Goal: Task Accomplishment & Management: Manage account settings

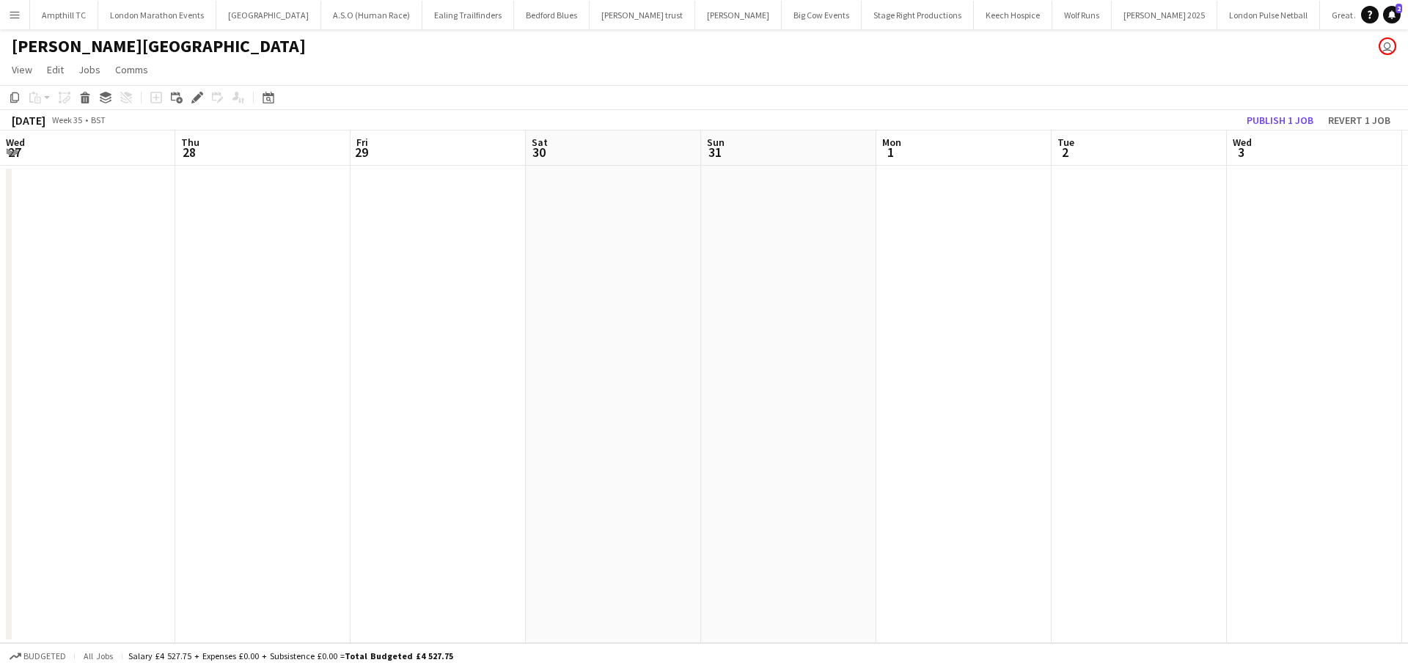
scroll to position [0, 427]
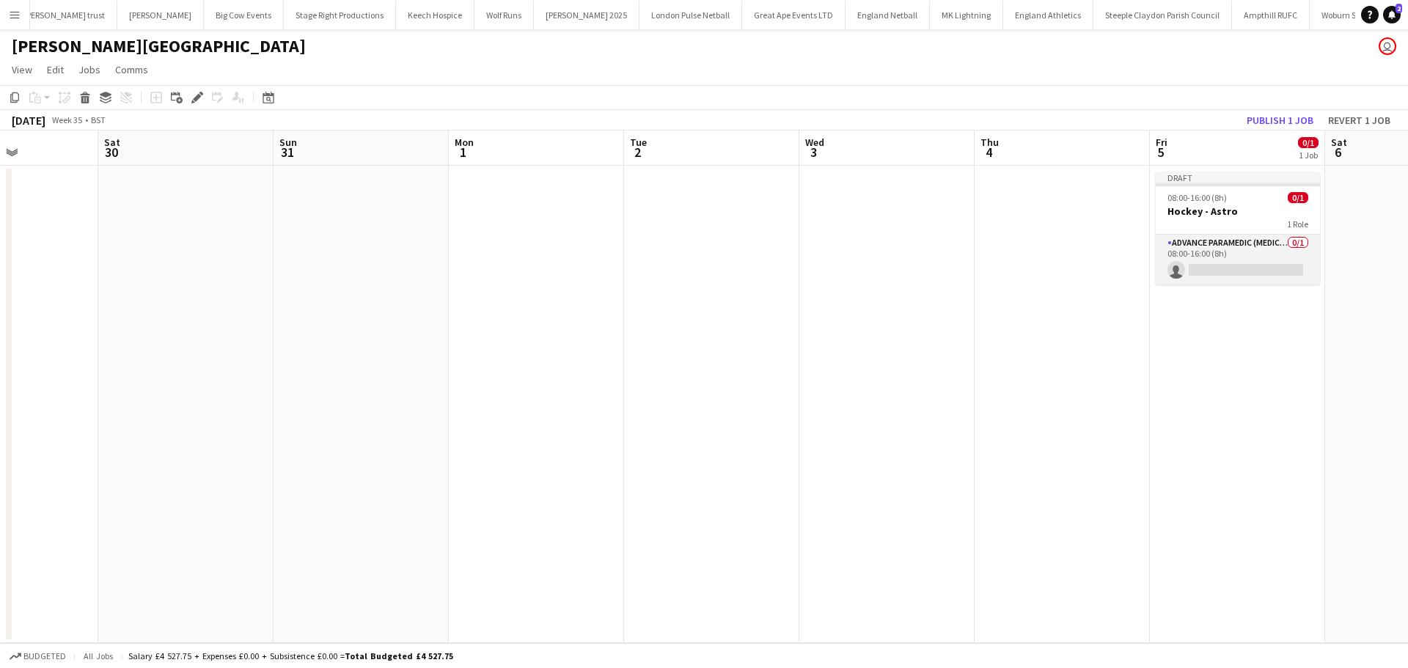
click at [1232, 243] on app-card-role "Advance Paramedic (Medical) 0/1 08:00-16:00 (8h) single-neutral-actions" at bounding box center [1237, 260] width 164 height 50
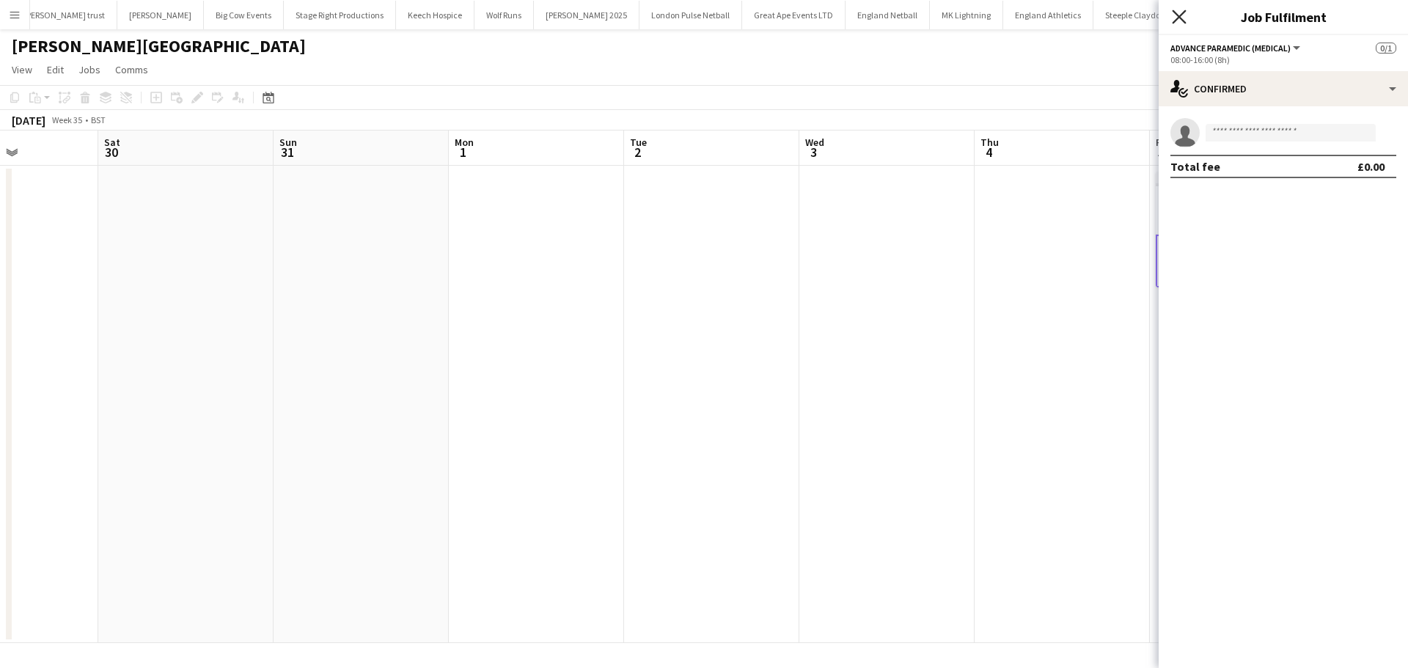
click at [1178, 20] on icon "Close pop-in" at bounding box center [1179, 17] width 14 height 14
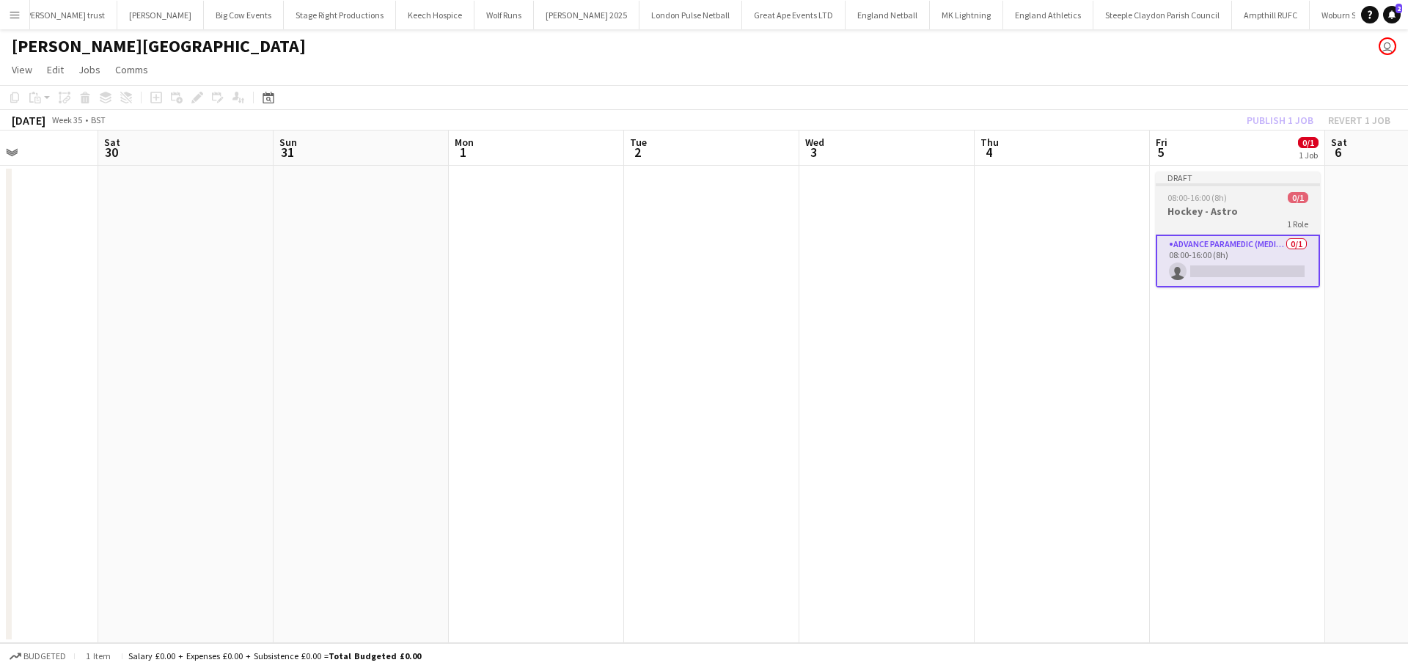
click at [1216, 196] on span "08:00-16:00 (8h)" at bounding box center [1196, 197] width 59 height 11
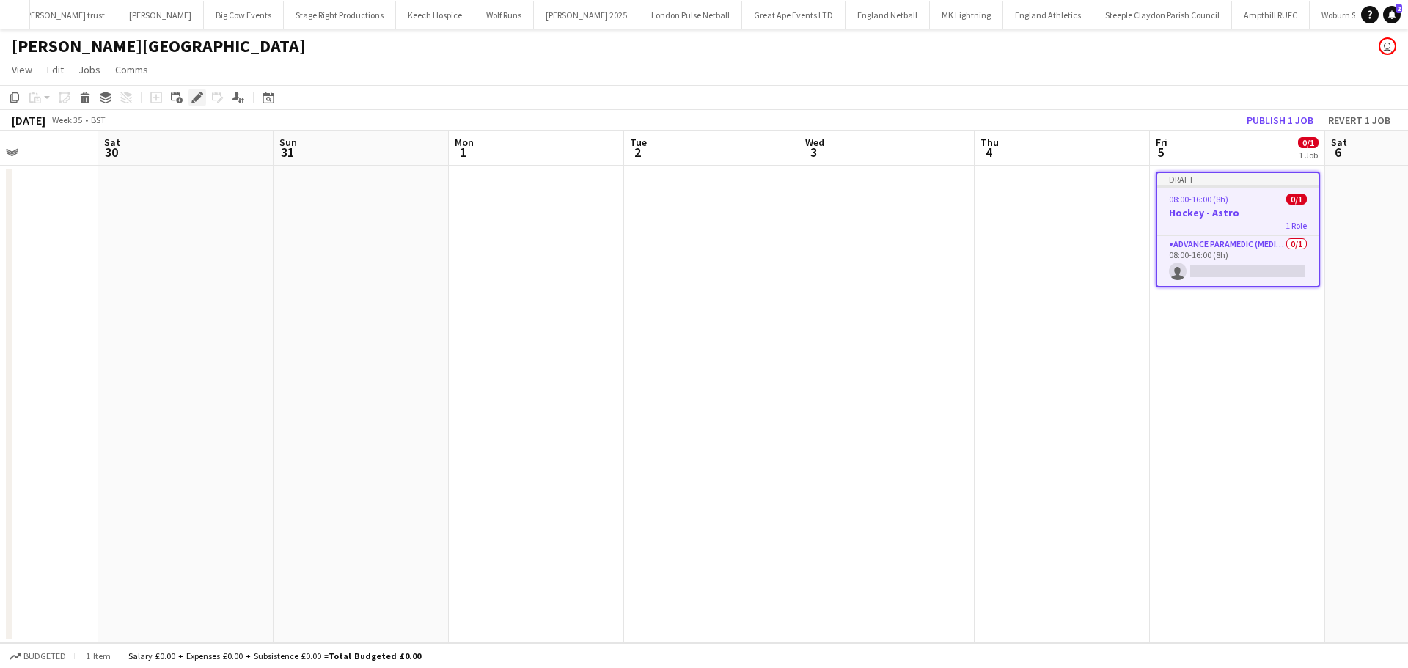
click at [193, 97] on icon "Edit" at bounding box center [197, 98] width 12 height 12
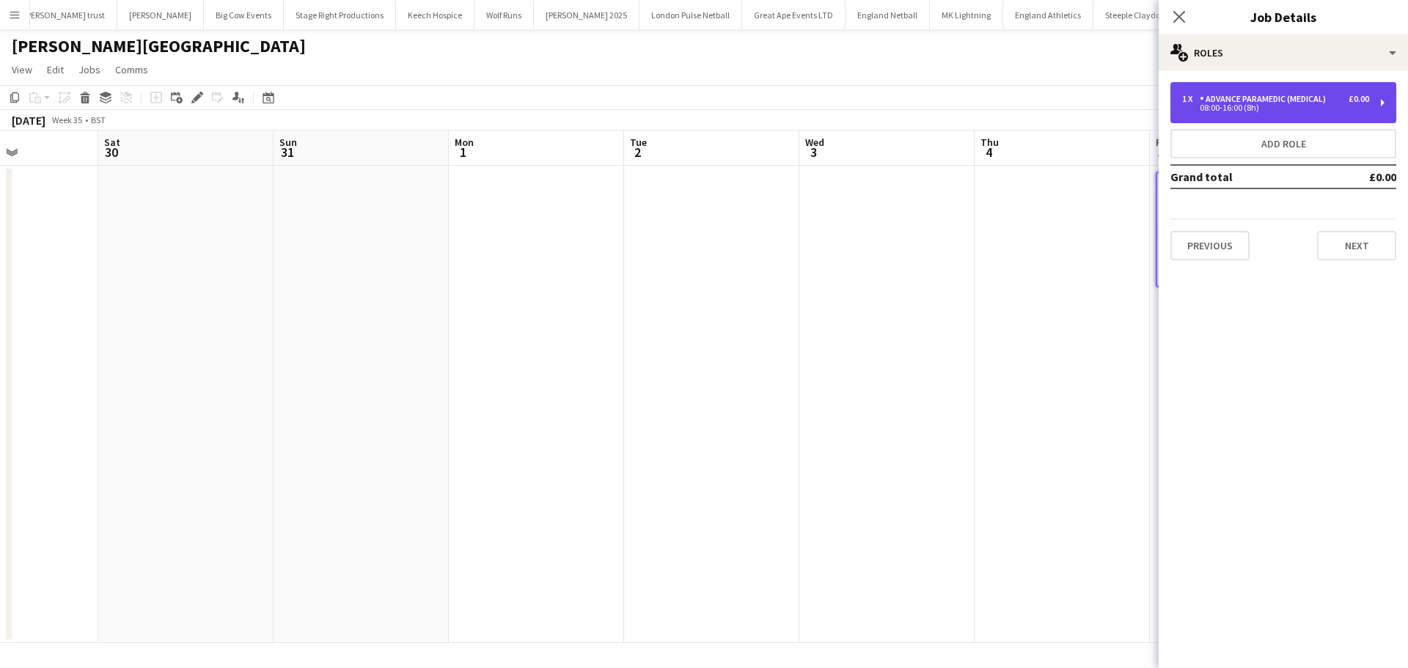
click at [1300, 116] on div "1 x Advance Paramedic (Medical) £0.00 08:00-16:00 (8h)" at bounding box center [1283, 102] width 226 height 41
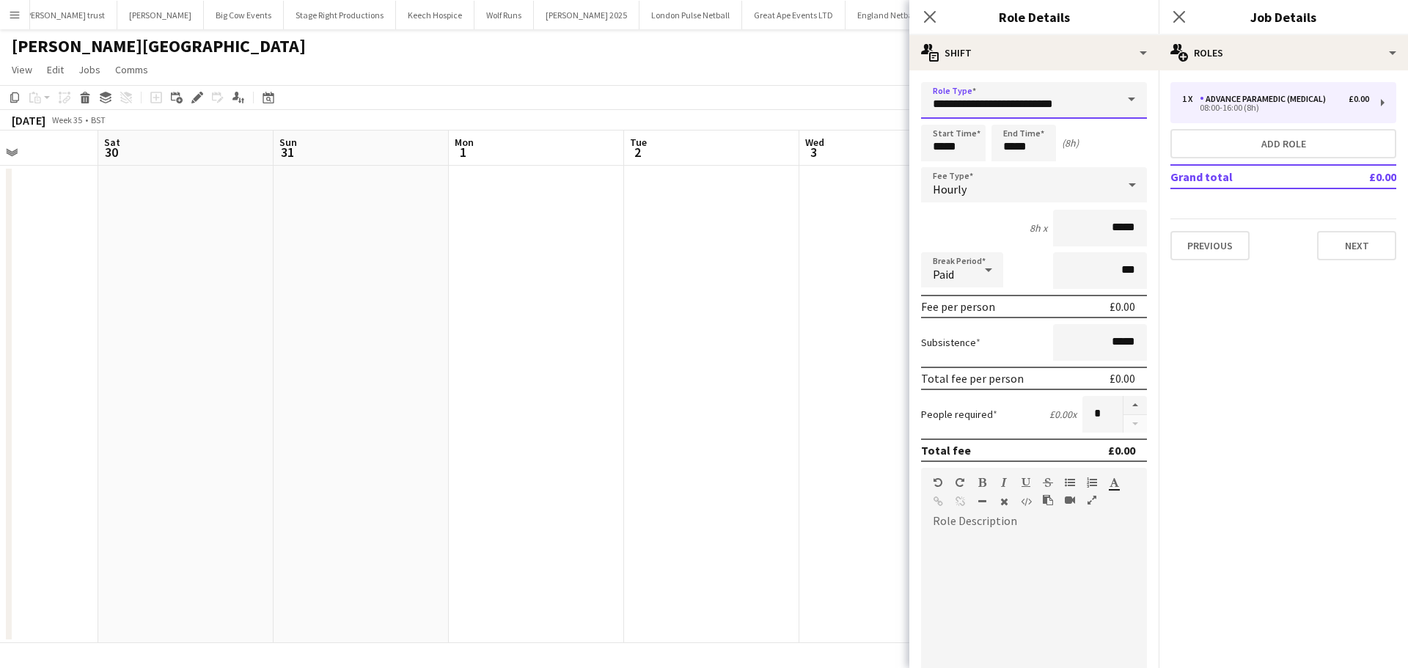
click at [1075, 106] on input "**********" at bounding box center [1034, 100] width 226 height 37
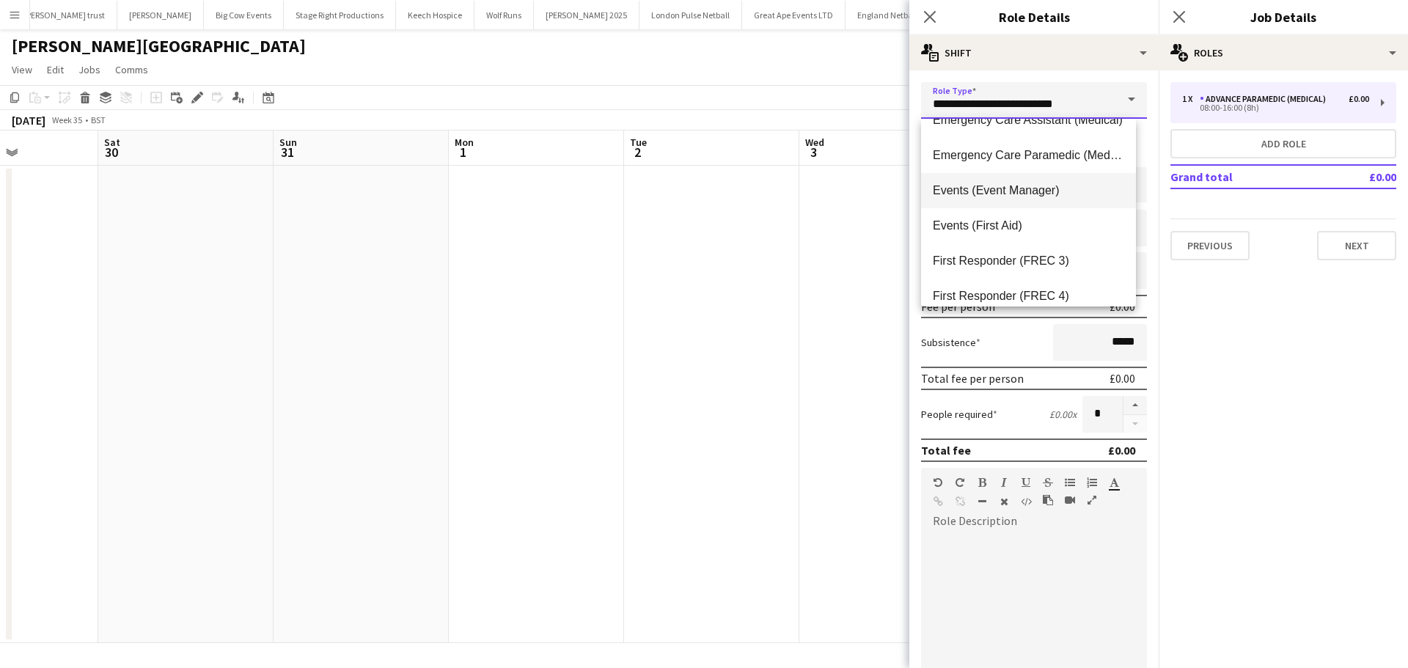
scroll to position [220, 0]
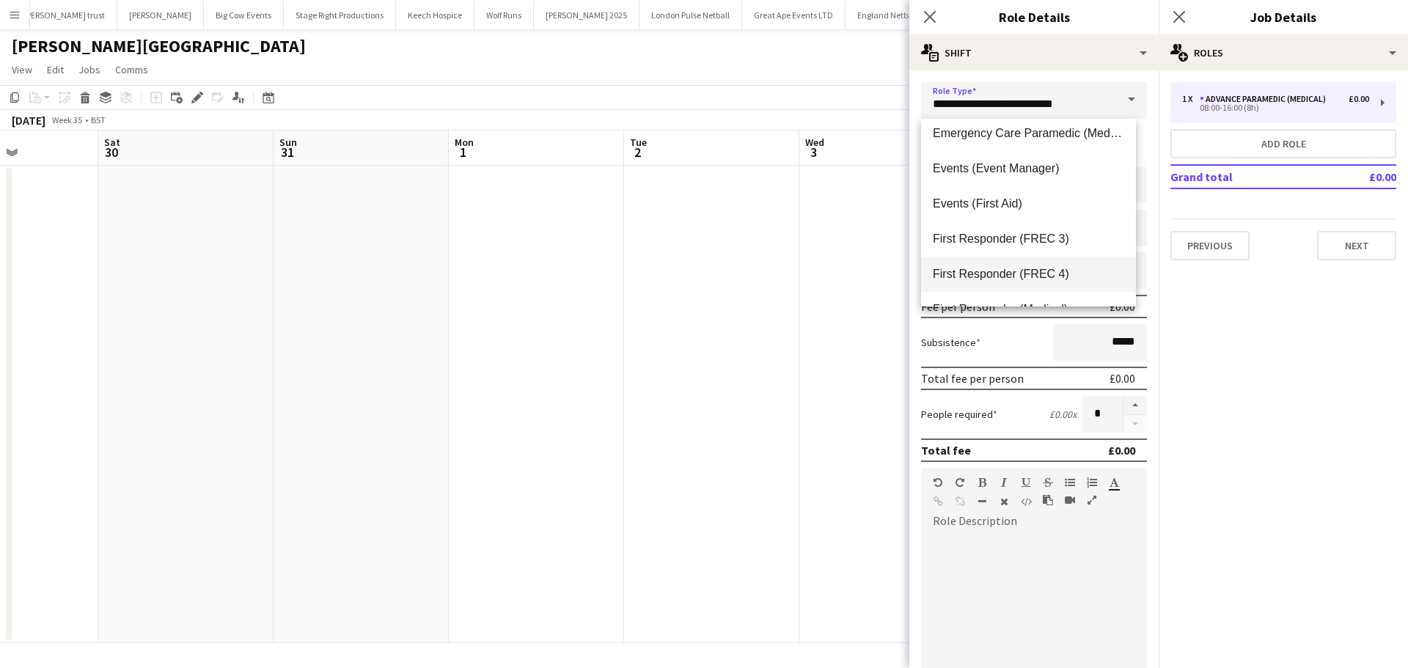
click at [1052, 268] on span "First Responder (FREC 4)" at bounding box center [1028, 274] width 191 height 14
type input "**********"
type input "******"
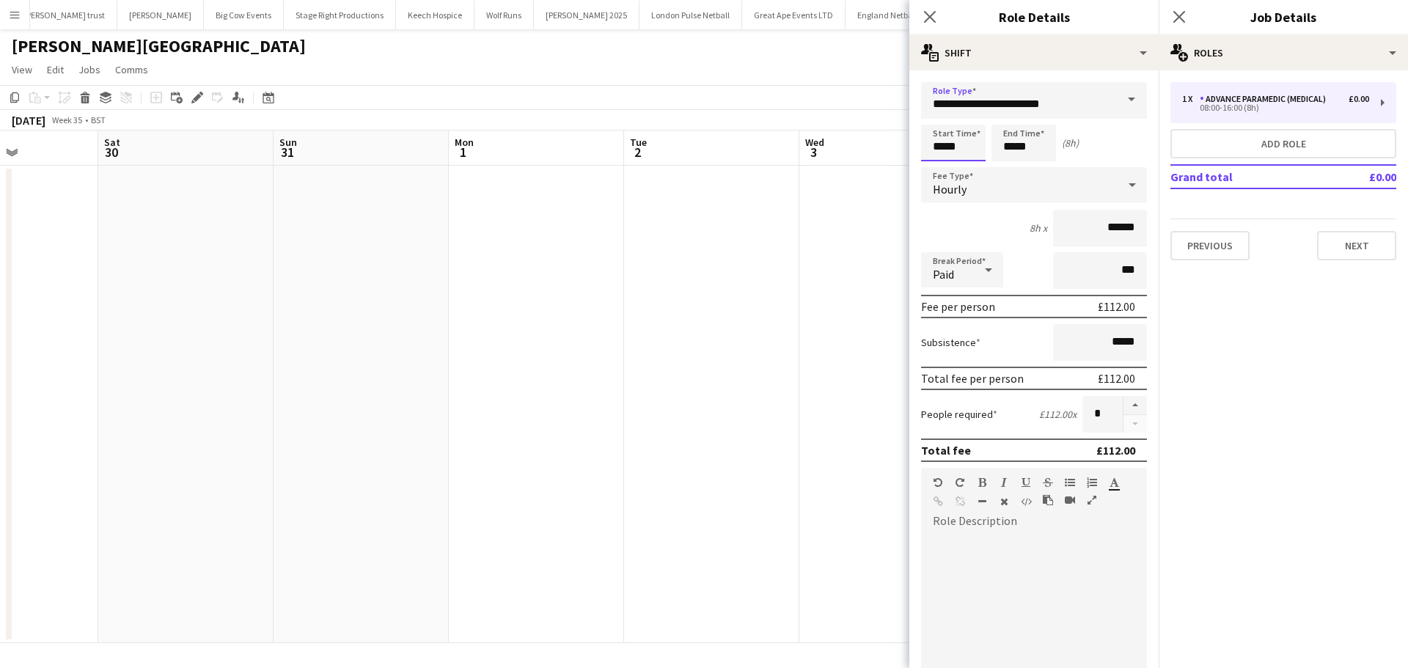
click at [963, 150] on input "*****" at bounding box center [953, 143] width 65 height 37
click at [940, 119] on div at bounding box center [938, 117] width 29 height 15
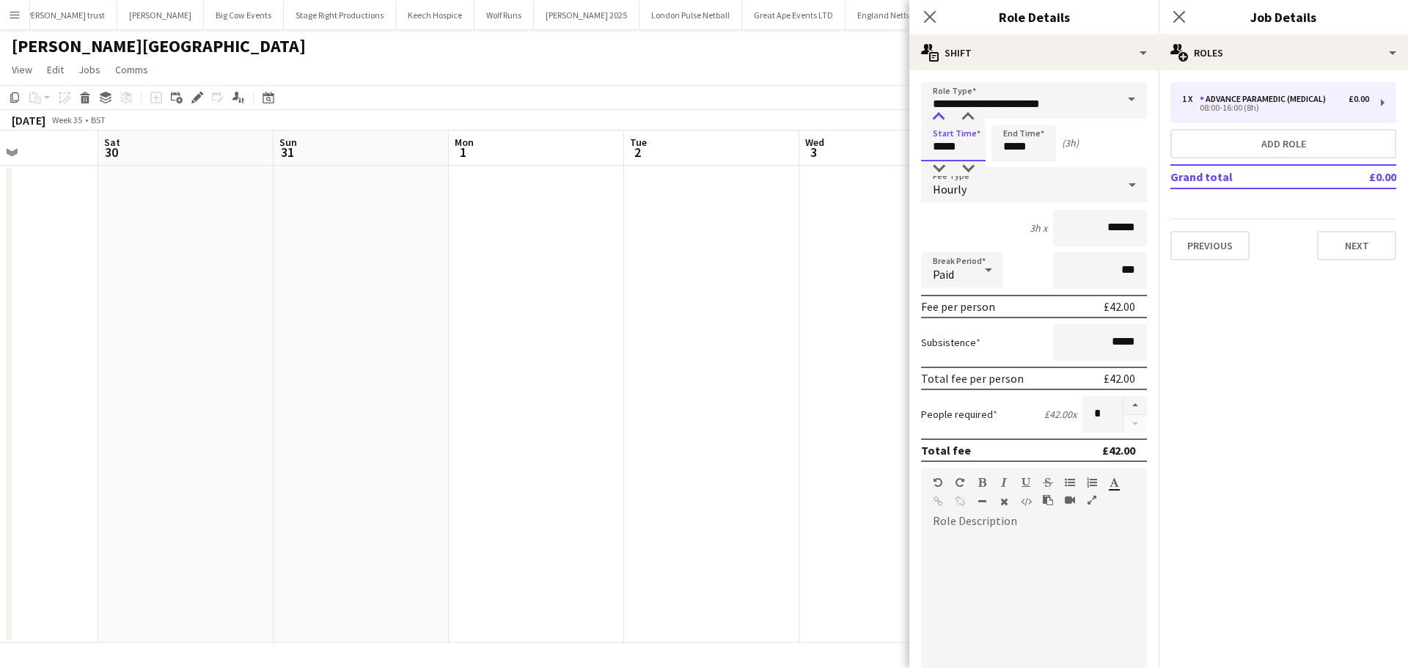
click at [940, 119] on div at bounding box center [938, 117] width 29 height 15
click at [941, 120] on div at bounding box center [938, 117] width 29 height 15
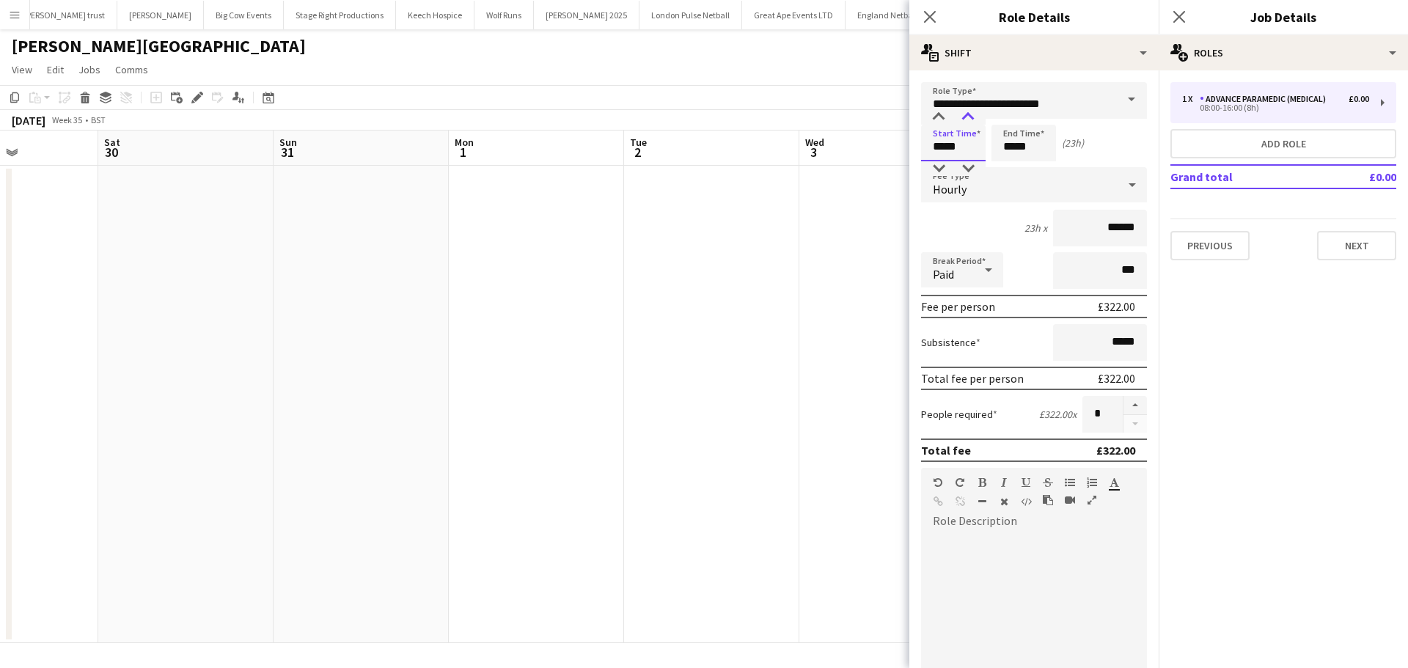
type input "*****"
click at [969, 123] on div at bounding box center [967, 117] width 29 height 15
click at [1024, 137] on input "*****" at bounding box center [1023, 143] width 65 height 37
click at [1012, 116] on div at bounding box center [1008, 117] width 29 height 15
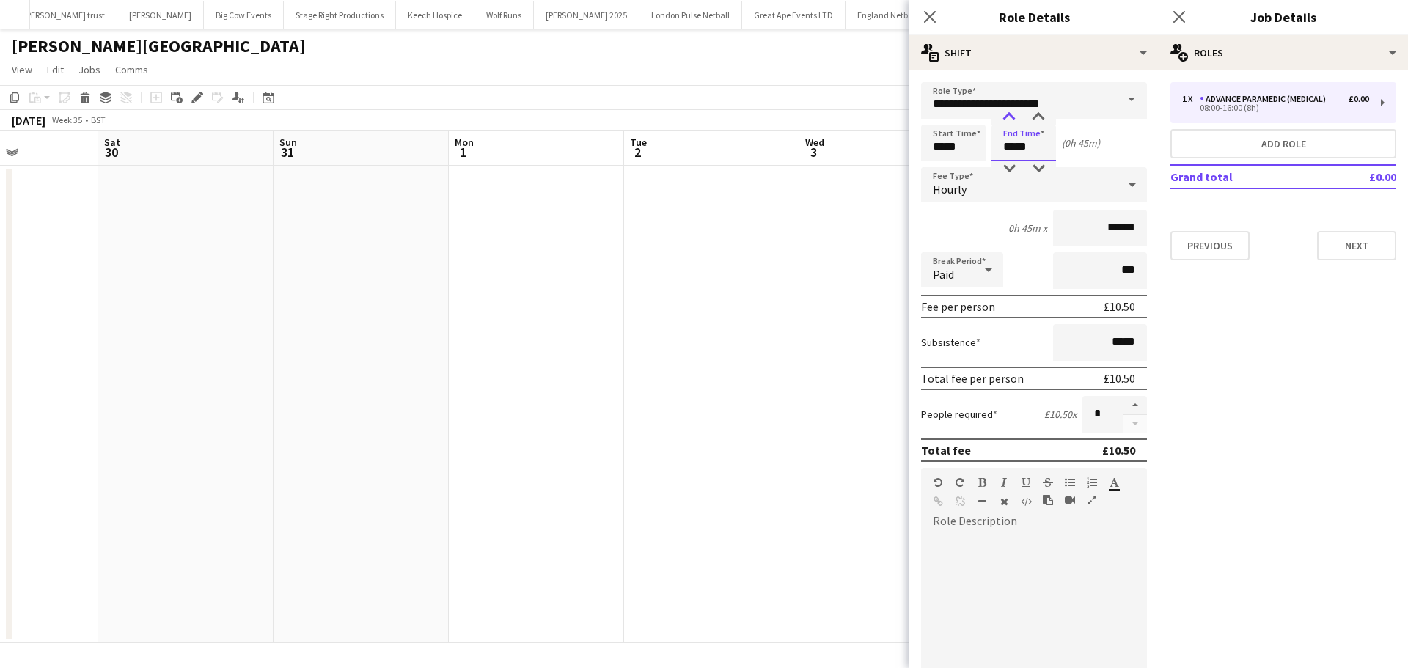
type input "*****"
click at [1012, 116] on div at bounding box center [1008, 117] width 29 height 15
click at [962, 152] on input "*****" at bounding box center [953, 143] width 65 height 37
click at [971, 169] on div at bounding box center [967, 168] width 29 height 15
click at [969, 120] on div at bounding box center [967, 117] width 29 height 15
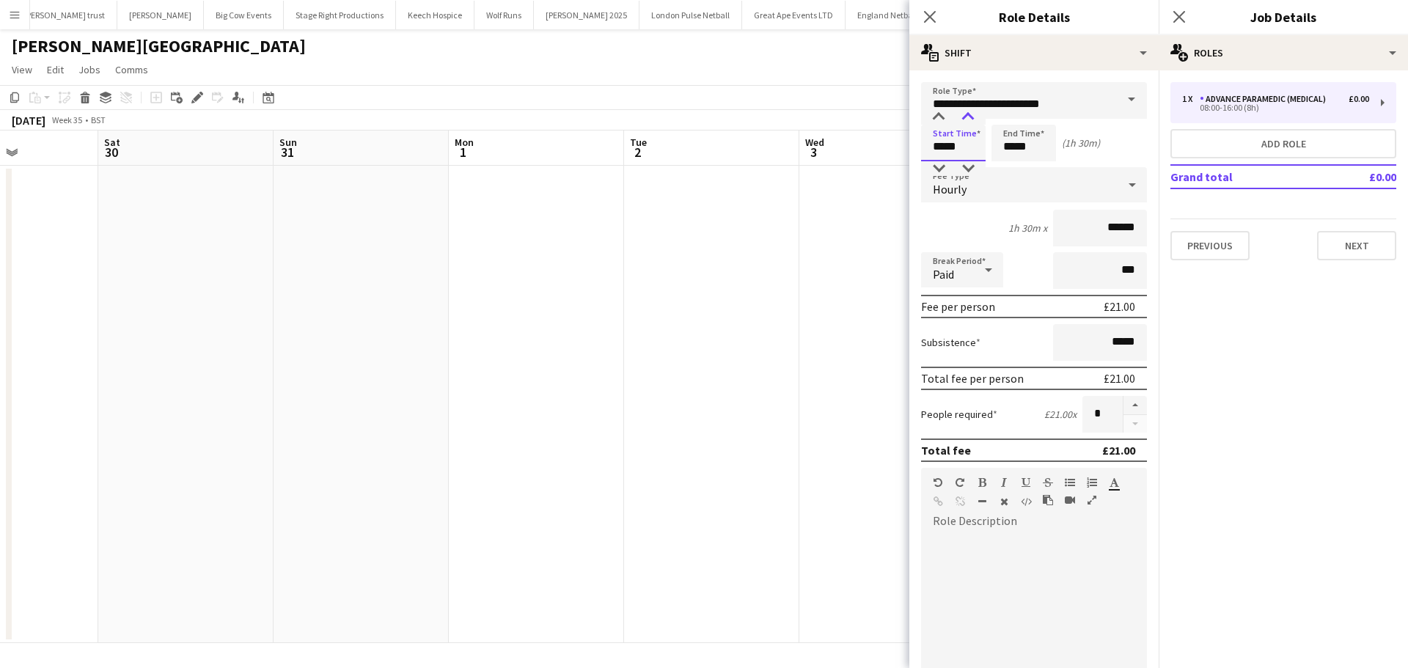
click at [969, 119] on div at bounding box center [967, 117] width 29 height 15
click at [974, 121] on div at bounding box center [967, 117] width 29 height 15
click at [1018, 135] on input "*****" at bounding box center [1023, 143] width 65 height 37
click at [983, 133] on input "*****" at bounding box center [953, 143] width 65 height 37
click at [965, 160] on input "*****" at bounding box center [953, 143] width 65 height 37
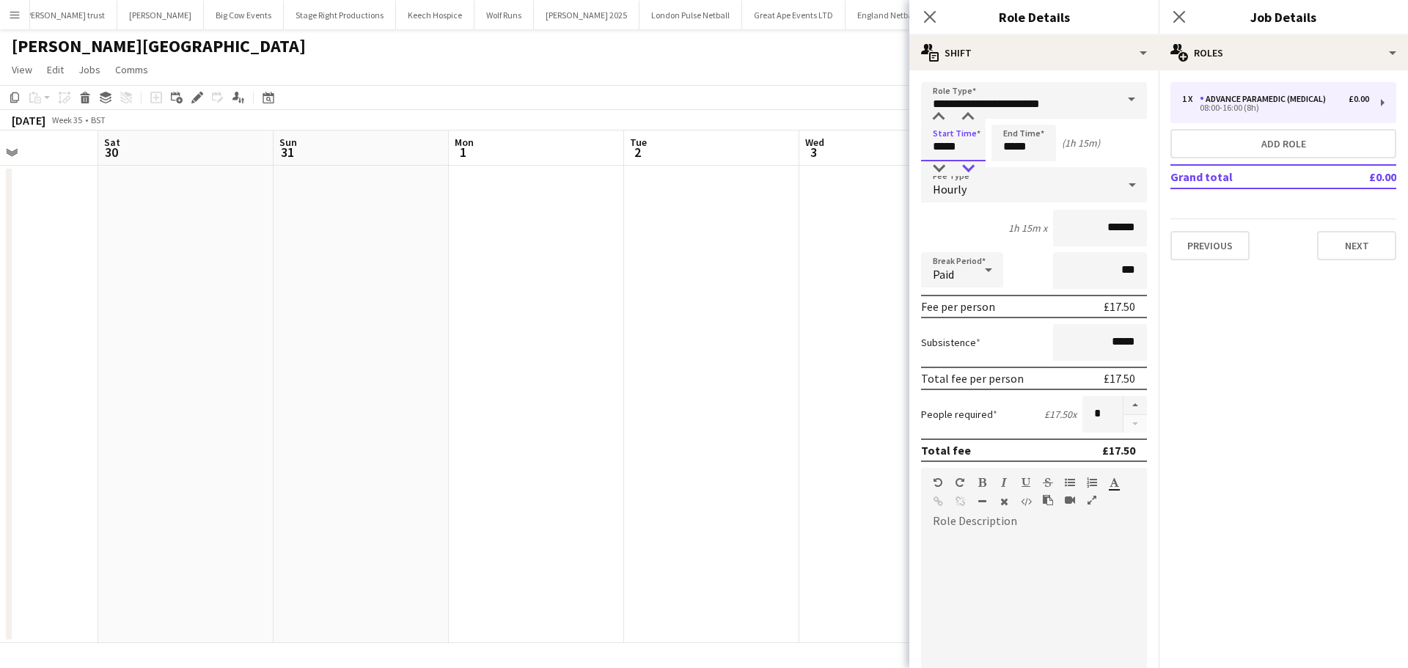
type input "*****"
click at [966, 163] on div at bounding box center [967, 168] width 29 height 15
click at [1007, 124] on form "**********" at bounding box center [1033, 516] width 249 height 869
click at [1026, 144] on input "*****" at bounding box center [1023, 143] width 65 height 37
click at [1007, 119] on div at bounding box center [1008, 117] width 29 height 15
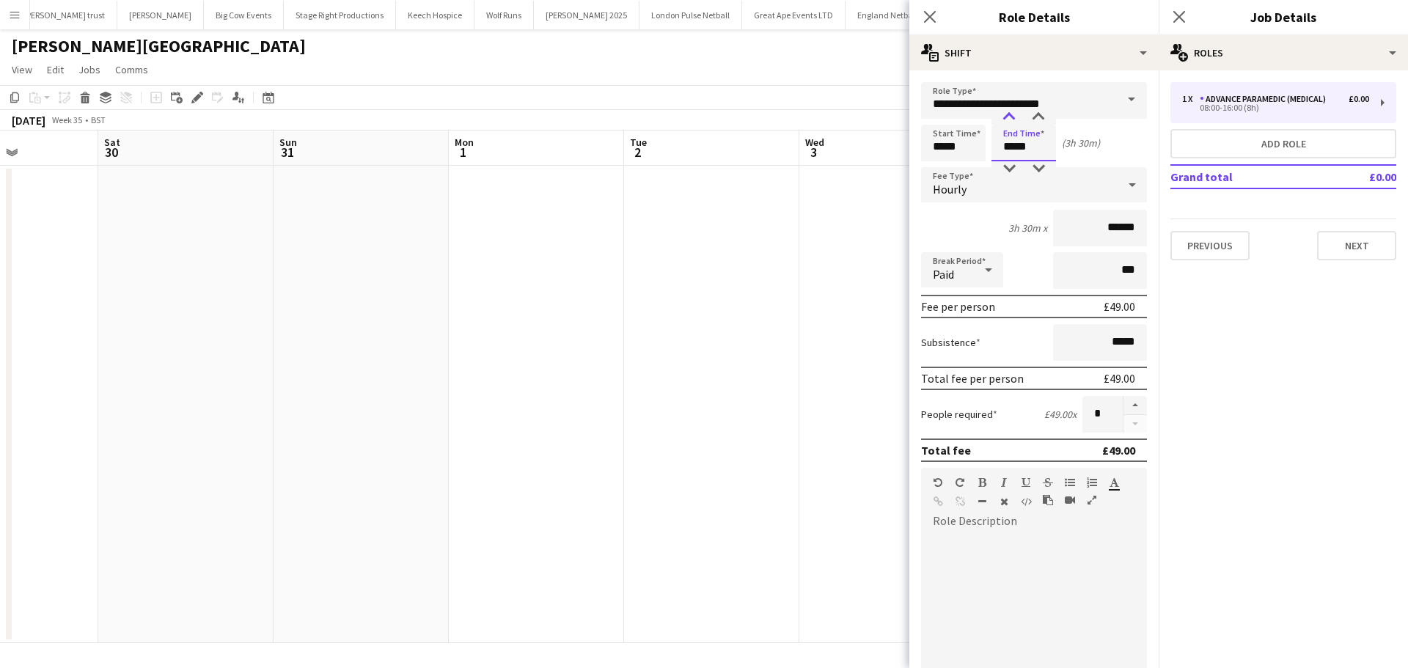
click at [1007, 118] on div at bounding box center [1008, 117] width 29 height 15
click at [1009, 166] on div at bounding box center [1008, 168] width 29 height 15
click at [1040, 117] on div at bounding box center [1037, 117] width 29 height 15
type input "*****"
click at [1040, 117] on div at bounding box center [1037, 117] width 29 height 15
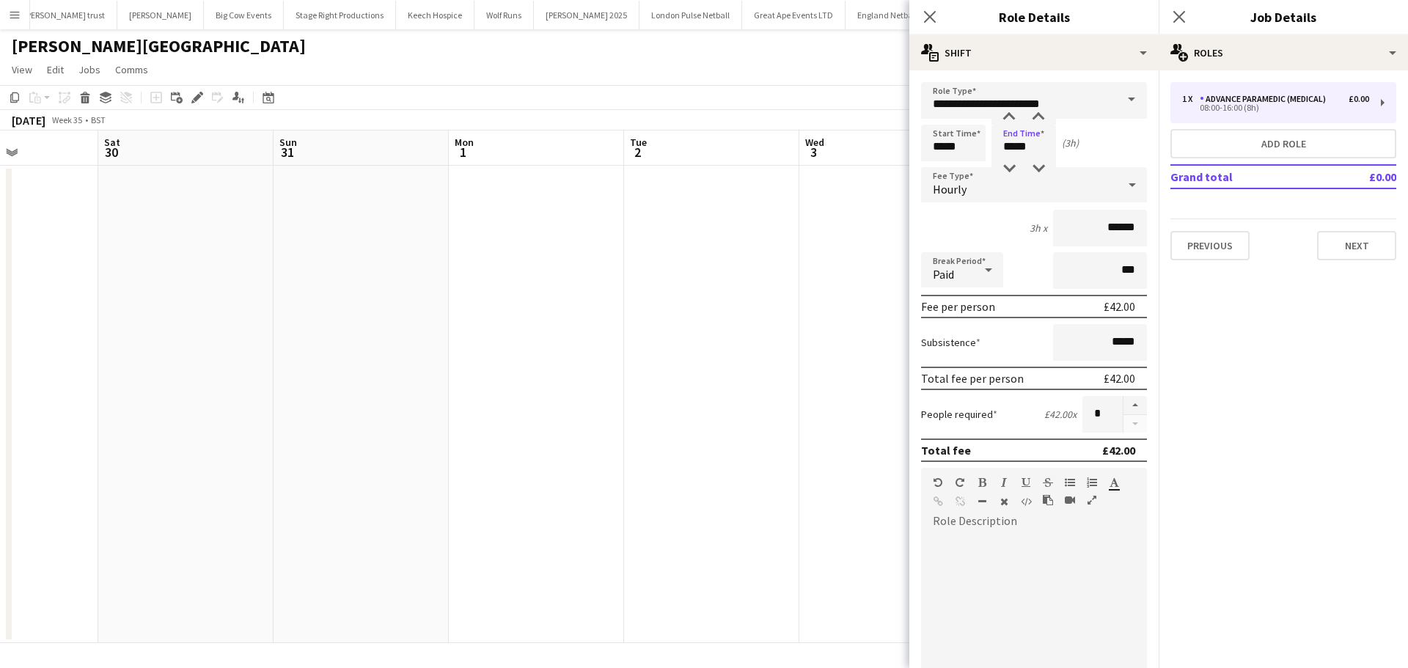
click at [990, 552] on div at bounding box center [1034, 621] width 226 height 176
click at [1334, 249] on button "Next" at bounding box center [1356, 245] width 79 height 29
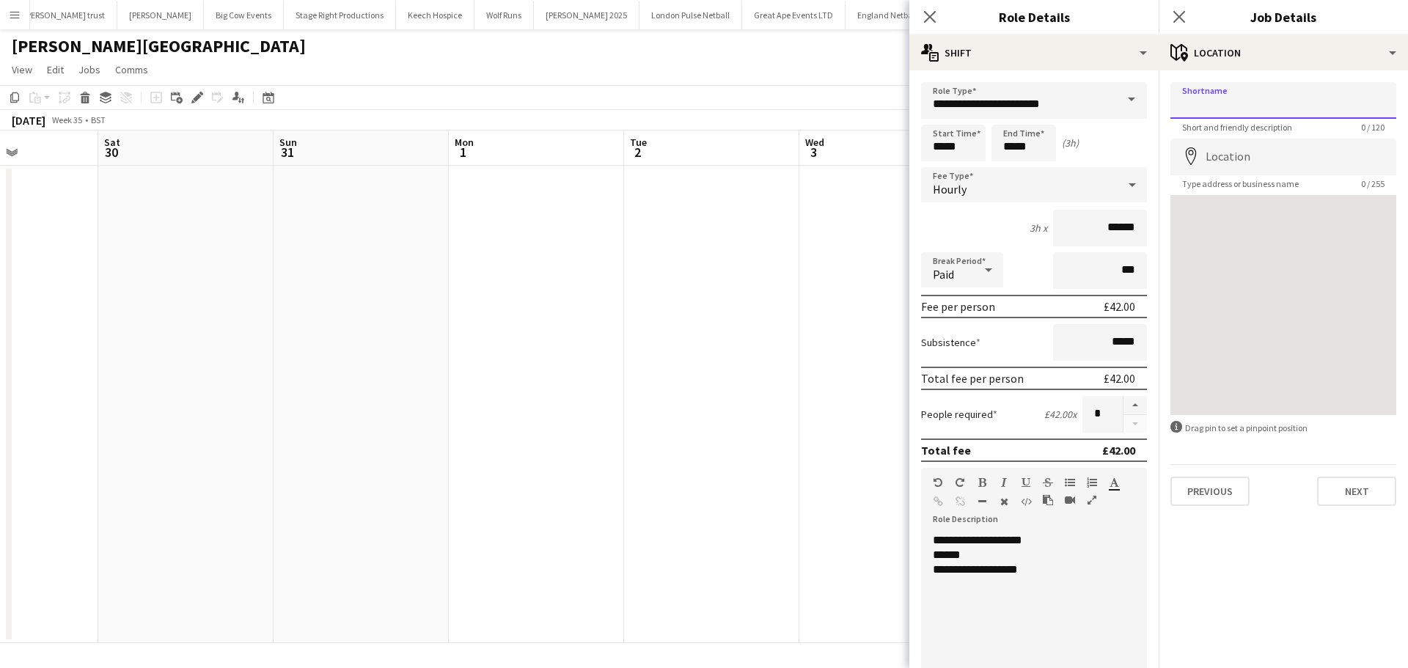
click at [1276, 111] on input "Shortname" at bounding box center [1283, 100] width 226 height 37
type input "***"
click at [1269, 156] on input "Location" at bounding box center [1283, 157] width 226 height 37
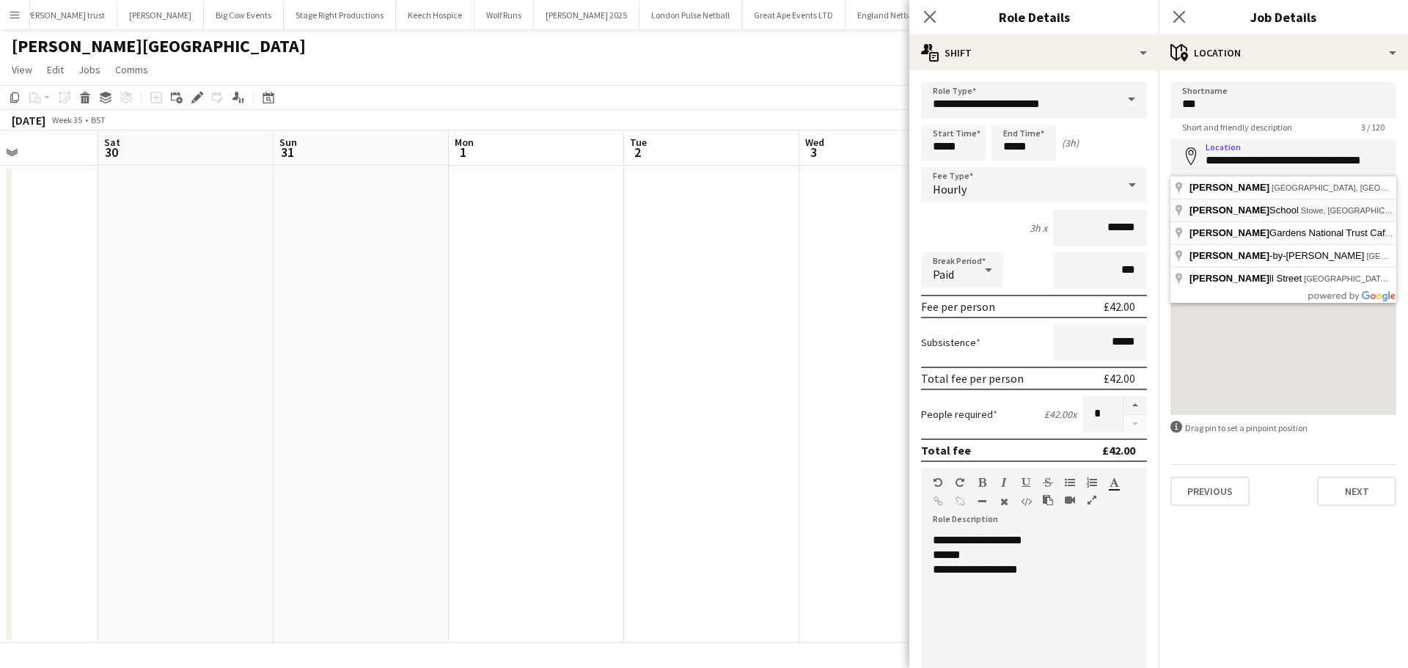
type input "**********"
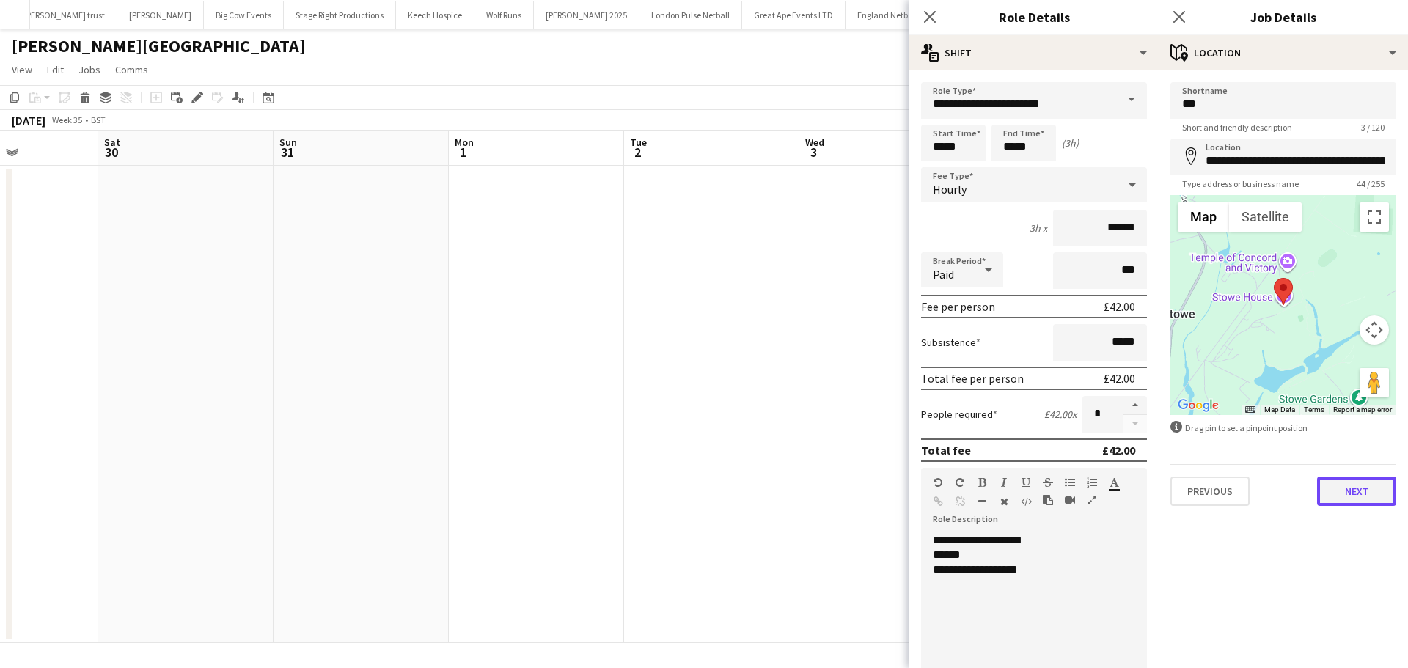
click at [1353, 487] on button "Next" at bounding box center [1356, 491] width 79 height 29
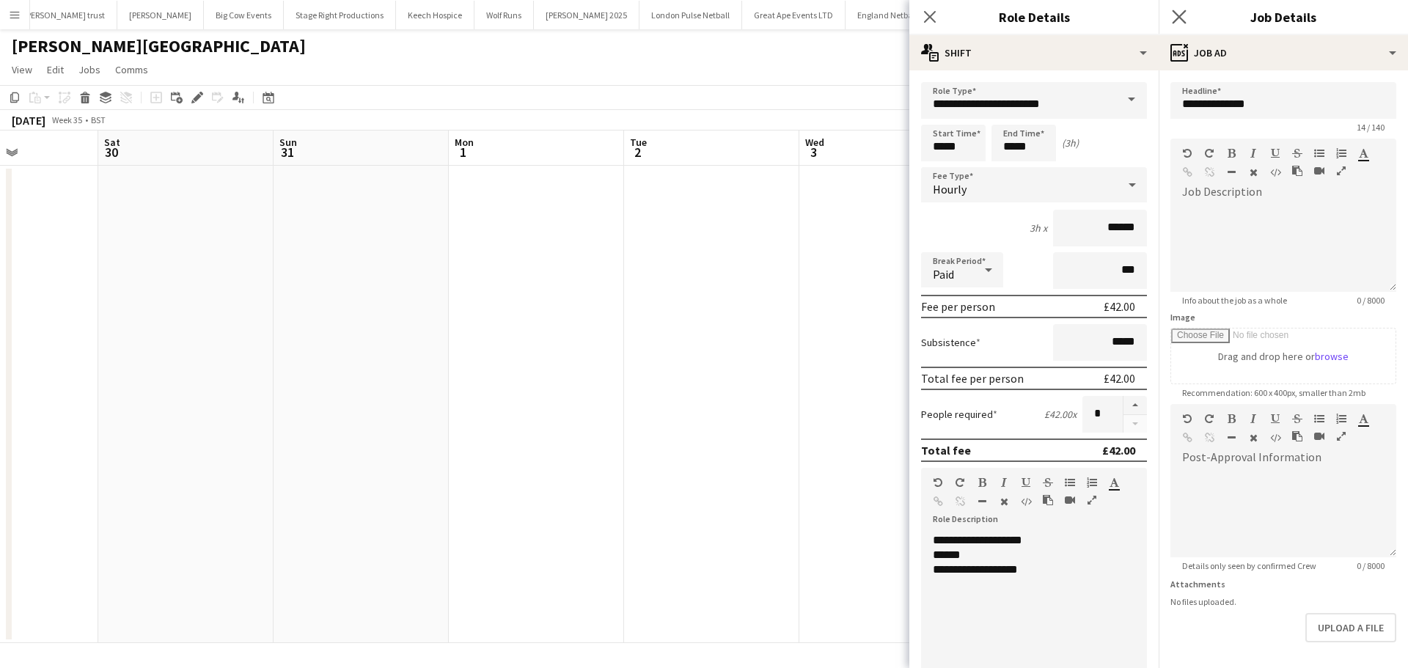
click at [1184, 8] on app-icon "Close pop-in" at bounding box center [1179, 17] width 21 height 21
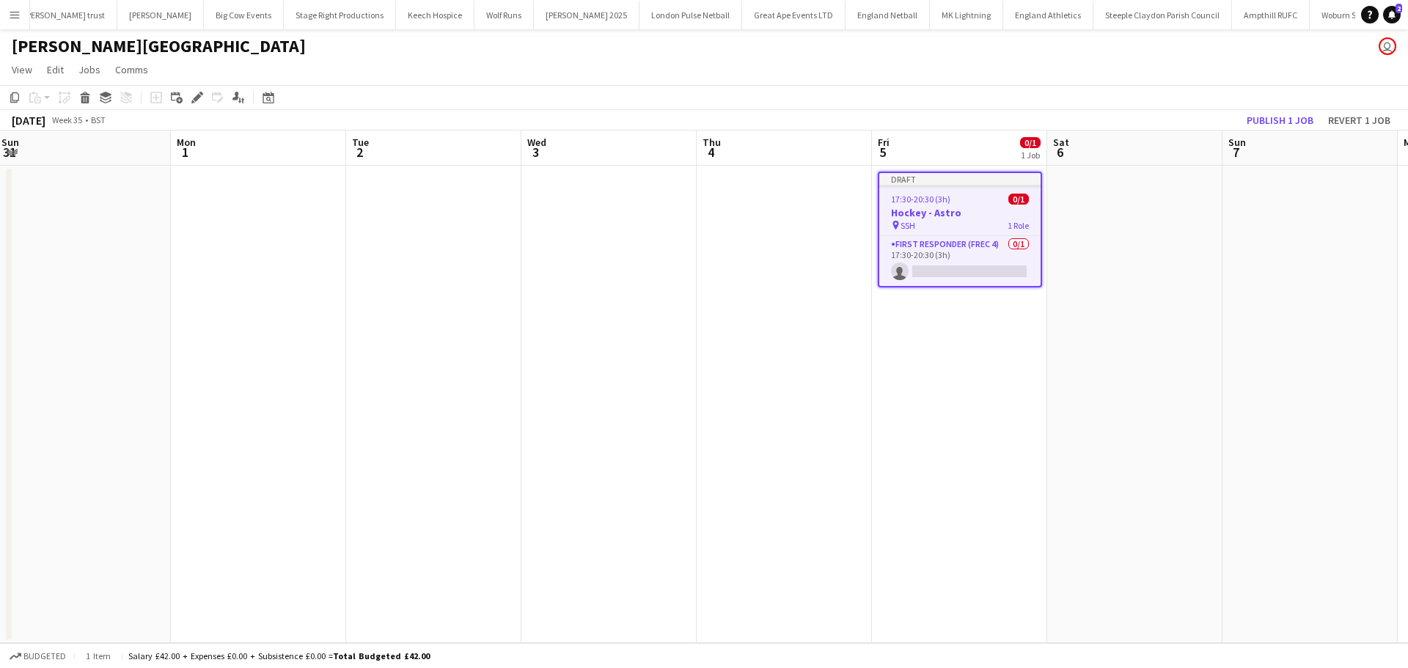
drag, startPoint x: 1208, startPoint y: 334, endPoint x: 958, endPoint y: 317, distance: 250.6
click at [914, 336] on app-calendar-viewport "Thu 28 Fri 29 Sat 30 Sun 31 Mon 1 Tue 2 Wed 3 Thu 4 Fri 5 0/1 1 Job Sat 6 Sun 7…" at bounding box center [704, 386] width 1408 height 512
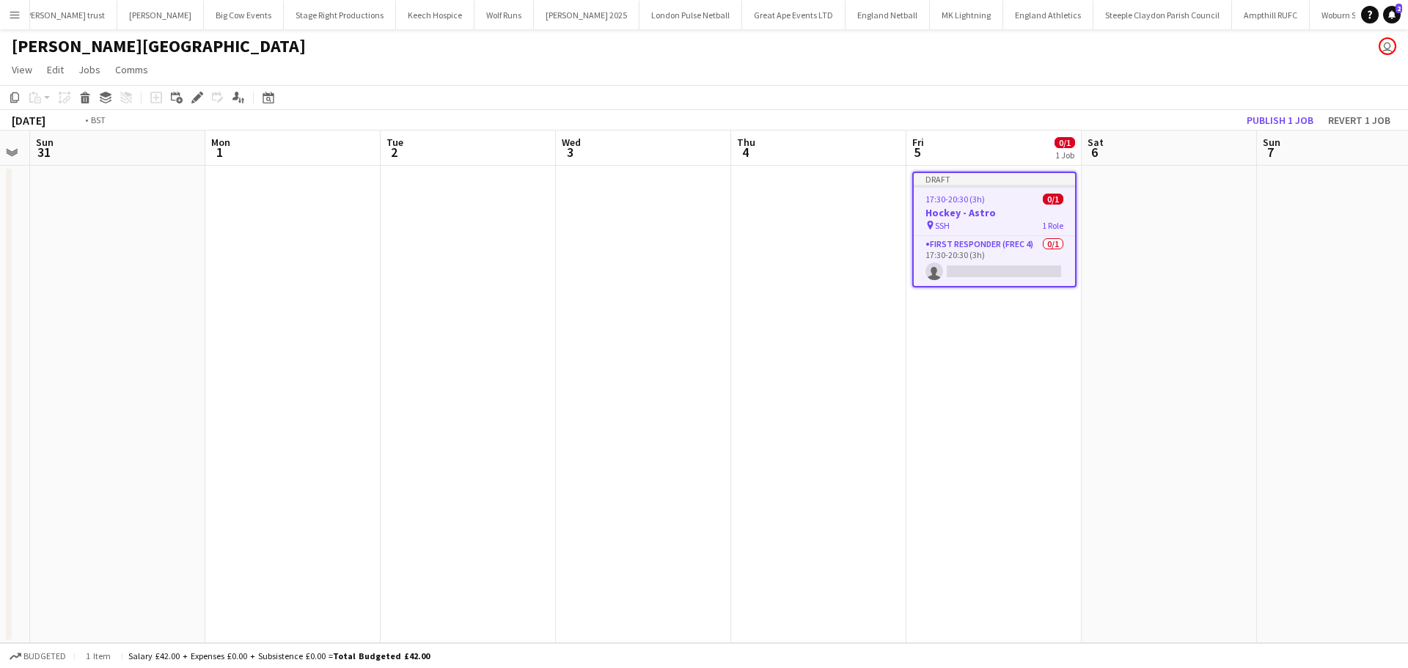
drag, startPoint x: 1224, startPoint y: 319, endPoint x: 943, endPoint y: 333, distance: 281.1
click at [946, 333] on app-calendar-viewport "Thu 28 Fri 29 Sat 30 Sun 31 Mon 1 Tue 2 Wed 3 Thu 4 Fri 5 0/1 1 Job Sat 6 Sun 7…" at bounding box center [704, 386] width 1408 height 512
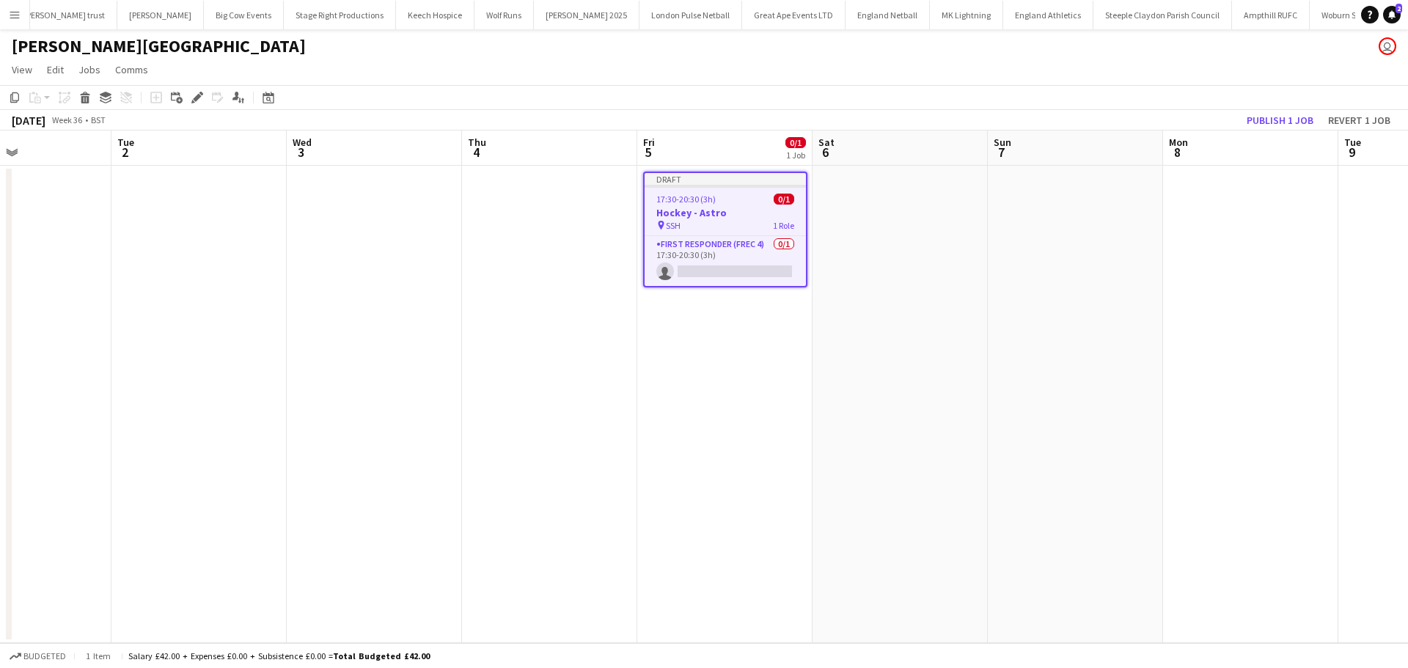
drag, startPoint x: 986, startPoint y: 321, endPoint x: 977, endPoint y: 321, distance: 9.5
click at [977, 321] on app-calendar-viewport "Sat 30 Sun 31 Mon 1 Tue 2 Wed 3 Thu 4 Fri 5 0/1 1 Job Sat 6 Sun 7 Mon 8 Tue 9 W…" at bounding box center [704, 386] width 1408 height 512
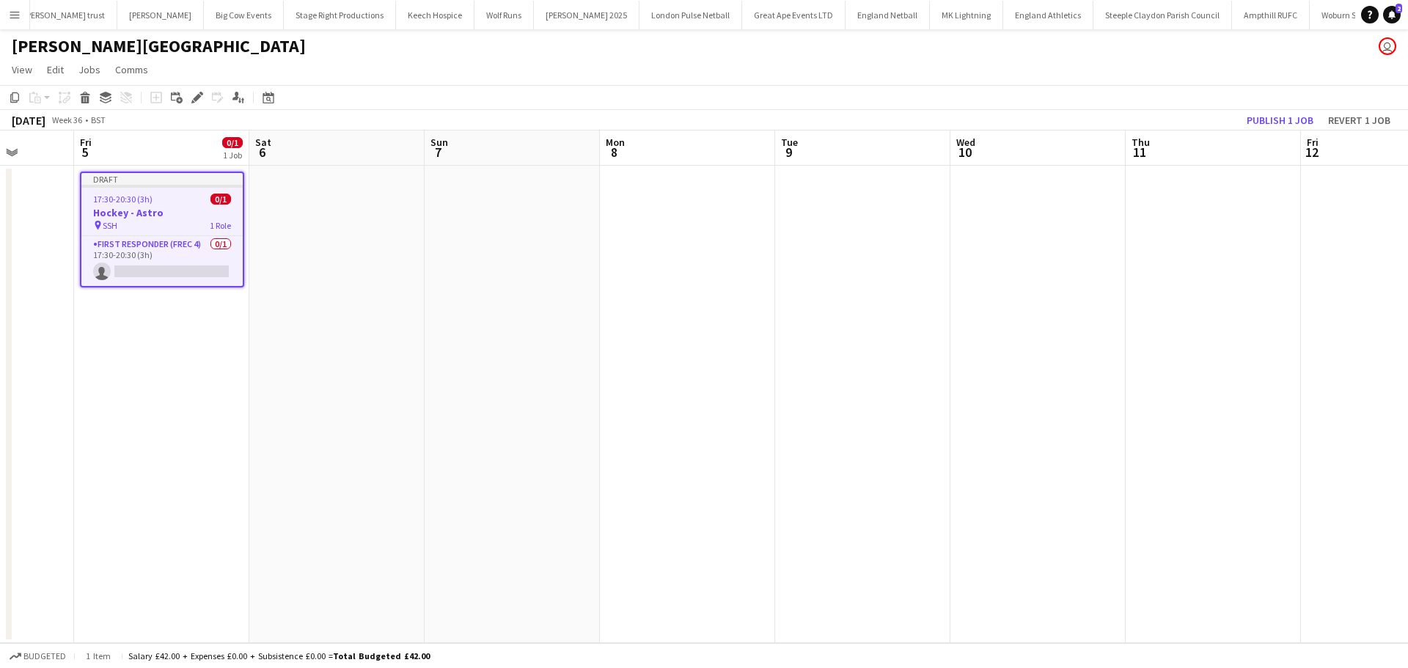
scroll to position [0, 400]
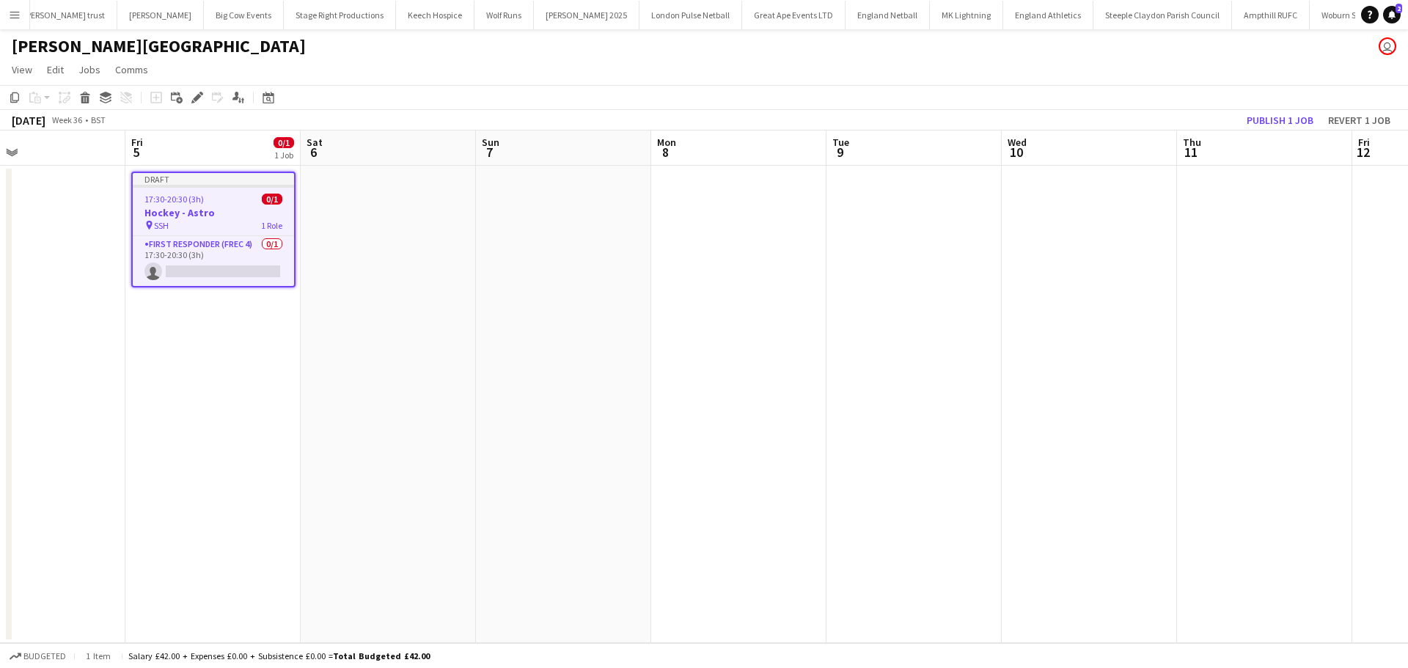
drag, startPoint x: 1123, startPoint y: 223, endPoint x: 813, endPoint y: 229, distance: 310.2
click at [813, 229] on app-calendar-viewport "Tue 2 Wed 3 Thu 4 Fri 5 0/1 1 Job Sat 6 Sun 7 Mon 8 Tue 9 Wed 10 Thu 11 Fri 12 …" at bounding box center [704, 386] width 1408 height 512
click at [375, 216] on app-date-cell at bounding box center [388, 404] width 175 height 477
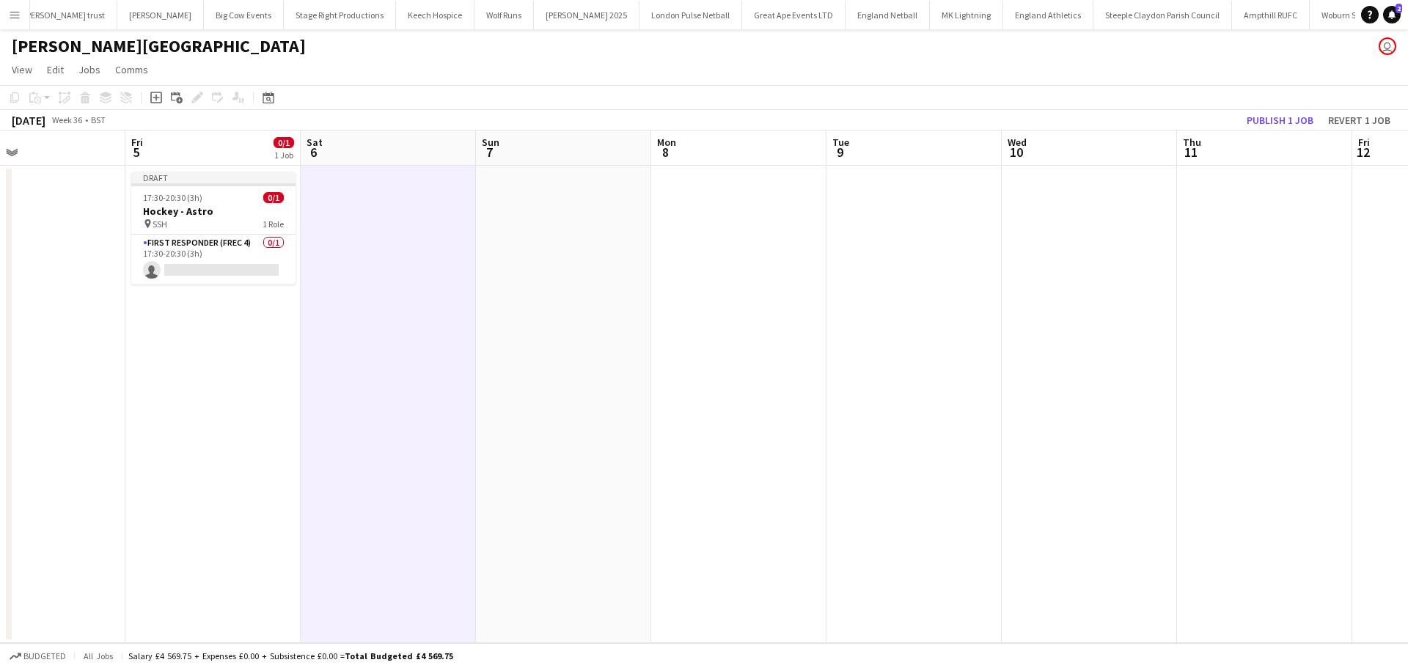
click at [377, 201] on app-date-cell at bounding box center [388, 404] width 175 height 477
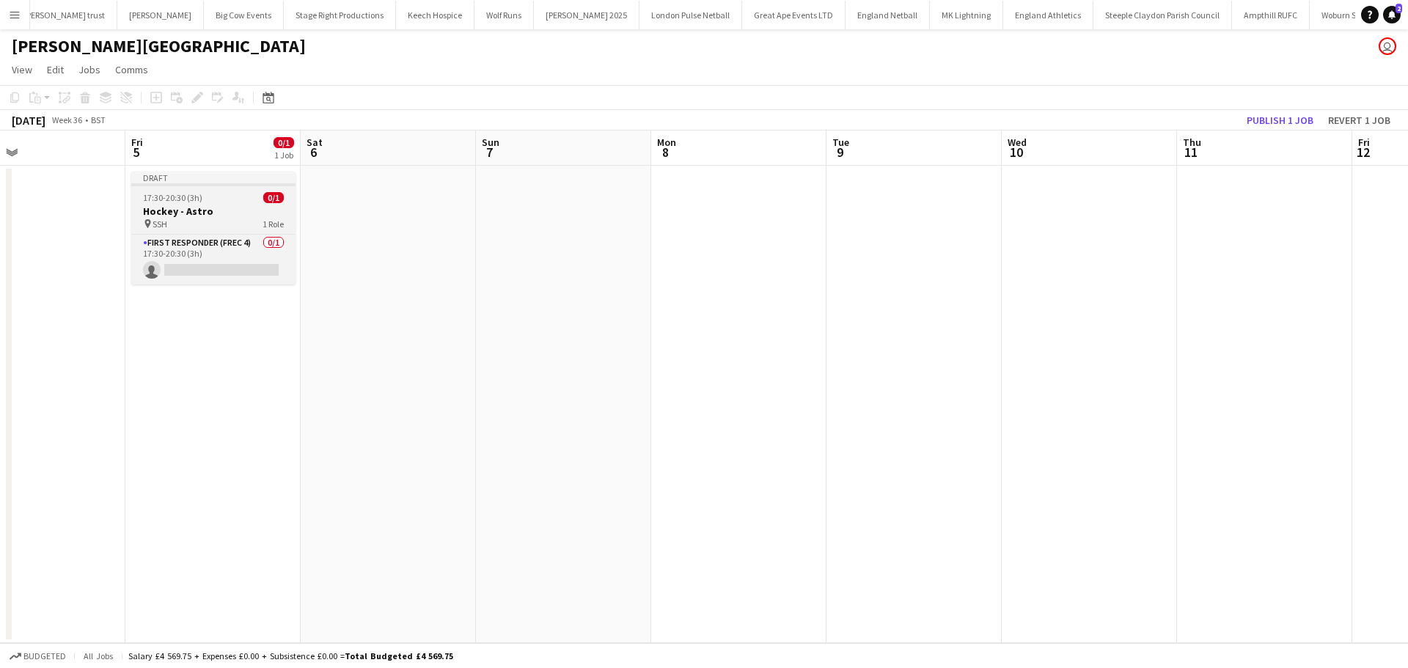
click at [196, 196] on span "17:30-20:30 (3h)" at bounding box center [172, 197] width 59 height 11
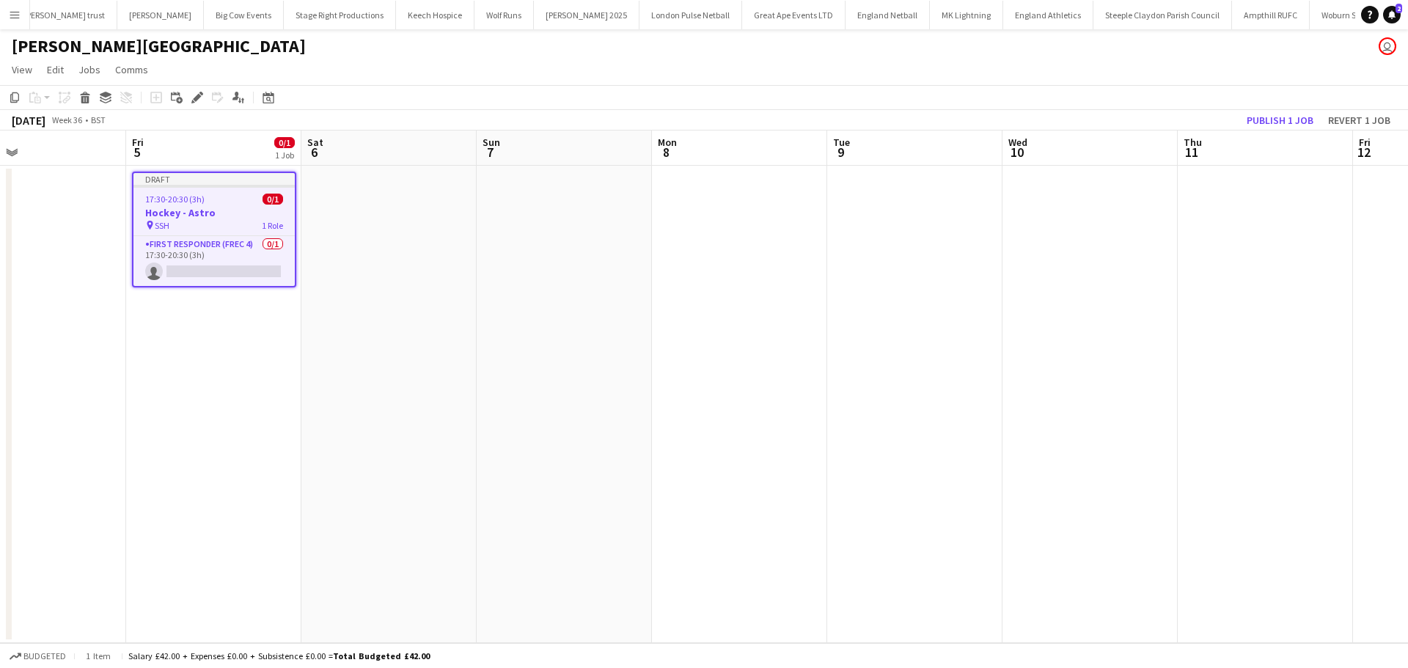
click at [336, 196] on app-date-cell at bounding box center [388, 404] width 175 height 477
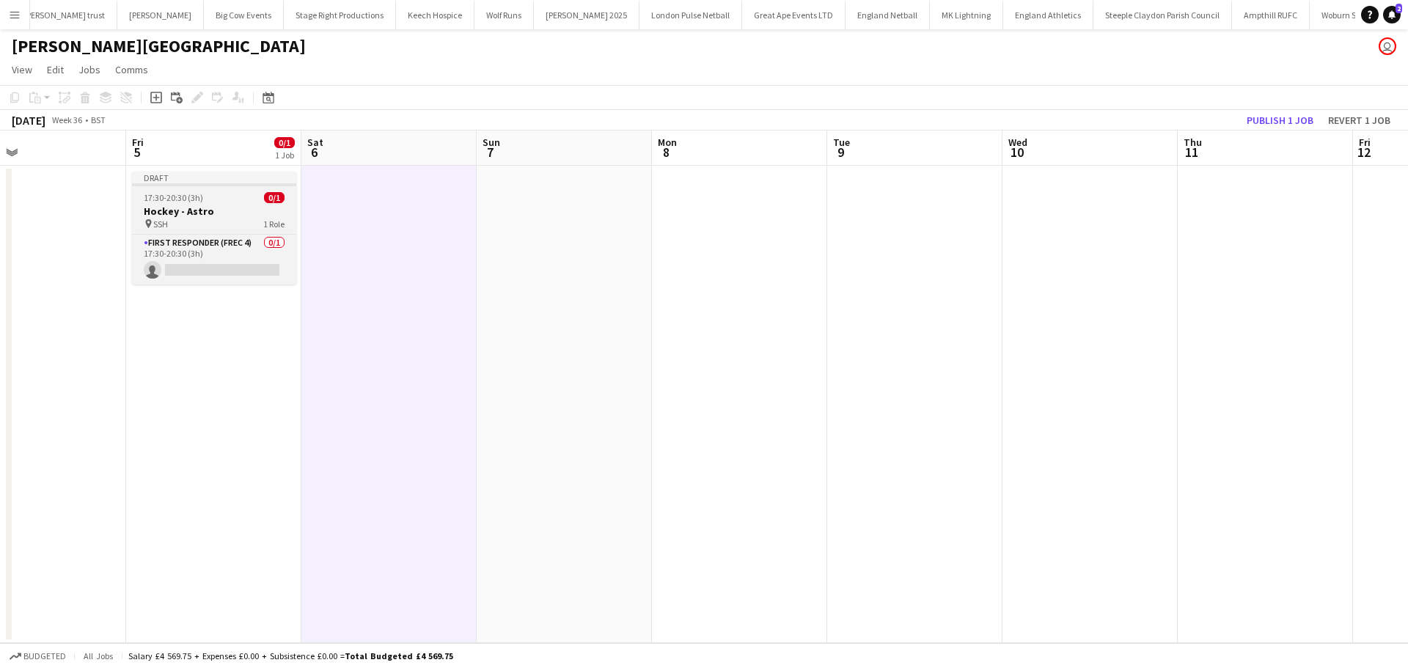
click at [183, 208] on h3 "Hockey - Astro" at bounding box center [214, 211] width 164 height 13
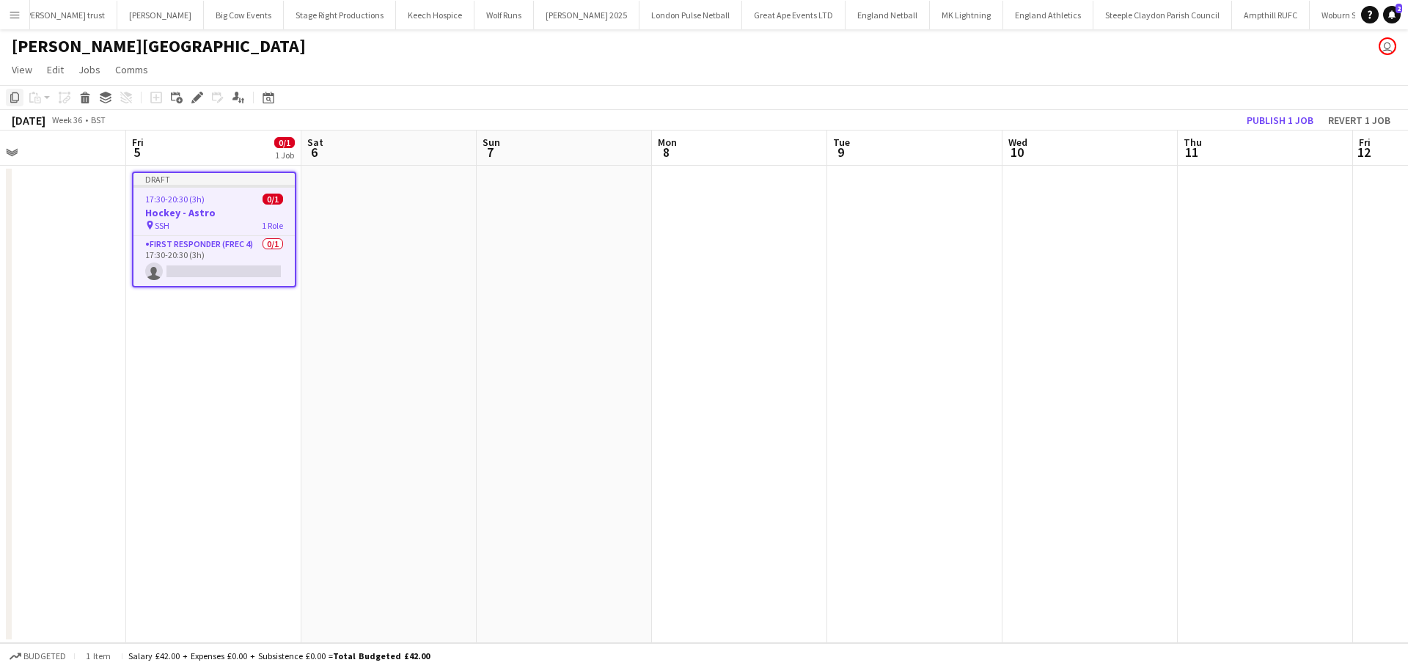
click at [20, 100] on icon "Copy" at bounding box center [15, 98] width 12 height 12
drag, startPoint x: 357, startPoint y: 209, endPoint x: 217, endPoint y: 185, distance: 142.0
click at [358, 209] on app-date-cell at bounding box center [388, 404] width 175 height 477
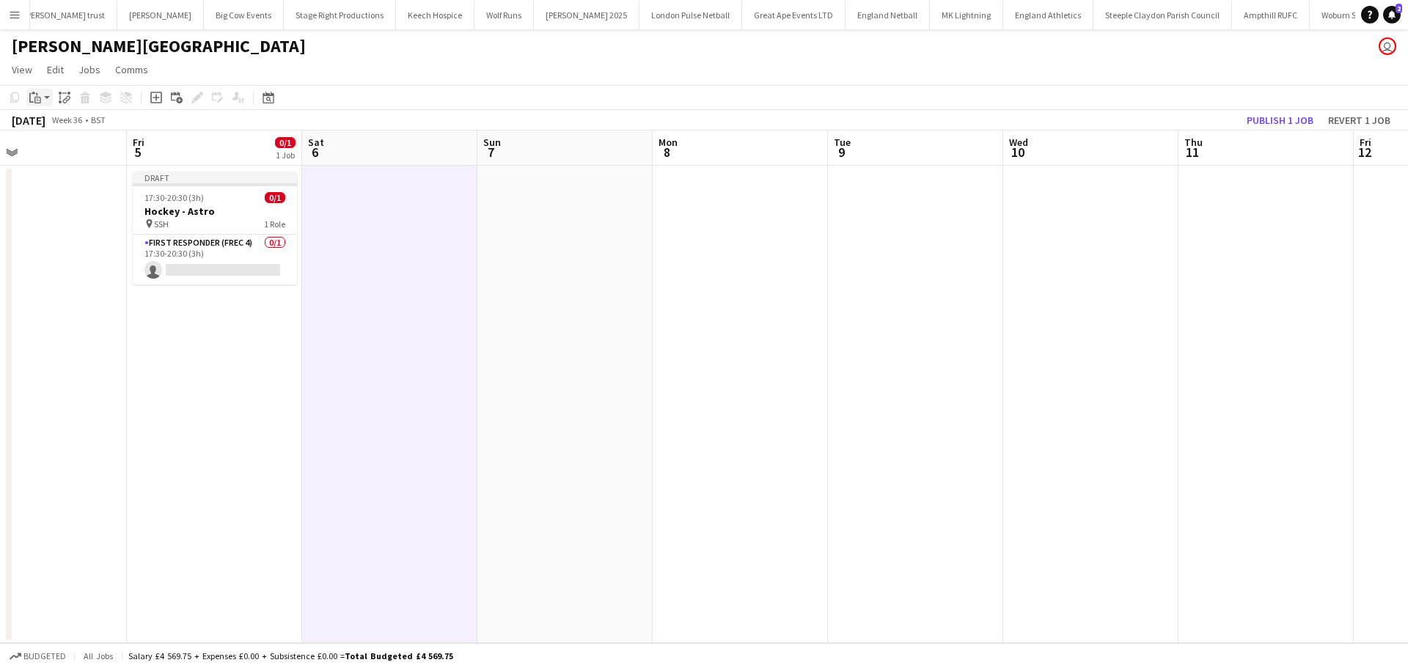
click at [40, 103] on icon at bounding box center [37, 100] width 7 height 7
click at [93, 122] on link "Paste Ctrl+V" at bounding box center [108, 125] width 138 height 13
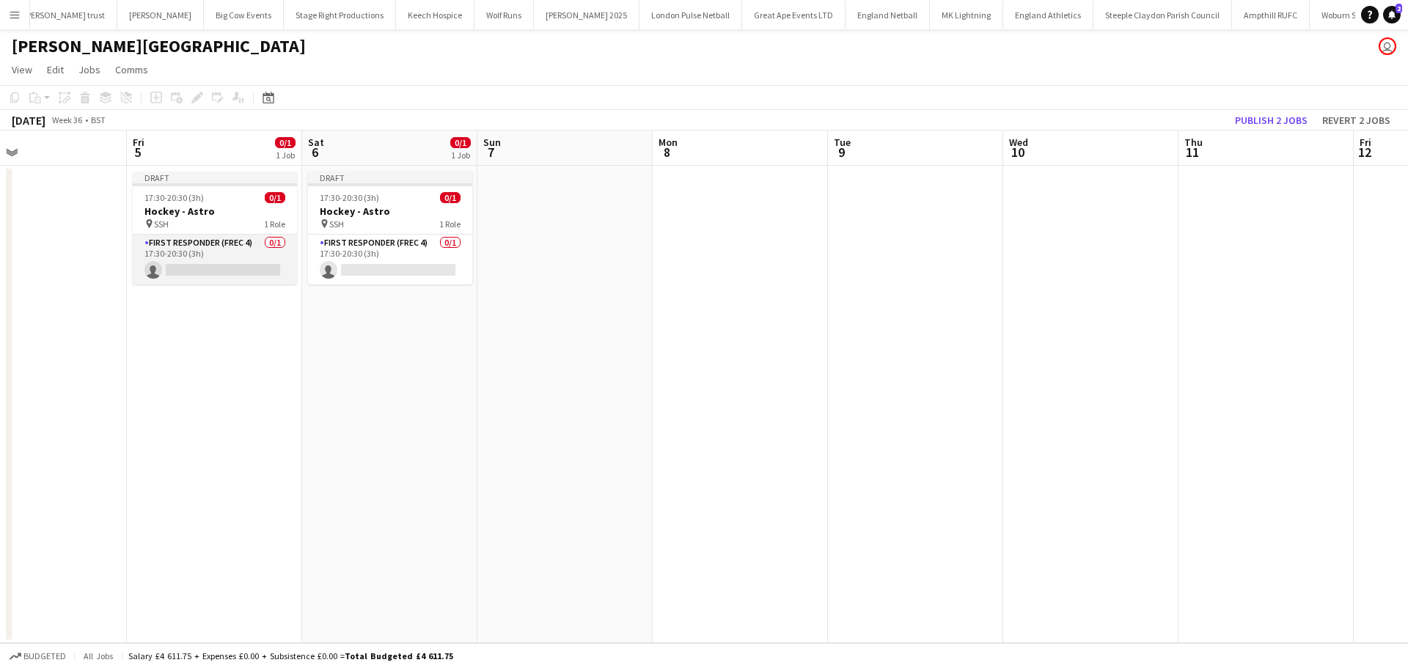
click at [222, 271] on app-card-role "First Responder (FREC 4) 0/1 17:30-20:30 (3h) single-neutral-actions" at bounding box center [215, 260] width 164 height 50
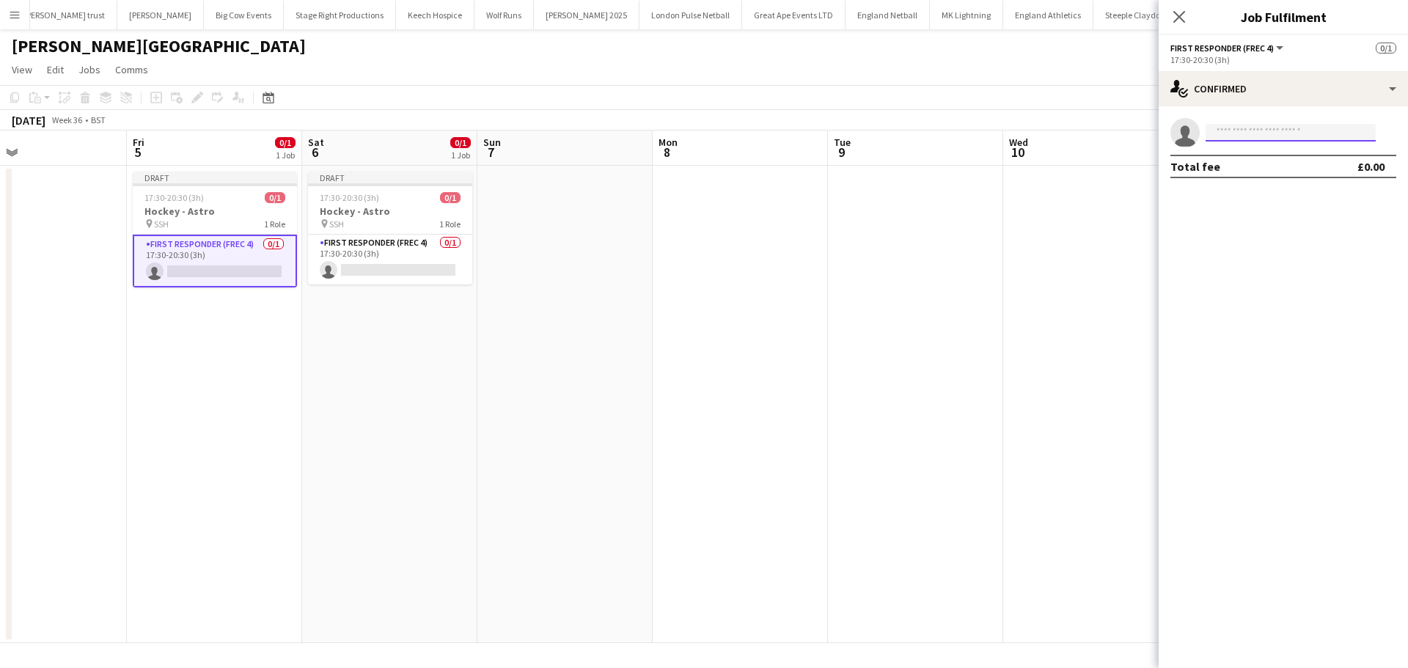
click at [1270, 127] on input at bounding box center [1290, 133] width 170 height 18
type input "*****"
click at [1295, 174] on span "+447305966948" at bounding box center [1290, 178] width 147 height 12
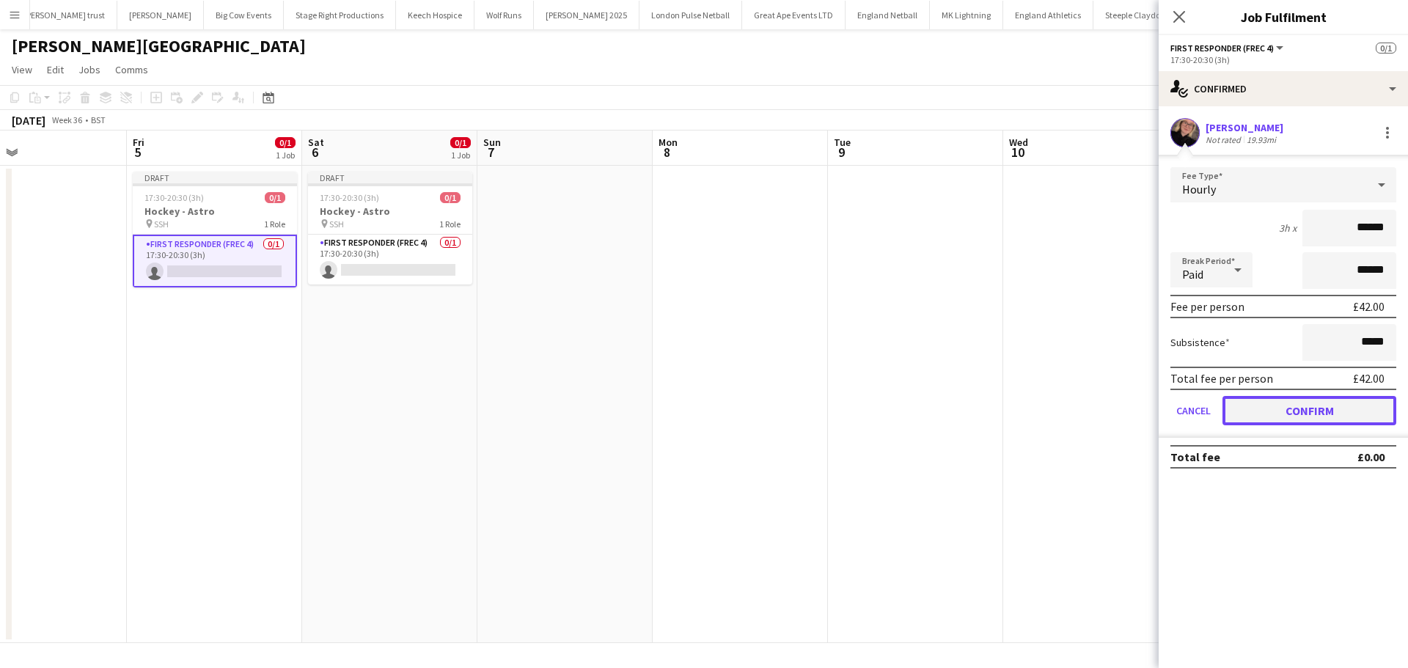
click at [1259, 411] on button "Confirm" at bounding box center [1309, 410] width 174 height 29
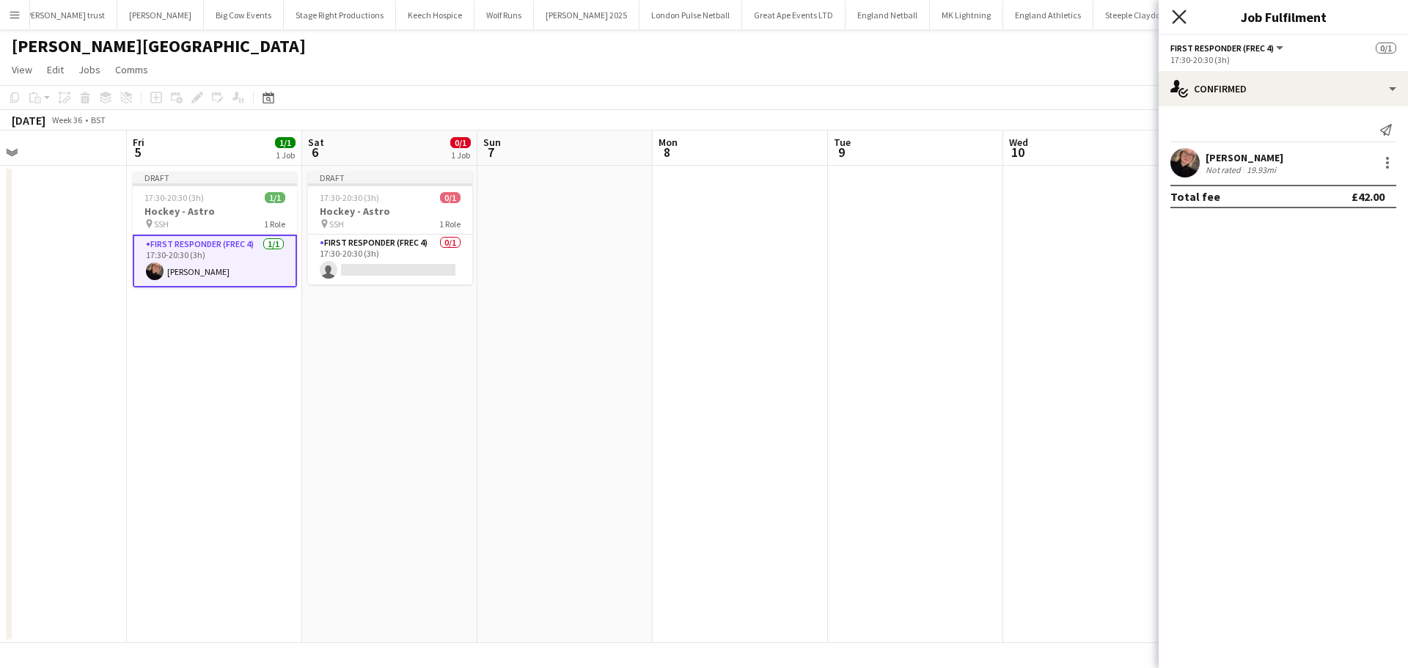
click at [1177, 18] on icon at bounding box center [1179, 17] width 14 height 14
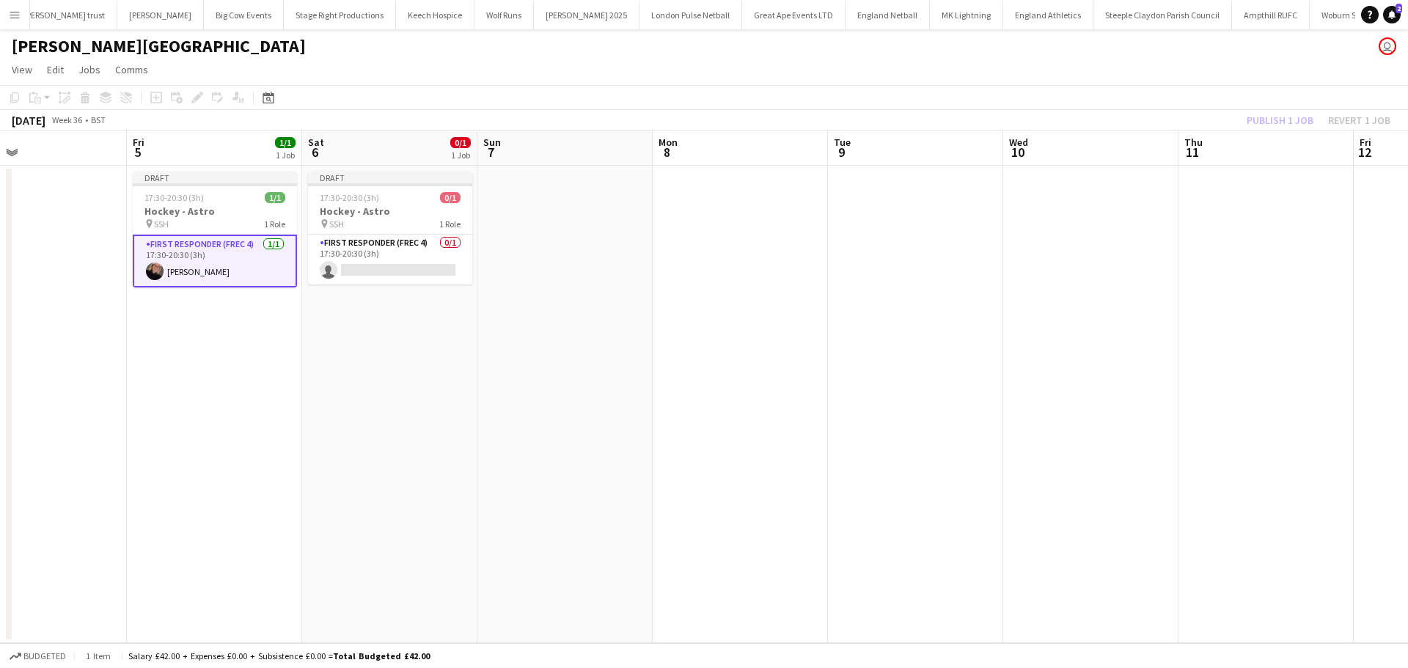
drag, startPoint x: 269, startPoint y: 202, endPoint x: 540, endPoint y: 199, distance: 270.5
click at [265, 202] on app-calendar-viewport "Tue 2 Wed 3 Thu 4 Fri 5 1/1 1 Job Sat 6 0/1 1 Job Sun 7 Mon 8 Tue 9 Wed 10 Thu …" at bounding box center [704, 386] width 1408 height 512
click at [190, 331] on app-date-cell "Draft 17:30-20:30 (3h) 1/1 Hockey - Astro pin SSH 1 Role First Responder (FREC …" at bounding box center [209, 404] width 175 height 477
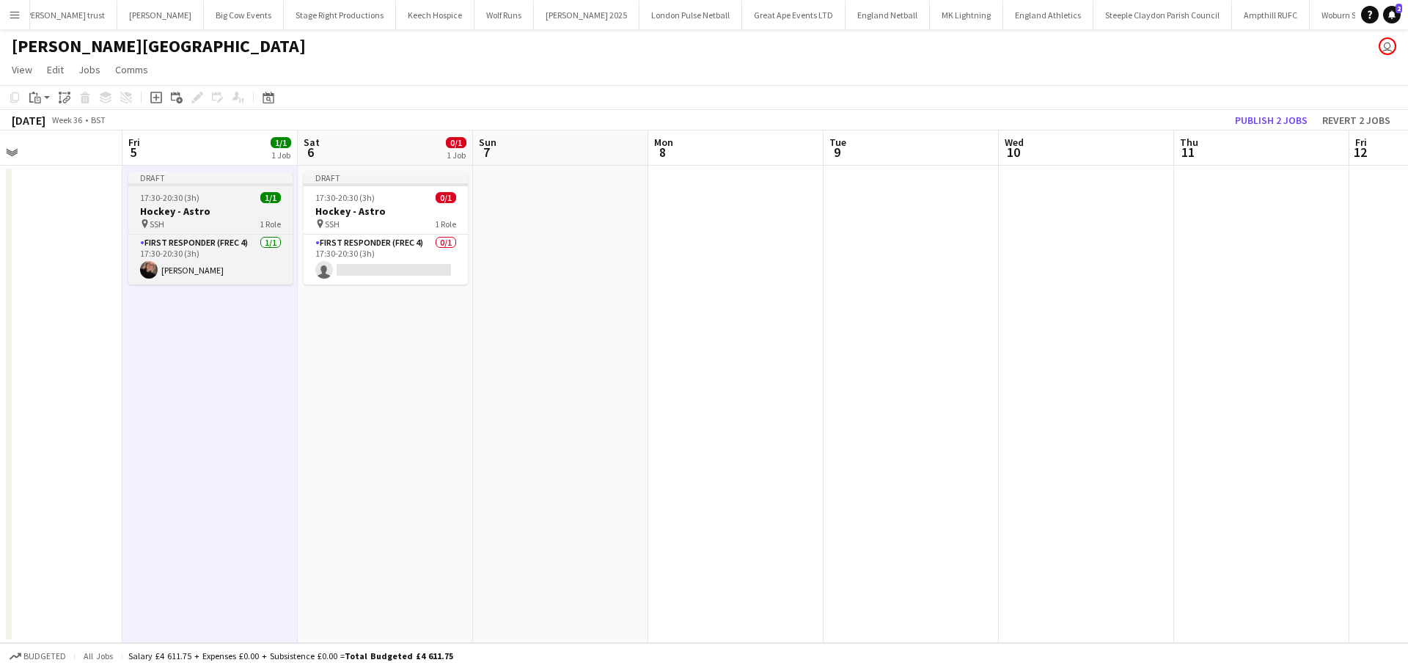
click at [227, 218] on div "pin SSH 1 Role" at bounding box center [210, 224] width 164 height 12
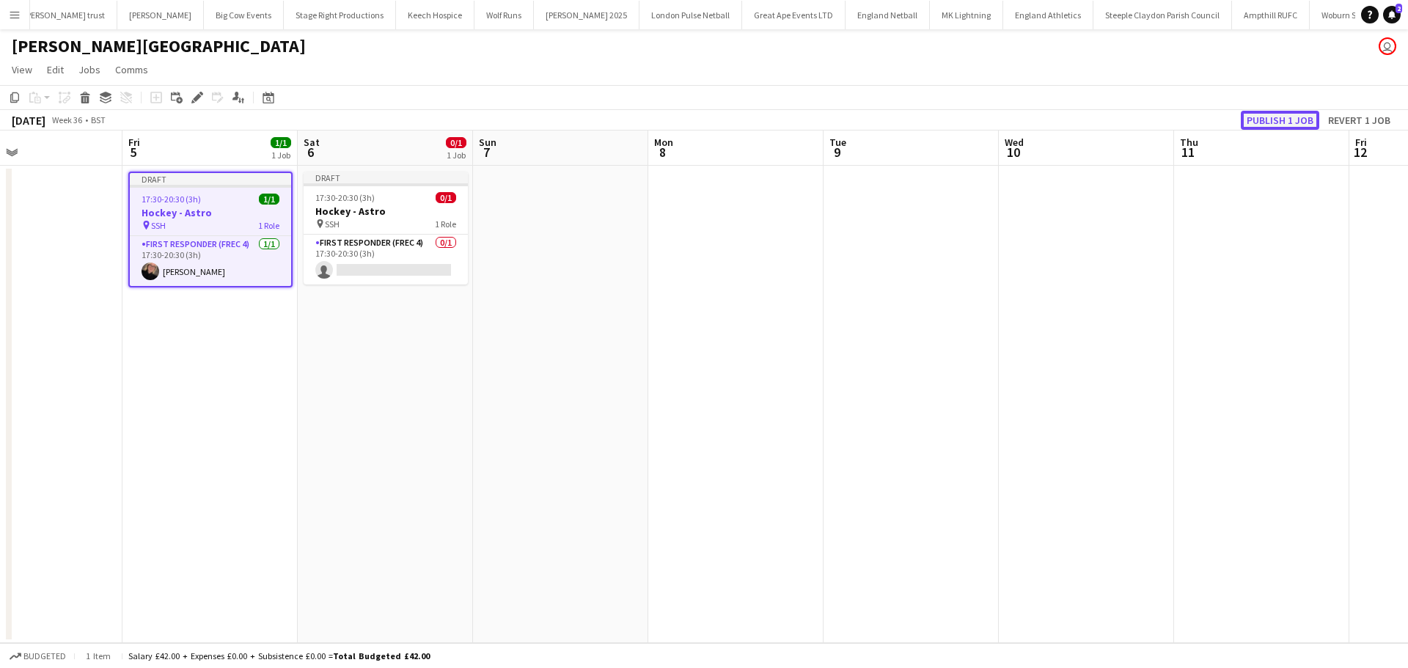
click at [1277, 121] on button "Publish 1 job" at bounding box center [1279, 120] width 78 height 19
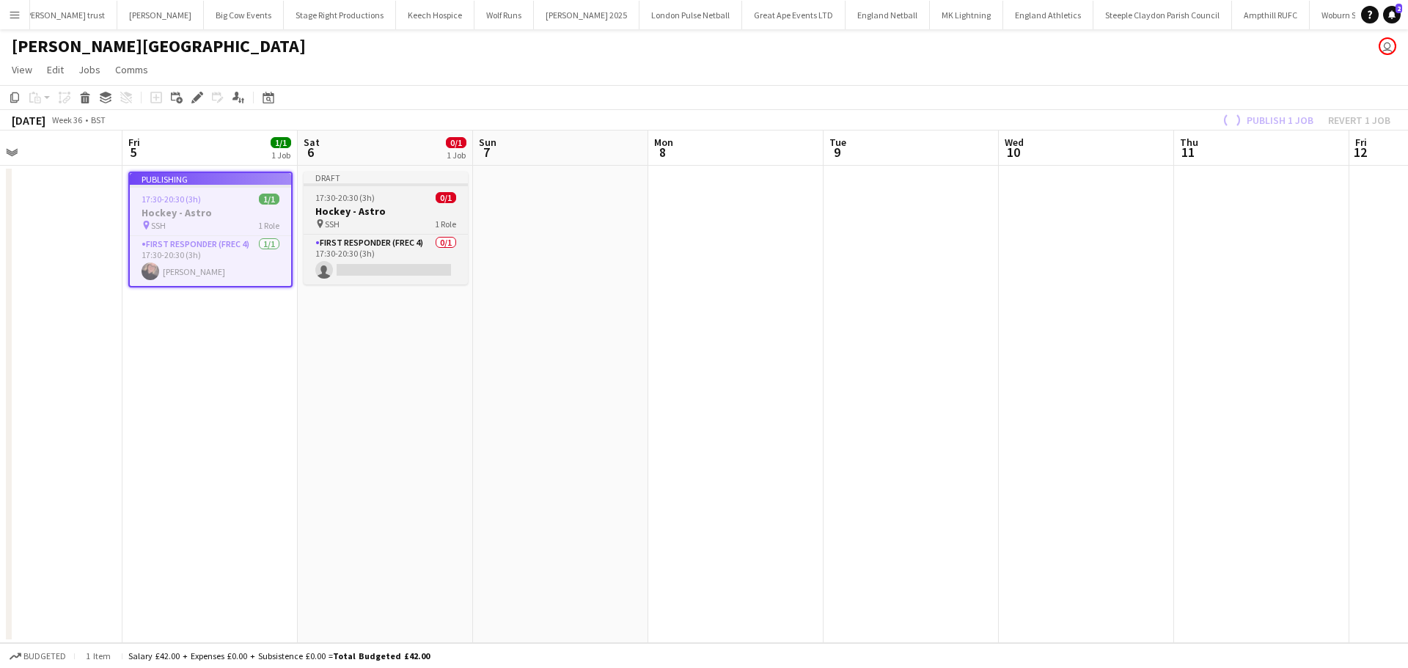
click at [312, 202] on div "17:30-20:30 (3h) 0/1" at bounding box center [386, 197] width 164 height 11
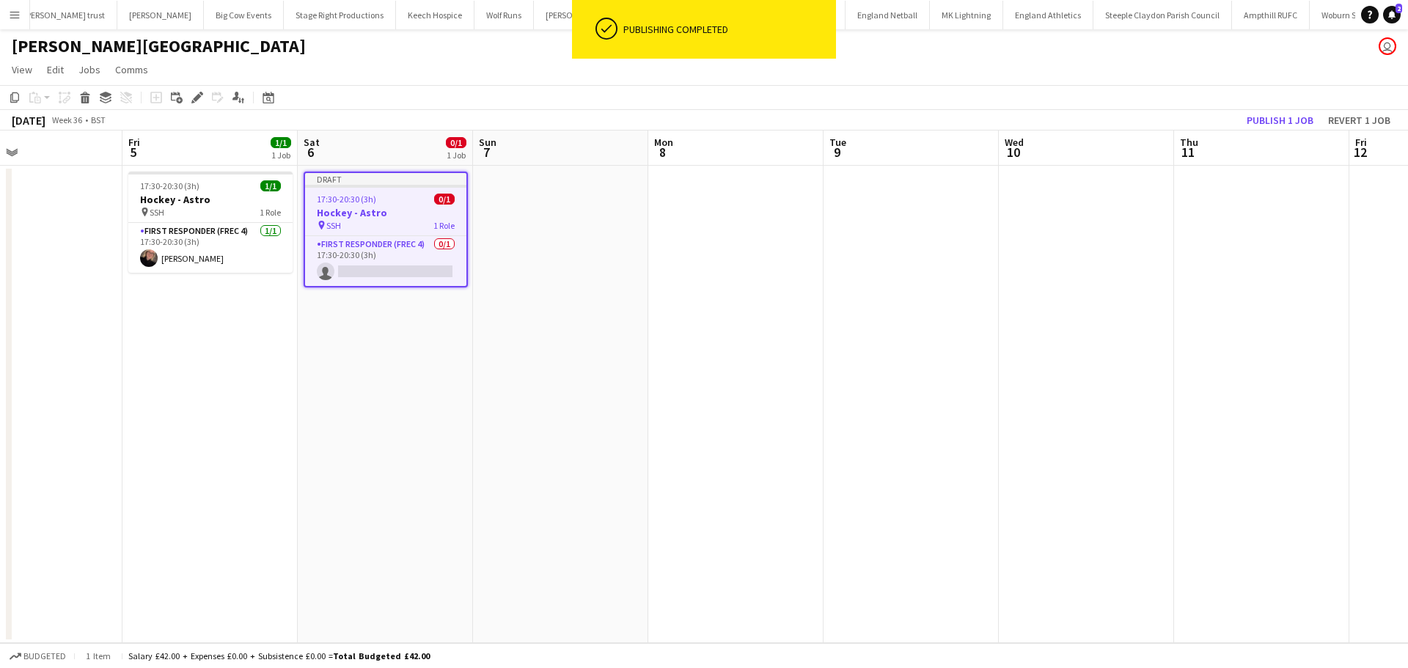
scroll to position [0, 402]
drag, startPoint x: 191, startPoint y: 94, endPoint x: 199, endPoint y: 100, distance: 9.9
click at [194, 94] on icon "Edit" at bounding box center [197, 98] width 12 height 12
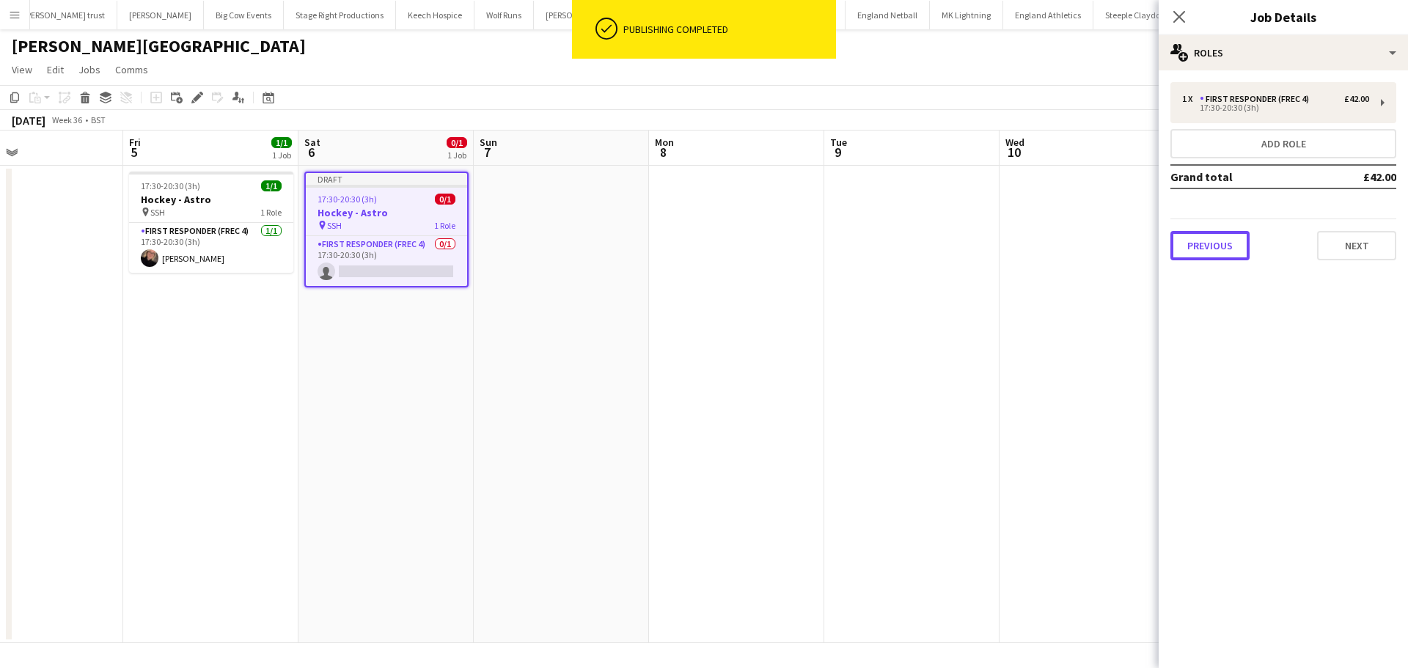
drag, startPoint x: 1185, startPoint y: 241, endPoint x: 1196, endPoint y: 226, distance: 18.5
click at [1185, 242] on button "Previous" at bounding box center [1209, 245] width 79 height 29
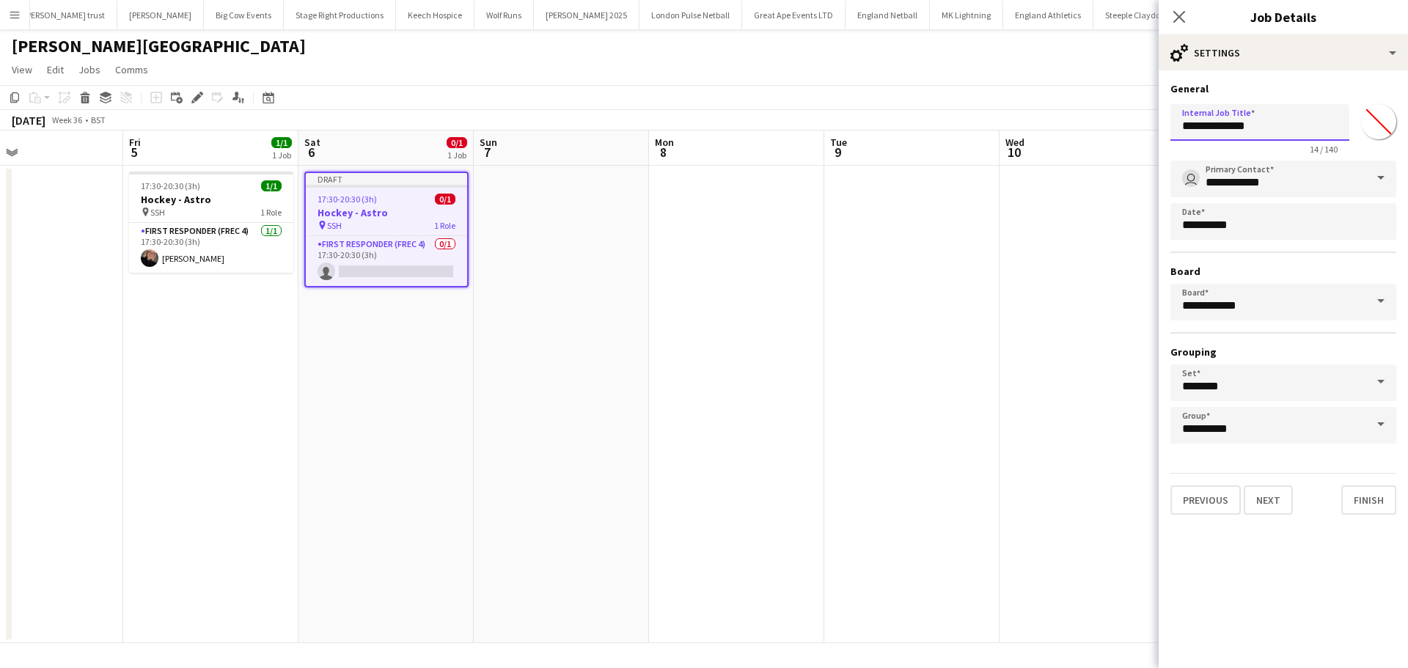
drag, startPoint x: 1282, startPoint y: 133, endPoint x: 1228, endPoint y: 130, distance: 54.3
click at [1228, 130] on input "**********" at bounding box center [1259, 122] width 179 height 37
type input "*"
click at [1232, 132] on input "**********" at bounding box center [1259, 122] width 179 height 37
type input "**********"
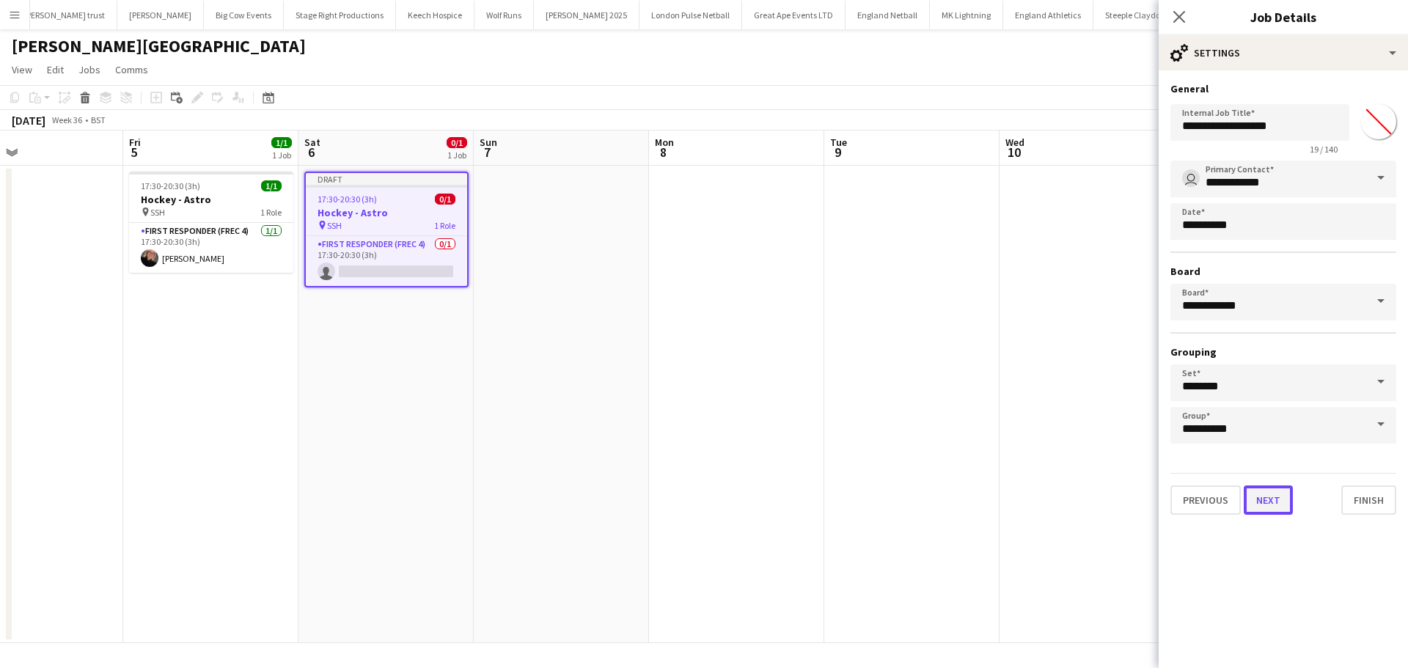
click at [1262, 511] on button "Next" at bounding box center [1267, 499] width 49 height 29
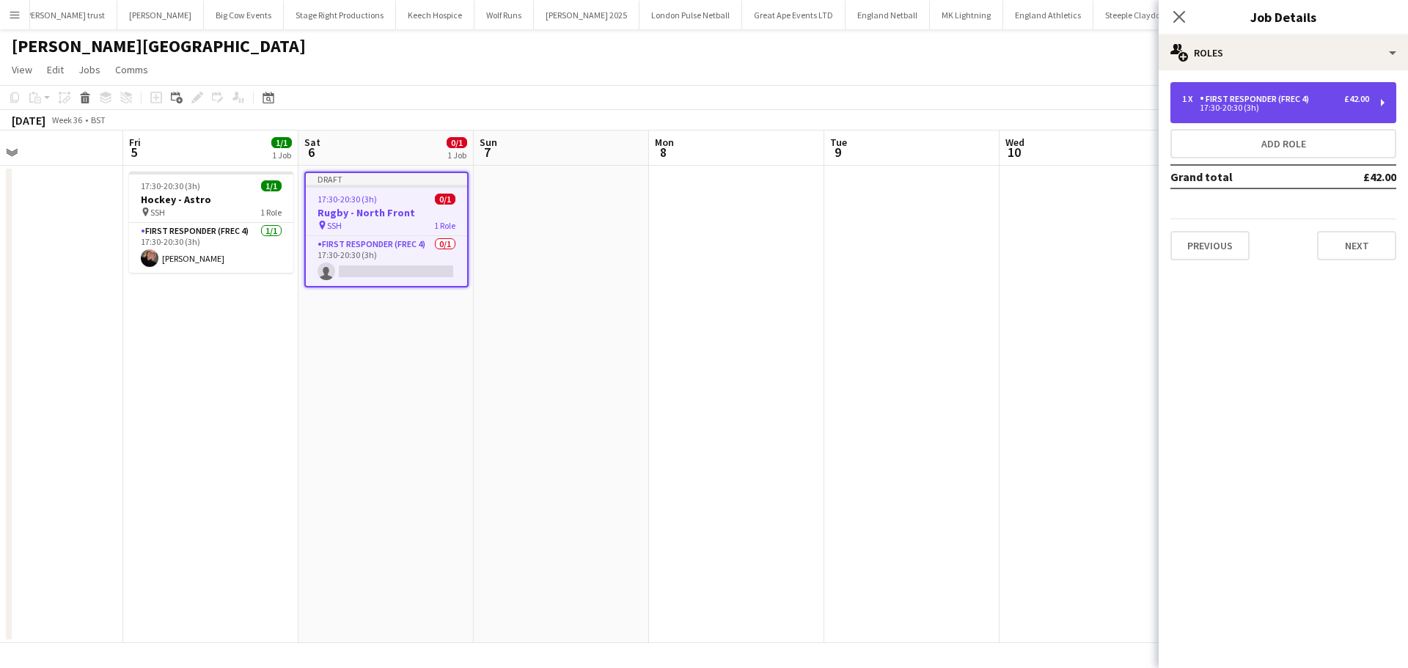
click at [1237, 113] on div "1 x First Responder (FREC 4) £42.00 17:30-20:30 (3h)" at bounding box center [1283, 102] width 226 height 41
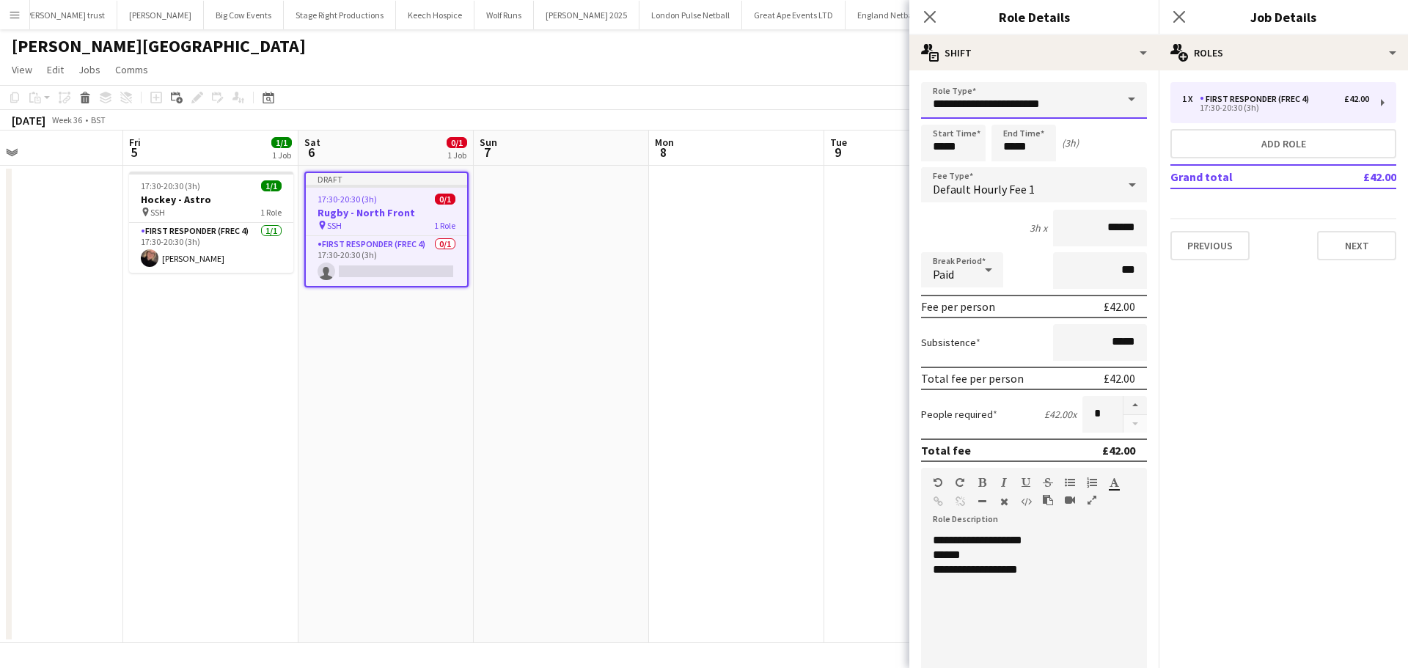
click at [1097, 110] on input "**********" at bounding box center [1034, 100] width 226 height 37
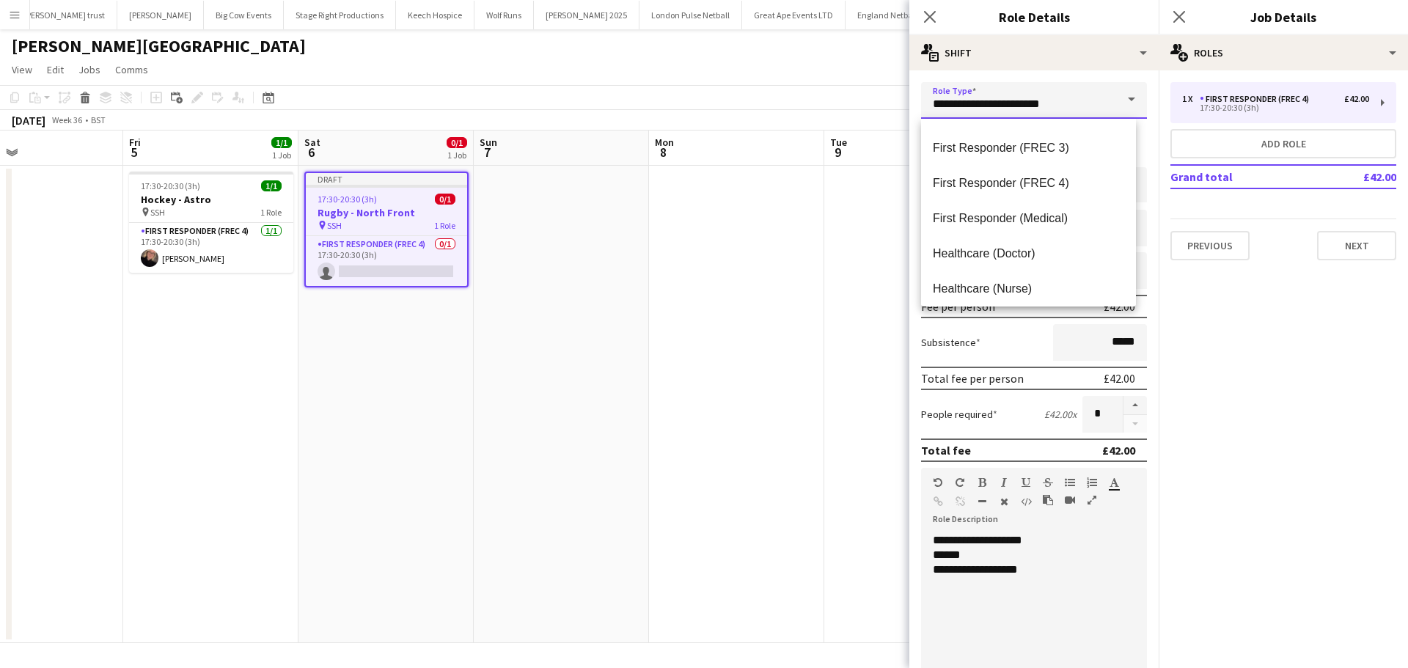
scroll to position [493, 0]
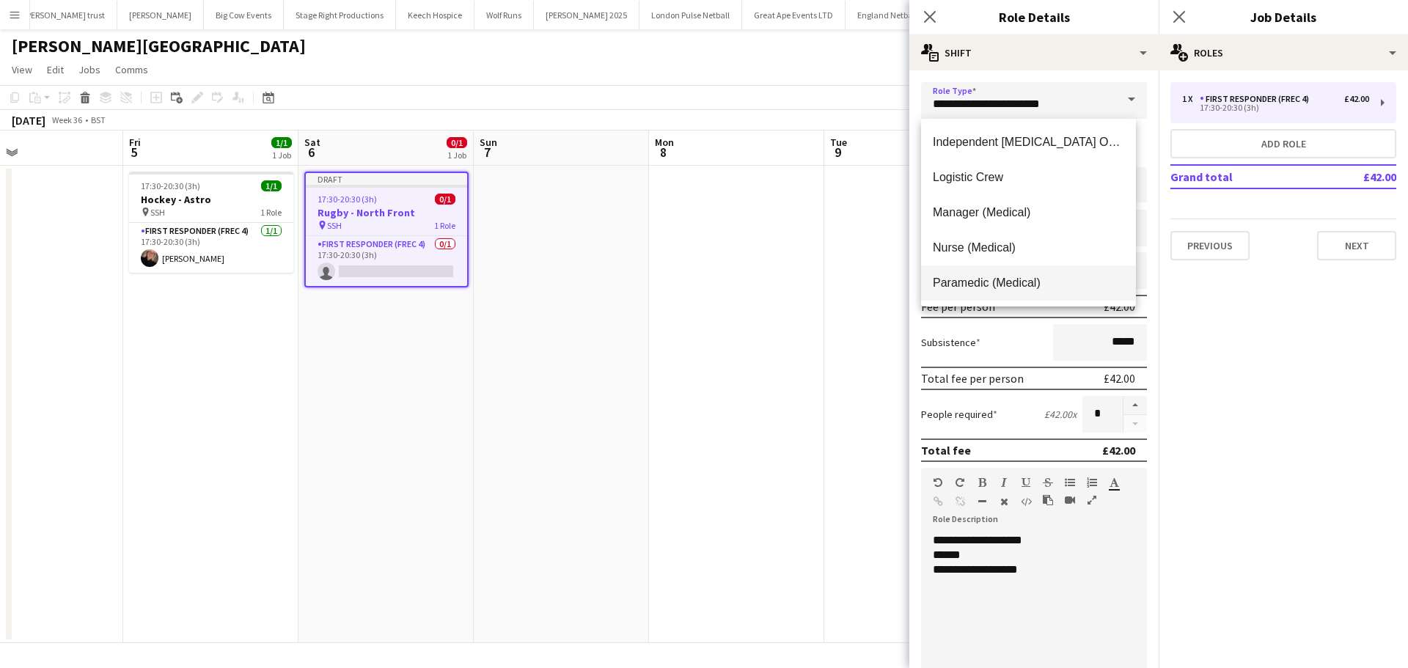
click at [1012, 281] on span "Paramedic (Medical)" at bounding box center [1028, 283] width 191 height 14
type input "**********"
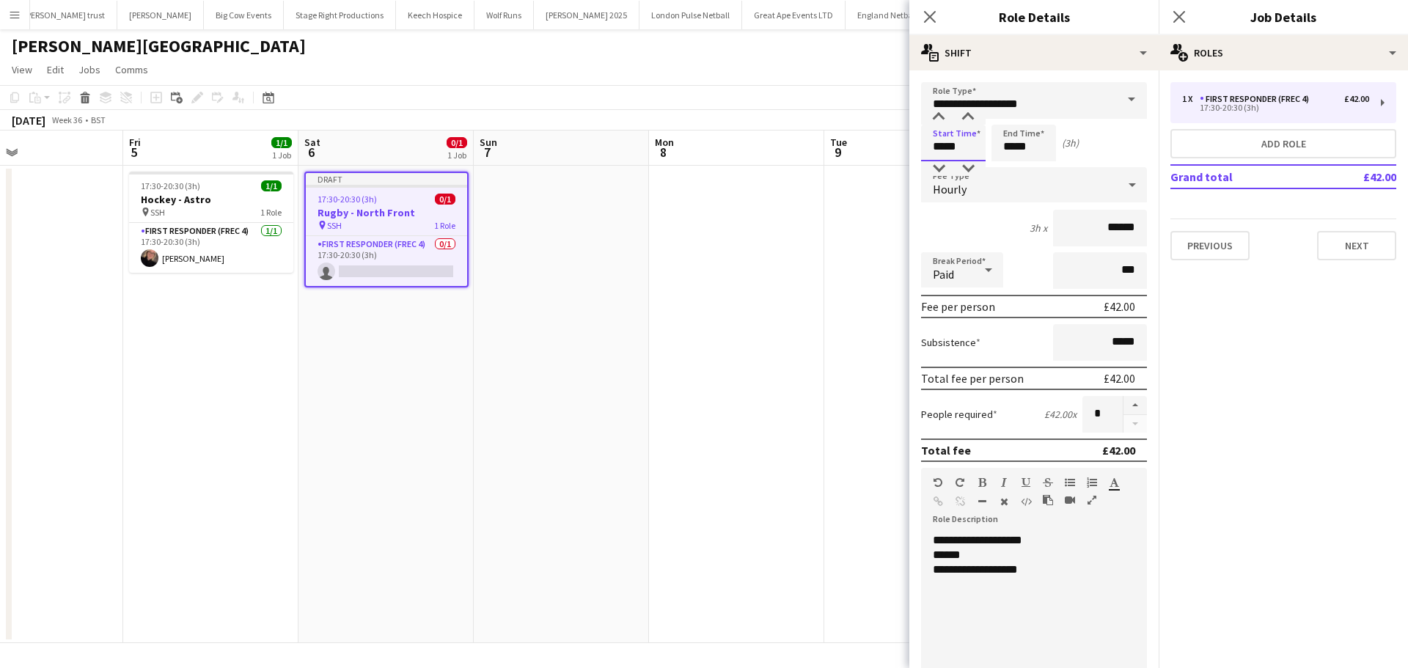
click at [978, 153] on input "*****" at bounding box center [953, 143] width 65 height 37
click at [944, 167] on div at bounding box center [938, 168] width 29 height 15
type input "*****"
click at [944, 167] on div at bounding box center [938, 168] width 29 height 15
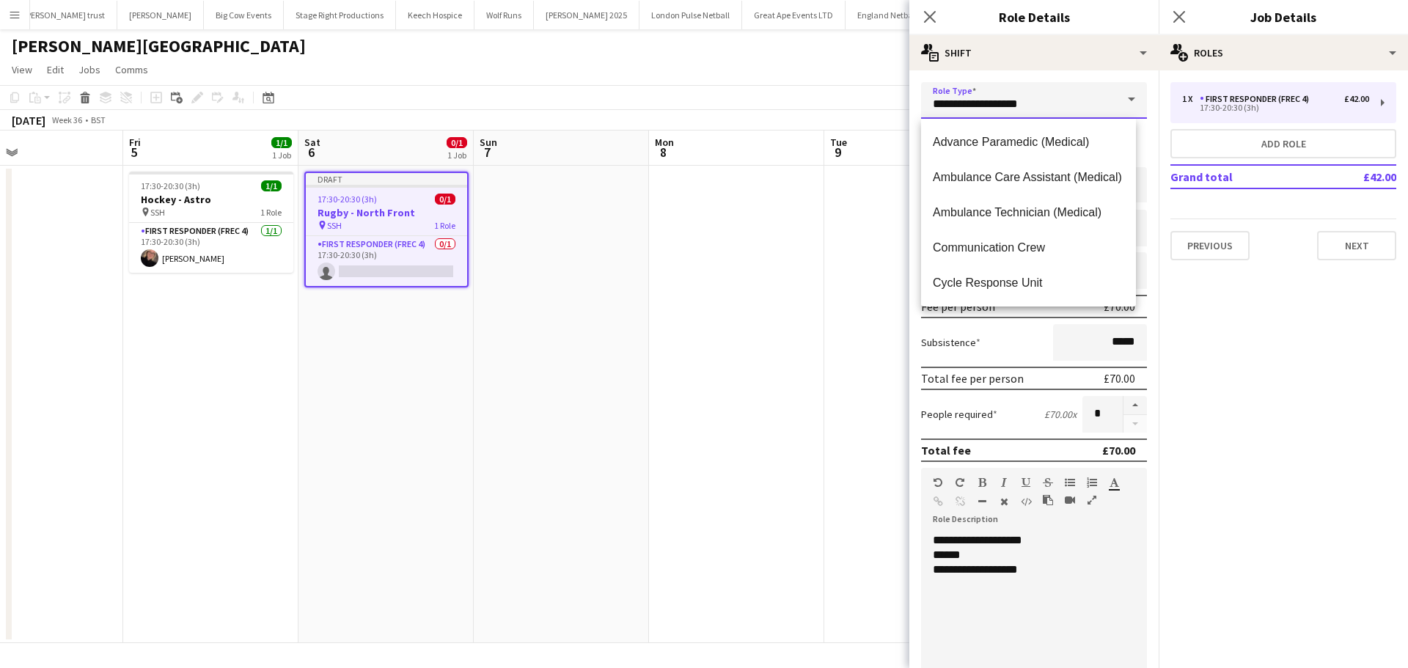
click at [939, 106] on input "**********" at bounding box center [1034, 100] width 226 height 37
drag, startPoint x: 886, startPoint y: 232, endPoint x: 911, endPoint y: 194, distance: 45.5
click at [888, 232] on app-date-cell at bounding box center [911, 404] width 175 height 477
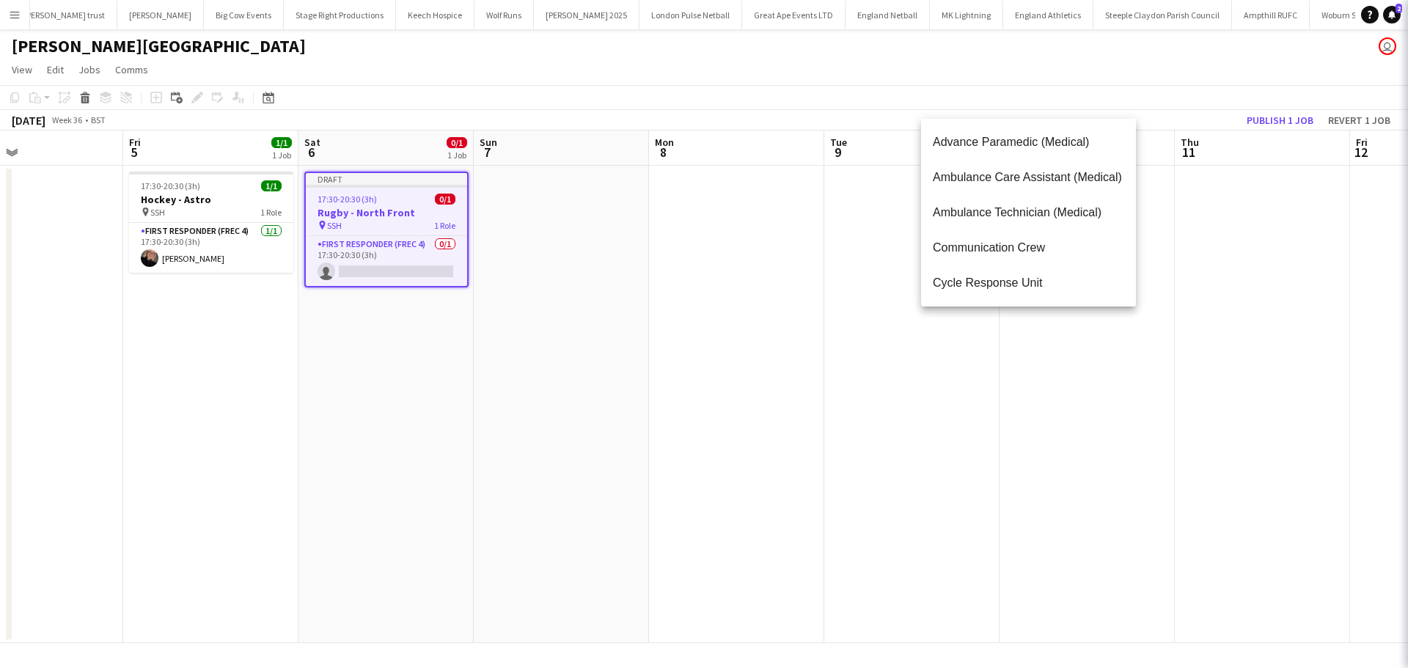
scroll to position [0, 400]
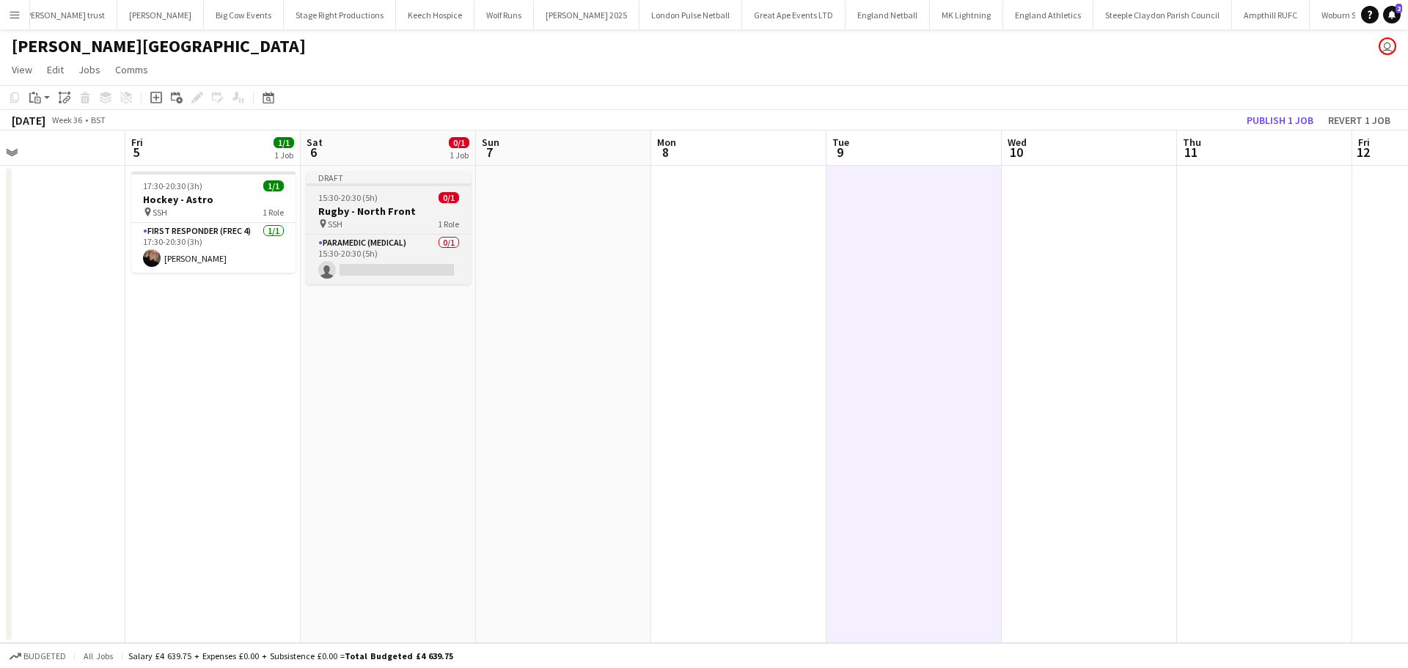
drag, startPoint x: 329, startPoint y: 214, endPoint x: 341, endPoint y: 214, distance: 11.7
click at [330, 214] on h3 "Rugby - North Front" at bounding box center [388, 211] width 164 height 13
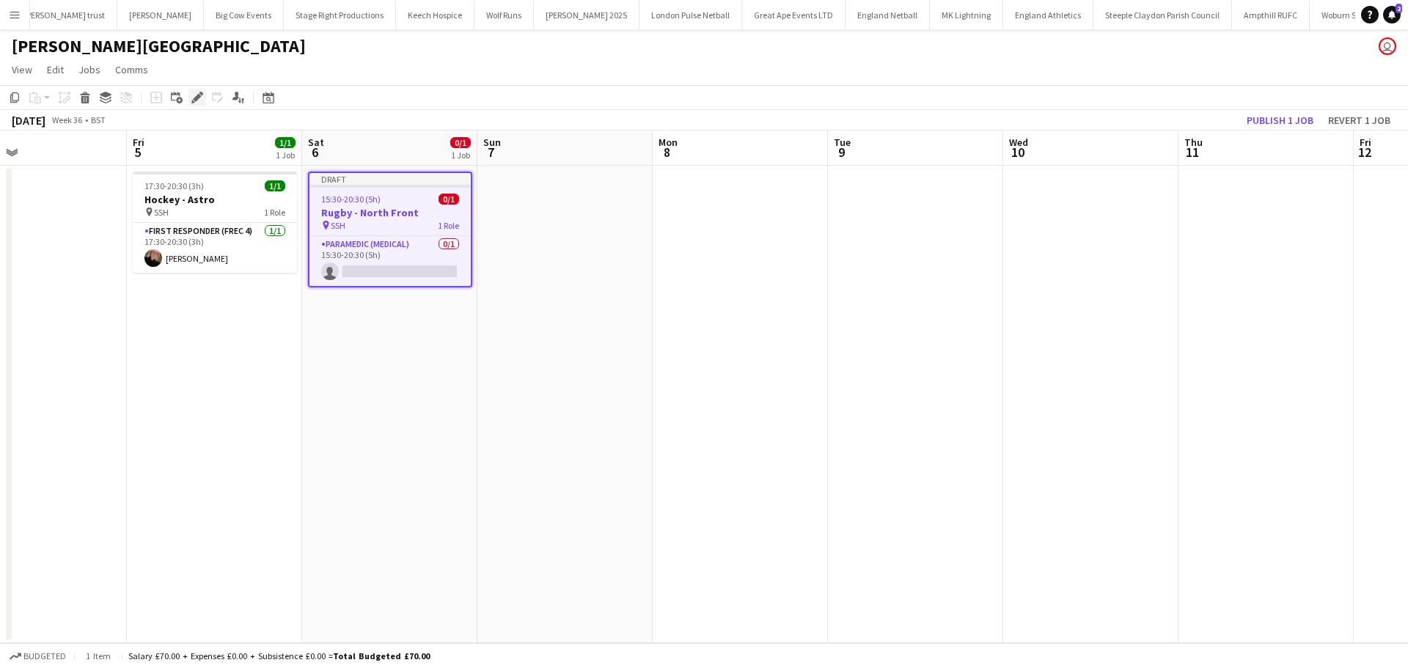
click at [191, 99] on div "Edit" at bounding box center [197, 98] width 18 height 18
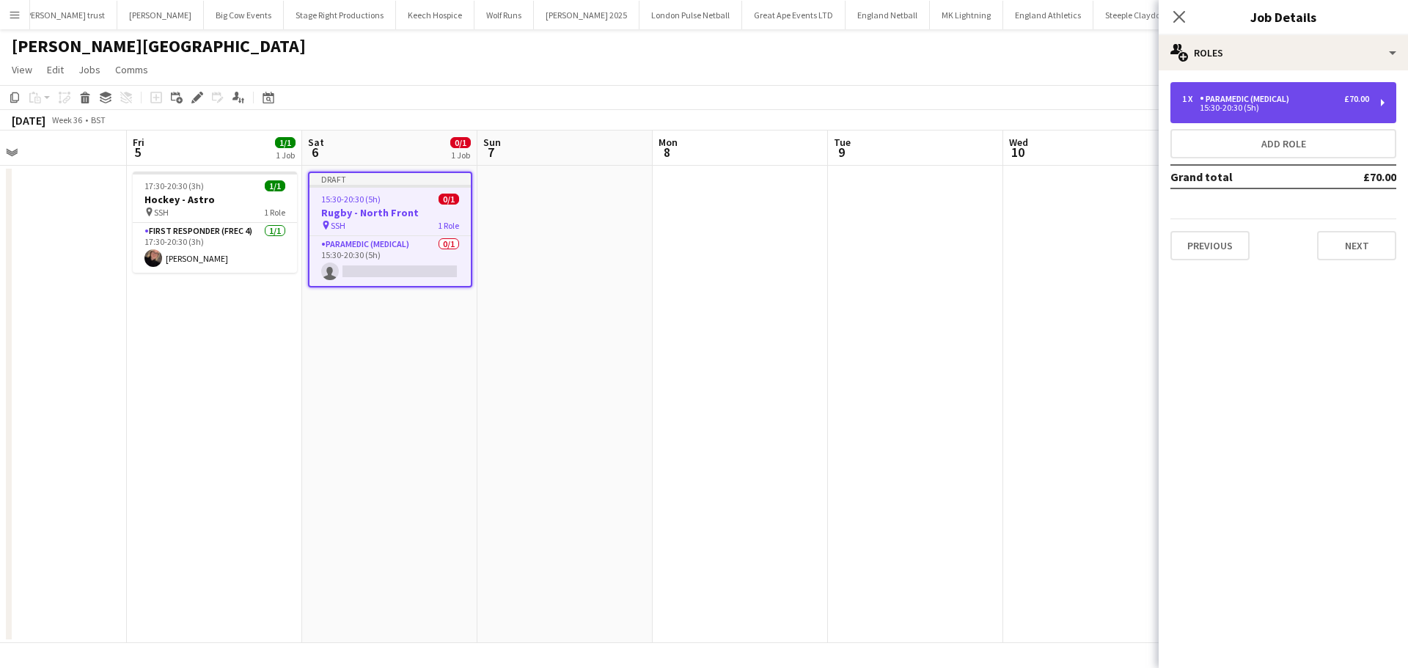
click at [1259, 114] on div "1 x Paramedic (Medical) £70.00 15:30-20:30 (5h)" at bounding box center [1283, 102] width 226 height 41
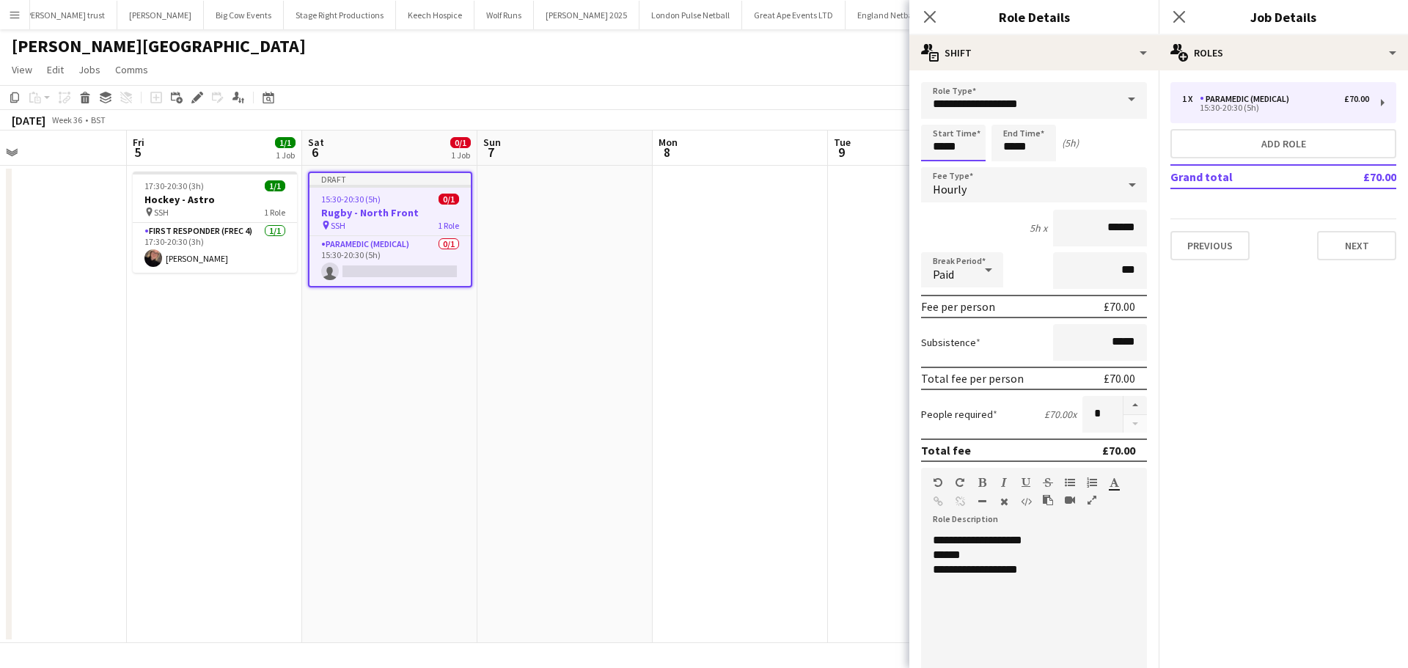
click at [967, 140] on input "*****" at bounding box center [953, 143] width 65 height 37
click at [941, 165] on div at bounding box center [938, 168] width 29 height 15
type input "*****"
click at [941, 165] on div at bounding box center [938, 168] width 29 height 15
click at [1018, 158] on input "*****" at bounding box center [1023, 143] width 65 height 37
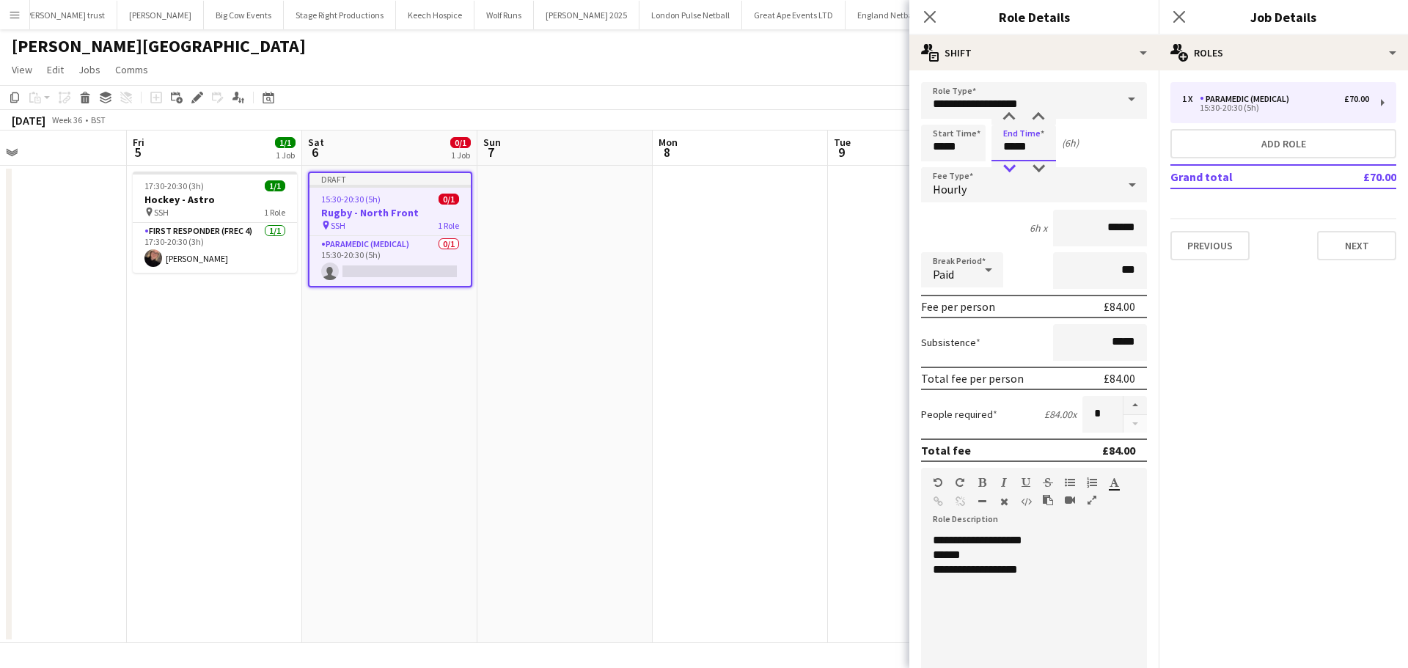
click at [1009, 166] on div at bounding box center [1008, 168] width 29 height 15
type input "*****"
click at [1009, 166] on div at bounding box center [1008, 168] width 29 height 15
drag, startPoint x: 1043, startPoint y: 541, endPoint x: 1007, endPoint y: 542, distance: 35.9
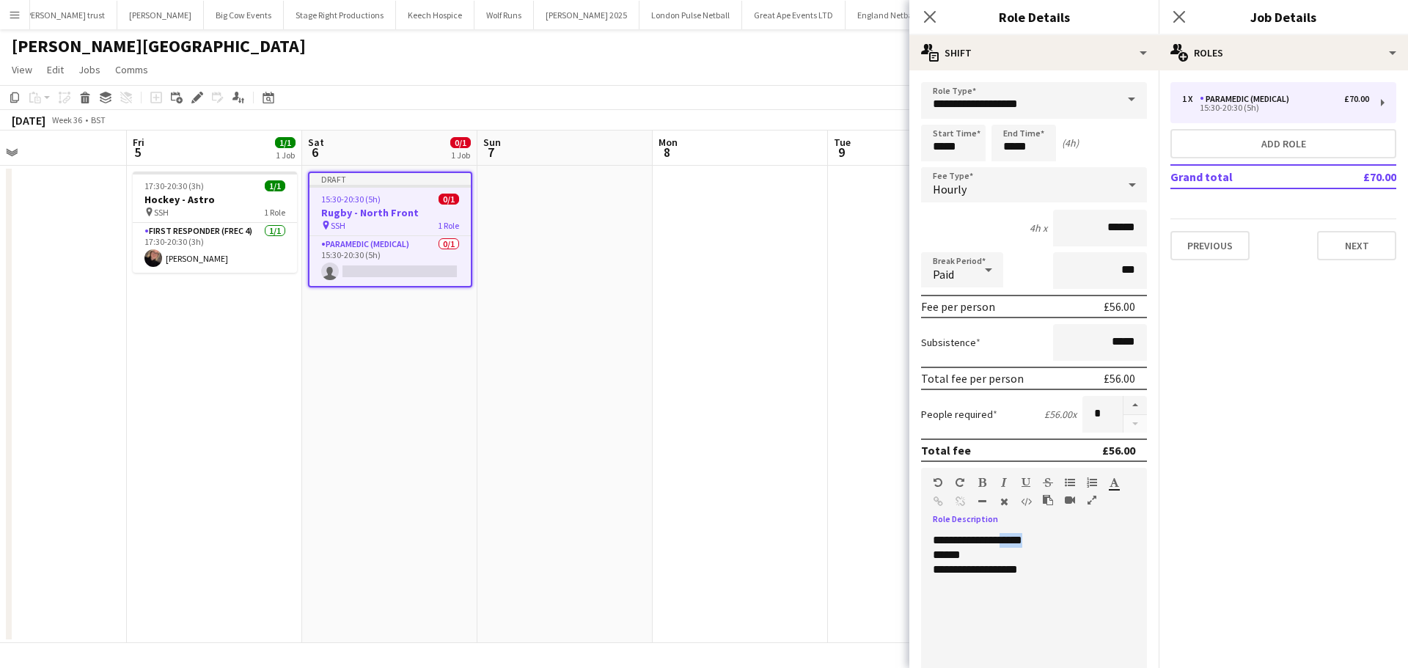
click at [1007, 542] on div "**********" at bounding box center [1028, 621] width 215 height 176
click at [1037, 572] on div "**********" at bounding box center [1028, 569] width 191 height 15
click at [1353, 254] on button "Next" at bounding box center [1356, 245] width 79 height 29
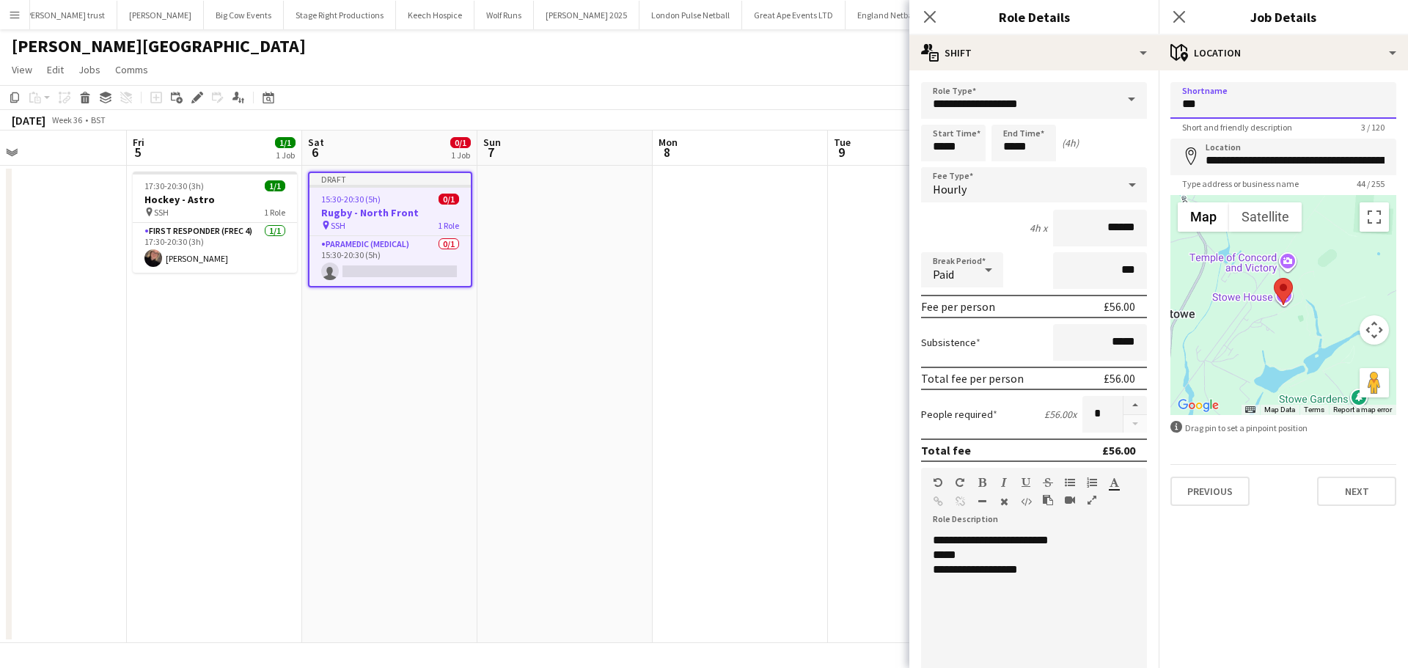
click at [1228, 116] on input "***" at bounding box center [1283, 100] width 226 height 37
type input "***"
click at [1181, 18] on icon "Close pop-in" at bounding box center [1179, 17] width 12 height 12
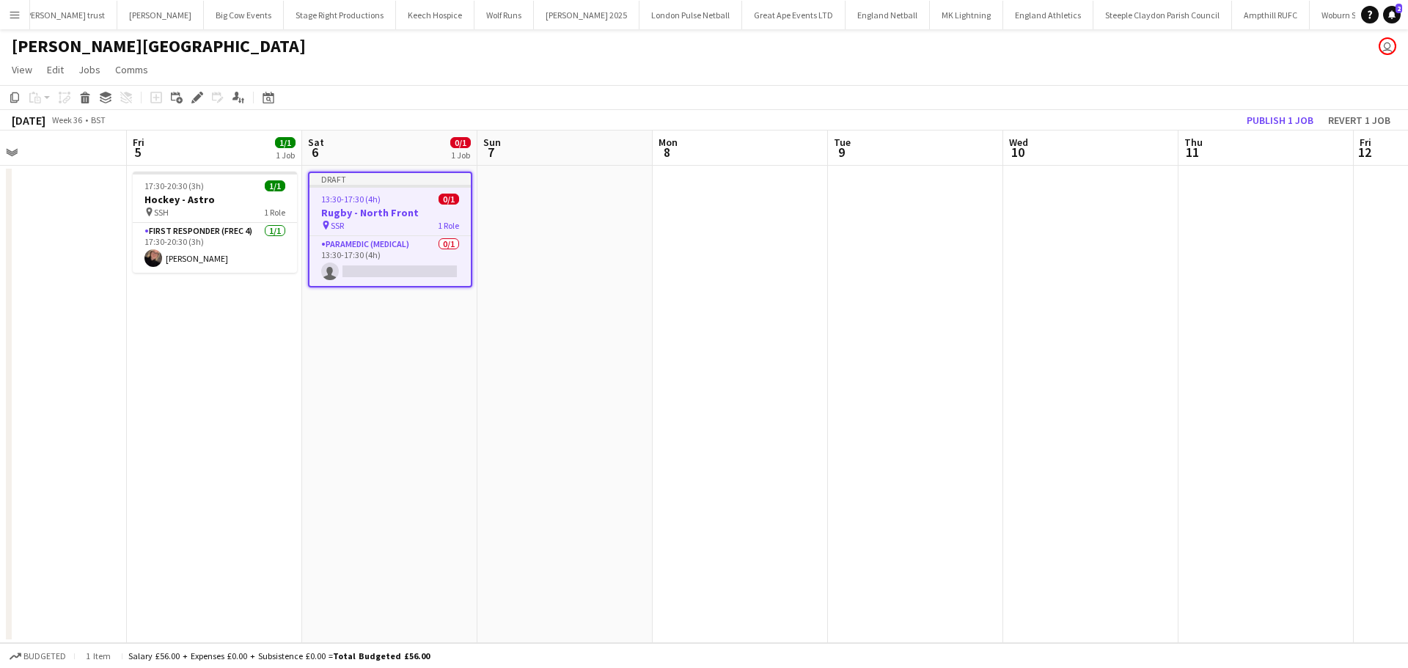
click at [372, 207] on h3 "Rugby - North Front" at bounding box center [389, 212] width 161 height 13
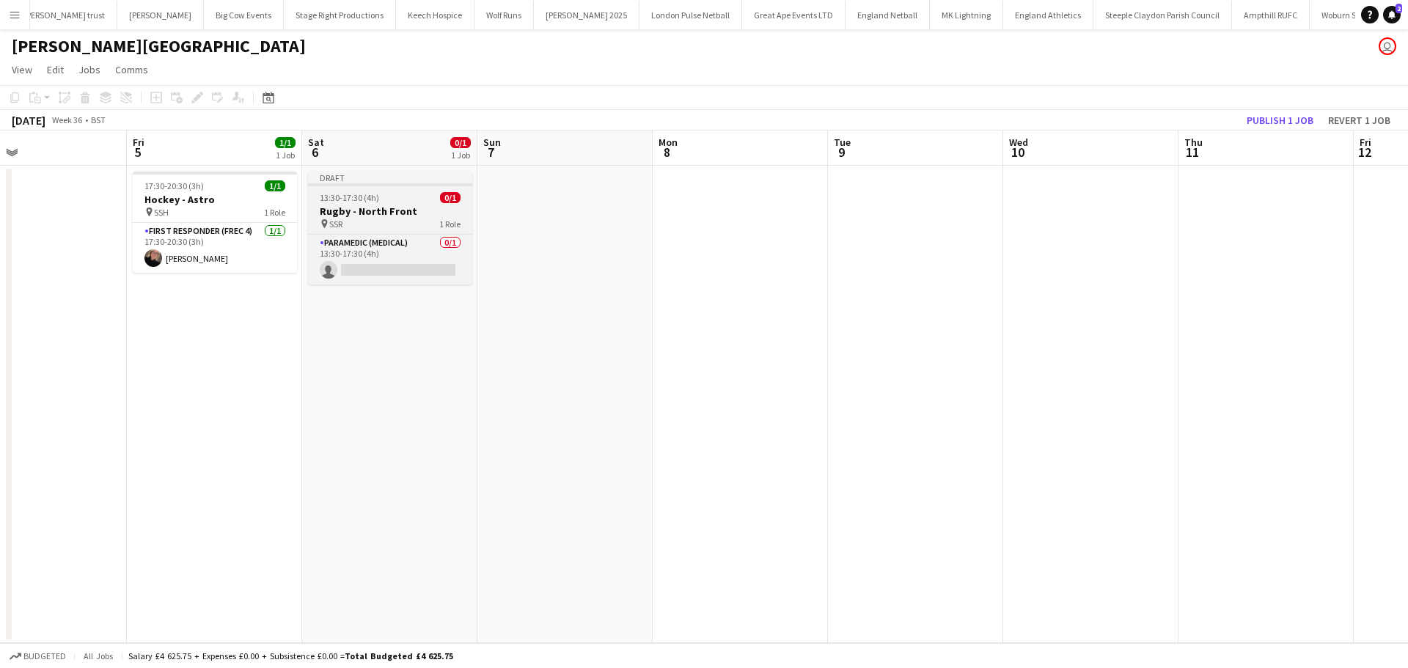
click at [393, 205] on h3 "Rugby - North Front" at bounding box center [390, 211] width 164 height 13
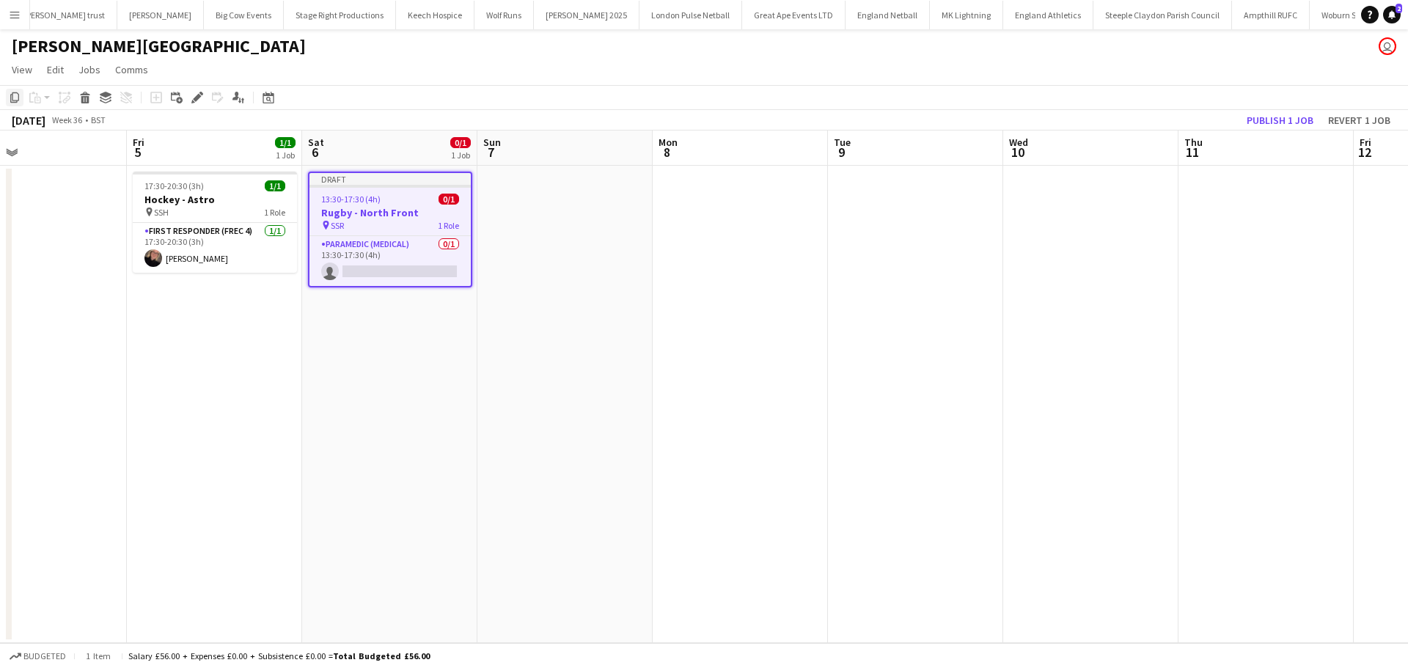
drag, startPoint x: 10, startPoint y: 98, endPoint x: 170, endPoint y: 138, distance: 165.4
click at [10, 98] on icon "Copy" at bounding box center [15, 98] width 12 height 12
click at [539, 215] on app-date-cell at bounding box center [564, 404] width 175 height 477
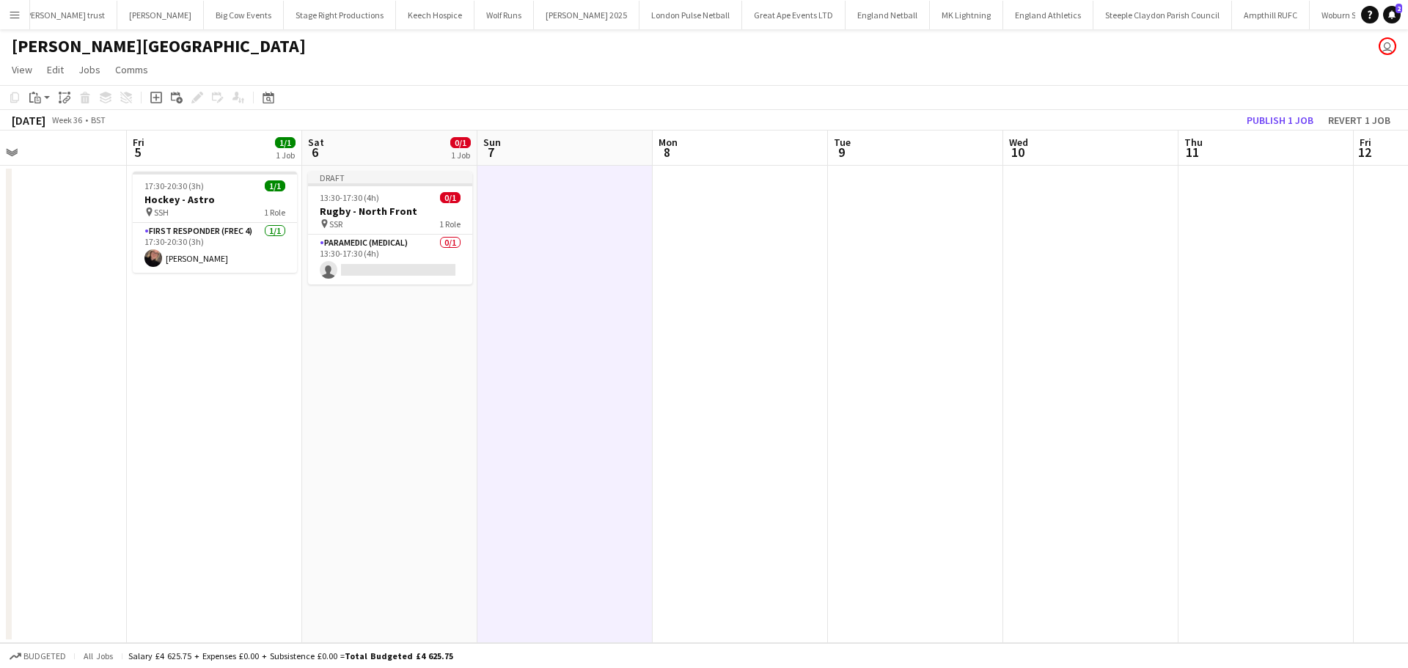
click at [553, 202] on app-date-cell at bounding box center [564, 404] width 175 height 477
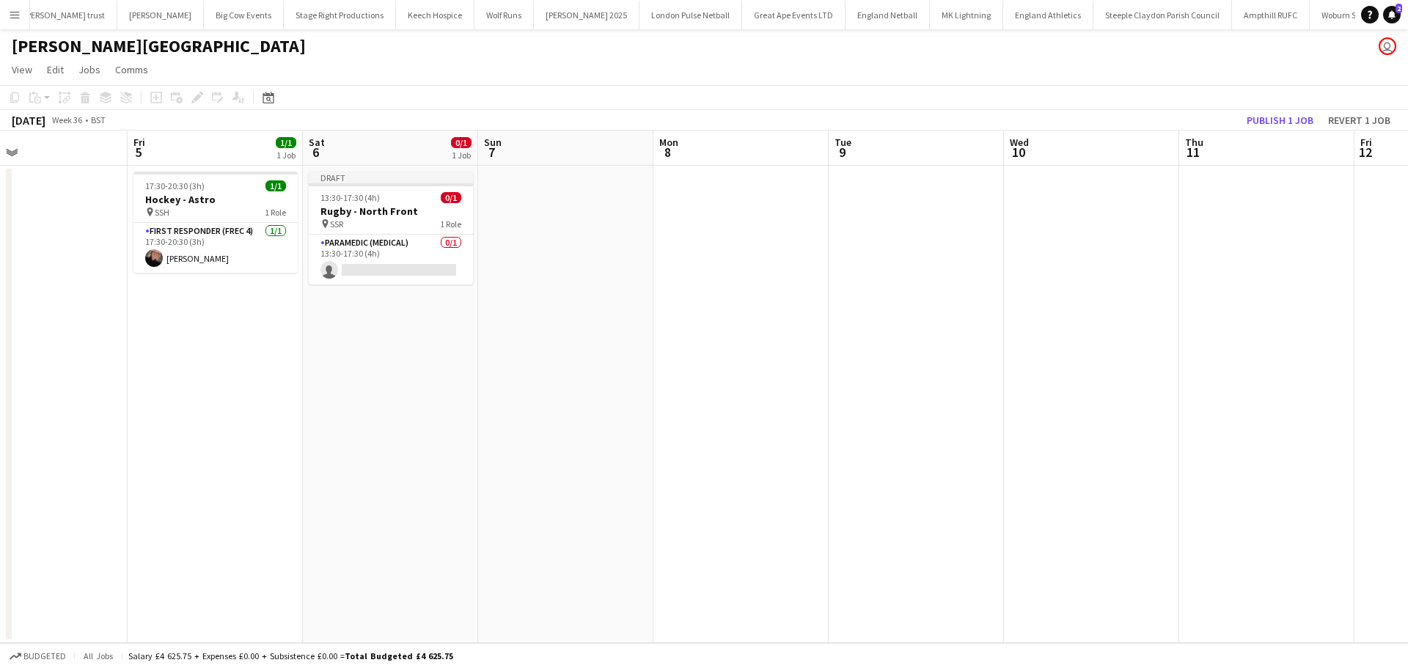
click at [553, 202] on app-date-cell at bounding box center [565, 404] width 175 height 477
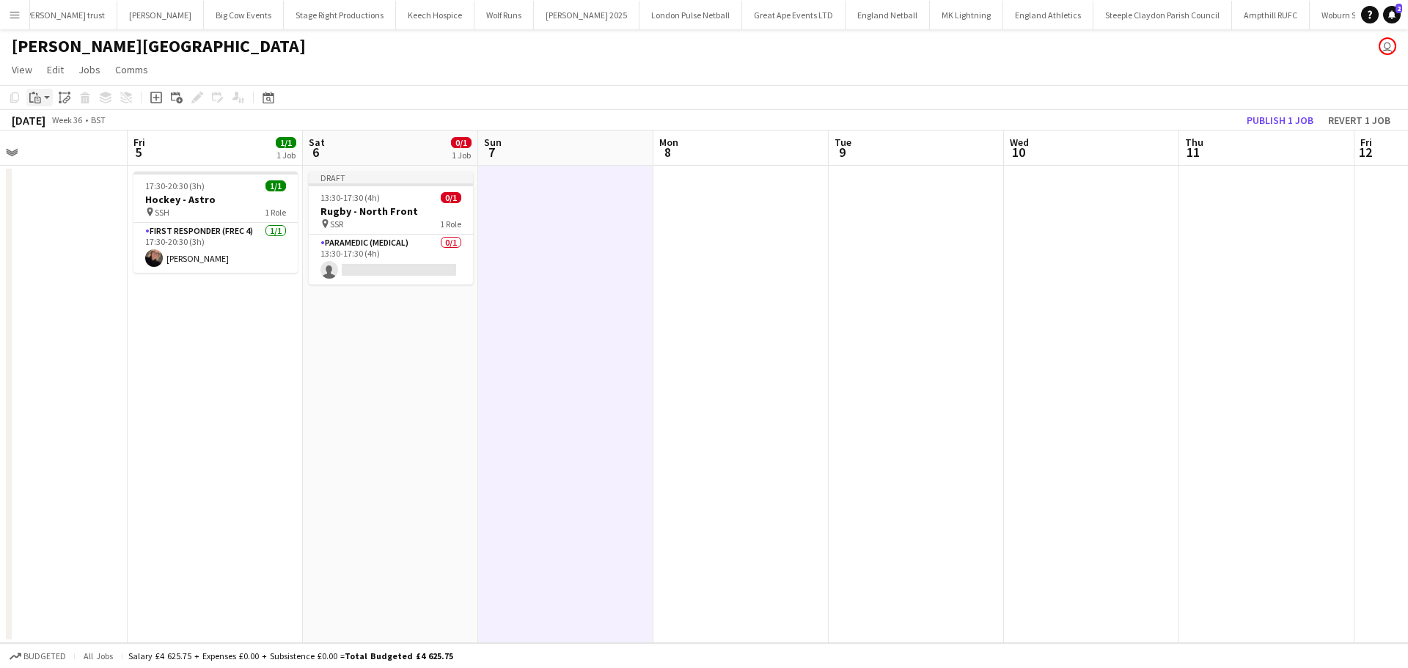
click at [34, 92] on icon at bounding box center [34, 93] width 4 height 2
click at [58, 129] on link "Paste Ctrl+V" at bounding box center [108, 125] width 138 height 13
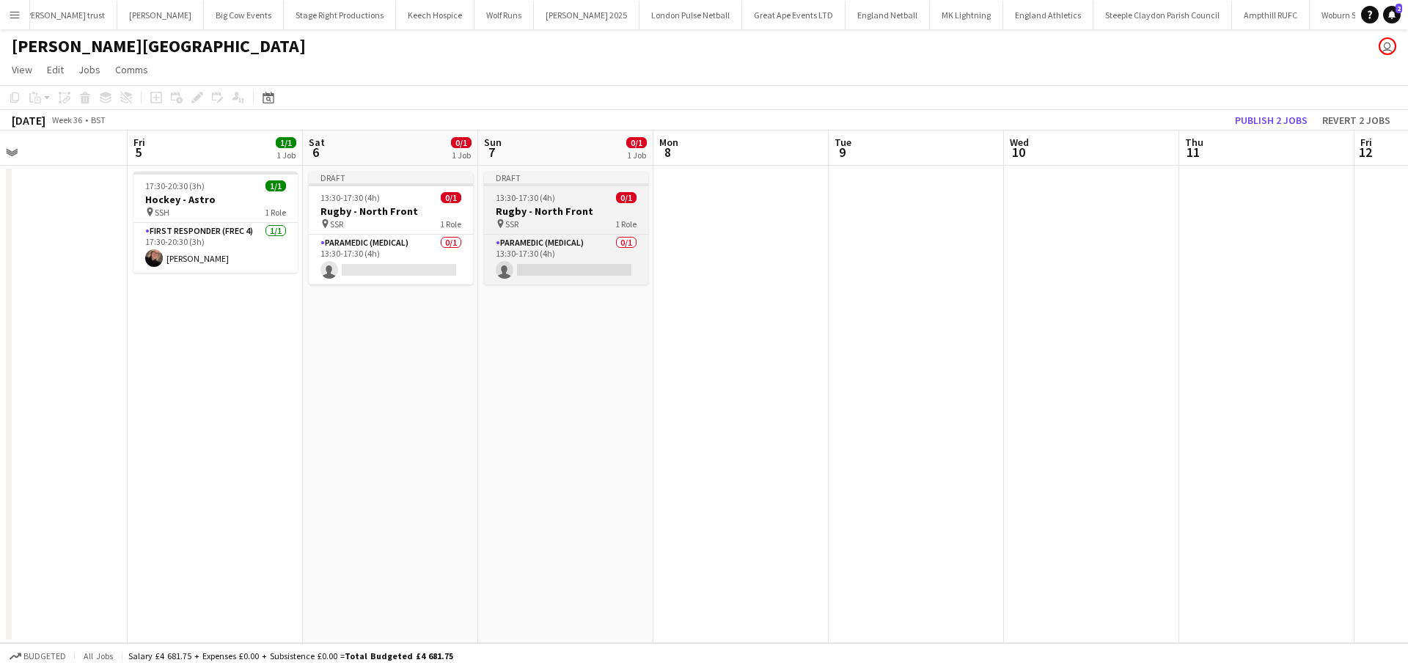
click at [545, 203] on app-job-card "Draft 13:30-17:30 (4h) 0/1 Rugby - North Front pin SSR 1 Role Paramedic (Medica…" at bounding box center [566, 228] width 164 height 113
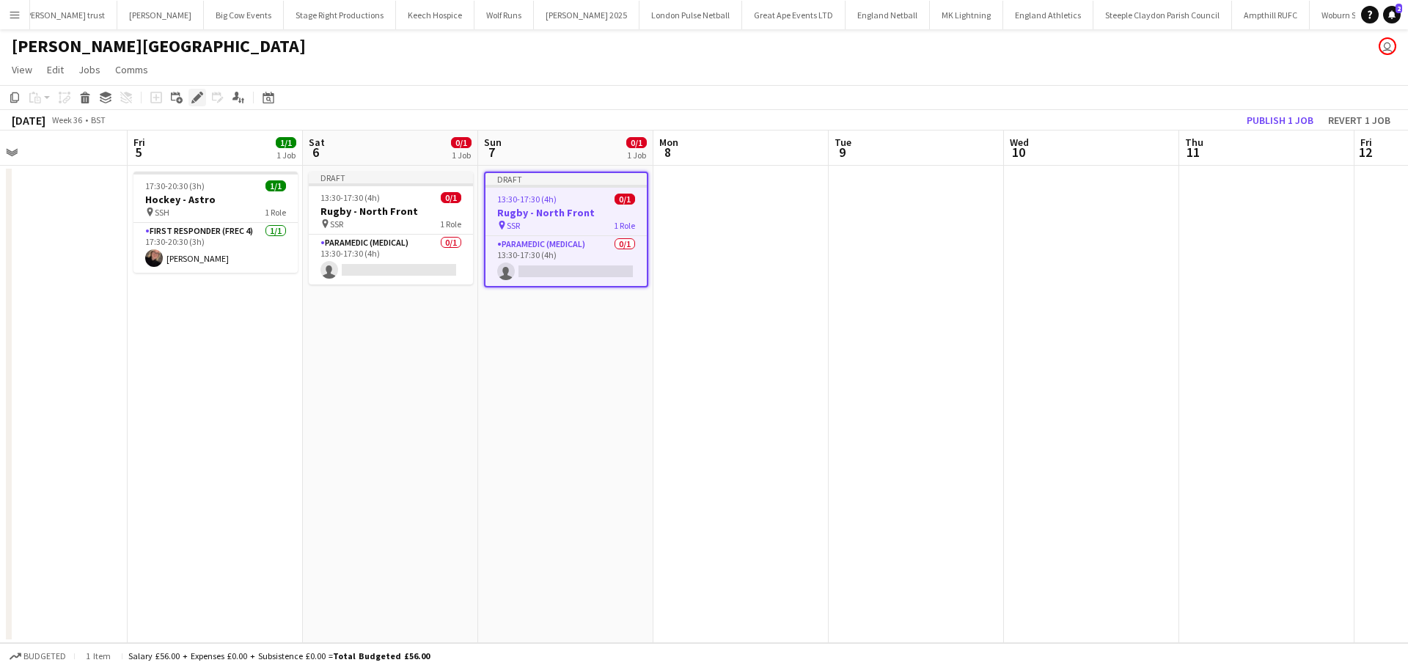
click at [201, 92] on icon at bounding box center [201, 94] width 4 height 4
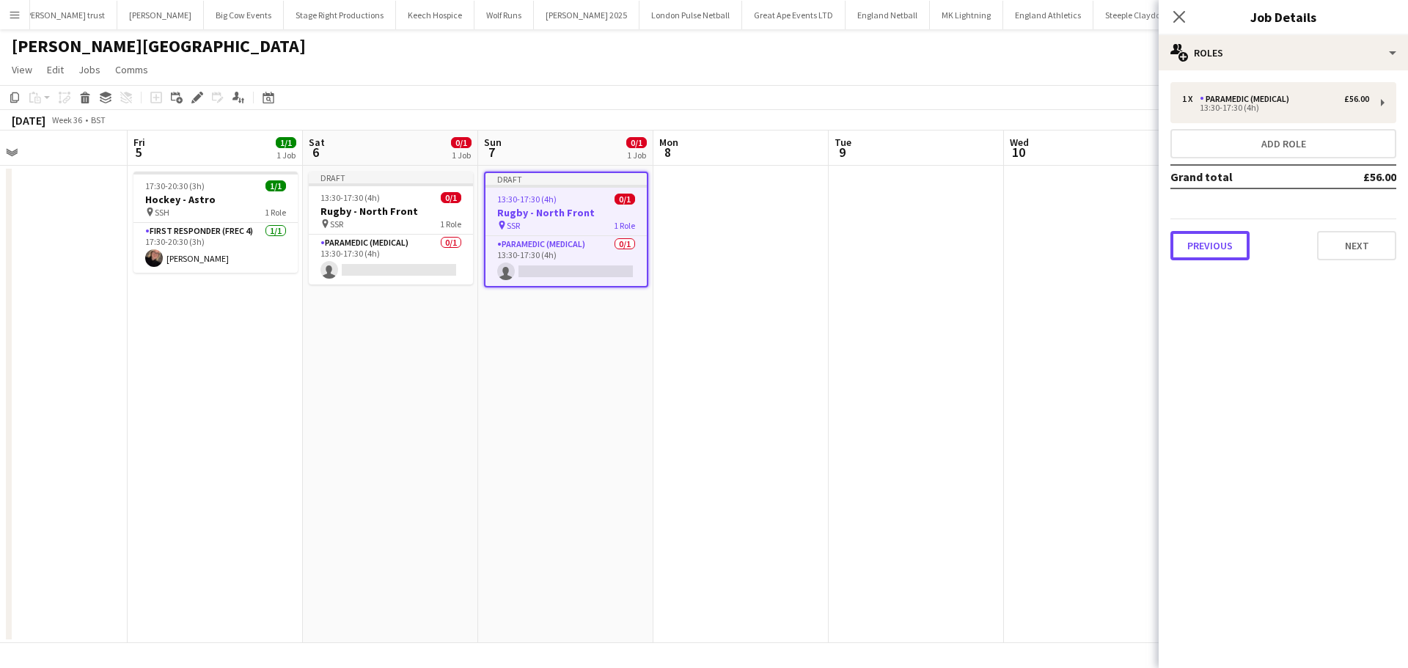
drag, startPoint x: 1199, startPoint y: 236, endPoint x: 1207, endPoint y: 224, distance: 14.2
click at [1201, 236] on button "Previous" at bounding box center [1209, 245] width 79 height 29
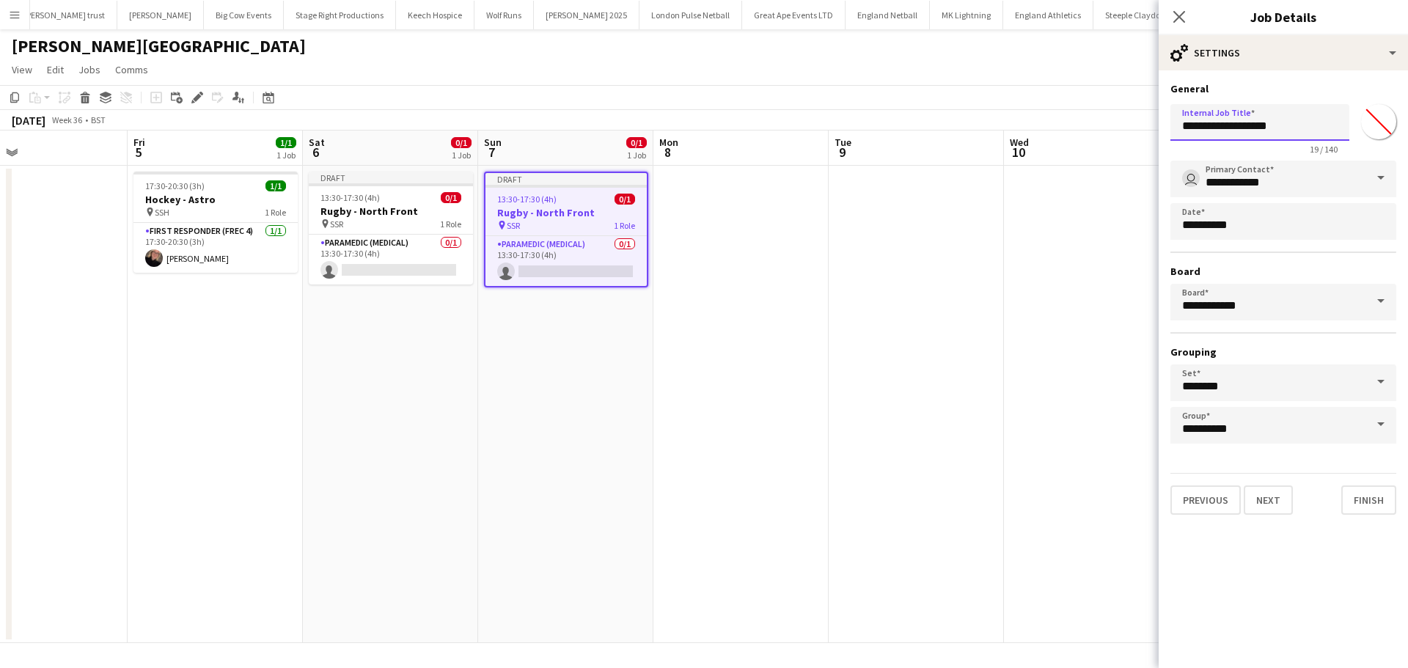
drag, startPoint x: 1293, startPoint y: 122, endPoint x: 1181, endPoint y: 142, distance: 113.9
click at [1181, 142] on app-form-group "**********" at bounding box center [1259, 129] width 179 height 51
type input "**********"
click at [1273, 496] on button "Next" at bounding box center [1267, 499] width 49 height 29
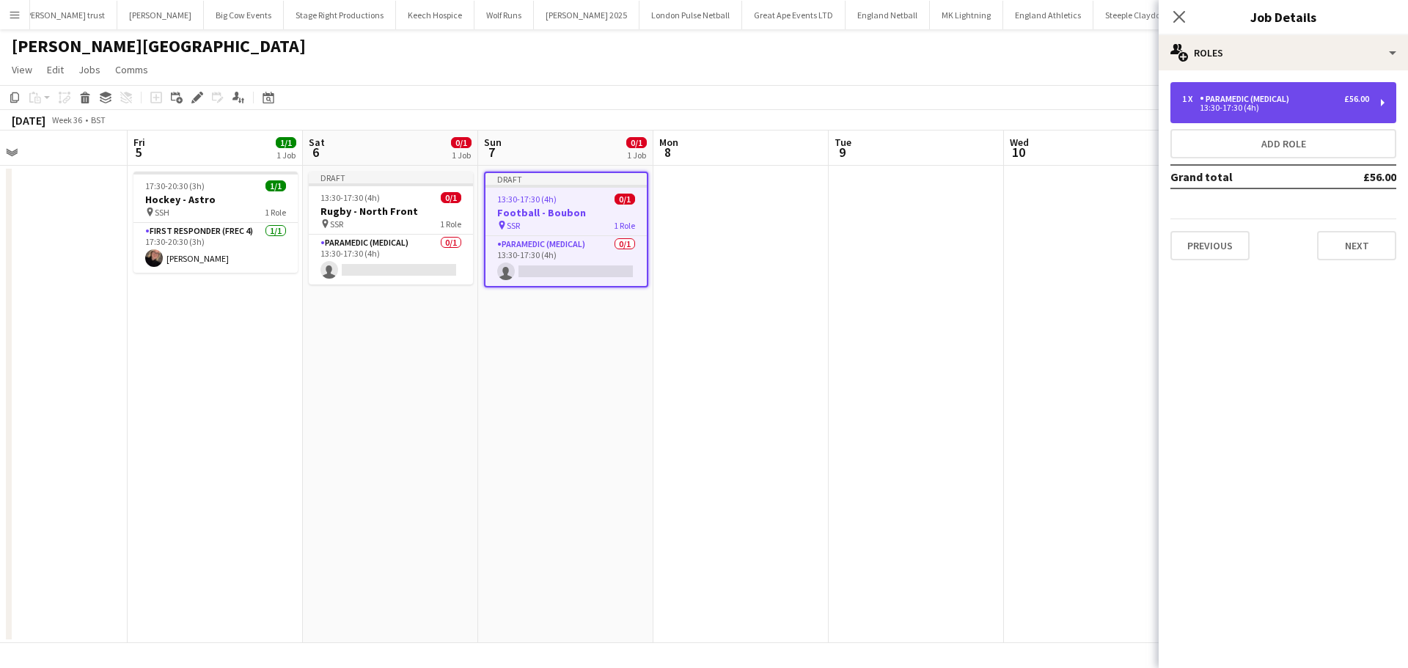
click at [1314, 115] on div "1 x Paramedic (Medical) £56.00 13:30-17:30 (4h)" at bounding box center [1283, 102] width 226 height 41
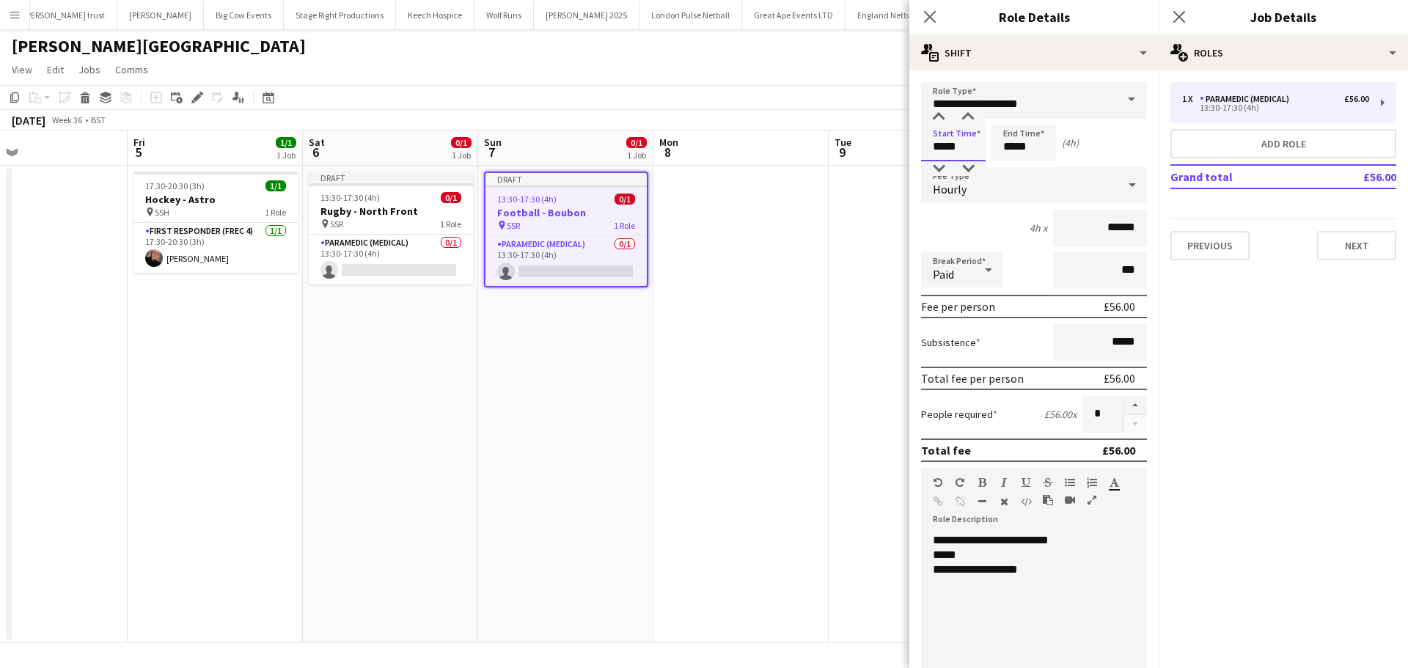
click at [971, 148] on input "*****" at bounding box center [953, 143] width 65 height 37
type input "*****"
click at [943, 165] on div at bounding box center [938, 168] width 29 height 15
click at [1032, 141] on input "*****" at bounding box center [1023, 143] width 65 height 37
click at [977, 288] on mat-select "Paid" at bounding box center [962, 270] width 82 height 37
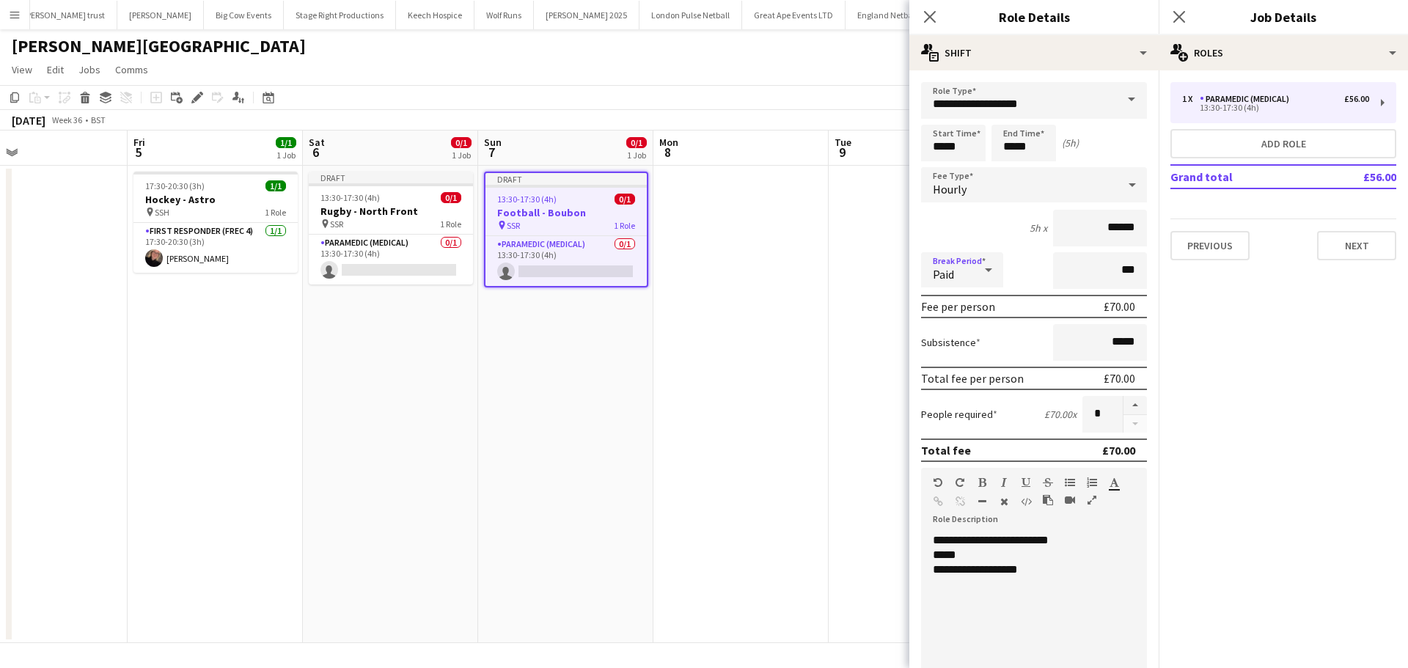
click at [982, 277] on icon at bounding box center [988, 269] width 18 height 29
click at [964, 345] on span "Unpaid" at bounding box center [962, 348] width 59 height 14
drag, startPoint x: 1069, startPoint y: 541, endPoint x: 1011, endPoint y: 540, distance: 57.9
click at [1011, 540] on div "**********" at bounding box center [1028, 621] width 215 height 176
click at [962, 549] on div "*****" at bounding box center [1028, 555] width 191 height 15
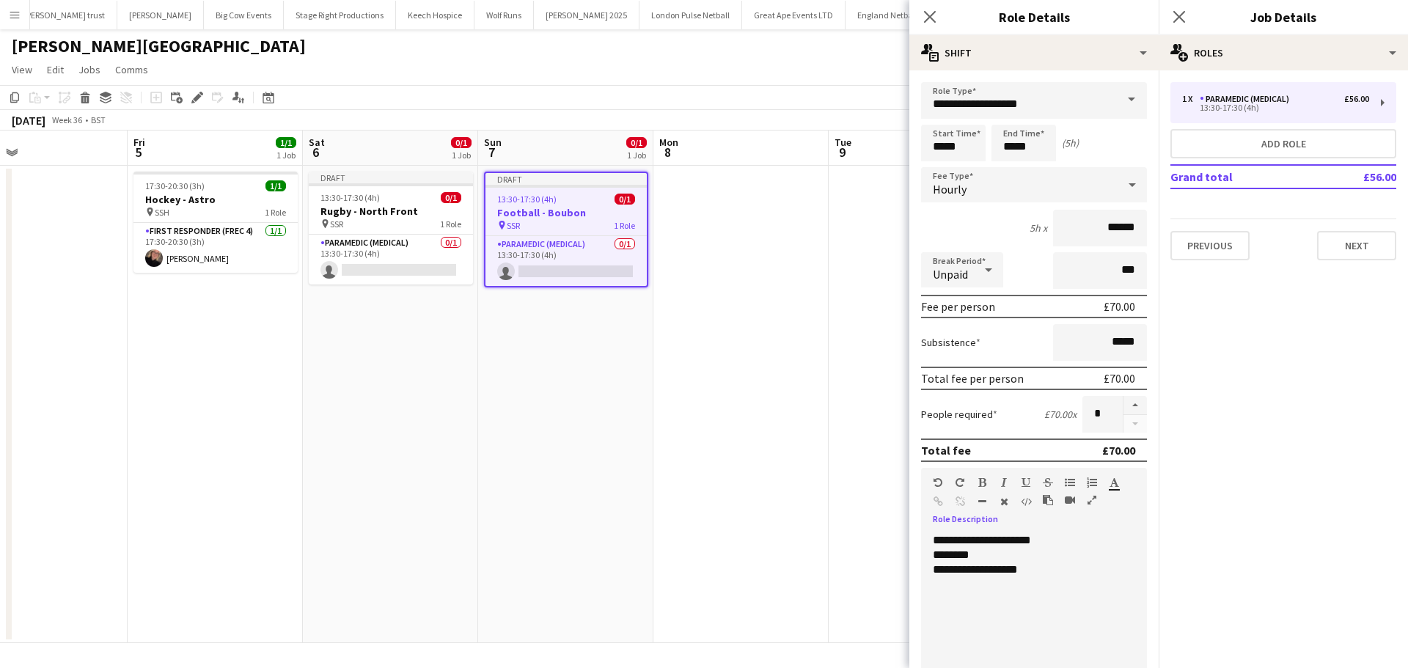
click at [979, 572] on div "**********" at bounding box center [1028, 569] width 191 height 15
click at [1367, 243] on button "Next" at bounding box center [1356, 245] width 79 height 29
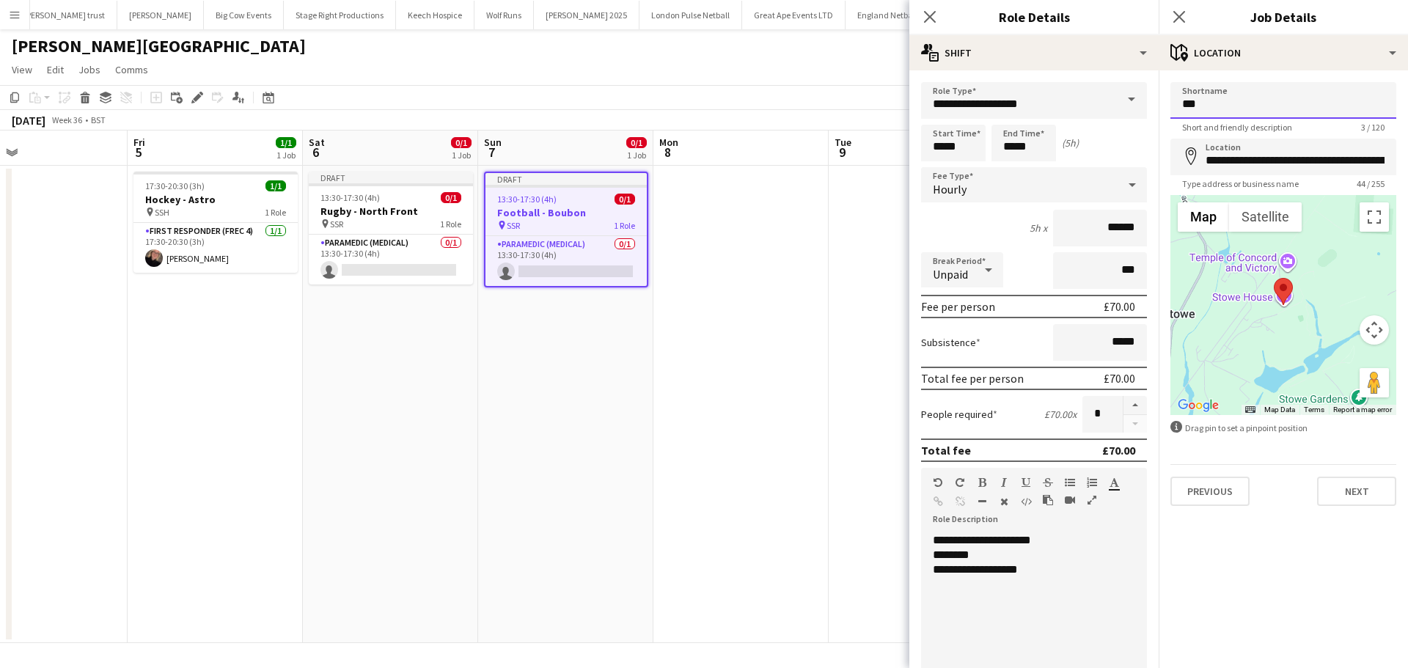
click at [1234, 110] on input "***" at bounding box center [1283, 100] width 226 height 37
type input "***"
click at [1175, 13] on icon at bounding box center [1179, 17] width 14 height 14
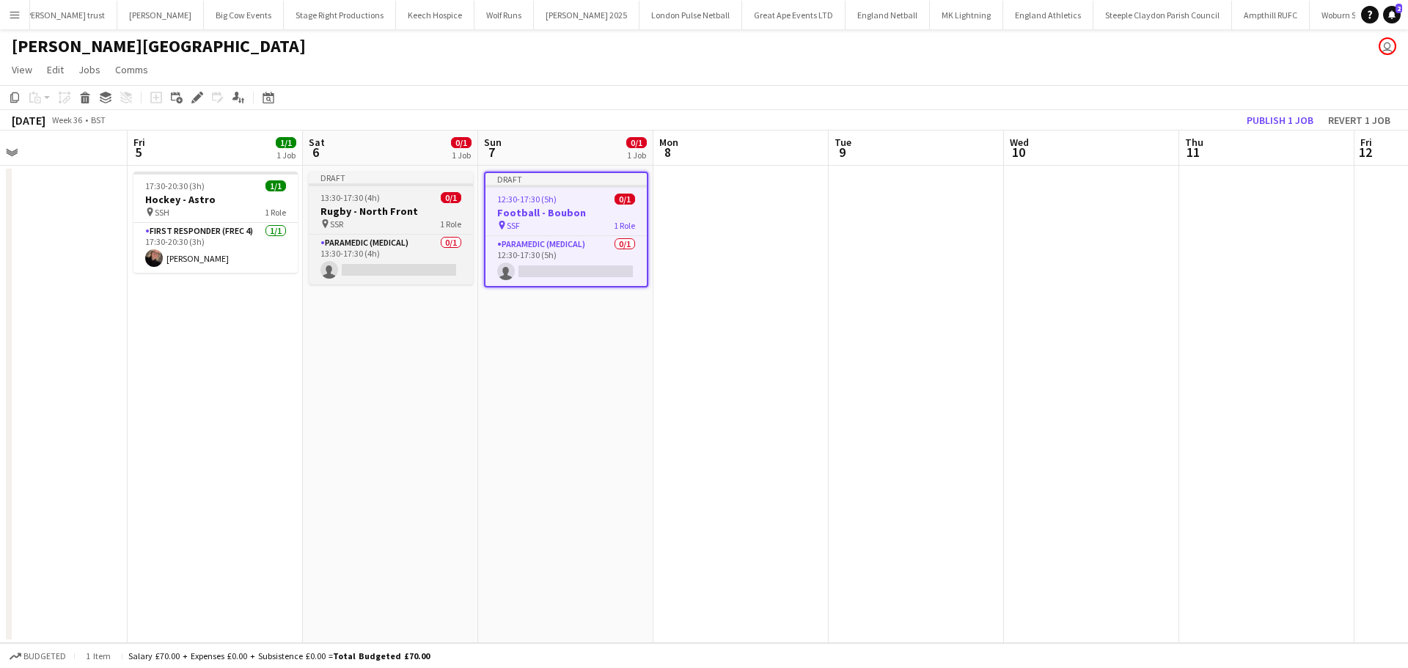
click at [343, 204] on app-job-card "Draft 13:30-17:30 (4h) 0/1 Rugby - North Front pin SSR 1 Role Paramedic (Medica…" at bounding box center [391, 228] width 164 height 113
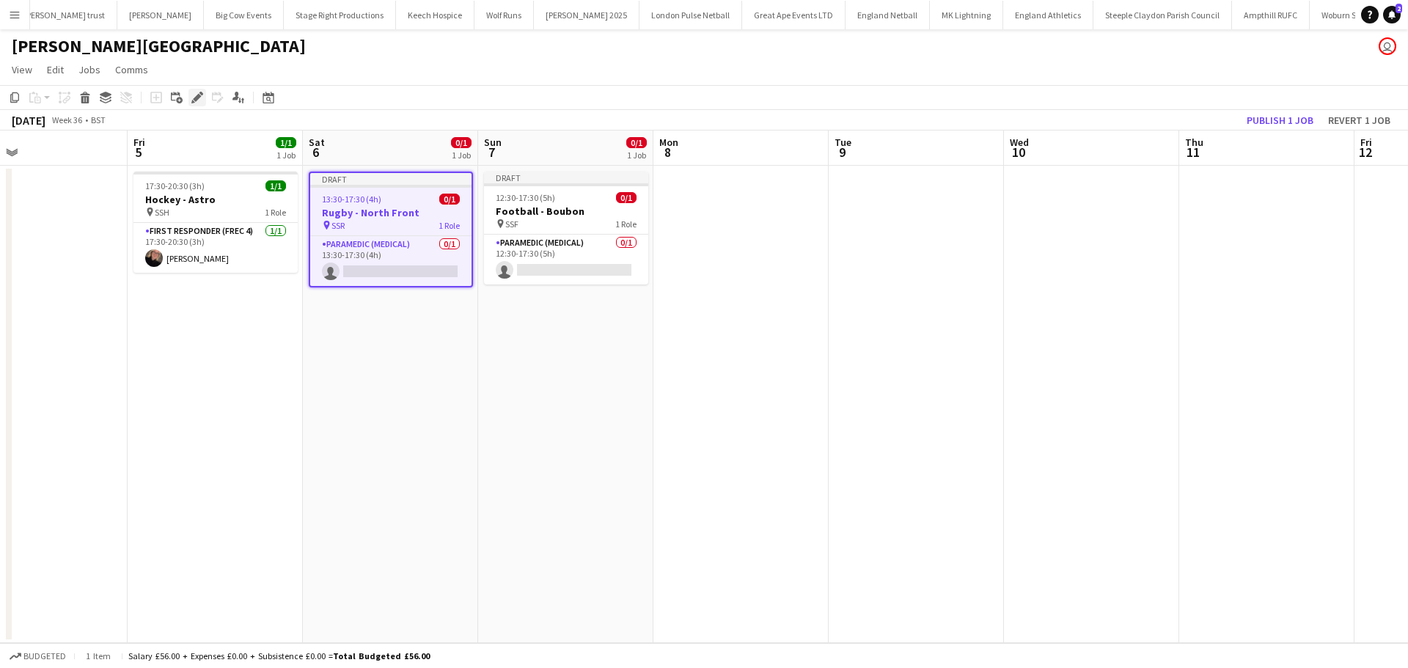
click at [199, 104] on div "Edit" at bounding box center [197, 98] width 18 height 18
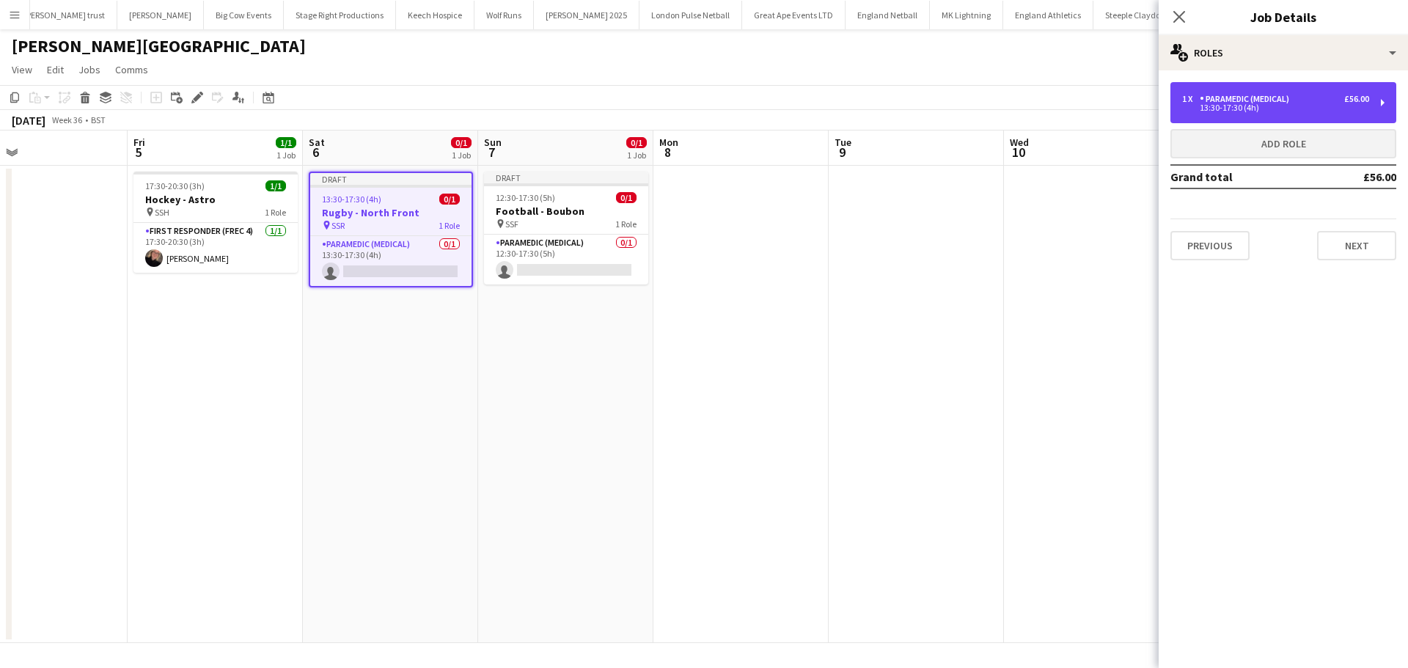
drag, startPoint x: 1322, startPoint y: 103, endPoint x: 1264, endPoint y: 148, distance: 73.2
click at [1320, 104] on div "1 x Paramedic (Medical) £56.00 13:30-17:30 (4h)" at bounding box center [1275, 103] width 187 height 18
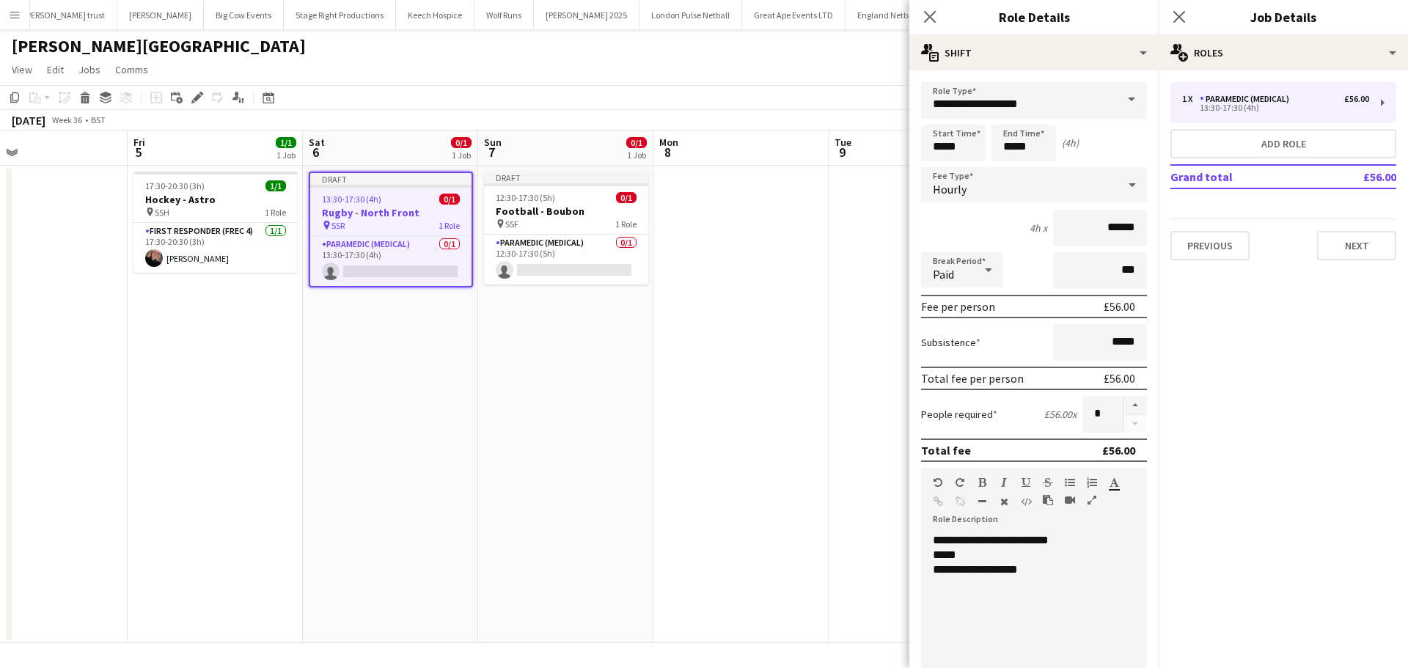
click at [985, 271] on icon at bounding box center [988, 269] width 18 height 29
click at [963, 344] on span "Unpaid" at bounding box center [962, 348] width 59 height 14
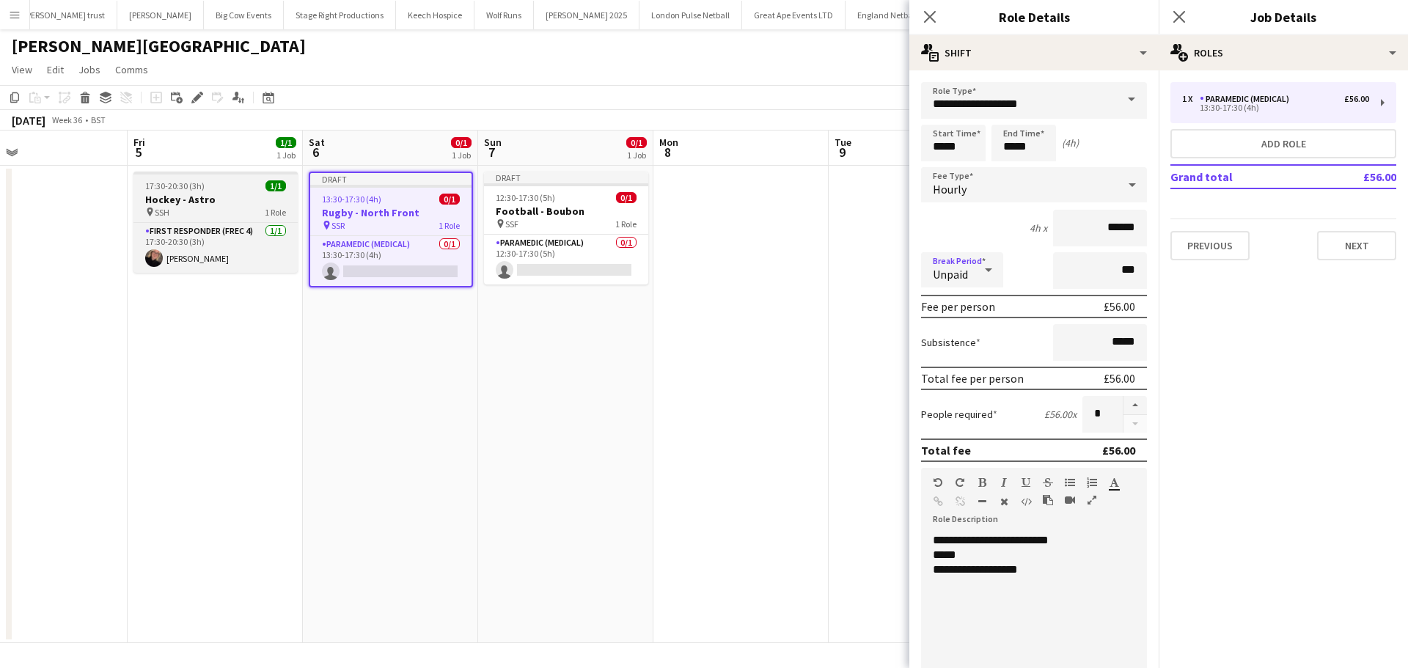
click at [225, 204] on h3 "Hockey - Astro" at bounding box center [215, 199] width 164 height 13
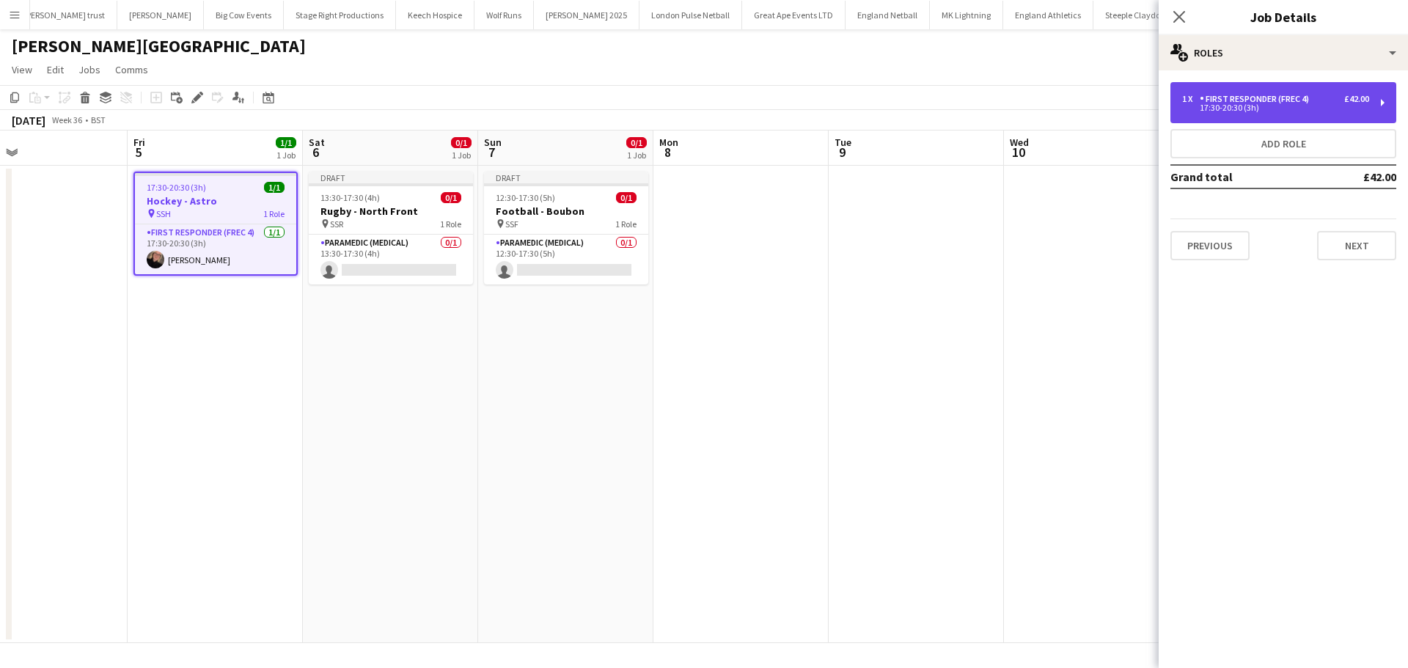
click at [1279, 110] on div "17:30-20:30 (3h)" at bounding box center [1275, 107] width 187 height 7
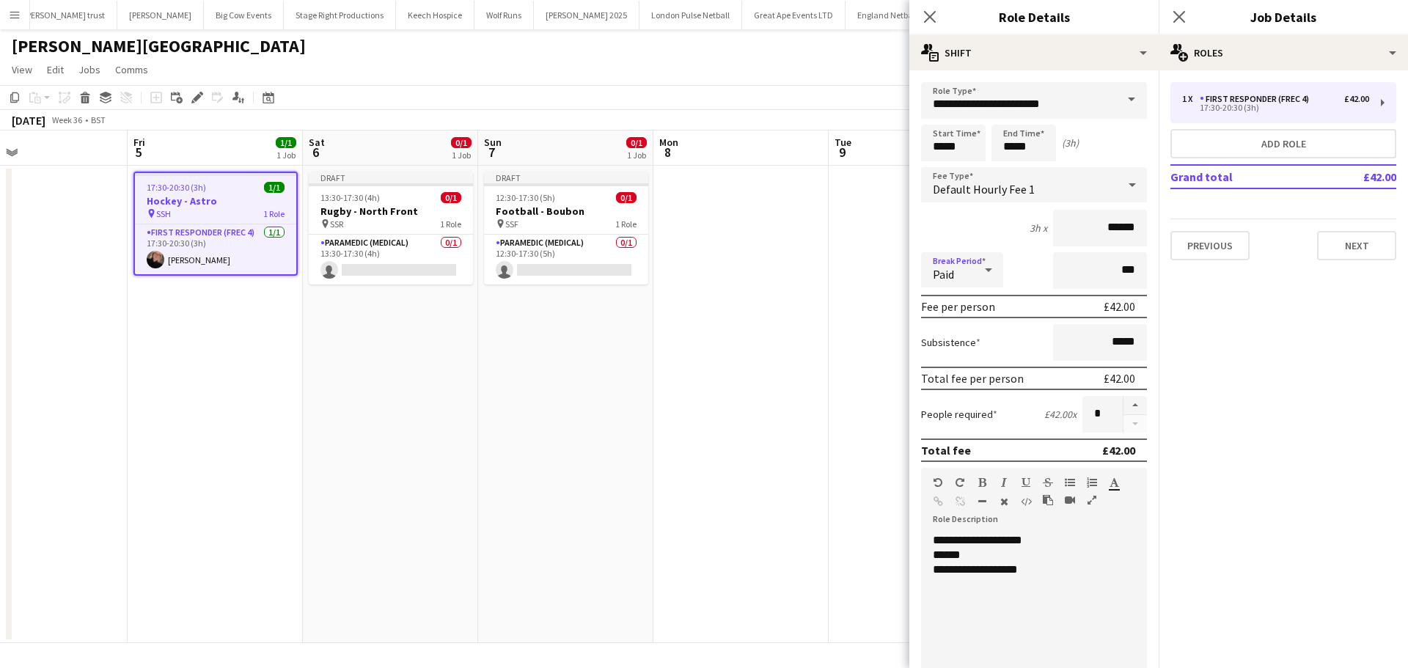
click at [988, 268] on icon at bounding box center [988, 269] width 18 height 29
click at [972, 349] on span "Unpaid" at bounding box center [962, 348] width 59 height 14
click at [1174, 18] on icon "Close pop-in" at bounding box center [1179, 17] width 14 height 14
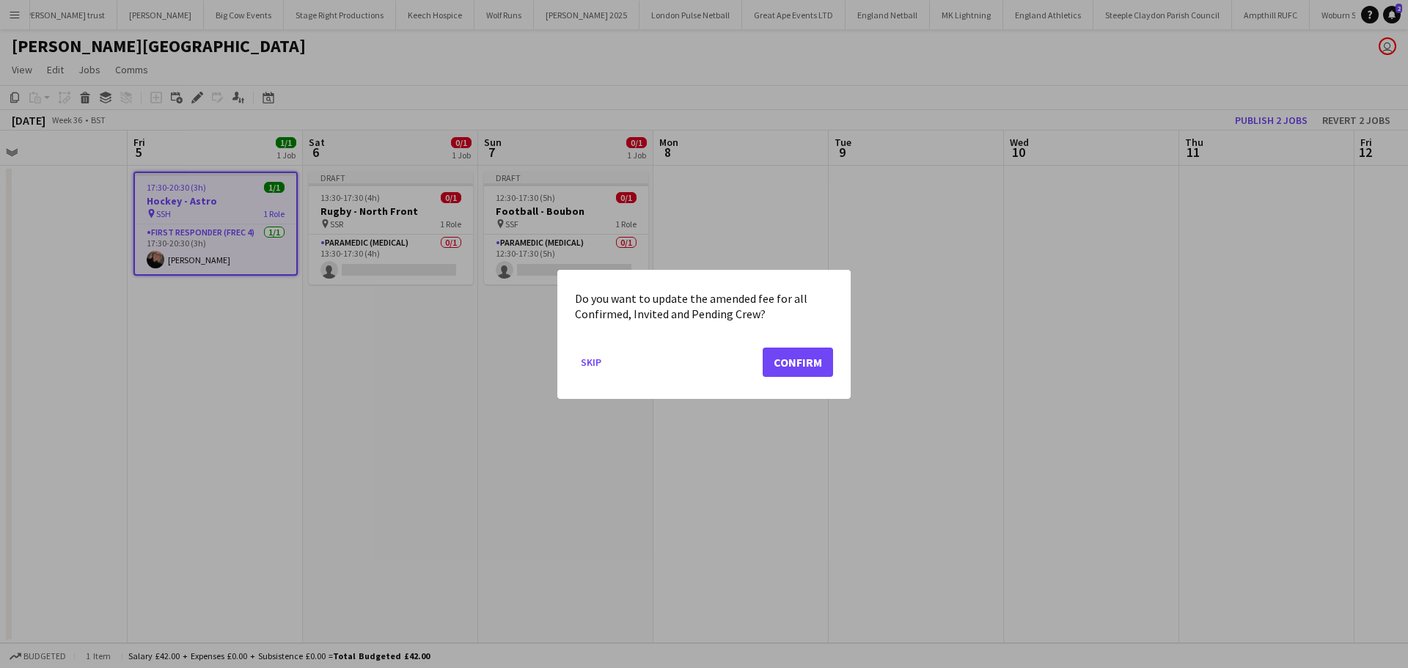
click at [857, 257] on div at bounding box center [704, 334] width 1408 height 668
click at [809, 361] on button "Confirm" at bounding box center [797, 361] width 70 height 29
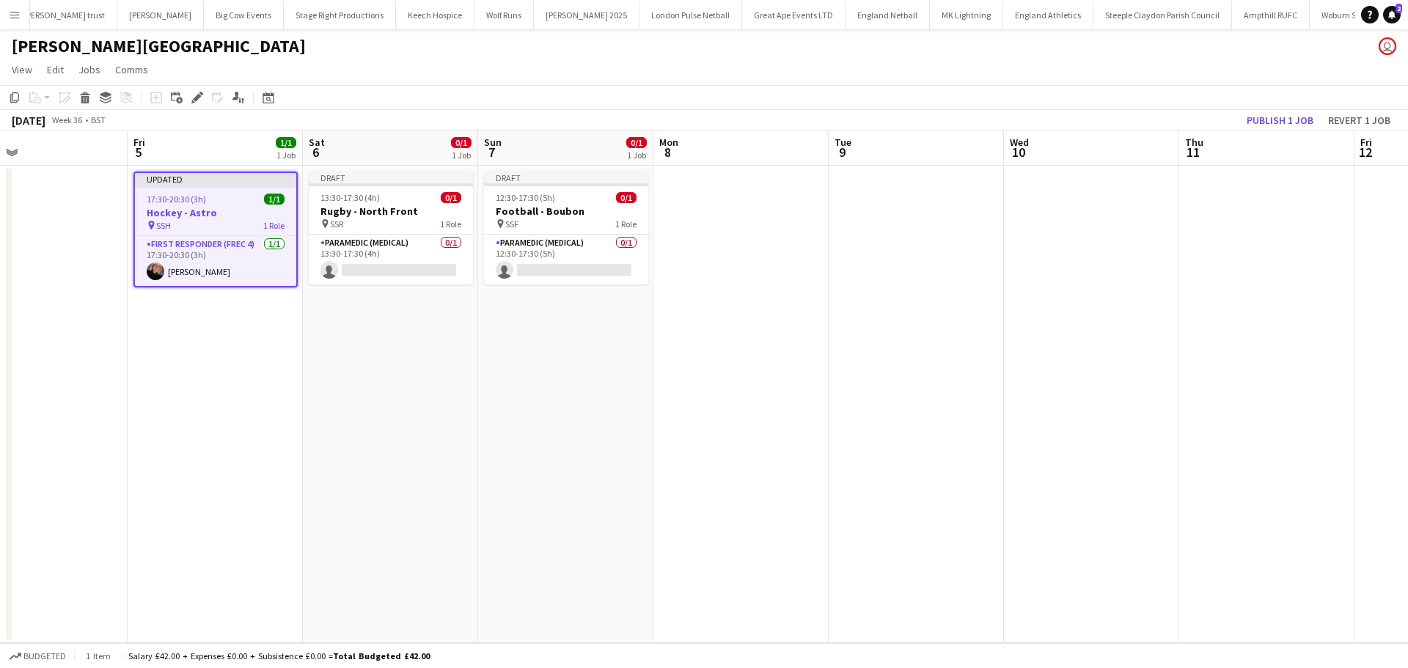
click at [802, 259] on app-date-cell at bounding box center [740, 404] width 175 height 477
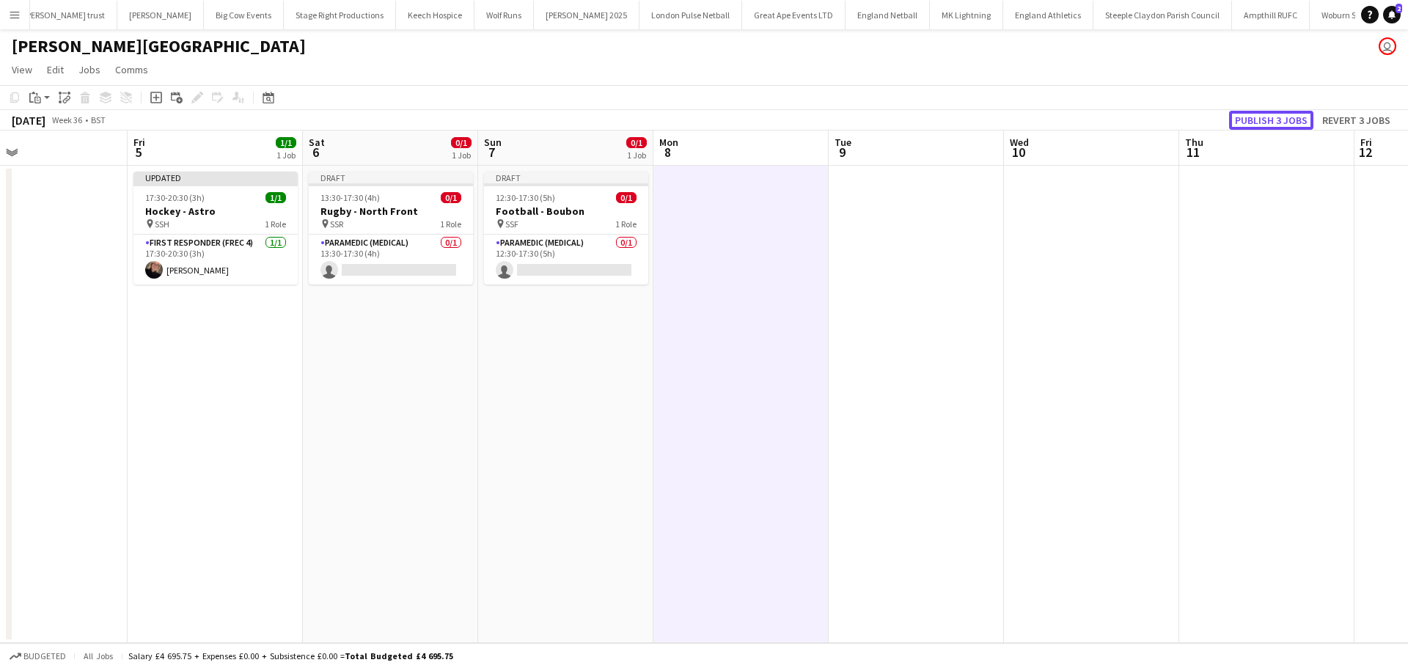
click at [1261, 124] on button "Publish 3 jobs" at bounding box center [1271, 120] width 84 height 19
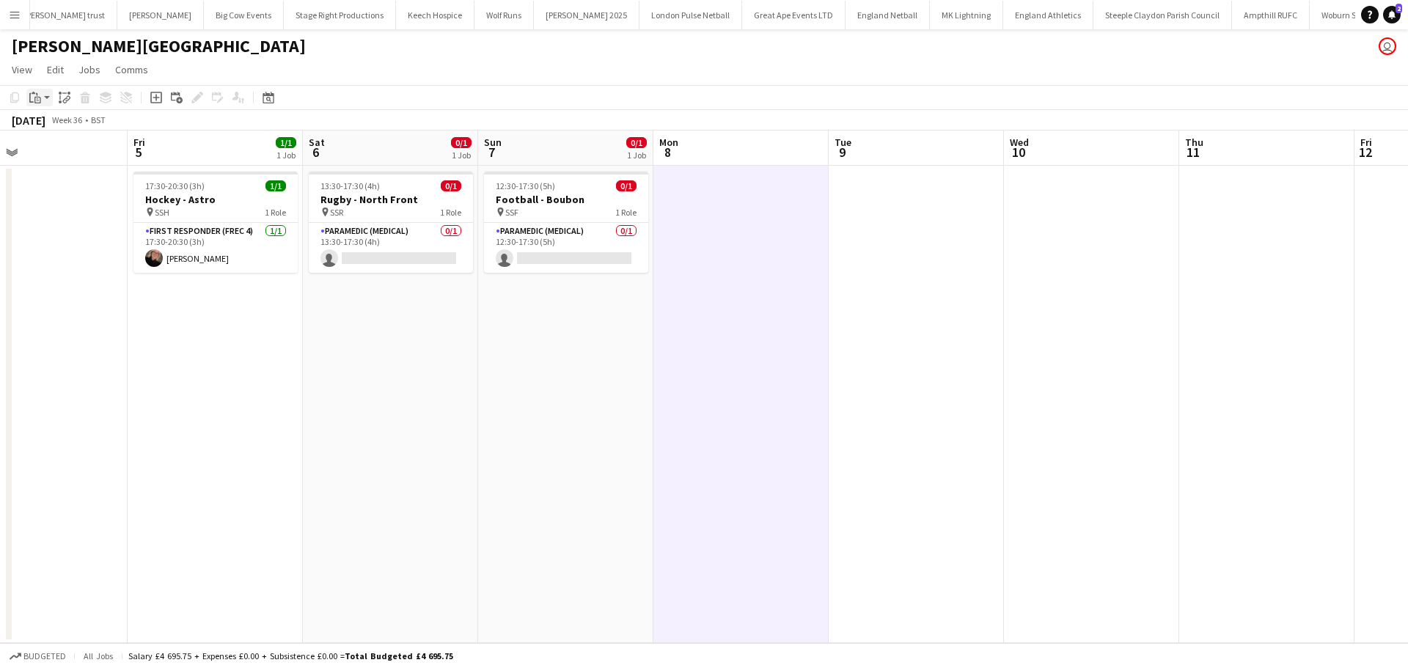
drag, startPoint x: 217, startPoint y: 205, endPoint x: 38, endPoint y: 101, distance: 207.0
click at [38, 102] on icon "Paste" at bounding box center [35, 98] width 12 height 12
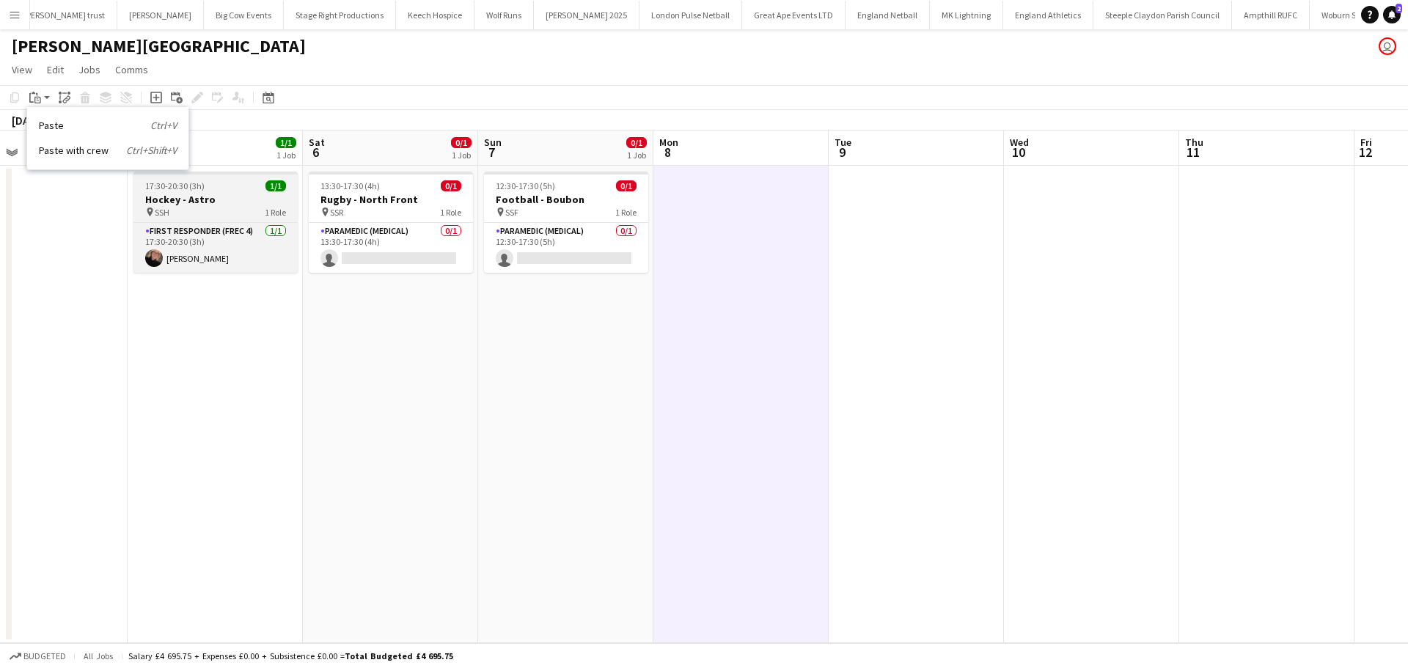
click at [210, 208] on div "pin SSH 1 Role" at bounding box center [215, 212] width 164 height 12
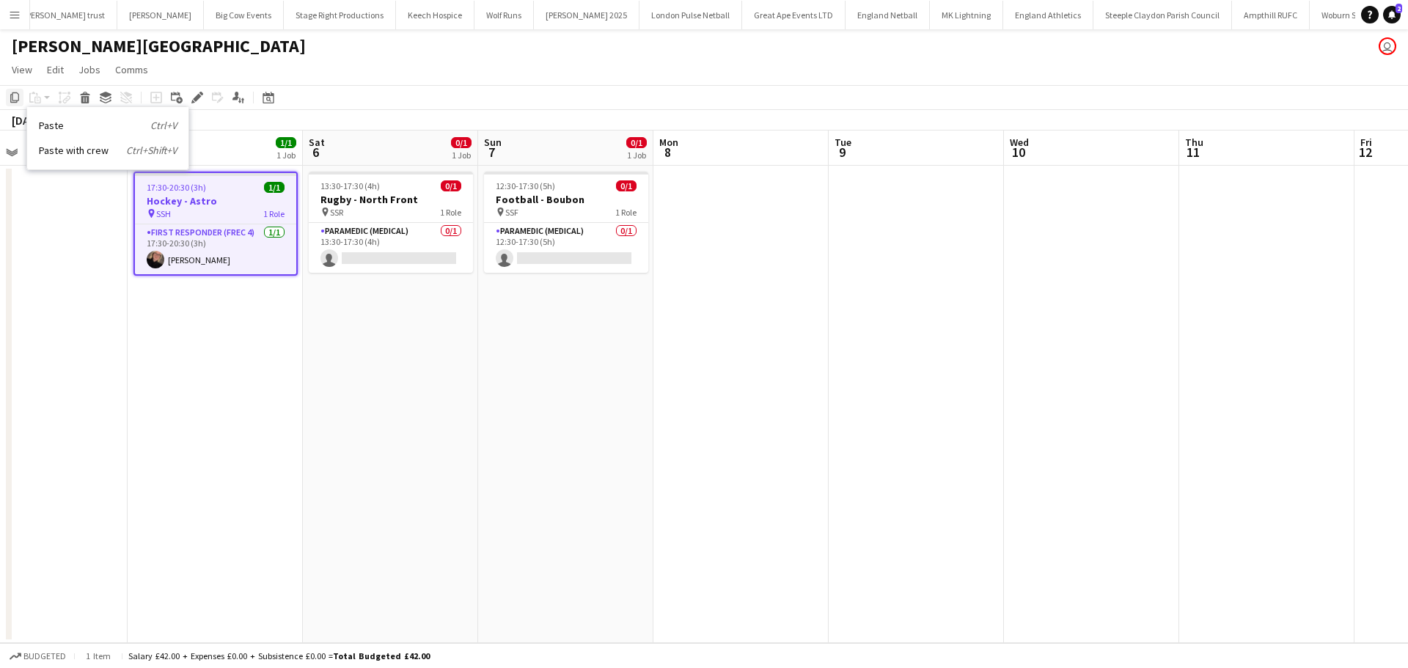
click at [17, 100] on icon at bounding box center [14, 97] width 9 height 10
click at [904, 218] on app-date-cell at bounding box center [915, 404] width 175 height 477
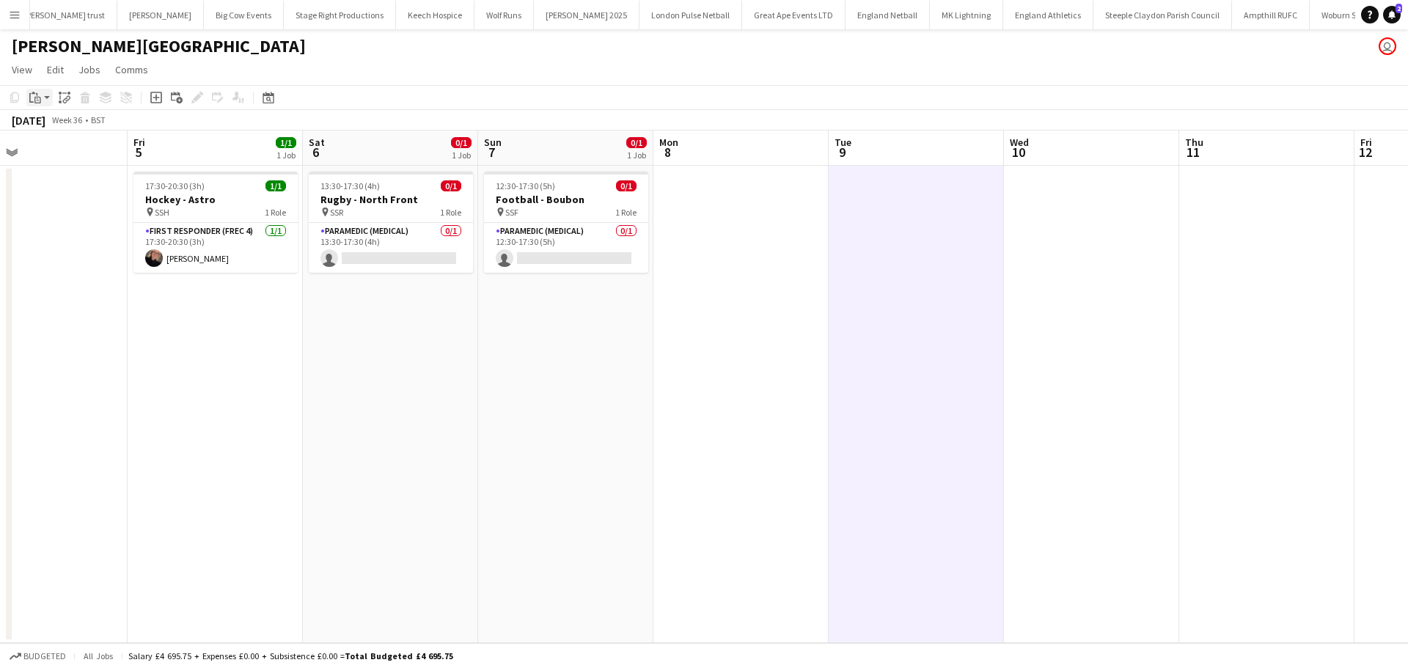
click at [43, 100] on div "Paste" at bounding box center [35, 98] width 18 height 18
click at [69, 128] on link "Paste Ctrl+V" at bounding box center [108, 125] width 138 height 13
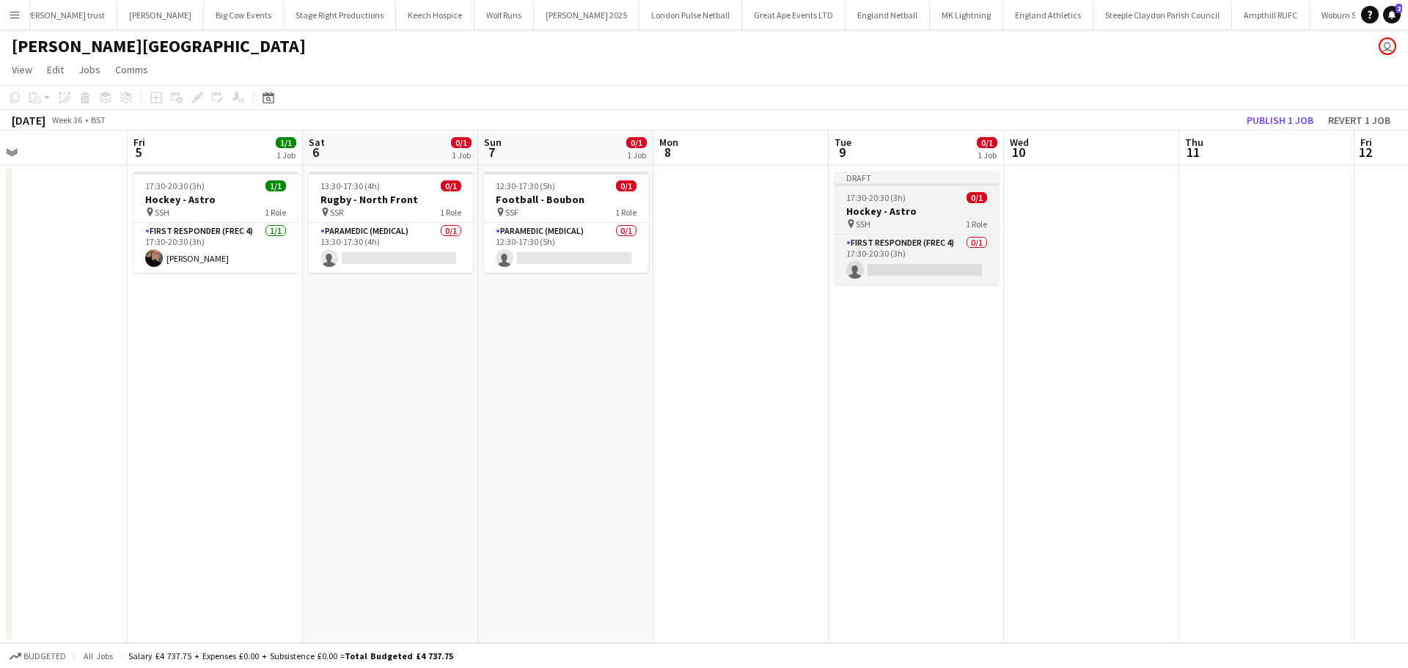
click at [872, 205] on h3 "Hockey - Astro" at bounding box center [916, 211] width 164 height 13
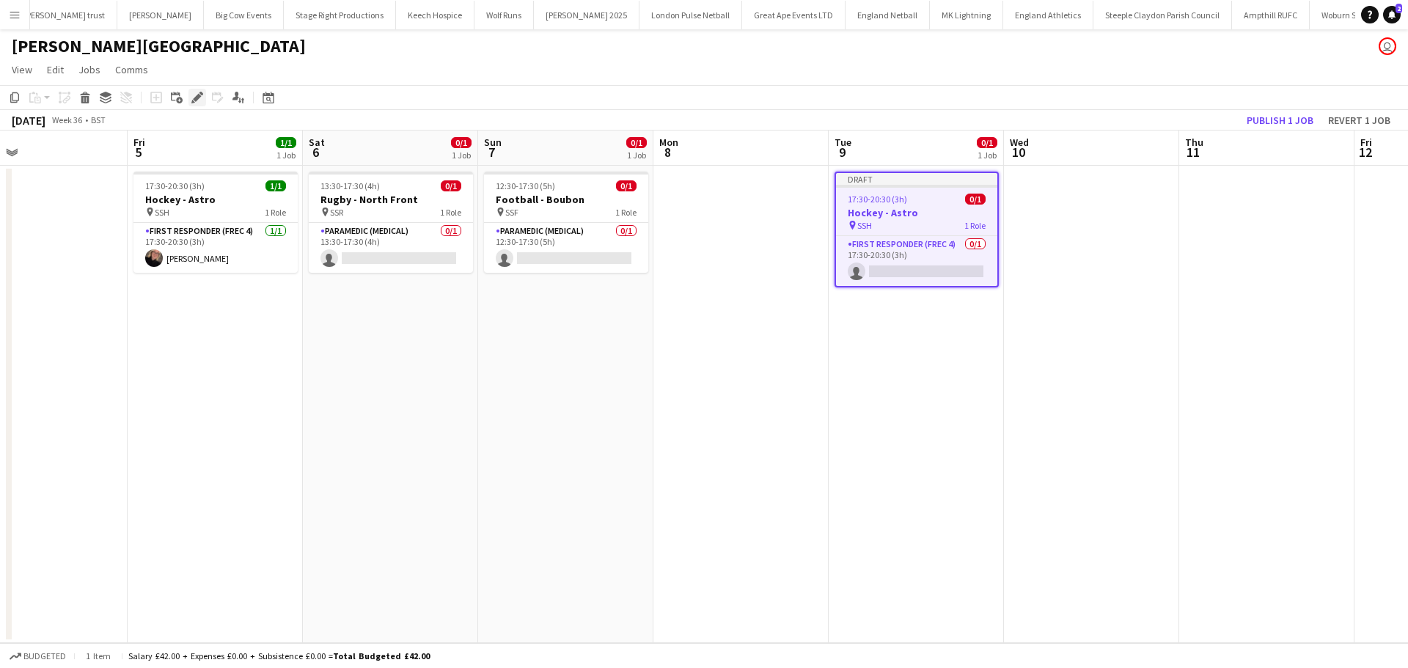
click at [202, 95] on icon at bounding box center [201, 94] width 4 height 4
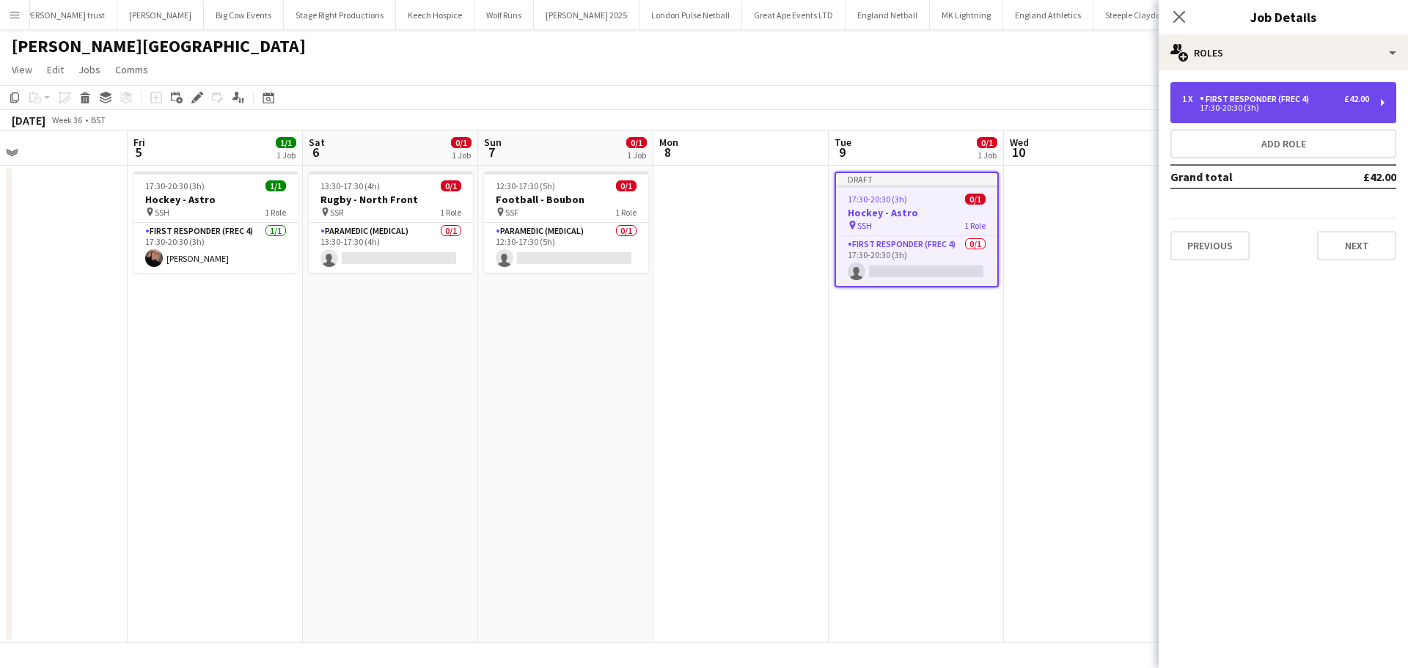
click at [1218, 113] on div "1 x First Responder (FREC 4) £42.00 17:30-20:30 (3h)" at bounding box center [1283, 102] width 226 height 41
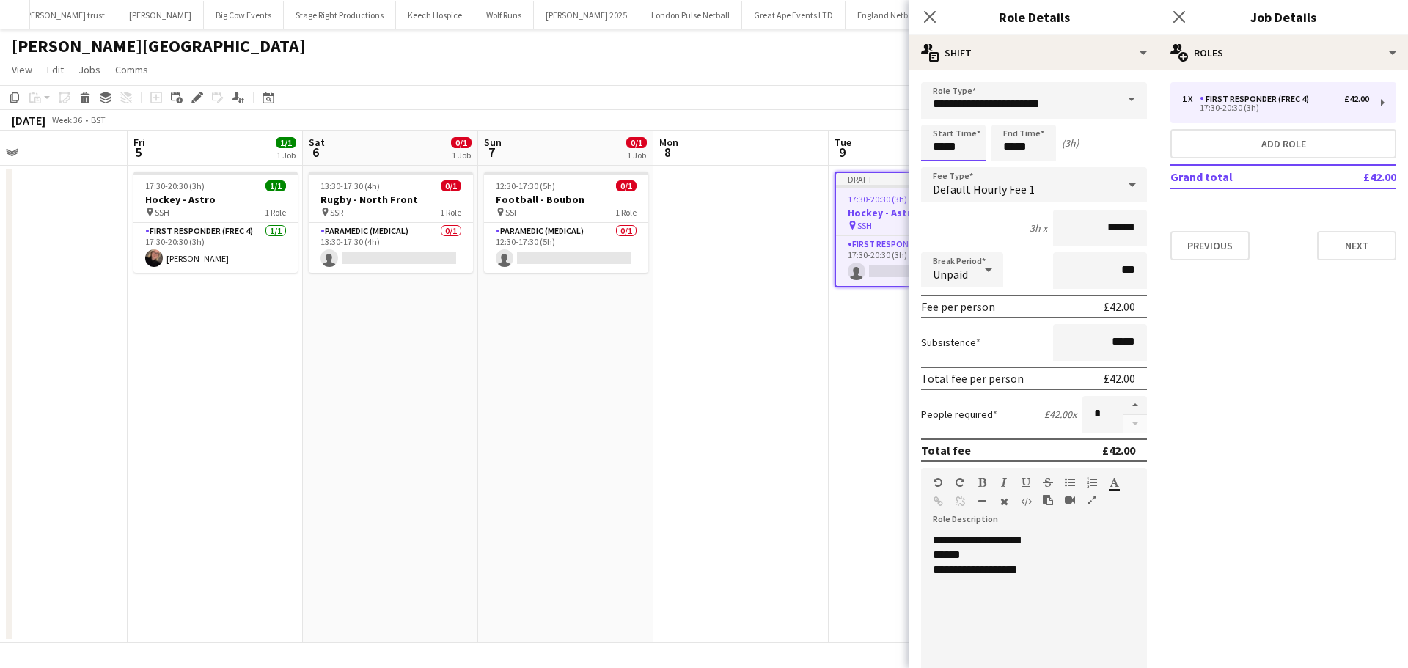
click at [957, 144] on input "*****" at bounding box center [953, 143] width 65 height 37
click at [973, 170] on div at bounding box center [967, 168] width 29 height 15
click at [971, 170] on div at bounding box center [967, 168] width 29 height 15
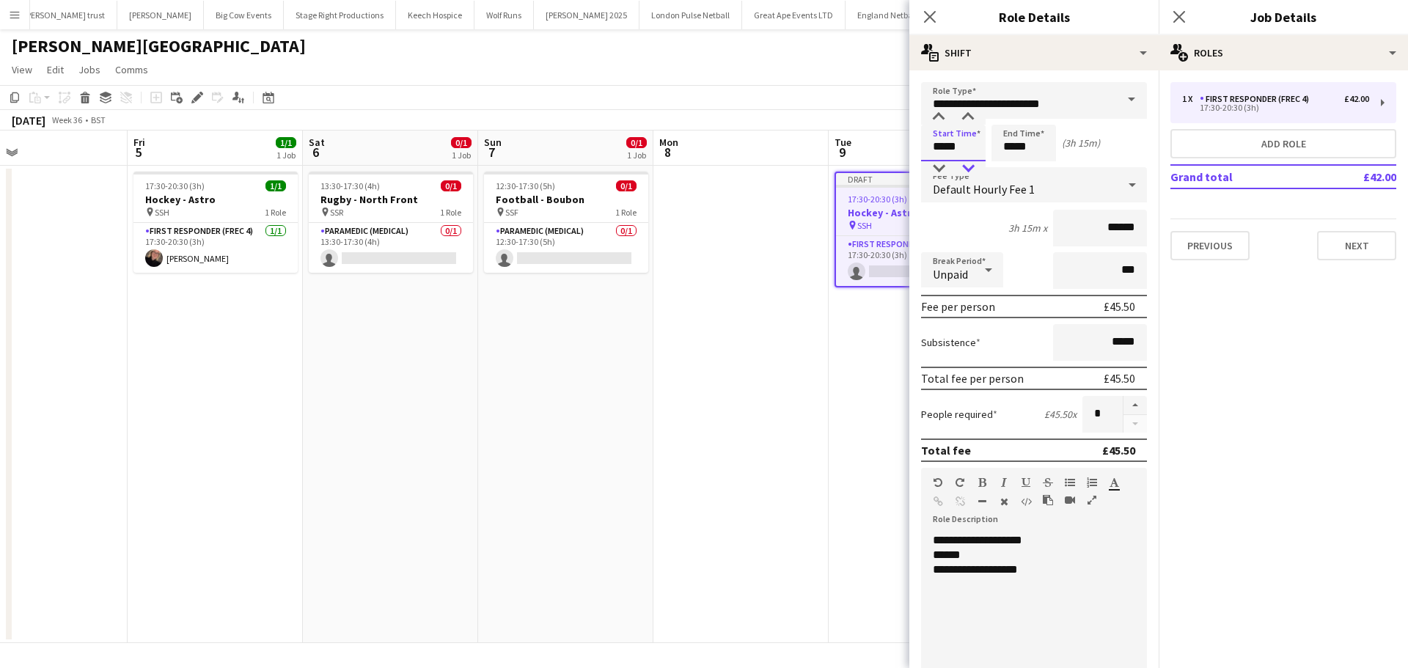
click at [971, 170] on div at bounding box center [967, 168] width 29 height 15
click at [935, 164] on div at bounding box center [938, 168] width 29 height 15
click at [936, 164] on div at bounding box center [938, 168] width 29 height 15
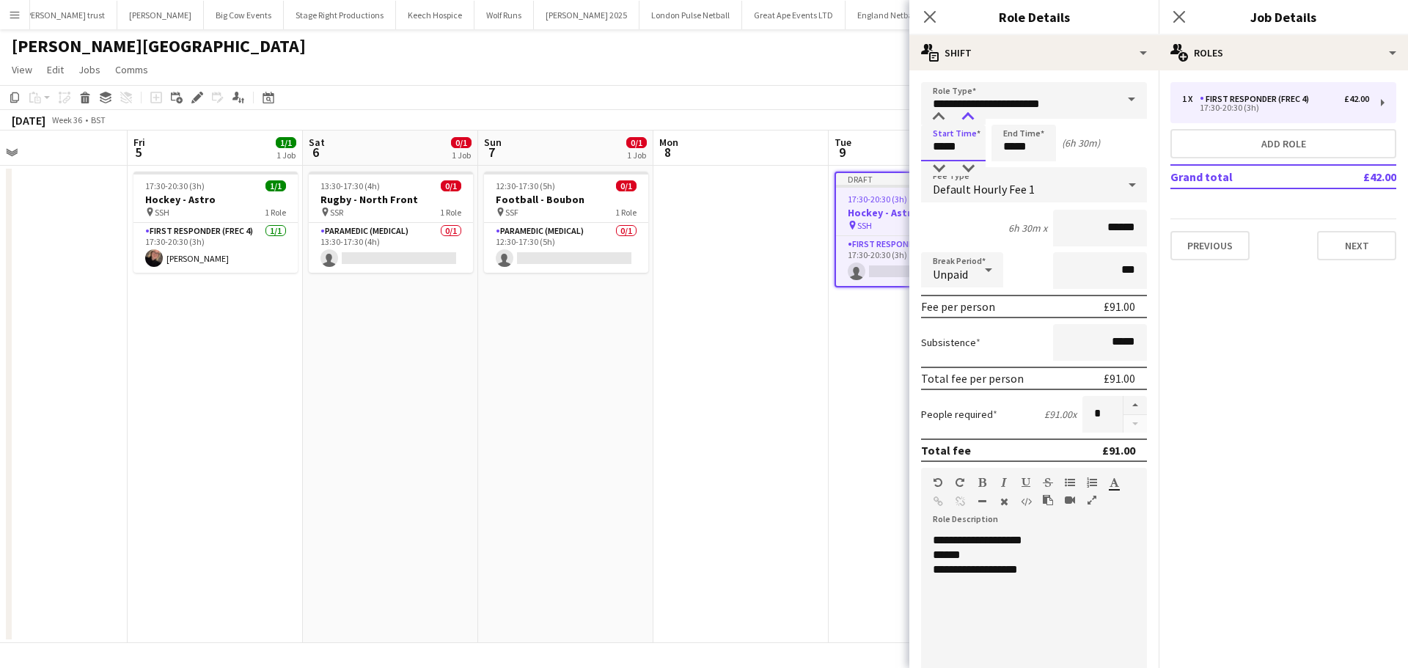
click at [971, 123] on div at bounding box center [967, 117] width 29 height 15
type input "*****"
click at [971, 164] on div at bounding box center [967, 168] width 29 height 15
click at [1026, 152] on input "*****" at bounding box center [1023, 143] width 65 height 37
click at [1009, 171] on div at bounding box center [1008, 168] width 29 height 15
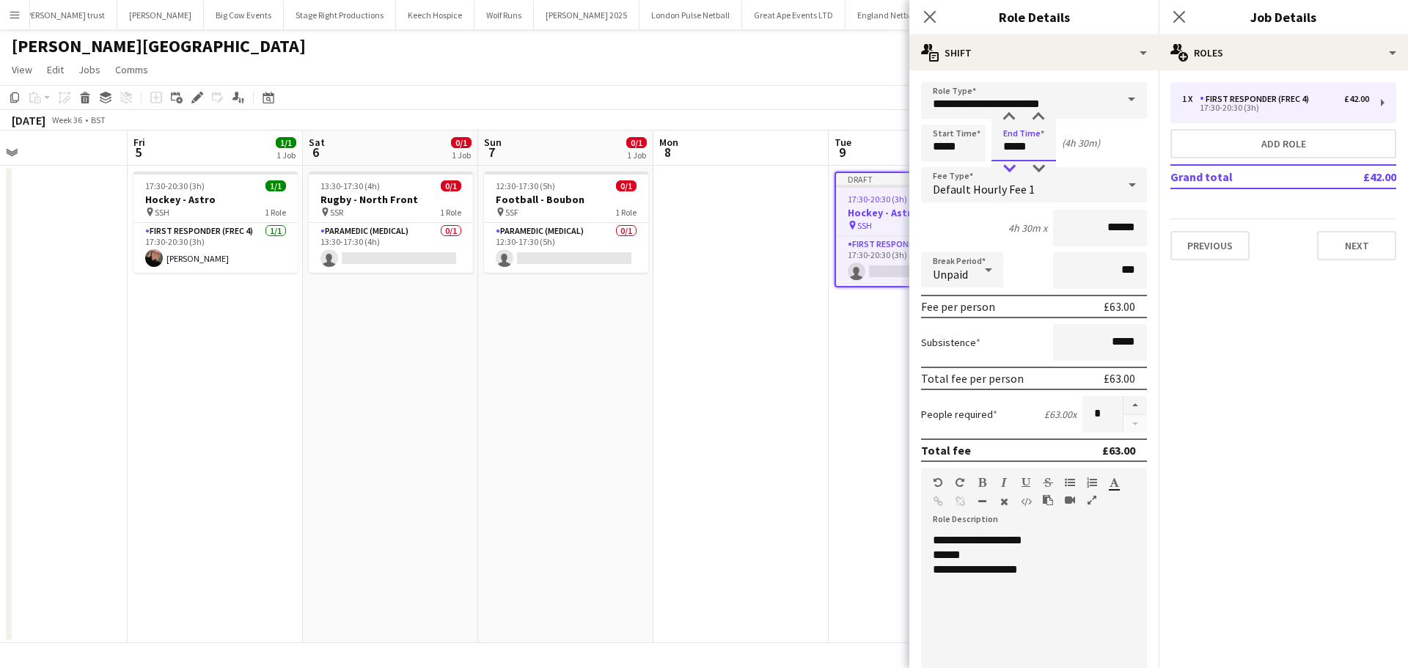
click at [1009, 171] on div at bounding box center [1008, 168] width 29 height 15
click at [1032, 114] on div at bounding box center [1037, 117] width 29 height 15
click at [1035, 114] on div at bounding box center [1037, 117] width 29 height 15
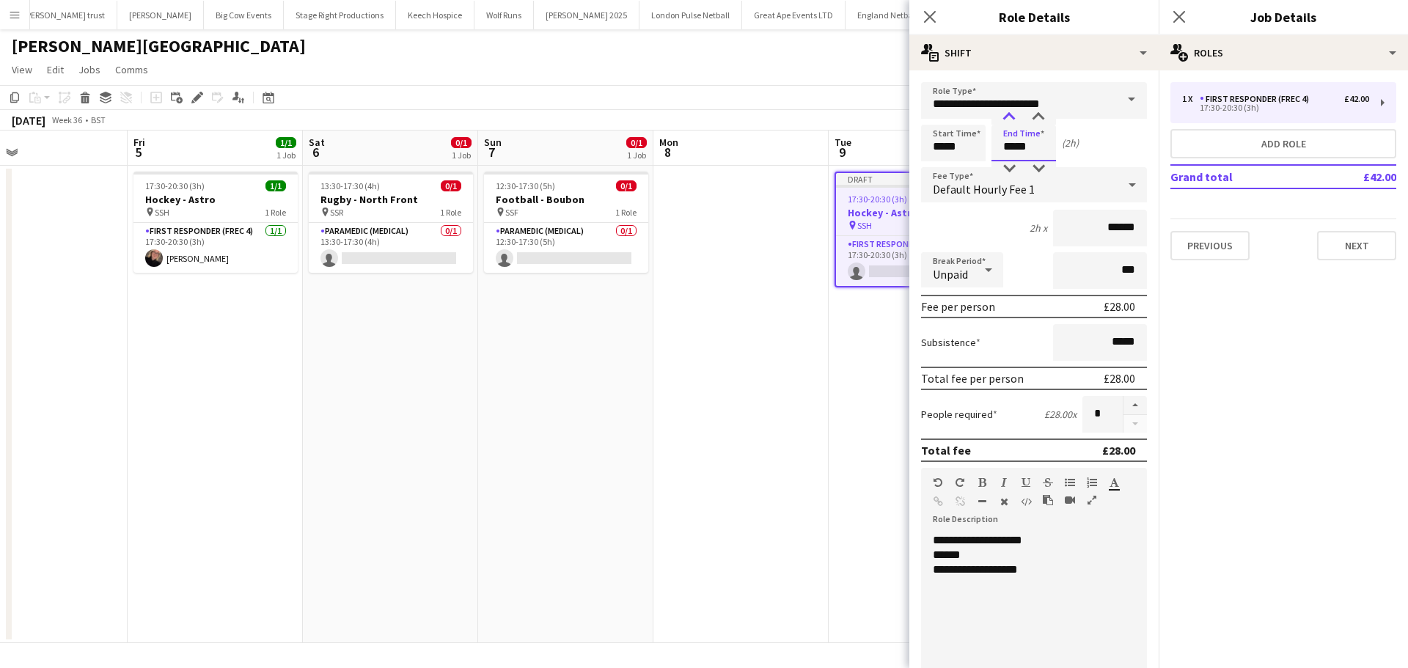
type input "*****"
click at [1015, 117] on div at bounding box center [1008, 117] width 29 height 15
click at [1178, 16] on icon at bounding box center [1179, 17] width 14 height 14
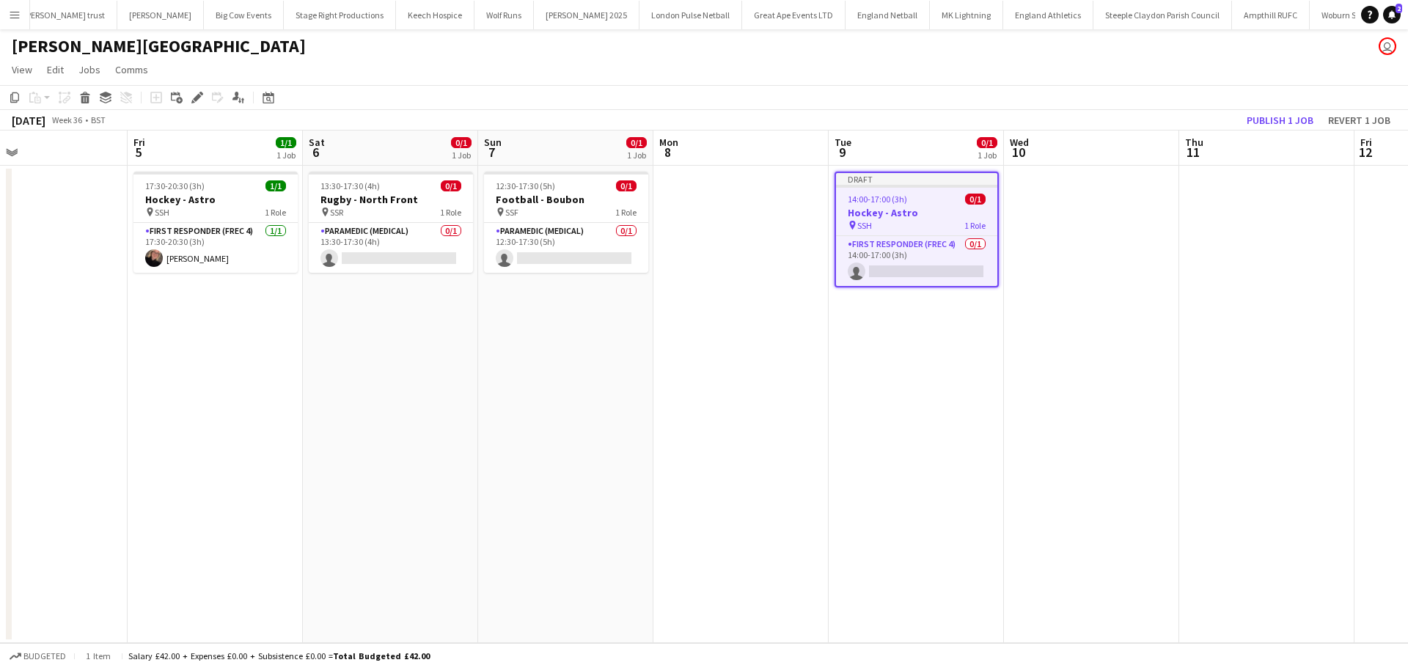
drag, startPoint x: 905, startPoint y: 216, endPoint x: 913, endPoint y: 215, distance: 8.2
click at [902, 216] on h3 "Hockey - Astro" at bounding box center [916, 212] width 161 height 13
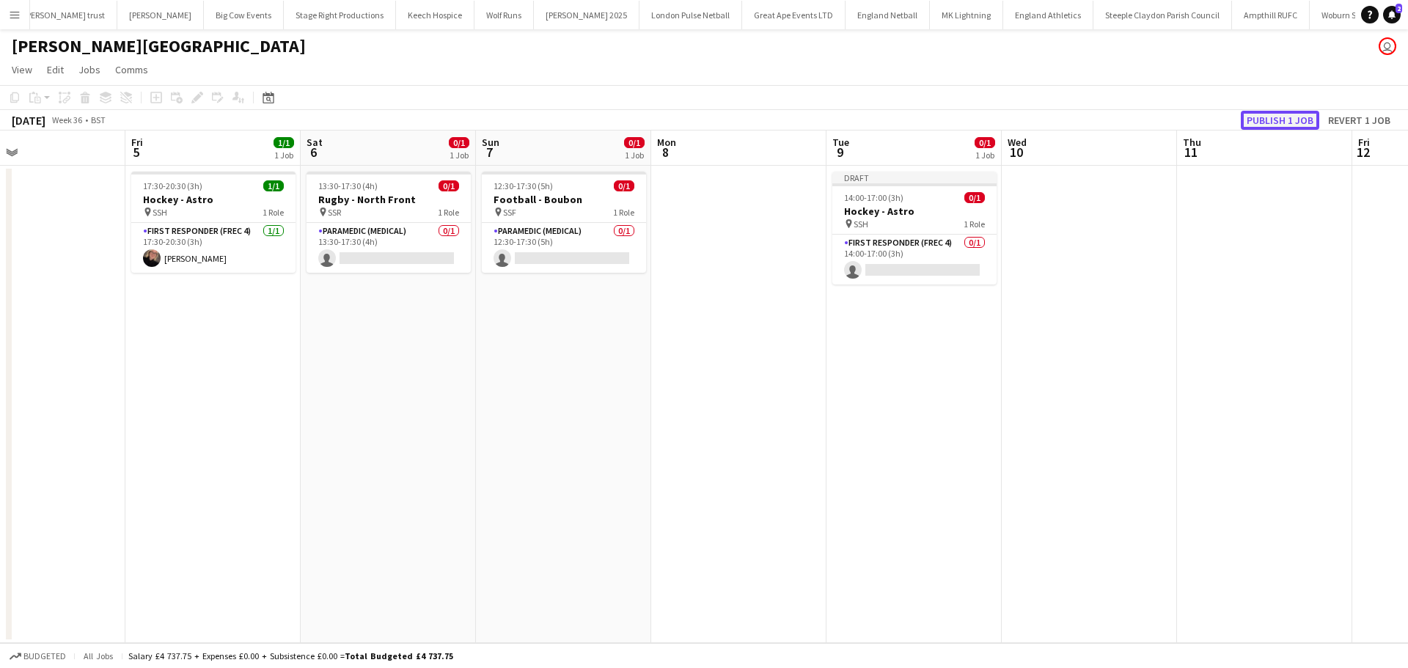
click at [1264, 118] on button "Publish 1 job" at bounding box center [1279, 120] width 78 height 19
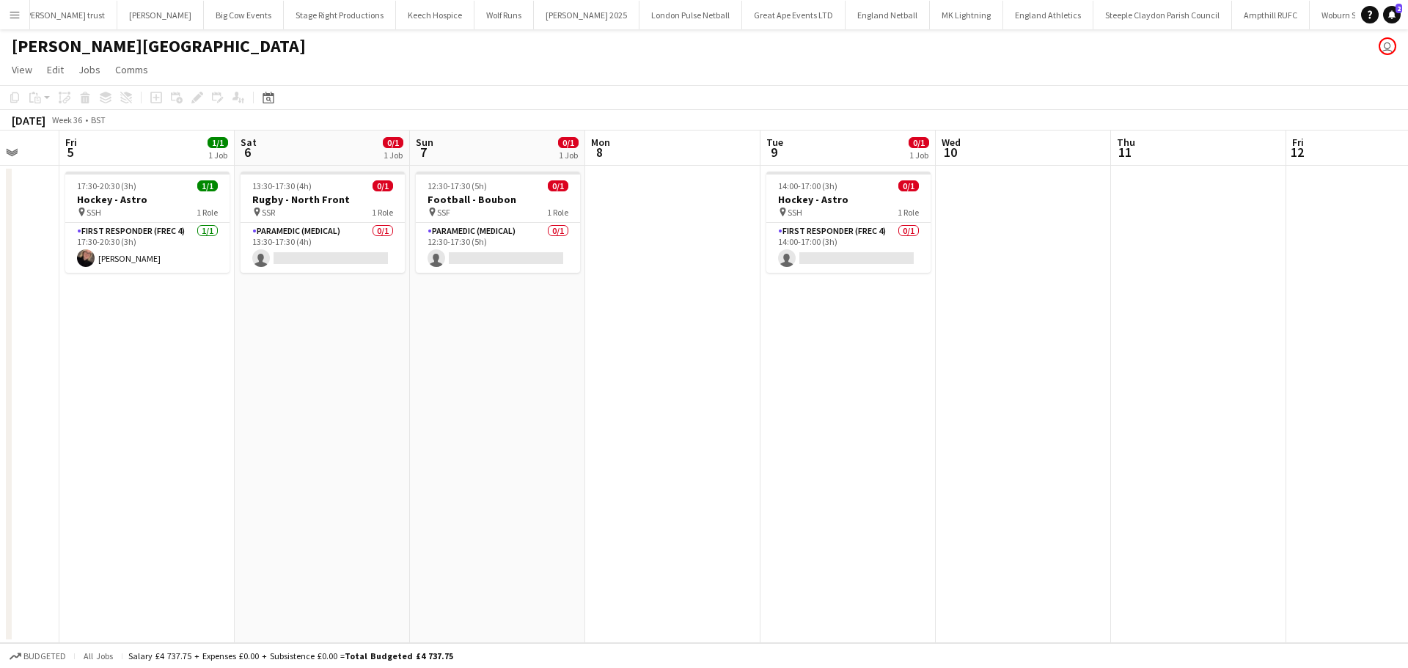
drag, startPoint x: 1084, startPoint y: 333, endPoint x: 680, endPoint y: 321, distance: 404.8
click at [1022, 344] on app-calendar-viewport "Tue 2 Wed 3 Thu 4 Fri 5 1/1 1 Job Sat 6 0/1 1 Job Sun 7 0/1 1 Job Mon 8 Tue 9 0…" at bounding box center [704, 386] width 1408 height 512
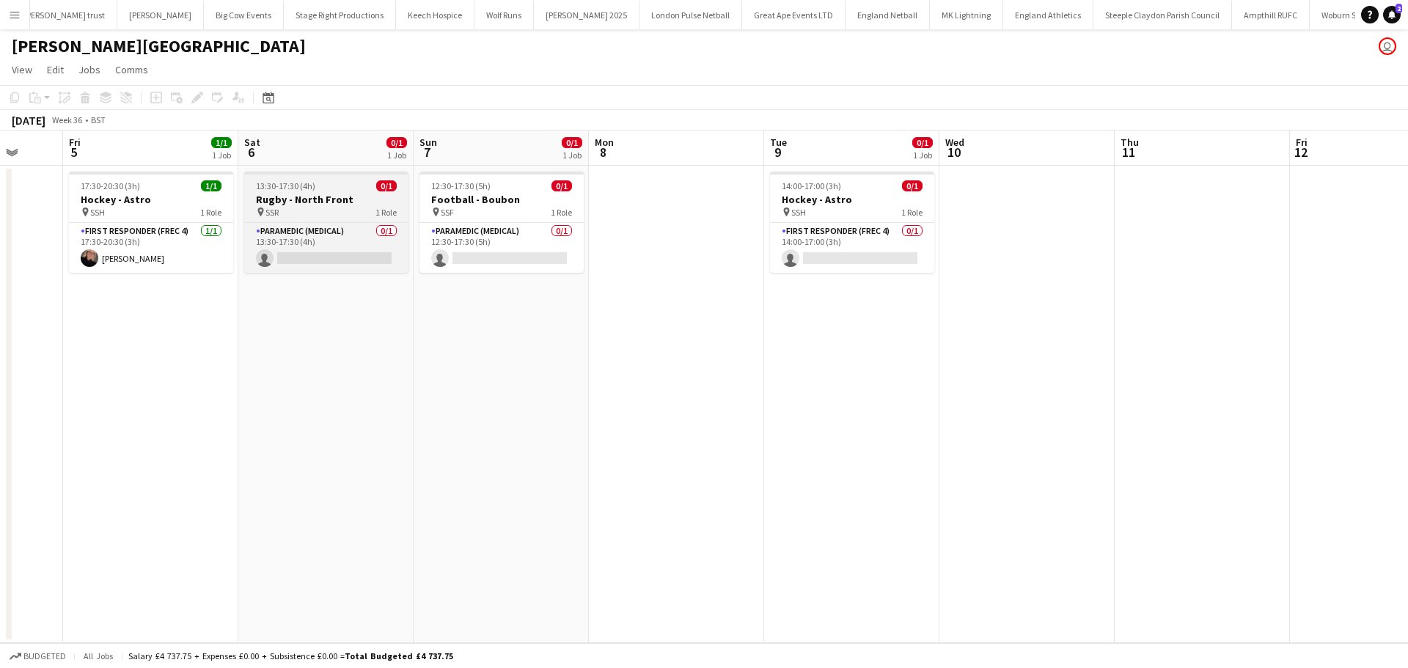
click at [318, 201] on h3 "Rugby - North Front" at bounding box center [326, 199] width 164 height 13
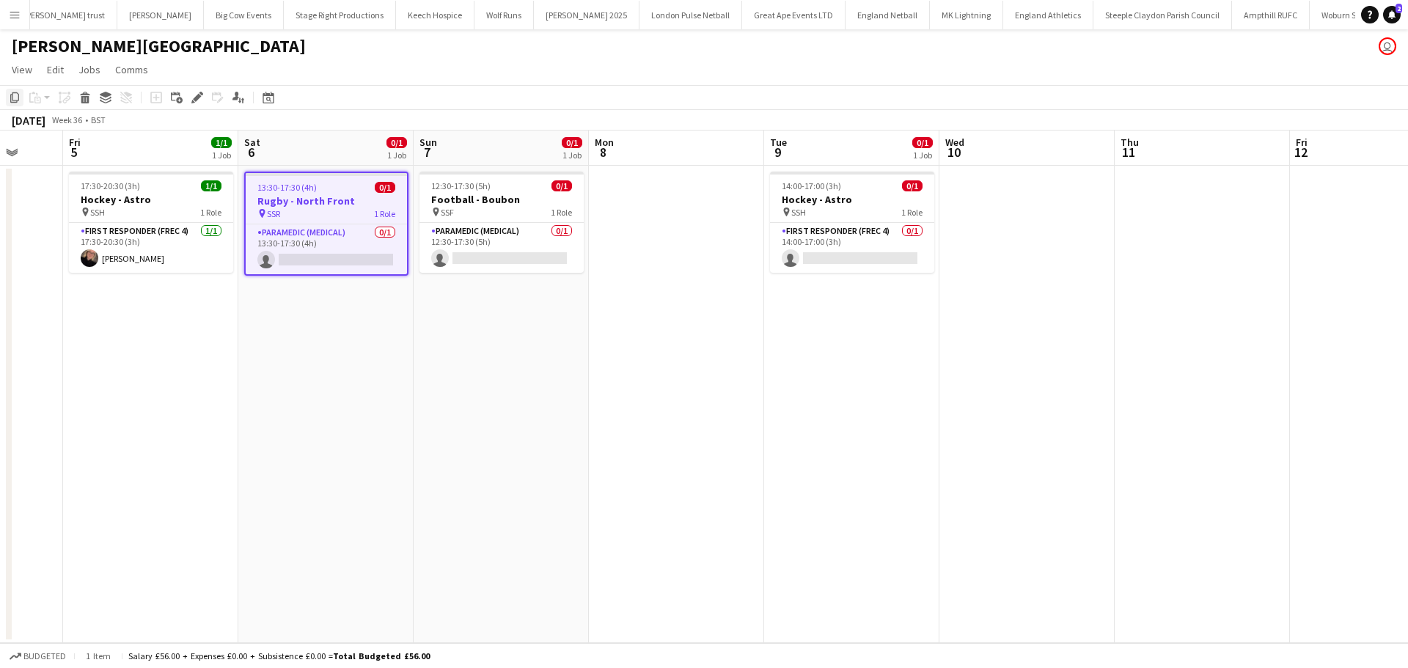
click at [14, 105] on div "Copy" at bounding box center [15, 98] width 18 height 18
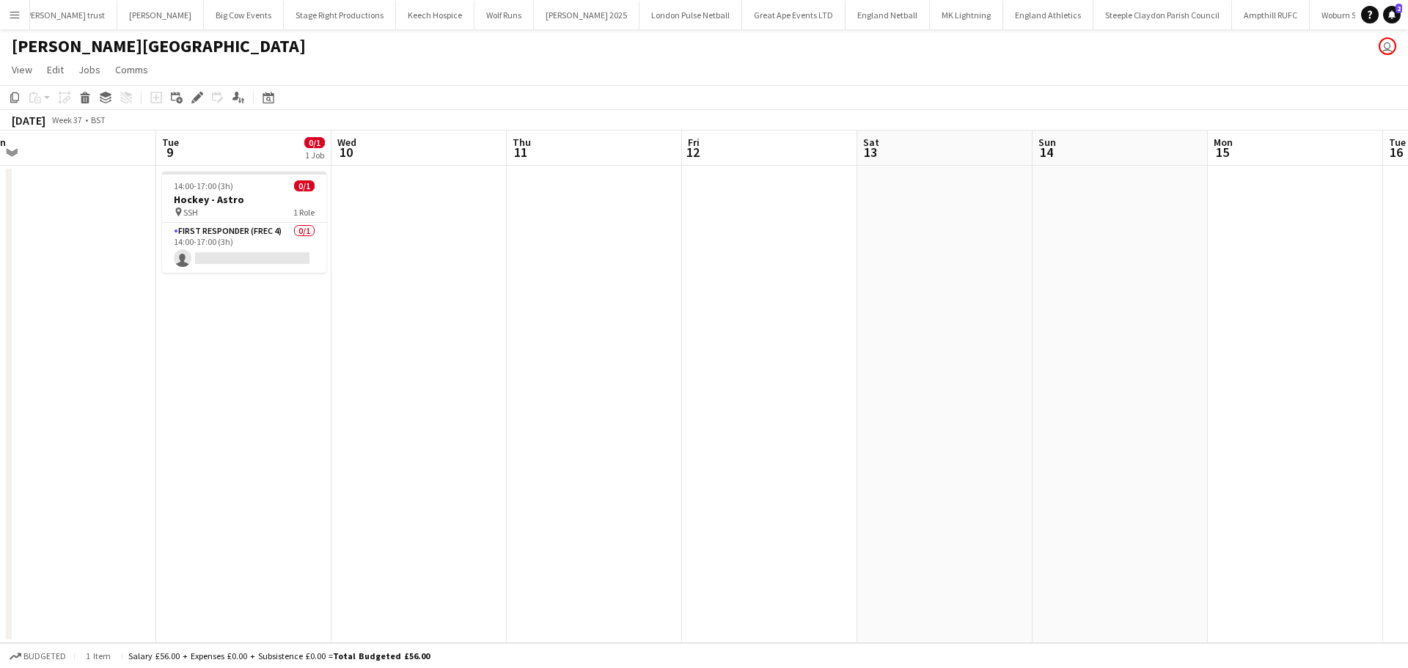
scroll to position [0, 427]
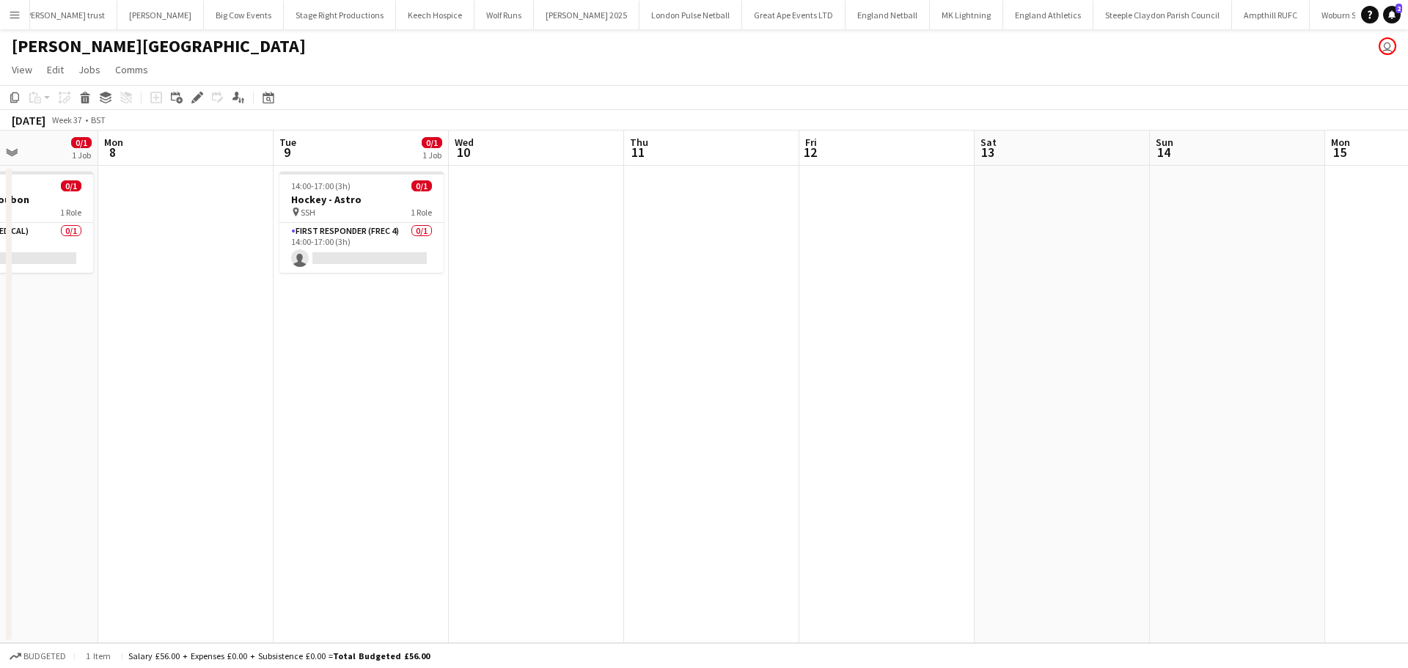
drag, startPoint x: 777, startPoint y: 397, endPoint x: 143, endPoint y: 393, distance: 634.2
click at [111, 400] on app-calendar-viewport "Fri 5 1/1 1 Job Sat 6 0/1 1 Job Sun 7 0/1 1 Job Mon 8 Tue 9 0/1 1 Job Wed 10 Th…" at bounding box center [704, 386] width 1408 height 512
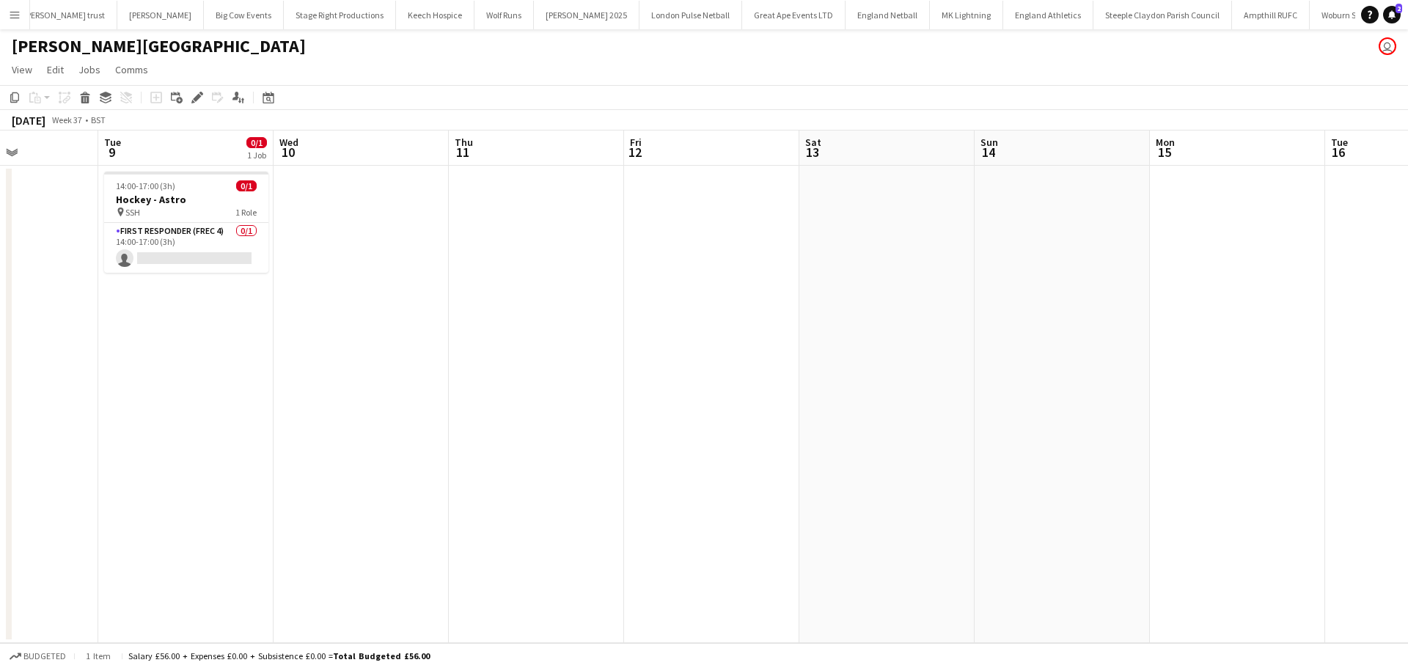
click at [905, 224] on app-date-cell at bounding box center [886, 404] width 175 height 477
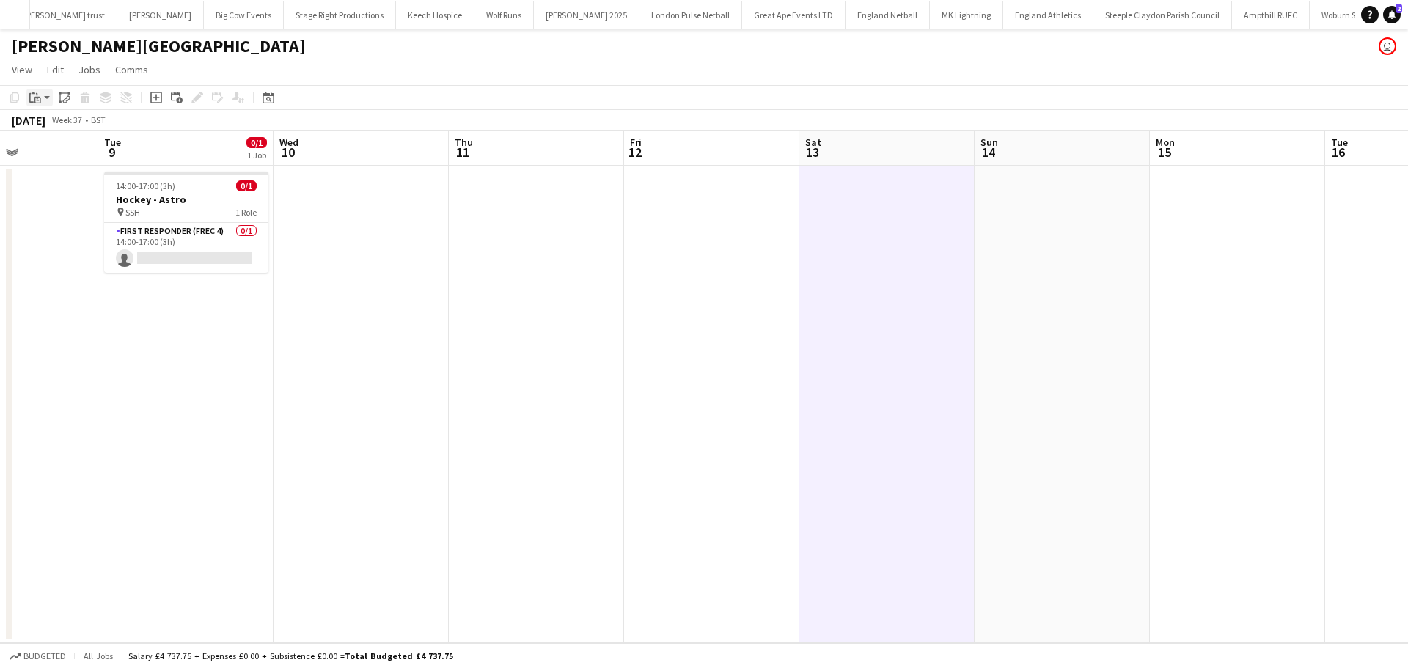
click at [47, 99] on app-action-btn "Paste" at bounding box center [39, 98] width 26 height 18
click at [60, 121] on link "Paste Ctrl+V" at bounding box center [108, 125] width 138 height 13
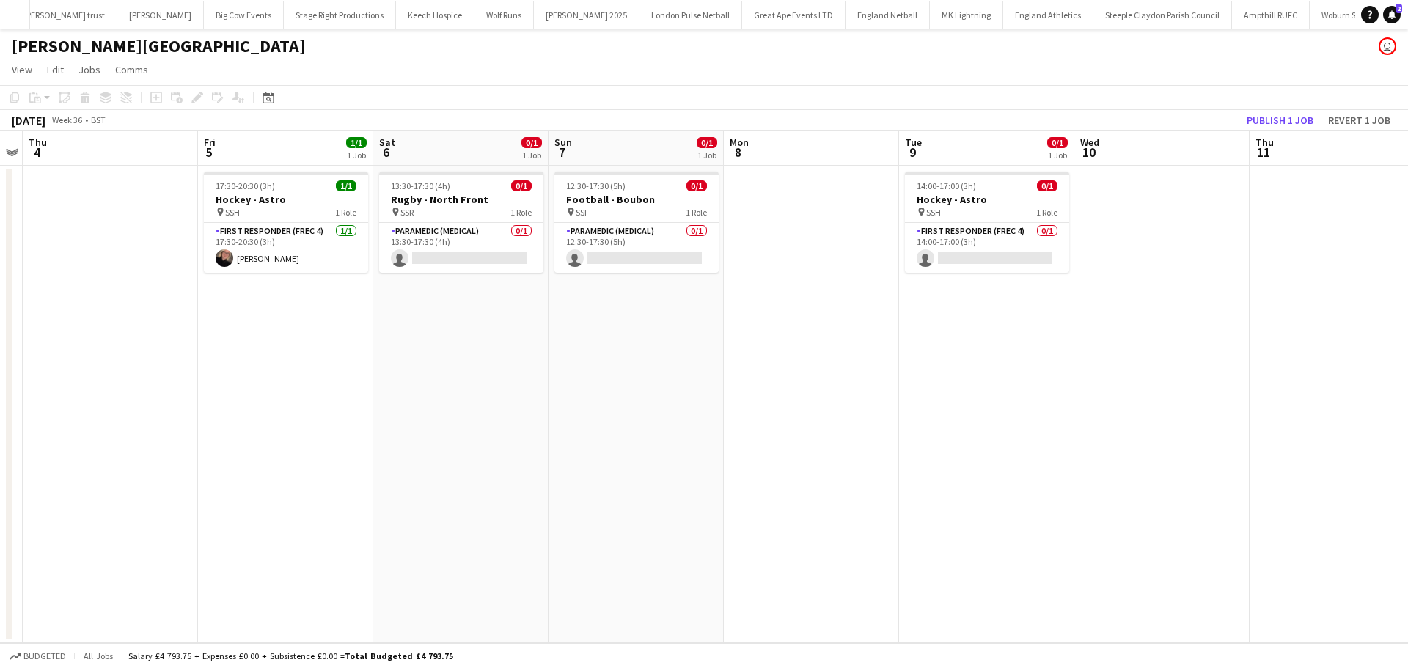
scroll to position [0, 510]
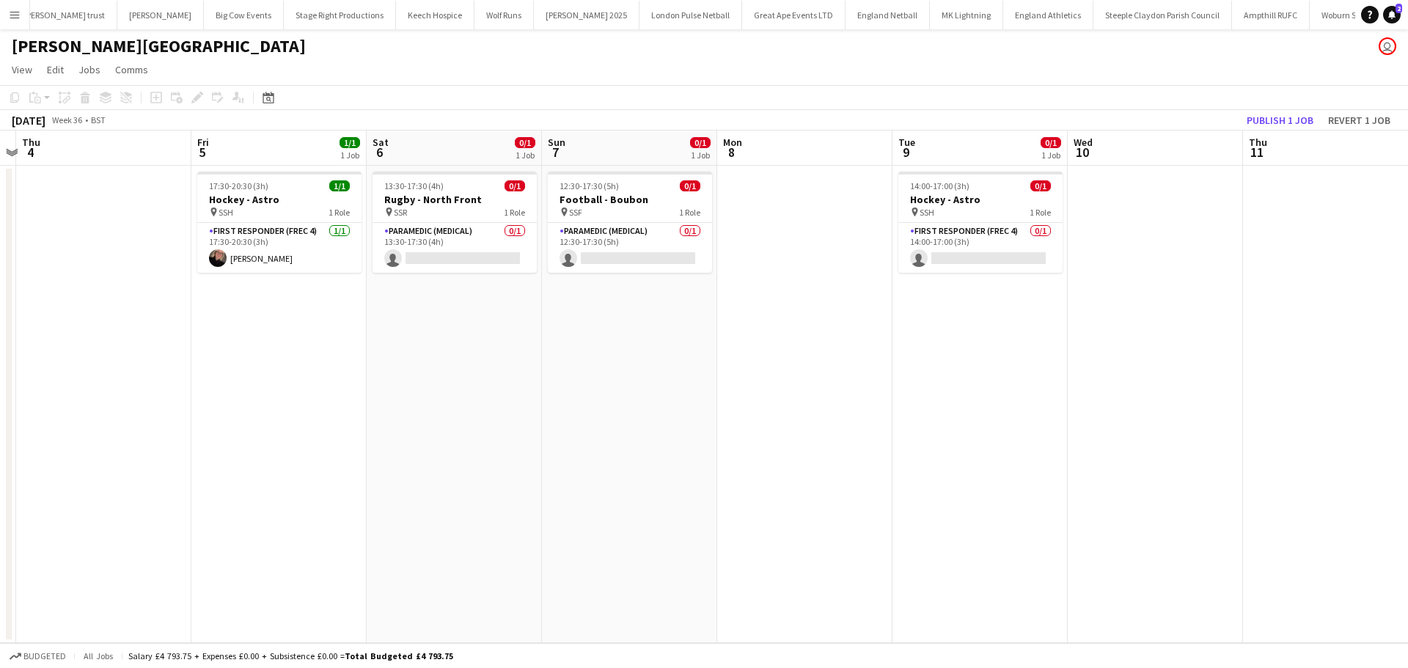
drag, startPoint x: 436, startPoint y: 301, endPoint x: 1109, endPoint y: 335, distance: 673.9
click at [1109, 335] on app-calendar-viewport "Mon 1 Tue 2 Wed 3 Thu 4 Fri 5 1/1 1 Job Sat 6 0/1 1 Job Sun 7 0/1 1 Job Mon 8 T…" at bounding box center [704, 386] width 1408 height 512
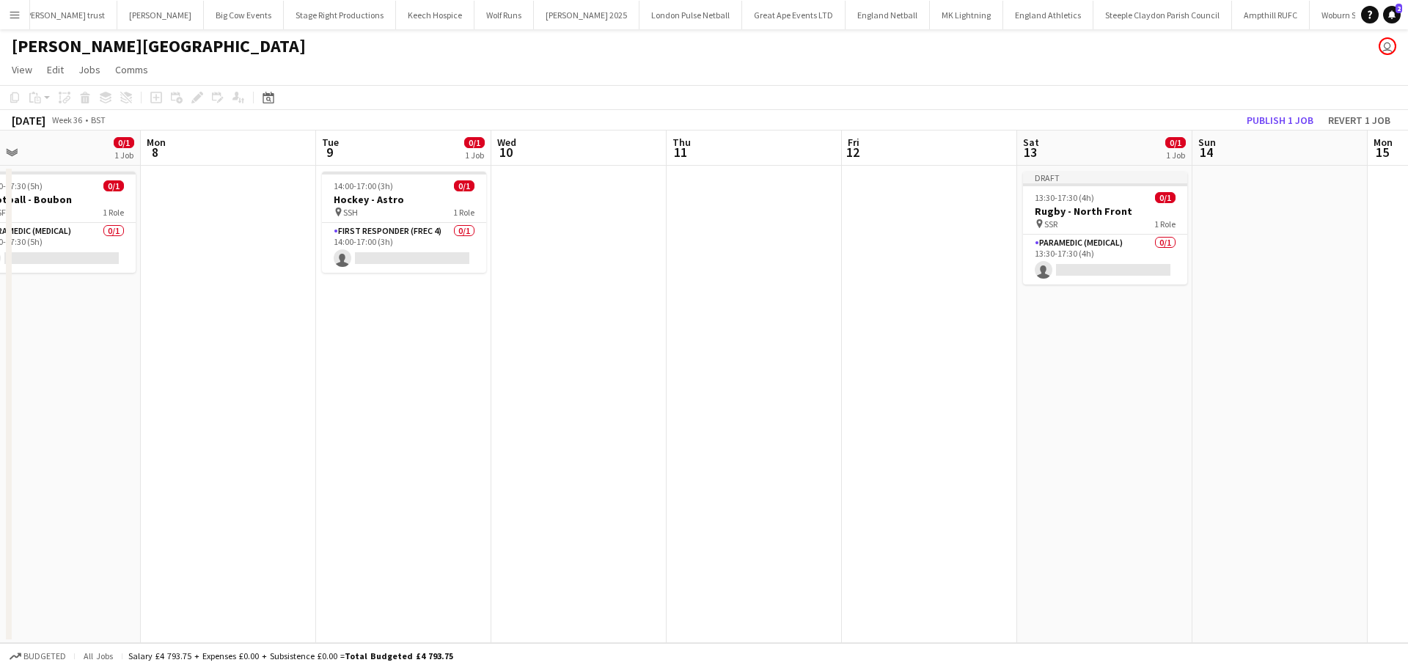
drag, startPoint x: 1074, startPoint y: 389, endPoint x: 530, endPoint y: 389, distance: 544.0
click at [530, 389] on app-calendar-viewport "Thu 4 Fri 5 1/1 1 Job Sat 6 0/1 1 Job Sun 7 0/1 1 Job Mon 8 Tue 9 0/1 1 Job Wed…" at bounding box center [704, 386] width 1408 height 512
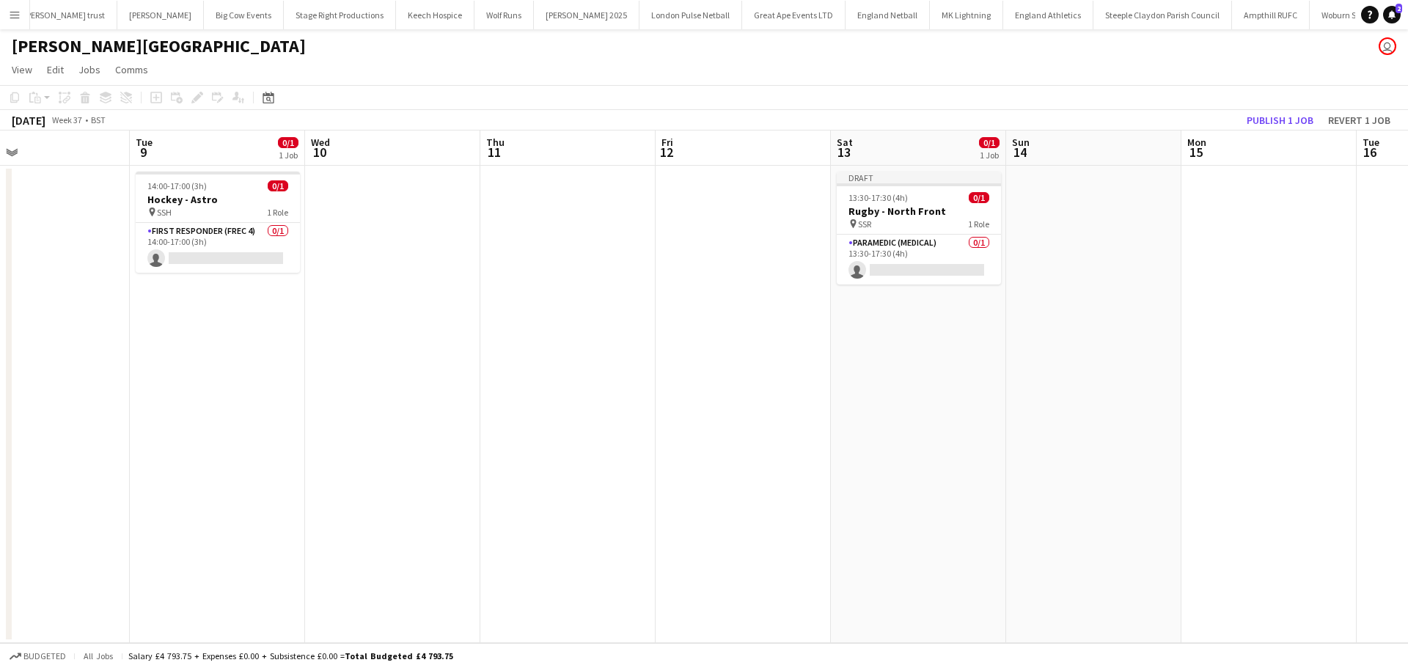
drag, startPoint x: 740, startPoint y: 377, endPoint x: 700, endPoint y: 377, distance: 39.6
click at [677, 377] on app-calendar-viewport "Fri 5 1/1 1 Job Sat 6 0/1 1 Job Sun 7 0/1 1 Job Mon 8 Tue 9 0/1 1 Job Wed 10 Th…" at bounding box center [704, 386] width 1408 height 512
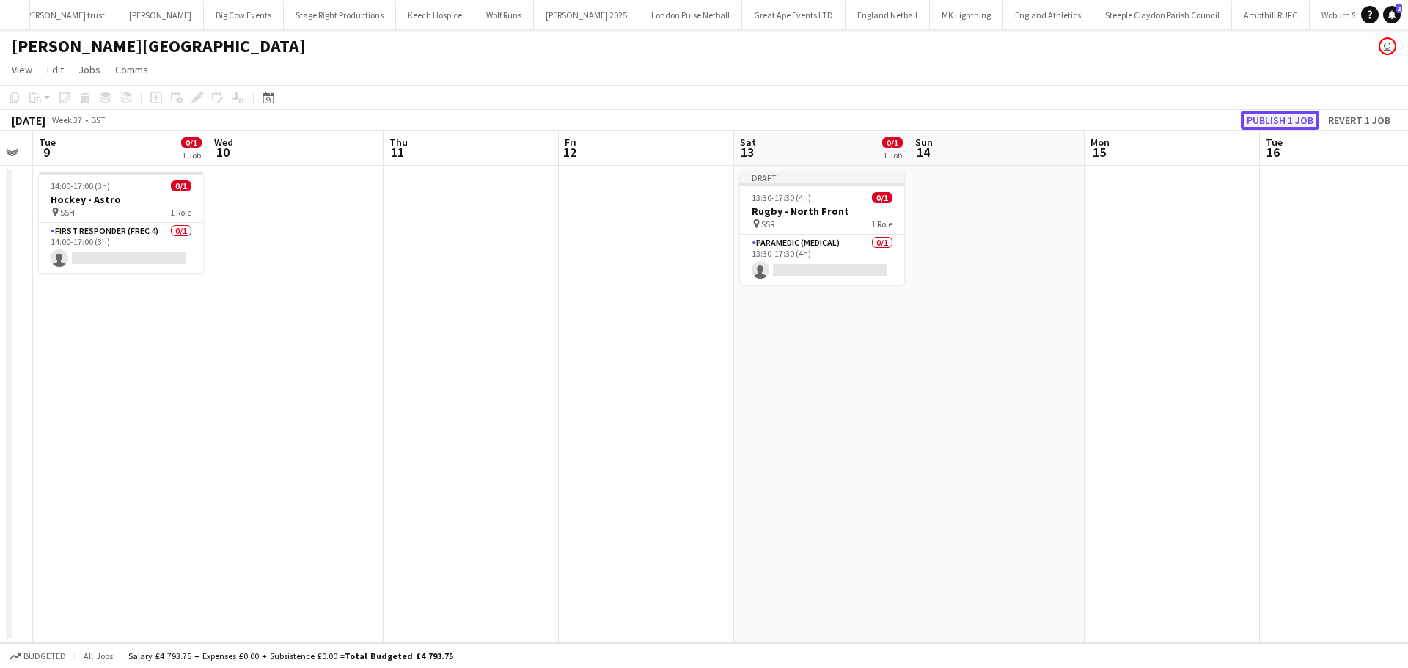
click at [1265, 119] on button "Publish 1 job" at bounding box center [1279, 120] width 78 height 19
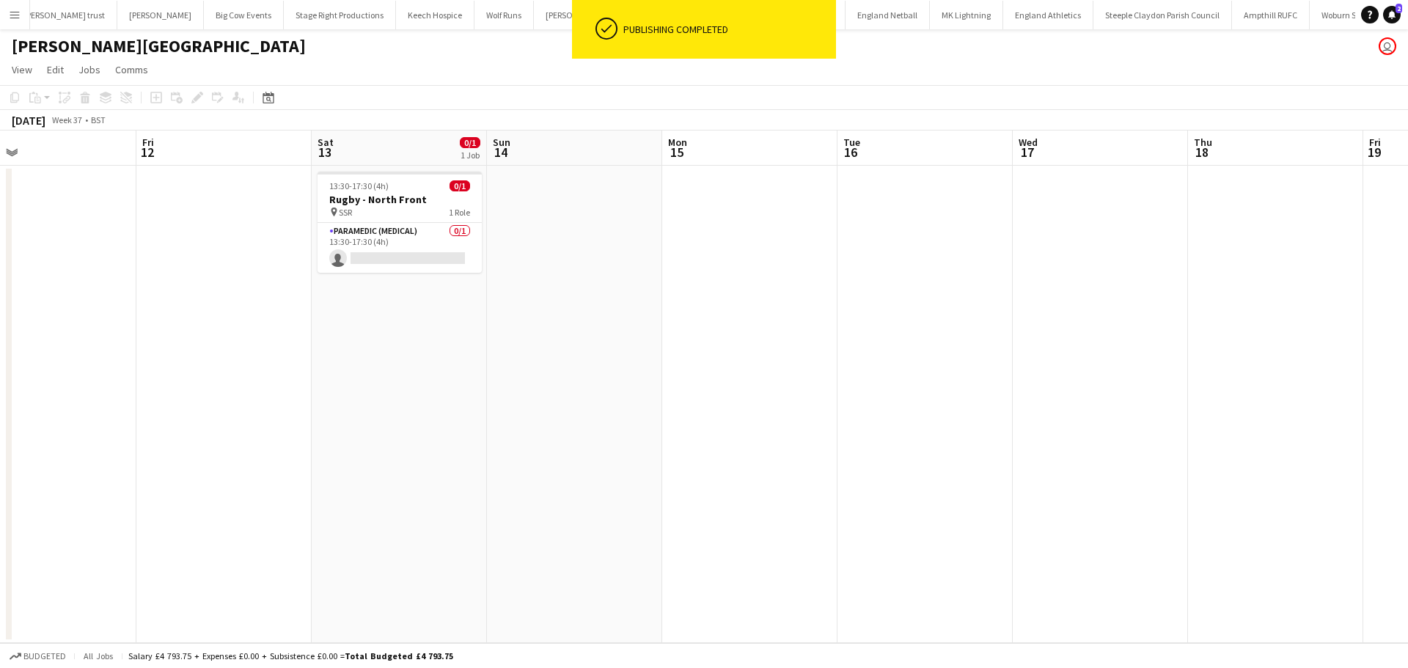
drag, startPoint x: 1166, startPoint y: 237, endPoint x: 745, endPoint y: 301, distance: 425.6
click at [745, 301] on app-calendar-viewport "Mon 8 Tue 9 0/1 1 Job Wed 10 Thu 11 Fri 12 Sat 13 0/1 1 Job Sun 14 Mon 15 Tue 1…" at bounding box center [704, 386] width 1408 height 512
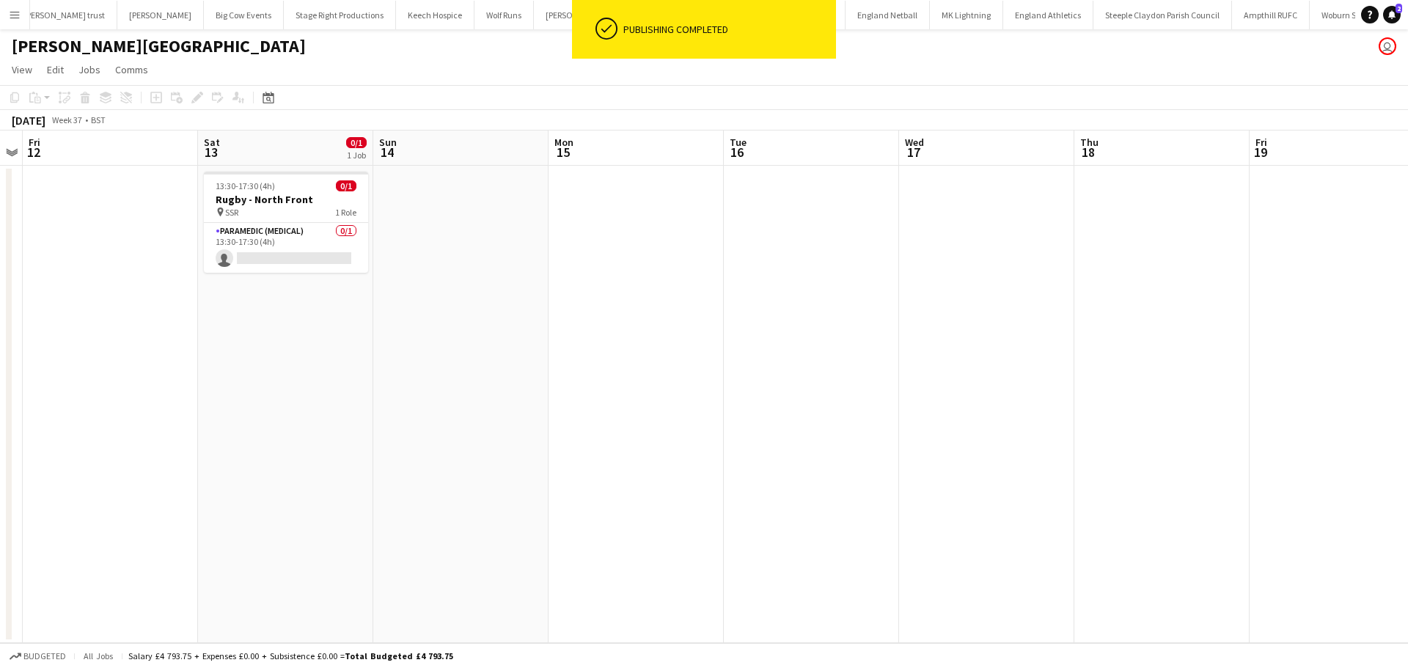
scroll to position [0, 505]
drag, startPoint x: 1248, startPoint y: 229, endPoint x: 1131, endPoint y: 243, distance: 118.0
click at [1131, 243] on app-calendar-viewport "Tue 9 0/1 1 Job Wed 10 Thu 11 Fri 12 Sat 13 0/1 1 Job Sun 14 Mon 15 Tue 16 Wed …" at bounding box center [704, 386] width 1408 height 512
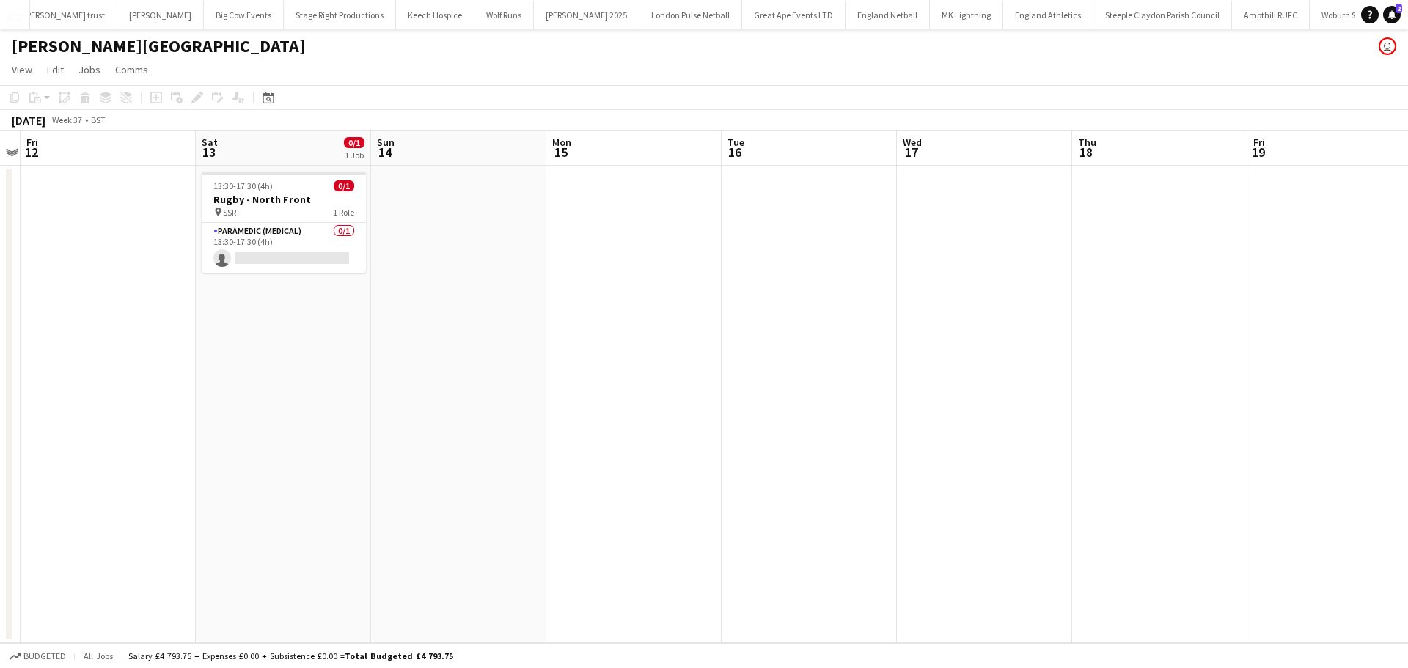
click at [1103, 208] on app-date-cell at bounding box center [1159, 404] width 175 height 477
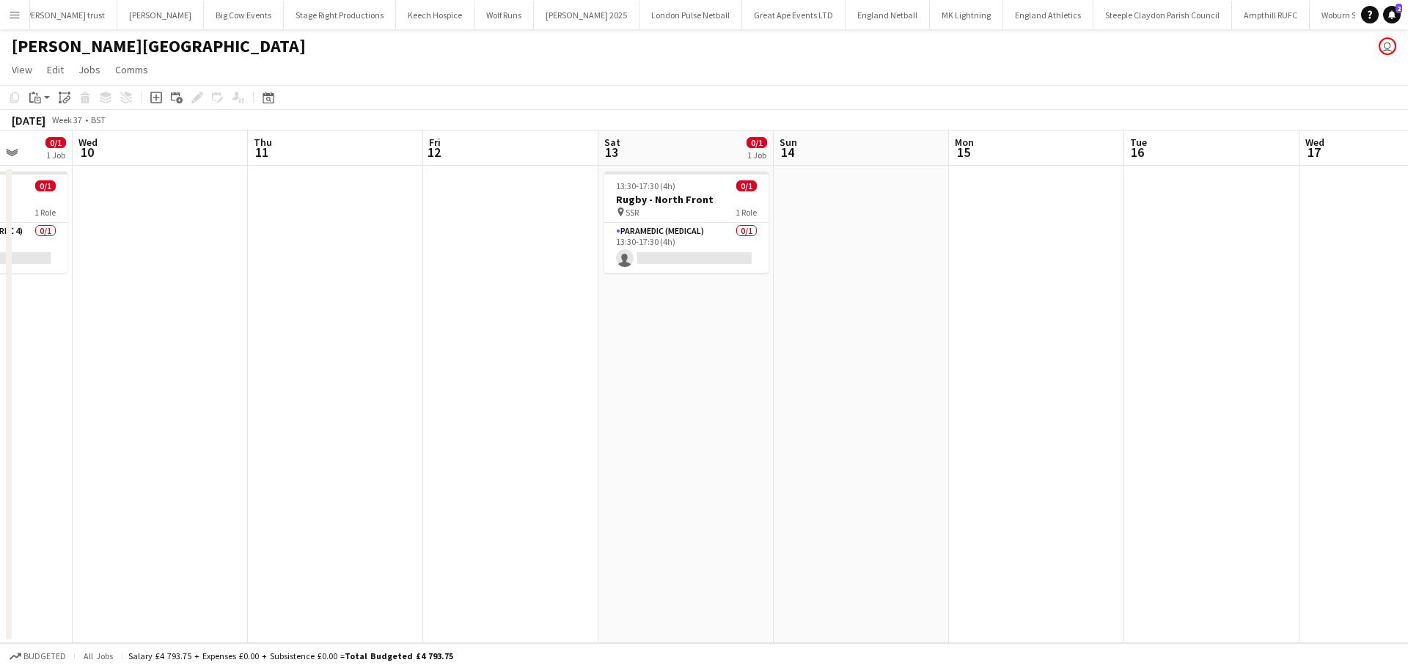
drag, startPoint x: 1067, startPoint y: 286, endPoint x: 1224, endPoint y: 286, distance: 156.2
click at [1226, 286] on app-calendar-viewport "Sun 7 0/1 1 Job Mon 8 Tue 9 0/1 1 Job Wed 10 Thu 11 Fri 12 Sat 13 0/1 1 Job Sun…" at bounding box center [704, 386] width 1408 height 512
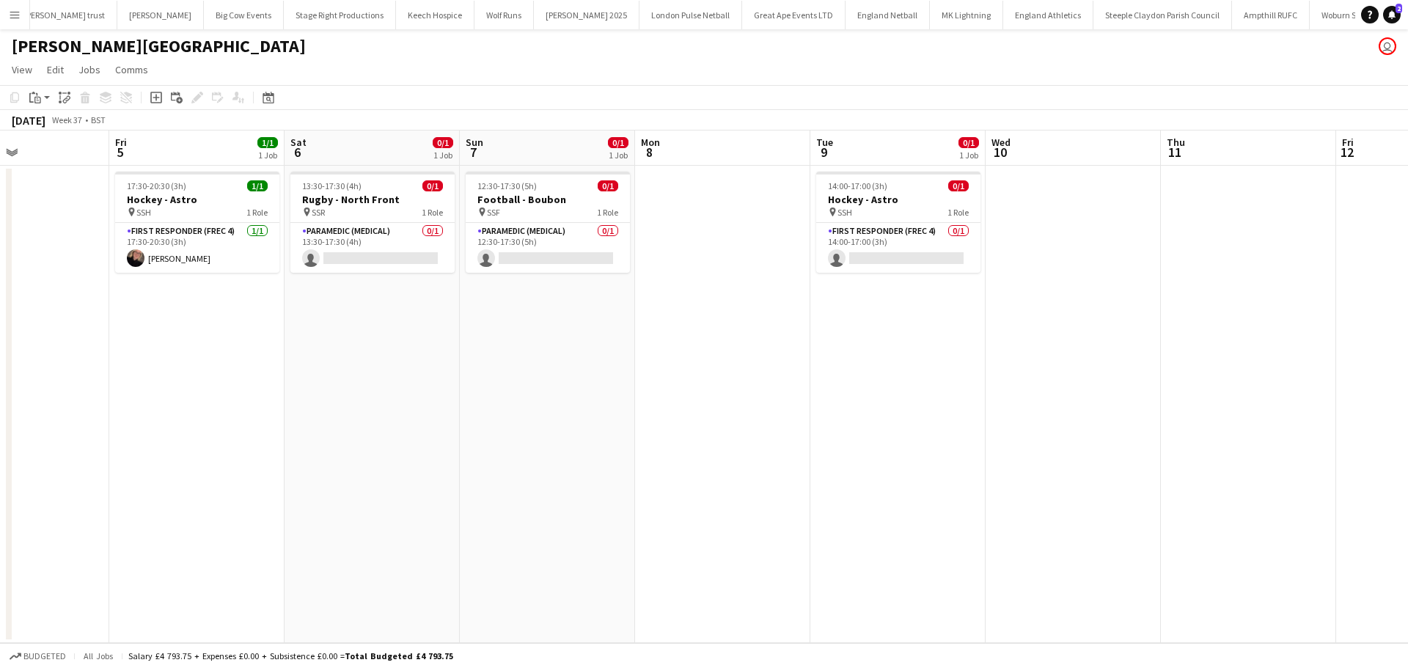
drag, startPoint x: 468, startPoint y: 309, endPoint x: 1191, endPoint y: 306, distance: 722.9
click at [1205, 315] on app-calendar-viewport "Tue 2 Wed 3 Thu 4 Fri 5 1/1 1 Job Sat 6 0/1 1 Job Sun 7 0/1 1 Job Mon 8 Tue 9 0…" at bounding box center [704, 386] width 1408 height 512
click at [191, 190] on div "17:30-20:30 (3h) 1/1" at bounding box center [198, 185] width 164 height 11
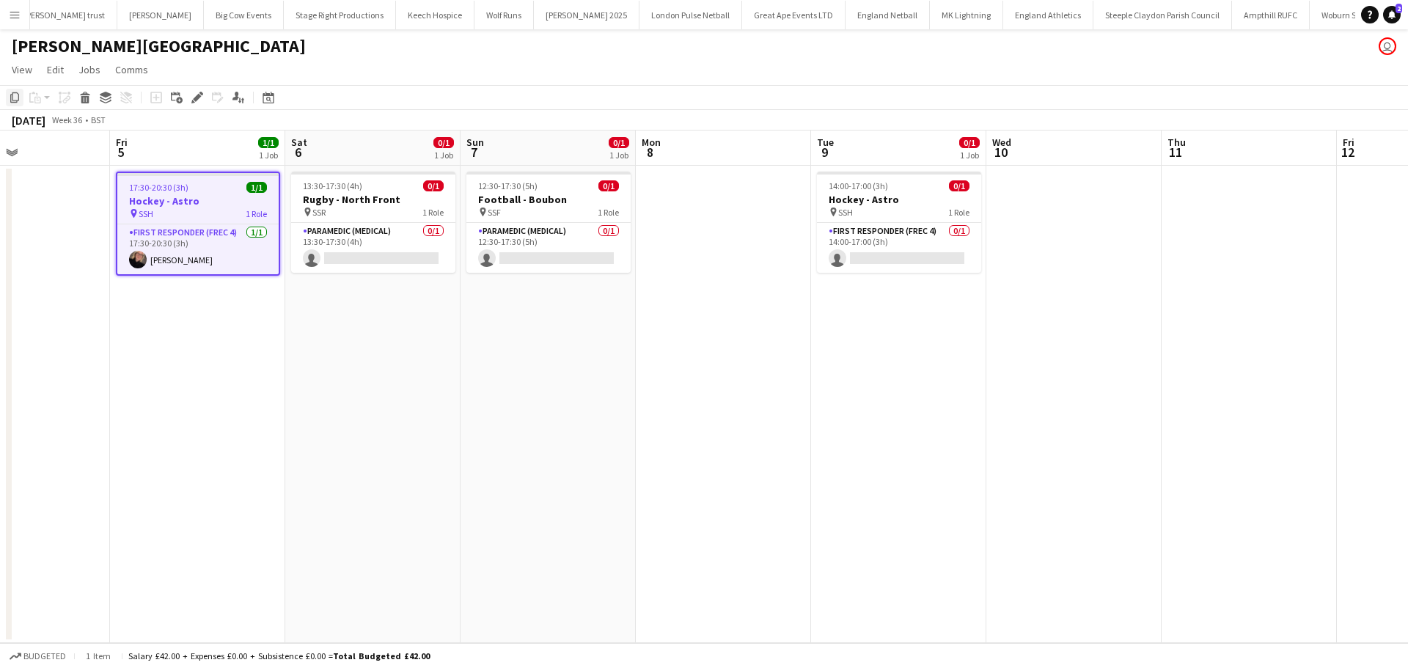
click at [12, 100] on icon "Copy" at bounding box center [15, 98] width 12 height 12
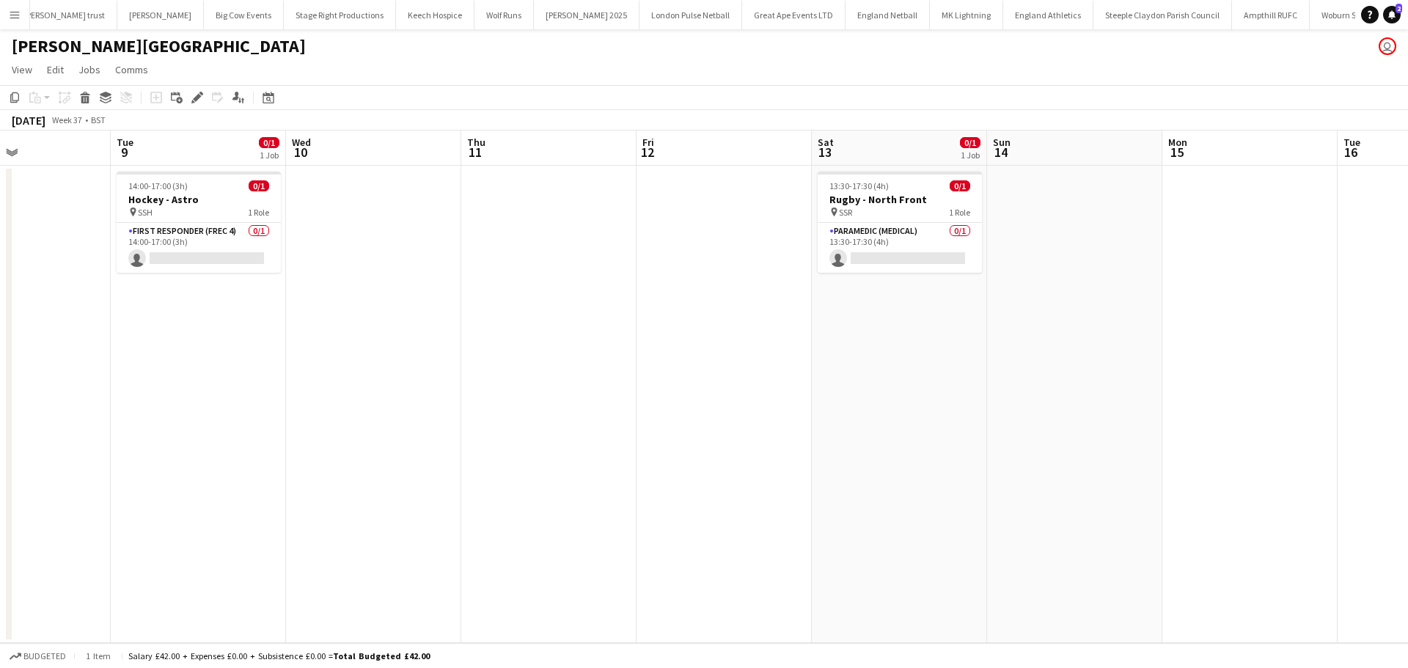
drag, startPoint x: 697, startPoint y: 494, endPoint x: 62, endPoint y: 474, distance: 635.9
click at [20, 492] on app-calendar-viewport "Sat 6 0/1 1 Job Sun 7 0/1 1 Job Mon 8 Tue 9 0/1 1 Job Wed 10 Thu 11 Fri 12 Sat …" at bounding box center [704, 386] width 1408 height 512
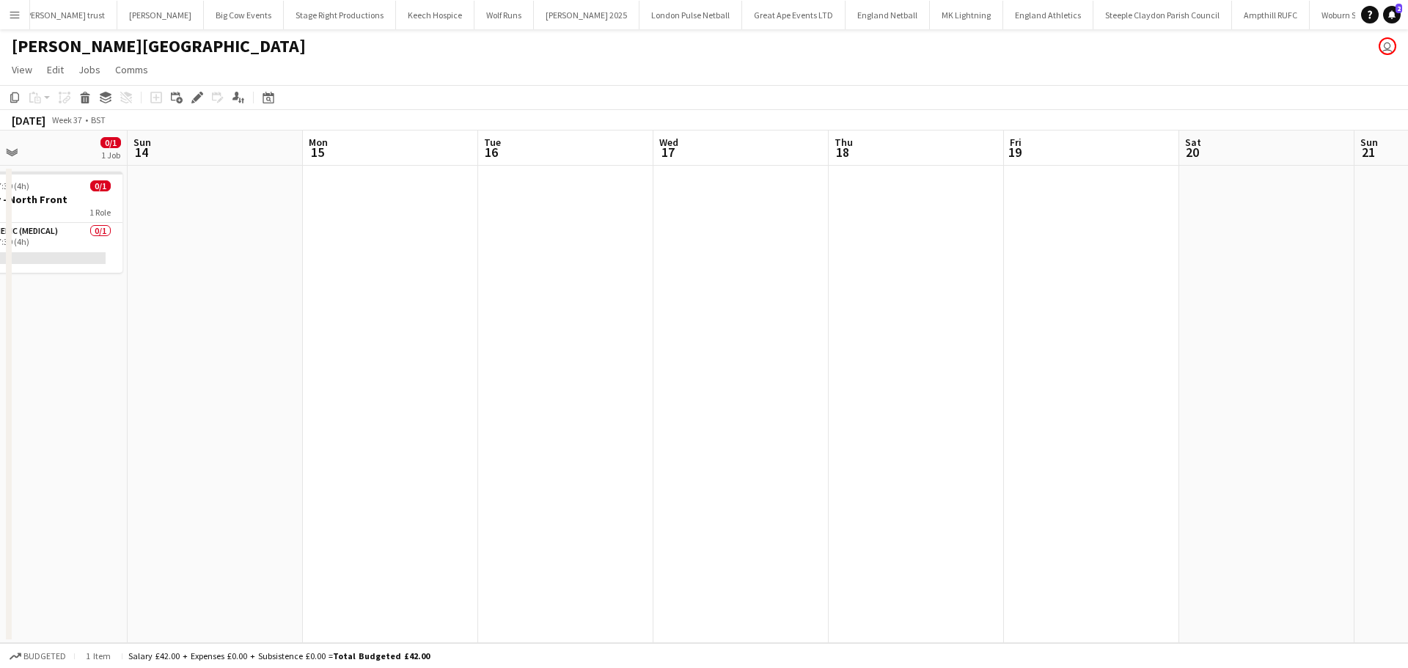
drag, startPoint x: 643, startPoint y: 463, endPoint x: 370, endPoint y: 460, distance: 272.7
click at [373, 463] on app-calendar-viewport "Wed 10 Thu 11 Fri 12 Sat 13 0/1 1 Job Sun 14 Mon 15 Tue 16 Wed 17 Thu 18 Fri 19…" at bounding box center [704, 386] width 1408 height 512
click at [933, 203] on app-date-cell at bounding box center [910, 404] width 175 height 477
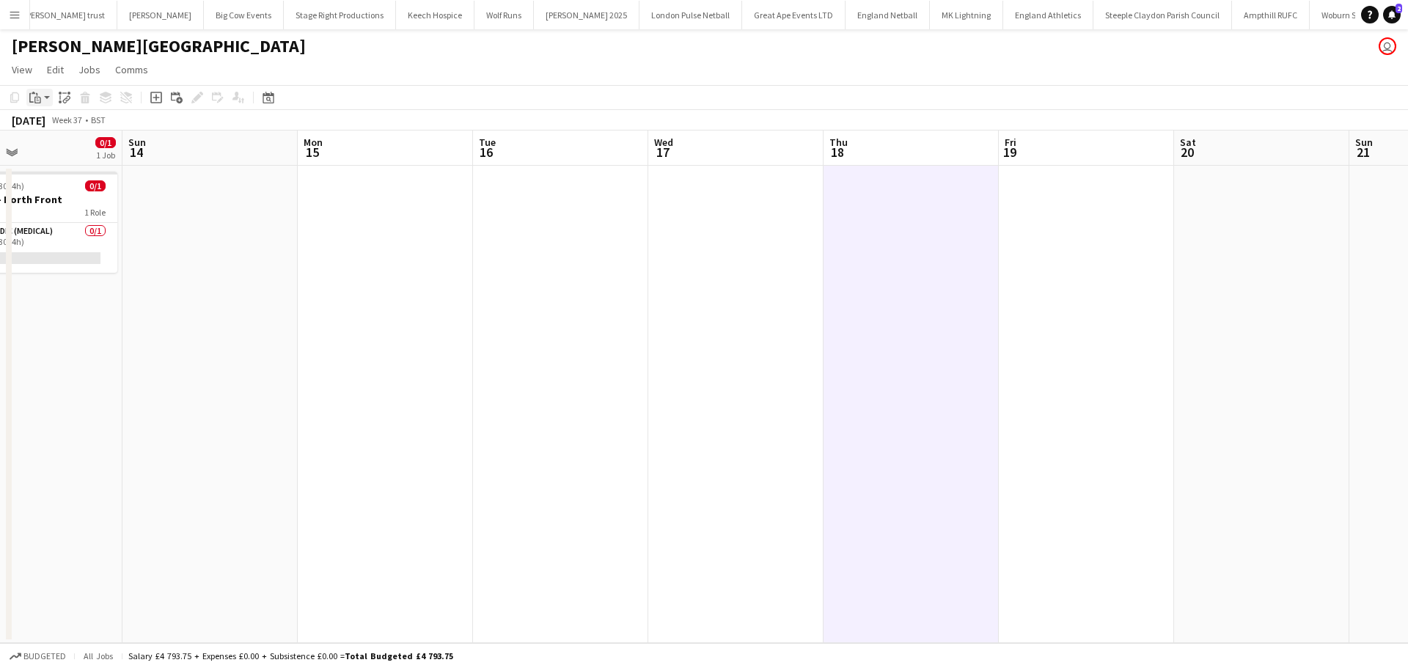
click at [51, 95] on app-action-btn "Paste" at bounding box center [39, 98] width 26 height 18
click at [47, 126] on link "Paste Ctrl+V" at bounding box center [108, 125] width 138 height 13
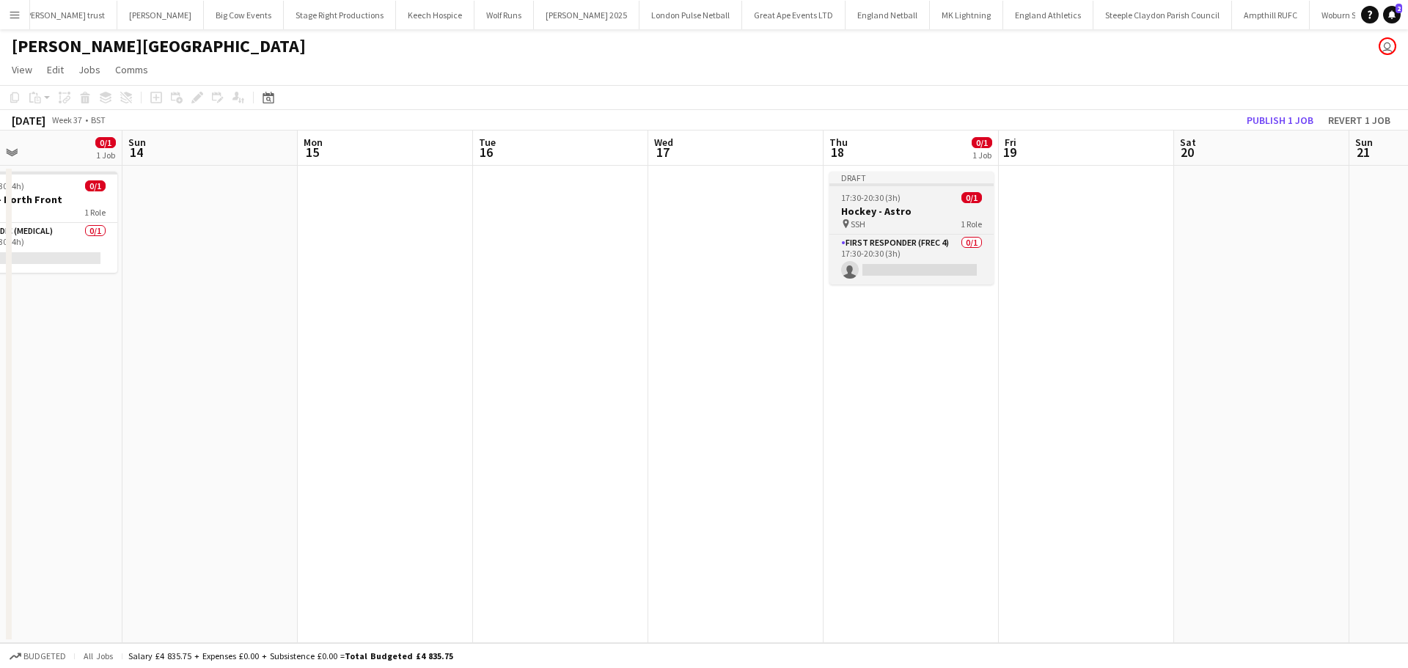
click at [906, 210] on h3 "Hockey - Astro" at bounding box center [911, 211] width 164 height 13
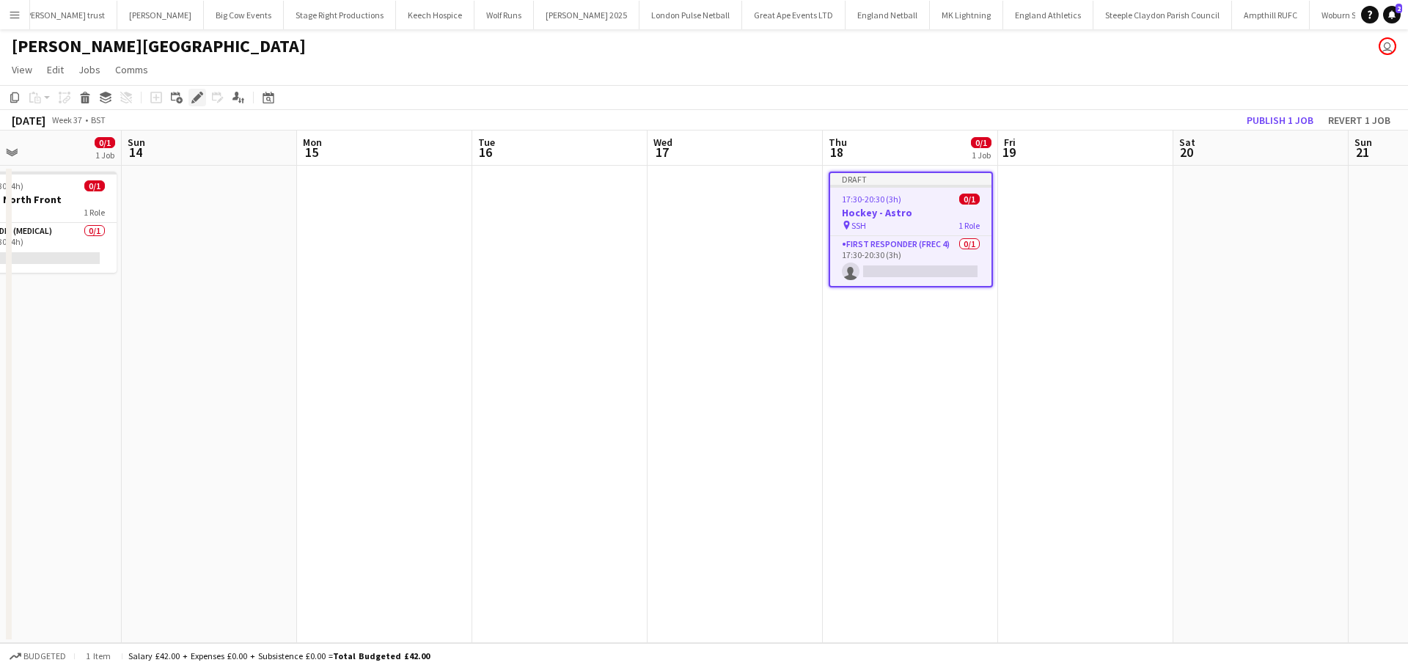
click at [199, 97] on icon at bounding box center [197, 98] width 8 height 8
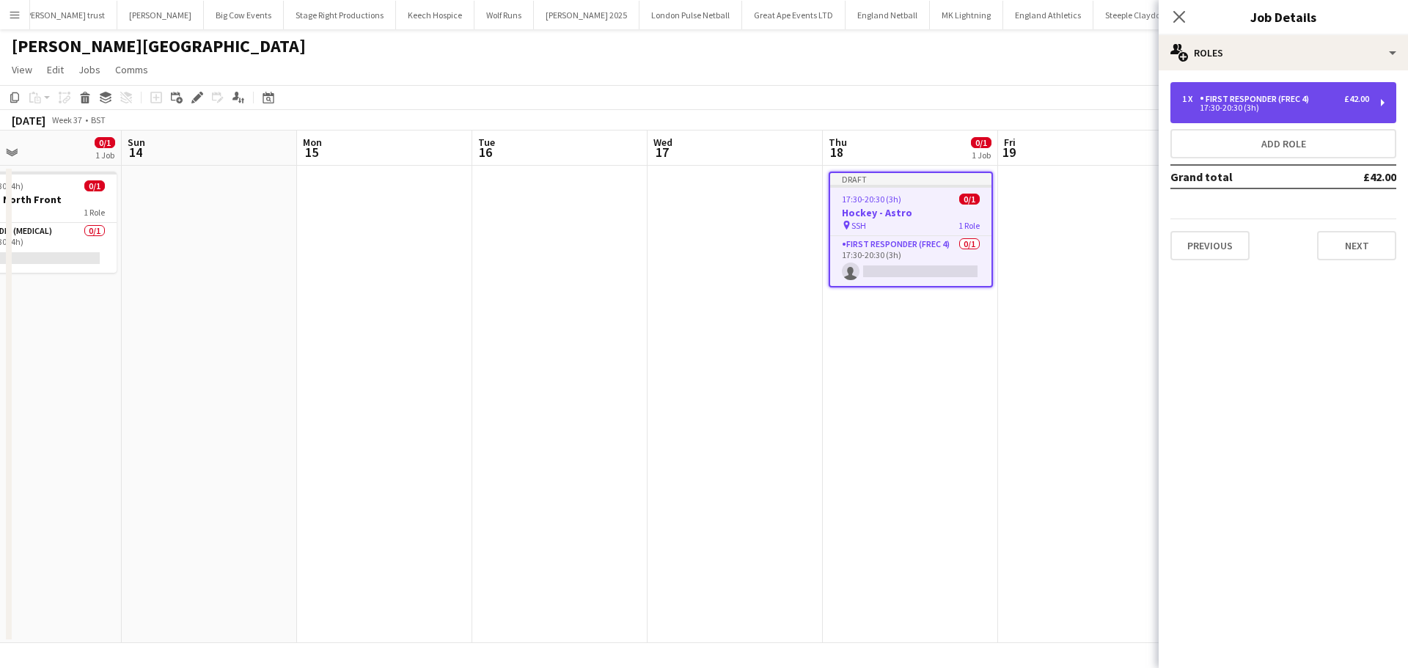
click at [1240, 98] on div "First Responder (FREC 4)" at bounding box center [1256, 99] width 115 height 10
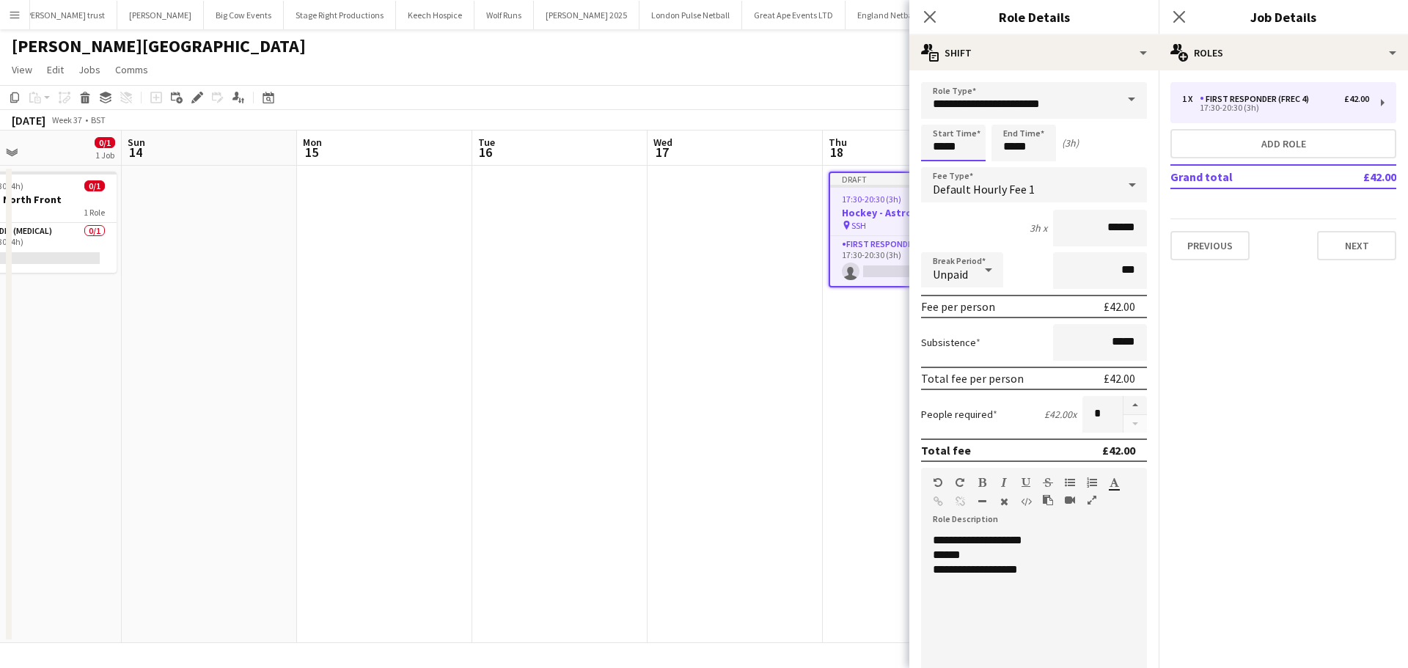
click at [979, 149] on input "*****" at bounding box center [953, 143] width 65 height 37
click at [940, 166] on div at bounding box center [938, 168] width 29 height 15
type input "*****"
click at [941, 166] on div at bounding box center [938, 168] width 29 height 15
click at [1022, 155] on input "*****" at bounding box center [1023, 143] width 65 height 37
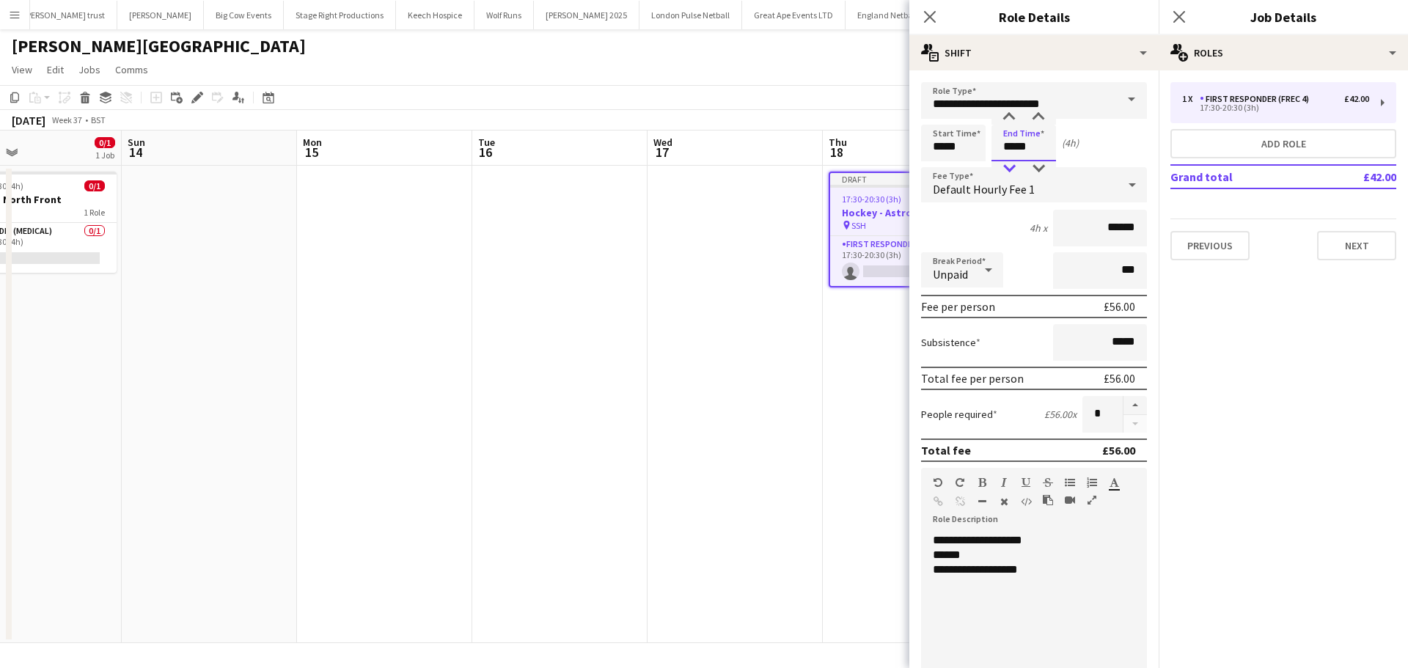
click at [1011, 168] on div at bounding box center [1008, 168] width 29 height 15
type input "*****"
click at [1011, 168] on div at bounding box center [1008, 168] width 29 height 15
drag, startPoint x: 1037, startPoint y: 571, endPoint x: 977, endPoint y: 570, distance: 60.9
click at [977, 570] on div "**********" at bounding box center [1028, 569] width 191 height 15
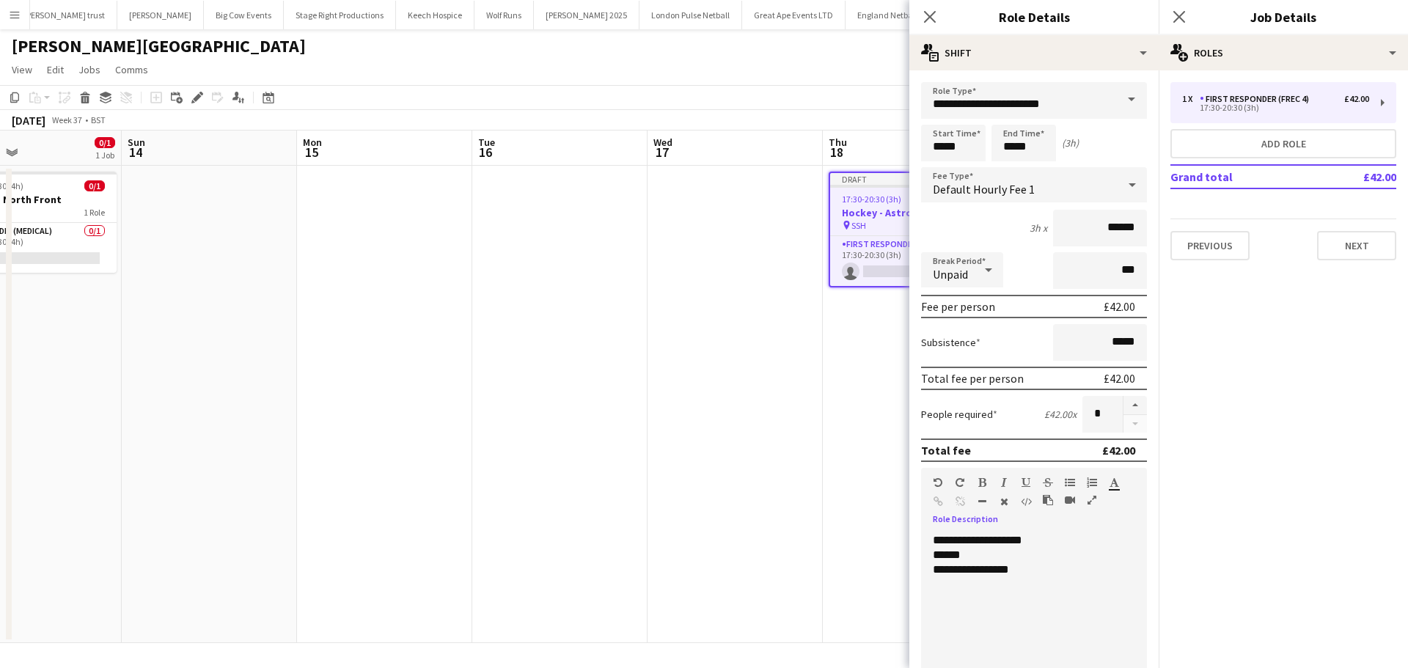
click at [1245, 534] on mat-expansion-panel "pencil3 General details 1 x First Responder (FREC 4) £42.00 17:30-20:30 (3h) Ad…" at bounding box center [1282, 368] width 249 height 597
click at [1183, 9] on app-icon "Close pop-in" at bounding box center [1179, 17] width 21 height 21
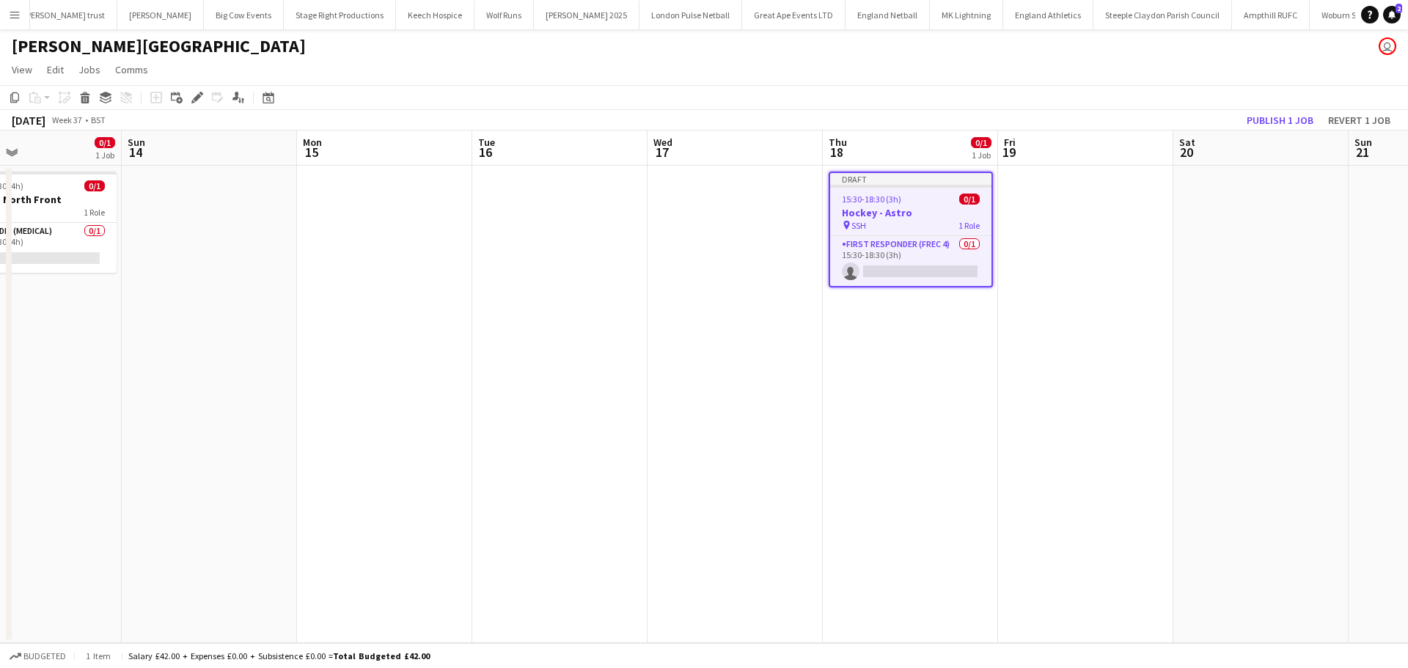
click at [939, 207] on h3 "Hockey - Astro" at bounding box center [910, 212] width 161 height 13
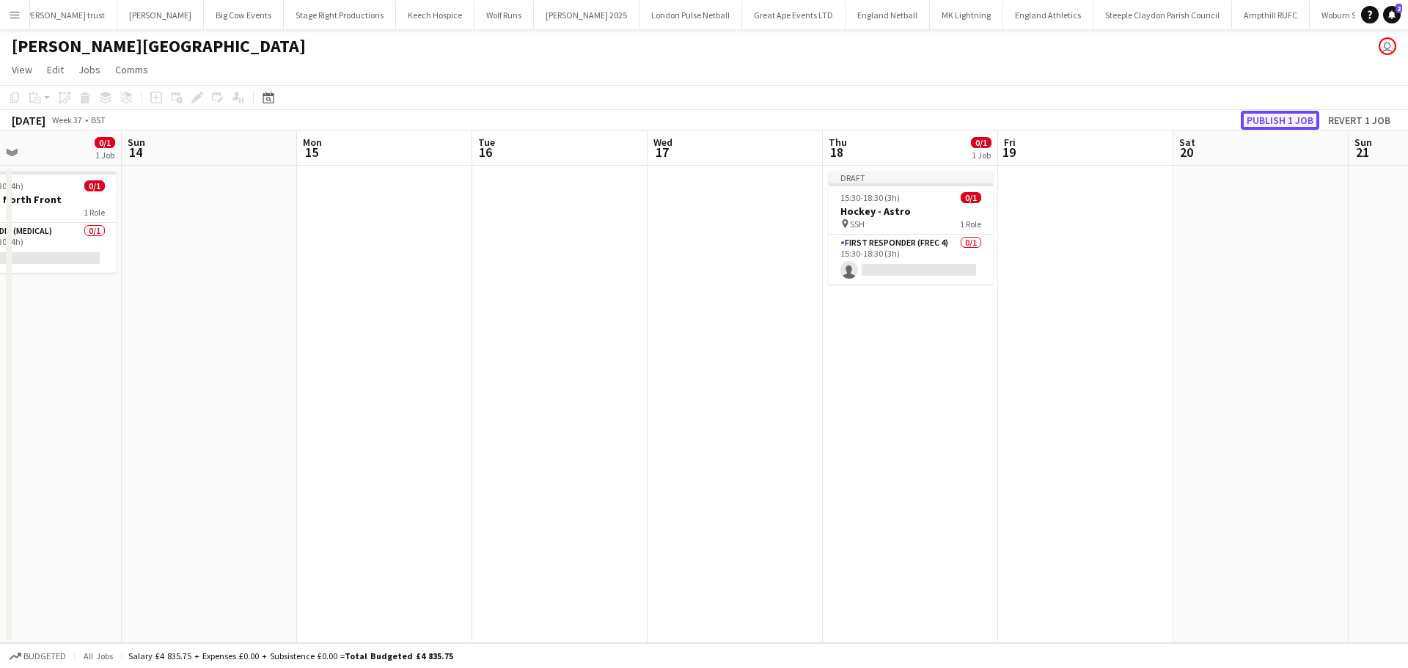
click at [1268, 120] on button "Publish 1 job" at bounding box center [1279, 120] width 78 height 19
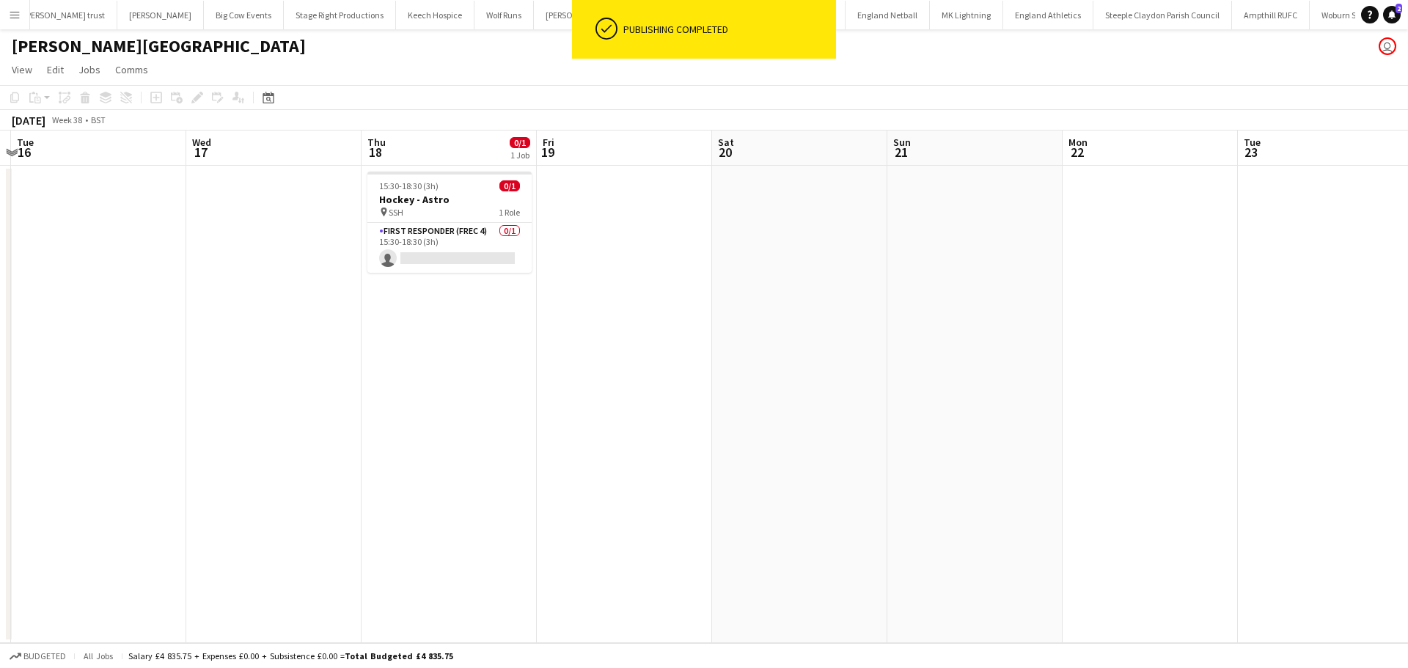
scroll to position [0, 472]
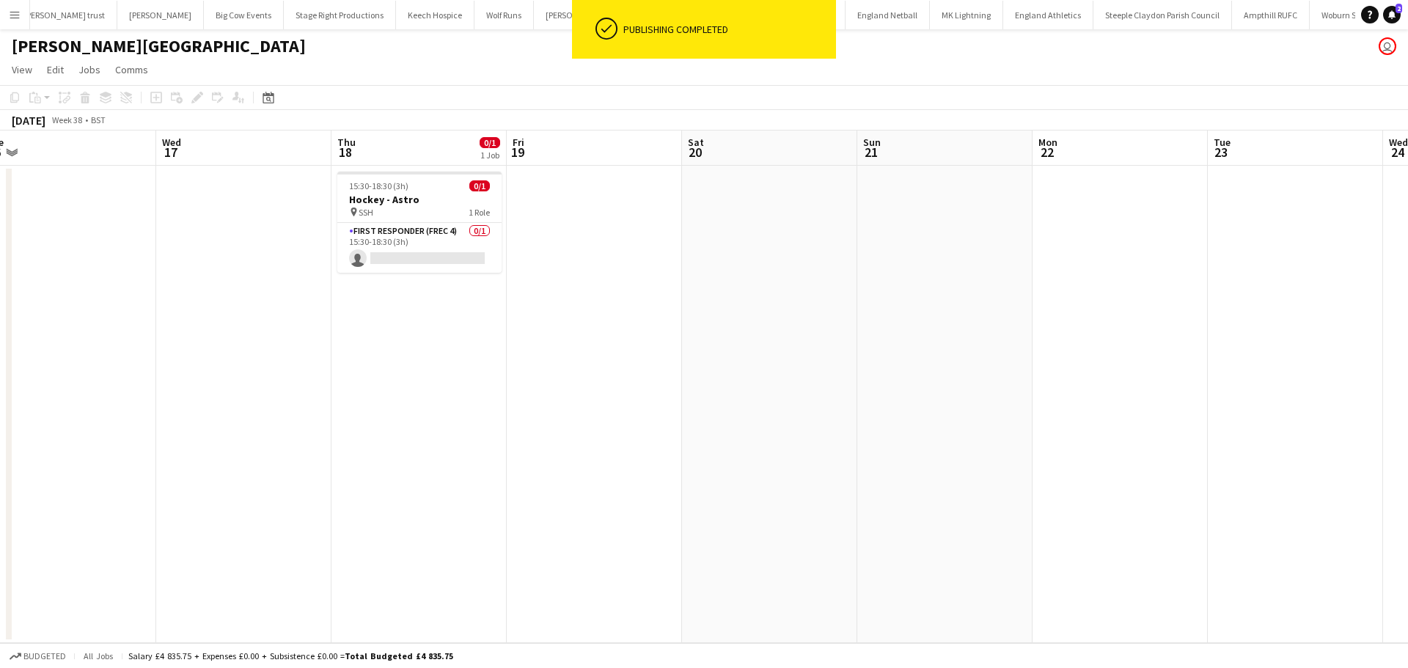
drag, startPoint x: 1053, startPoint y: 383, endPoint x: 647, endPoint y: 430, distance: 408.0
click at [647, 430] on app-calendar-viewport "Sat 13 0/1 1 Job Sun 14 Mon 15 Tue 16 Wed 17 Thu 18 0/1 1 Job Fri 19 Sat 20 Sun…" at bounding box center [704, 386] width 1408 height 512
click at [770, 236] on app-date-cell at bounding box center [767, 404] width 175 height 477
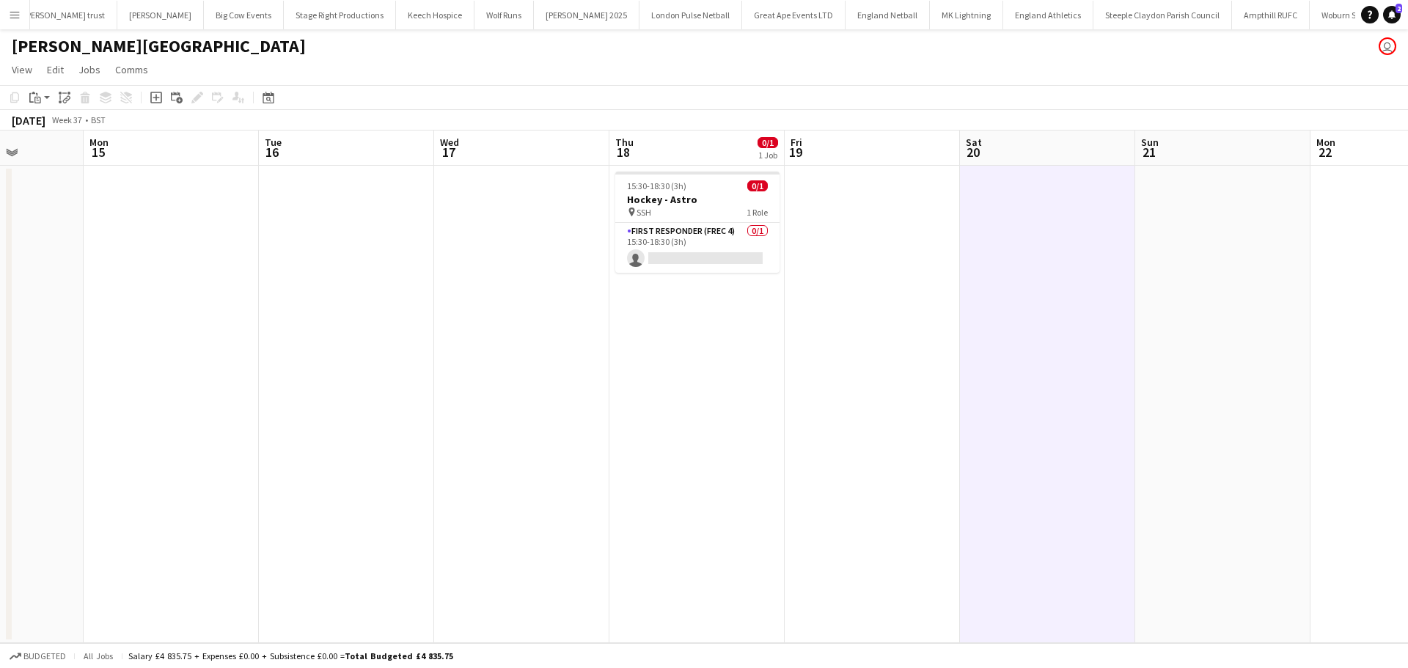
drag, startPoint x: 583, startPoint y: 298, endPoint x: 938, endPoint y: 317, distance: 356.1
click at [968, 303] on app-calendar-viewport "Fri 12 Sat 13 0/1 1 Job Sun 14 Mon 15 Tue 16 Wed 17 Thu 18 0/1 1 Job Fri 19 Sat…" at bounding box center [704, 386] width 1408 height 512
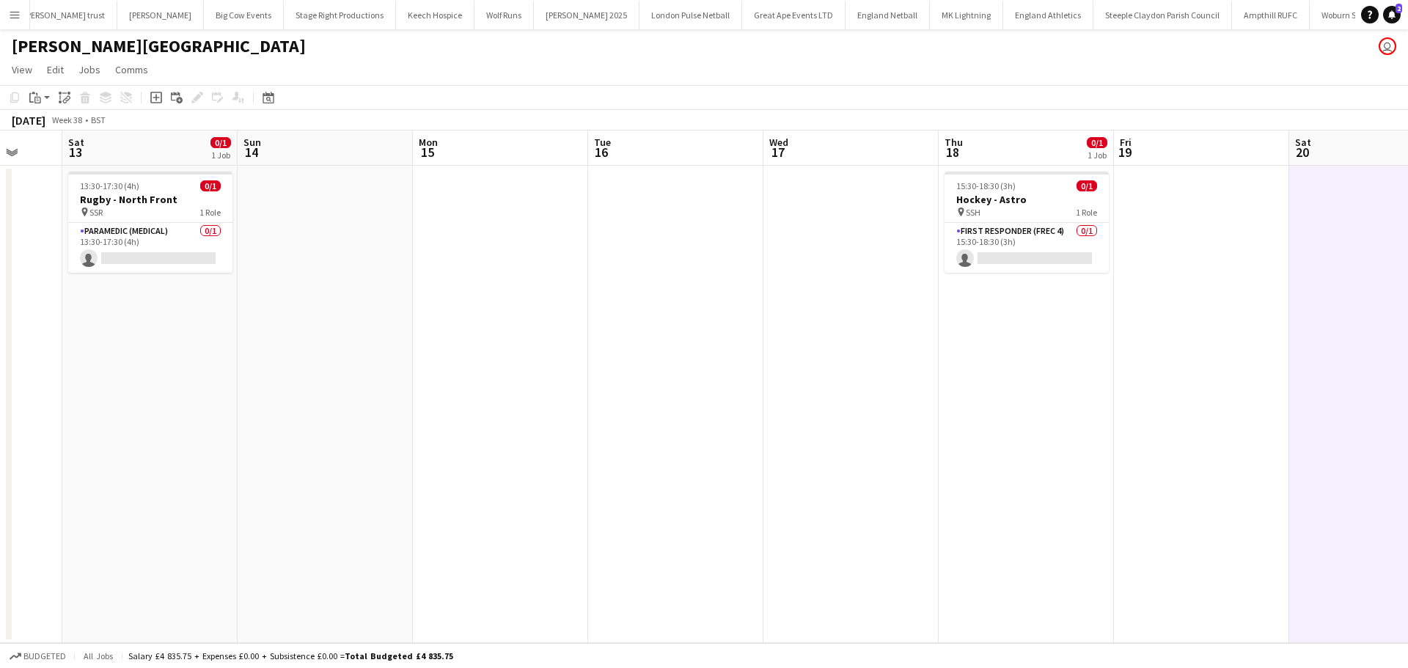
drag, startPoint x: 738, startPoint y: 320, endPoint x: 786, endPoint y: 321, distance: 47.7
click at [789, 320] on app-calendar-viewport "Thu 11 Fri 12 Sat 13 0/1 1 Job Sun 14 Mon 15 Tue 16 Wed 17 Thu 18 0/1 1 Job Fri…" at bounding box center [704, 386] width 1408 height 512
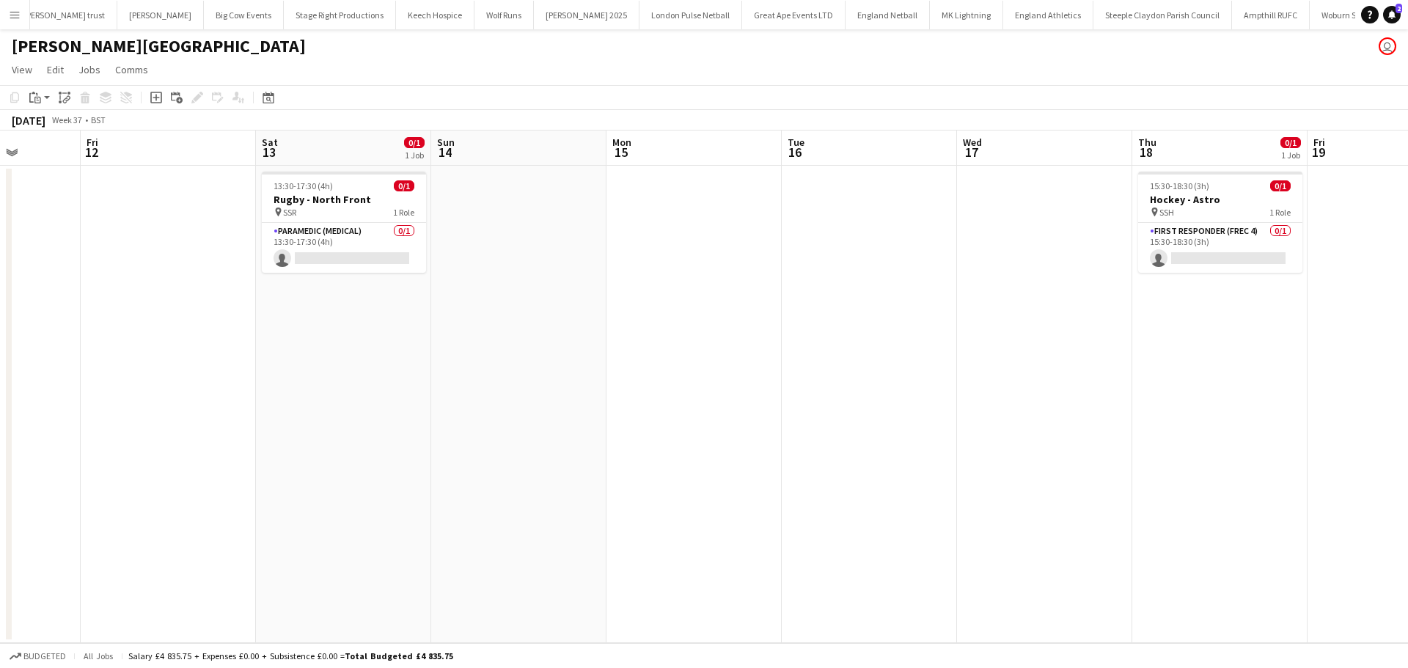
scroll to position [0, 418]
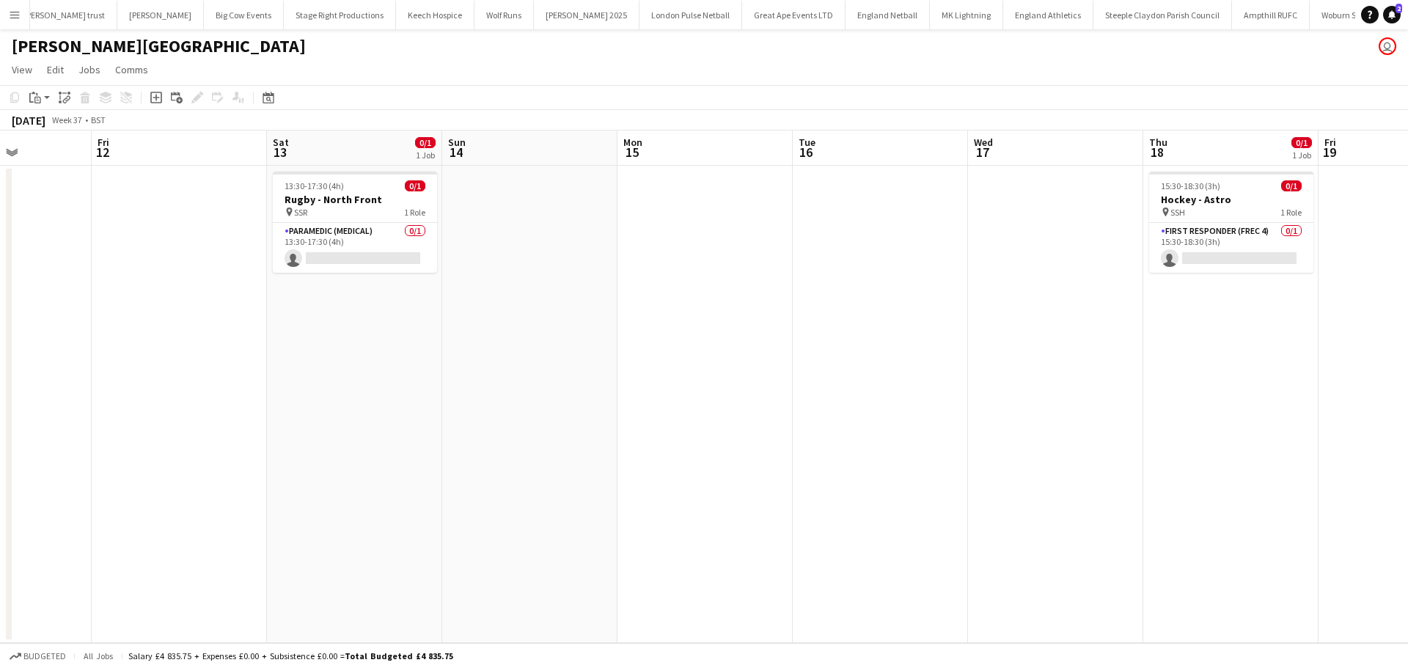
drag, startPoint x: 583, startPoint y: 324, endPoint x: 707, endPoint y: 325, distance: 123.9
click at [735, 324] on app-calendar-viewport "Tue 9 0/1 1 Job Wed 10 Thu 11 Fri 12 Sat 13 0/1 1 Job Sun 14 Mon 15 Tue 16 Wed …" at bounding box center [704, 386] width 1408 height 512
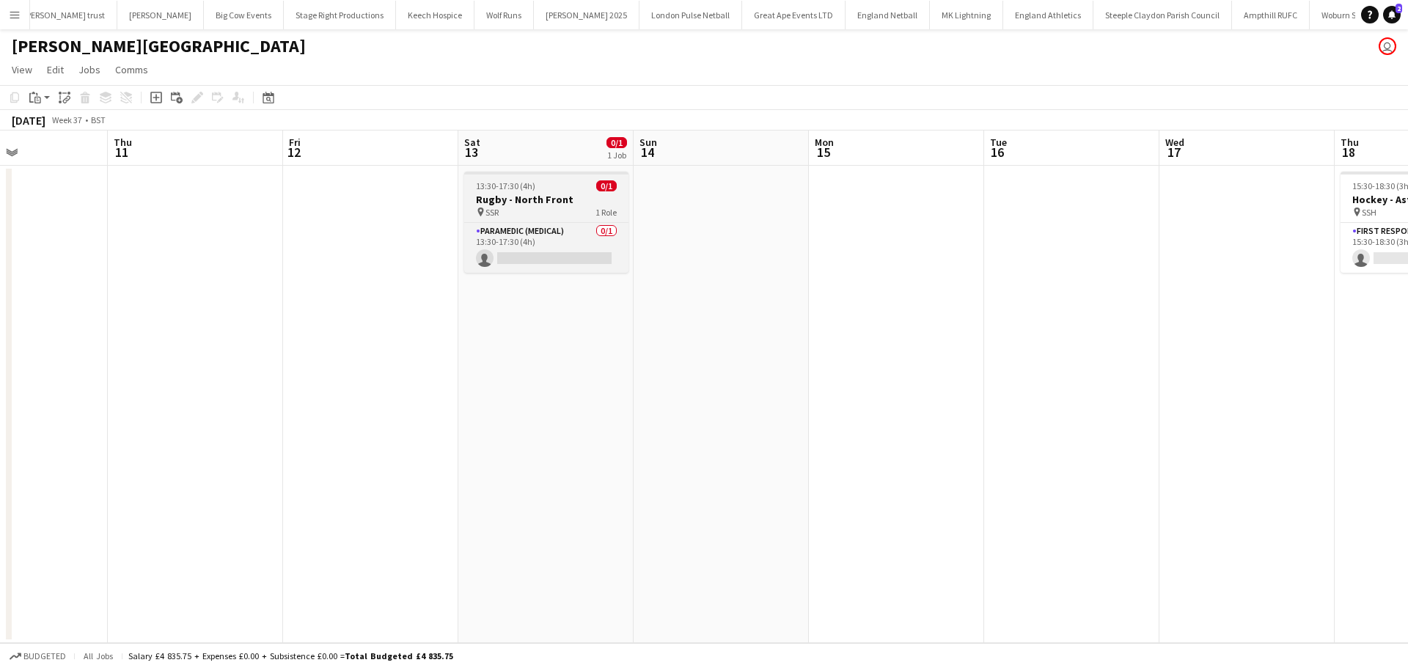
click at [573, 198] on h3 "Rugby - North Front" at bounding box center [546, 199] width 164 height 13
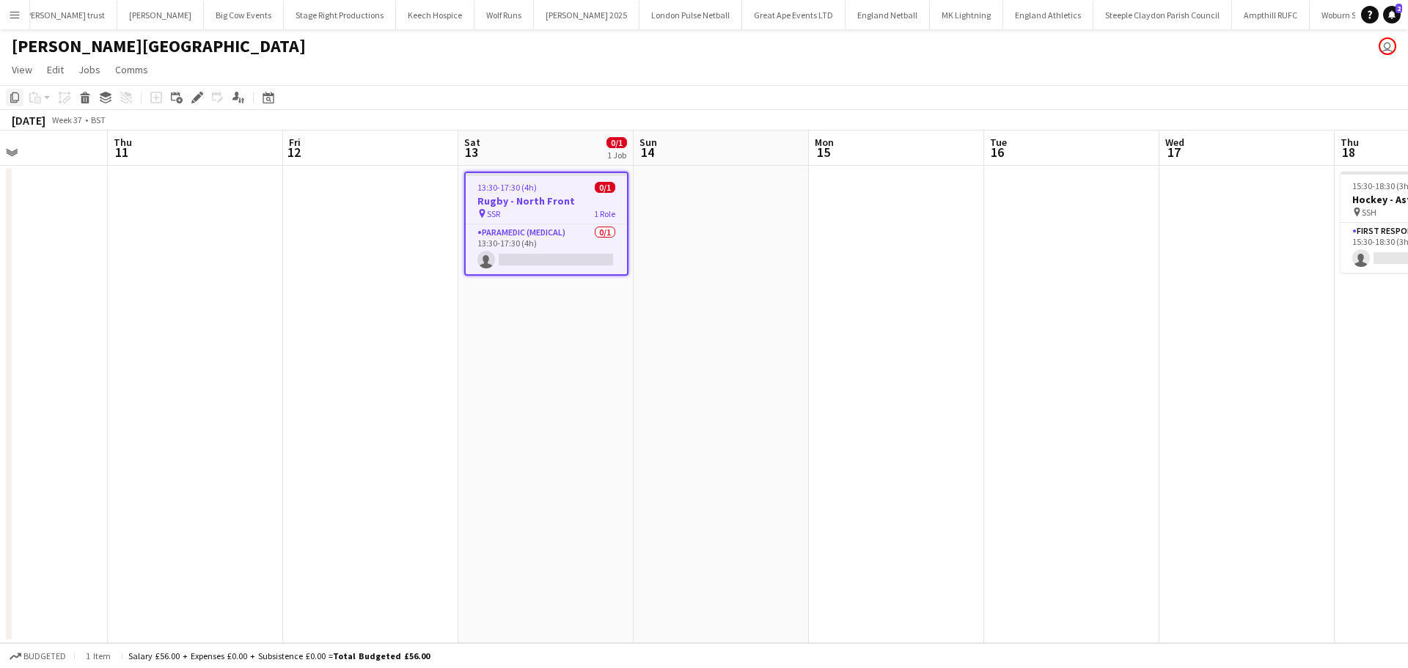
click at [17, 98] on icon "Copy" at bounding box center [15, 98] width 12 height 12
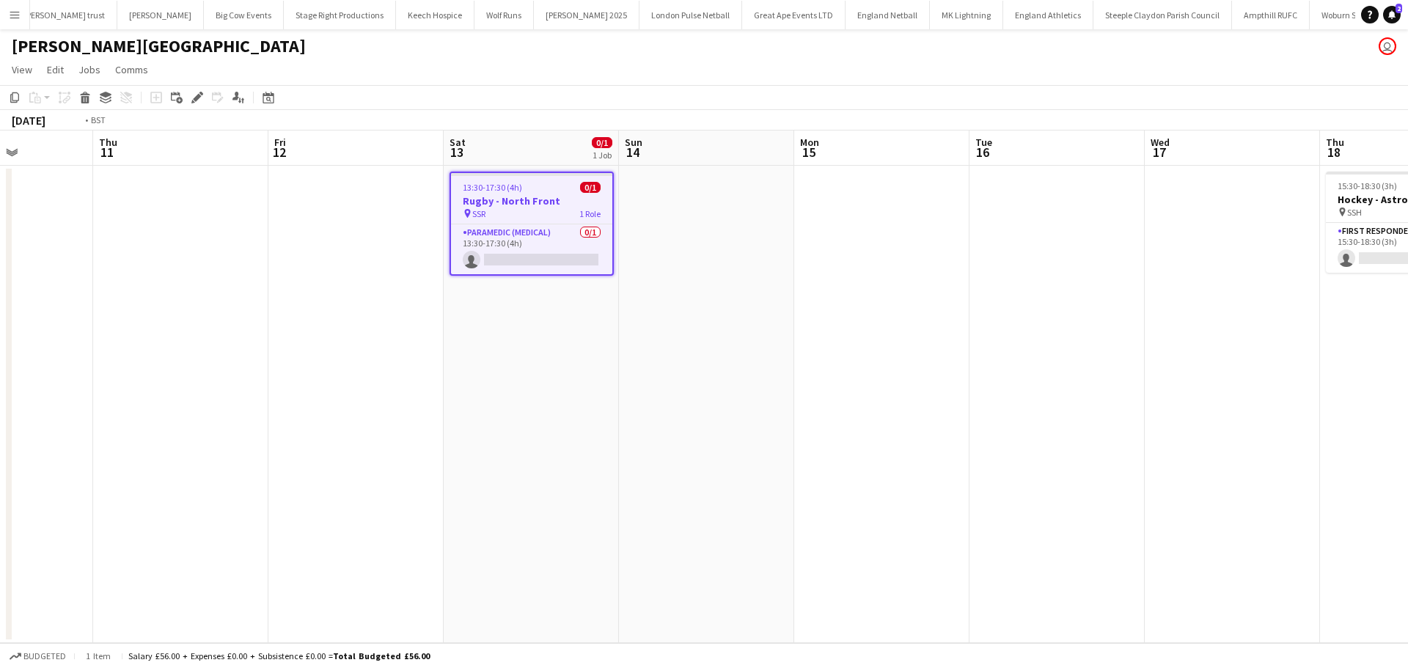
drag, startPoint x: 850, startPoint y: 316, endPoint x: 0, endPoint y: 339, distance: 850.7
click at [0, 339] on app-calendar-viewport "Mon 8 Tue 9 0/1 1 Job Wed 10 Thu 11 Fri 12 Sat 13 0/1 1 Job Sun 14 Mon 15 Tue 1…" at bounding box center [704, 386] width 1408 height 512
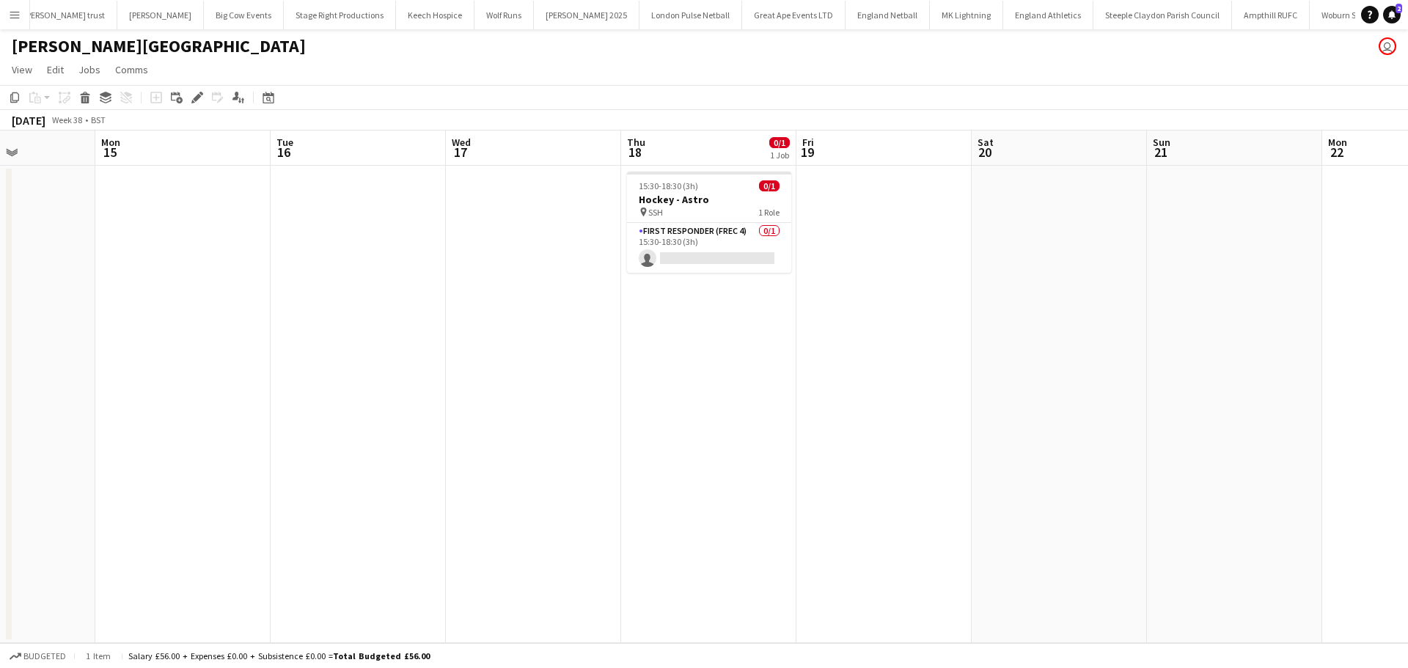
scroll to position [0, 487]
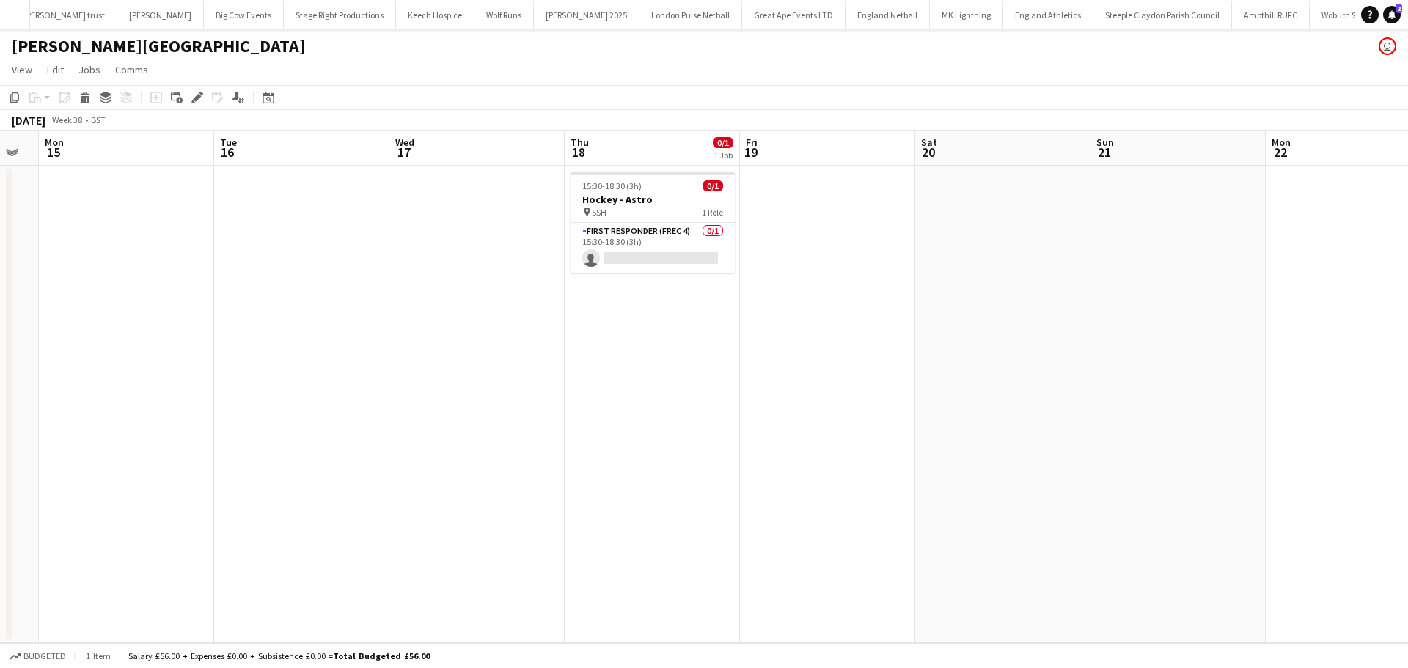
drag, startPoint x: 1020, startPoint y: 336, endPoint x: 924, endPoint y: 334, distance: 96.1
click at [924, 334] on app-calendar-viewport "Fri 12 Sat 13 0/1 1 Job Sun 14 Mon 15 Tue 16 Wed 17 Thu 18 0/1 1 Job Fri 19 Sat…" at bounding box center [704, 386] width 1408 height 512
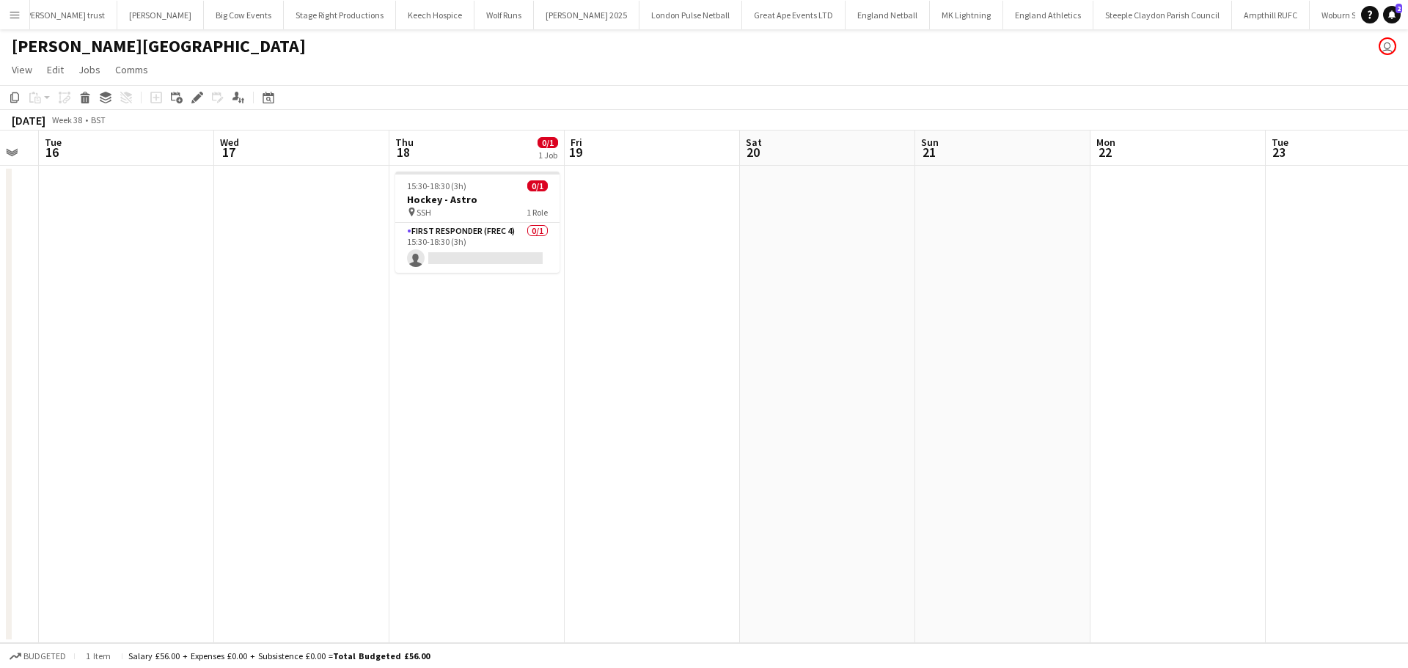
click at [853, 193] on app-date-cell at bounding box center [827, 404] width 175 height 477
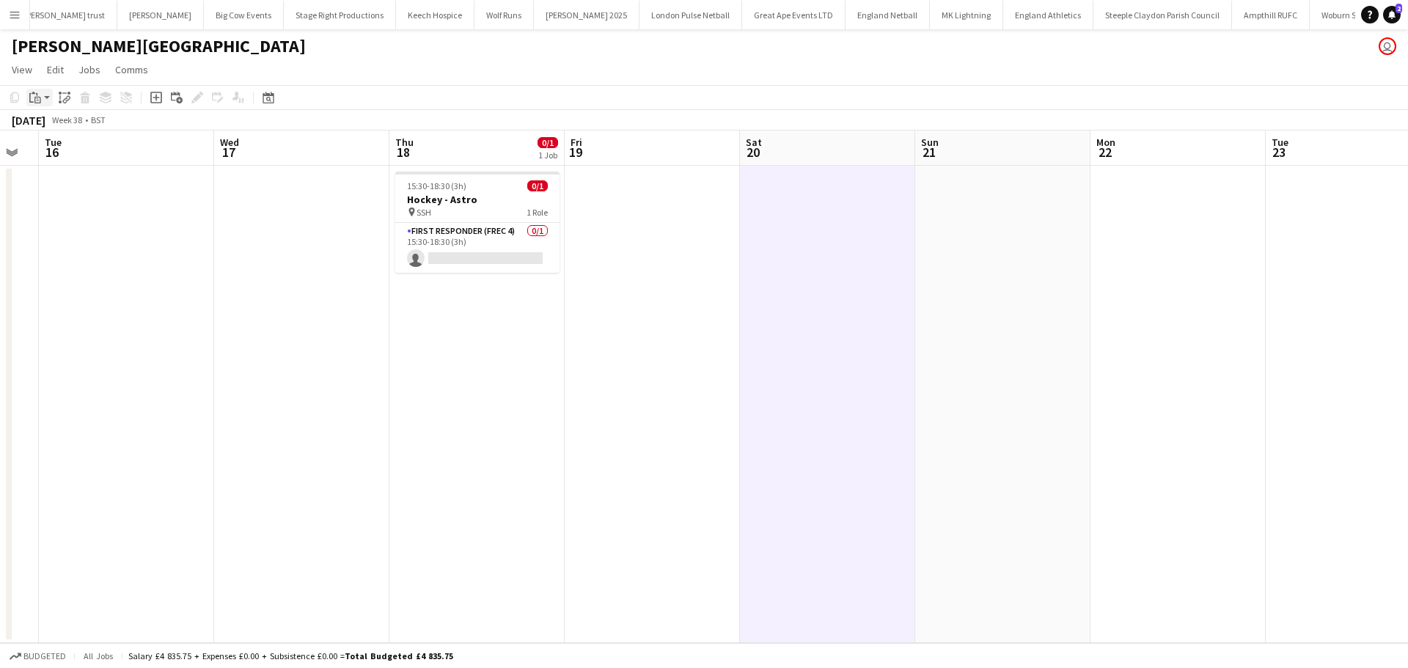
click at [40, 92] on icon "Paste" at bounding box center [35, 98] width 12 height 12
click at [56, 123] on link "Paste Ctrl+V" at bounding box center [108, 125] width 138 height 13
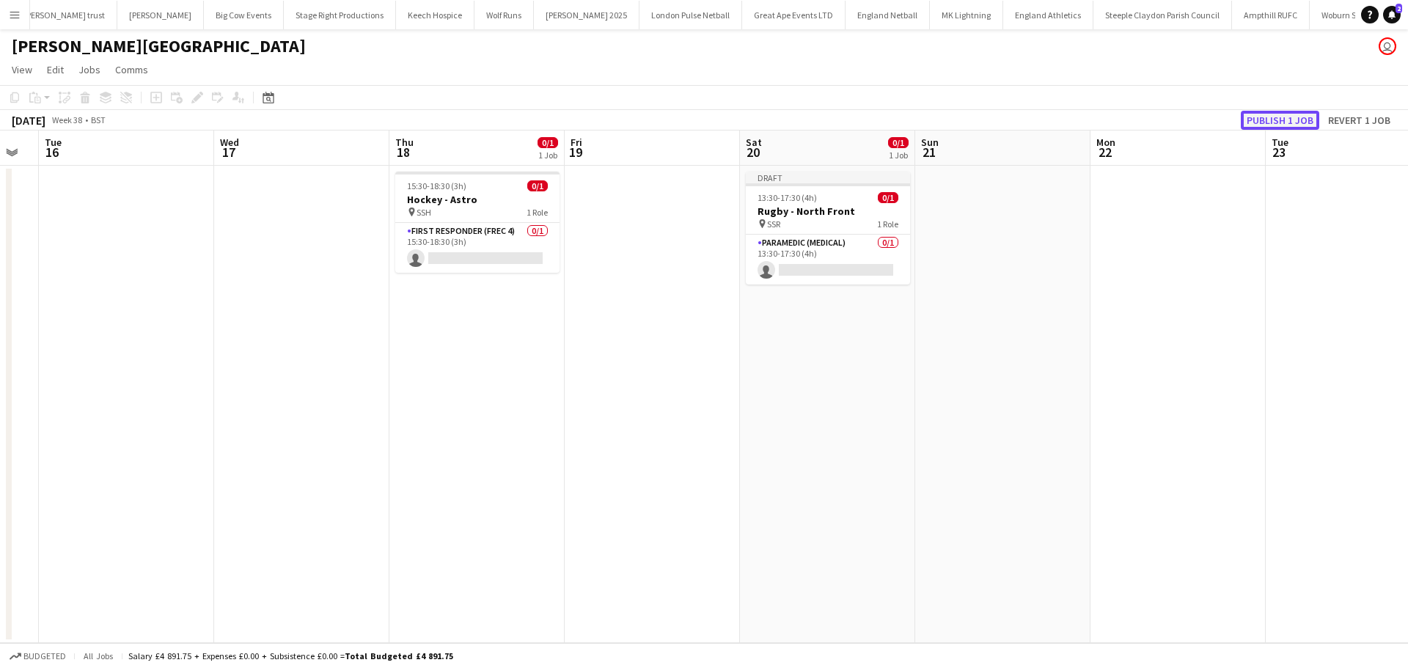
click at [1275, 118] on button "Publish 1 job" at bounding box center [1279, 120] width 78 height 19
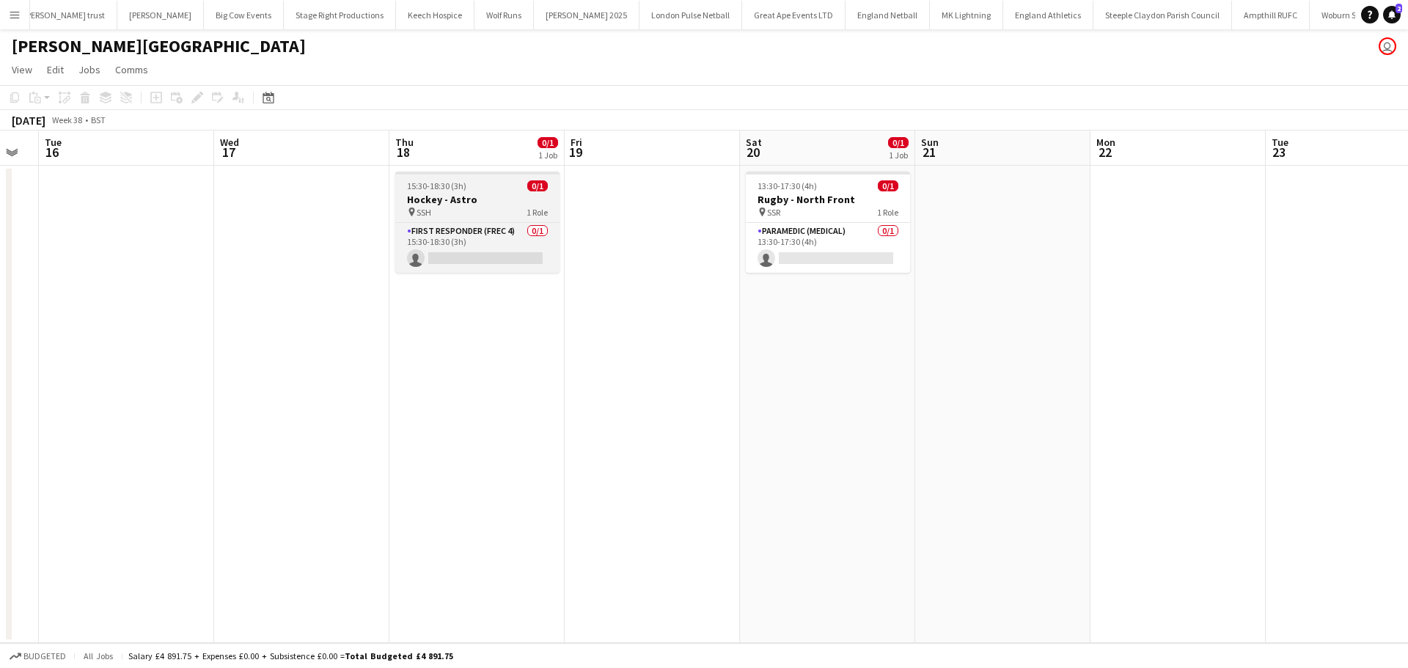
click at [457, 197] on h3 "Hockey - Astro" at bounding box center [477, 199] width 164 height 13
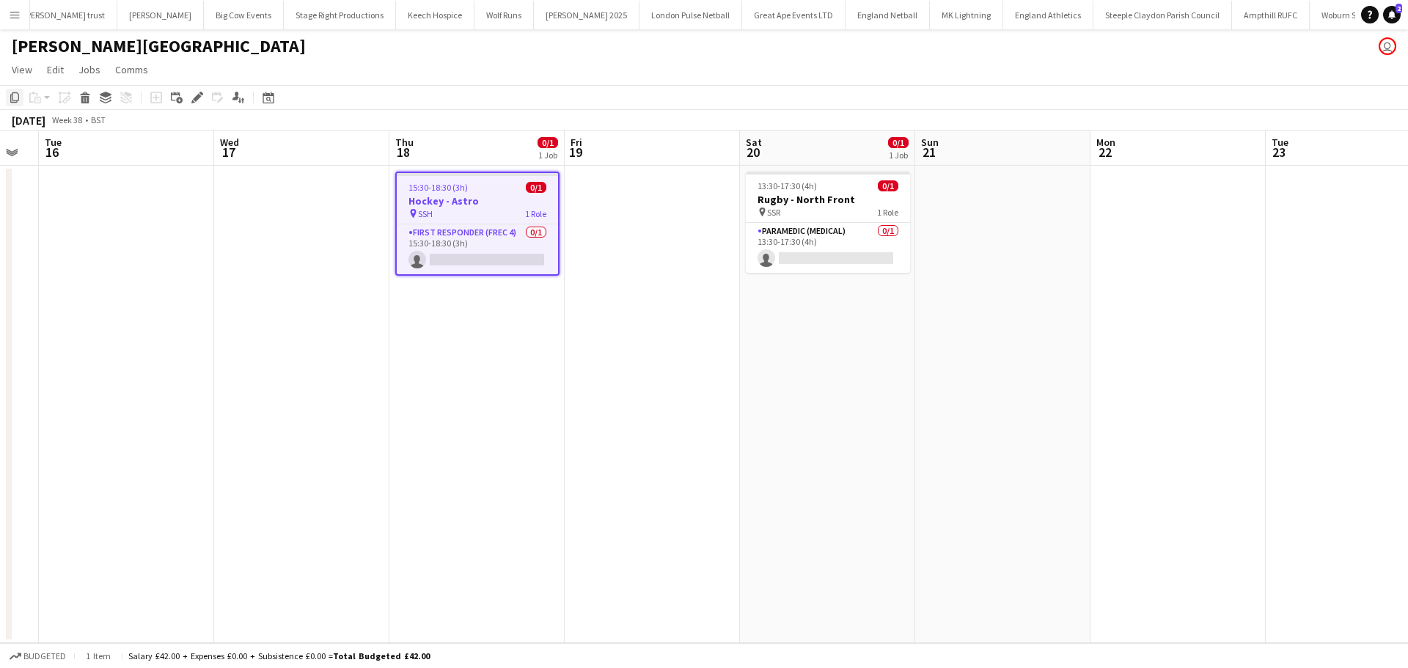
click at [17, 98] on icon "Copy" at bounding box center [15, 98] width 12 height 12
click at [12, 102] on icon "Copy" at bounding box center [15, 98] width 12 height 12
click at [1308, 185] on app-date-cell at bounding box center [1352, 404] width 175 height 477
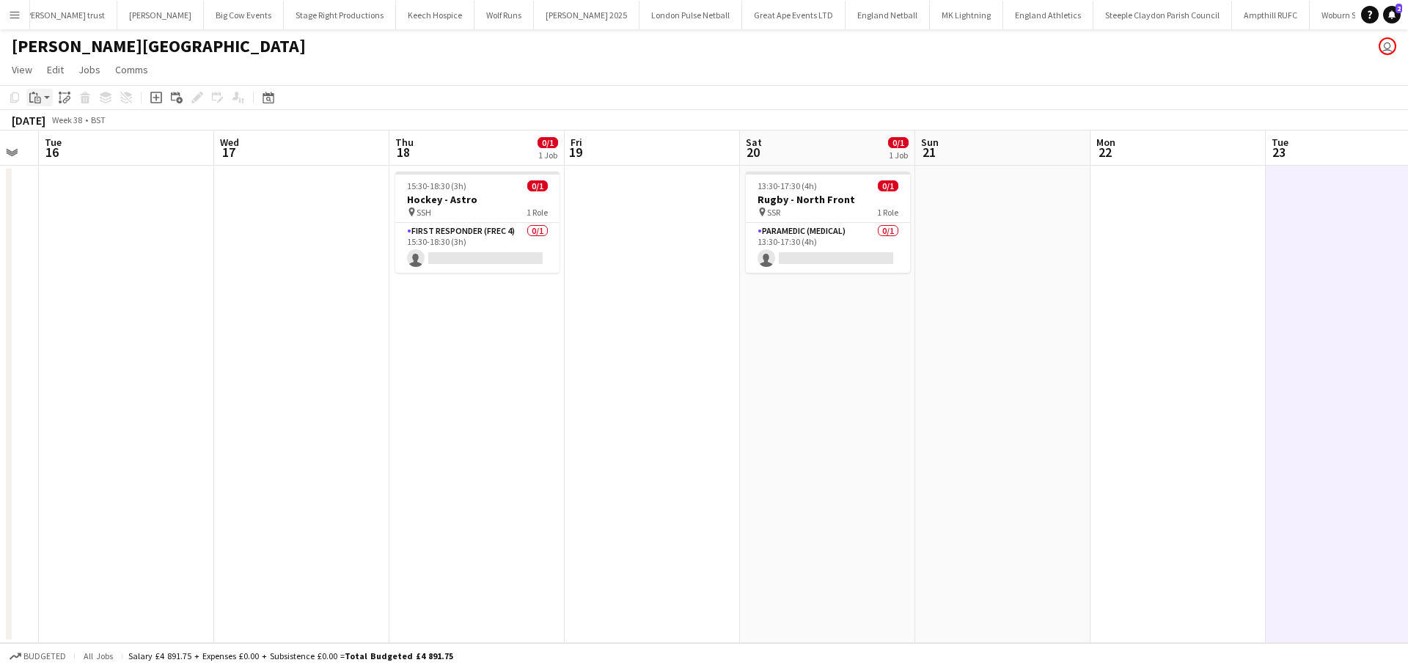
click at [41, 89] on div "Paste" at bounding box center [35, 98] width 18 height 18
click at [55, 121] on link "Paste Ctrl+V" at bounding box center [108, 125] width 138 height 13
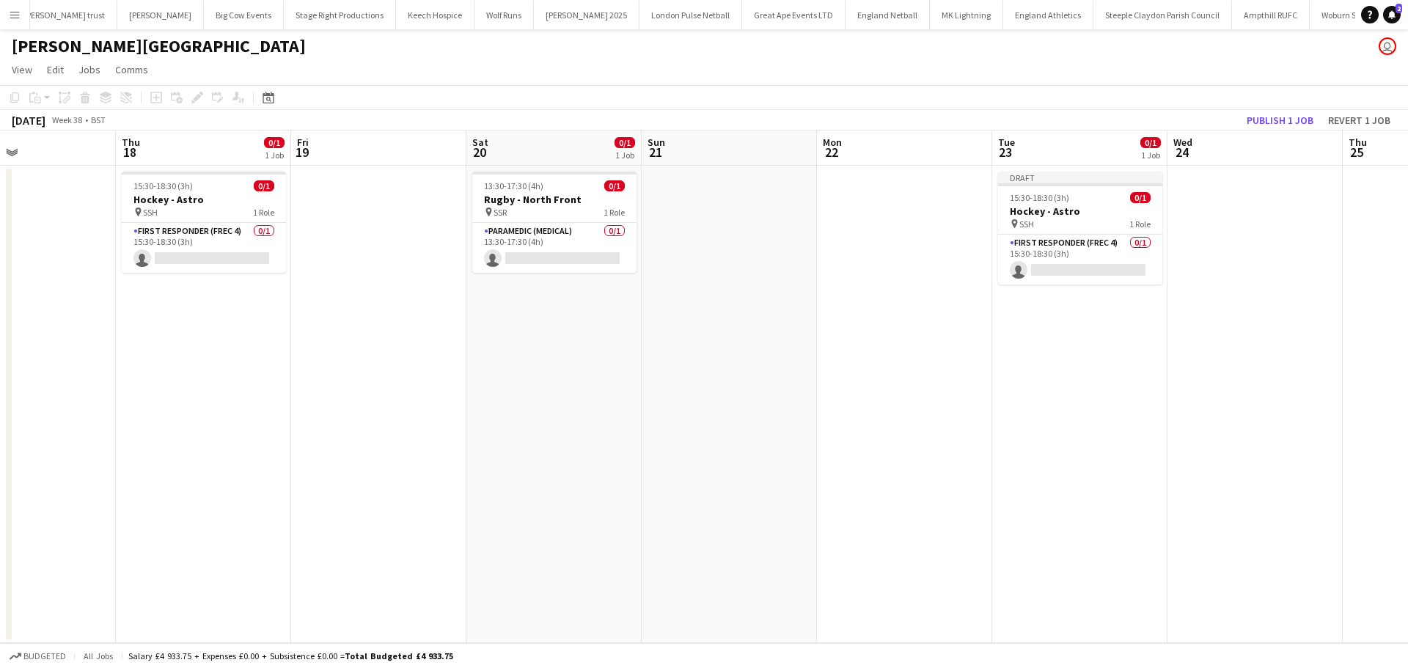
drag, startPoint x: 1005, startPoint y: 276, endPoint x: 795, endPoint y: 276, distance: 210.4
click at [795, 276] on app-calendar-viewport "Mon 15 Tue 16 Wed 17 Thu 18 0/1 1 Job Fri 19 Sat 20 0/1 1 Job Sun 21 Mon 22 Tue…" at bounding box center [704, 386] width 1408 height 512
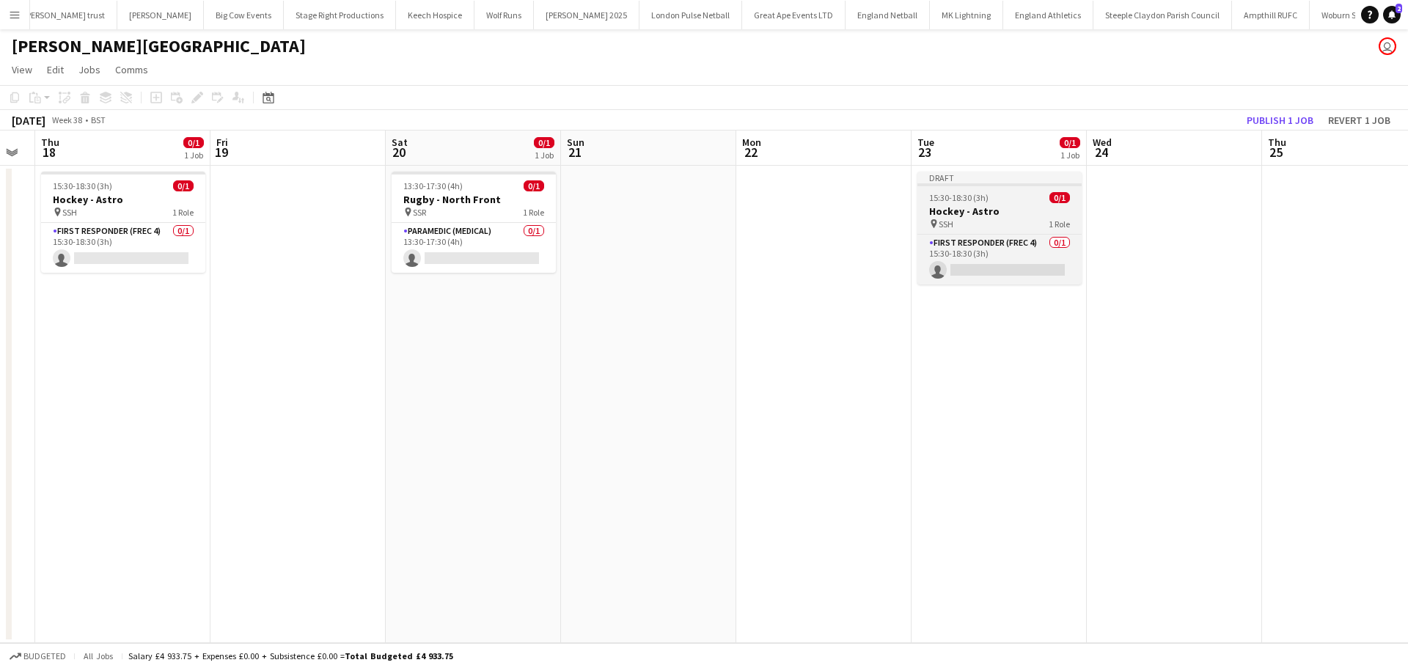
drag, startPoint x: 957, startPoint y: 217, endPoint x: 925, endPoint y: 226, distance: 33.4
click at [957, 217] on h3 "Hockey - Astro" at bounding box center [999, 211] width 164 height 13
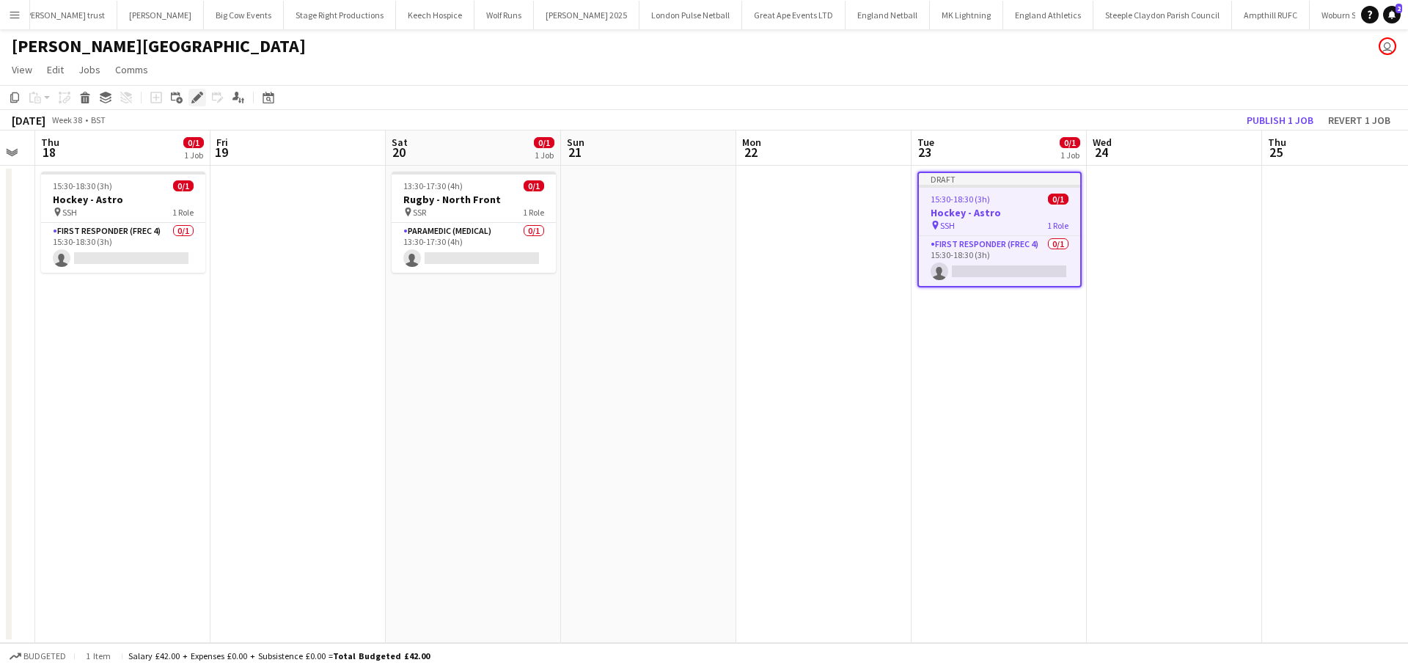
click at [194, 98] on icon "Edit" at bounding box center [197, 98] width 12 height 12
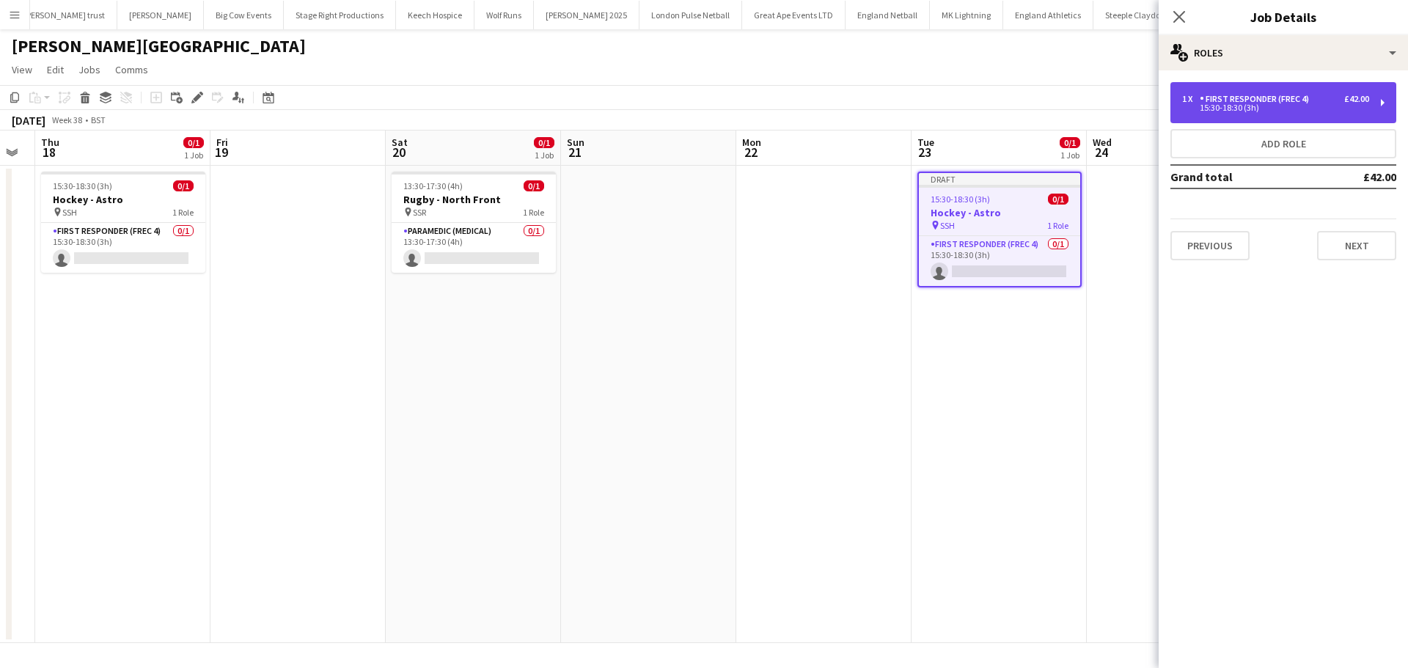
click at [1251, 100] on div "First Responder (FREC 4)" at bounding box center [1256, 99] width 115 height 10
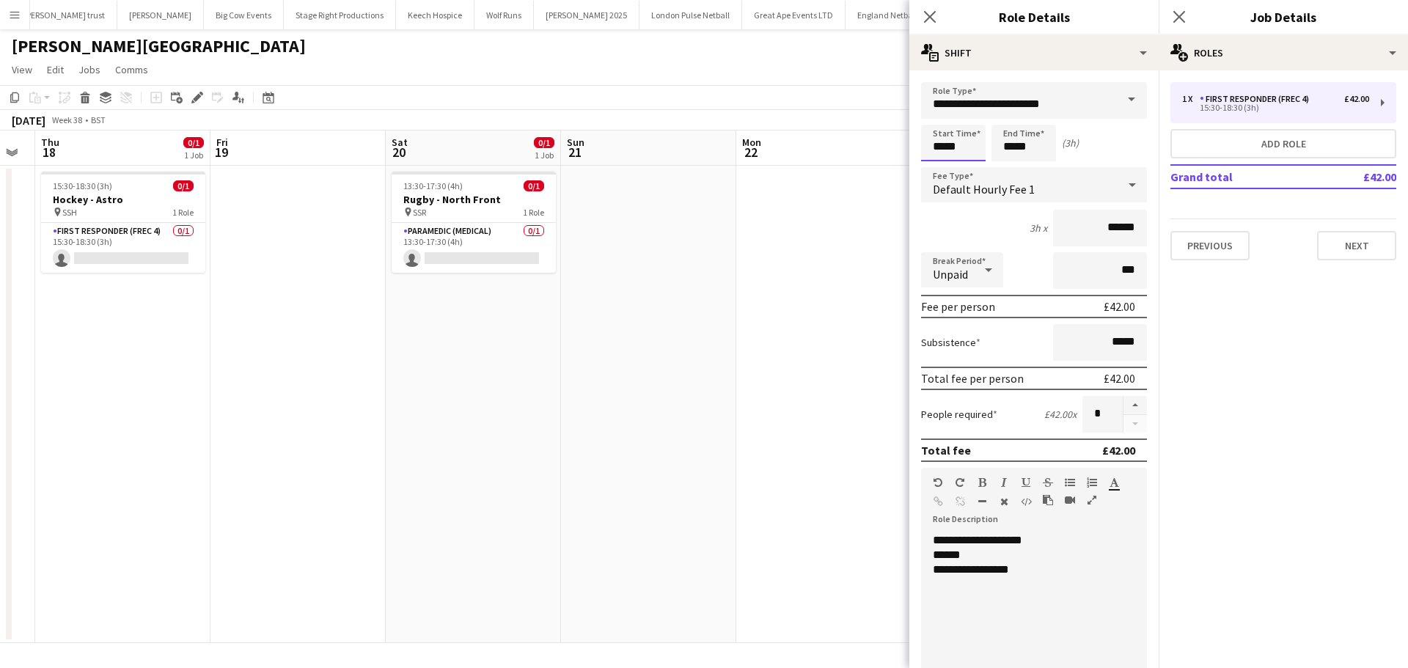
click at [963, 147] on input "*****" at bounding box center [953, 143] width 65 height 37
click at [944, 166] on div at bounding box center [938, 168] width 29 height 15
type input "*****"
click at [944, 166] on div at bounding box center [938, 168] width 29 height 15
click at [1023, 154] on input "*****" at bounding box center [1023, 143] width 65 height 37
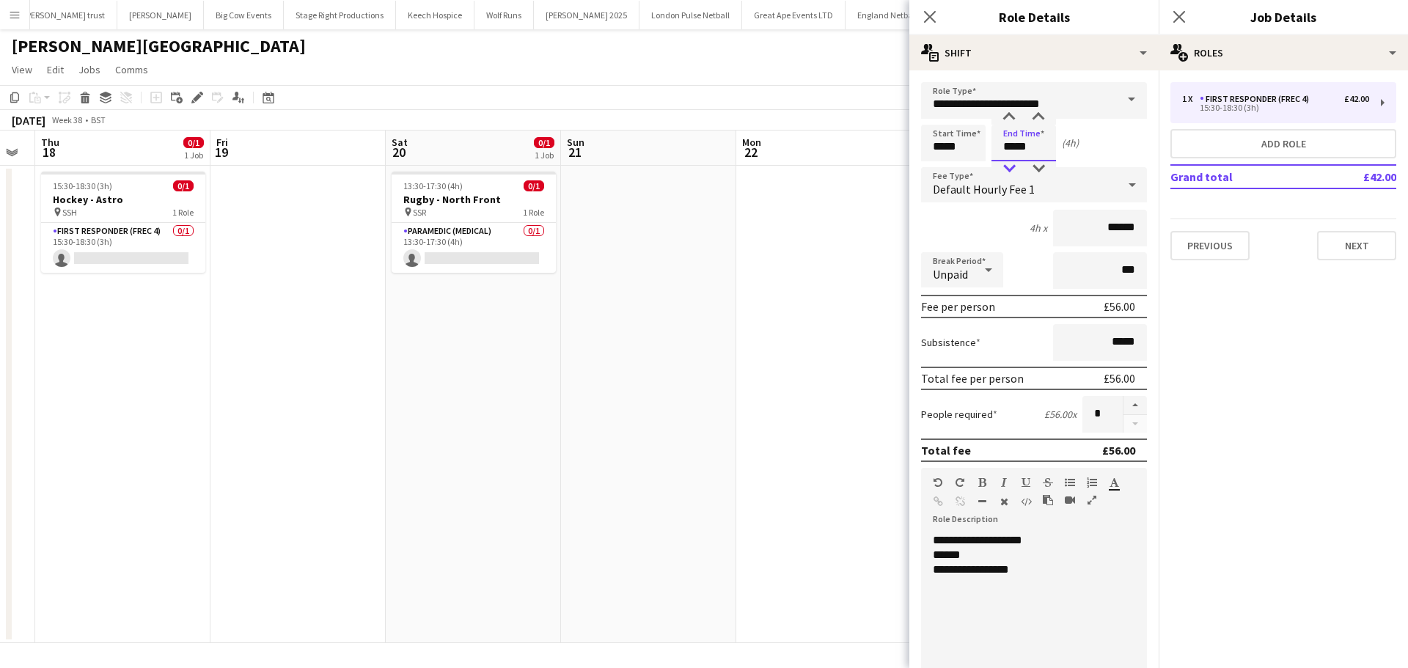
click at [1017, 163] on div at bounding box center [1008, 168] width 29 height 15
type input "*****"
click at [1011, 164] on div at bounding box center [1008, 168] width 29 height 15
drag, startPoint x: 1180, startPoint y: 16, endPoint x: 1179, endPoint y: 26, distance: 9.6
click at [1177, 15] on icon at bounding box center [1179, 17] width 12 height 12
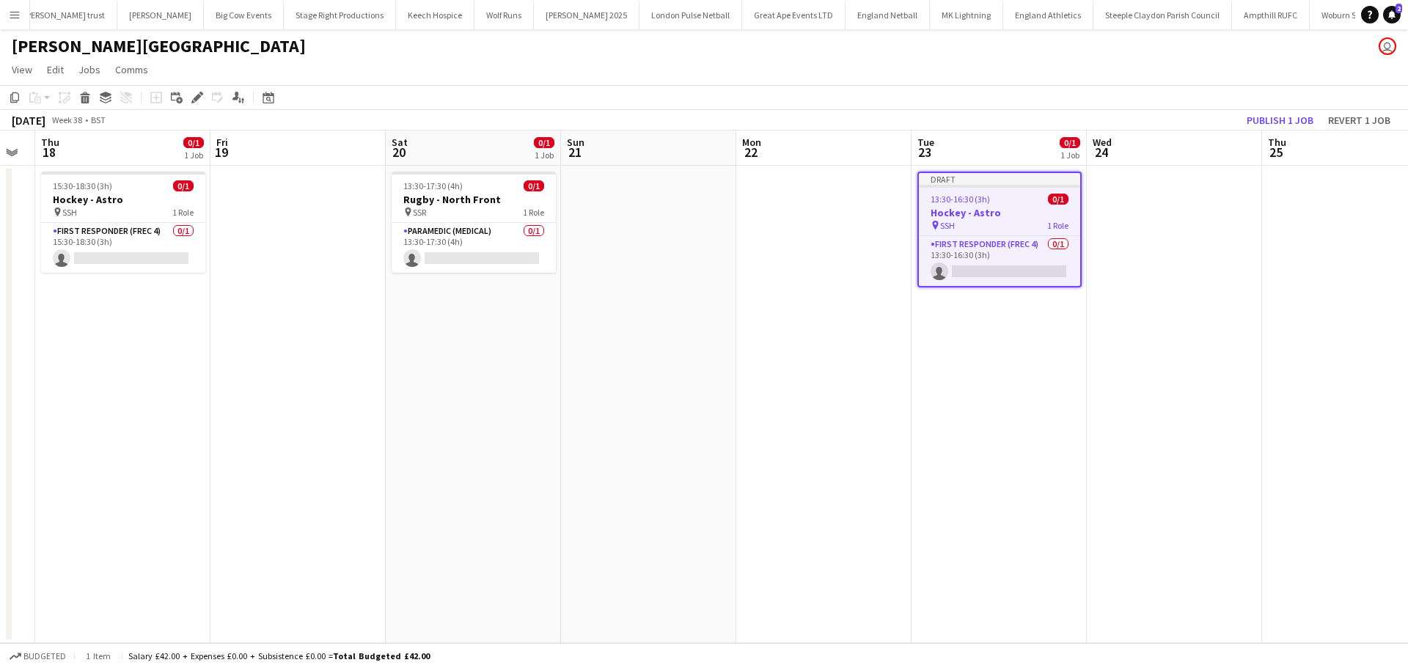
click at [961, 208] on h3 "Hockey - Astro" at bounding box center [999, 212] width 161 height 13
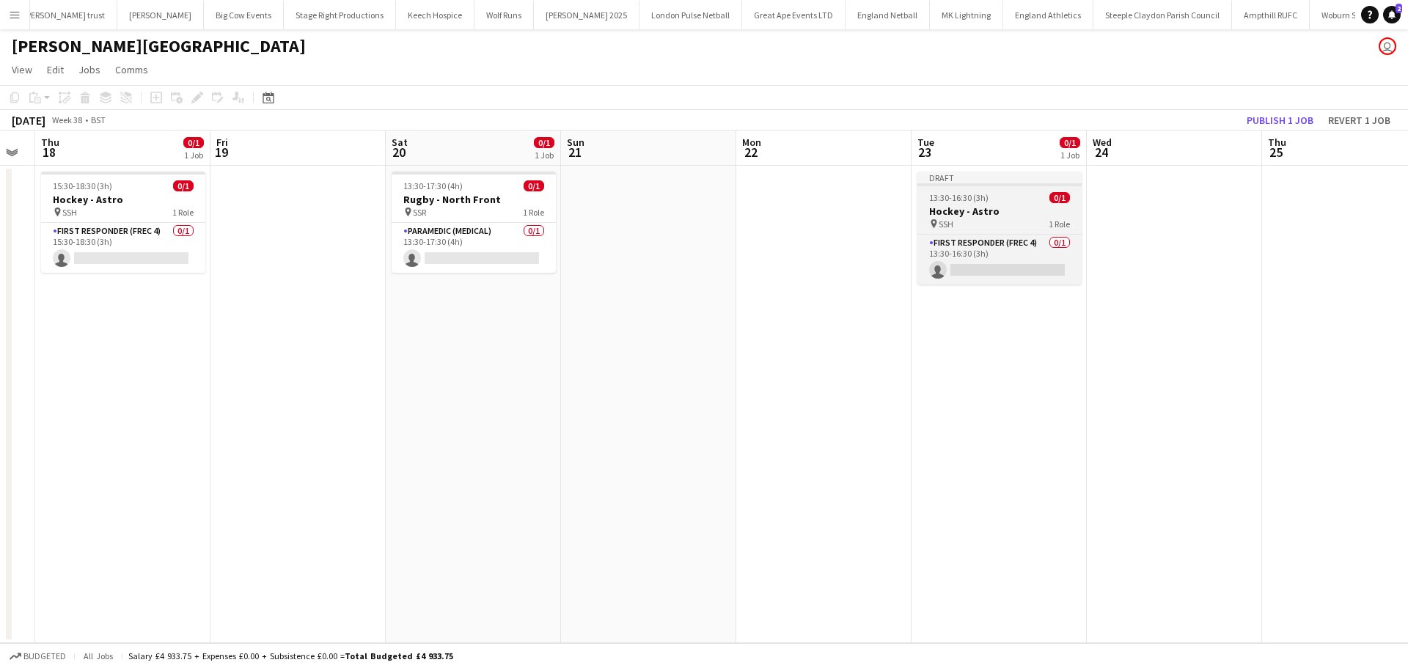
click at [961, 209] on h3 "Hockey - Astro" at bounding box center [999, 211] width 164 height 13
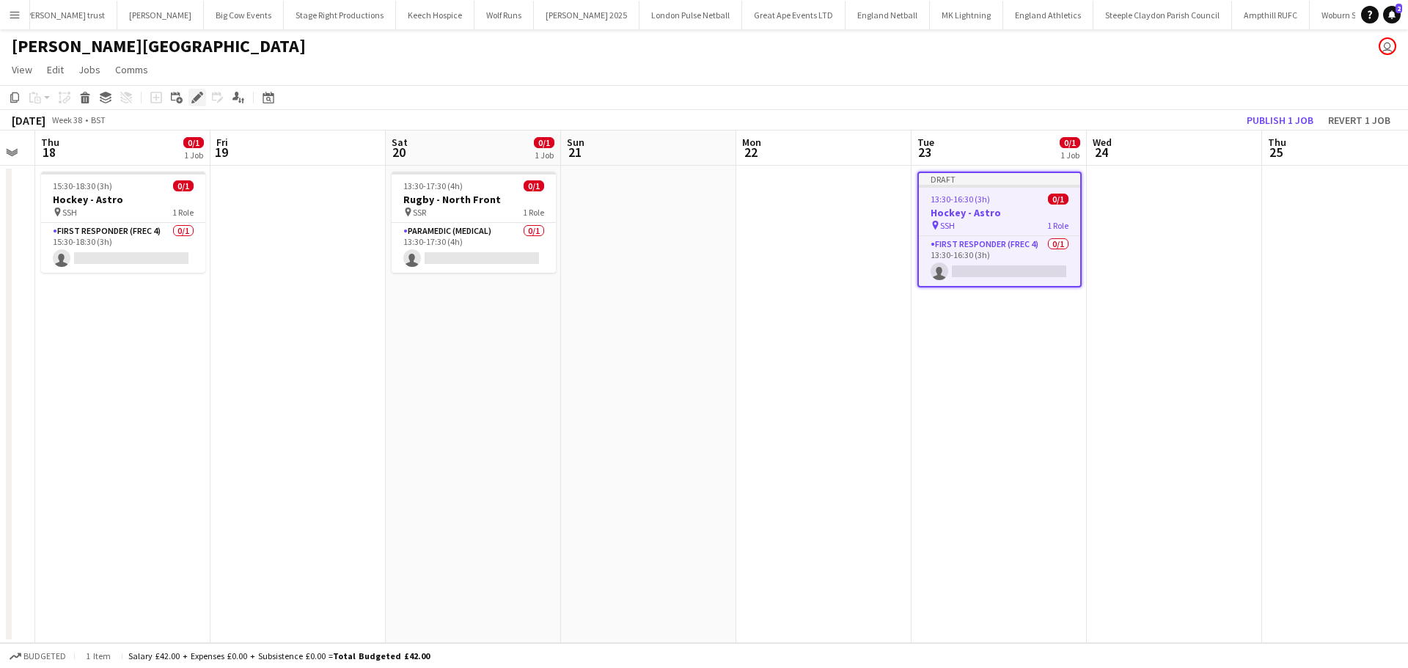
click at [201, 103] on icon "Edit" at bounding box center [197, 98] width 12 height 12
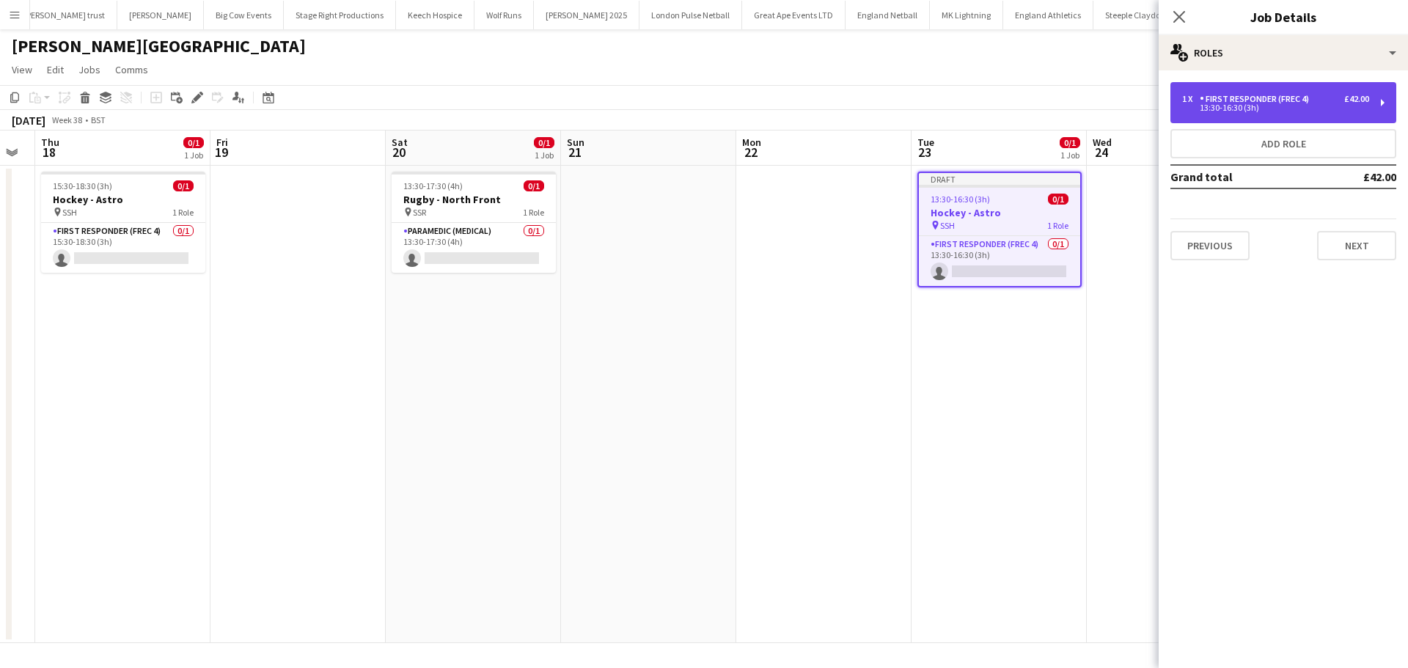
drag, startPoint x: 1237, startPoint y: 111, endPoint x: 1239, endPoint y: 119, distance: 8.4
click at [1237, 111] on div "13:30-16:30 (3h)" at bounding box center [1275, 107] width 187 height 7
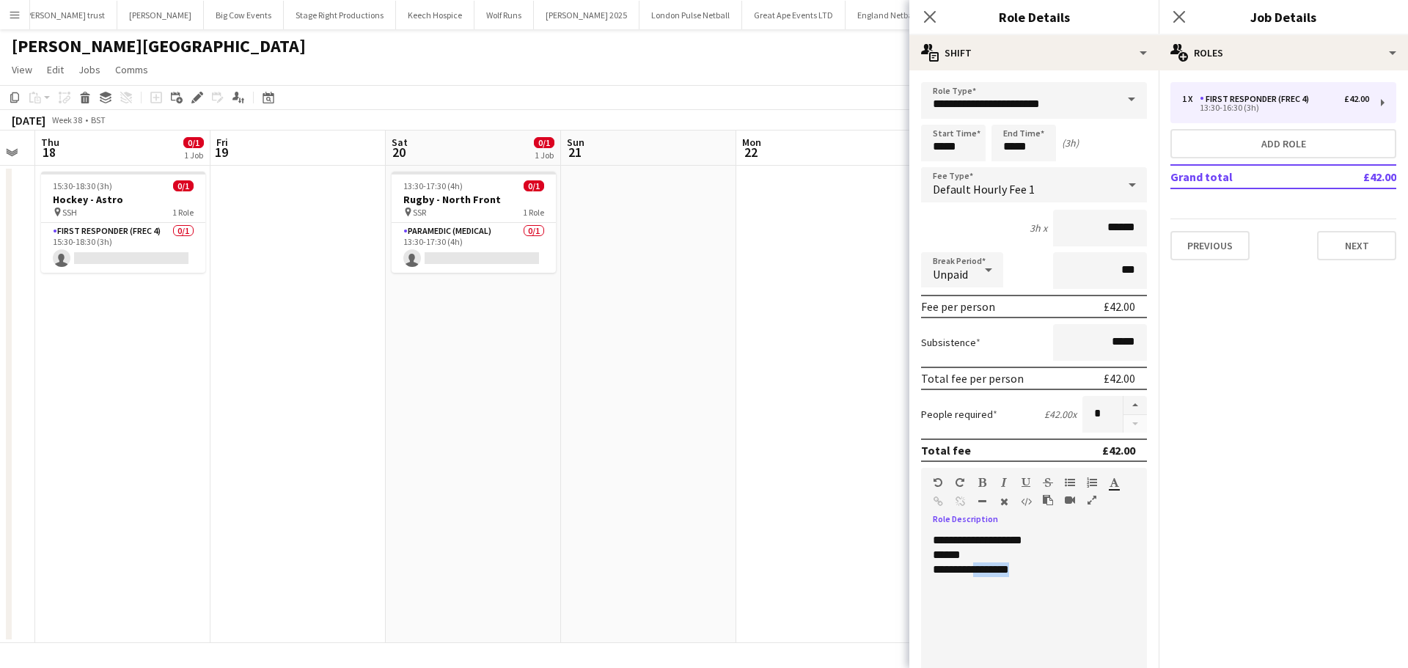
drag, startPoint x: 1018, startPoint y: 569, endPoint x: 977, endPoint y: 568, distance: 41.1
click at [977, 568] on div "**********" at bounding box center [1028, 569] width 191 height 15
click at [1185, 15] on icon "Close pop-in" at bounding box center [1179, 17] width 14 height 14
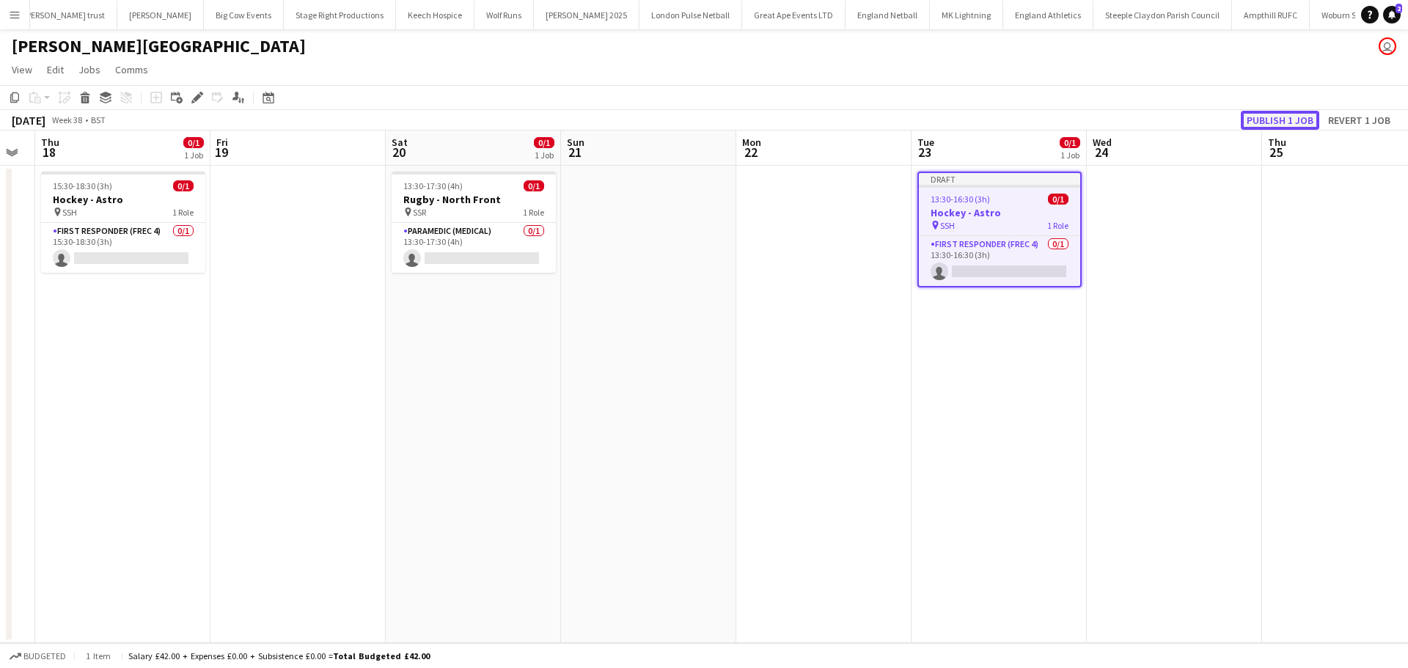
click at [1268, 121] on button "Publish 1 job" at bounding box center [1279, 120] width 78 height 19
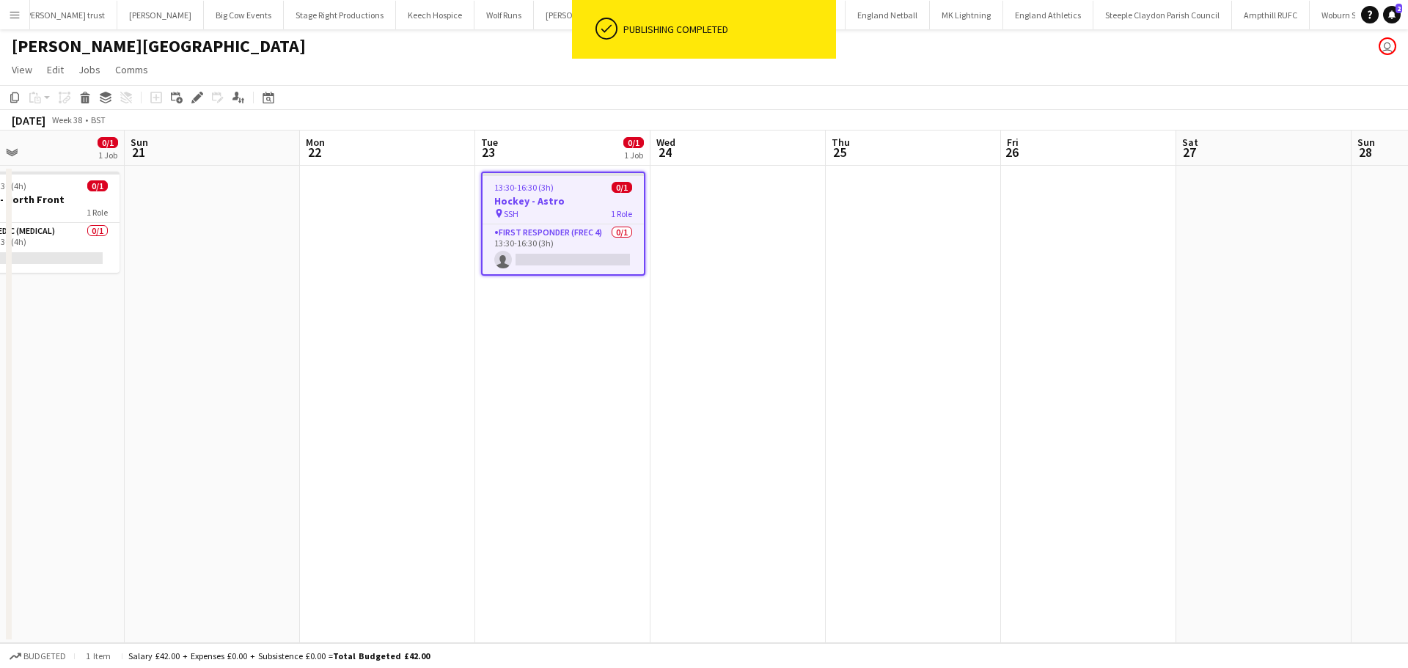
scroll to position [0, 334]
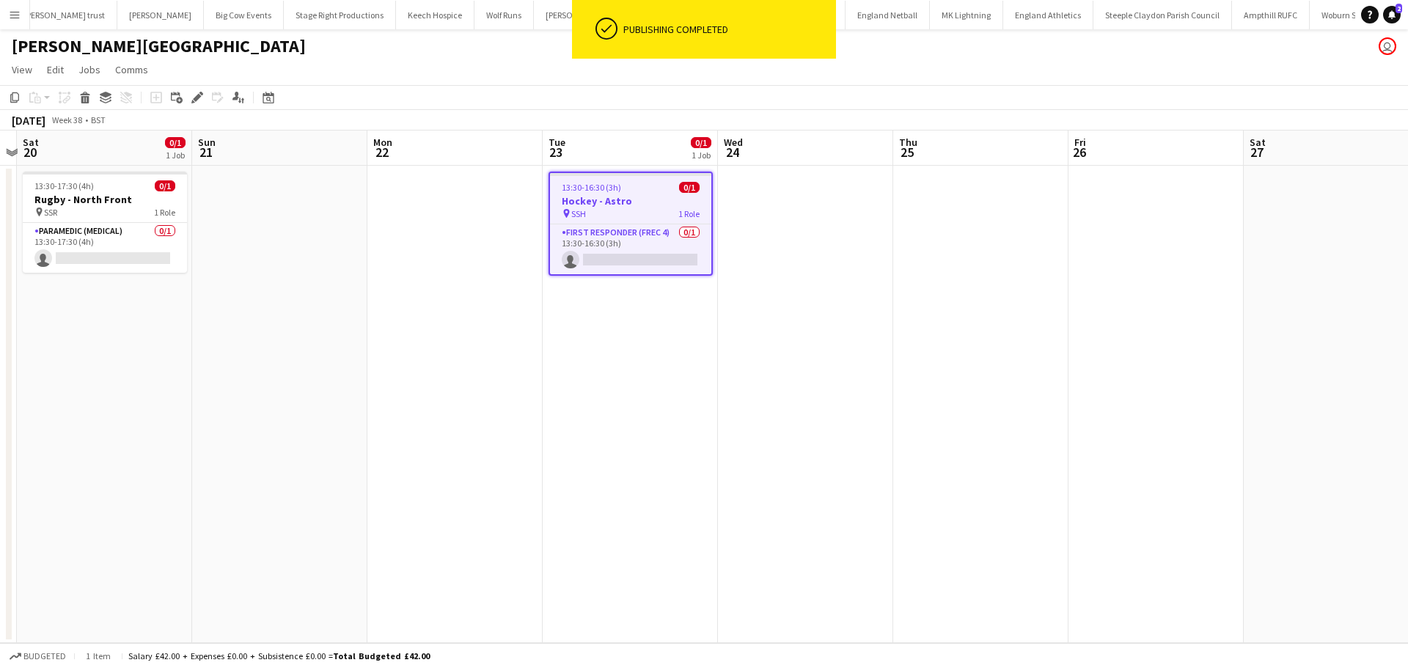
drag, startPoint x: 1086, startPoint y: 289, endPoint x: 845, endPoint y: 309, distance: 242.1
click at [845, 309] on app-calendar-viewport "Thu 18 0/1 1 Job Fri 19 Sat 20 0/1 1 Job Sun 21 Mon 22 Tue 23 0/1 1 Job Wed 24 …" at bounding box center [704, 386] width 1408 height 512
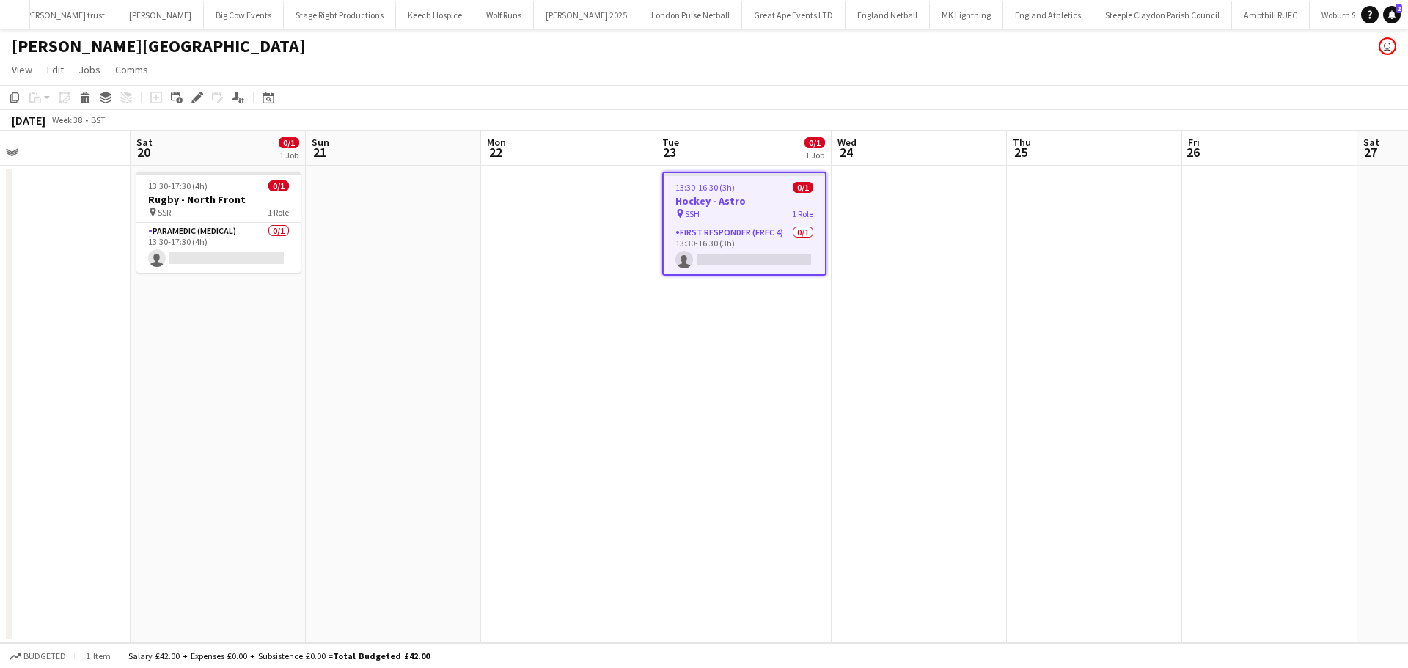
scroll to position [0, 375]
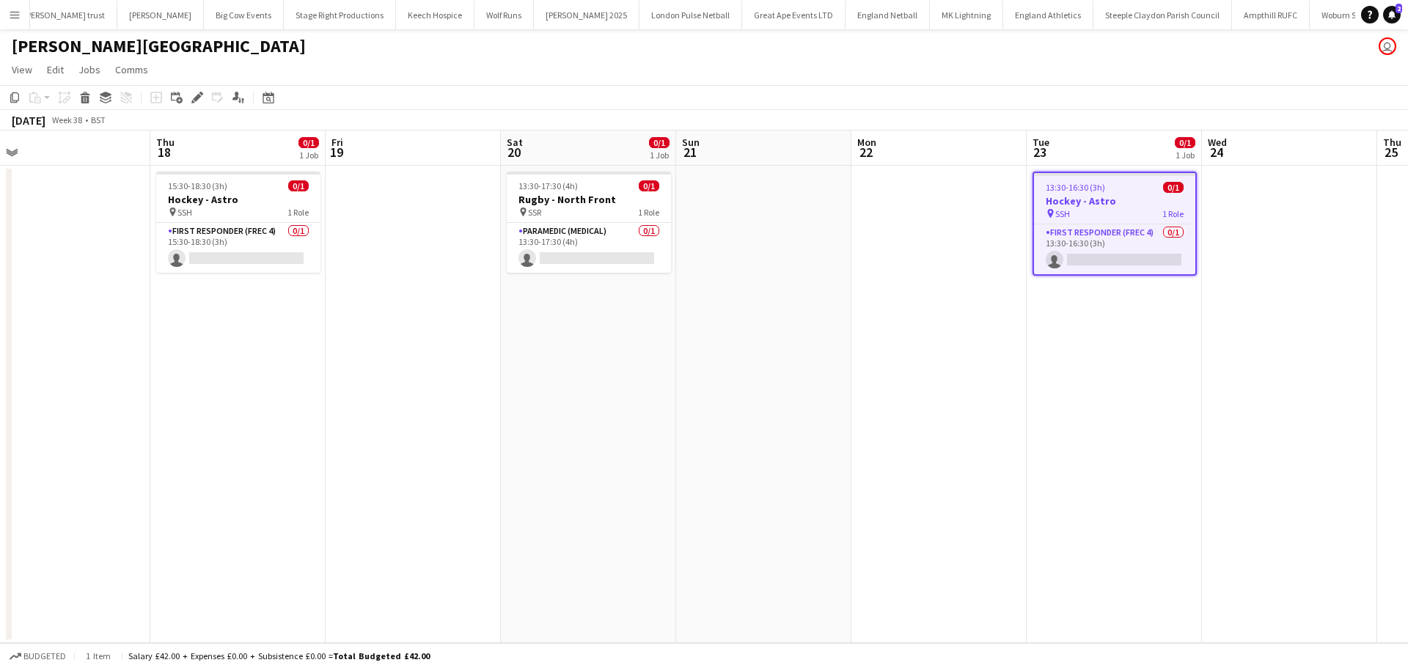
drag, startPoint x: 545, startPoint y: 389, endPoint x: 647, endPoint y: 282, distance: 148.3
click at [863, 387] on app-calendar-viewport "Mon 15 Tue 16 Wed 17 Thu 18 0/1 1 Job Fri 19 Sat 20 0/1 1 Job Sun 21 Mon 22 Tue…" at bounding box center [704, 386] width 1408 height 512
click at [587, 193] on h3 "Rugby - North Front" at bounding box center [589, 199] width 164 height 13
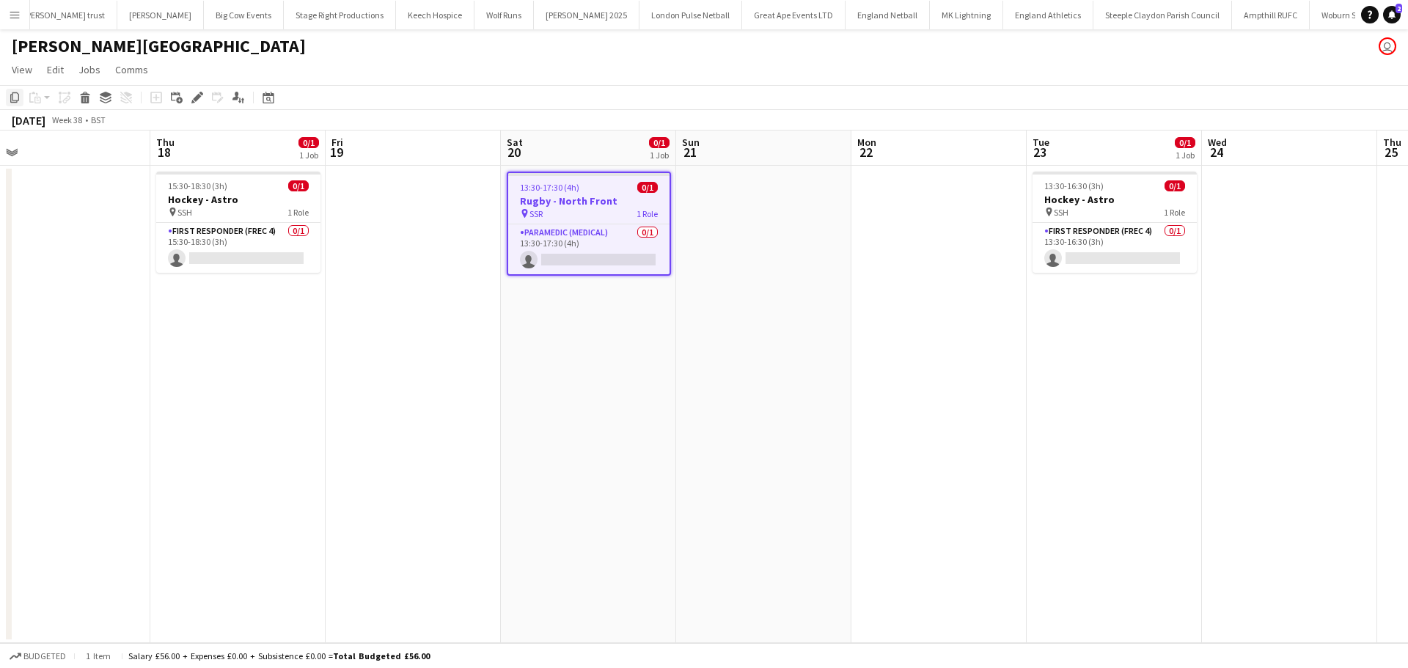
click at [17, 95] on icon "Copy" at bounding box center [15, 98] width 12 height 12
click at [1302, 210] on app-date-cell at bounding box center [1289, 404] width 175 height 477
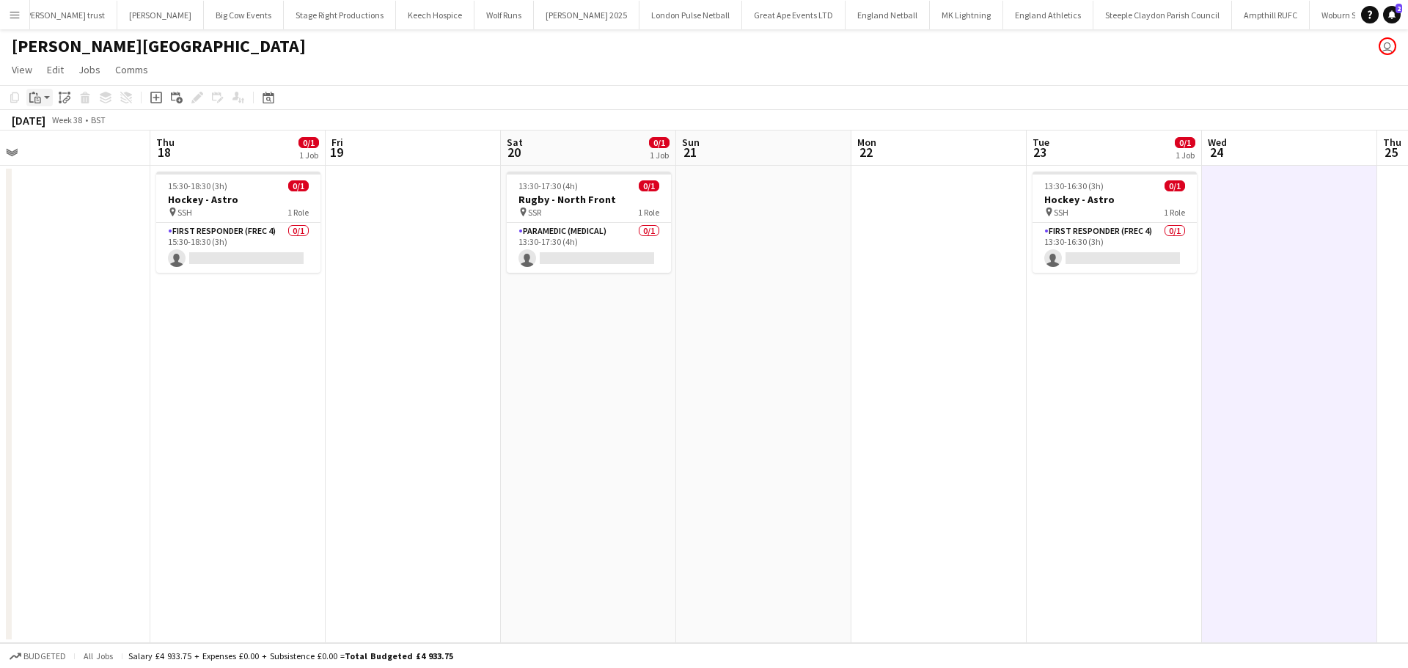
click at [47, 98] on app-action-btn "Paste" at bounding box center [39, 98] width 26 height 18
click at [57, 122] on link "Paste Ctrl+V" at bounding box center [108, 125] width 138 height 13
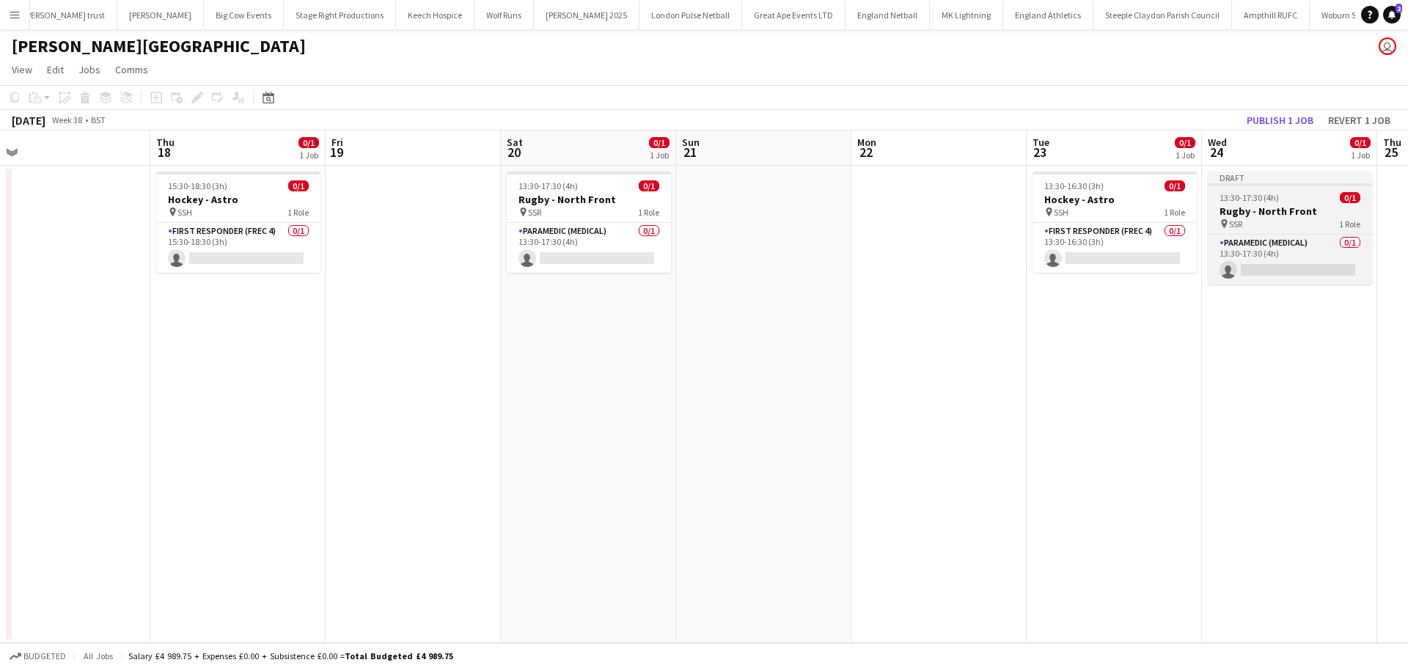
click at [1287, 195] on div "13:30-17:30 (4h) 0/1" at bounding box center [1289, 197] width 164 height 11
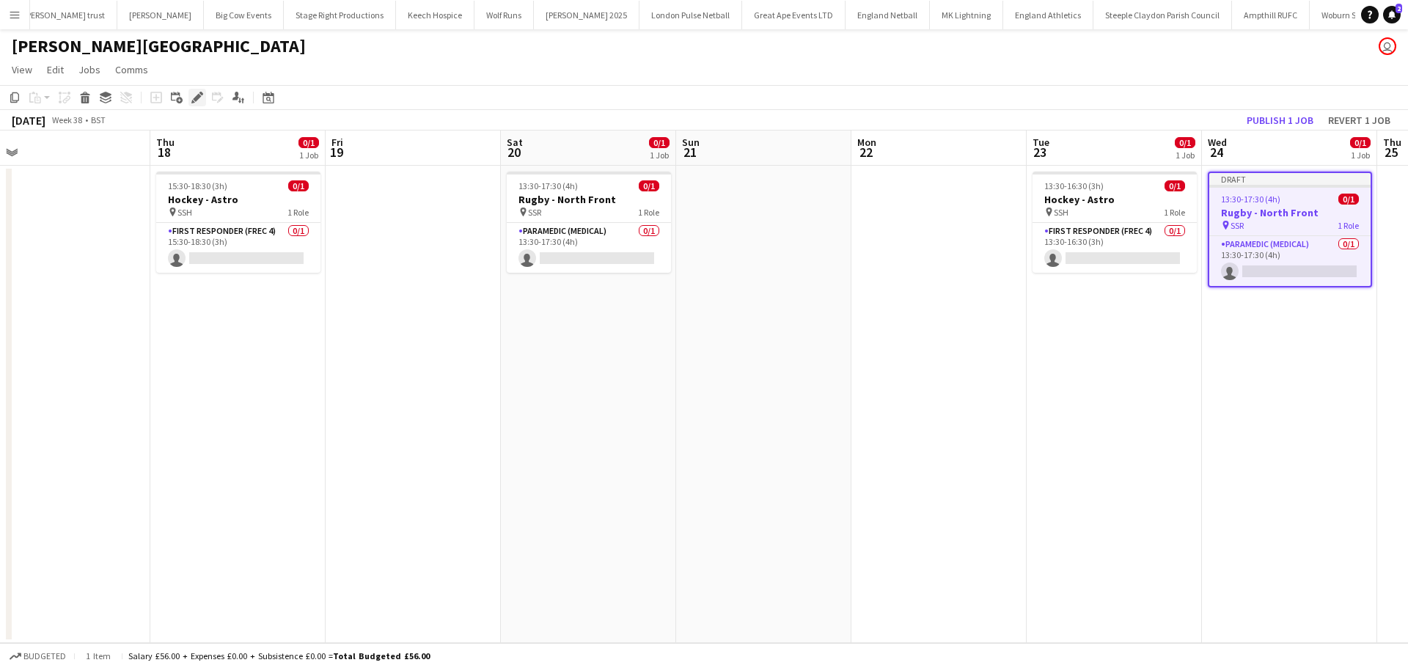
click at [200, 97] on icon at bounding box center [197, 98] width 8 height 8
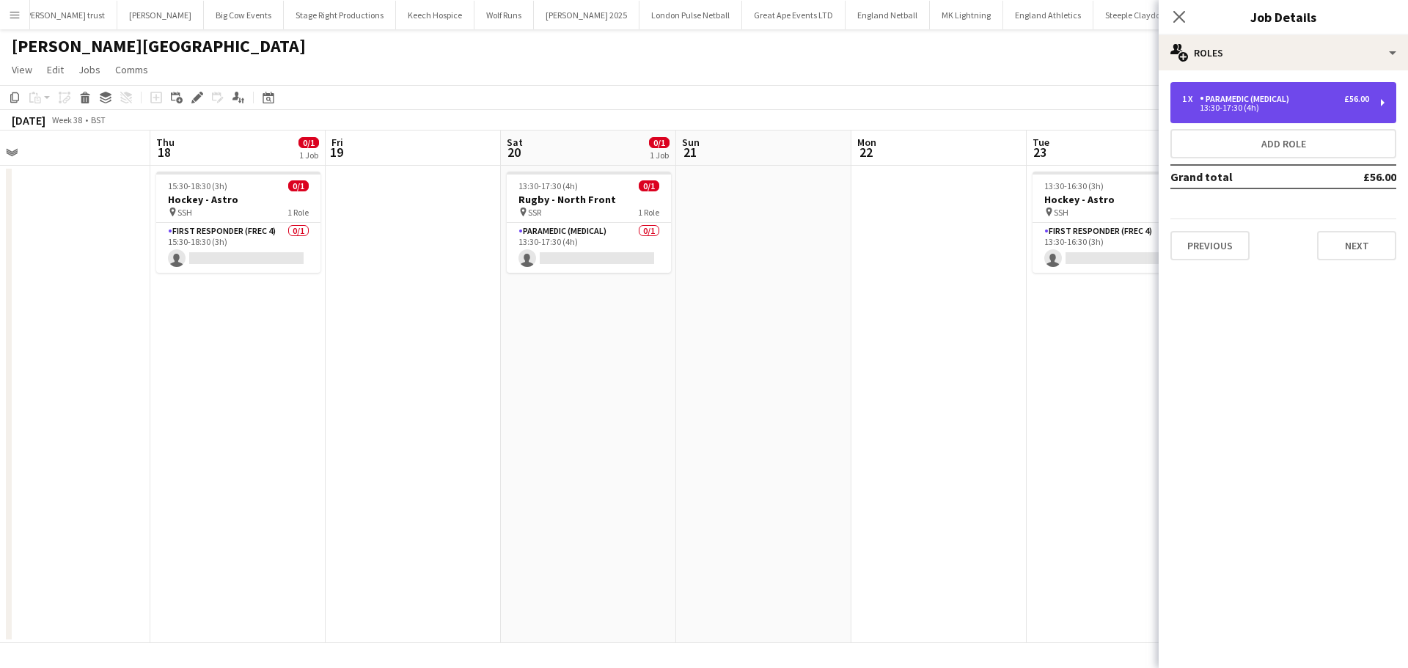
click at [1300, 92] on div "1 x Paramedic (Medical) £56.00 13:30-17:30 (4h)" at bounding box center [1283, 102] width 226 height 41
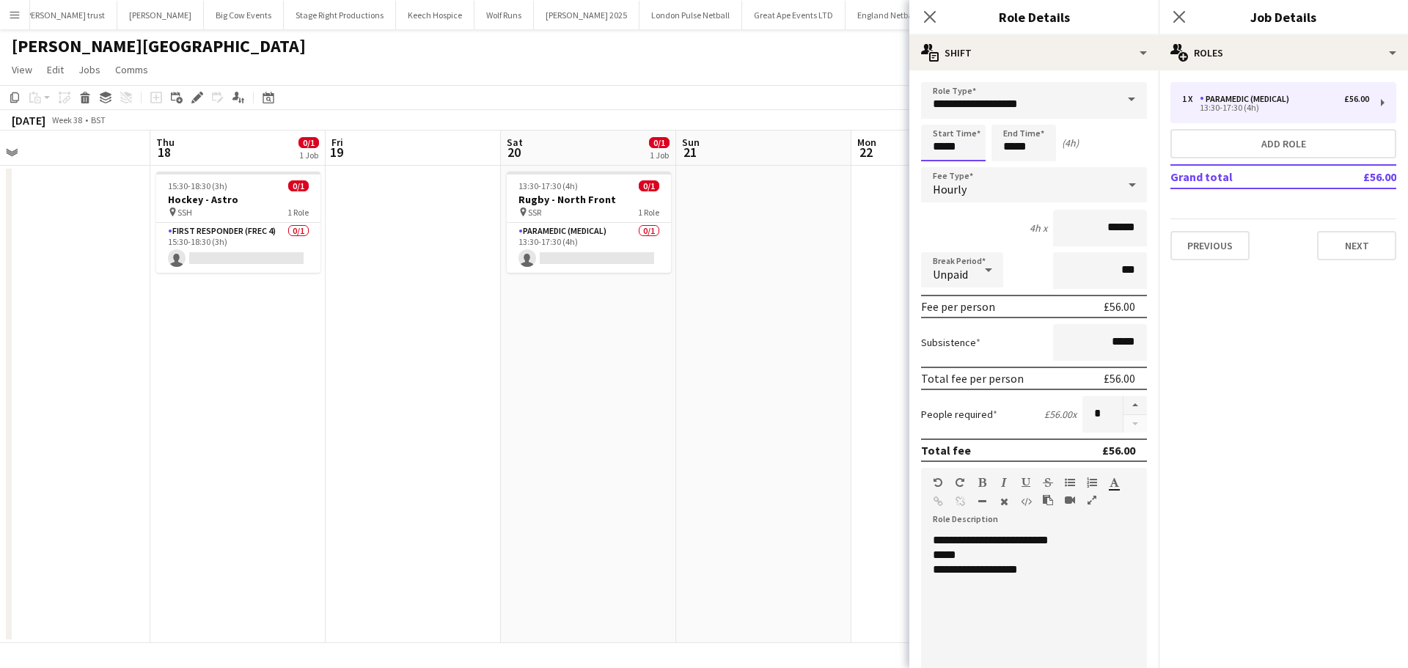
drag, startPoint x: 966, startPoint y: 147, endPoint x: 955, endPoint y: 155, distance: 14.2
click at [966, 147] on input "*****" at bounding box center [953, 143] width 65 height 37
click at [938, 166] on div at bounding box center [938, 168] width 29 height 15
click at [940, 117] on div at bounding box center [938, 117] width 29 height 15
type input "*****"
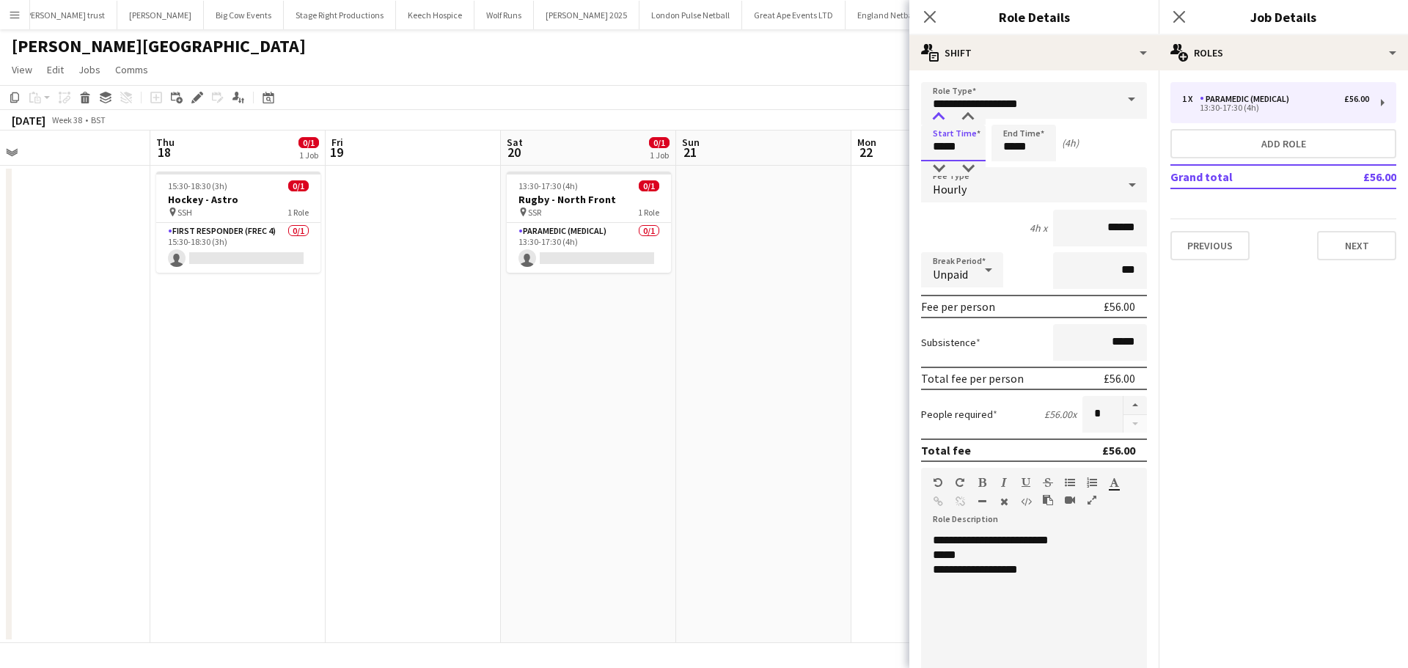
click at [940, 117] on div at bounding box center [938, 117] width 29 height 15
click at [1021, 147] on input "*****" at bounding box center [1023, 143] width 65 height 37
click at [1012, 118] on div at bounding box center [1008, 117] width 29 height 15
click at [1037, 167] on div at bounding box center [1037, 168] width 29 height 15
type input "*****"
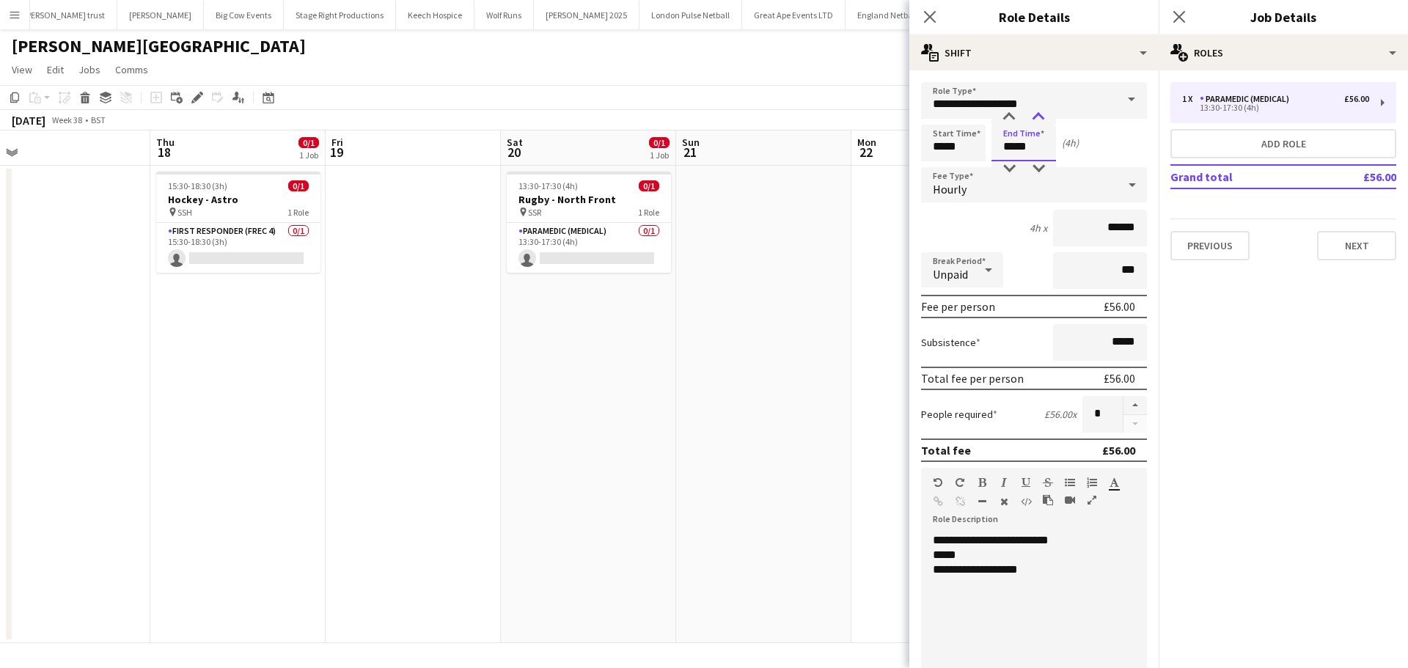
click at [1041, 116] on div at bounding box center [1037, 117] width 29 height 15
click at [1106, 186] on div "Hourly" at bounding box center [1019, 184] width 196 height 35
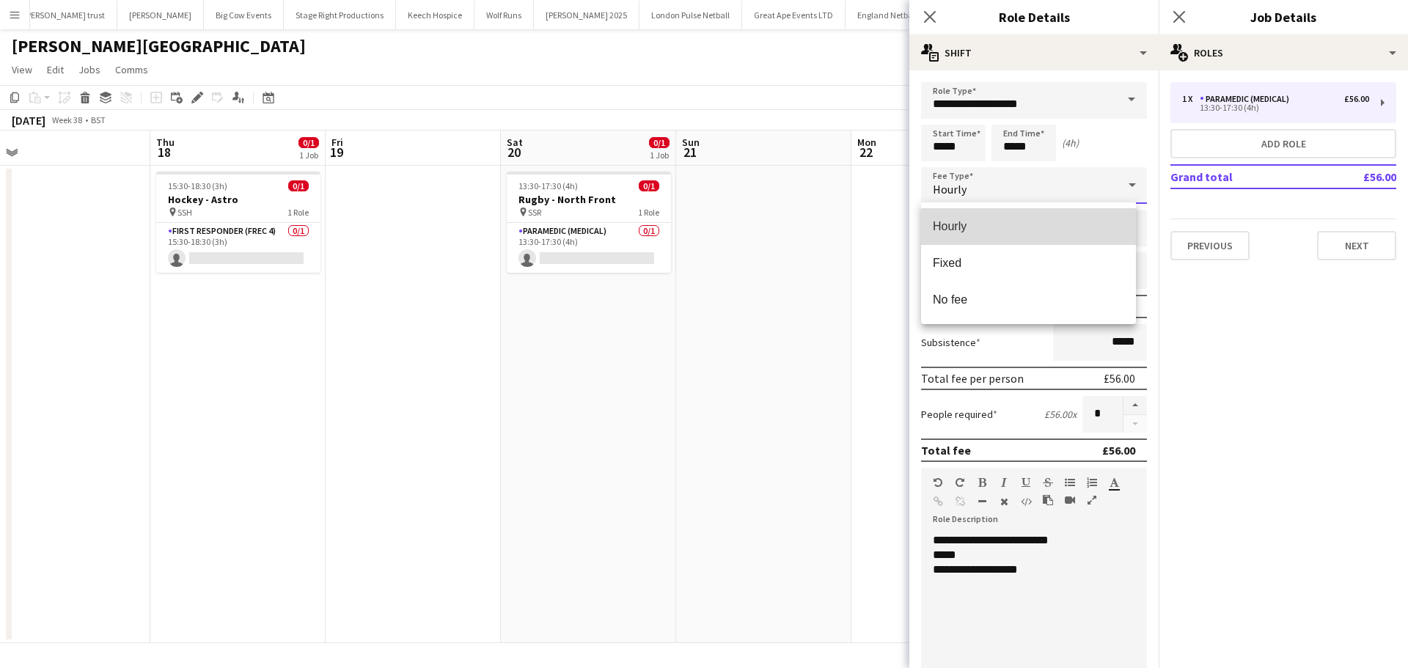
click at [1048, 234] on mat-option "Hourly" at bounding box center [1028, 226] width 215 height 37
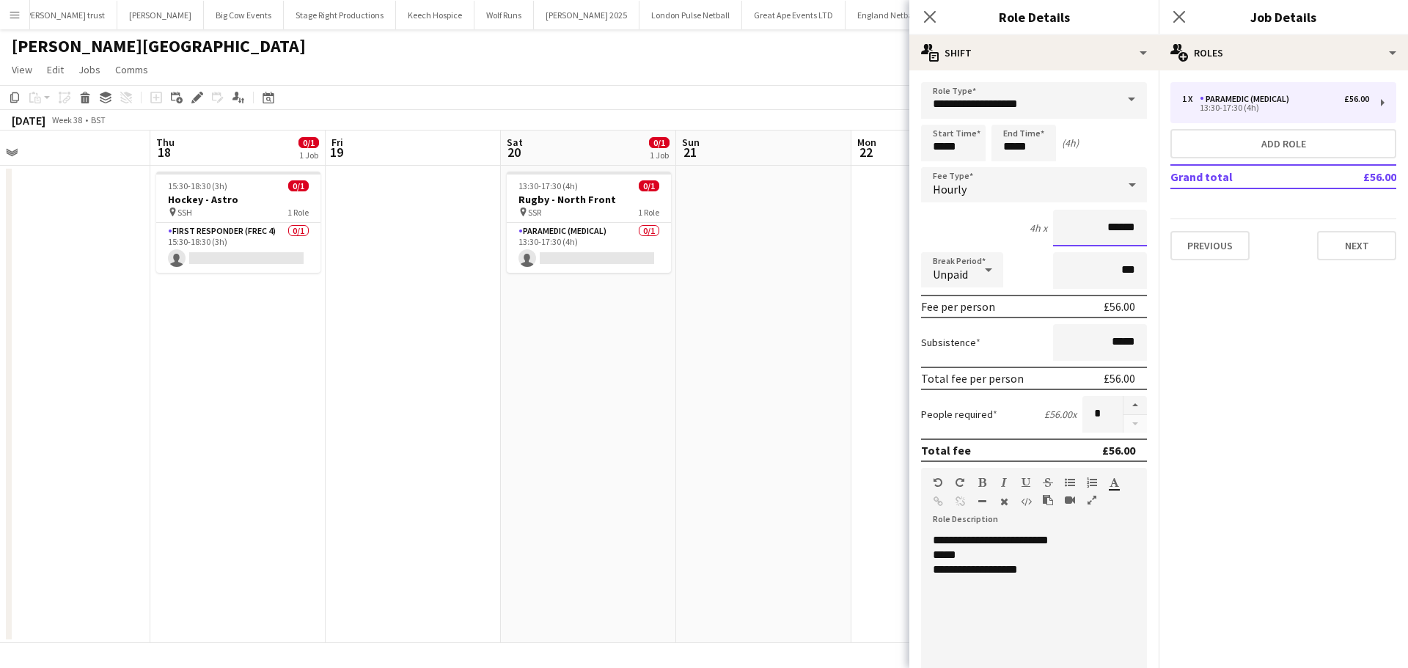
drag, startPoint x: 1127, startPoint y: 228, endPoint x: 1074, endPoint y: 230, distance: 52.8
click at [1076, 230] on input "******" at bounding box center [1100, 228] width 94 height 37
type input "**"
click at [1179, 18] on icon "Close pop-in" at bounding box center [1179, 17] width 14 height 14
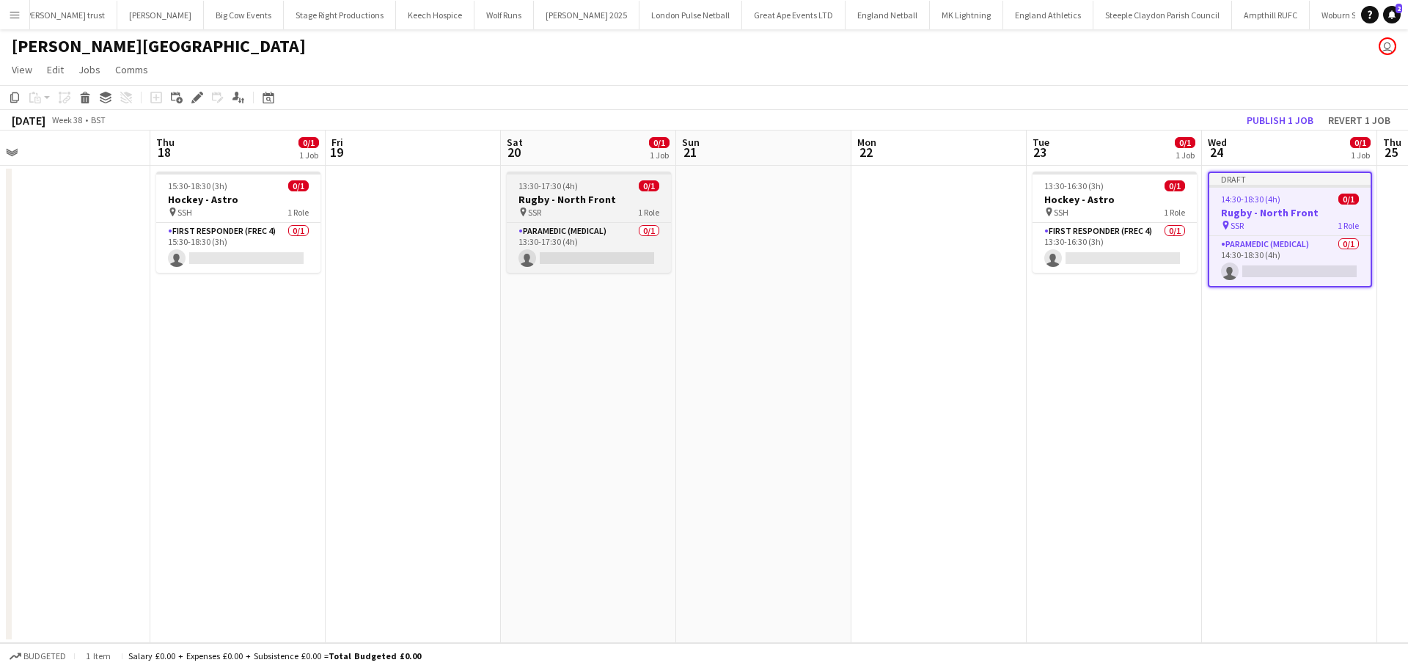
click at [567, 204] on h3 "Rugby - North Front" at bounding box center [589, 199] width 164 height 13
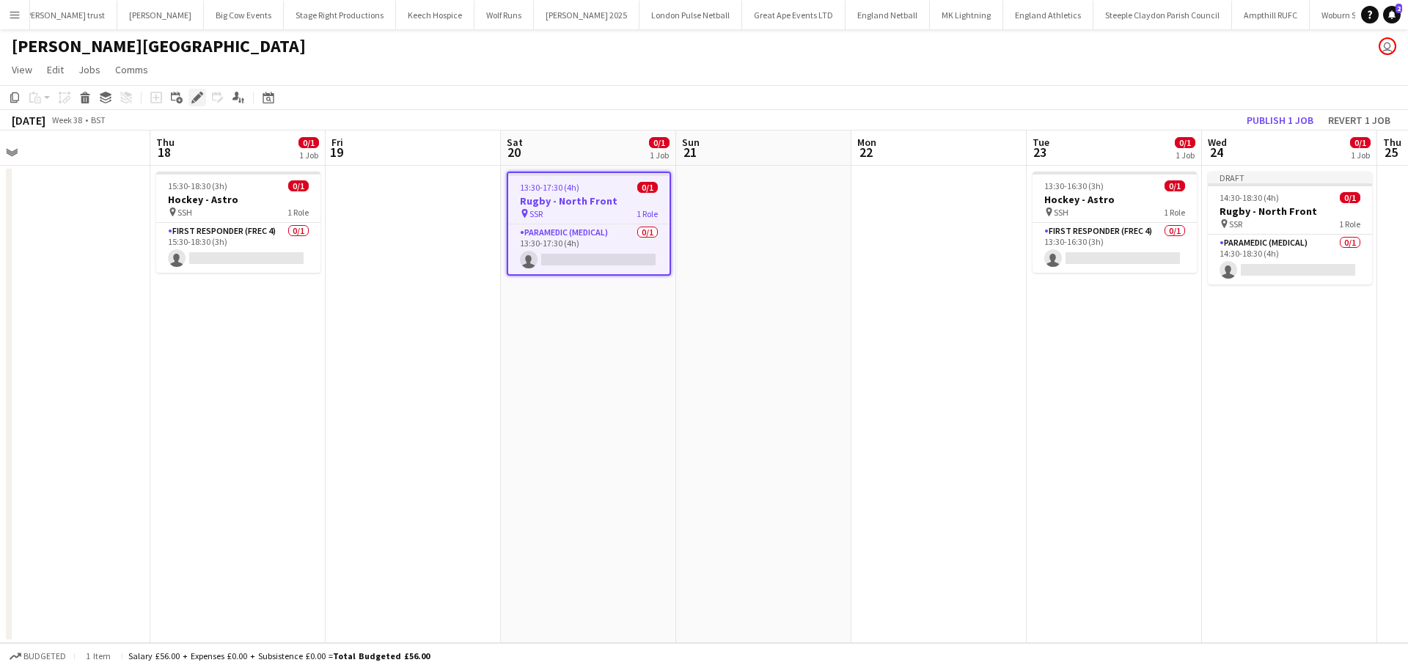
click at [199, 100] on icon "Edit" at bounding box center [197, 98] width 12 height 12
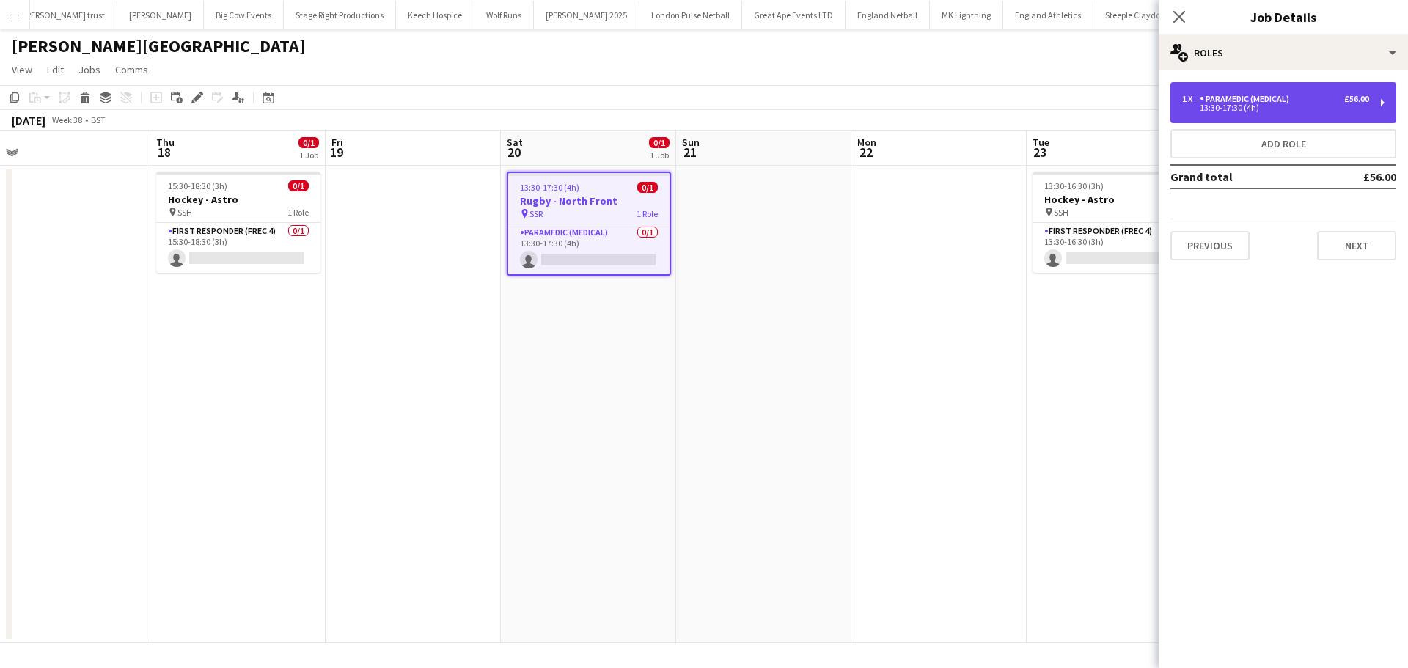
click at [1246, 114] on div "1 x Paramedic (Medical) £56.00 13:30-17:30 (4h)" at bounding box center [1283, 102] width 226 height 41
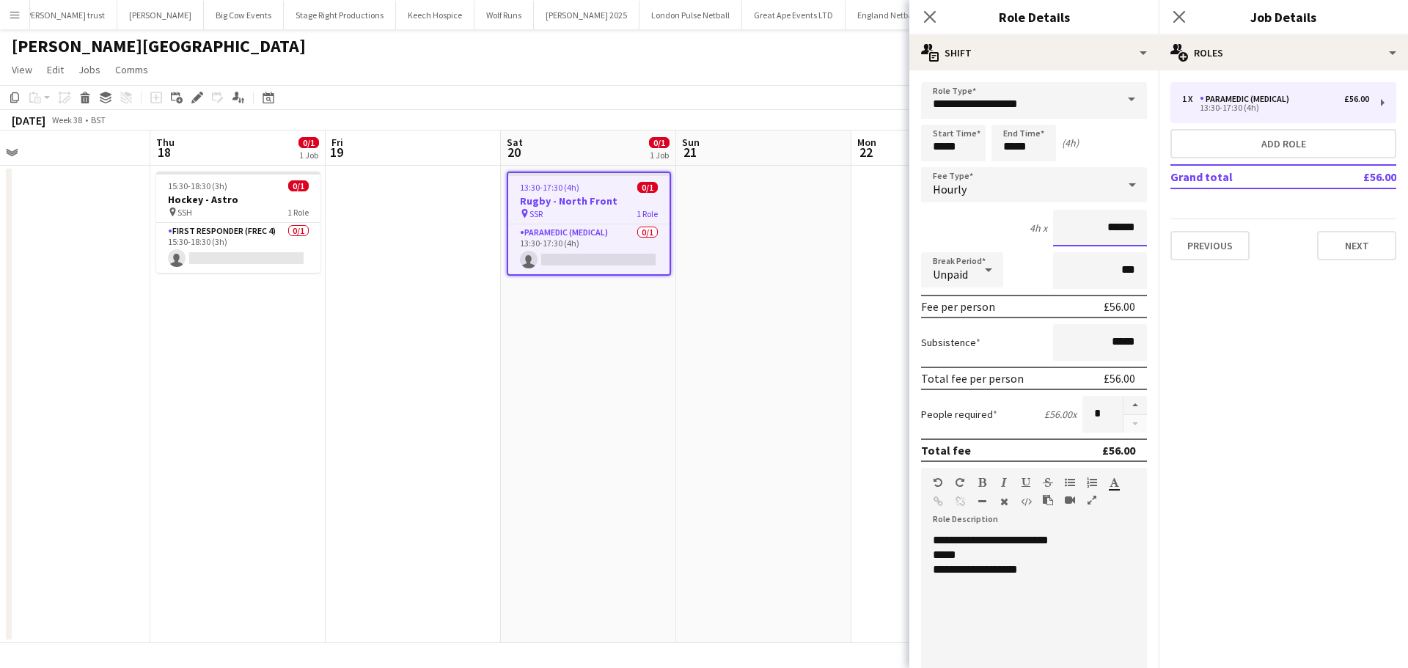
drag, startPoint x: 1125, startPoint y: 228, endPoint x: 1040, endPoint y: 228, distance: 85.0
click at [1040, 228] on div "4h x ******" at bounding box center [1034, 228] width 226 height 37
type input "**"
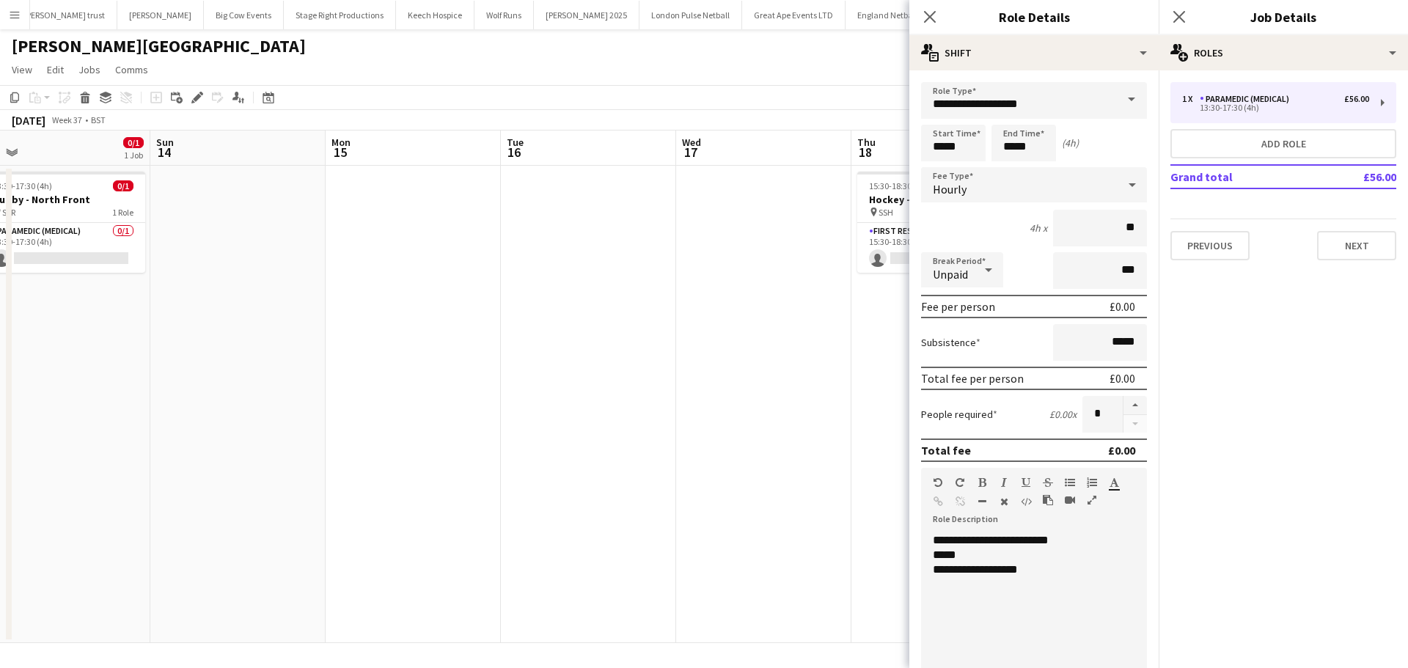
drag, startPoint x: 330, startPoint y: 349, endPoint x: 719, endPoint y: 347, distance: 389.3
click at [880, 347] on app-calendar-viewport "Thu 11 Fri 12 Sat 13 0/1 1 Job Sun 14 Mon 15 Tue 16 Wed 17 Thu 18 0/1 1 Job Fri…" at bounding box center [704, 386] width 1408 height 512
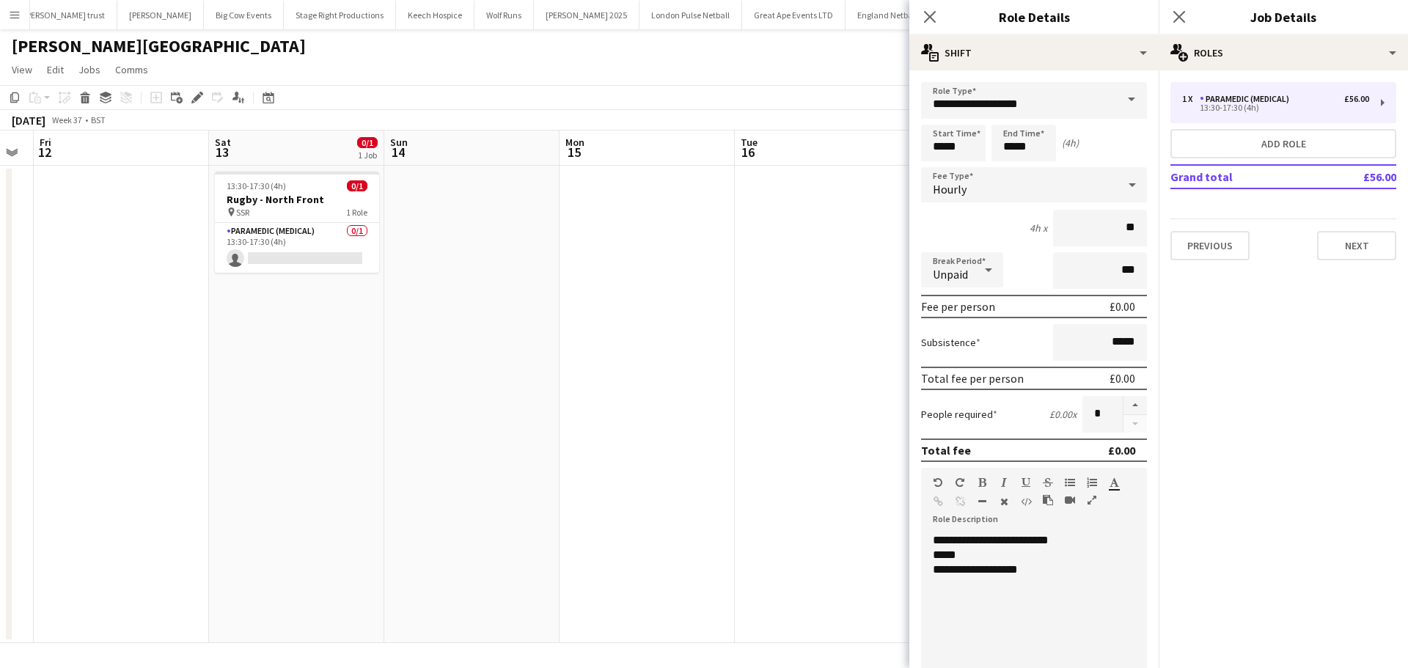
drag, startPoint x: 577, startPoint y: 343, endPoint x: 611, endPoint y: 330, distance: 36.2
click at [665, 343] on app-calendar-viewport "Wed 10 Thu 11 Fri 12 Sat 13 0/1 1 Job Sun 14 Mon 15 Tue 16 Wed 17 Thu 18 0/1 1 …" at bounding box center [704, 386] width 1408 height 512
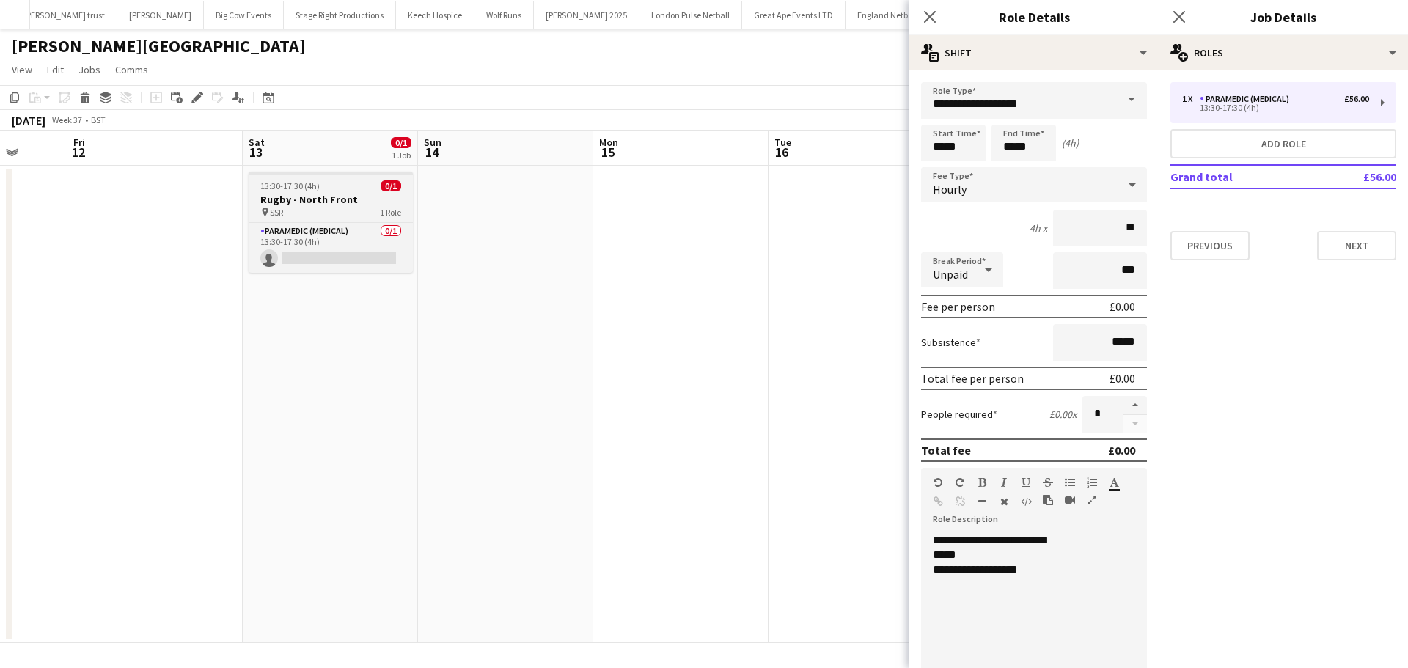
click at [323, 195] on h3 "Rugby - North Front" at bounding box center [331, 199] width 164 height 13
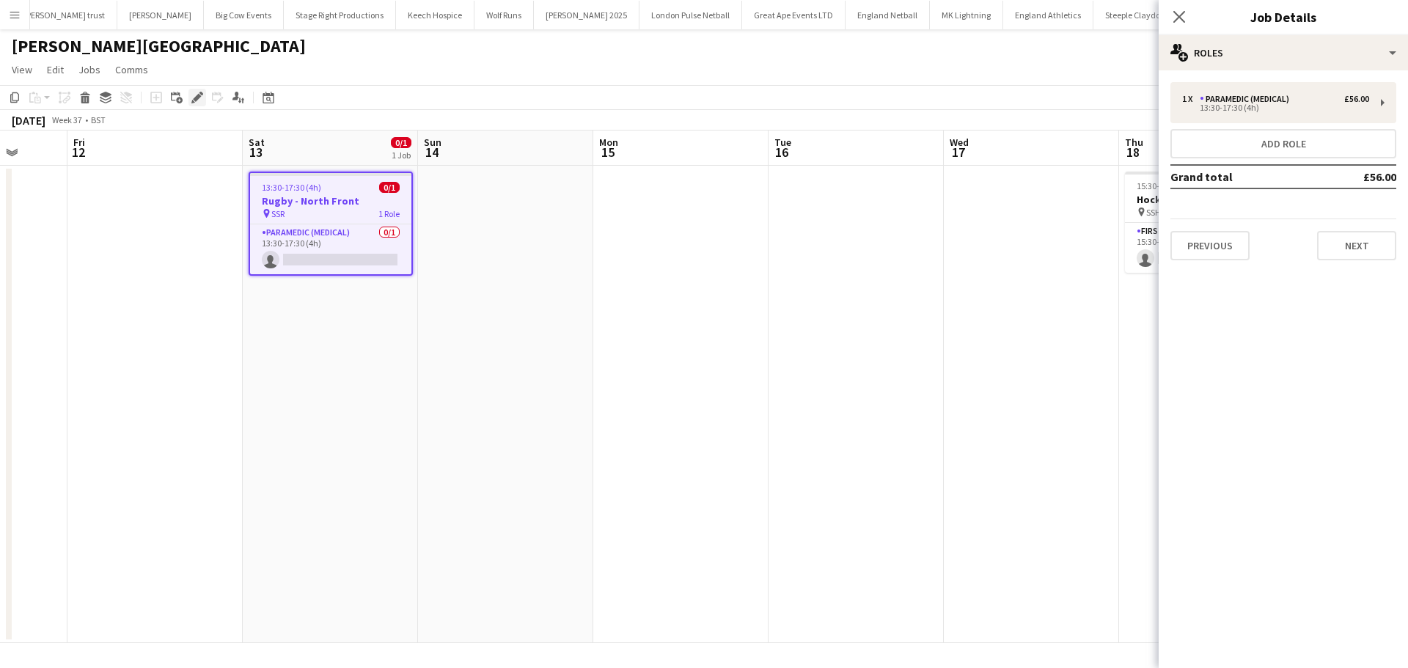
click at [197, 97] on icon at bounding box center [197, 98] width 8 height 8
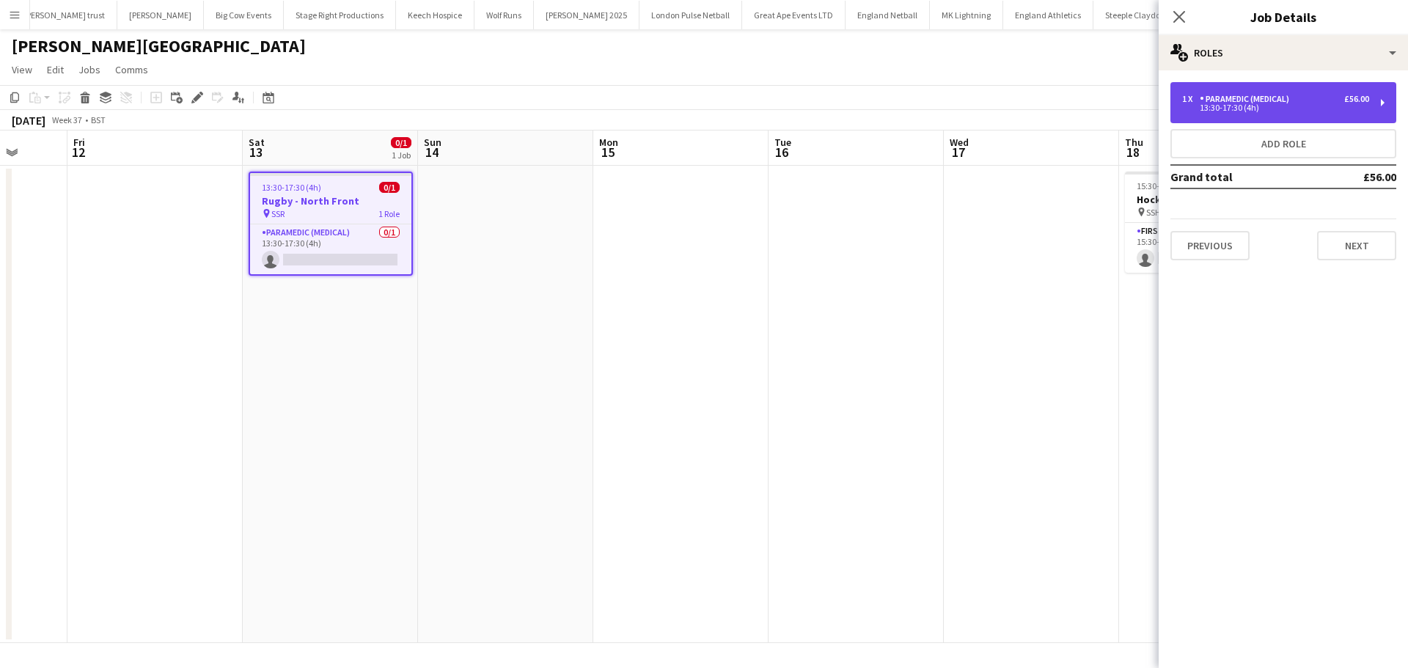
drag, startPoint x: 1290, startPoint y: 92, endPoint x: 1293, endPoint y: 104, distance: 13.0
click at [1292, 93] on div "1 x Paramedic (Medical) £56.00 13:30-17:30 (4h)" at bounding box center [1283, 102] width 226 height 41
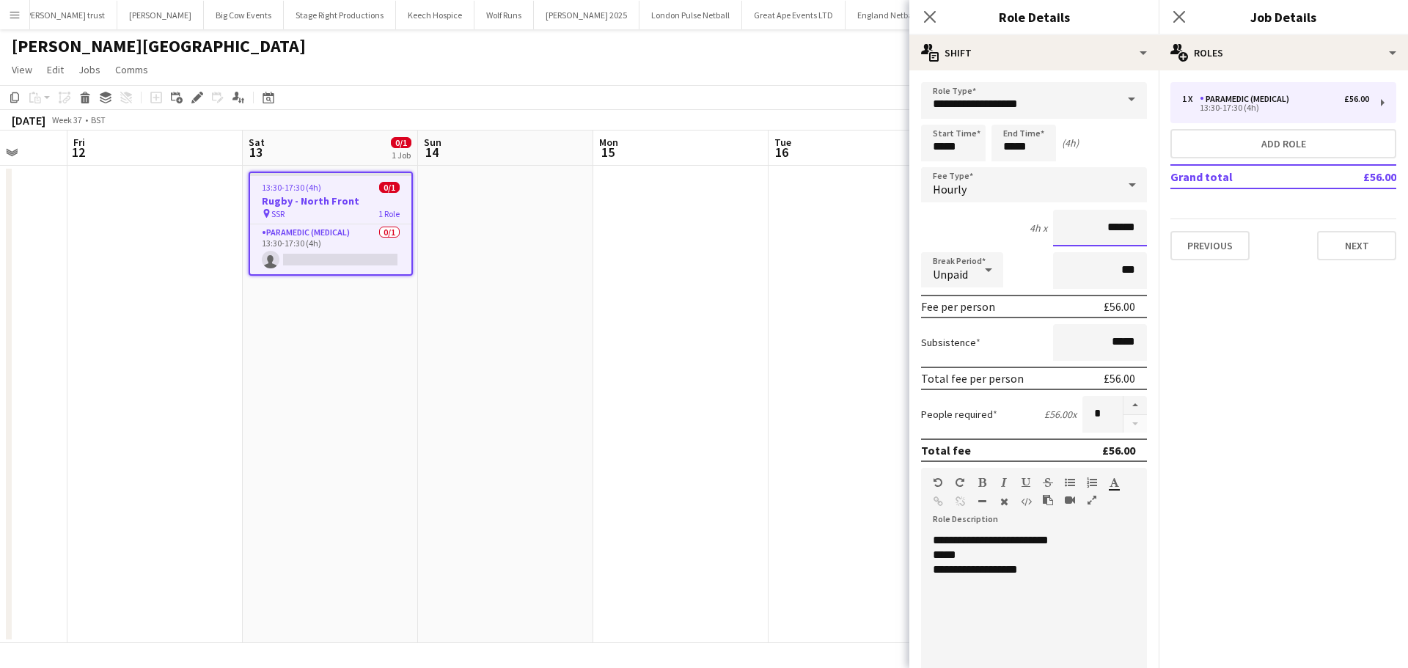
drag, startPoint x: 1124, startPoint y: 227, endPoint x: 1024, endPoint y: 225, distance: 99.7
click at [1024, 225] on div "4h x ******" at bounding box center [1034, 228] width 226 height 37
type input "**"
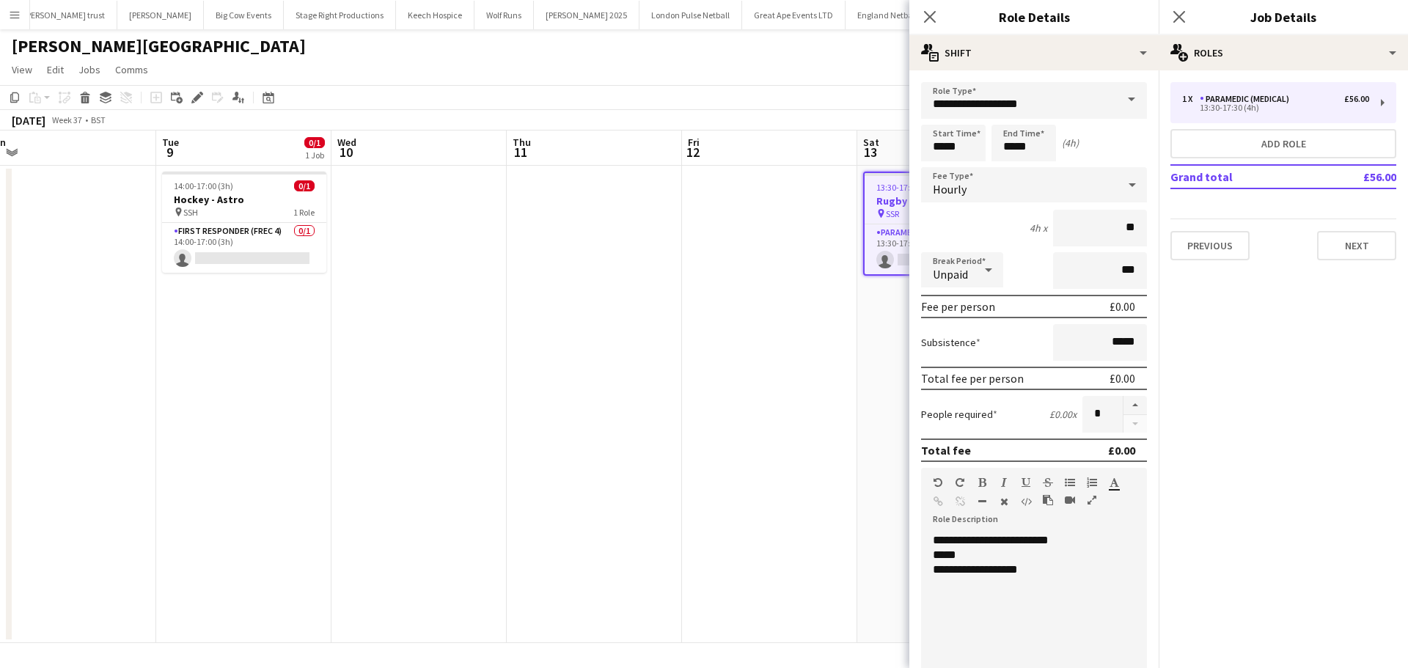
drag, startPoint x: 204, startPoint y: 372, endPoint x: 842, endPoint y: 377, distance: 637.8
click at [842, 377] on app-calendar-viewport "Sat 6 0/1 1 Job Sun 7 0/1 1 Job Mon 8 Tue 9 0/1 1 Job Wed 10 Thu 11 Fri 12 Sat …" at bounding box center [704, 386] width 1408 height 512
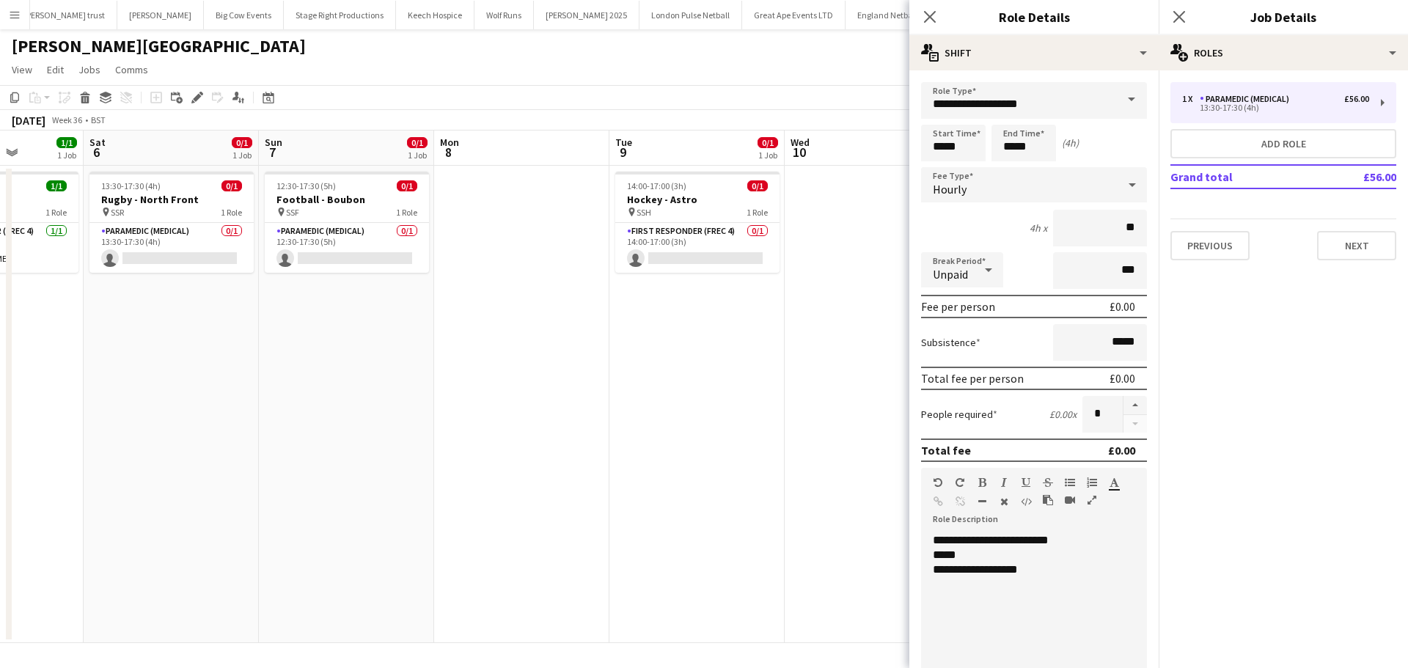
drag, startPoint x: 236, startPoint y: 270, endPoint x: 552, endPoint y: 271, distance: 316.0
click at [552, 271] on app-calendar-viewport "Wed 3 Thu 4 Fri 5 1/1 1 Job Sat 6 0/1 1 Job Sun 7 0/1 1 Job Mon 8 Tue 9 0/1 1 J…" at bounding box center [704, 386] width 1408 height 512
click at [176, 201] on h3 "Rugby - North Front" at bounding box center [172, 199] width 164 height 13
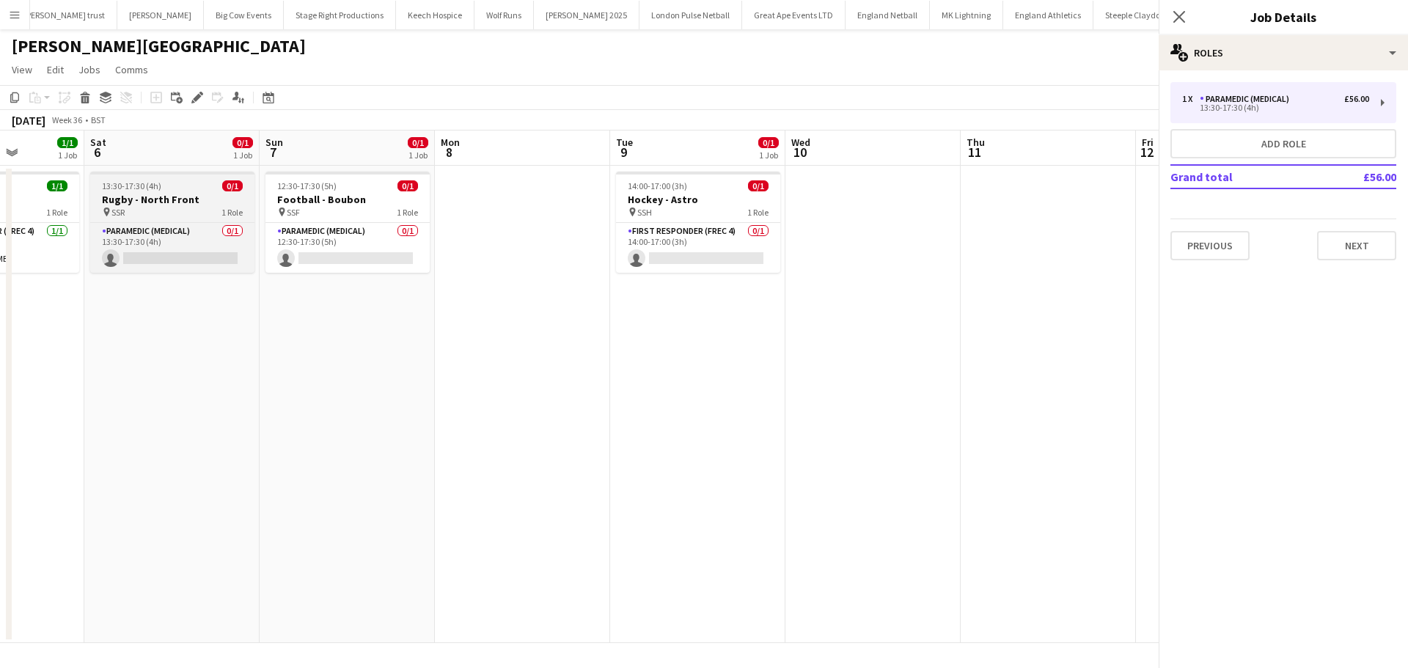
scroll to position [0, 442]
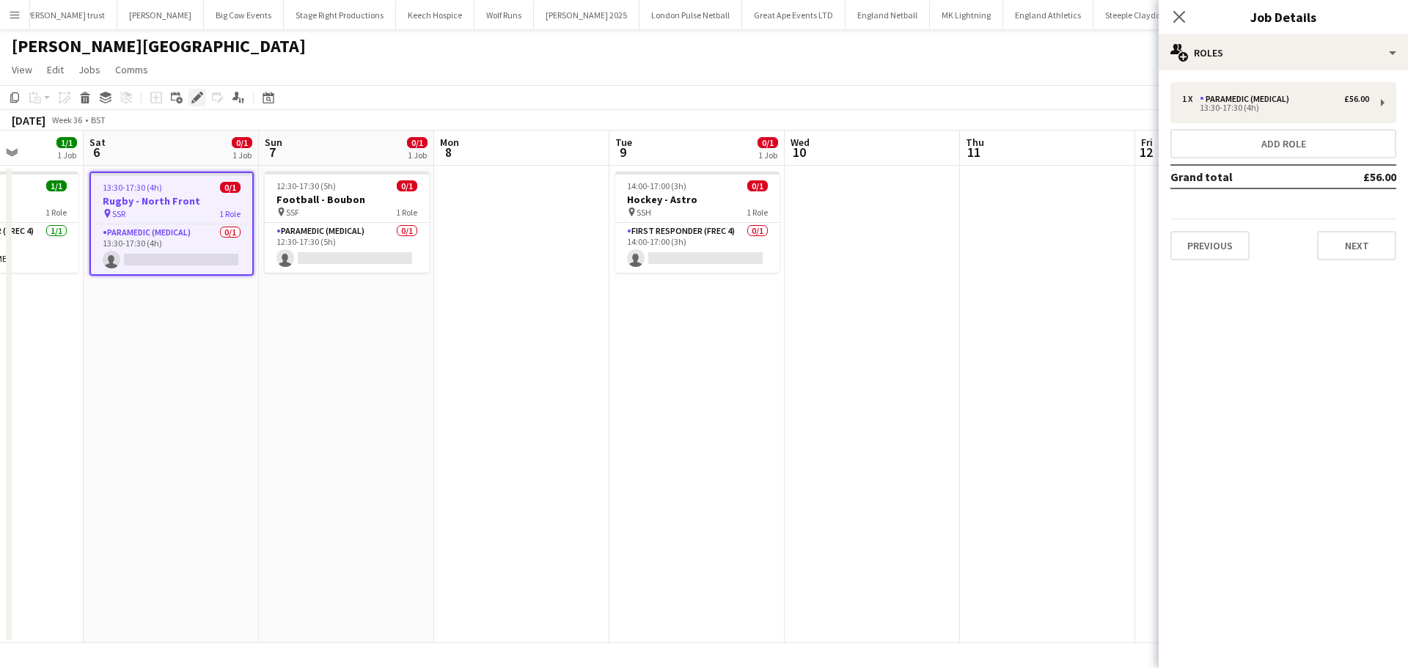
click at [191, 99] on div "Edit" at bounding box center [197, 98] width 18 height 18
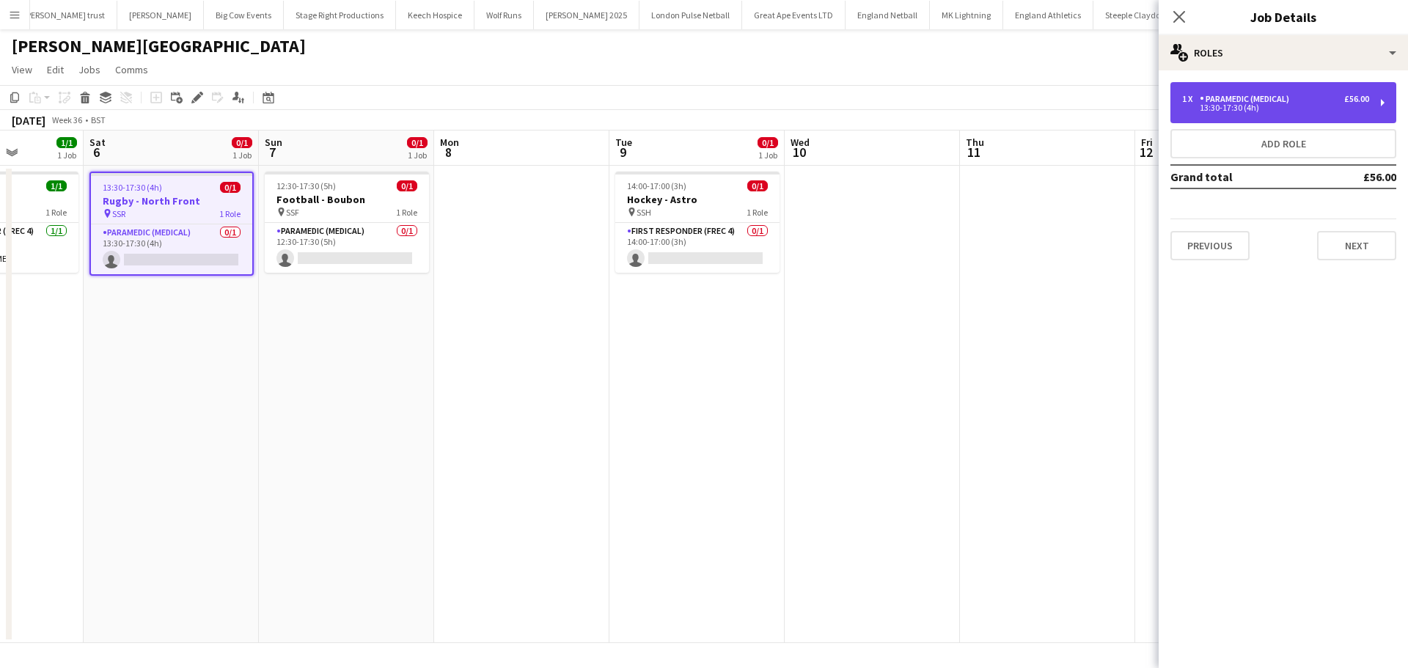
click at [1311, 103] on div "1 x Paramedic (Medical) £56.00" at bounding box center [1275, 99] width 187 height 10
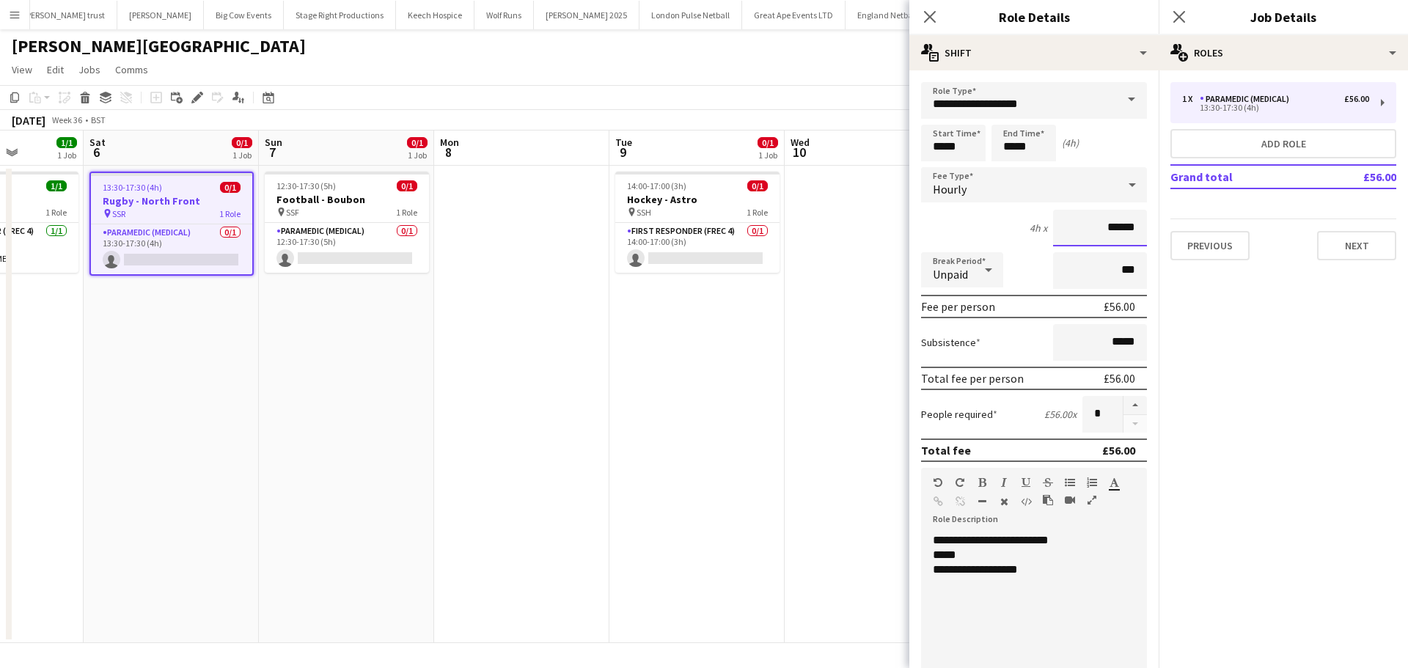
drag, startPoint x: 1127, startPoint y: 227, endPoint x: 1058, endPoint y: 226, distance: 68.9
click at [1059, 226] on input "******" at bounding box center [1100, 228] width 94 height 37
type input "**"
click at [742, 319] on app-date-cell "14:00-17:00 (3h) 0/1 Hockey - Astro pin SSH 1 Role First Responder (FREC 4) 0/1…" at bounding box center [696, 404] width 175 height 477
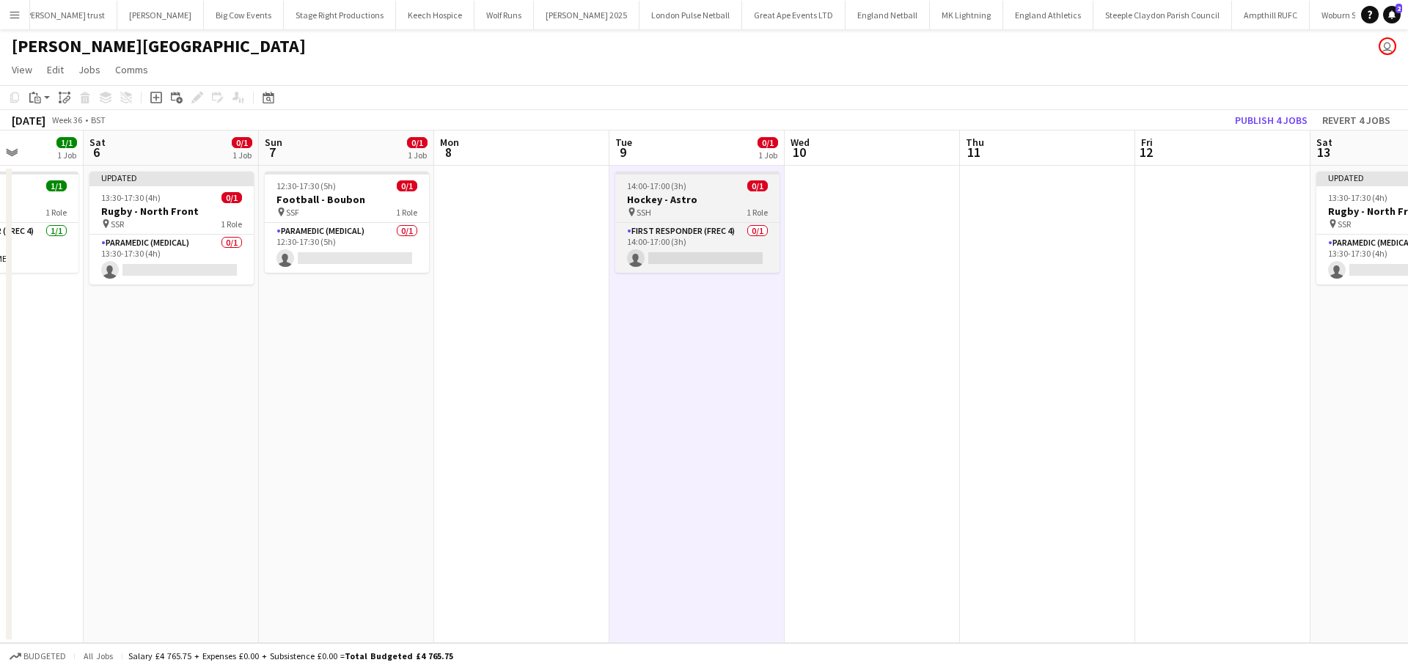
click at [713, 204] on h3 "Hockey - Astro" at bounding box center [697, 199] width 164 height 13
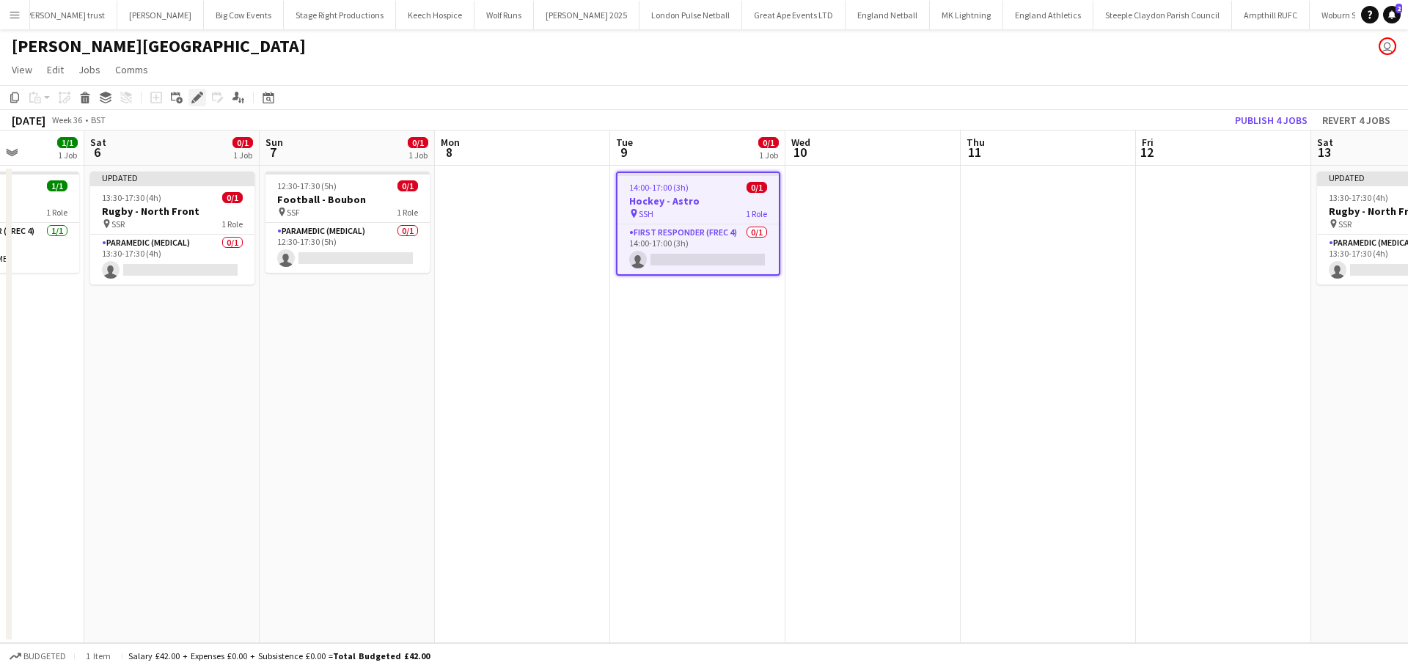
click at [192, 95] on icon "Edit" at bounding box center [197, 98] width 12 height 12
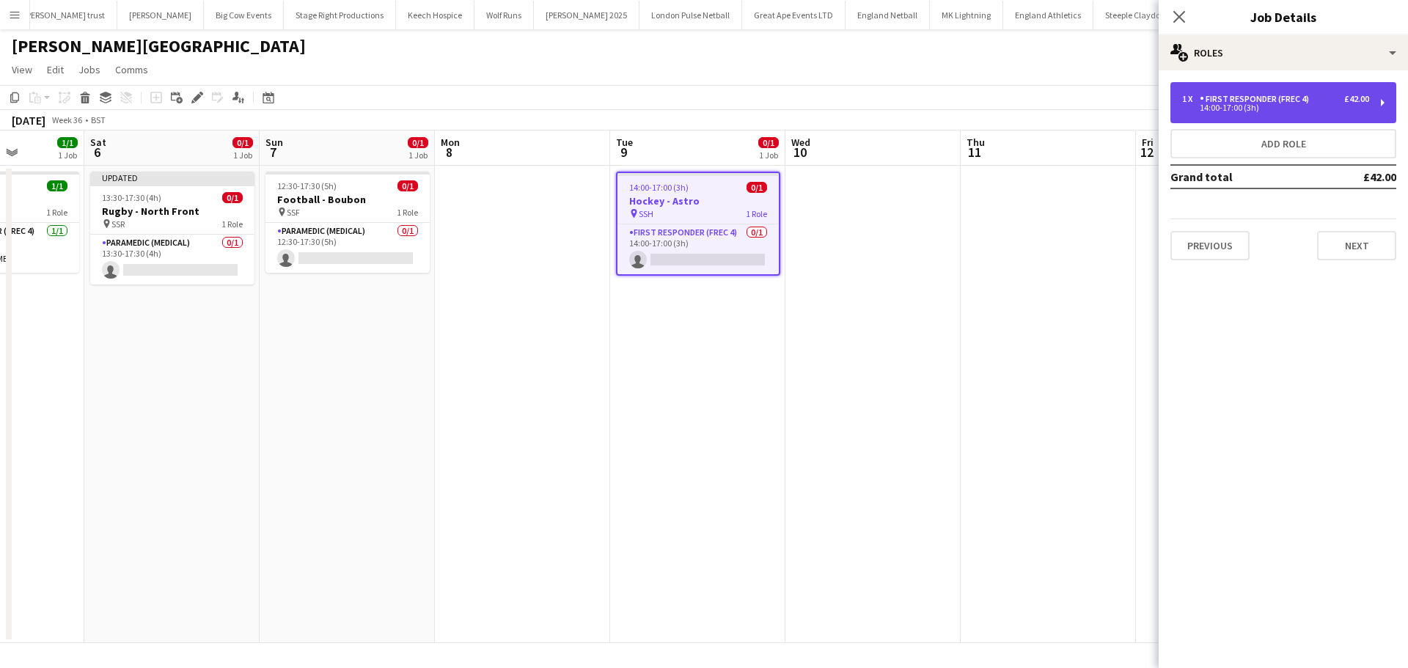
click at [1222, 94] on div "First Responder (FREC 4)" at bounding box center [1256, 99] width 115 height 10
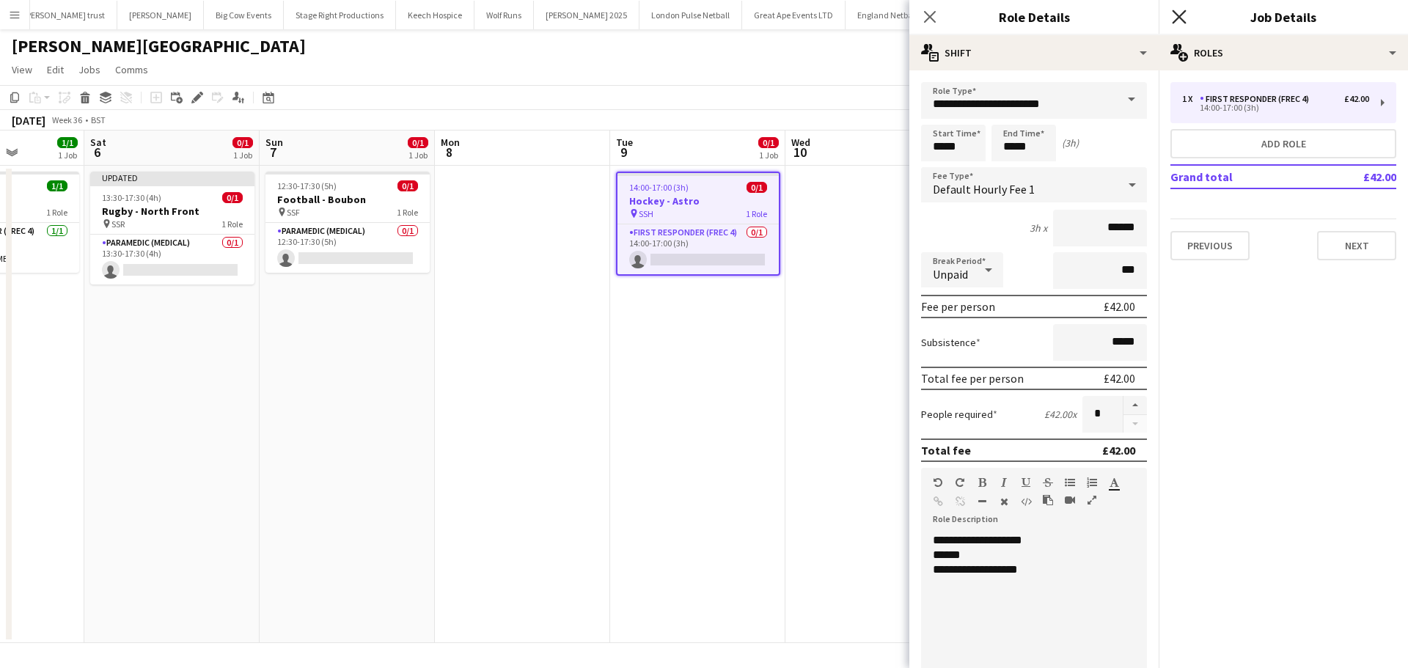
click at [1174, 15] on icon "Close pop-in" at bounding box center [1179, 17] width 14 height 14
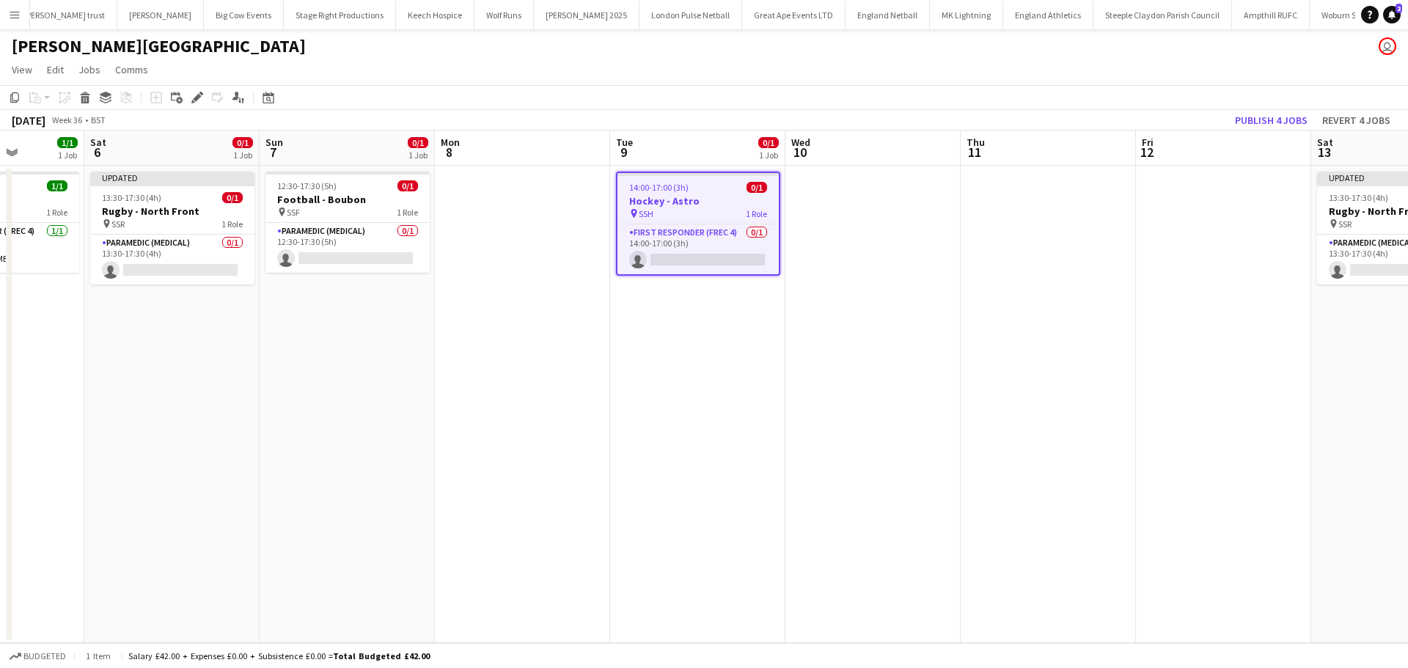
click at [591, 378] on app-date-cell at bounding box center [522, 404] width 175 height 477
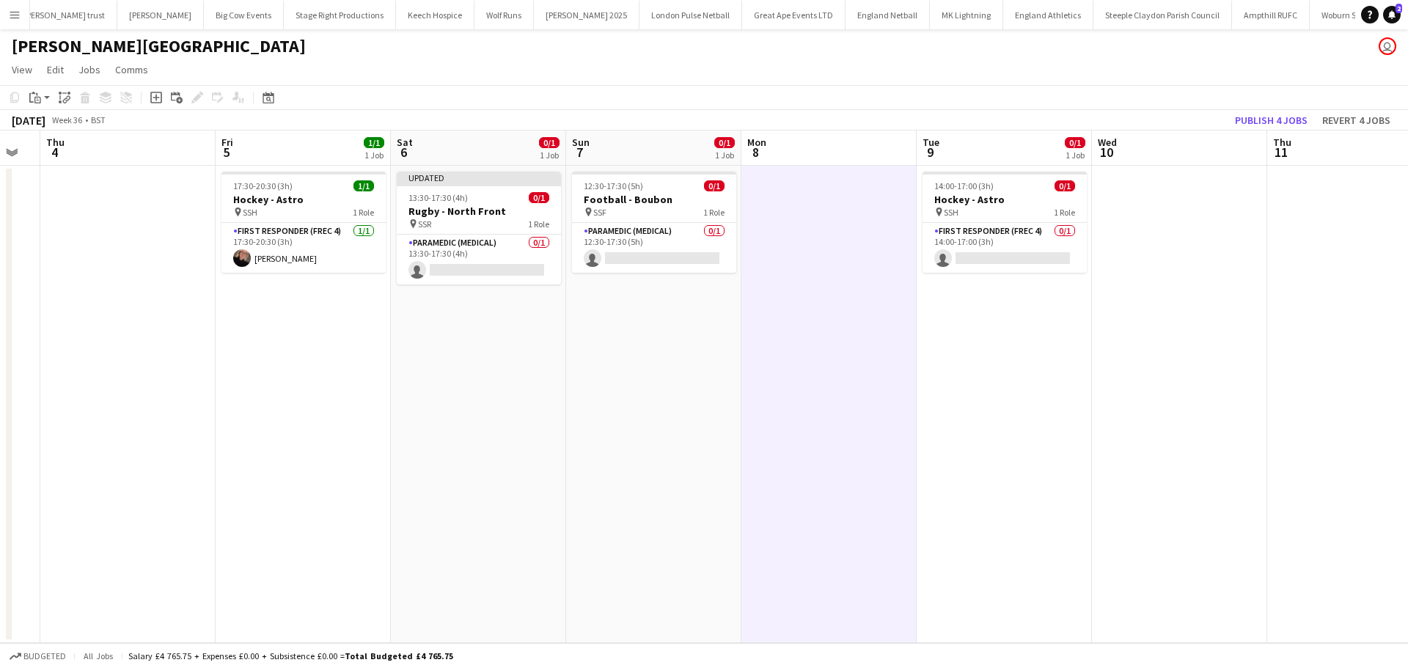
drag, startPoint x: 566, startPoint y: 397, endPoint x: 122, endPoint y: 387, distance: 443.7
click at [111, 390] on app-calendar-viewport "Mon 1 Tue 2 Wed 3 Thu 4 Fri 5 1/1 1 Job Sat 6 0/1 1 Job Sun 7 0/1 1 Job Mon 8 T…" at bounding box center [704, 386] width 1408 height 512
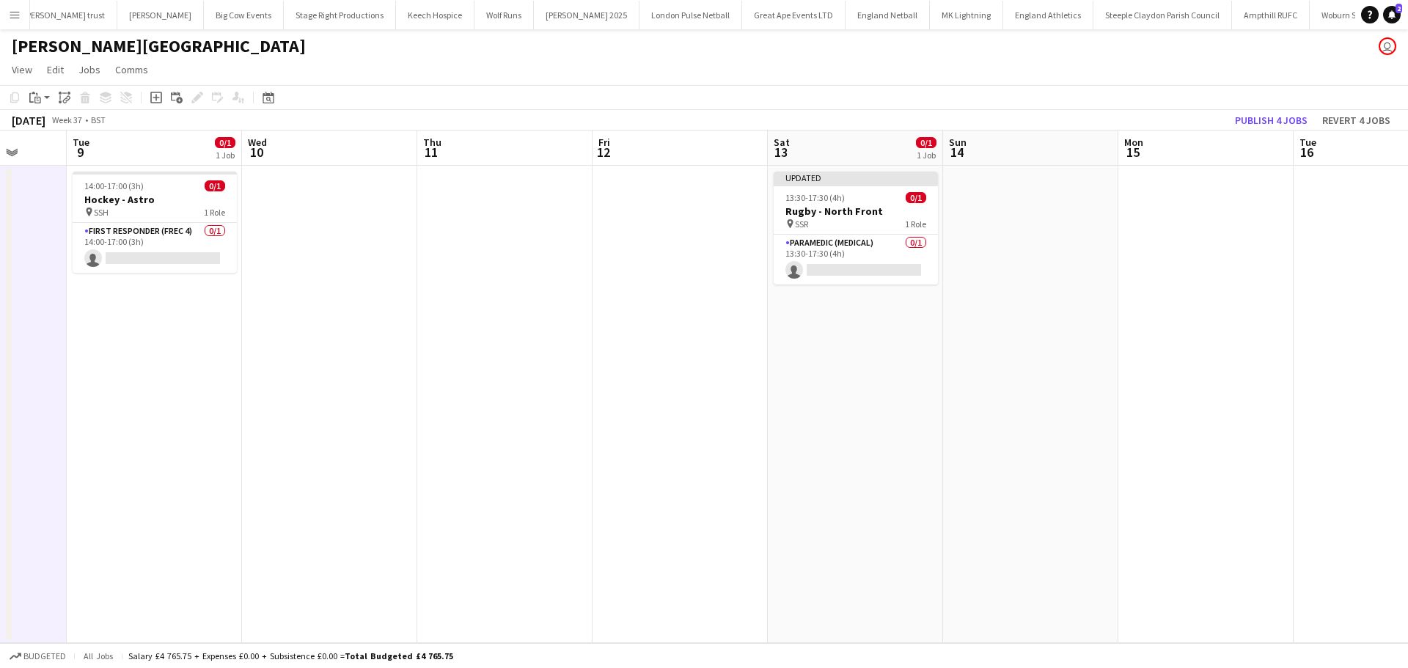
drag, startPoint x: 644, startPoint y: 386, endPoint x: 394, endPoint y: 386, distance: 250.0
click at [398, 386] on app-calendar-viewport "Sat 6 0/1 1 Job Sun 7 0/1 1 Job Mon 8 Tue 9 0/1 1 Job Wed 10 Thu 11 Fri 12 Sat …" at bounding box center [704, 386] width 1408 height 512
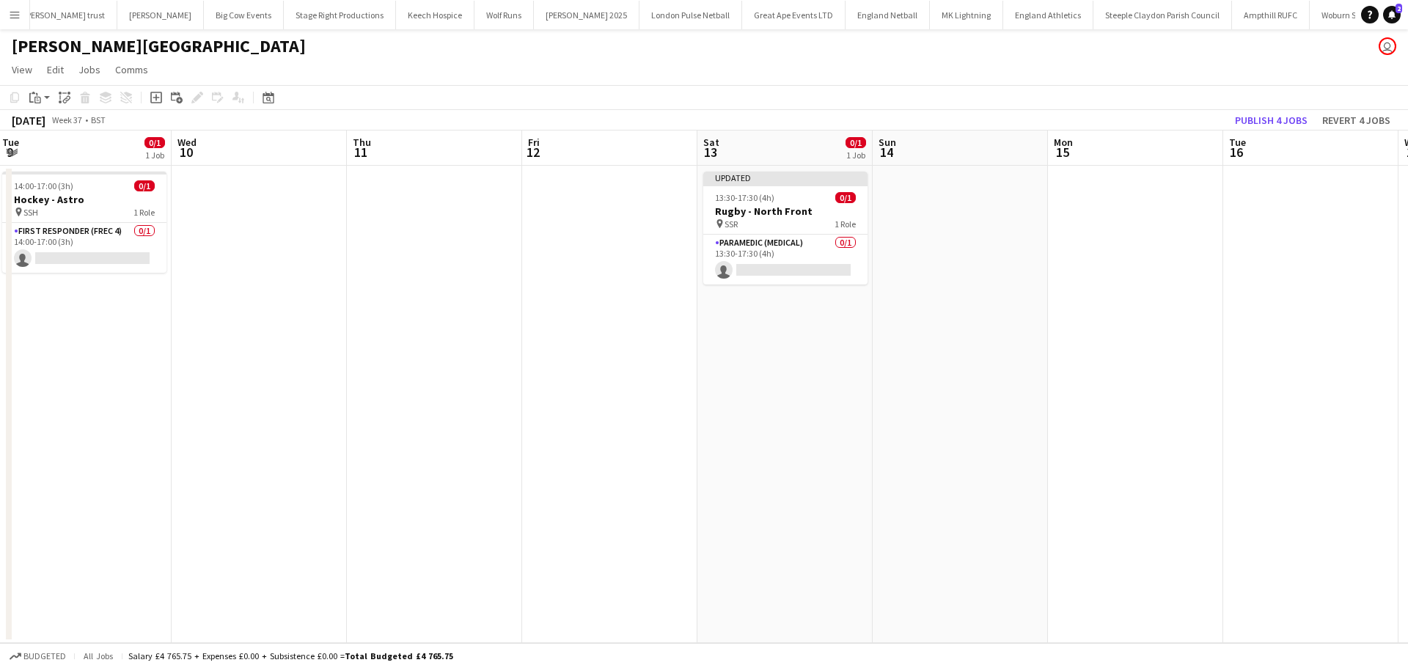
click at [997, 359] on app-date-cell at bounding box center [959, 404] width 175 height 477
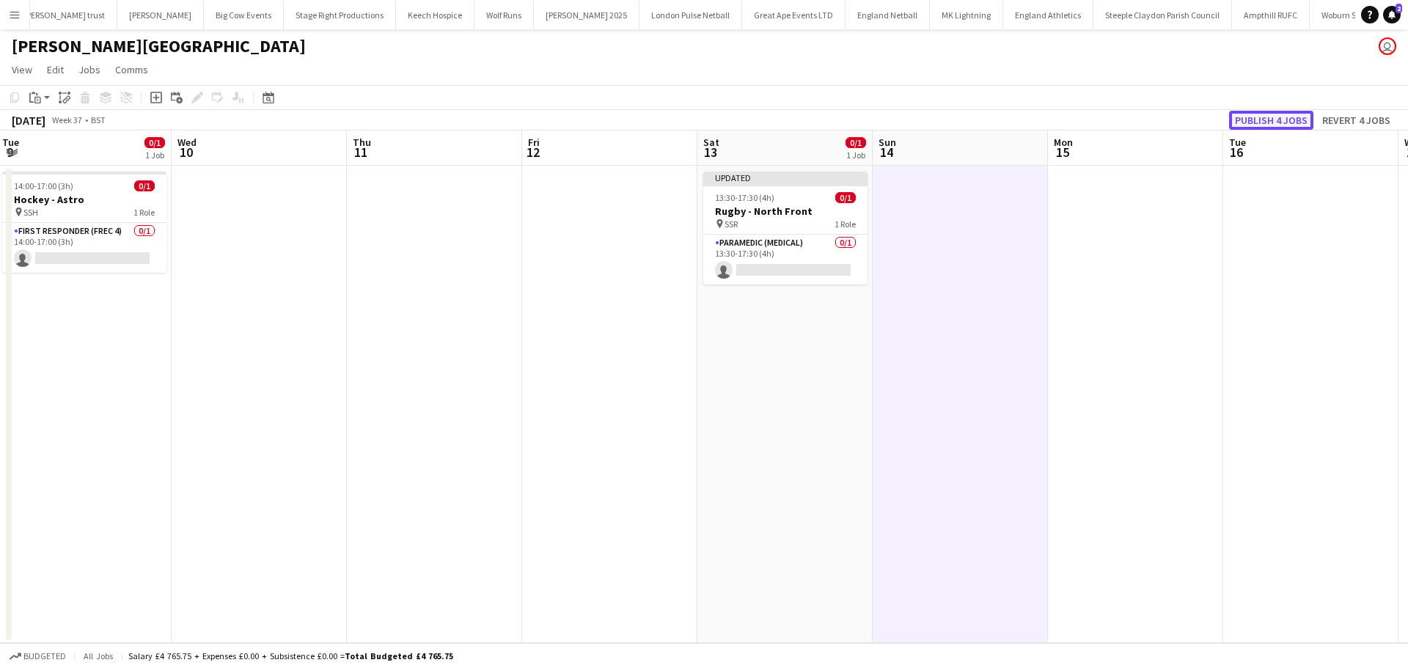
click at [1276, 121] on button "Publish 4 jobs" at bounding box center [1271, 120] width 84 height 19
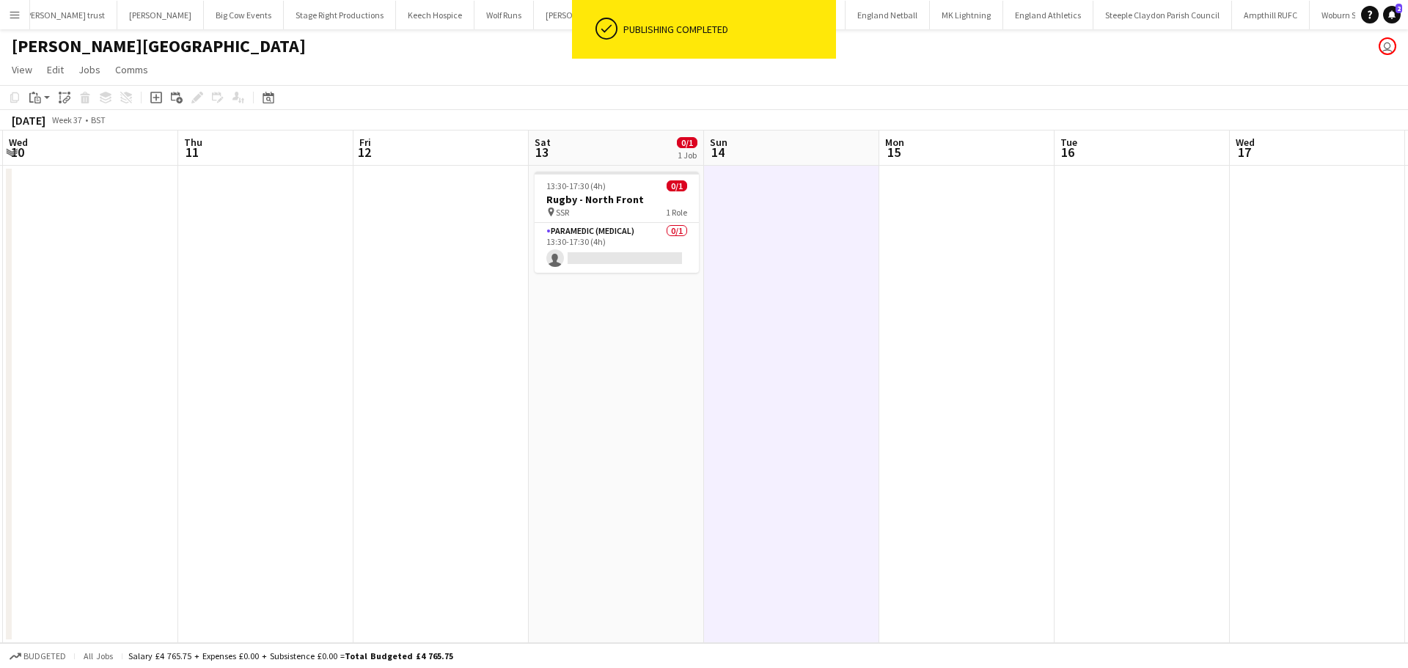
drag, startPoint x: 839, startPoint y: 284, endPoint x: 462, endPoint y: 305, distance: 377.4
click at [462, 305] on app-calendar-viewport "Sun 7 0/1 1 Job Mon 8 Tue 9 0/1 1 Job Wed 10 Thu 11 Fri 12 Sat 13 0/1 1 Job Sun…" at bounding box center [704, 386] width 1408 height 512
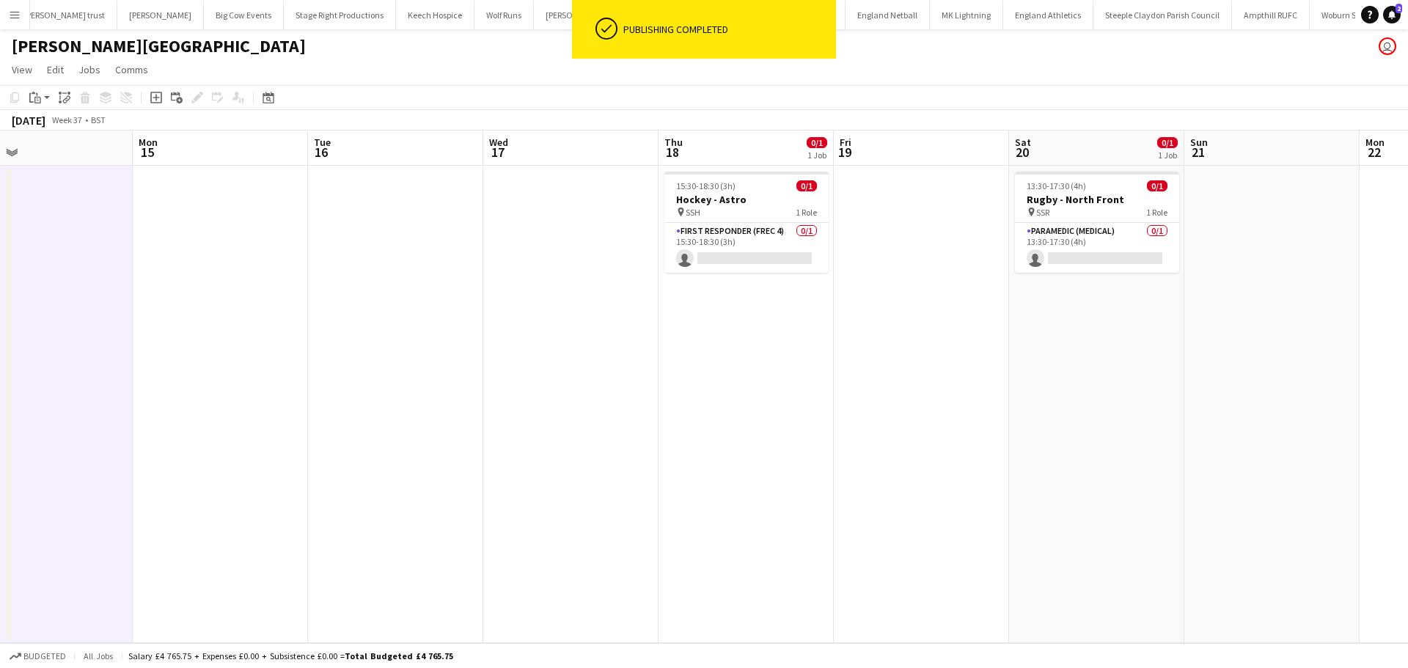
drag, startPoint x: 595, startPoint y: 305, endPoint x: 586, endPoint y: 298, distance: 10.9
click at [323, 304] on app-calendar-viewport "Thu 11 Fri 12 Sat 13 0/1 1 Job Sun 14 Mon 15 Tue 16 Wed 17 Thu 18 0/1 1 Job Fri…" at bounding box center [704, 386] width 1408 height 512
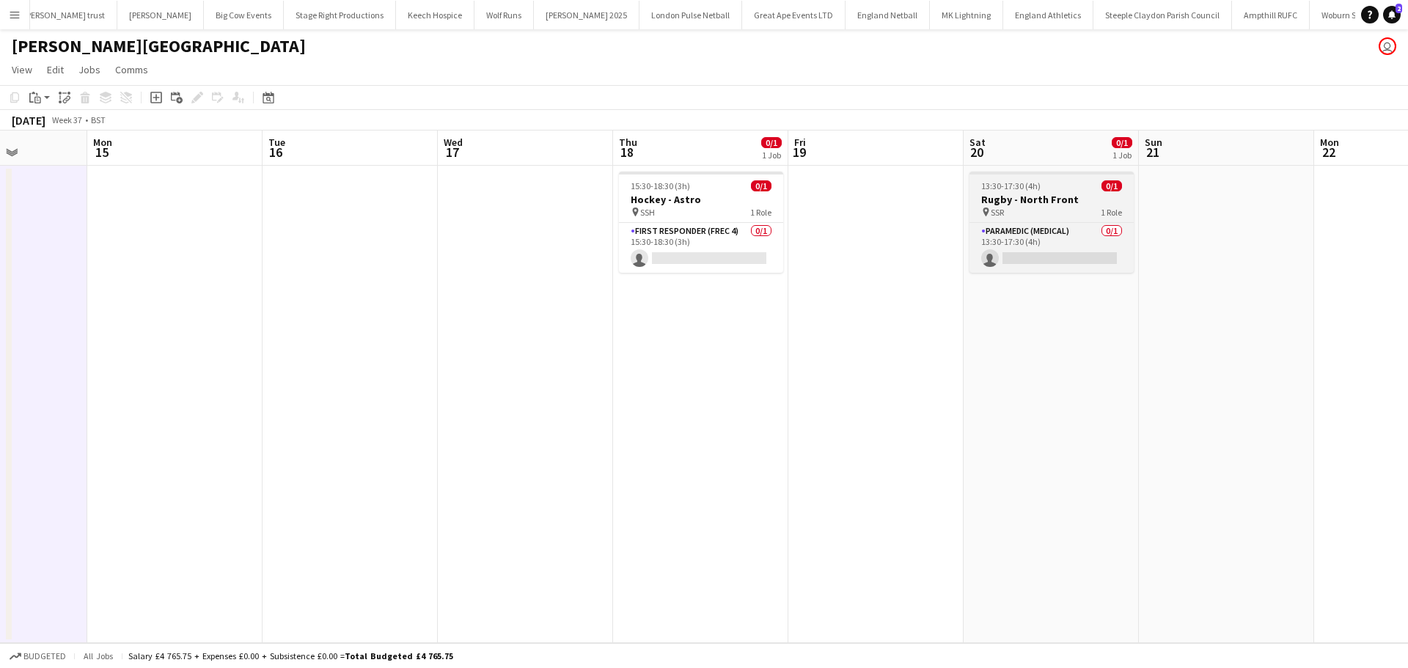
click at [1026, 210] on div "pin SSR 1 Role" at bounding box center [1051, 212] width 164 height 12
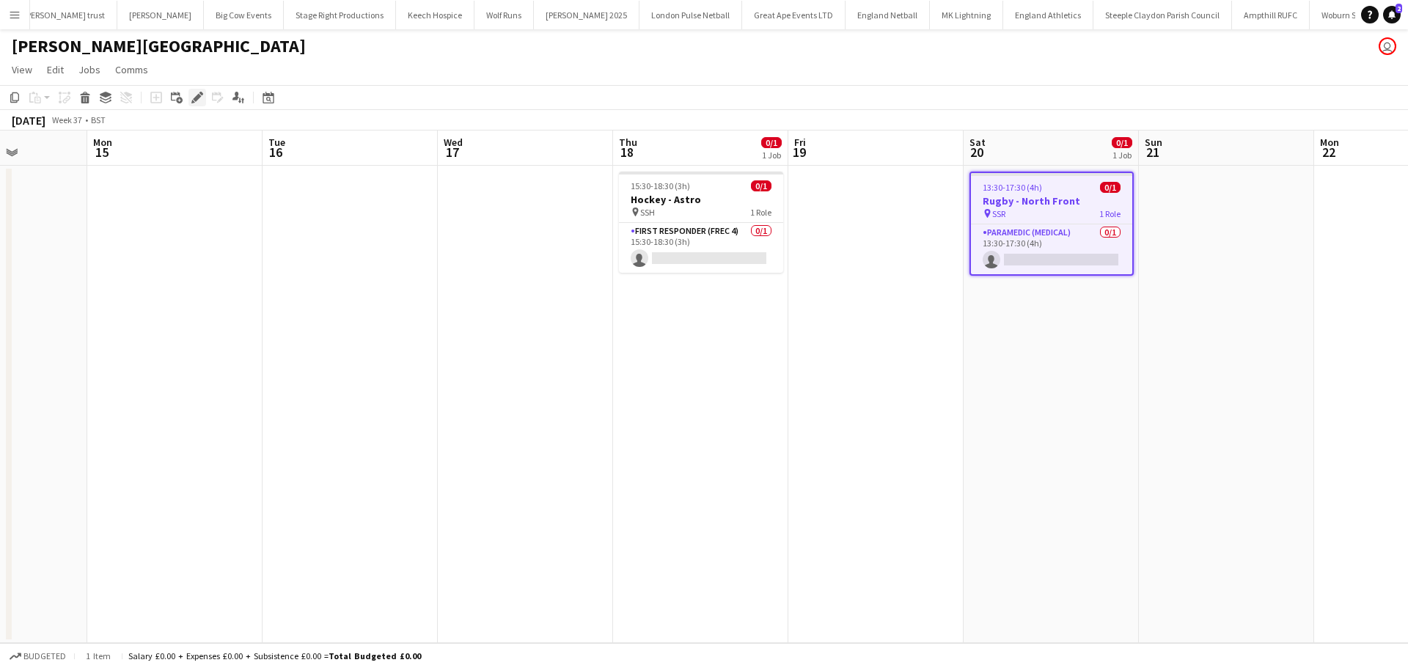
click at [194, 104] on div "Edit" at bounding box center [197, 98] width 18 height 18
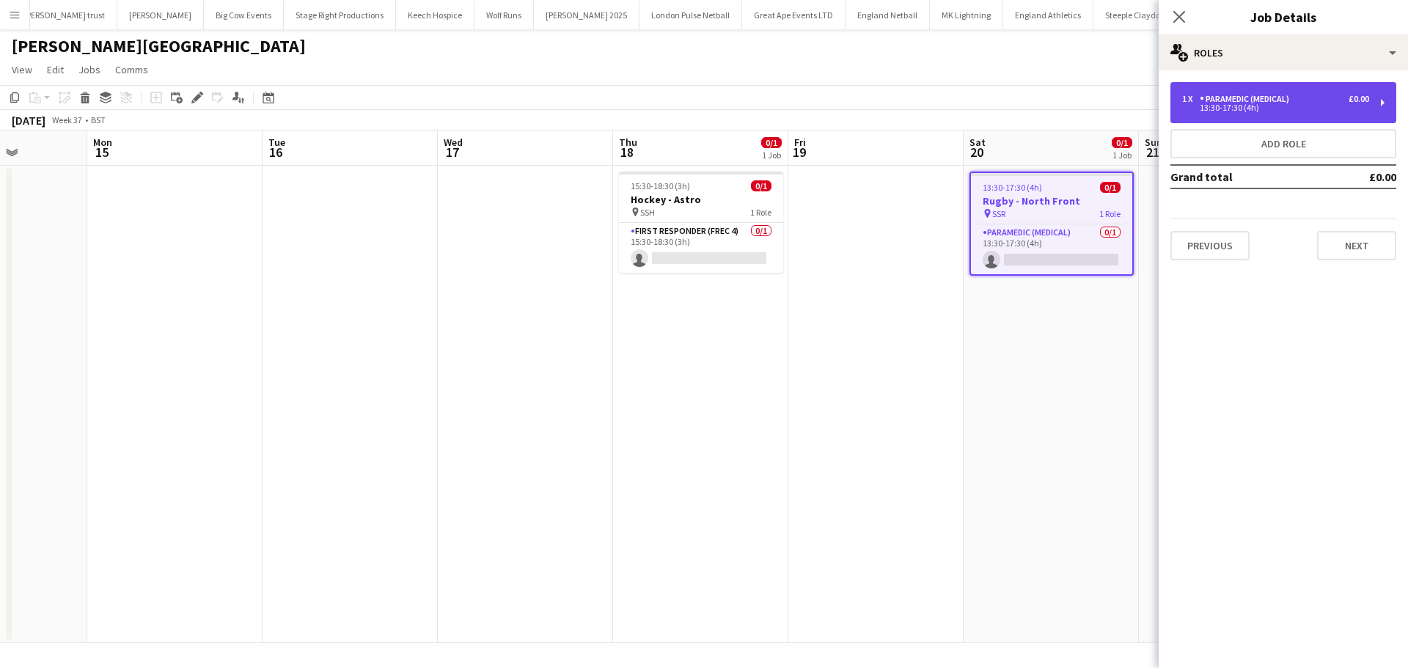
click at [1218, 109] on div "13:30-17:30 (4h)" at bounding box center [1275, 107] width 187 height 7
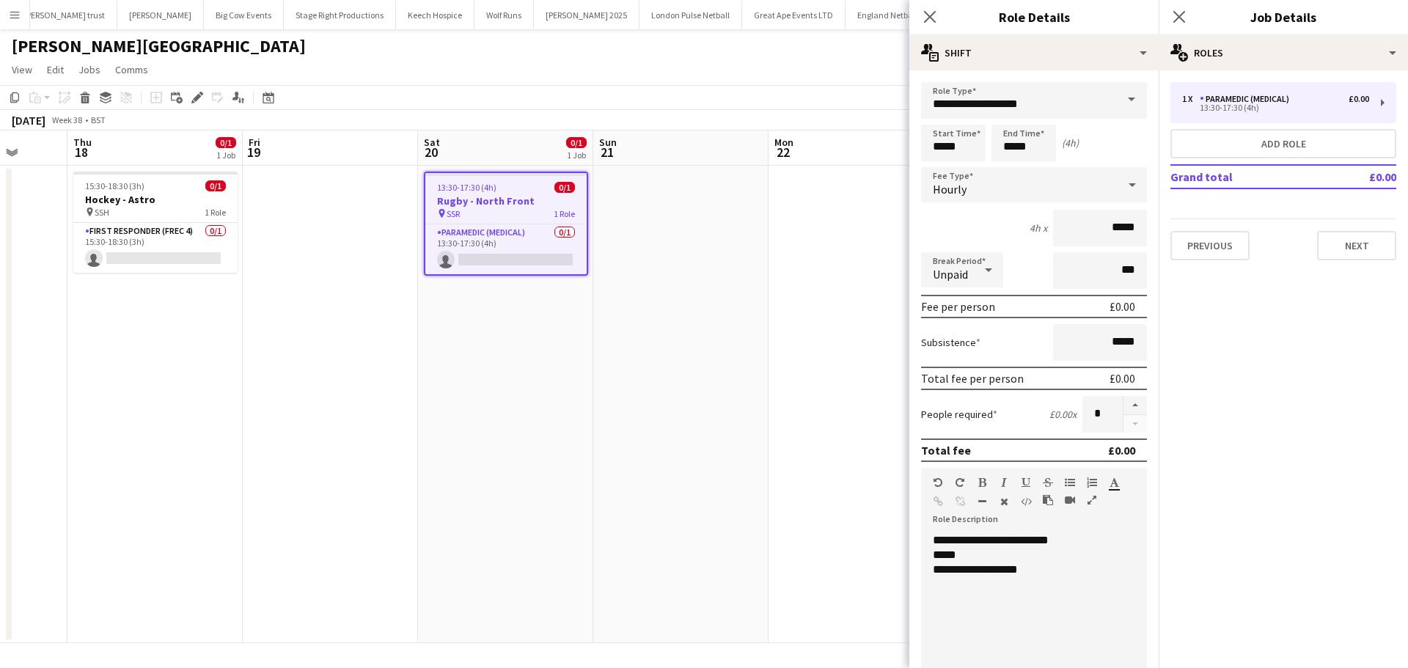
drag, startPoint x: 446, startPoint y: 314, endPoint x: 187, endPoint y: 318, distance: 259.6
click at [191, 318] on app-calendar-viewport "Mon 15 Tue 16 Wed 17 Thu 18 0/1 1 Job Fri 19 Sat 20 0/1 1 Job Sun 21 Mon 22 Tue…" at bounding box center [704, 386] width 1408 height 512
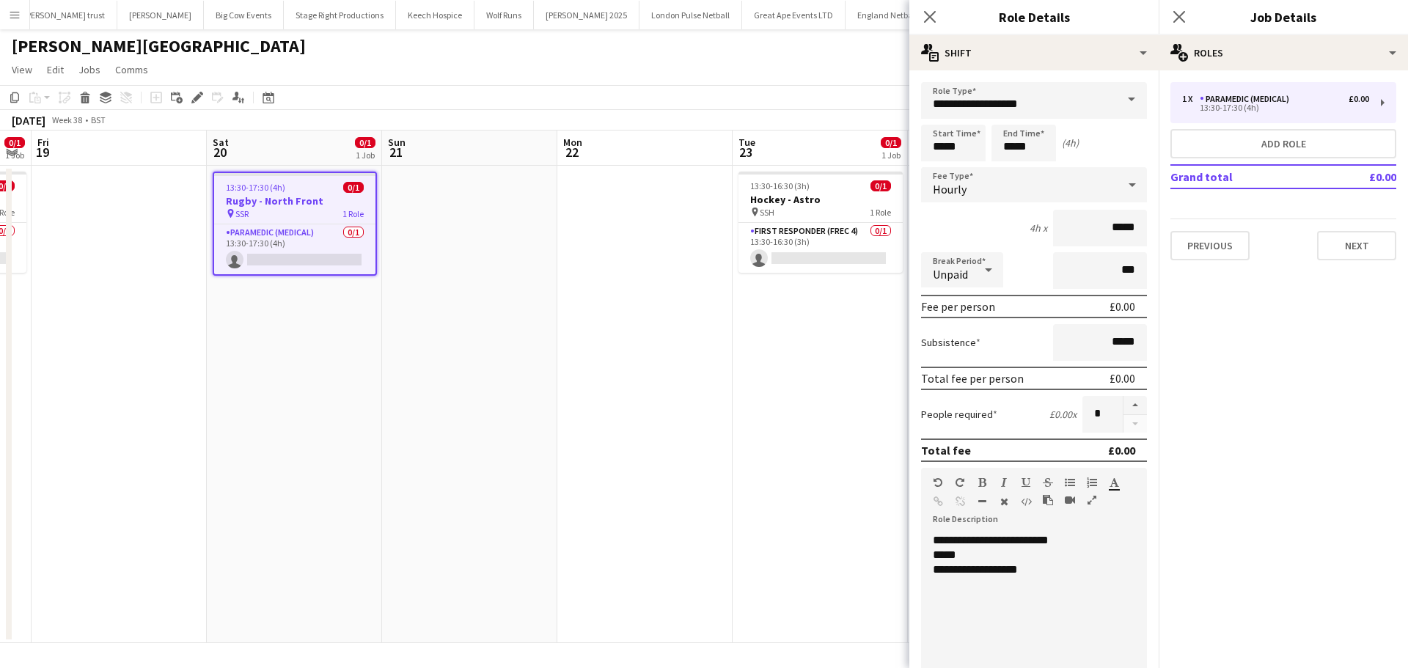
drag, startPoint x: 456, startPoint y: 317, endPoint x: 0, endPoint y: 317, distance: 456.0
click at [0, 317] on app-calendar-viewport "Tue 16 Wed 17 Thu 18 0/1 1 Job Fri 19 Sat 20 0/1 1 Job Sun 21 Mon 22 Tue 23 0/1…" at bounding box center [704, 386] width 1408 height 512
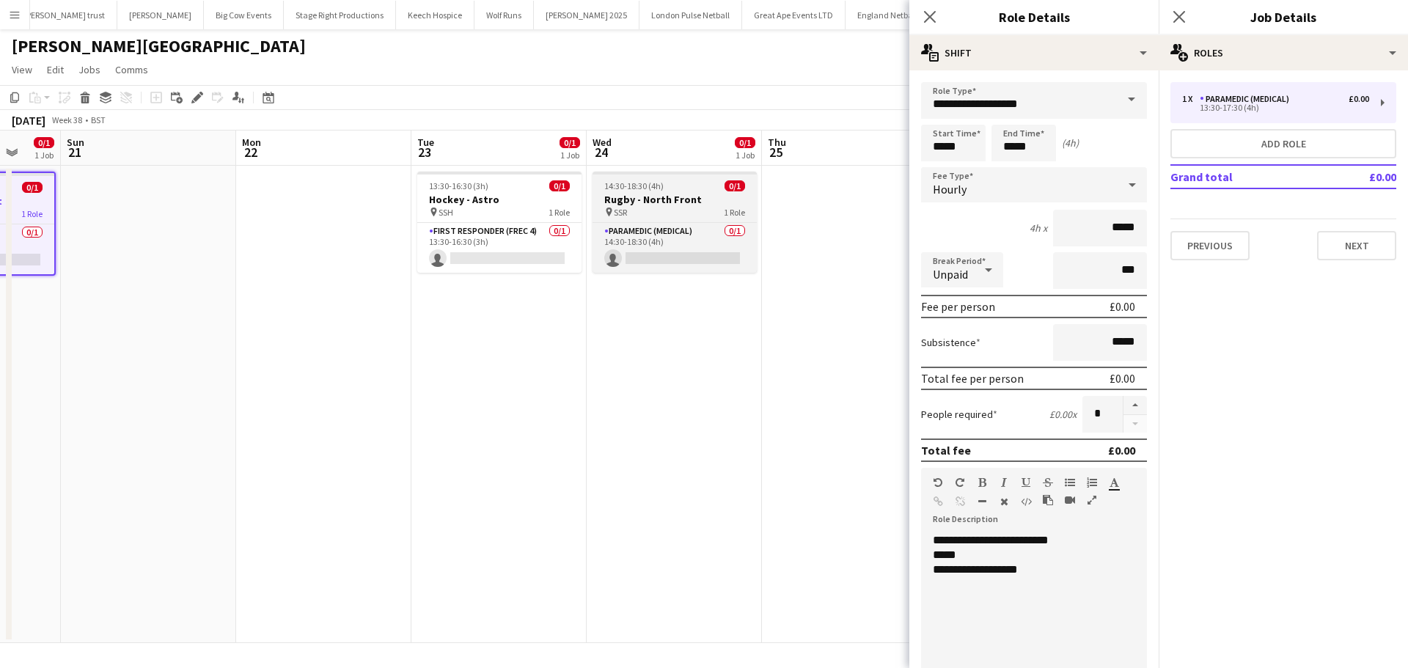
click at [619, 205] on h3 "Rugby - North Front" at bounding box center [674, 199] width 164 height 13
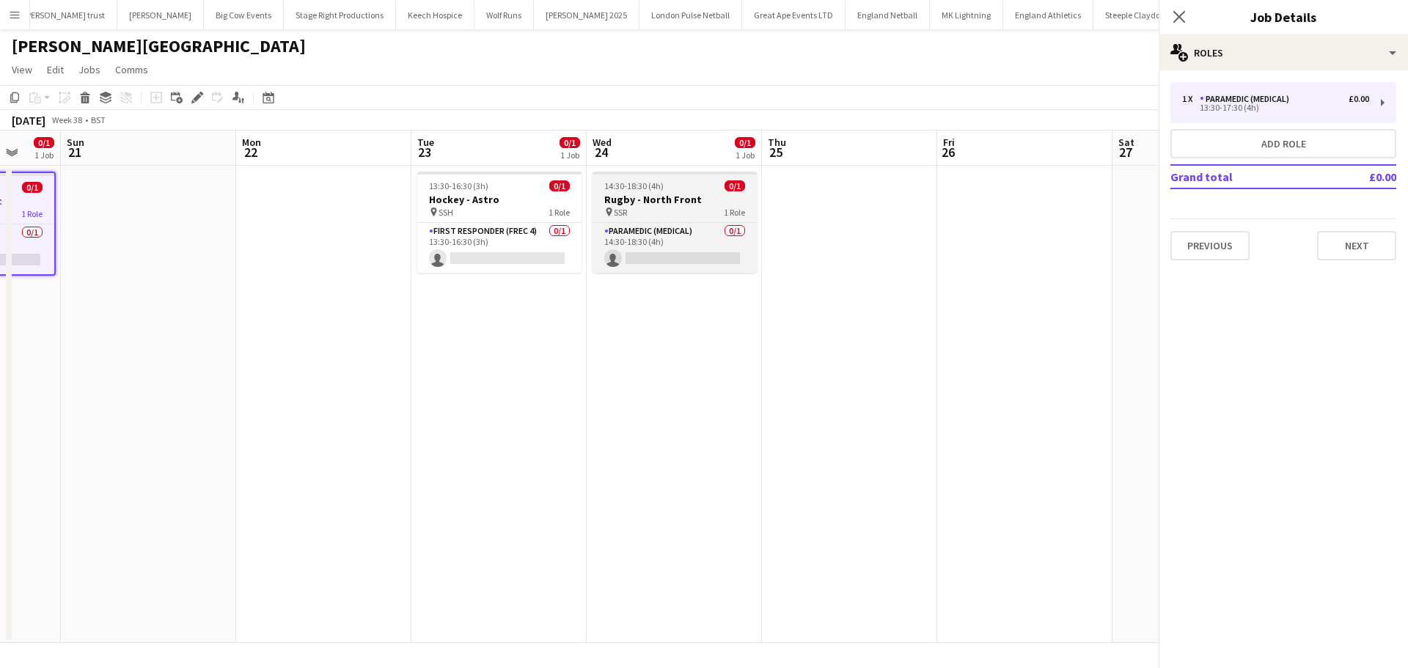
scroll to position [0, 464]
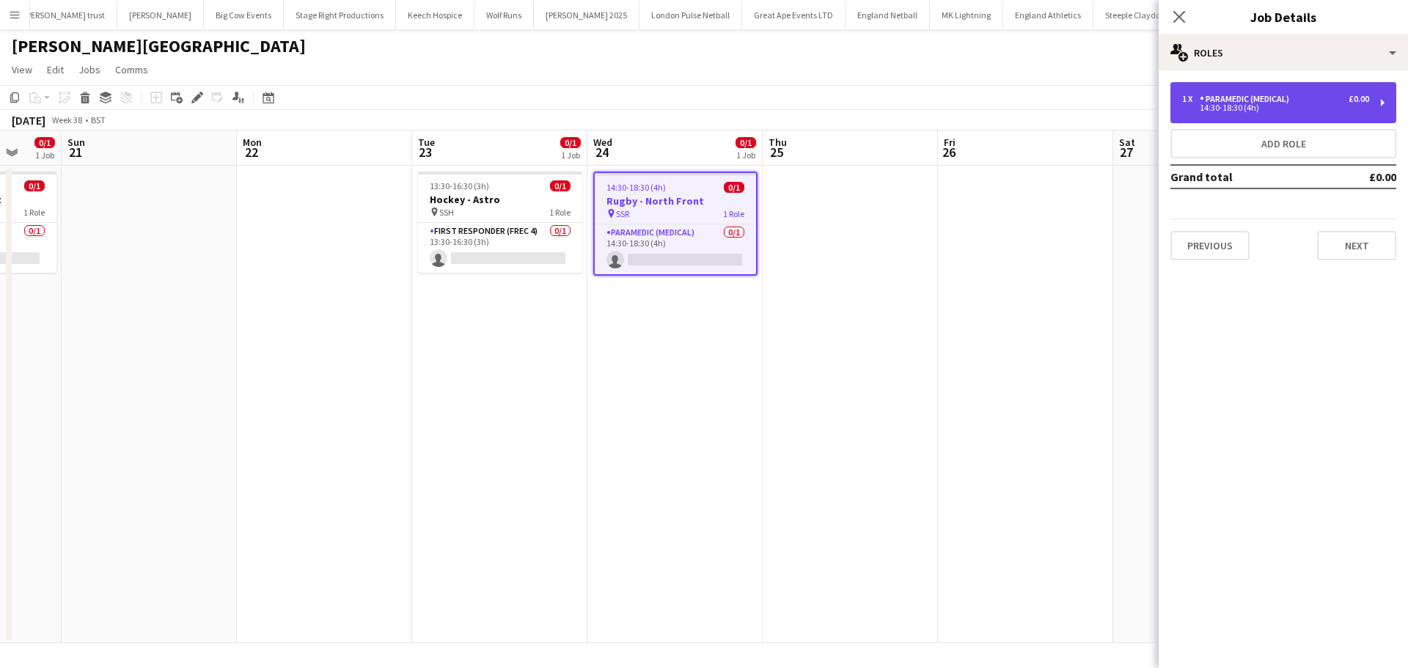
click at [1210, 101] on div "Paramedic (Medical)" at bounding box center [1246, 99] width 95 height 10
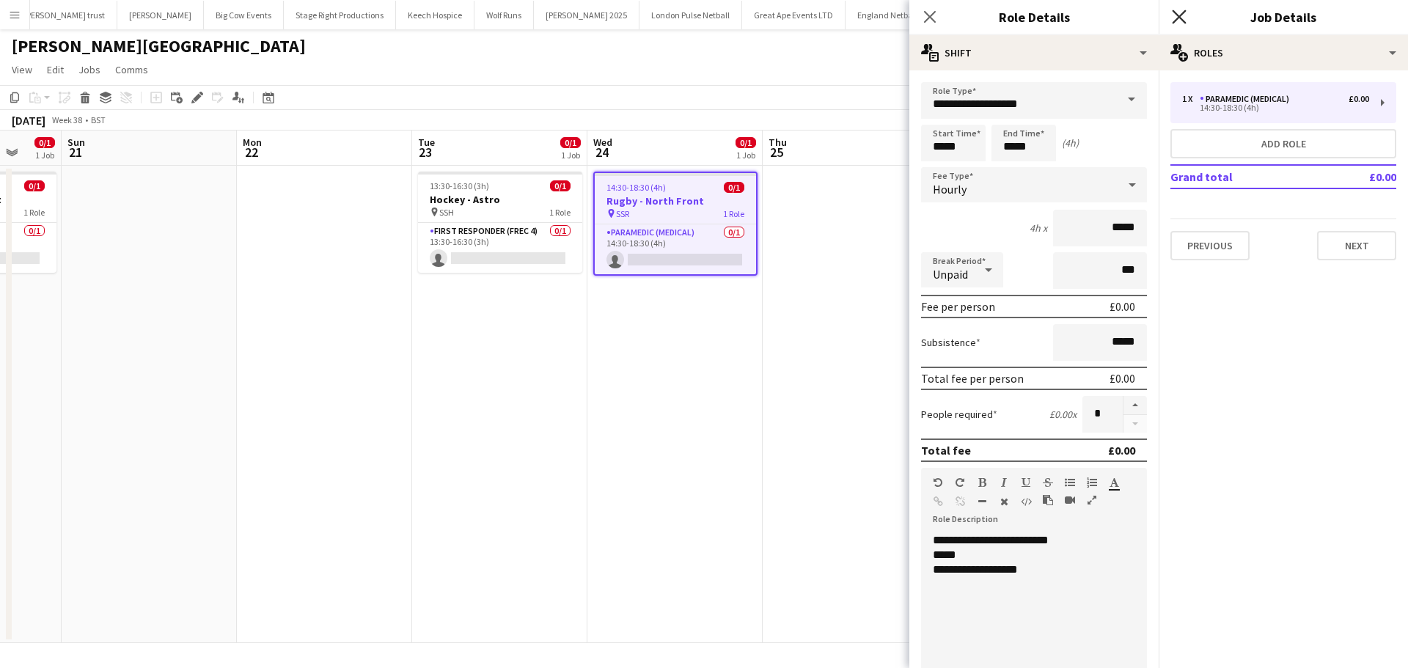
click at [1184, 13] on icon "Close pop-in" at bounding box center [1179, 17] width 14 height 14
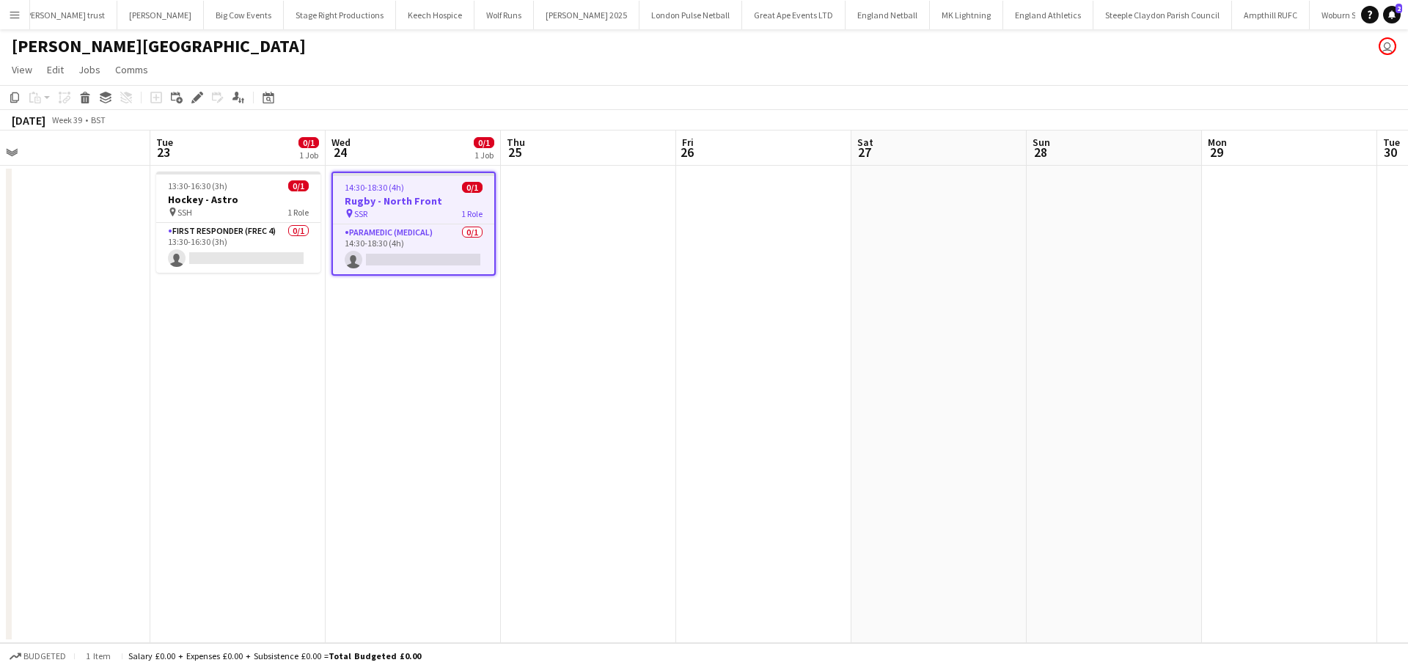
drag, startPoint x: 823, startPoint y: 323, endPoint x: 561, endPoint y: 345, distance: 263.4
click at [561, 348] on app-calendar-viewport "Fri 19 Sat 20 0/1 1 Job Sun 21 Mon 22 Tue 23 0/1 1 Job Wed 24 0/1 1 Job Thu 25 …" at bounding box center [704, 386] width 1408 height 512
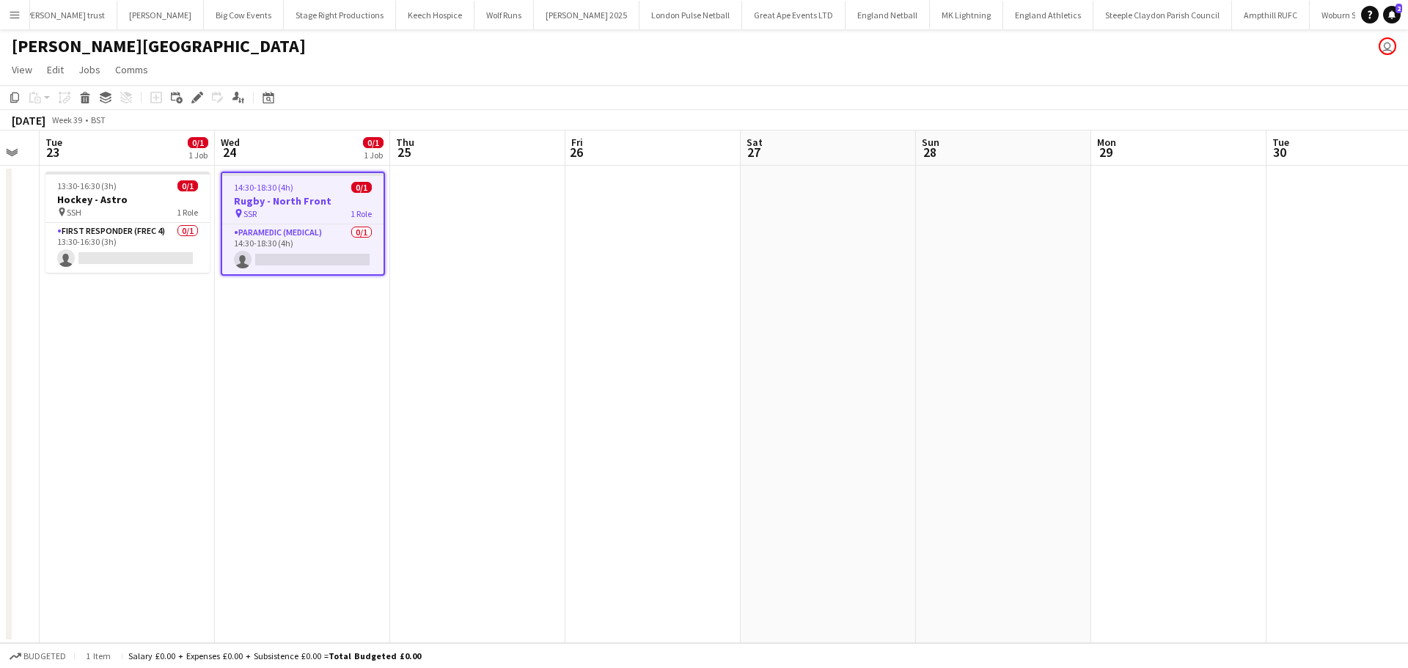
scroll to position [0, 310]
drag, startPoint x: 836, startPoint y: 304, endPoint x: 727, endPoint y: 341, distance: 115.2
click at [727, 341] on app-calendar-viewport "Sun 21 Mon 22 Tue 23 0/1 1 Job Wed 24 0/1 1 Job Thu 25 Fri 26 Sat 27 Sun 28 Mon…" at bounding box center [704, 386] width 1408 height 512
click at [318, 202] on h3 "Rugby - North Front" at bounding box center [303, 200] width 161 height 13
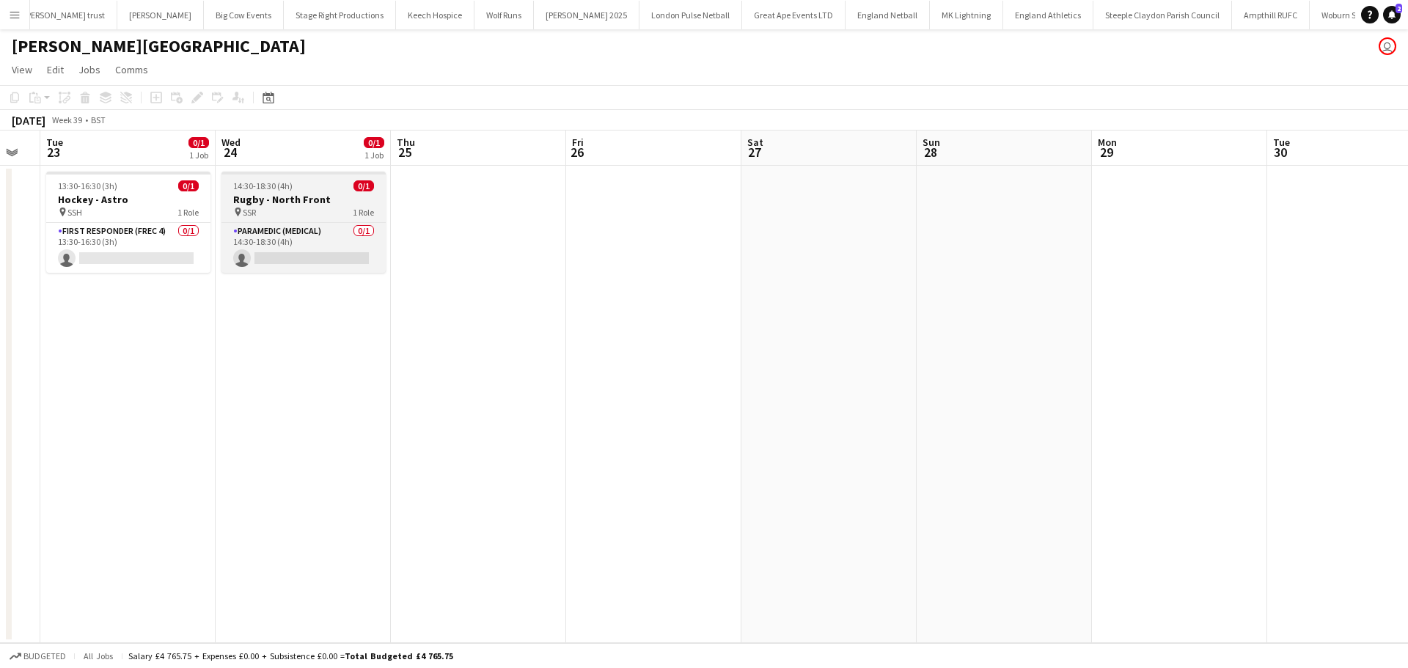
click at [317, 202] on h3 "Rugby - North Front" at bounding box center [303, 199] width 164 height 13
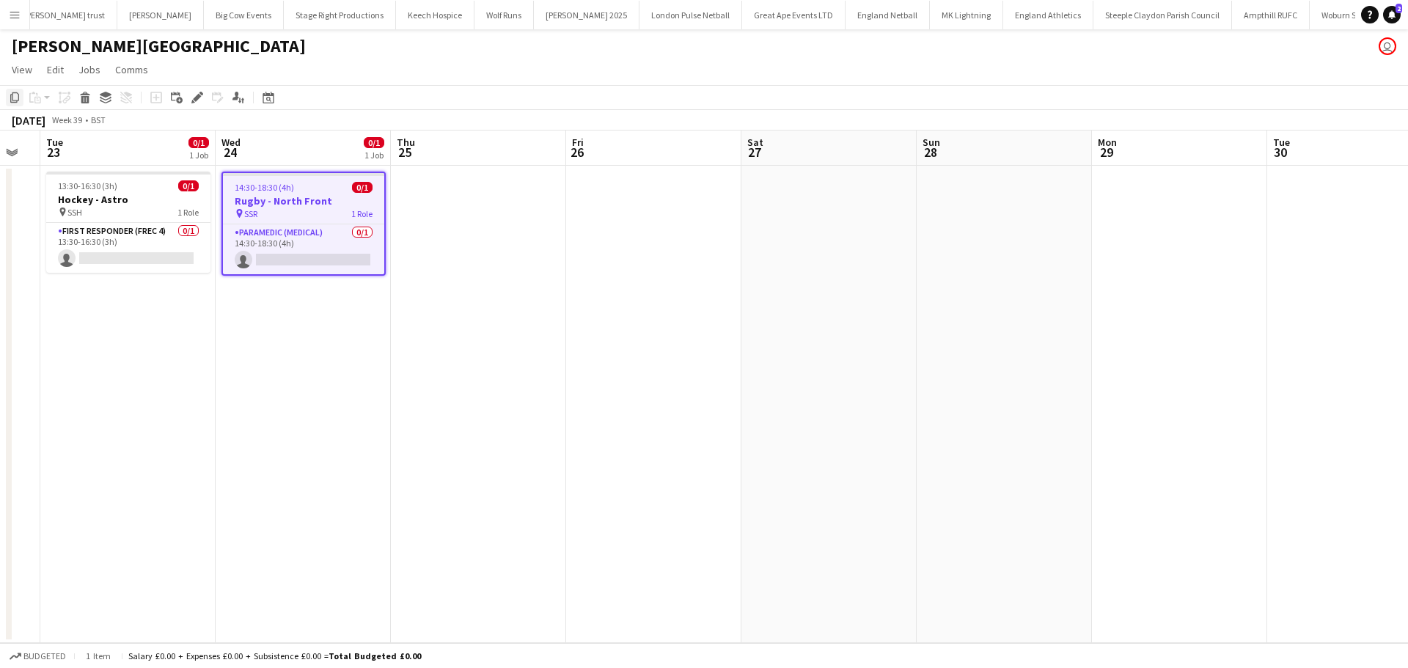
click at [12, 93] on icon "Copy" at bounding box center [15, 98] width 12 height 12
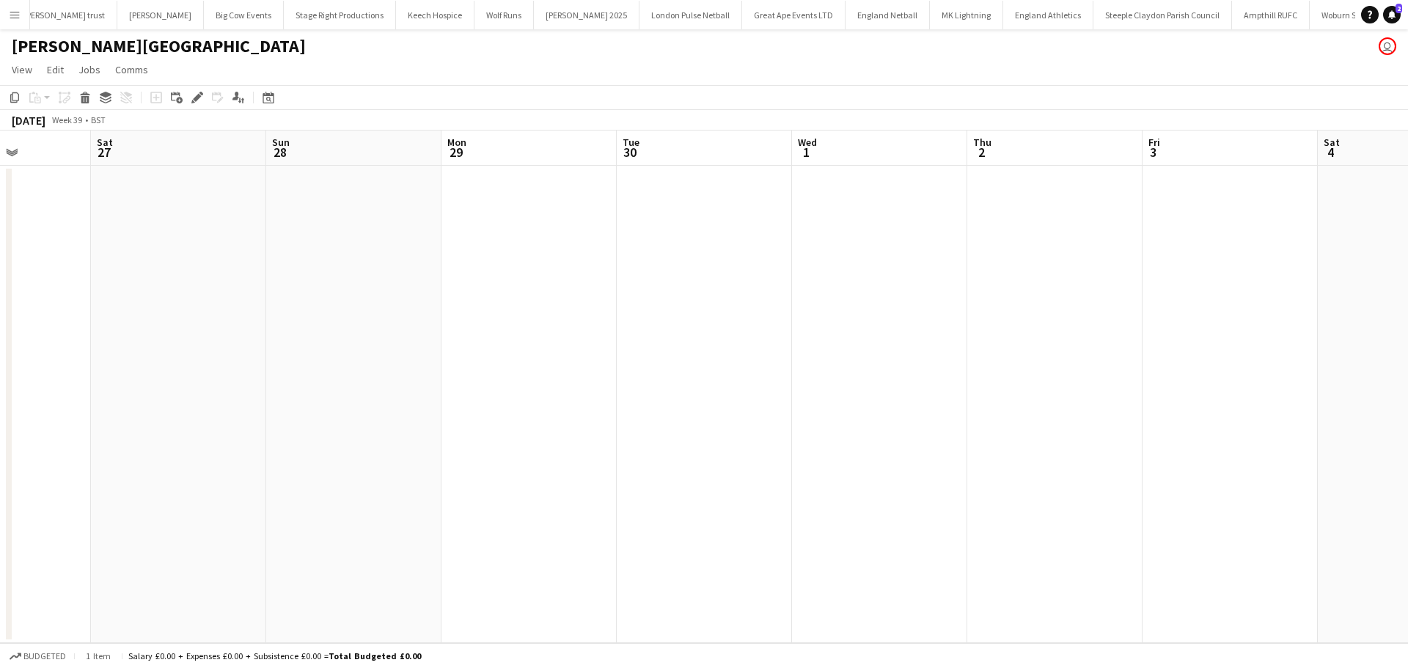
drag, startPoint x: 782, startPoint y: 378, endPoint x: 463, endPoint y: 318, distance: 325.1
click at [265, 382] on app-calendar-viewport "Tue 23 0/1 1 Job Wed 24 0/1 1 Job Thu 25 Fri 26 Sat 27 Sun 28 Mon 29 Tue 30 Wed…" at bounding box center [704, 386] width 1408 height 512
click at [1016, 196] on app-date-cell at bounding box center [1012, 404] width 175 height 477
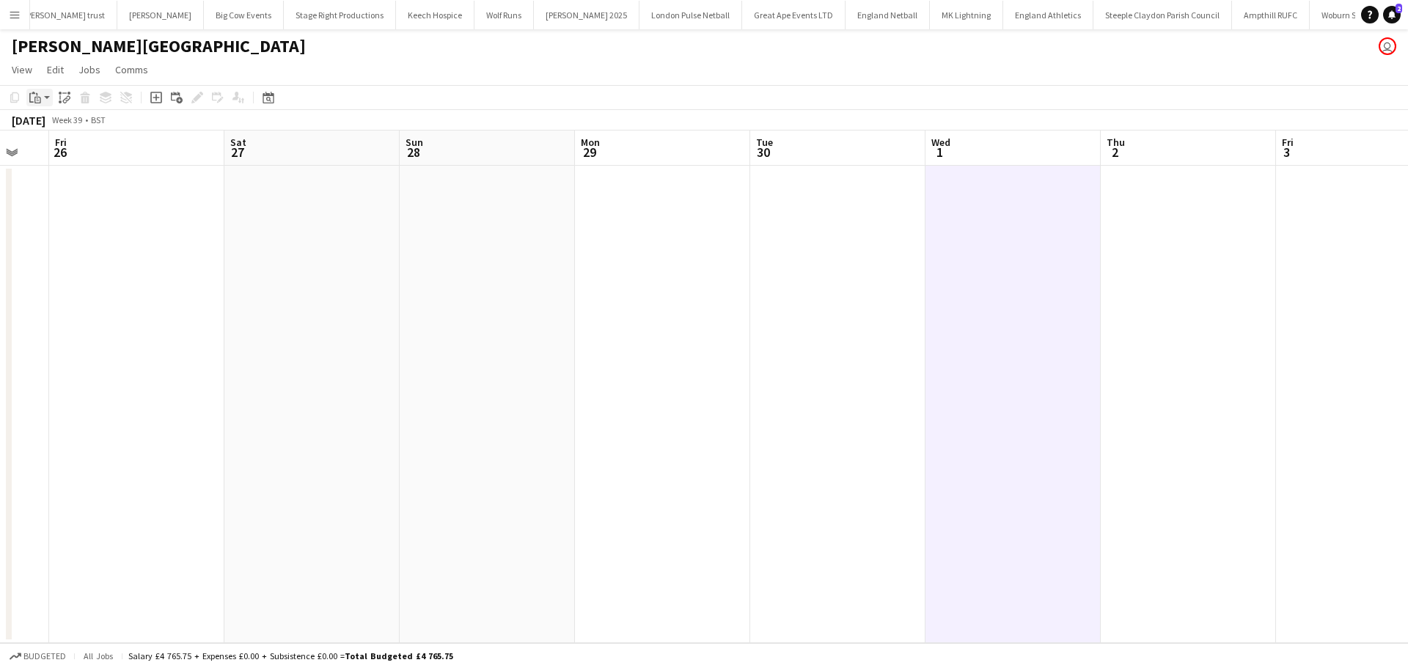
click at [37, 100] on icon "Paste" at bounding box center [35, 98] width 12 height 12
click at [54, 124] on link "Paste Ctrl+V" at bounding box center [108, 125] width 138 height 13
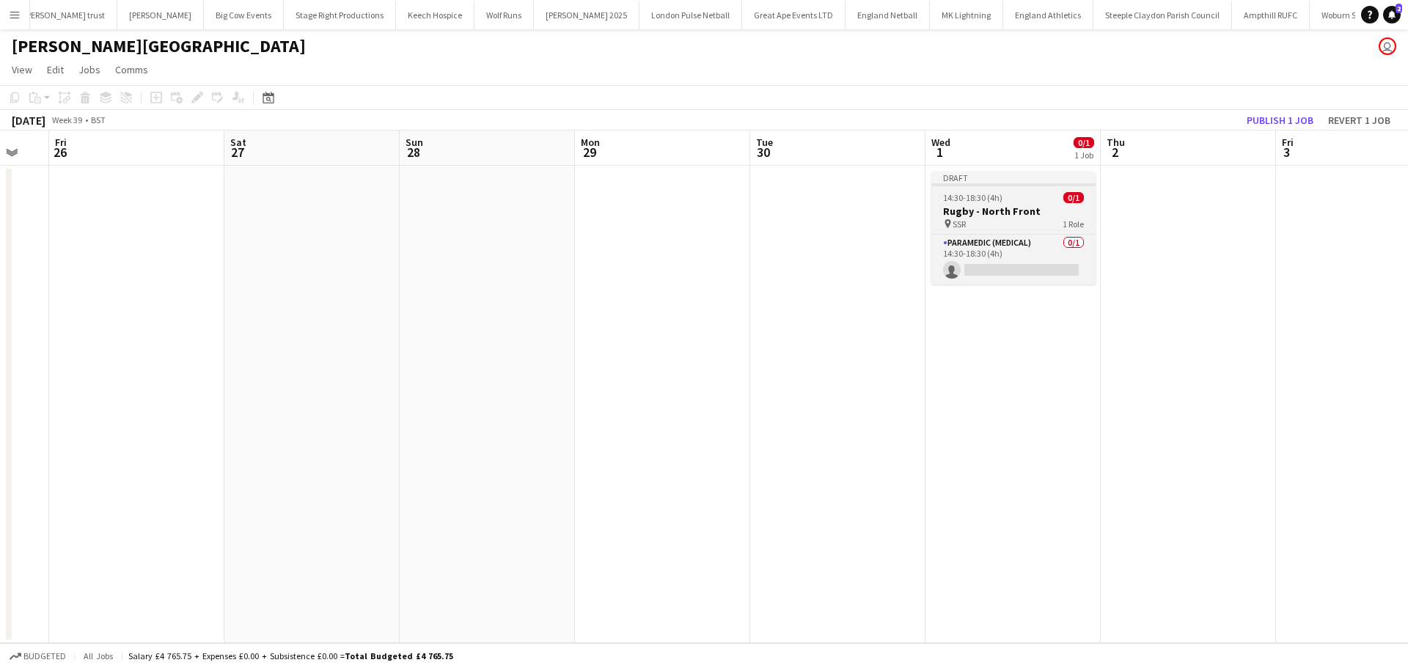
click at [1008, 232] on app-job-card "Draft 14:30-18:30 (4h) 0/1 Rugby - North Front pin SSR 1 Role Paramedic (Medica…" at bounding box center [1013, 228] width 164 height 113
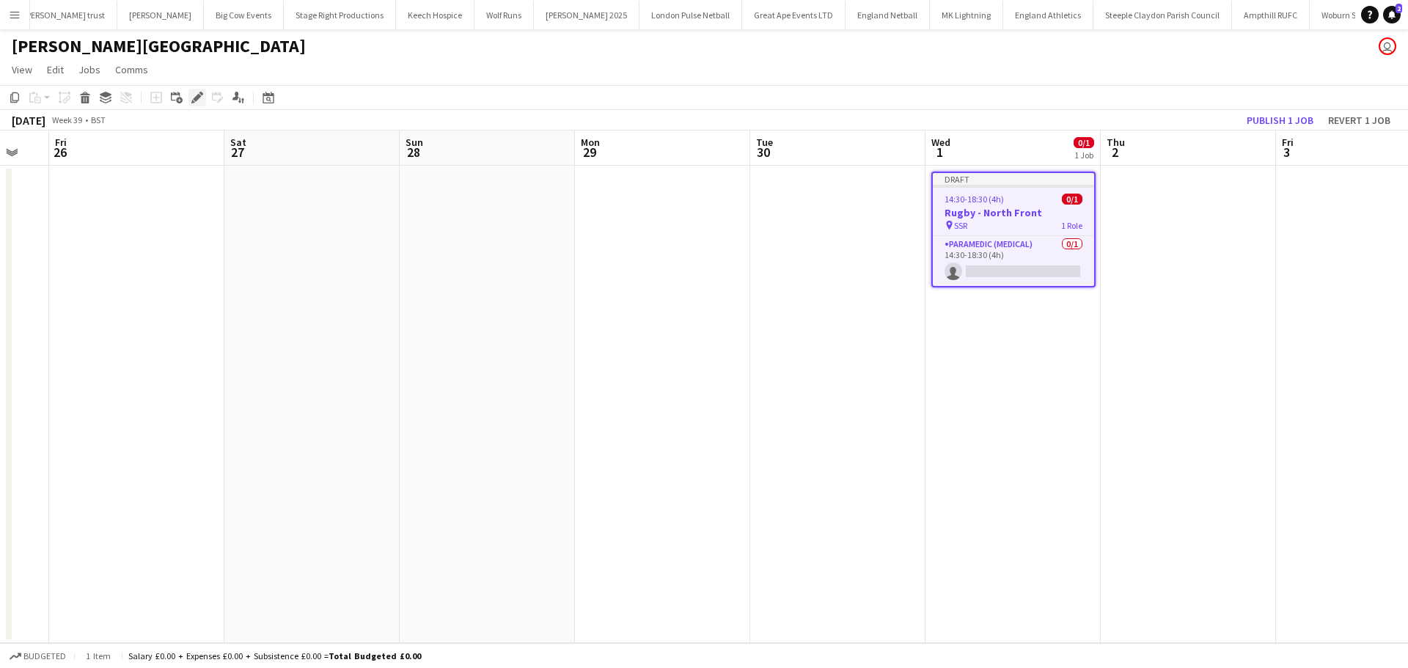
click at [192, 99] on icon "Edit" at bounding box center [197, 98] width 12 height 12
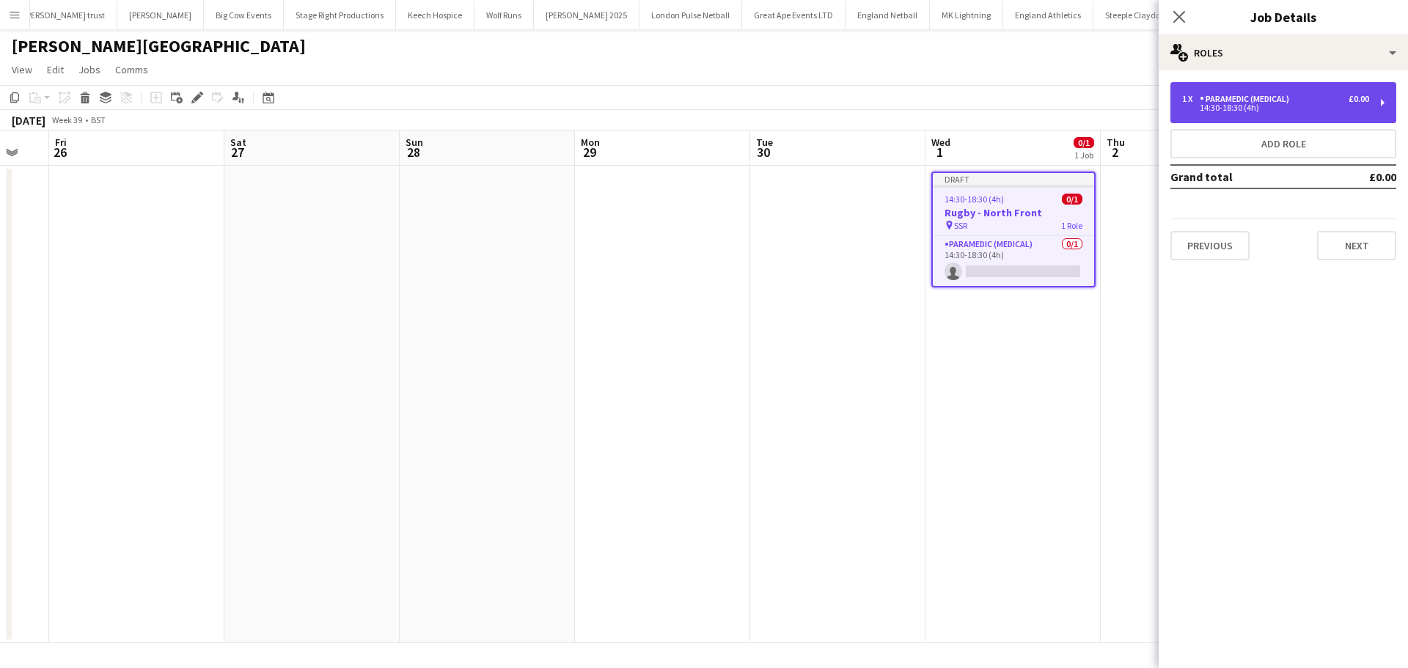
click at [1259, 107] on div "14:30-18:30 (4h)" at bounding box center [1275, 107] width 187 height 7
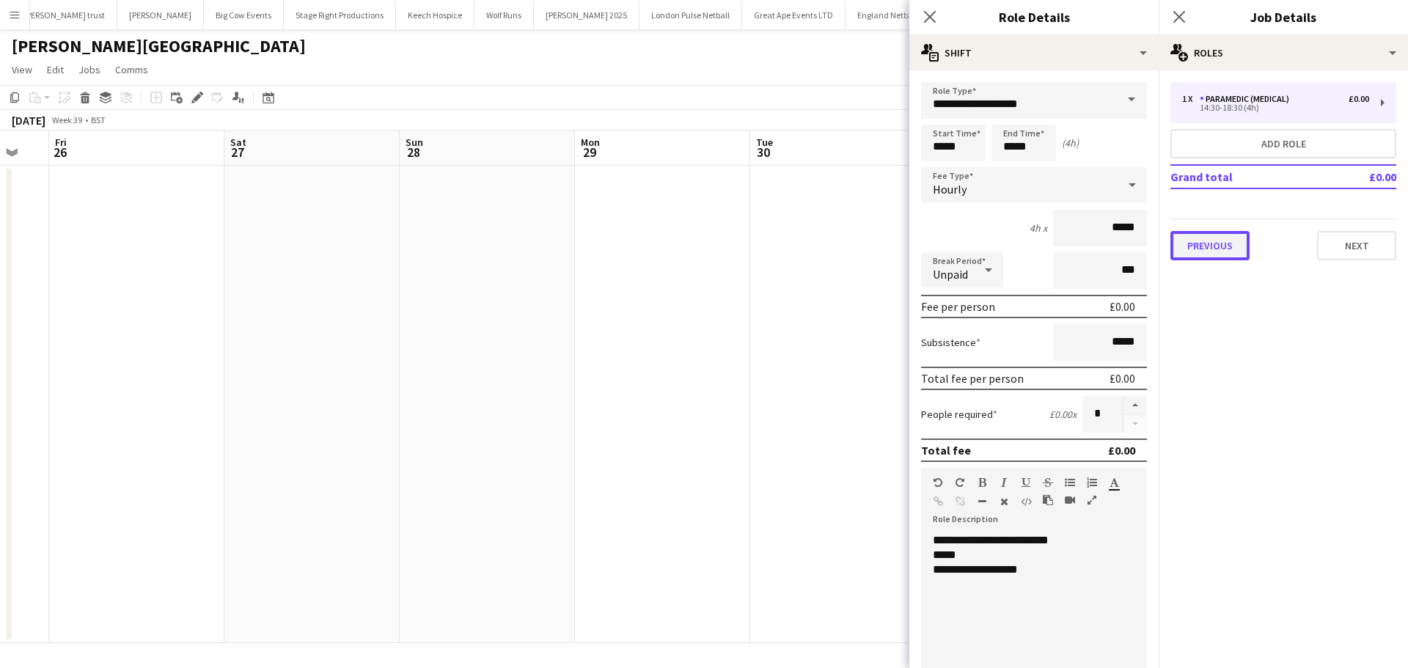
click at [1229, 245] on button "Previous" at bounding box center [1209, 245] width 79 height 29
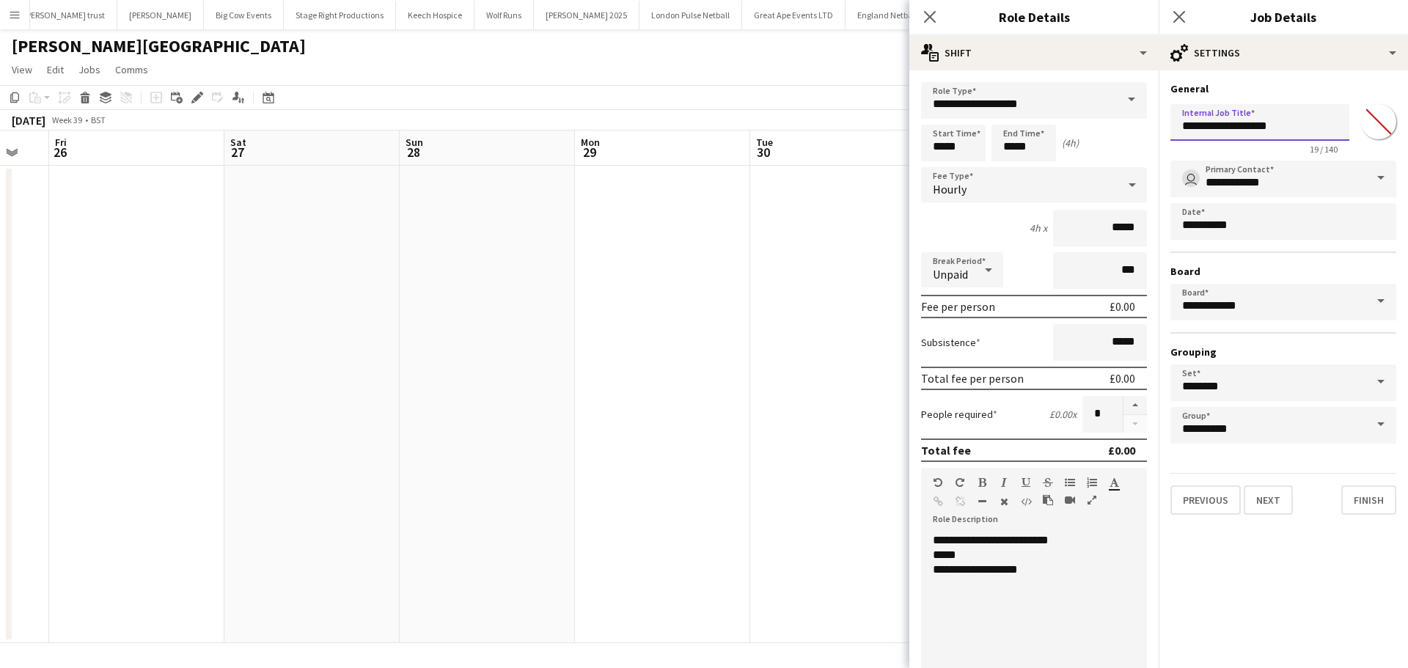
drag, startPoint x: 1292, startPoint y: 128, endPoint x: 1223, endPoint y: 129, distance: 69.6
click at [1223, 129] on input "**********" at bounding box center [1259, 122] width 179 height 37
type input "**********"
click at [982, 573] on div "**********" at bounding box center [1028, 569] width 191 height 15
click at [1183, 15] on icon "Close pop-in" at bounding box center [1179, 17] width 14 height 14
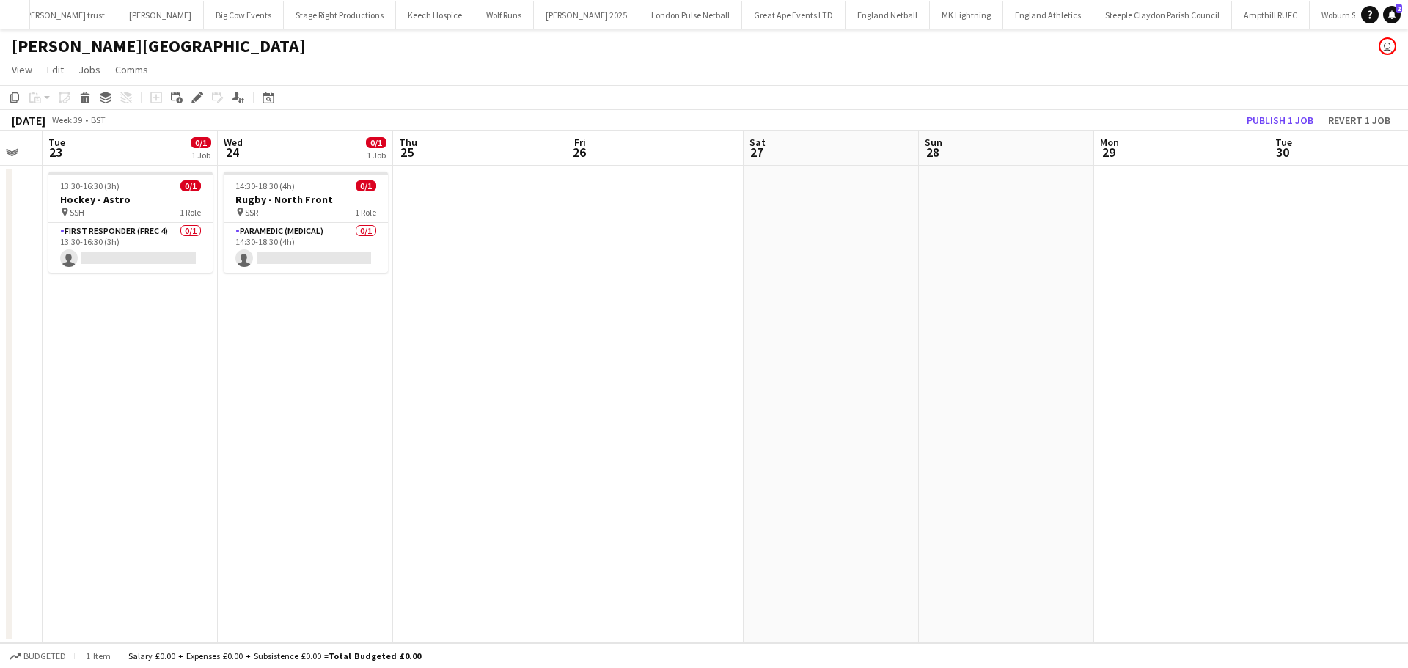
scroll to position [0, 304]
drag, startPoint x: 539, startPoint y: 422, endPoint x: 1057, endPoint y: 427, distance: 518.3
click at [1057, 427] on app-calendar-viewport "Sun 21 Mon 22 Tue 23 0/1 1 Job Wed 24 0/1 1 Job Thu 25 Fri 26 Sat 27 Sun 28 Mon…" at bounding box center [704, 386] width 1408 height 512
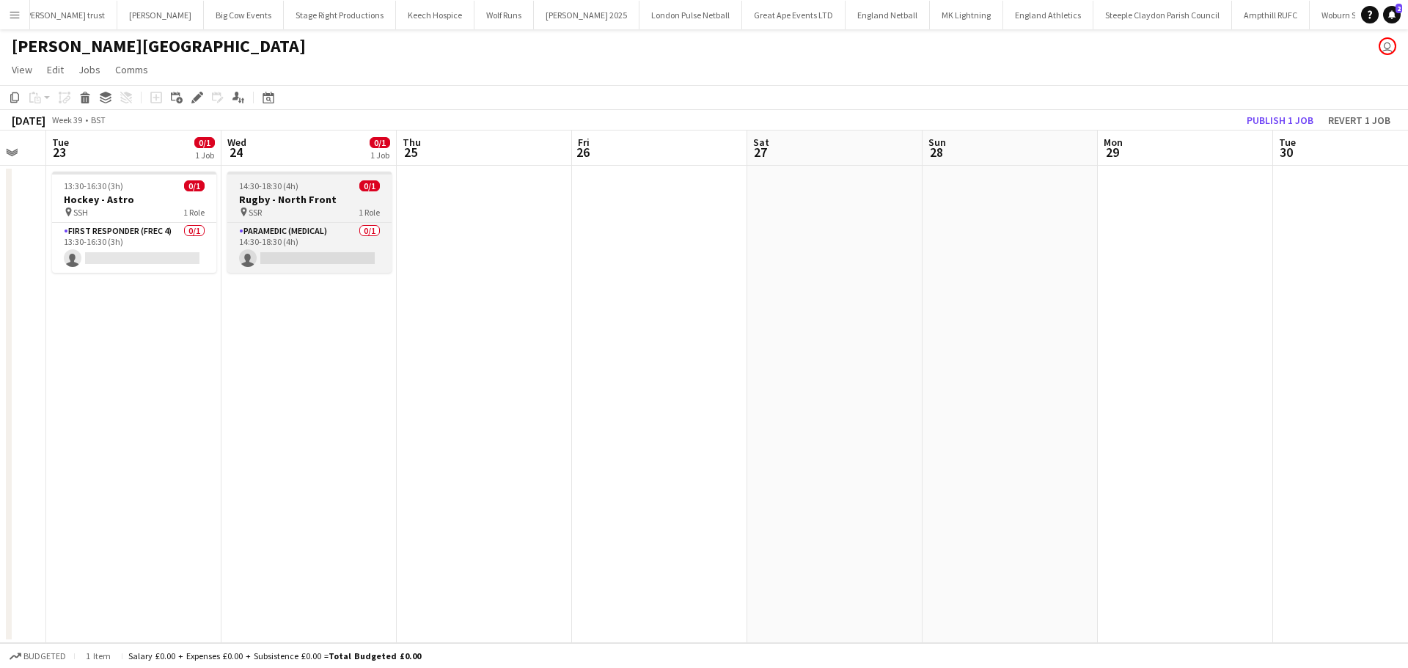
click at [304, 191] on div "14:30-18:30 (4h) 0/1" at bounding box center [309, 185] width 164 height 11
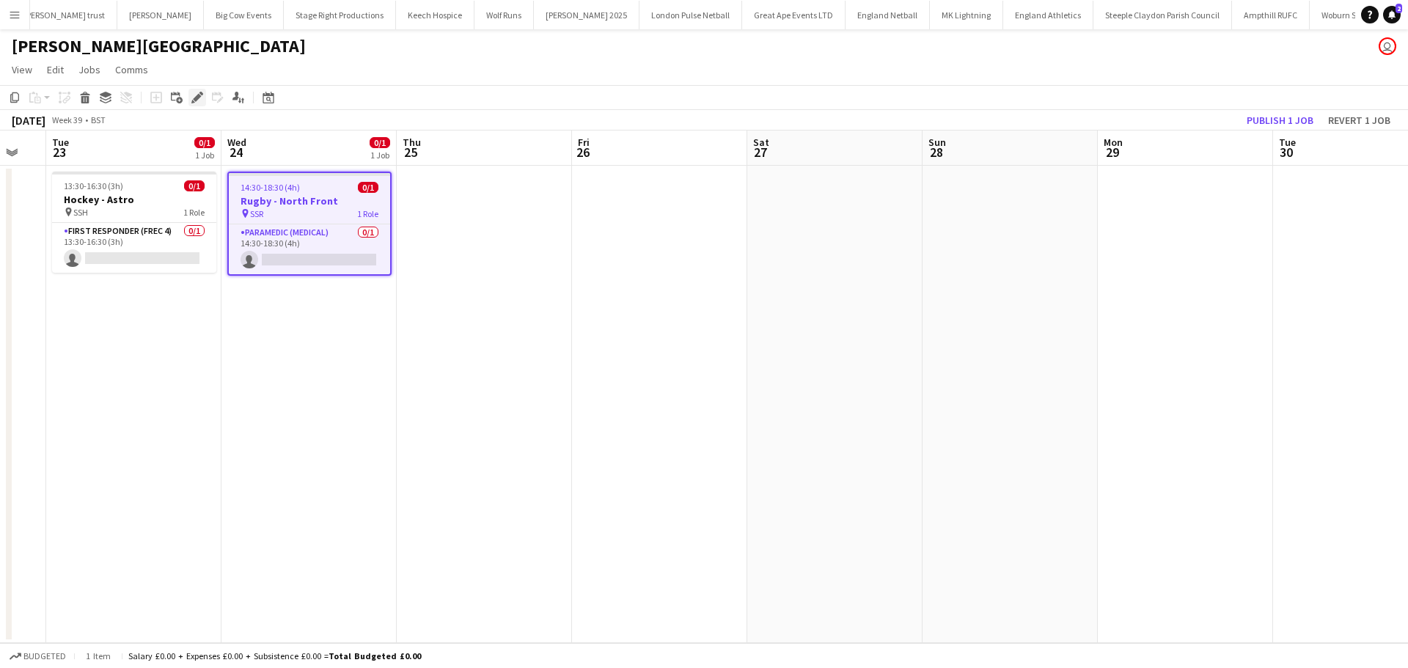
click at [199, 93] on icon "Edit" at bounding box center [197, 98] width 12 height 12
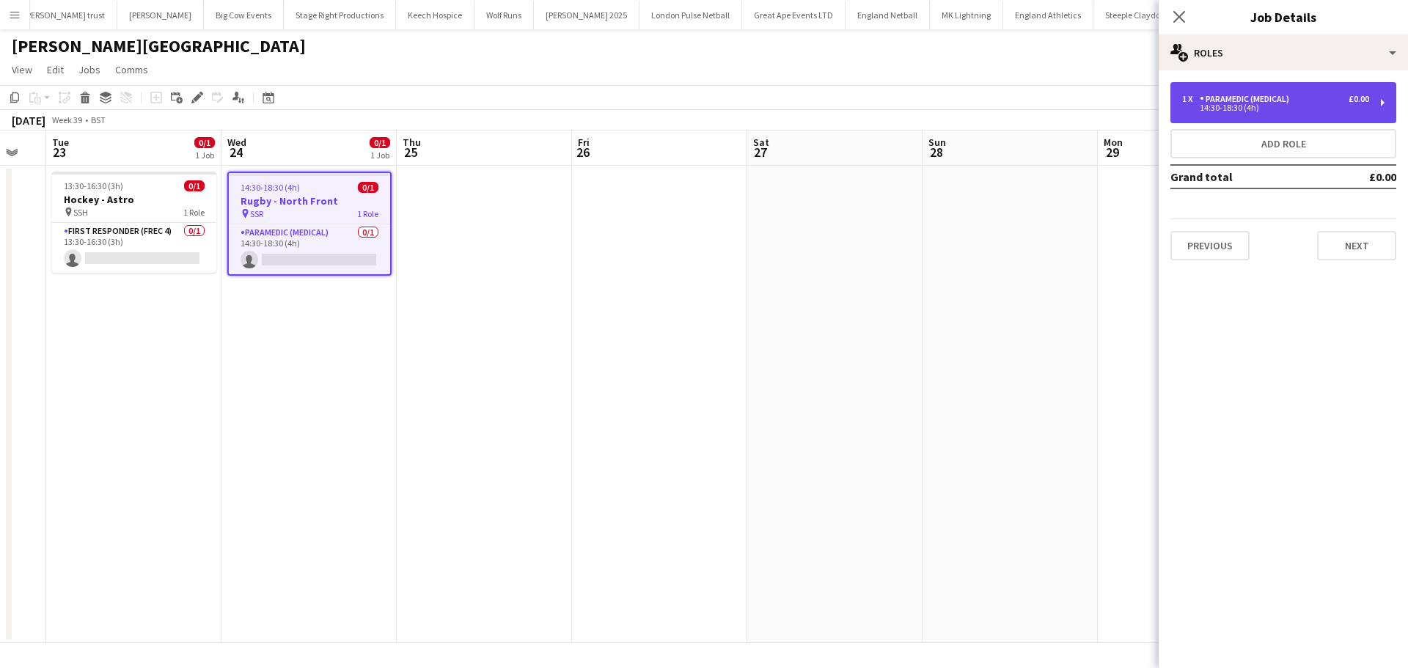
click at [1284, 92] on div "1 x Paramedic (Medical) £0.00 14:30-18:30 (4h)" at bounding box center [1283, 102] width 226 height 41
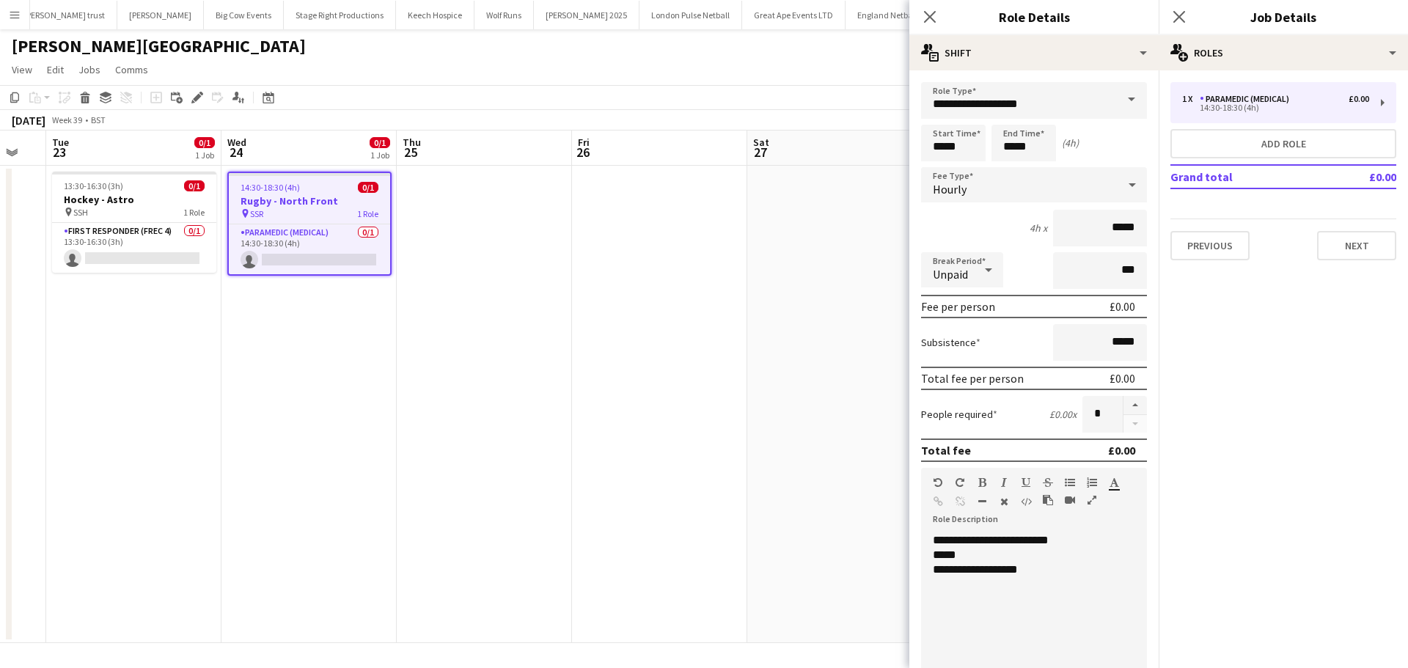
click at [982, 571] on div "**********" at bounding box center [1028, 569] width 191 height 15
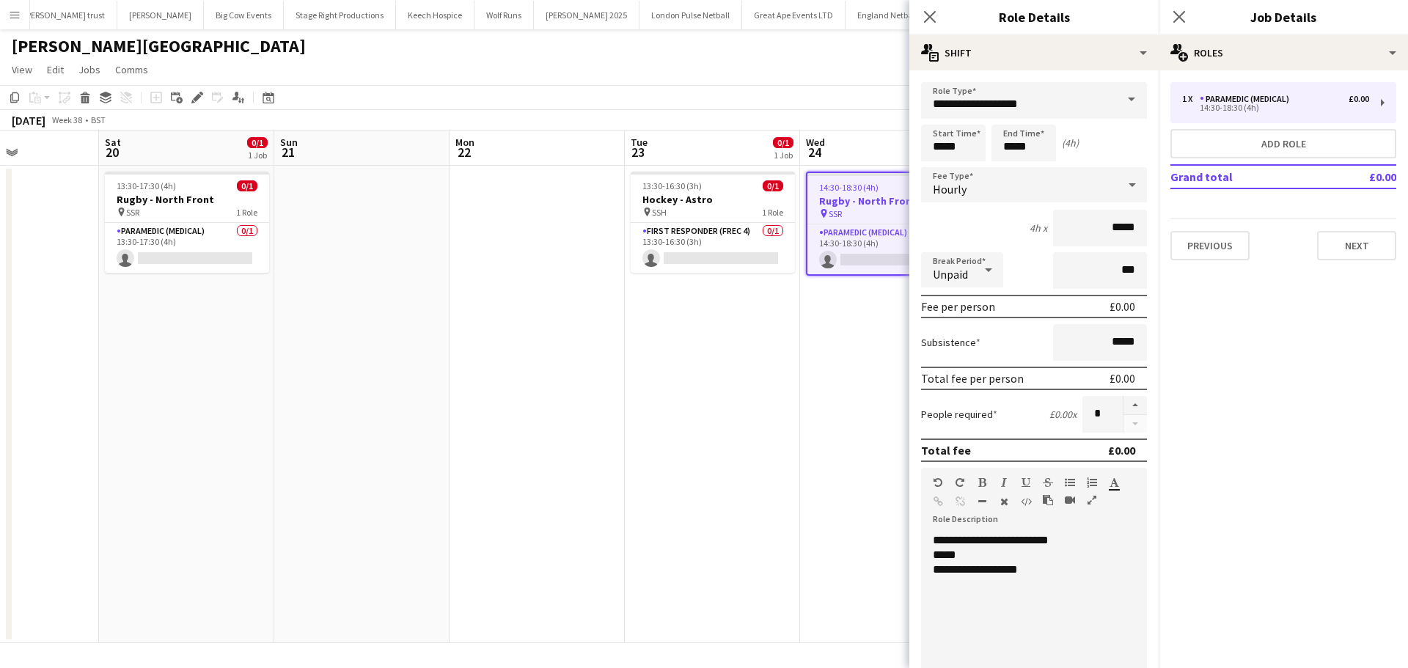
scroll to position [0, 411]
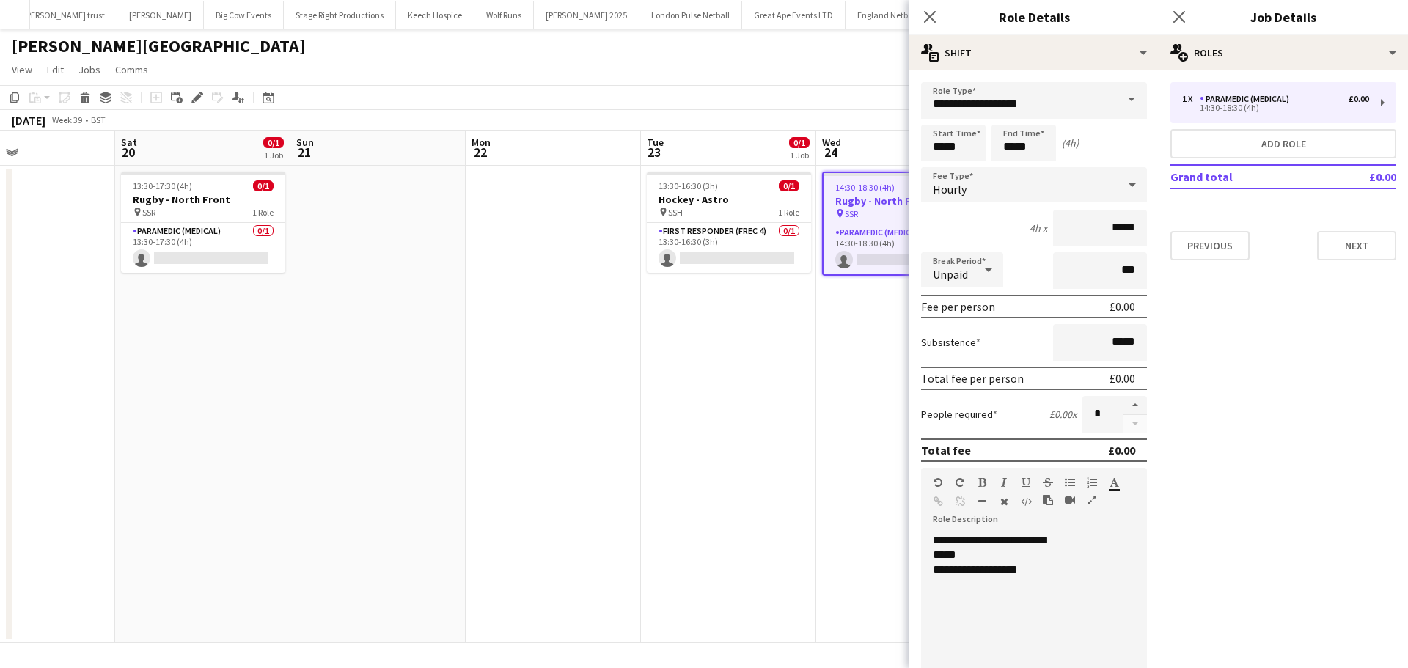
drag, startPoint x: 247, startPoint y: 378, endPoint x: 841, endPoint y: 380, distance: 593.8
click at [841, 380] on app-calendar-viewport "Wed 17 Thu 18 0/1 1 Job Fri 19 Sat 20 0/1 1 Job Sun 21 Mon 22 Tue 23 0/1 1 Job …" at bounding box center [704, 386] width 1408 height 512
click at [183, 186] on span "13:30-17:30 (4h)" at bounding box center [162, 185] width 59 height 11
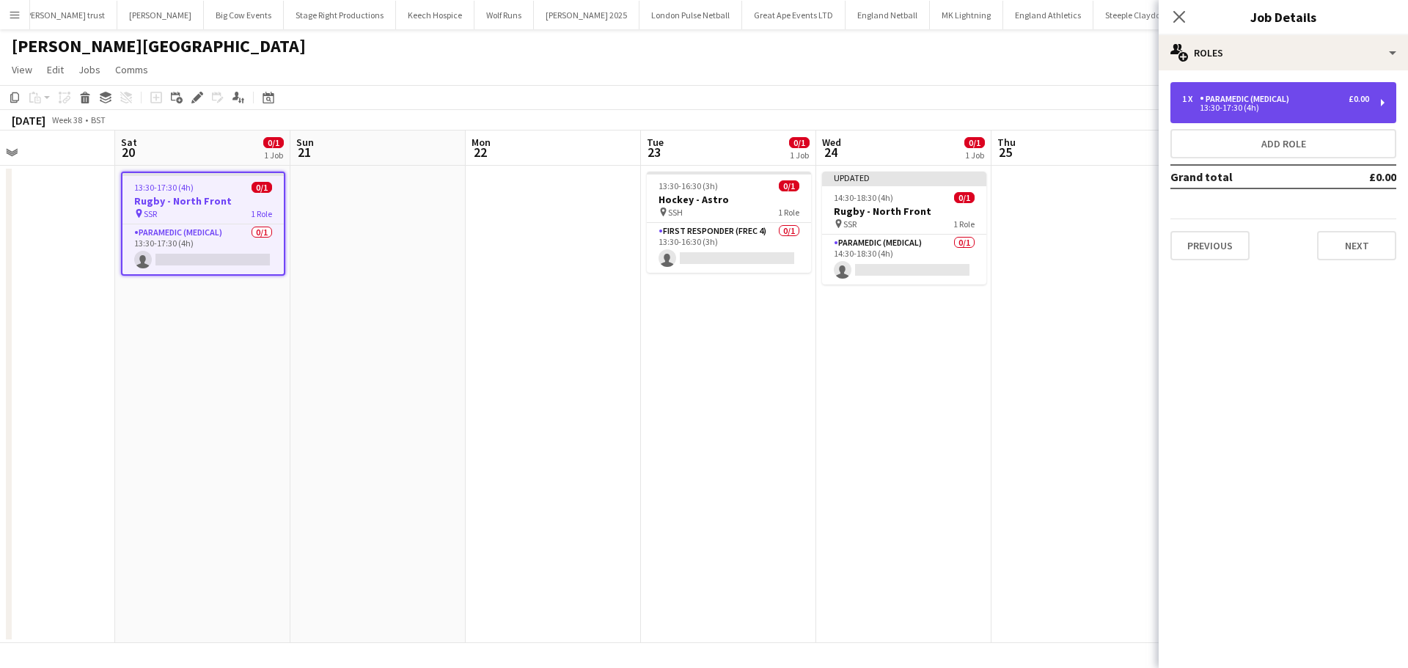
click at [1265, 110] on div "13:30-17:30 (4h)" at bounding box center [1275, 107] width 187 height 7
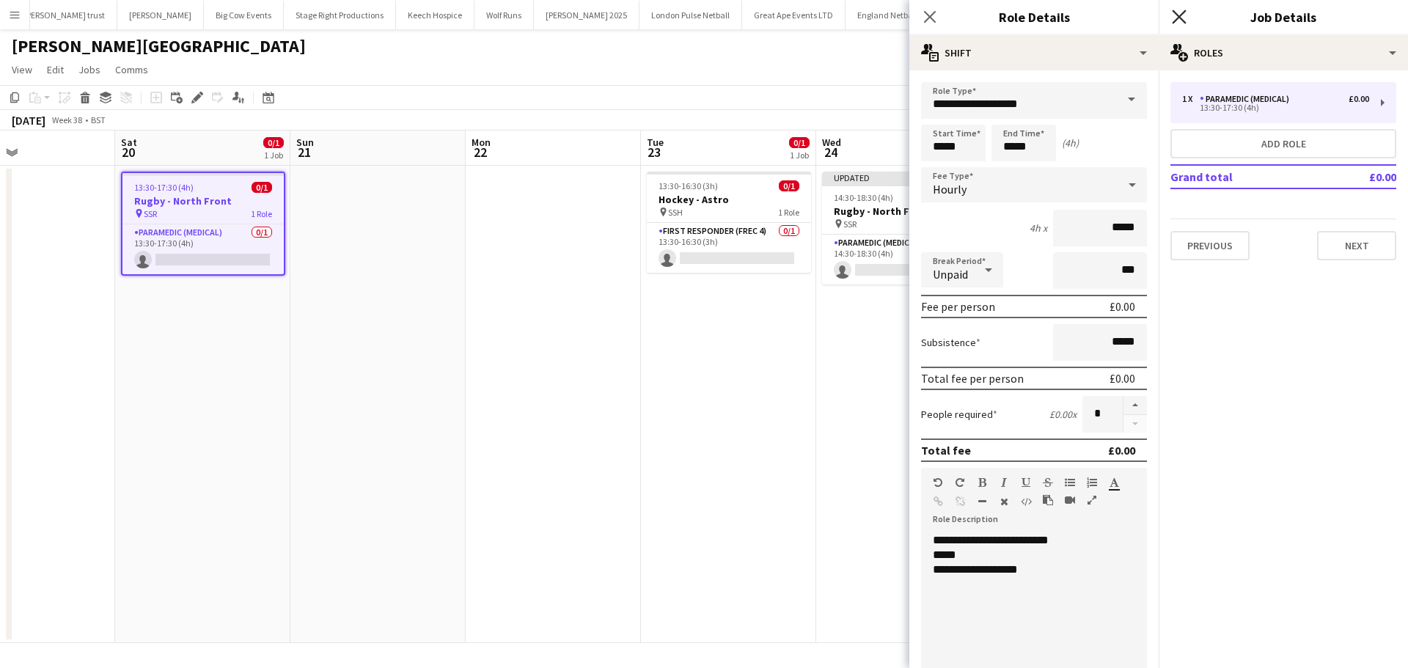
click at [1173, 17] on icon "Close pop-in" at bounding box center [1179, 17] width 14 height 14
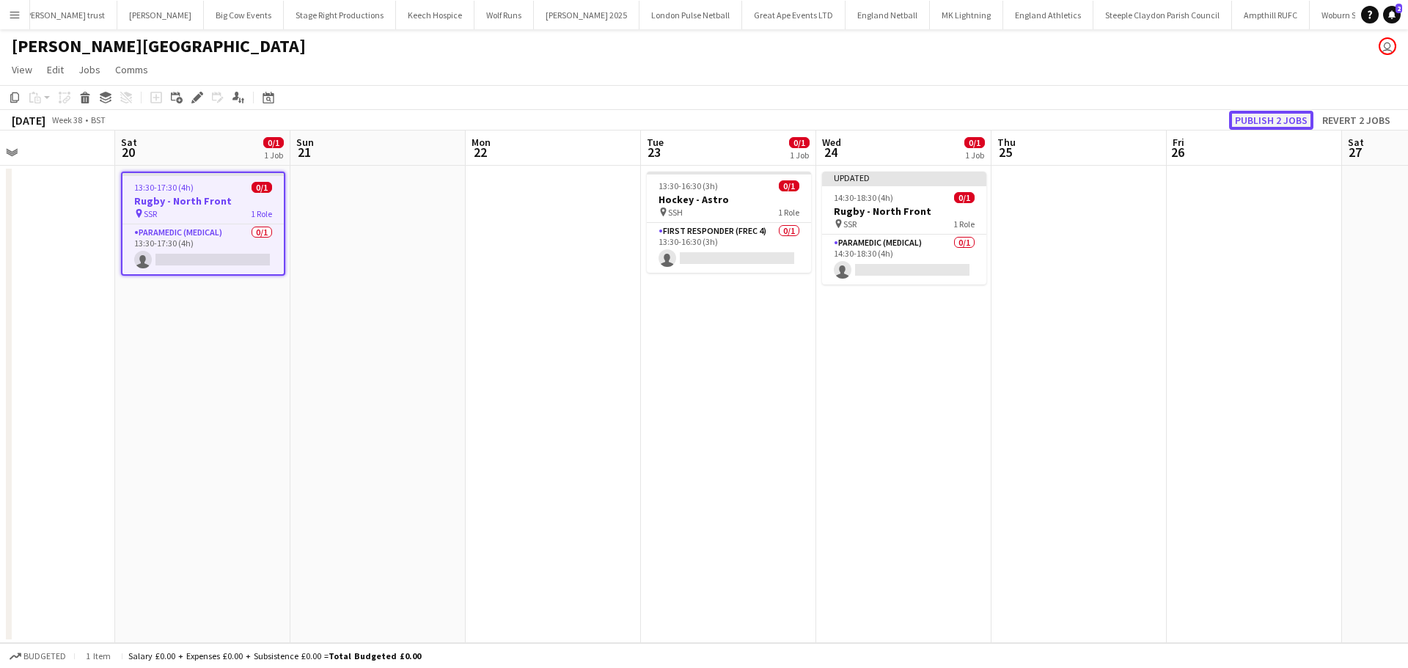
click at [1287, 117] on button "Publish 2 jobs" at bounding box center [1271, 120] width 84 height 19
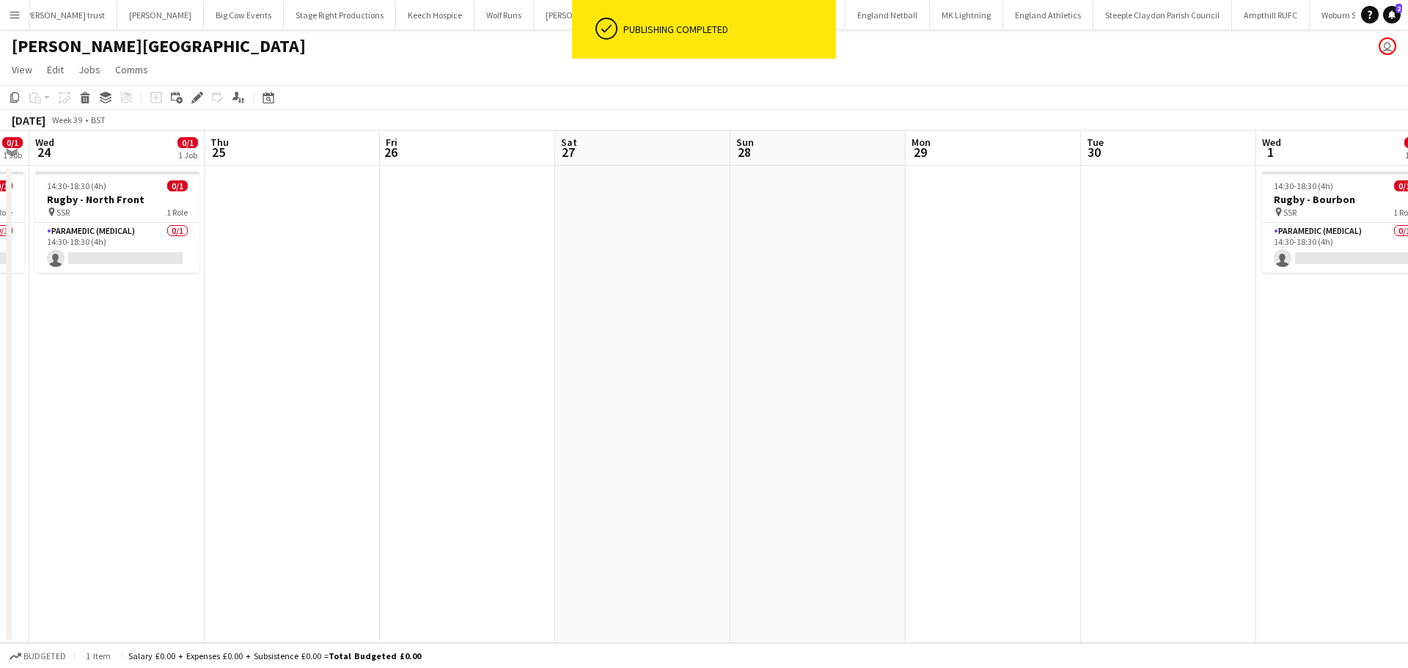
drag, startPoint x: 1049, startPoint y: 405, endPoint x: 482, endPoint y: 367, distance: 568.0
click at [340, 407] on app-calendar-viewport "Sun 21 Mon 22 Tue 23 0/1 1 Job Wed 24 0/1 1 Job Thu 25 Fri 26 Sat 27 Sun 28 Mon…" at bounding box center [704, 386] width 1408 height 512
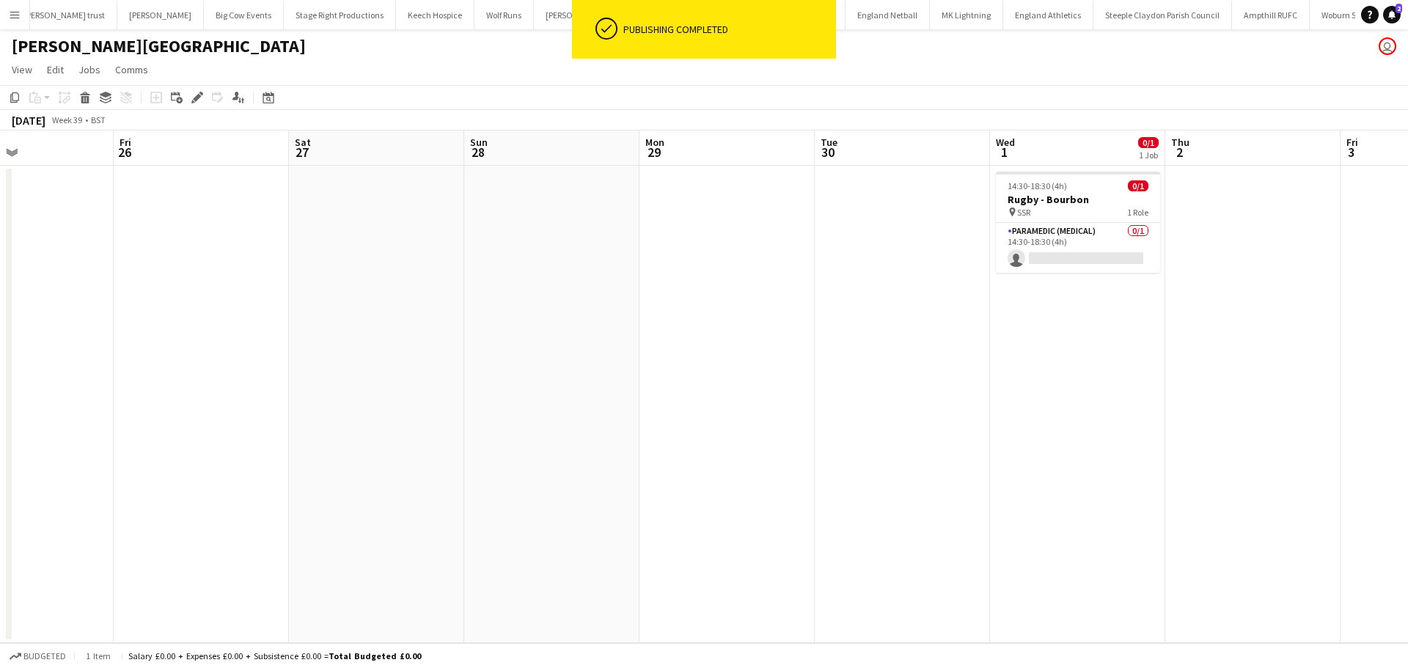
drag, startPoint x: 965, startPoint y: 301, endPoint x: 667, endPoint y: 309, distance: 297.8
click at [667, 309] on app-calendar-viewport "Mon 22 Tue 23 0/1 1 Job Wed 24 0/1 1 Job Thu 25 Fri 26 Sat 27 Sun 28 Mon 29 Tue…" at bounding box center [704, 386] width 1408 height 512
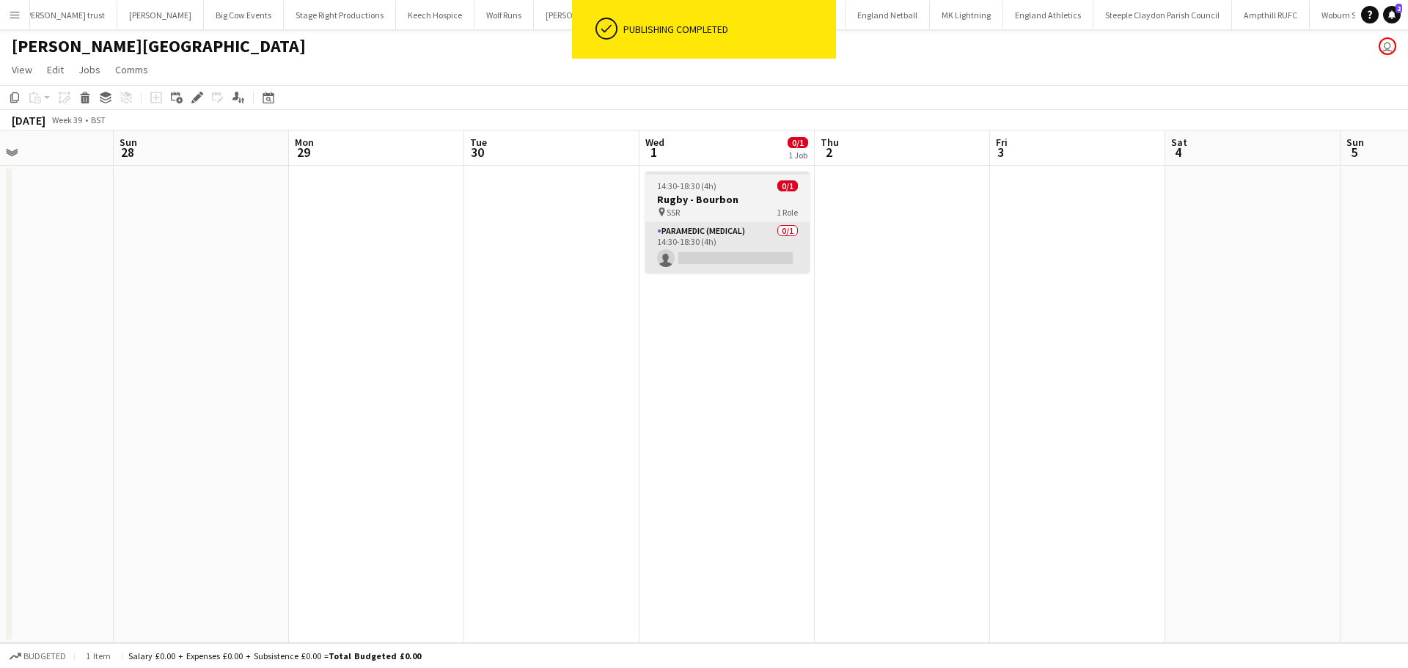
scroll to position [0, 464]
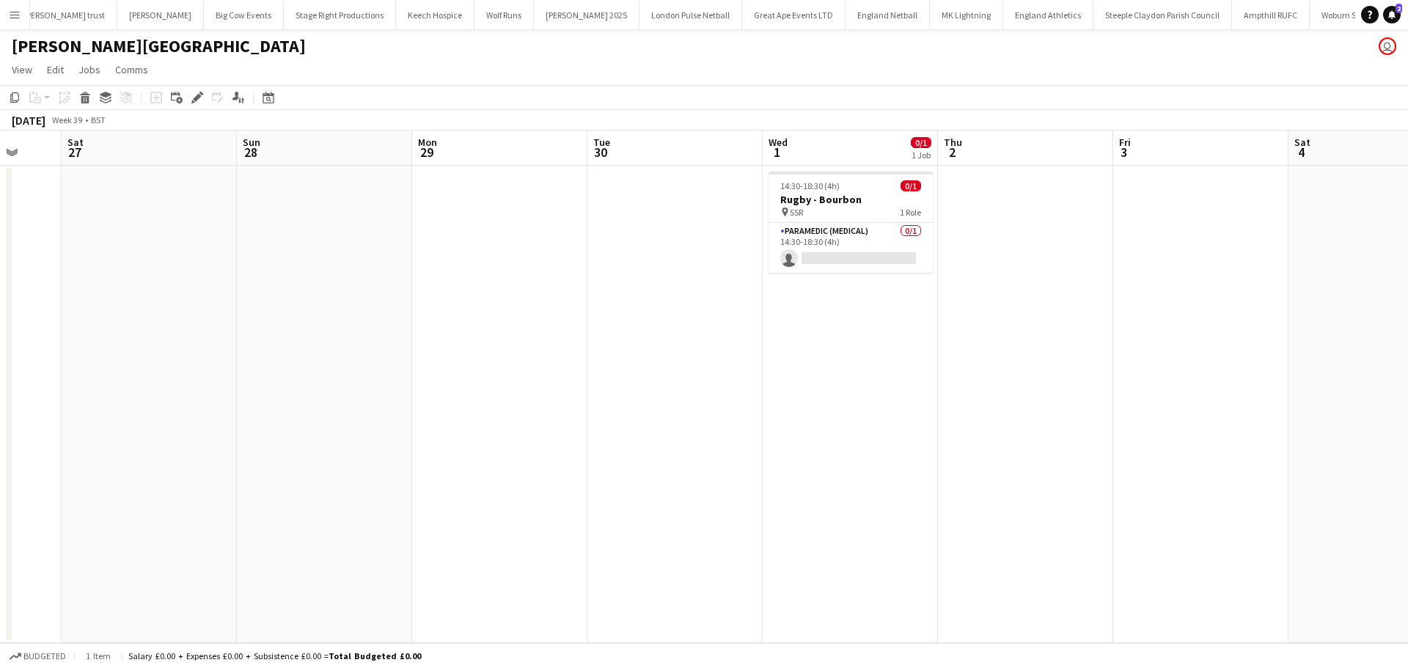
click at [1332, 201] on app-date-cell at bounding box center [1375, 404] width 175 height 477
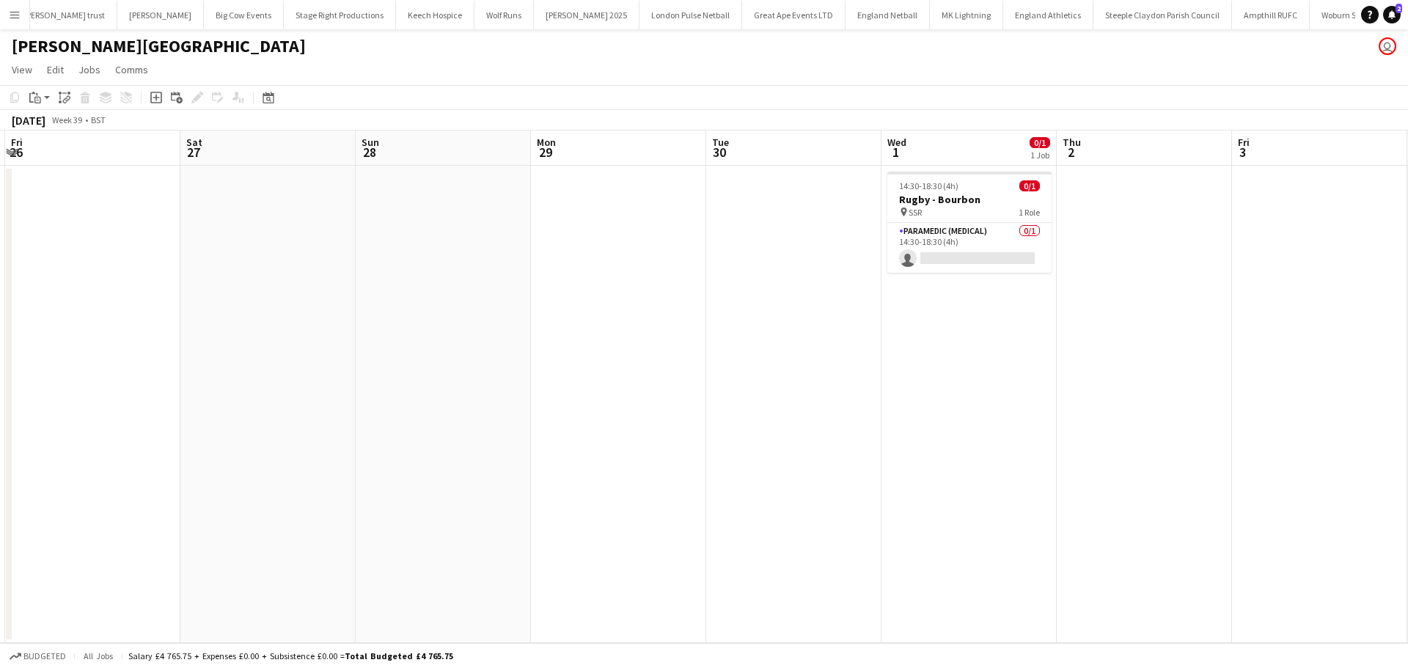
drag, startPoint x: 237, startPoint y: 350, endPoint x: 770, endPoint y: 383, distance: 534.7
click at [770, 383] on app-calendar-viewport "Wed 24 0/1 1 Job Thu 25 Fri 26 Sat 27 Sun 28 Mon 29 Tue 30 Wed 1 0/1 1 Job Thu …" at bounding box center [704, 386] width 1408 height 512
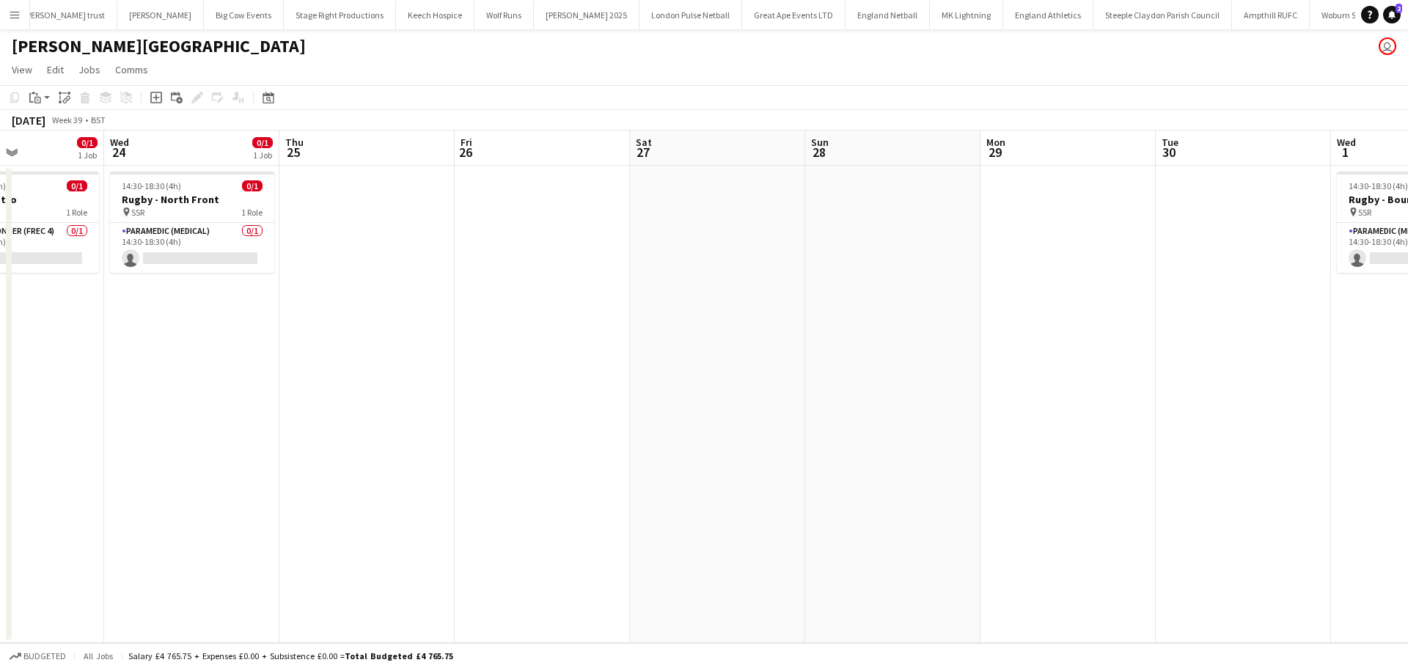
click at [750, 380] on app-calendar-viewport "Sun 21 Mon 22 Tue 23 0/1 1 Job Wed 24 0/1 1 Job Thu 25 Fri 26 Sat 27 Sun 28 Mon…" at bounding box center [704, 386] width 1408 height 512
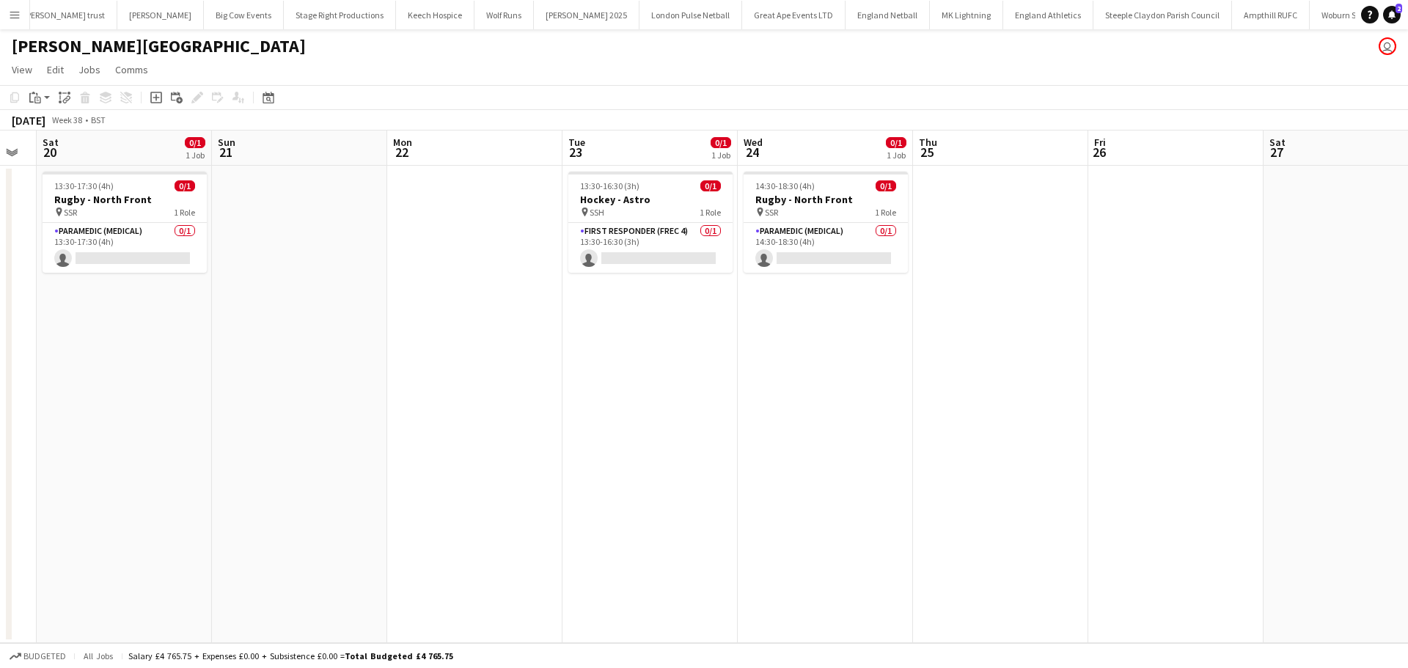
scroll to position [0, 326]
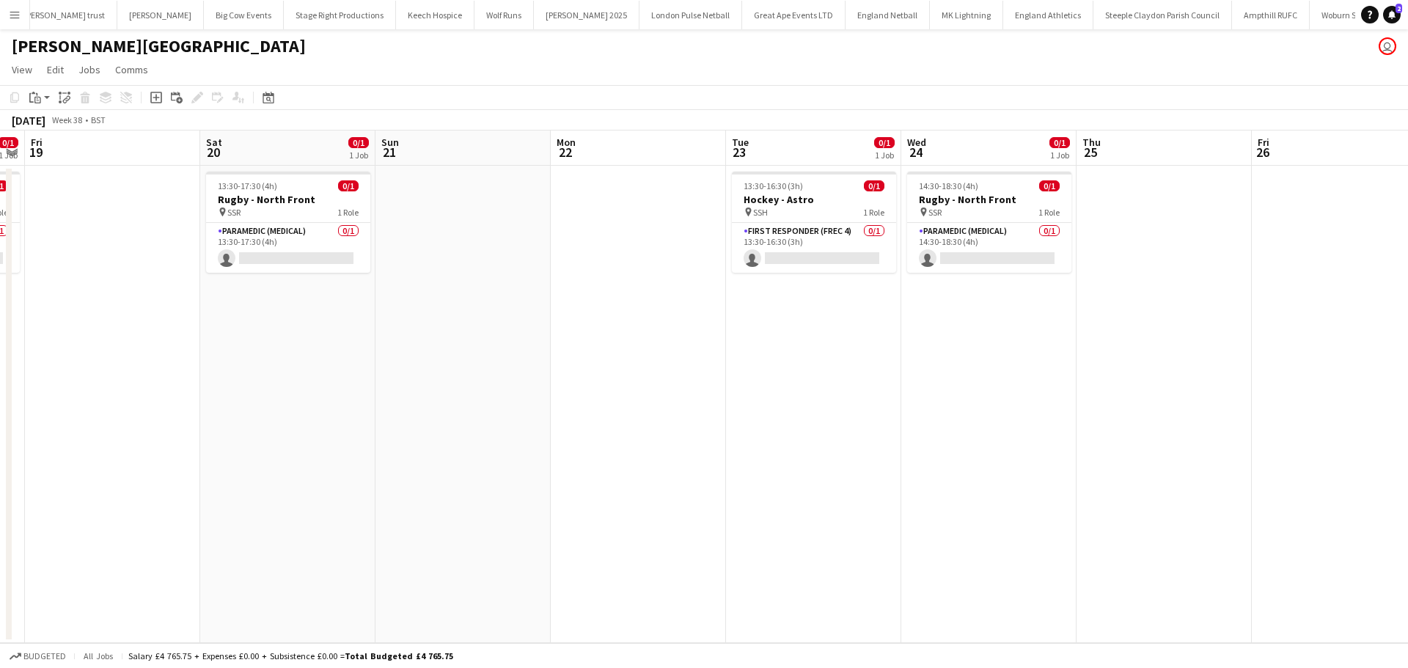
drag, startPoint x: 658, startPoint y: 348, endPoint x: 876, endPoint y: 348, distance: 217.7
click at [876, 348] on app-calendar-viewport "Wed 17 Thu 18 0/1 1 Job Fri 19 Sat 20 0/1 1 Job Sun 21 Mon 22 Tue 23 0/1 1 Job …" at bounding box center [704, 386] width 1408 height 512
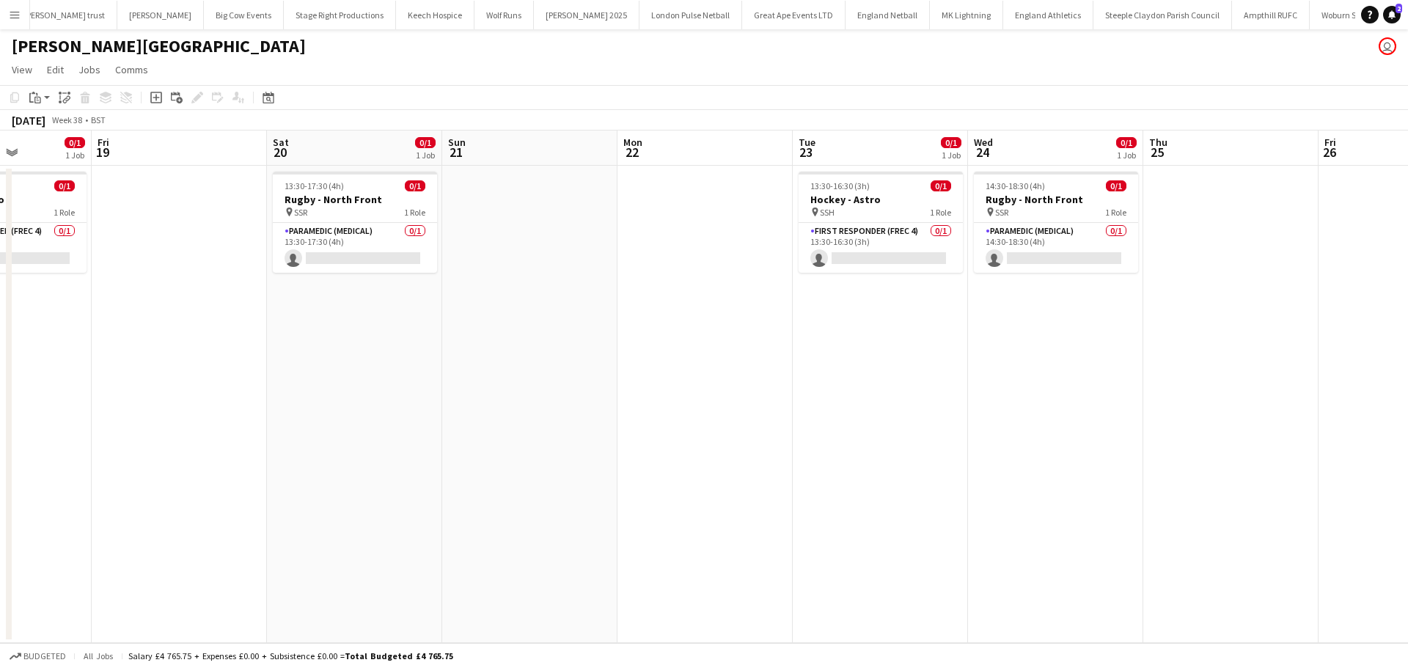
drag, startPoint x: 541, startPoint y: 333, endPoint x: 608, endPoint y: 334, distance: 66.7
click at [608, 334] on app-calendar-viewport "Tue 16 Wed 17 Thu 18 0/1 1 Job Fri 19 Sat 20 0/1 1 Job Sun 21 Mon 22 Tue 23 0/1…" at bounding box center [704, 386] width 1408 height 512
click at [358, 203] on h3 "Rugby - North Front" at bounding box center [355, 199] width 164 height 13
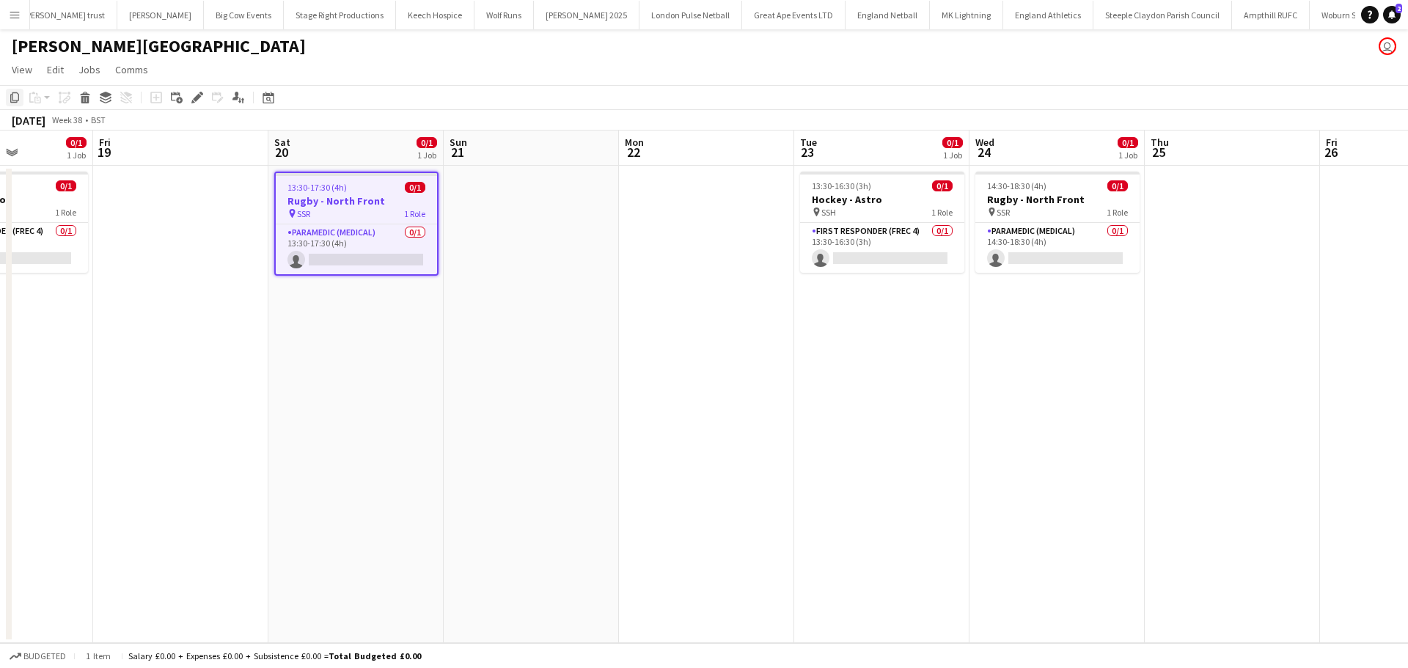
click at [10, 98] on icon "Copy" at bounding box center [15, 98] width 12 height 12
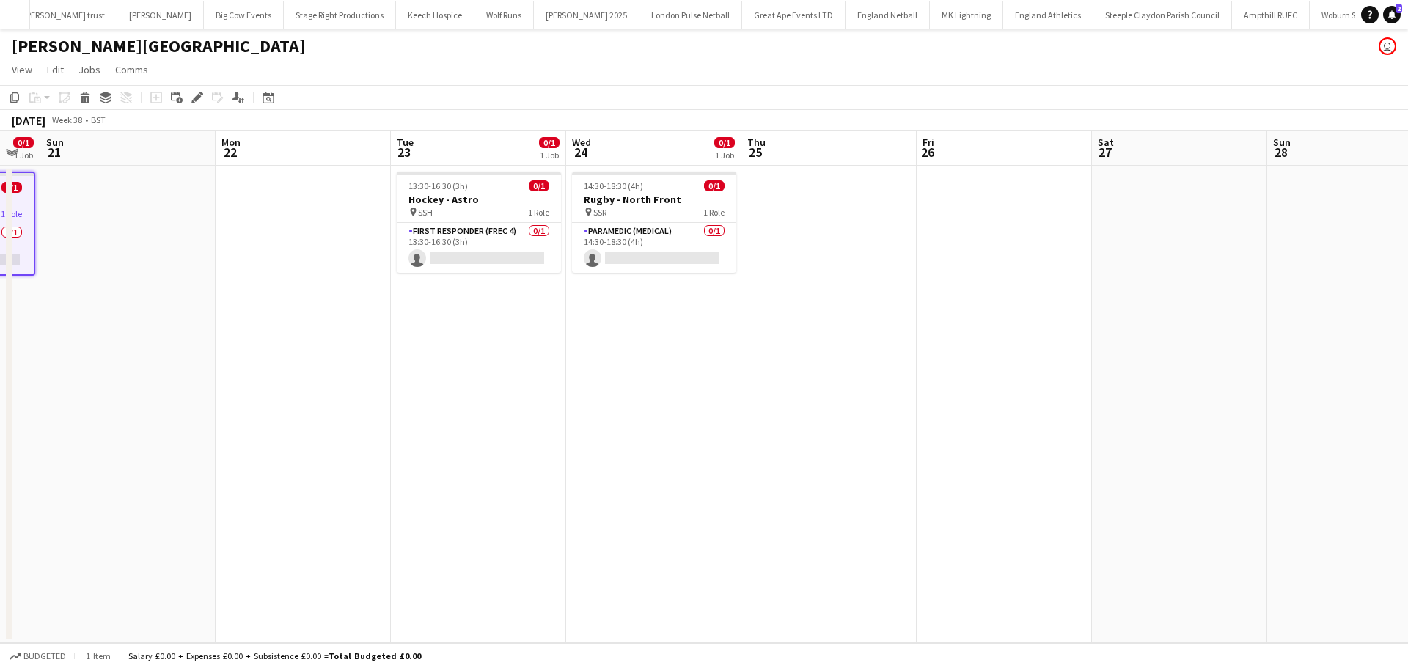
drag, startPoint x: 783, startPoint y: 452, endPoint x: 242, endPoint y: 433, distance: 541.4
click at [261, 441] on app-calendar-viewport "Thu 18 0/1 1 Job Fri 19 Sat 20 0/1 1 Job Sun 21 Mon 22 Tue 23 0/1 1 Job Wed 24 …" at bounding box center [704, 386] width 1408 height 512
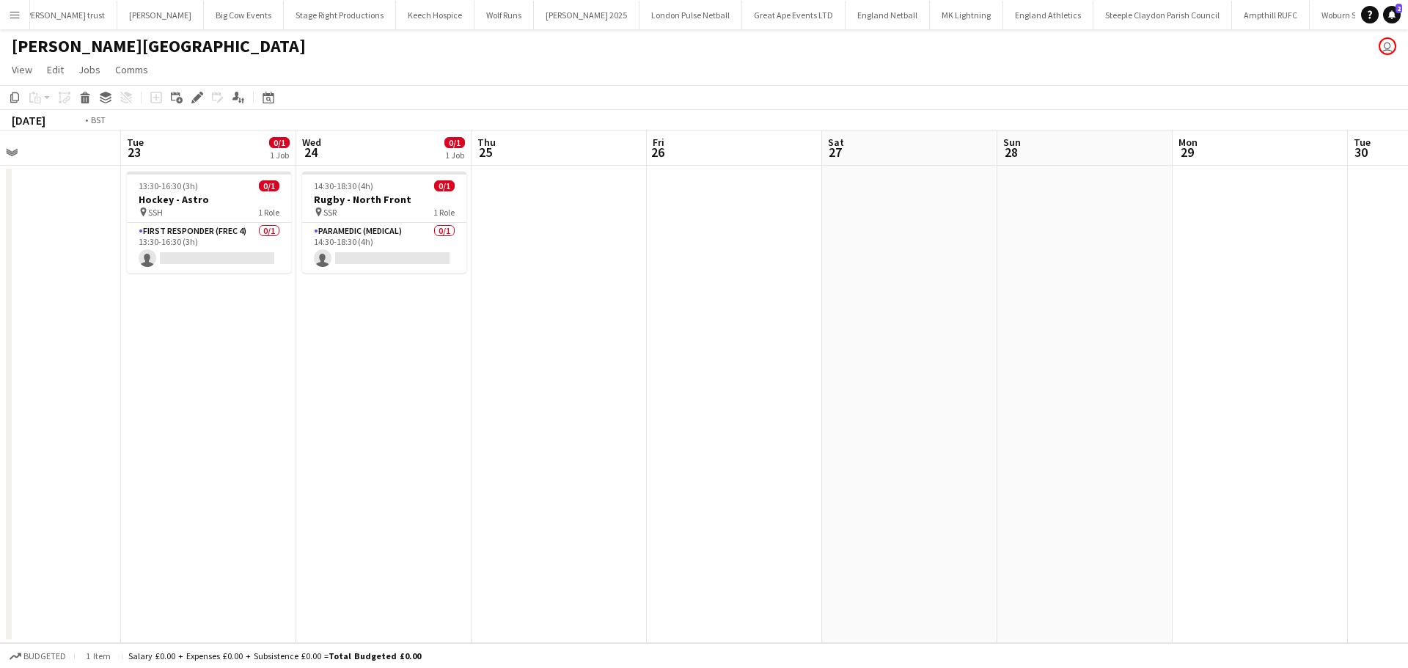
drag, startPoint x: 511, startPoint y: 426, endPoint x: 258, endPoint y: 424, distance: 252.9
click at [317, 425] on app-calendar-viewport "Fri 19 Sat 20 0/1 1 Job Sun 21 Mon 22 Tue 23 0/1 1 Job Wed 24 0/1 1 Job Thu 25 …" at bounding box center [704, 386] width 1408 height 512
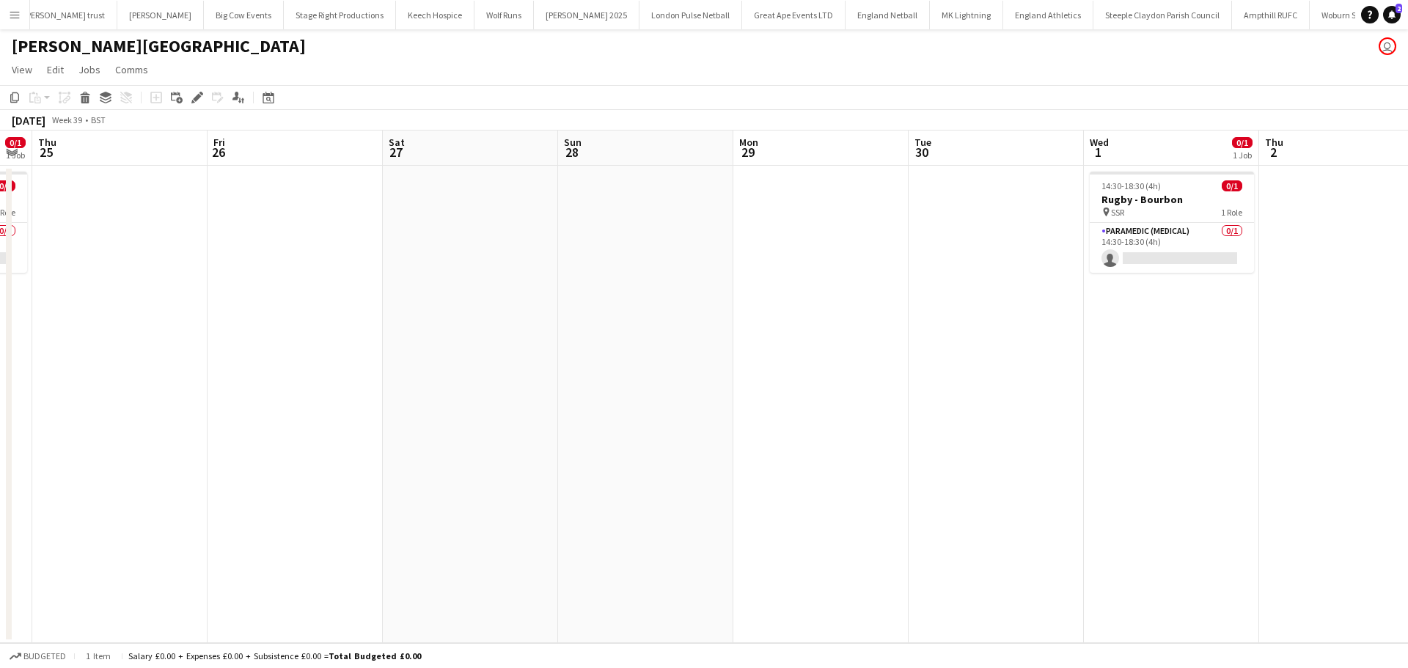
drag, startPoint x: 858, startPoint y: 323, endPoint x: 368, endPoint y: 326, distance: 489.7
click at [378, 326] on app-calendar-viewport "Mon 22 Tue 23 0/1 1 Job Wed 24 0/1 1 Job Thu 25 Fri 26 Sat 27 Sun 28 Mon 29 Tue…" at bounding box center [704, 386] width 1408 height 512
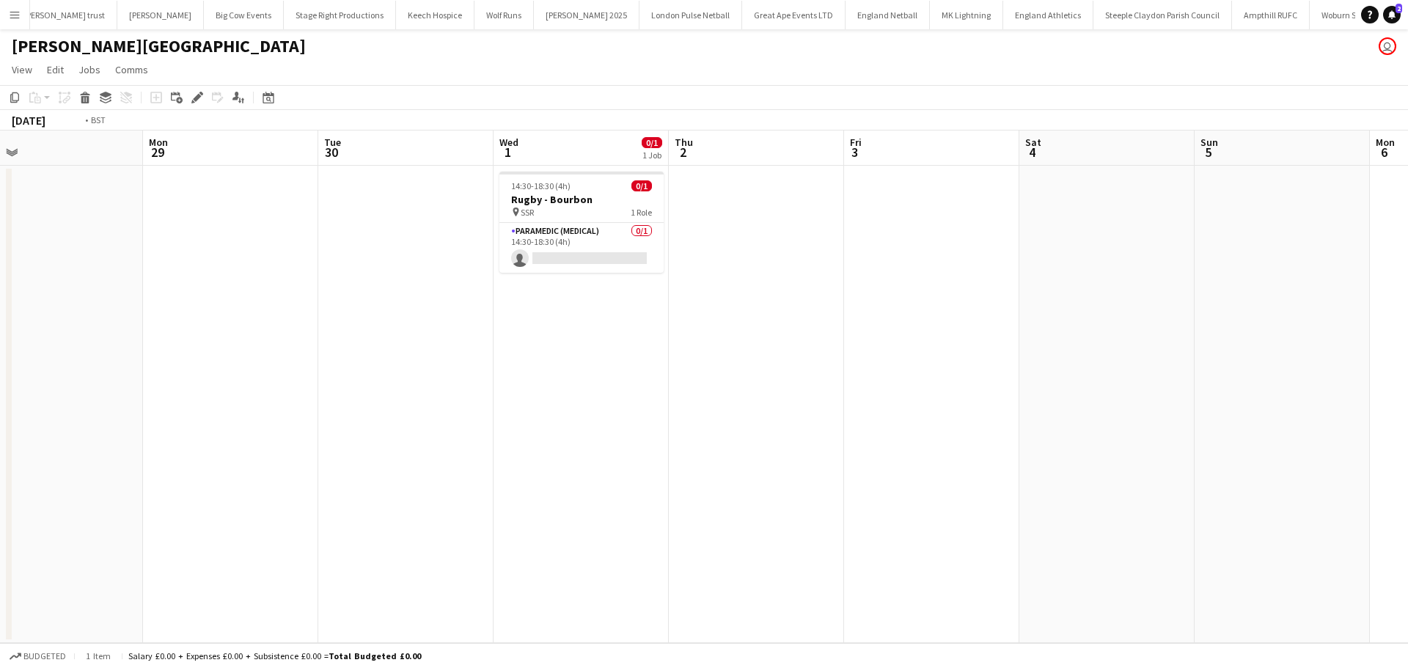
drag, startPoint x: 1086, startPoint y: 239, endPoint x: 690, endPoint y: 276, distance: 398.3
click at [693, 276] on app-calendar-viewport "Thu 25 Fri 26 Sat 27 Sun 28 Mon 29 Tue 30 Wed 1 0/1 1 Job Thu 2 Fri 3 Sat 4 Sun…" at bounding box center [704, 386] width 1408 height 512
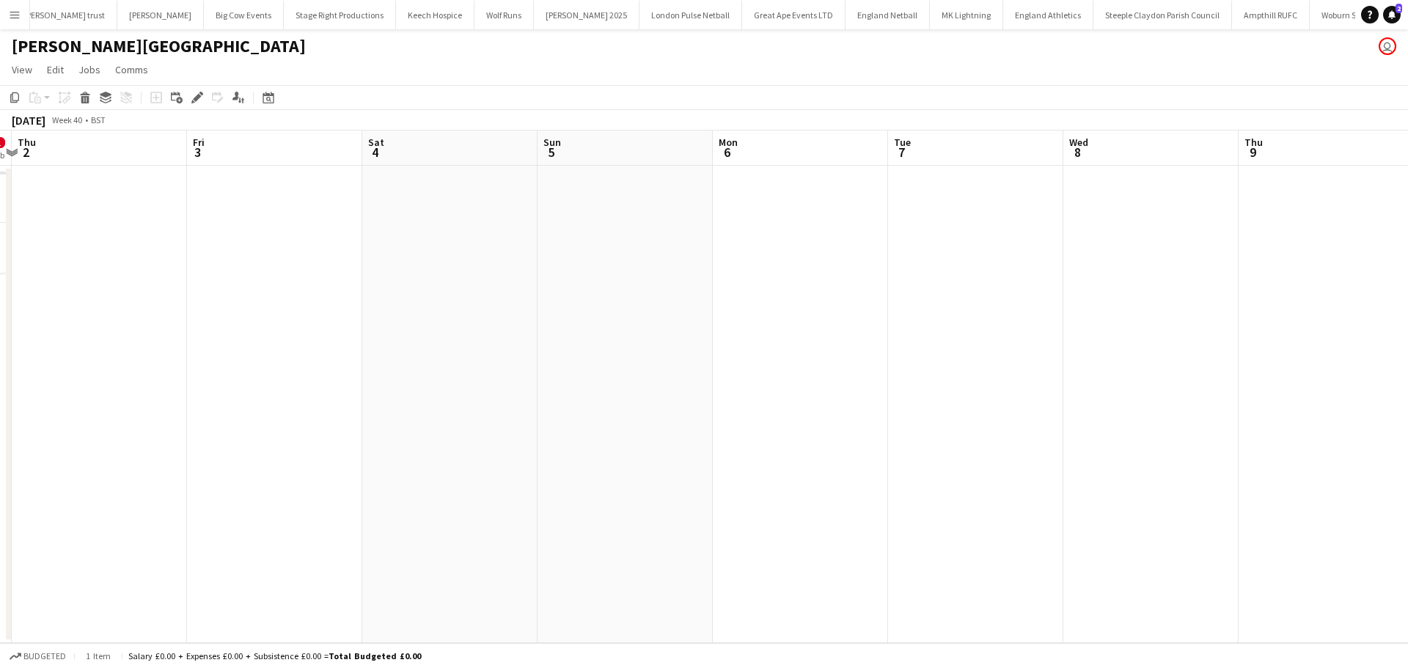
scroll to position [0, 553]
drag, startPoint x: 1090, startPoint y: 260, endPoint x: 933, endPoint y: 278, distance: 158.7
click at [933, 278] on app-calendar-viewport "Mon 29 Tue 30 Wed 1 0/1 1 Job Thu 2 Fri 3 Sat 4 Sun 5 Mon 6 Tue 7 Wed 8 Thu 9 F…" at bounding box center [704, 386] width 1408 height 512
drag, startPoint x: 1035, startPoint y: 271, endPoint x: 881, endPoint y: 304, distance: 157.6
click at [873, 306] on app-calendar-viewport "Tue 30 Wed 1 0/1 1 Job Thu 2 Fri 3 Sat 4 Sun 5 Mon 6 Tue 7 Wed 8 Thu 9 Fri 10 S…" at bounding box center [704, 386] width 1408 height 512
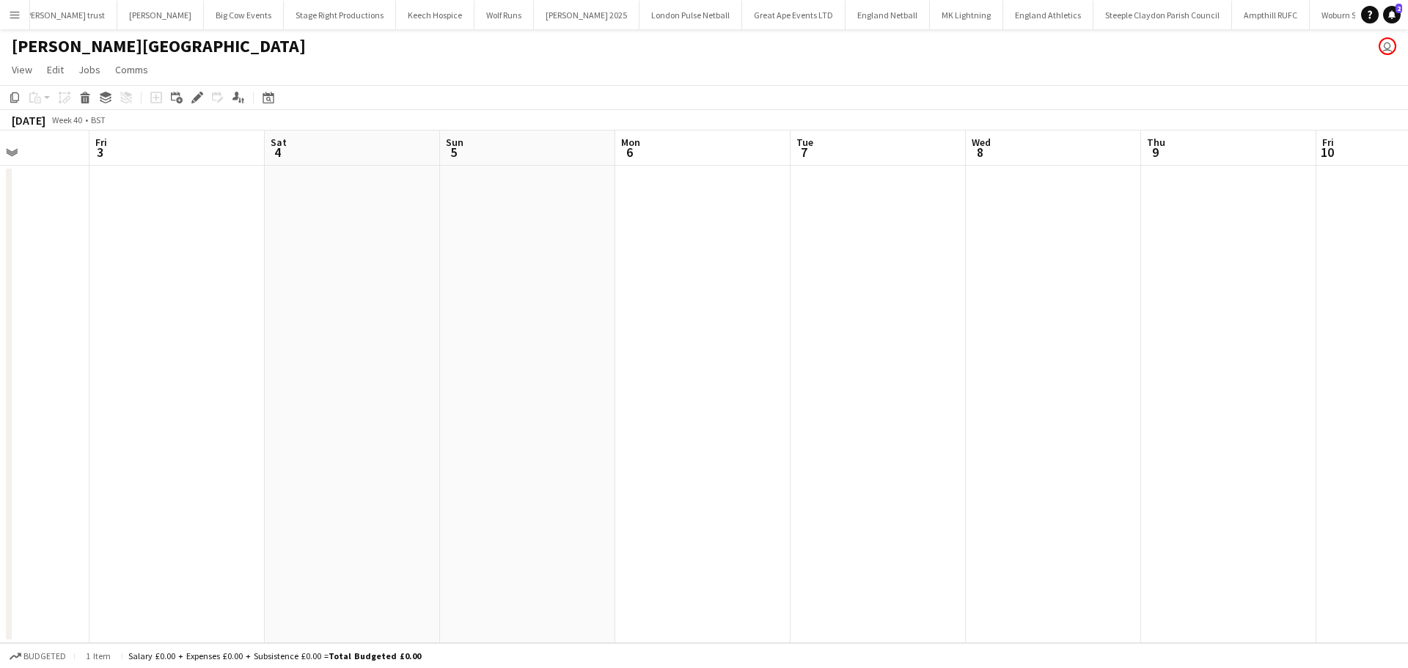
scroll to position [0, 551]
click at [1109, 202] on app-date-cell at bounding box center [1113, 404] width 175 height 477
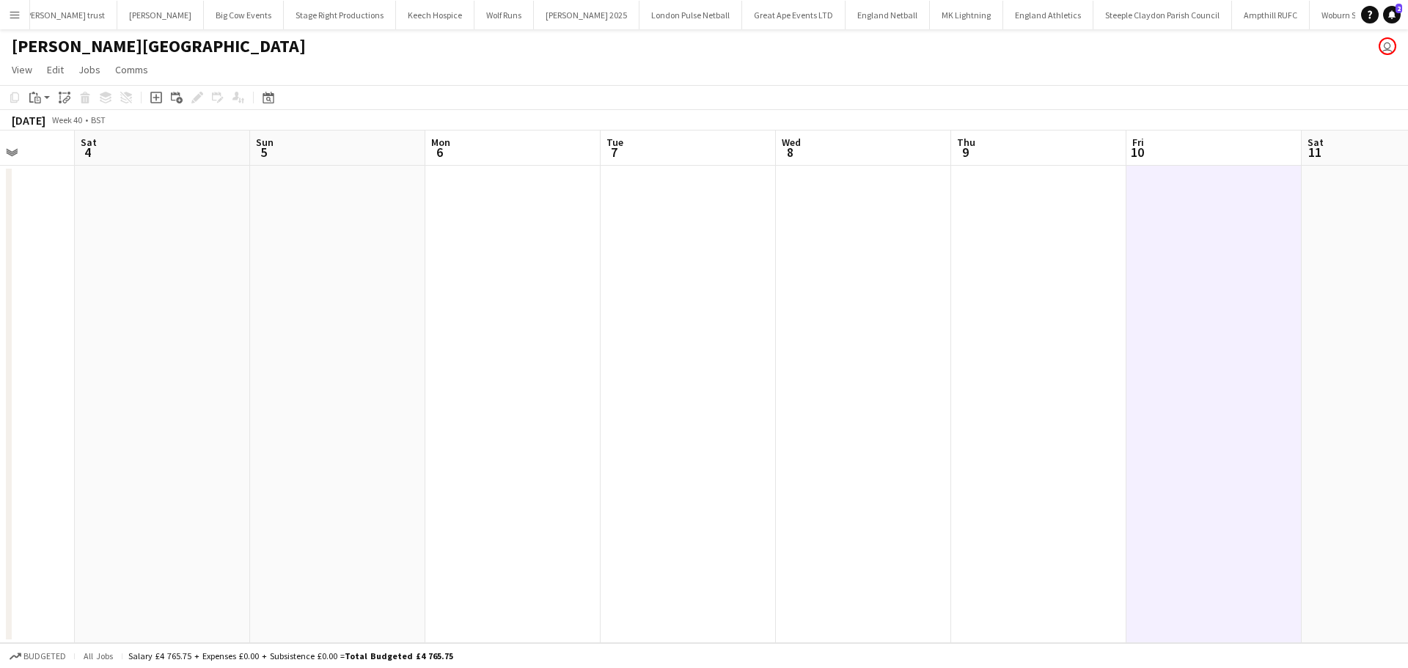
drag, startPoint x: 548, startPoint y: 305, endPoint x: 1005, endPoint y: 310, distance: 456.8
click at [1056, 310] on app-calendar-viewport "Wed 1 0/1 1 Job Thu 2 Fri 3 Sat 4 Sun 5 Mon 6 Tue 7 Wed 8 Thu 9 Fri 10 Sat 11 S…" at bounding box center [704, 386] width 1408 height 512
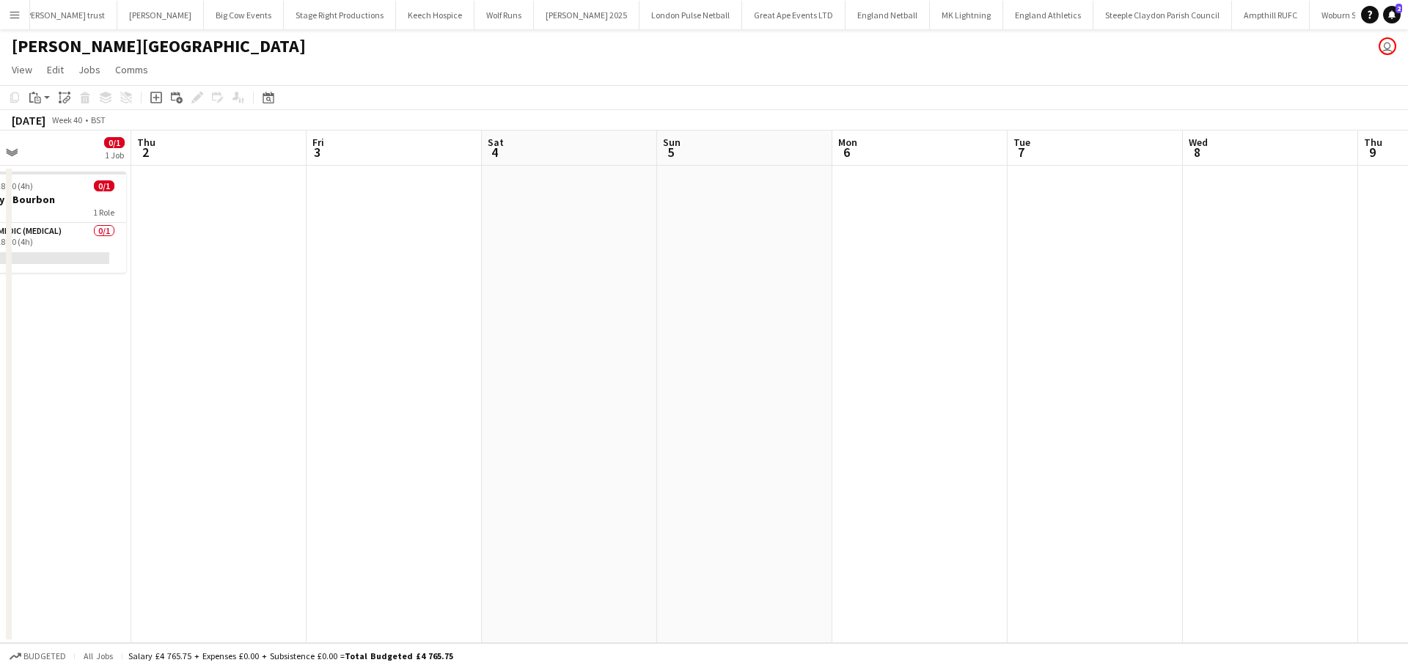
click at [543, 195] on app-date-cell at bounding box center [569, 404] width 175 height 477
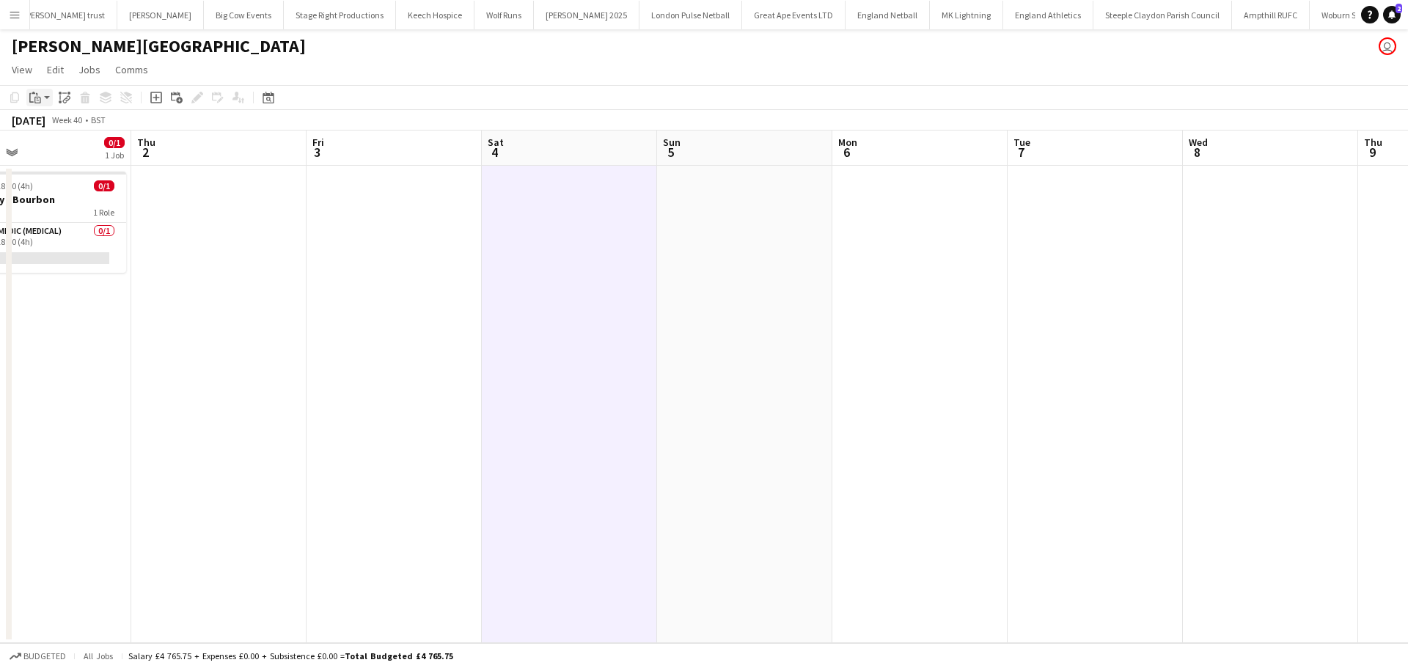
click at [45, 98] on app-action-btn "Paste" at bounding box center [39, 98] width 26 height 18
click at [69, 129] on link "Paste Ctrl+V" at bounding box center [108, 125] width 138 height 13
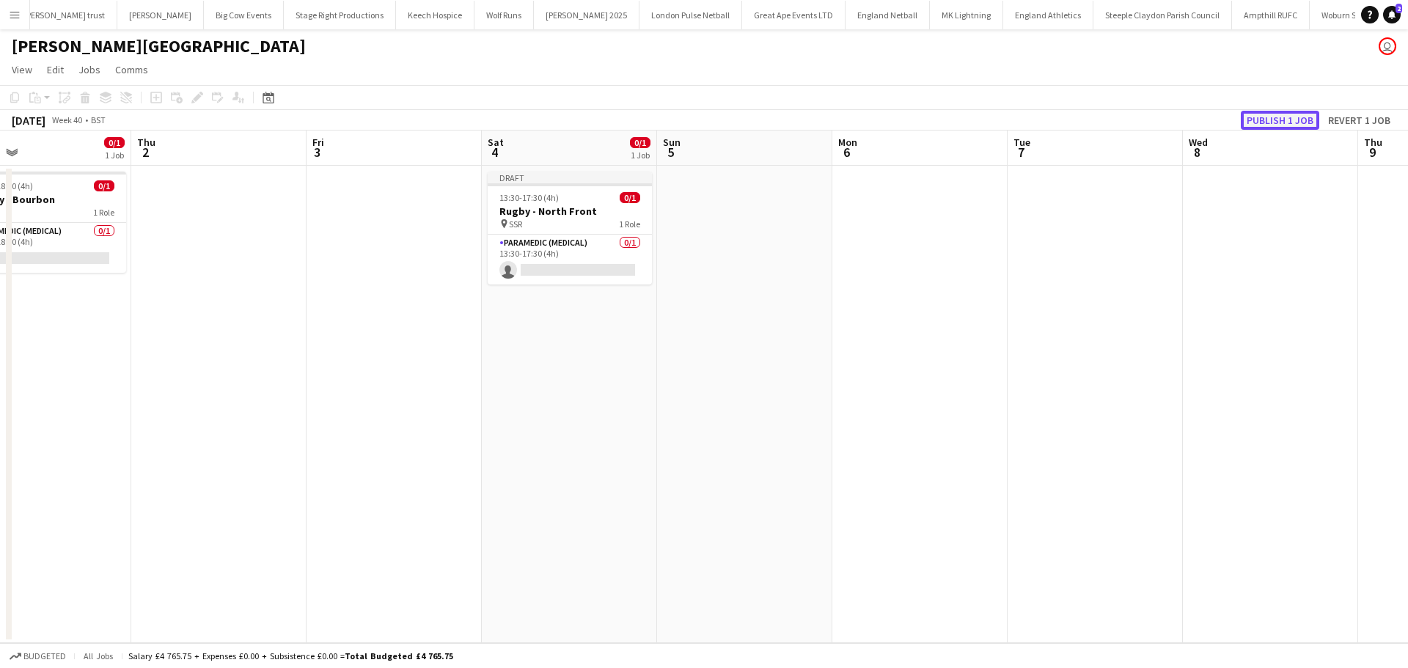
click at [1273, 117] on button "Publish 1 job" at bounding box center [1279, 120] width 78 height 19
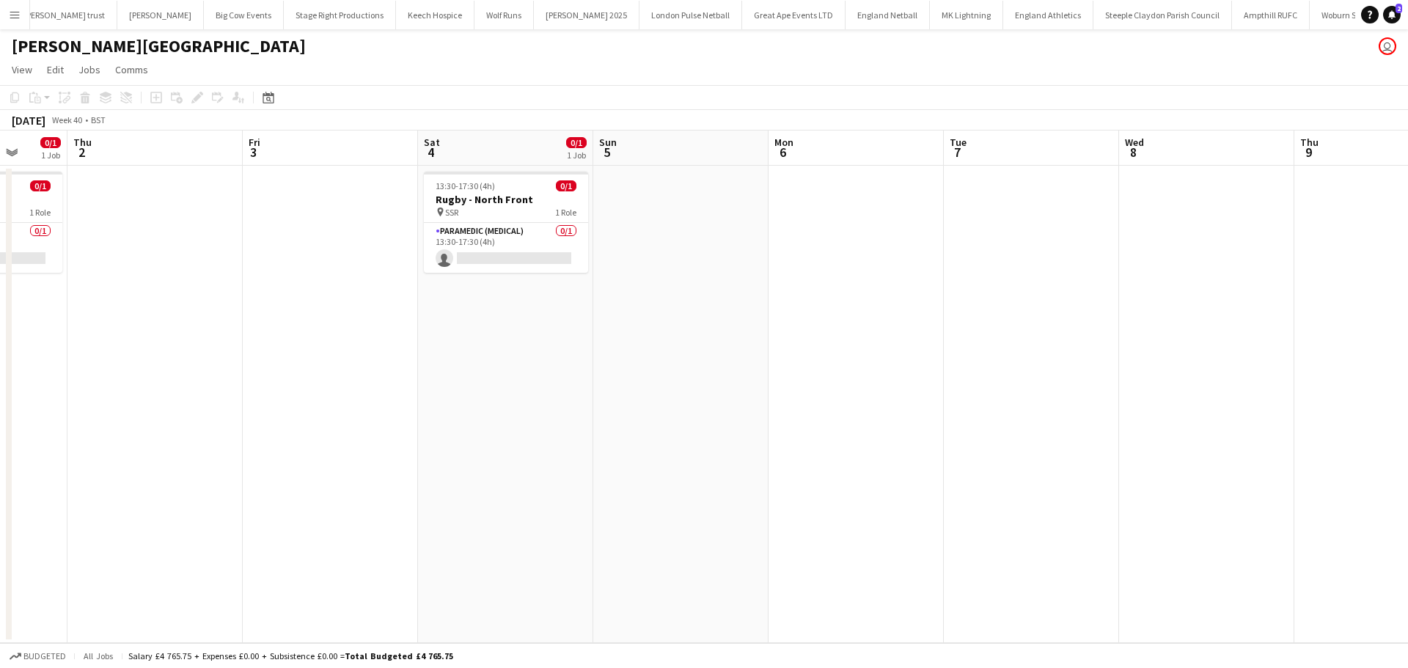
scroll to position [0, 449]
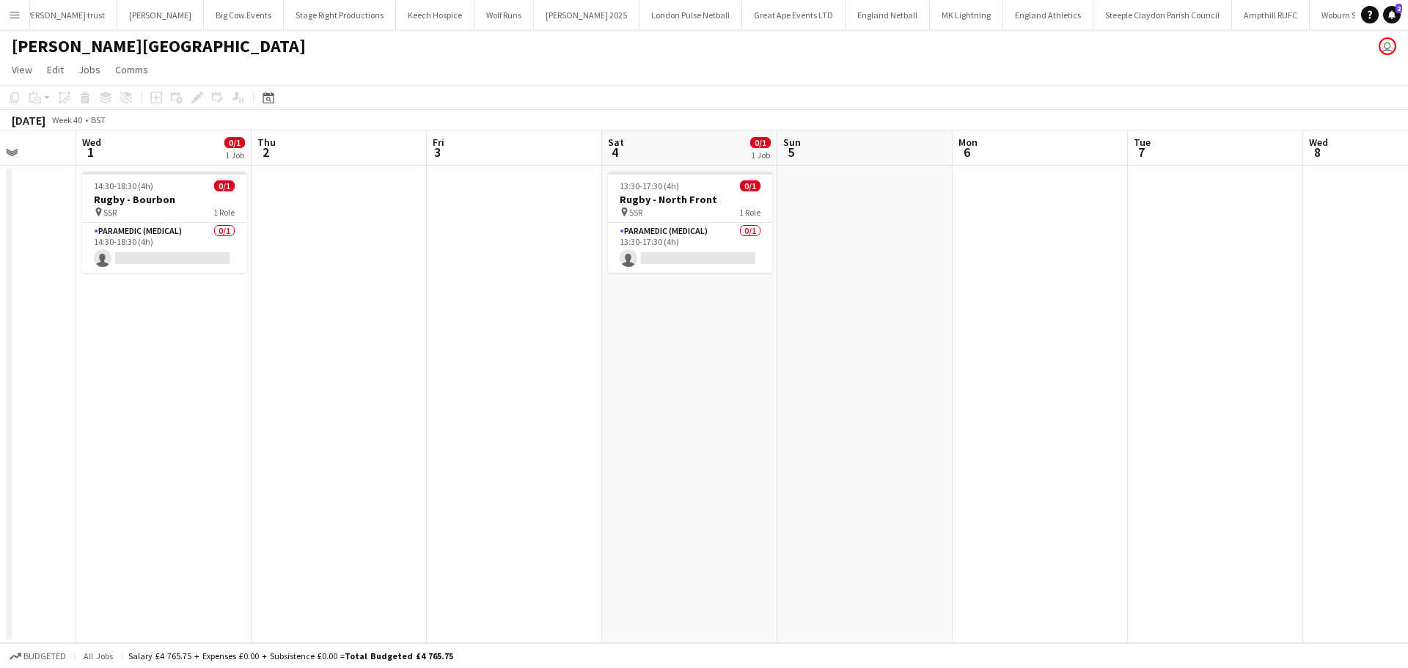
drag, startPoint x: 206, startPoint y: 282, endPoint x: 318, endPoint y: 282, distance: 112.2
click at [318, 282] on app-calendar-viewport "Sun 28 Mon 29 Tue 30 Wed 1 0/1 1 Job Thu 2 Fri 3 Sat 4 0/1 1 Job Sun 5 Mon 6 Tu…" at bounding box center [704, 386] width 1408 height 512
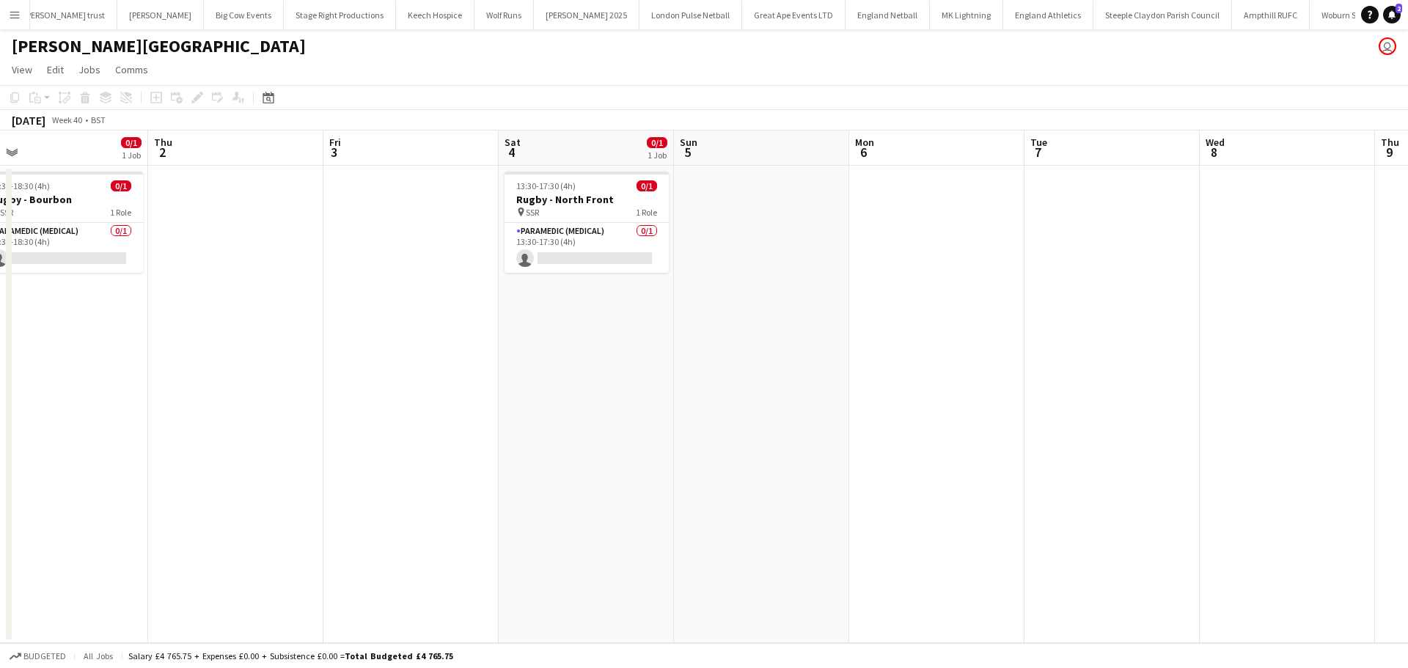
scroll to position [0, 556]
drag, startPoint x: 1216, startPoint y: 196, endPoint x: 1110, endPoint y: 209, distance: 107.0
click at [1110, 209] on app-calendar-viewport "Sun 28 Mon 29 Tue 30 Wed 1 0/1 1 Job Thu 2 Fri 3 Sat 4 0/1 1 Job Sun 5 Mon 6 Tu…" at bounding box center [704, 386] width 1408 height 512
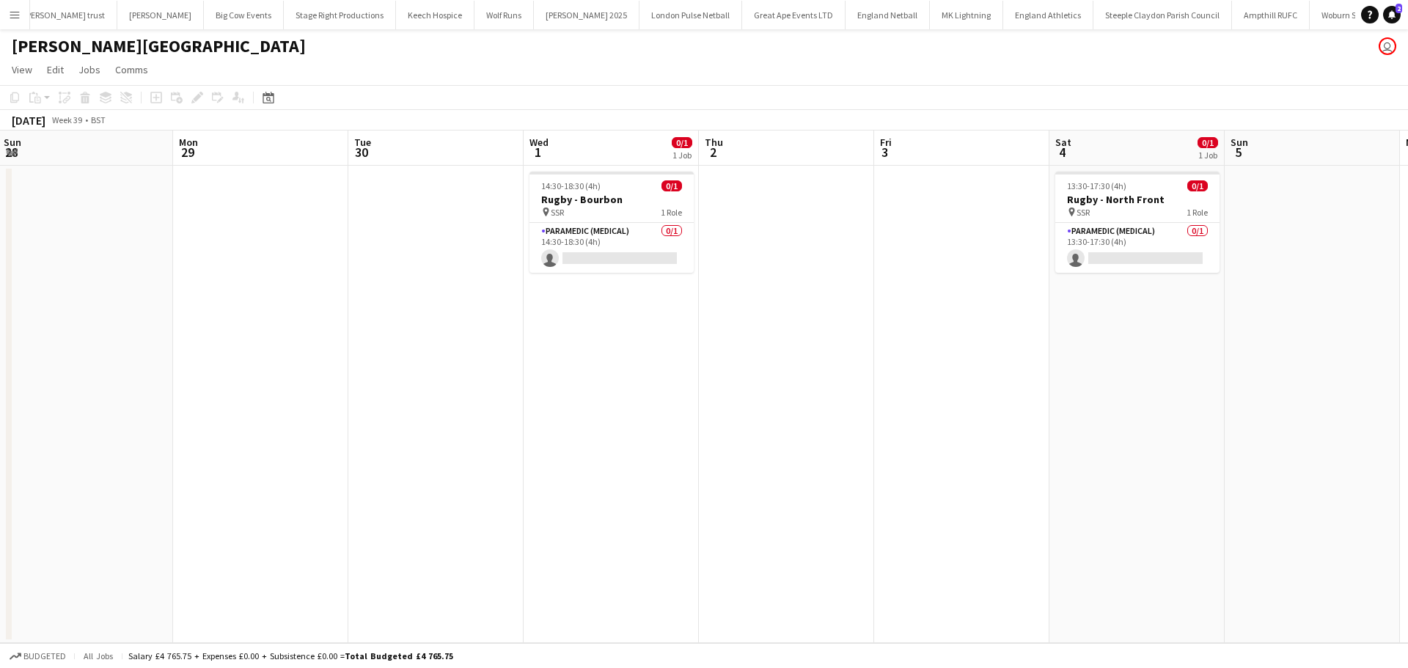
drag, startPoint x: 243, startPoint y: 242, endPoint x: 760, endPoint y: 246, distance: 516.9
click at [760, 246] on app-calendar-viewport "Thu 25 Fri 26 Sat 27 Sun 28 Mon 29 Tue 30 Wed 1 0/1 1 Job Thu 2 Fri 3 Sat 4 0/1…" at bounding box center [704, 386] width 1408 height 512
click at [1106, 197] on h3 "Rugby - North Front" at bounding box center [1138, 199] width 164 height 13
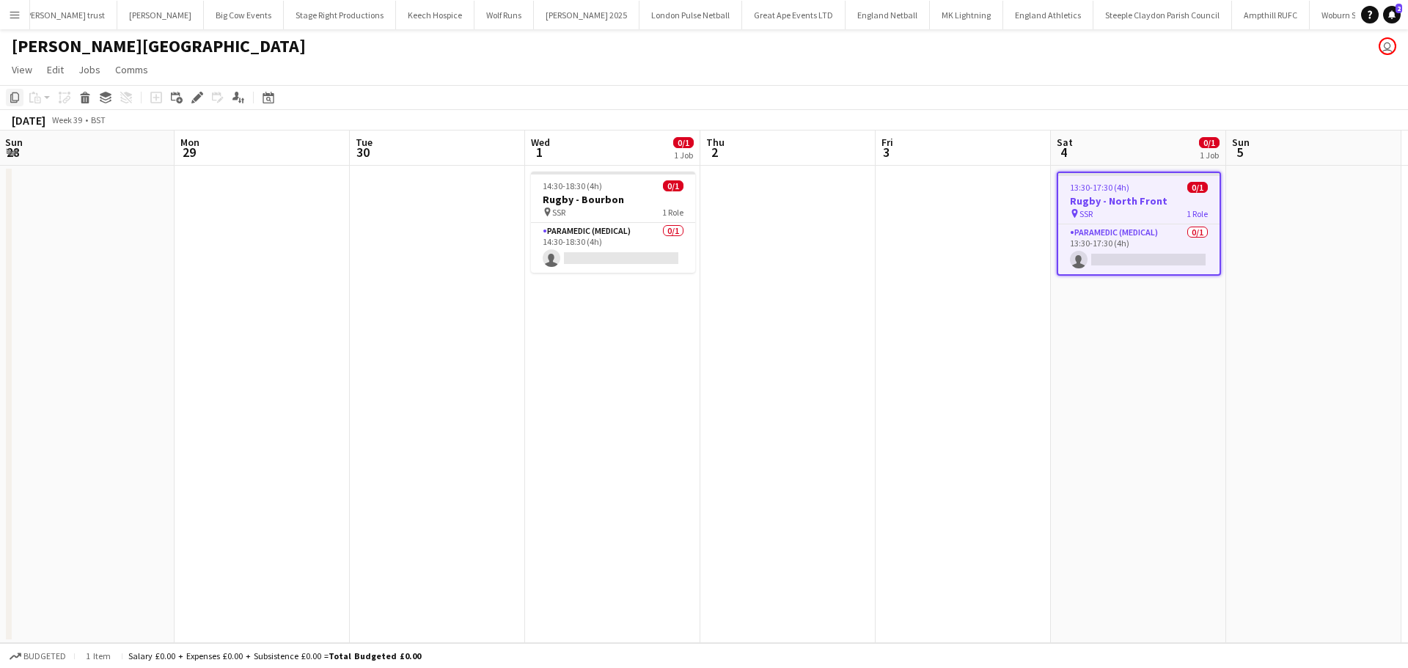
click at [17, 98] on icon "Copy" at bounding box center [15, 98] width 12 height 12
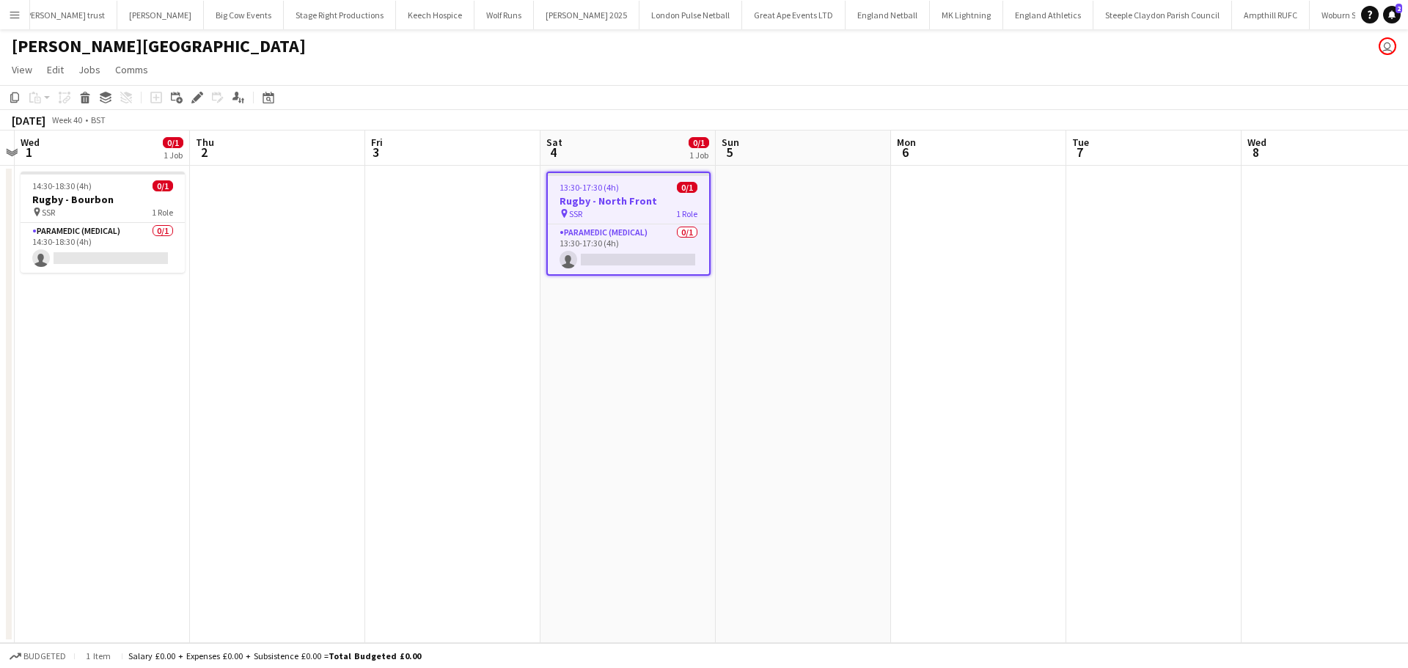
drag, startPoint x: 966, startPoint y: 345, endPoint x: 632, endPoint y: 317, distance: 335.5
click at [400, 346] on app-calendar-viewport "Sun 28 Mon 29 Tue 30 Wed 1 0/1 1 Job Thu 2 Fri 3 Sat 4 0/1 1 Job Sun 5 Mon 6 Tu…" at bounding box center [704, 386] width 1408 height 512
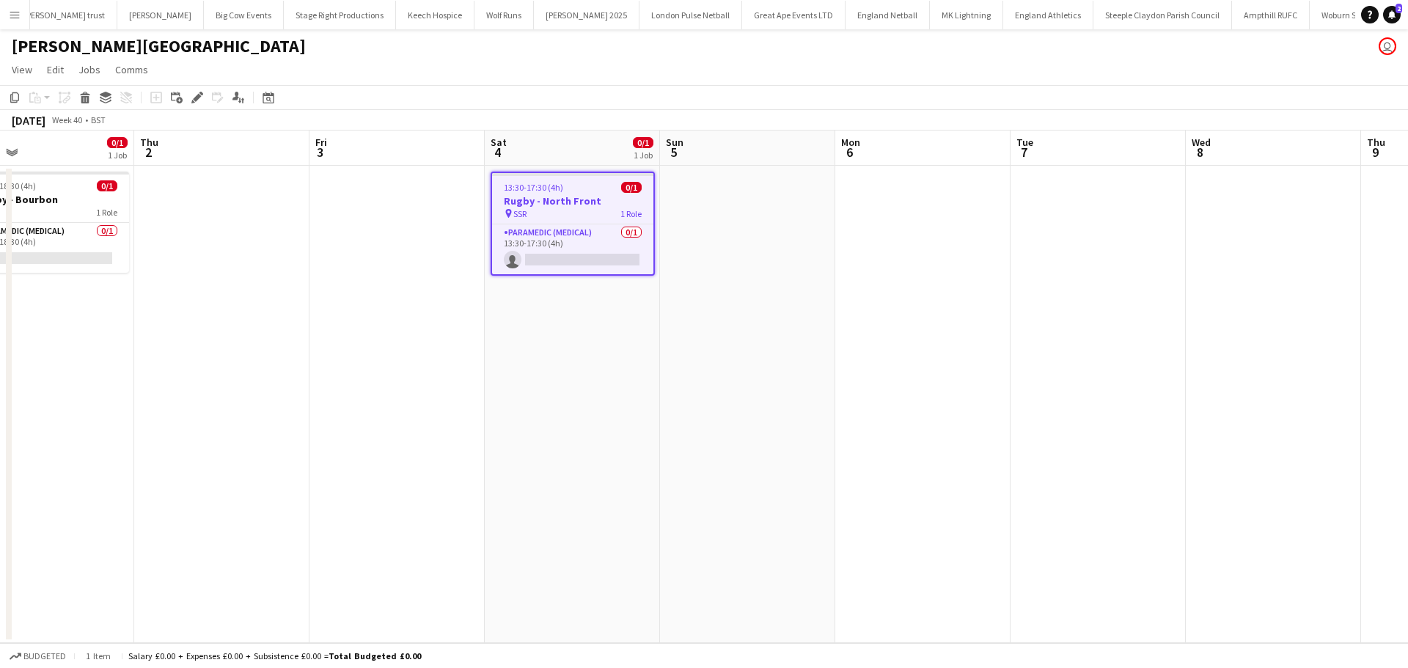
drag, startPoint x: 1062, startPoint y: 200, endPoint x: 1081, endPoint y: 200, distance: 19.8
click at [1064, 199] on app-date-cell at bounding box center [1097, 404] width 175 height 477
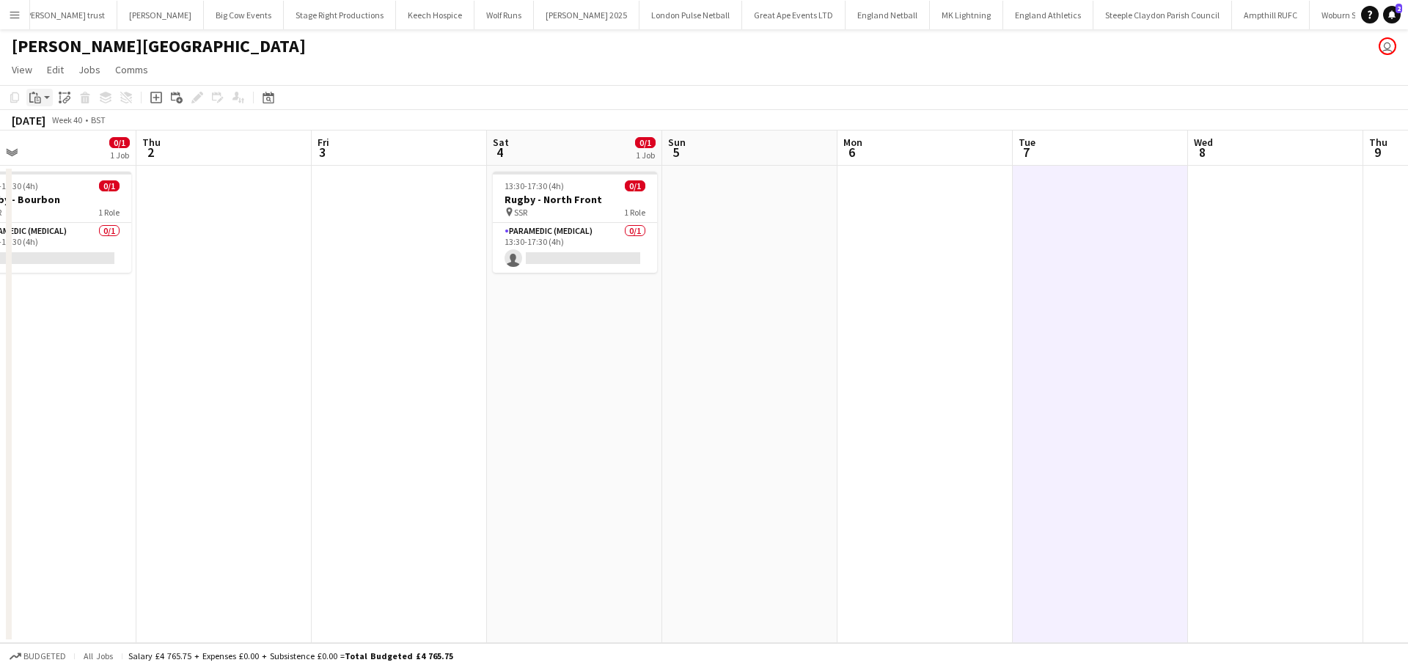
click at [37, 98] on icon at bounding box center [37, 100] width 7 height 7
click at [57, 126] on link "Paste Ctrl+V" at bounding box center [108, 125] width 138 height 13
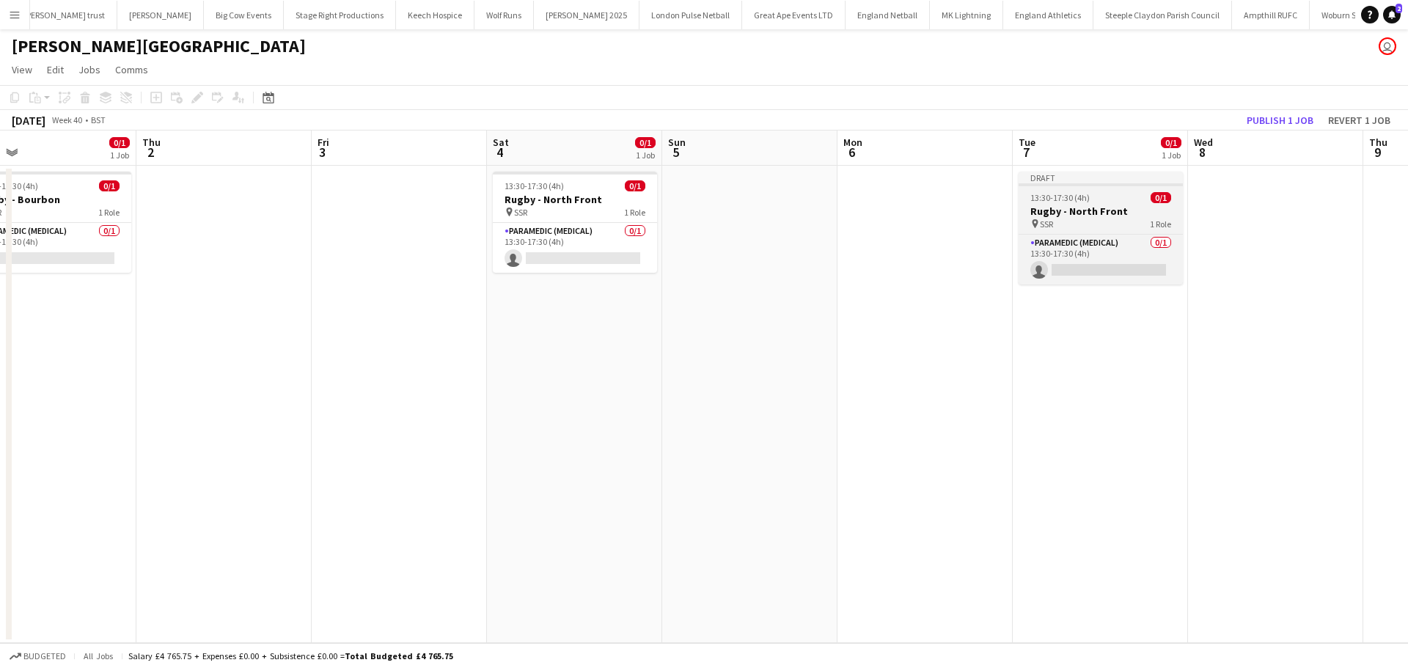
click at [1062, 214] on h3 "Rugby - North Front" at bounding box center [1100, 211] width 164 height 13
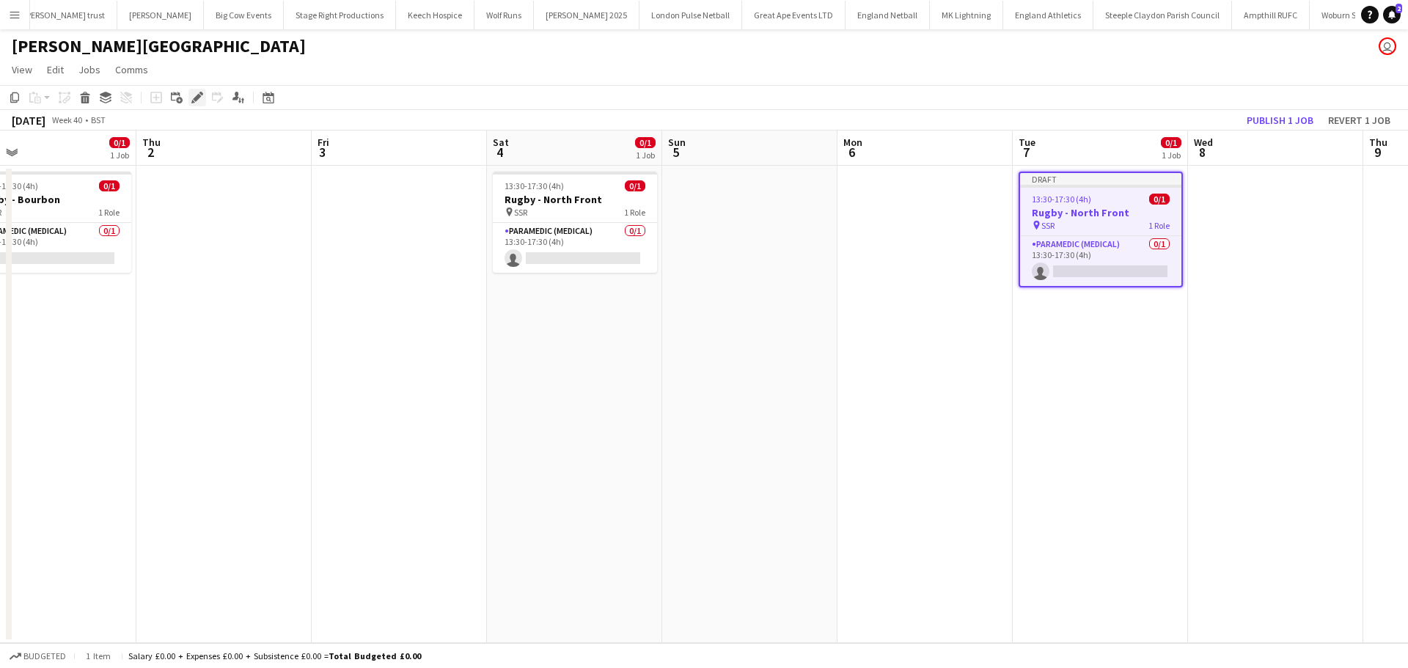
click at [188, 103] on div "Edit" at bounding box center [197, 98] width 18 height 18
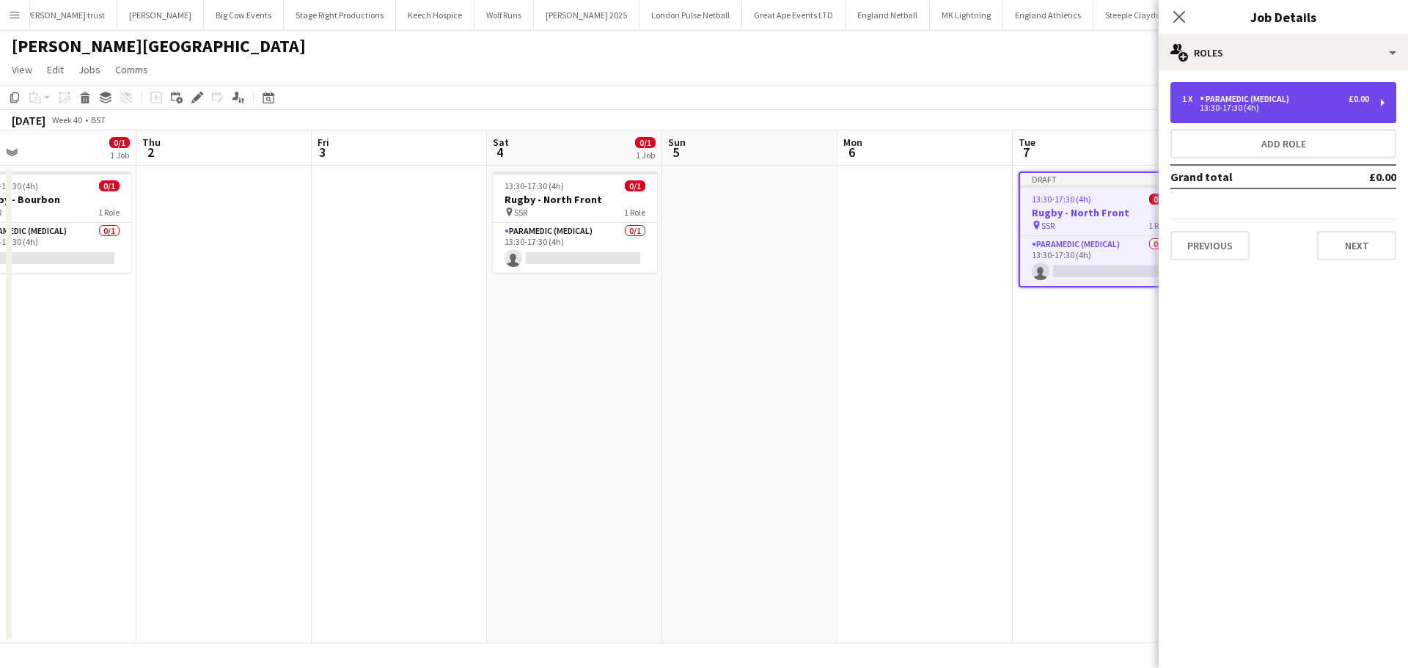
click at [1312, 104] on div "13:30-17:30 (4h)" at bounding box center [1275, 107] width 187 height 7
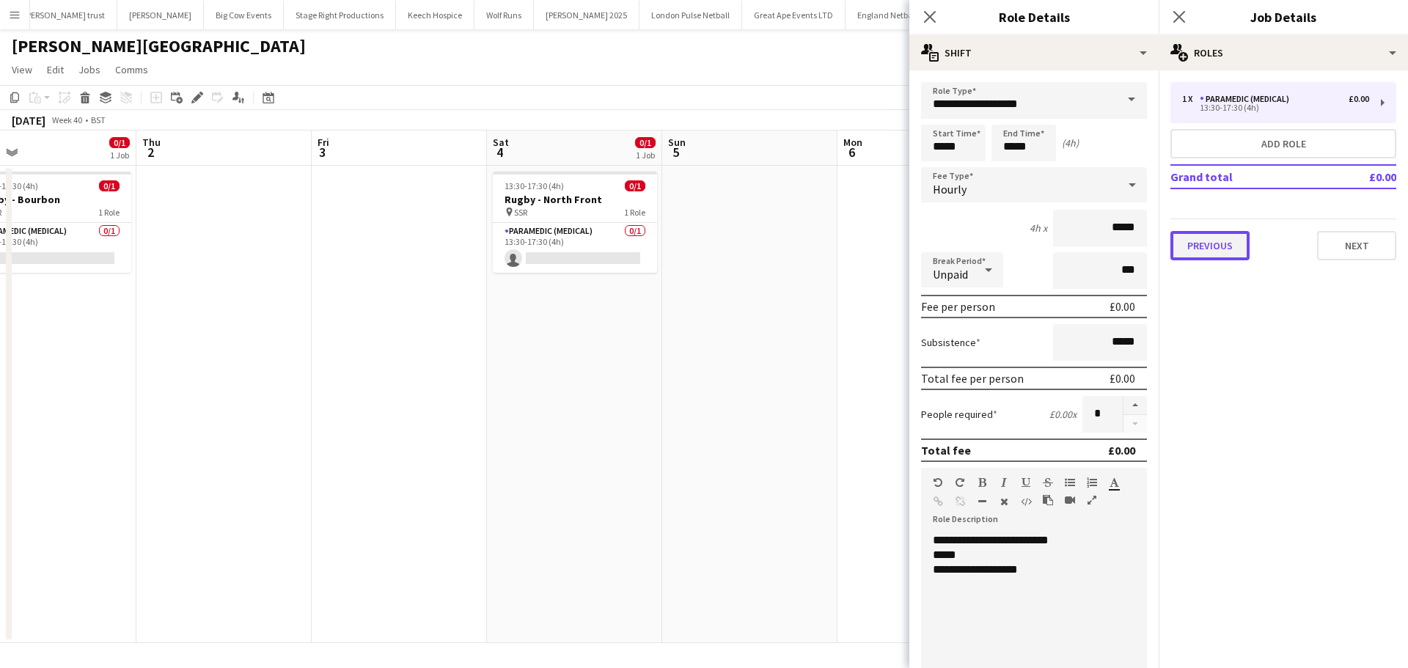
click at [1224, 255] on button "Previous" at bounding box center [1209, 245] width 79 height 29
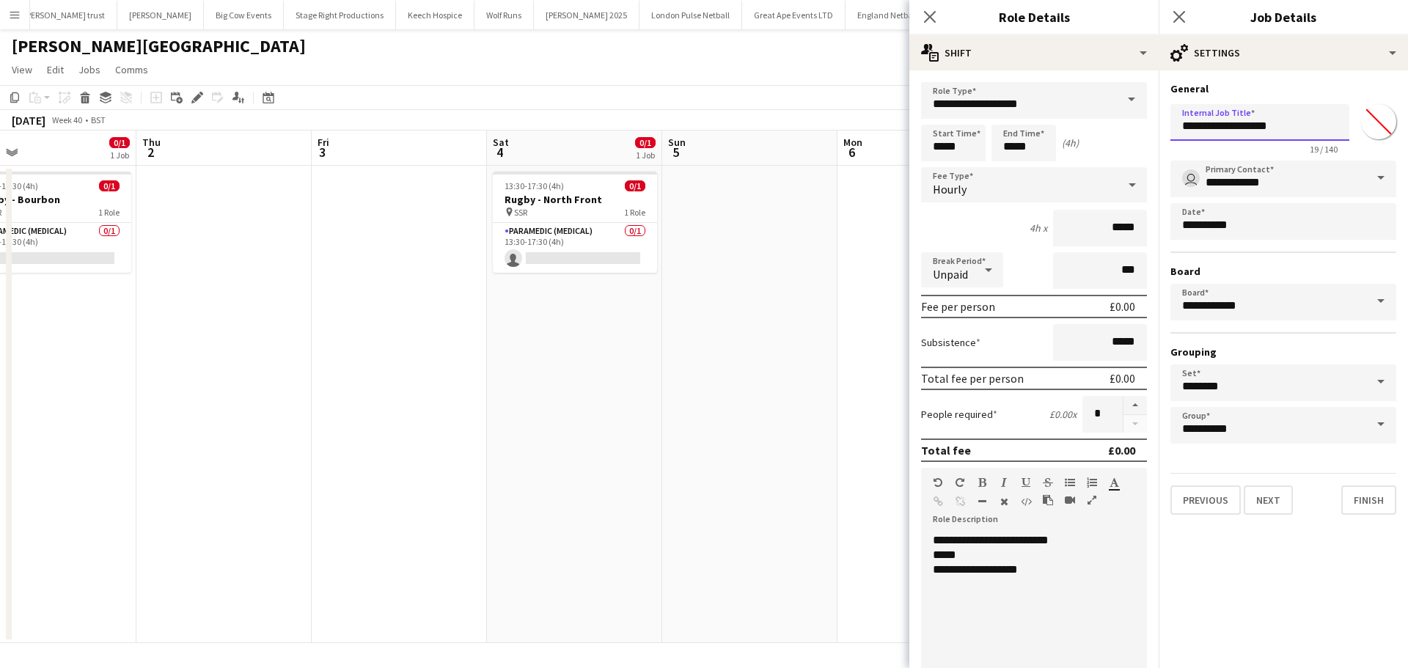
drag, startPoint x: 1284, startPoint y: 128, endPoint x: 1165, endPoint y: 127, distance: 118.8
click at [1166, 127] on form "**********" at bounding box center [1282, 298] width 249 height 433
type input "**********"
click at [1031, 573] on div "**********" at bounding box center [1028, 569] width 191 height 15
click at [992, 555] on div "*****" at bounding box center [1028, 555] width 191 height 15
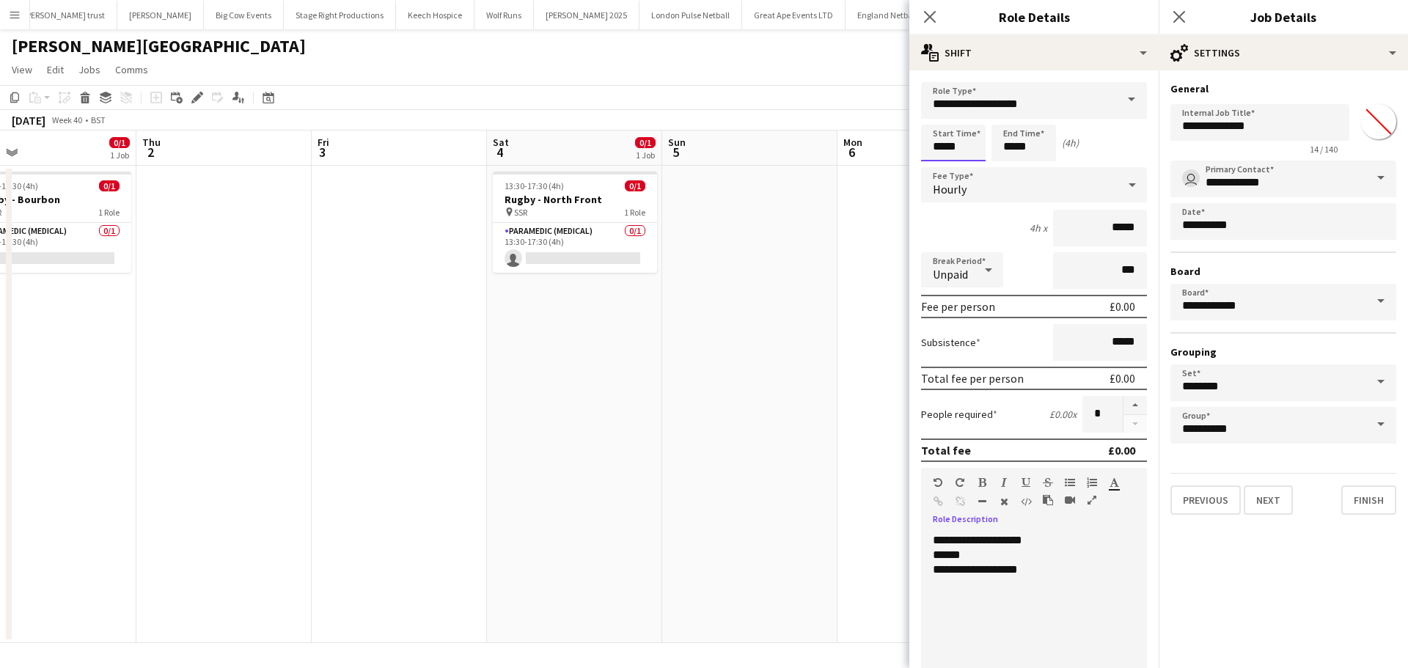
click at [971, 152] on input "*****" at bounding box center [953, 143] width 65 height 37
click at [938, 167] on div at bounding box center [938, 168] width 29 height 15
click at [938, 168] on div at bounding box center [938, 168] width 29 height 15
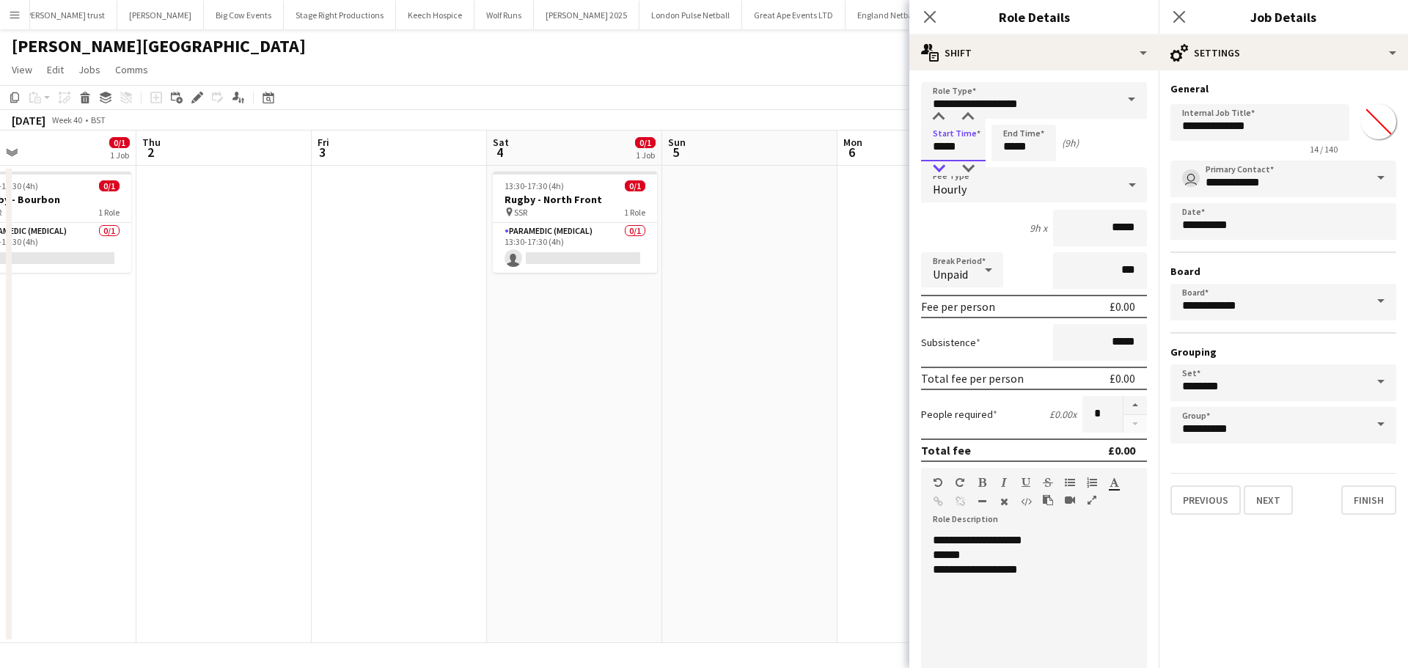
click at [938, 168] on div at bounding box center [938, 168] width 29 height 15
click at [940, 123] on div at bounding box center [938, 117] width 29 height 15
click at [973, 169] on div at bounding box center [967, 168] width 29 height 15
type input "*****"
click at [973, 169] on div at bounding box center [967, 168] width 29 height 15
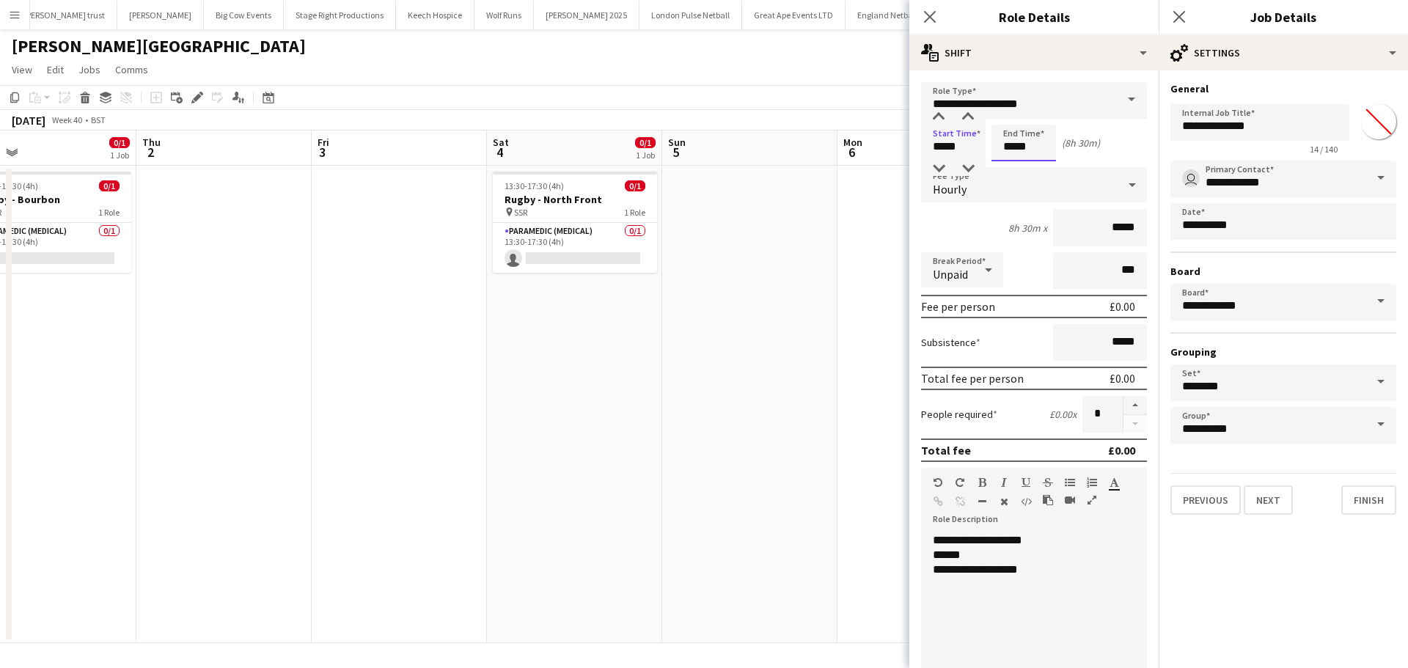
click at [1022, 149] on input "*****" at bounding box center [1023, 143] width 65 height 37
click at [1009, 166] on div at bounding box center [1008, 168] width 29 height 15
type input "*****"
click at [1009, 166] on div at bounding box center [1008, 168] width 29 height 15
click at [1267, 497] on button "Next" at bounding box center [1267, 499] width 49 height 29
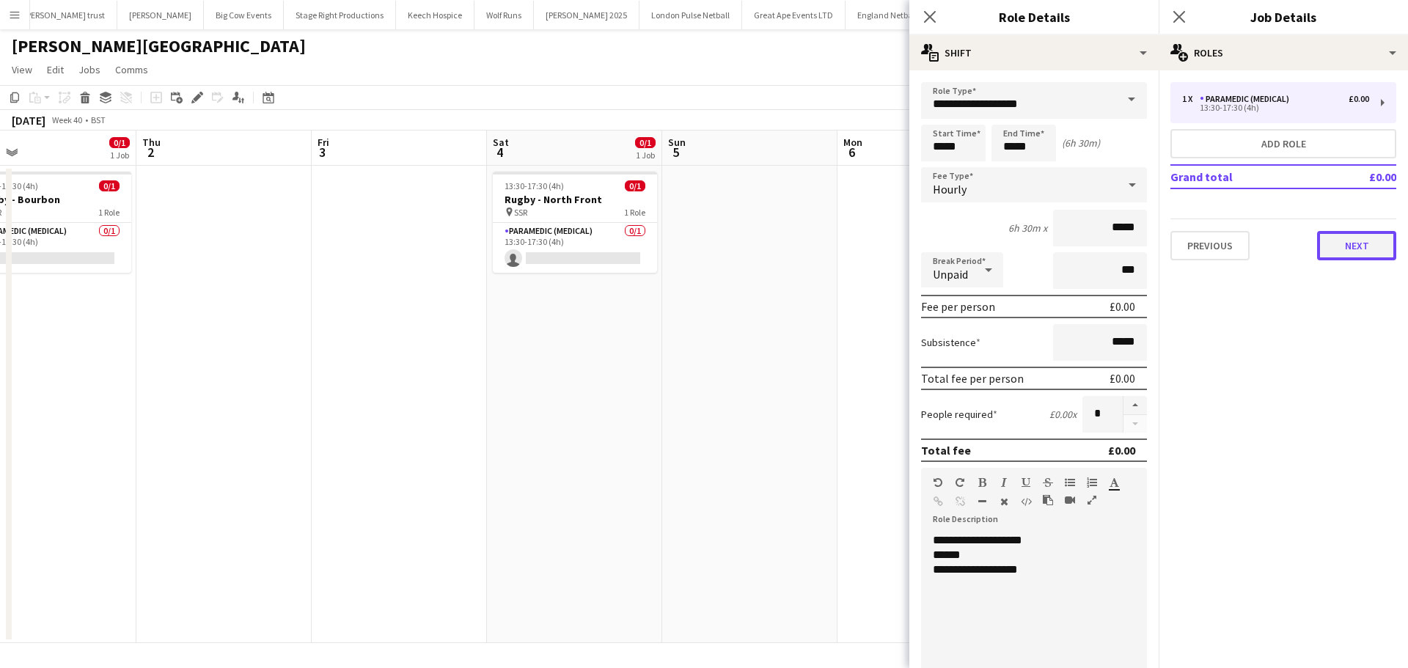
click at [1354, 239] on button "Next" at bounding box center [1356, 245] width 79 height 29
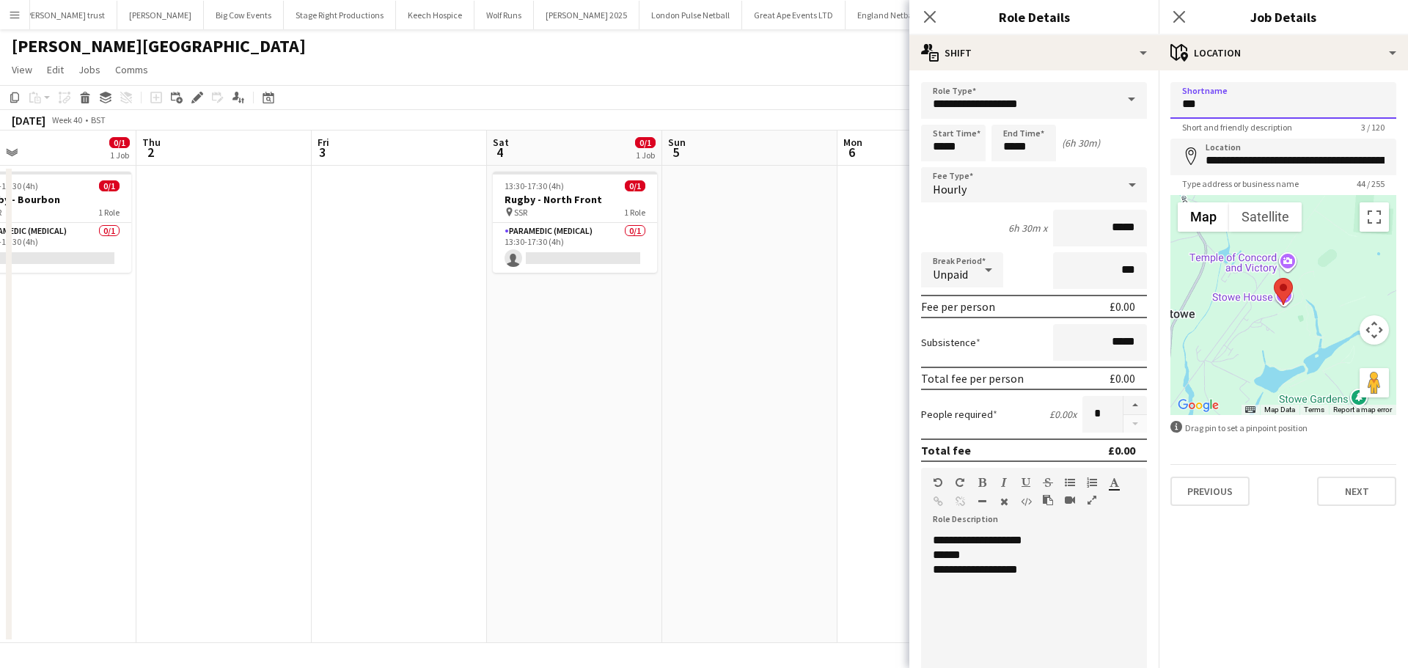
click at [1247, 105] on input "***" at bounding box center [1283, 100] width 226 height 37
type input "***"
click at [1362, 499] on button "Next" at bounding box center [1356, 491] width 79 height 29
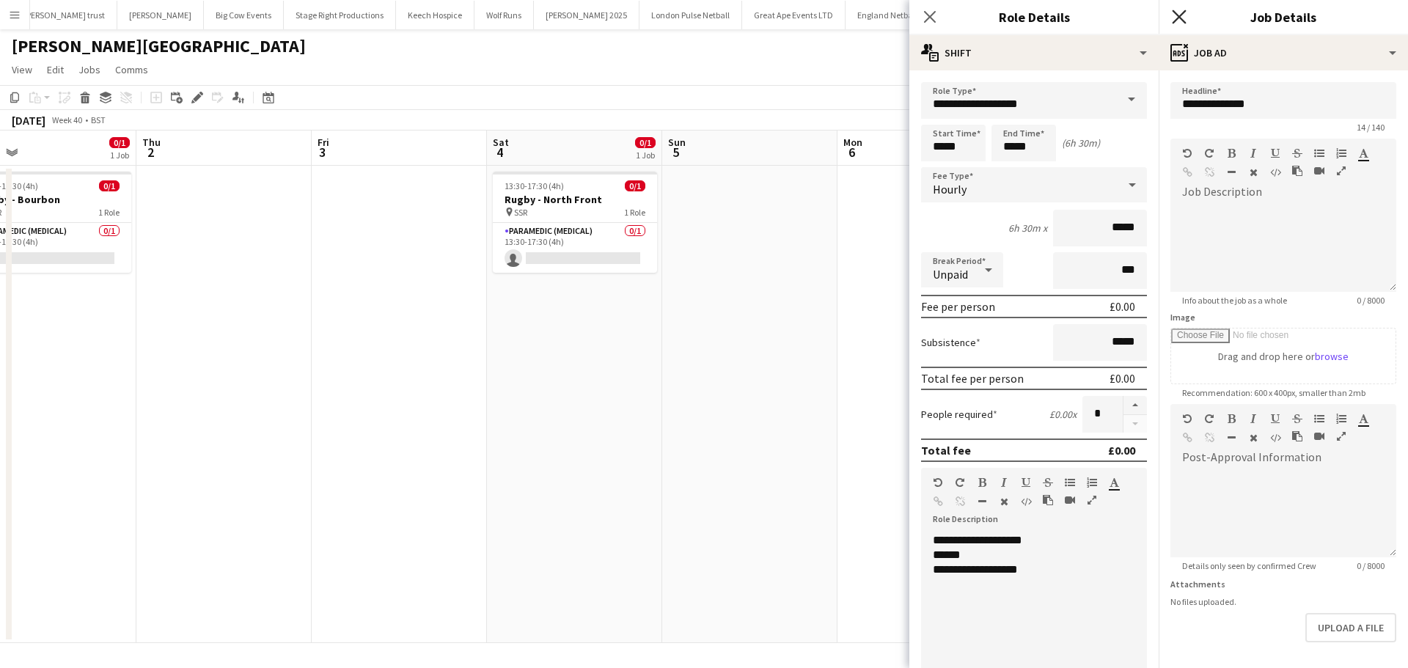
click at [1183, 15] on icon "Close pop-in" at bounding box center [1179, 17] width 14 height 14
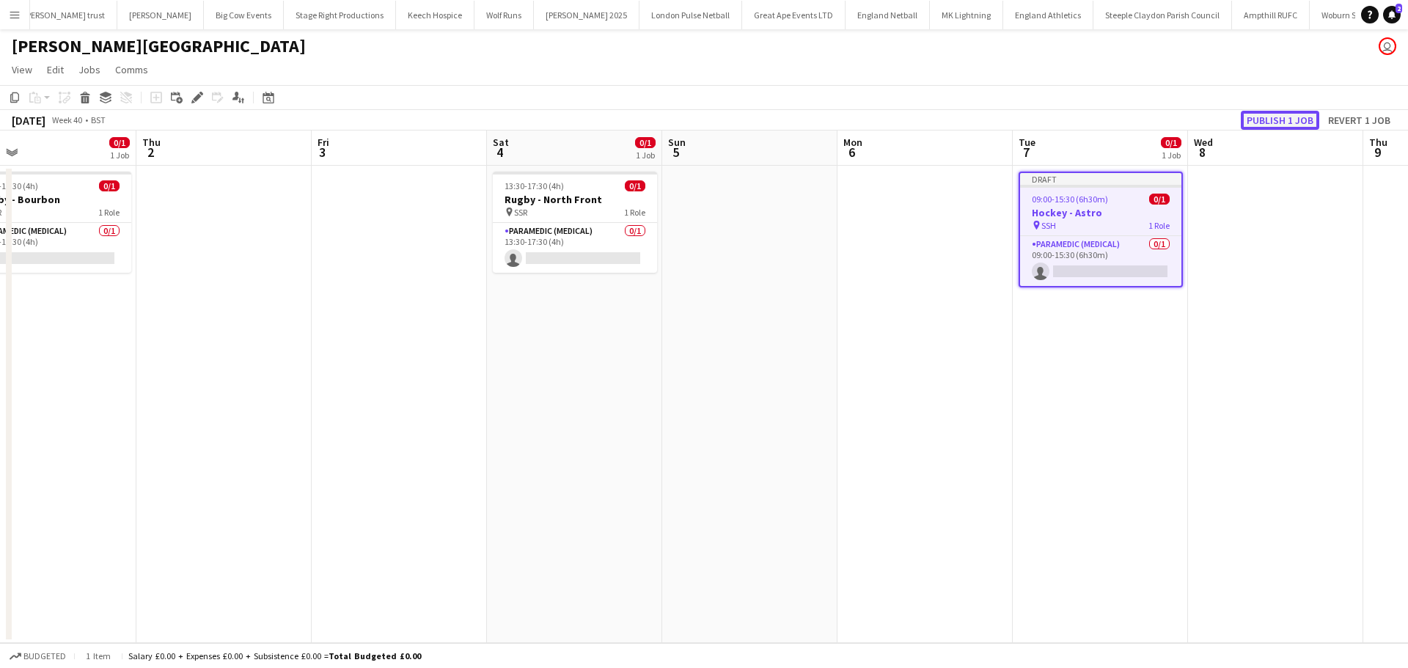
click at [1279, 114] on button "Publish 1 job" at bounding box center [1279, 120] width 78 height 19
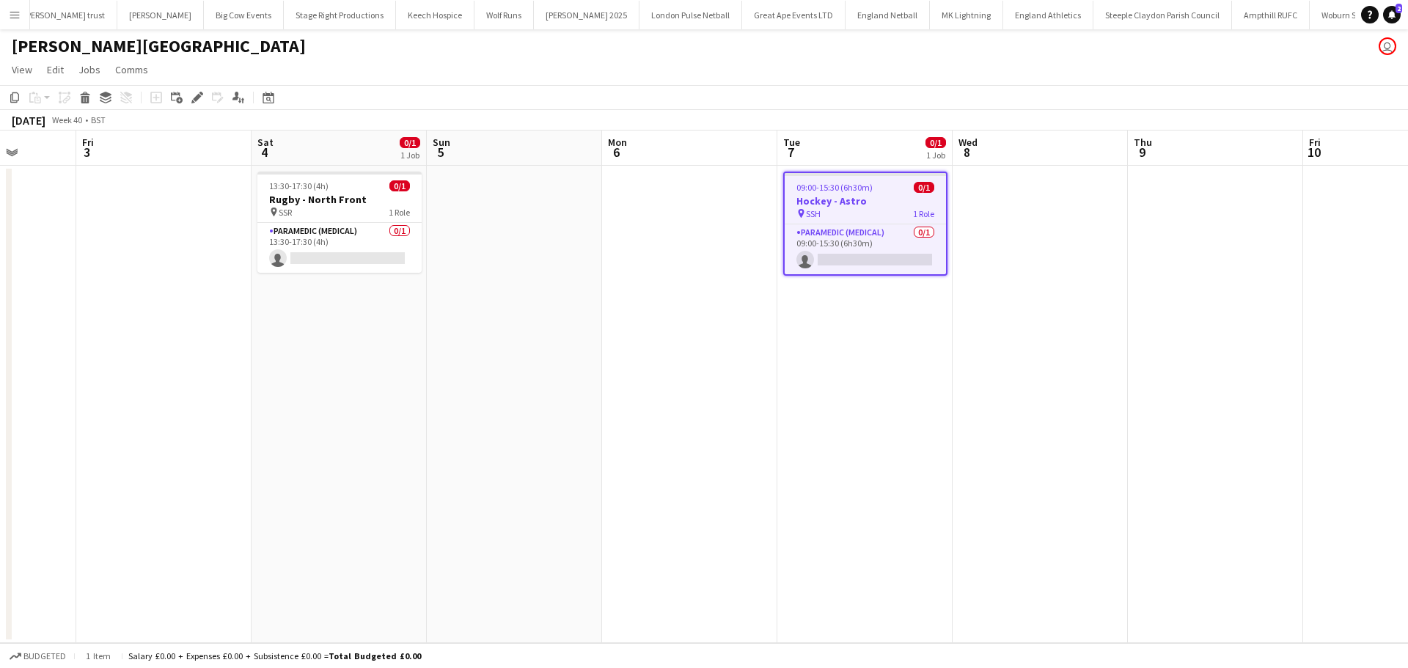
scroll to position [0, 450]
drag, startPoint x: 1184, startPoint y: 339, endPoint x: 948, endPoint y: 373, distance: 238.6
click at [948, 373] on app-calendar-viewport "Tue 30 Wed 1 0/1 1 Job Thu 2 Fri 3 Sat 4 0/1 1 Job Sun 5 Mon 6 Tue 7 0/1 1 Job …" at bounding box center [704, 386] width 1408 height 512
click at [10, 98] on icon "Copy" at bounding box center [15, 98] width 12 height 12
click at [1194, 192] on app-date-cell at bounding box center [1214, 404] width 175 height 477
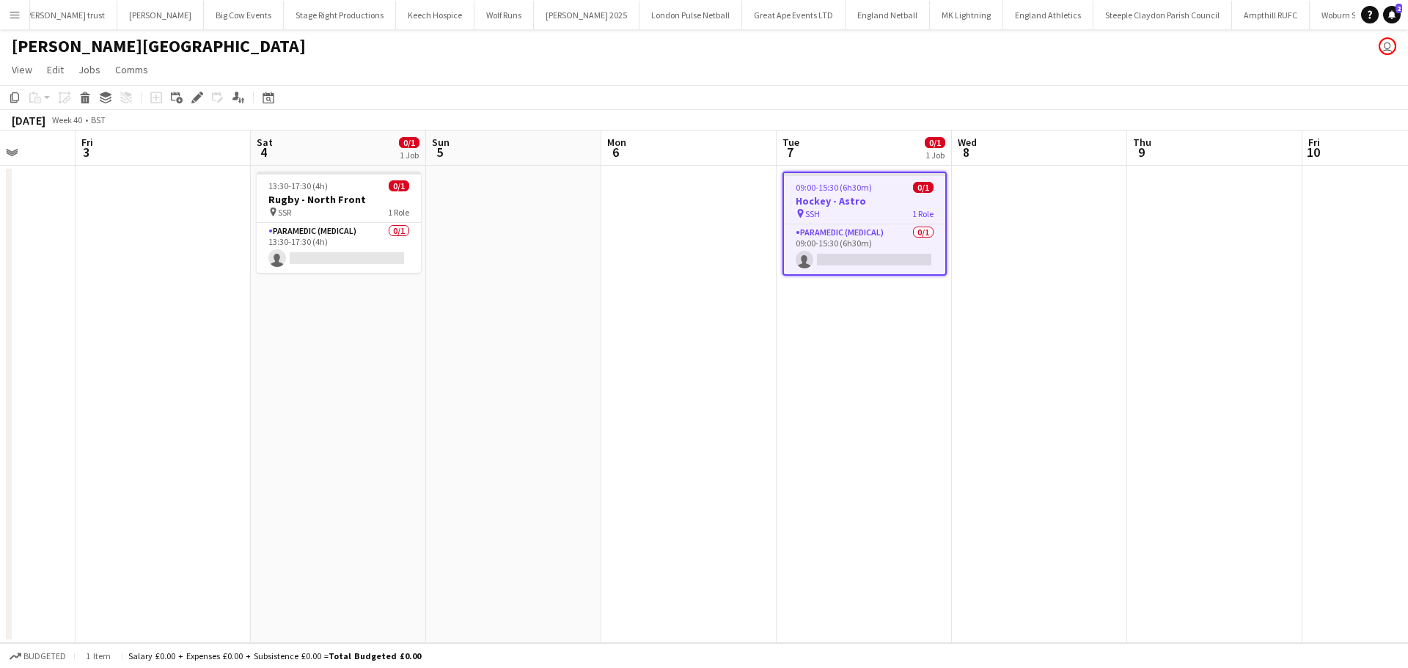
scroll to position [0, 449]
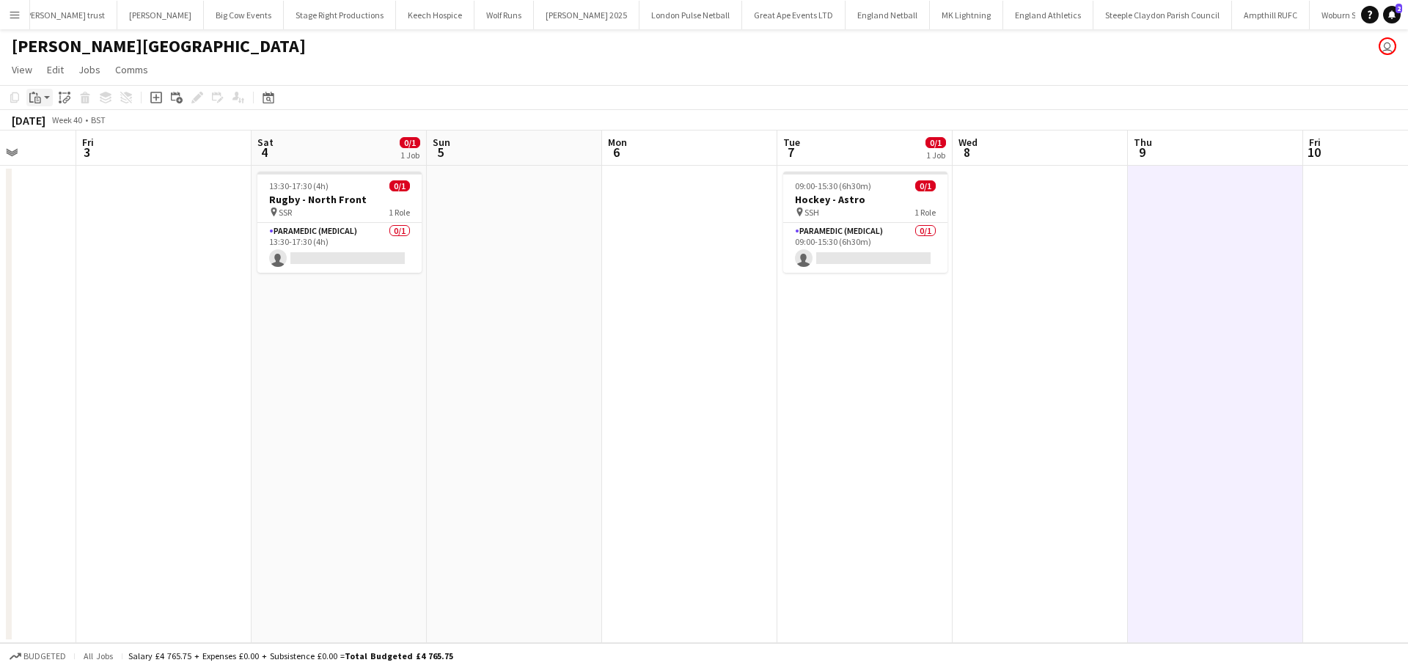
drag, startPoint x: 42, startPoint y: 98, endPoint x: 47, endPoint y: 104, distance: 8.4
click at [43, 97] on div "Paste" at bounding box center [35, 98] width 18 height 18
drag, startPoint x: 61, startPoint y: 120, endPoint x: 114, endPoint y: 128, distance: 53.4
click at [62, 120] on link "Paste Ctrl+V" at bounding box center [108, 125] width 138 height 13
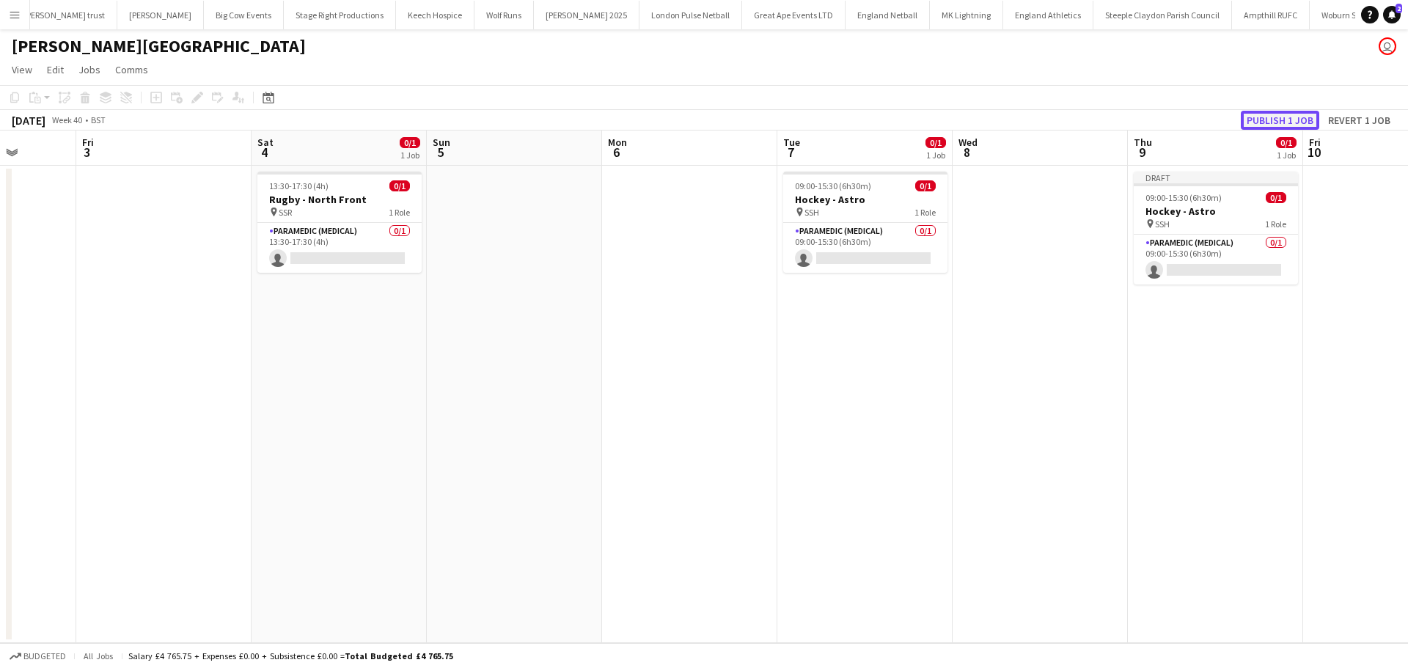
click at [1259, 119] on button "Publish 1 job" at bounding box center [1279, 120] width 78 height 19
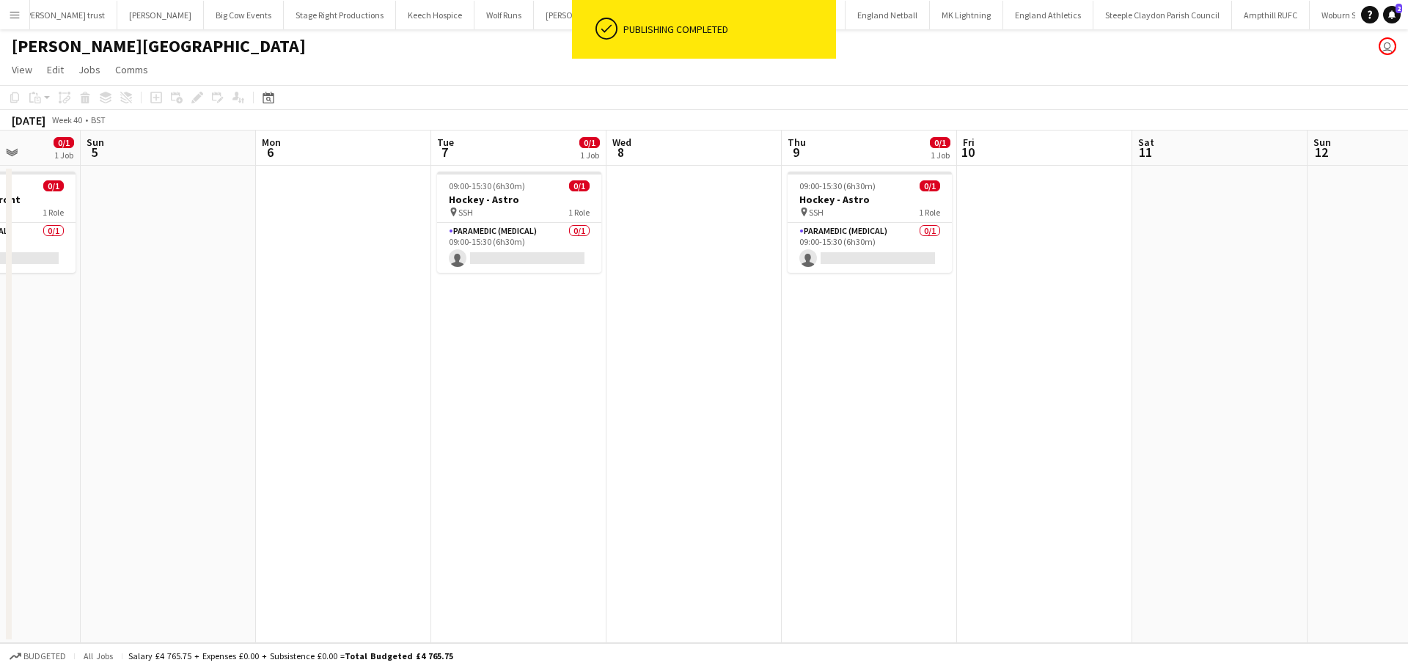
scroll to position [0, 529]
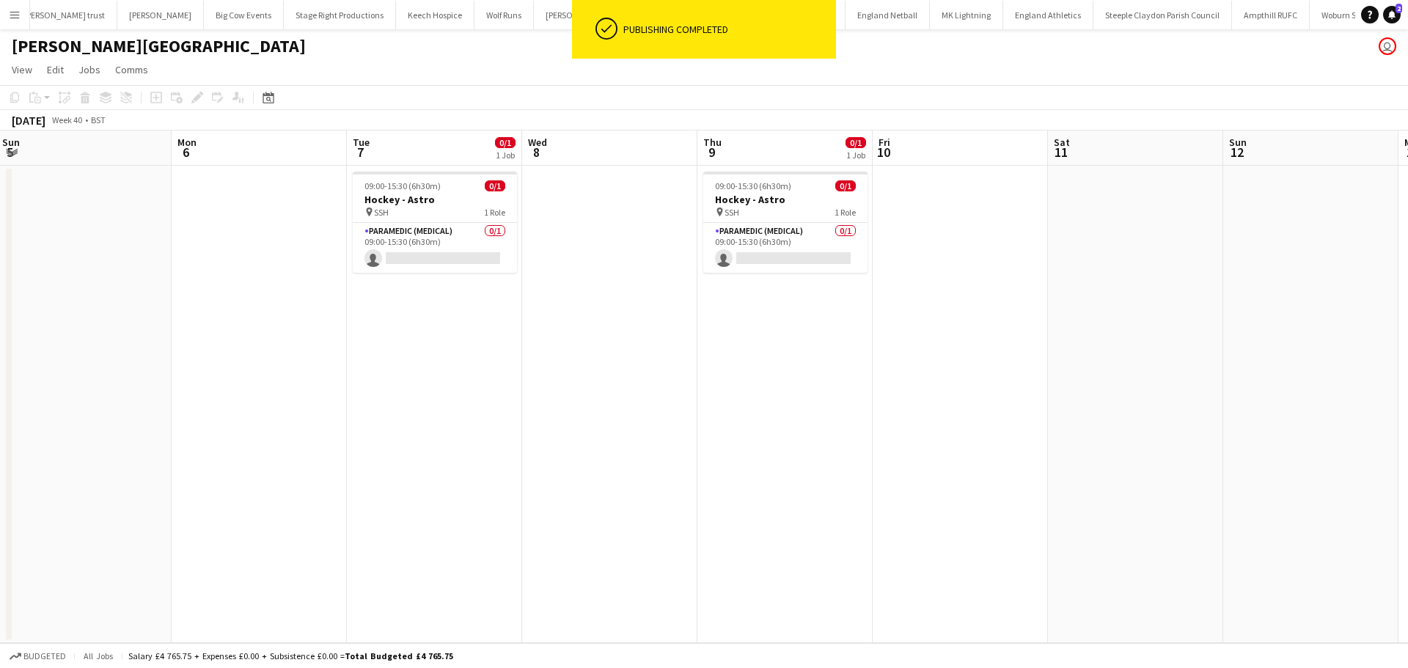
drag, startPoint x: 1235, startPoint y: 356, endPoint x: 805, endPoint y: 367, distance: 430.5
click at [805, 368] on app-calendar-viewport "Thu 2 Fri 3 Sat 4 0/1 1 Job Sun 5 Mon 6 Tue 7 0/1 1 Job Wed 8 Thu 9 0/1 1 Job F…" at bounding box center [704, 386] width 1408 height 512
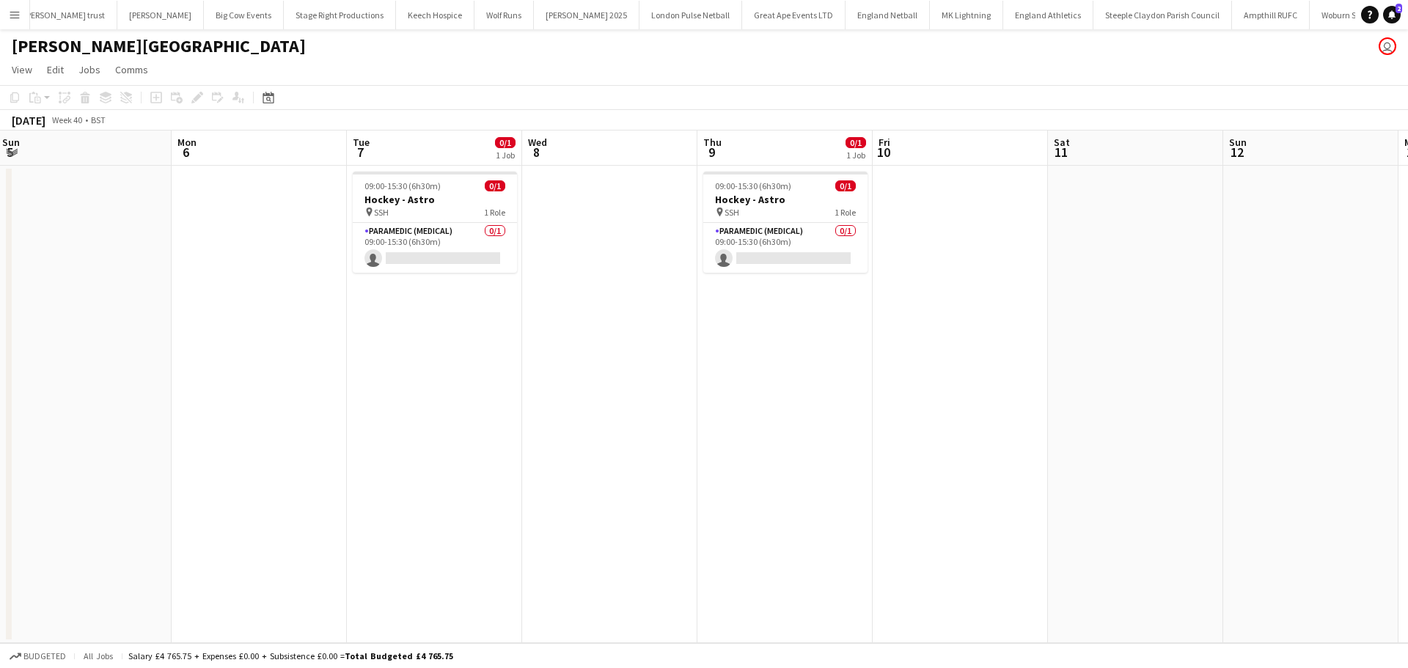
click at [911, 189] on app-date-cell at bounding box center [959, 404] width 175 height 477
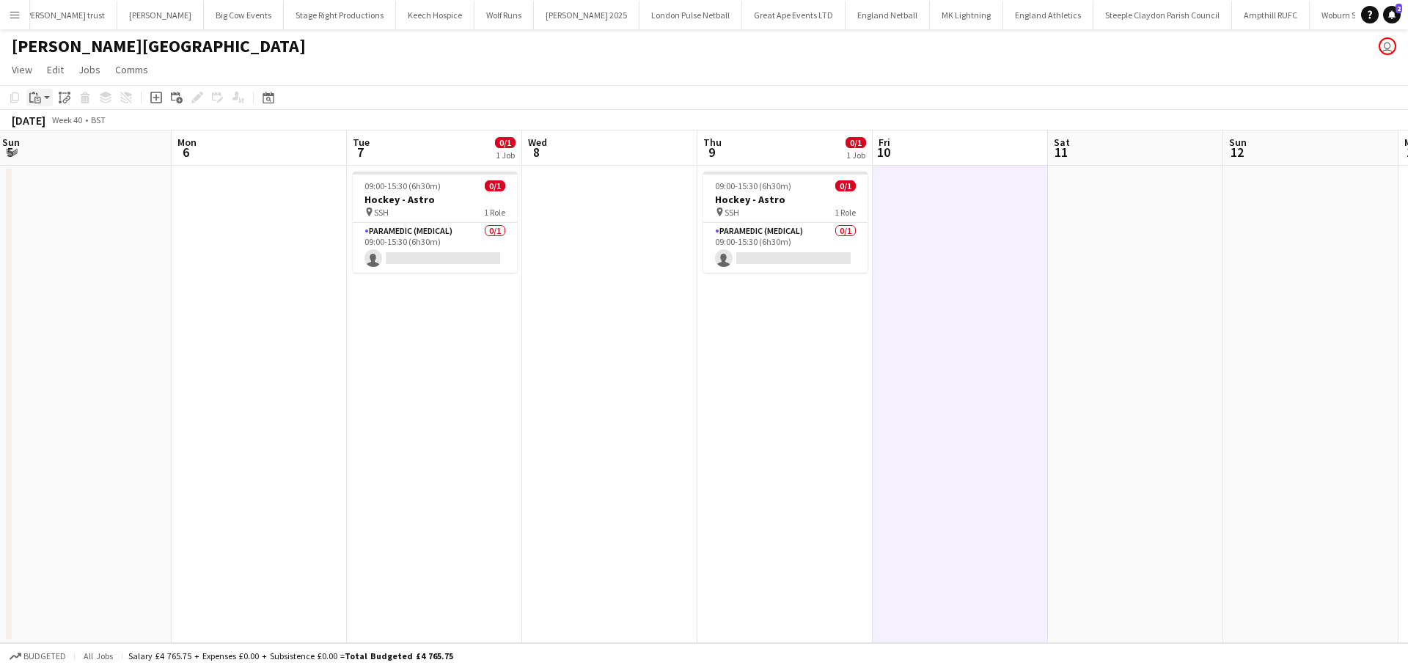
click at [39, 99] on icon "Paste" at bounding box center [35, 98] width 12 height 12
drag, startPoint x: 67, startPoint y: 124, endPoint x: 103, endPoint y: 134, distance: 37.4
click at [68, 125] on link "Paste Ctrl+V" at bounding box center [108, 125] width 138 height 13
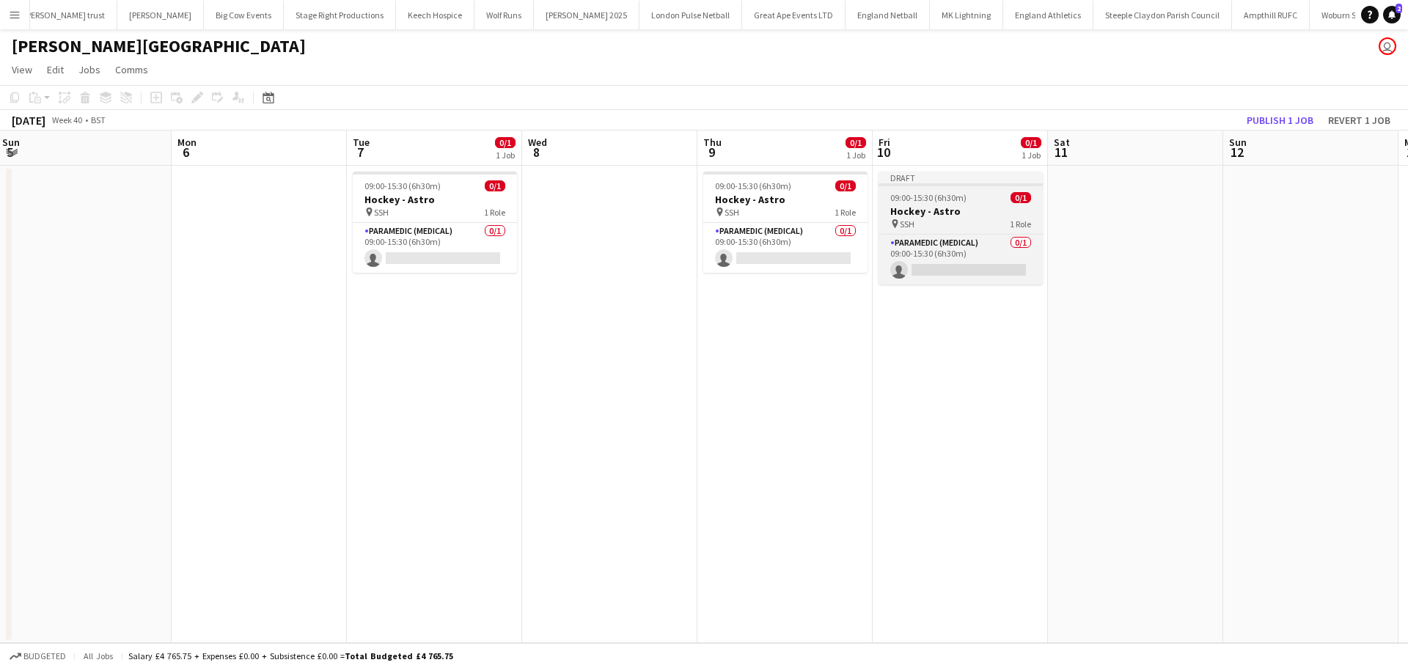
click at [919, 200] on span "09:00-15:30 (6h30m)" at bounding box center [928, 197] width 76 height 11
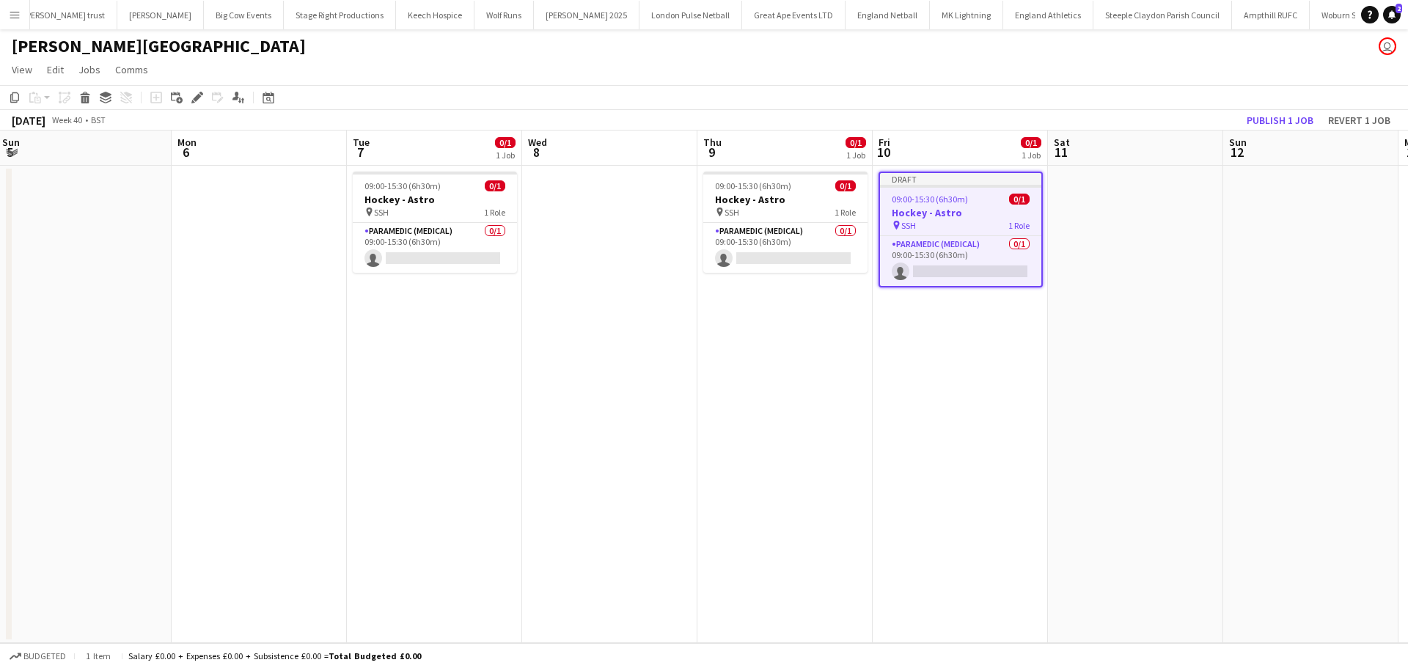
click at [192, 109] on app-toolbar "Copy Paste Paste Ctrl+V Paste with crew Ctrl+Shift+V Paste linked Job Delete Gr…" at bounding box center [704, 97] width 1408 height 25
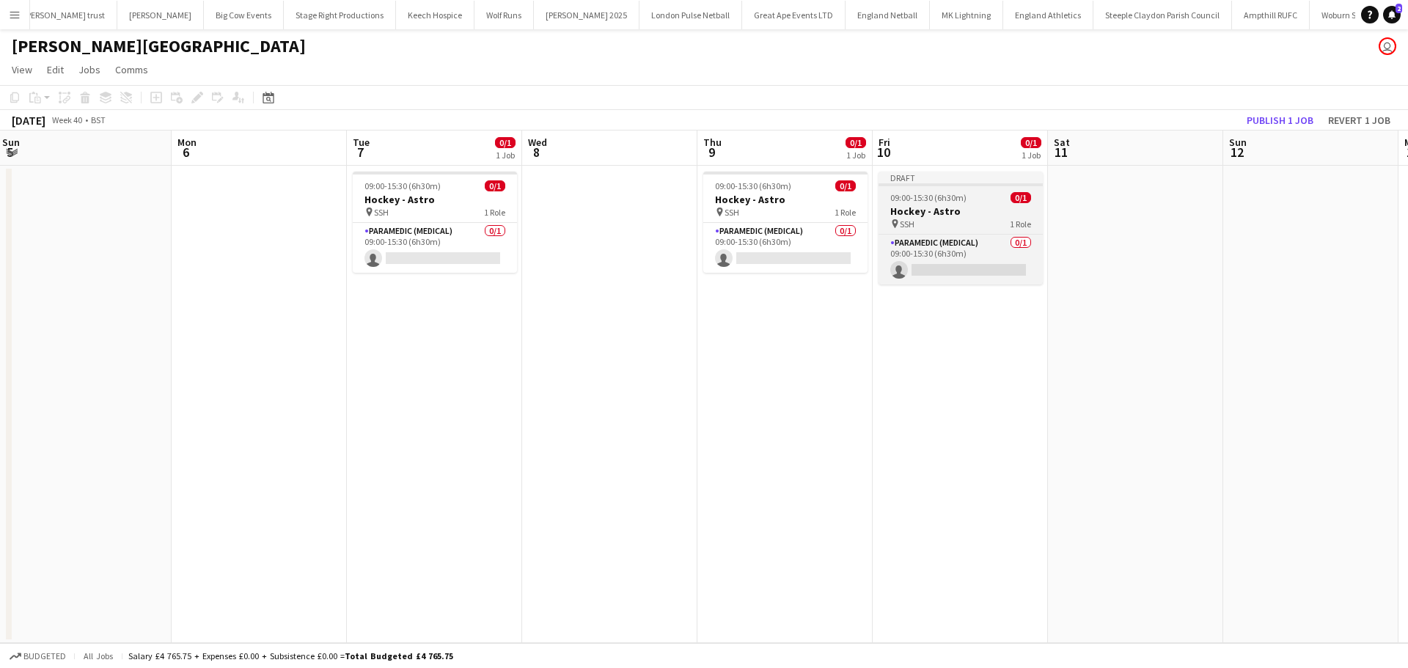
click at [905, 190] on app-job-card "Draft 09:00-15:30 (6h30m) 0/1 Hockey - Astro pin SSH 1 Role Paramedic (Medical)…" at bounding box center [960, 228] width 164 height 113
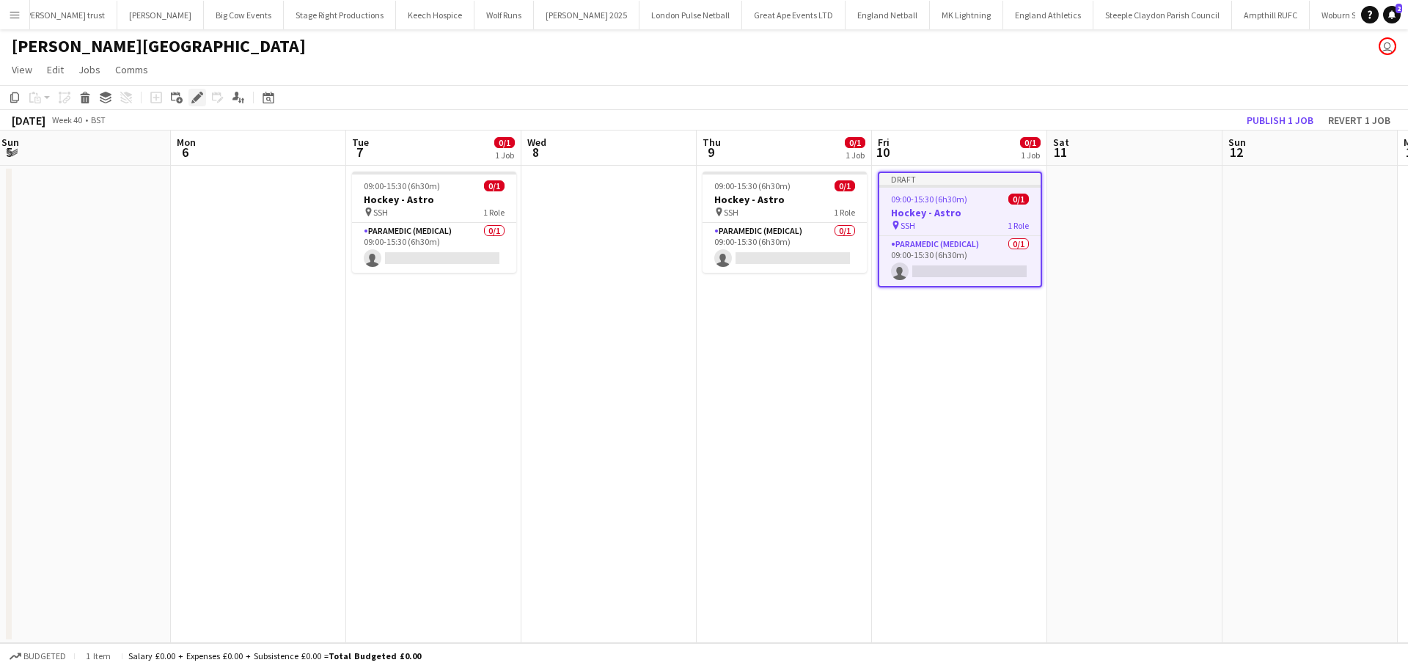
click at [200, 95] on icon "Edit" at bounding box center [197, 98] width 12 height 12
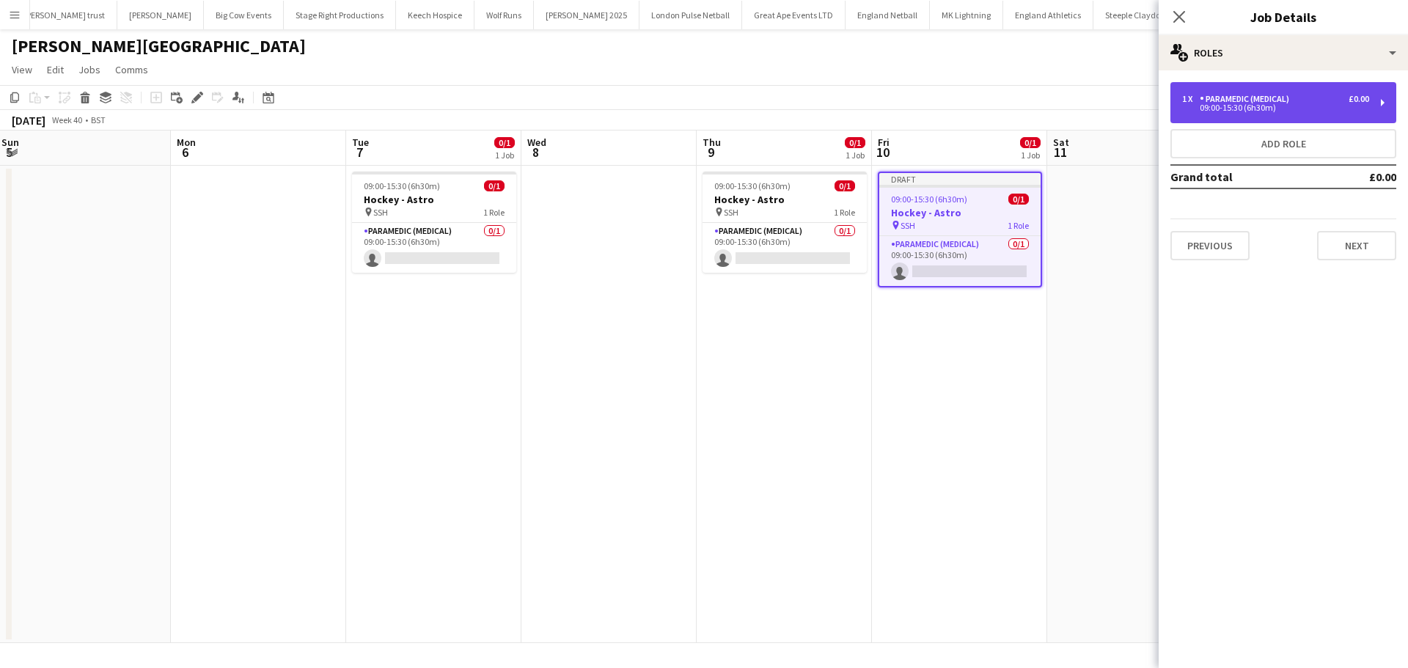
click at [1290, 114] on div "1 x Paramedic (Medical) £0.00 09:00-15:30 (6h30m)" at bounding box center [1283, 102] width 226 height 41
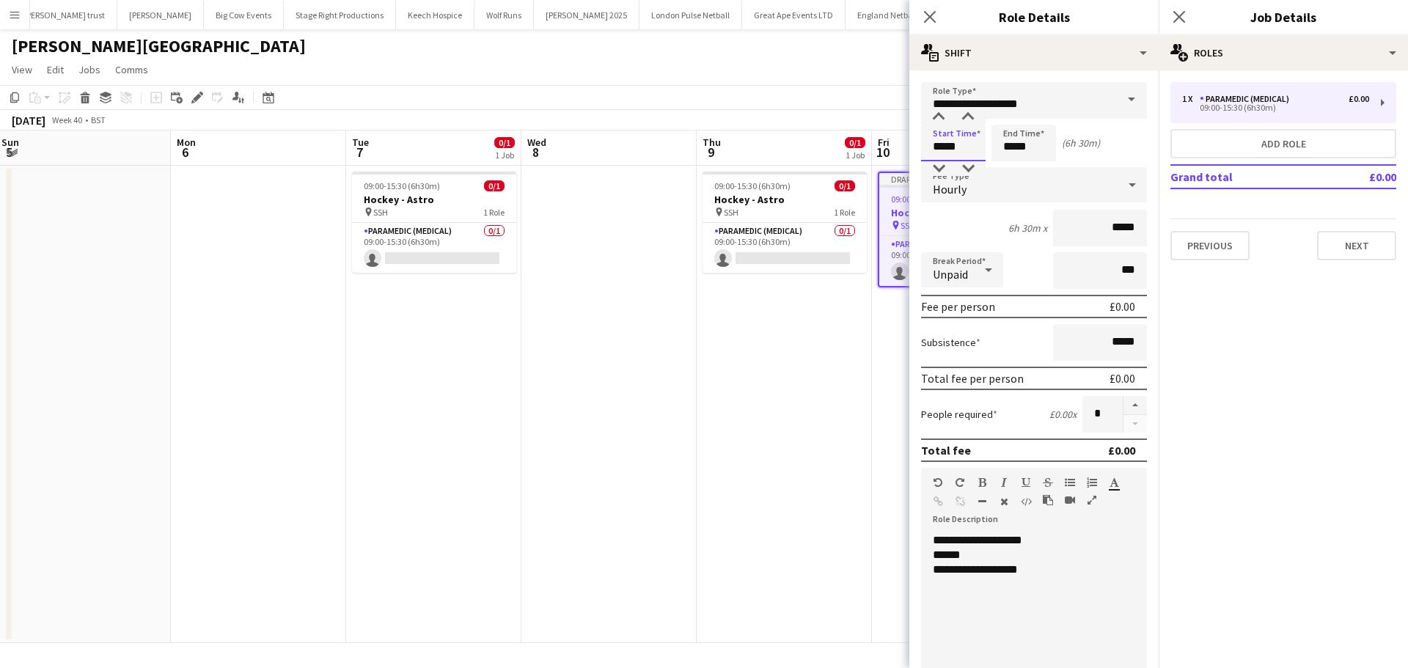
drag, startPoint x: 973, startPoint y: 148, endPoint x: 963, endPoint y: 150, distance: 9.8
click at [973, 147] on input "*****" at bounding box center [953, 143] width 65 height 37
click at [938, 119] on div at bounding box center [938, 117] width 29 height 15
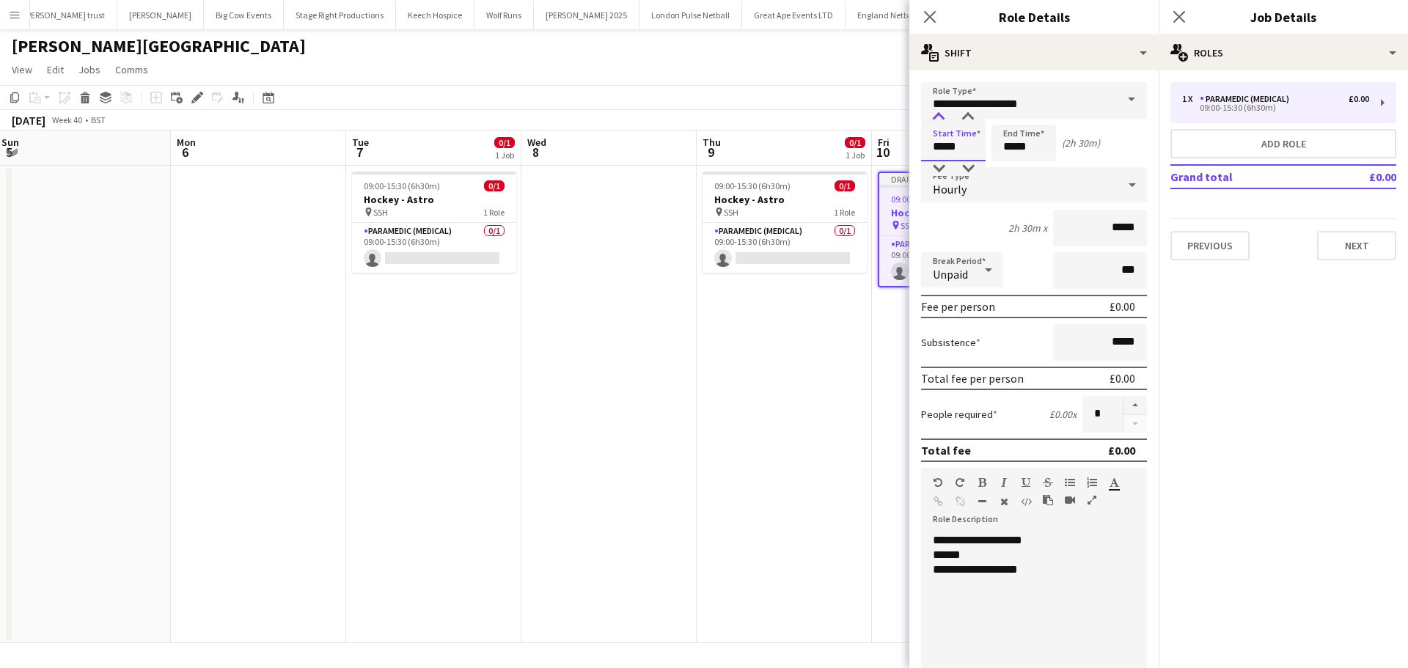
click at [938, 119] on div at bounding box center [938, 117] width 29 height 15
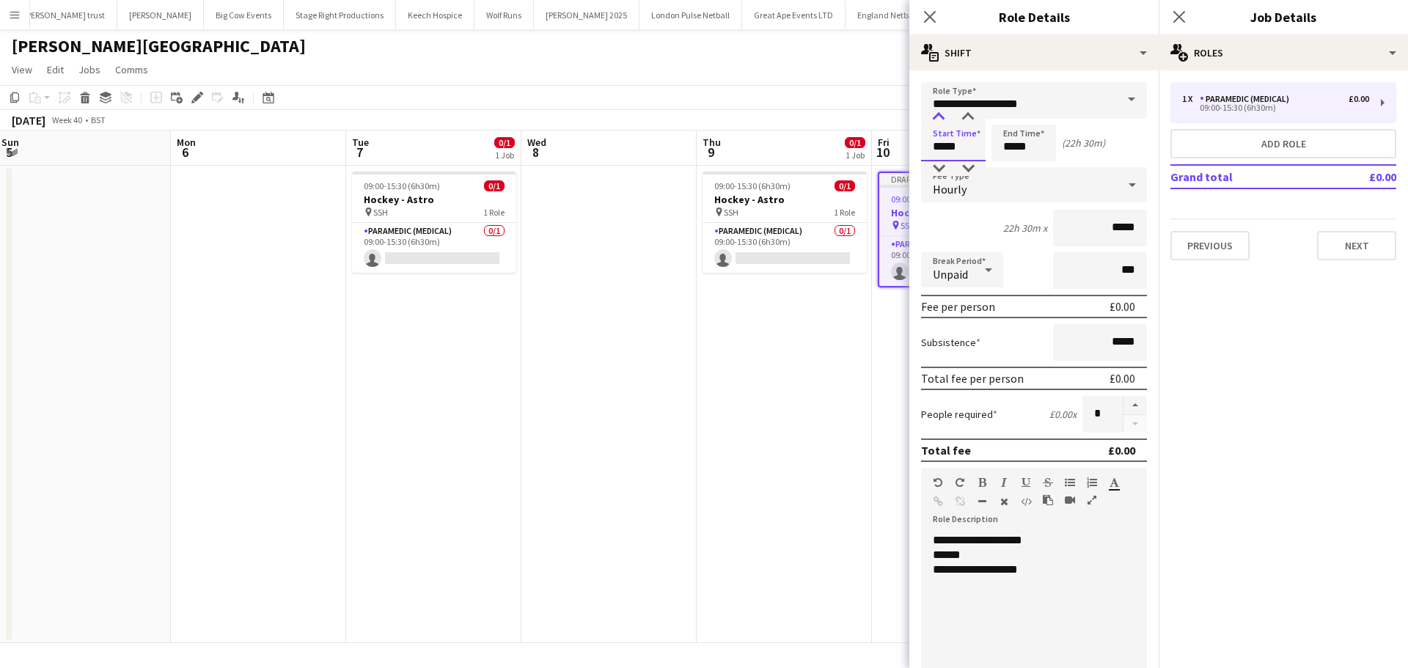
type input "*****"
click at [938, 119] on div at bounding box center [938, 117] width 29 height 15
click at [1015, 138] on input "*****" at bounding box center [1023, 143] width 65 height 37
click at [1012, 111] on div at bounding box center [1008, 117] width 29 height 15
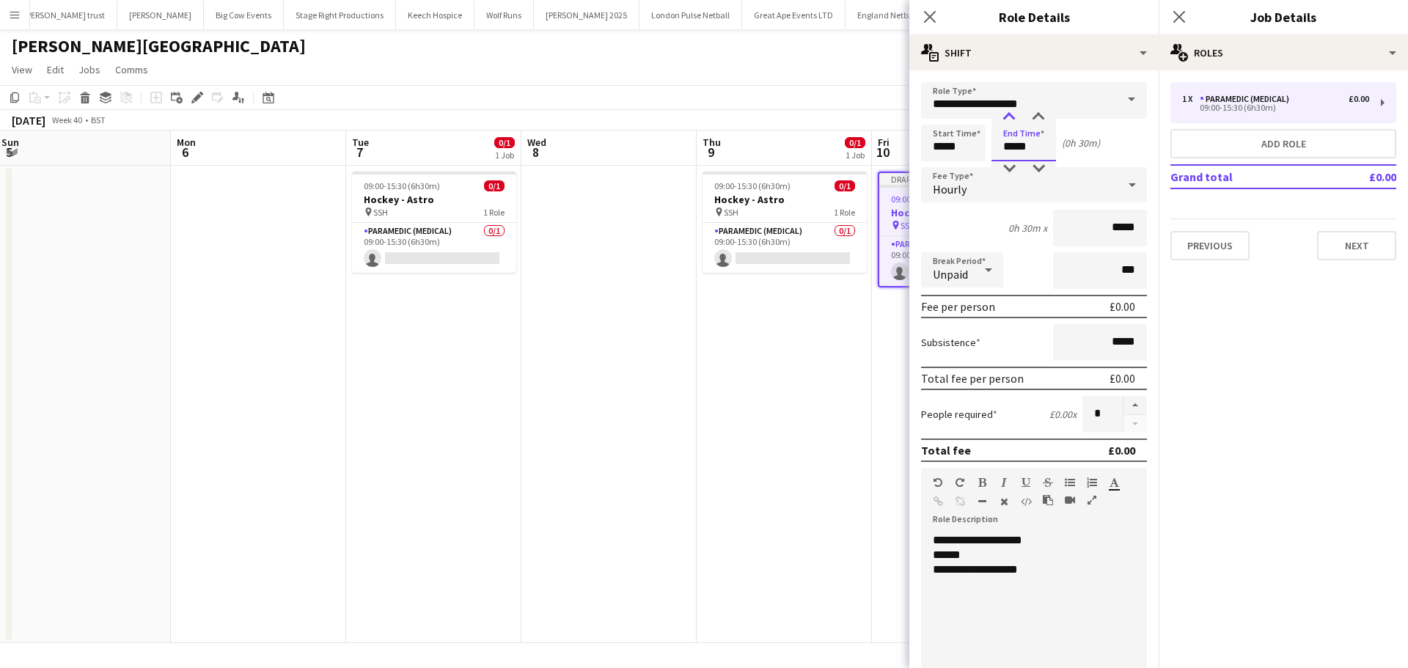
click at [1012, 111] on div at bounding box center [1008, 117] width 29 height 15
click at [1012, 114] on div at bounding box center [1008, 117] width 29 height 15
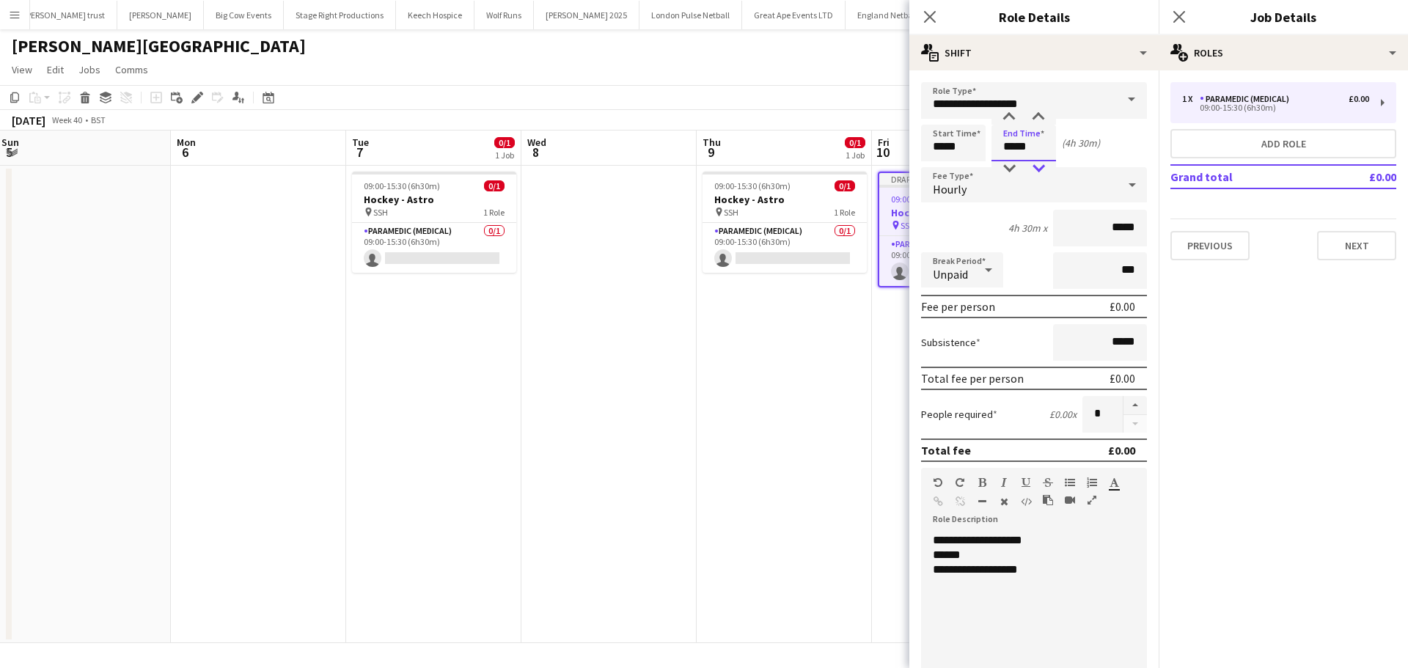
click at [1040, 166] on div at bounding box center [1037, 168] width 29 height 15
type input "*****"
click at [1040, 166] on div at bounding box center [1037, 168] width 29 height 15
drag, startPoint x: 1037, startPoint y: 568, endPoint x: 976, endPoint y: 567, distance: 61.6
click at [973, 568] on div "**********" at bounding box center [1028, 569] width 191 height 15
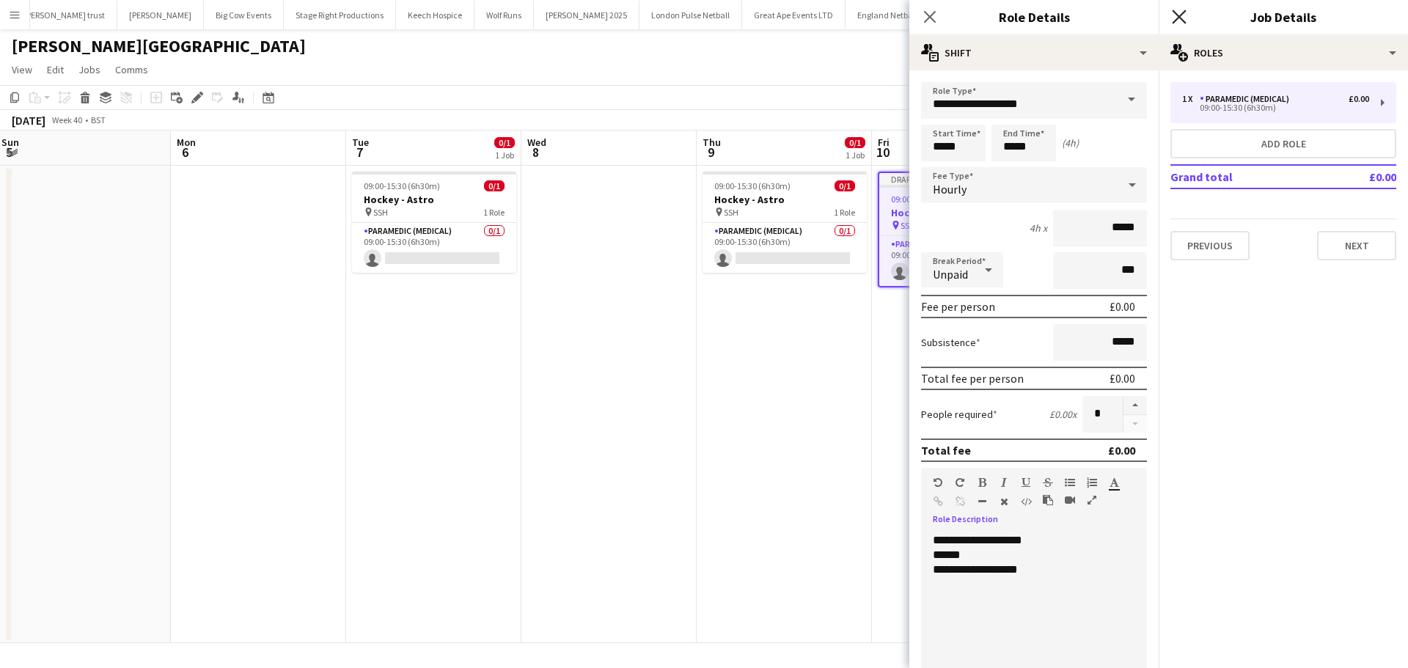
click at [1182, 15] on icon "Close pop-in" at bounding box center [1179, 17] width 14 height 14
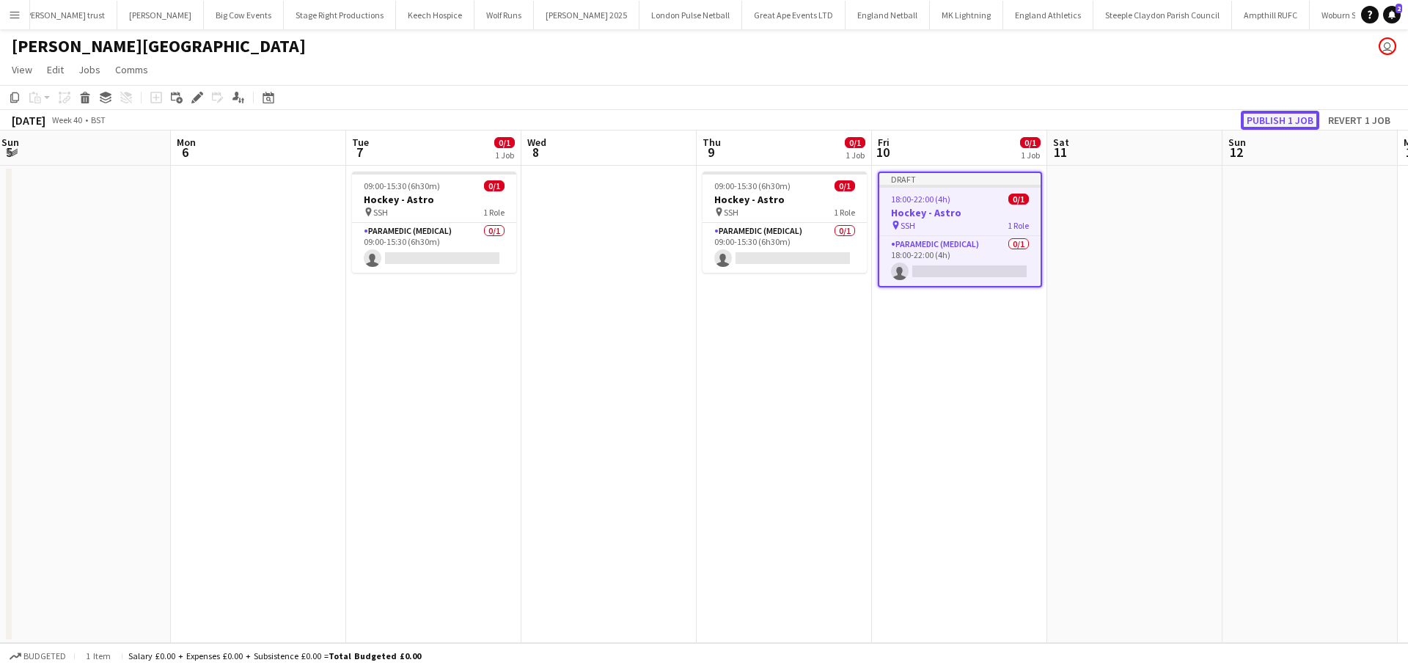
click at [1301, 116] on button "Publish 1 job" at bounding box center [1279, 120] width 78 height 19
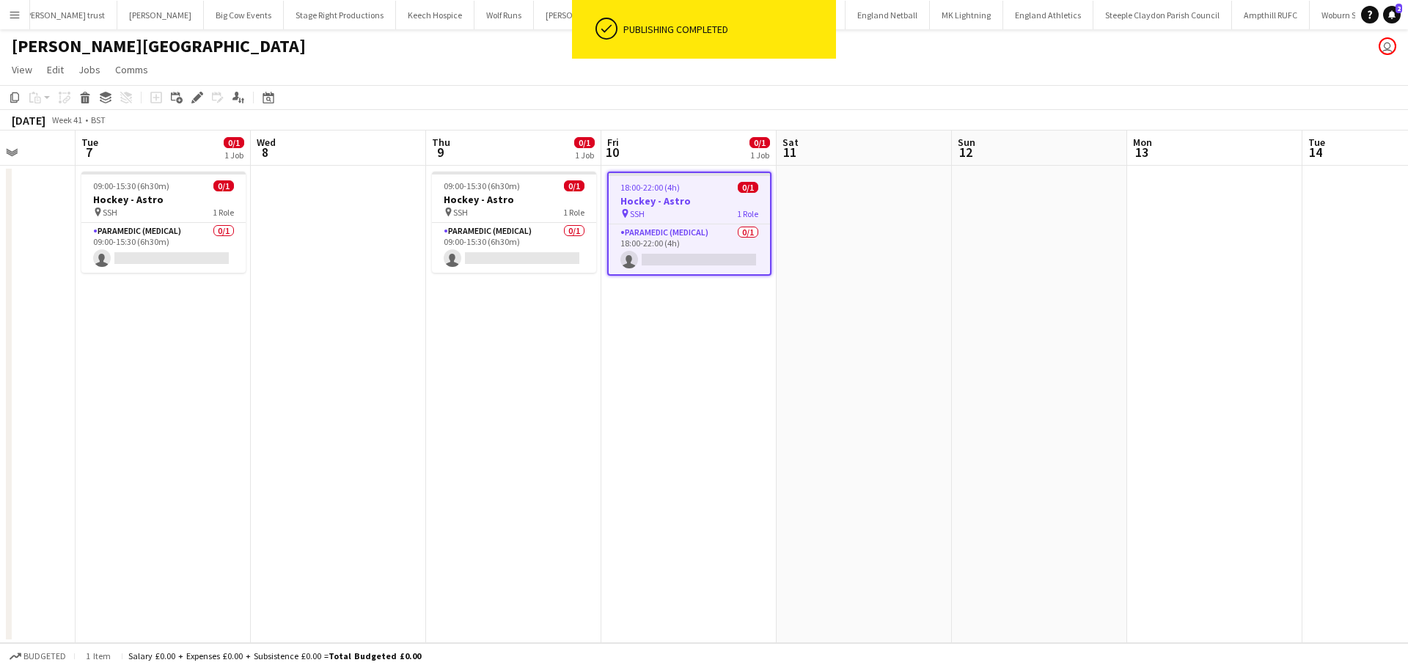
scroll to position [0, 511]
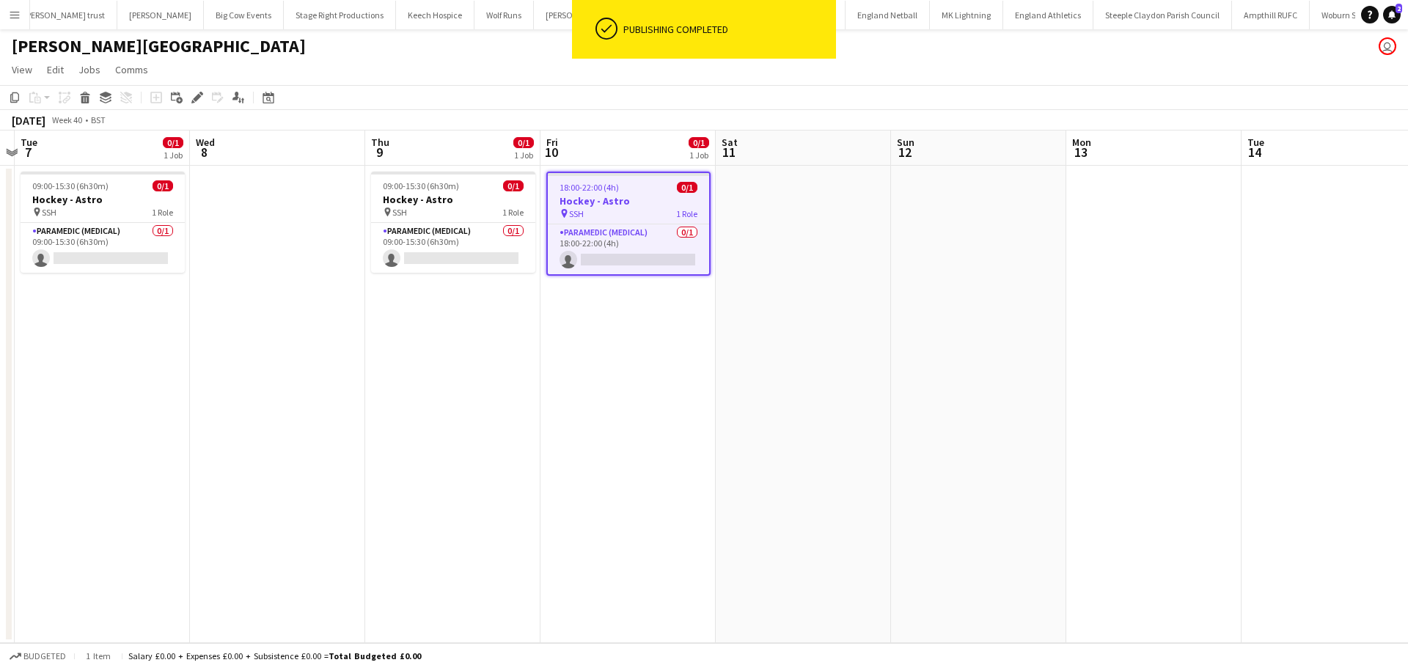
drag, startPoint x: 1124, startPoint y: 372, endPoint x: 792, endPoint y: 413, distance: 333.8
click at [792, 413] on app-calendar-viewport "Sat 4 0/1 1 Job Sun 5 Mon 6 Tue 7 0/1 1 Job Wed 8 Thu 9 0/1 1 Job Fri 10 0/1 1 …" at bounding box center [704, 386] width 1408 height 512
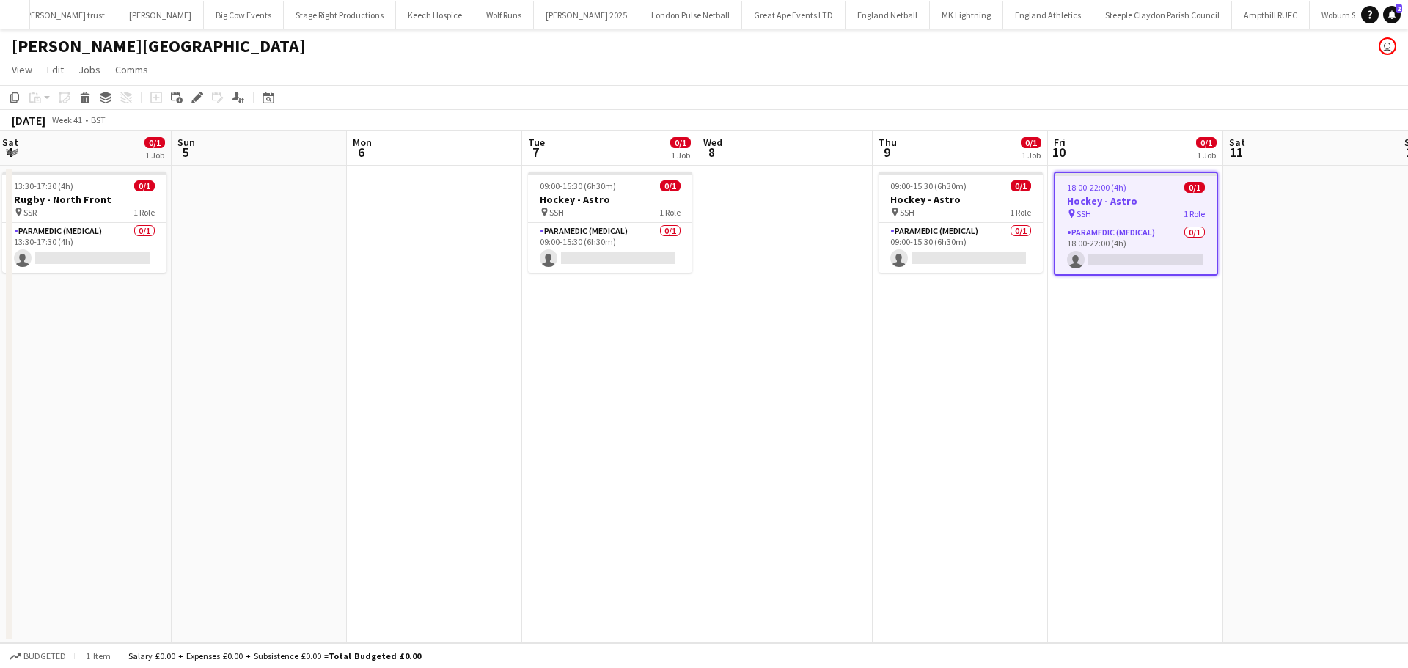
scroll to position [0, 422]
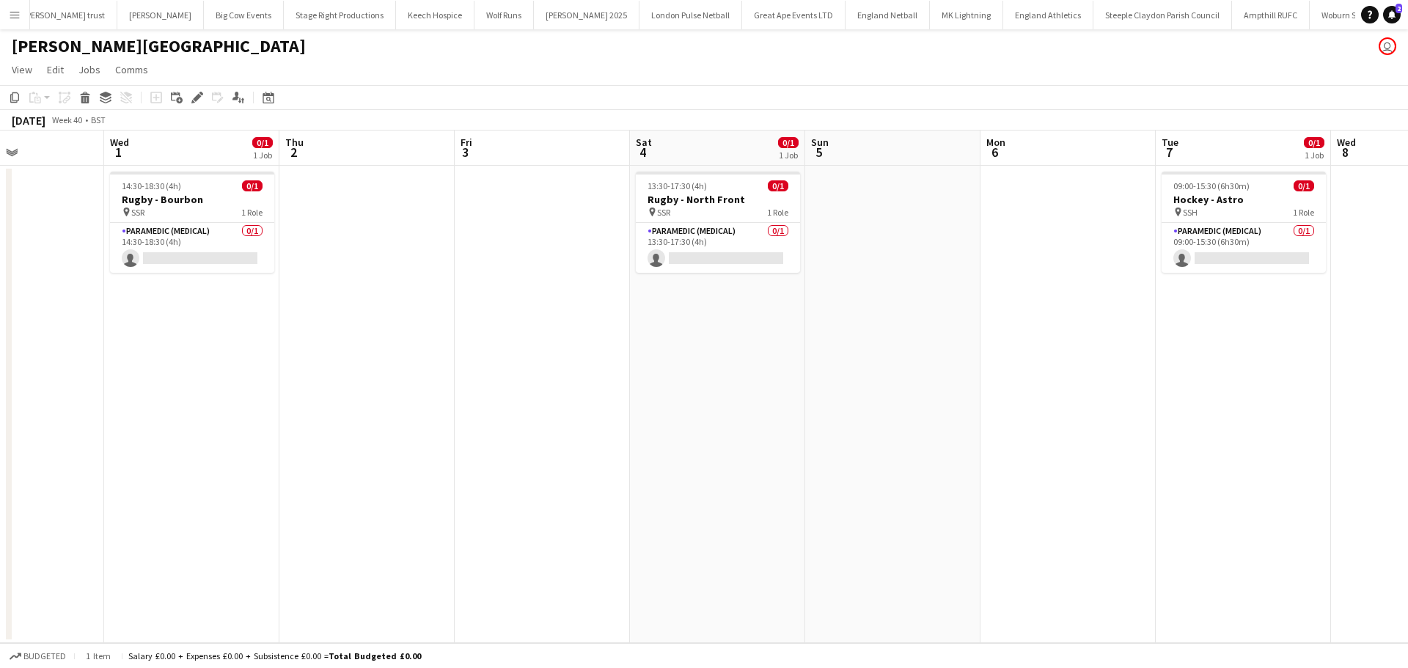
drag, startPoint x: 355, startPoint y: 258, endPoint x: 1205, endPoint y: 275, distance: 850.6
click at [1407, 277] on html "Menu Boards Boards Boards All jobs Status Workforce Workforce My Workforce Recr…" at bounding box center [704, 334] width 1408 height 668
click at [685, 192] on app-job-card "13:30-17:30 (4h) 0/1 Rugby - North Front pin SSR 1 Role Paramedic (Medical) 0/1…" at bounding box center [718, 222] width 164 height 101
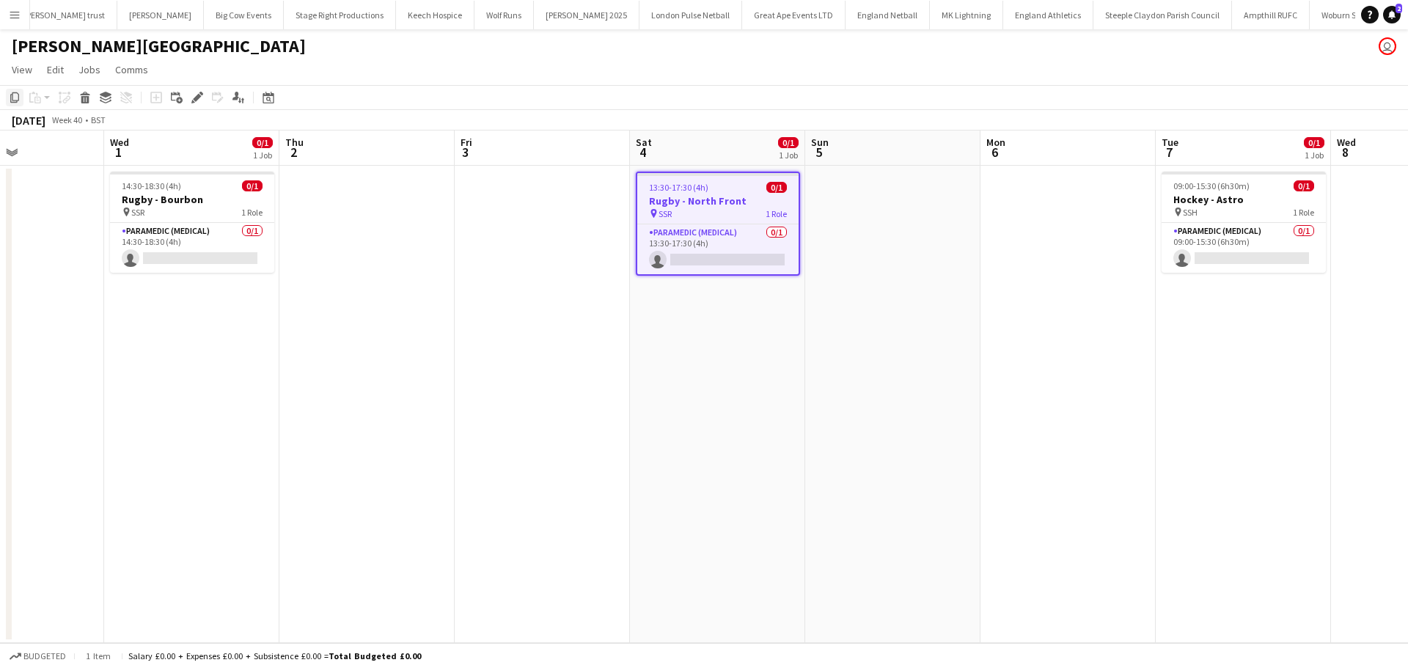
click at [17, 98] on icon "Copy" at bounding box center [15, 98] width 12 height 12
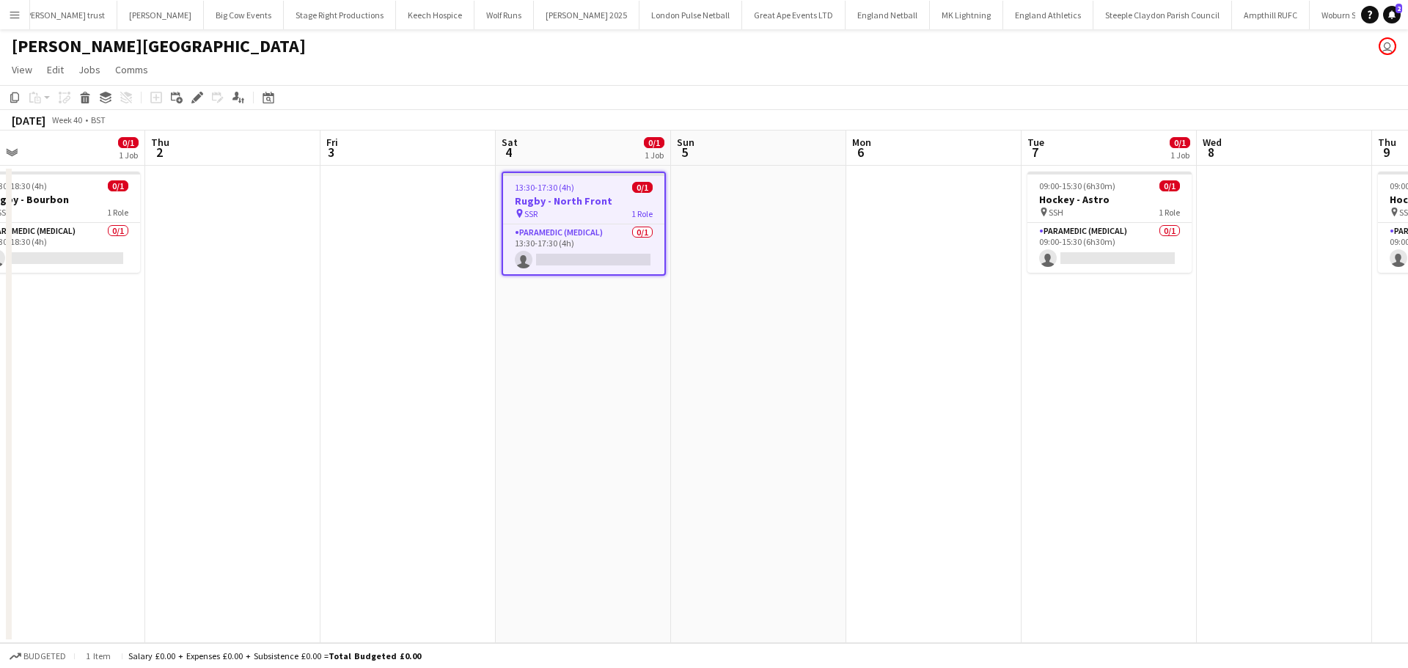
drag, startPoint x: 810, startPoint y: 303, endPoint x: 89, endPoint y: 306, distance: 720.7
click at [89, 306] on app-calendar-viewport "Sun 28 Mon 29 Tue 30 Wed 1 0/1 1 Job Thu 2 Fri 3 Sat 4 0/1 1 Job Sun 5 Mon 6 Tu…" at bounding box center [704, 386] width 1408 height 512
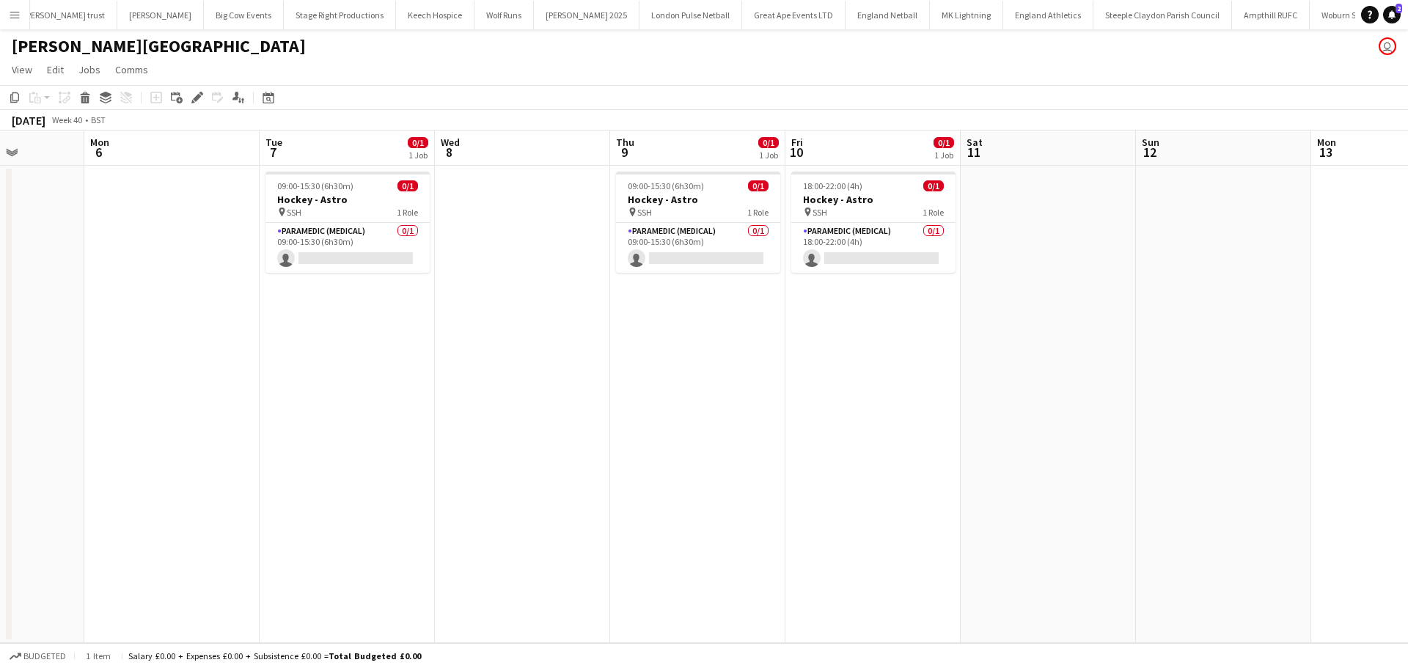
scroll to position [0, 457]
drag, startPoint x: 989, startPoint y: 312, endPoint x: 946, endPoint y: 307, distance: 43.5
click at [913, 331] on app-calendar-viewport "Fri 3 Sat 4 0/1 1 Job Sun 5 Mon 6 Tue 7 0/1 1 Job Wed 8 Thu 9 0/1 1 Job Fri 10 …" at bounding box center [704, 386] width 1408 height 512
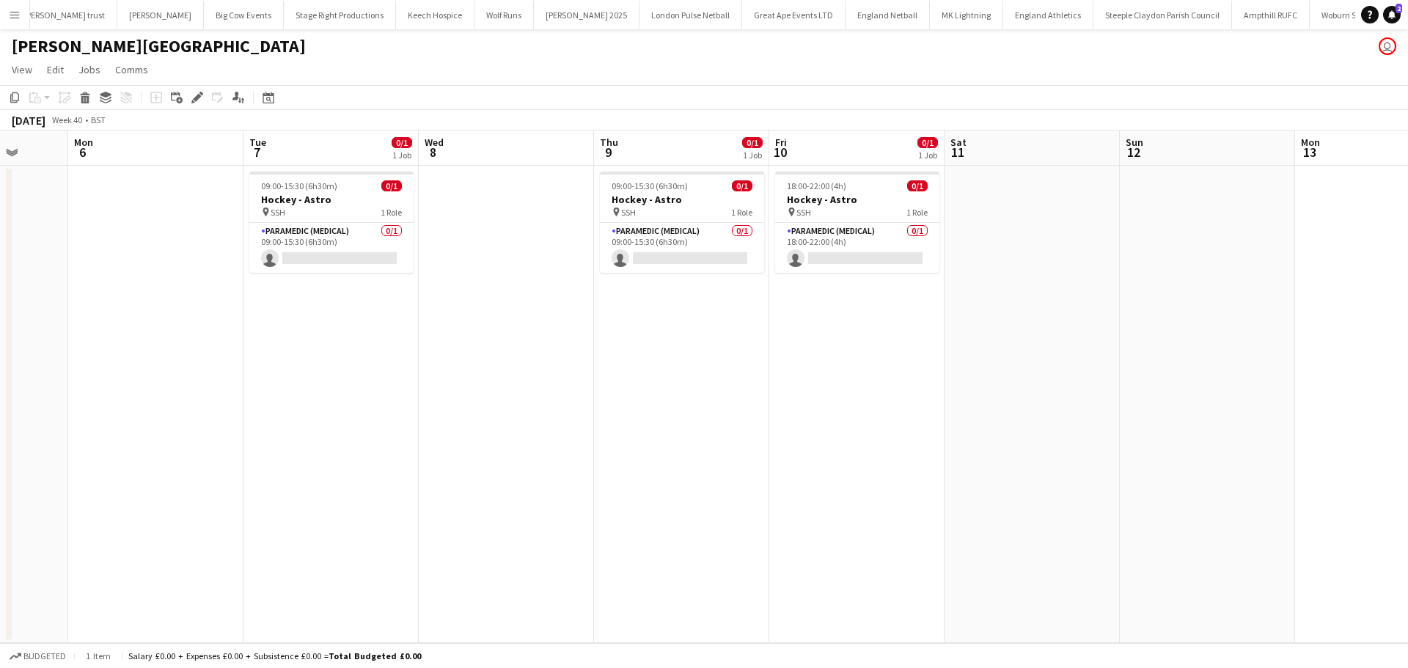
click at [1015, 207] on app-date-cell at bounding box center [1031, 404] width 175 height 477
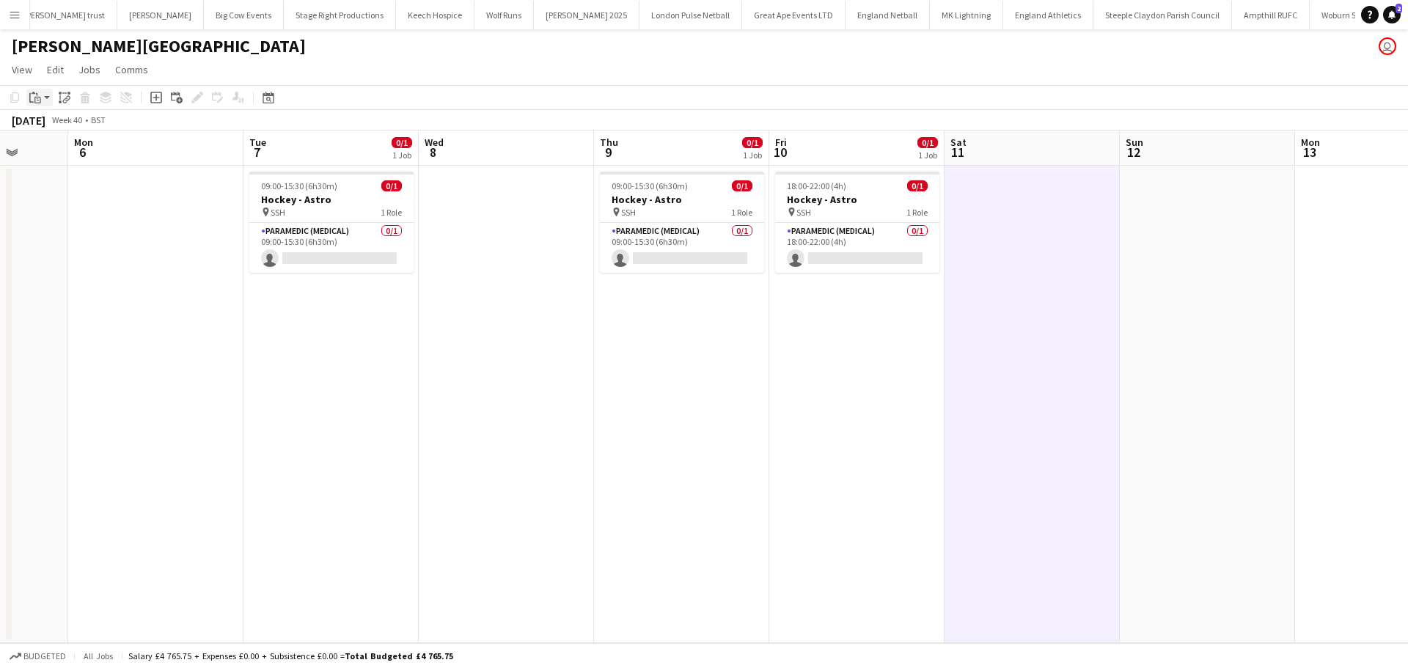
click at [35, 99] on icon "Paste" at bounding box center [35, 98] width 12 height 12
click at [60, 128] on link "Paste Ctrl+V" at bounding box center [108, 125] width 138 height 13
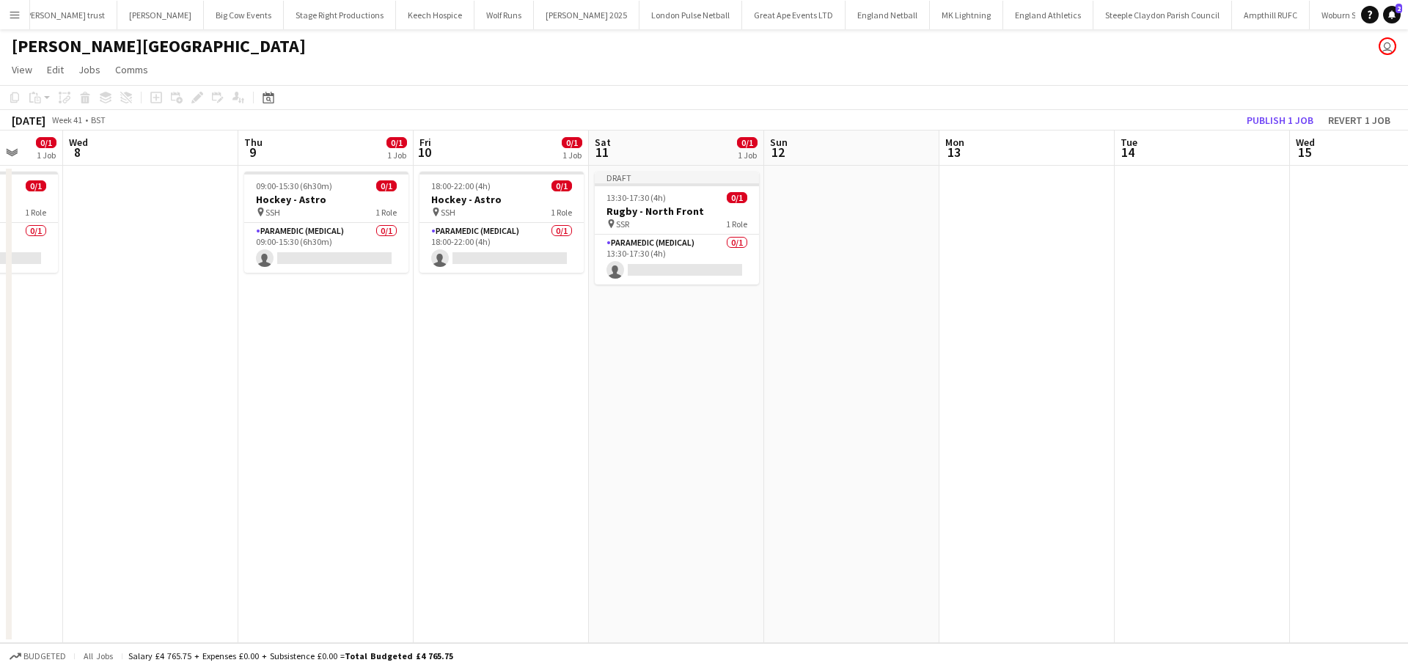
drag, startPoint x: 1003, startPoint y: 347, endPoint x: 781, endPoint y: 334, distance: 221.8
click at [750, 349] on app-calendar-viewport "Sun 5 Mon 6 Tue 7 0/1 1 Job Wed 8 Thu 9 0/1 1 Job Fri 10 0/1 1 Job Sat 11 0/1 1…" at bounding box center [704, 386] width 1408 height 512
click at [1251, 117] on button "Publish 1 job" at bounding box center [1279, 120] width 78 height 19
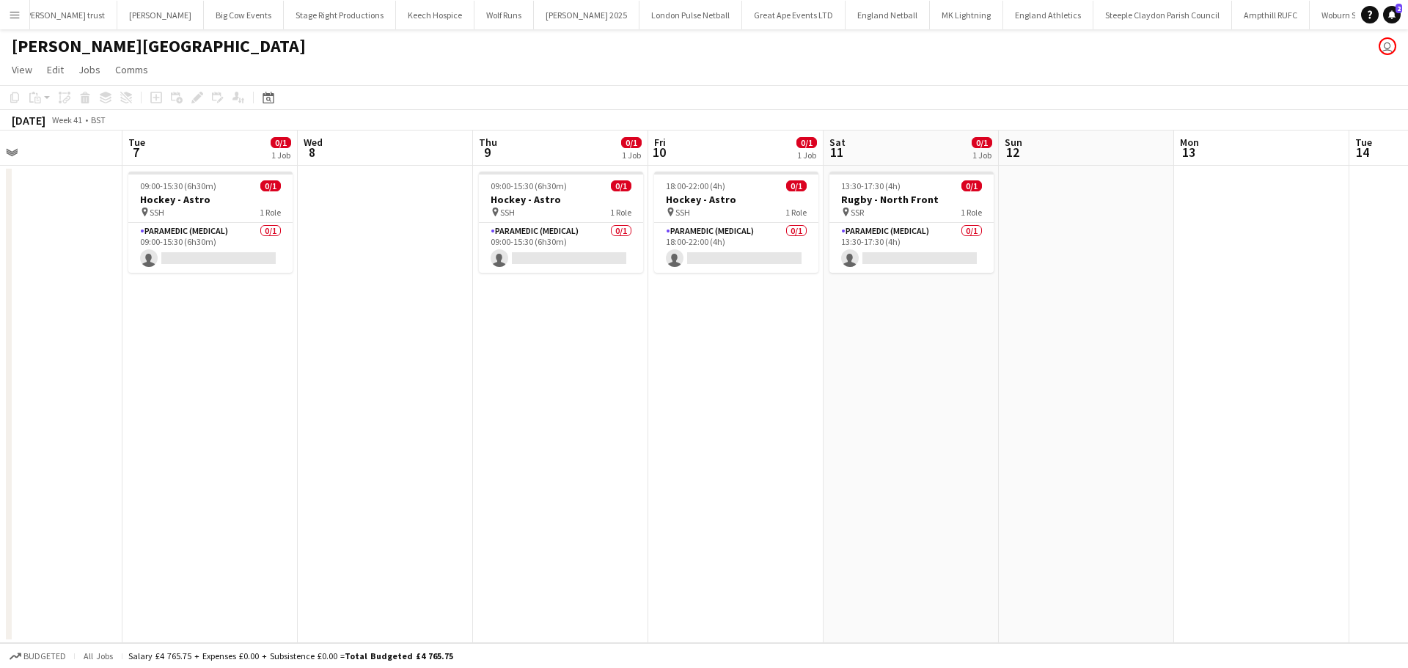
scroll to position [0, 402]
drag, startPoint x: 123, startPoint y: 252, endPoint x: 360, endPoint y: 260, distance: 236.9
click at [360, 260] on app-calendar-viewport "Sat 4 0/1 1 Job Sun 5 Mon 6 Tue 7 0/1 1 Job Wed 8 Thu 9 0/1 1 Job Fri 10 0/1 1 …" at bounding box center [704, 386] width 1408 height 512
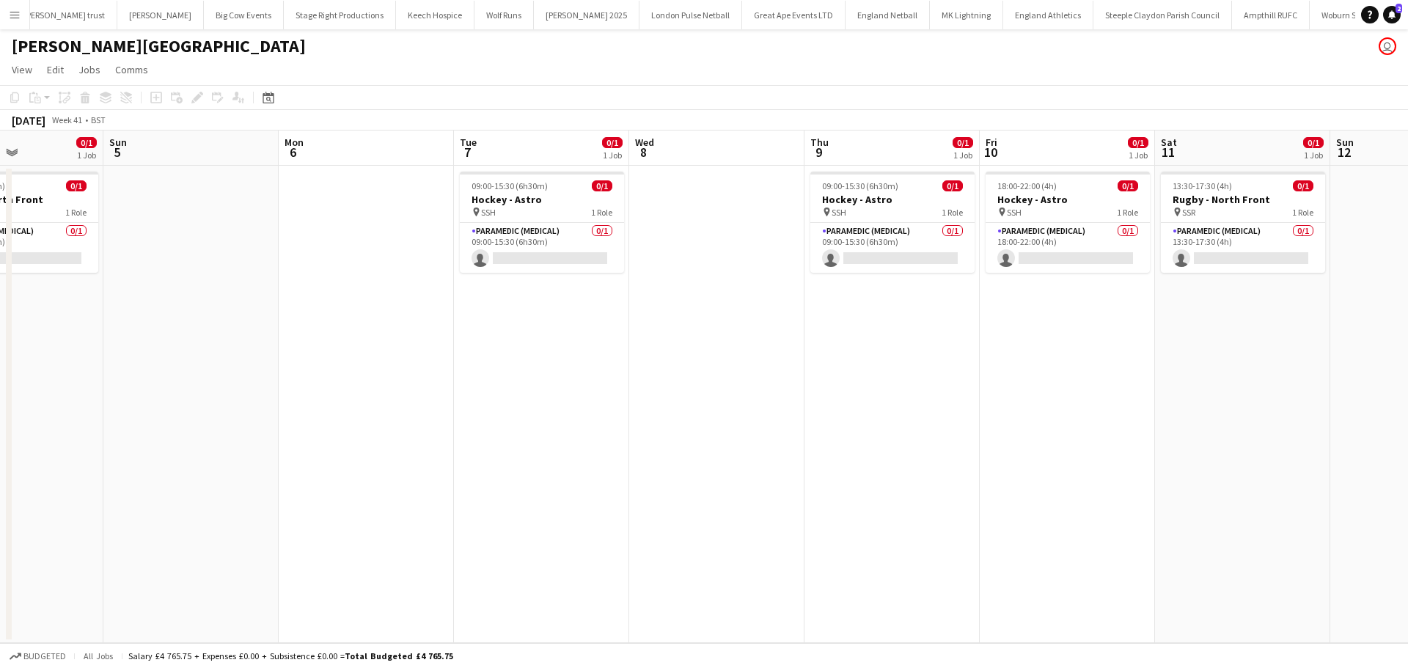
scroll to position [0, 331]
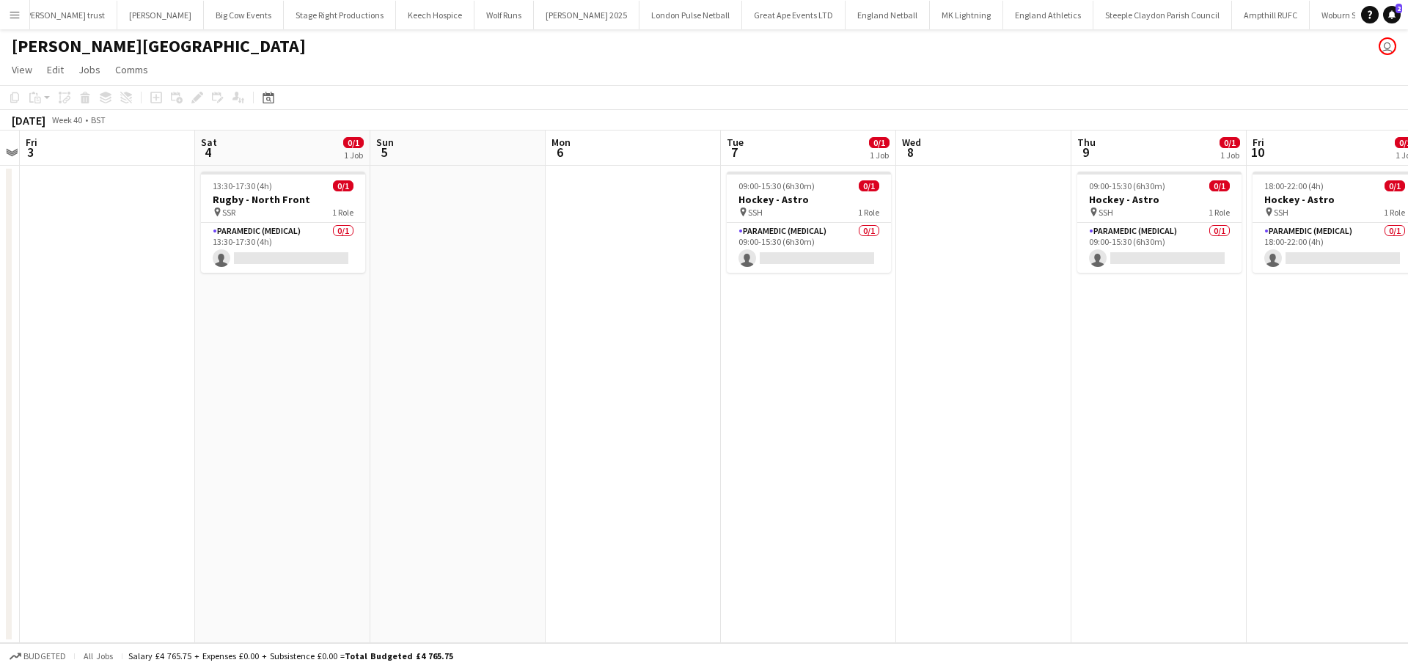
drag, startPoint x: 424, startPoint y: 325, endPoint x: 647, endPoint y: 328, distance: 223.6
click at [647, 328] on app-calendar-viewport "Wed 1 0/1 1 Job Thu 2 Fri 3 Sat 4 0/1 1 Job Sun 5 Mon 6 Tue 7 0/1 1 Job Wed 8 T…" at bounding box center [704, 386] width 1408 height 512
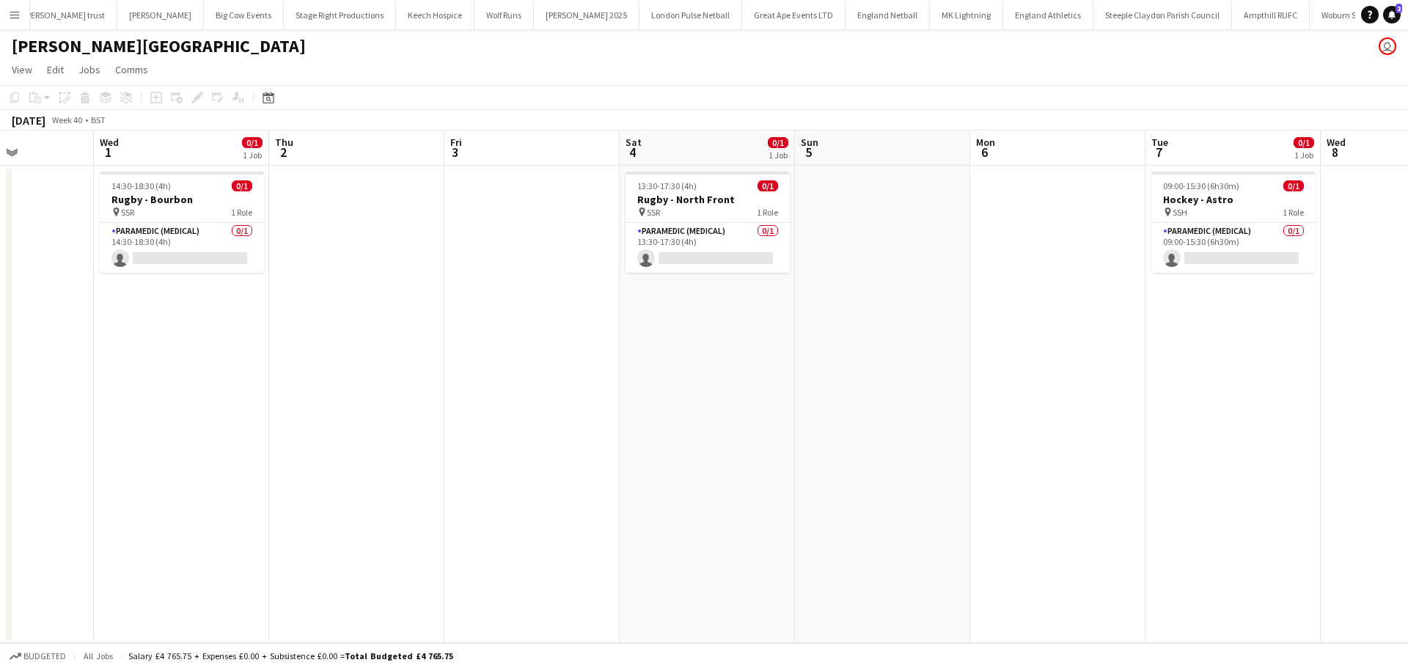
drag, startPoint x: 210, startPoint y: 266, endPoint x: 750, endPoint y: 273, distance: 540.3
click at [751, 273] on app-calendar-viewport "Sun 28 Mon 29 Tue 30 Wed 1 0/1 1 Job Thu 2 Fri 3 Sat 4 0/1 1 Job Sun 5 Mon 6 Tu…" at bounding box center [704, 386] width 1408 height 512
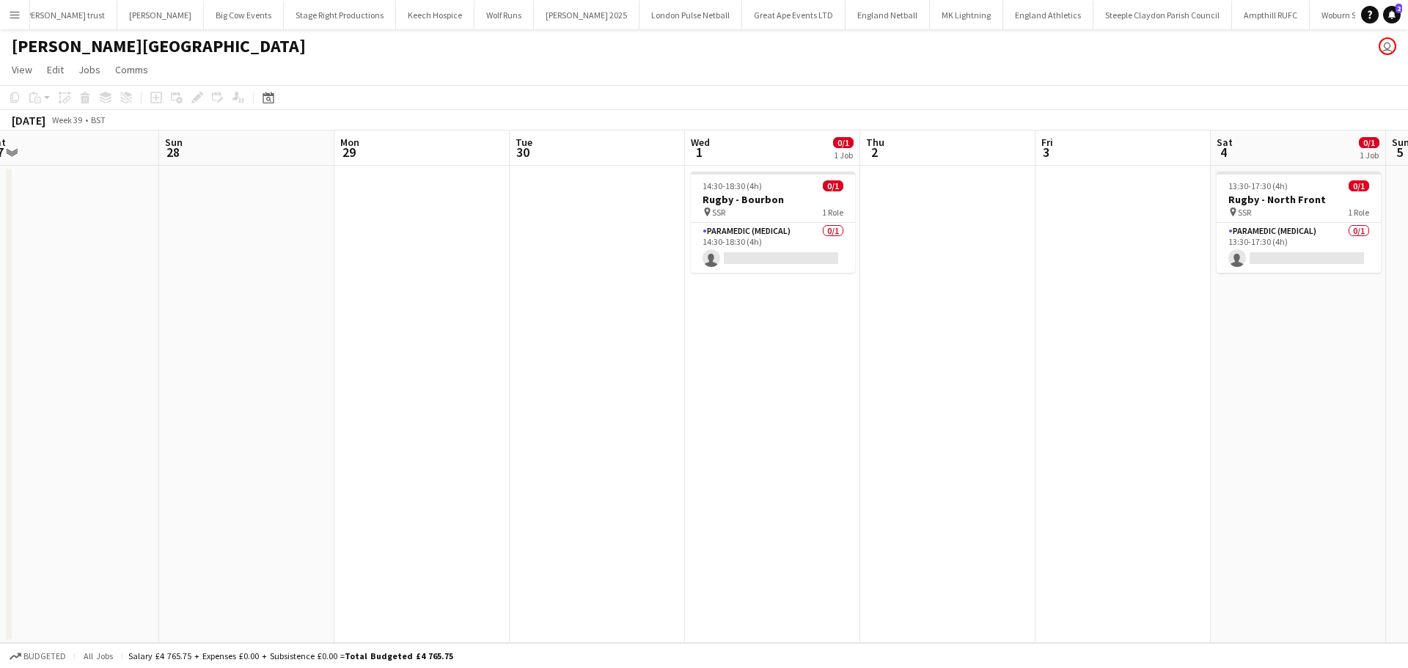
drag, startPoint x: 345, startPoint y: 282, endPoint x: 614, endPoint y: 279, distance: 269.1
click at [614, 279] on app-calendar-viewport "Thu 25 Fri 26 Sat 27 Sun 28 Mon 29 Tue 30 Wed 1 0/1 1 Job Thu 2 Fri 3 Sat 4 0/1…" at bounding box center [704, 386] width 1408 height 512
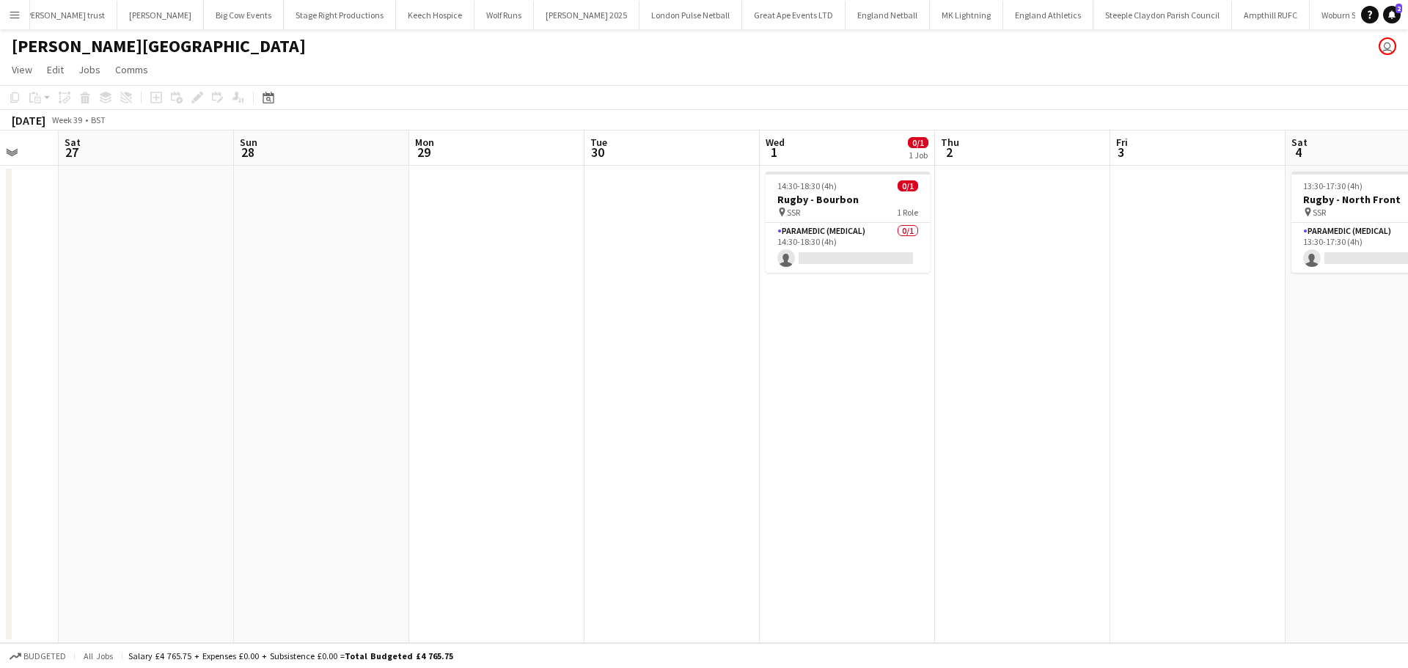
drag, startPoint x: 411, startPoint y: 270, endPoint x: 739, endPoint y: 271, distance: 327.7
click at [735, 271] on app-calendar-viewport "Thu 25 Fri 26 Sat 27 Sun 28 Mon 29 Tue 30 Wed 1 0/1 1 Job Thu 2 Fri 3 Sat 4 0/1…" at bounding box center [704, 386] width 1408 height 512
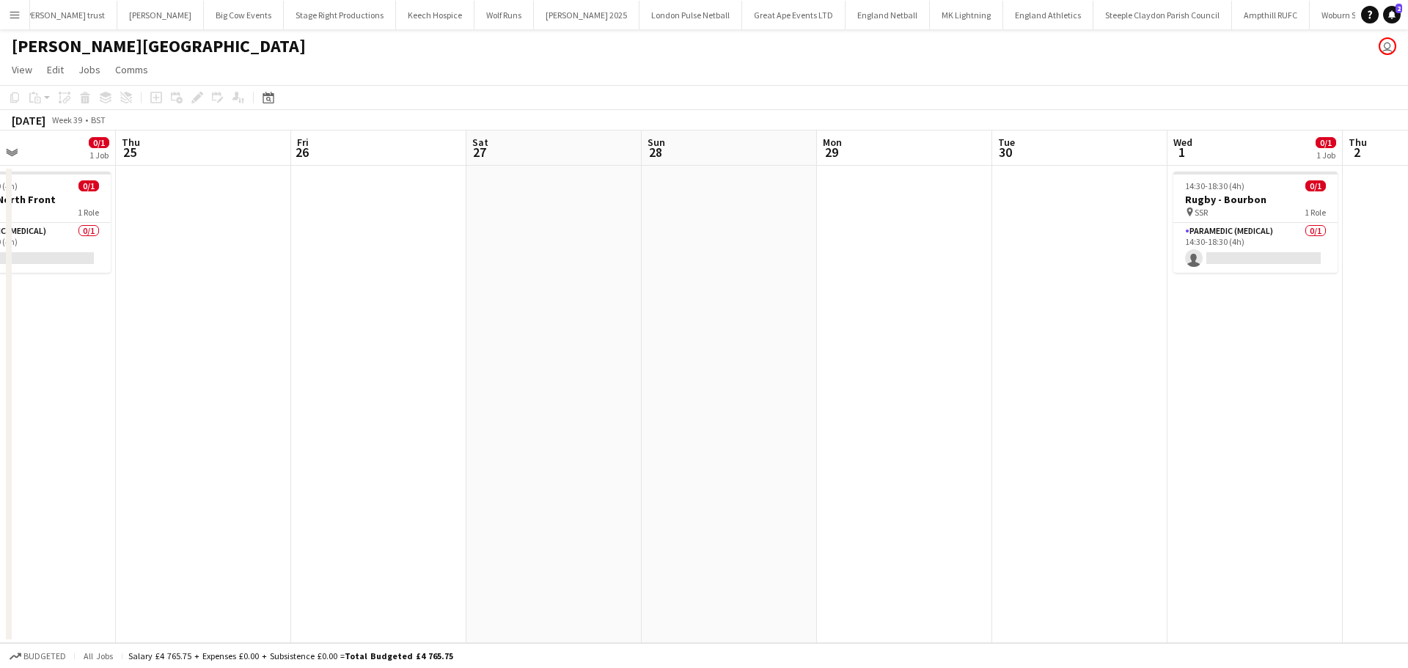
scroll to position [0, 363]
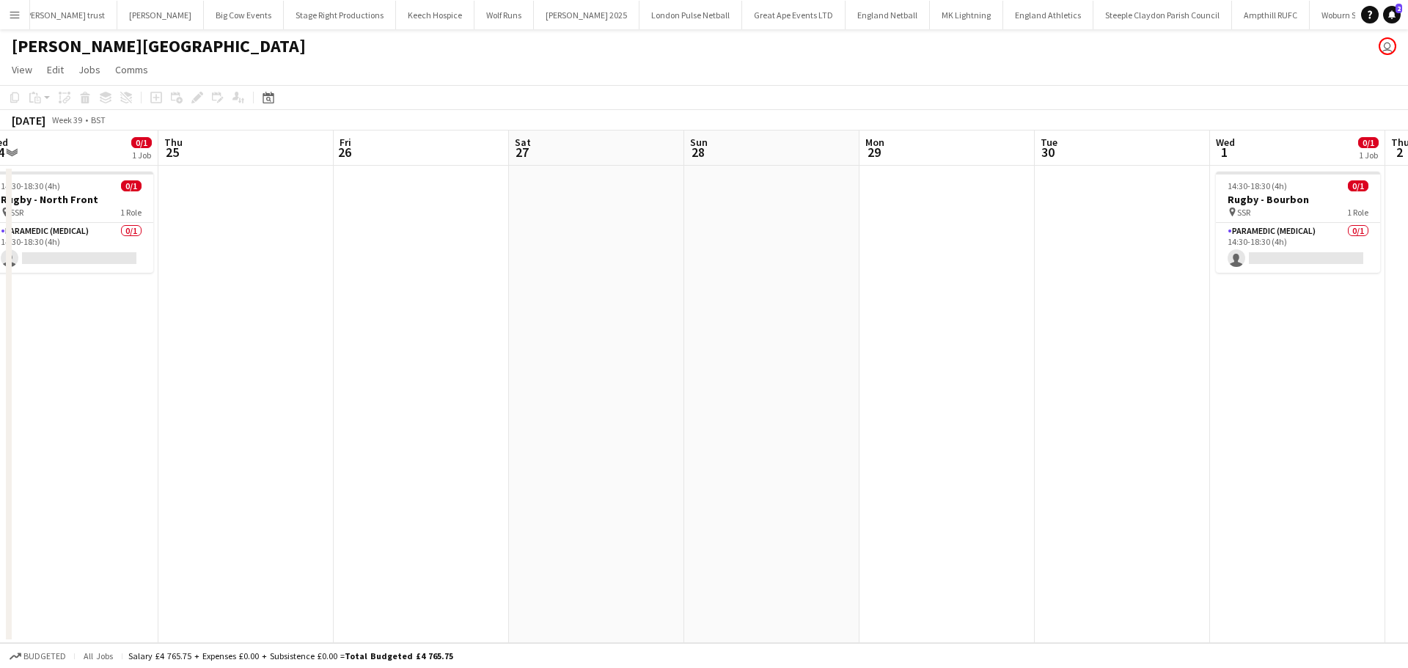
drag, startPoint x: 287, startPoint y: 274, endPoint x: 639, endPoint y: 274, distance: 351.9
click at [685, 274] on app-calendar-viewport "Mon 22 Tue 23 0/1 1 Job Wed 24 0/1 1 Job Thu 25 Fri 26 Sat 27 Sun 28 Mon 29 Tue…" at bounding box center [704, 386] width 1408 height 512
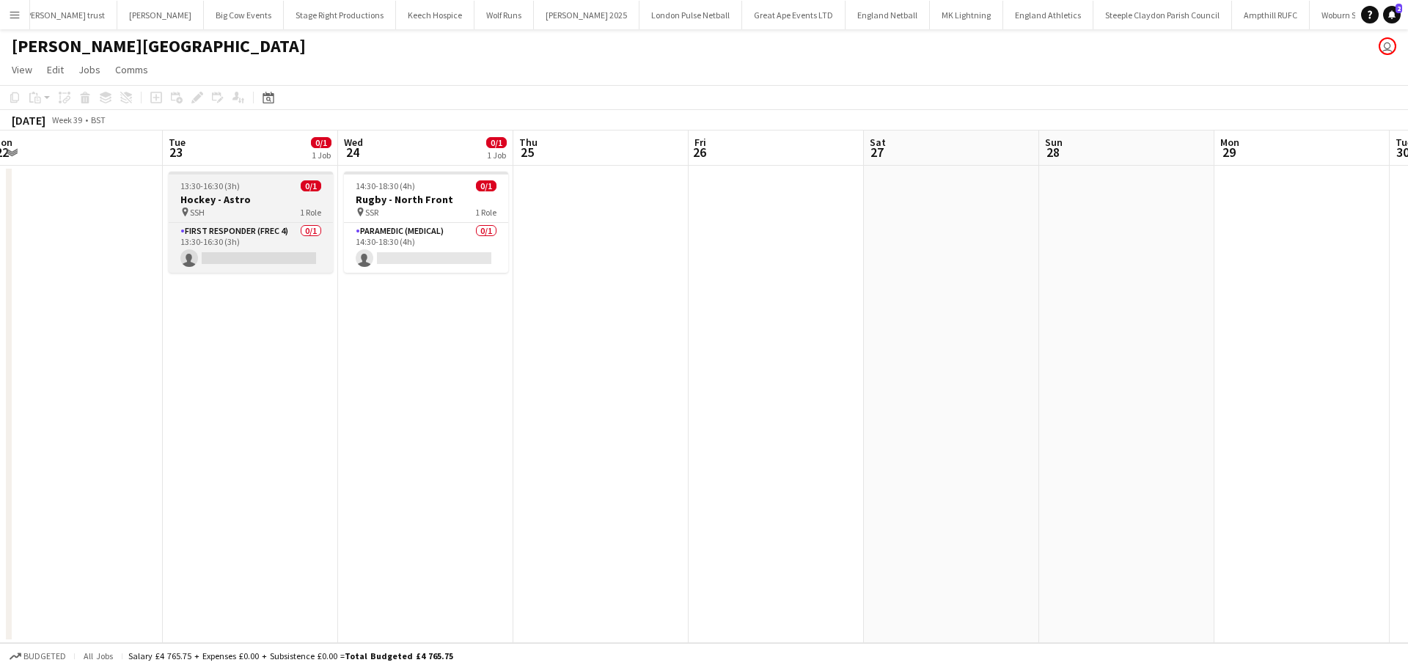
click at [254, 194] on h3 "Hockey - Astro" at bounding box center [251, 199] width 164 height 13
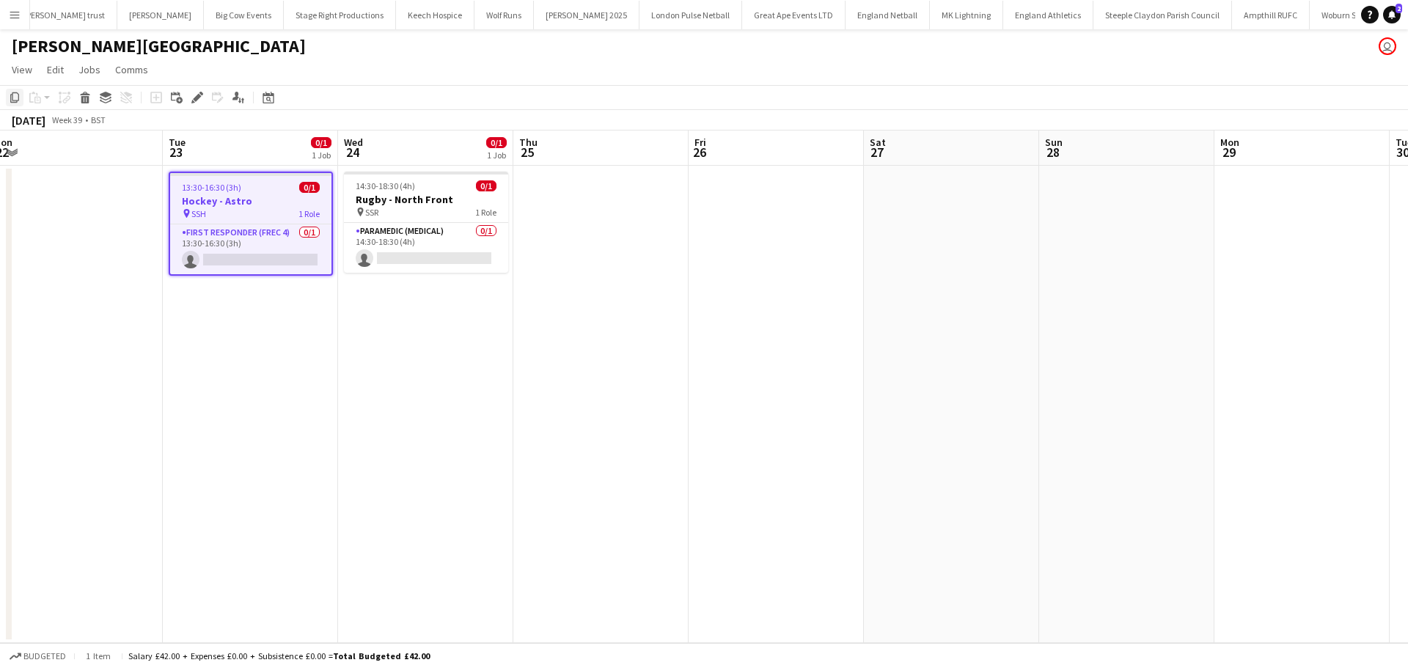
click at [17, 99] on icon "Copy" at bounding box center [15, 98] width 12 height 12
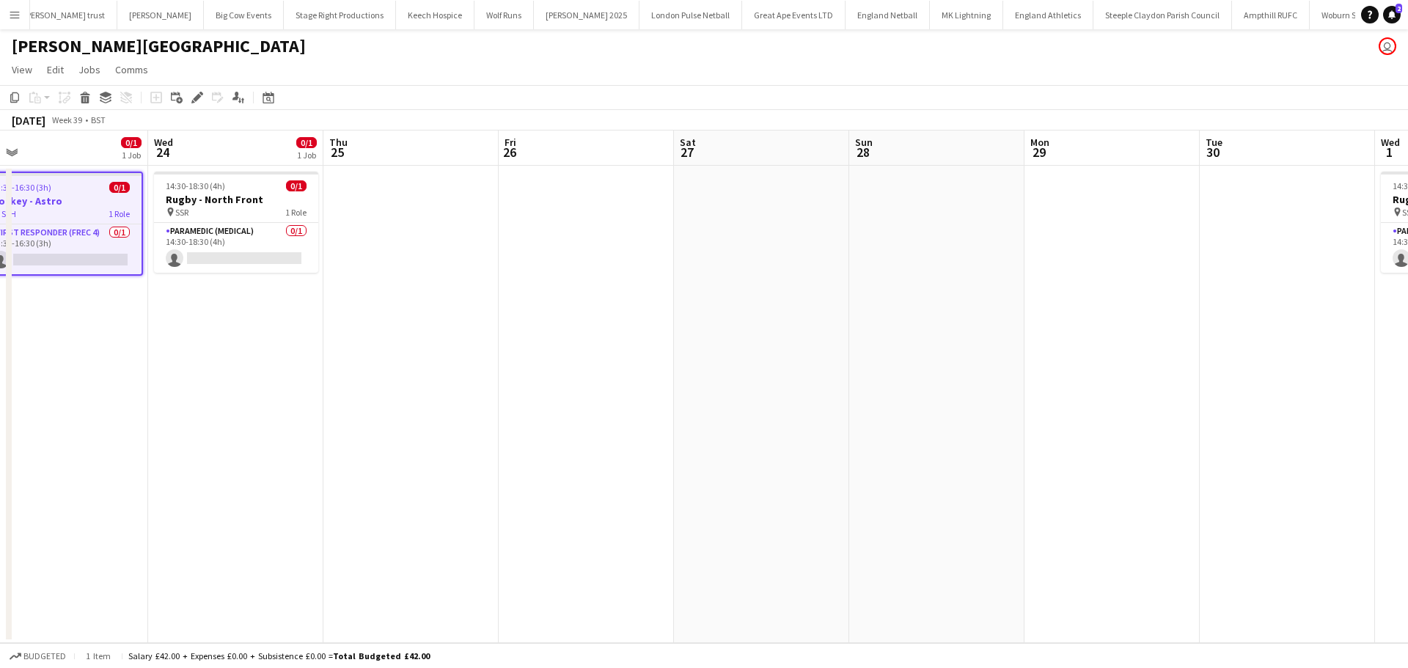
drag, startPoint x: 755, startPoint y: 349, endPoint x: 273, endPoint y: 394, distance: 483.8
click at [273, 395] on app-calendar-viewport "Sat 20 0/1 1 Job Sun 21 Mon 22 Tue 23 0/1 1 Job Wed 24 0/1 1 Job Thu 25 Fri 26 …" at bounding box center [704, 386] width 1408 height 512
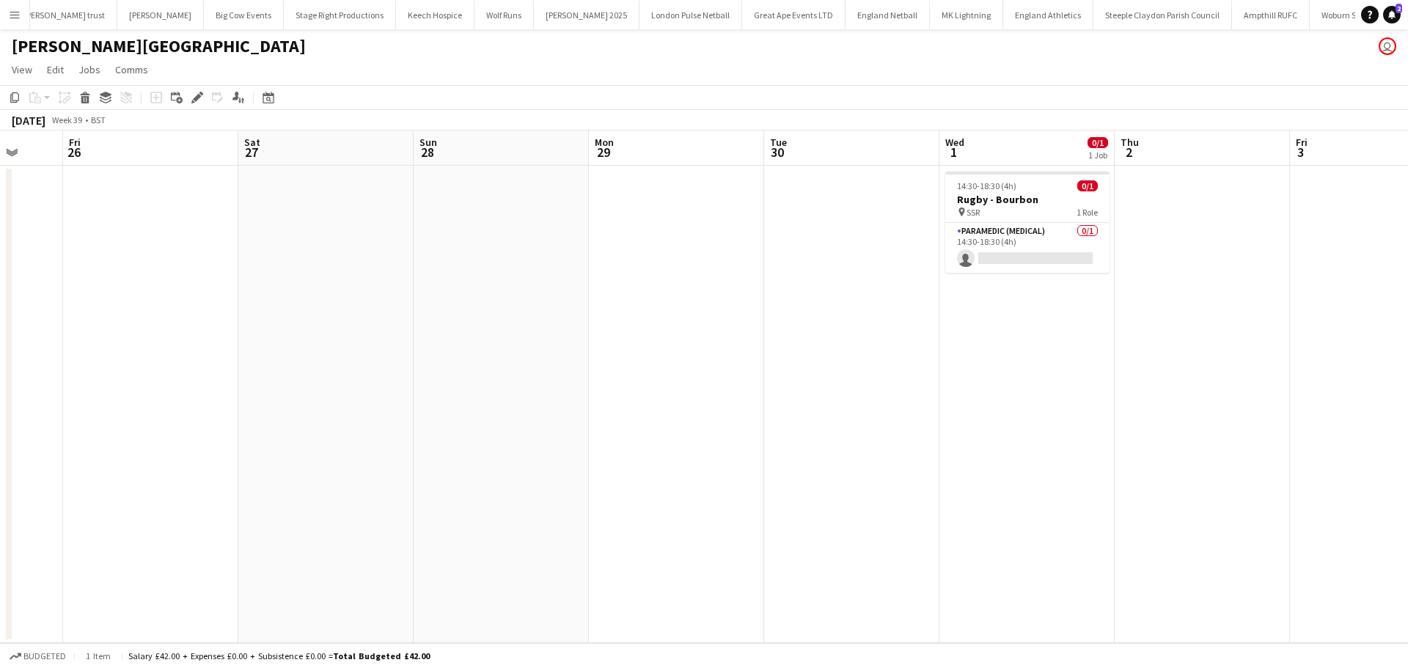
drag, startPoint x: 604, startPoint y: 359, endPoint x: 820, endPoint y: 341, distance: 216.3
click at [355, 359] on app-calendar-viewport "Tue 23 0/1 1 Job Wed 24 0/1 1 Job Thu 25 Fri 26 Sat 27 Sun 28 Mon 29 Tue 30 Wed…" at bounding box center [704, 386] width 1408 height 512
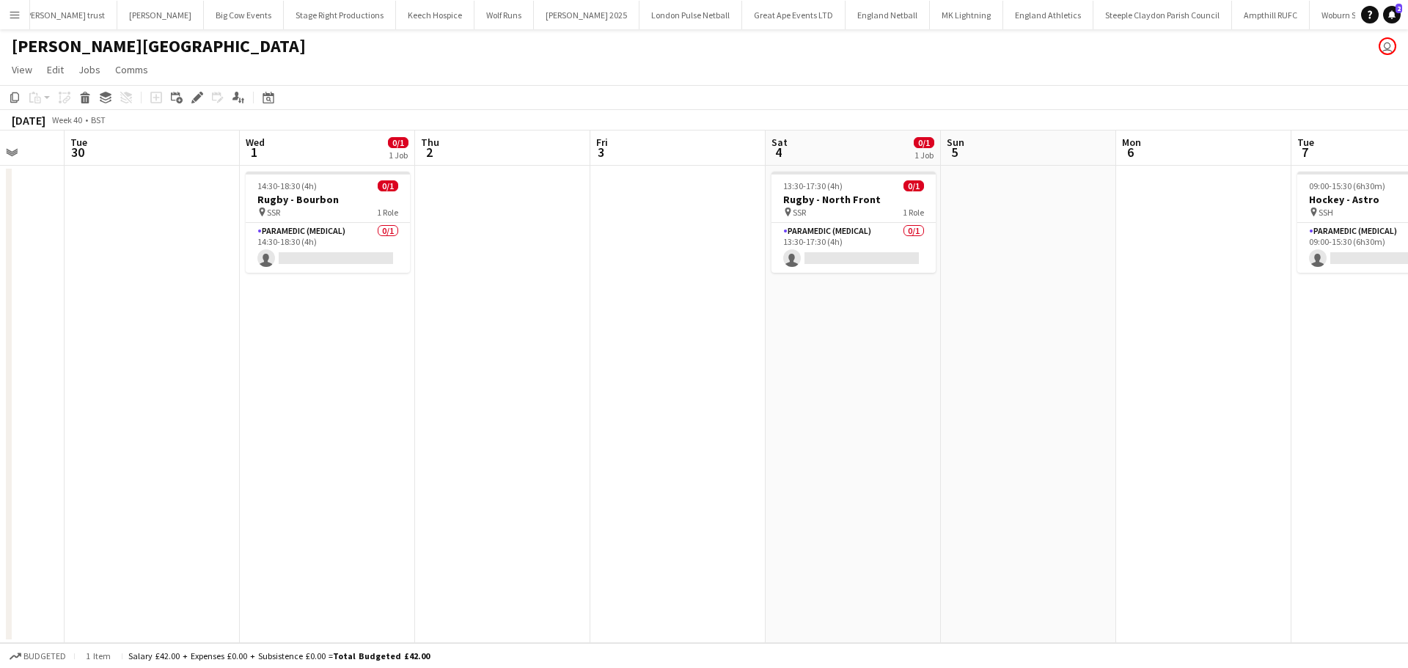
drag, startPoint x: 964, startPoint y: 339, endPoint x: 473, endPoint y: 339, distance: 491.2
click at [473, 339] on app-calendar-viewport "Sat 27 Sun 28 Mon 29 Tue 30 Wed 1 0/1 1 Job Thu 2 Fri 3 Sat 4 0/1 1 Job Sun 5 M…" at bounding box center [704, 386] width 1408 height 512
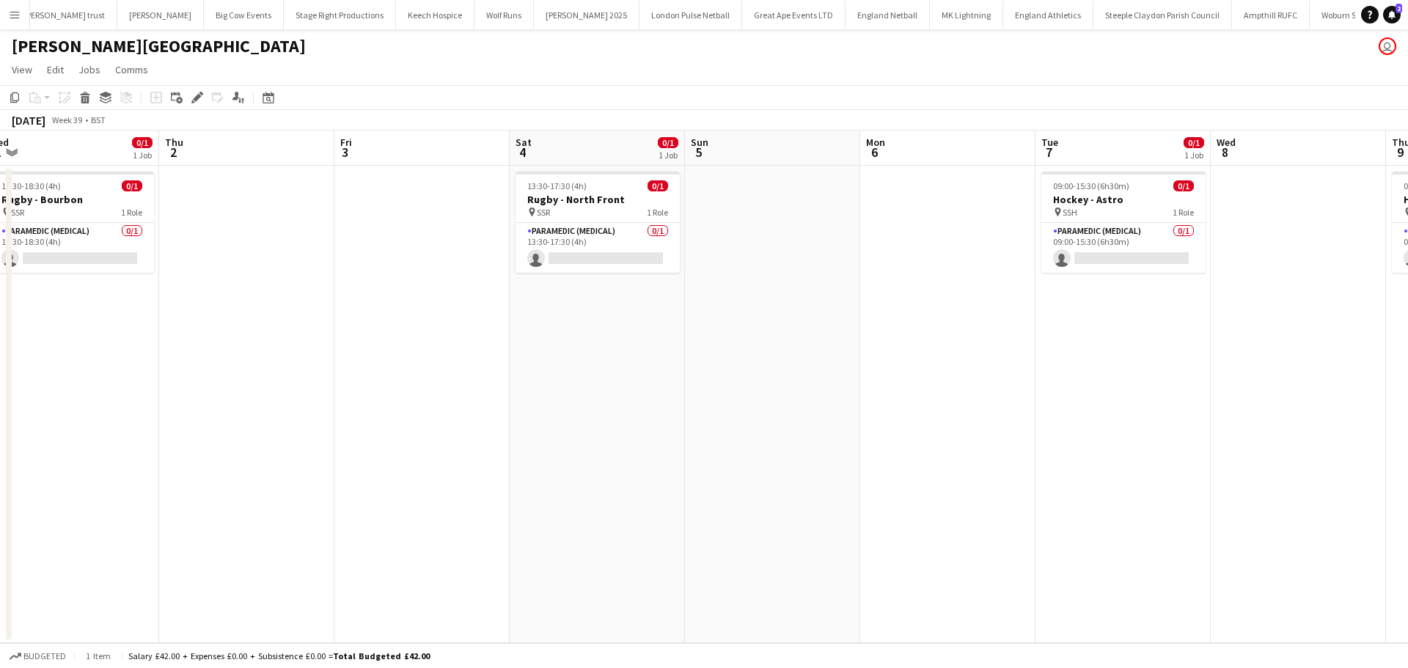
drag, startPoint x: 449, startPoint y: 378, endPoint x: 326, endPoint y: 378, distance: 123.2
click at [326, 378] on app-calendar-viewport "Sun 28 Mon 29 Tue 30 Wed 1 0/1 1 Job Thu 2 Fri 3 Sat 4 0/1 1 Job Sun 5 Mon 6 Tu…" at bounding box center [704, 386] width 1408 height 512
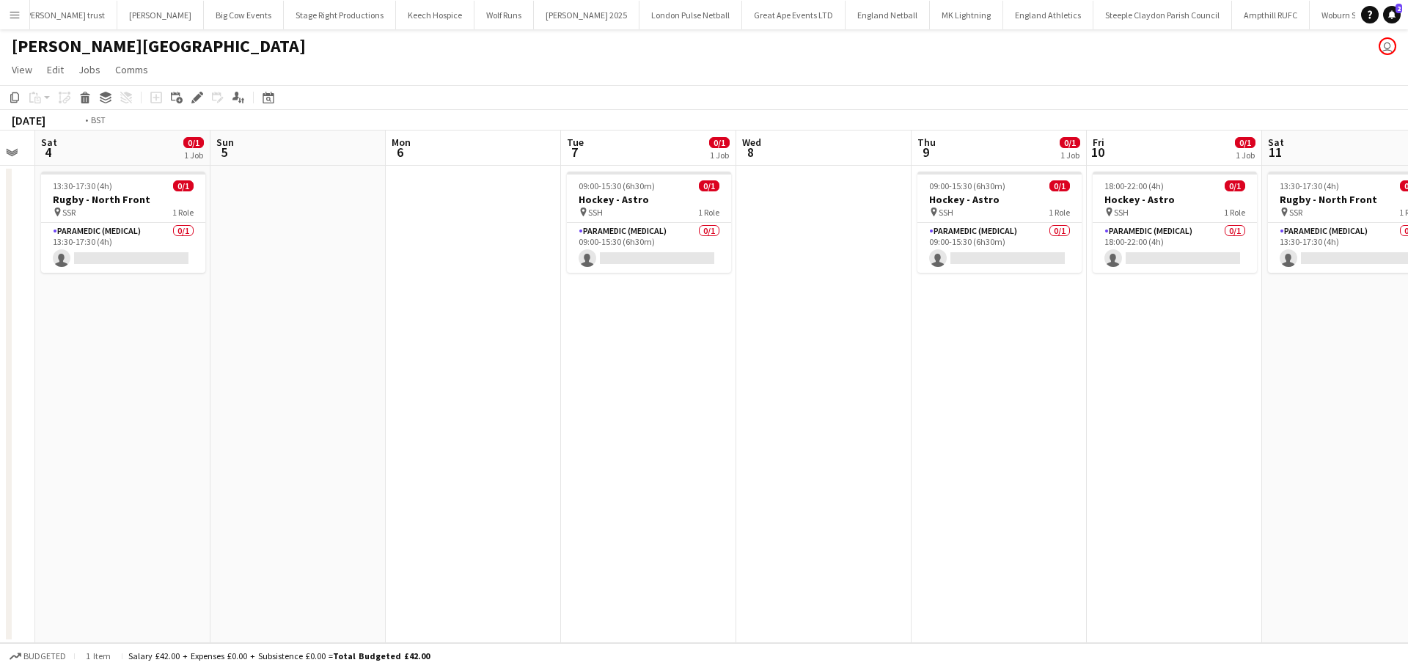
drag, startPoint x: 787, startPoint y: 380, endPoint x: 183, endPoint y: 417, distance: 605.2
click at [183, 417] on app-calendar-viewport "Wed 1 0/1 1 Job Thu 2 Fri 3 Sat 4 0/1 1 Job Sun 5 Mon 6 Tue 7 0/1 1 Job Wed 8 T…" at bounding box center [704, 386] width 1408 height 512
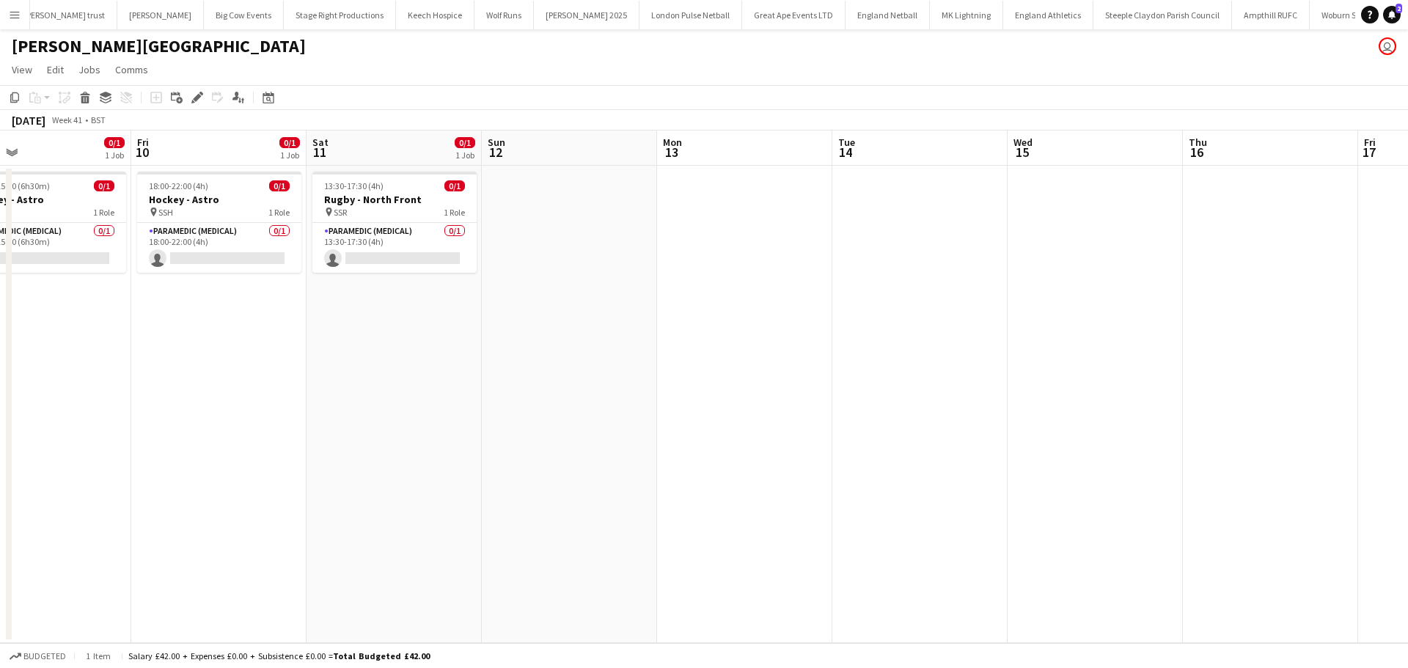
drag, startPoint x: 759, startPoint y: 391, endPoint x: 429, endPoint y: 391, distance: 329.9
click at [436, 391] on app-calendar-viewport "Mon 6 Tue 7 0/1 1 Job Wed 8 Thu 9 0/1 1 Job Fri 10 0/1 1 Job Sat 11 0/1 1 Job S…" at bounding box center [704, 386] width 1408 height 512
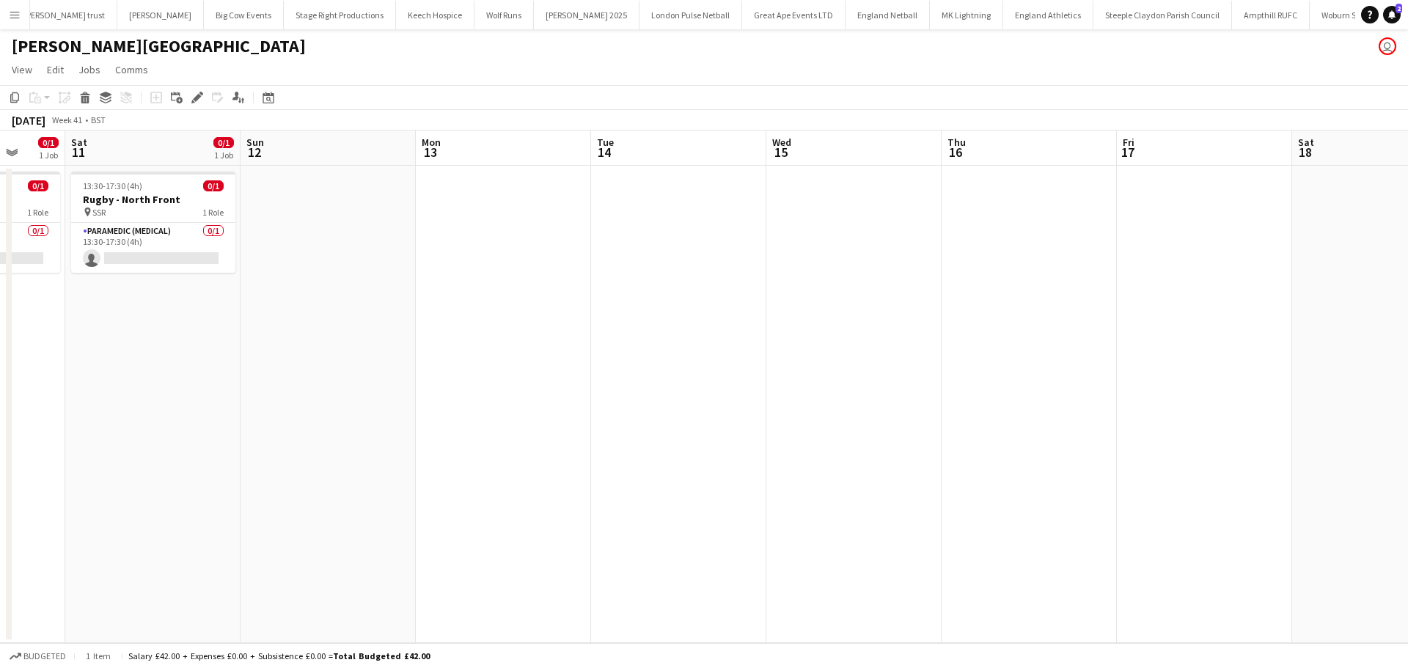
click at [651, 198] on app-date-cell at bounding box center [678, 404] width 175 height 477
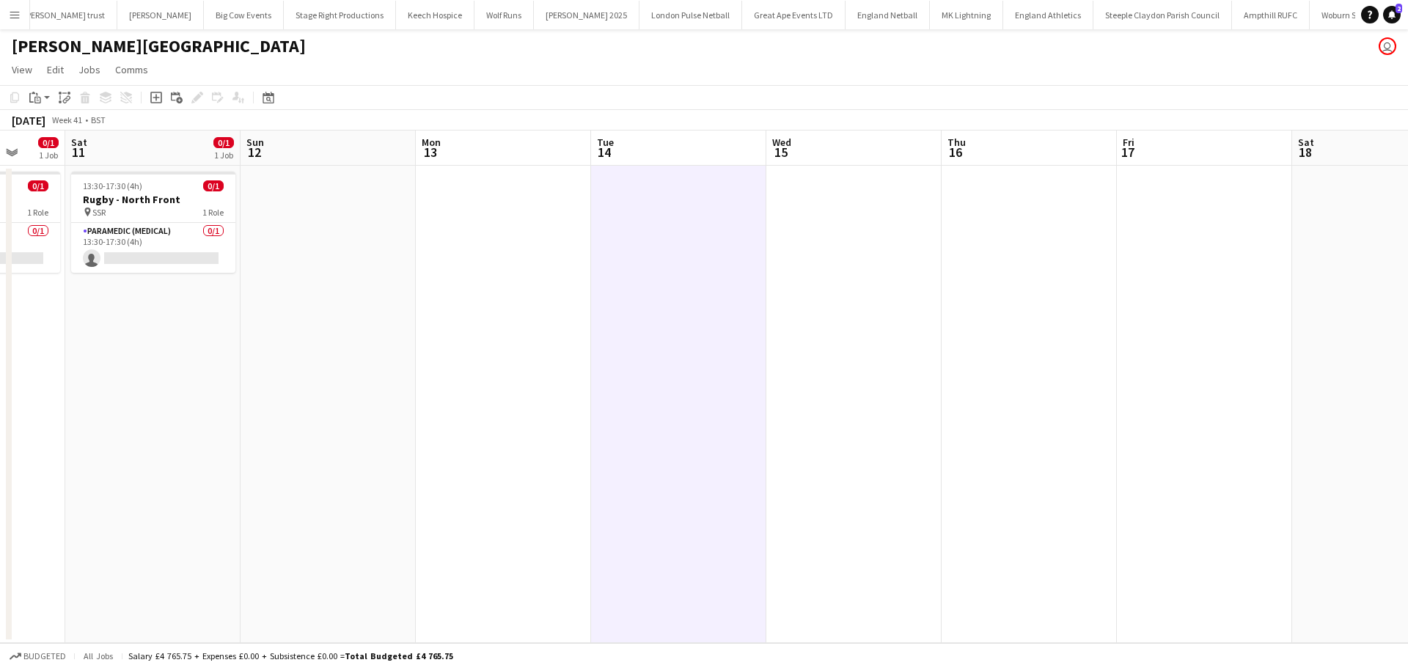
scroll to position [0, 460]
click at [40, 95] on icon "Paste" at bounding box center [35, 98] width 12 height 12
click at [52, 119] on div "Paste Ctrl+V Paste with crew Ctrl+Shift+V" at bounding box center [107, 137] width 163 height 63
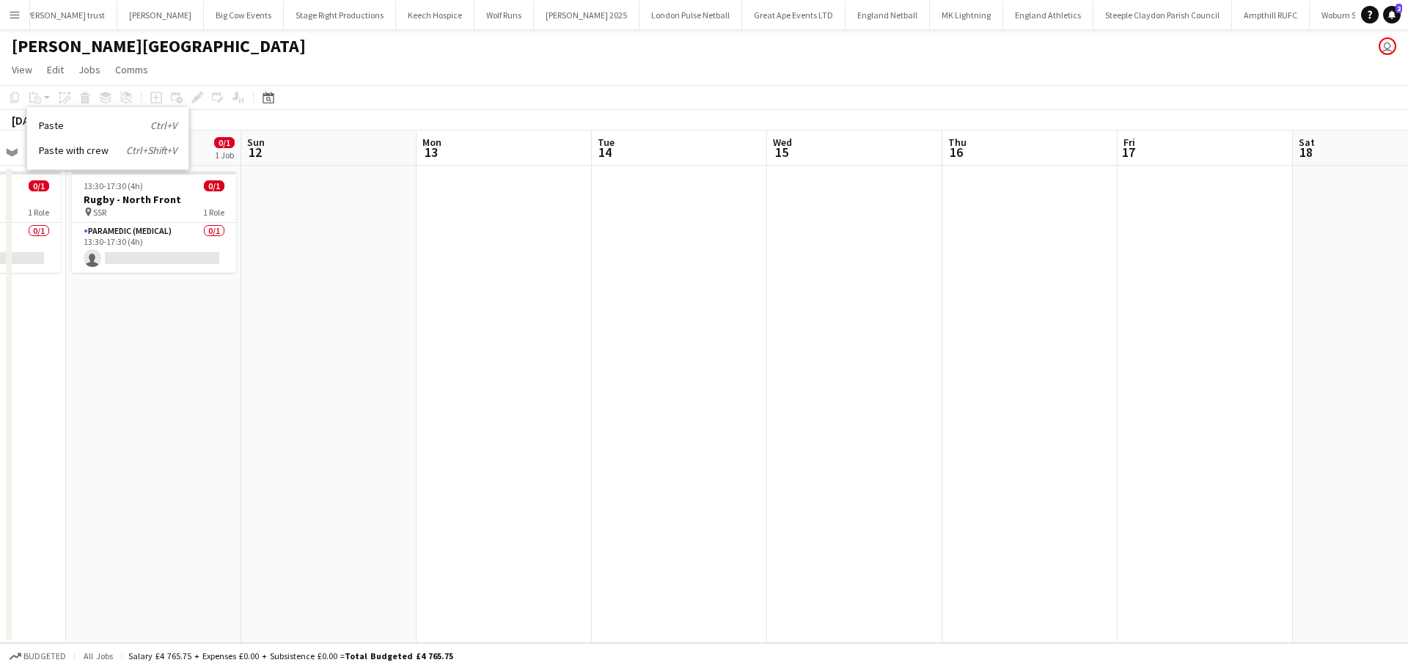
click at [618, 191] on app-date-cell at bounding box center [679, 404] width 175 height 477
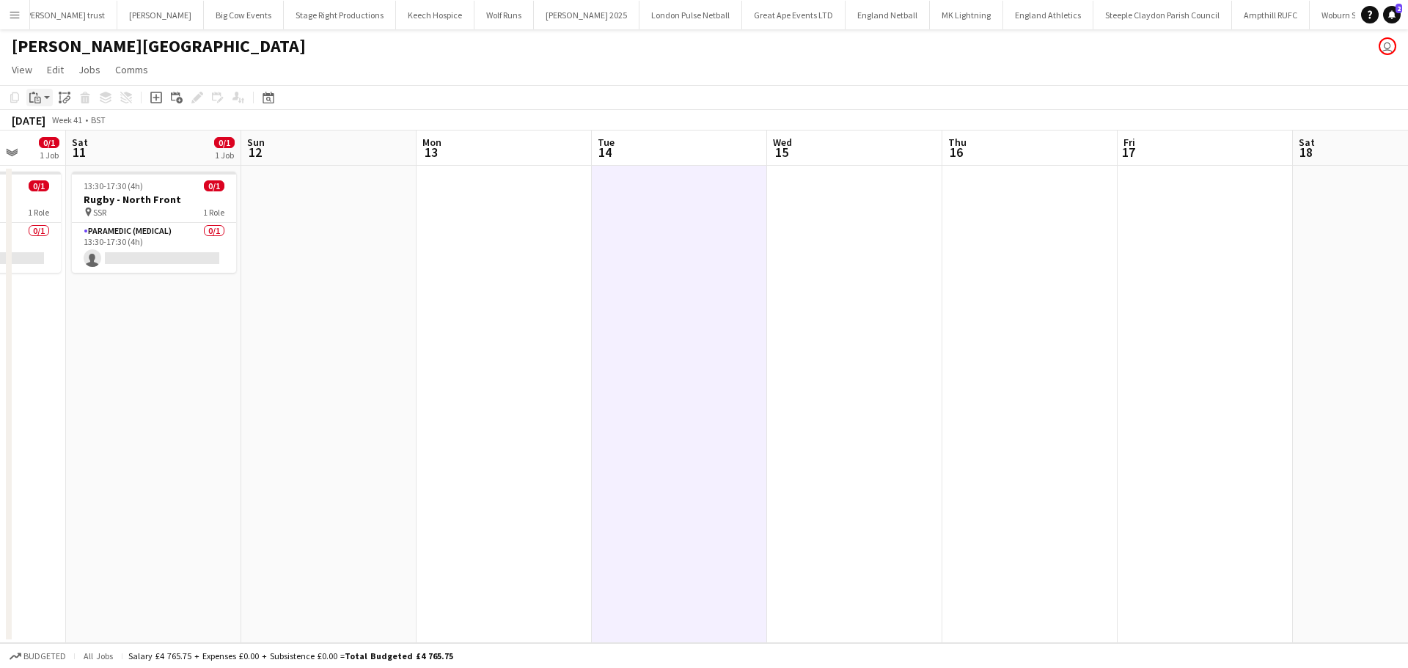
click at [42, 103] on div "Paste" at bounding box center [35, 98] width 18 height 18
click at [53, 128] on link "Paste Ctrl+V" at bounding box center [108, 125] width 138 height 13
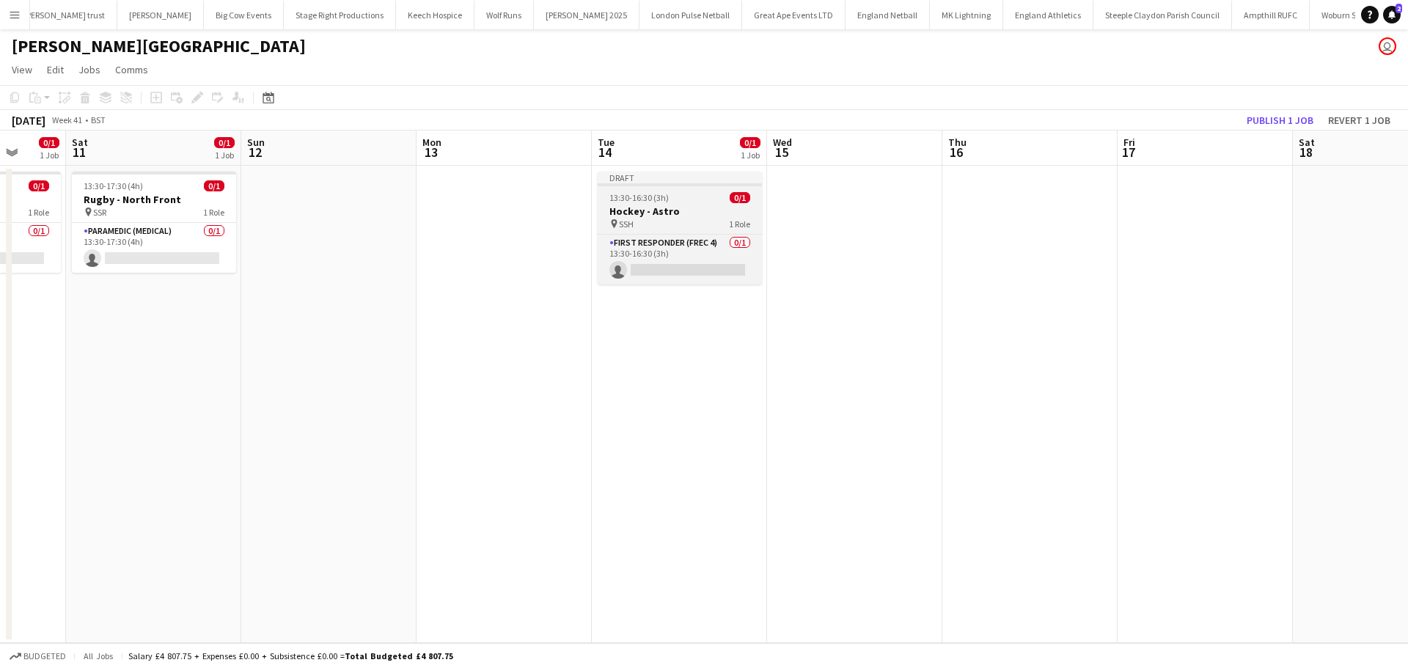
click at [665, 211] on h3 "Hockey - Astro" at bounding box center [679, 211] width 164 height 13
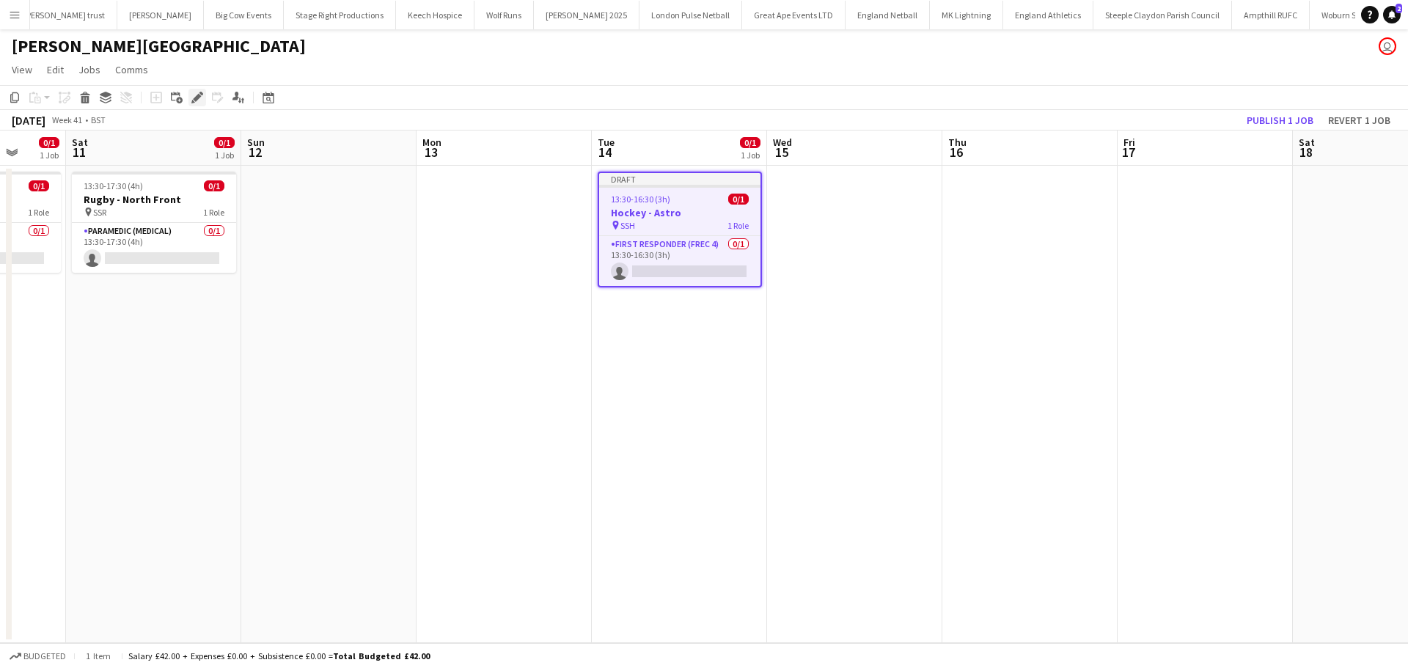
click at [203, 99] on div "Edit" at bounding box center [197, 98] width 18 height 18
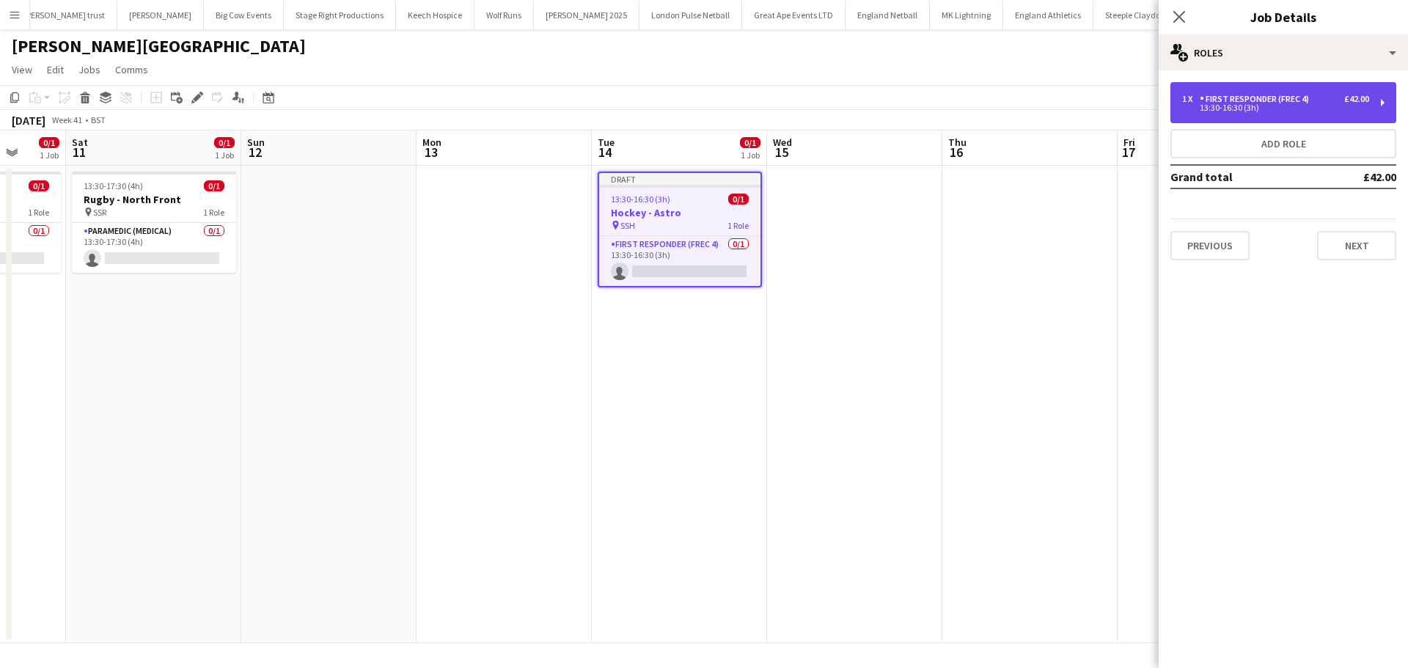
click at [1270, 98] on div "First Responder (FREC 4)" at bounding box center [1256, 99] width 115 height 10
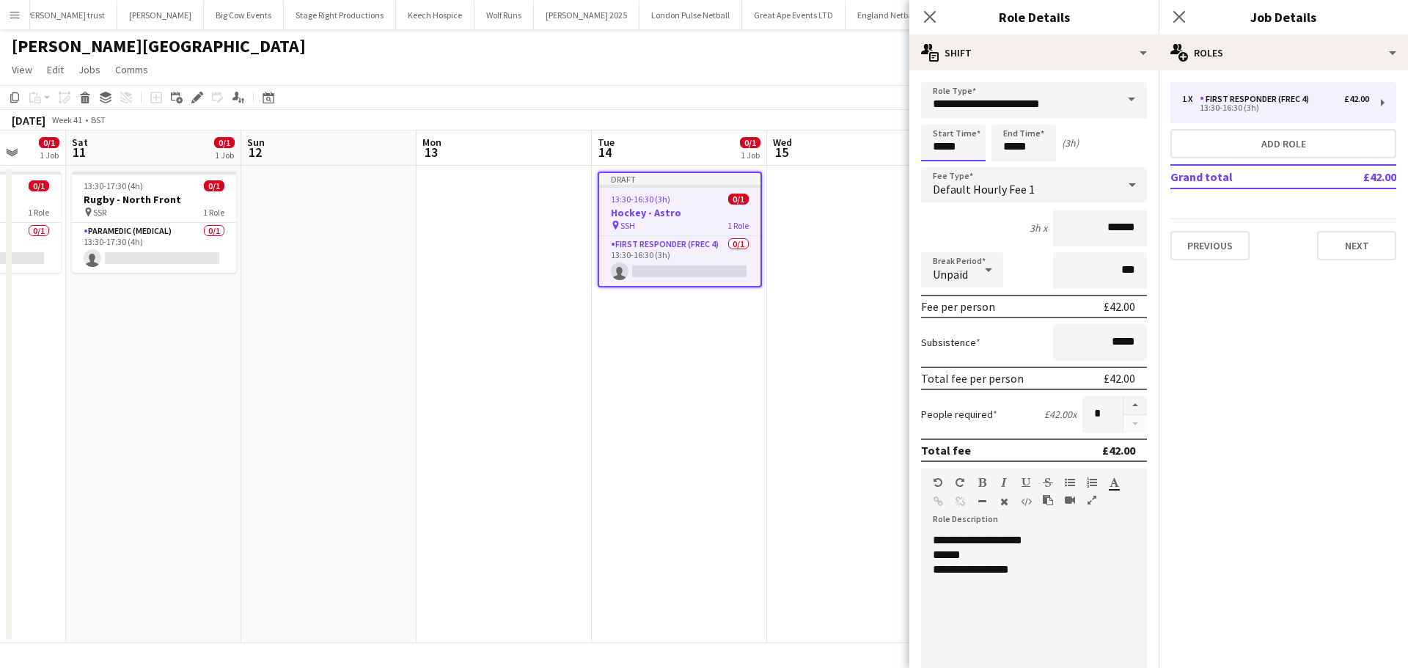
click at [974, 145] on input "*****" at bounding box center [953, 143] width 65 height 37
click at [937, 119] on div at bounding box center [938, 117] width 29 height 15
click at [946, 119] on div at bounding box center [938, 117] width 29 height 15
type input "*****"
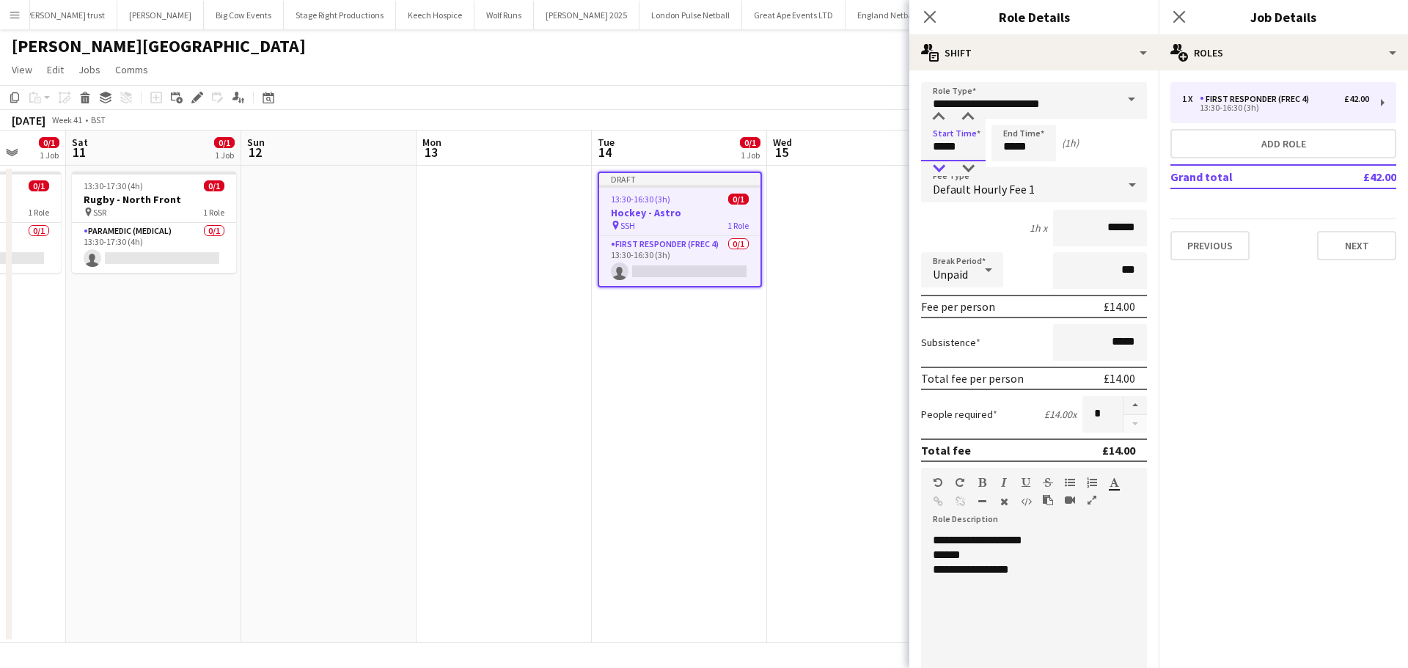
click at [941, 161] on div at bounding box center [938, 168] width 29 height 15
click at [1019, 155] on input "*****" at bounding box center [1023, 143] width 65 height 37
click at [1009, 120] on div at bounding box center [1008, 117] width 29 height 15
type input "*****"
click at [1009, 119] on div at bounding box center [1008, 117] width 29 height 15
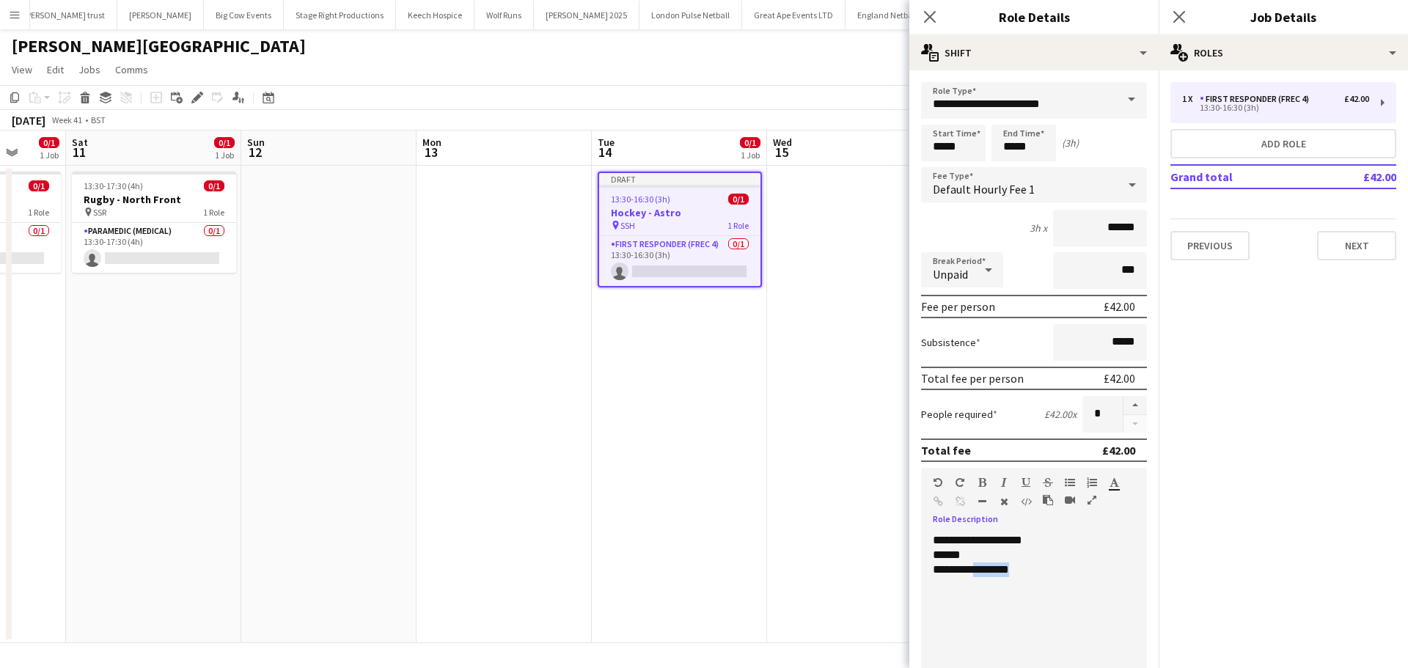
drag, startPoint x: 1023, startPoint y: 569, endPoint x: 974, endPoint y: 562, distance: 50.3
click at [974, 562] on div "**********" at bounding box center [1028, 569] width 191 height 15
click at [979, 568] on div "**********" at bounding box center [1028, 569] width 191 height 15
click at [1177, 15] on icon at bounding box center [1179, 17] width 14 height 14
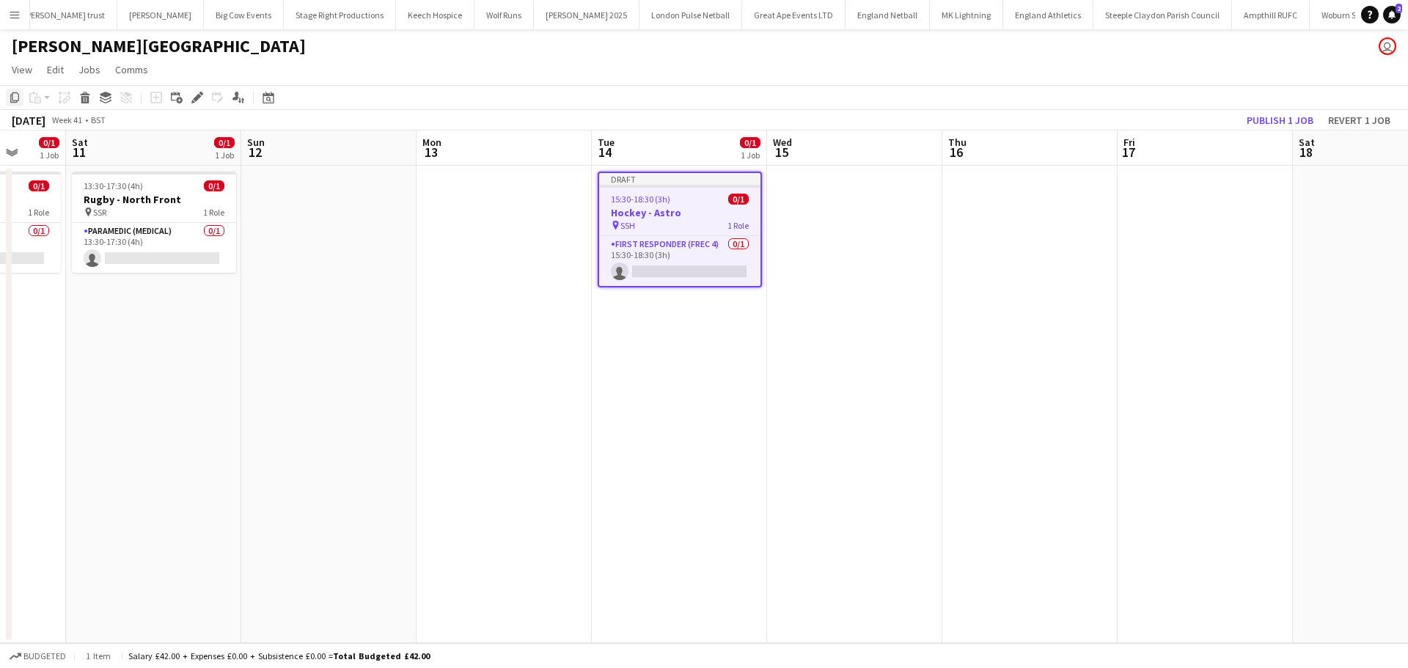
click at [12, 103] on icon "Copy" at bounding box center [15, 98] width 12 height 12
click at [883, 227] on app-date-cell at bounding box center [854, 404] width 175 height 477
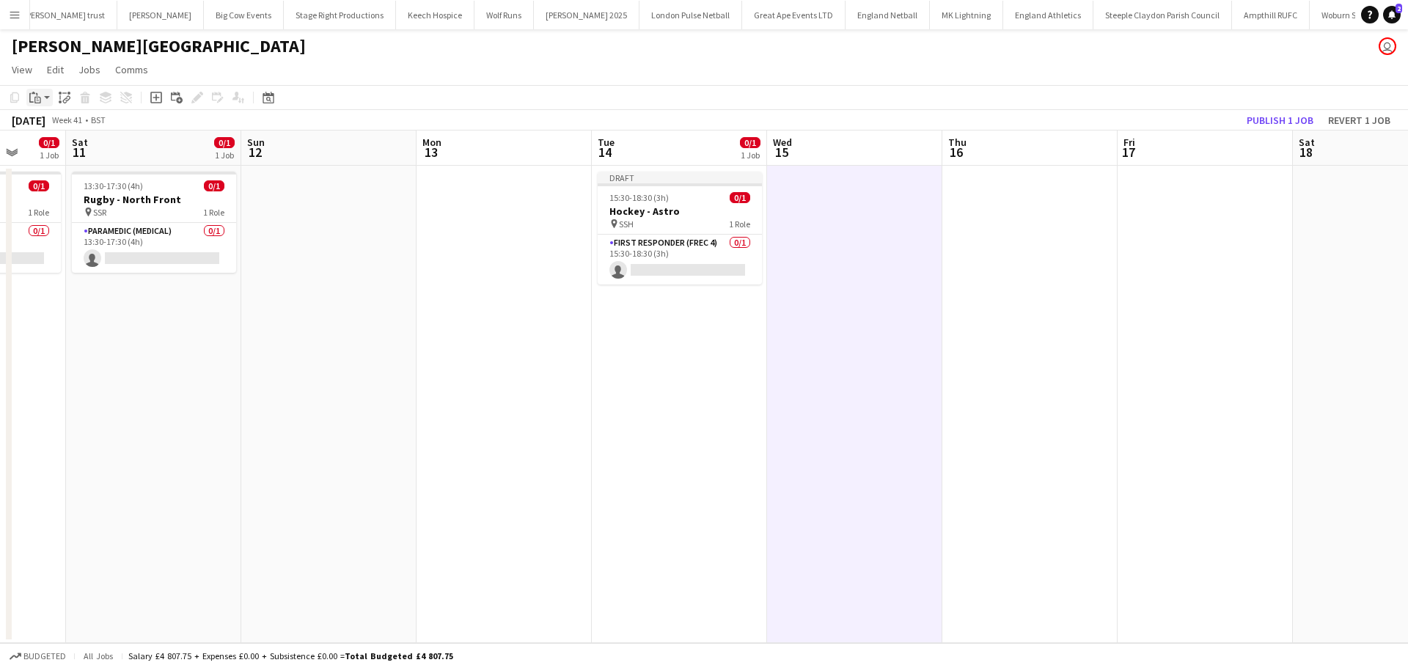
click at [45, 95] on app-action-btn "Paste" at bounding box center [39, 98] width 26 height 18
click at [49, 123] on link "Paste Ctrl+V" at bounding box center [108, 125] width 138 height 13
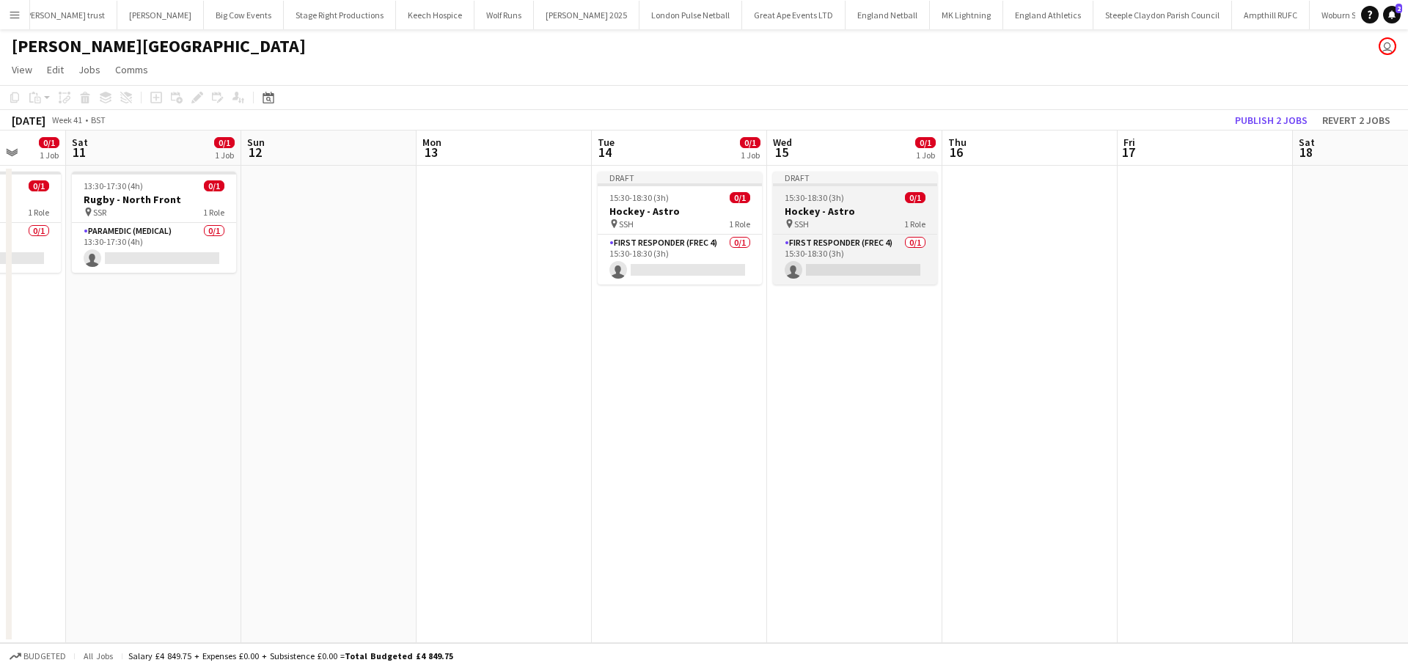
click at [834, 200] on span "15:30-18:30 (3h)" at bounding box center [813, 197] width 59 height 11
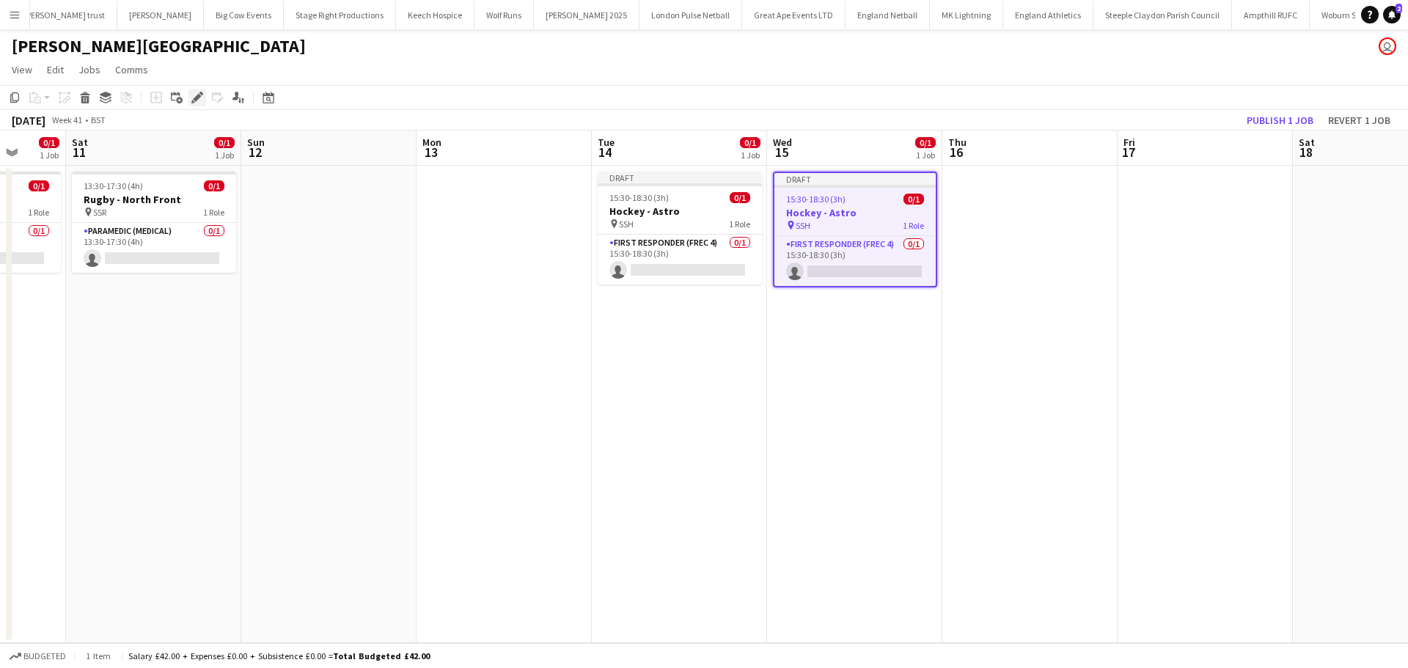
click at [194, 103] on icon at bounding box center [193, 102] width 4 height 4
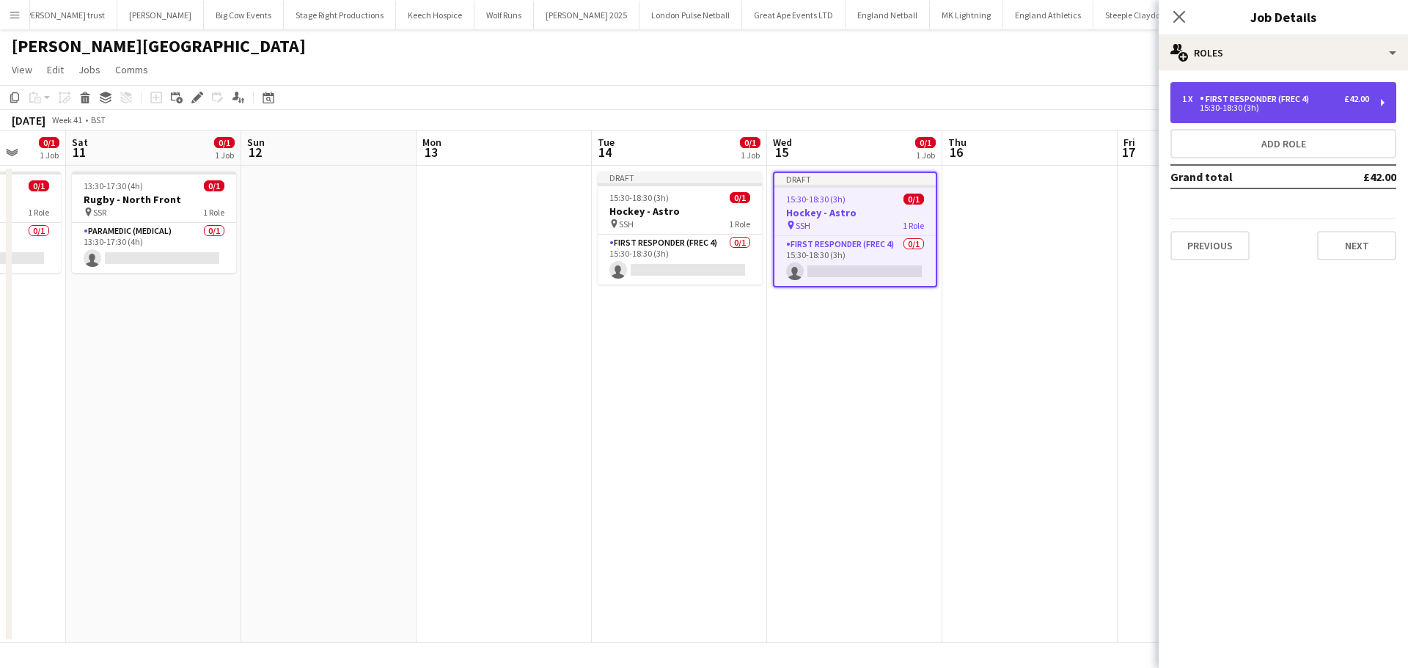
click at [1224, 121] on div "1 x First Responder (FREC 4) £42.00 15:30-18:30 (3h)" at bounding box center [1283, 102] width 226 height 41
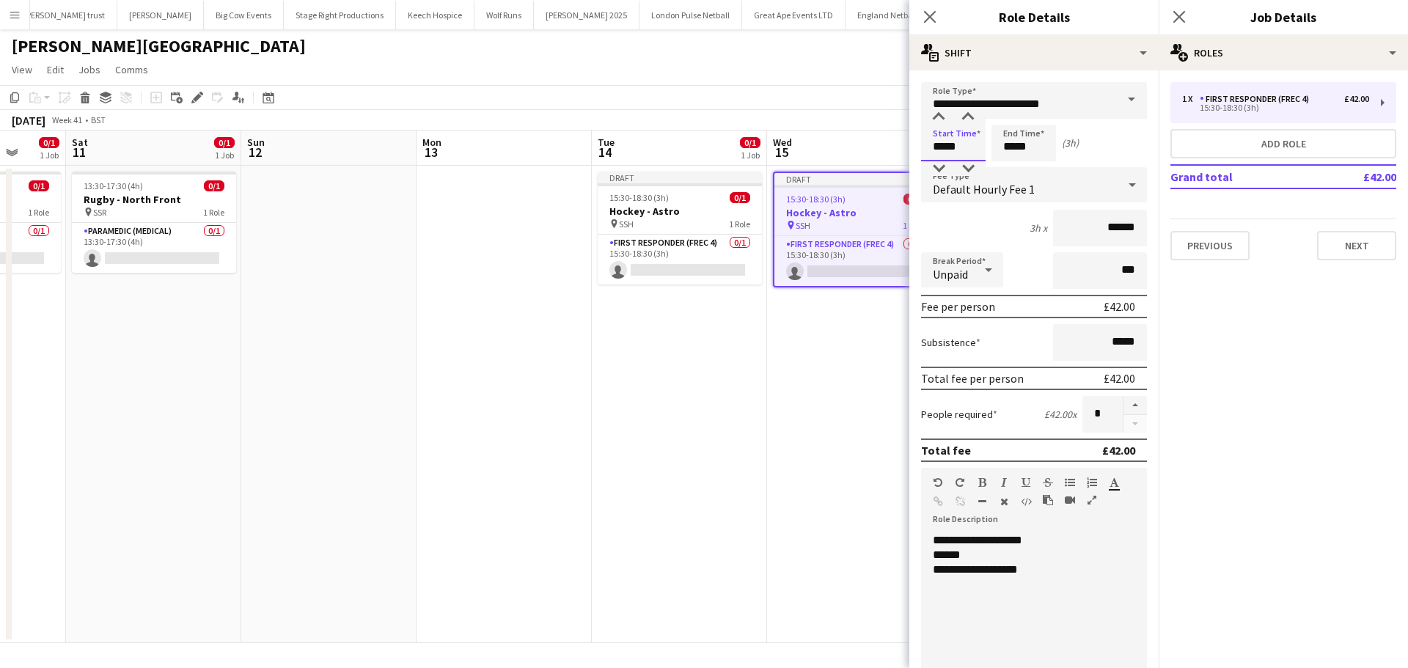
click at [971, 155] on input "*****" at bounding box center [953, 143] width 65 height 37
type input "*****"
click at [948, 167] on div at bounding box center [938, 168] width 29 height 15
click at [979, 572] on div "**********" at bounding box center [1028, 569] width 191 height 15
click at [1177, 16] on icon "Close pop-in" at bounding box center [1179, 17] width 14 height 14
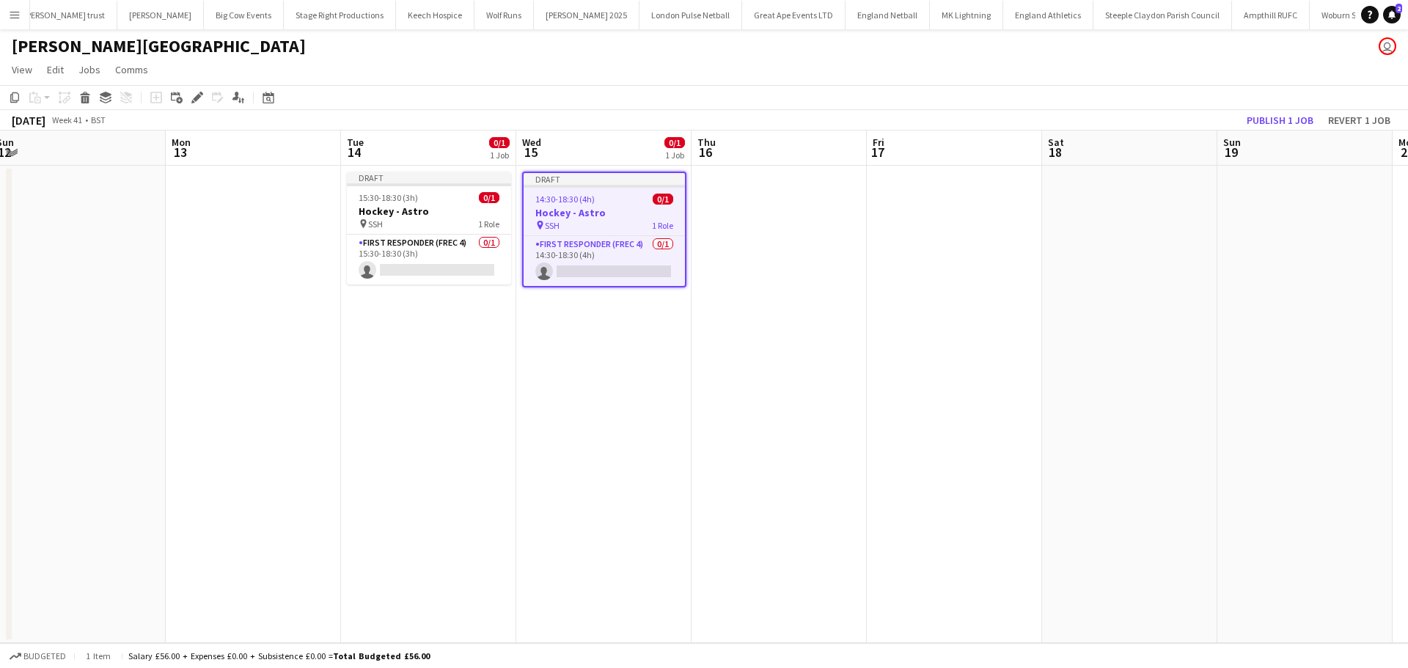
scroll to position [0, 530]
drag, startPoint x: 1292, startPoint y: 251, endPoint x: 1077, endPoint y: 257, distance: 215.6
click at [1077, 257] on app-calendar-viewport "Thu 9 0/1 1 Job Fri 10 0/1 1 Job Sat 11 0/1 1 Job Sun 12 Mon 13 Tue 14 0/1 1 Jo…" at bounding box center [704, 386] width 1408 height 512
click at [13, 97] on icon "Copy" at bounding box center [15, 98] width 12 height 12
click at [755, 217] on app-date-cell at bounding box center [783, 404] width 175 height 477
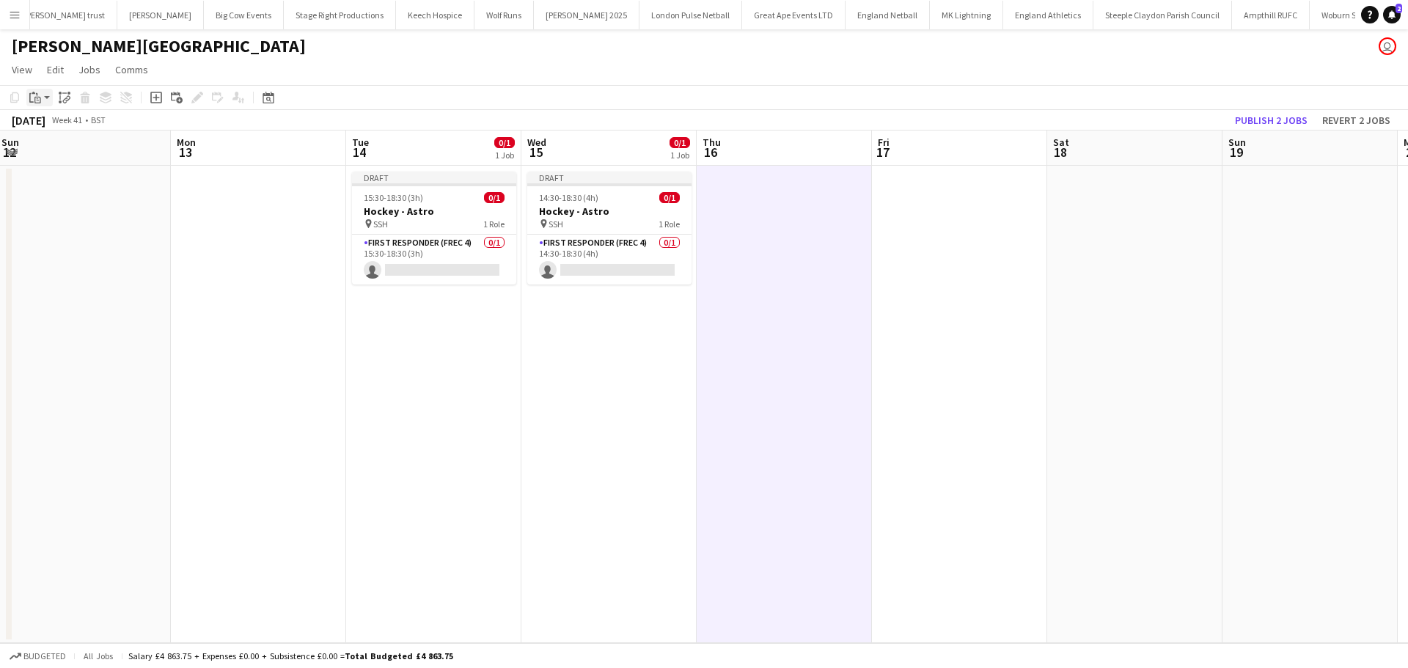
click at [45, 99] on app-action-btn "Paste" at bounding box center [39, 98] width 26 height 18
click at [50, 120] on link "Paste Ctrl+V" at bounding box center [108, 125] width 138 height 13
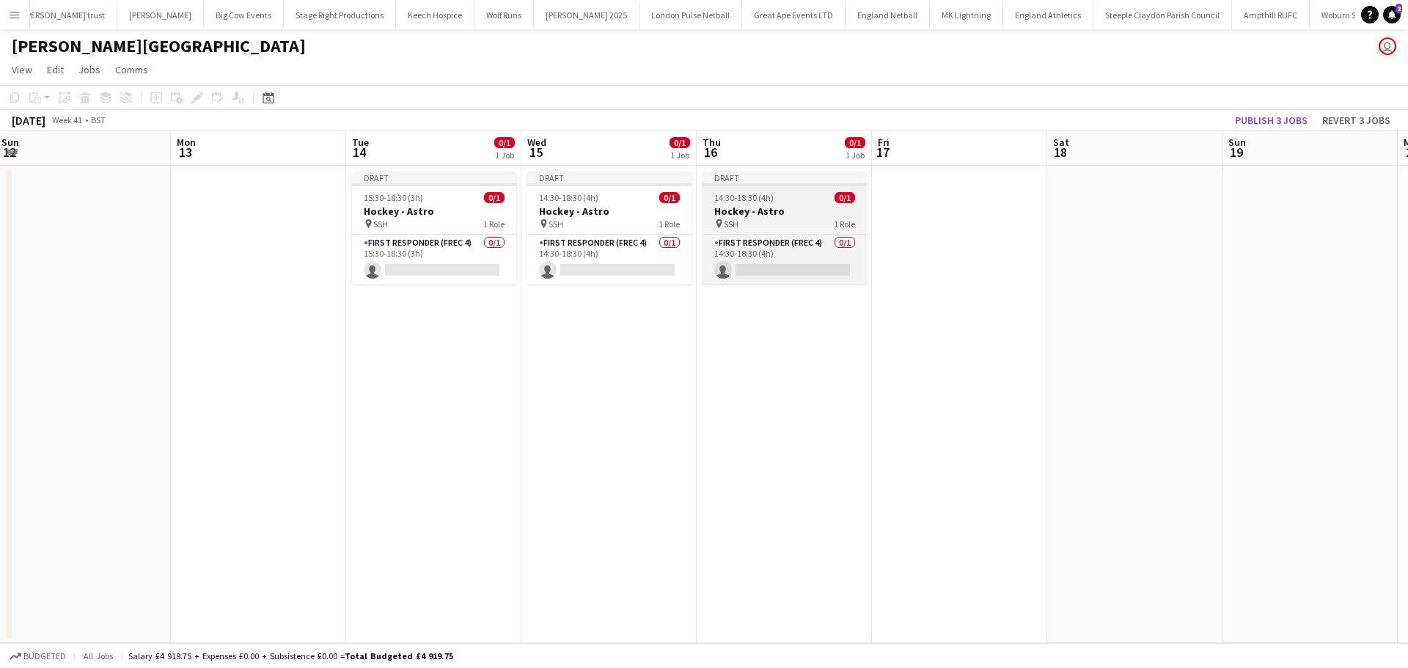
click at [781, 194] on div "14:30-18:30 (4h) 0/1" at bounding box center [784, 197] width 164 height 11
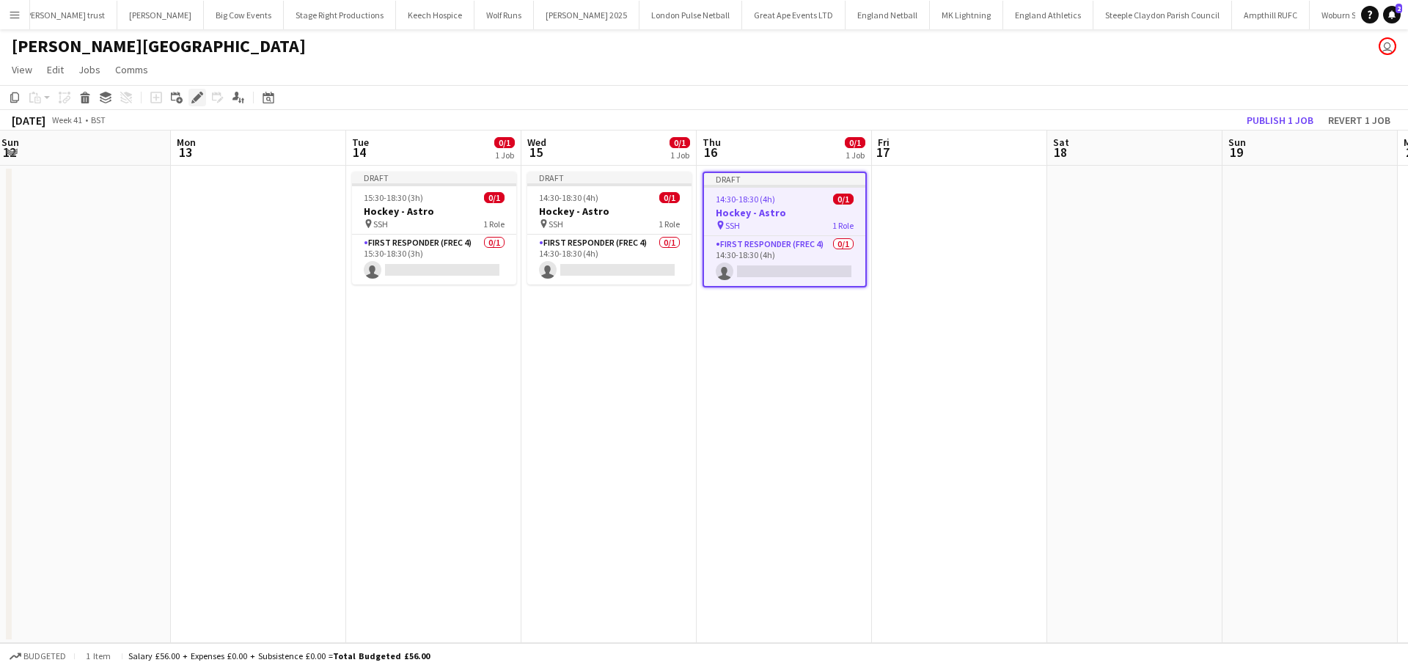
drag, startPoint x: 195, startPoint y: 103, endPoint x: 204, endPoint y: 103, distance: 8.8
click at [194, 103] on icon "Edit" at bounding box center [197, 98] width 12 height 12
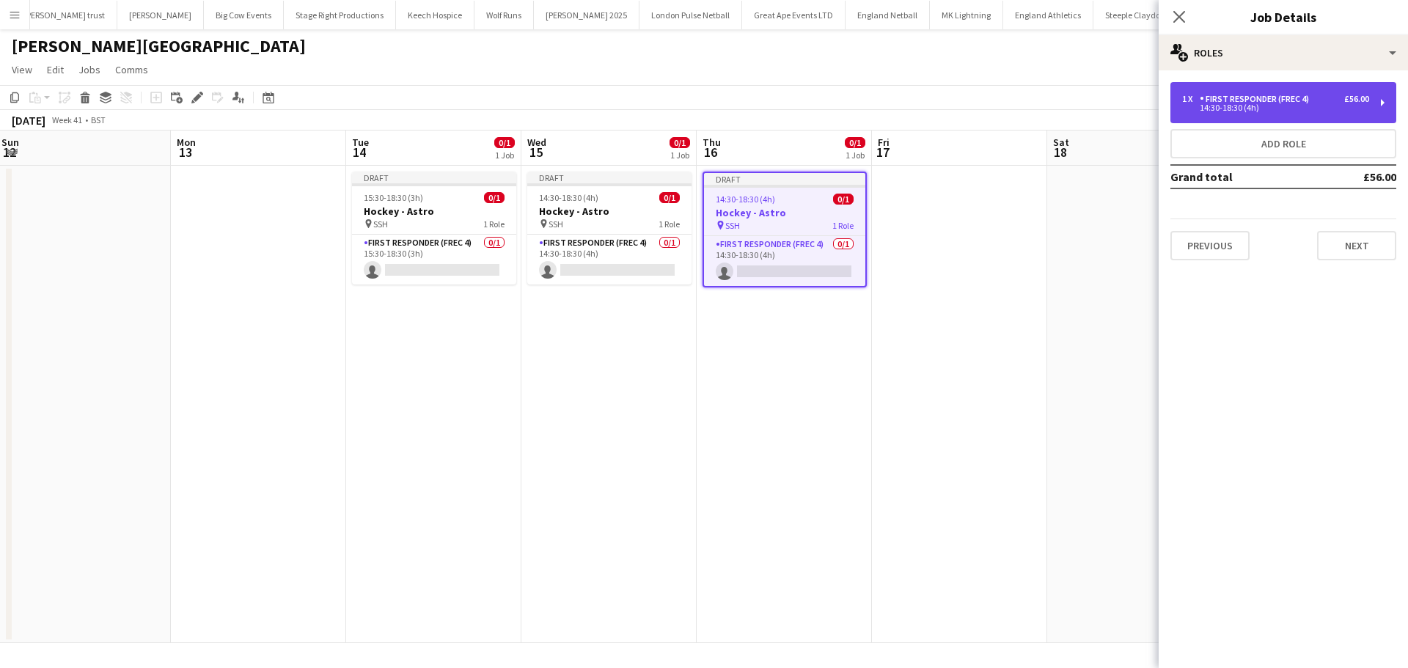
click at [1237, 109] on div "14:30-18:30 (4h)" at bounding box center [1275, 107] width 187 height 7
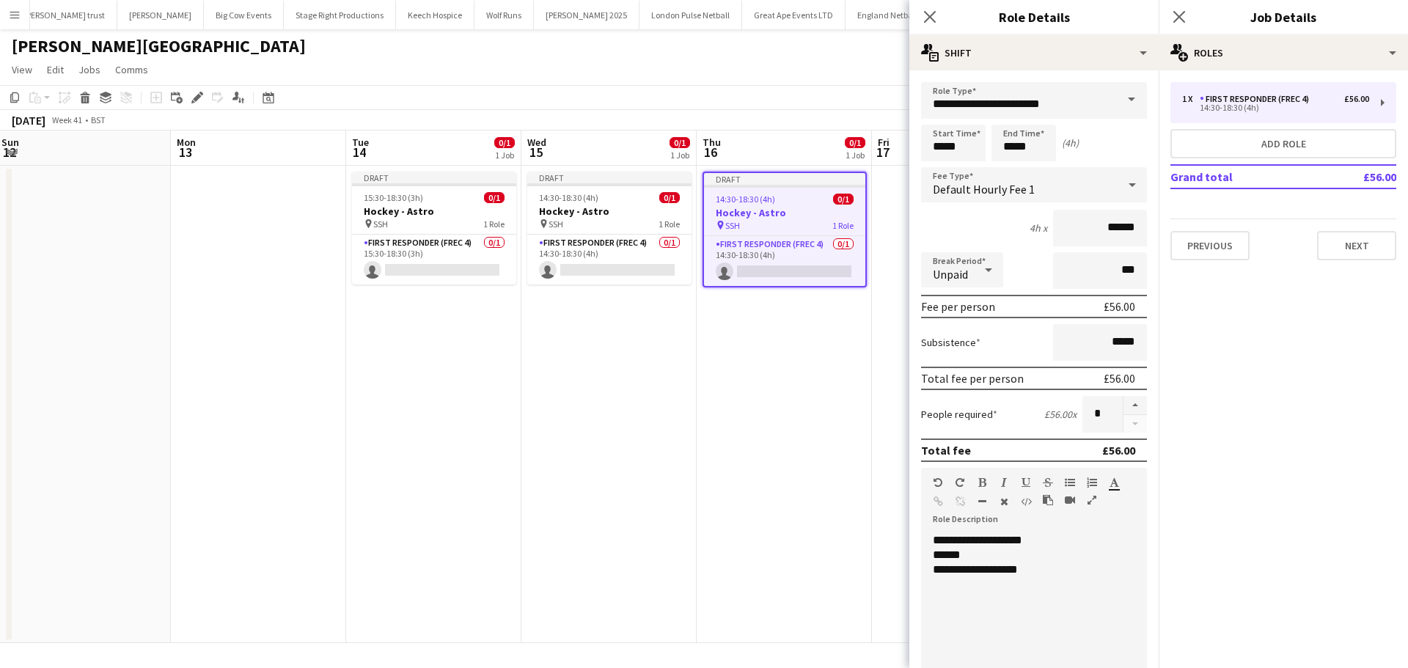
drag, startPoint x: 1119, startPoint y: 103, endPoint x: 1117, endPoint y: 111, distance: 8.2
click at [1119, 103] on span at bounding box center [1131, 99] width 31 height 35
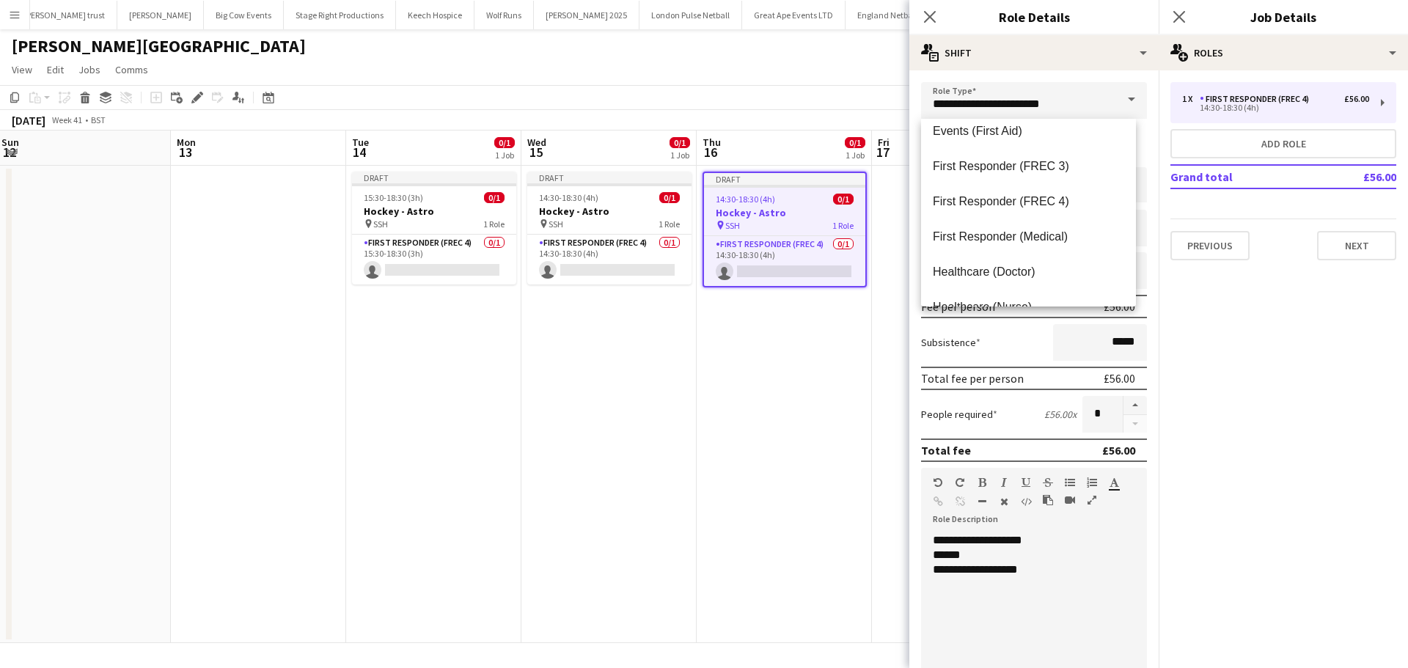
scroll to position [493, 0]
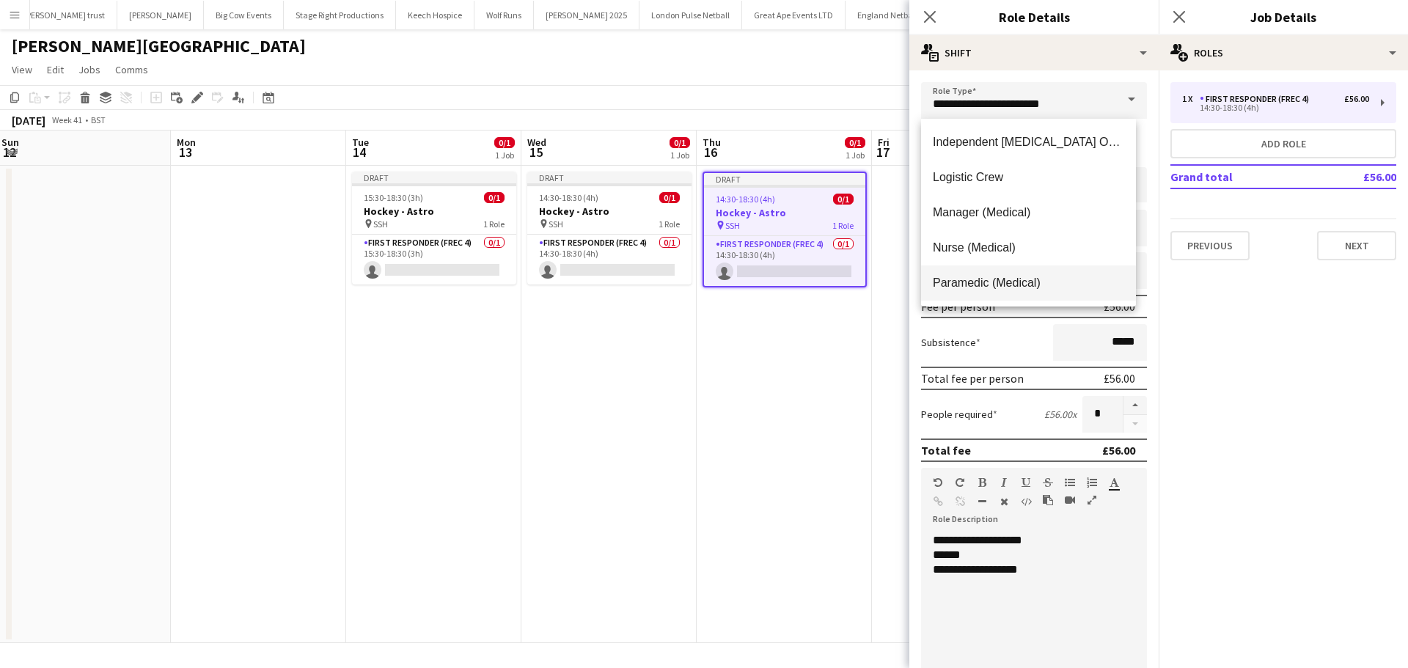
click at [1038, 277] on span "Paramedic (Medical)" at bounding box center [1028, 283] width 191 height 14
type input "**********"
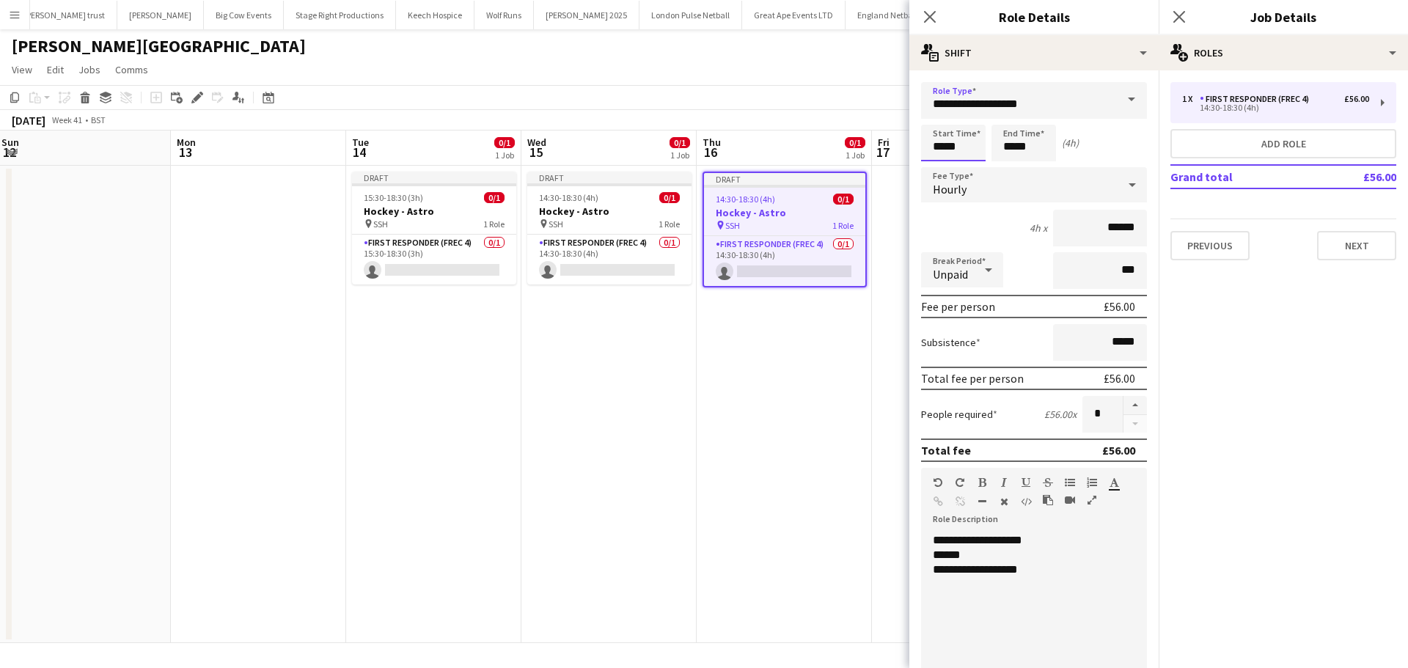
click at [966, 152] on input "*****" at bounding box center [953, 143] width 65 height 37
click at [936, 169] on div at bounding box center [938, 168] width 29 height 15
type input "*****"
click at [968, 165] on div at bounding box center [967, 168] width 29 height 15
click at [1032, 153] on input "*****" at bounding box center [1023, 143] width 65 height 37
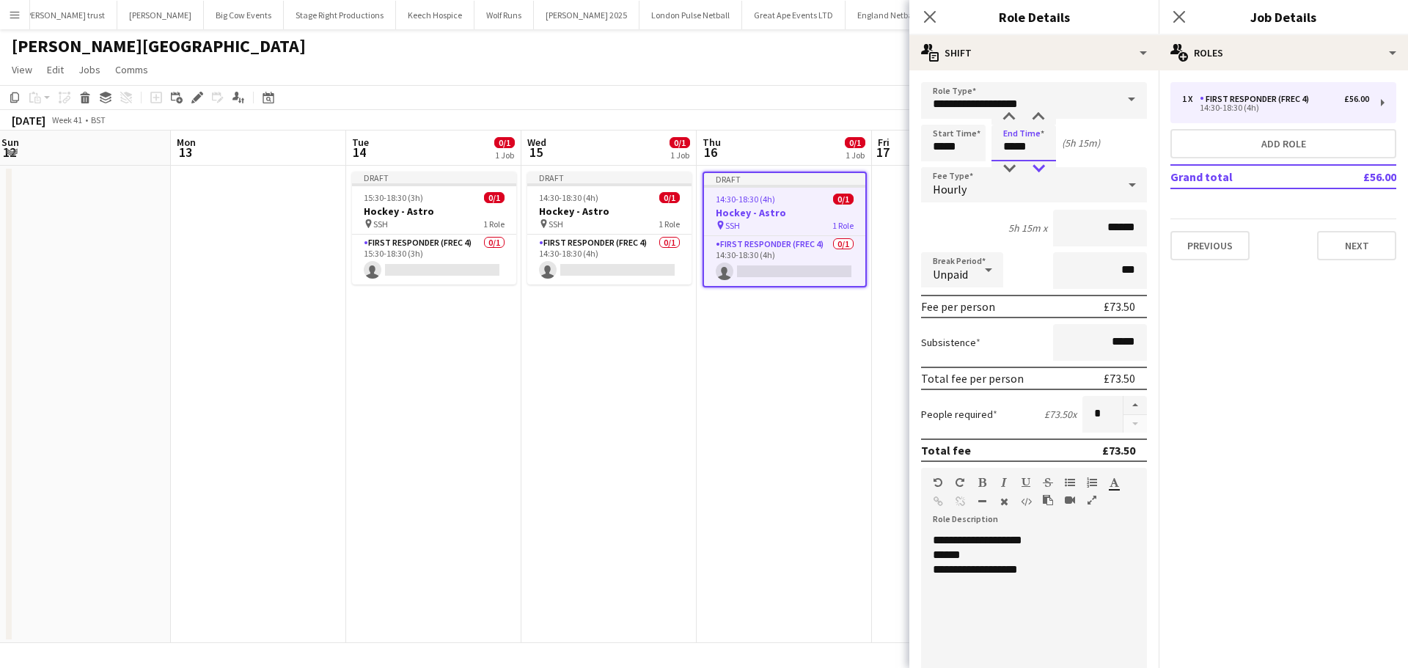
click at [1036, 169] on div at bounding box center [1037, 168] width 29 height 15
click at [1037, 169] on div at bounding box center [1037, 168] width 29 height 15
click at [1037, 166] on div at bounding box center [1037, 168] width 29 height 15
type input "*****"
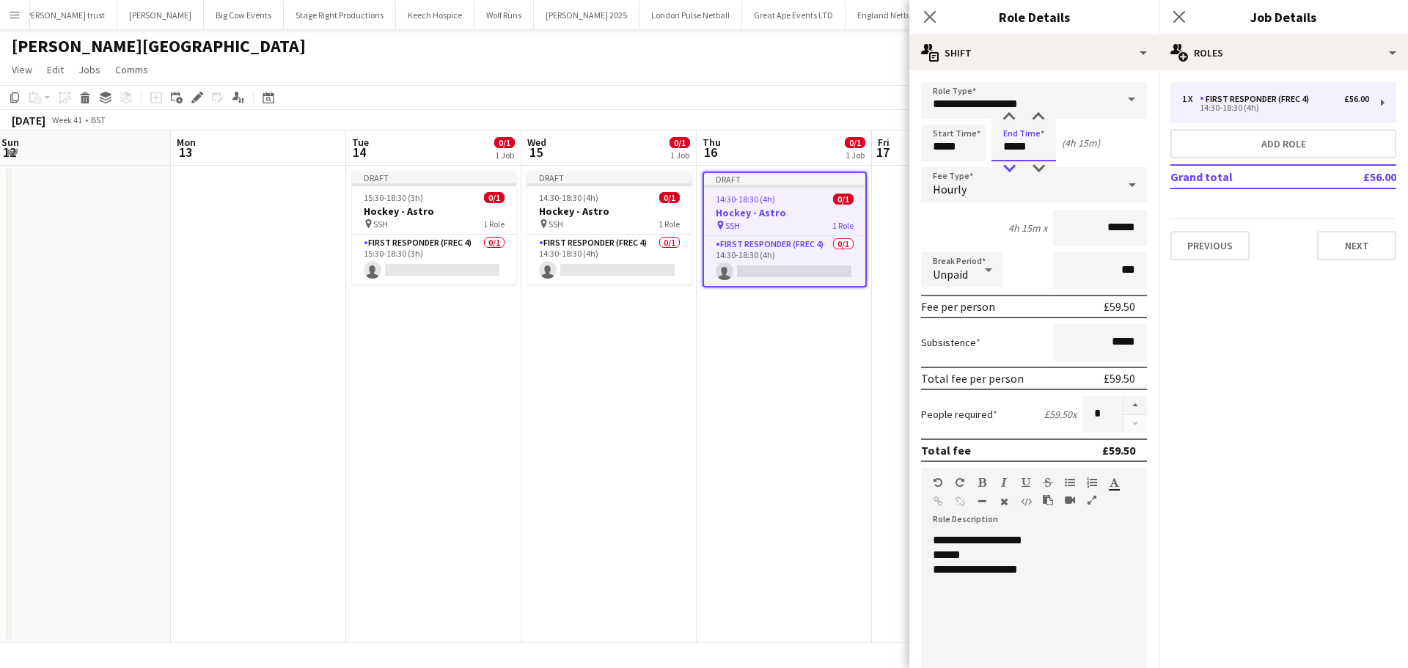
click at [1007, 166] on div at bounding box center [1008, 168] width 29 height 15
drag, startPoint x: 1127, startPoint y: 229, endPoint x: 1043, endPoint y: 229, distance: 83.6
click at [1053, 229] on input "******" at bounding box center [1100, 228] width 94 height 37
type input "**"
click at [1325, 147] on button "Add role" at bounding box center [1283, 143] width 226 height 29
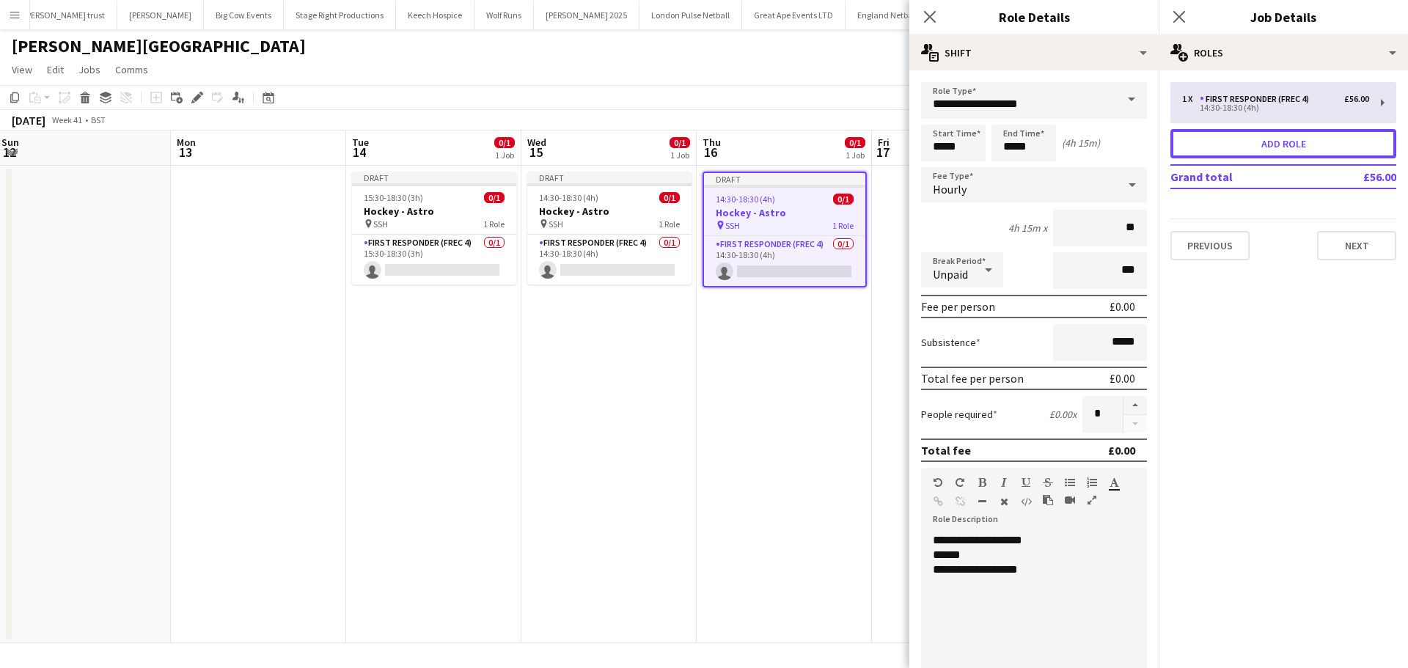
type input "**********"
type input "*****"
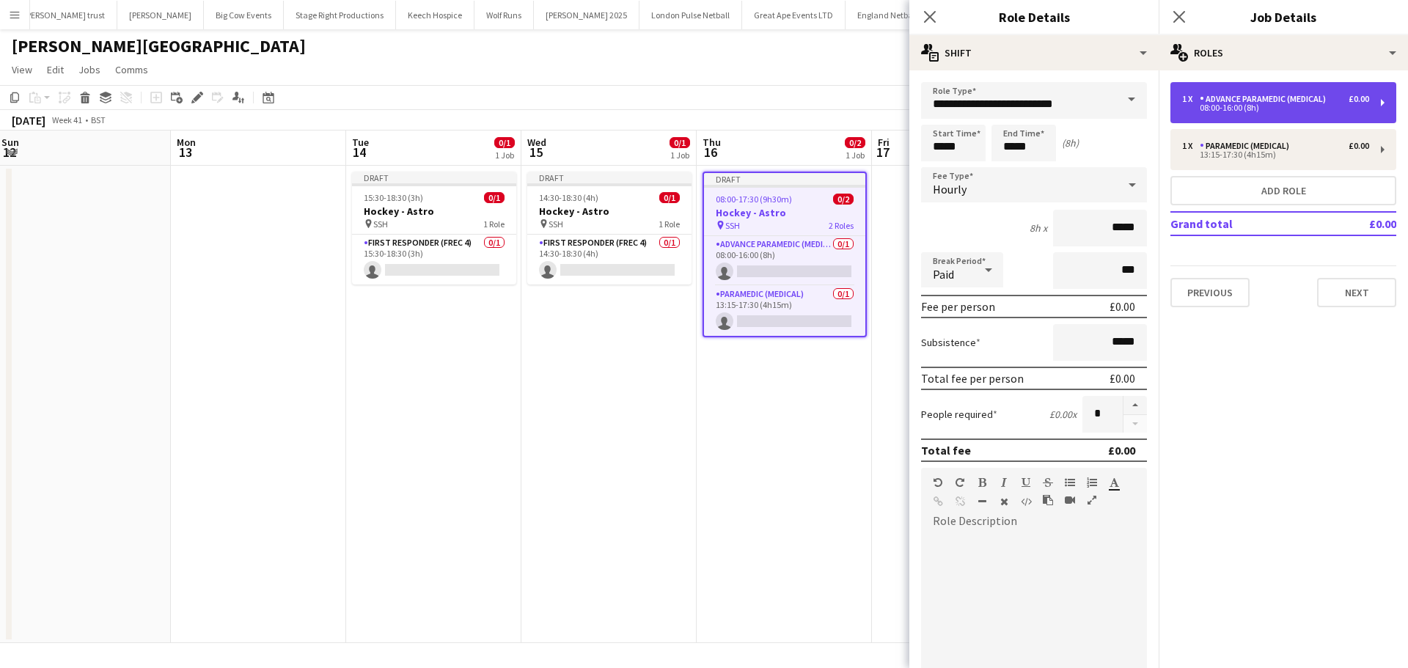
click at [1289, 103] on div "Advance Paramedic (Medical)" at bounding box center [1265, 99] width 132 height 10
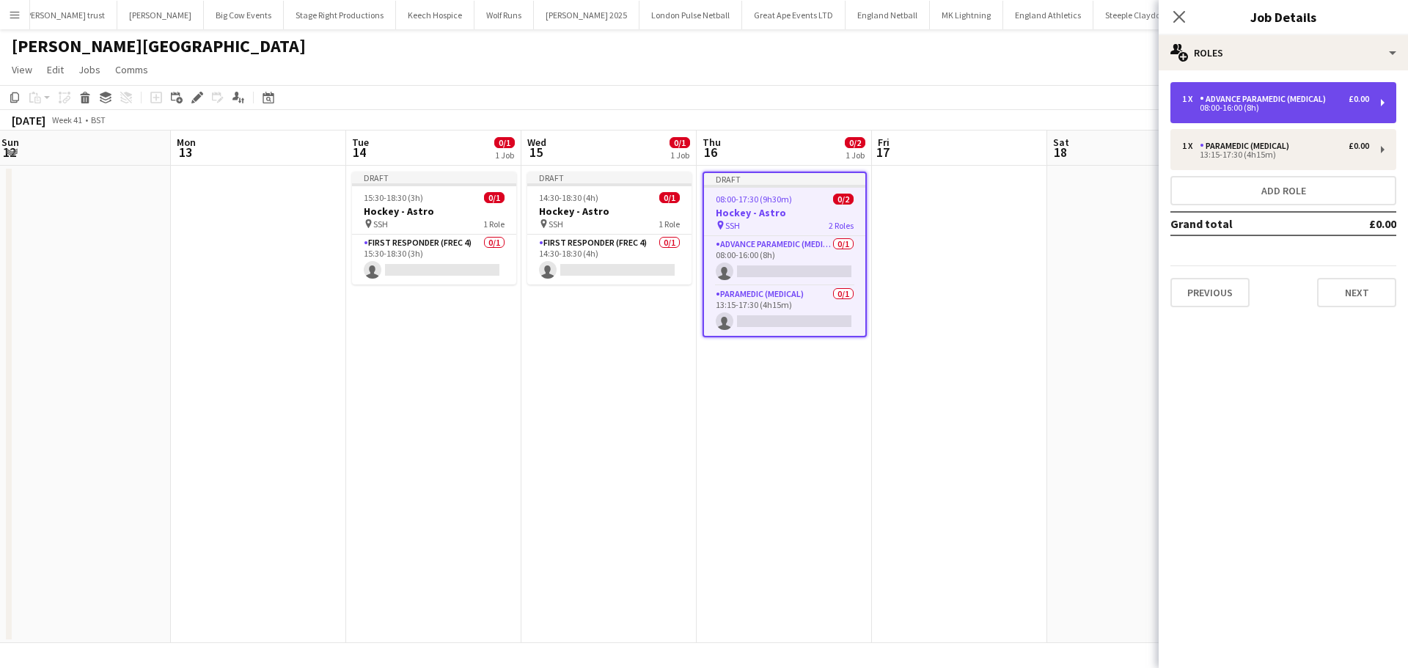
click at [1245, 109] on div "08:00-16:00 (8h)" at bounding box center [1275, 107] width 187 height 7
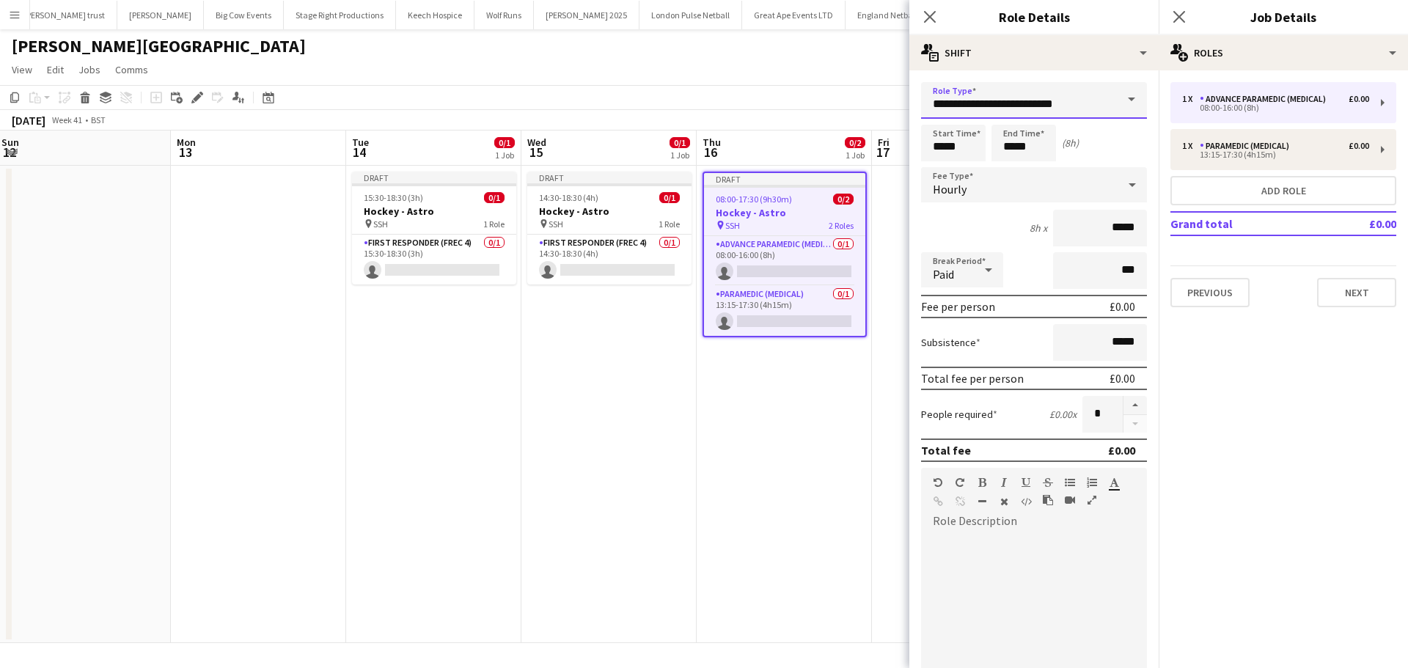
click at [1095, 110] on input "**********" at bounding box center [1034, 100] width 226 height 37
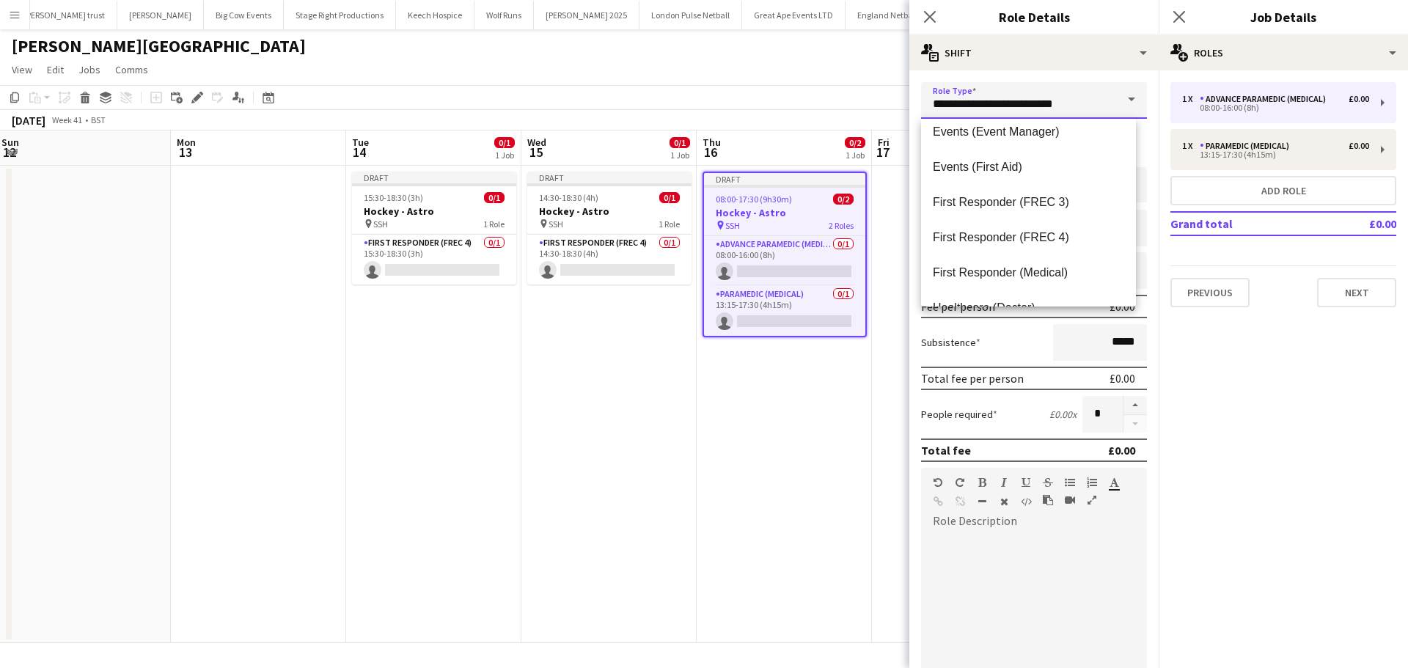
scroll to position [293, 0]
click at [1061, 238] on span "First Responder (Medical)" at bounding box center [1028, 236] width 191 height 14
type input "**********"
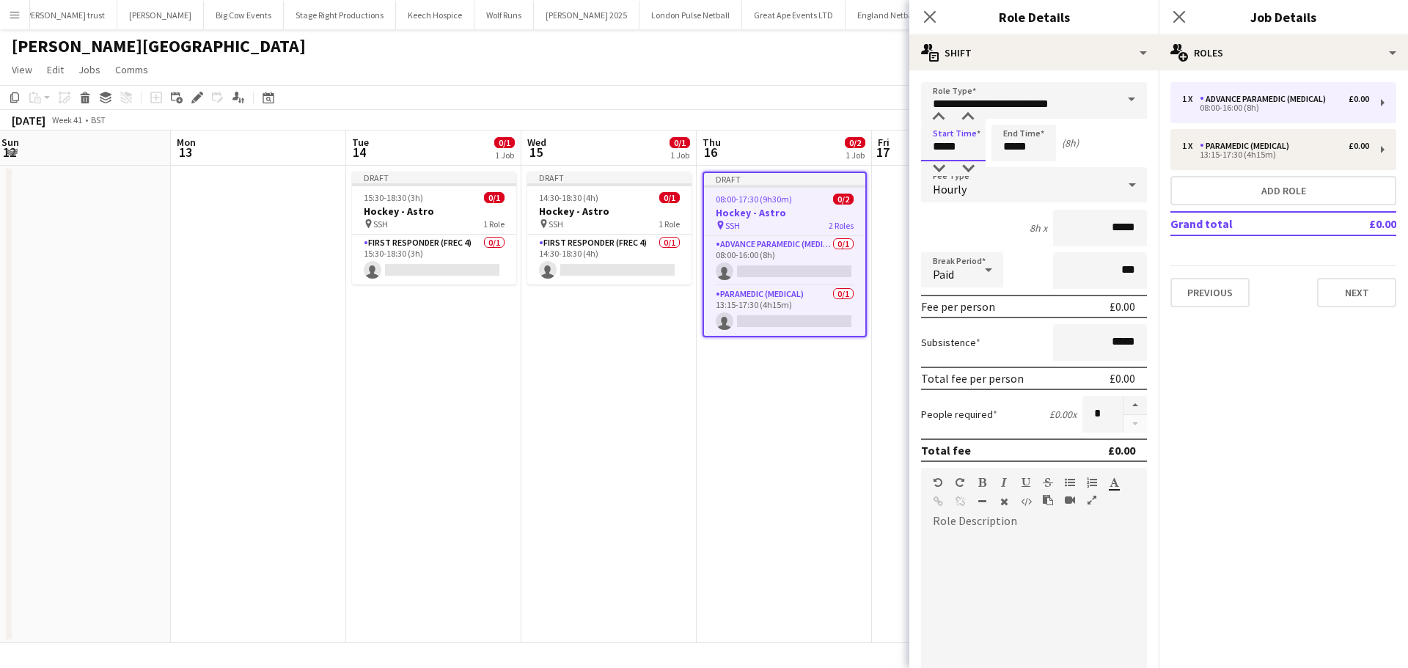
click at [975, 147] on input "*****" at bounding box center [953, 143] width 65 height 37
click at [935, 116] on div at bounding box center [938, 117] width 29 height 15
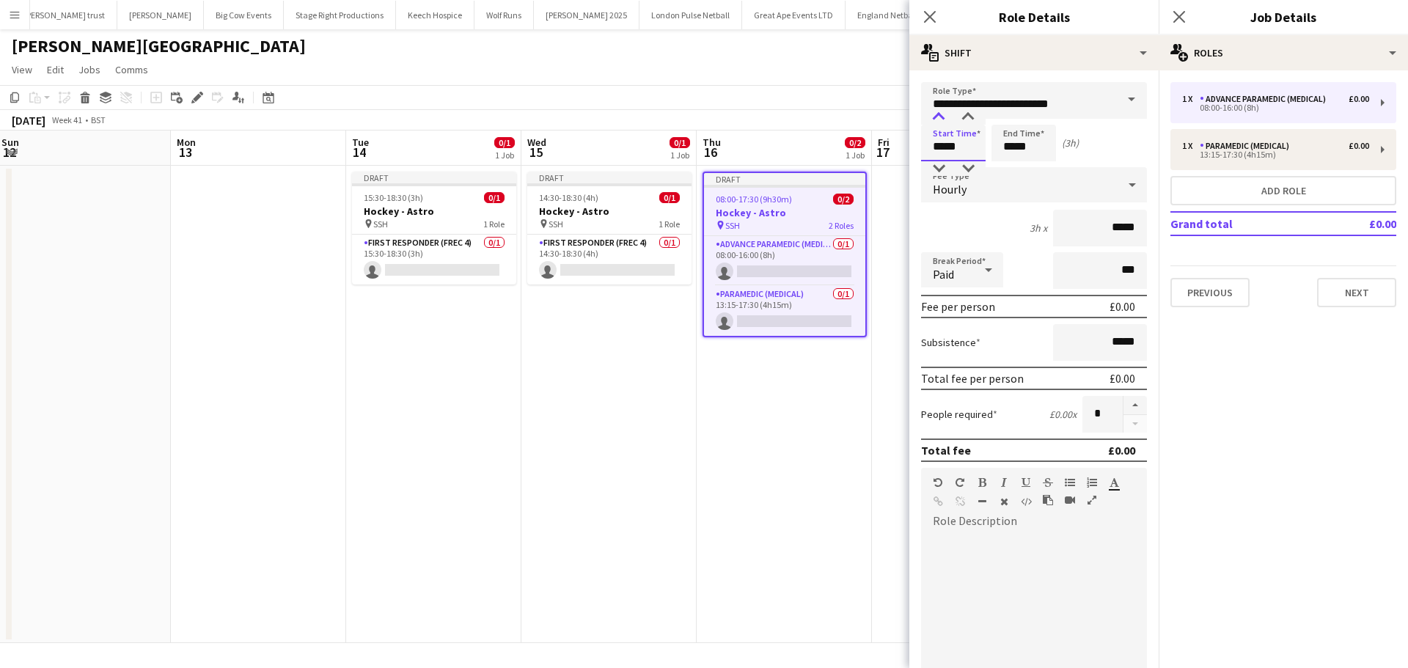
click at [935, 117] on div at bounding box center [938, 117] width 29 height 15
type input "*****"
click at [971, 117] on div at bounding box center [967, 117] width 29 height 15
click at [1029, 141] on input "*****" at bounding box center [1023, 143] width 65 height 37
click at [1014, 116] on div at bounding box center [1008, 117] width 29 height 15
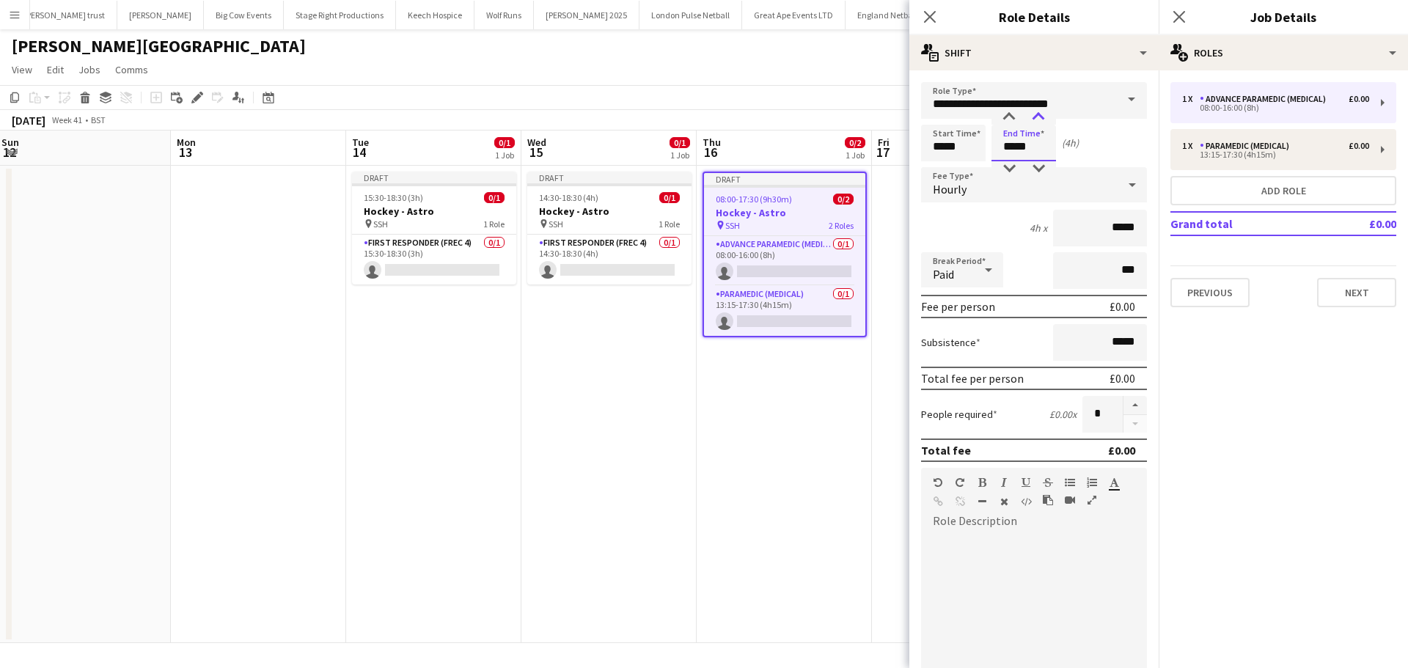
click at [1035, 117] on div at bounding box center [1037, 117] width 29 height 15
type input "*****"
click at [1035, 117] on div at bounding box center [1037, 117] width 29 height 15
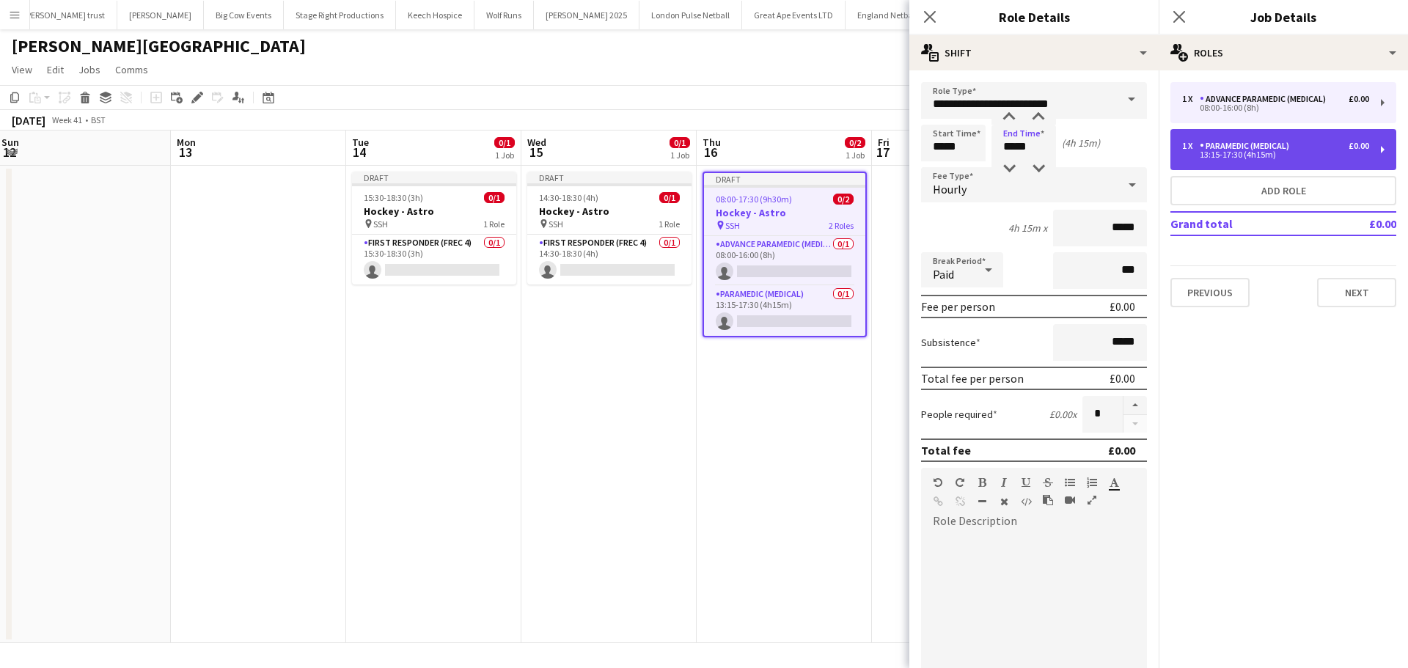
click at [1306, 146] on div "1 x Paramedic (Medical) £0.00" at bounding box center [1275, 146] width 187 height 10
type input "**********"
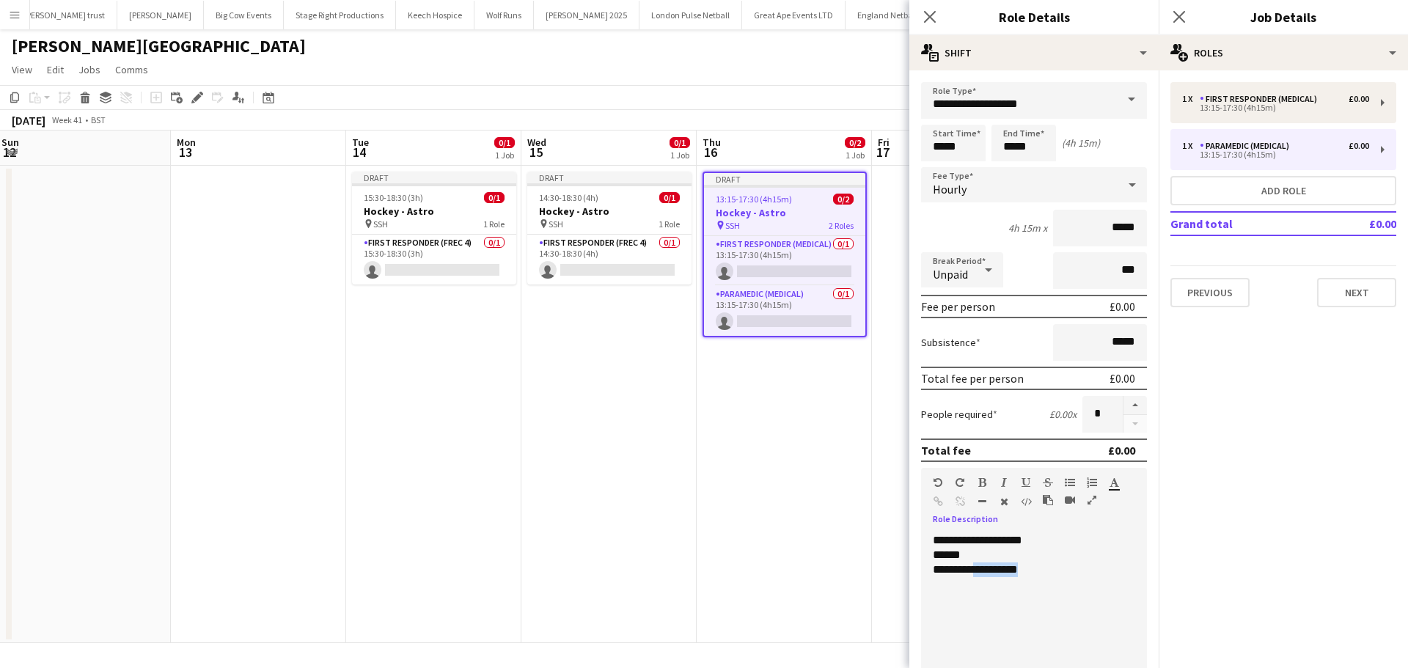
drag, startPoint x: 1034, startPoint y: 571, endPoint x: 973, endPoint y: 571, distance: 60.8
click at [973, 571] on div "**********" at bounding box center [1028, 569] width 191 height 15
click at [1352, 295] on button "Next" at bounding box center [1356, 292] width 79 height 29
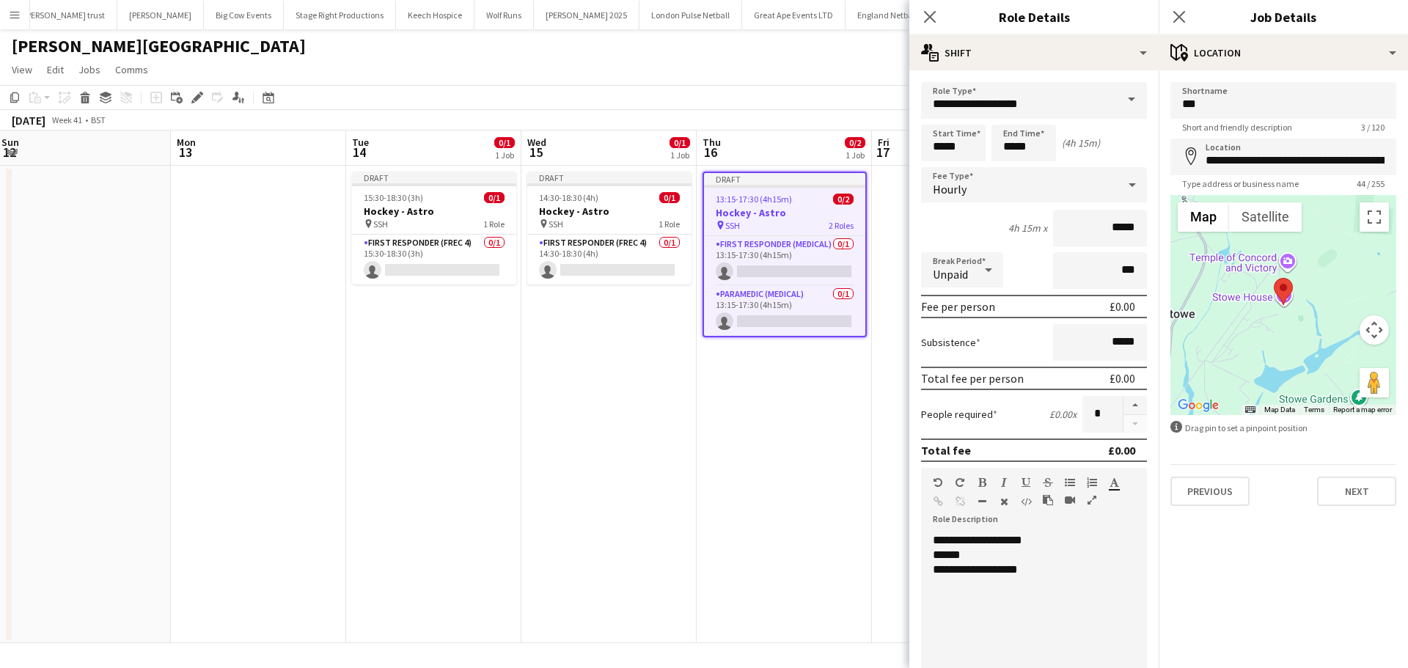
click at [1180, 15] on icon "Close pop-in" at bounding box center [1179, 17] width 12 height 12
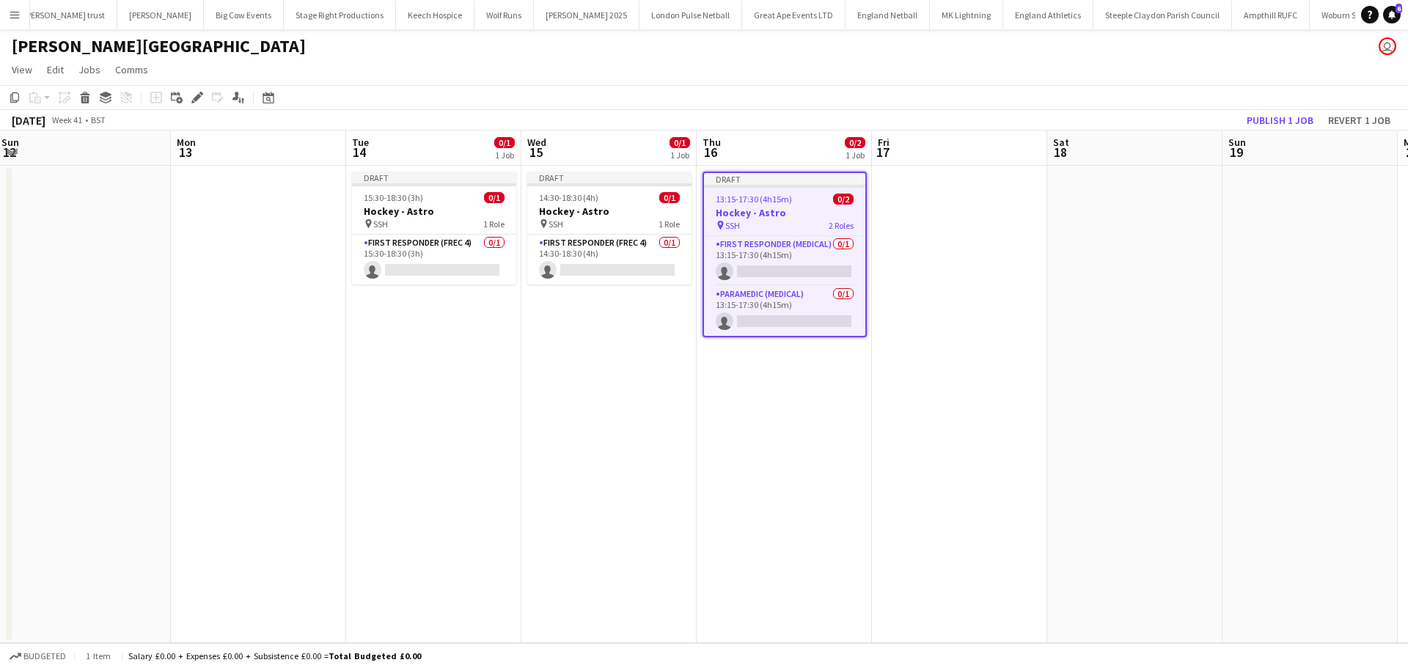
click at [963, 221] on app-date-cell at bounding box center [959, 404] width 175 height 477
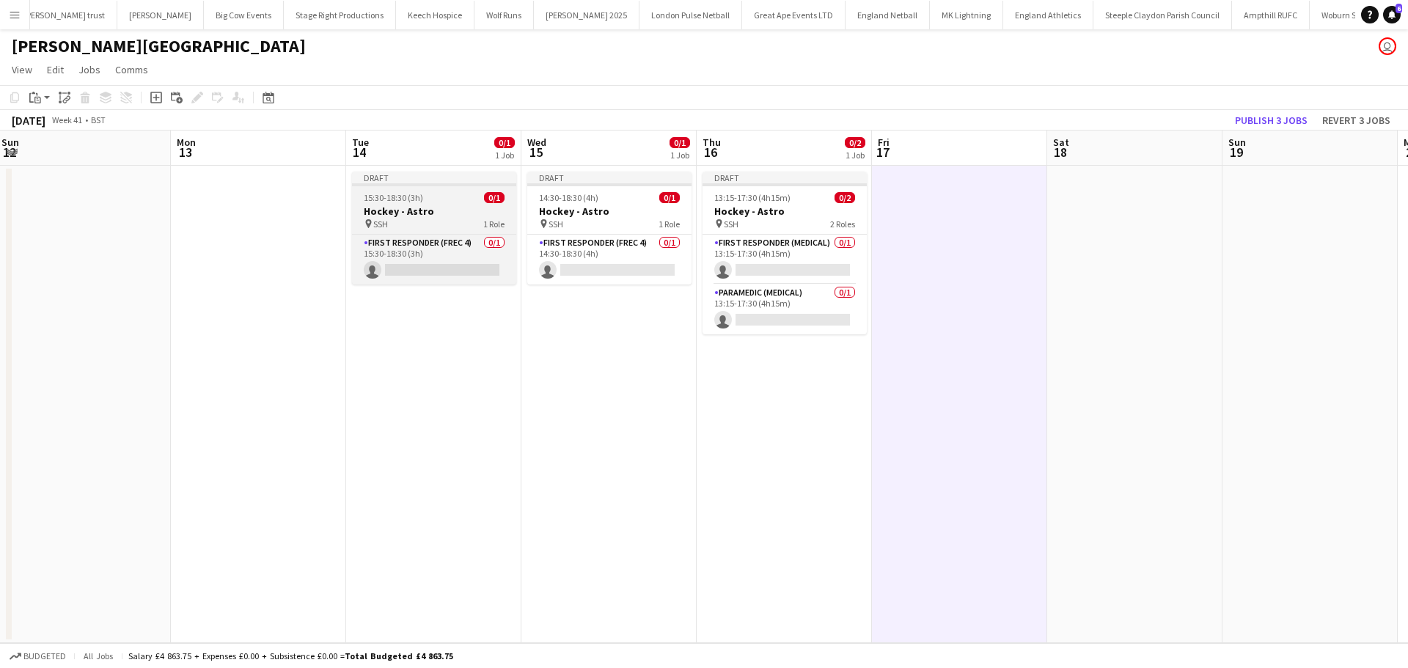
click at [466, 213] on h3 "Hockey - Astro" at bounding box center [434, 211] width 164 height 13
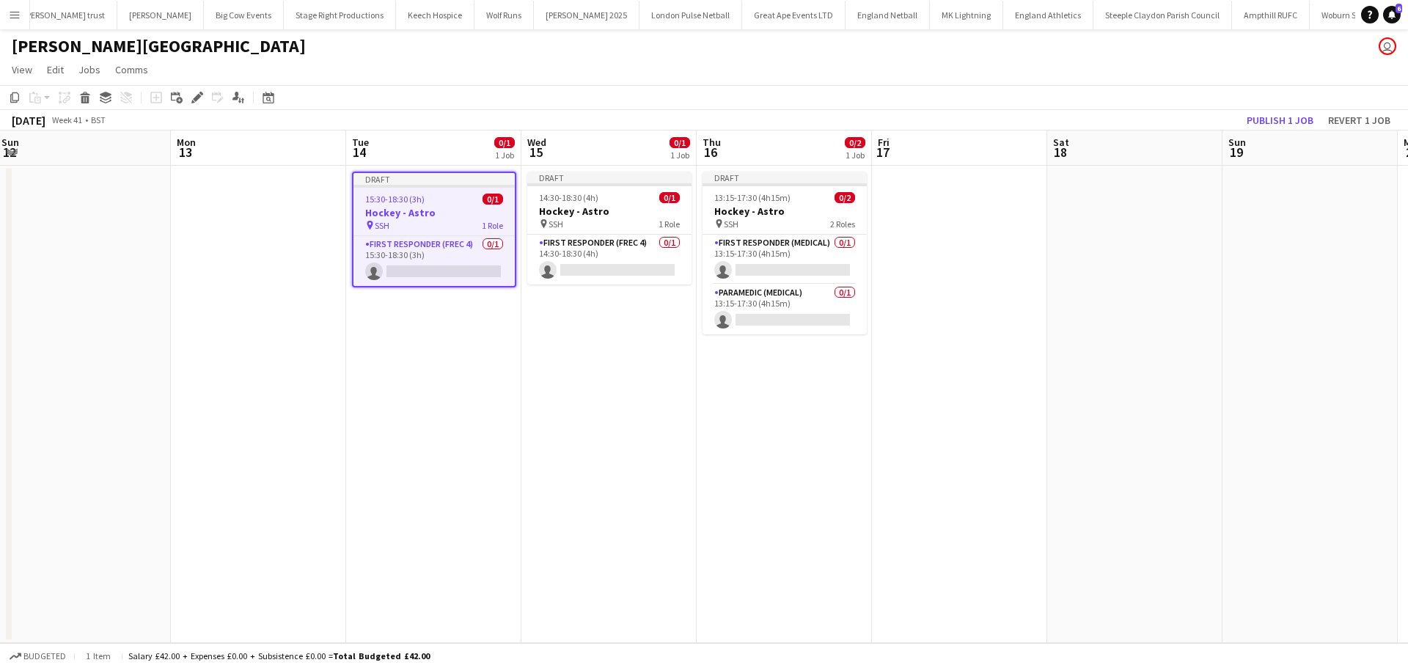
click at [913, 207] on app-date-cell at bounding box center [959, 404] width 175 height 477
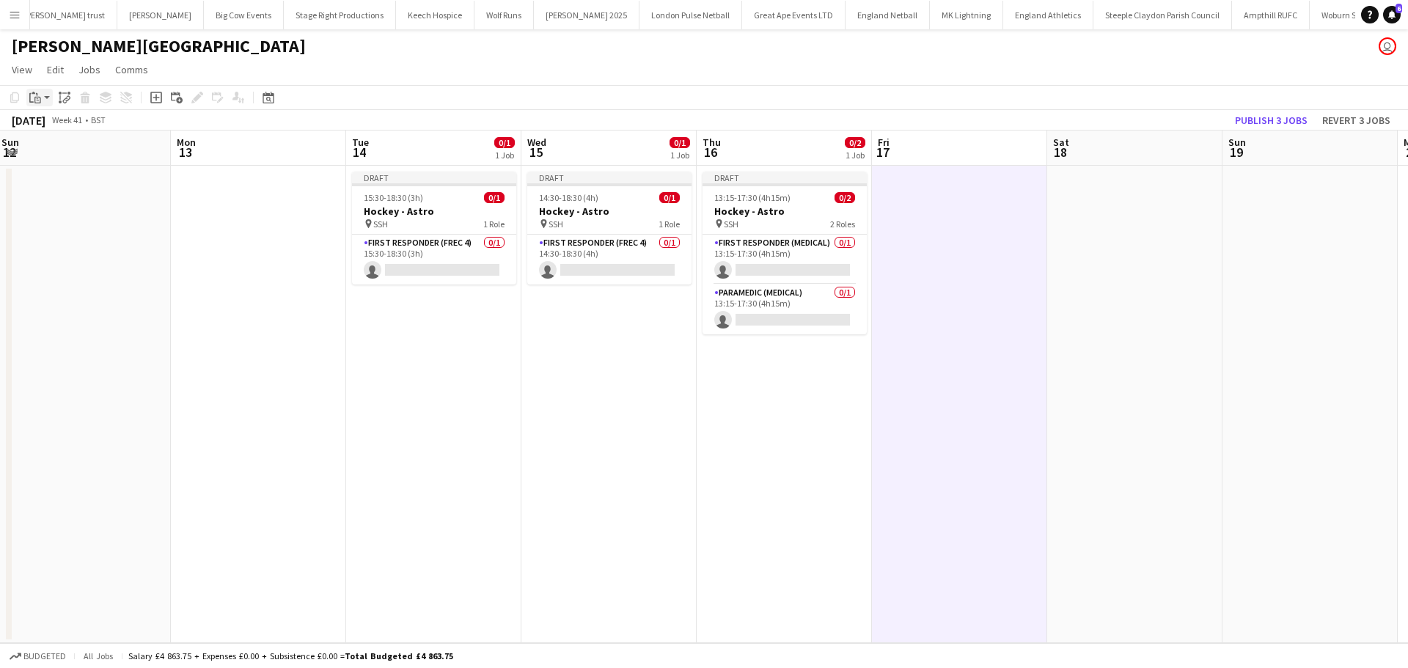
click at [48, 103] on app-action-btn "Paste" at bounding box center [39, 98] width 26 height 18
click at [54, 126] on link "Paste Ctrl+V" at bounding box center [108, 125] width 138 height 13
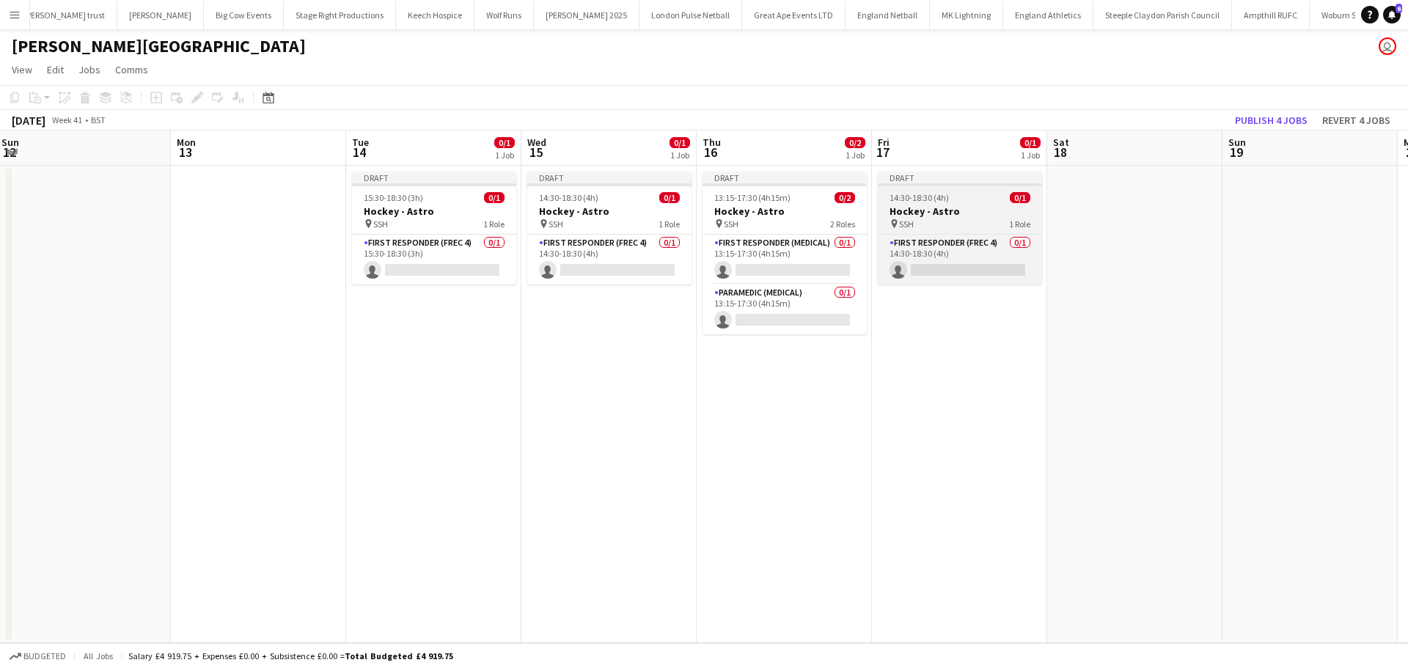
click at [910, 215] on h3 "Hockey - Astro" at bounding box center [960, 211] width 164 height 13
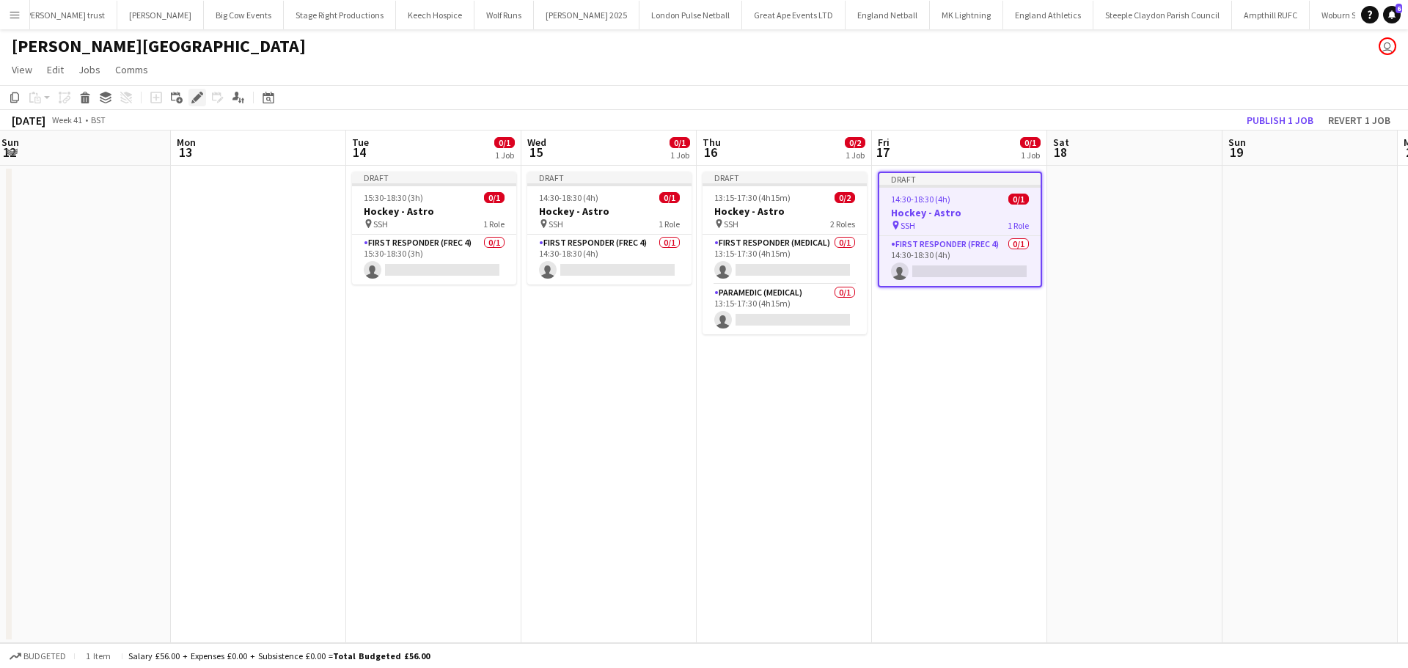
click at [202, 92] on icon "Edit" at bounding box center [197, 98] width 12 height 12
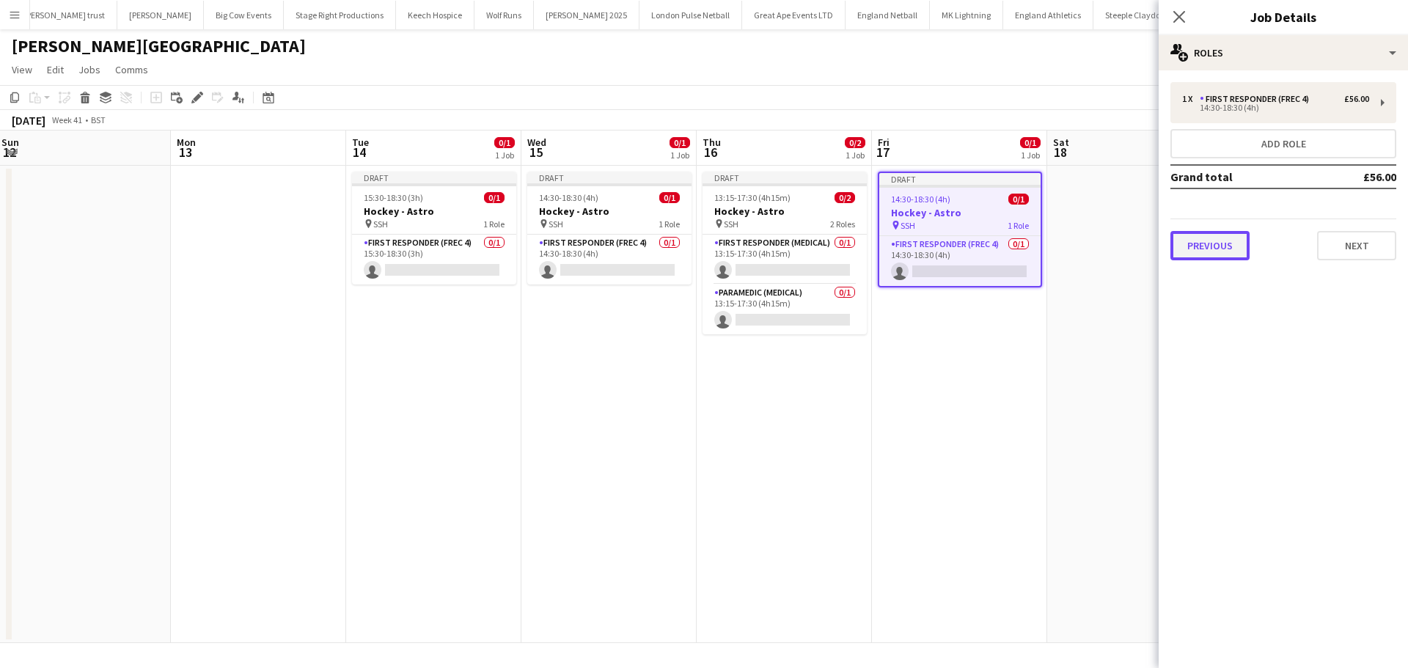
click at [1230, 244] on button "Previous" at bounding box center [1209, 245] width 79 height 29
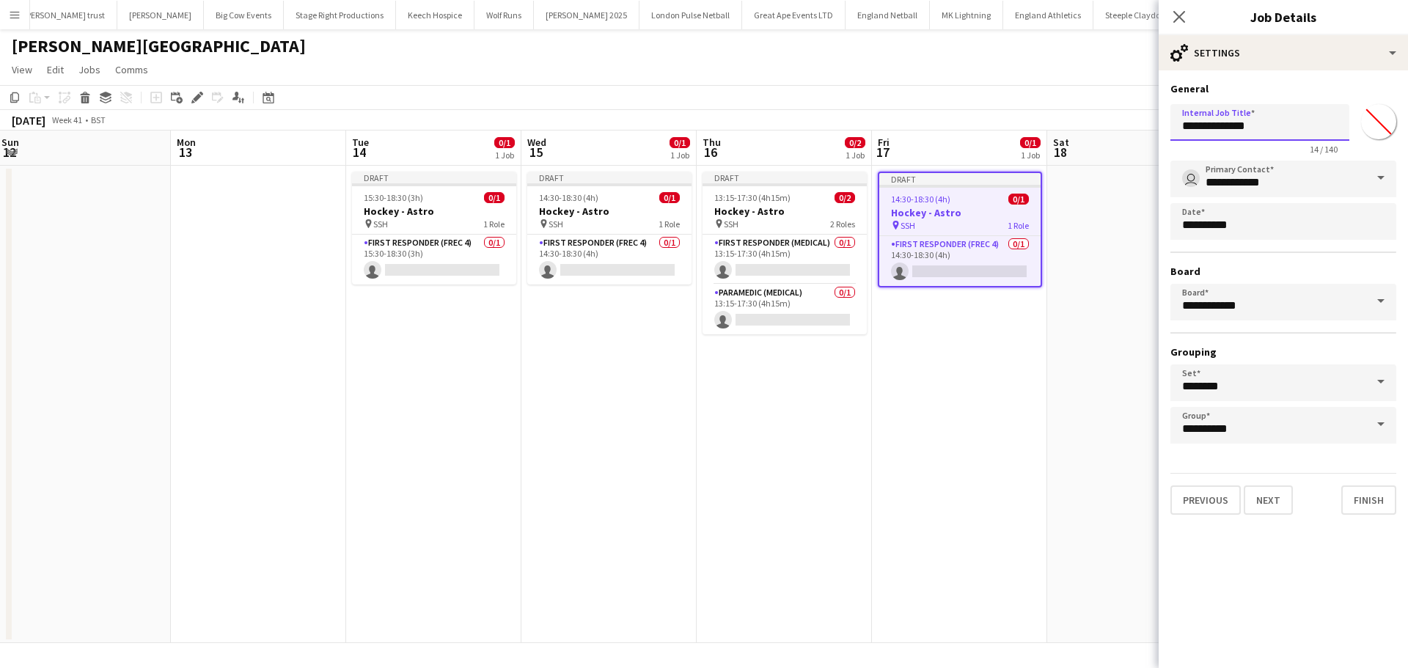
drag, startPoint x: 1270, startPoint y: 128, endPoint x: 1141, endPoint y: 135, distance: 129.2
click at [1141, 133] on body "Menu Boards Boards Boards All jobs Status Workforce Workforce My Workforce Recr…" at bounding box center [704, 334] width 1408 height 668
type input "**********"
click at [1268, 511] on button "Next" at bounding box center [1267, 499] width 49 height 29
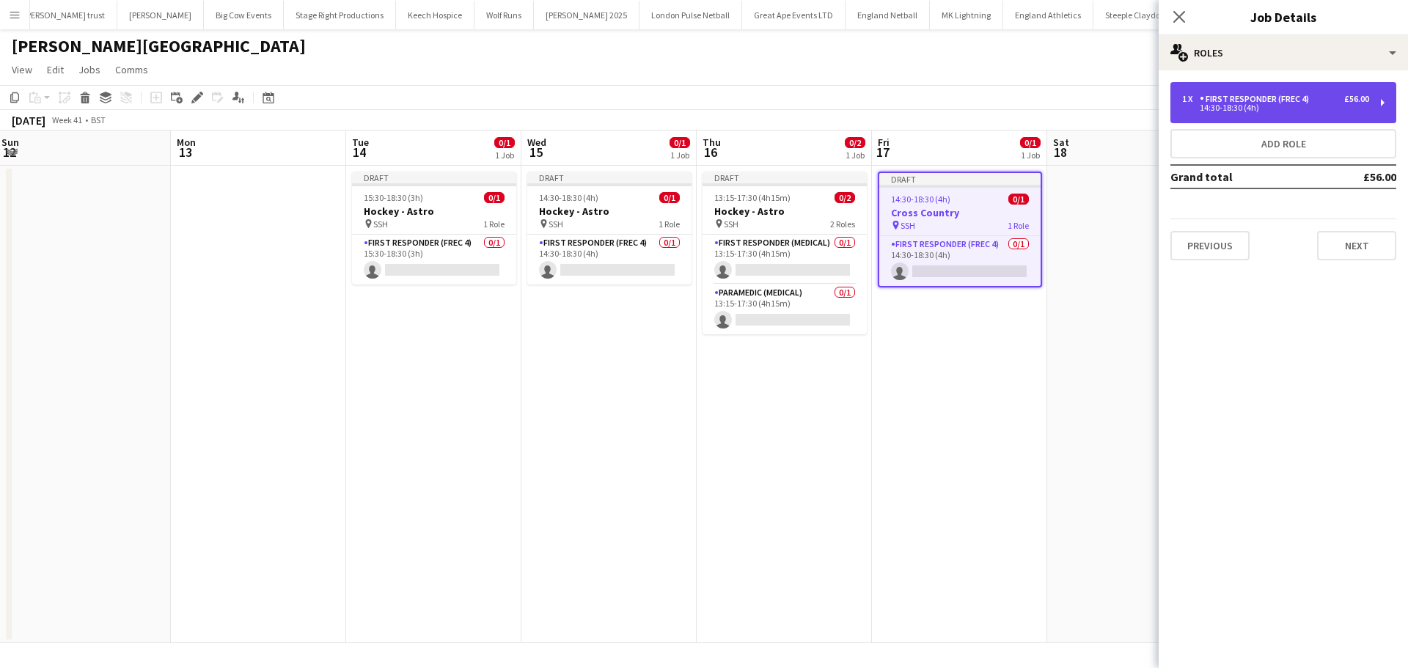
click at [1240, 108] on div "14:30-18:30 (4h)" at bounding box center [1275, 107] width 187 height 7
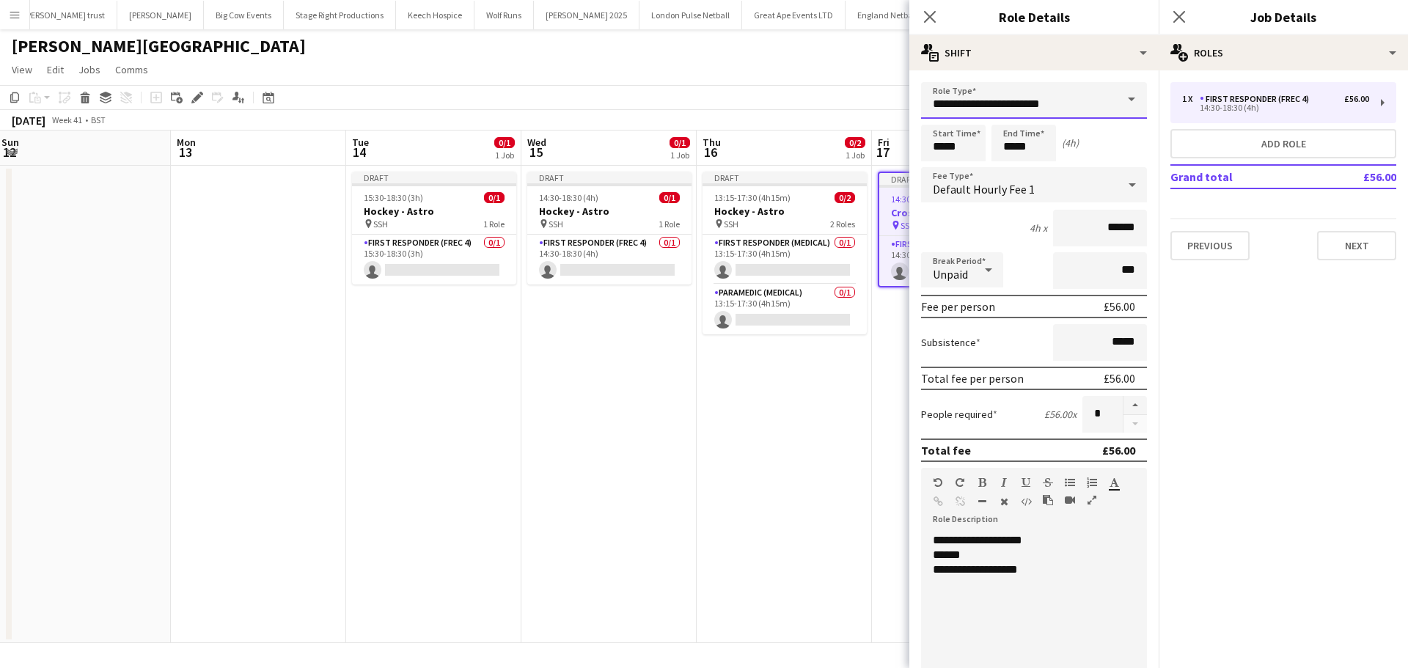
click at [1072, 96] on input "**********" at bounding box center [1034, 100] width 226 height 37
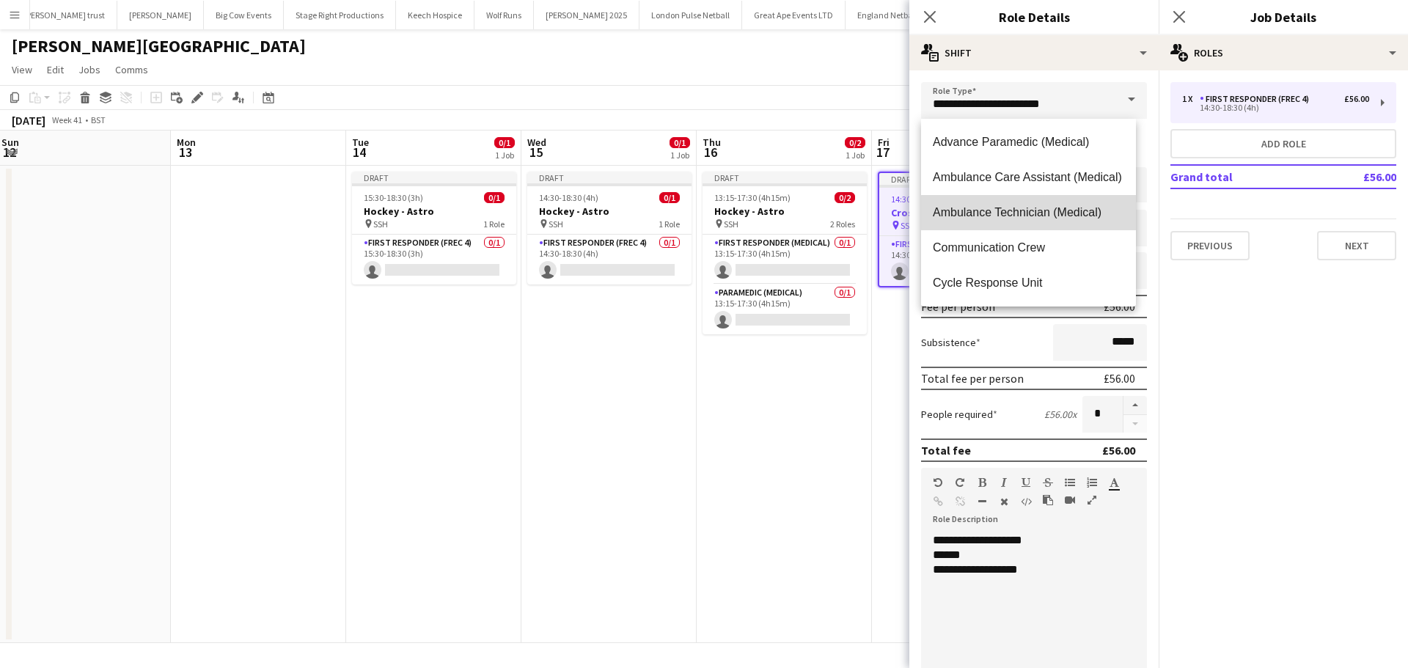
click at [1063, 216] on span "Ambulance Technician (Medical)" at bounding box center [1028, 212] width 191 height 14
type input "**********"
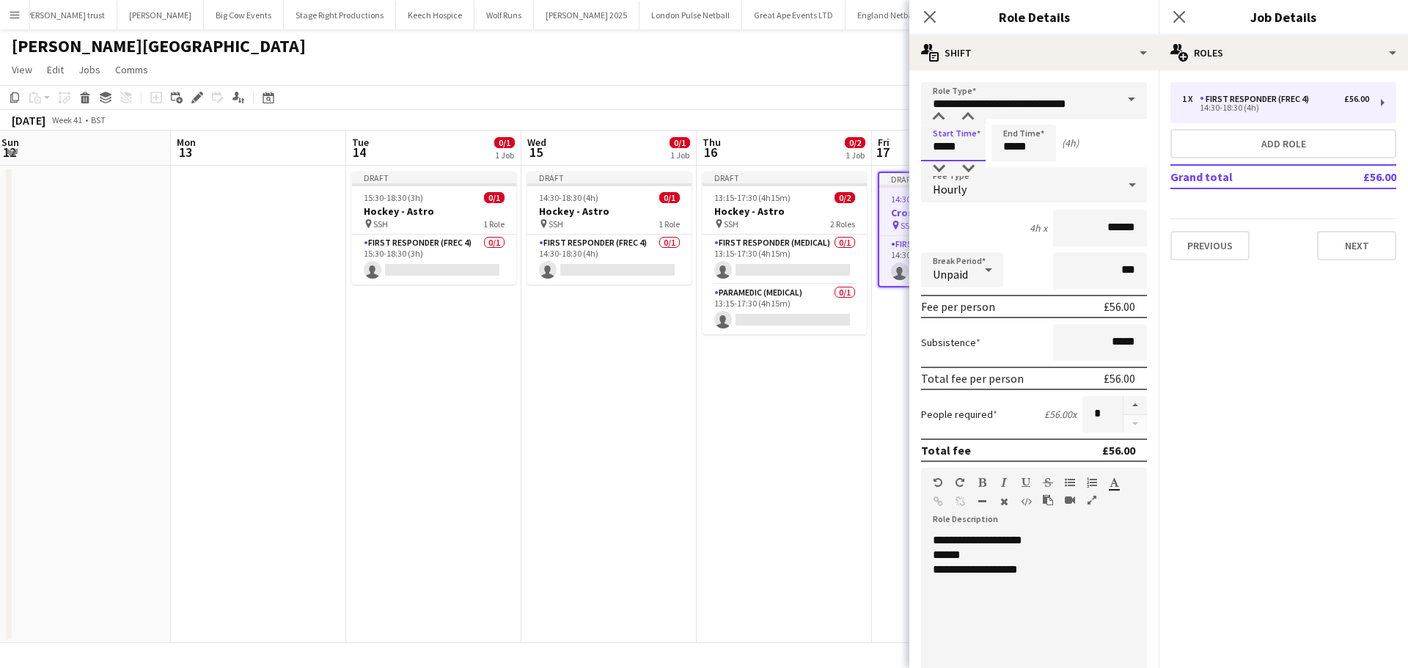
click at [960, 155] on input "*****" at bounding box center [953, 143] width 65 height 37
click at [965, 166] on div at bounding box center [967, 168] width 29 height 15
type input "*****"
click at [964, 165] on div at bounding box center [967, 168] width 29 height 15
click at [1041, 141] on input "*****" at bounding box center [1023, 143] width 65 height 37
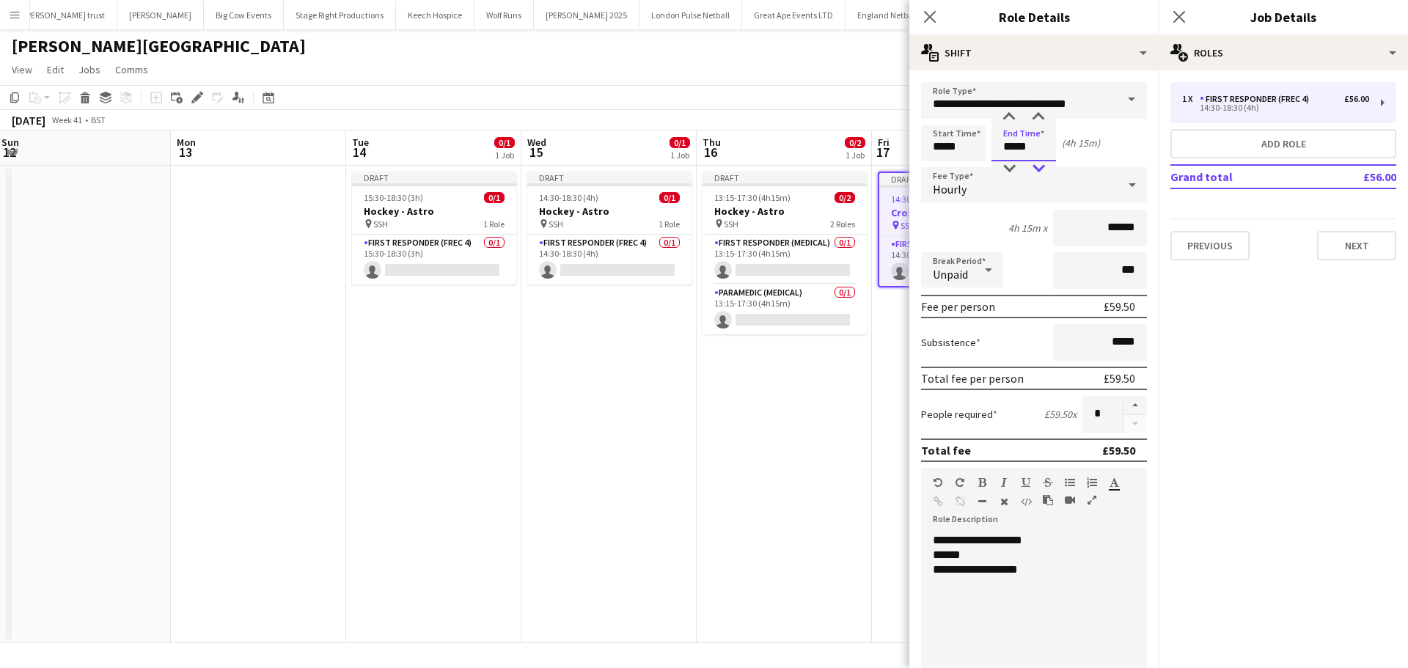
click at [1038, 162] on div at bounding box center [1037, 168] width 29 height 15
type input "*****"
click at [1038, 162] on div at bounding box center [1037, 168] width 29 height 15
drag, startPoint x: 1043, startPoint y: 543, endPoint x: 1009, endPoint y: 543, distance: 34.5
click at [1009, 543] on div "**********" at bounding box center [1028, 621] width 215 height 176
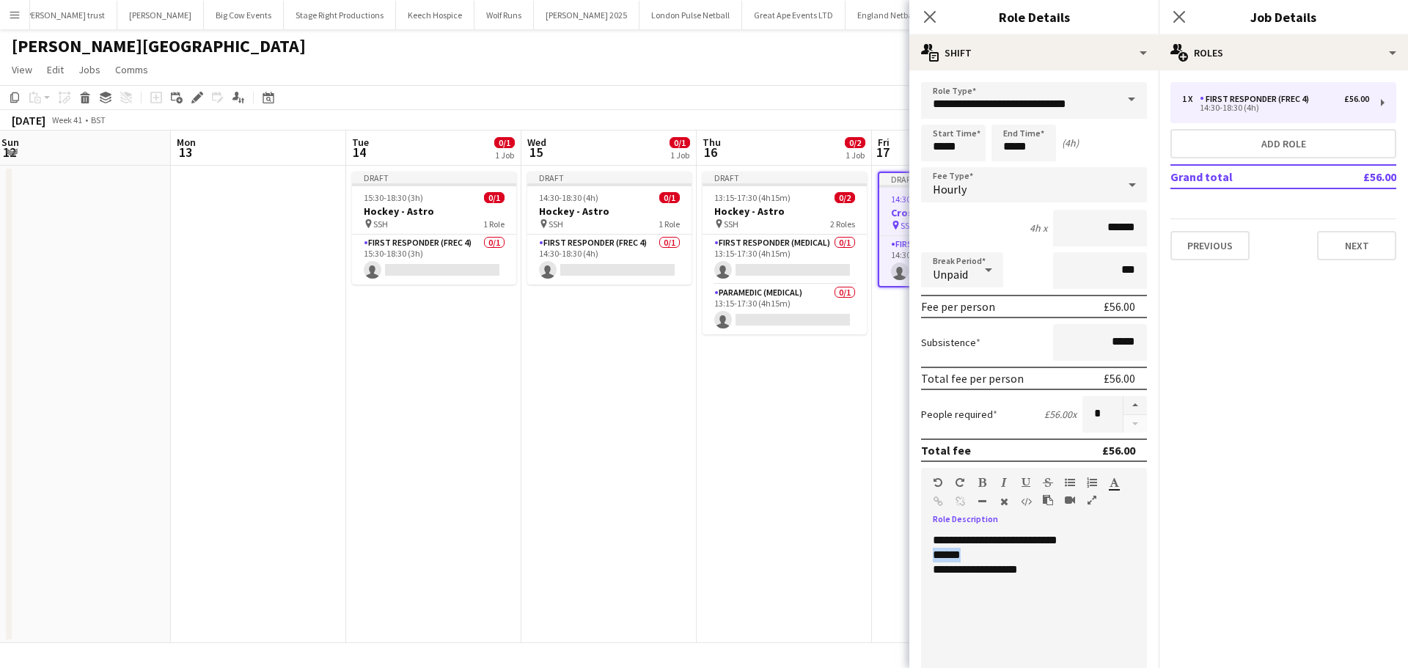
drag, startPoint x: 969, startPoint y: 559, endPoint x: 933, endPoint y: 557, distance: 36.7
click at [933, 557] on div "******" at bounding box center [1028, 555] width 191 height 15
drag, startPoint x: 1034, startPoint y: 568, endPoint x: 975, endPoint y: 575, distance: 59.8
click at [975, 575] on div "**********" at bounding box center [1028, 569] width 191 height 15
click at [1211, 240] on button "Previous" at bounding box center [1209, 245] width 79 height 29
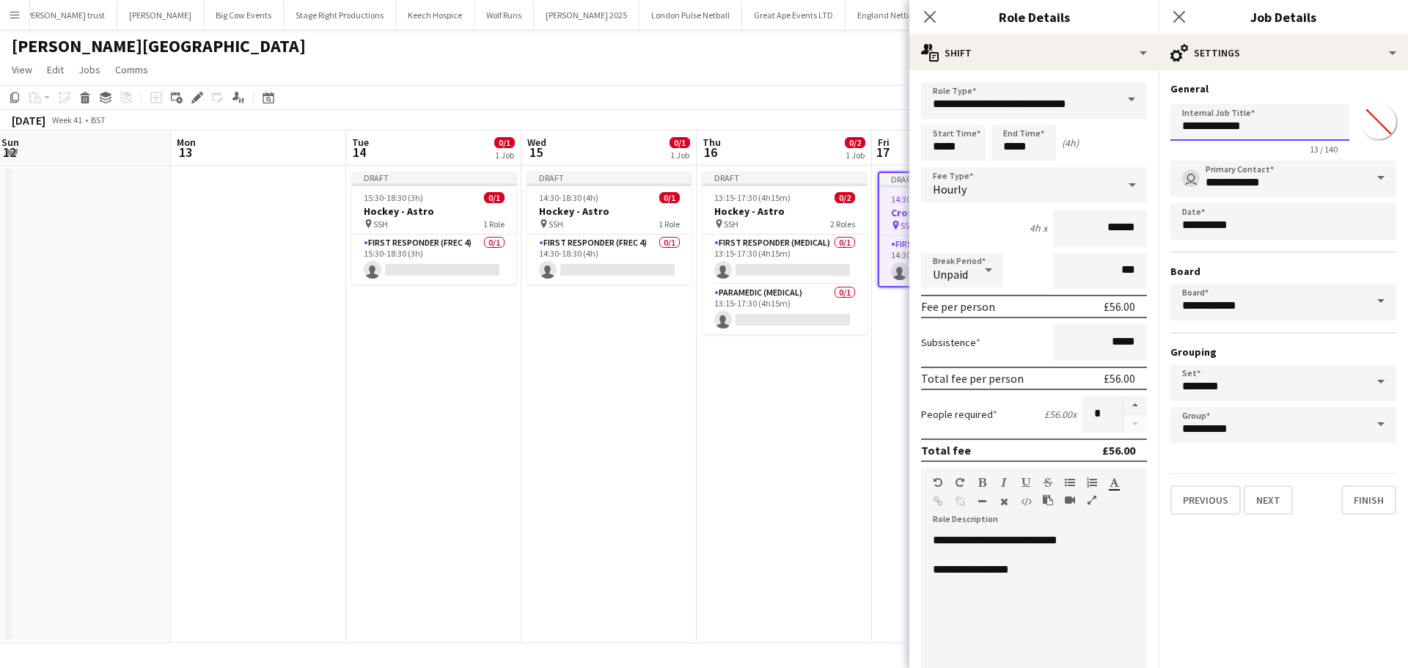
click at [1279, 130] on input "**********" at bounding box center [1259, 122] width 179 height 37
type input "**********"
click at [1374, 504] on button "Finish" at bounding box center [1368, 499] width 55 height 29
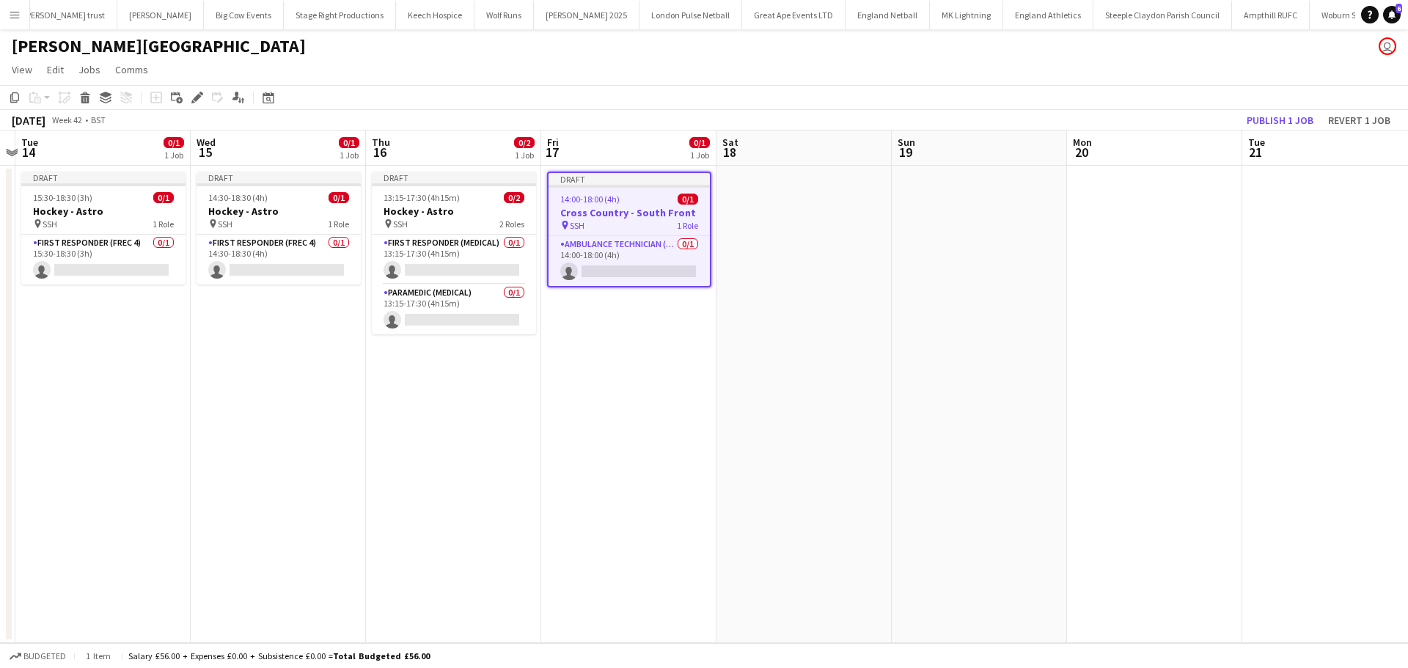
drag, startPoint x: 1268, startPoint y: 256, endPoint x: 499, endPoint y: 308, distance: 770.1
click at [505, 311] on app-calendar-viewport "Sat 11 0/1 1 Job Sun 12 Mon 13 Tue 14 0/1 1 Job Wed 15 0/1 1 Job Thu 16 0/2 1 J…" at bounding box center [704, 386] width 1408 height 512
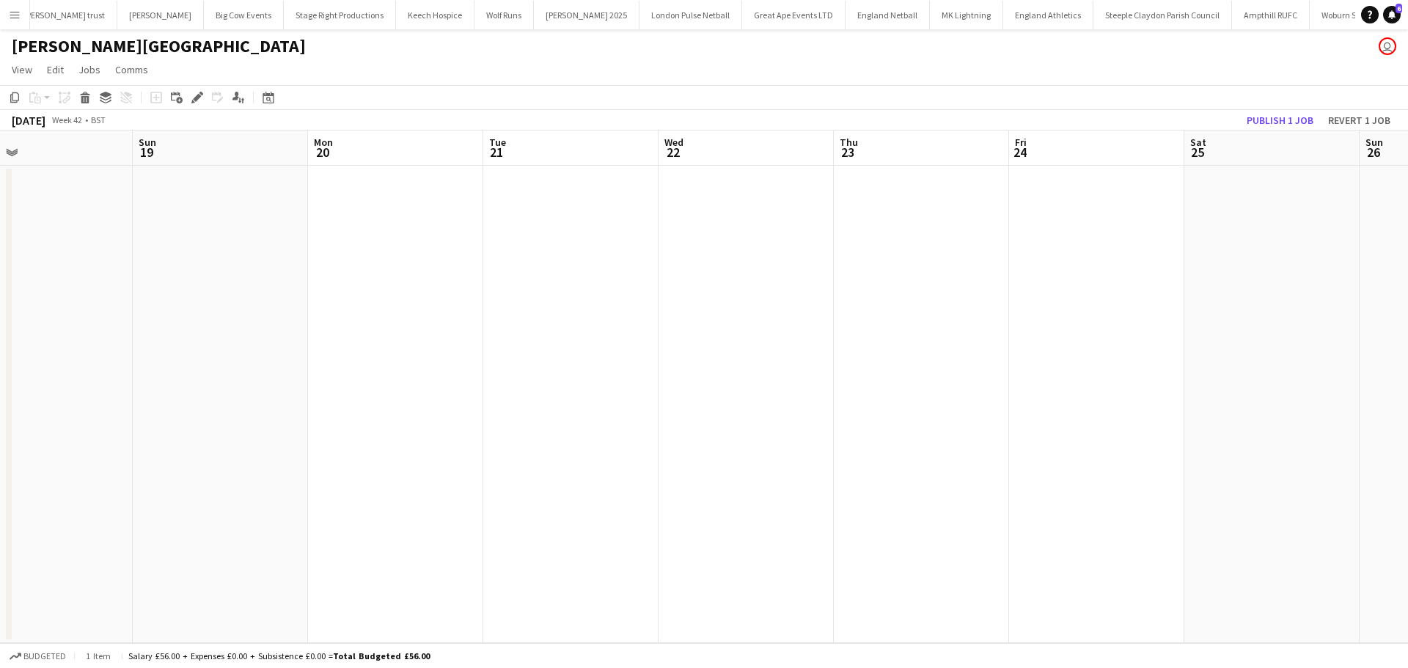
drag, startPoint x: 469, startPoint y: 324, endPoint x: 398, endPoint y: 310, distance: 72.5
click at [316, 324] on app-calendar-viewport "Thu 16 0/2 1 Job Fri 17 0/1 1 Job Sat 18 Sun 19 Mon 20 Tue 21 Wed 22 Thu 23 Fri…" at bounding box center [704, 386] width 1408 height 512
drag, startPoint x: 562, startPoint y: 328, endPoint x: 544, endPoint y: 314, distance: 22.9
click at [419, 328] on app-calendar-viewport "Mon 20 Tue 21 Wed 22 Thu 23 Fri 24 Sat 25 Sun 26 Mon 27 Tue 28 Wed 29 Thu 30 Fr…" at bounding box center [704, 386] width 1408 height 512
click at [456, 315] on app-calendar-viewport "Fri 24 Sat 25 Sun 26 Mon 27 Tue 28 Wed 29 Thu 30 Fri 31 Sat 1 Sun 2 Mon 3 Tue 4…" at bounding box center [704, 386] width 1408 height 512
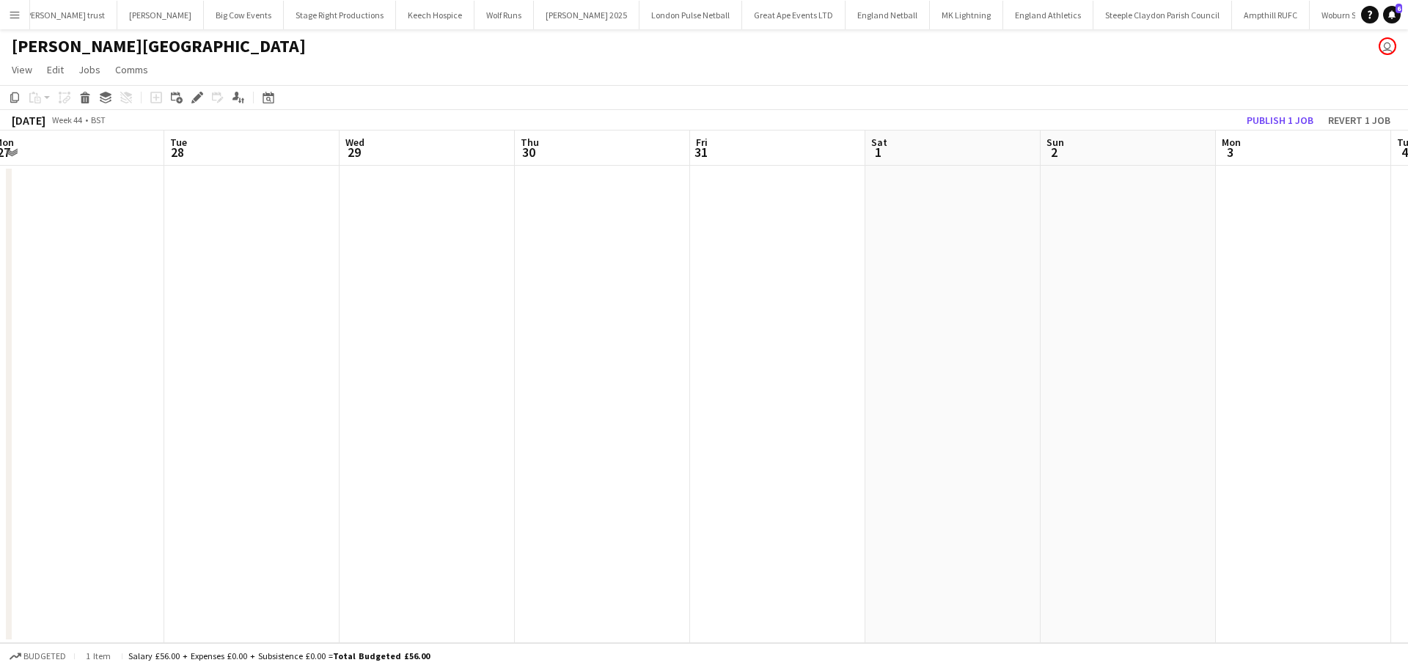
drag, startPoint x: 1068, startPoint y: 281, endPoint x: 949, endPoint y: 279, distance: 118.8
click at [942, 281] on app-calendar-viewport "Fri 24 Sat 25 Sun 26 Mon 27 Tue 28 Wed 29 Thu 30 Fri 31 Sat 1 Sun 2 Mon 3 Tue 4…" at bounding box center [704, 386] width 1408 height 512
click at [1108, 194] on app-date-cell at bounding box center [1105, 404] width 175 height 477
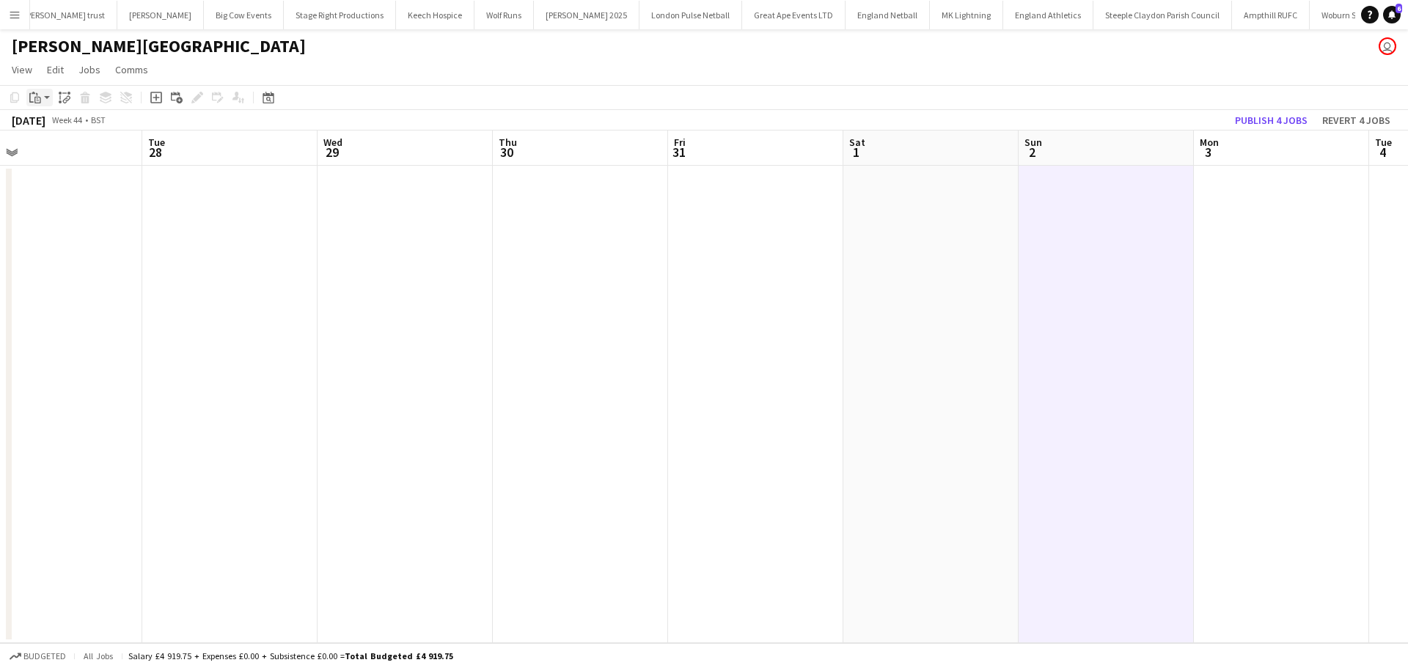
click at [43, 90] on div "Paste" at bounding box center [35, 98] width 18 height 18
click at [60, 133] on div "Paste Ctrl+V Paste with crew Ctrl+Shift+V" at bounding box center [107, 138] width 161 height 62
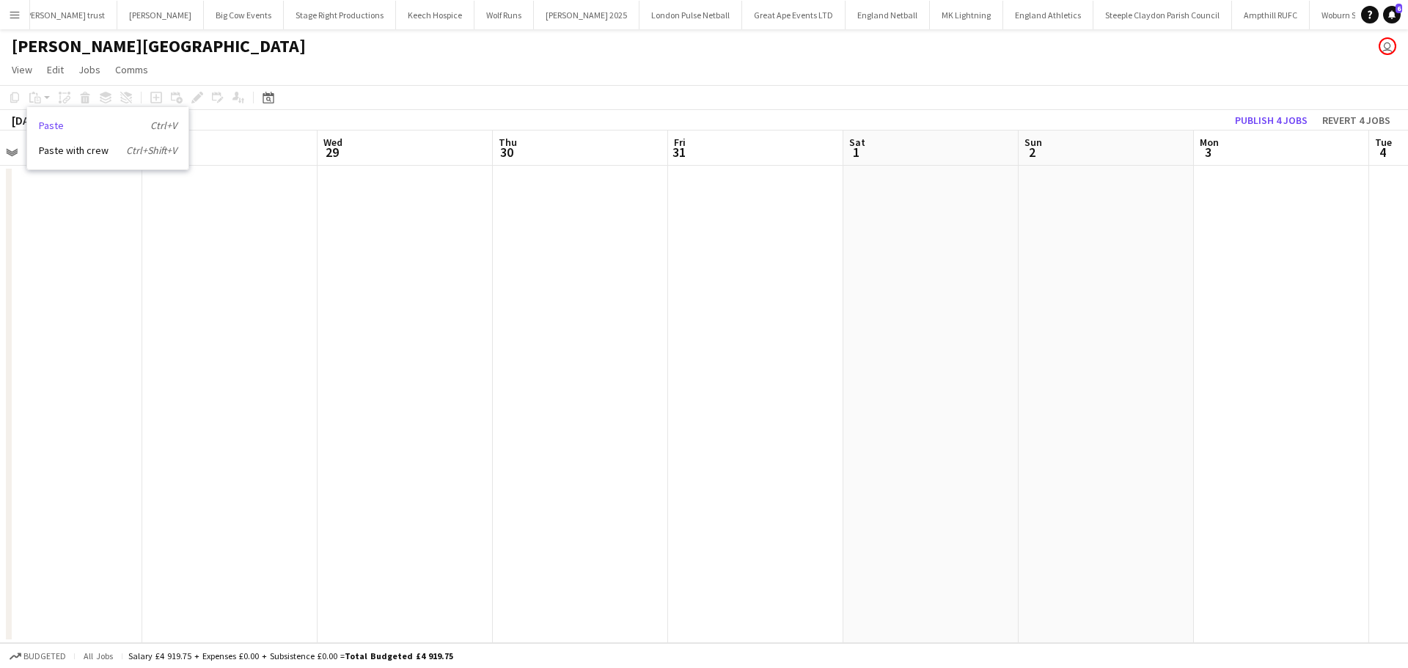
click at [56, 125] on link "Paste Ctrl+V" at bounding box center [108, 125] width 138 height 13
click at [1086, 197] on app-date-cell at bounding box center [1105, 404] width 175 height 477
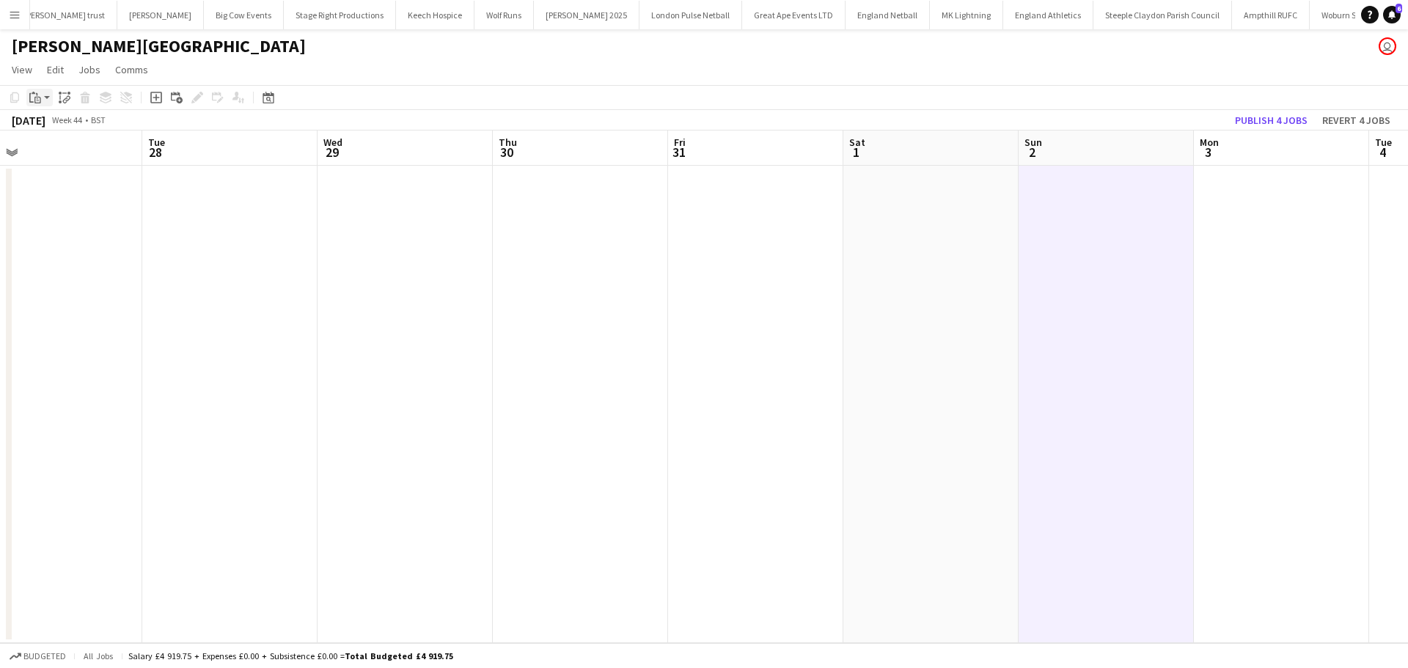
click at [37, 101] on icon "Paste" at bounding box center [35, 98] width 12 height 12
click at [54, 122] on link "Paste Ctrl+V" at bounding box center [108, 125] width 138 height 13
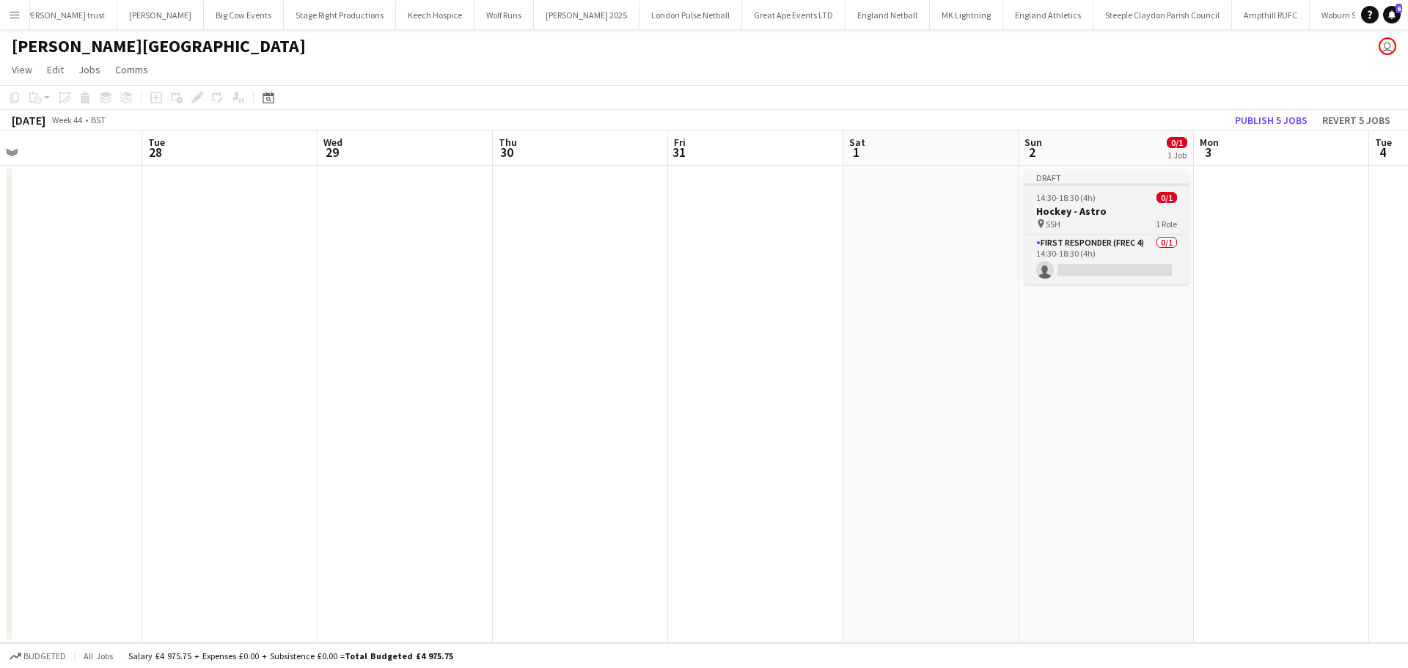
click at [1102, 215] on h3 "Hockey - Astro" at bounding box center [1106, 211] width 164 height 13
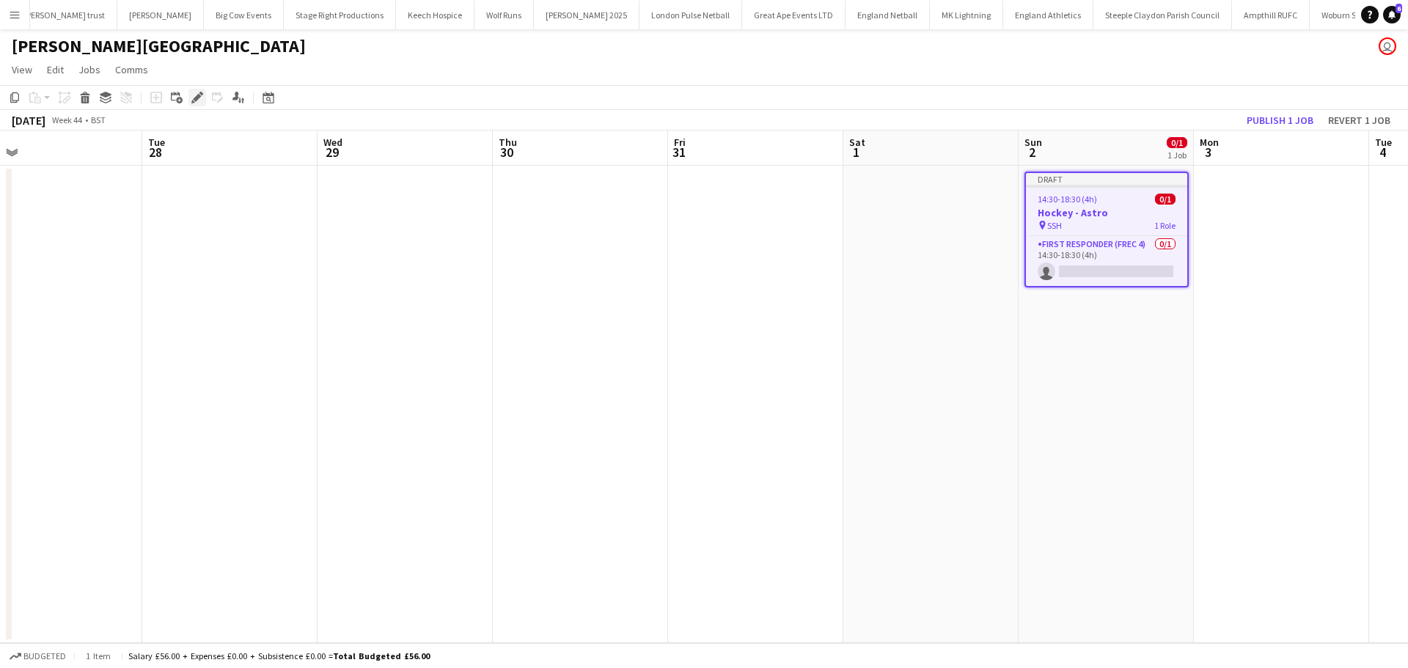
click at [194, 98] on icon "Edit" at bounding box center [197, 98] width 12 height 12
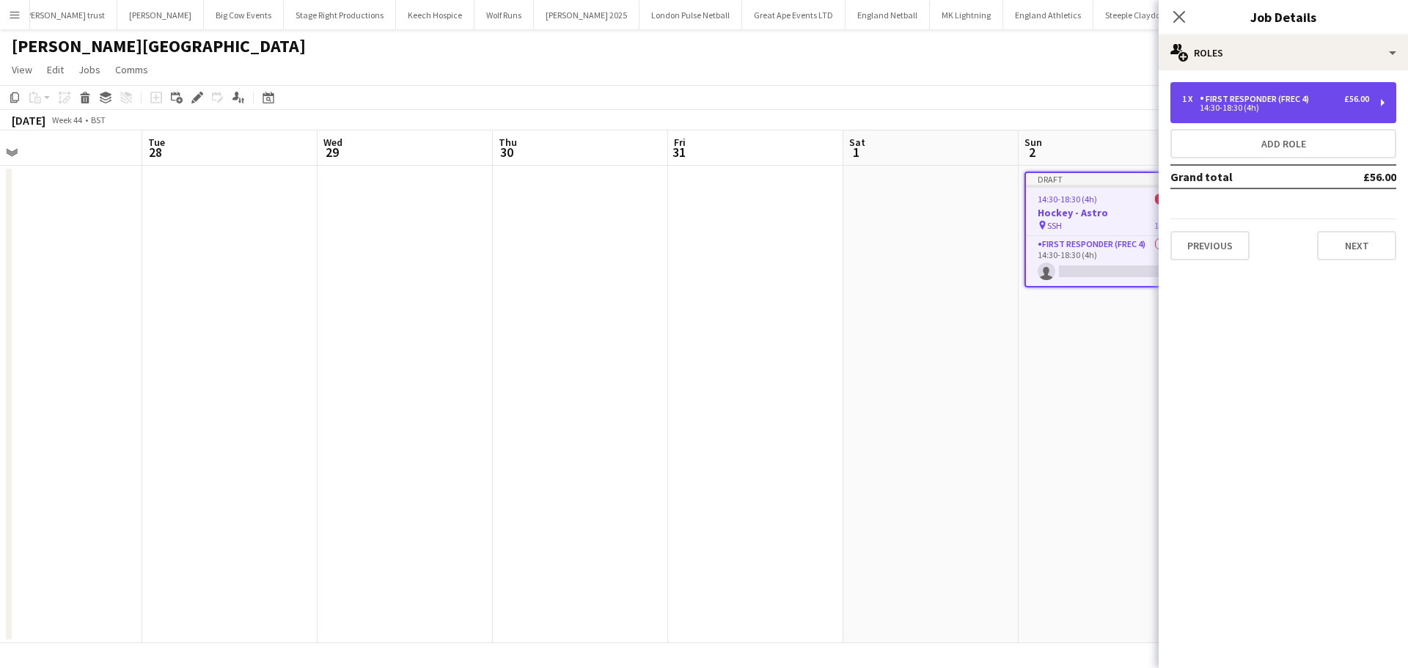
click at [1254, 111] on div "14:30-18:30 (4h)" at bounding box center [1275, 107] width 187 height 7
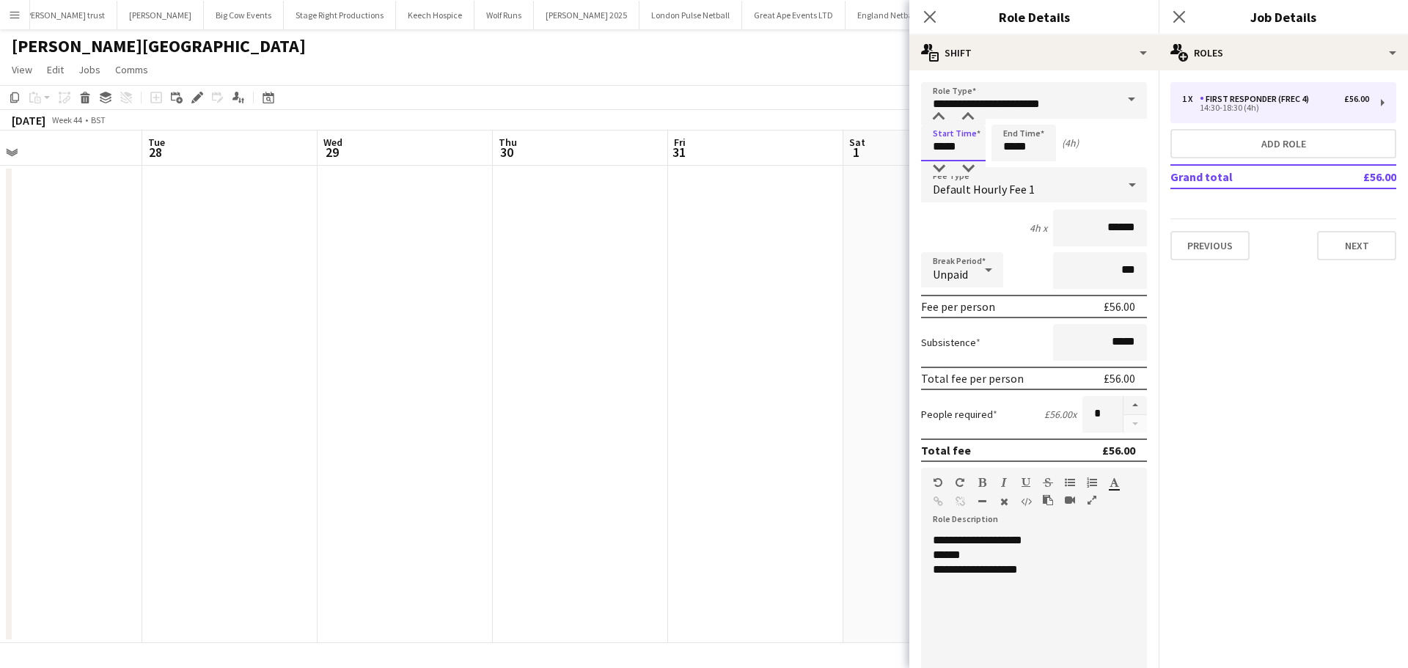
click at [977, 144] on input "*****" at bounding box center [953, 143] width 65 height 37
click at [946, 170] on div at bounding box center [938, 168] width 29 height 15
click at [960, 169] on div at bounding box center [967, 168] width 29 height 15
type input "*****"
drag, startPoint x: 960, startPoint y: 169, endPoint x: 979, endPoint y: 165, distance: 18.7
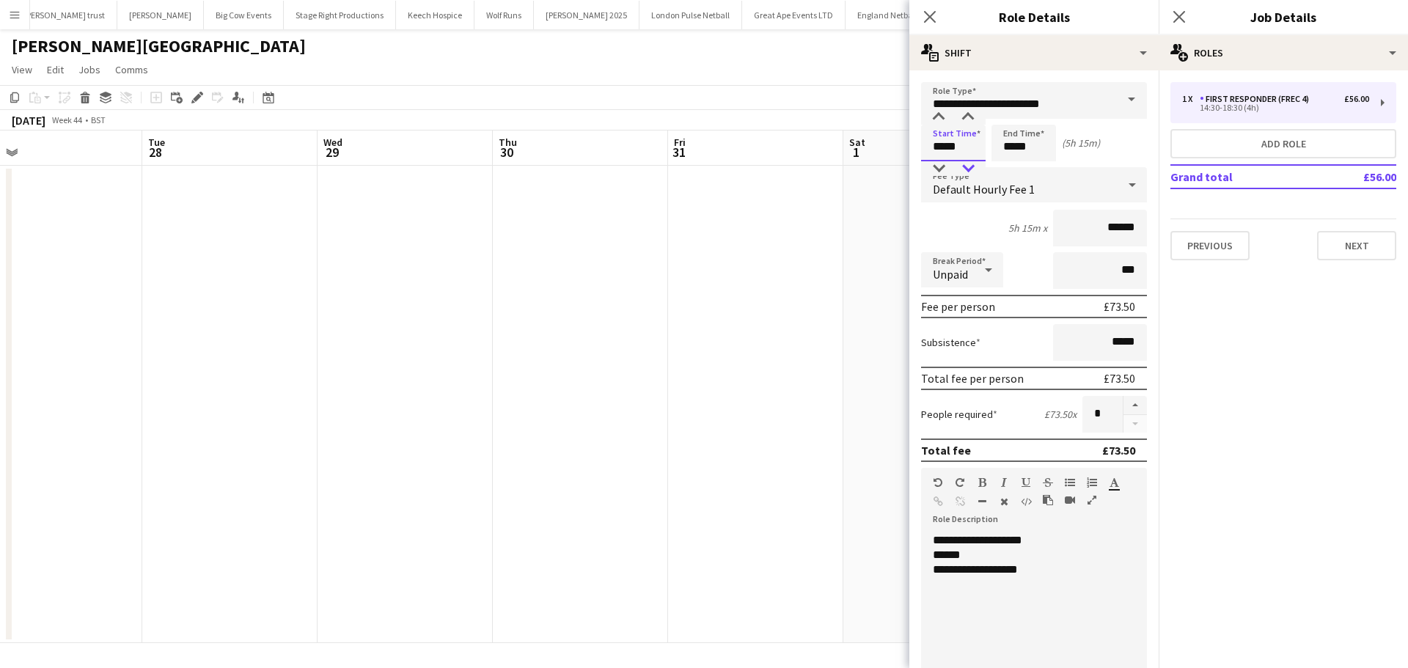
click at [962, 169] on div at bounding box center [967, 168] width 29 height 15
click at [1018, 160] on input "*****" at bounding box center [1023, 143] width 65 height 37
click at [1005, 166] on div at bounding box center [1008, 168] width 29 height 15
type input "*****"
click at [1005, 166] on div at bounding box center [1008, 168] width 29 height 15
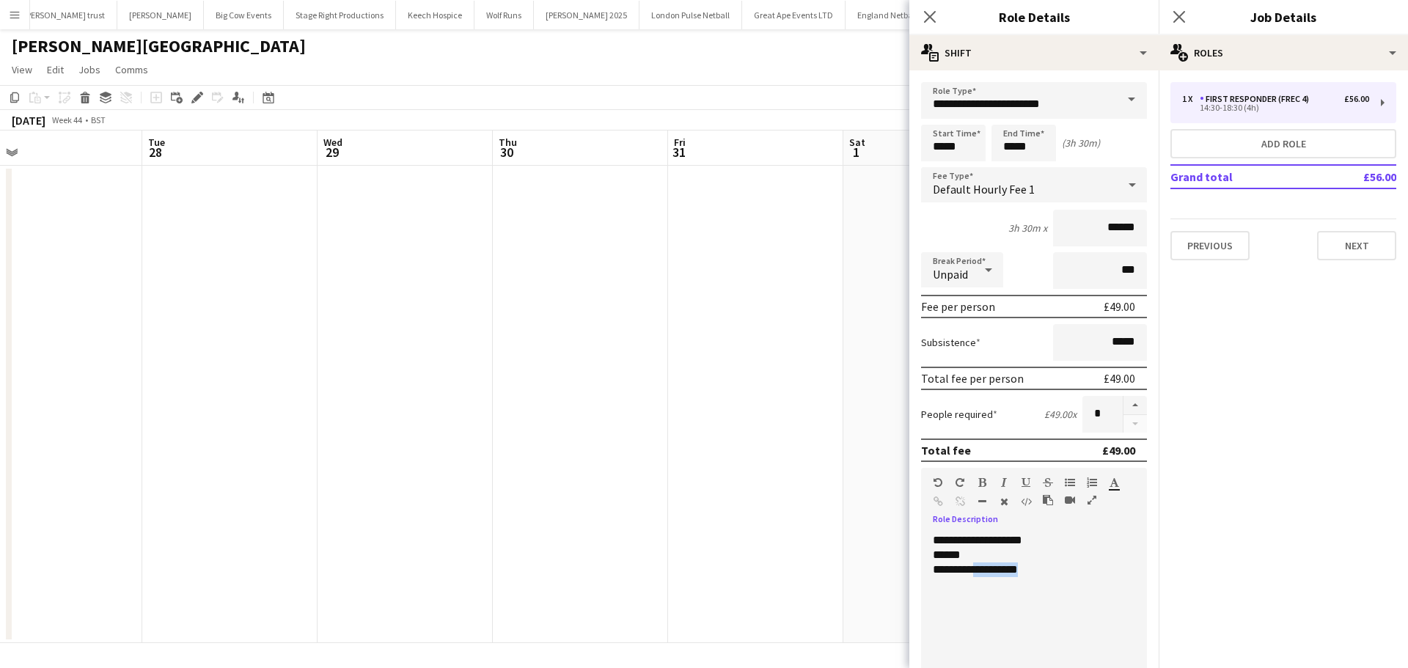
drag, startPoint x: 1025, startPoint y: 568, endPoint x: 972, endPoint y: 568, distance: 52.8
click at [972, 568] on div "**********" at bounding box center [1028, 569] width 191 height 15
drag, startPoint x: 1081, startPoint y: 567, endPoint x: 1095, endPoint y: 555, distance: 18.8
click at [1081, 566] on div "**********" at bounding box center [1028, 569] width 191 height 15
click at [1179, 14] on icon "Close pop-in" at bounding box center [1179, 17] width 14 height 14
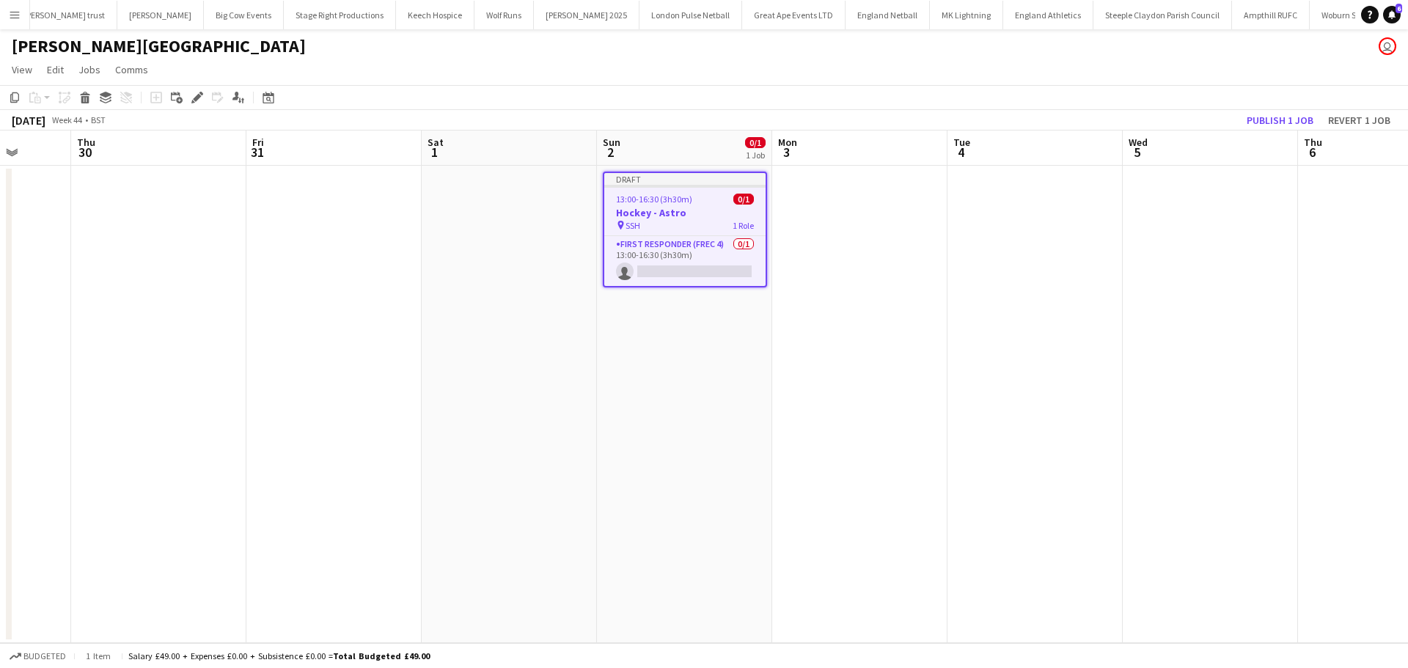
drag, startPoint x: 1264, startPoint y: 262, endPoint x: 844, endPoint y: 303, distance: 422.0
click at [844, 303] on app-calendar-viewport "Mon 27 Tue 28 Wed 29 Thu 30 Fri 31 Sat 1 Sun 2 0/1 1 Job Mon 3 Tue 4 Wed 5 Thu …" at bounding box center [704, 386] width 1408 height 512
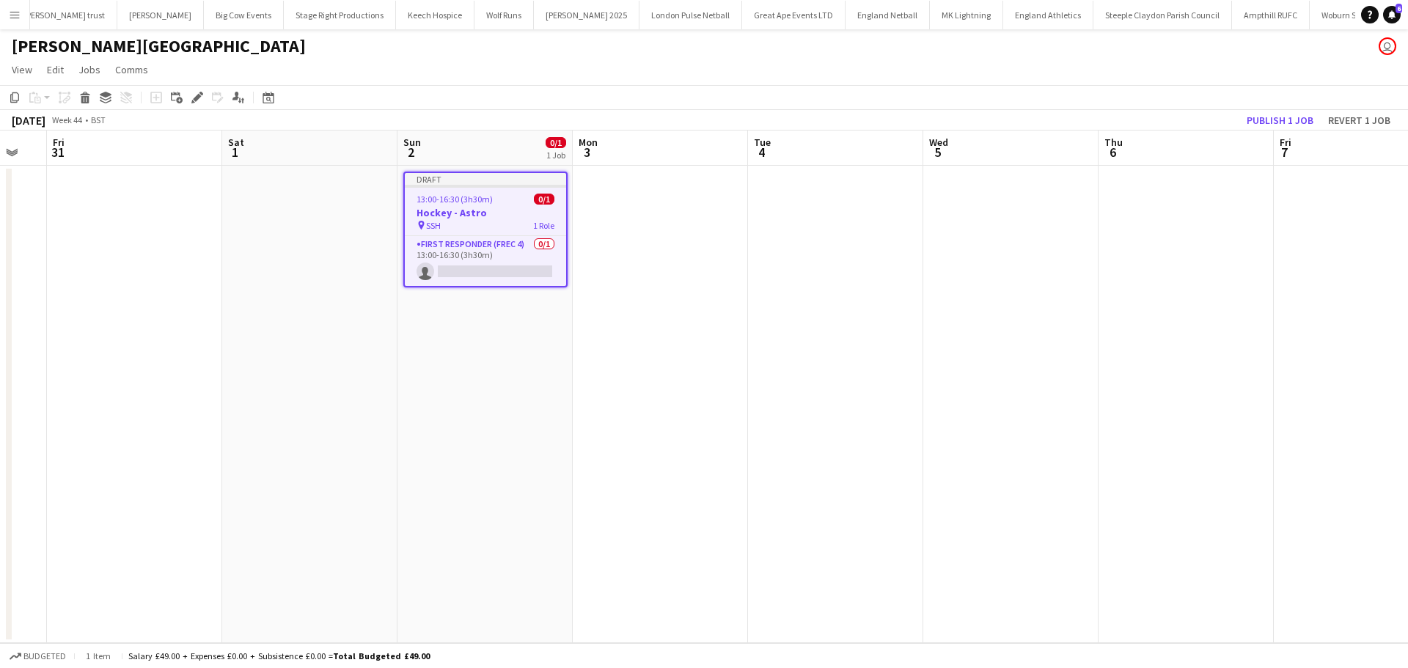
drag, startPoint x: 830, startPoint y: 305, endPoint x: 725, endPoint y: 306, distance: 104.8
click at [725, 306] on app-calendar-viewport "Tue 28 Wed 29 Thu 30 Fri 31 Sat 1 Sun 2 0/1 1 Job Mon 3 Tue 4 Wed 5 Thu 6 Fri 7…" at bounding box center [704, 386] width 1408 height 512
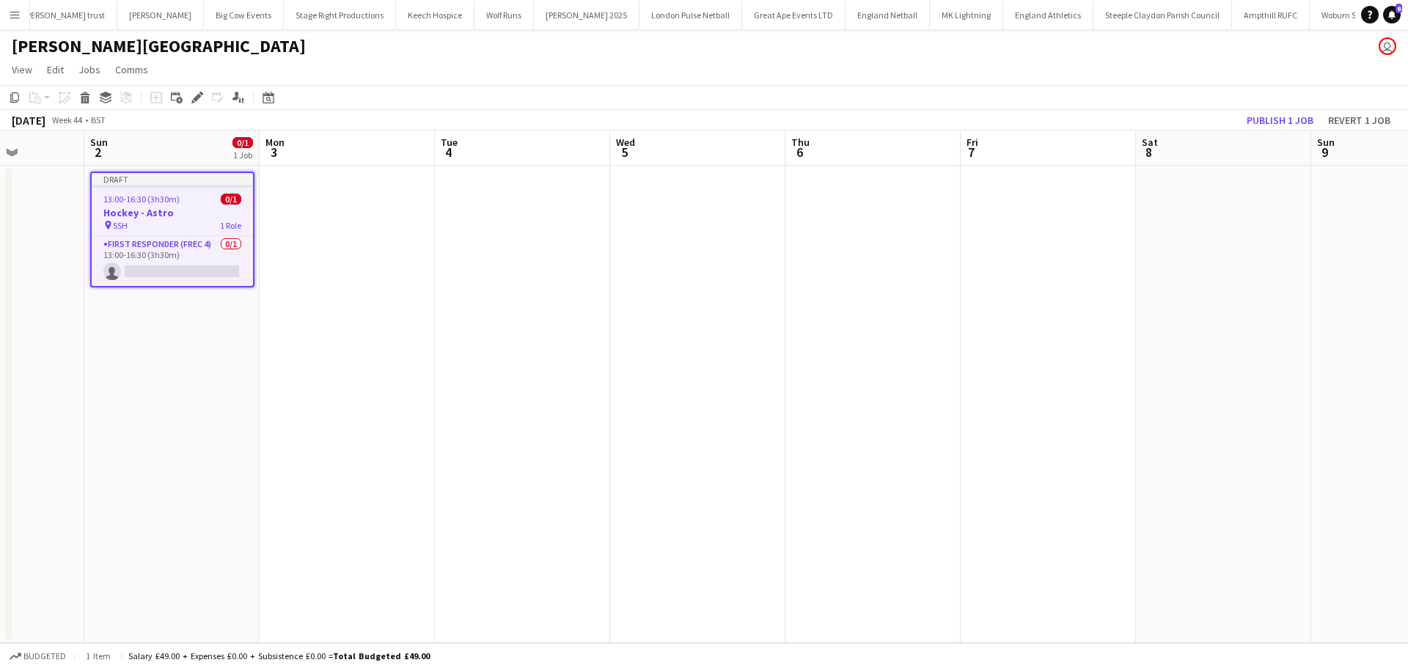
drag, startPoint x: 1003, startPoint y: 302, endPoint x: 890, endPoint y: 323, distance: 114.8
click at [692, 335] on app-calendar-viewport "Thu 30 Fri 31 Sat 1 Sun 2 0/1 1 Job Mon 3 Tue 4 Wed 5 Thu 6 Fri 7 Sat 8 Sun 9 M…" at bounding box center [704, 386] width 1408 height 512
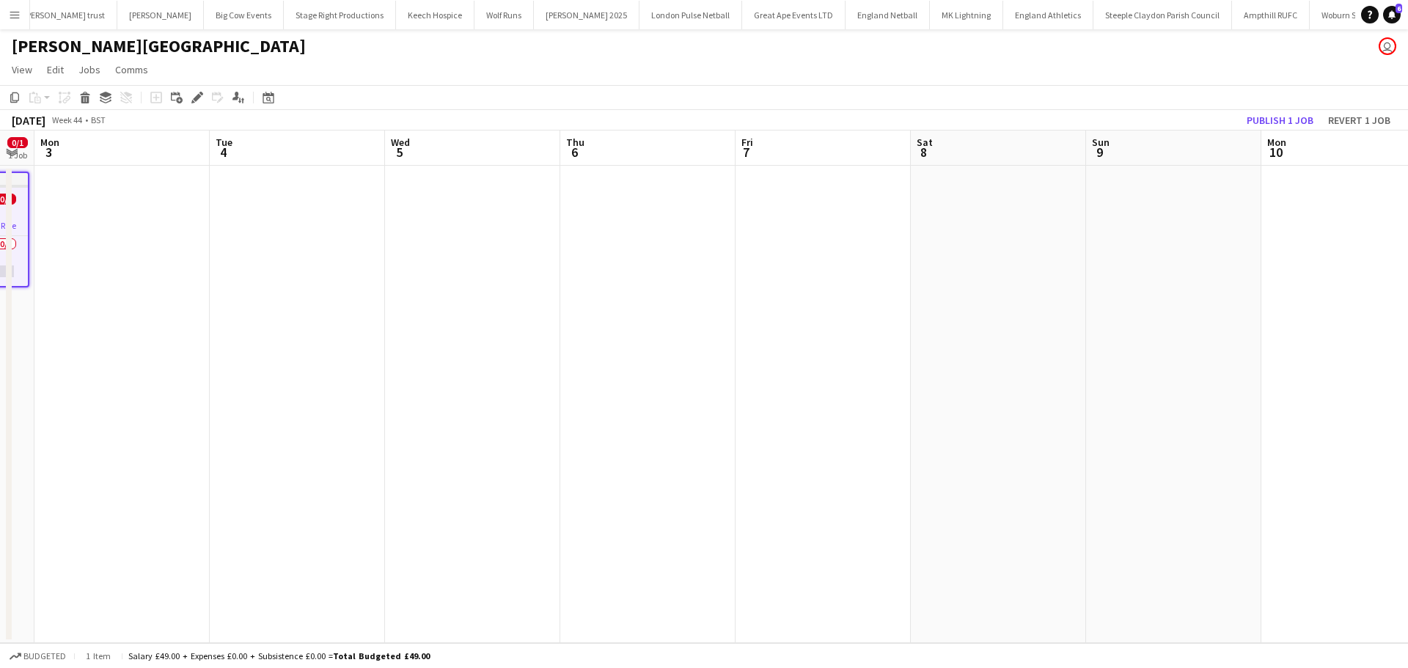
scroll to position [0, 496]
drag, startPoint x: 878, startPoint y: 332, endPoint x: 669, endPoint y: 337, distance: 208.3
click at [667, 339] on app-calendar-viewport "Fri 31 Sat 1 Sun 2 0/1 1 Job Mon 3 Tue 4 Wed 5 Thu 6 Fri 7 Sat 8 Sun 9 Mon 10 T…" at bounding box center [704, 386] width 1408 height 512
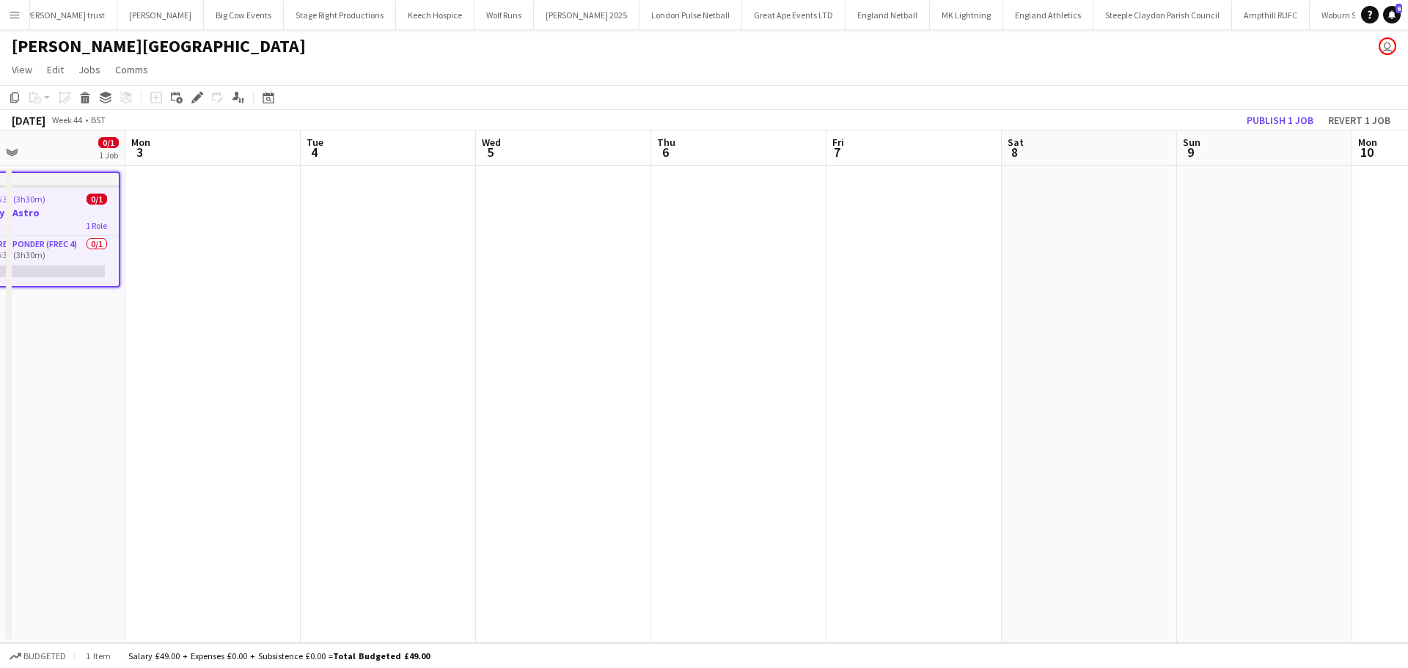
drag, startPoint x: 588, startPoint y: 325, endPoint x: 1034, endPoint y: 326, distance: 446.5
click at [1034, 325] on app-calendar-viewport "Fri 31 Sat 1 Sun 2 0/1 1 Job Mon 3 Tue 4 Wed 5 Thu 6 Fri 7 Sat 8 Sun 9 Mon 10 T…" at bounding box center [704, 386] width 1408 height 512
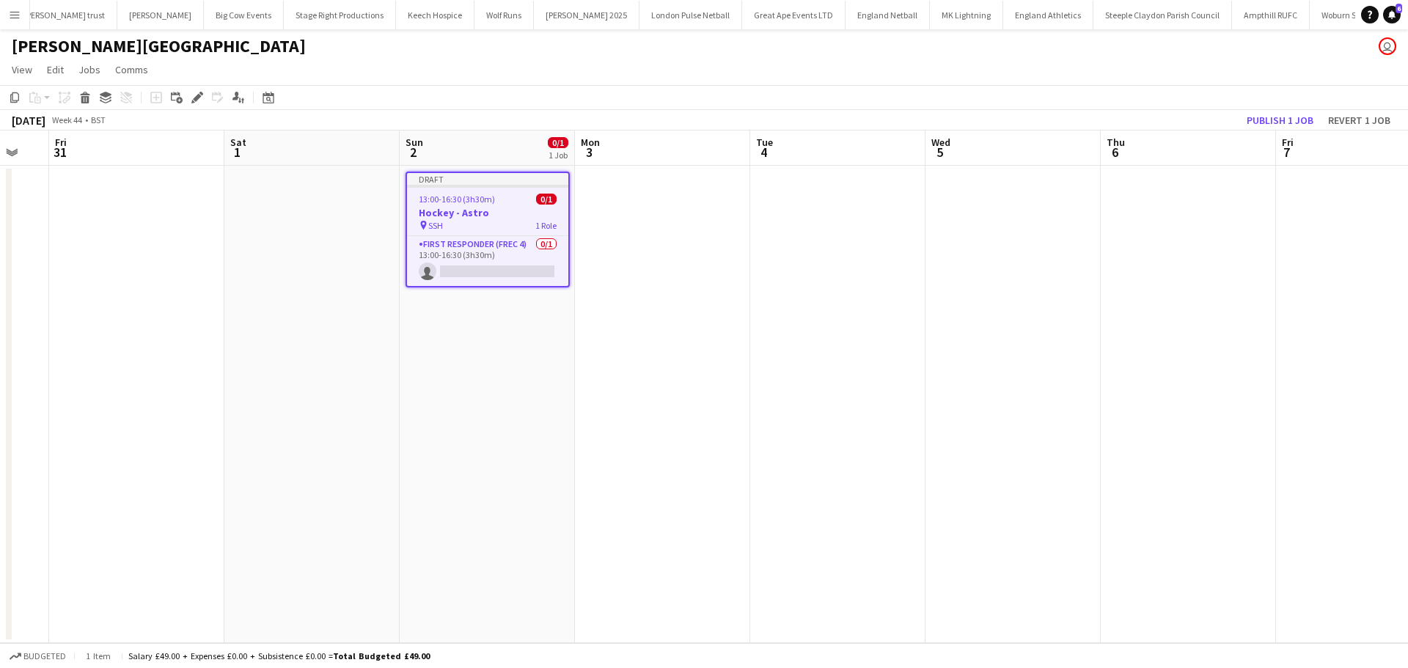
drag, startPoint x: 617, startPoint y: 328, endPoint x: 1111, endPoint y: 328, distance: 494.9
click at [1111, 328] on app-calendar-viewport "Wed 29 Thu 30 Fri 31 Sat 1 Sun 2 0/1 1 Job Mon 3 Tue 4 Wed 5 Thu 6 Fri 7 Sat 8 …" at bounding box center [704, 386] width 1408 height 512
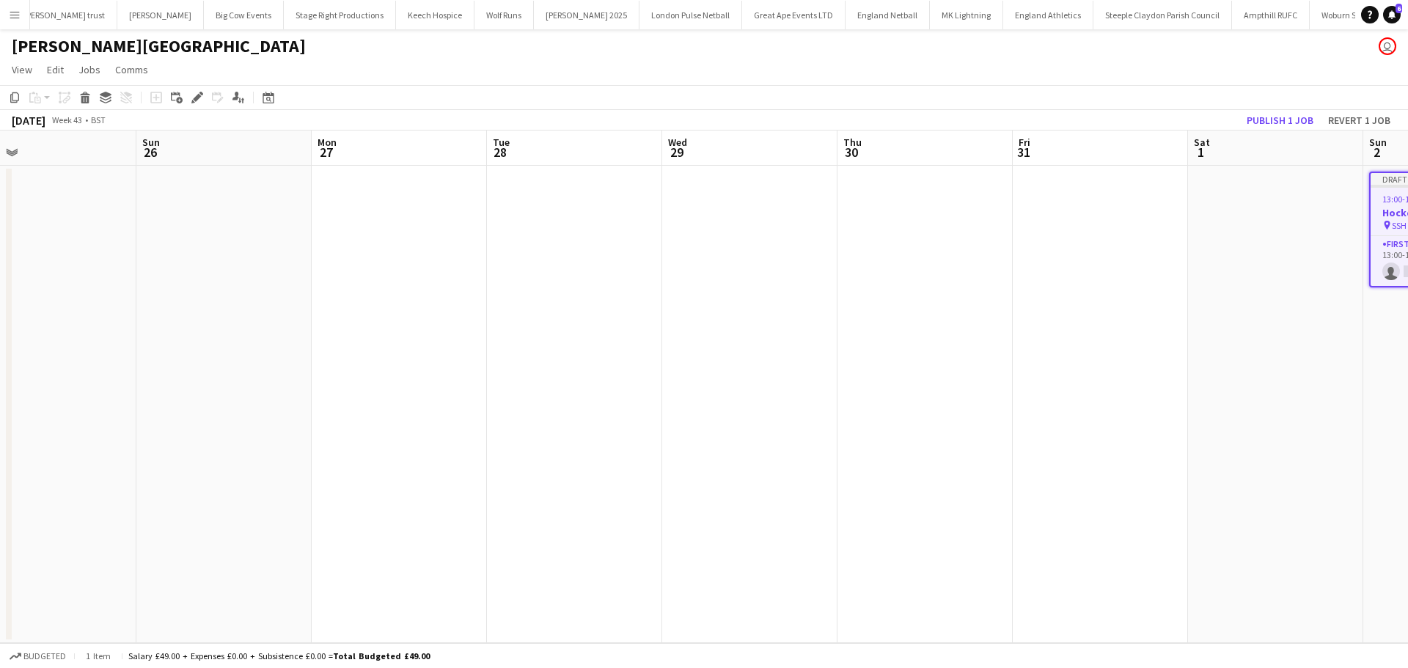
drag, startPoint x: 460, startPoint y: 346, endPoint x: 1097, endPoint y: 345, distance: 637.1
click at [1110, 345] on app-calendar-viewport "Thu 23 Fri 24 Sat 25 Sun 26 Mon 27 Tue 28 Wed 29 Thu 30 Fri 31 Sat 1 Sun 2 0/1 …" at bounding box center [704, 386] width 1408 height 512
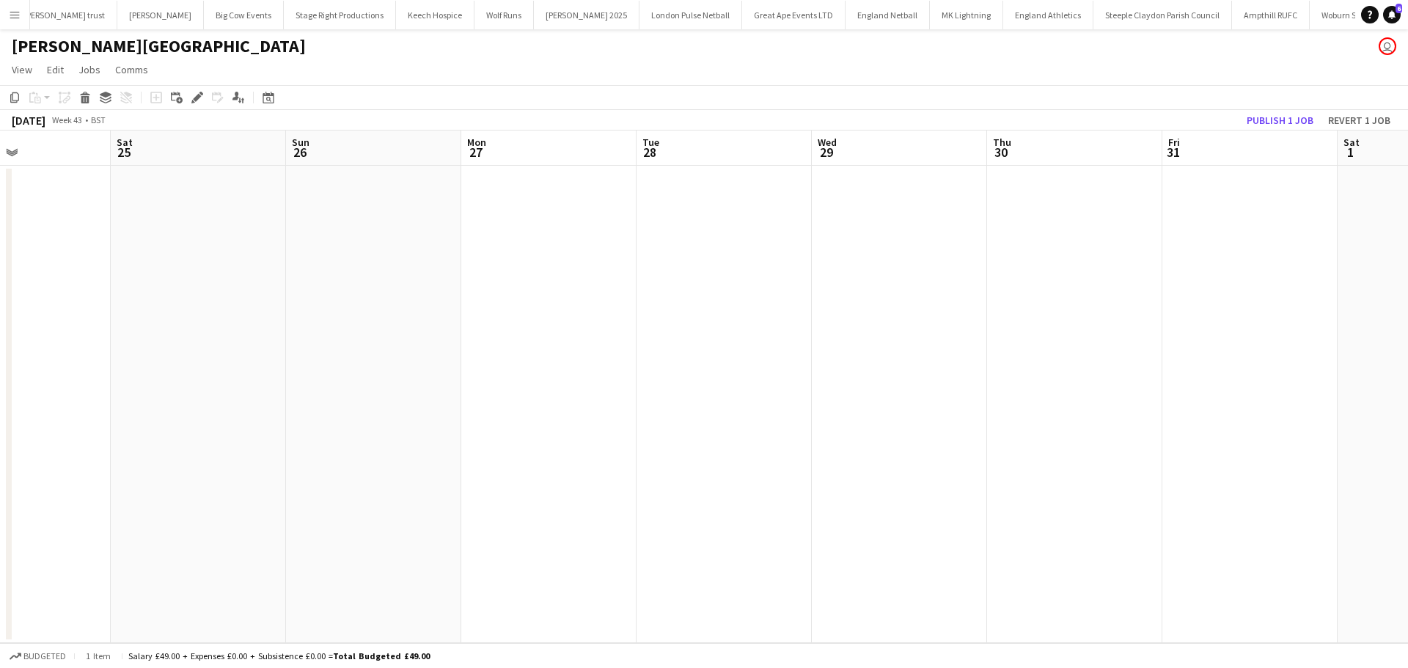
drag, startPoint x: 706, startPoint y: 345, endPoint x: 1103, endPoint y: 345, distance: 397.3
click at [1106, 345] on app-calendar-viewport "Wed 22 Thu 23 Fri 24 Sat 25 Sun 26 Mon 27 Tue 28 Wed 29 Thu 30 Fri 31 Sat 1 Sun…" at bounding box center [704, 386] width 1408 height 512
drag, startPoint x: 855, startPoint y: 370, endPoint x: 1122, endPoint y: 372, distance: 267.6
click at [1169, 370] on app-calendar-viewport "Sun 19 Mon 20 Tue 21 Wed 22 Thu 23 Fri 24 Sat 25 Sun 26 Mon 27 Tue 28 Wed 29 Th…" at bounding box center [704, 386] width 1408 height 512
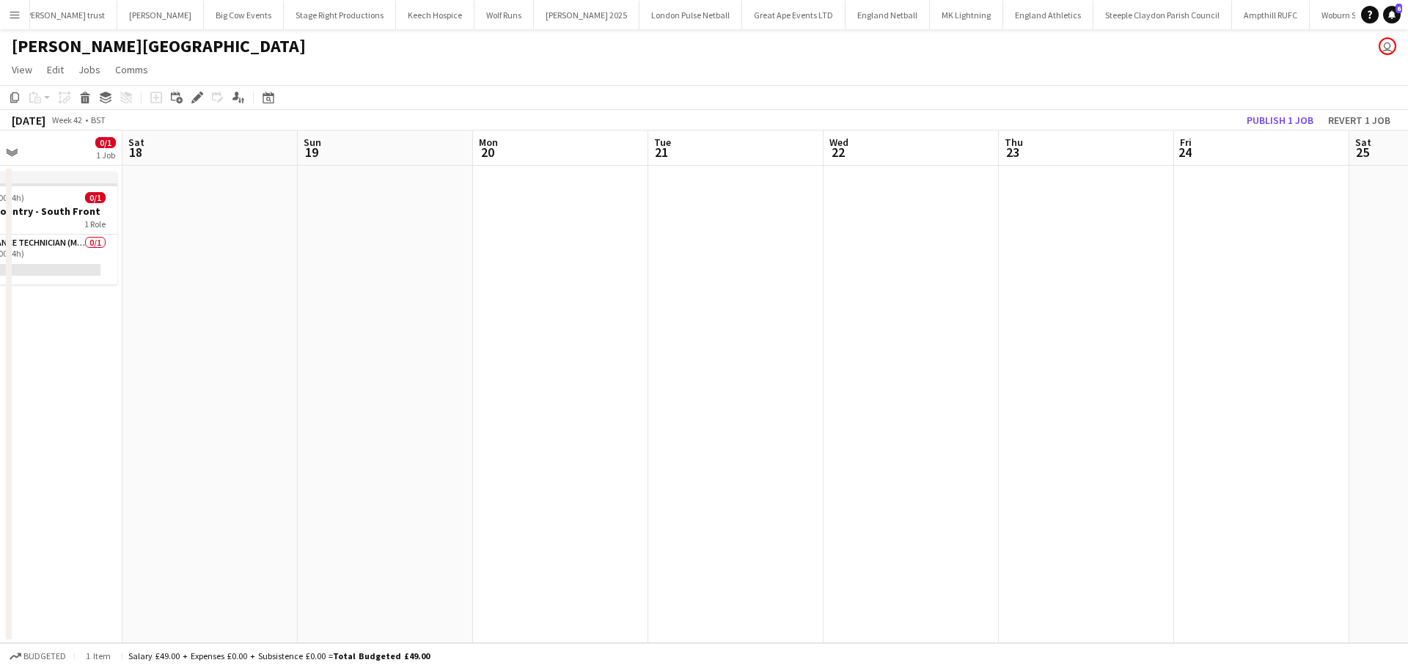
drag, startPoint x: 509, startPoint y: 385, endPoint x: 780, endPoint y: 459, distance: 281.2
click at [1178, 386] on app-calendar-viewport "Wed 15 0/1 1 Job Thu 16 0/2 1 Job Fri 17 0/1 1 Job Sat 18 Sun 19 Mon 20 Tue 21 …" at bounding box center [704, 386] width 1408 height 512
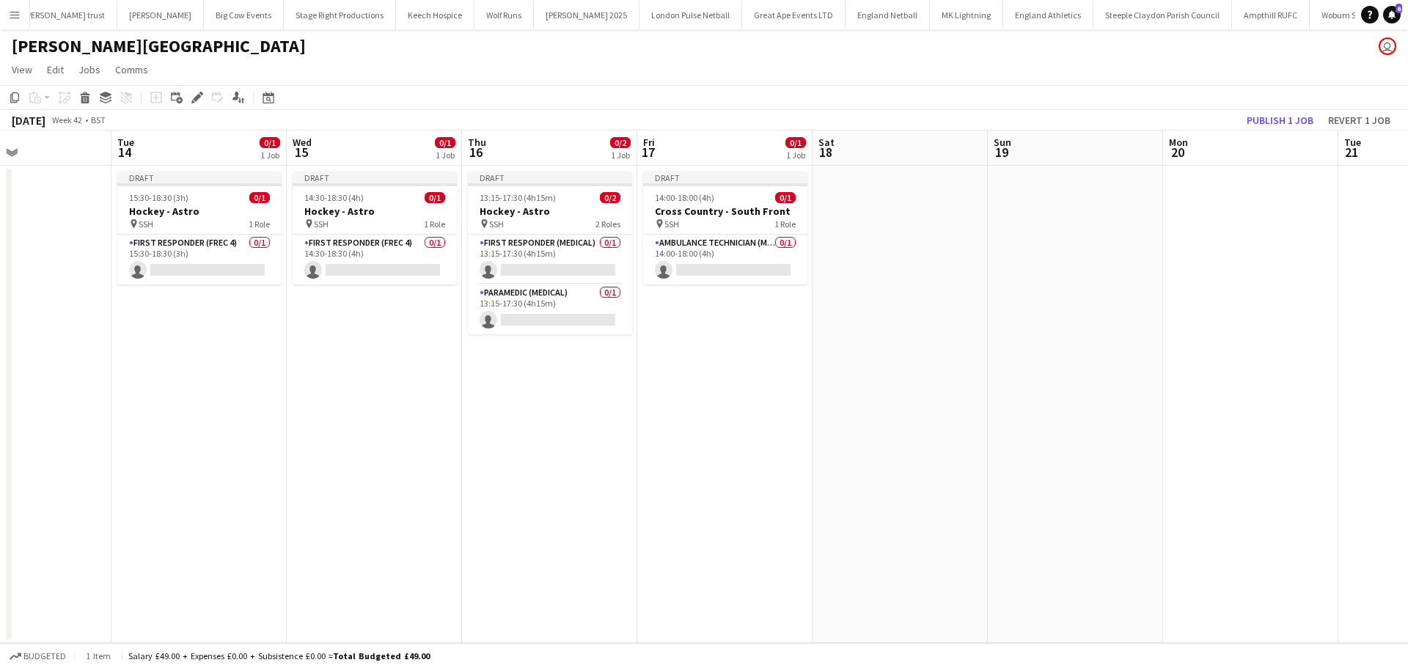
click at [536, 474] on app-calendar-viewport "Sat 11 0/1 1 Job Sun 12 Mon 13 Tue 14 0/1 1 Job Wed 15 0/1 1 Job Thu 16 0/2 1 J…" at bounding box center [704, 386] width 1408 height 512
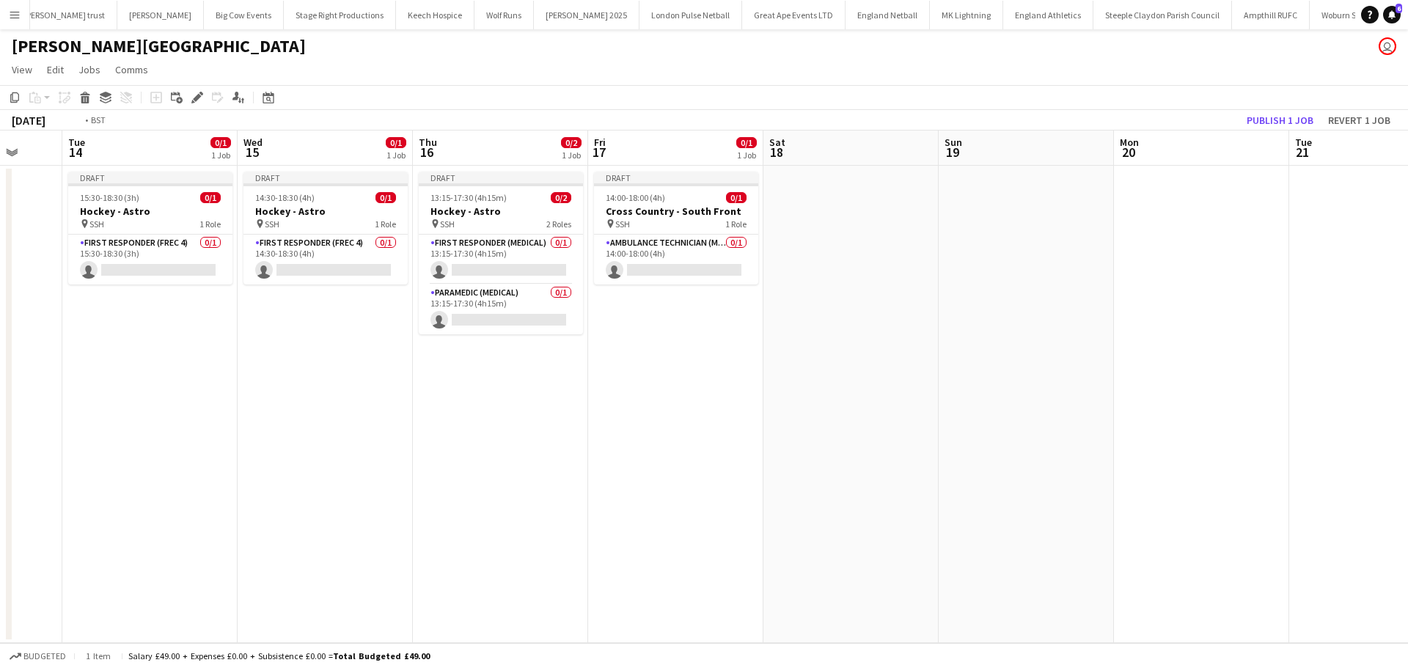
drag, startPoint x: 419, startPoint y: 454, endPoint x: 882, endPoint y: 470, distance: 463.6
click at [1274, 470] on app-calendar-viewport "Sat 11 0/1 1 Job Sun 12 Mon 13 Tue 14 0/1 1 Job Wed 15 0/1 1 Job Thu 16 0/2 1 J…" at bounding box center [704, 386] width 1408 height 512
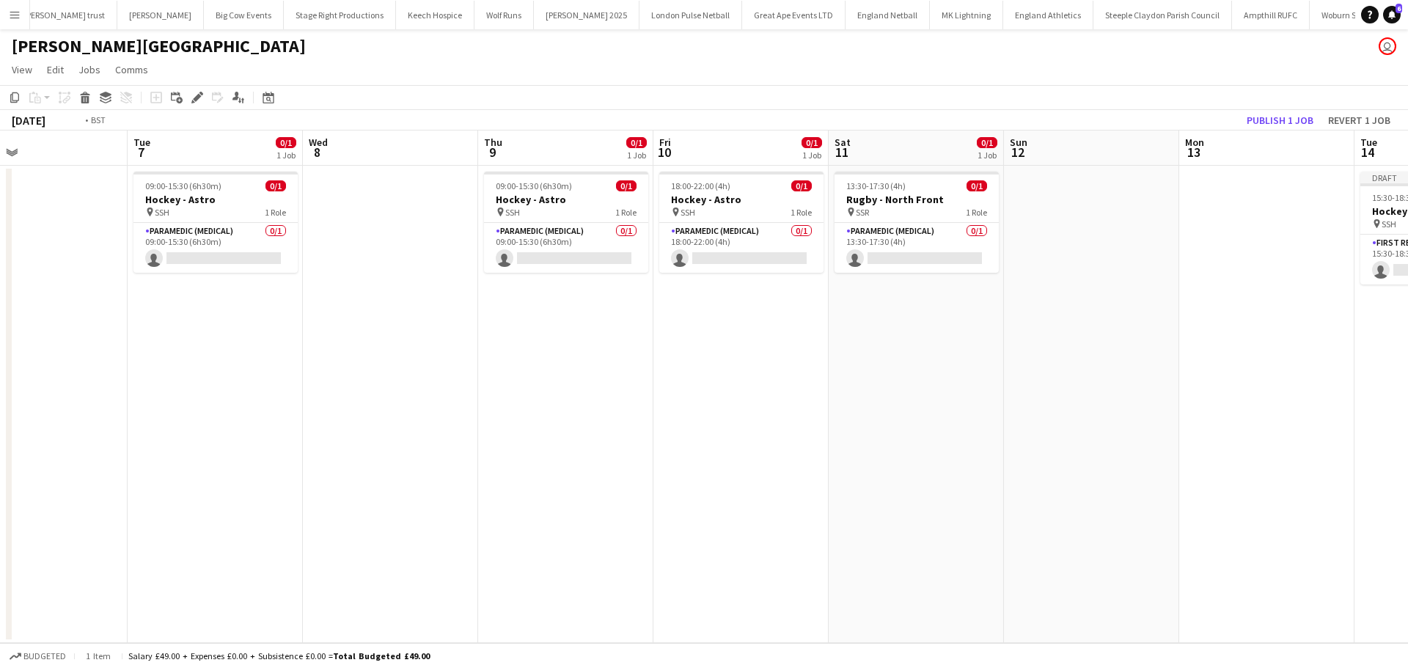
click at [1062, 468] on app-calendar-viewport "Sat 4 0/1 1 Job Sun 5 Mon 6 Tue 7 0/1 1 Job Wed 8 Thu 9 0/1 1 Job Fri 10 0/1 1 …" at bounding box center [704, 386] width 1408 height 512
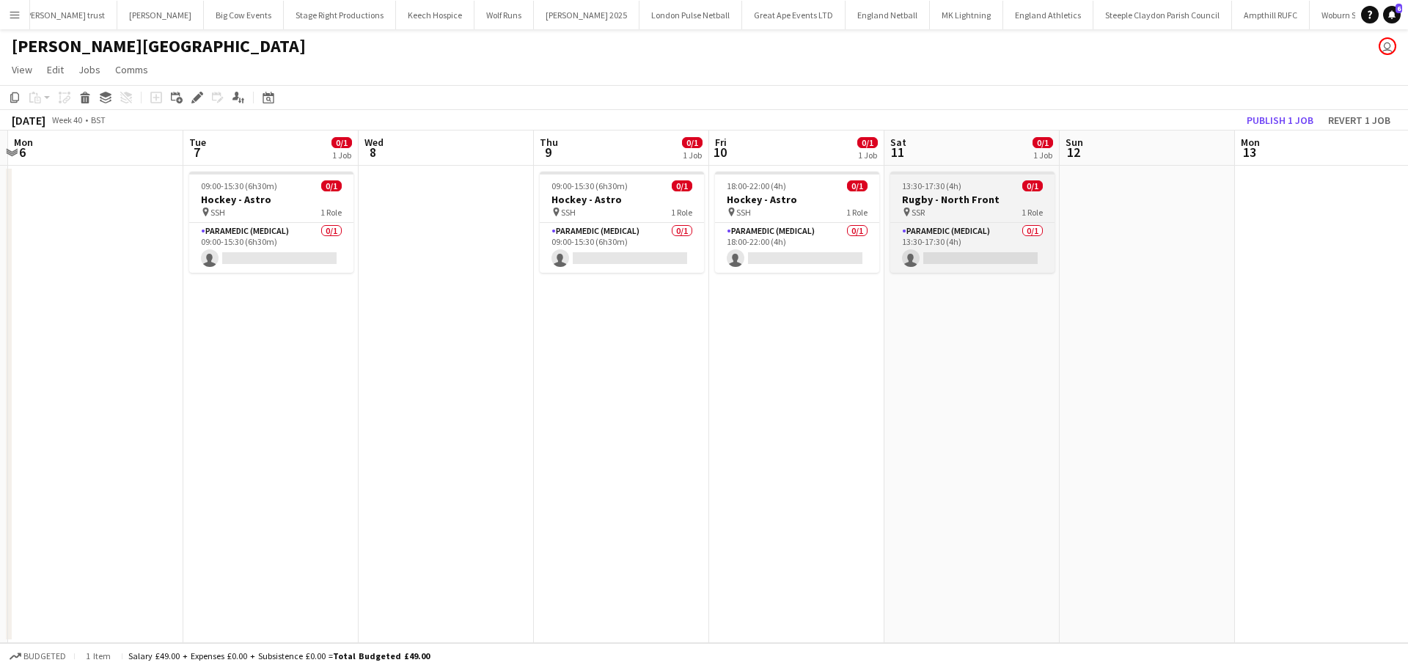
click at [990, 197] on h3 "Rugby - North Front" at bounding box center [972, 199] width 164 height 13
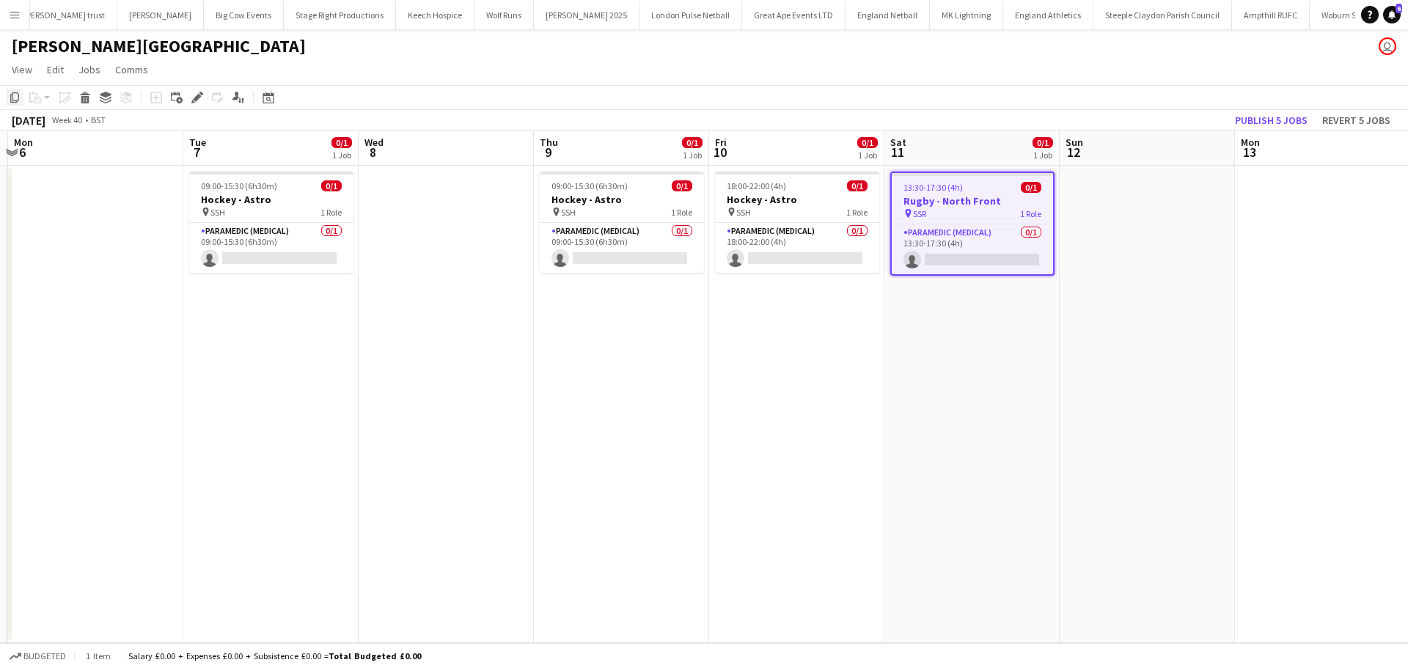
click at [18, 100] on icon "Copy" at bounding box center [15, 98] width 12 height 12
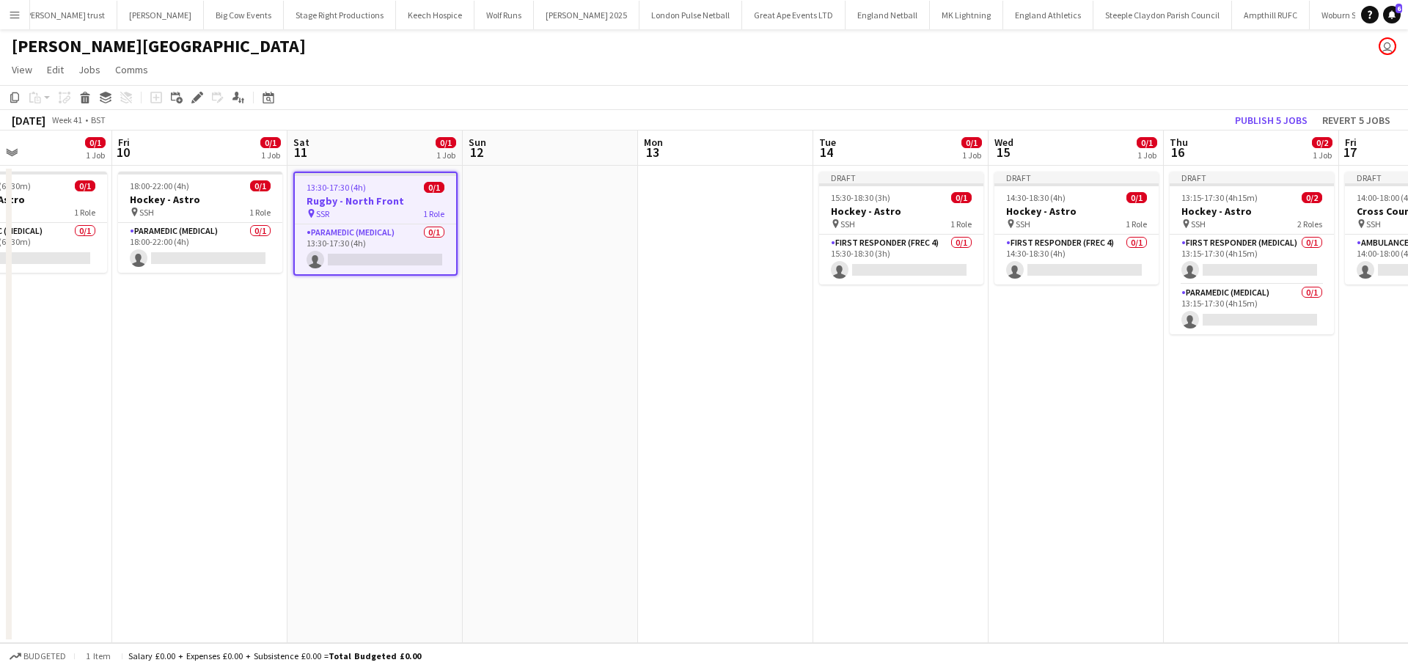
drag, startPoint x: 1062, startPoint y: 352, endPoint x: 308, endPoint y: 354, distance: 754.4
click at [316, 354] on app-calendar-viewport "Tue 7 0/1 1 Job Wed 8 Thu 9 0/1 1 Job Fri 10 0/1 1 Job Sat 11 0/1 1 Job Sun 12 …" at bounding box center [704, 386] width 1408 height 512
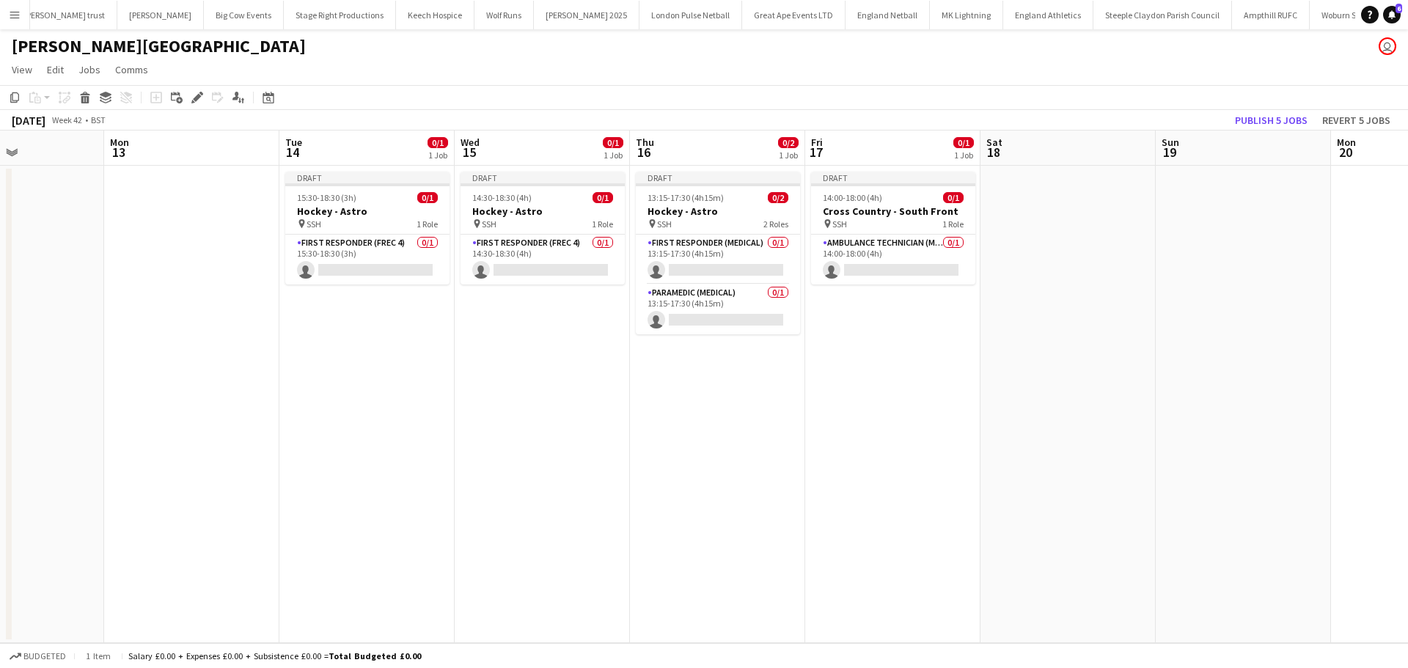
drag, startPoint x: 887, startPoint y: 364, endPoint x: 270, endPoint y: 408, distance: 618.9
click at [270, 408] on app-calendar-viewport "Fri 10 0/1 1 Job Sat 11 0/1 1 Job Sun 12 Mon 13 Tue 14 0/1 1 Job Wed 15 0/1 1 J…" at bounding box center [704, 386] width 1408 height 512
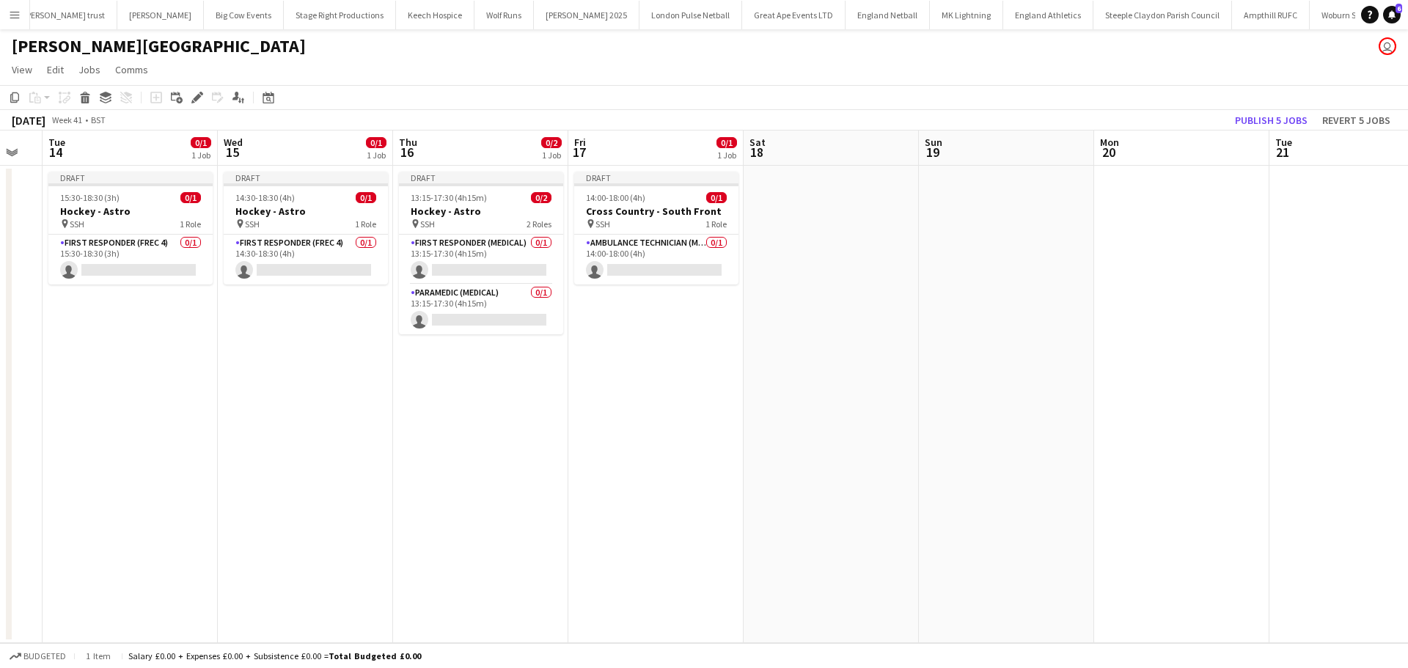
drag, startPoint x: 729, startPoint y: 444, endPoint x: 106, endPoint y: 465, distance: 623.5
click at [106, 465] on app-calendar-viewport "Sat 11 0/1 1 Job Sun 12 Mon 13 Tue 14 0/1 1 Job Wed 15 0/1 1 Job Thu 16 0/2 1 J…" at bounding box center [704, 386] width 1408 height 512
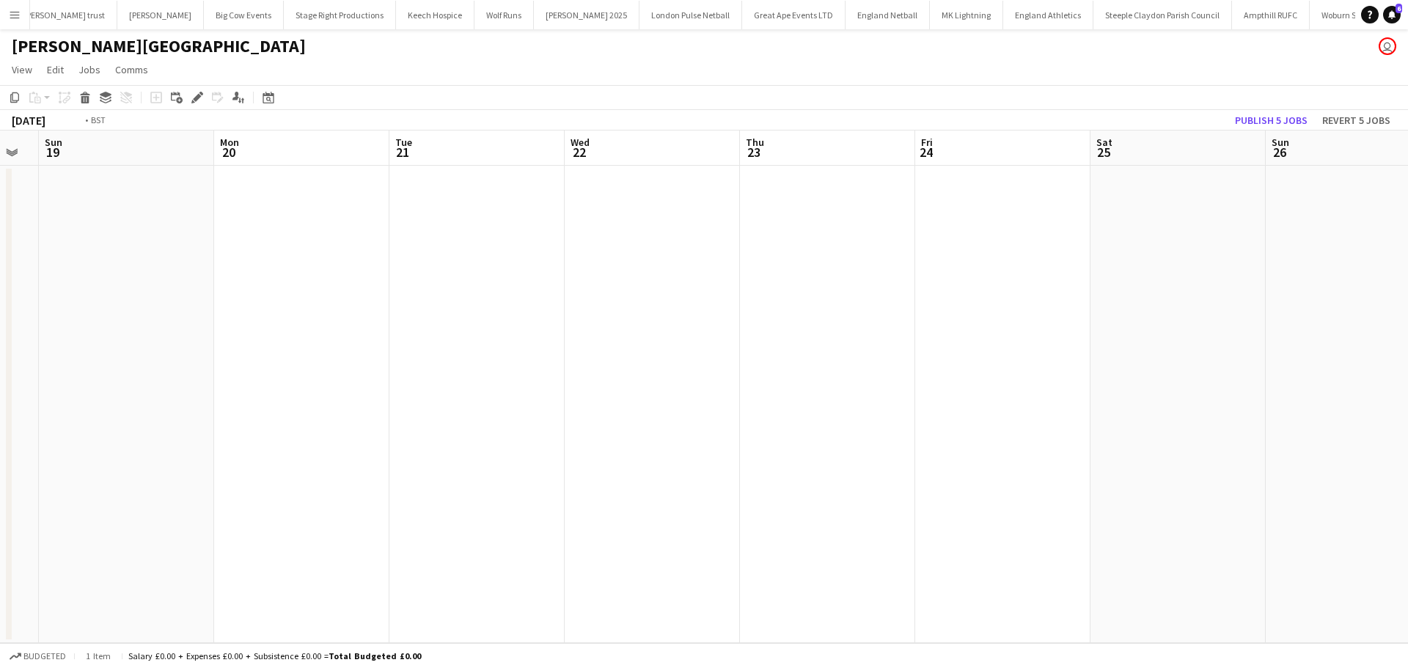
drag, startPoint x: 603, startPoint y: 435, endPoint x: 7, endPoint y: 441, distance: 595.3
click at [8, 448] on div "Thu 16 0/2 1 Job Fri 17 0/1 1 Job Sat 18 Sun 19 Mon 20 Tue 21 Wed 22 Thu 23 Fri…" at bounding box center [704, 386] width 1408 height 512
drag, startPoint x: 637, startPoint y: 379, endPoint x: 123, endPoint y: 428, distance: 516.3
click at [132, 429] on app-calendar-viewport "Mon 20 Tue 21 Wed 22 Thu 23 Fri 24 Sat 25 Sun 26 Mon 27 Tue 28 Wed 29 Thu 30 Fr…" at bounding box center [704, 386] width 1408 height 512
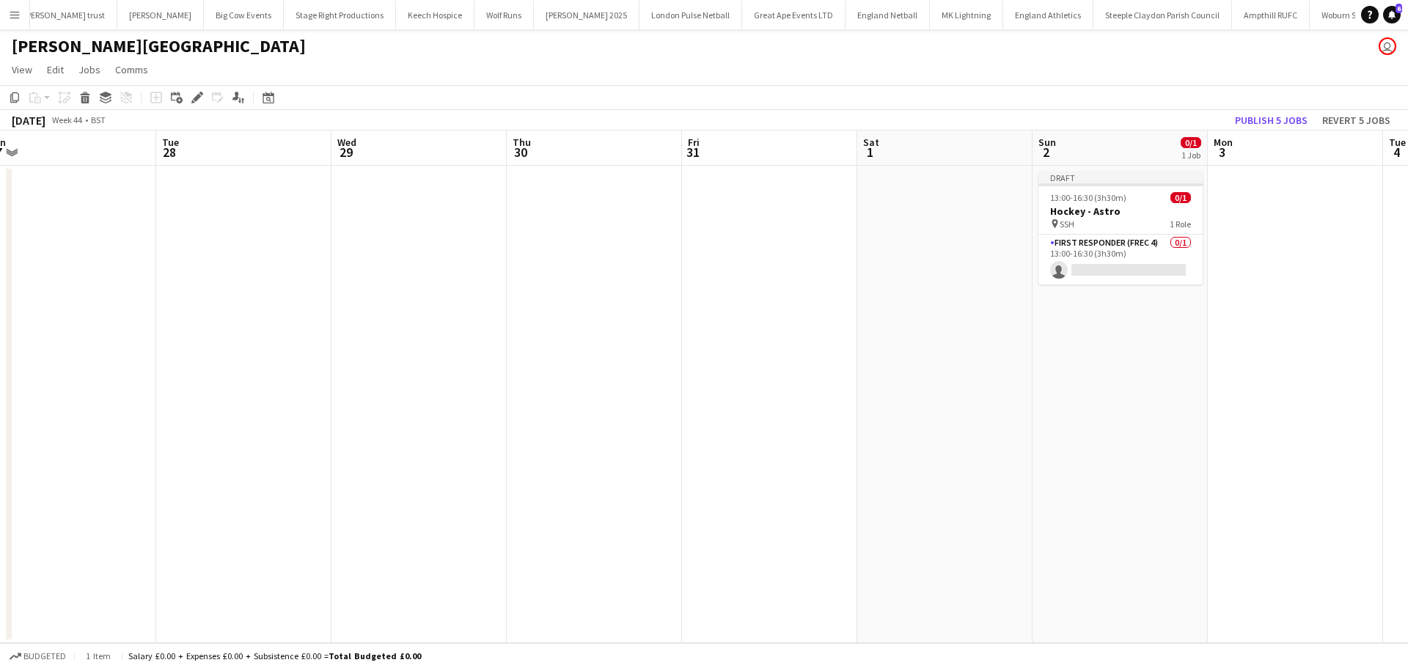
drag, startPoint x: 988, startPoint y: 353, endPoint x: 449, endPoint y: 380, distance: 540.2
click at [474, 384] on app-calendar-viewport "Fri 24 Sat 25 Sun 26 Mon 27 Tue 28 Wed 29 Thu 30 Fri 31 Sat 1 Sun 2 0/1 1 Job M…" at bounding box center [704, 386] width 1408 height 512
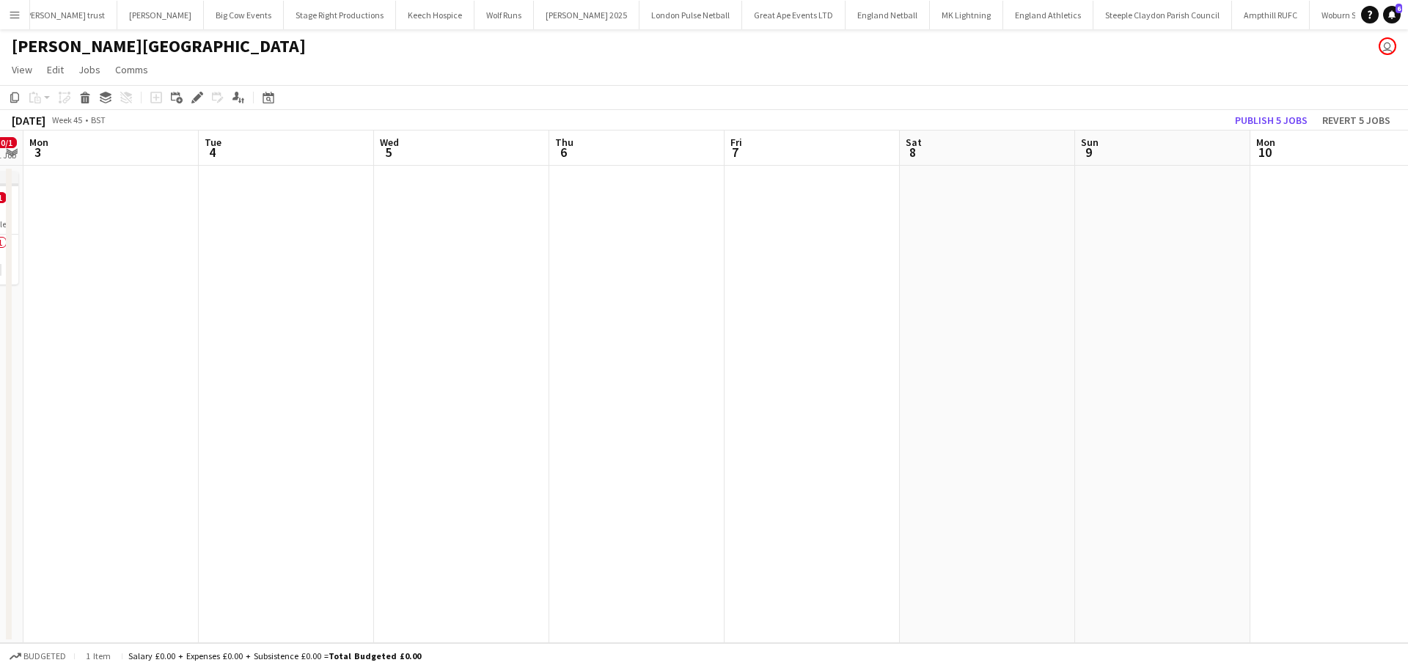
drag, startPoint x: 1234, startPoint y: 229, endPoint x: 941, endPoint y: 234, distance: 293.3
click at [548, 352] on app-calendar-viewport "Fri 31 Sat 1 Sun 2 0/1 1 Job Mon 3 Tue 4 Wed 5 Thu 6 Fri 7 Sat 8 Sun 9 Mon 10 T…" at bounding box center [704, 386] width 1408 height 512
click at [979, 201] on app-date-cell at bounding box center [955, 404] width 175 height 477
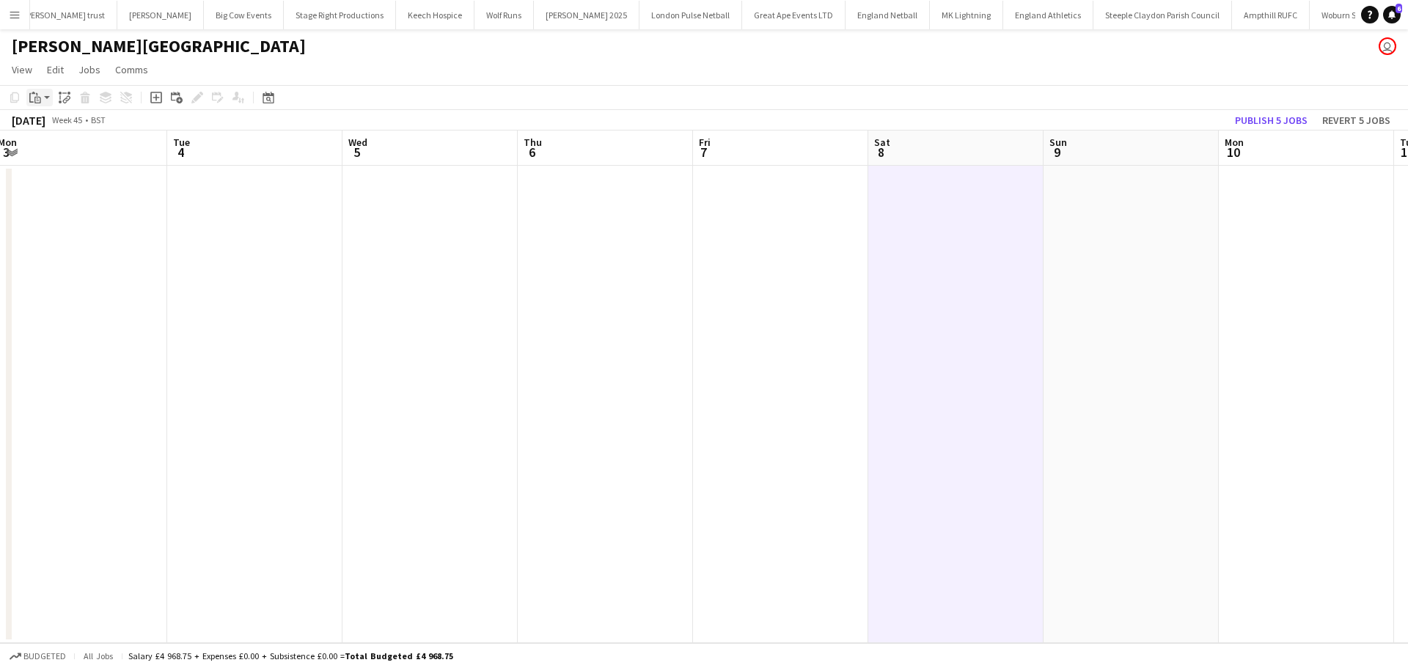
click at [37, 97] on icon at bounding box center [37, 100] width 7 height 7
click at [64, 124] on link "Paste Ctrl+V" at bounding box center [108, 125] width 138 height 13
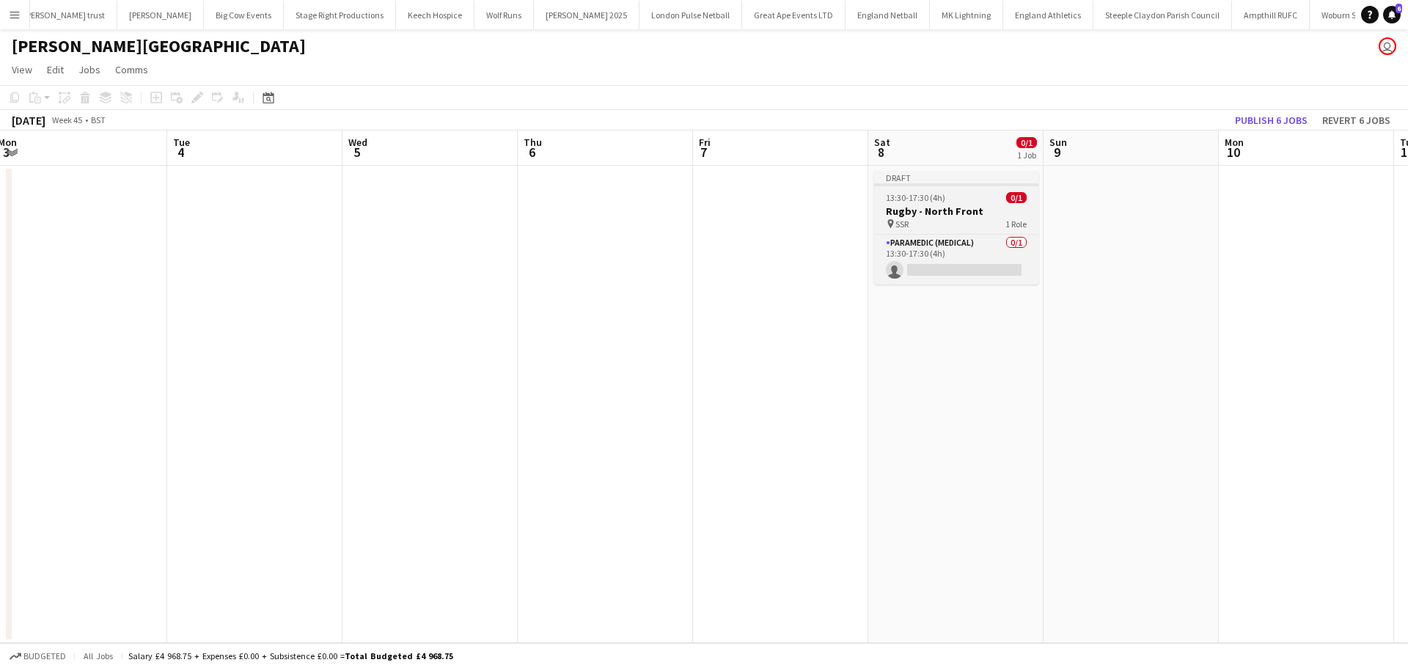
click at [942, 210] on h3 "Rugby - North Front" at bounding box center [956, 211] width 164 height 13
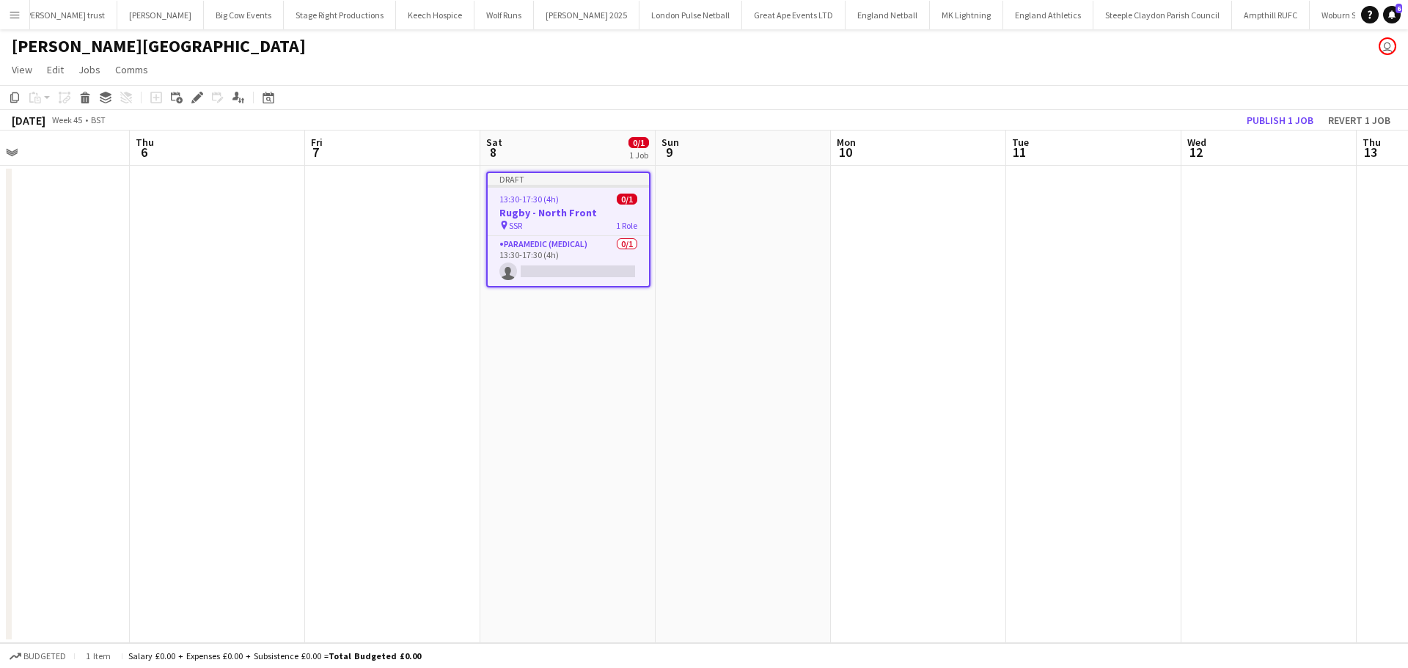
drag, startPoint x: 1196, startPoint y: 336, endPoint x: 807, endPoint y: 358, distance: 389.9
click at [807, 358] on app-calendar-viewport "Sun 2 0/1 1 Job Mon 3 Tue 4 Wed 5 Thu 6 Fri 7 Sat 8 0/1 1 Job Sun 9 Mon 10 Tue …" at bounding box center [704, 386] width 1408 height 512
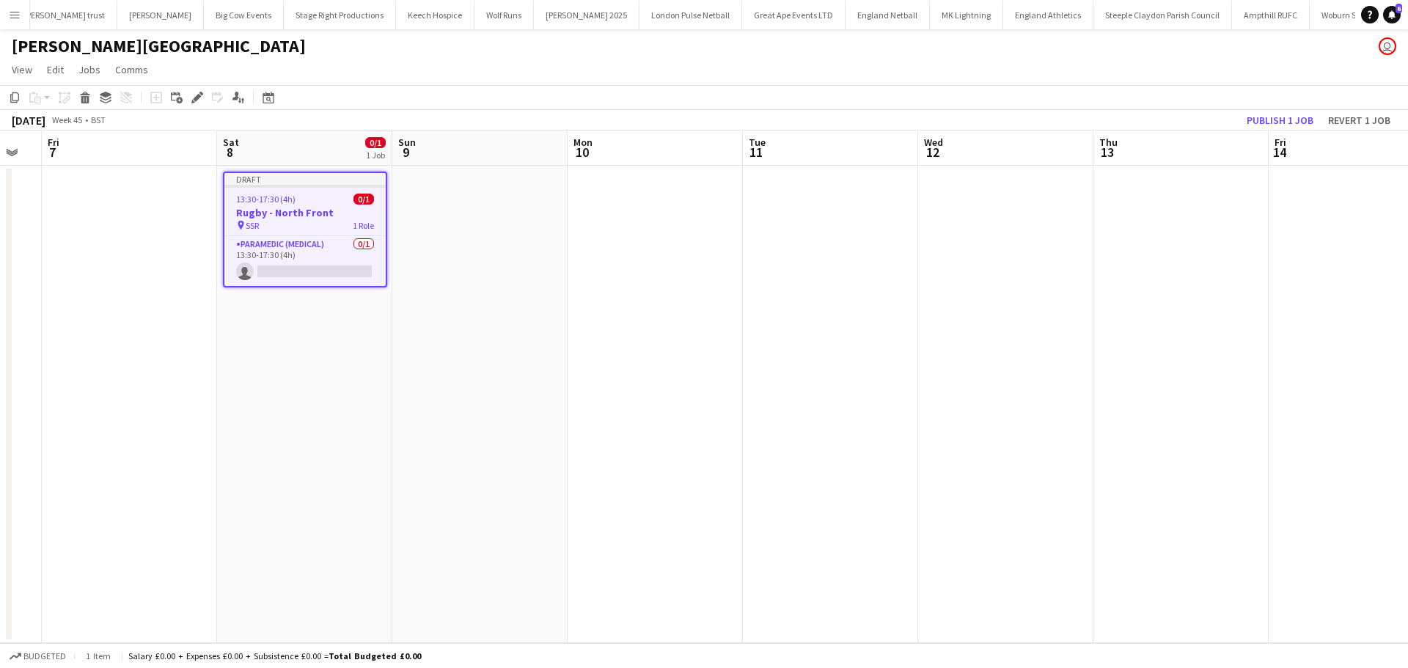
scroll to position [0, 447]
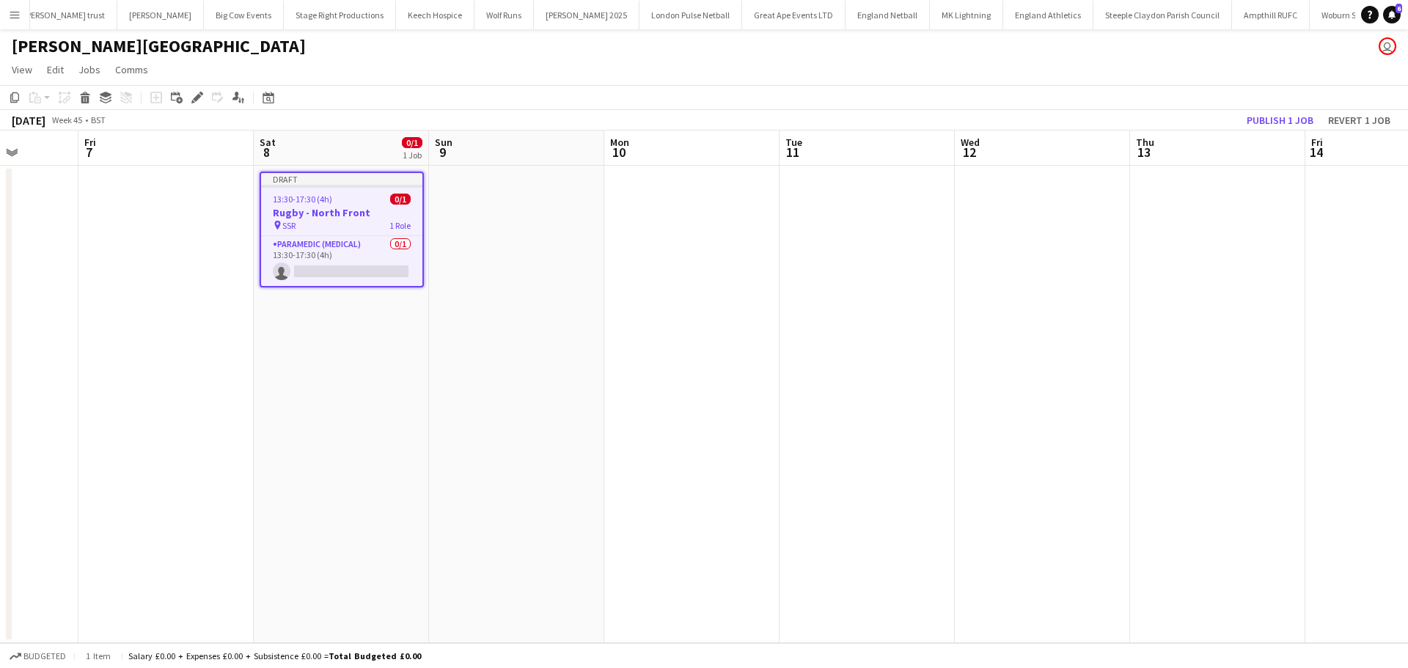
drag, startPoint x: 1029, startPoint y: 346, endPoint x: 803, endPoint y: 350, distance: 225.1
click at [803, 350] on app-calendar-viewport "Tue 4 Wed 5 Thu 6 Fri 7 Sat 8 0/1 1 Job Sun 9 Mon 10 Tue 11 Wed 12 Thu 13 Fri 1…" at bounding box center [704, 386] width 1408 height 512
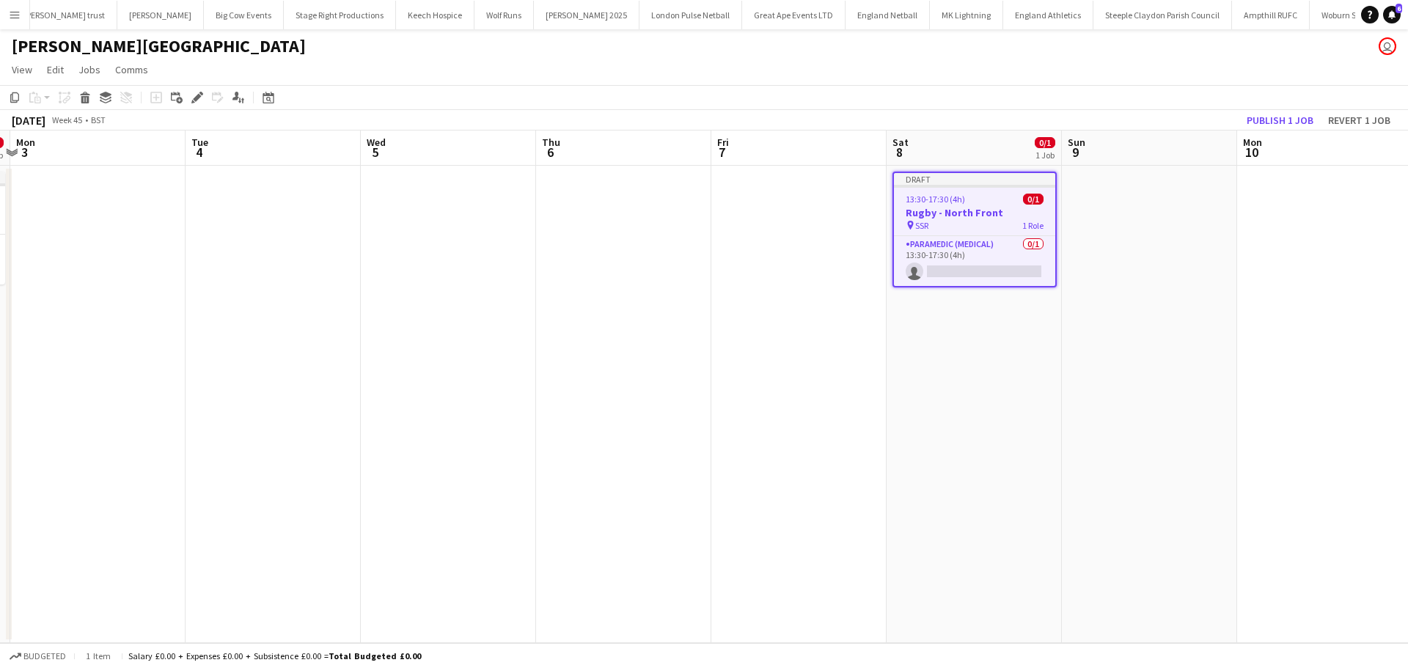
drag, startPoint x: 1042, startPoint y: 318, endPoint x: 1082, endPoint y: 320, distance: 39.6
click at [1196, 320] on app-calendar-viewport "Sat 1 Sun 2 0/1 1 Job Mon 3 Tue 4 Wed 5 Thu 6 Fri 7 Sat 8 0/1 1 Job Sun 9 Mon 1…" at bounding box center [704, 386] width 1408 height 512
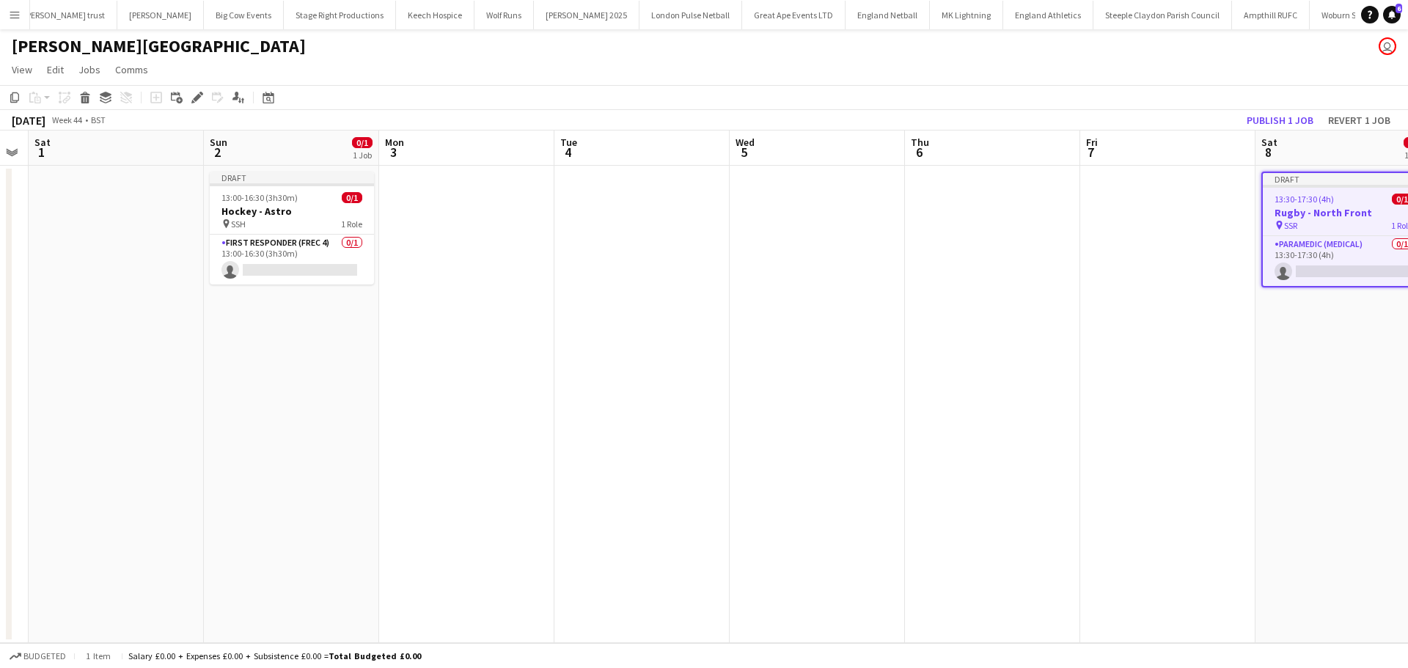
drag, startPoint x: 968, startPoint y: 322, endPoint x: 655, endPoint y: 328, distance: 313.8
click at [1109, 319] on app-calendar-viewport "Wed 29 Thu 30 Fri 31 Sat 1 Sun 2 0/1 1 Job Mon 3 Tue 4 Wed 5 Thu 6 Fri 7 Sat 8 …" at bounding box center [704, 386] width 1408 height 512
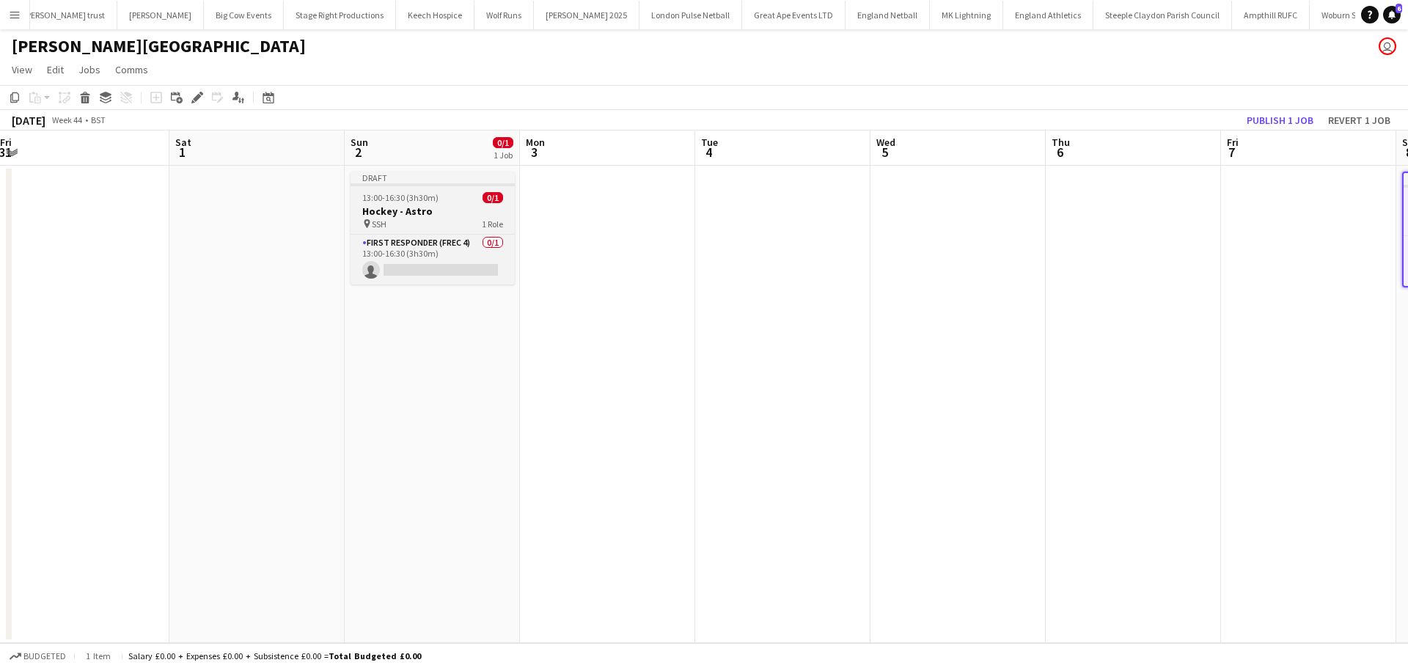
click at [413, 205] on h3 "Hockey - Astro" at bounding box center [432, 211] width 164 height 13
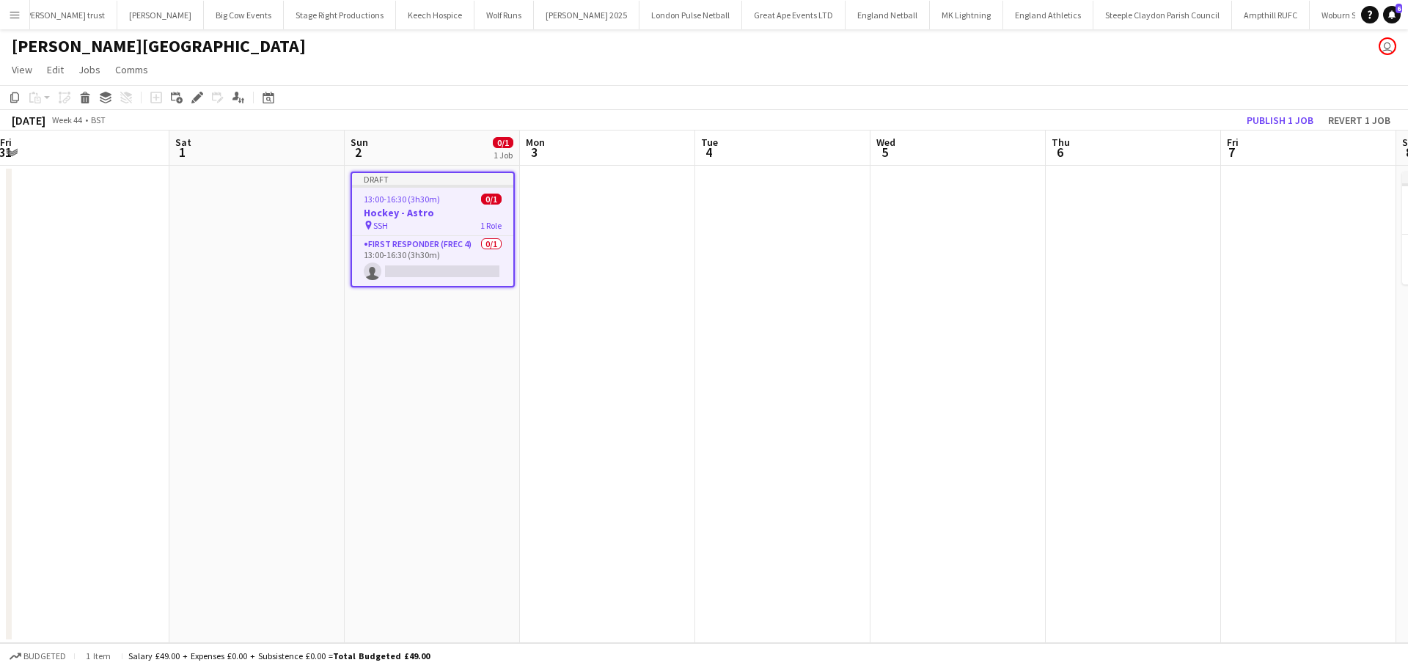
drag, startPoint x: 12, startPoint y: 95, endPoint x: 152, endPoint y: 146, distance: 148.9
click at [12, 96] on icon "Copy" at bounding box center [15, 98] width 12 height 12
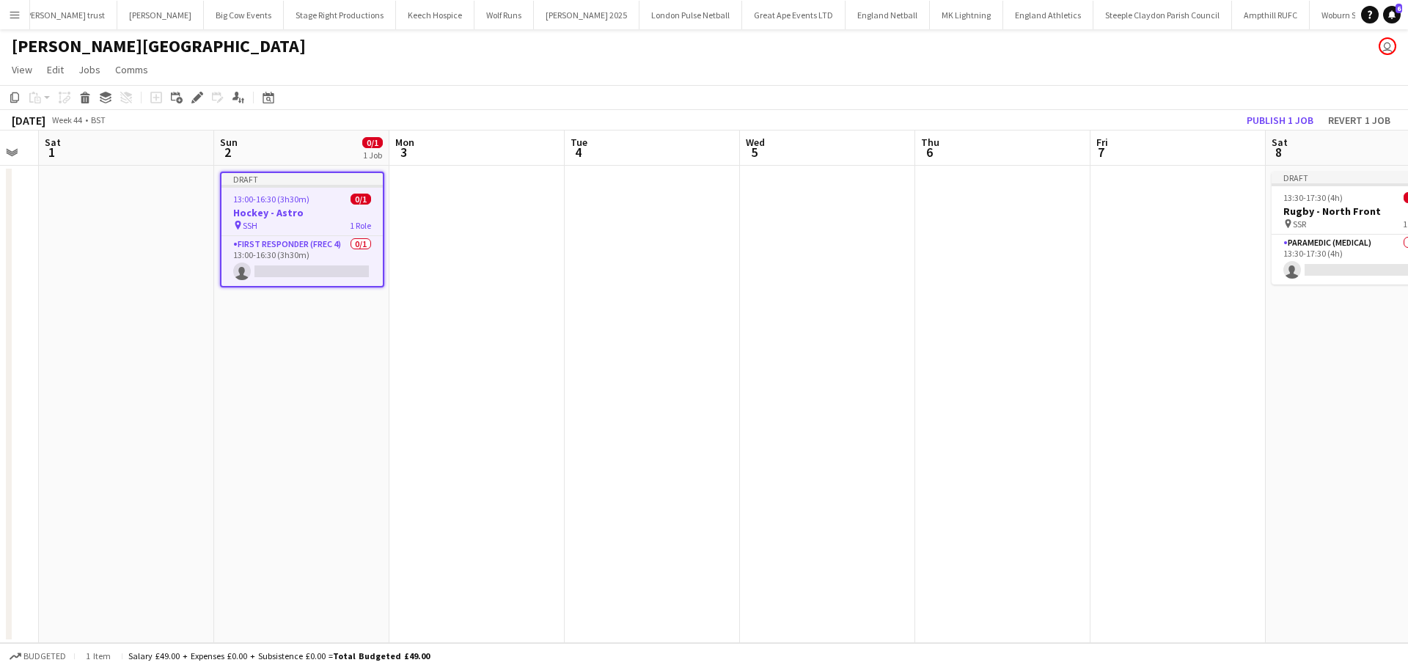
drag, startPoint x: 728, startPoint y: 302, endPoint x: 202, endPoint y: 324, distance: 526.8
click at [240, 324] on app-calendar-viewport "Wed 29 Thu 30 Fri 31 Sat 1 Sun 2 0/1 1 Job Mon 3 Tue 4 Wed 5 Thu 6 Fri 7 Sat 8 …" at bounding box center [704, 386] width 1408 height 512
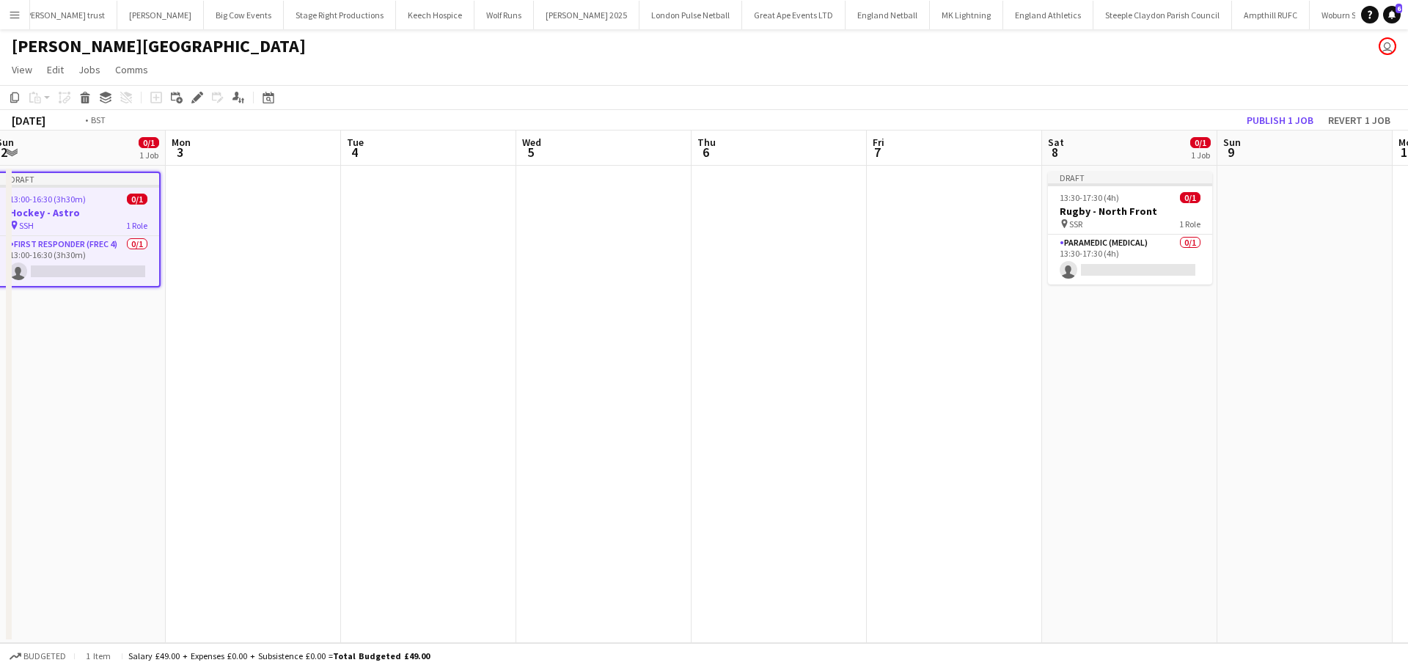
drag, startPoint x: 724, startPoint y: 306, endPoint x: 492, endPoint y: 341, distance: 234.3
click at [193, 369] on app-calendar-viewport "Fri 31 Sat 1 Sun 2 0/1 1 Job Mon 3 Tue 4 Wed 5 Thu 6 Fri 7 Sat 8 0/1 1 Job Sun …" at bounding box center [704, 386] width 1408 height 512
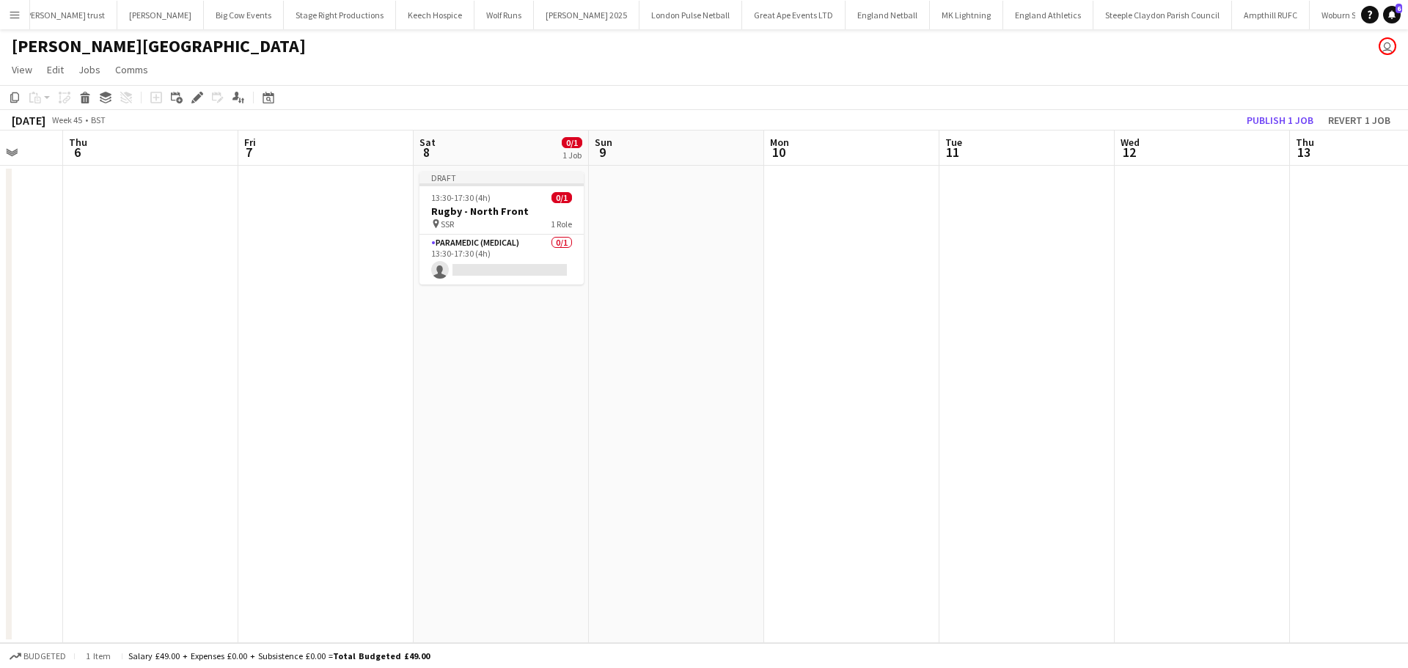
drag, startPoint x: 996, startPoint y: 323, endPoint x: 671, endPoint y: 361, distance: 326.9
click at [671, 361] on app-calendar-viewport "Mon 3 Tue 4 Wed 5 Thu 6 Fri 7 Sat 8 0/1 1 Job Sun 9 Mon 10 Tue 11 Wed 12 Thu 13…" at bounding box center [704, 386] width 1408 height 512
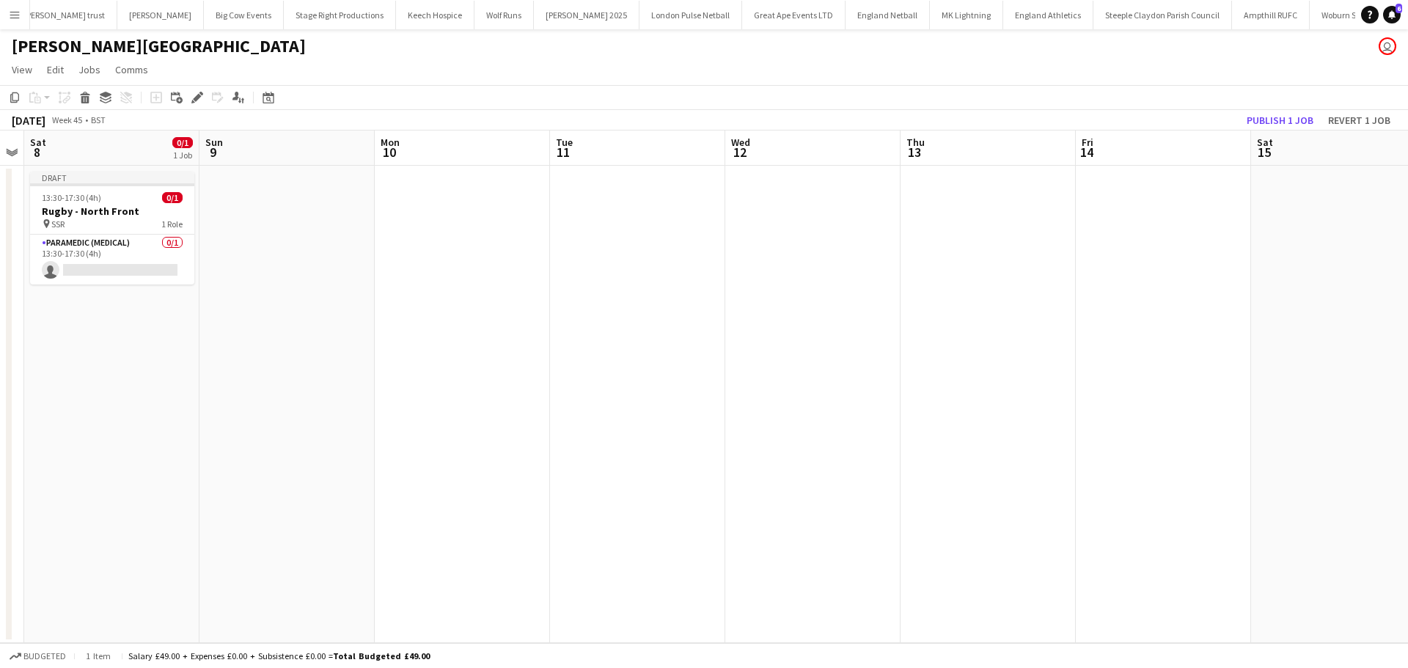
click at [1032, 175] on app-date-cell at bounding box center [987, 404] width 175 height 477
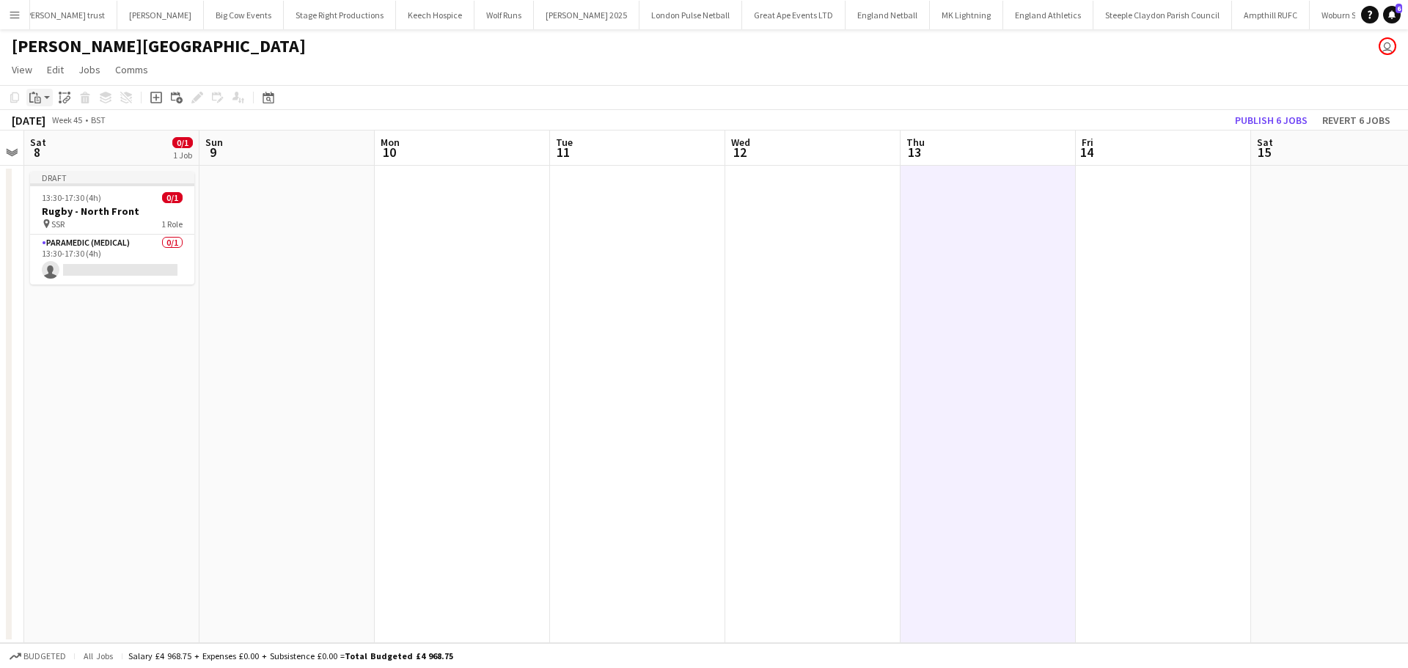
click at [42, 99] on div "Paste" at bounding box center [35, 98] width 18 height 18
click at [49, 122] on link "Paste Ctrl+V" at bounding box center [108, 125] width 138 height 13
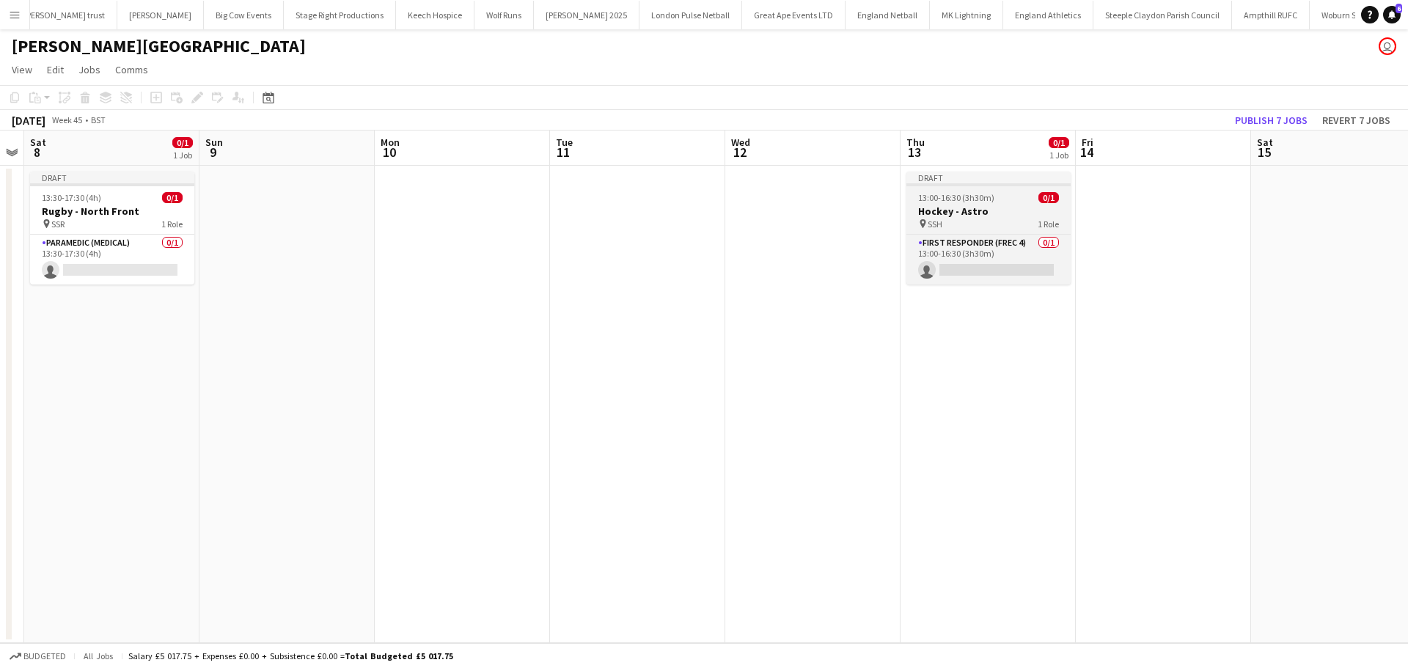
click at [984, 204] on app-job-card "Draft 13:00-16:30 (3h30m) 0/1 Hockey - Astro pin SSH 1 Role First Responder (FR…" at bounding box center [988, 228] width 164 height 113
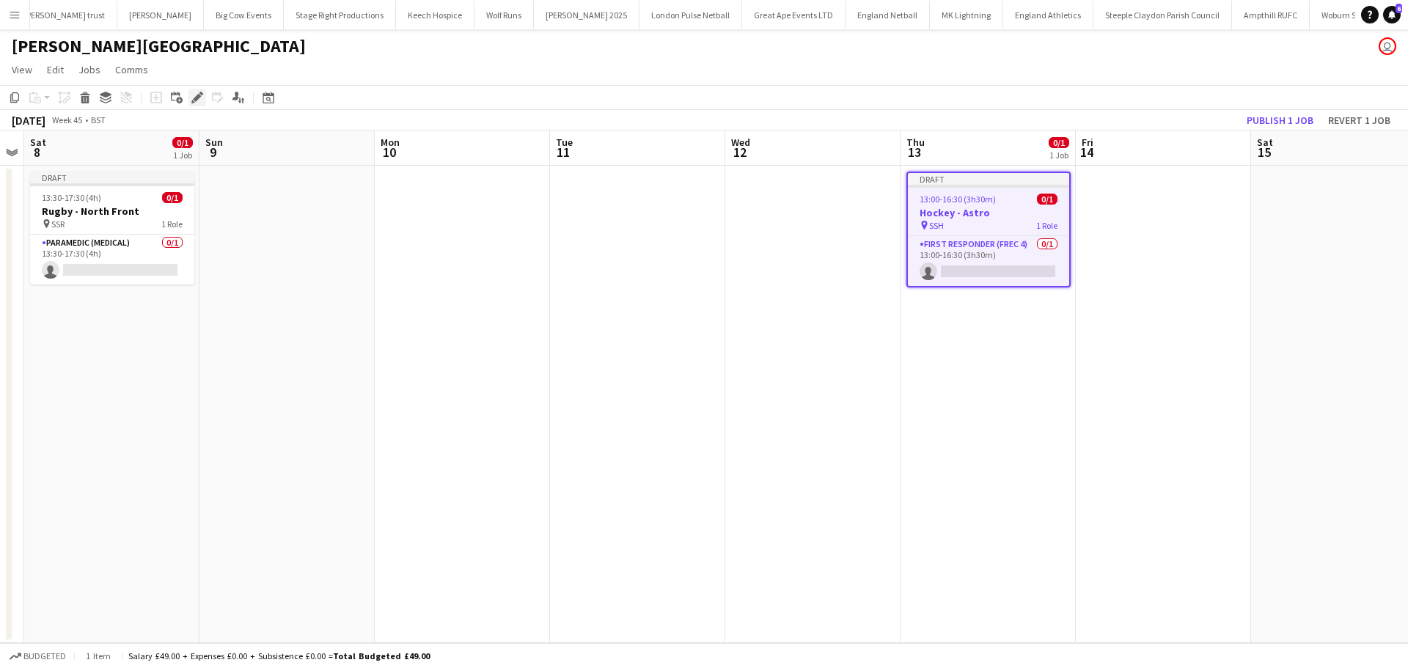
click at [198, 97] on icon at bounding box center [197, 98] width 8 height 8
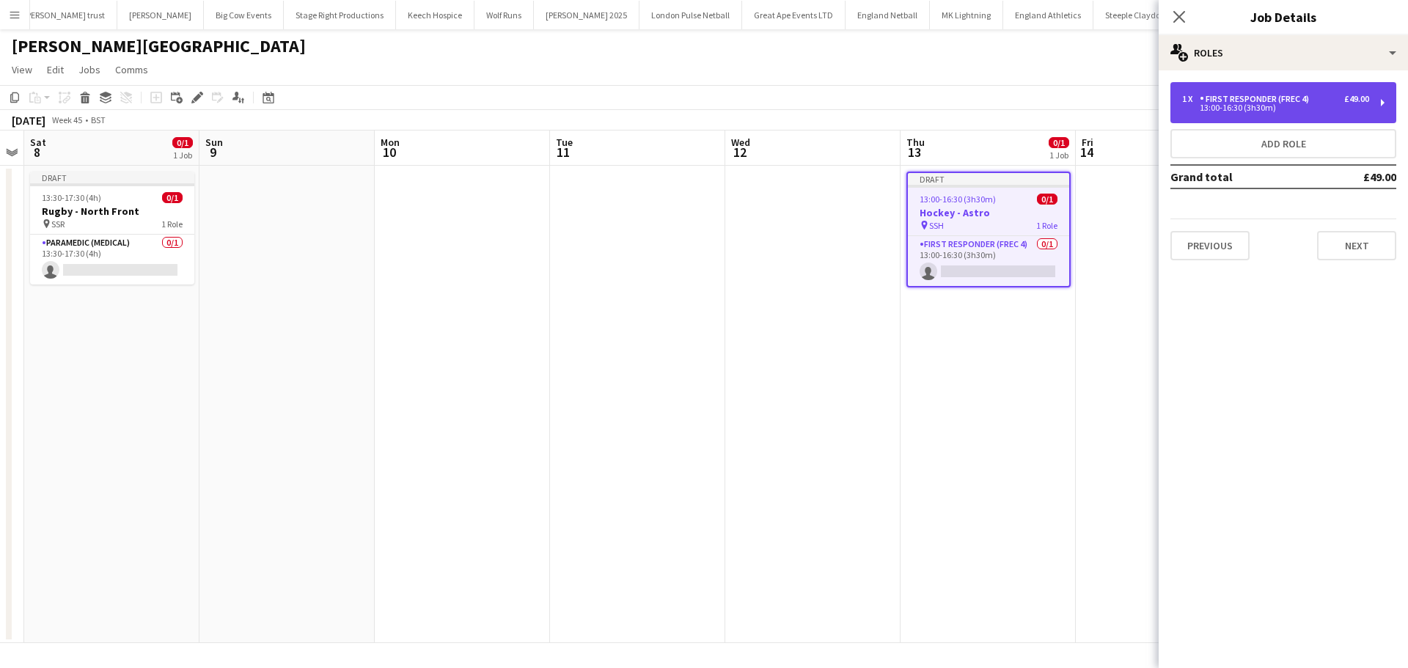
click at [1310, 98] on div "First Responder (FREC 4)" at bounding box center [1256, 99] width 115 height 10
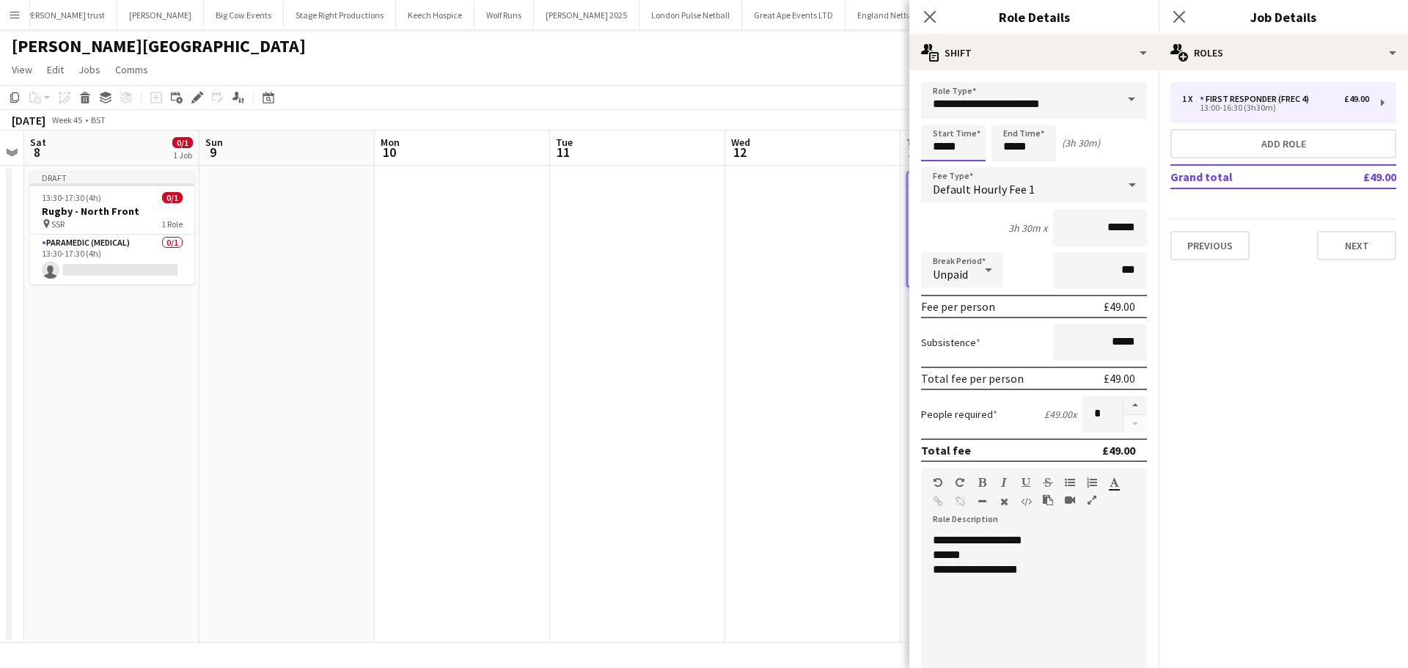
click at [975, 147] on input "*****" at bounding box center [953, 143] width 65 height 37
click at [943, 117] on div at bounding box center [938, 117] width 29 height 15
click at [961, 117] on div at bounding box center [967, 117] width 29 height 15
type input "*****"
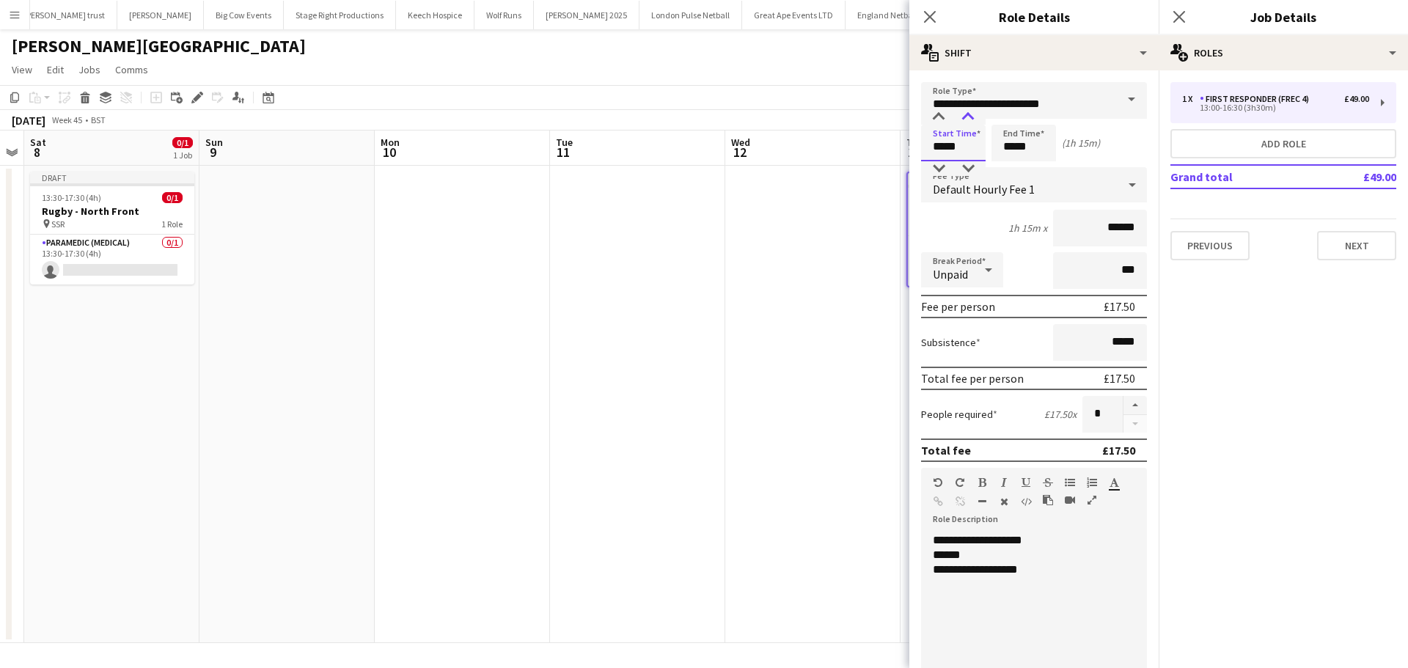
drag, startPoint x: 961, startPoint y: 117, endPoint x: 979, endPoint y: 119, distance: 17.8
click at [962, 117] on div at bounding box center [967, 117] width 29 height 15
drag, startPoint x: 1034, startPoint y: 147, endPoint x: 1024, endPoint y: 132, distance: 17.9
click at [1034, 148] on input "*****" at bounding box center [1023, 143] width 65 height 37
click at [1010, 114] on div at bounding box center [1008, 117] width 29 height 15
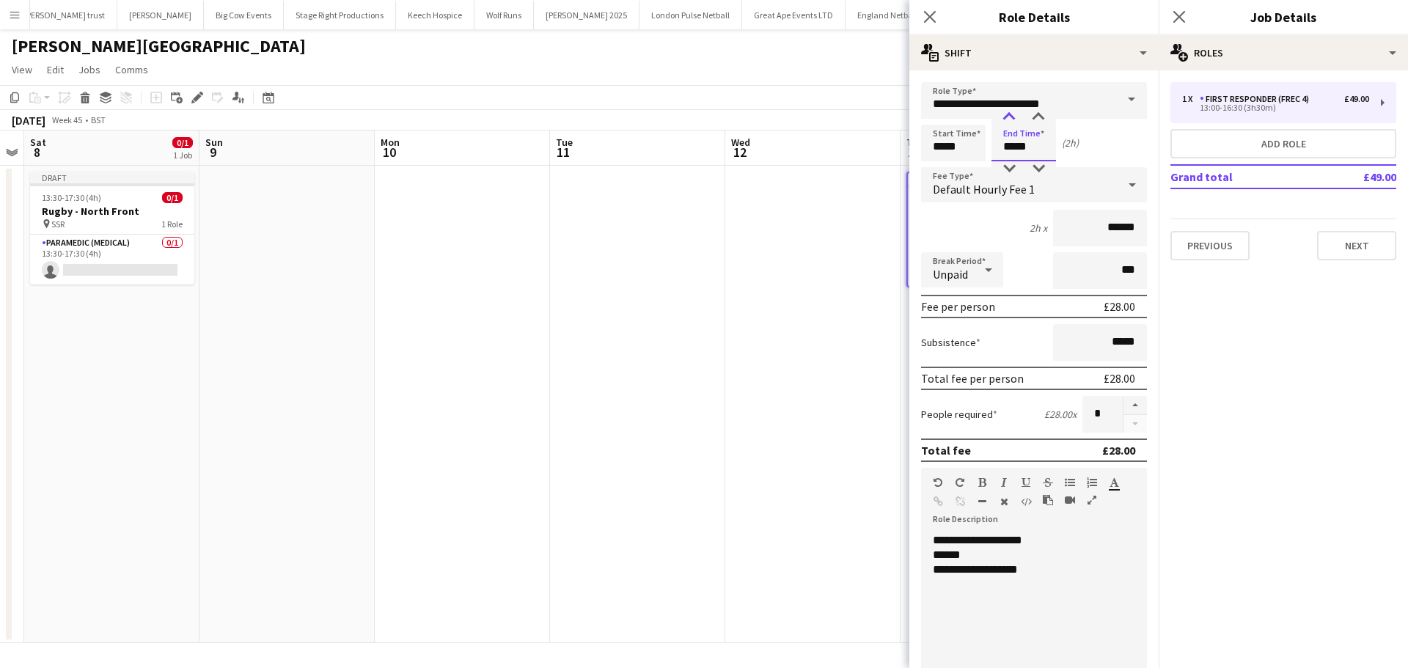
type input "*****"
click at [1012, 114] on div at bounding box center [1008, 117] width 29 height 15
drag, startPoint x: 1029, startPoint y: 570, endPoint x: 977, endPoint y: 570, distance: 52.1
click at [977, 570] on div "**********" at bounding box center [1028, 569] width 191 height 15
click at [1183, 17] on icon "Close pop-in" at bounding box center [1179, 17] width 14 height 14
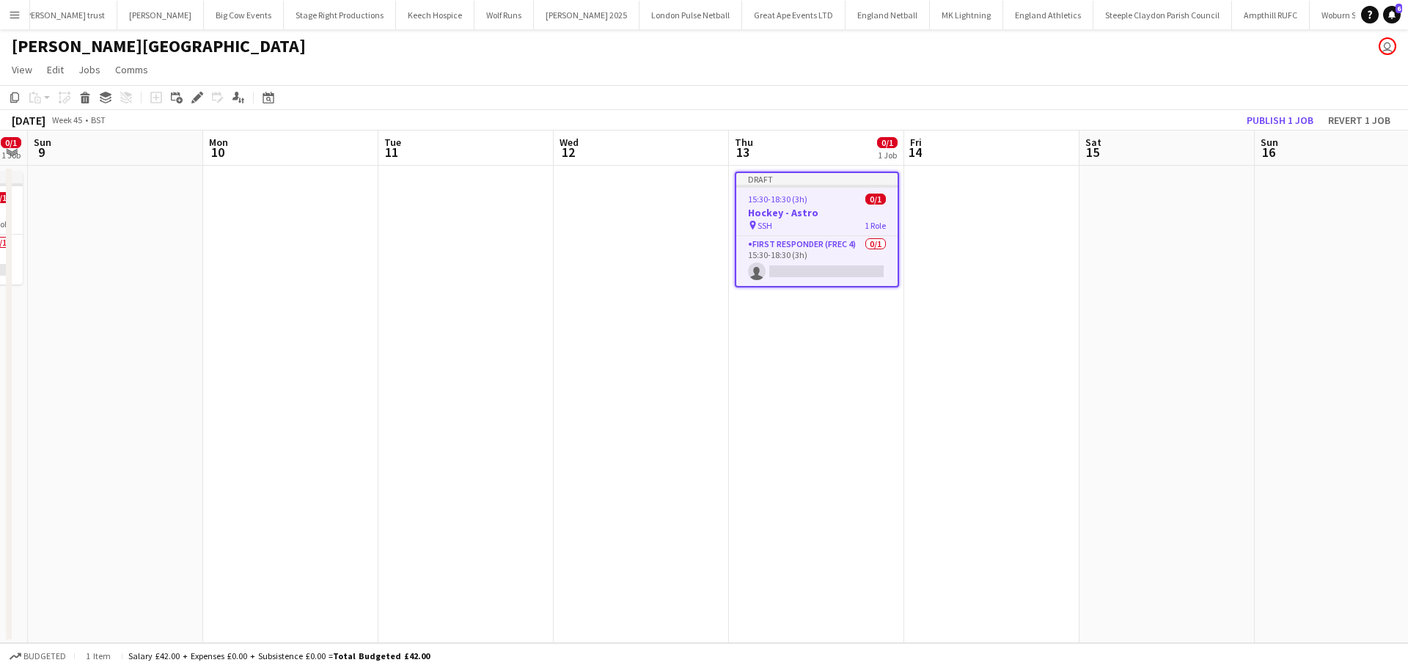
scroll to position [0, 499]
drag, startPoint x: 1087, startPoint y: 360, endPoint x: 930, endPoint y: 362, distance: 156.9
click at [930, 362] on app-calendar-viewport "Thu 6 Fri 7 Sat 8 0/1 1 Job Sun 9 Mon 10 Tue 11 Wed 12 Thu 13 0/1 1 Job Fri 14 …" at bounding box center [704, 386] width 1408 height 512
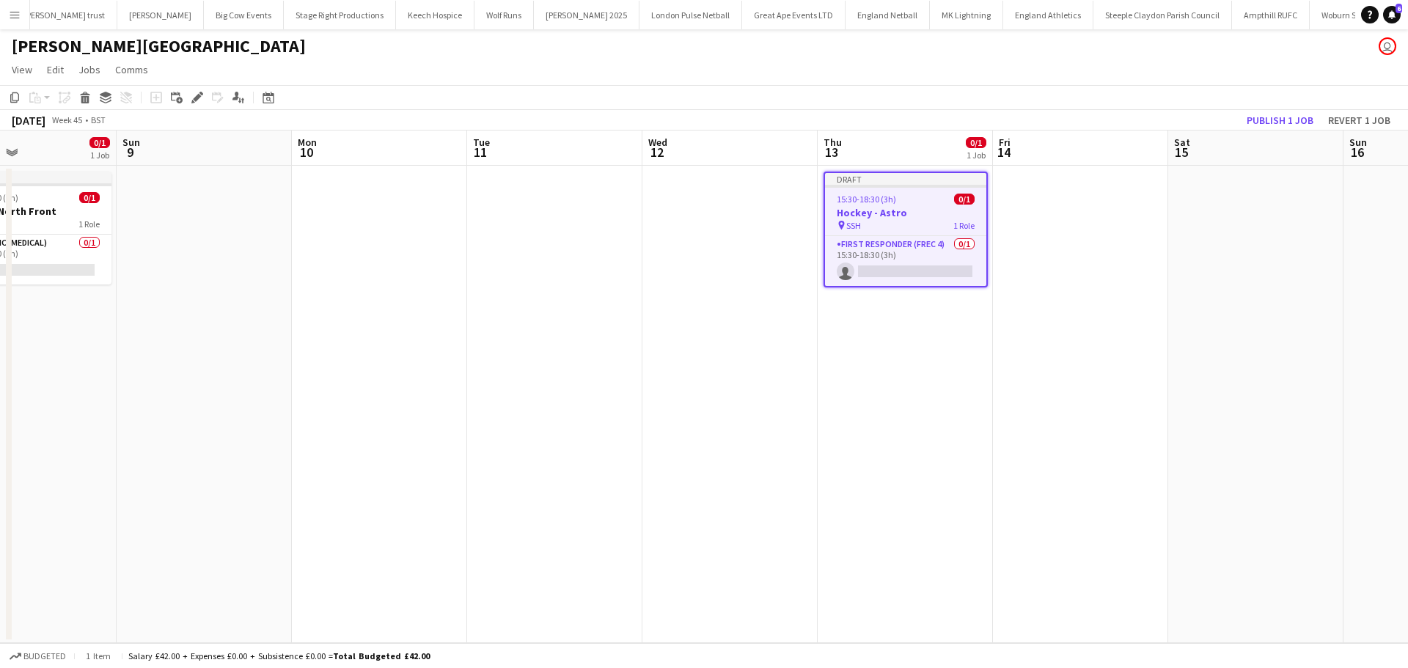
drag, startPoint x: 224, startPoint y: 485, endPoint x: 828, endPoint y: 459, distance: 604.7
click at [829, 459] on app-calendar-viewport "Thu 6 Fri 7 Sat 8 0/1 1 Job Sun 9 Mon 10 Tue 11 Wed 12 Thu 13 0/1 1 Job Fri 14 …" at bounding box center [704, 386] width 1408 height 512
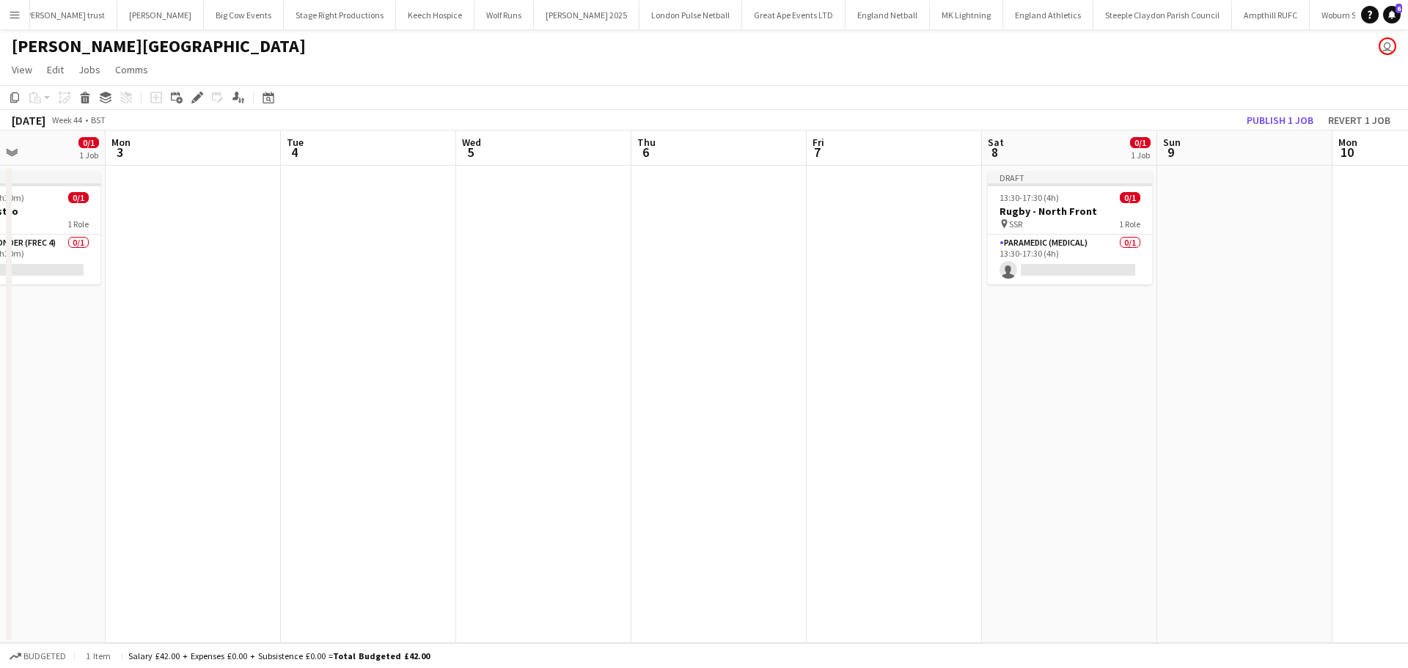
drag, startPoint x: 913, startPoint y: 405, endPoint x: 1000, endPoint y: 383, distance: 89.3
click at [995, 384] on app-calendar-viewport "Fri 31 Sat 1 Sun 2 0/1 1 Job Mon 3 Tue 4 Wed 5 Thu 6 Fri 7 Sat 8 0/1 1 Job Sun …" at bounding box center [704, 386] width 1408 height 512
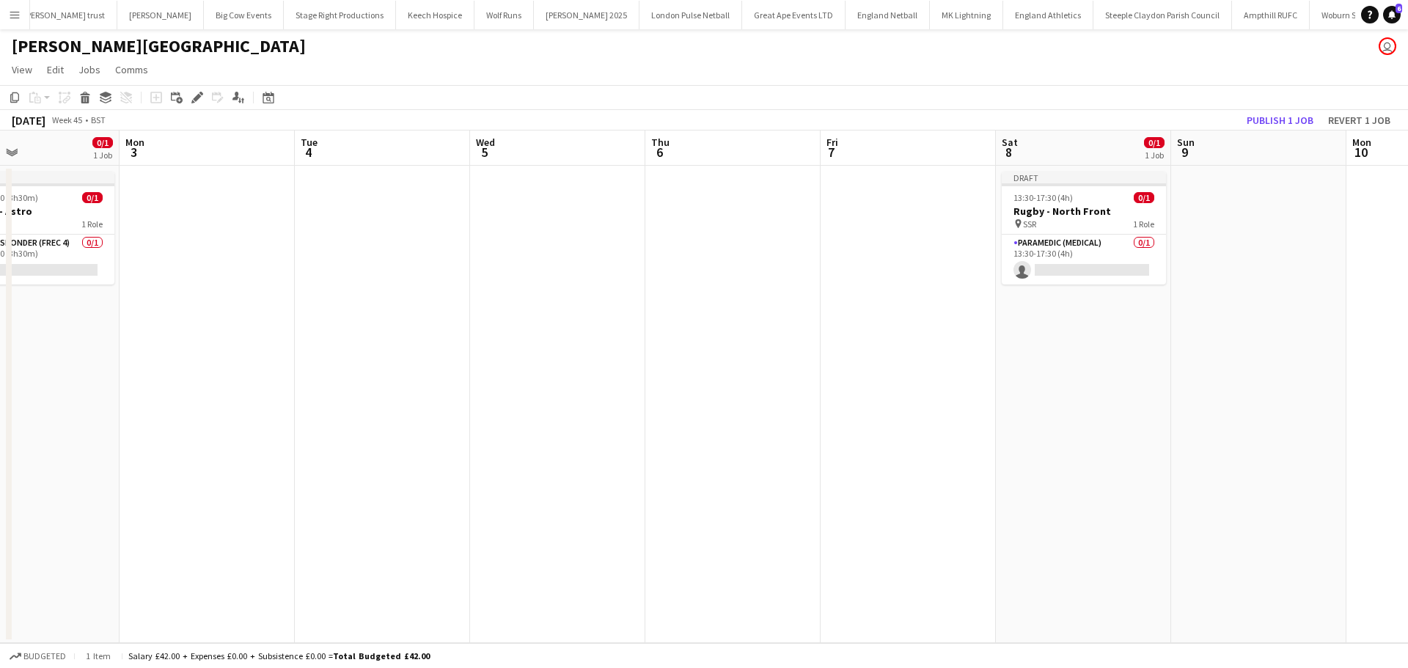
drag, startPoint x: 424, startPoint y: 477, endPoint x: 800, endPoint y: 435, distance: 377.7
click at [960, 403] on app-calendar-viewport "Fri 31 Sat 1 Sun 2 0/1 1 Job Mon 3 Tue 4 Wed 5 Thu 6 Fri 7 Sat 8 0/1 1 Job Sun …" at bounding box center [704, 386] width 1408 height 512
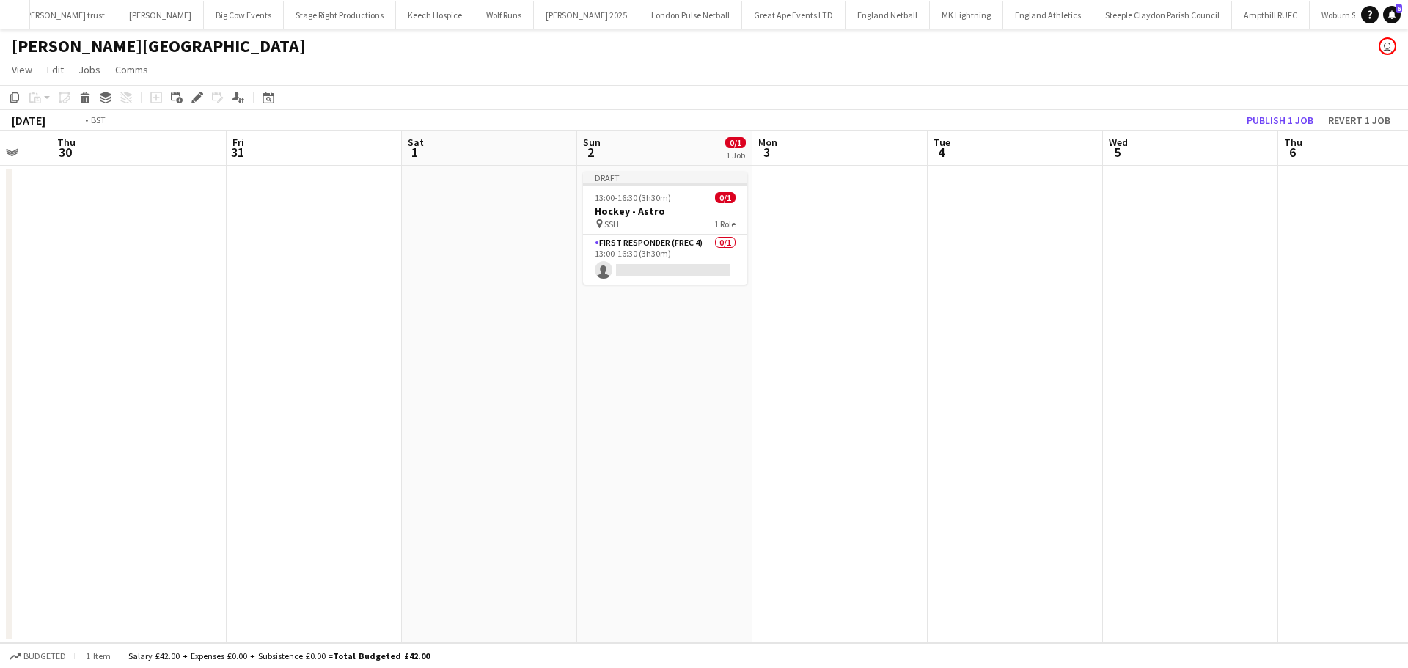
drag, startPoint x: 685, startPoint y: 460, endPoint x: 1190, endPoint y: 422, distance: 506.5
click at [1185, 424] on app-calendar-viewport "Tue 28 Wed 29 Thu 30 Fri 31 Sat 1 Sun 2 0/1 1 Job Mon 3 Tue 4 Wed 5 Thu 6 Fri 7…" at bounding box center [704, 386] width 1408 height 512
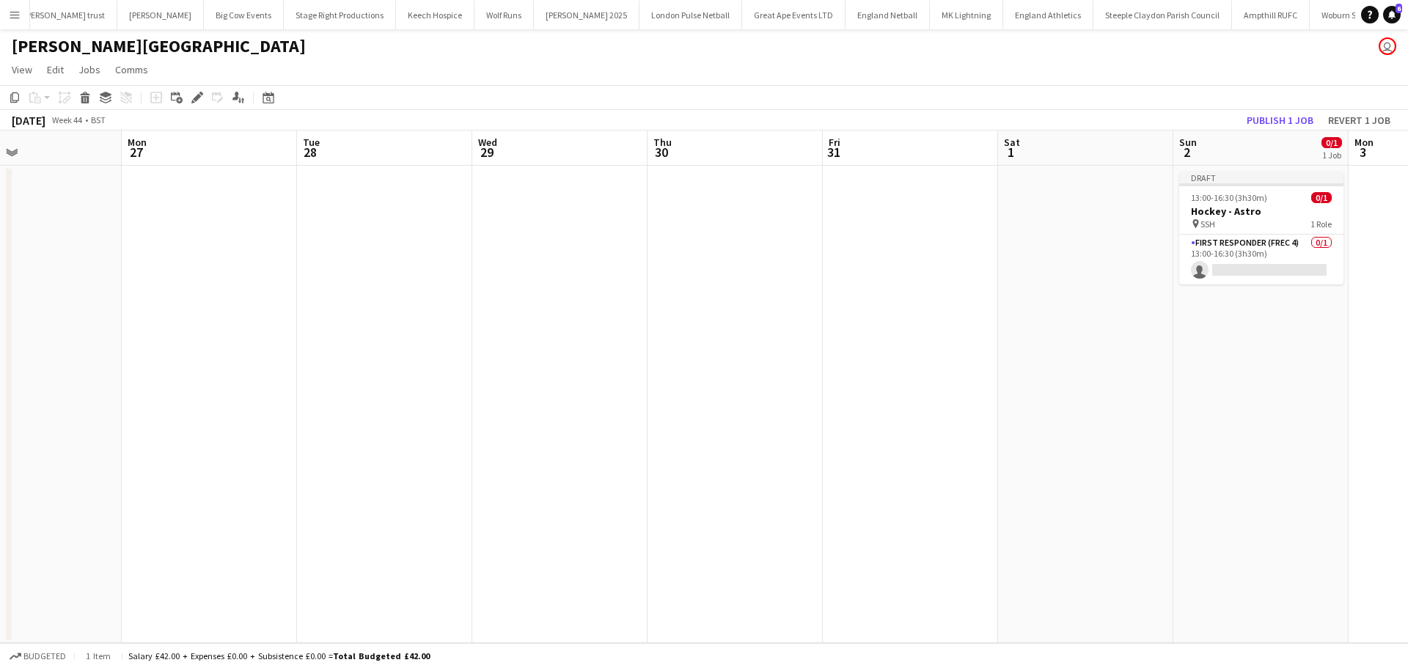
drag, startPoint x: 586, startPoint y: 422, endPoint x: 992, endPoint y: 333, distance: 415.0
click at [993, 335] on app-calendar-viewport "Fri 24 Sat 25 Sun 26 Mon 27 Tue 28 Wed 29 Thu 30 Fri 31 Sat 1 Sun 2 0/1 1 Job M…" at bounding box center [704, 386] width 1408 height 512
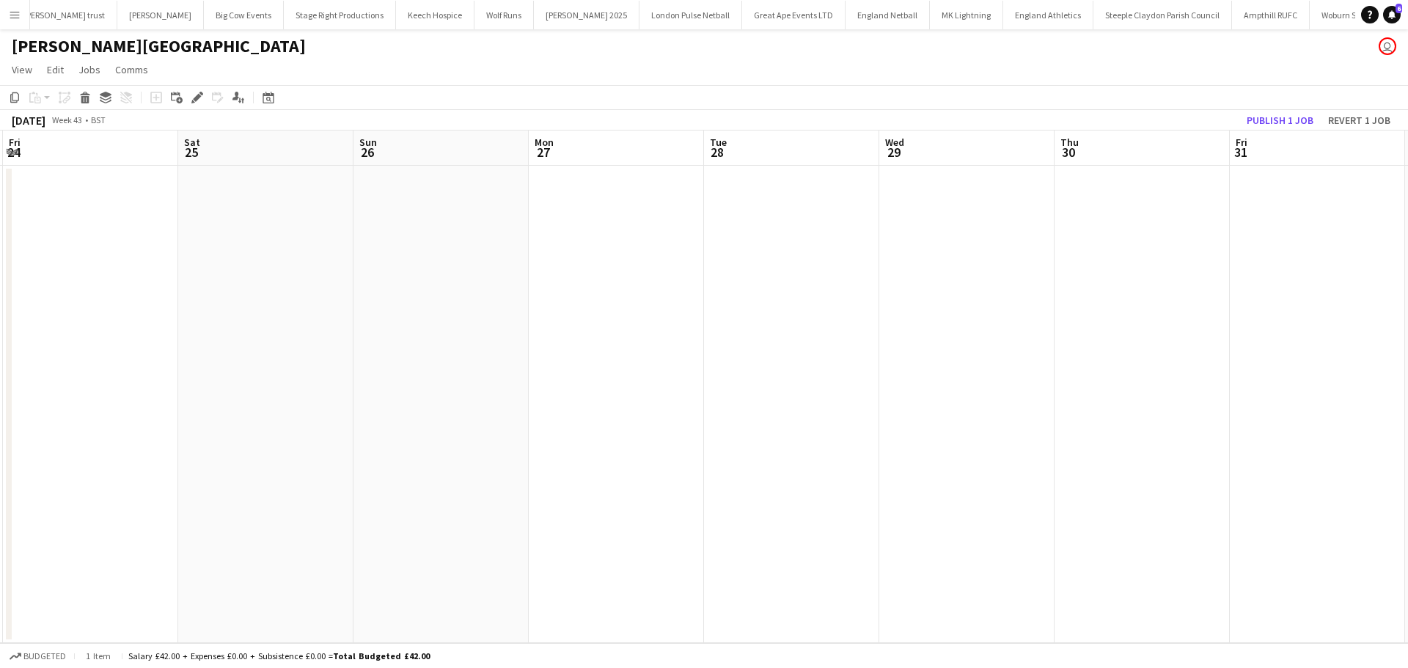
drag, startPoint x: 856, startPoint y: 326, endPoint x: 870, endPoint y: 323, distance: 15.0
click at [868, 323] on app-calendar-viewport "Wed 22 Thu 23 Fri 24 Sat 25 Sun 26 Mon 27 Tue 28 Wed 29 Thu 30 Fri 31 Sat 1 Sun…" at bounding box center [704, 386] width 1408 height 512
drag, startPoint x: 553, startPoint y: 389, endPoint x: 842, endPoint y: 355, distance: 290.8
click at [949, 330] on app-calendar-viewport "Sun 19 Mon 20 Tue 21 Wed 22 Thu 23 Fri 24 Sat 25 Sun 26 Mon 27 Tue 28 Wed 29 Th…" at bounding box center [704, 386] width 1408 height 512
drag, startPoint x: 584, startPoint y: 424, endPoint x: 921, endPoint y: 391, distance: 338.1
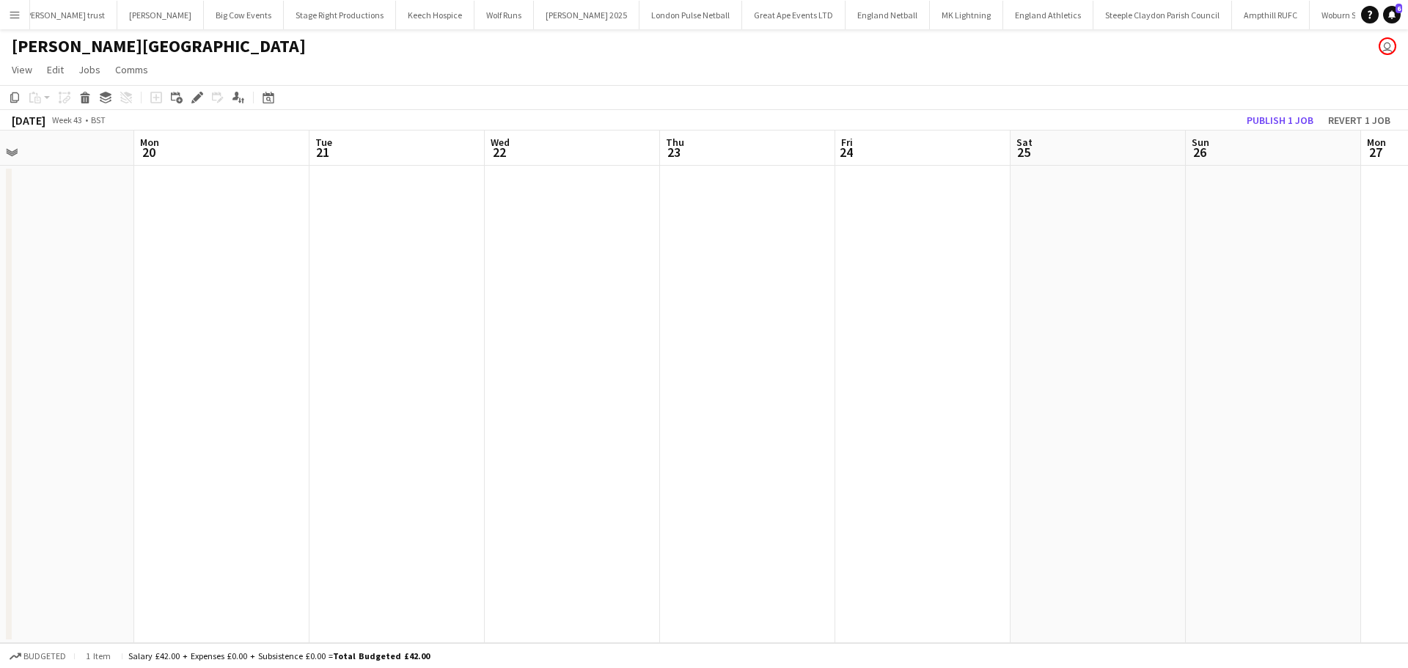
click at [927, 391] on app-calendar-viewport "Fri 17 0/1 1 Job Sat 18 Sun 19 Mon 20 Tue 21 Wed 22 Thu 23 Fri 24 Sat 25 Sun 26…" at bounding box center [704, 386] width 1408 height 512
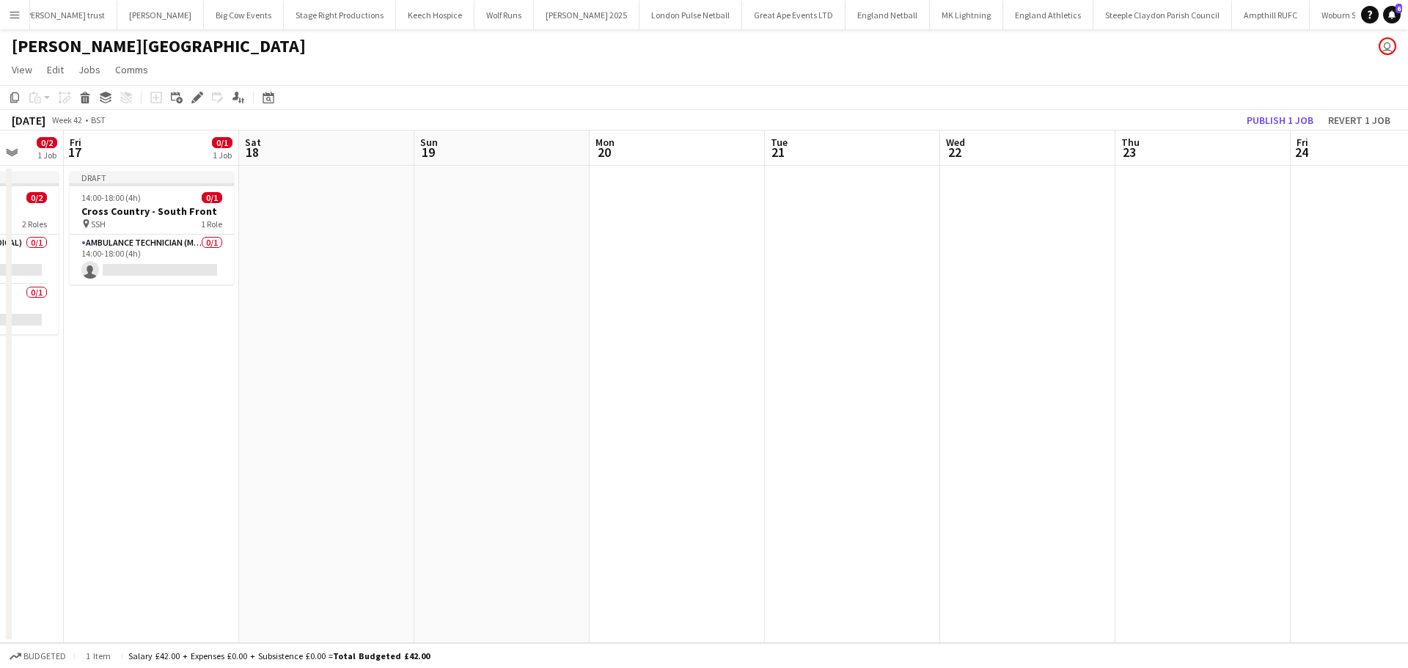
drag, startPoint x: 630, startPoint y: 444, endPoint x: 490, endPoint y: 466, distance: 141.6
click at [915, 406] on app-calendar-viewport "Tue 14 0/1 1 Job Wed 15 0/1 1 Job Thu 16 0/2 1 Job Fri 17 0/1 1 Job Sat 18 Sun …" at bounding box center [704, 386] width 1408 height 512
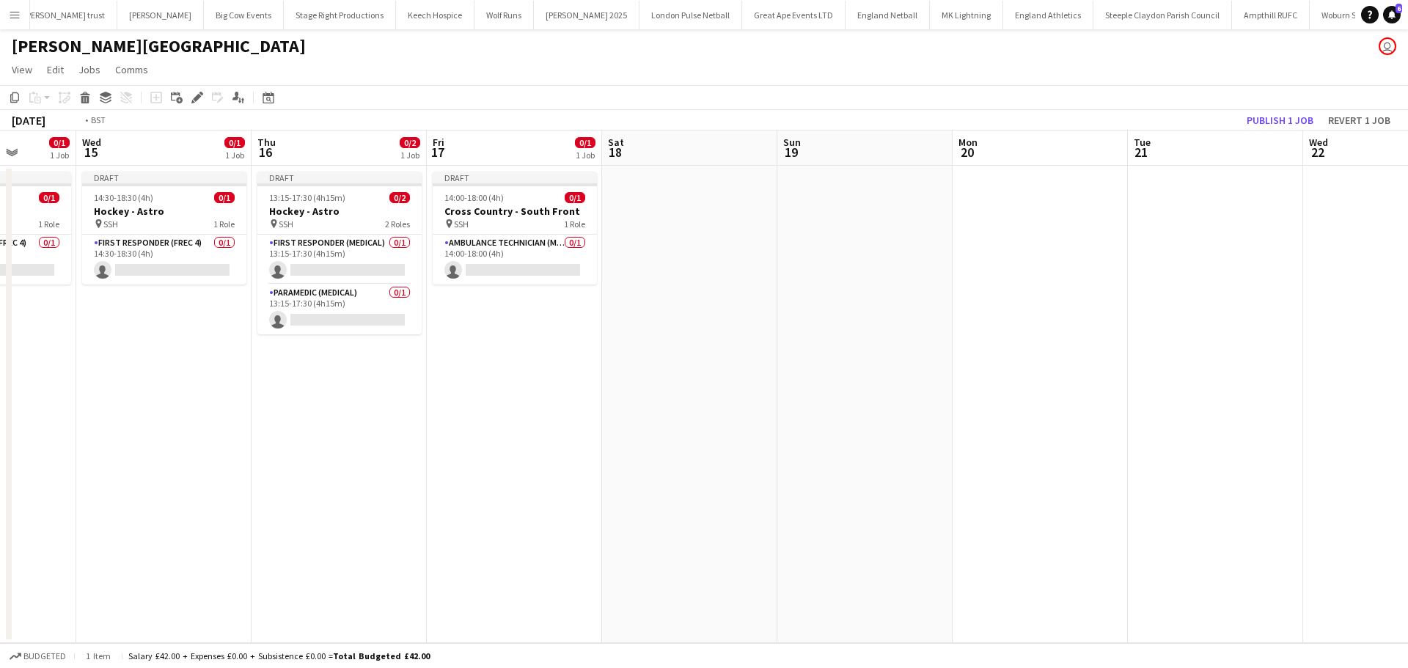
drag, startPoint x: 730, startPoint y: 462, endPoint x: 770, endPoint y: 448, distance: 42.0
click at [826, 449] on app-calendar-viewport "Sun 12 Mon 13 Tue 14 0/1 1 Job Wed 15 0/1 1 Job Thu 16 0/2 1 Job Fri 17 0/1 1 J…" at bounding box center [704, 386] width 1408 height 512
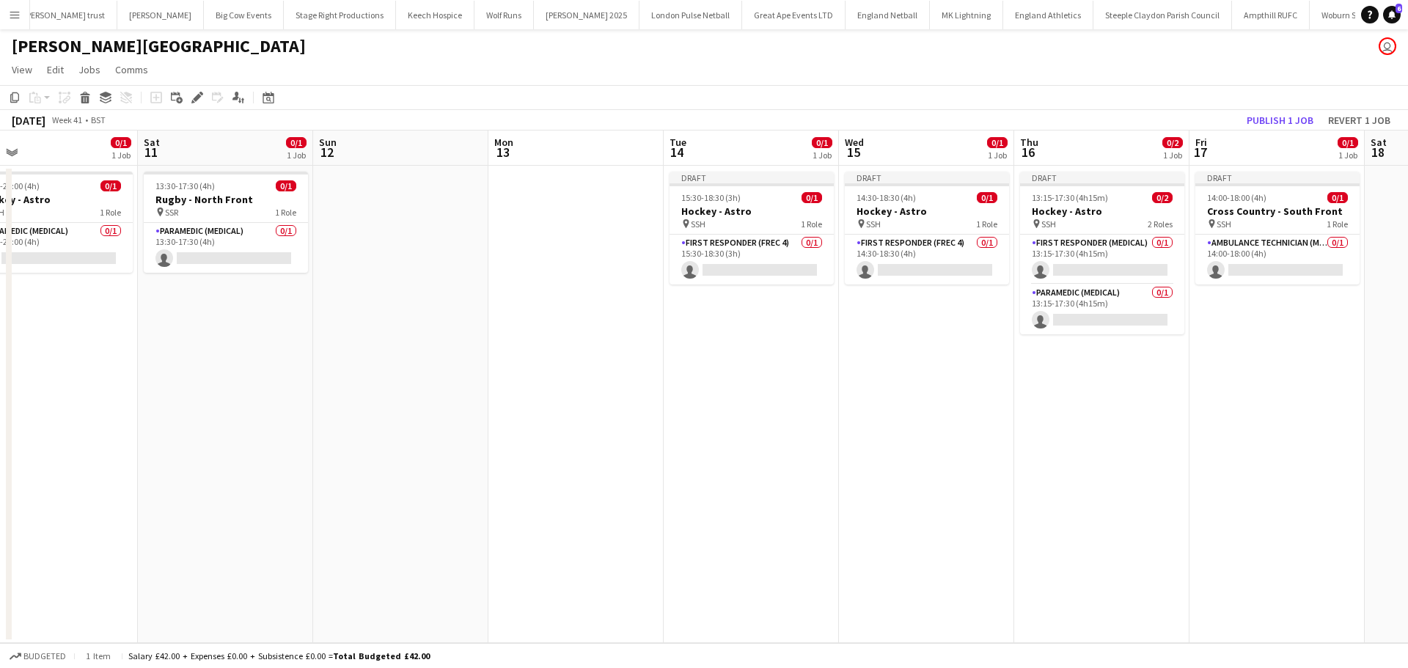
drag, startPoint x: 611, startPoint y: 482, endPoint x: 946, endPoint y: 422, distance: 339.7
click at [942, 424] on app-calendar-viewport "Wed 8 Thu 9 0/1 1 Job Fri 10 0/1 1 Job Sat 11 0/1 1 Job Sun 12 Mon 13 Tue 14 0/…" at bounding box center [704, 386] width 1408 height 512
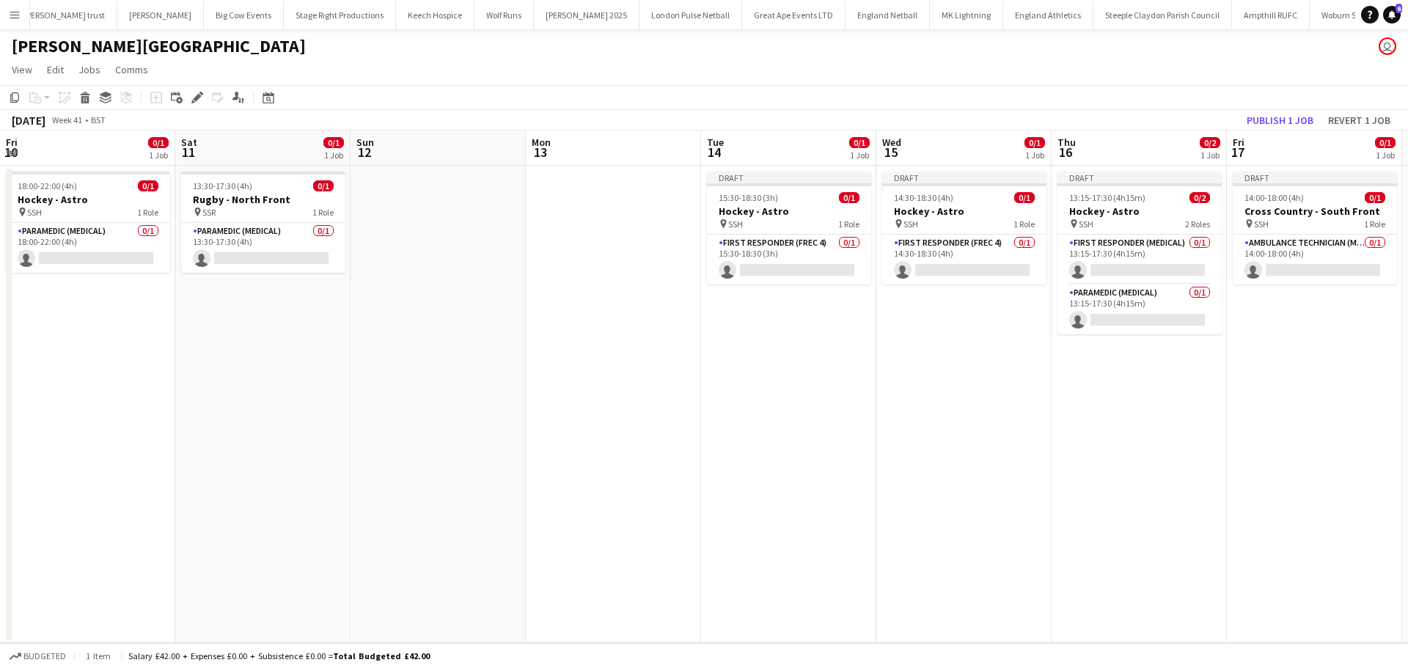
click at [1095, 387] on app-calendar-viewport "Wed 8 Thu 9 0/1 1 Job Fri 10 0/1 1 Job Sat 11 0/1 1 Job Sun 12 Mon 13 Tue 14 0/…" at bounding box center [704, 386] width 1408 height 512
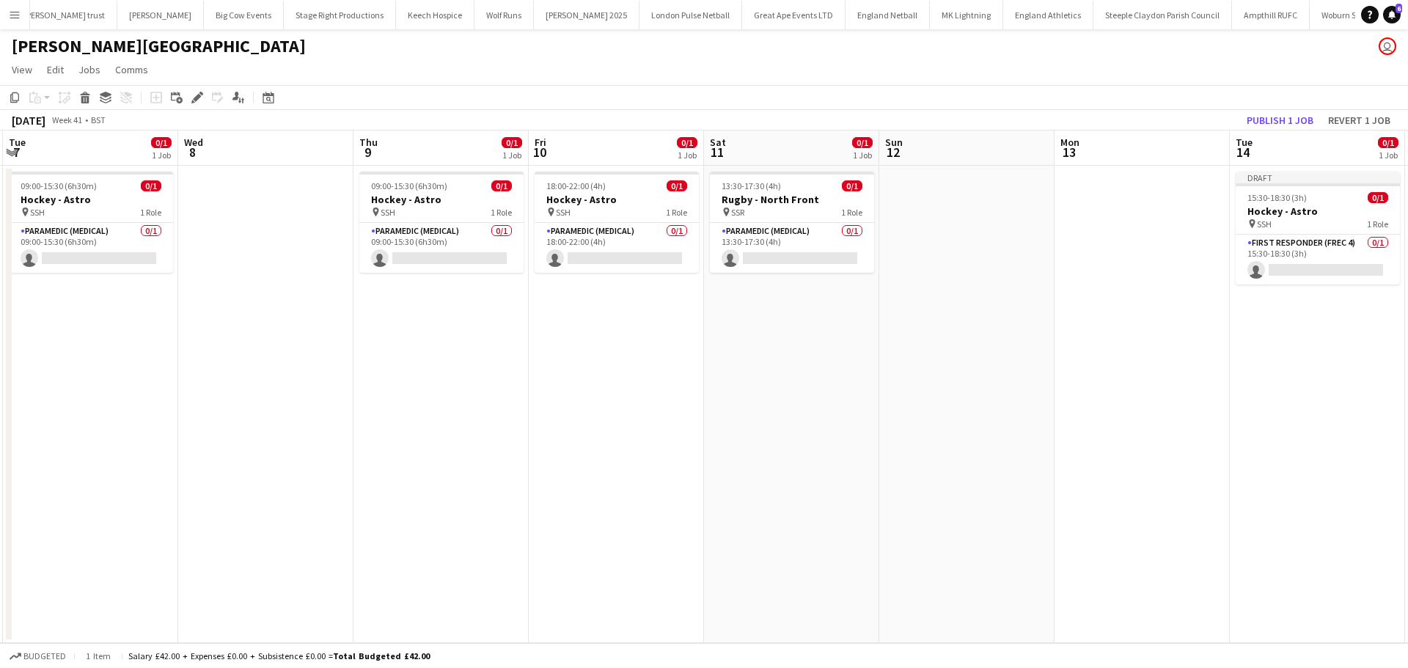
scroll to position [0, 367]
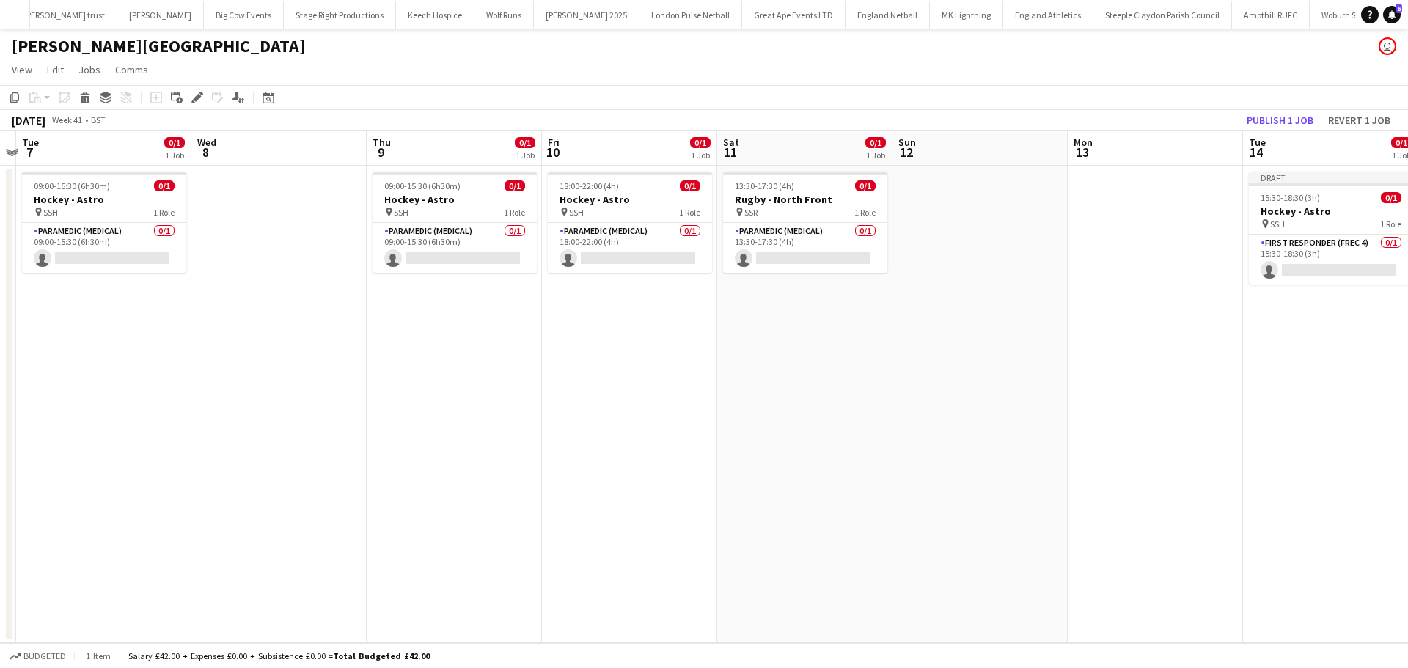
drag, startPoint x: 830, startPoint y: 460, endPoint x: 952, endPoint y: 448, distance: 123.0
click at [1006, 441] on app-calendar-viewport "Sun 5 Mon 6 Tue 7 0/1 1 Job Wed 8 Thu 9 0/1 1 Job Fri 10 0/1 1 Job Sat 11 0/1 1…" at bounding box center [704, 386] width 1408 height 512
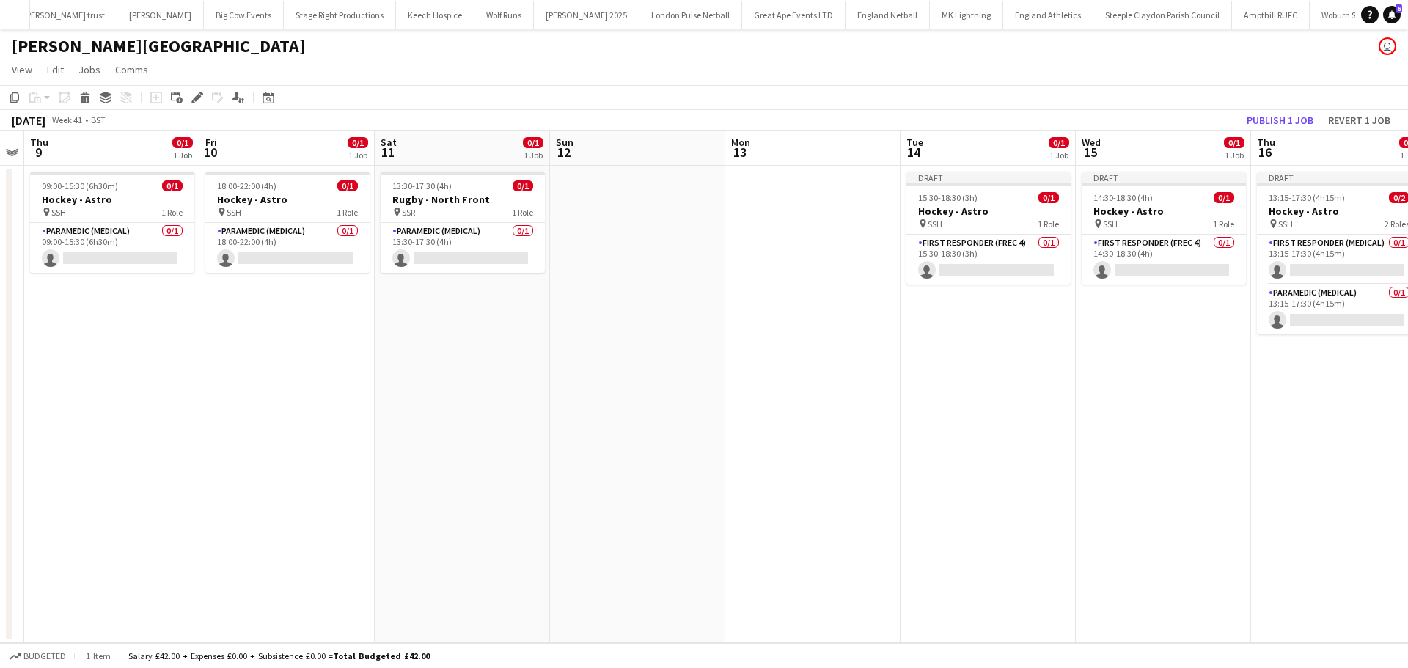
drag, startPoint x: 1142, startPoint y: 358, endPoint x: 558, endPoint y: 353, distance: 584.3
click at [472, 378] on app-calendar-viewport "Mon 6 Tue 7 0/1 1 Job Wed 8 Thu 9 0/1 1 Job Fri 10 0/1 1 Job Sat 11 0/1 1 Job S…" at bounding box center [704, 386] width 1408 height 512
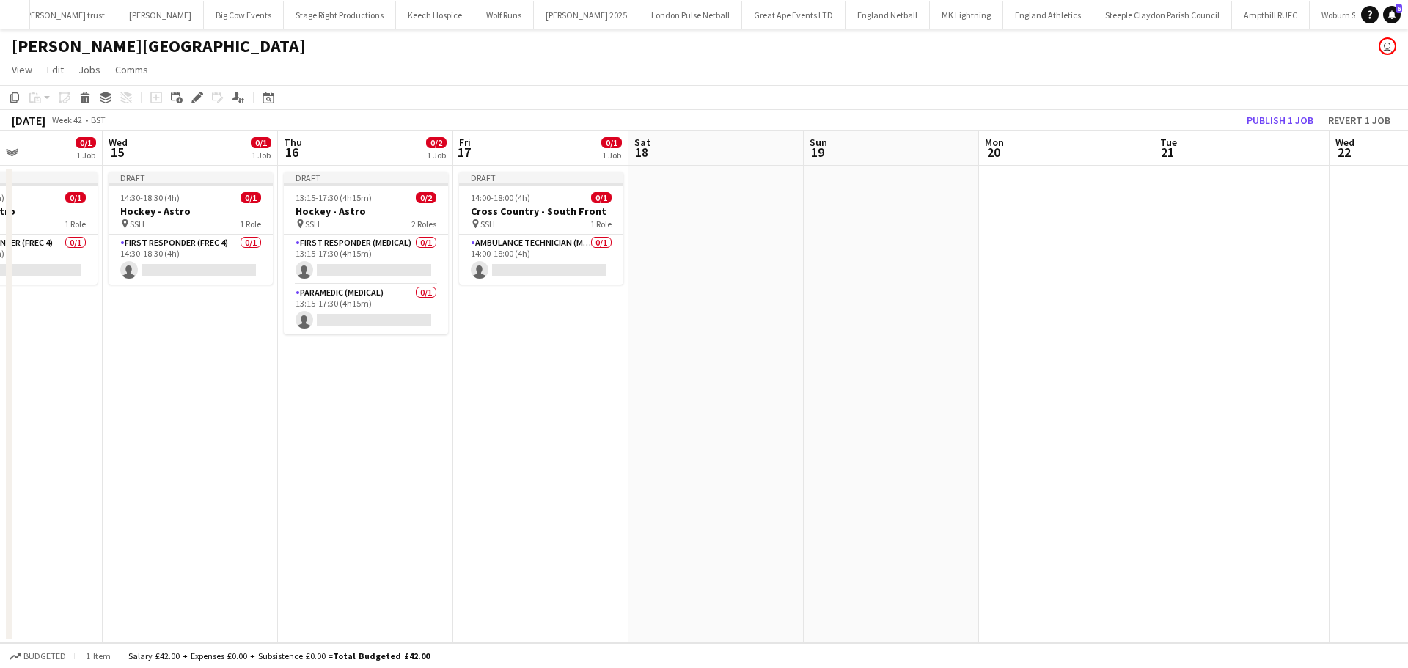
drag, startPoint x: 1047, startPoint y: 374, endPoint x: 647, endPoint y: 442, distance: 406.0
click at [427, 446] on app-calendar-viewport "Sat 11 0/1 1 Job Sun 12 Mon 13 Tue 14 0/1 1 Job Wed 15 0/1 1 Job Thu 16 0/2 1 J…" at bounding box center [704, 386] width 1408 height 512
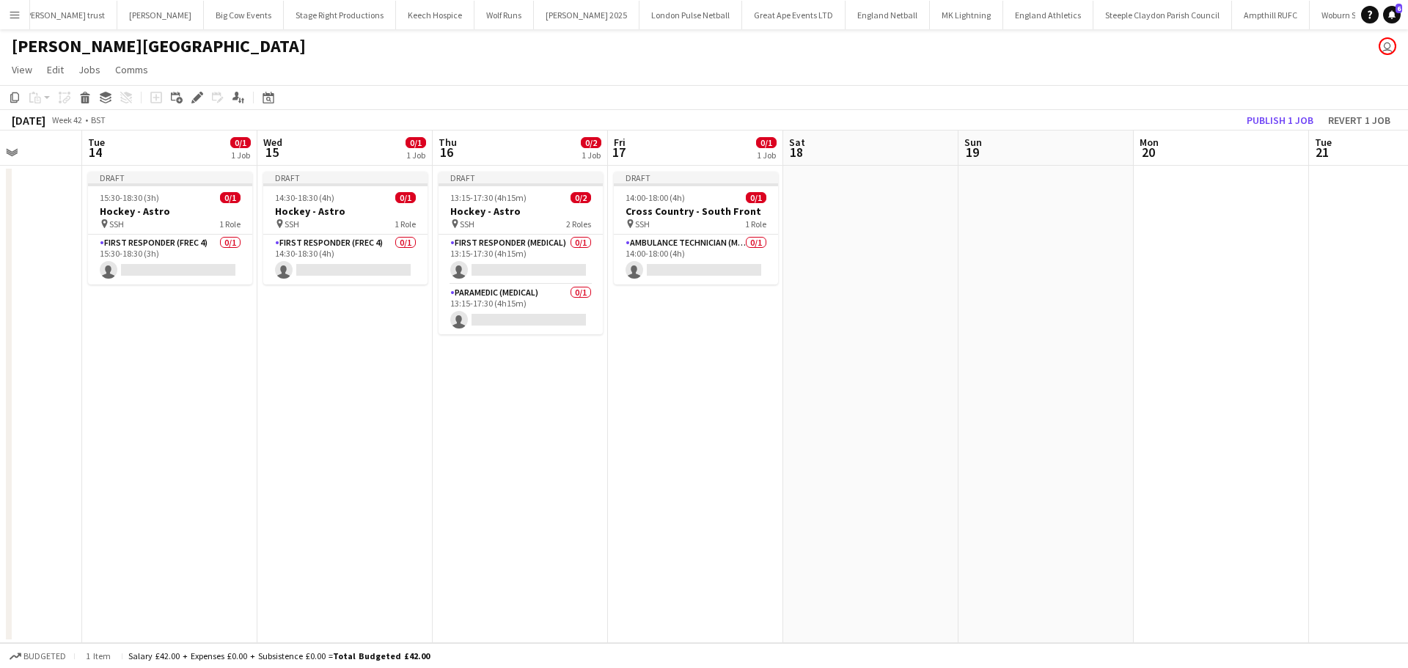
drag, startPoint x: 717, startPoint y: 334, endPoint x: 520, endPoint y: 335, distance: 197.2
click at [541, 335] on app-calendar-viewport "Sat 11 0/1 1 Job Sun 12 Mon 13 Tue 14 0/1 1 Job Wed 15 0/1 1 Job Thu 16 0/2 1 J…" at bounding box center [704, 386] width 1408 height 512
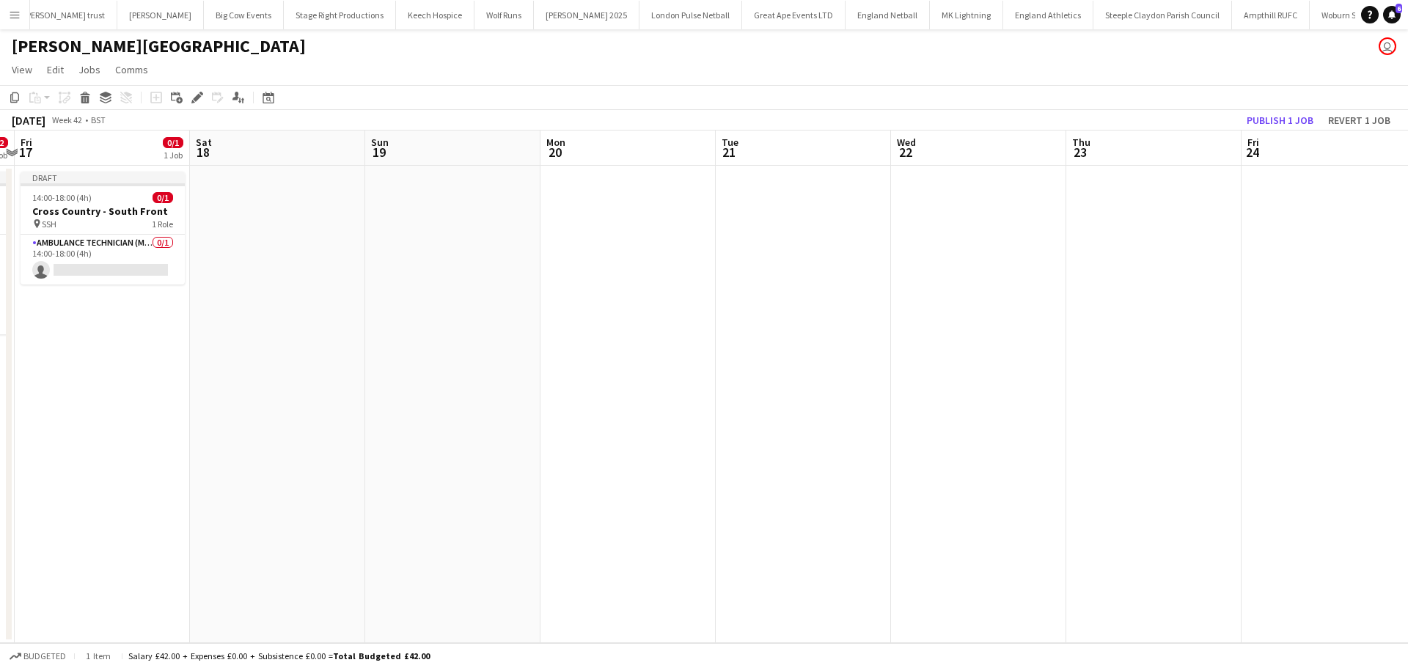
drag, startPoint x: 834, startPoint y: 316, endPoint x: 448, endPoint y: 315, distance: 386.4
click at [455, 316] on app-calendar-viewport "Tue 14 0/1 1 Job Wed 15 0/1 1 Job Thu 16 0/2 1 Job Fri 17 0/1 1 Job Sat 18 Sun …" at bounding box center [704, 386] width 1408 height 512
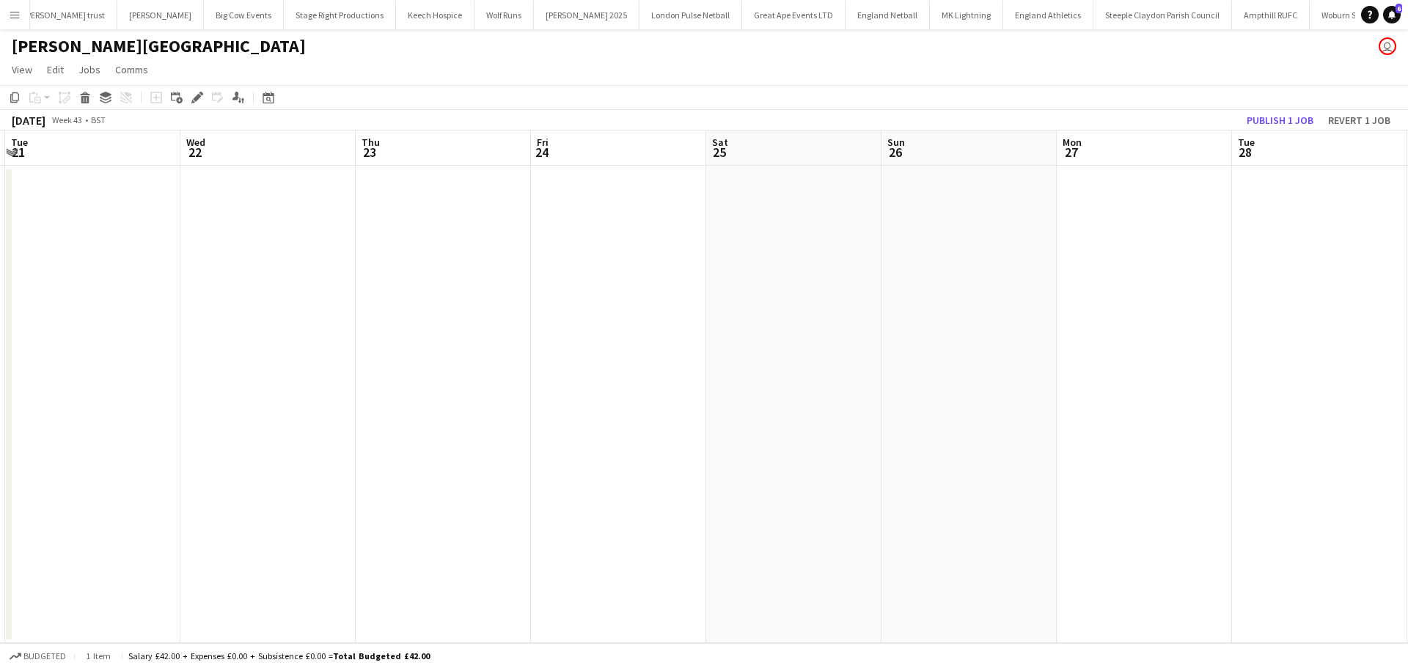
drag, startPoint x: 815, startPoint y: 299, endPoint x: 740, endPoint y: 270, distance: 80.3
click at [504, 302] on app-calendar-viewport "Sat 18 Sun 19 Mon 20 Tue 21 Wed 22 Thu 23 Fri 24 Sat 25 Sun 26 Mon 27 Tue 28 We…" at bounding box center [704, 386] width 1408 height 512
drag, startPoint x: 894, startPoint y: 266, endPoint x: 419, endPoint y: 279, distance: 475.2
click at [419, 279] on app-calendar-viewport "Wed 22 Thu 23 Fri 24 Sat 25 Sun 26 Mon 27 Tue 28 Wed 29 Thu 30 Fri 31 Sat 1 Sun…" at bounding box center [704, 386] width 1408 height 512
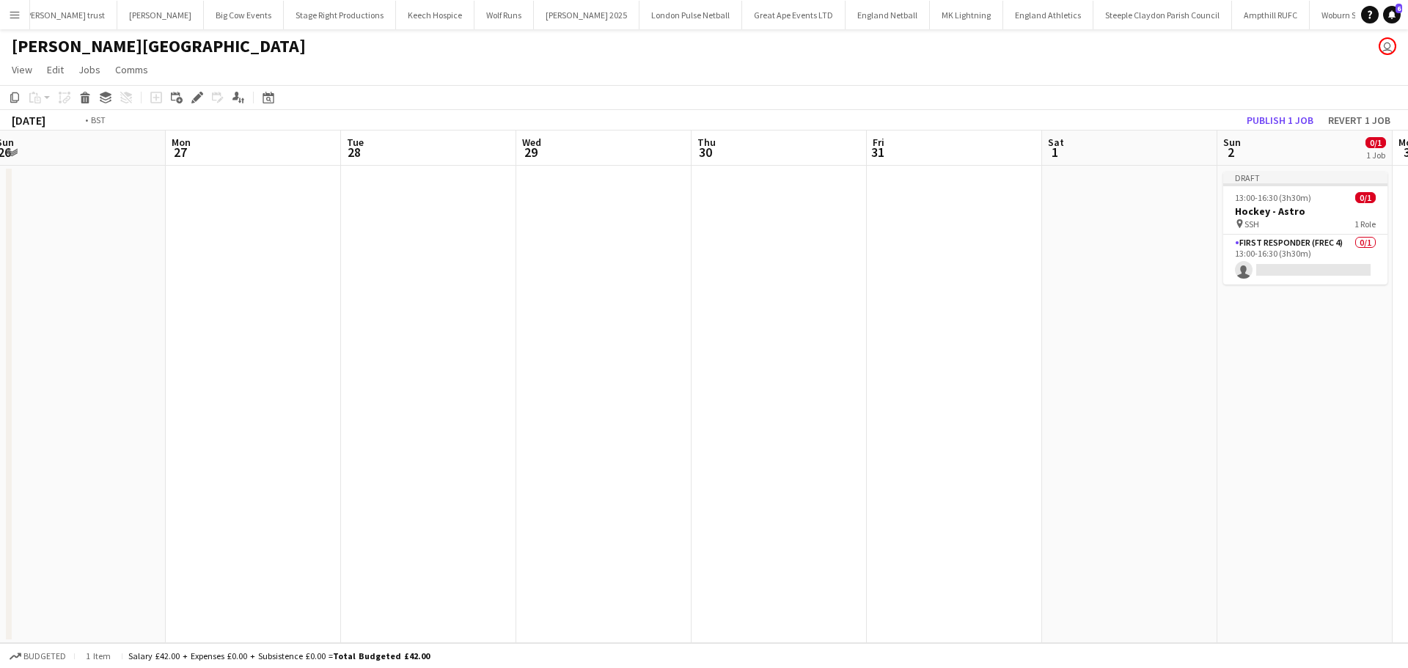
drag, startPoint x: 573, startPoint y: 292, endPoint x: 326, endPoint y: 290, distance: 247.8
click at [322, 293] on app-calendar-viewport "Thu 23 Fri 24 Sat 25 Sun 26 Mon 27 Tue 28 Wed 29 Thu 30 Fri 31 Sat 1 Sun 2 0/1 …" at bounding box center [704, 386] width 1408 height 512
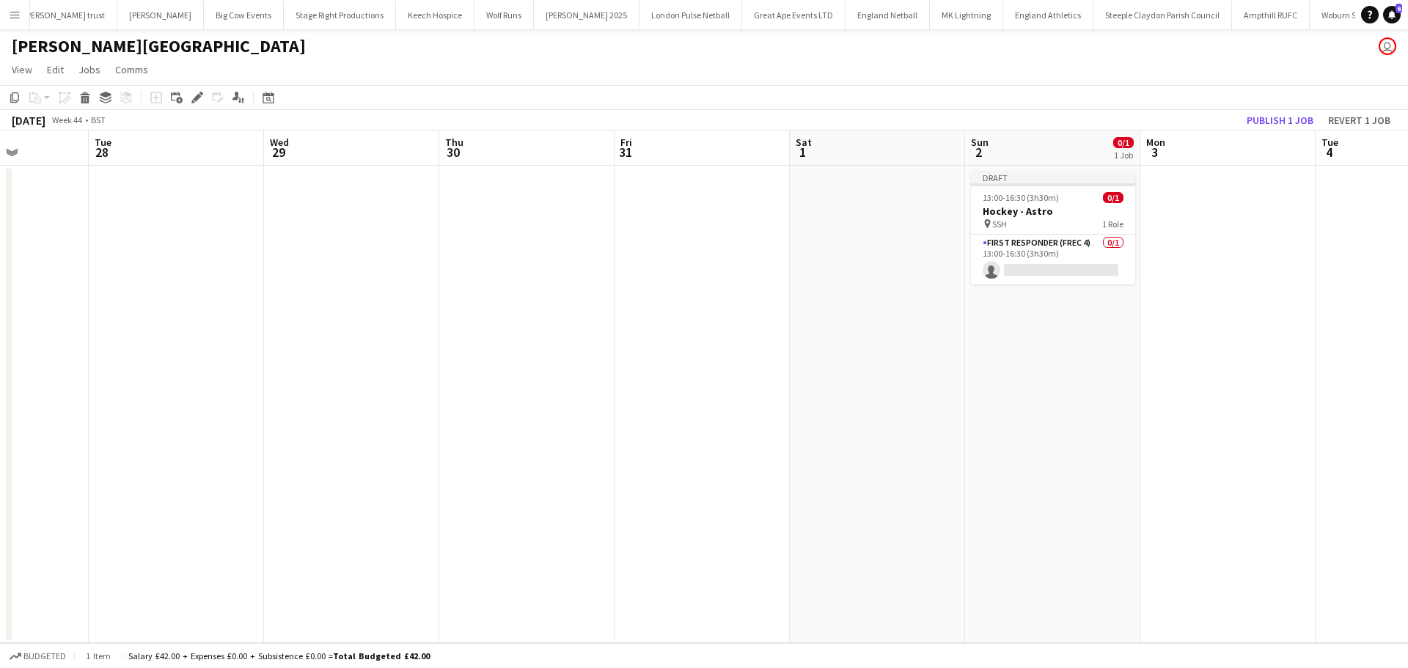
drag, startPoint x: 888, startPoint y: 271, endPoint x: 553, endPoint y: 278, distance: 335.1
click at [553, 278] on app-calendar-viewport "Sat 25 Sun 26 Mon 27 Tue 28 Wed 29 Thu 30 Fri 31 Sat 1 Sun 2 0/1 1 Job Mon 3 Tu…" at bounding box center [704, 386] width 1408 height 512
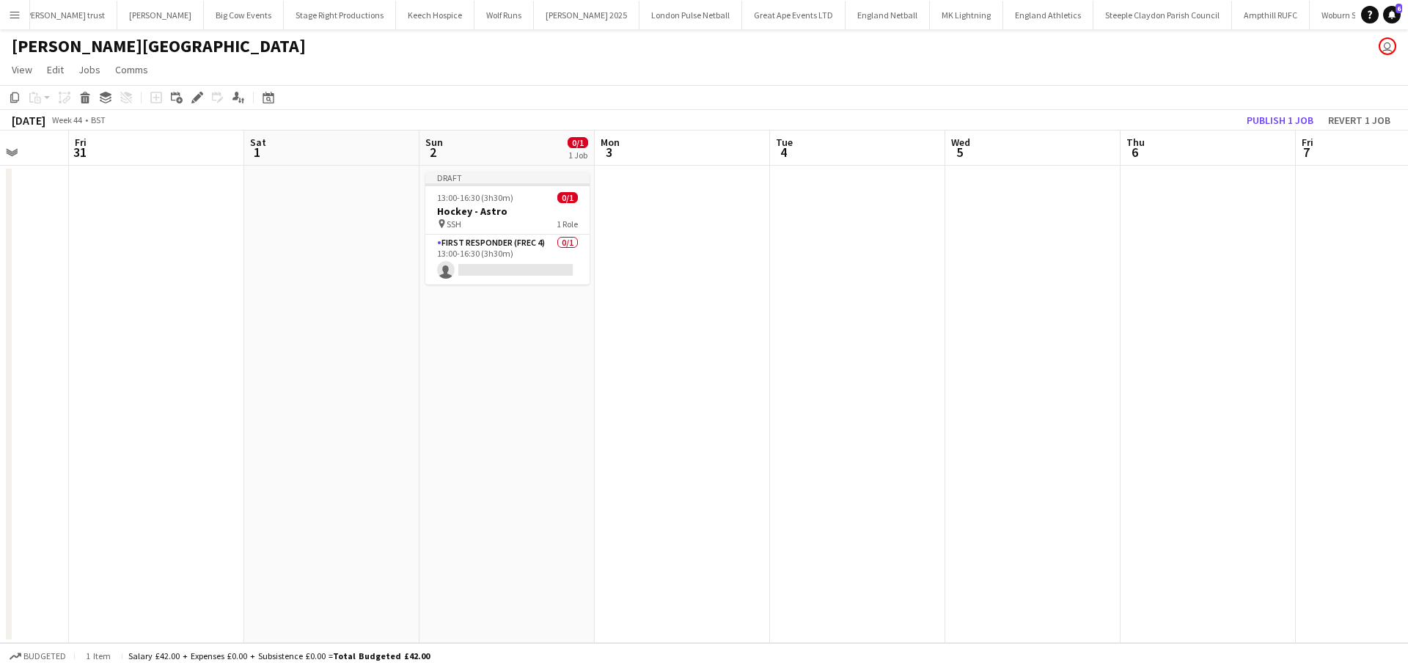
drag, startPoint x: 1029, startPoint y: 232, endPoint x: 710, endPoint y: 248, distance: 319.3
click at [710, 248] on app-calendar-viewport "Tue 28 Wed 29 Thu 30 Fri 31 Sat 1 Sun 2 0/1 1 Job Mon 3 Tue 4 Wed 5 Thu 6 Fri 7…" at bounding box center [704, 386] width 1408 height 512
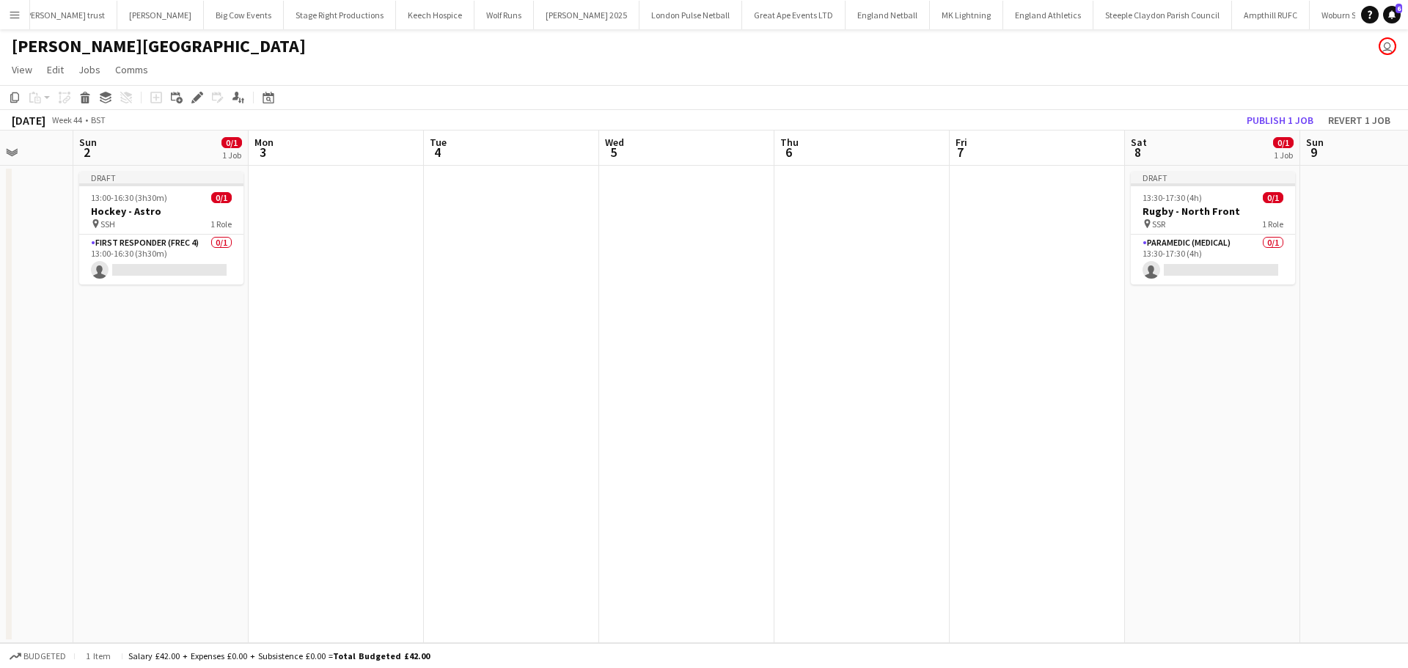
drag, startPoint x: 1139, startPoint y: 194, endPoint x: 799, endPoint y: 200, distance: 339.5
click at [799, 200] on app-calendar-viewport "Thu 30 Fri 31 Sat 1 Sun 2 0/1 1 Job Mon 3 Tue 4 Wed 5 Thu 6 Fri 7 Sat 8 0/1 1 J…" at bounding box center [704, 386] width 1408 height 512
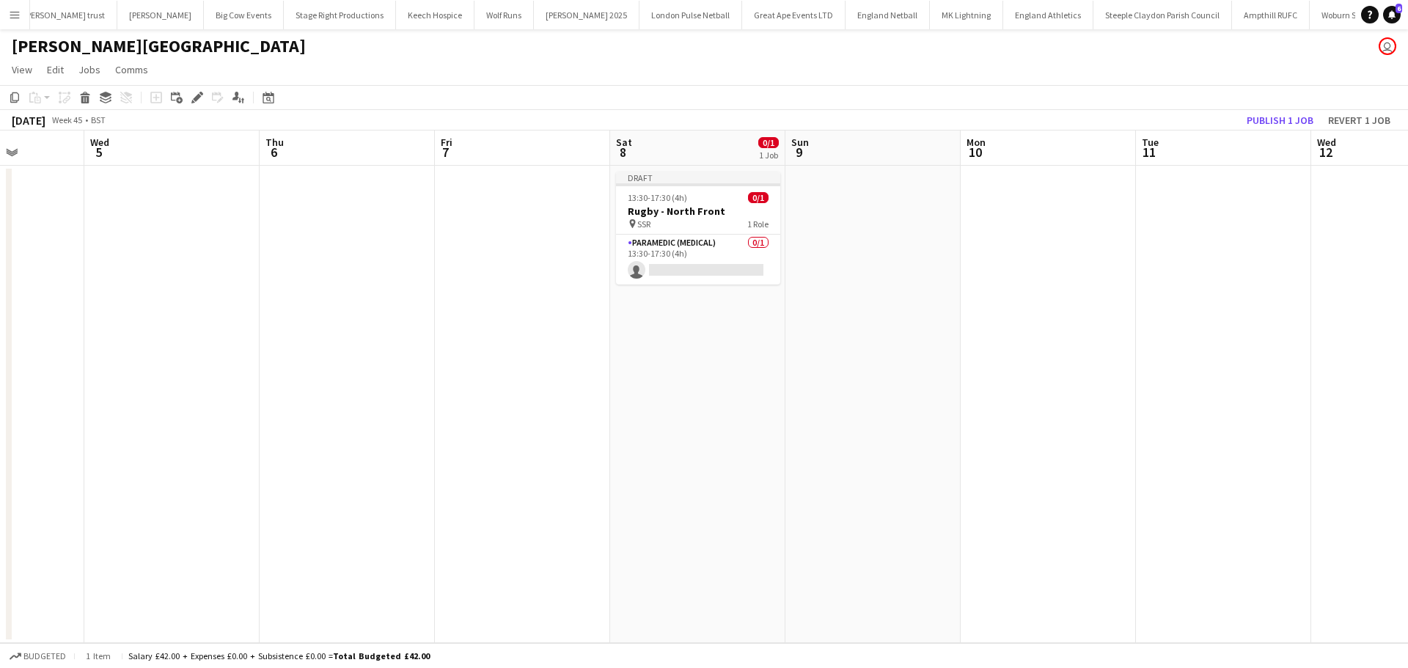
drag, startPoint x: 1195, startPoint y: 201, endPoint x: 894, endPoint y: 243, distance: 304.2
click at [894, 243] on app-calendar-viewport "Sun 2 0/1 1 Job Mon 3 Tue 4 Wed 5 Thu 6 Fri 7 Sat 8 0/1 1 Job Sun 9 Mon 10 Tue …" at bounding box center [704, 386] width 1408 height 512
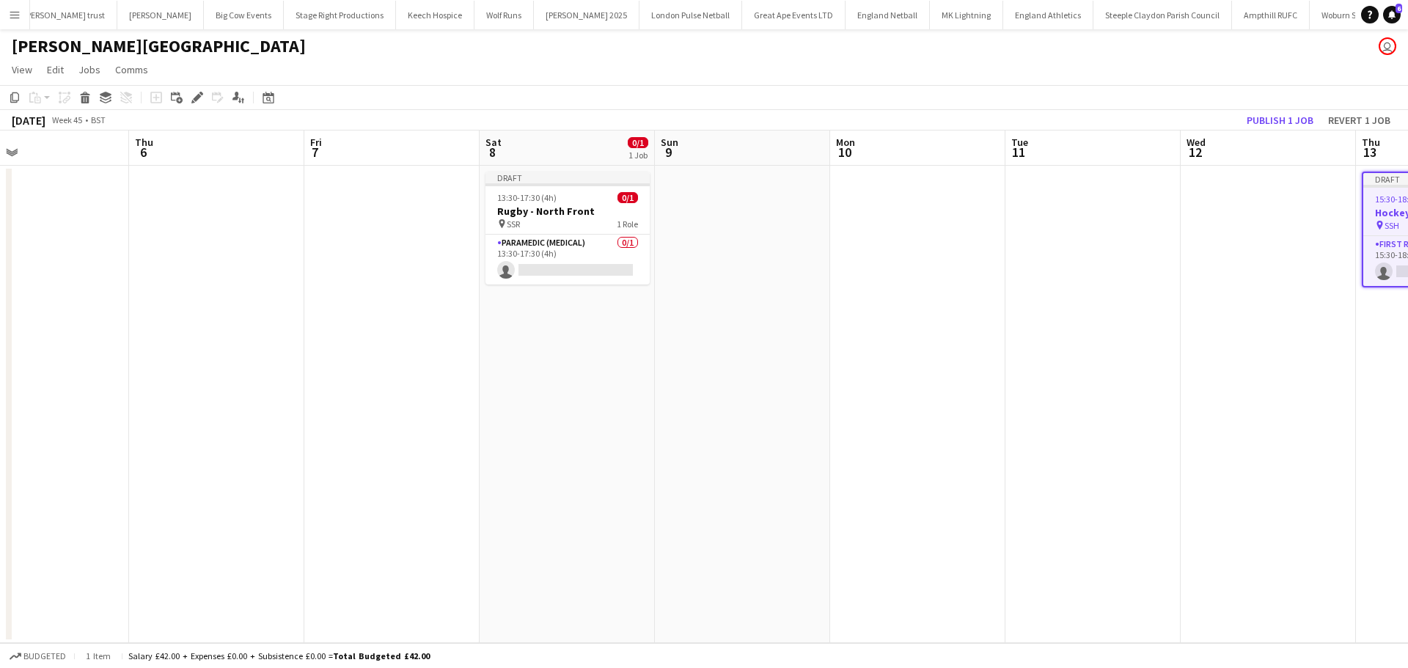
scroll to position [0, 574]
drag, startPoint x: 1092, startPoint y: 243, endPoint x: 959, endPoint y: 247, distance: 132.7
click at [959, 247] on app-calendar-viewport "Sun 2 0/1 1 Job Mon 3 Tue 4 Wed 5 Thu 6 Fri 7 Sat 8 0/1 1 Job Sun 9 Mon 10 Tue …" at bounding box center [704, 386] width 1408 height 512
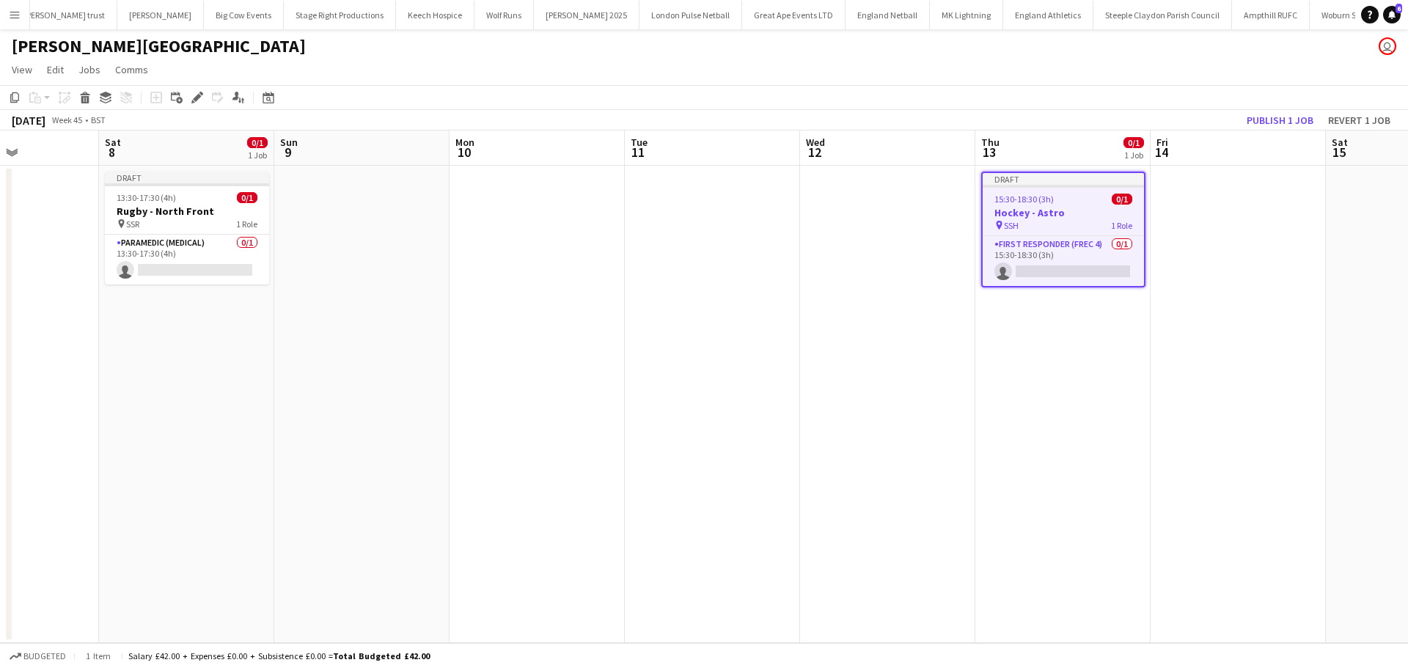
drag, startPoint x: 1147, startPoint y: 243, endPoint x: 769, endPoint y: 277, distance: 379.8
click at [769, 277] on app-calendar-viewport "Wed 5 Thu 6 Fri 7 Sat 8 0/1 1 Job Sun 9 Mon 10 Tue 11 Wed 12 Thu 13 0/1 1 Job F…" at bounding box center [704, 386] width 1408 height 512
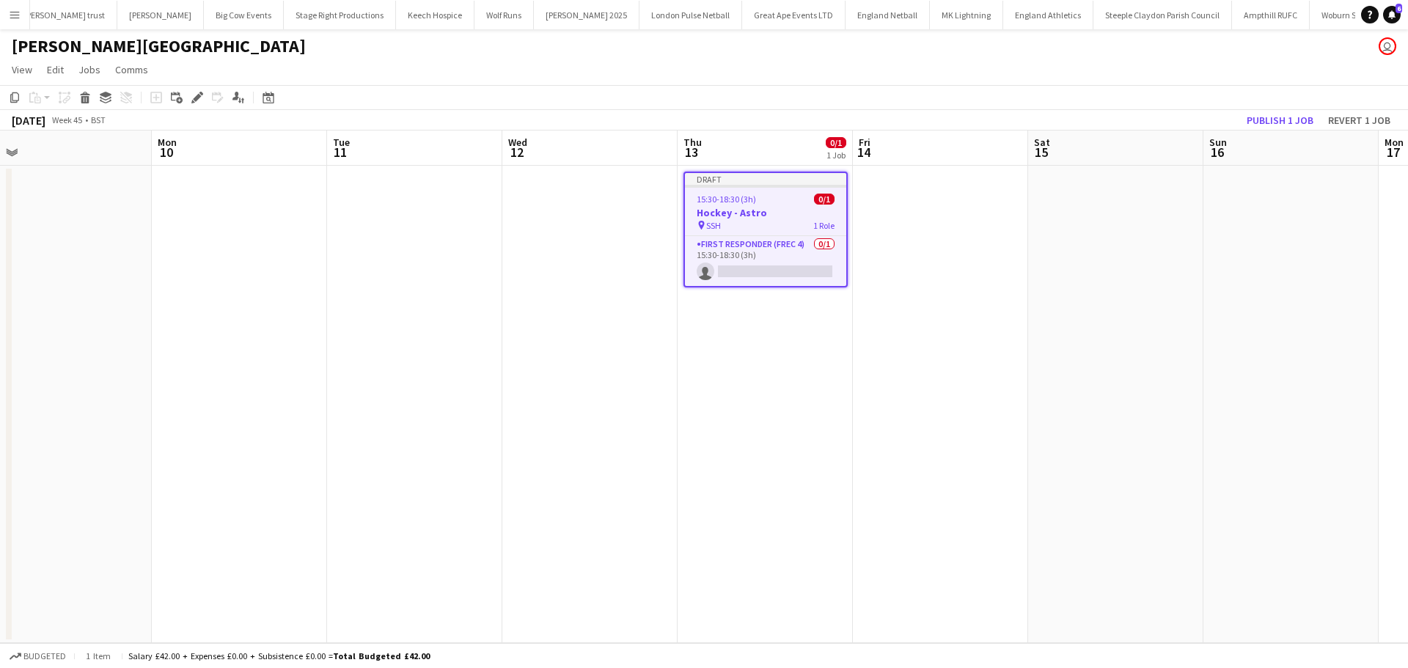
scroll to position [0, 554]
drag, startPoint x: 1239, startPoint y: 266, endPoint x: 936, endPoint y: 276, distance: 302.9
click at [936, 276] on app-calendar-viewport "Thu 6 Fri 7 Sat 8 0/1 1 Job Sun 9 Mon 10 Tue 11 Wed 12 Thu 13 0/1 1 Job Fri 14 …" at bounding box center [704, 386] width 1408 height 512
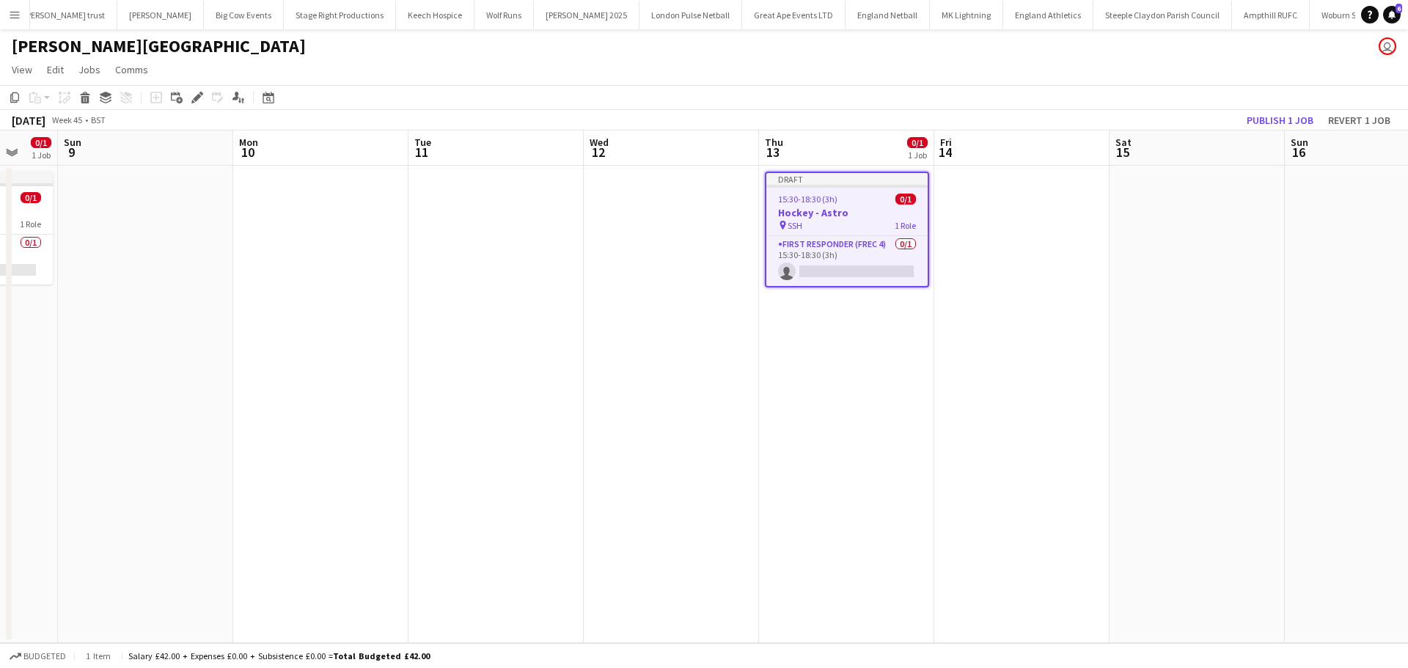
drag, startPoint x: 941, startPoint y: 257, endPoint x: 888, endPoint y: 257, distance: 53.5
click at [888, 257] on app-calendar-viewport "Thu 6 Fri 7 Sat 8 0/1 1 Job Sun 9 Mon 10 Tue 11 Wed 12 Thu 13 0/1 1 Job Fri 14 …" at bounding box center [704, 386] width 1408 height 512
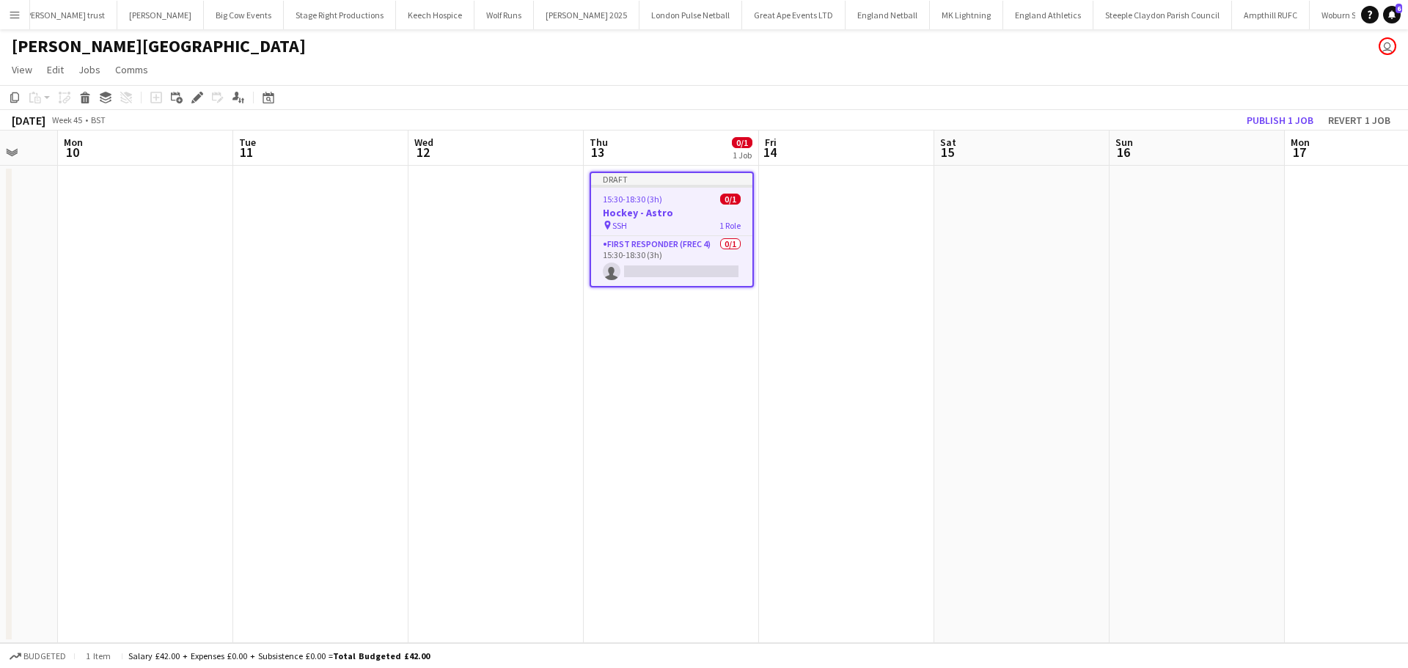
scroll to position [0, 468]
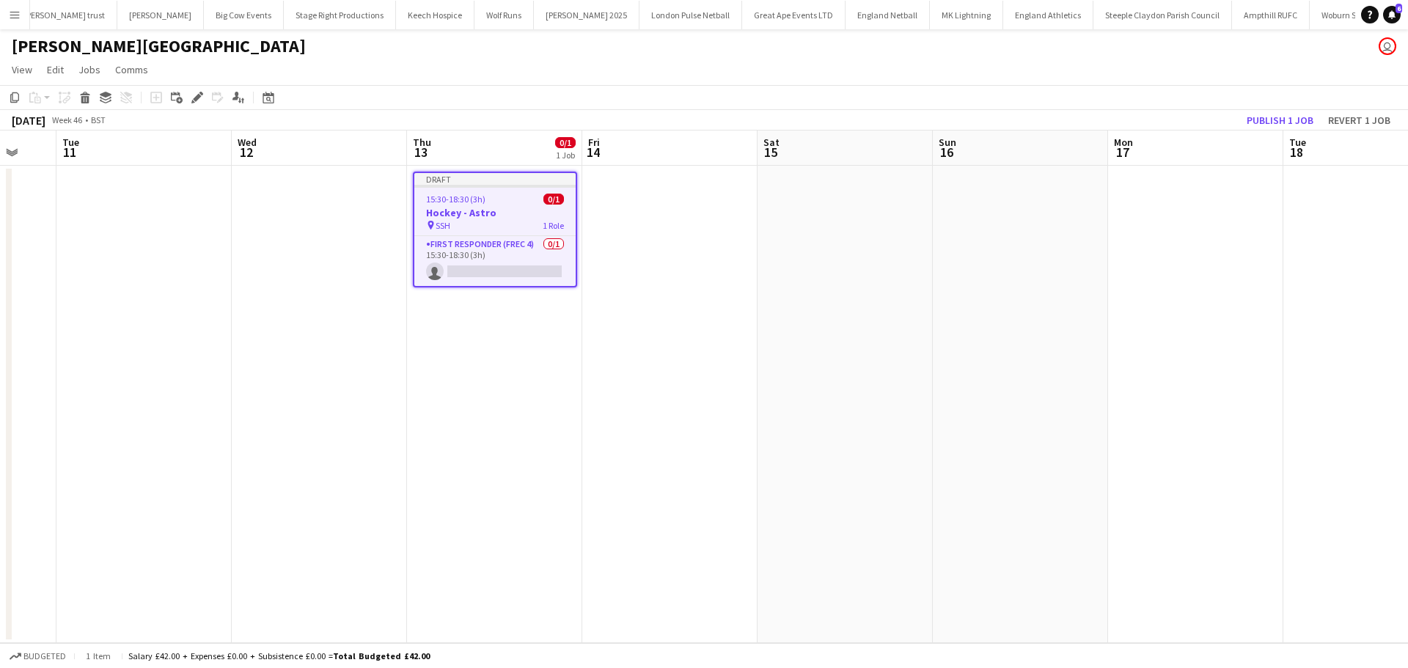
drag, startPoint x: 995, startPoint y: 258, endPoint x: 846, endPoint y: 255, distance: 148.9
click at [843, 255] on app-calendar-viewport "Sat 8 0/1 1 Job Sun 9 Mon 10 Tue 11 Wed 12 Thu 13 0/1 1 Job Fri 14 Sat 15 Sun 1…" at bounding box center [704, 386] width 1408 height 512
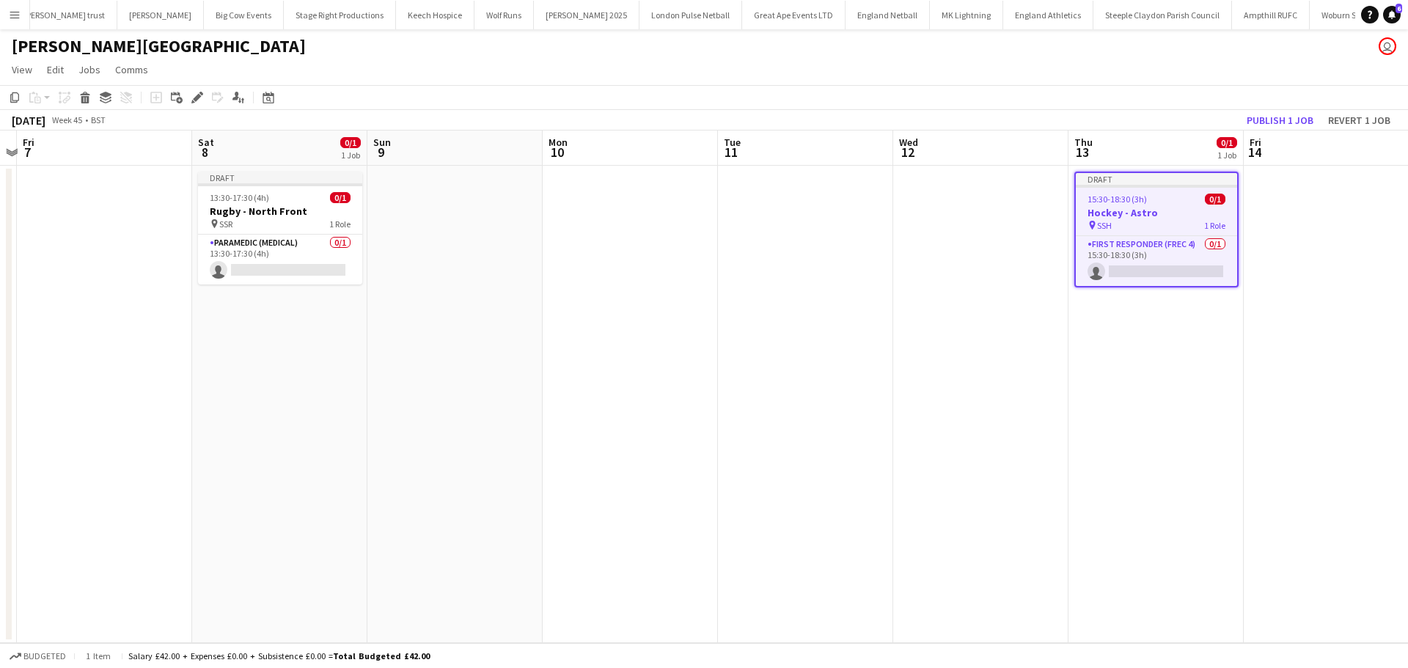
drag, startPoint x: 210, startPoint y: 330, endPoint x: 953, endPoint y: 331, distance: 742.6
click at [953, 331] on app-calendar-viewport "Wed 5 Thu 6 Fri 7 Sat 8 0/1 1 Job Sun 9 Mon 10 Tue 11 Wed 12 Thu 13 0/1 1 Job F…" at bounding box center [704, 386] width 1408 height 512
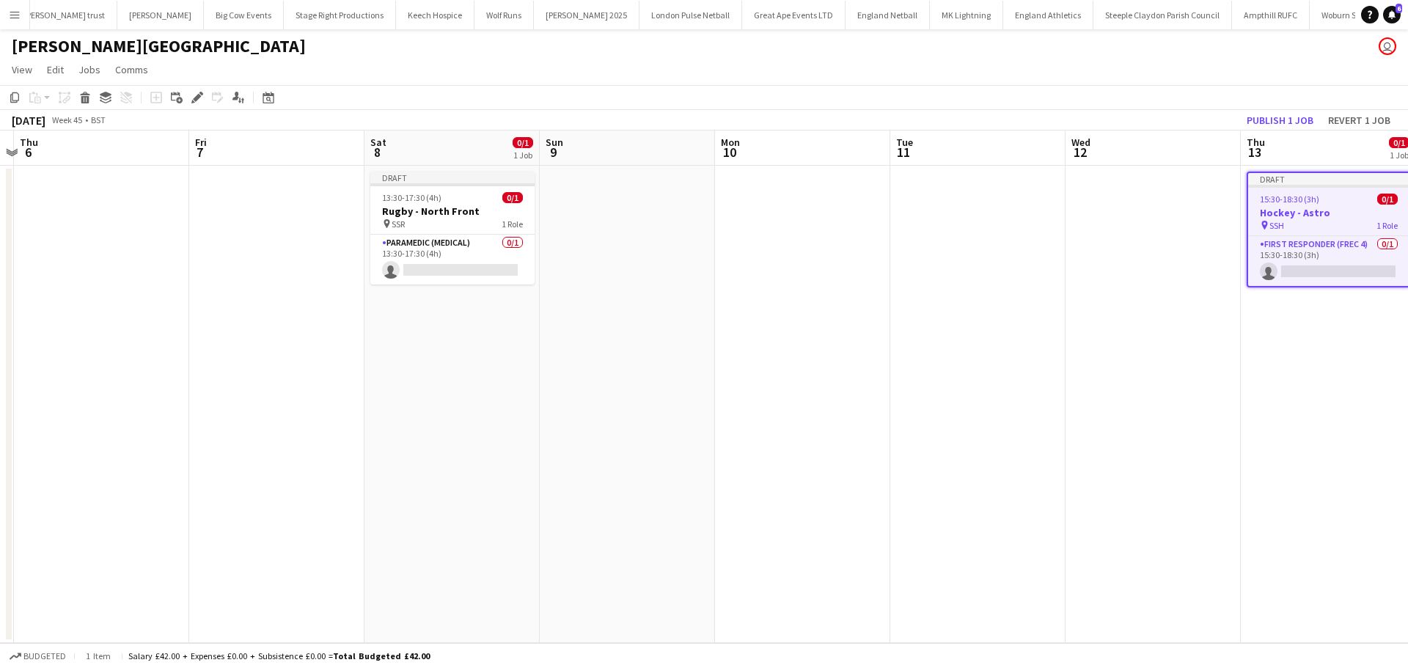
drag, startPoint x: 425, startPoint y: 447, endPoint x: 935, endPoint y: 452, distance: 510.3
click at [935, 452] on app-calendar-viewport "Mon 3 Tue 4 Wed 5 Thu 6 Fri 7 Sat 8 0/1 1 Job Sun 9 Mon 10 Tue 11 Wed 12 Thu 13…" at bounding box center [704, 386] width 1408 height 512
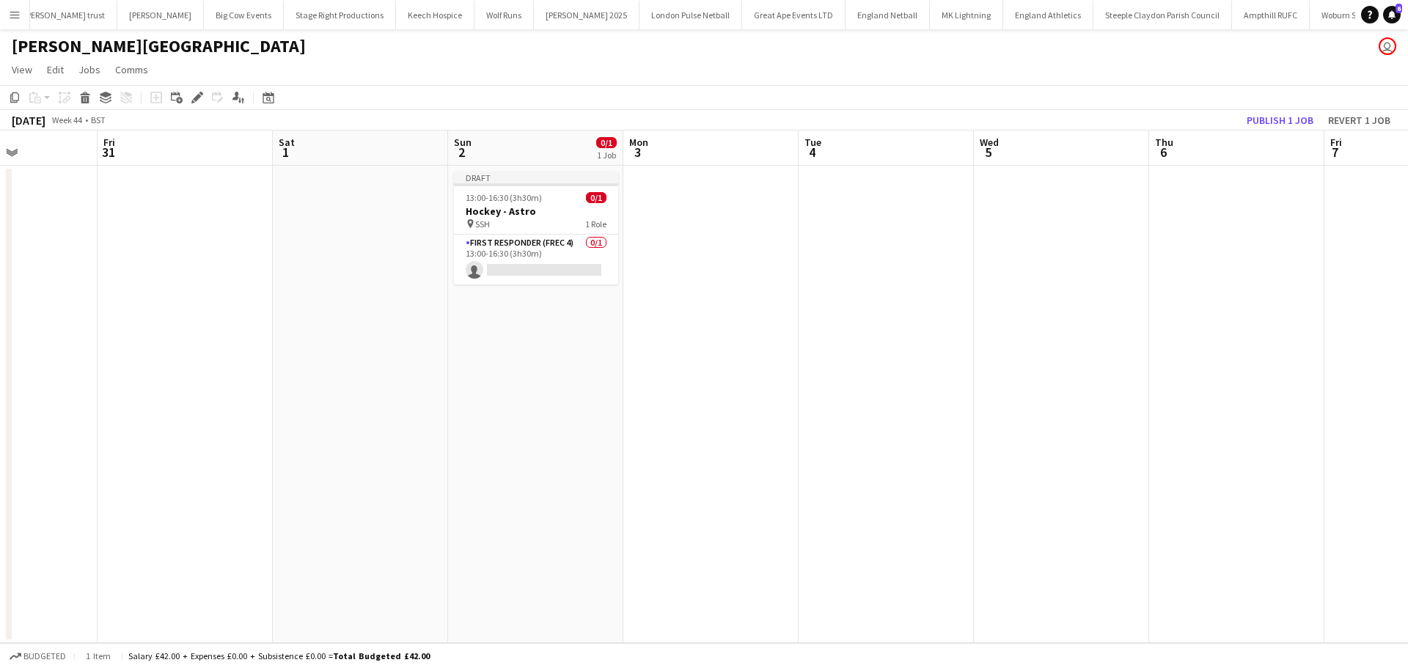
drag, startPoint x: 843, startPoint y: 438, endPoint x: 702, endPoint y: 429, distance: 141.8
click at [962, 420] on app-calendar-viewport "Tue 28 Wed 29 Thu 30 Fri 31 Sat 1 Sun 2 0/1 1 Job Mon 3 Tue 4 Wed 5 Thu 6 Fri 7…" at bounding box center [704, 386] width 1408 height 512
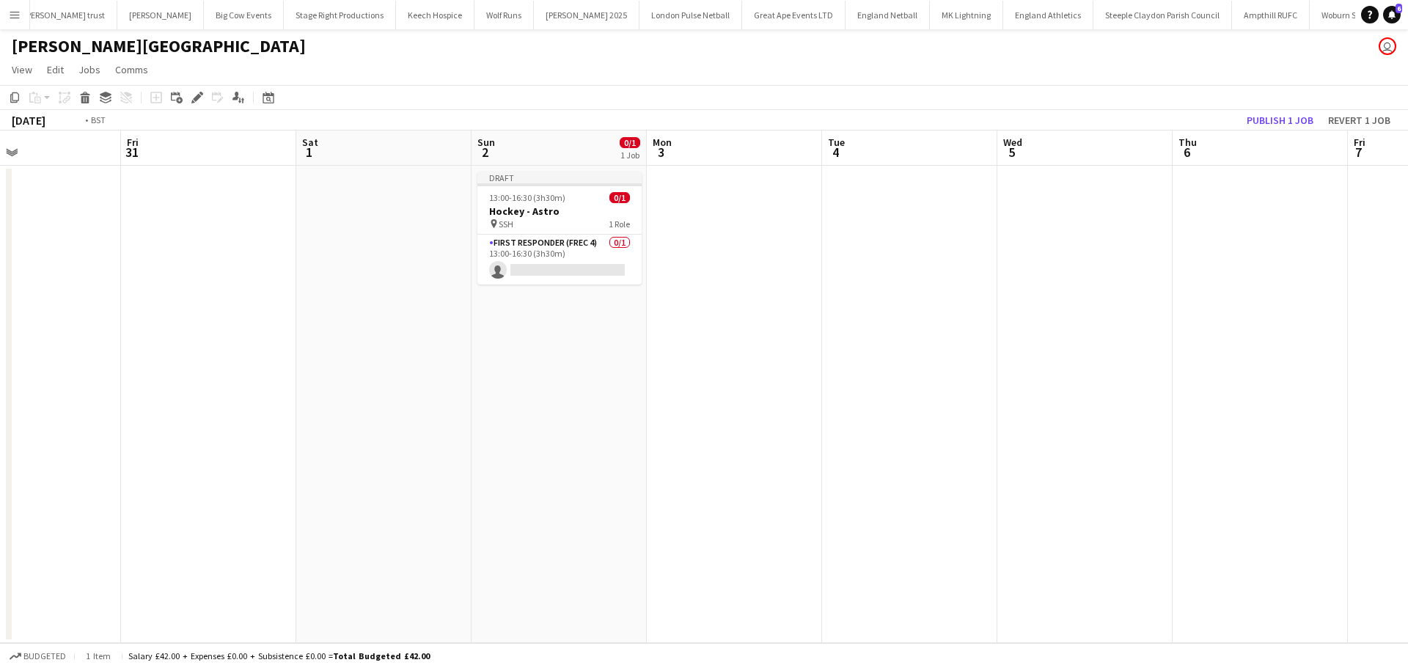
drag, startPoint x: 501, startPoint y: 430, endPoint x: 1042, endPoint y: 433, distance: 541.0
click at [1077, 433] on app-calendar-viewport "Tue 28 Wed 29 Thu 30 Fri 31 Sat 1 Sun 2 0/1 1 Job Mon 3 Tue 4 Wed 5 Thu 6 Fri 7…" at bounding box center [704, 386] width 1408 height 512
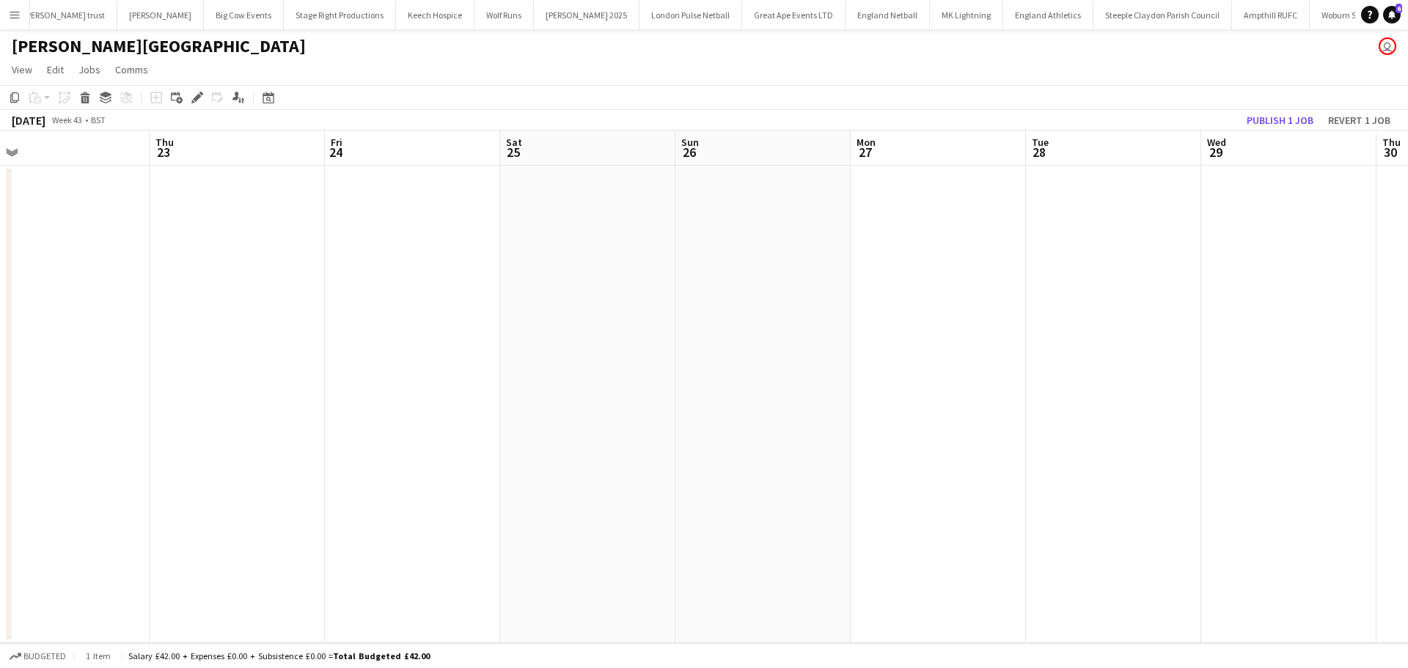
drag, startPoint x: 207, startPoint y: 433, endPoint x: 329, endPoint y: 433, distance: 121.7
click at [913, 433] on app-calendar-viewport "Mon 20 Tue 21 Wed 22 Thu 23 Fri 24 Sat 25 Sun 26 Mon 27 Tue 28 Wed 29 Thu 30 Fr…" at bounding box center [704, 386] width 1408 height 512
drag, startPoint x: 314, startPoint y: 433, endPoint x: 619, endPoint y: 433, distance: 305.7
click at [715, 433] on app-calendar-viewport "Mon 20 Tue 21 Wed 22 Thu 23 Fri 24 Sat 25 Sun 26 Mon 27 Tue 28 Wed 29 Thu 30 Fr…" at bounding box center [704, 386] width 1408 height 512
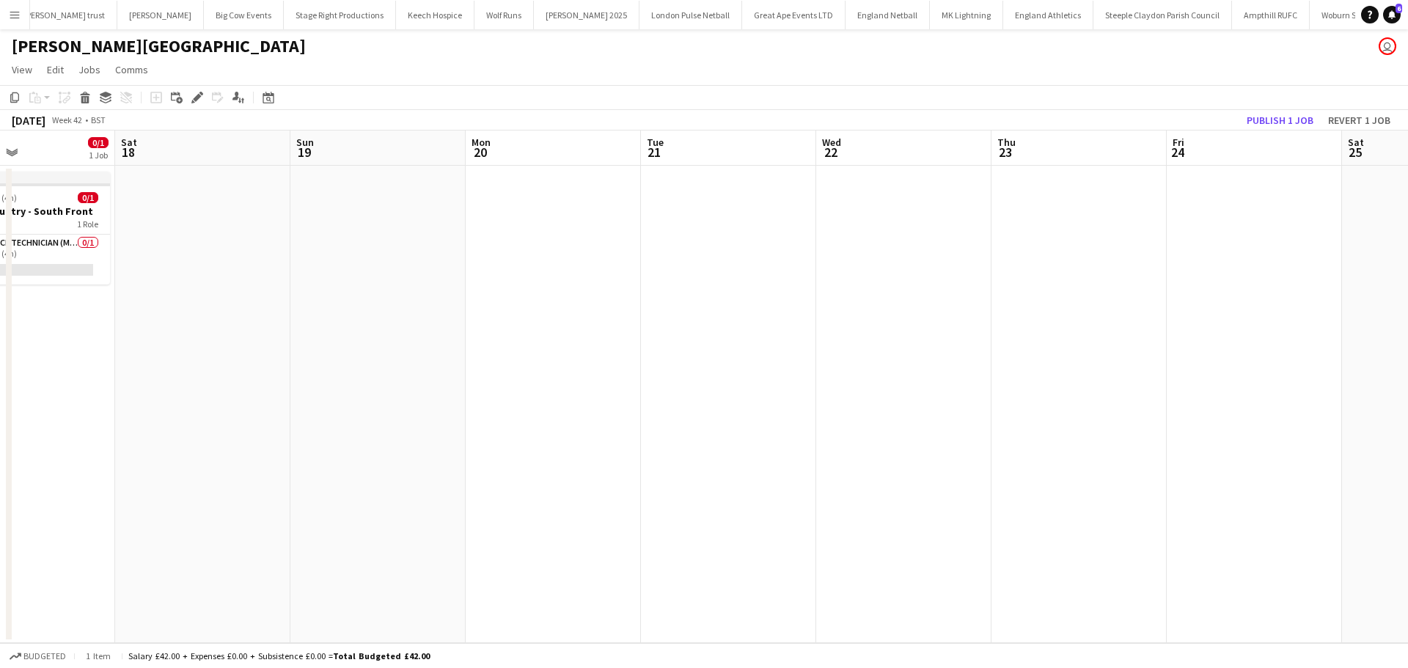
drag, startPoint x: 301, startPoint y: 432, endPoint x: 423, endPoint y: 422, distance: 122.8
click at [879, 430] on app-calendar-viewport "Wed 15 0/1 1 Job Thu 16 0/2 1 Job Fri 17 0/1 1 Job Sat 18 Sun 19 Mon 20 Tue 21 …" at bounding box center [704, 386] width 1408 height 512
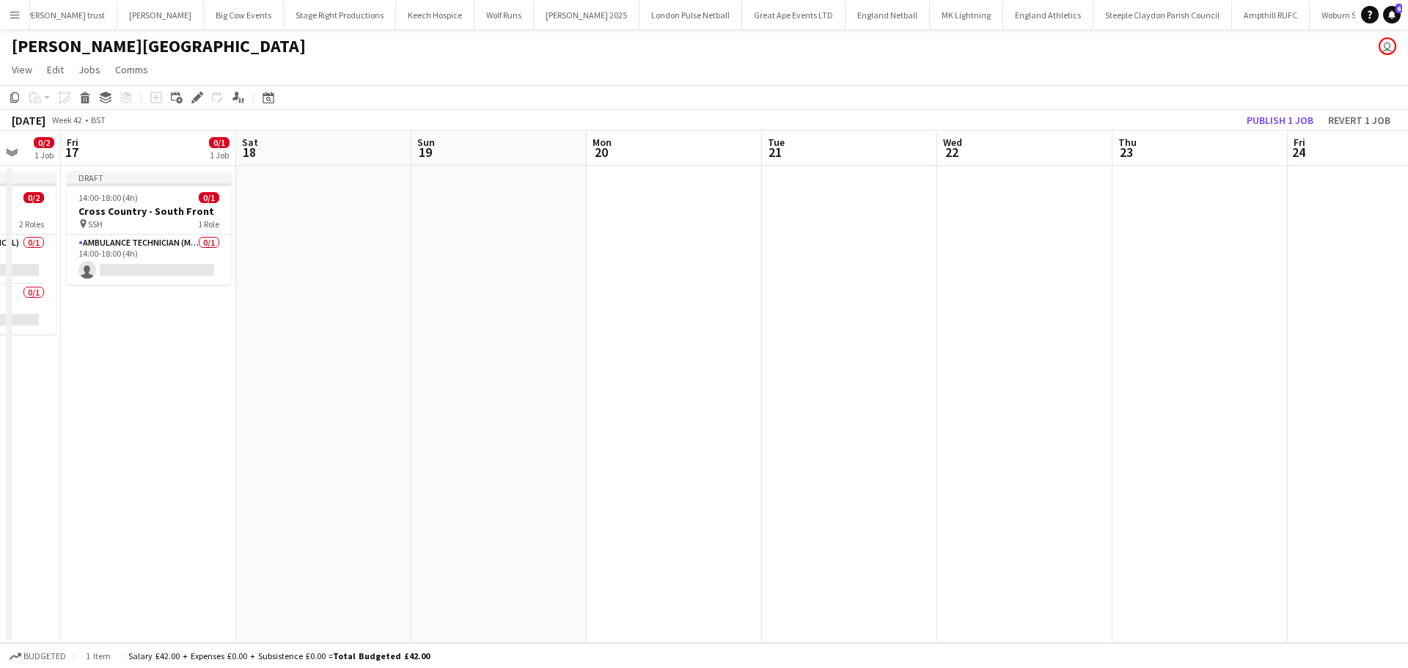
drag, startPoint x: 423, startPoint y: 422, endPoint x: 603, endPoint y: 430, distance: 180.5
click at [895, 430] on app-calendar-viewport "Wed 15 0/1 1 Job Thu 16 0/2 1 Job Fri 17 0/1 1 Job Sat 18 Sun 19 Mon 20 Tue 21 …" at bounding box center [704, 386] width 1408 height 512
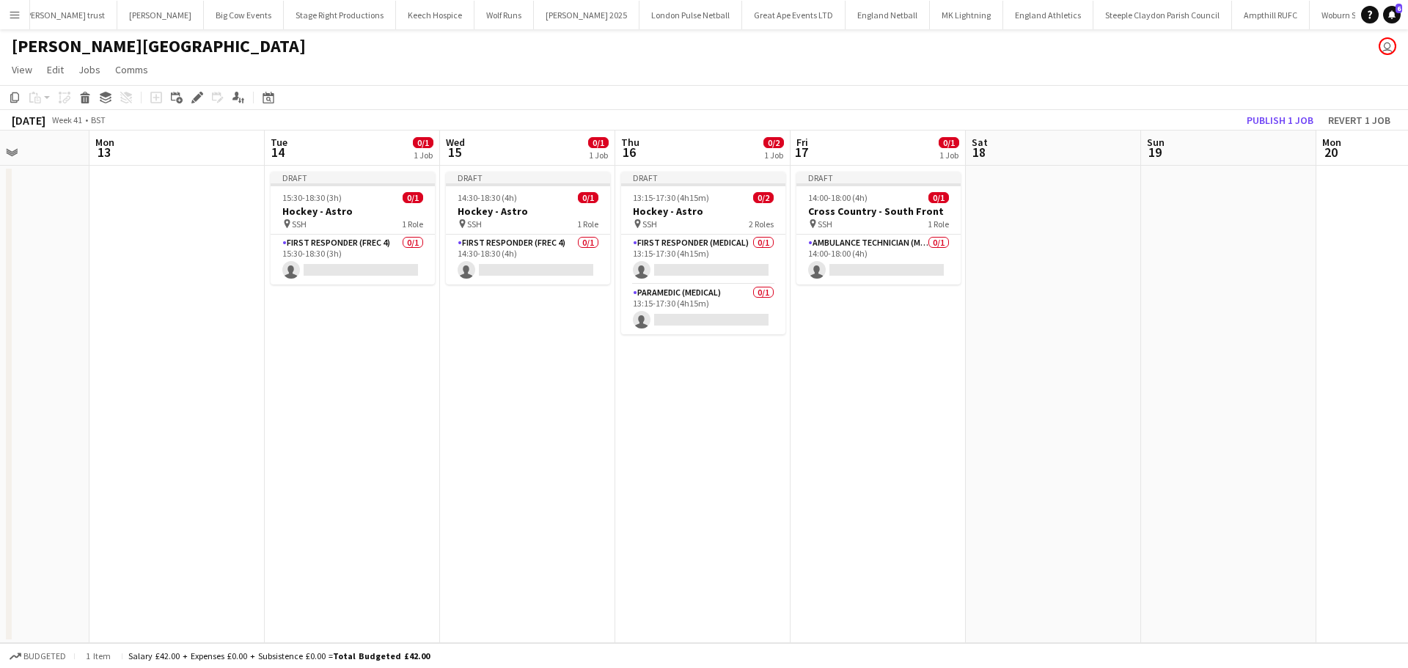
drag, startPoint x: 717, startPoint y: 429, endPoint x: 690, endPoint y: 397, distance: 41.6
click at [751, 429] on app-calendar-viewport "Fri 10 0/1 1 Job Sat 11 0/1 1 Job Sun 12 Mon 13 Tue 14 0/1 1 Job Wed 15 0/1 1 J…" at bounding box center [704, 386] width 1408 height 512
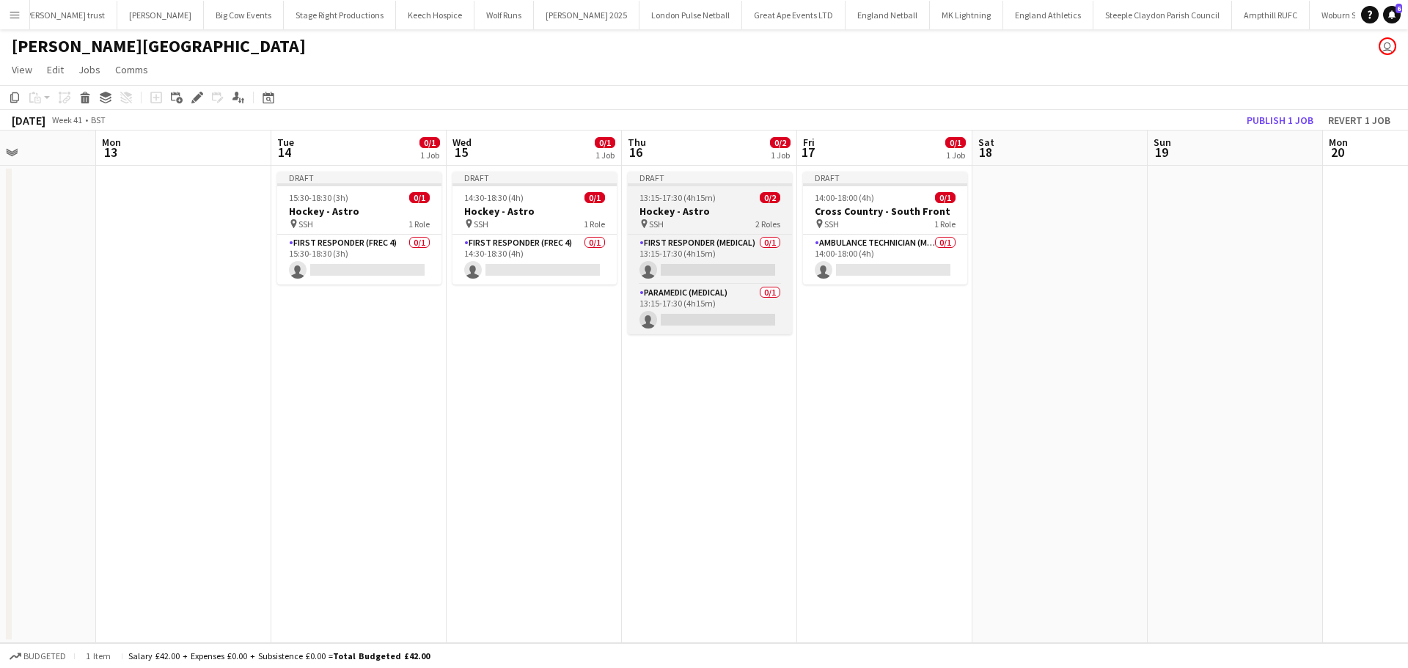
click at [695, 202] on span "13:15-17:30 (4h15m)" at bounding box center [677, 197] width 76 height 11
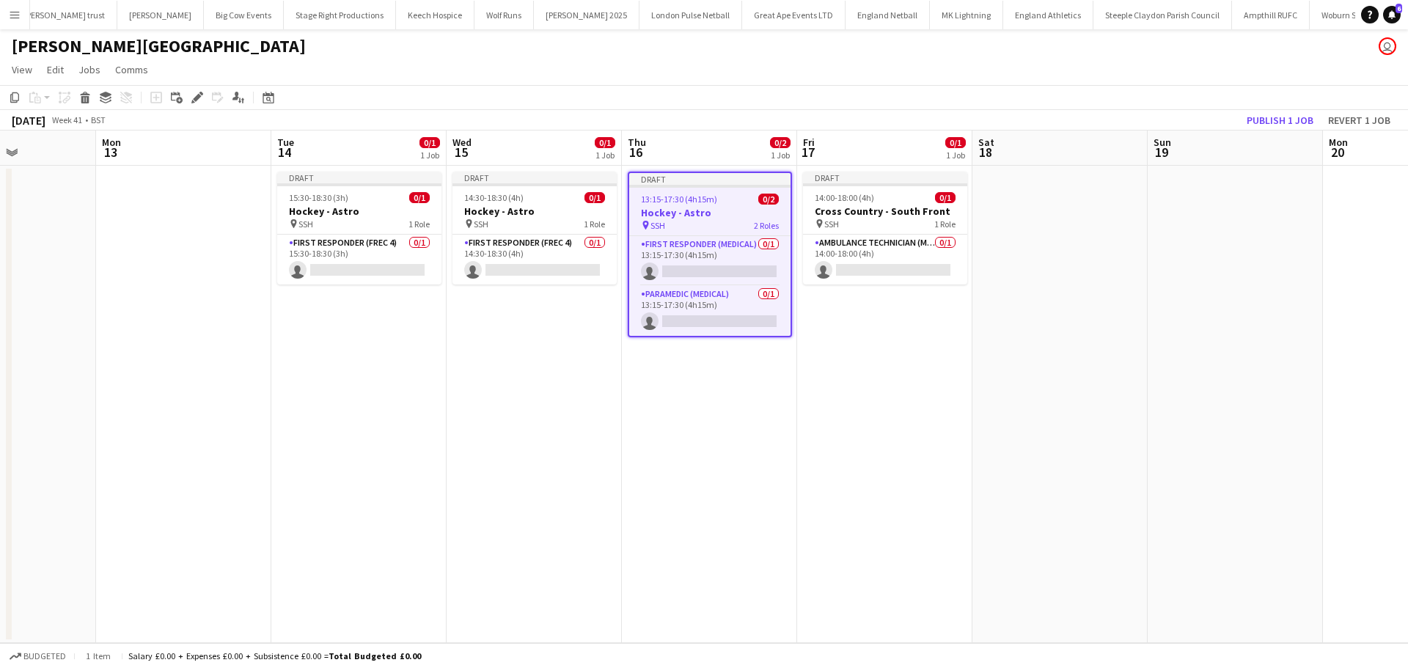
scroll to position [0, 427]
click at [10, 100] on icon "Copy" at bounding box center [15, 98] width 12 height 12
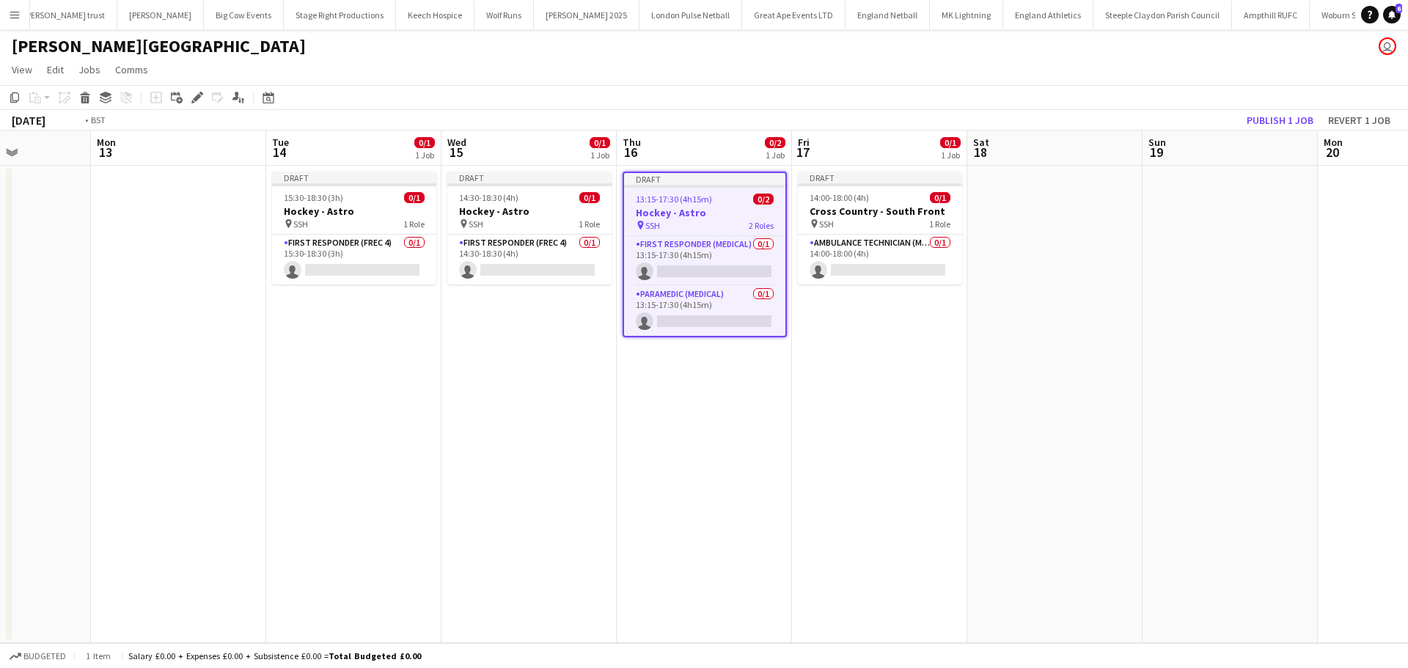
drag, startPoint x: 880, startPoint y: 299, endPoint x: 36, endPoint y: 444, distance: 856.1
click at [59, 444] on app-calendar-viewport "Fri 10 0/1 1 Job Sat 11 0/1 1 Job Sun 12 Mon 13 Tue 14 0/1 1 Job Wed 15 0/1 1 J…" at bounding box center [704, 386] width 1408 height 512
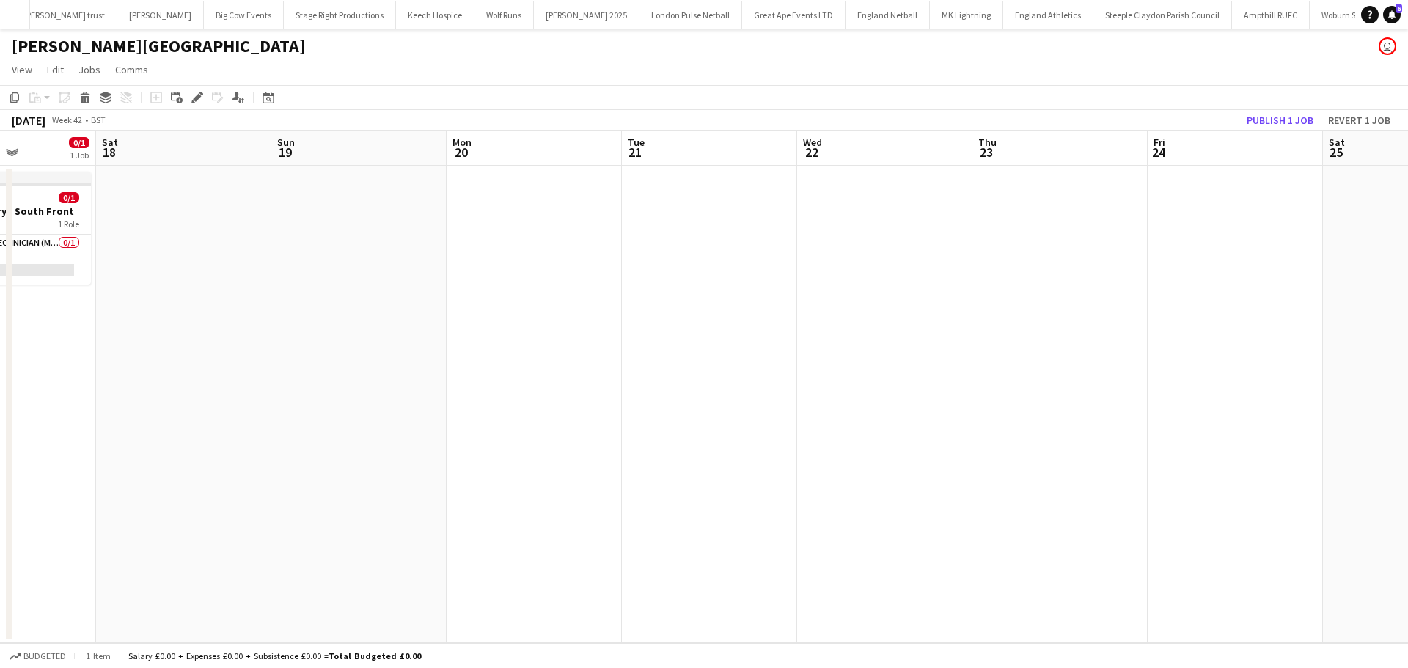
drag, startPoint x: 641, startPoint y: 417, endPoint x: 87, endPoint y: 479, distance: 558.5
click at [87, 479] on app-calendar-viewport "Tue 14 0/1 1 Job Wed 15 0/1 1 Job Thu 16 0/2 1 Job Fri 17 0/1 1 Job Sat 18 Sun …" at bounding box center [704, 386] width 1408 height 512
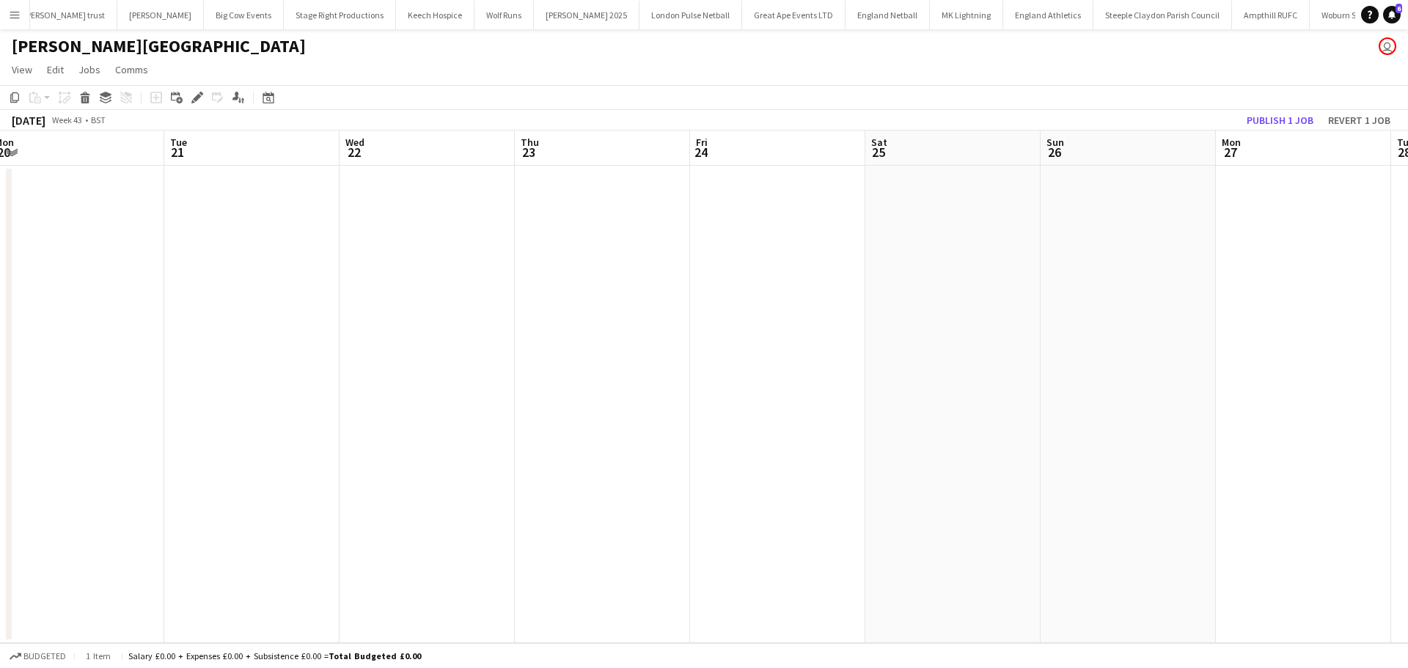
drag, startPoint x: 820, startPoint y: 444, endPoint x: 329, endPoint y: 488, distance: 492.4
click at [326, 488] on app-calendar-viewport "Sat 18 Sun 19 Mon 20 Tue 21 Wed 22 Thu 23 Fri 24 Sat 25 Sun 26 Mon 27 Tue 28 We…" at bounding box center [704, 386] width 1408 height 512
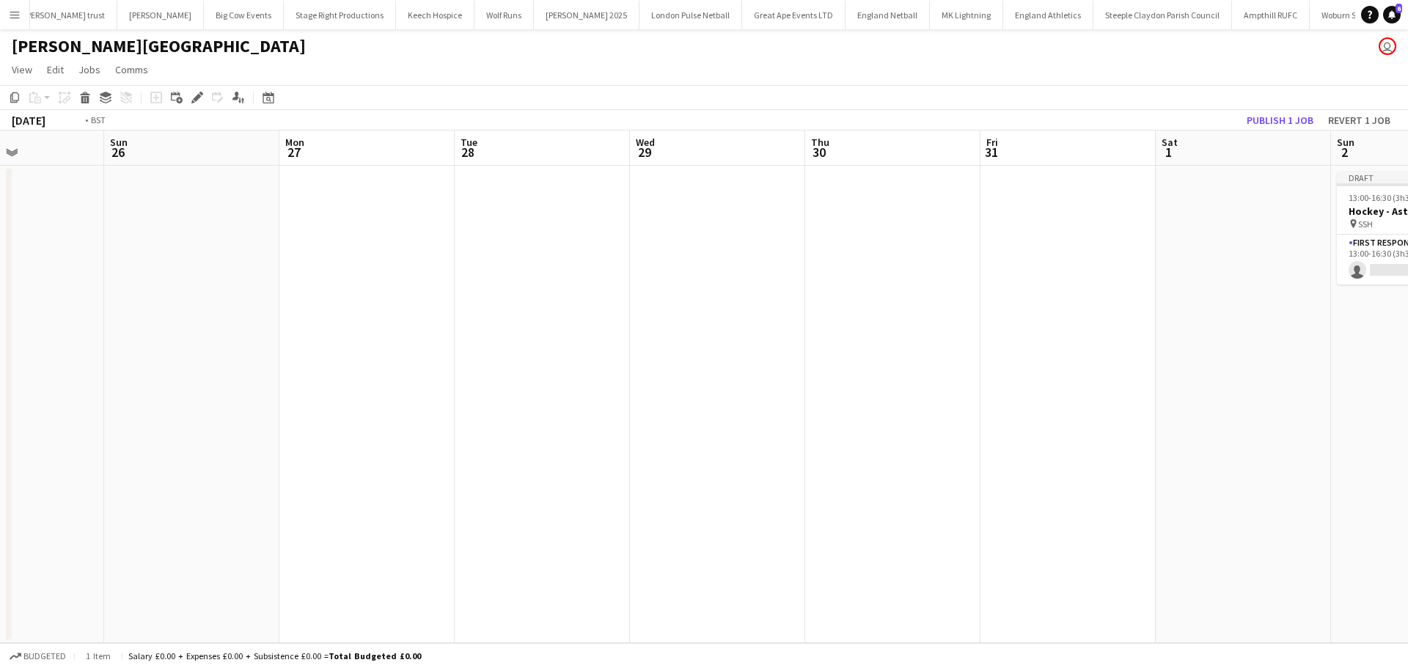
drag, startPoint x: 733, startPoint y: 490, endPoint x: 917, endPoint y: 441, distance: 190.3
click at [566, 491] on app-calendar-viewport "Thu 23 Fri 24 Sat 25 Sun 26 Mon 27 Tue 28 Wed 29 Thu 30 Fri 31 Sat 1 Sun 2 0/1 …" at bounding box center [704, 386] width 1408 height 512
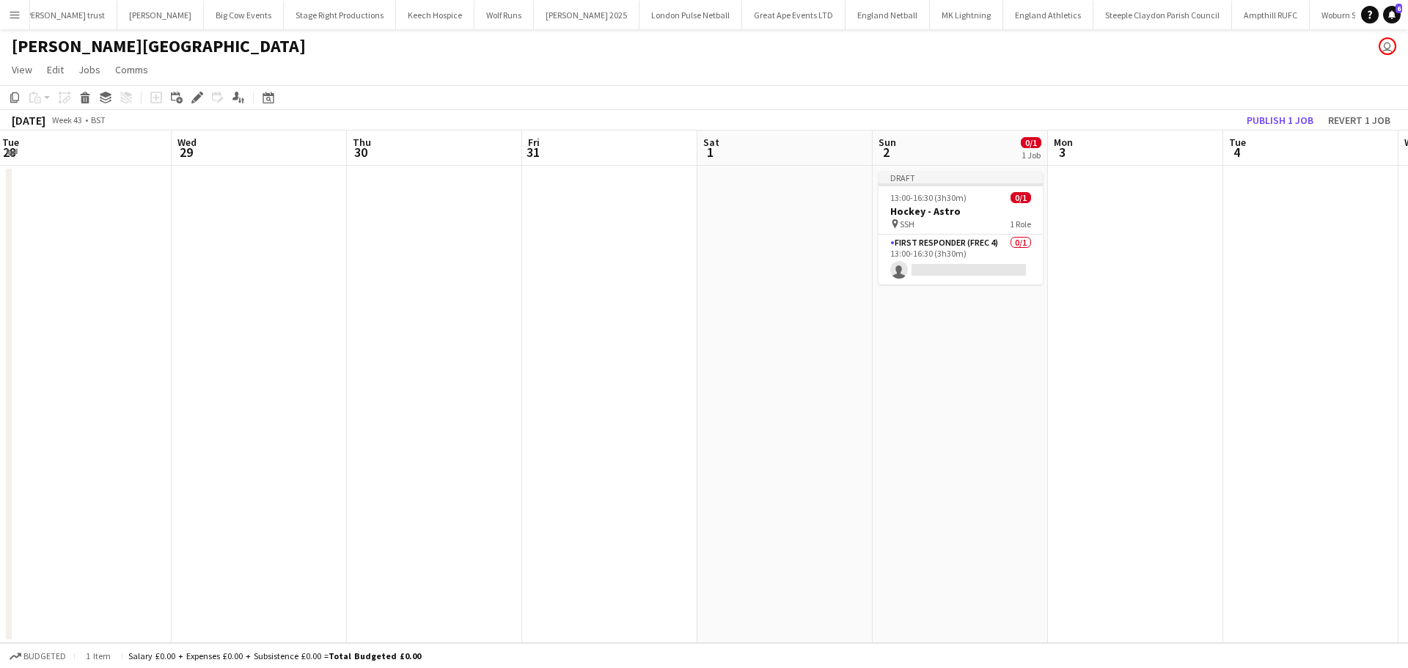
drag, startPoint x: 1361, startPoint y: 390, endPoint x: 527, endPoint y: 441, distance: 835.1
click at [527, 441] on app-calendar-viewport "Sat 25 Sun 26 Mon 27 Tue 28 Wed 29 Thu 30 Fri 31 Sat 1 Sun 2 0/1 1 Job Mon 3 Tu…" at bounding box center [704, 386] width 1408 height 512
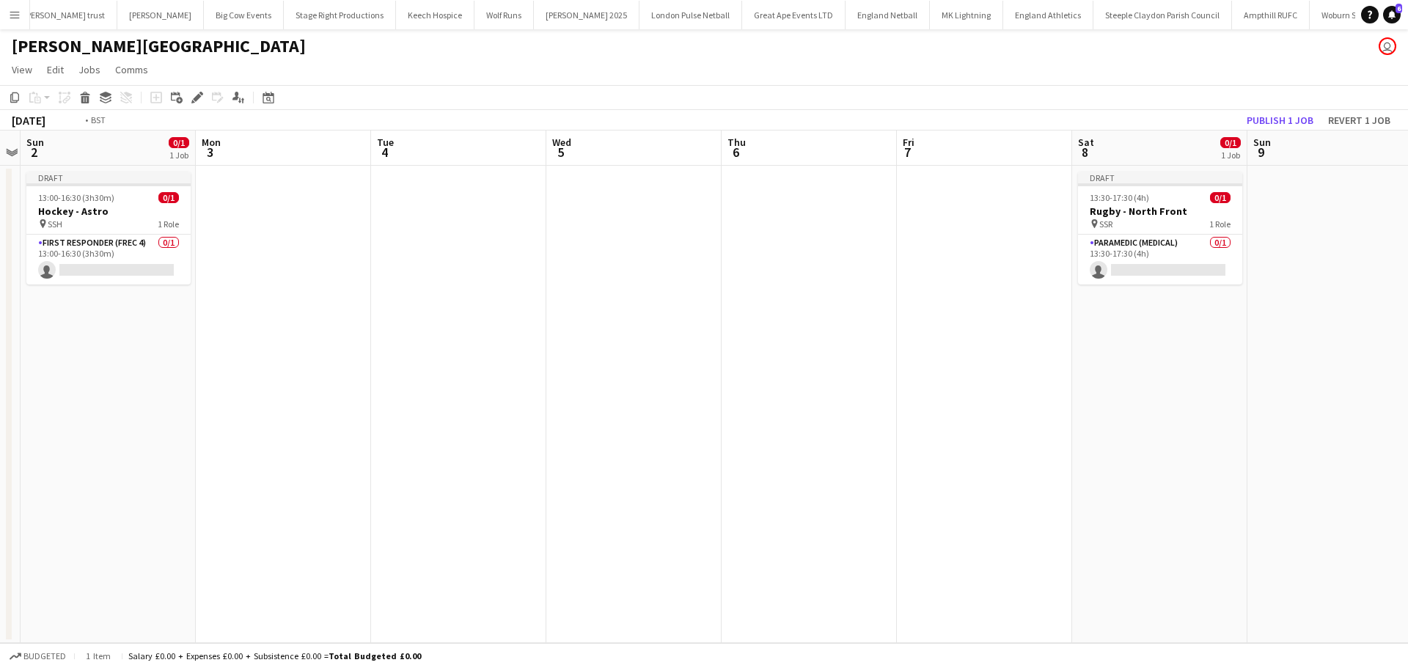
drag, startPoint x: 1018, startPoint y: 422, endPoint x: 431, endPoint y: 428, distance: 586.5
click at [434, 428] on app-calendar-viewport "Thu 30 Fri 31 Sat 1 Sun 2 0/1 1 Job Mon 3 Tue 4 Wed 5 Thu 6 Fri 7 Sat 8 0/1 1 J…" at bounding box center [704, 386] width 1408 height 512
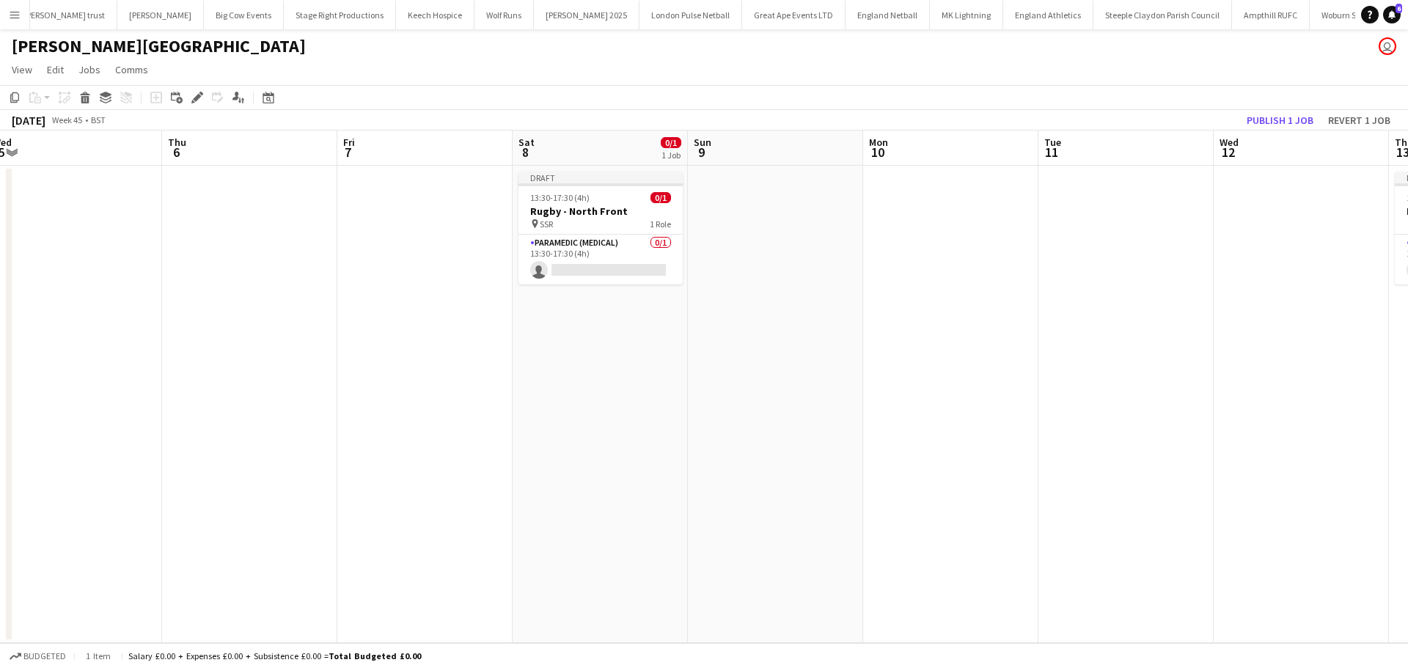
drag, startPoint x: 548, startPoint y: 443, endPoint x: 383, endPoint y: 437, distance: 165.1
click at [313, 446] on app-calendar-viewport "Mon 3 Tue 4 Wed 5 Thu 6 Fri 7 Sat 8 0/1 1 Job Sun 9 Mon 10 Tue 11 Wed 12 Thu 13…" at bounding box center [704, 386] width 1408 height 512
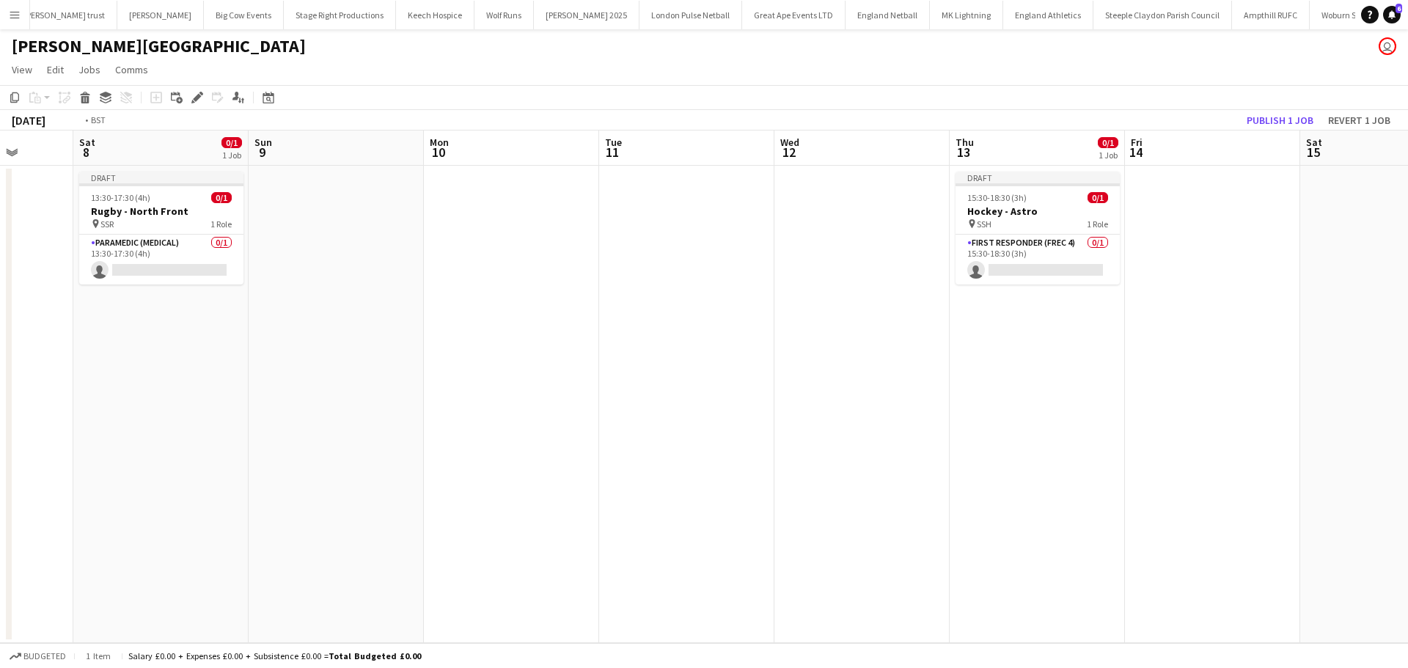
drag
click at [309, 449] on app-calendar-viewport "Wed 5 Thu 6 Fri 7 Sat 8 0/1 1 Job Sun 9 Mon 10 Tue 11 Wed 12 Thu 13 0/1 1 Job F…" at bounding box center [704, 386] width 1408 height 512
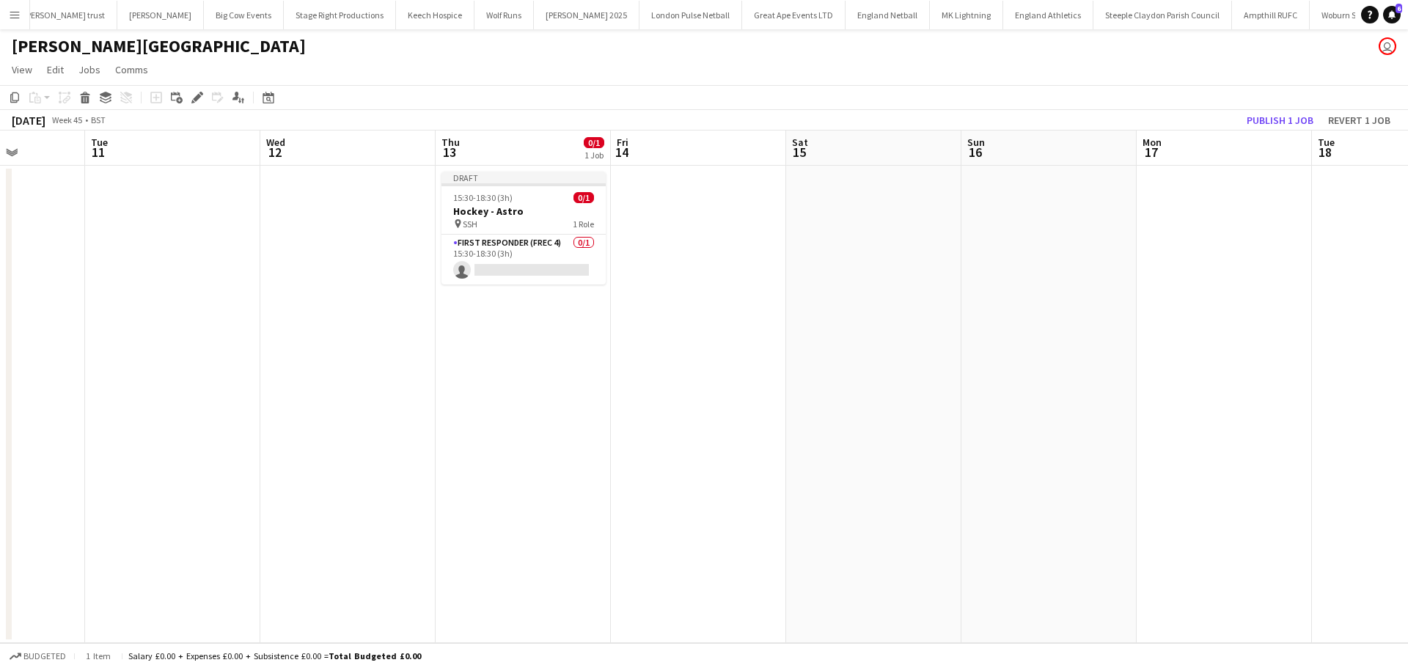
click at [549, 388] on app-calendar-viewport "Sat 8 0/1 1 Job Sun 9 Mon 10 Tue 11 Wed 12 Thu 13 0/1 1 Job Fri 14 Sat 15 Sun 1…" at bounding box center [704, 386] width 1408 height 512
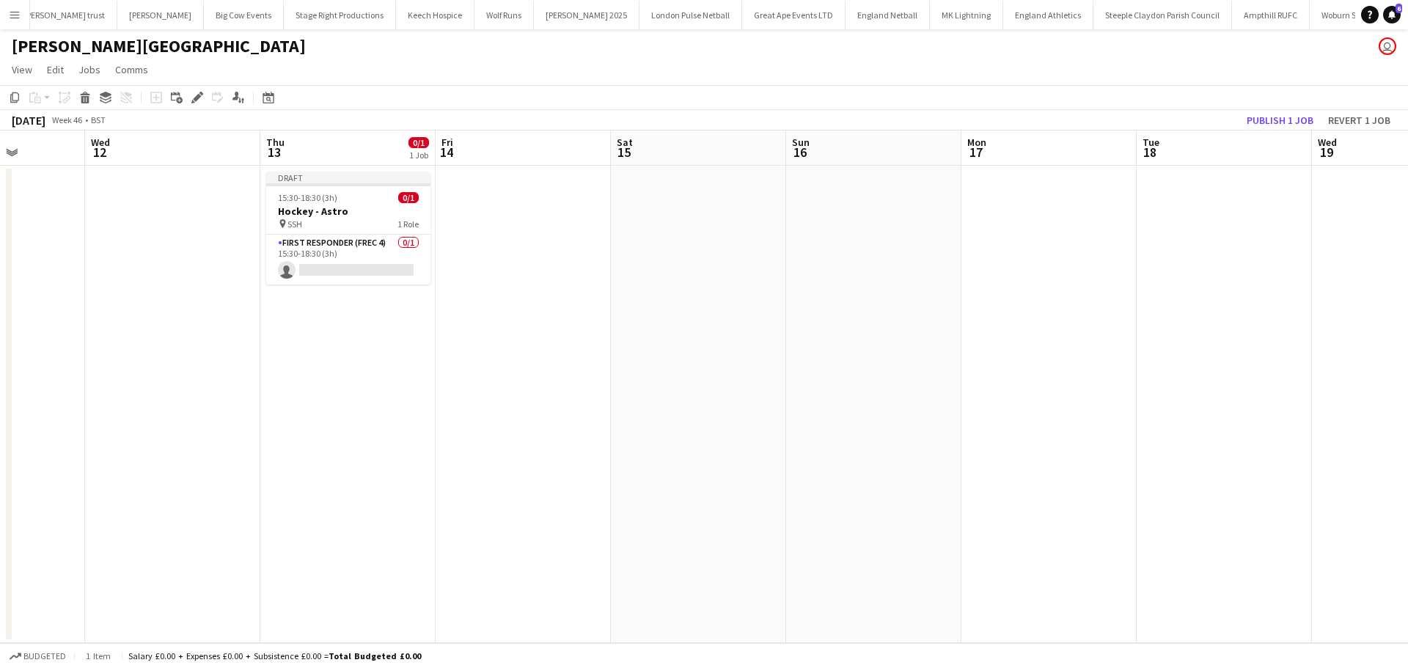
scroll to position [0, 504]
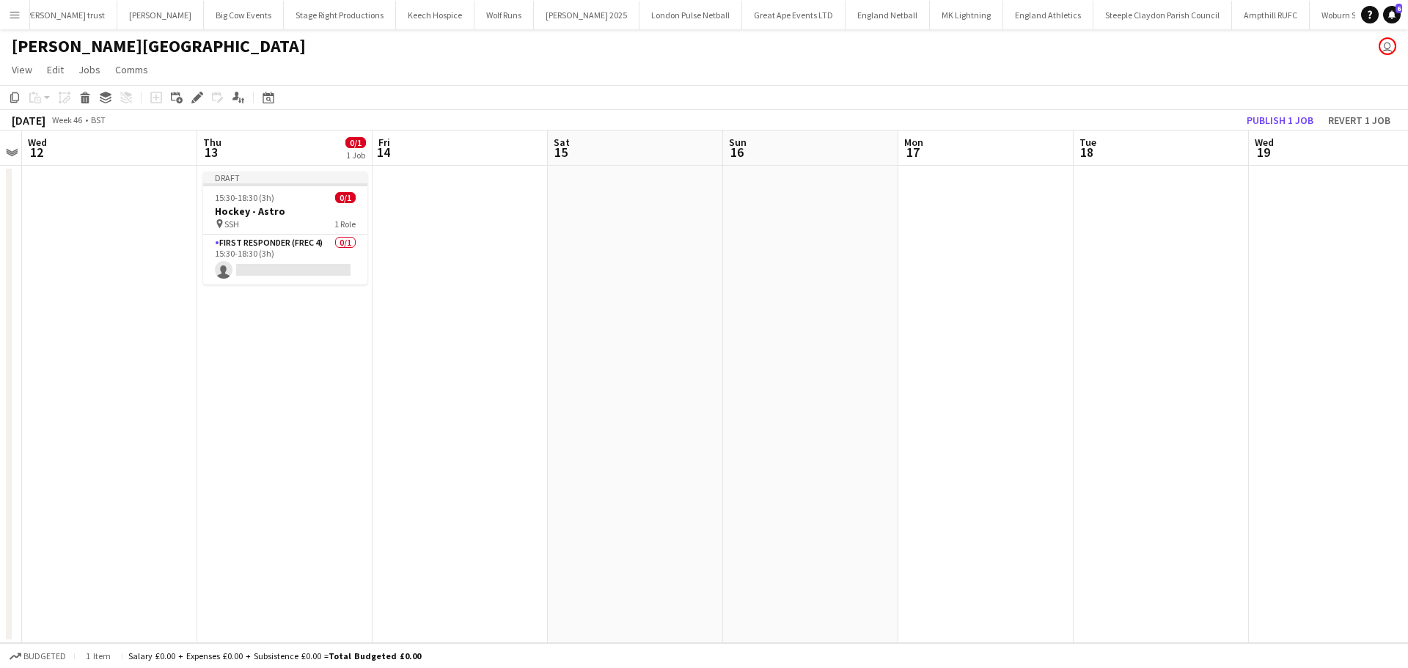
click at [944, 202] on app-date-cell at bounding box center [985, 404] width 175 height 477
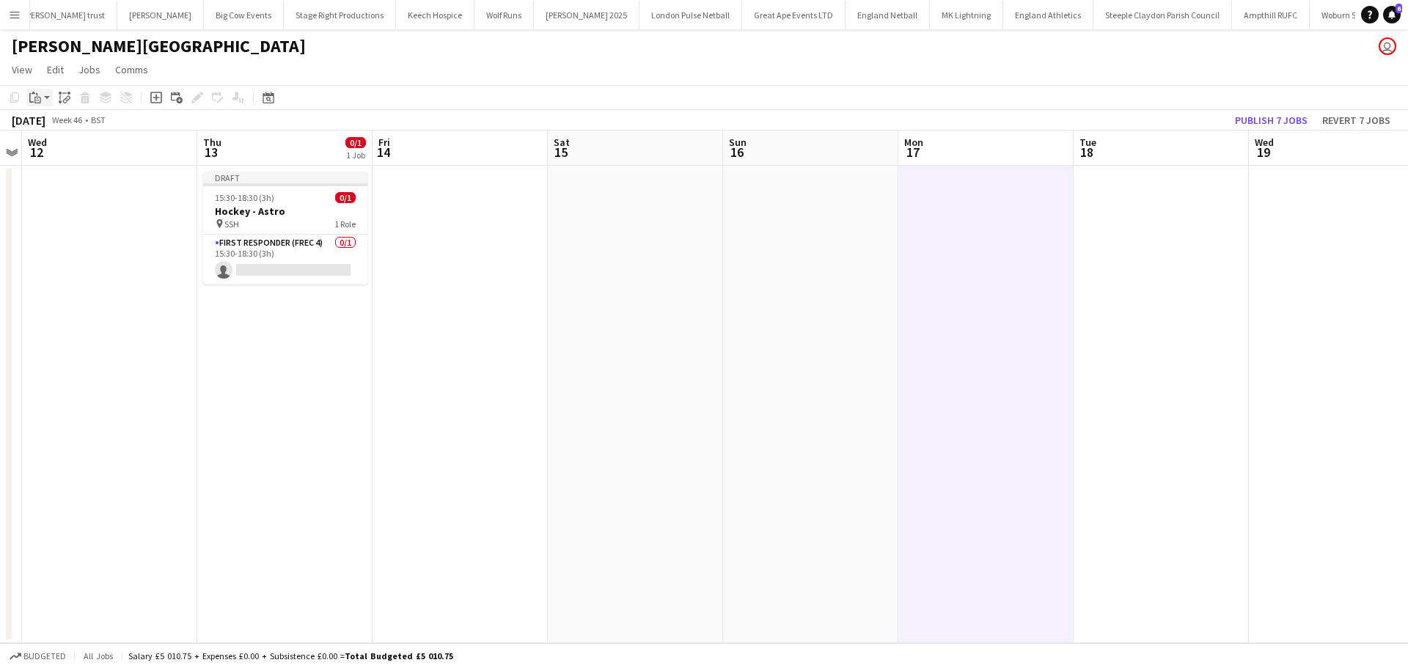
click at [43, 105] on div "Paste" at bounding box center [35, 98] width 18 height 18
click at [51, 123] on link "Paste Ctrl+V" at bounding box center [108, 125] width 138 height 13
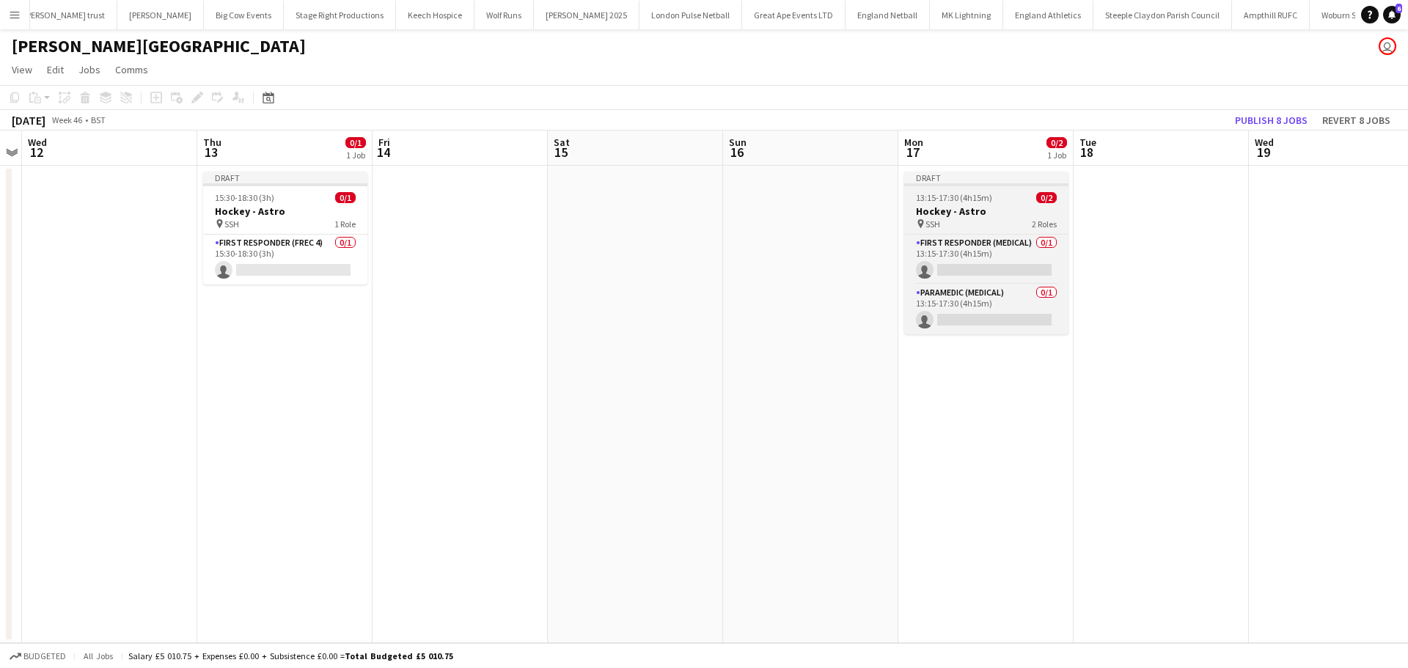
click at [988, 217] on h3 "Hockey - Astro" at bounding box center [986, 211] width 164 height 13
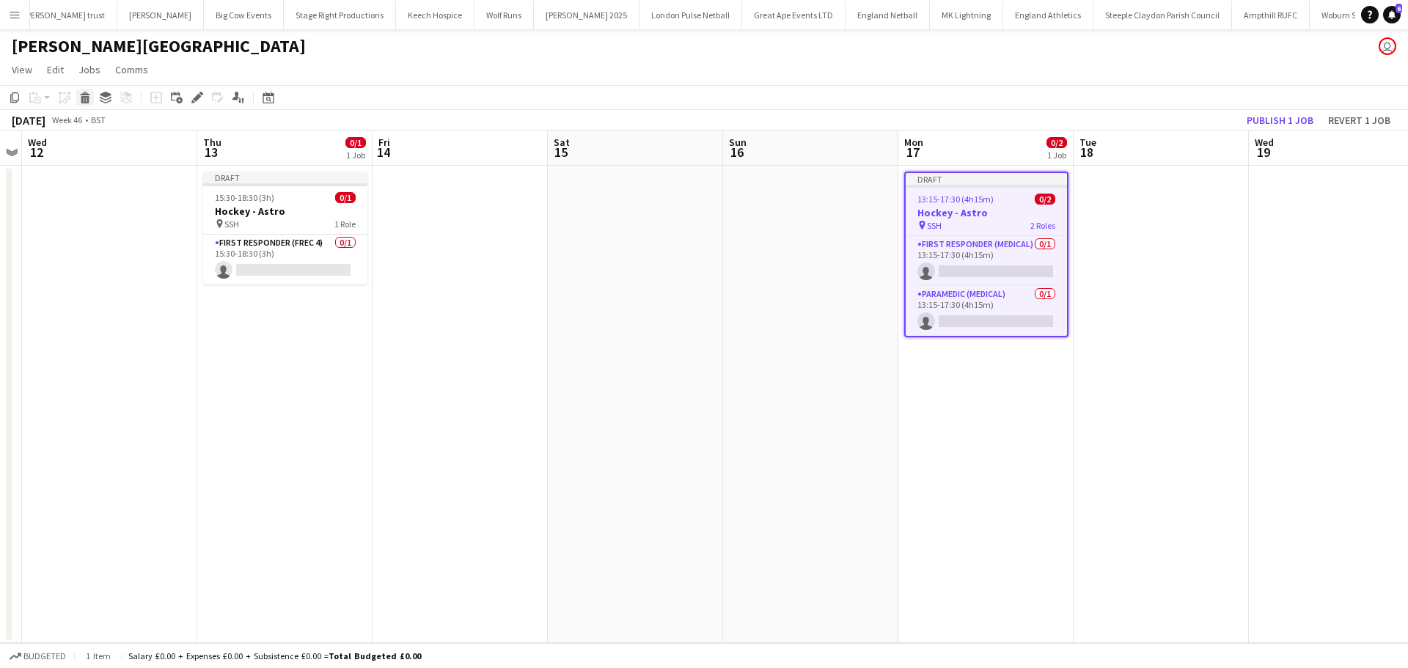
click at [87, 96] on icon "Delete" at bounding box center [85, 98] width 12 height 12
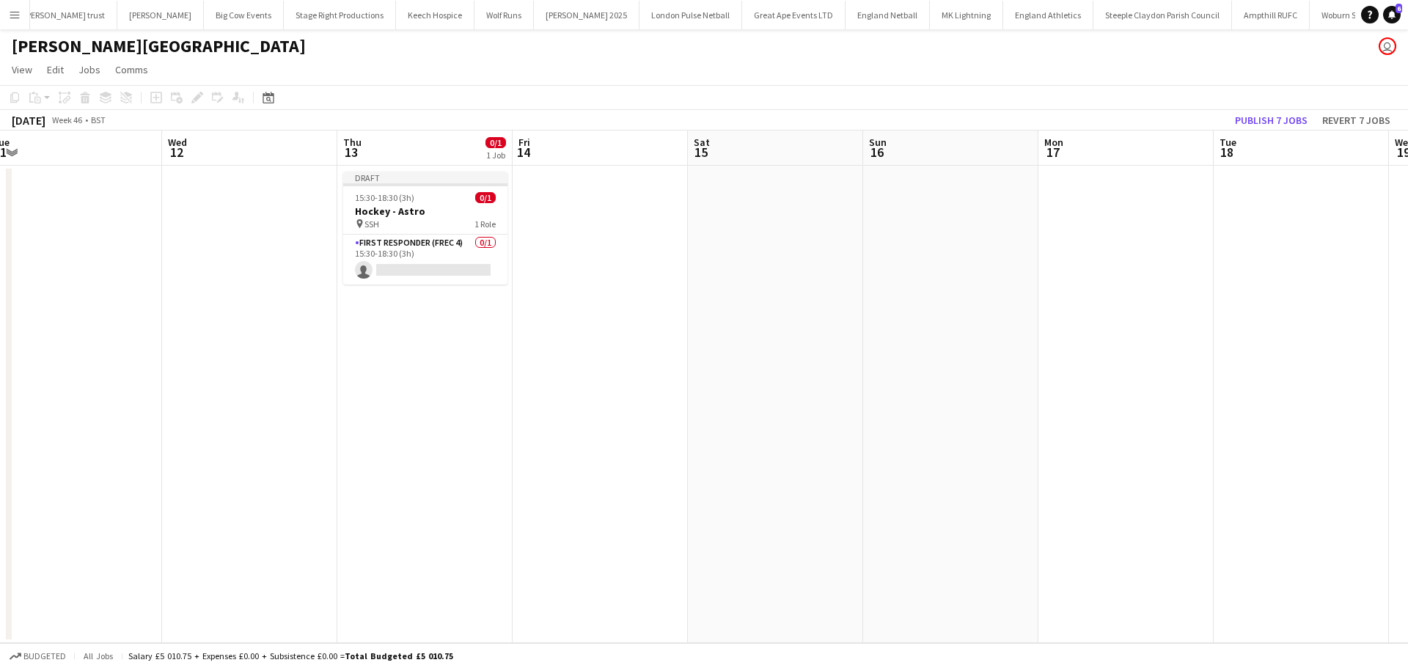
drag, startPoint x: 185, startPoint y: 226, endPoint x: 447, endPoint y: 234, distance: 262.6
click at [444, 234] on app-calendar-viewport "Sun 9 Mon 10 Tue 11 Wed 12 Thu 13 0/1 1 Job Fri 14 Sat 15 Sun 16 Mon 17 Tue 18 …" at bounding box center [704, 386] width 1408 height 512
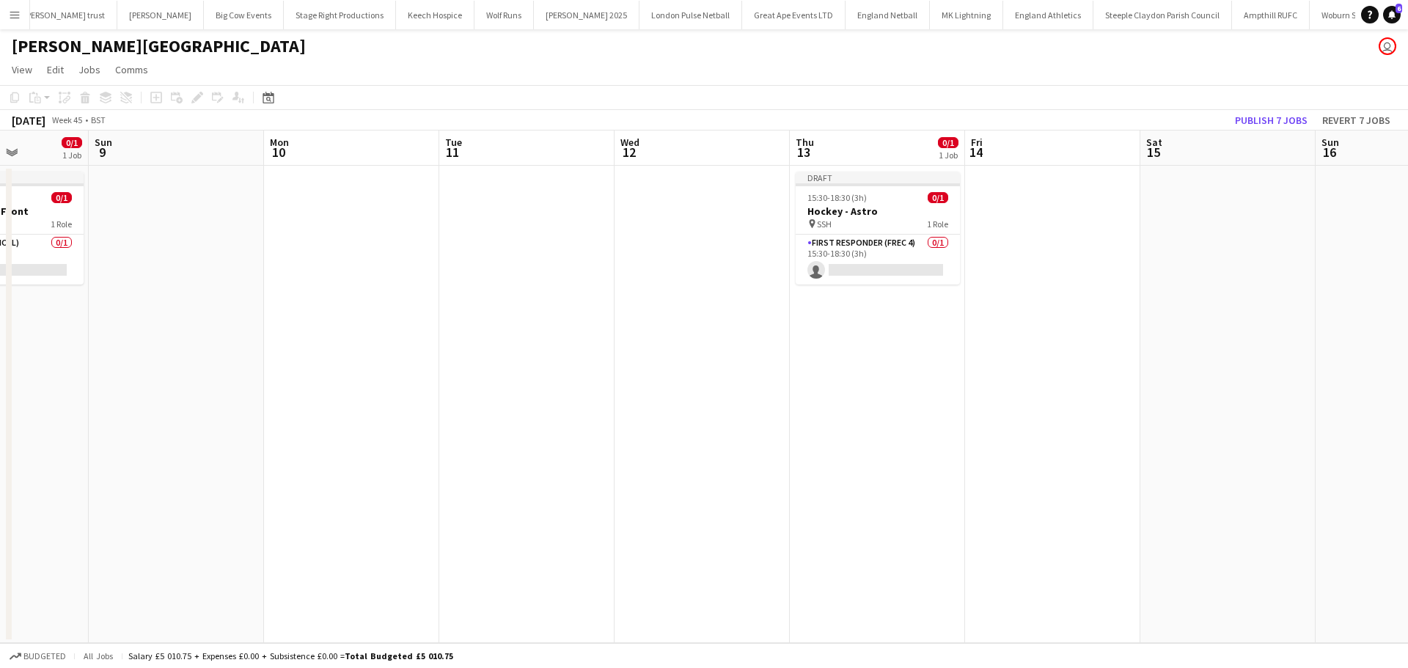
drag, startPoint x: 373, startPoint y: 238, endPoint x: 490, endPoint y: 253, distance: 118.2
click at [557, 238] on app-calendar-viewport "Thu 6 Fri 7 Sat 8 0/1 1 Job Sun 9 Mon 10 Tue 11 Wed 12 Thu 13 0/1 1 Job Fri 14 …" at bounding box center [704, 386] width 1408 height 512
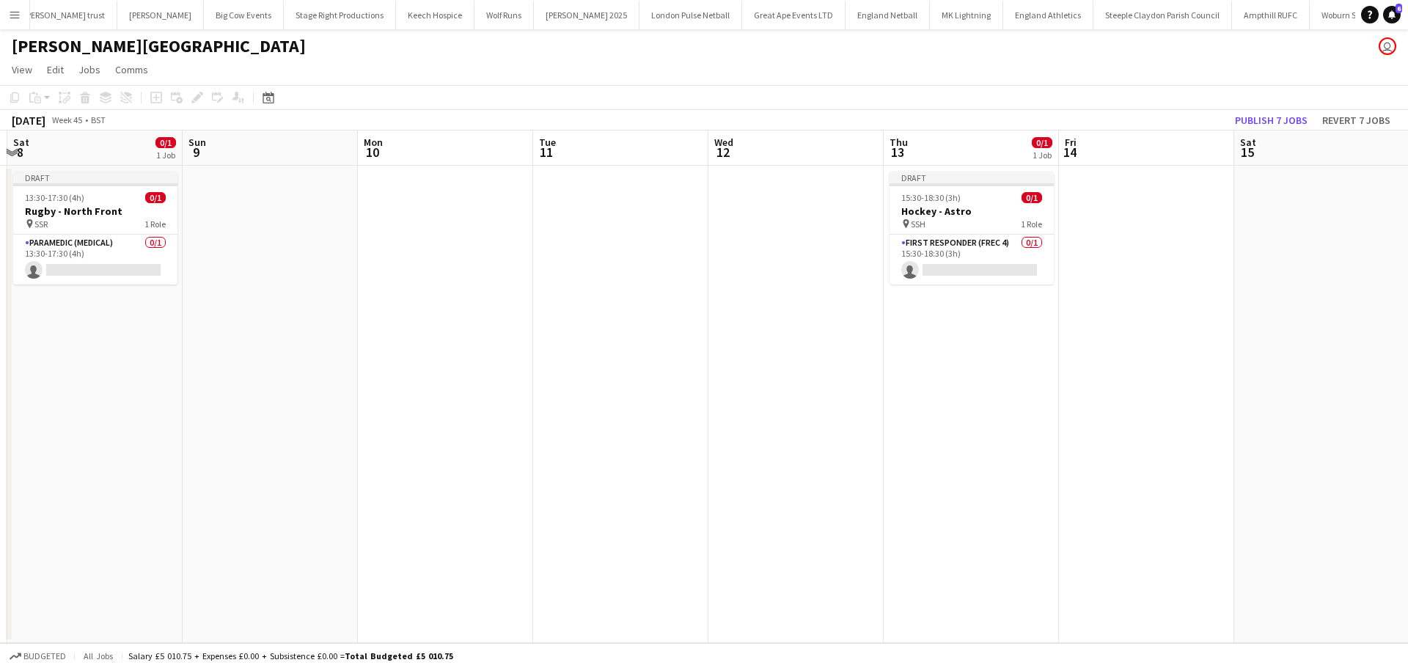
drag, startPoint x: 229, startPoint y: 258, endPoint x: 557, endPoint y: 256, distance: 328.4
click at [554, 256] on app-calendar-viewport "Thu 6 Fri 7 Sat 8 0/1 1 Job Sun 9 Mon 10 Tue 11 Wed 12 Thu 13 0/1 1 Job Fri 14 …" at bounding box center [704, 386] width 1408 height 512
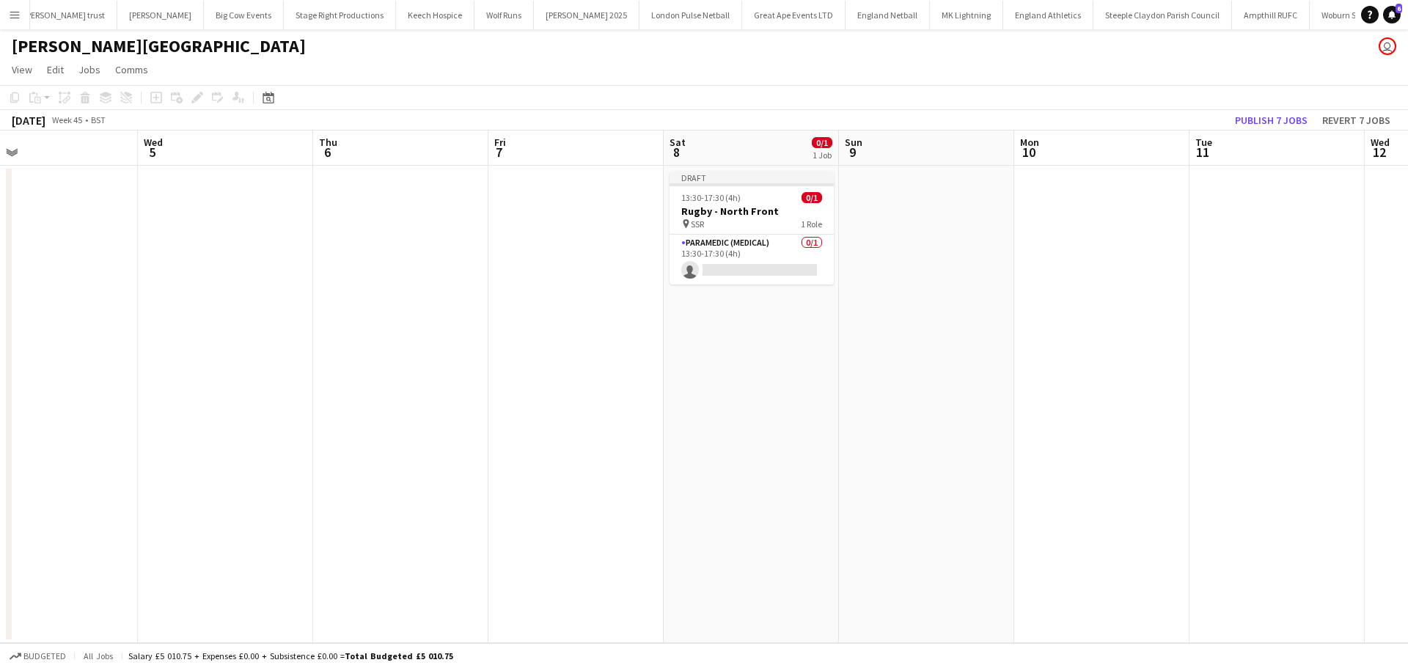
drag, startPoint x: 246, startPoint y: 244, endPoint x: 523, endPoint y: 244, distance: 276.4
click at [537, 240] on app-calendar-viewport "Sun 2 0/1 1 Job Mon 3 Tue 4 Wed 5 Thu 6 Fri 7 Sat 8 0/1 1 Job Sun 9 Mon 10 Tue …" at bounding box center [704, 386] width 1408 height 512
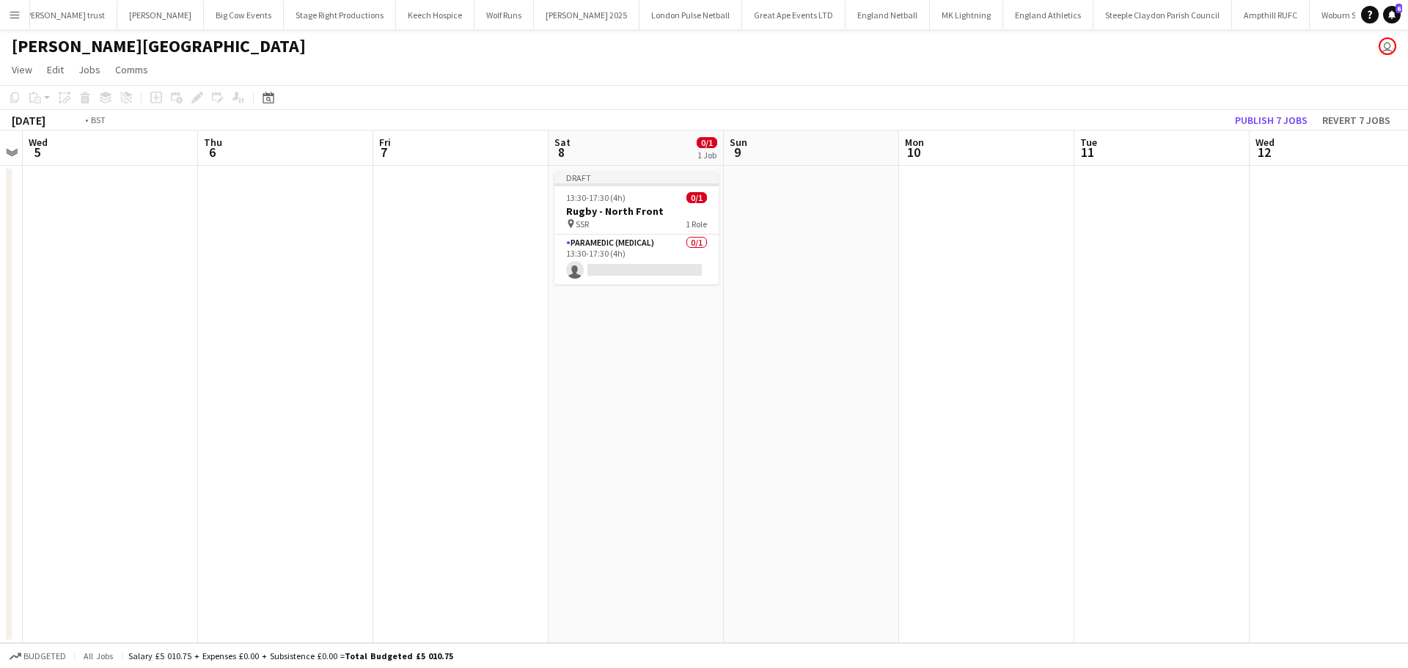
drag, startPoint x: 227, startPoint y: 251, endPoint x: 663, endPoint y: 251, distance: 436.2
click at [663, 251] on app-calendar-viewport "Sun 2 0/1 1 Job Mon 3 Tue 4 Wed 5 Thu 6 Fri 7 Sat 8 0/1 1 Job Sun 9 Mon 10 Tue …" at bounding box center [704, 386] width 1408 height 512
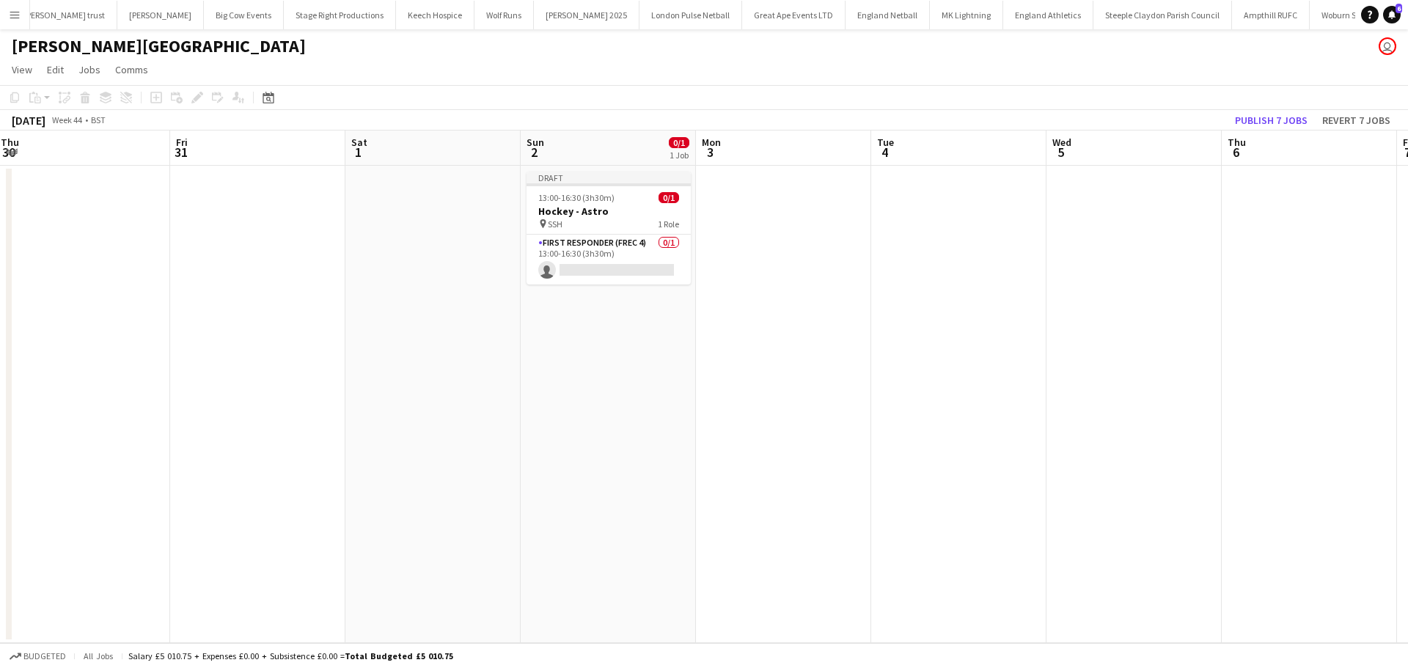
drag, startPoint x: 305, startPoint y: 255, endPoint x: 655, endPoint y: 255, distance: 350.4
click at [655, 255] on app-calendar-viewport "Tue 28 Wed 29 Thu 30 Fri 31 Sat 1 Sun 2 0/1 1 Job Mon 3 Tue 4 Wed 5 Thu 6 Fri 7…" at bounding box center [704, 386] width 1408 height 512
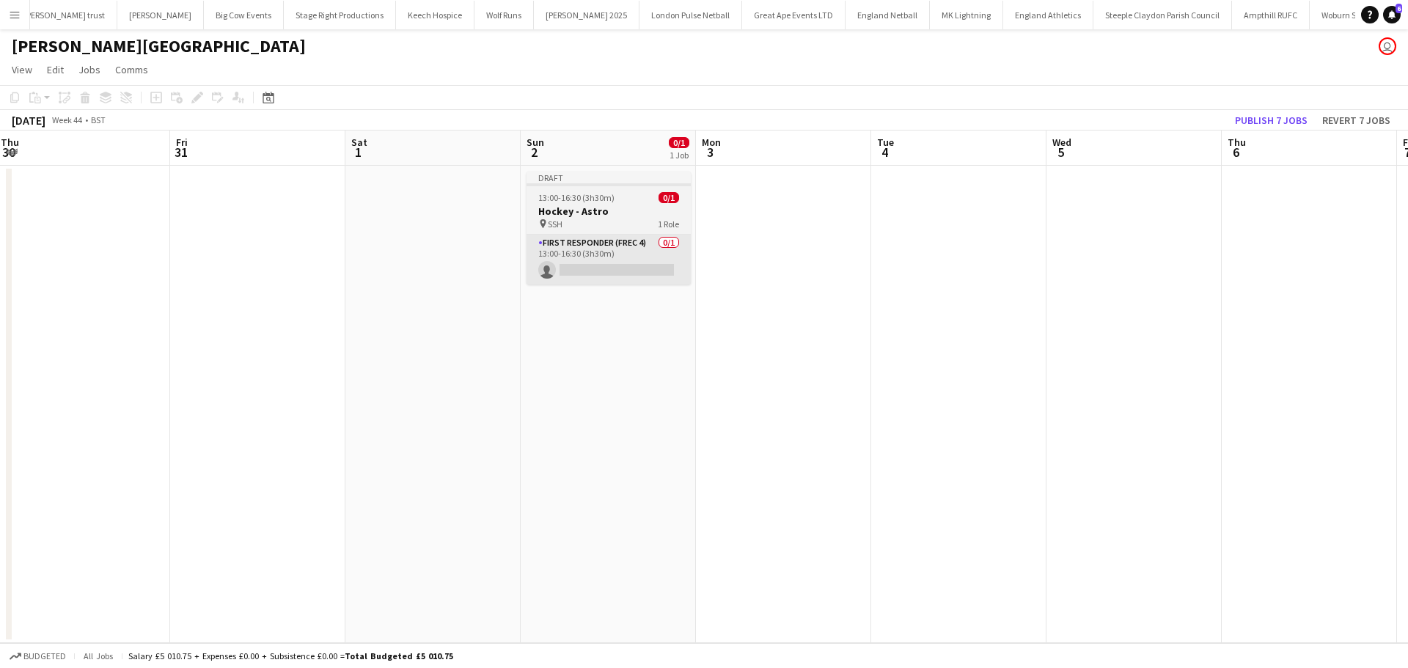
scroll to position [0, 433]
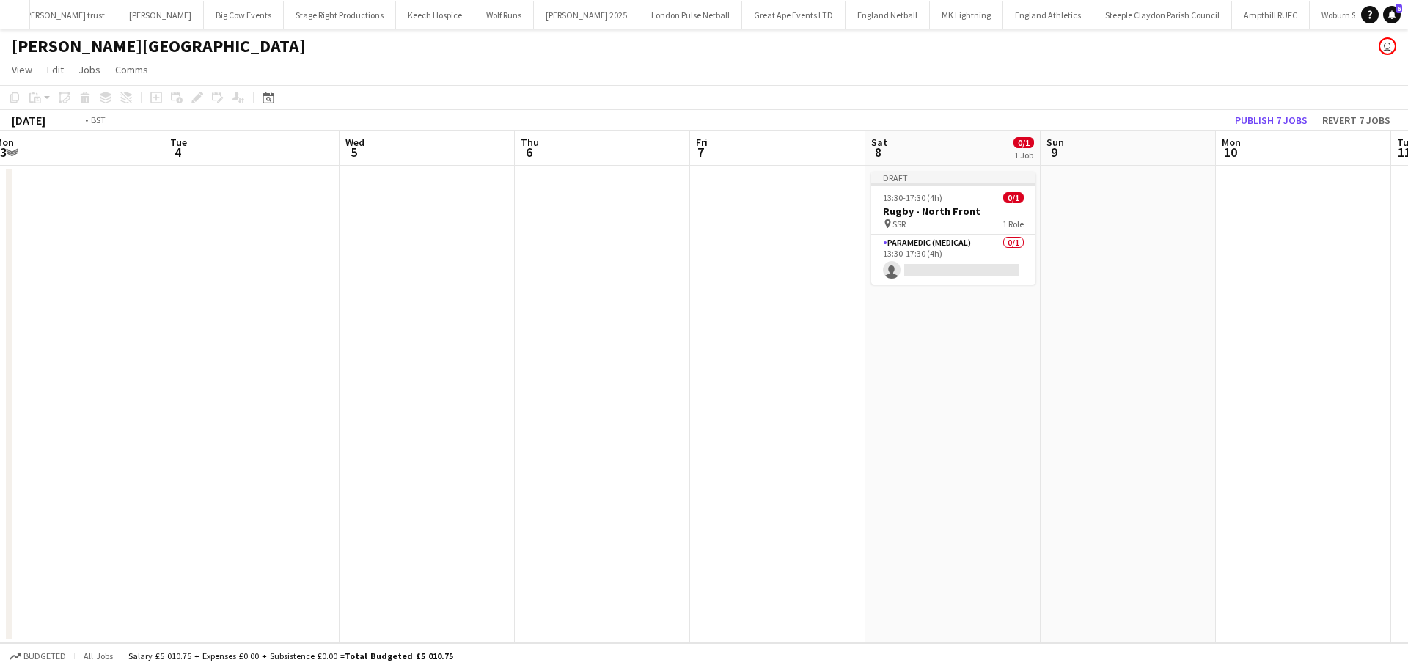
drag, startPoint x: 755, startPoint y: 227, endPoint x: 113, endPoint y: 246, distance: 642.5
click at [116, 246] on app-calendar-viewport "Fri 31 Sat 1 Sun 2 0/1 1 Job Mon 3 Tue 4 Wed 5 Thu 6 Fri 7 Sat 8 0/1 1 Job Sun …" at bounding box center [704, 386] width 1408 height 512
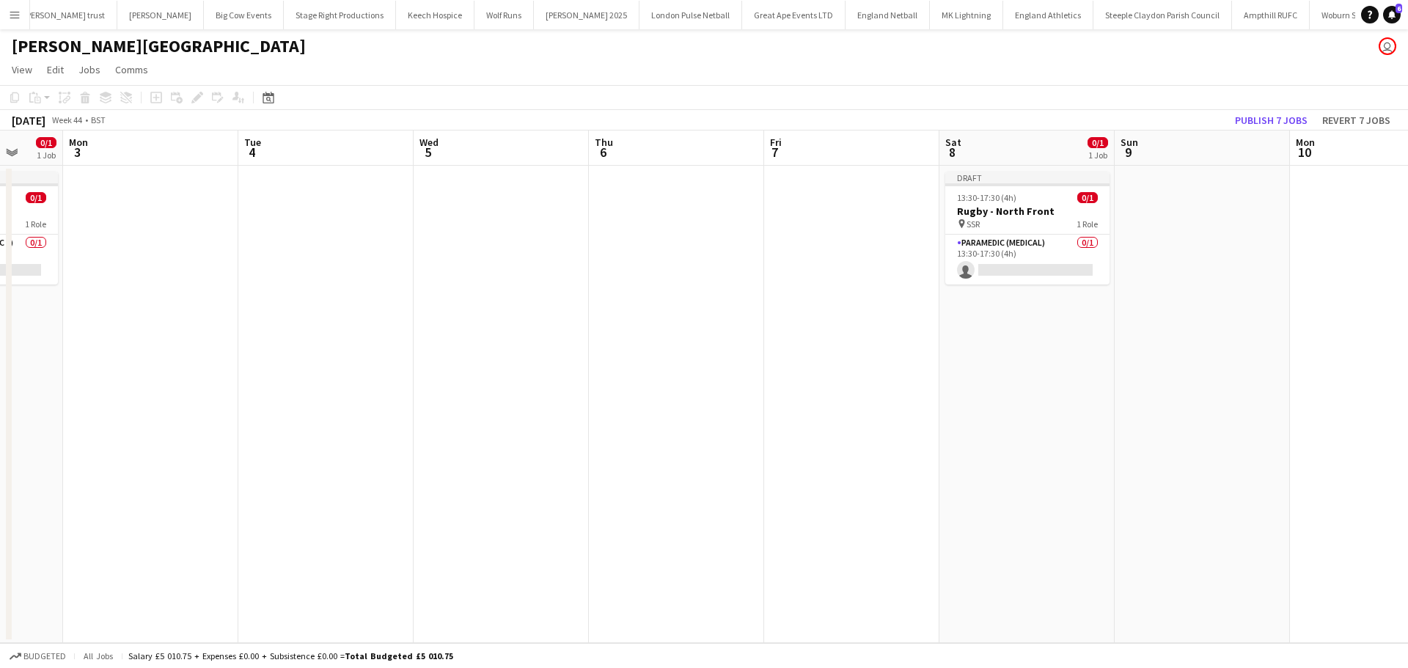
click at [188, 257] on app-calendar-viewport "Fri 31 Sat 1 Sun 2 0/1 1 Job Mon 3 Tue 4 Wed 5 Thu 6 Fri 7 Sat 8 0/1 1 Job Sun …" at bounding box center [704, 386] width 1408 height 512
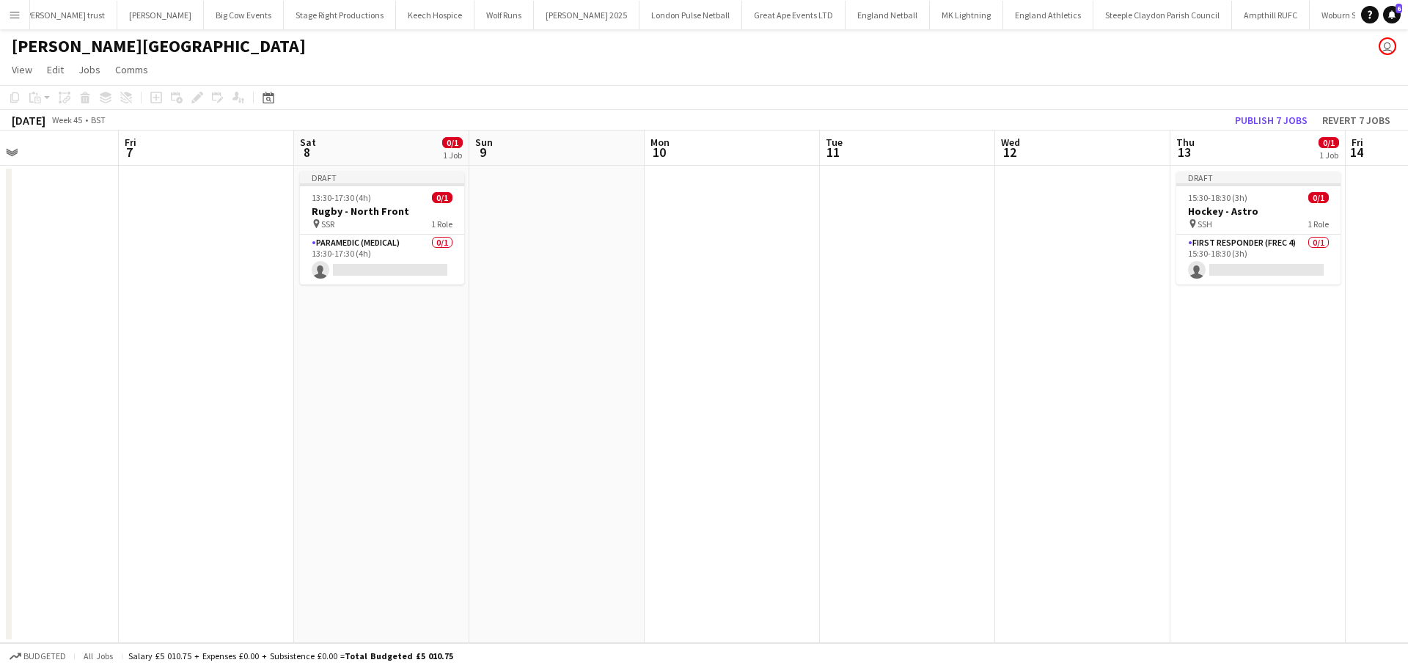
scroll to position [0, 587]
click at [265, 255] on app-calendar-viewport "Mon 3 Tue 4 Wed 5 Thu 6 Fri 7 Sat 8 0/1 1 Job Sun 9 Mon 10 Tue 11 Wed 12 Thu 13…" at bounding box center [704, 386] width 1408 height 512
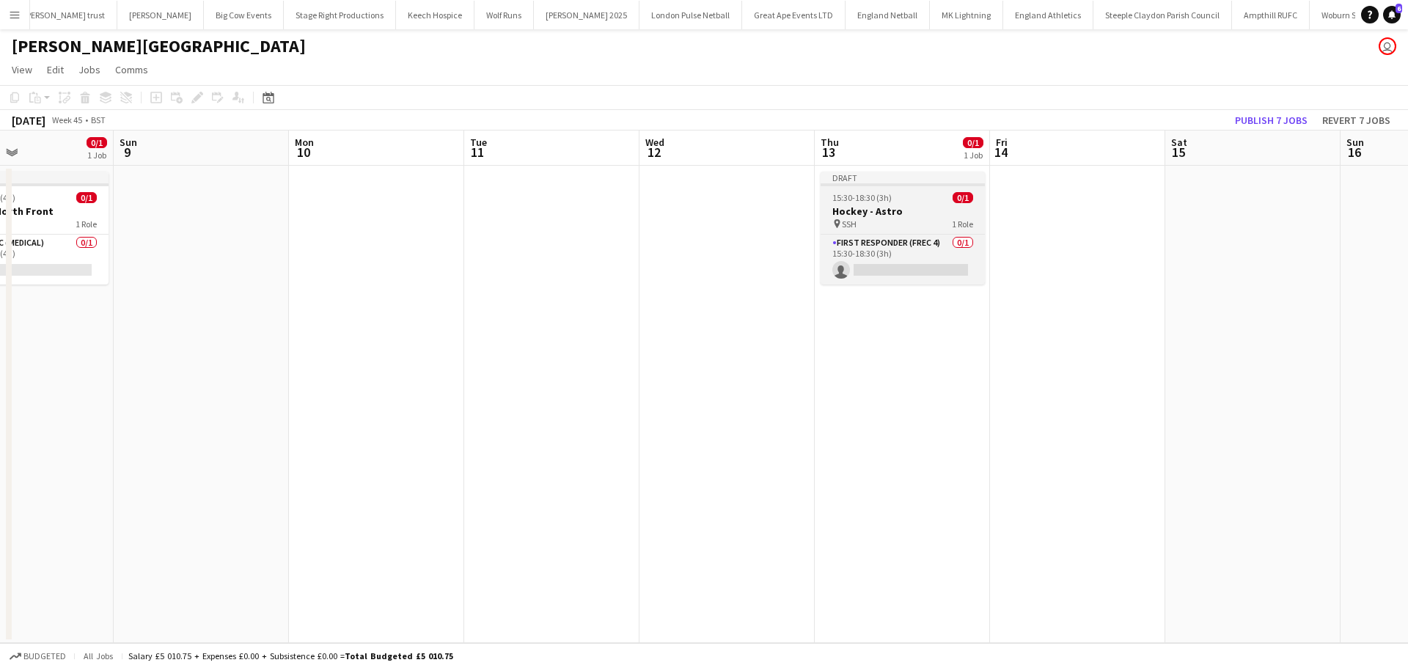
click at [858, 208] on h3 "Hockey - Astro" at bounding box center [902, 211] width 164 height 13
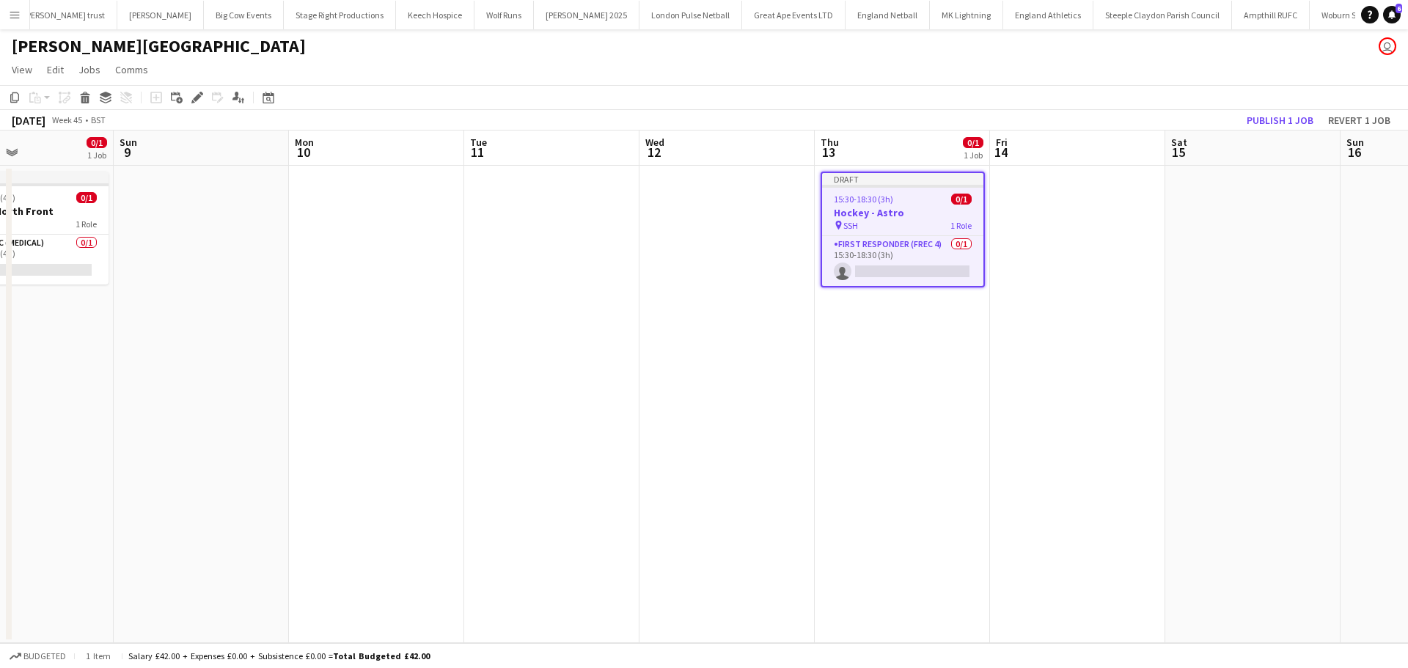
click at [15, 101] on icon at bounding box center [14, 97] width 9 height 10
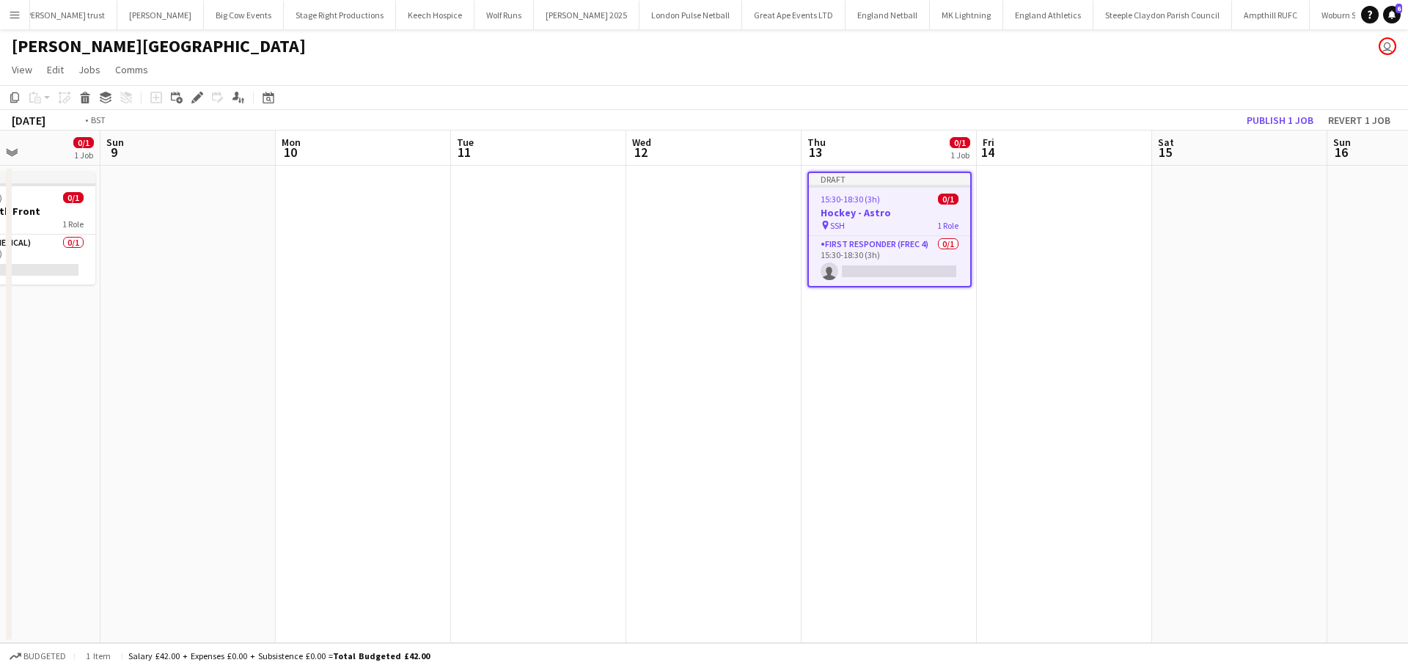
click at [142, 279] on app-calendar-viewport "Thu 6 Fri 7 Sat 8 0/1 1 Job Sun 9 Mon 10 Tue 11 Wed 12 Thu 13 0/1 1 Job Fri 14 …" at bounding box center [704, 386] width 1408 height 512
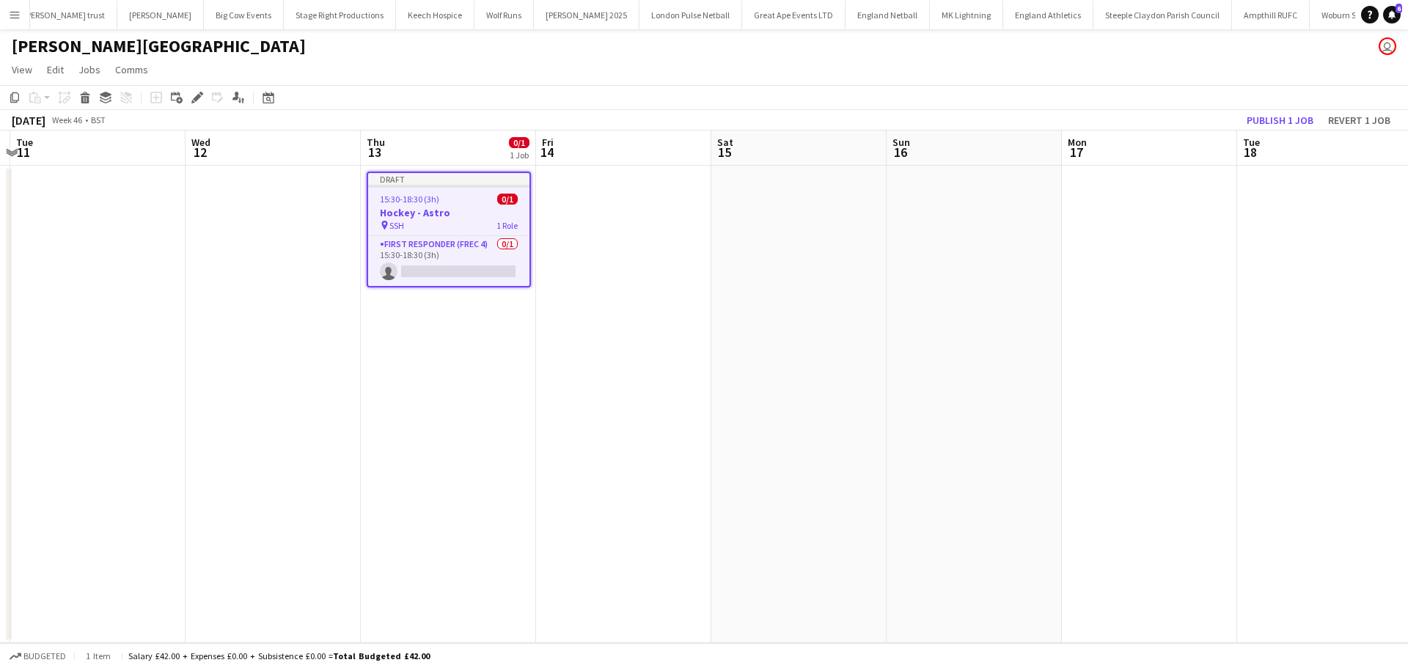
click at [1120, 227] on app-date-cell at bounding box center [1149, 404] width 175 height 477
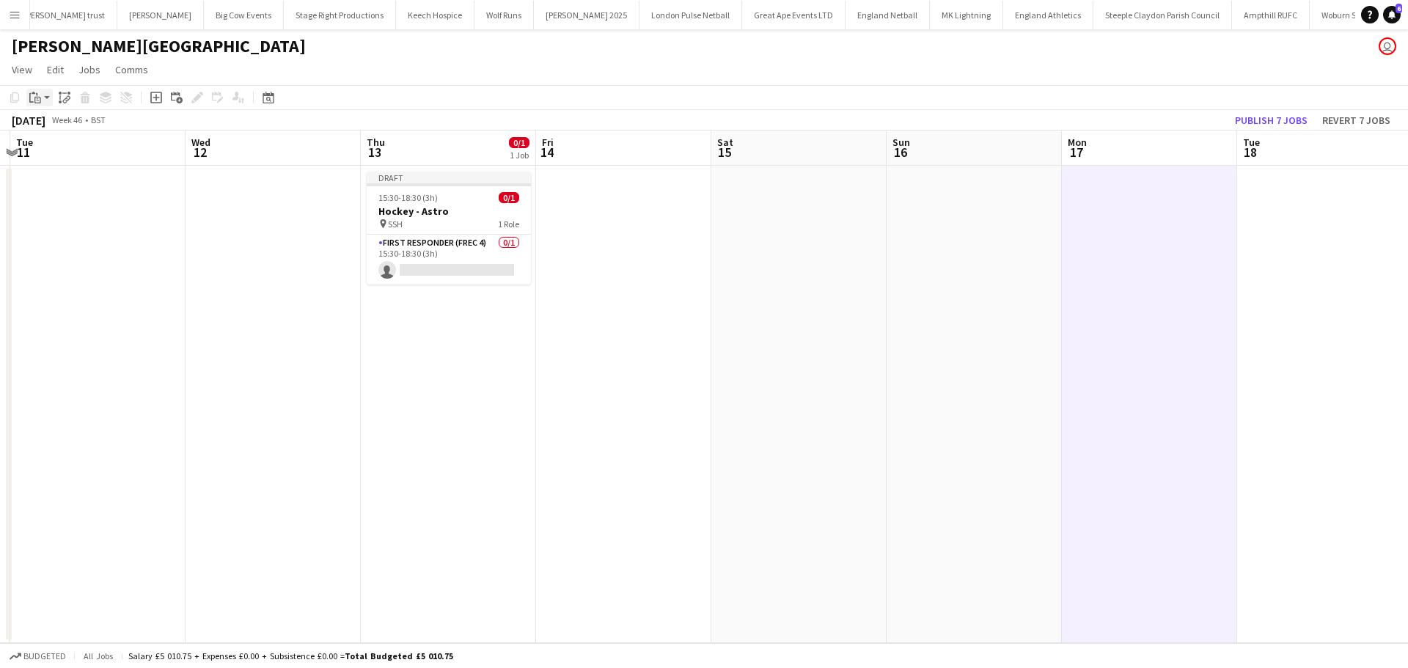
click at [43, 95] on app-action-btn "Paste" at bounding box center [39, 98] width 26 height 18
click at [51, 121] on link "Paste Ctrl+V" at bounding box center [108, 125] width 138 height 13
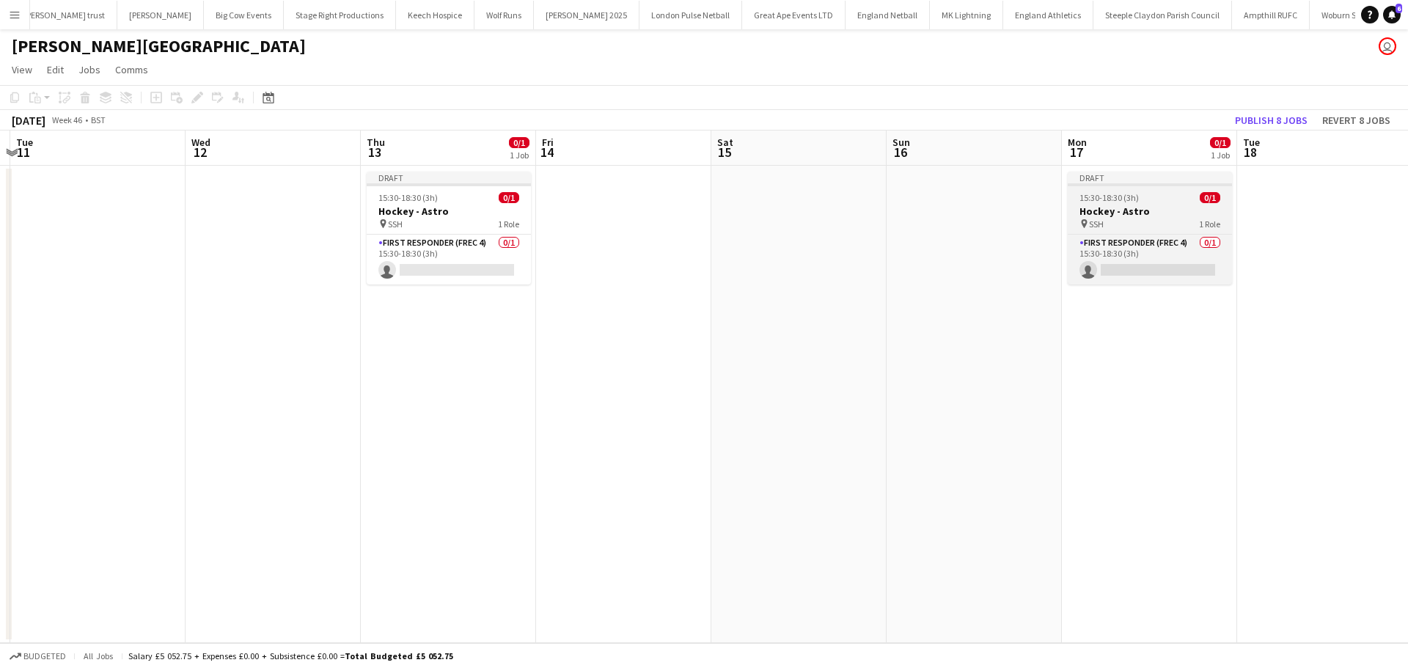
click at [1119, 210] on h3 "Hockey - Astro" at bounding box center [1149, 211] width 164 height 13
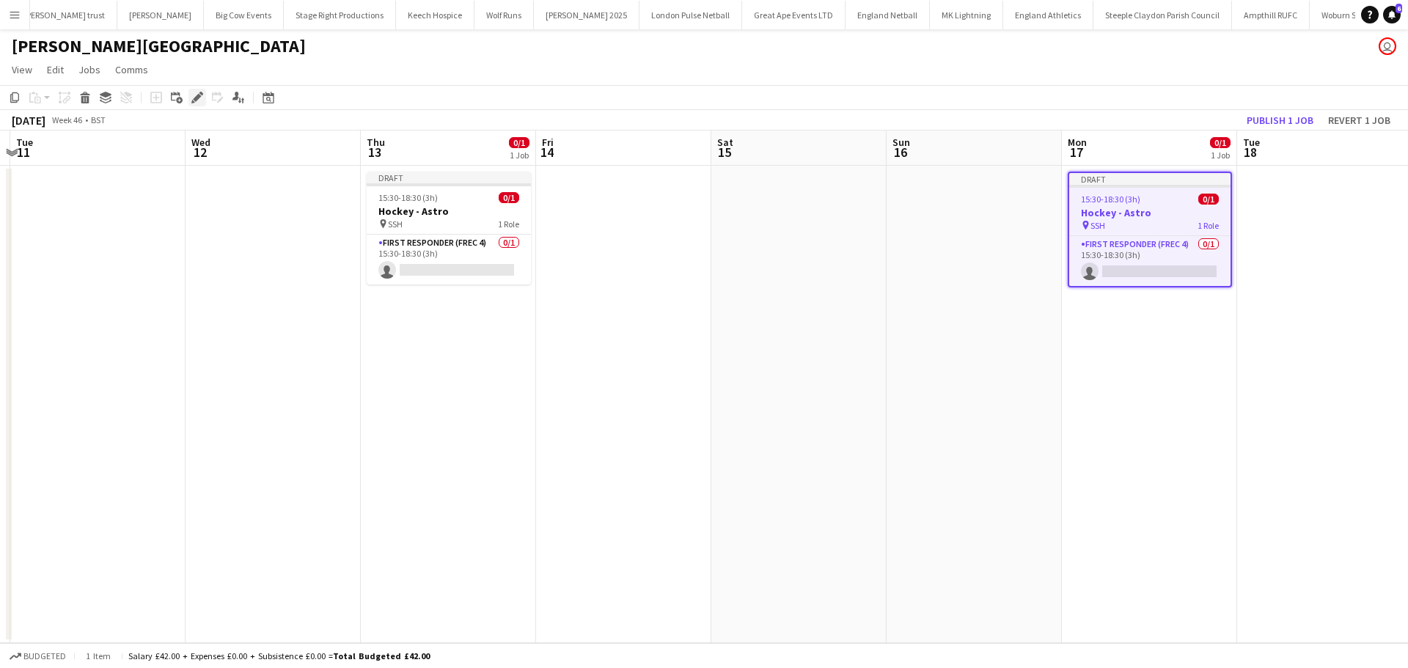
click at [200, 98] on icon "Edit" at bounding box center [197, 98] width 12 height 12
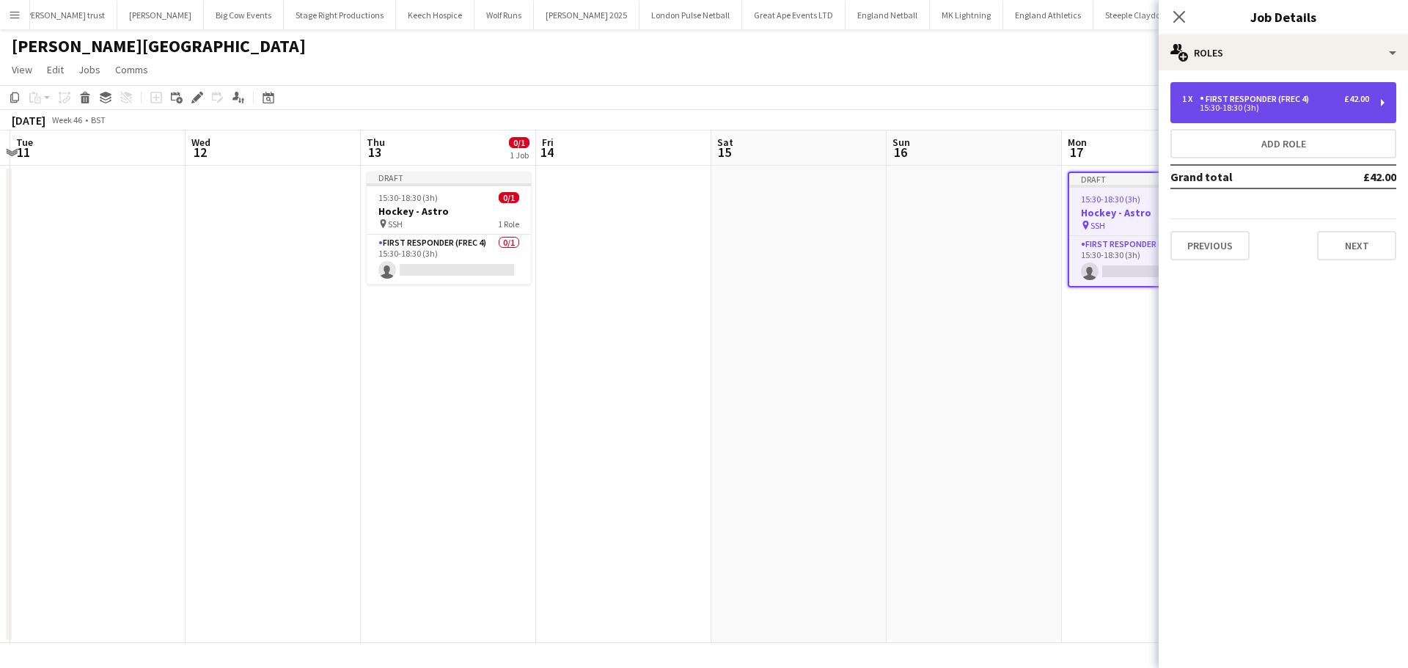
click at [1329, 97] on div "1 x First Responder (FREC 4) £42.00" at bounding box center [1275, 99] width 187 height 10
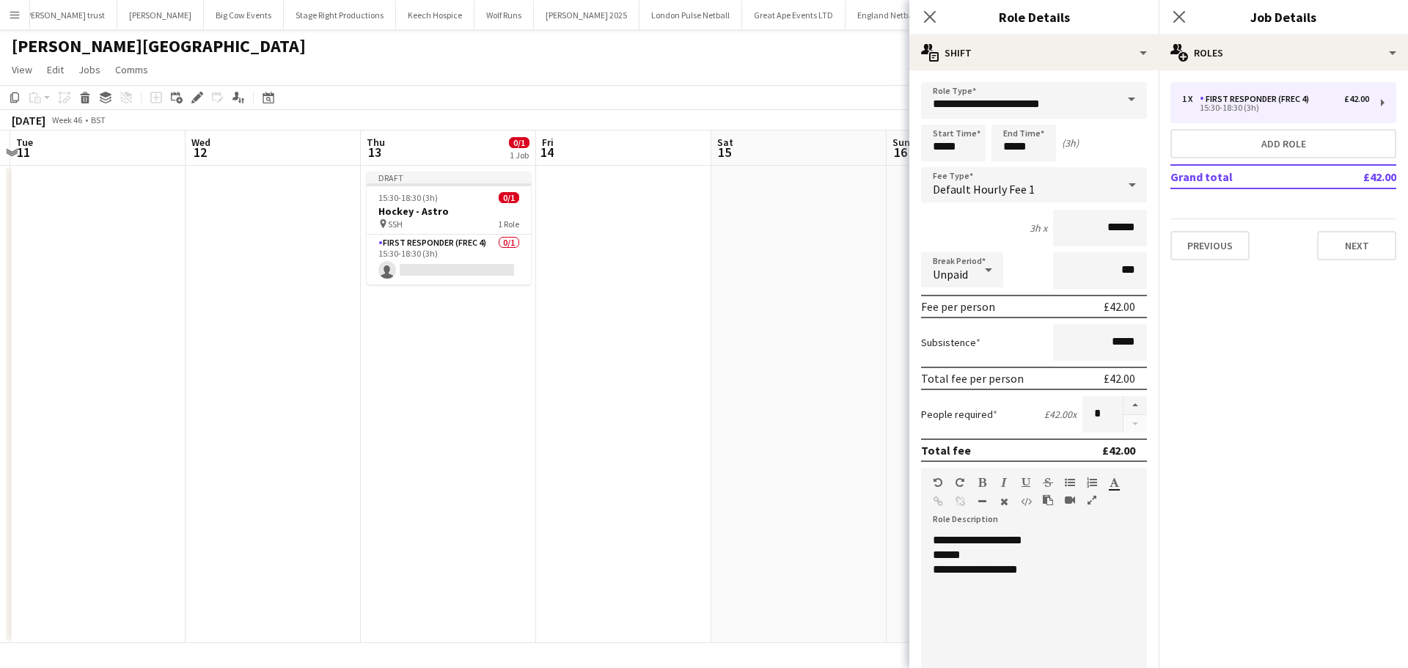
click at [1120, 100] on span at bounding box center [1131, 99] width 31 height 35
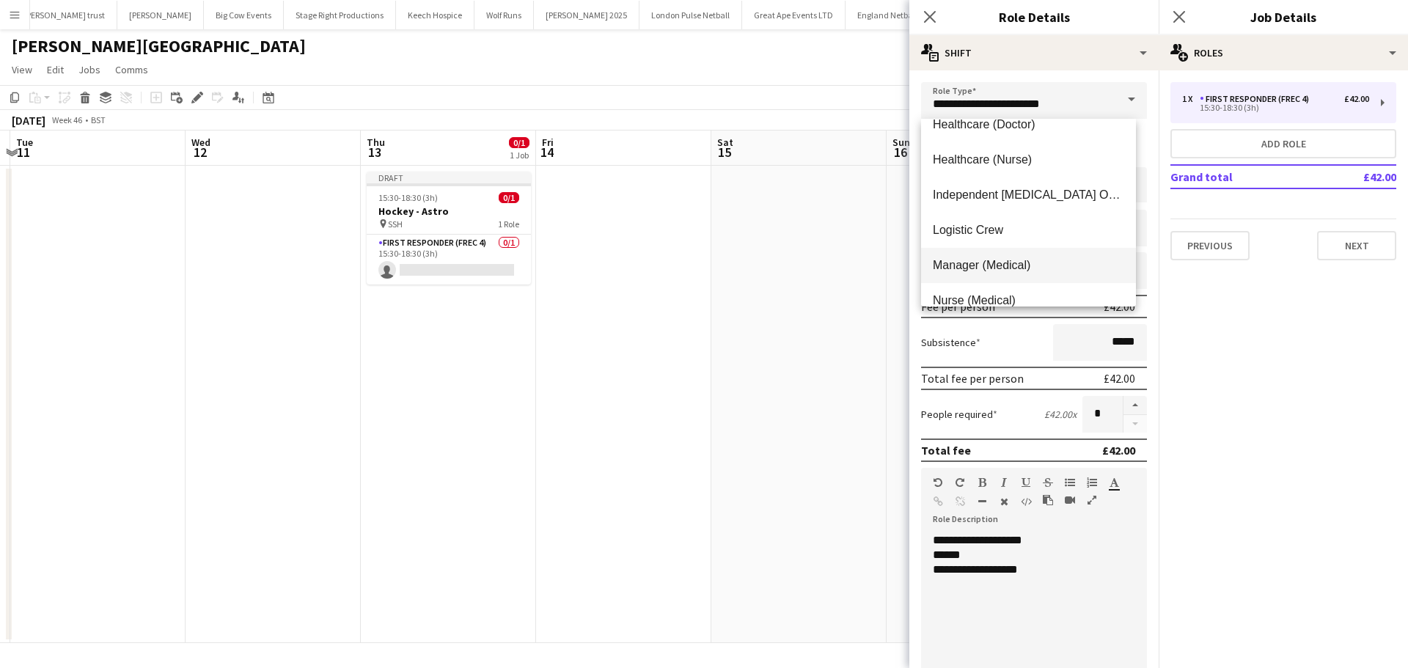
scroll to position [493, 0]
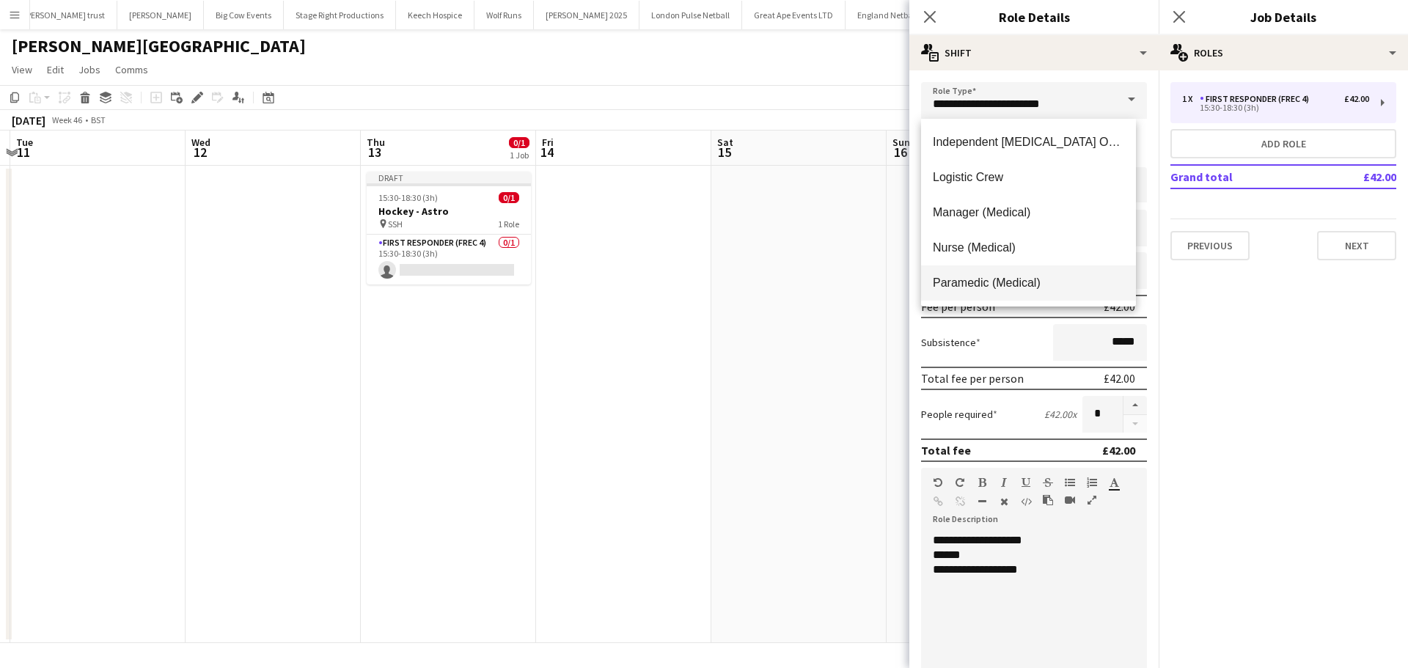
click at [1029, 274] on mat-option "Paramedic (Medical)" at bounding box center [1028, 282] width 215 height 35
type input "**********"
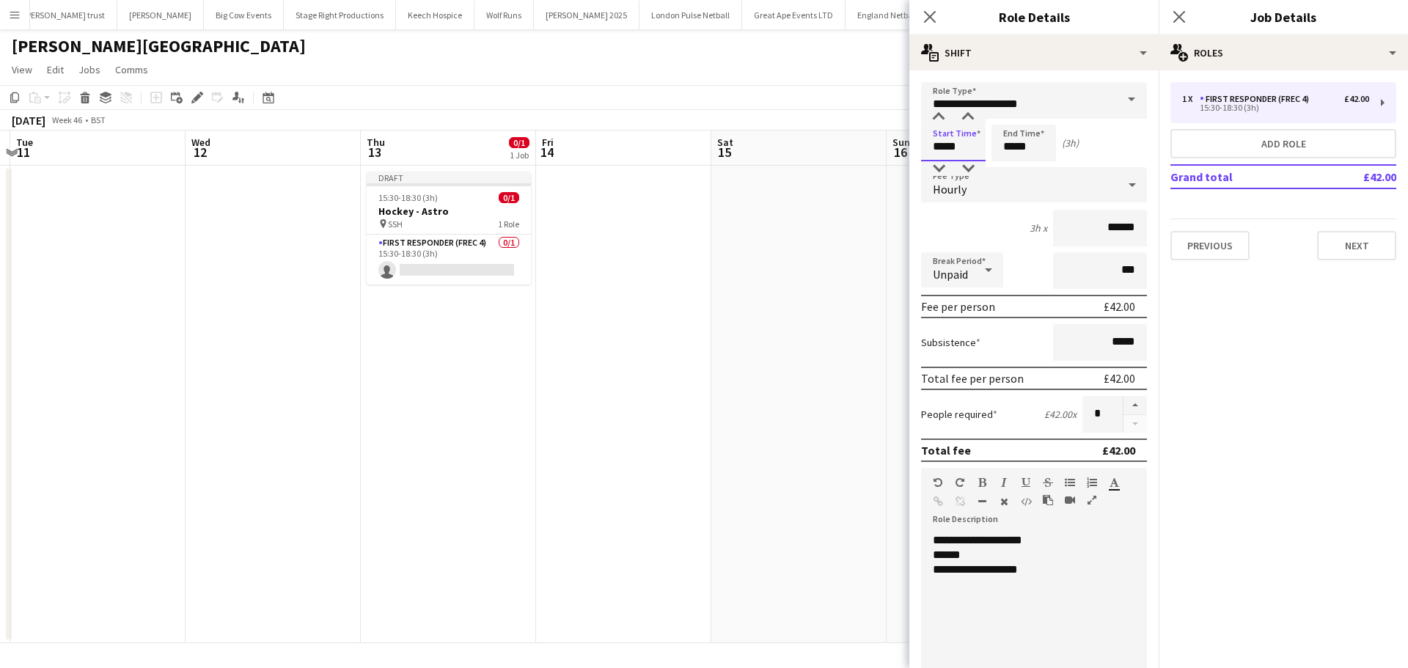
click at [968, 143] on input "*****" at bounding box center [953, 143] width 65 height 37
type input "*****"
click at [943, 164] on div at bounding box center [938, 168] width 29 height 15
click at [1038, 144] on input "*****" at bounding box center [1023, 143] width 65 height 37
drag, startPoint x: 1128, startPoint y: 222, endPoint x: 1044, endPoint y: 223, distance: 83.6
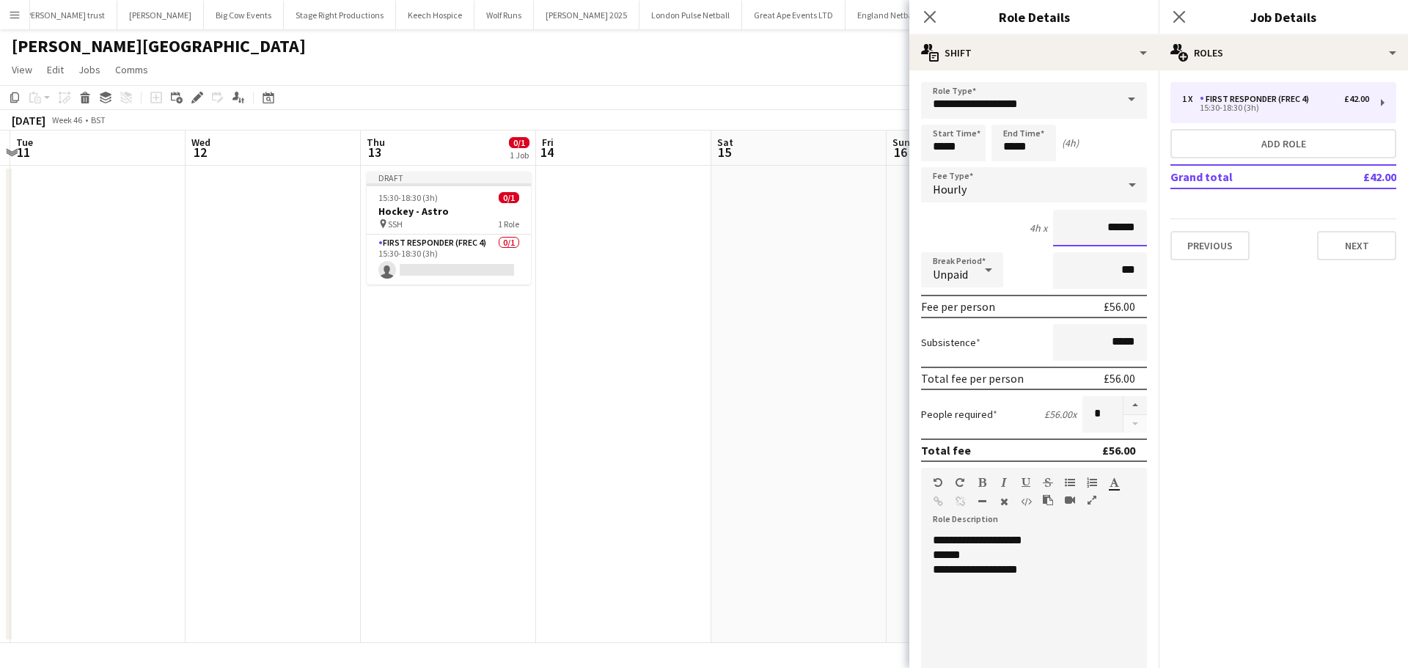
click at [1053, 223] on input "******" at bounding box center [1100, 228] width 94 height 37
type input "**"
drag, startPoint x: 1027, startPoint y: 565, endPoint x: 978, endPoint y: 567, distance: 49.1
click at [978, 567] on div "**********" at bounding box center [1028, 569] width 191 height 15
click at [990, 571] on div "**********" at bounding box center [1028, 569] width 191 height 15
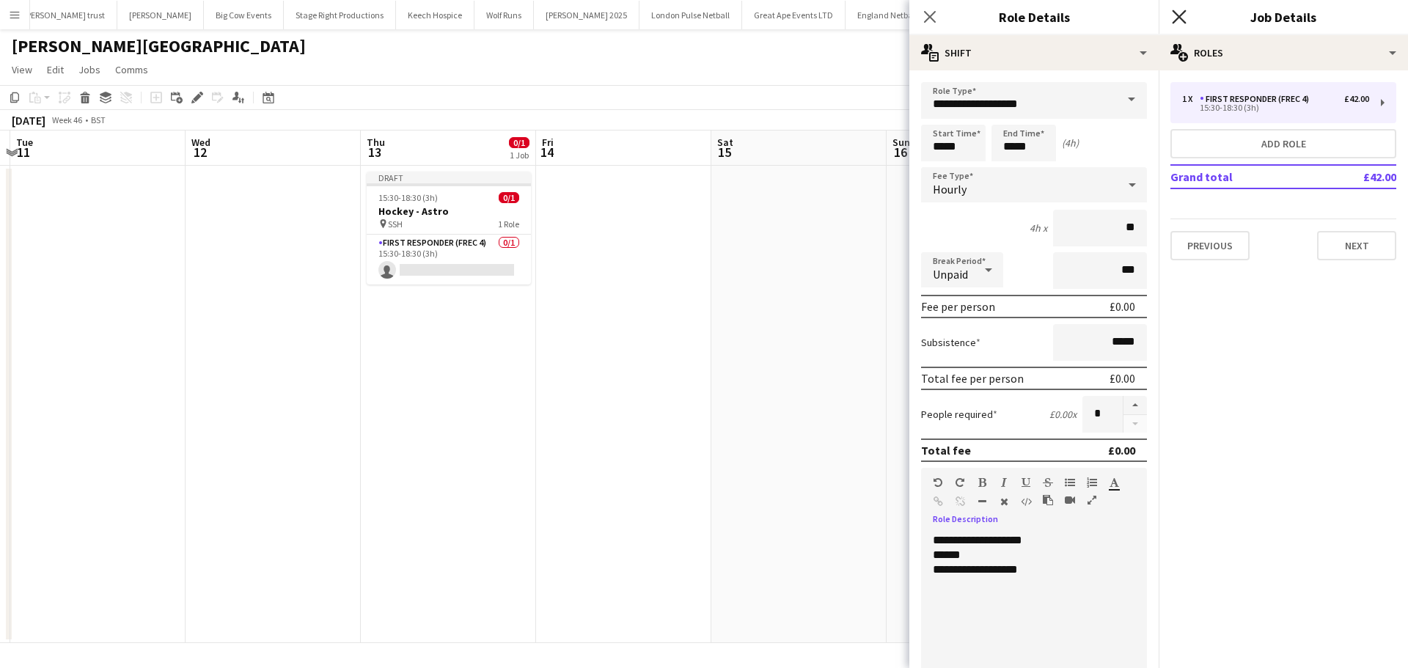
click at [1183, 18] on icon "Close pop-in" at bounding box center [1179, 17] width 14 height 14
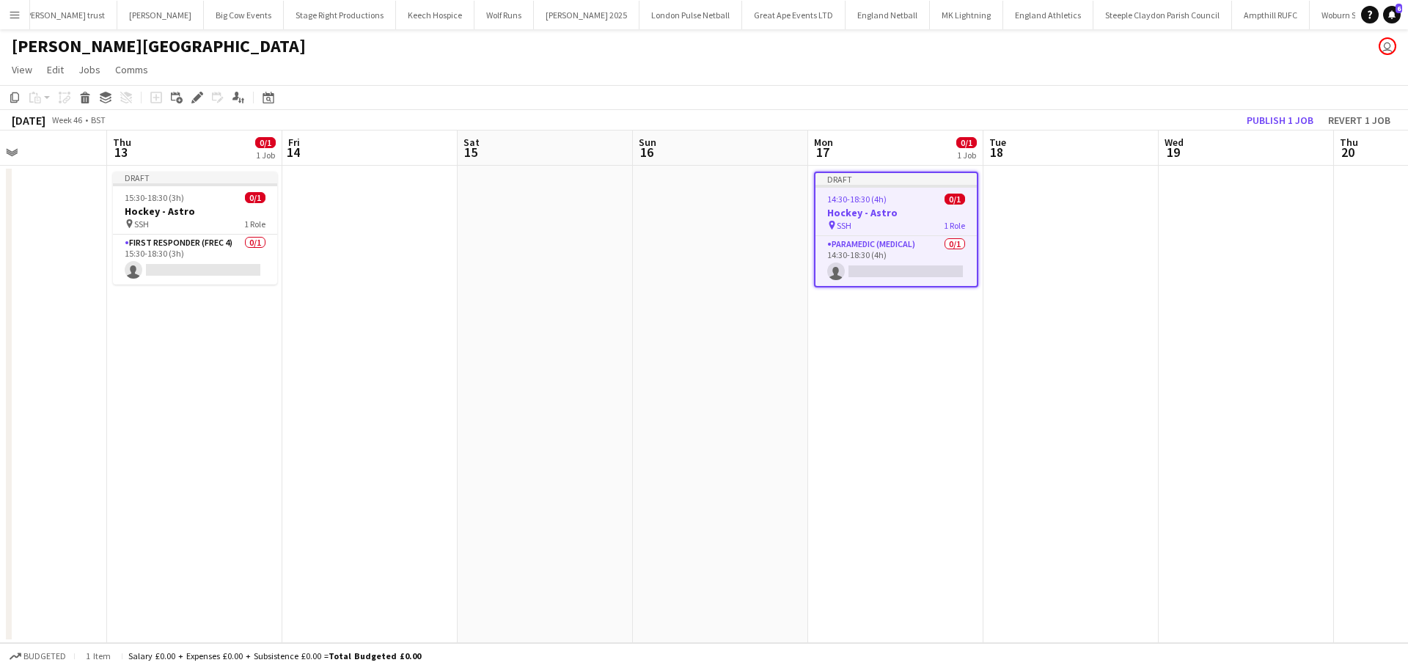
drag, startPoint x: 1259, startPoint y: 326, endPoint x: 827, endPoint y: 328, distance: 432.5
click at [828, 328] on app-calendar-viewport "Mon 10 Tue 11 Wed 12 Thu 13 0/1 1 Job Fri 14 Sat 15 Sun 16 Mon 17 0/1 1 Job Tue…" at bounding box center [704, 386] width 1408 height 512
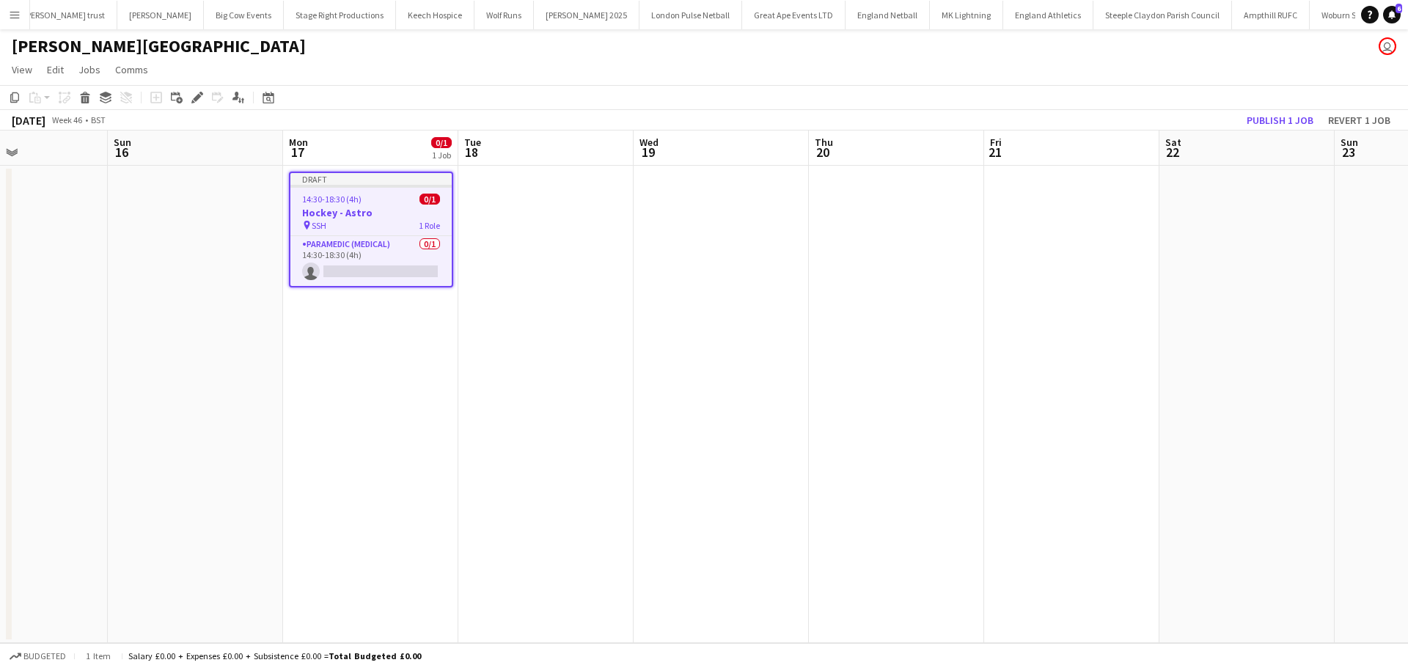
scroll to position [0, 487]
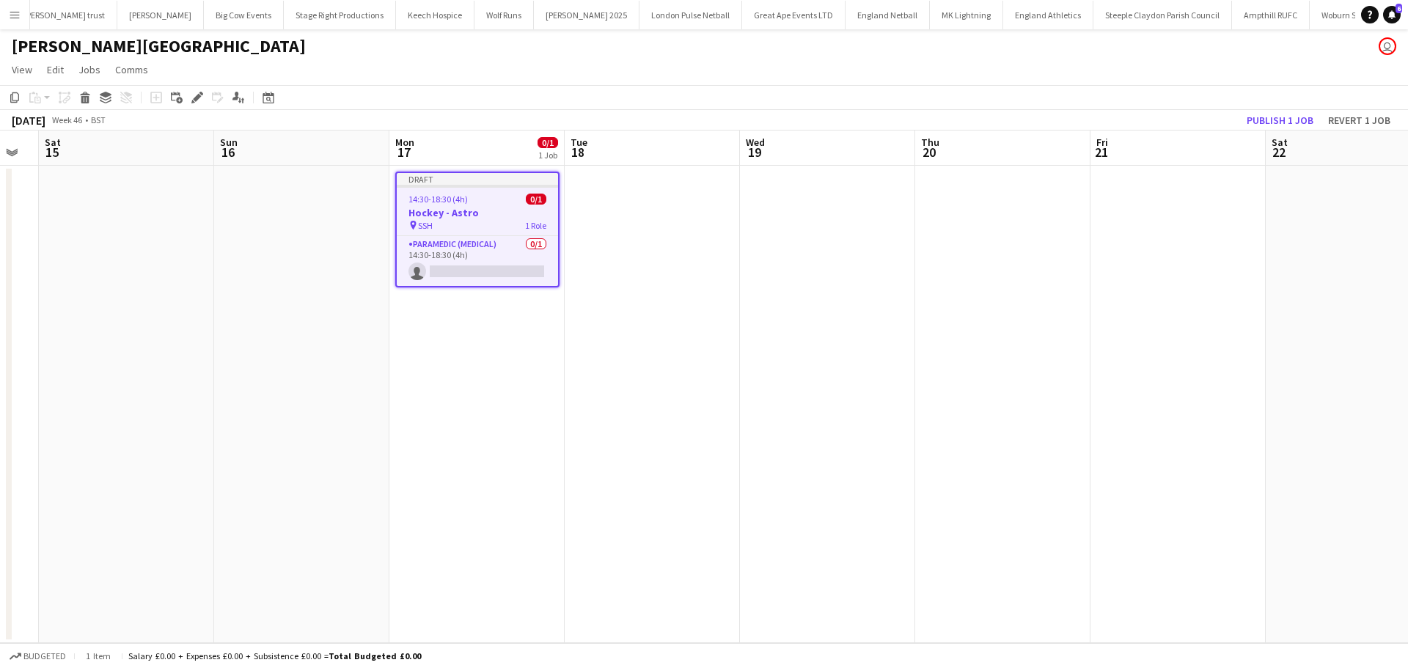
drag, startPoint x: 1034, startPoint y: 310, endPoint x: 794, endPoint y: 314, distance: 240.5
click at [794, 314] on app-calendar-viewport "Wed 12 Thu 13 0/1 1 Job Fri 14 Sat 15 Sun 16 Mon 17 0/1 1 Job Tue 18 Wed 19 Thu…" at bounding box center [704, 386] width 1408 height 512
click at [490, 199] on div "14:30-18:30 (4h) 0/1" at bounding box center [477, 199] width 161 height 11
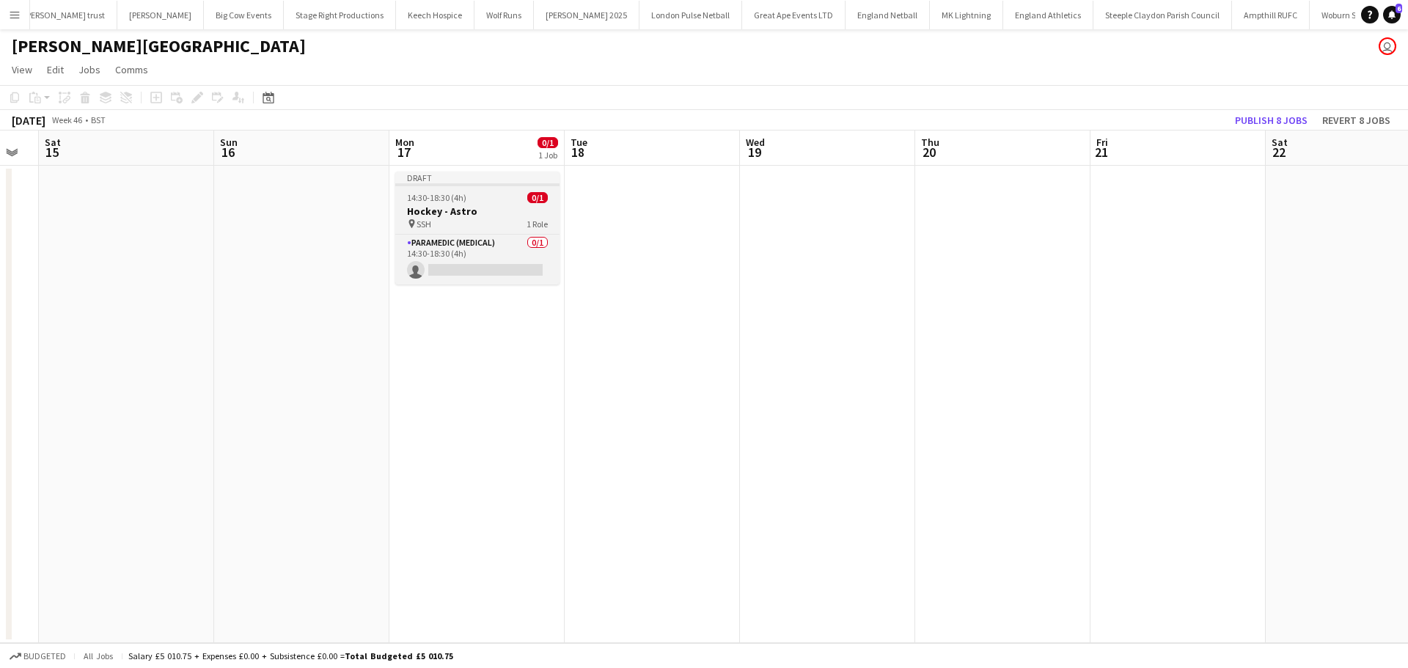
click at [463, 207] on h3 "Hockey - Astro" at bounding box center [477, 211] width 164 height 13
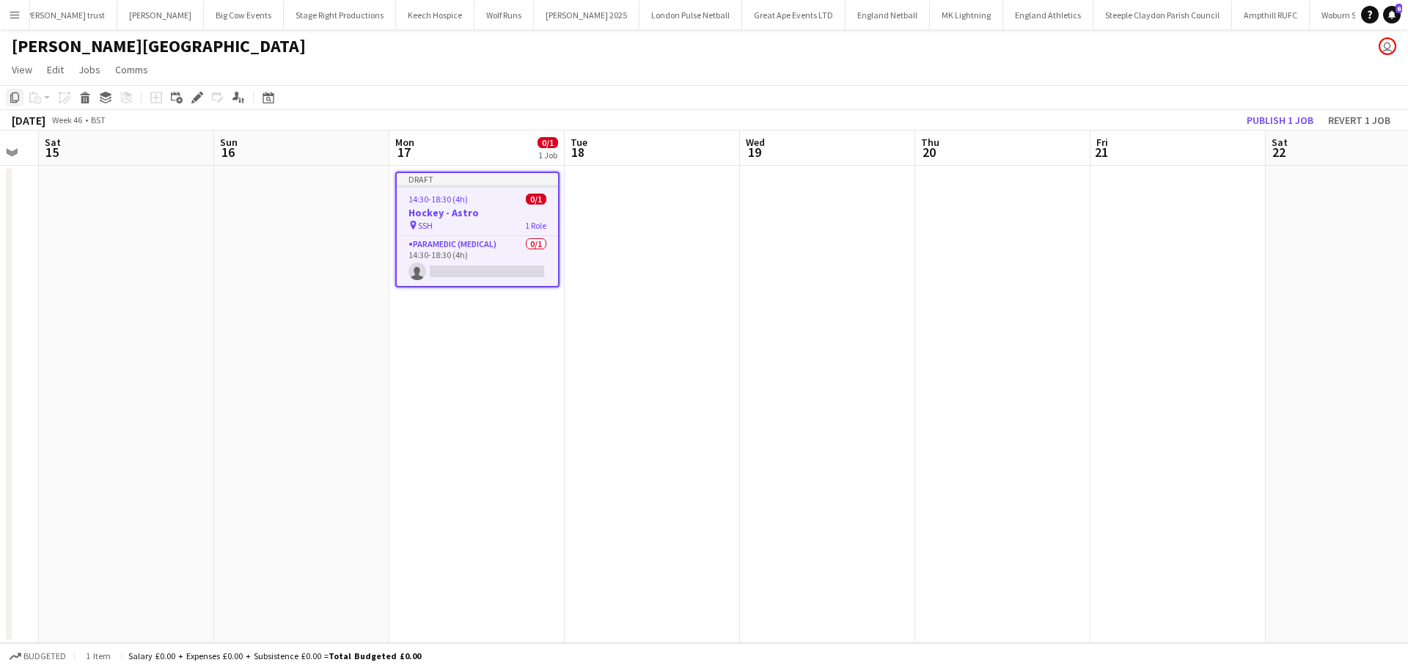
click at [6, 99] on div "Copy" at bounding box center [15, 98] width 18 height 18
click at [645, 185] on app-date-cell at bounding box center [651, 404] width 175 height 477
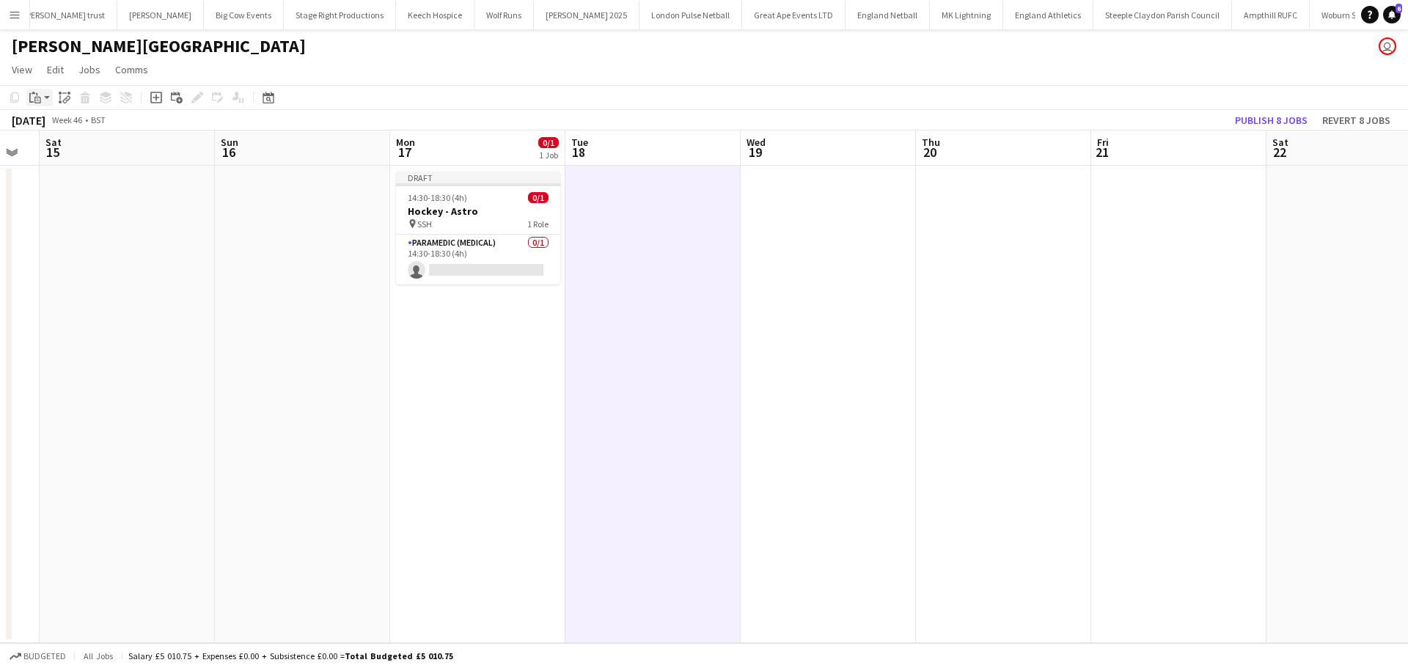
click at [44, 95] on app-action-btn "Paste" at bounding box center [39, 98] width 26 height 18
click at [73, 133] on div "Paste Ctrl+V Paste with crew Ctrl+Shift+V" at bounding box center [107, 138] width 161 height 62
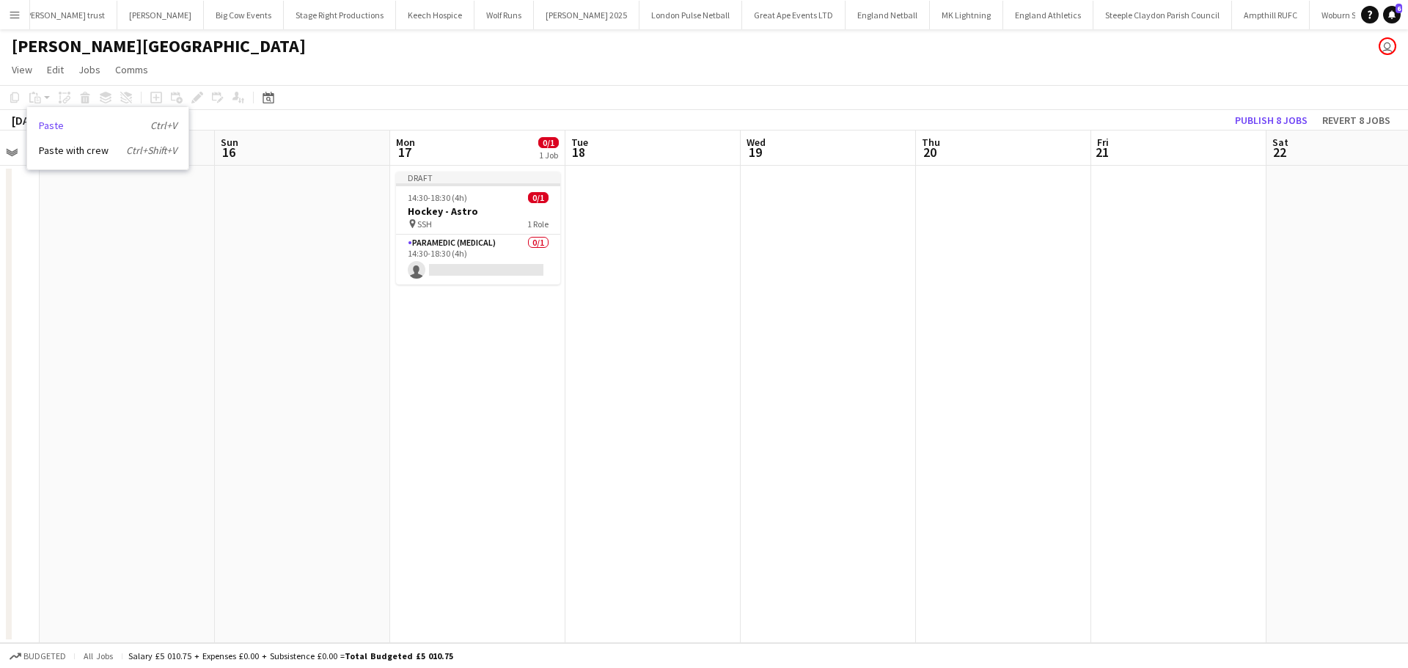
click at [127, 124] on link "Paste Ctrl+V" at bounding box center [108, 125] width 138 height 13
click at [652, 188] on app-date-cell at bounding box center [652, 404] width 175 height 477
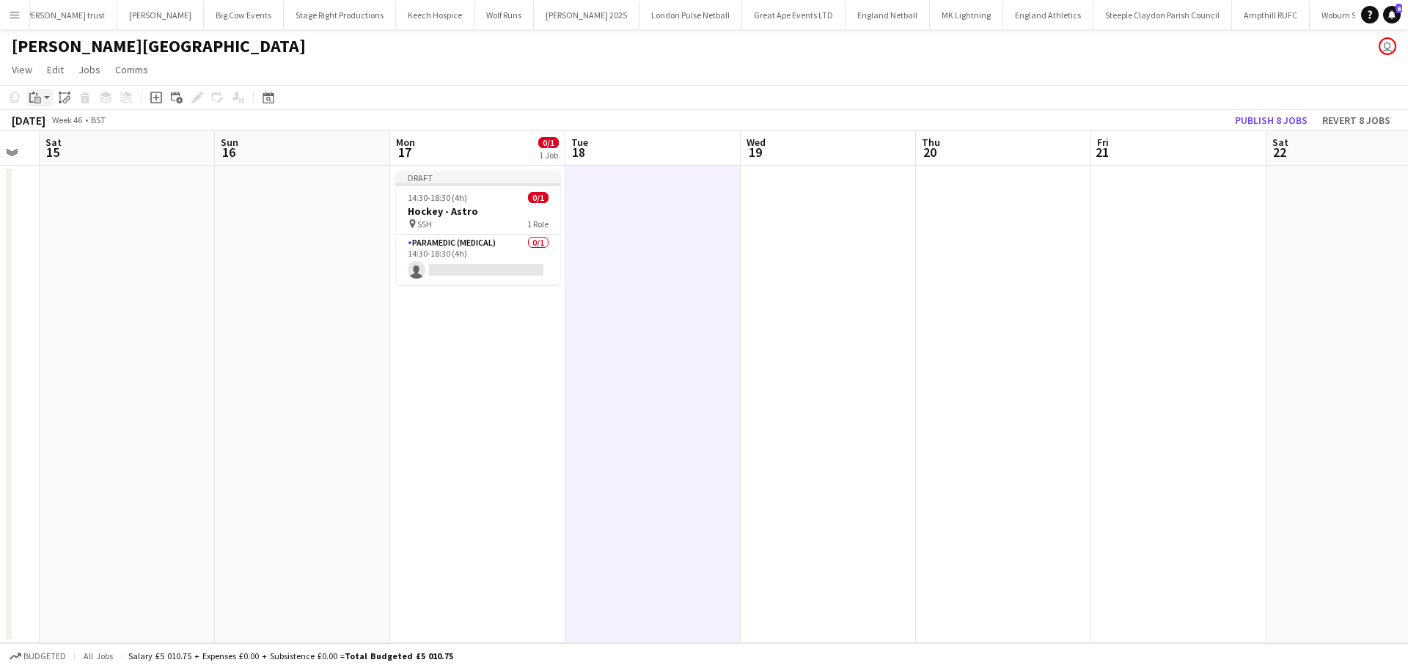
click at [40, 99] on icon "Paste" at bounding box center [35, 98] width 12 height 12
click at [65, 124] on link "Paste Ctrl+V" at bounding box center [108, 125] width 138 height 13
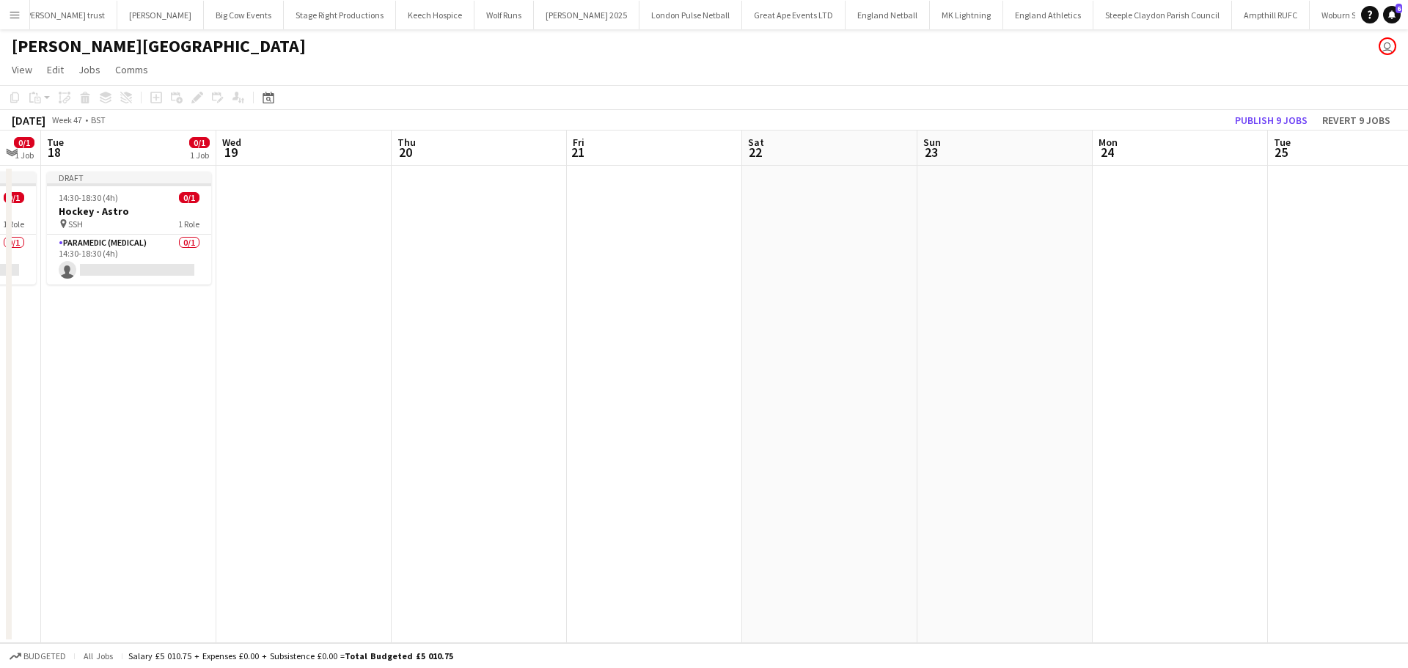
drag, startPoint x: 747, startPoint y: 336, endPoint x: 415, endPoint y: 336, distance: 332.1
click at [417, 336] on app-calendar-viewport "Sat 15 Sun 16 Mon 17 0/1 1 Job Tue 18 0/1 1 Job Wed 19 Thu 20 Fri 21 Sat 22 Sun…" at bounding box center [704, 386] width 1408 height 512
click at [457, 206] on app-date-cell at bounding box center [473, 404] width 175 height 477
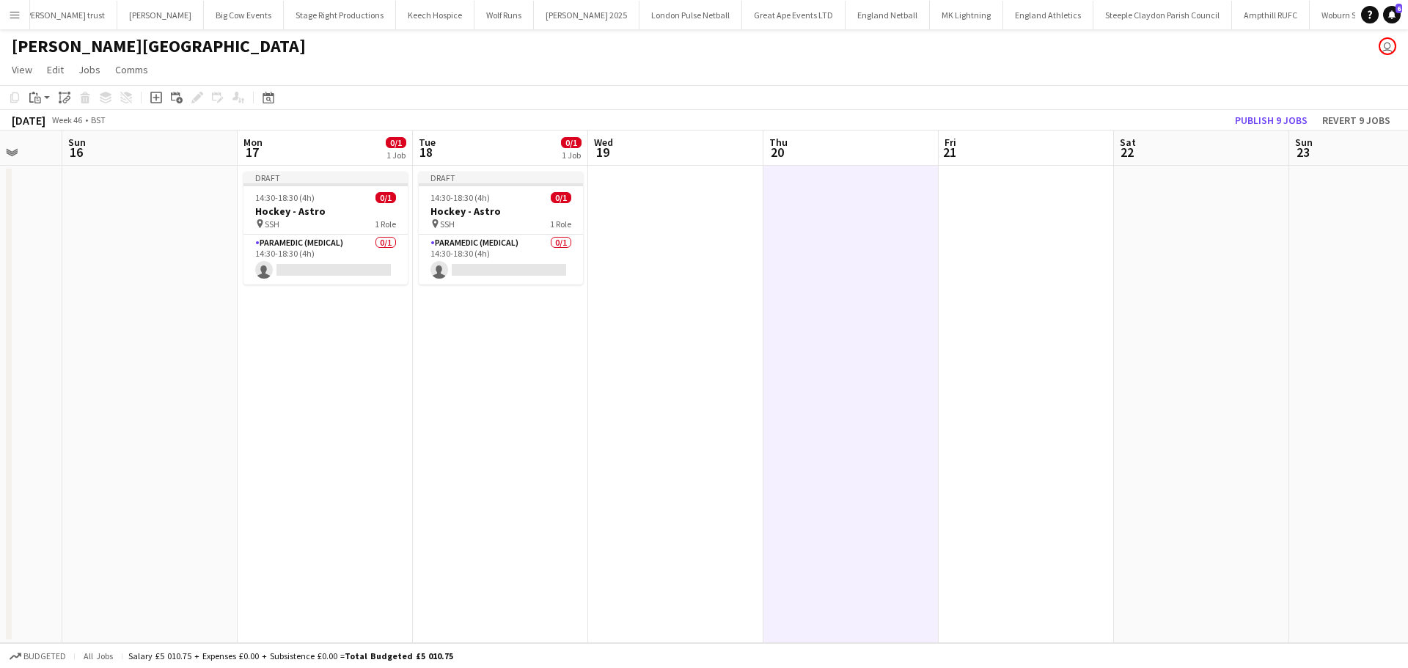
drag, startPoint x: 696, startPoint y: 283, endPoint x: 771, endPoint y: 316, distance: 82.4
click at [992, 283] on app-calendar-viewport "Thu 13 0/1 1 Job Fri 14 Sat 15 Sun 16 Mon 17 0/1 1 Job Tue 18 0/1 1 Job Wed 19 …" at bounding box center [704, 386] width 1408 height 512
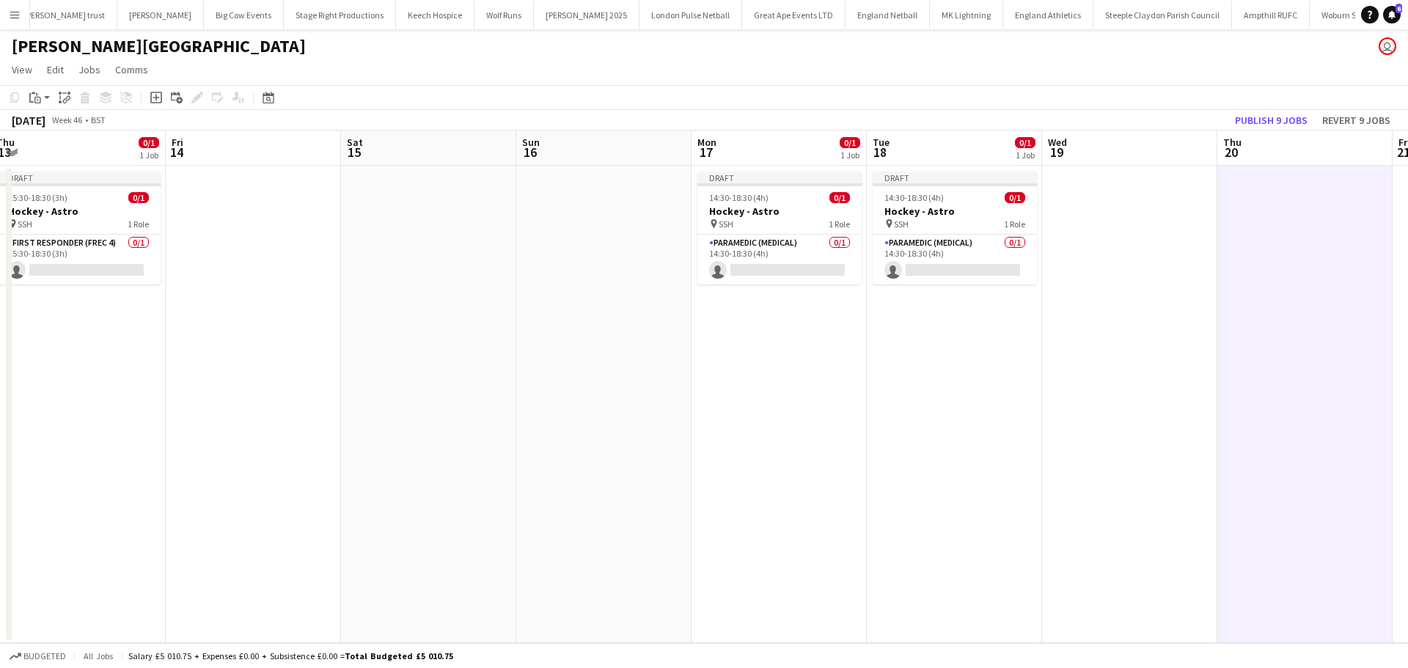
drag, startPoint x: 567, startPoint y: 334, endPoint x: 1288, endPoint y: 309, distance: 721.1
click at [1288, 309] on app-calendar-viewport "Tue 11 Wed 12 Thu 13 0/1 1 Job Fri 14 Sat 15 Sun 16 Mon 17 0/1 1 Job Tue 18 0/1…" at bounding box center [704, 386] width 1408 height 512
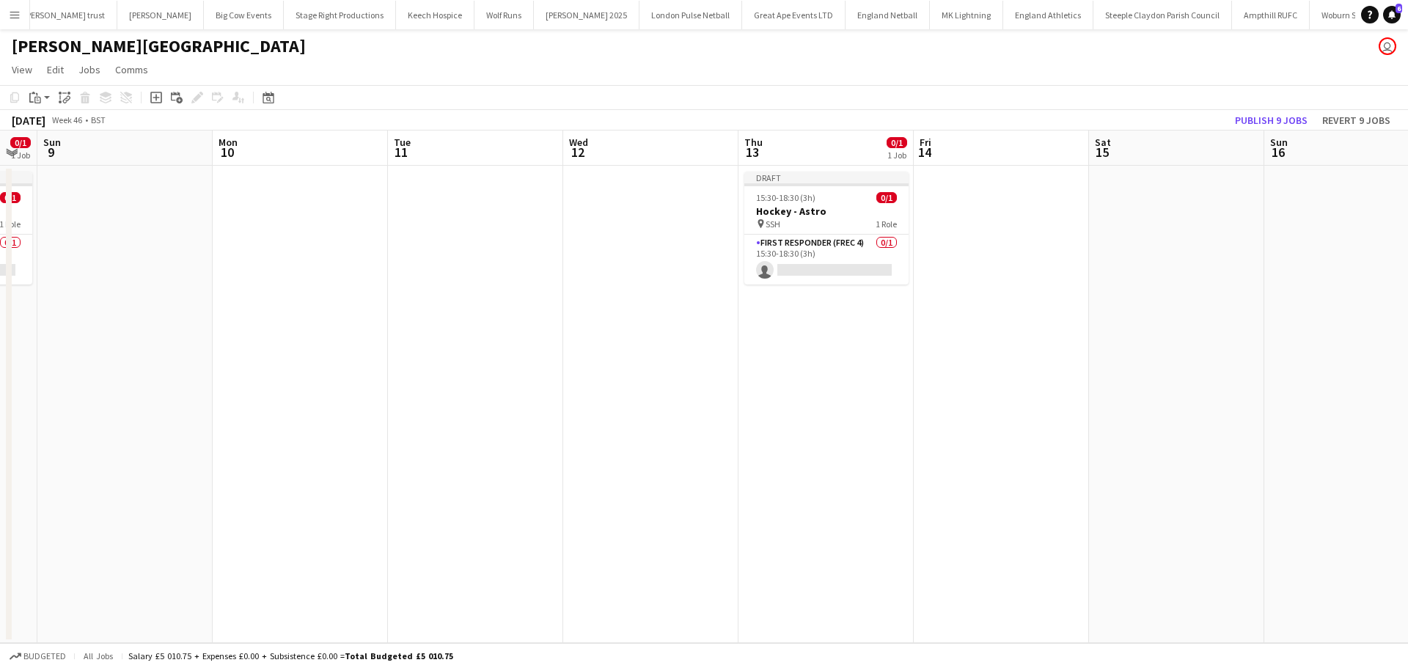
drag, startPoint x: 781, startPoint y: 320, endPoint x: 664, endPoint y: 320, distance: 116.6
click at [1407, 320] on html "Menu Boards Boards Boards All jobs Status Workforce Workforce My Workforce Recr…" at bounding box center [704, 334] width 1408 height 668
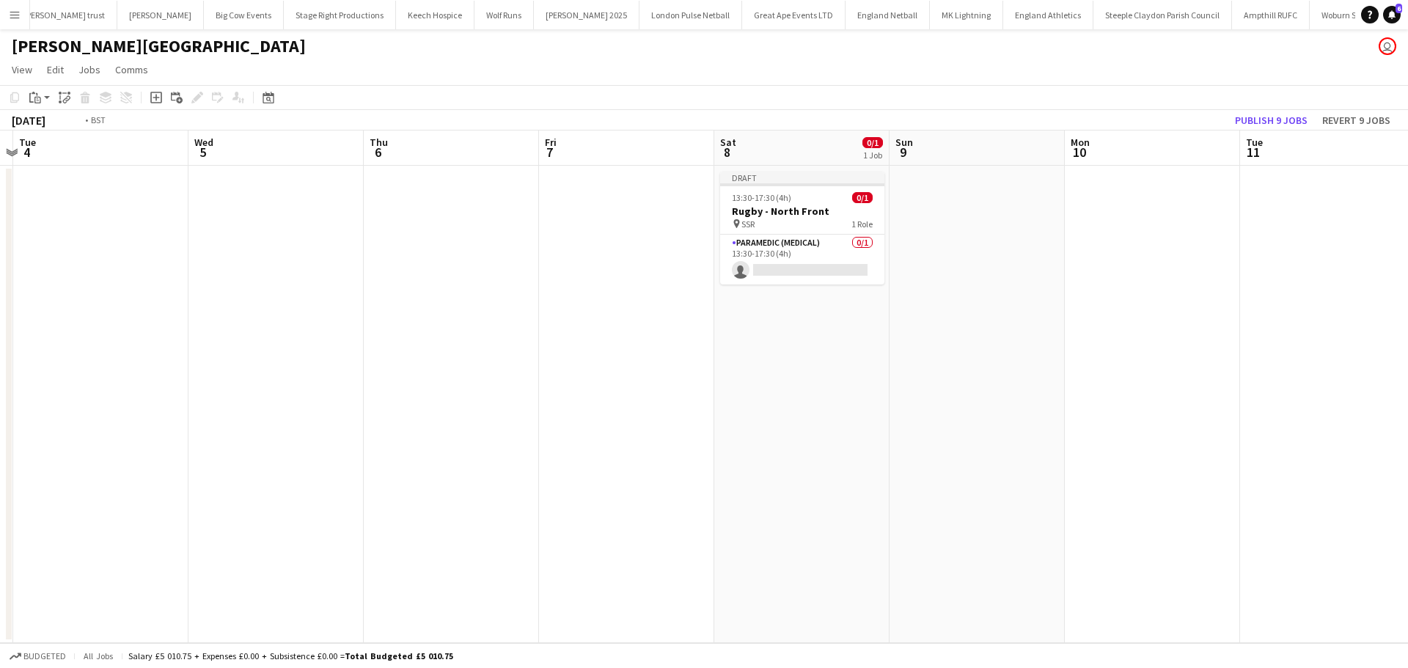
drag, startPoint x: 1124, startPoint y: 324, endPoint x: 1150, endPoint y: 324, distance: 25.7
click at [1274, 324] on app-calendar-viewport "Sun 2 0/1 1 Job Mon 3 Tue 4 Wed 5 Thu 6 Fri 7 Sat 8 0/1 1 Job Sun 9 Mon 10 Tue …" at bounding box center [704, 386] width 1408 height 512
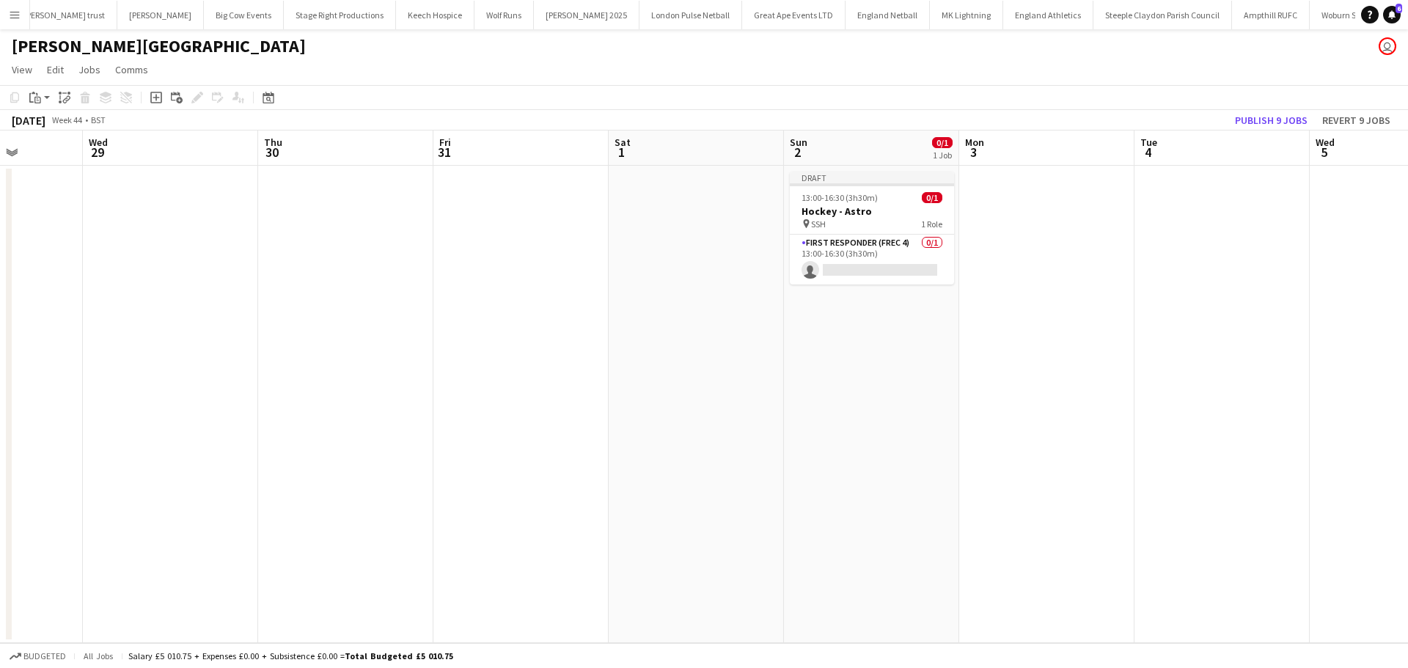
drag, startPoint x: 916, startPoint y: 334, endPoint x: 700, endPoint y: 338, distance: 215.6
click at [1157, 335] on app-calendar-viewport "Sun 26 Mon 27 Tue 28 Wed 29 Thu 30 Fri 31 Sat 1 Sun 2 0/1 1 Job Mon 3 Tue 4 Wed…" at bounding box center [704, 386] width 1408 height 512
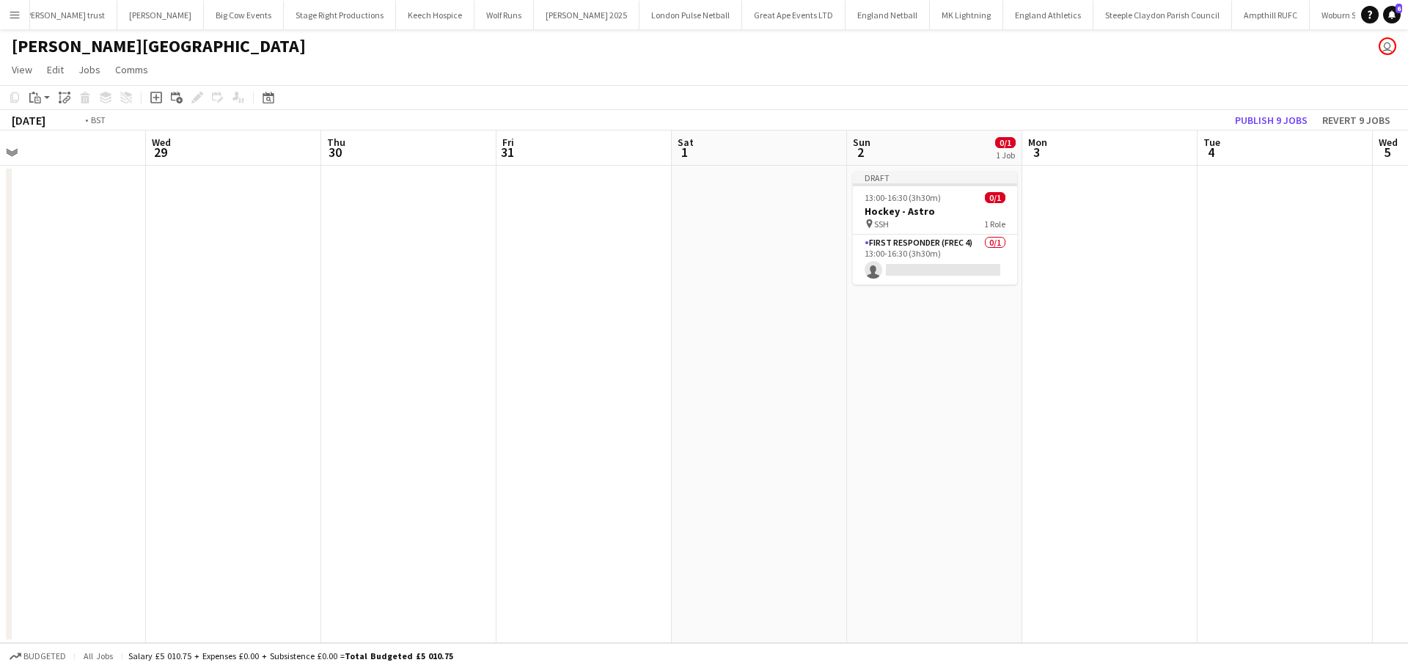
drag, startPoint x: 386, startPoint y: 338, endPoint x: 996, endPoint y: 338, distance: 609.2
click at [1035, 338] on app-calendar-viewport "Sun 26 Mon 27 Tue 28 Wed 29 Thu 30 Fri 31 Sat 1 Sun 2 0/1 1 Job Mon 3 Tue 4 Wed…" at bounding box center [704, 386] width 1408 height 512
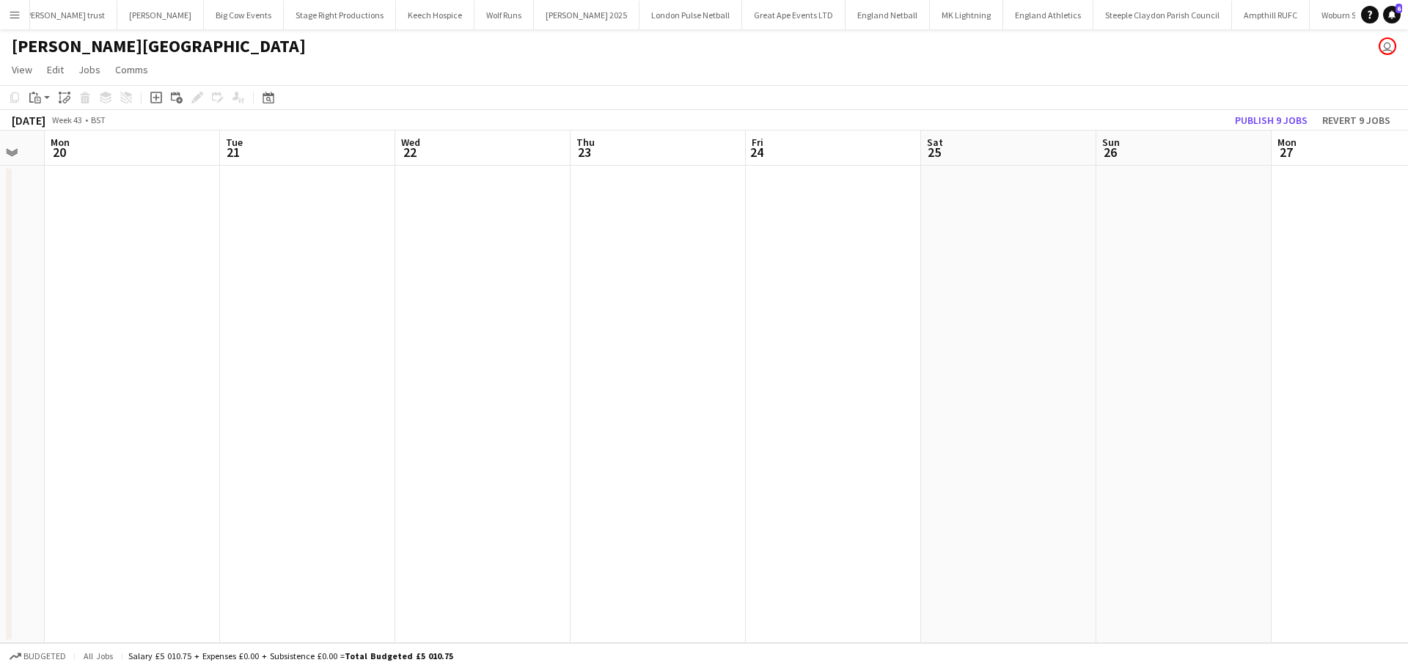
drag, startPoint x: 328, startPoint y: 343, endPoint x: 971, endPoint y: 345, distance: 643.7
click at [971, 345] on app-calendar-viewport "Sat 18 Sun 19 Mon 20 Tue 21 Wed 22 Thu 23 Fri 24 Sat 25 Sun 26 Mon 27 Tue 28 We…" at bounding box center [704, 386] width 1408 height 512
drag, startPoint x: 539, startPoint y: 293, endPoint x: 1255, endPoint y: 290, distance: 716.3
click at [1255, 290] on app-calendar-viewport "Sat 18 Sun 19 Mon 20 Tue 21 Wed 22 Thu 23 Fri 24 Sat 25 Sun 26 Mon 27 Tue 28 We…" at bounding box center [704, 386] width 1408 height 512
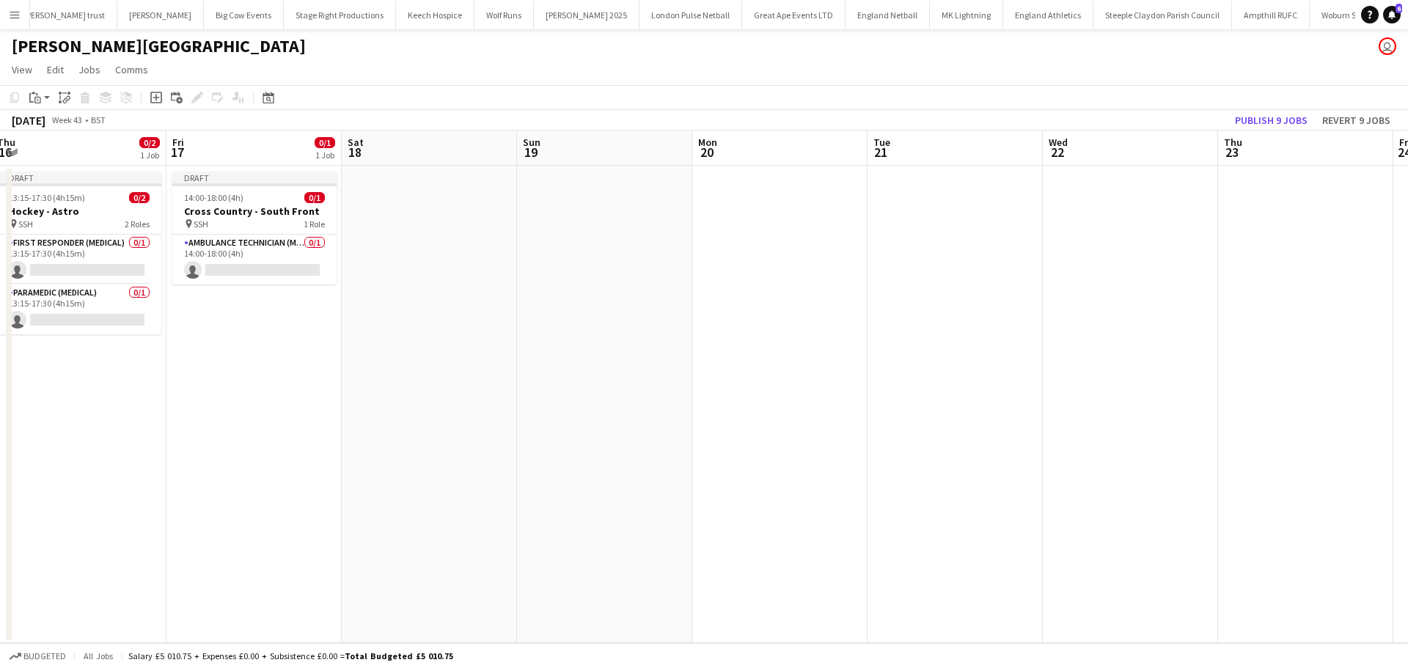
drag, startPoint x: 519, startPoint y: 293, endPoint x: 1076, endPoint y: 293, distance: 557.2
click at [1076, 293] on app-calendar-viewport "Tue 14 0/1 1 Job Wed 15 0/1 1 Job Thu 16 0/2 1 Job Fri 17 0/1 1 Job Sat 18 Sun …" at bounding box center [704, 386] width 1408 height 512
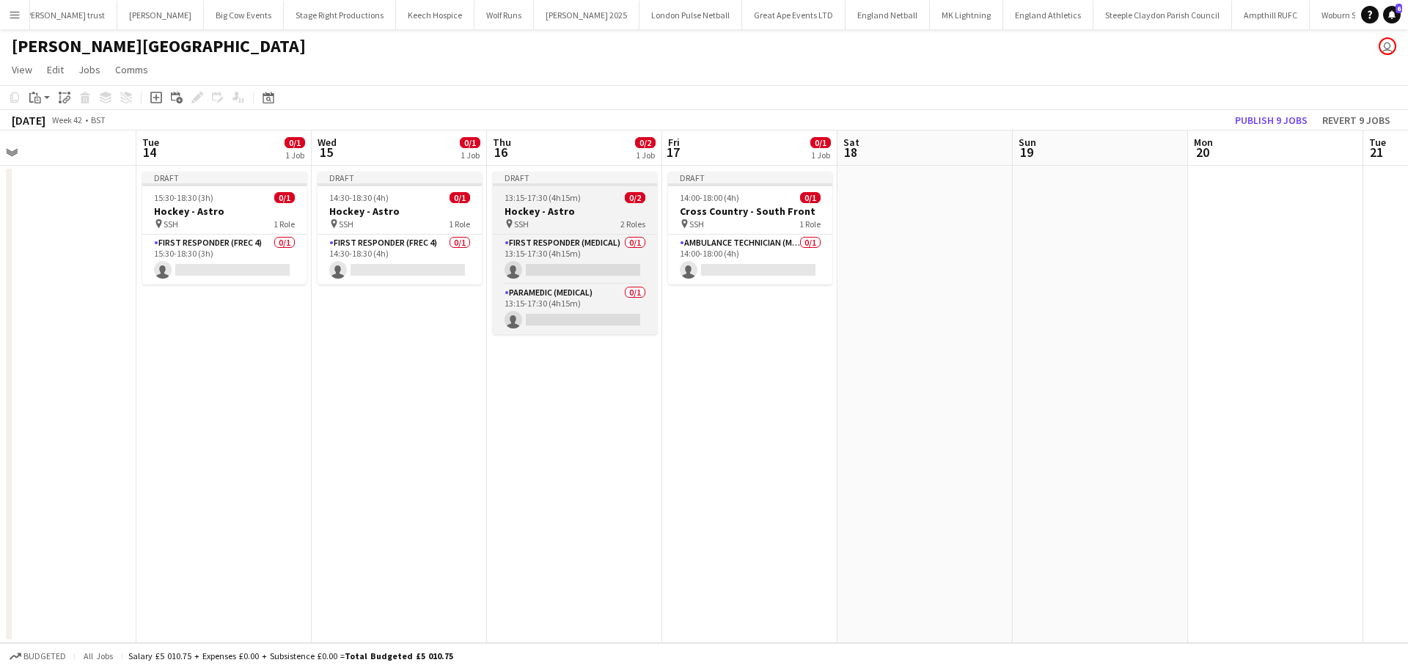
click at [581, 207] on h3 "Hockey - Astro" at bounding box center [575, 211] width 164 height 13
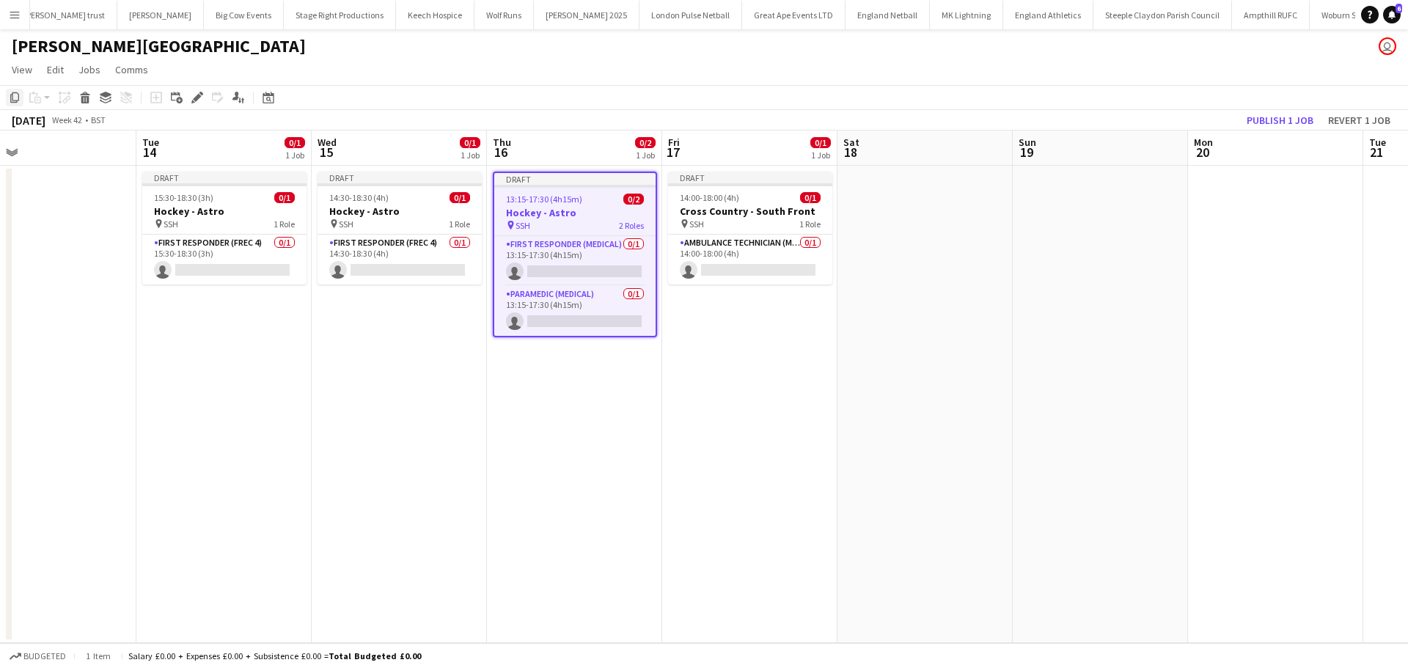
click at [19, 96] on icon at bounding box center [14, 97] width 9 height 10
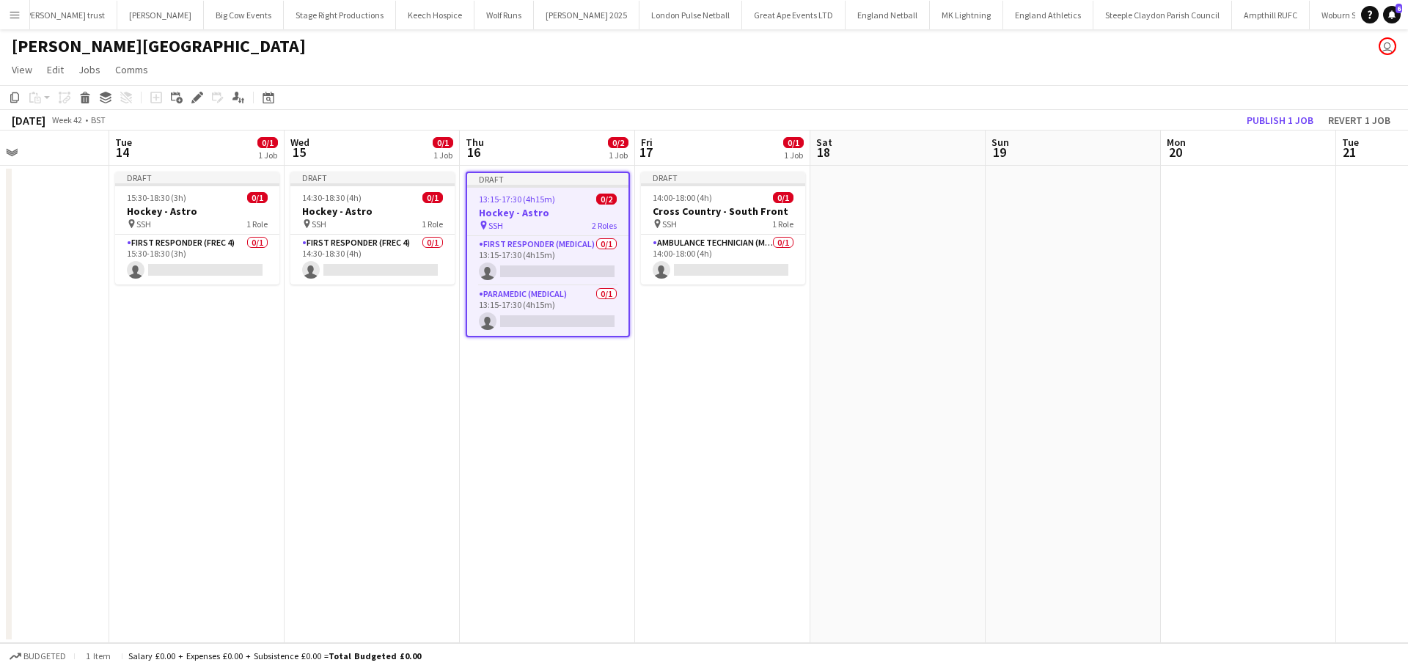
drag, startPoint x: 1105, startPoint y: 330, endPoint x: 364, endPoint y: 343, distance: 740.6
click at [369, 345] on app-calendar-viewport "Sat 11 0/1 1 Job Sun 12 Mon 13 Tue 14 0/1 1 Job Wed 15 0/1 1 Job Thu 16 0/2 1 J…" at bounding box center [704, 386] width 1408 height 512
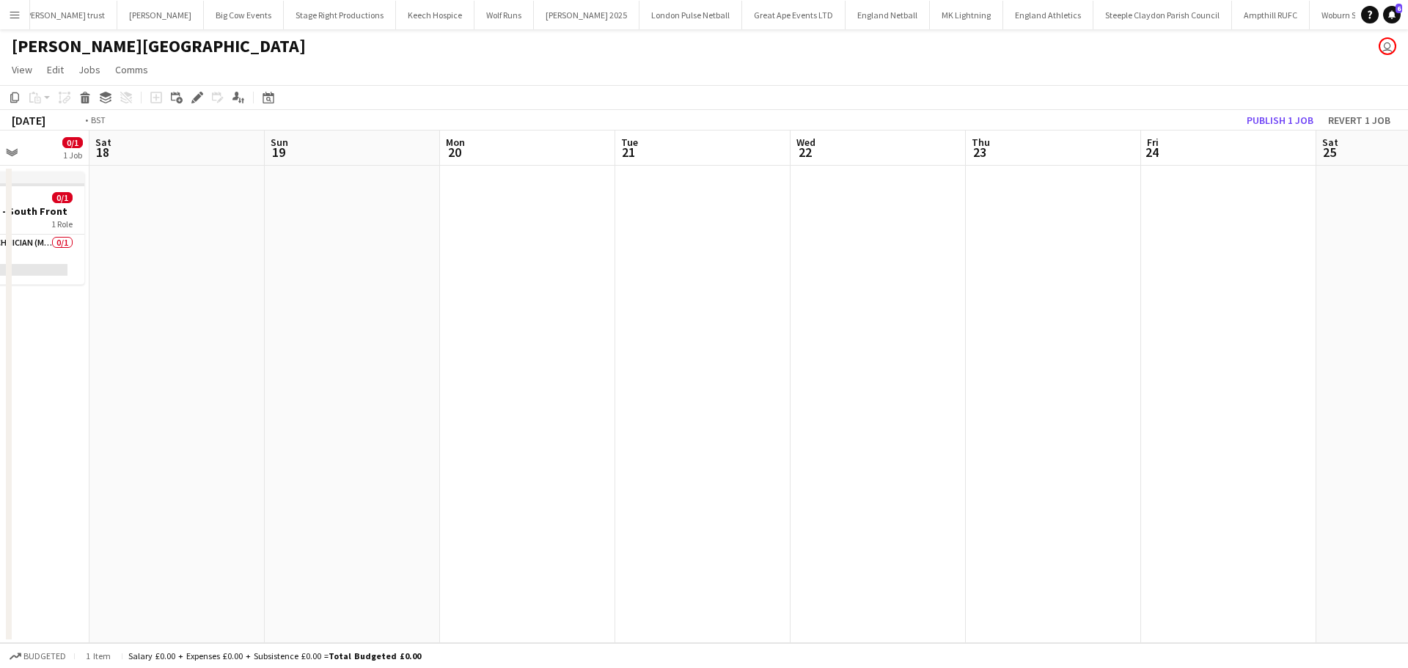
drag, startPoint x: 1023, startPoint y: 326, endPoint x: 287, endPoint y: 351, distance: 736.5
click at [287, 351] on app-calendar-viewport "Wed 15 0/1 1 Job Thu 16 0/2 1 Job Fri 17 0/1 1 Job Sat 18 Sun 19 Mon 20 Tue 21 …" at bounding box center [704, 386] width 1408 height 512
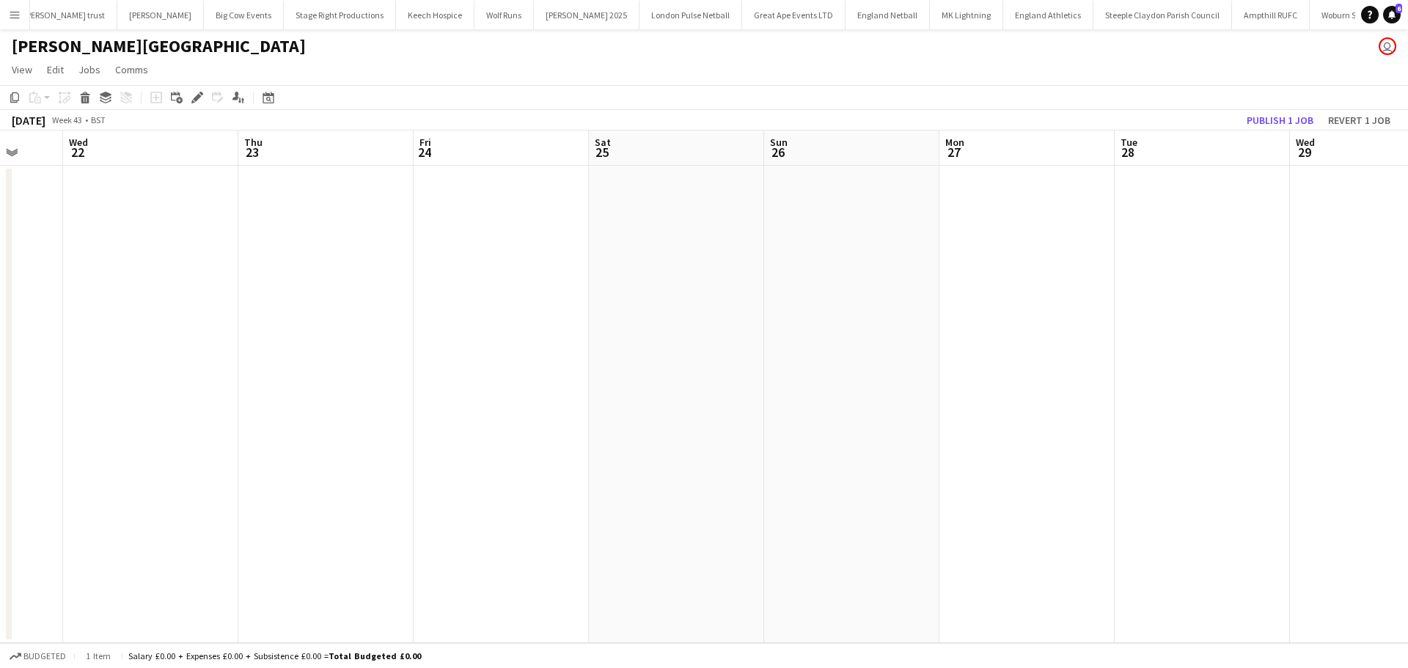
drag, startPoint x: 1012, startPoint y: 361, endPoint x: 452, endPoint y: 361, distance: 560.1
click at [455, 361] on app-calendar-viewport "Sun 19 Mon 20 Tue 21 Wed 22 Thu 23 Fri 24 Sat 25 Sun 26 Mon 27 Tue 28 Wed 29 Th…" at bounding box center [704, 386] width 1408 height 512
drag, startPoint x: 968, startPoint y: 353, endPoint x: 400, endPoint y: 353, distance: 568.2
click at [400, 353] on app-calendar-viewport "Wed 22 Thu 23 Fri 24 Sat 25 Sun 26 Mon 27 Tue 28 Wed 29 Thu 30 Fri 31 Sat 1 Sun…" at bounding box center [704, 386] width 1408 height 512
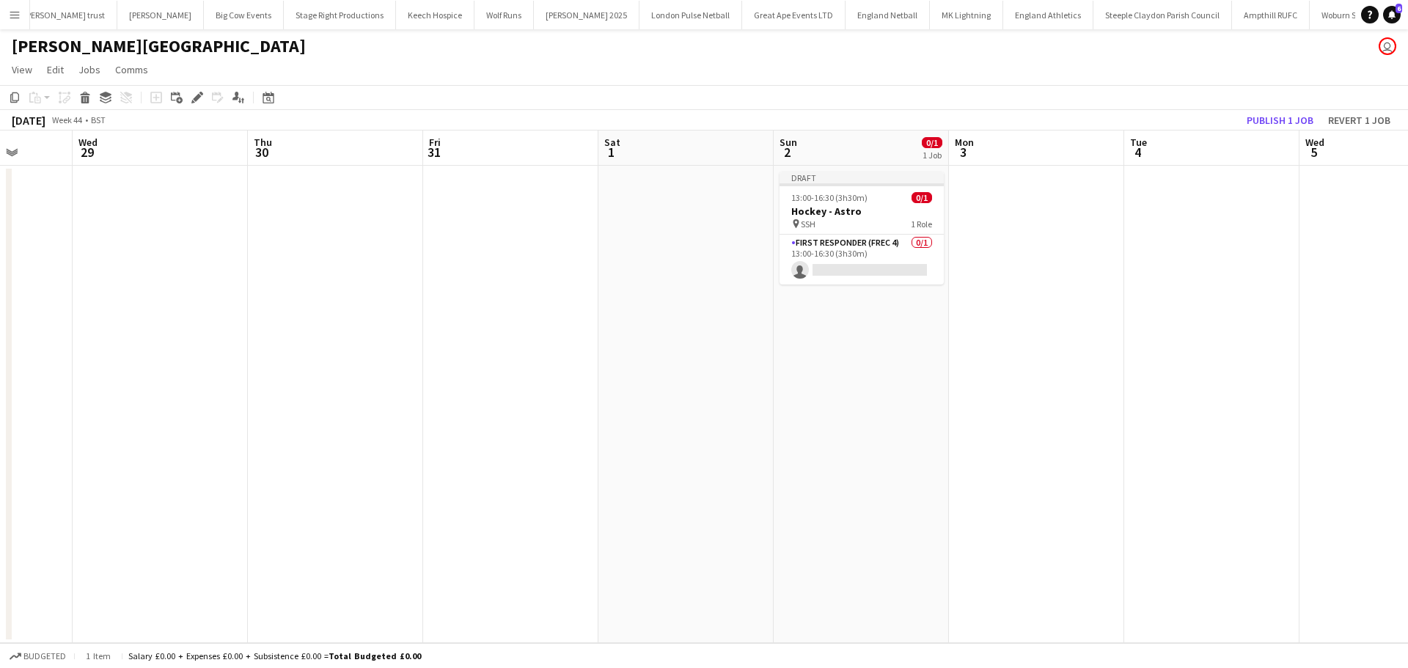
drag, startPoint x: 1030, startPoint y: 355, endPoint x: 449, endPoint y: 374, distance: 580.9
click at [452, 375] on app-calendar-viewport "Sun 26 Mon 27 Tue 28 Wed 29 Thu 30 Fri 31 Sat 1 Sun 2 0/1 1 Job Mon 3 Tue 4 Wed…" at bounding box center [704, 386] width 1408 height 512
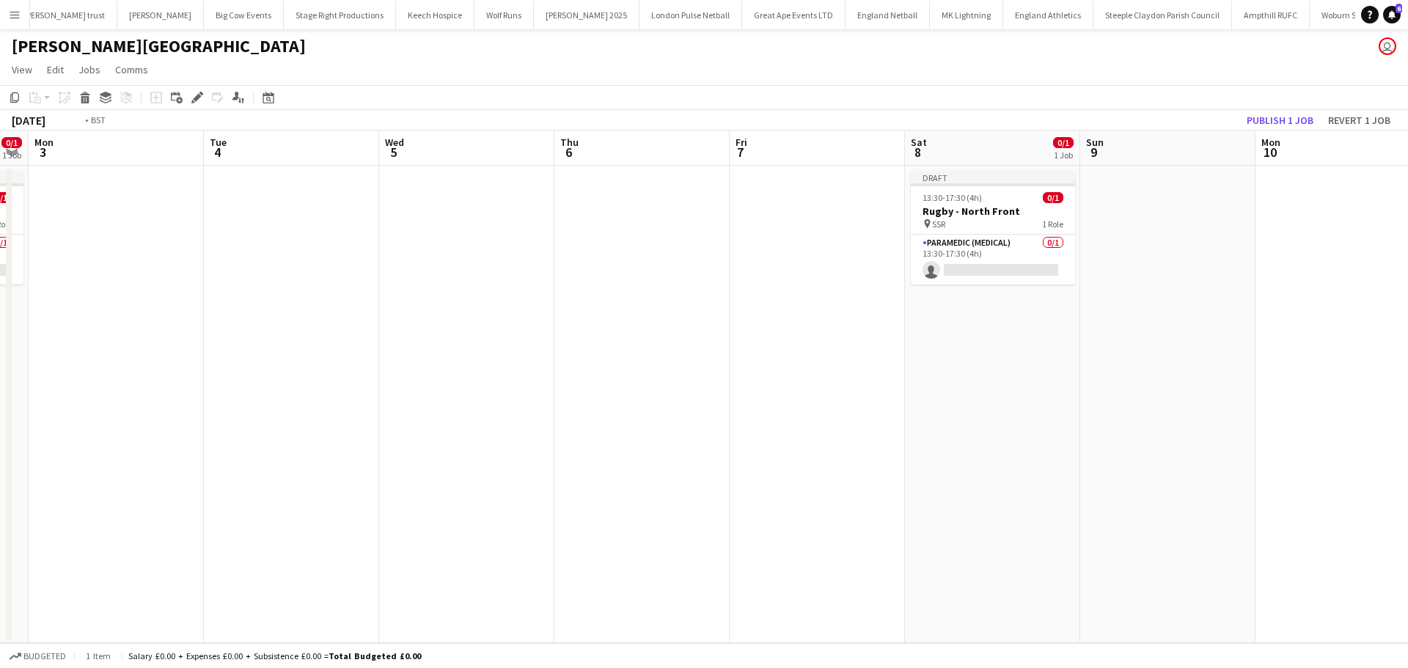
drag, startPoint x: 880, startPoint y: 371, endPoint x: 495, endPoint y: 370, distance: 385.6
click at [491, 371] on app-calendar-viewport "Fri 31 Sat 1 Sun 2 0/1 1 Job Mon 3 Tue 4 Wed 5 Thu 6 Fri 7 Sat 8 0/1 1 Job Sun …" at bounding box center [704, 386] width 1408 height 512
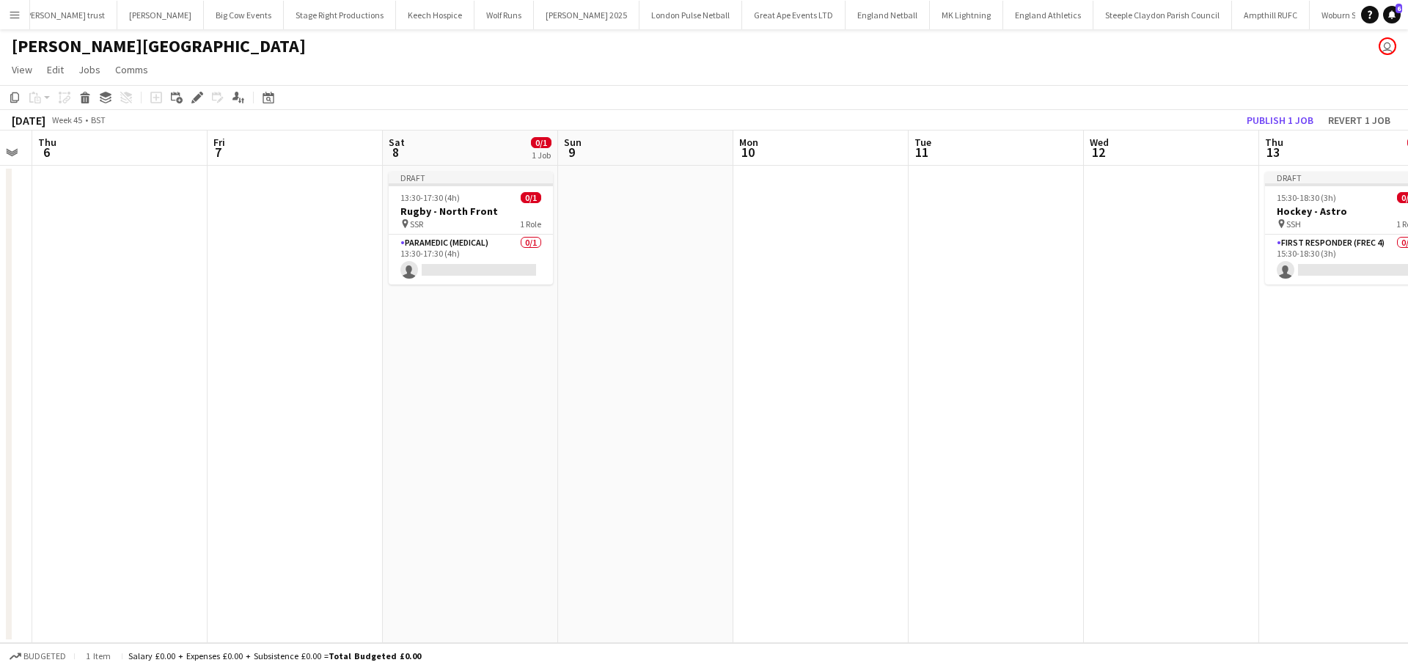
drag, startPoint x: 955, startPoint y: 364, endPoint x: 470, endPoint y: 364, distance: 484.6
click at [477, 364] on app-calendar-viewport "Mon 3 Tue 4 Wed 5 Thu 6 Fri 7 Sat 8 0/1 1 Job Sun 9 Mon 10 Tue 11 Wed 12 Thu 13…" at bounding box center [704, 386] width 1408 height 512
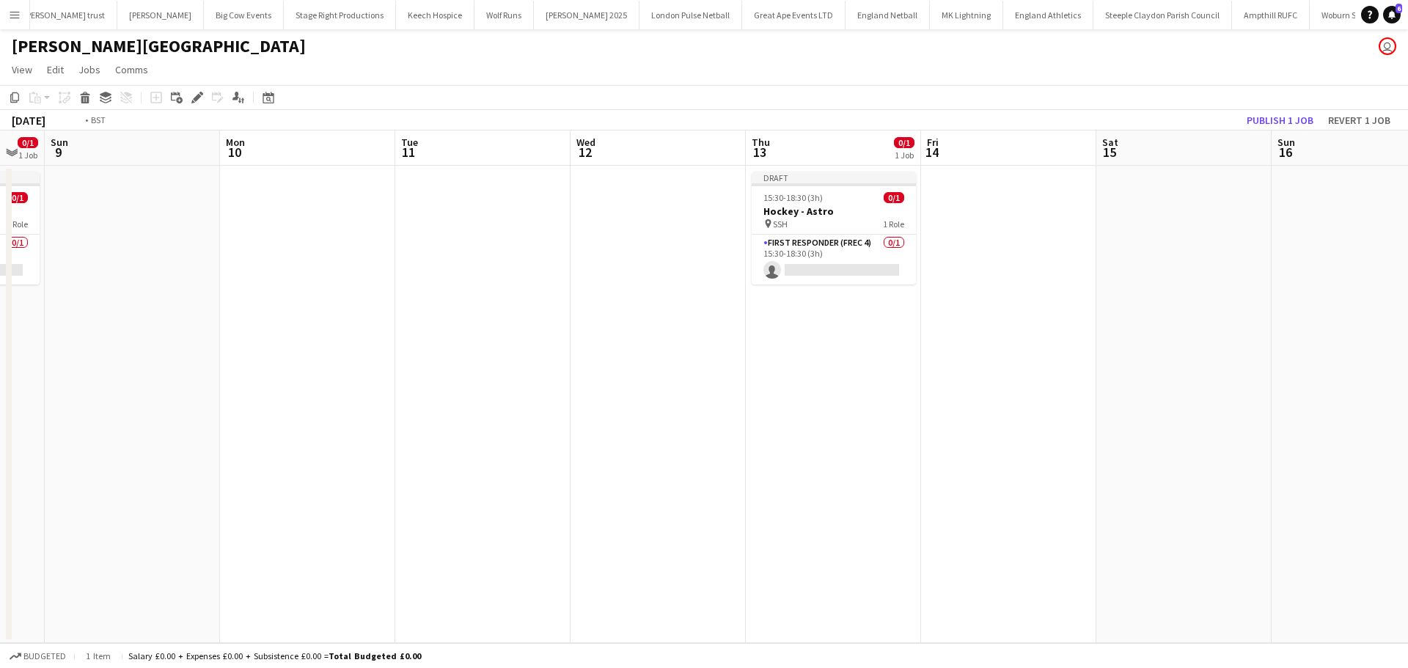
drag, startPoint x: 965, startPoint y: 356, endPoint x: 484, endPoint y: 354, distance: 480.9
click at [484, 354] on app-calendar-viewport "Thu 6 Fri 7 Sat 8 0/1 1 Job Sun 9 Mon 10 Tue 11 Wed 12 Thu 13 0/1 1 Job Fri 14 …" at bounding box center [704, 386] width 1408 height 512
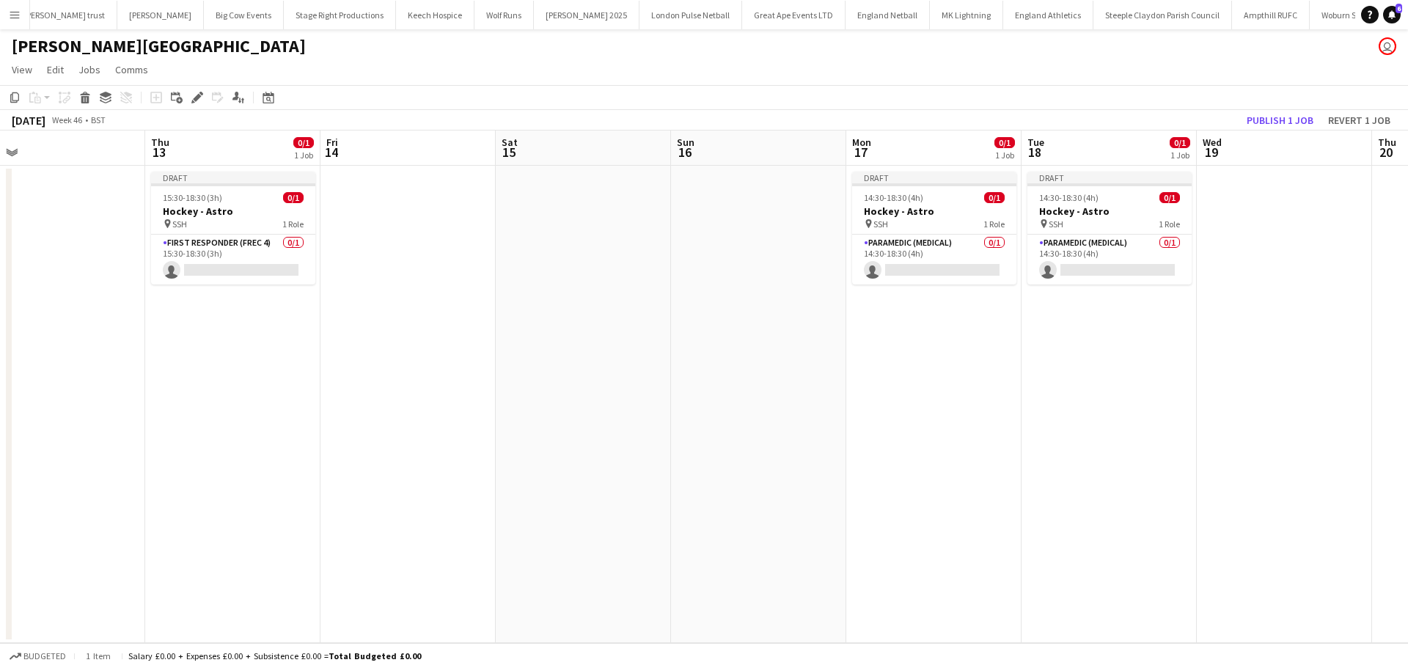
drag, startPoint x: 985, startPoint y: 330, endPoint x: 416, endPoint y: 340, distance: 568.3
click at [421, 340] on app-calendar-viewport "Sun 9 Mon 10 Tue 11 Wed 12 Thu 13 0/1 1 Job Fri 14 Sat 15 Sun 16 Mon 17 0/1 1 J…" at bounding box center [704, 386] width 1408 height 512
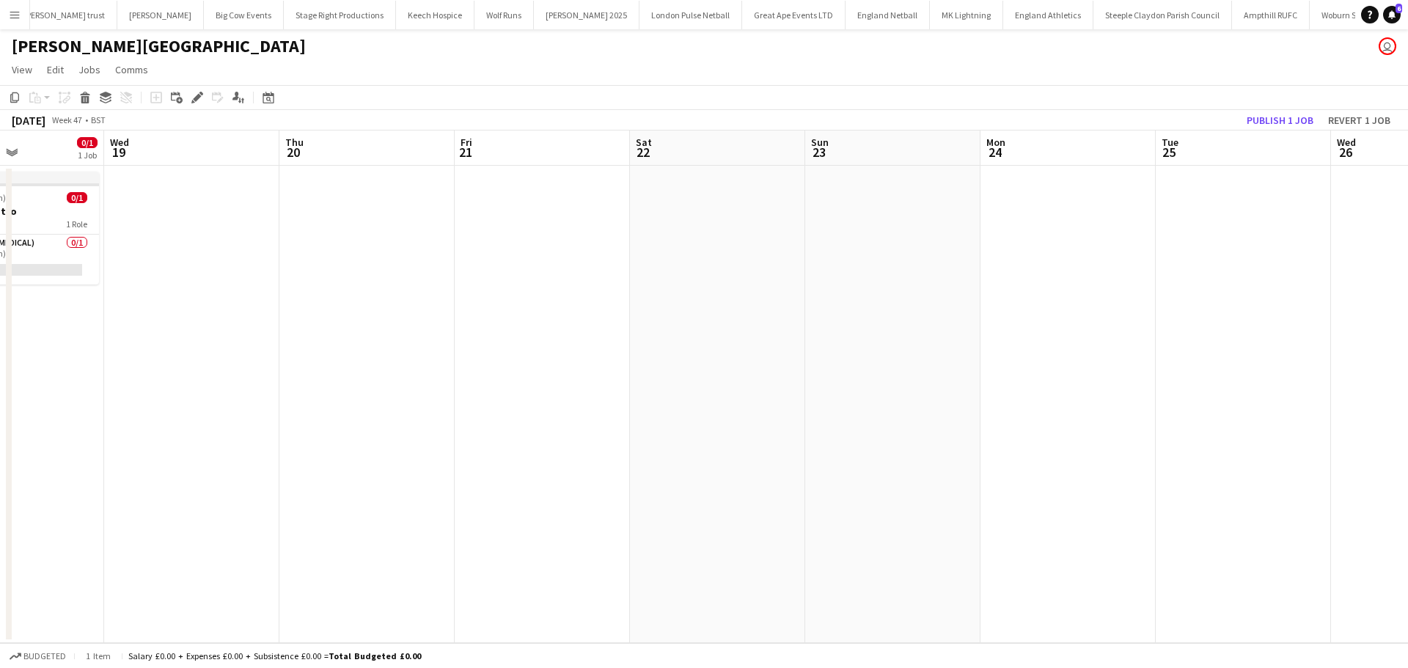
drag, startPoint x: 681, startPoint y: 314, endPoint x: 457, endPoint y: 314, distance: 224.3
click at [457, 314] on app-calendar-viewport "Sat 15 Sun 16 Mon 17 0/1 1 Job Tue 18 0/1 1 Job Wed 19 Thu 20 Fri 21 Sat 22 Sun…" at bounding box center [704, 386] width 1408 height 512
click at [363, 206] on app-date-cell at bounding box center [358, 404] width 175 height 477
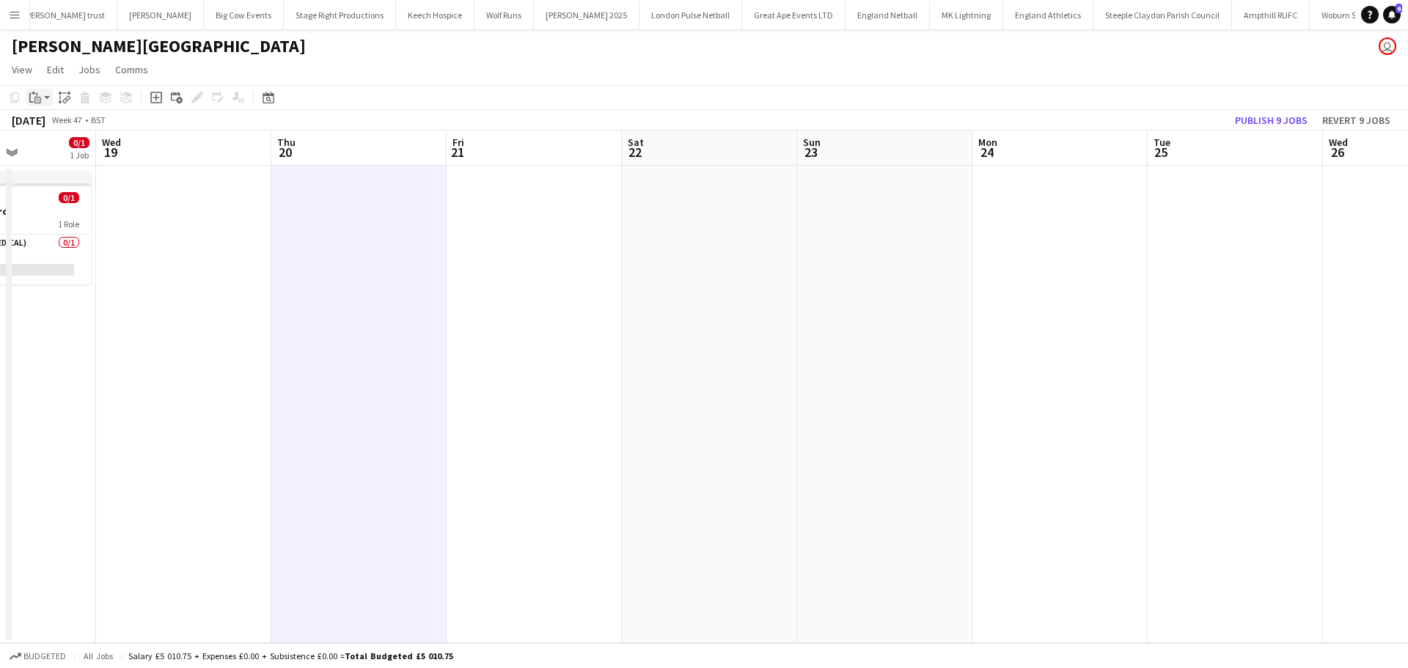
click at [48, 96] on app-action-btn "Paste" at bounding box center [39, 98] width 26 height 18
click at [70, 126] on link "Paste Ctrl+V" at bounding box center [108, 125] width 138 height 13
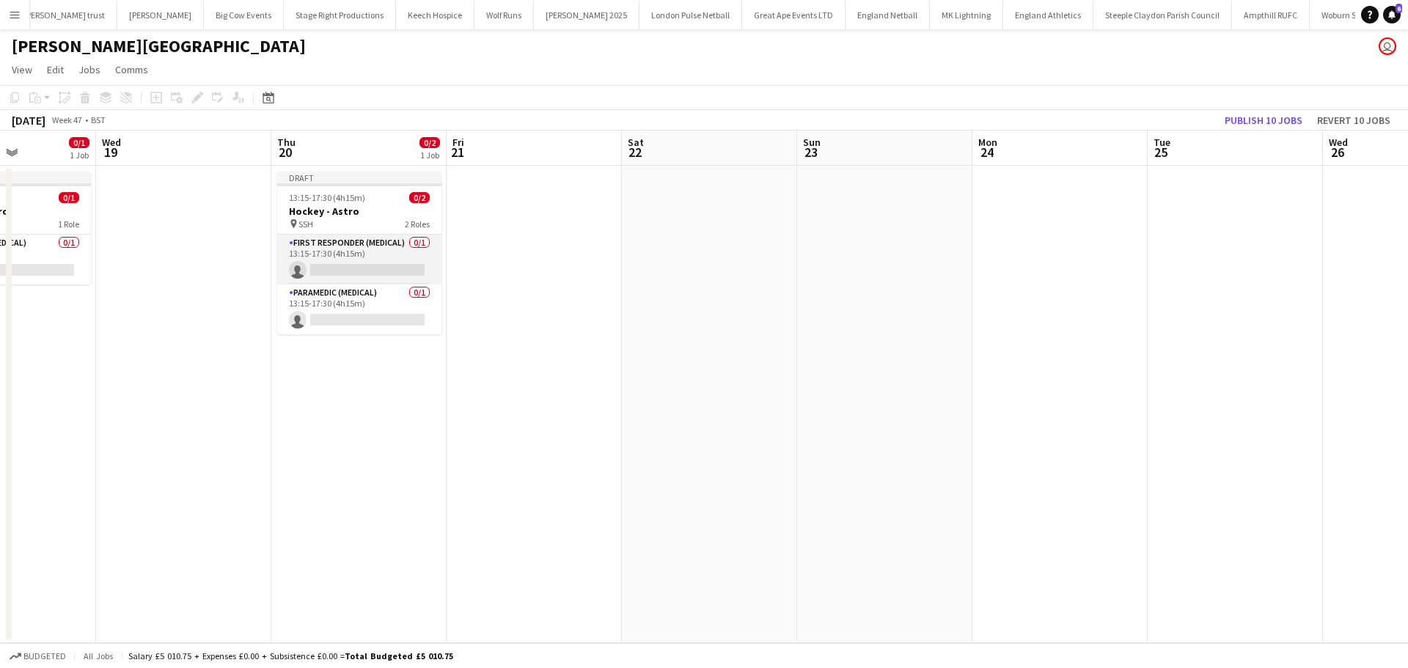
click at [379, 249] on app-card-role "First Responder (Medical) 0/1 13:15-17:30 (4h15m) single-neutral-actions" at bounding box center [359, 260] width 164 height 50
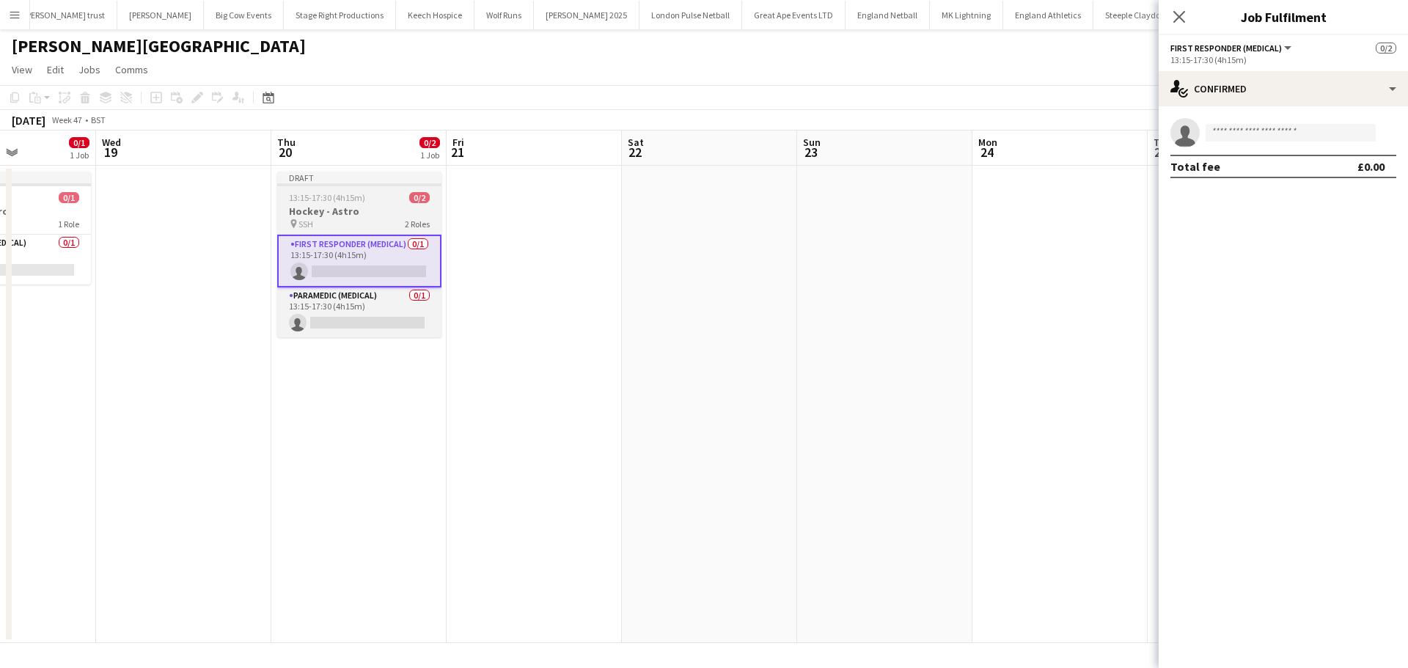
click at [342, 205] on h3 "Hockey - Astro" at bounding box center [359, 211] width 164 height 13
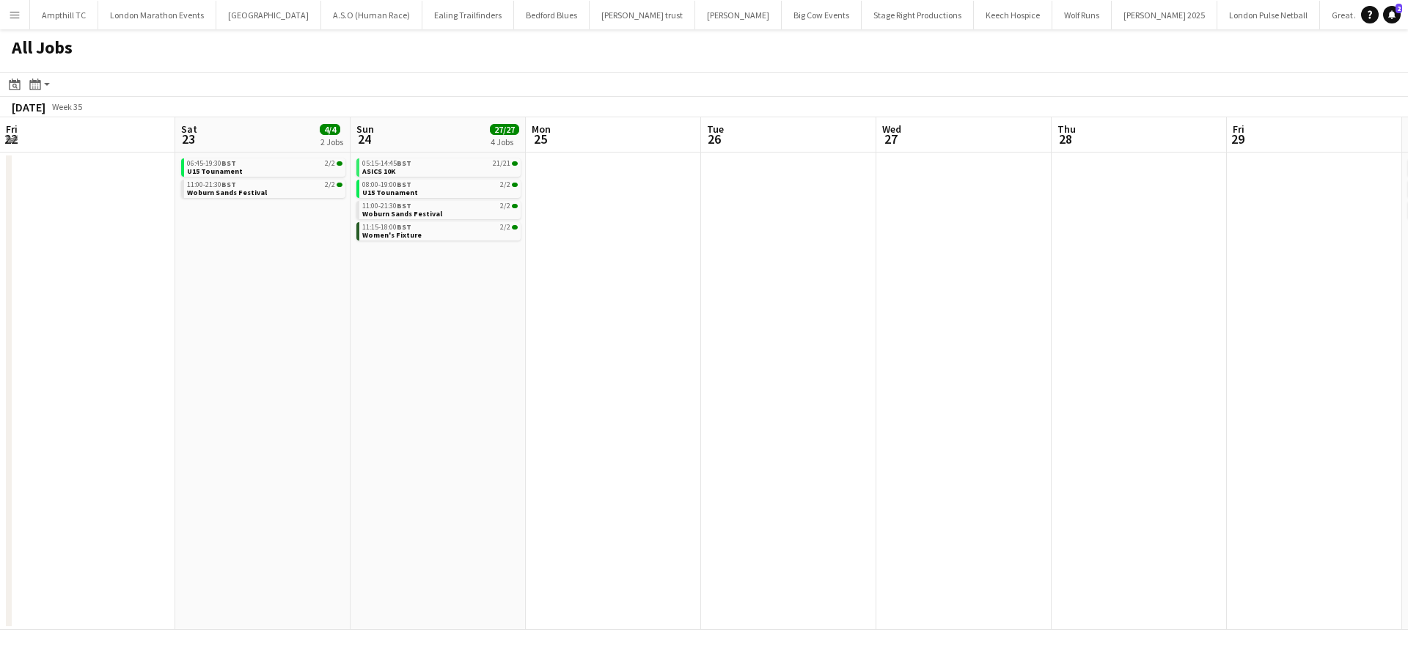
scroll to position [0, 625]
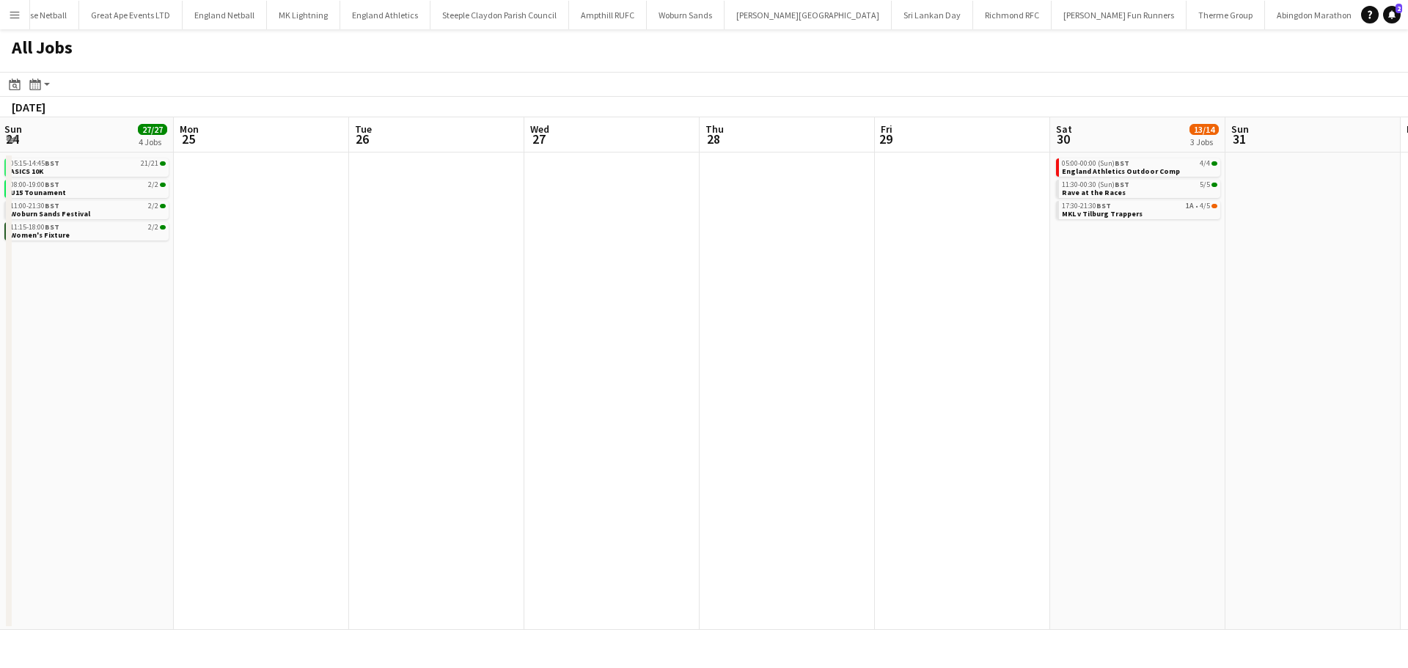
drag, startPoint x: 541, startPoint y: 243, endPoint x: 989, endPoint y: 268, distance: 448.6
click at [1103, 243] on app-calendar-viewport "Fri 22 Sat 23 4/4 2 Jobs Sun 24 27/27 4 Jobs Mon 25 Tue 26 Wed 27 Thu 28 Fri 29…" at bounding box center [704, 373] width 1408 height 512
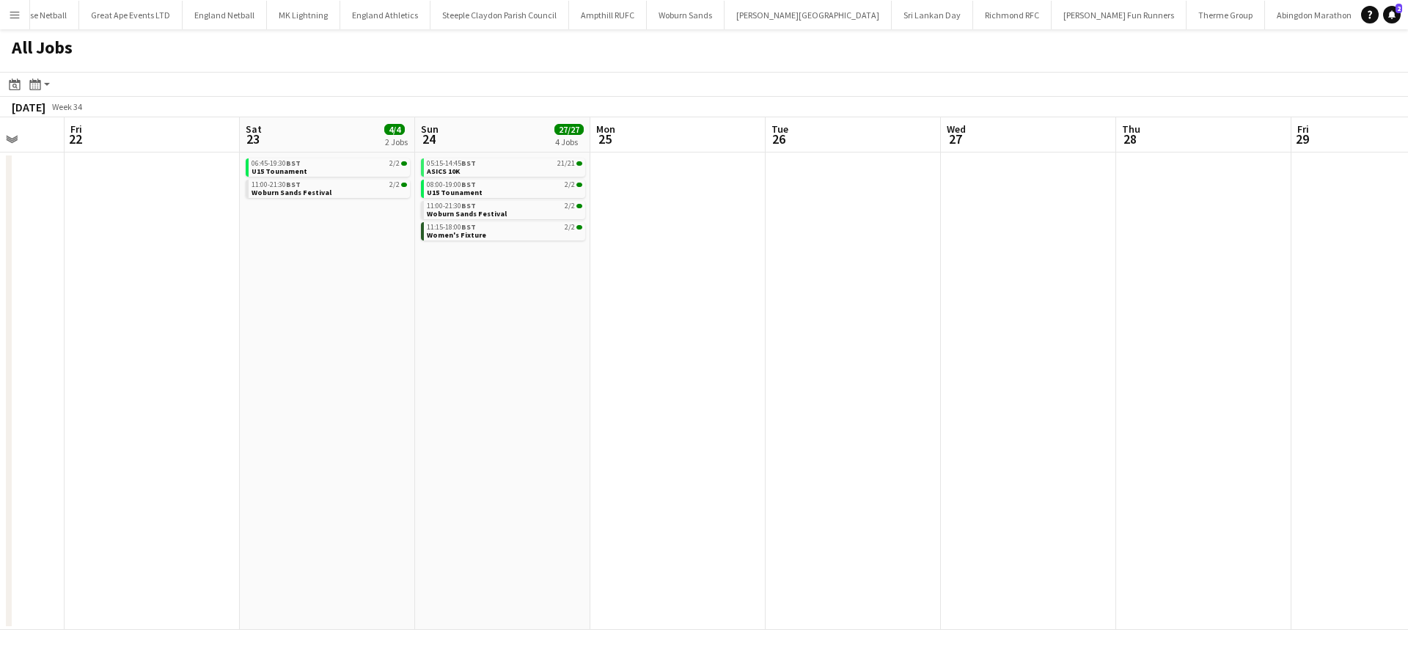
drag, startPoint x: 632, startPoint y: 273, endPoint x: 658, endPoint y: 196, distance: 81.1
click at [809, 273] on app-calendar-viewport "Wed 20 Thu 21 Fri 22 Sat 23 4/4 2 Jobs Sun 24 27/27 4 Jobs Mon 25 Tue 26 Wed 27…" at bounding box center [704, 373] width 1408 height 512
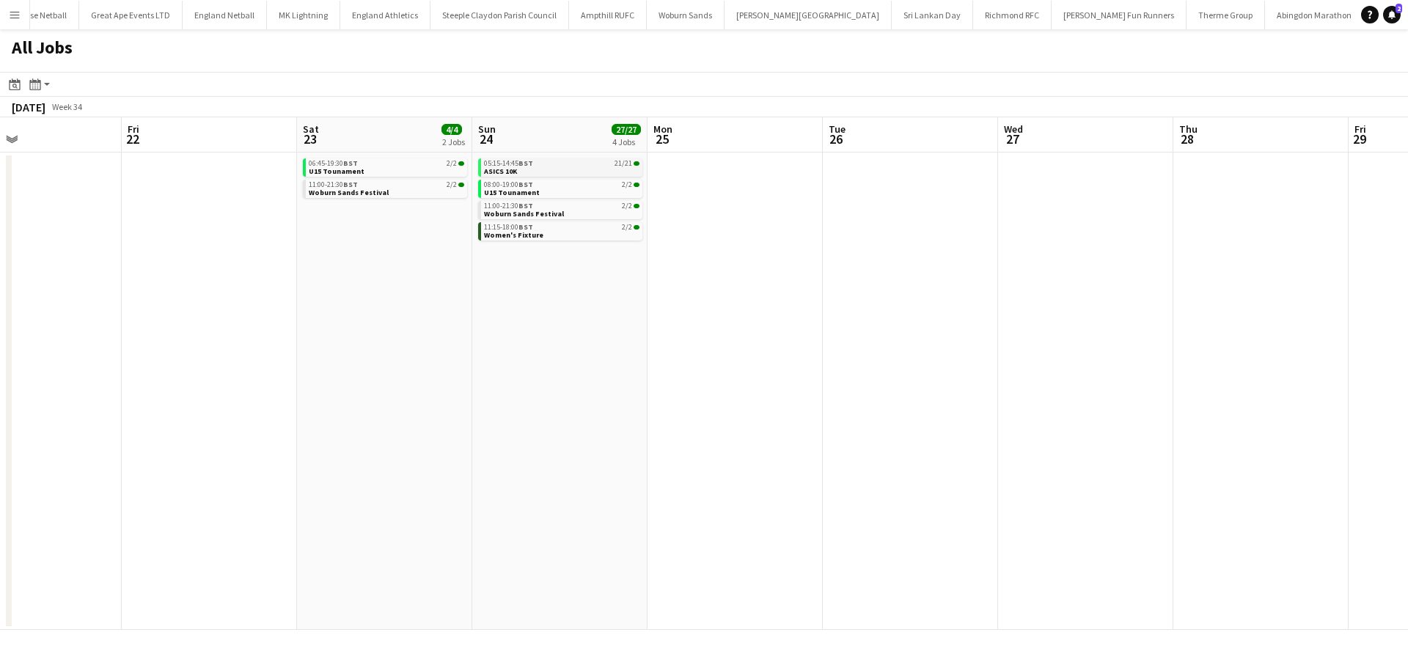
click at [592, 172] on link "05:15-14:45 BST 21/21 ASICS 10K" at bounding box center [561, 166] width 155 height 17
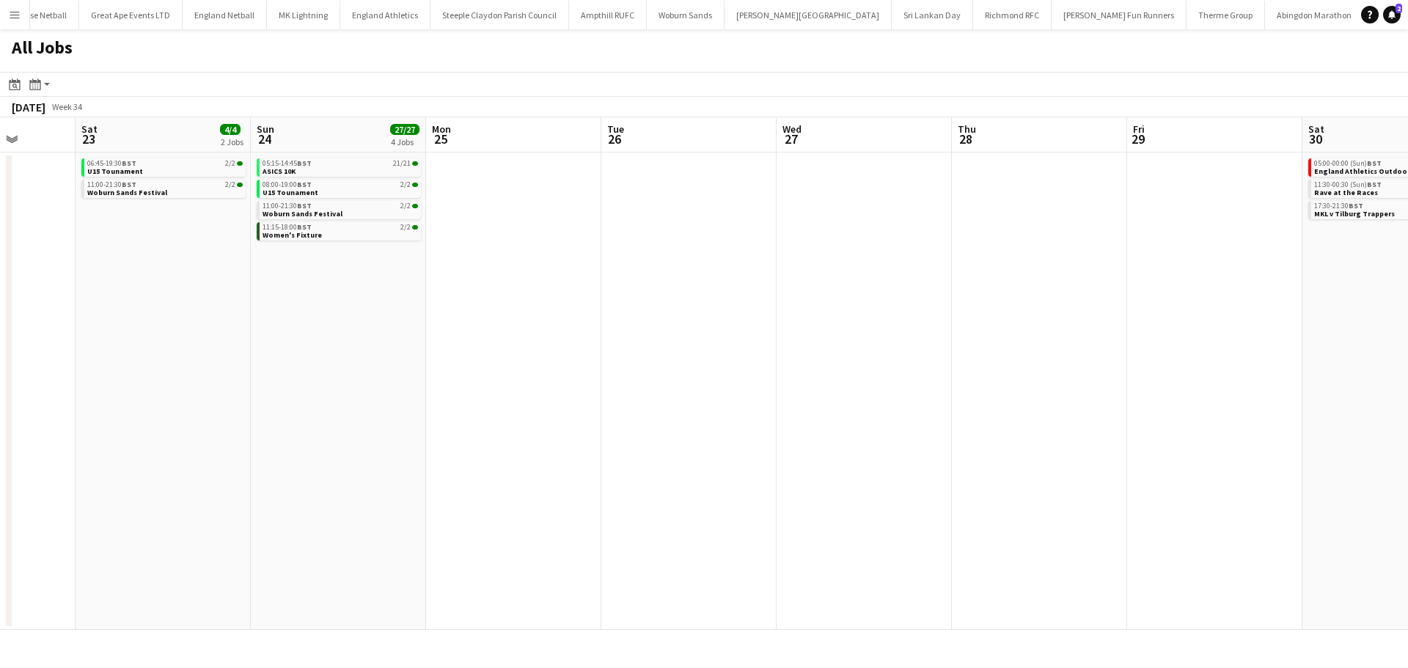
drag, startPoint x: 977, startPoint y: 285, endPoint x: 939, endPoint y: 277, distance: 39.0
click at [412, 290] on app-calendar-viewport "Tue 19 Wed 20 Thu 21 Fri 22 Sat 23 4/4 2 Jobs Sun 24 27/27 4 Jobs Mon 25 Tue 26…" at bounding box center [704, 373] width 1408 height 512
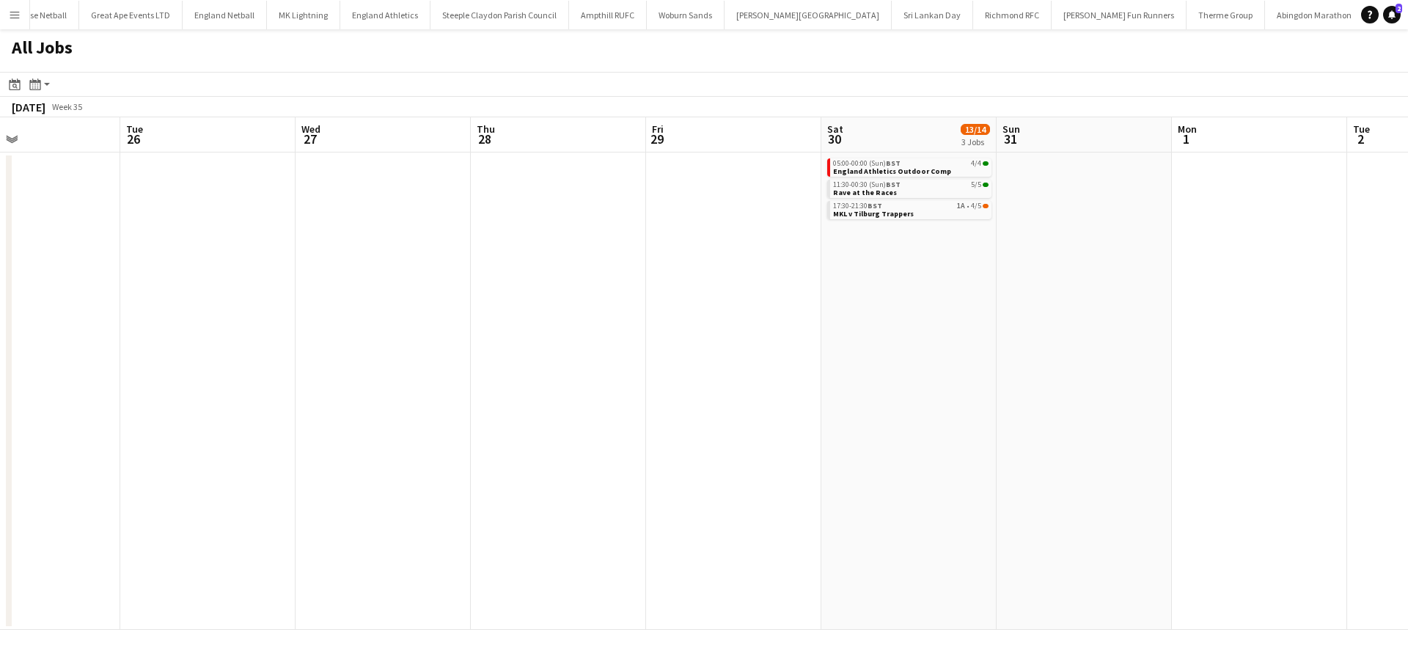
click at [518, 279] on app-all-jobs "All Jobs Date picker AUG 2025 AUG 2025 Monday M Tuesday T Wednesday W Thursday …" at bounding box center [704, 329] width 1408 height 600
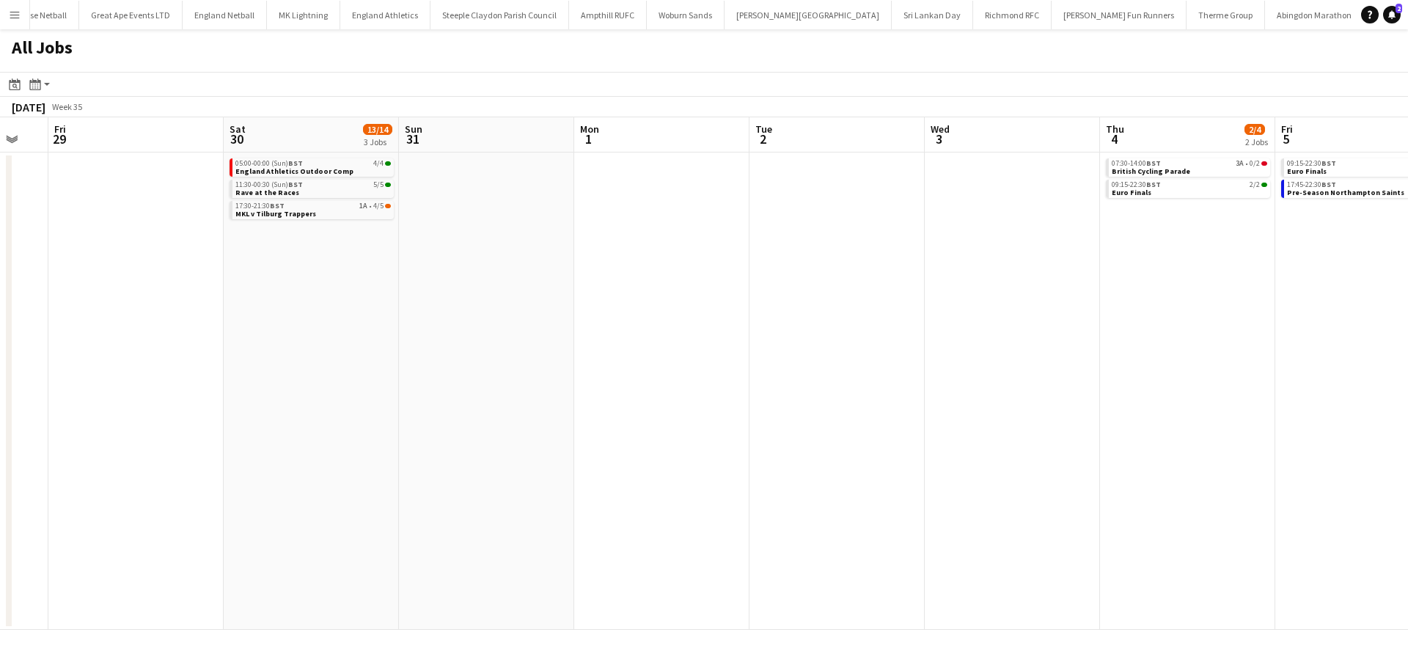
drag, startPoint x: 938, startPoint y: 291, endPoint x: 422, endPoint y: 292, distance: 516.1
click at [422, 293] on app-calendar-viewport "Mon 25 Tue 26 Wed 27 Thu 28 Fri 29 Sat 30 13/14 3 Jobs Sun 31 Mon 1 Tue 2 Wed 3…" at bounding box center [704, 373] width 1408 height 512
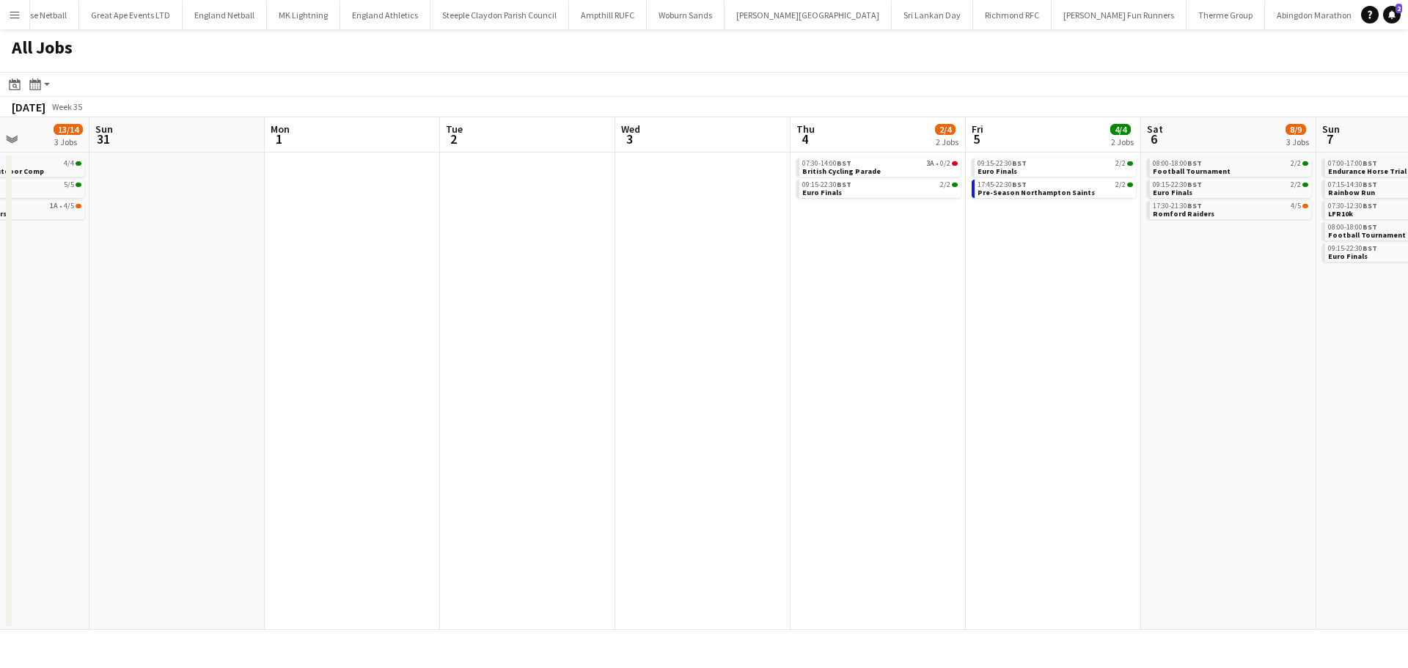
scroll to position [0, 430]
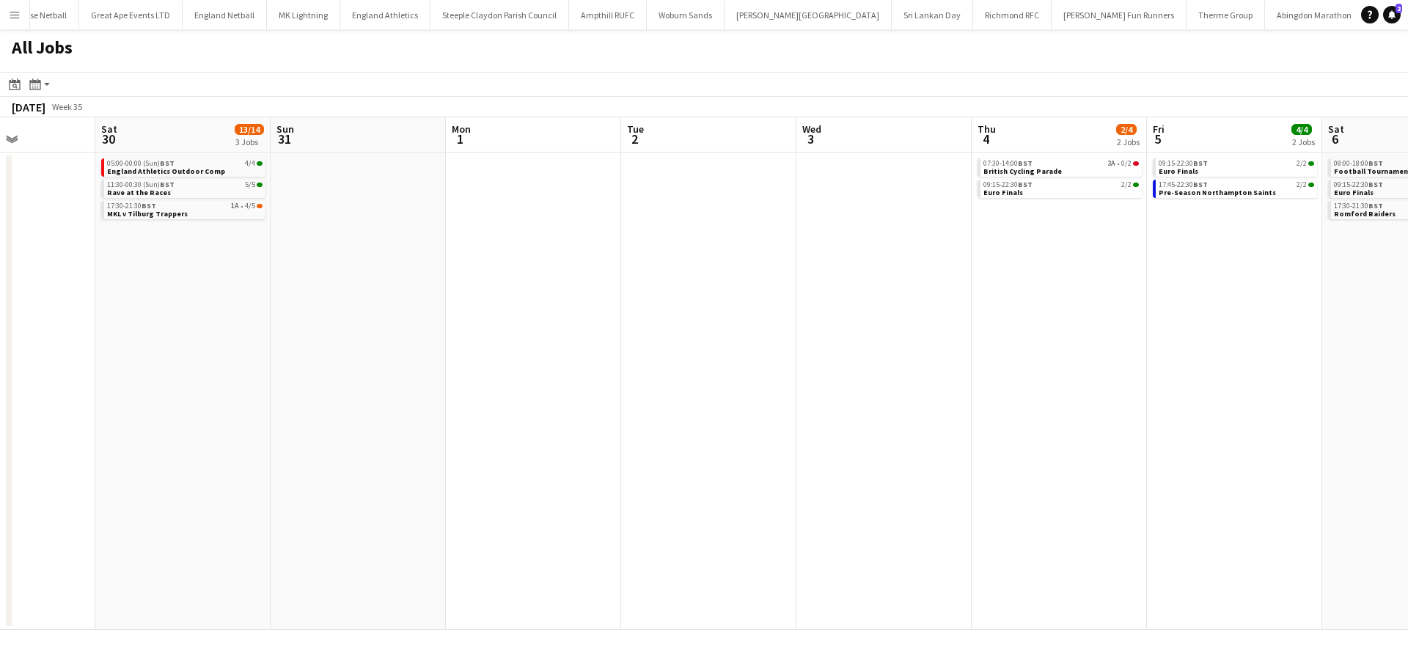
click at [488, 347] on app-all-jobs "All Jobs Date picker AUG 2025 AUG 2025 Monday M Tuesday T Wednesday W Thursday …" at bounding box center [704, 329] width 1408 height 600
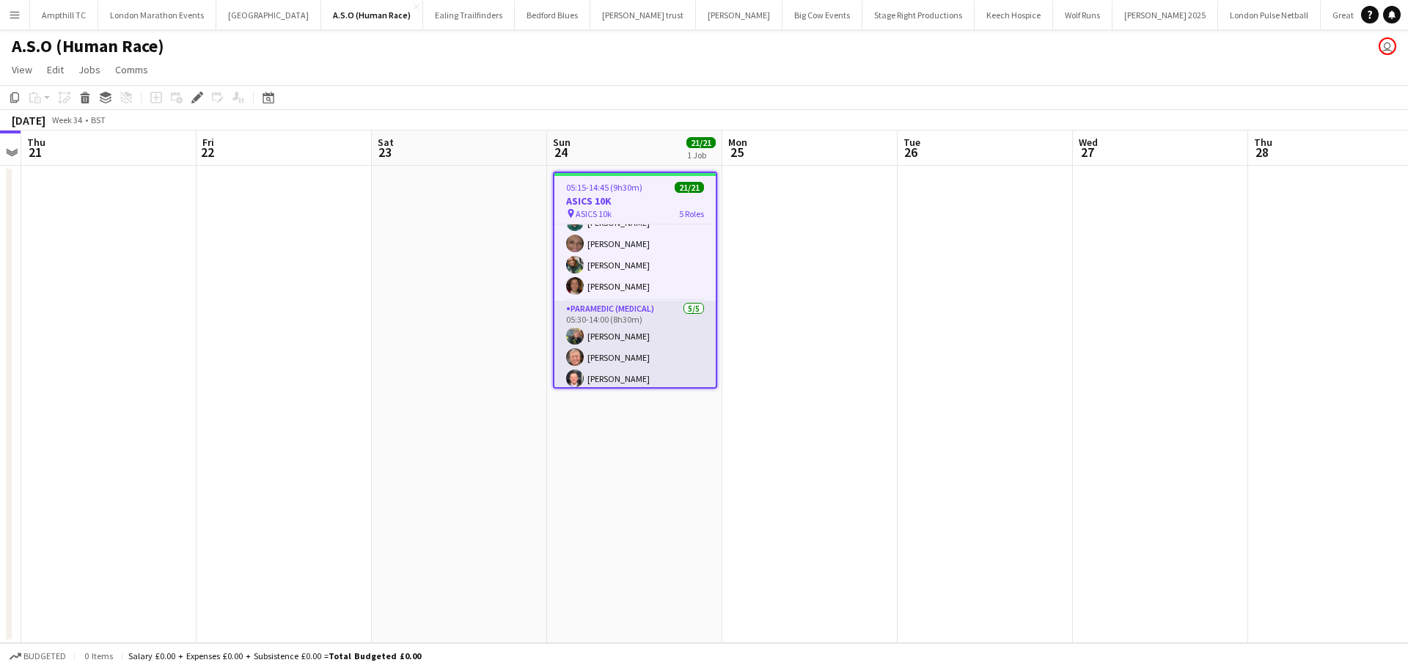
scroll to position [353, 0]
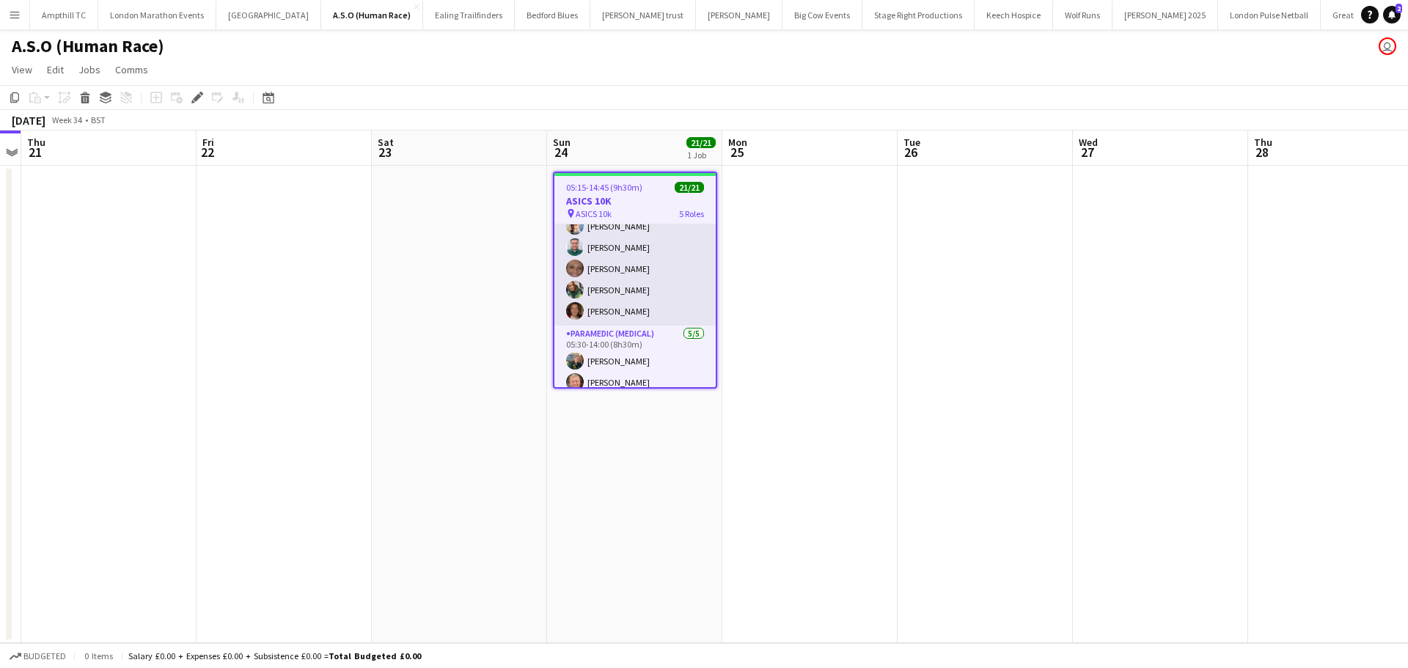
click at [631, 315] on app-card-role "First Responder (Medical) 7/7 05:30-14:00 (8h30m) Lorna Millar Natasha Evans Ke…" at bounding box center [634, 236] width 161 height 177
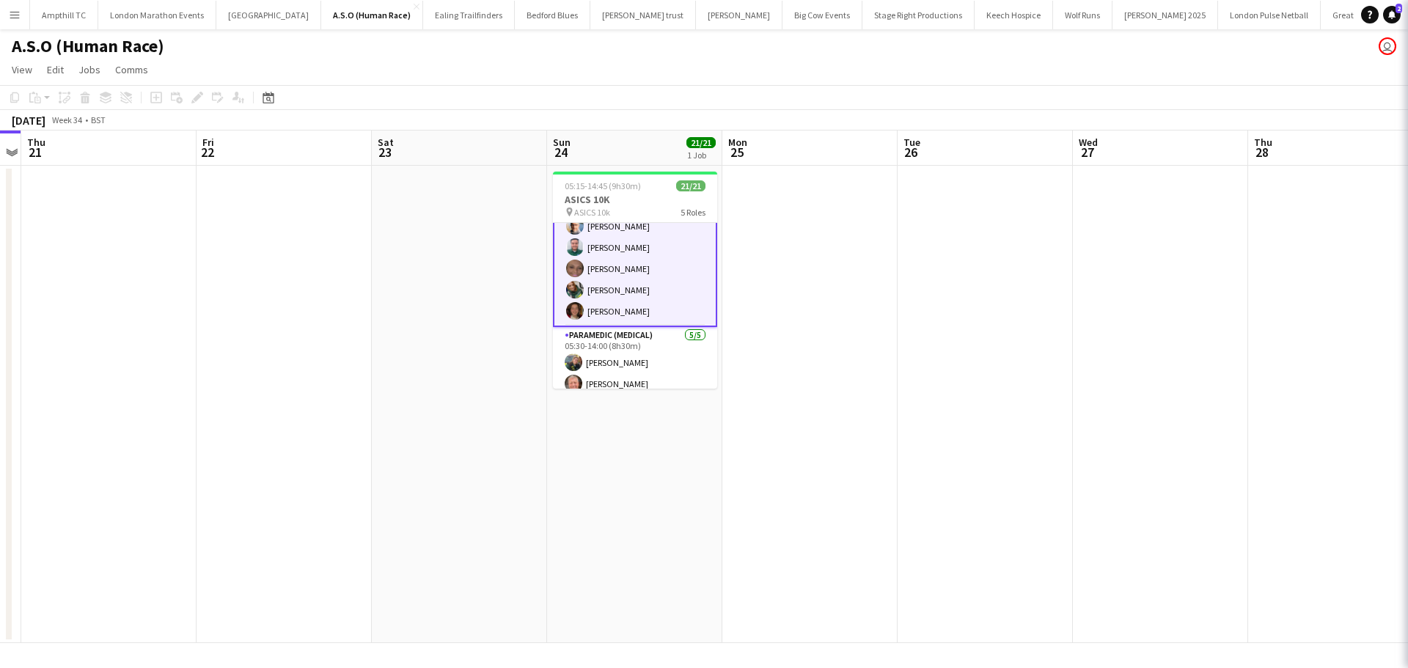
scroll to position [355, 0]
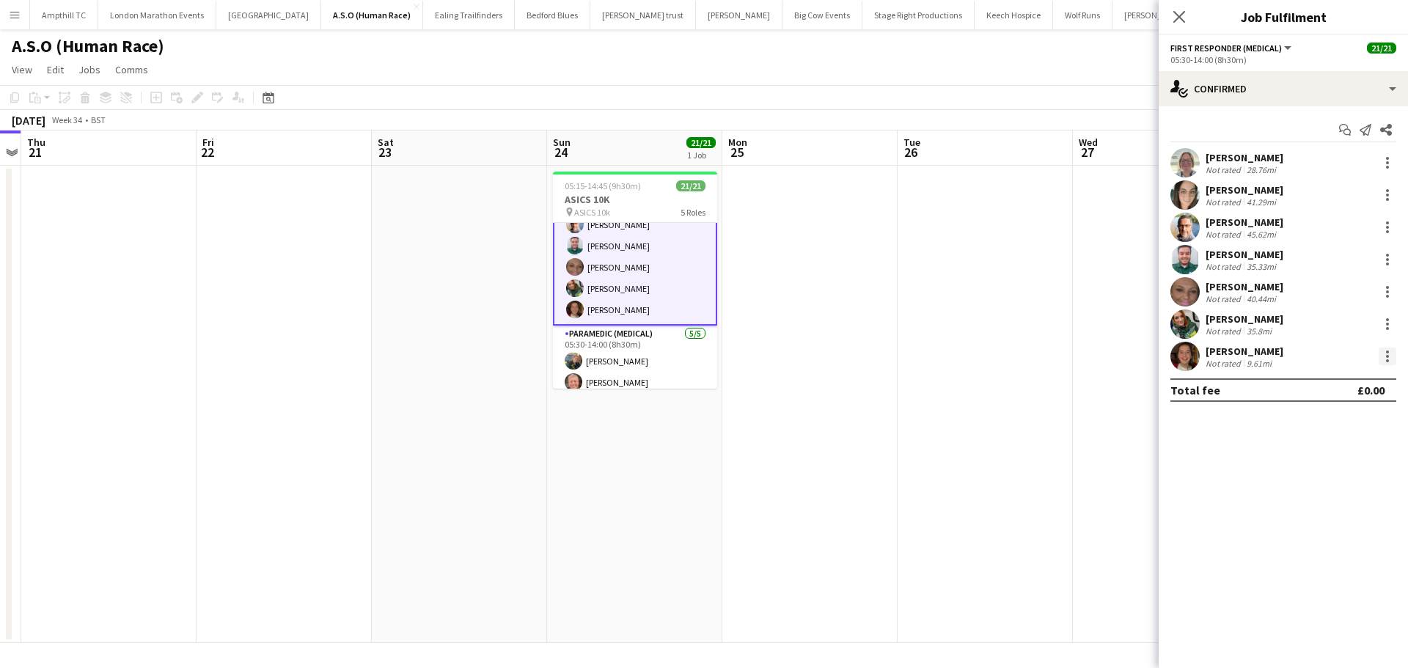
click at [1383, 356] on div at bounding box center [1387, 356] width 18 height 18
click at [1322, 519] on span "Remove" at bounding box center [1315, 524] width 44 height 12
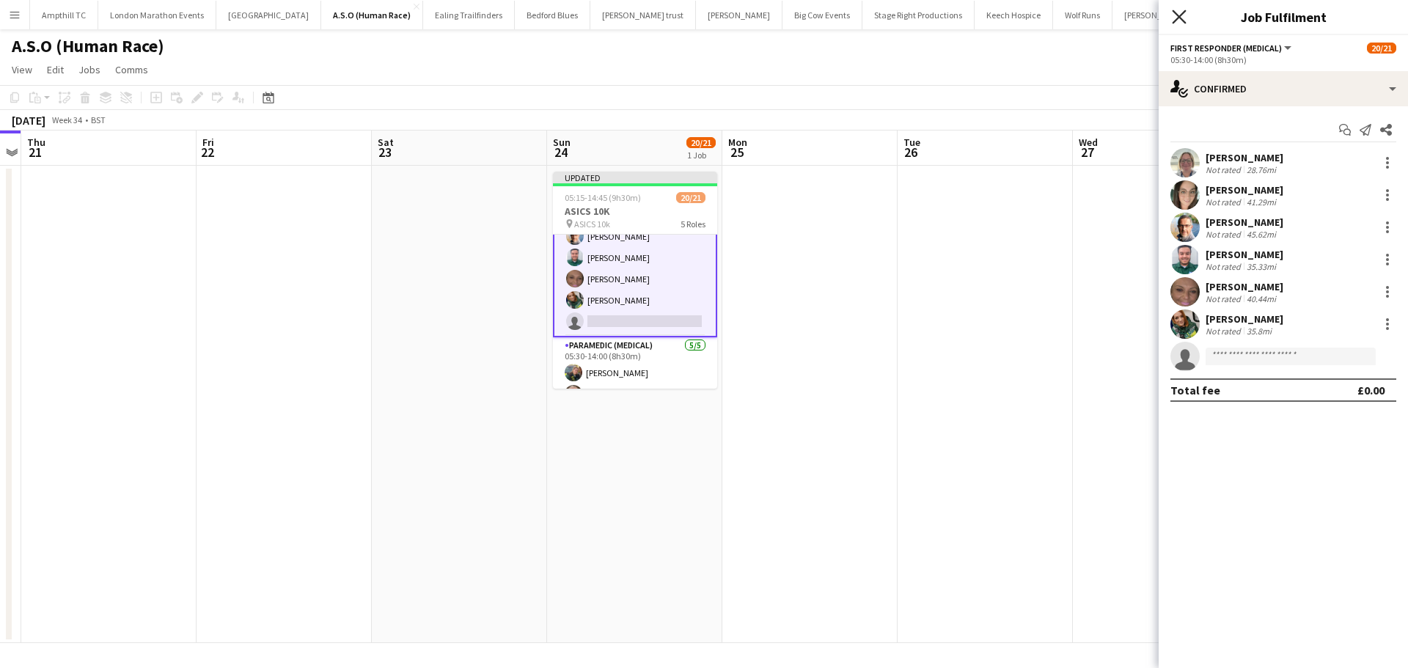
click at [1180, 21] on icon "Close pop-in" at bounding box center [1179, 17] width 14 height 14
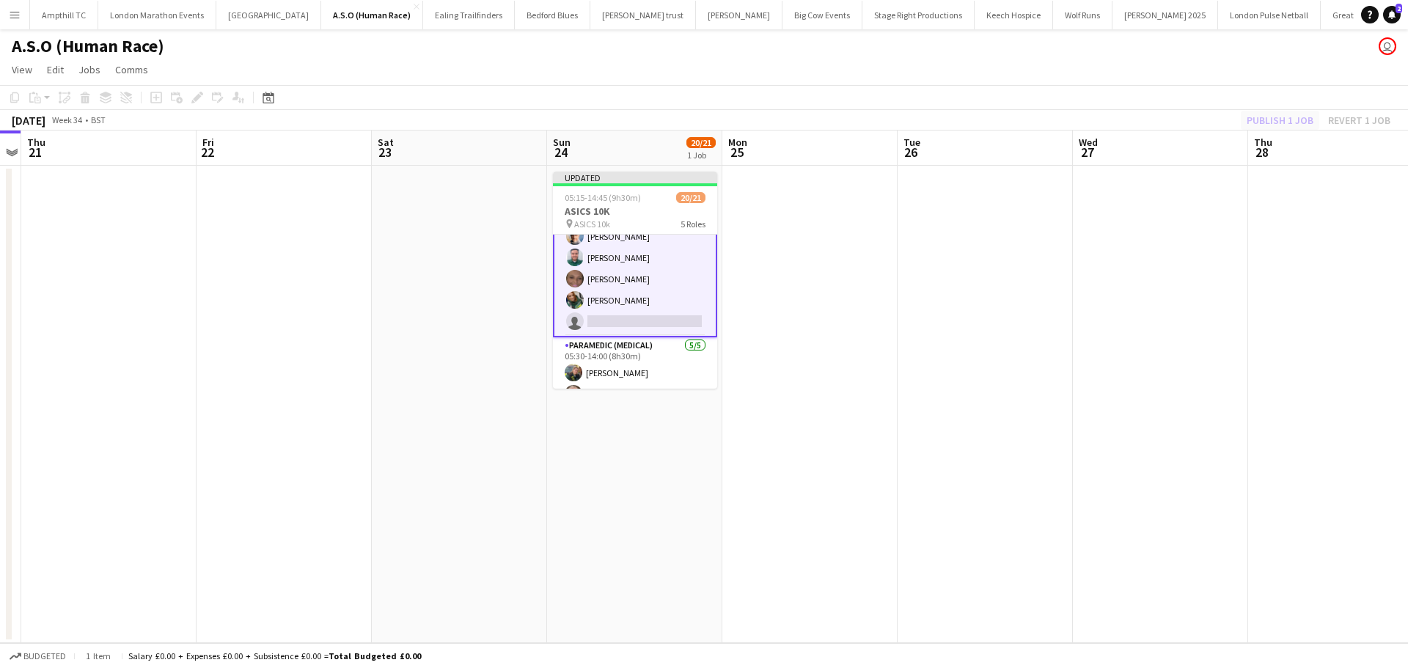
click at [1284, 123] on div "Publish 1 job Revert 1 job" at bounding box center [1318, 120] width 179 height 19
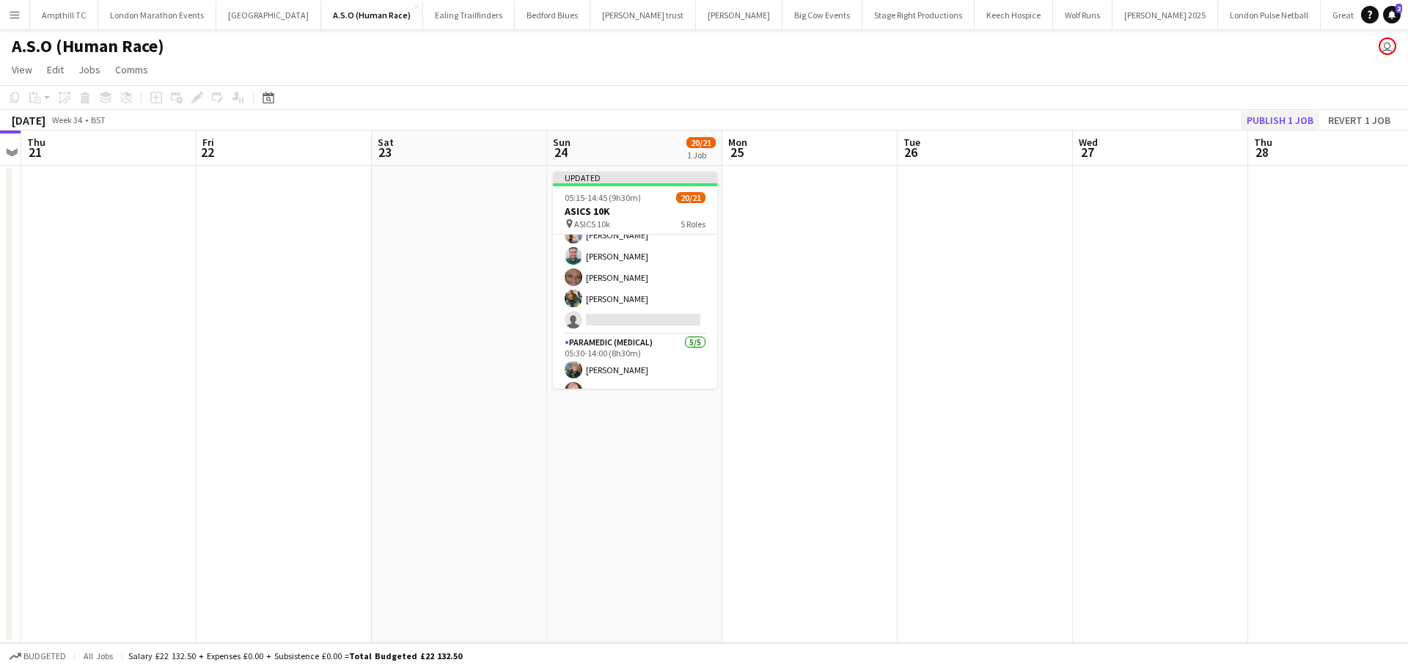
scroll to position [353, 0]
click at [1290, 124] on button "Publish 1 job" at bounding box center [1279, 120] width 78 height 19
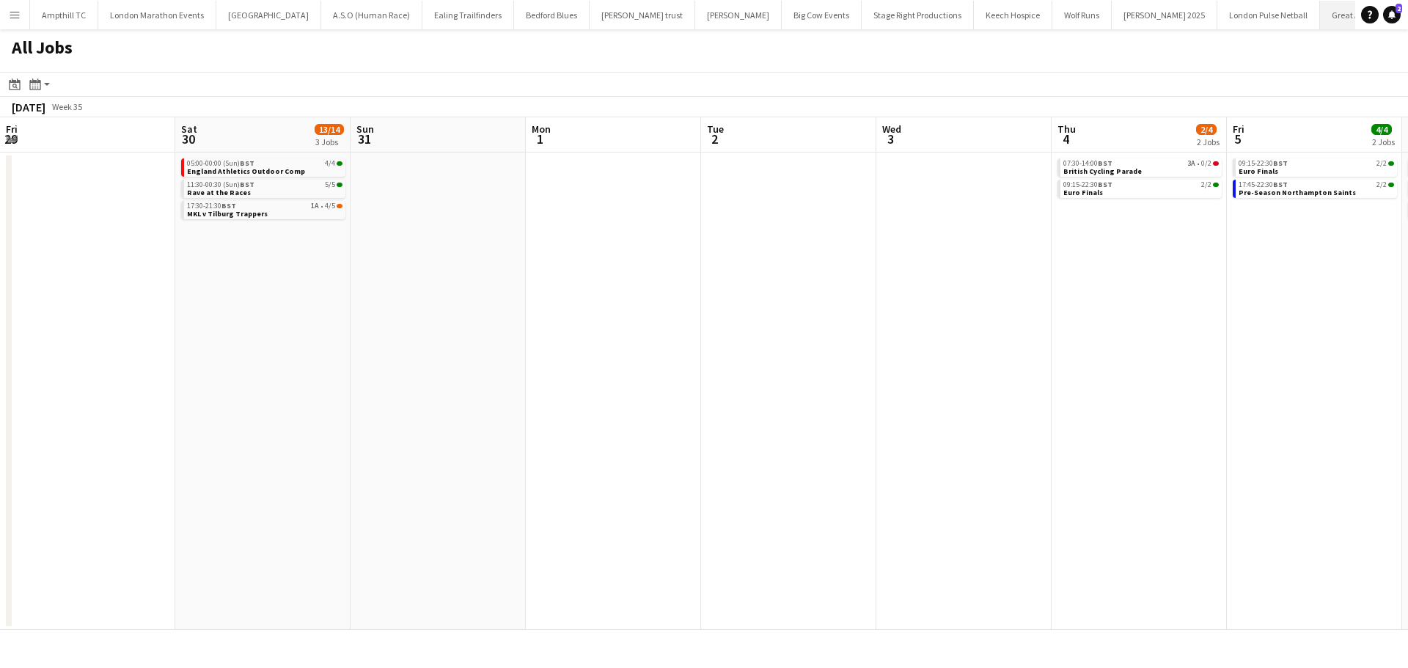
scroll to position [0, 430]
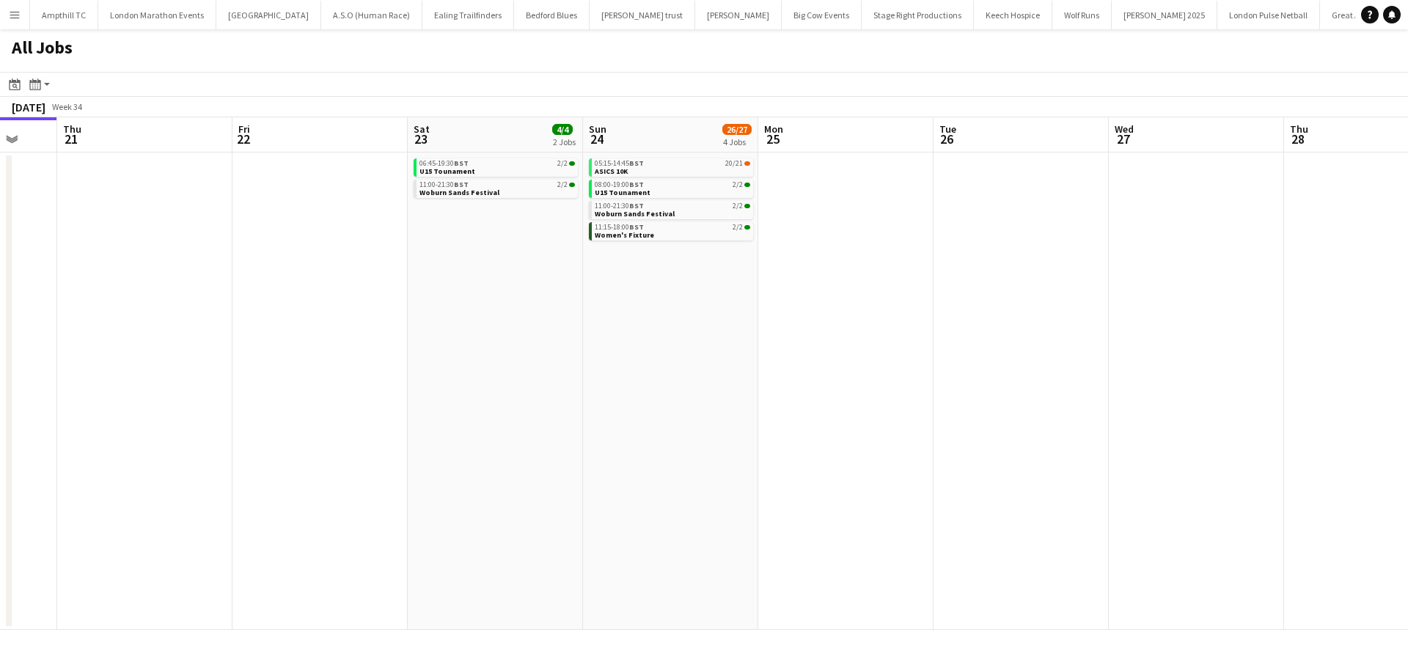
drag, startPoint x: 957, startPoint y: 304, endPoint x: 417, endPoint y: 320, distance: 540.5
click at [233, 312] on app-calendar-viewport "Sun 17 5/5 3 Jobs Mon 18 Tue 19 Wed 20 Thu 21 Fri 22 Sat 23 4/4 2 Jobs Sun 24 2…" at bounding box center [704, 373] width 1408 height 512
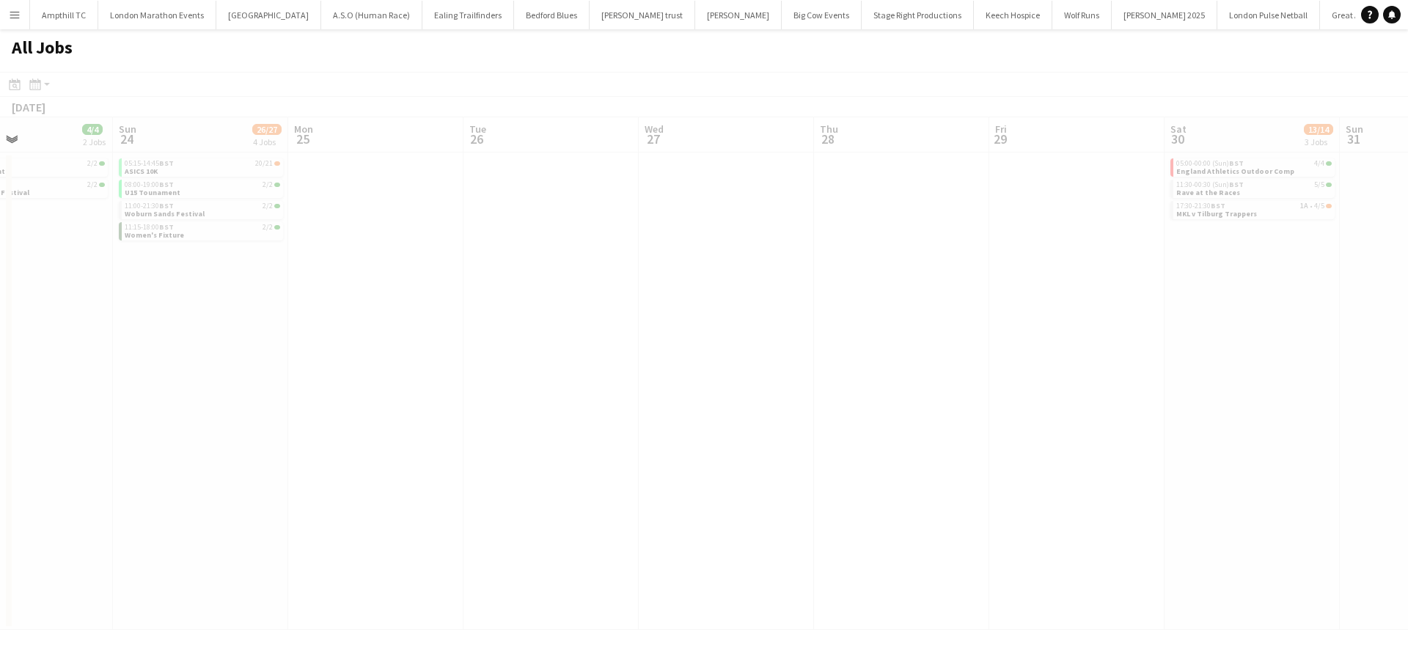
drag, startPoint x: 941, startPoint y: 339, endPoint x: 360, endPoint y: 339, distance: 580.6
click at [373, 339] on app-calendar-viewport "Thu 21 Fri 22 Sat 23 4/4 2 Jobs Sun 24 26/27 4 Jobs Mon 25 Tue 26 Wed 27 Thu 28…" at bounding box center [704, 373] width 1408 height 512
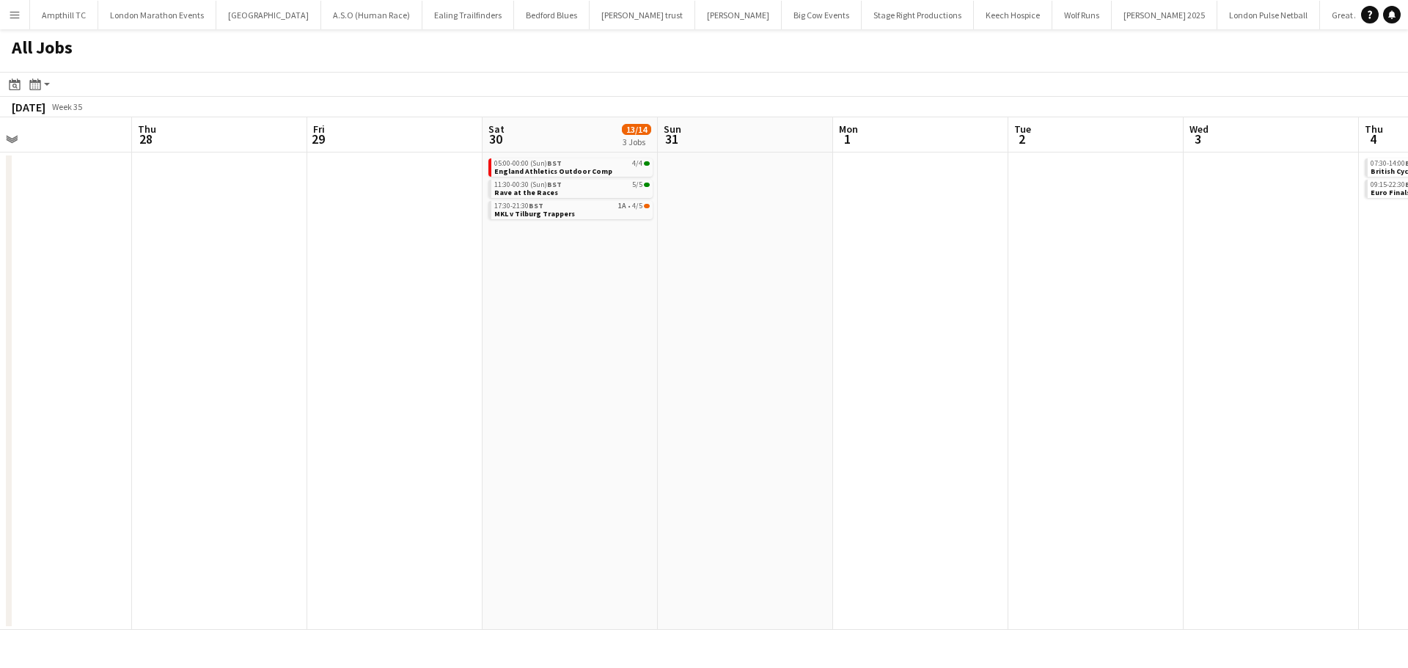
drag, startPoint x: 958, startPoint y: 350, endPoint x: 685, endPoint y: 350, distance: 272.7
click at [688, 350] on app-calendar-viewport "Sat 23 4/4 2 Jobs Sun 24 26/27 4 Jobs Mon 25 Tue 26 Wed 27 Thu 28 Fri 29 Sat 30…" at bounding box center [704, 373] width 1408 height 512
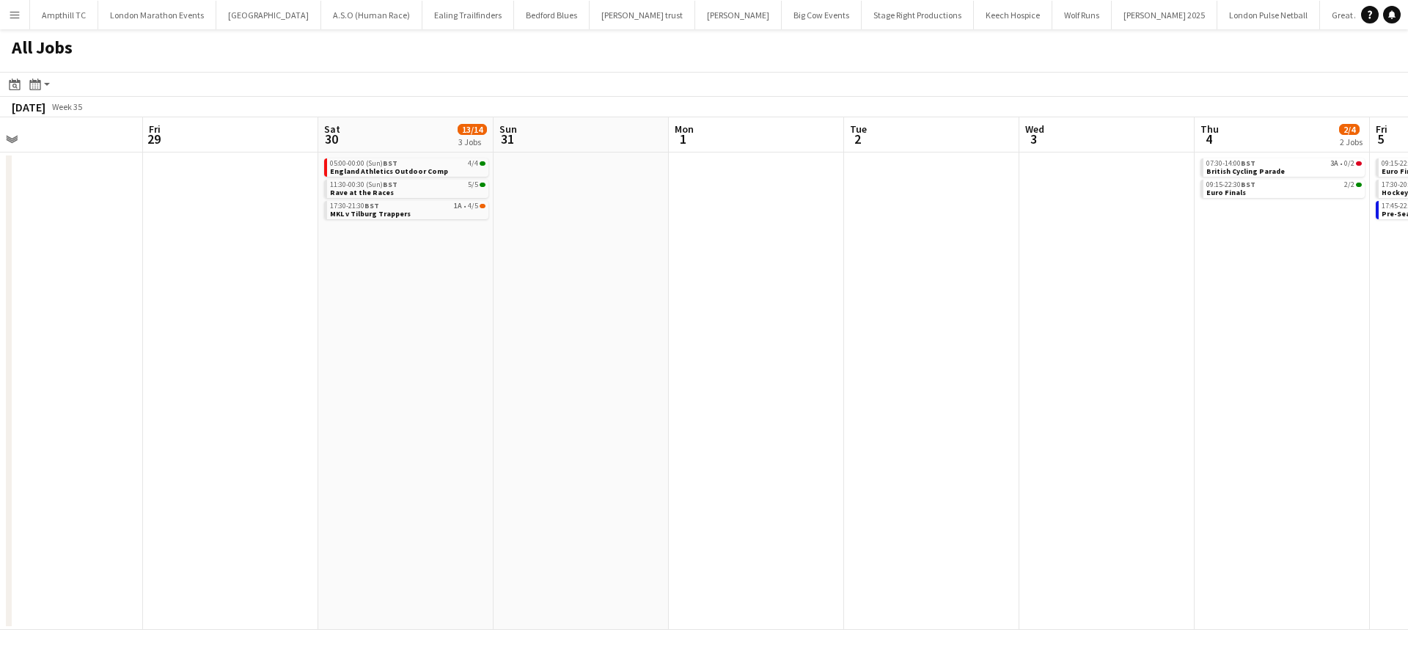
drag, startPoint x: 784, startPoint y: 350, endPoint x: 394, endPoint y: 354, distance: 390.8
click at [405, 353] on app-calendar-viewport "Mon 25 Tue 26 Wed 27 Thu 28 Fri 29 Sat 30 13/14 3 Jobs Sun 31 Mon 1 Tue 2 Wed 3…" at bounding box center [704, 373] width 1408 height 512
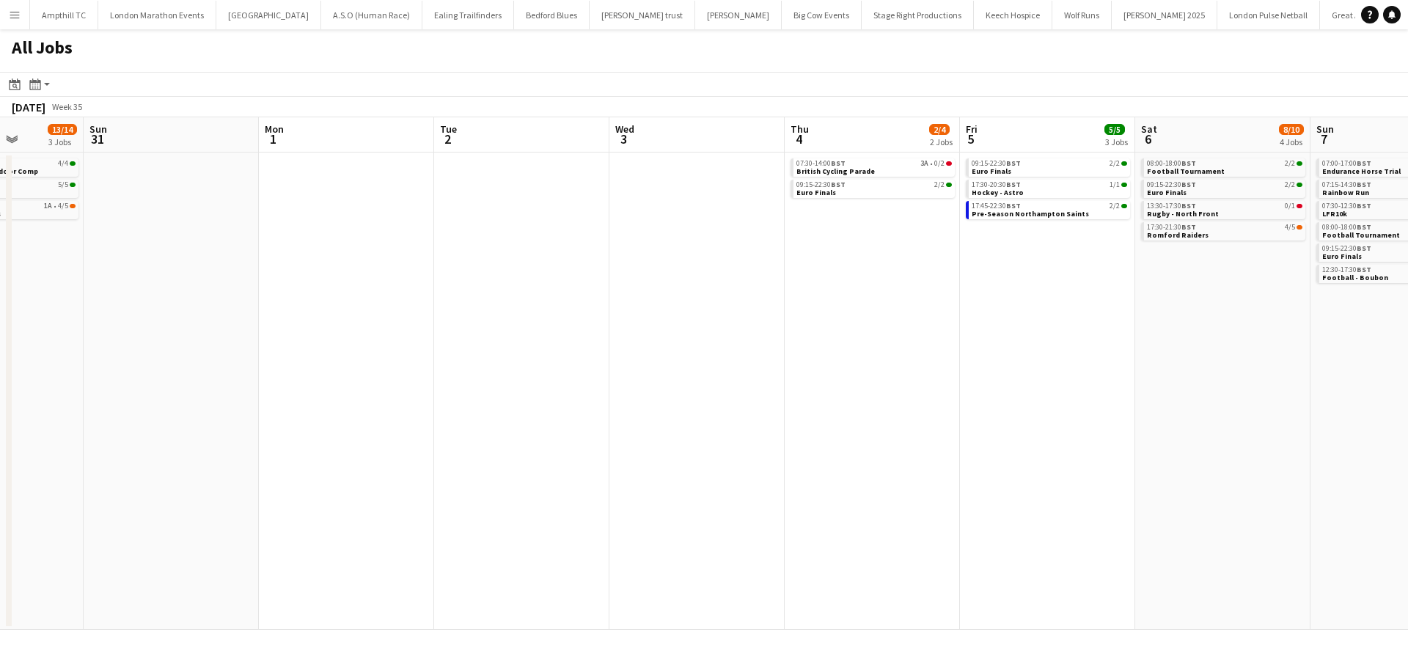
scroll to position [0, 496]
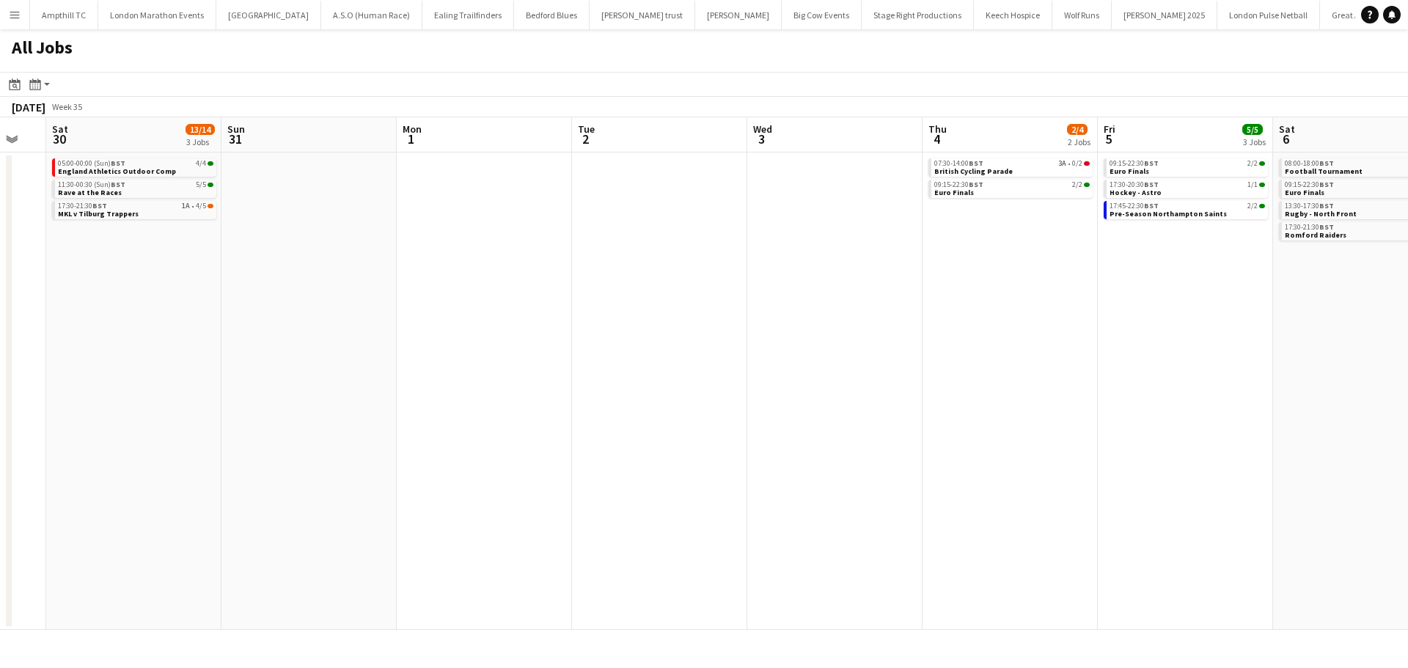
drag, startPoint x: 765, startPoint y: 345, endPoint x: 713, endPoint y: 333, distance: 53.4
click at [716, 345] on app-calendar-viewport "Wed 27 Thu 28 Fri 29 Sat 30 13/14 3 Jobs Sun 31 Mon 1 Tue 2 Wed 3 Thu 4 2/4 2 J…" at bounding box center [704, 373] width 1408 height 512
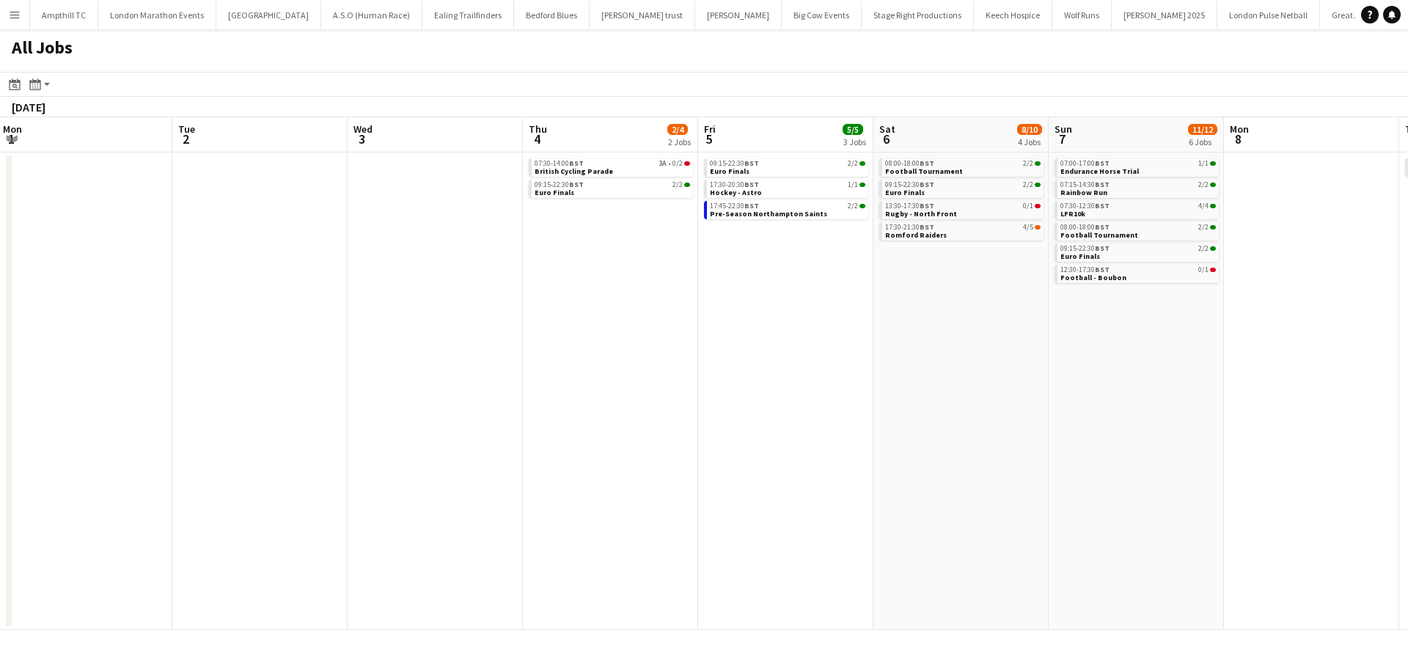
scroll to position [0, 548]
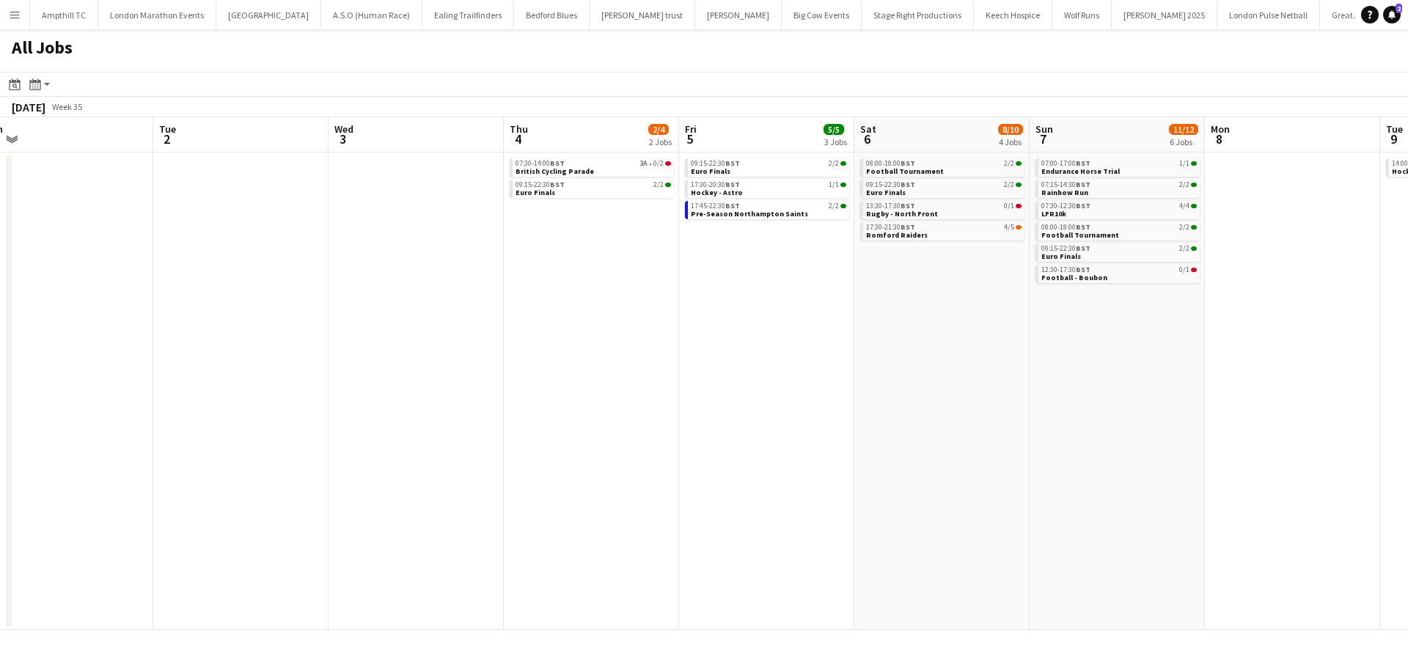
drag, startPoint x: 835, startPoint y: 285, endPoint x: 784, endPoint y: 285, distance: 51.3
click at [784, 285] on app-calendar-viewport "Fri 29 Sat 30 13/14 3 Jobs Sun 31 Mon 1 Tue 2 Wed 3 Thu 4 2/4 2 Jobs Fri 5 5/5 …" at bounding box center [704, 373] width 1408 height 512
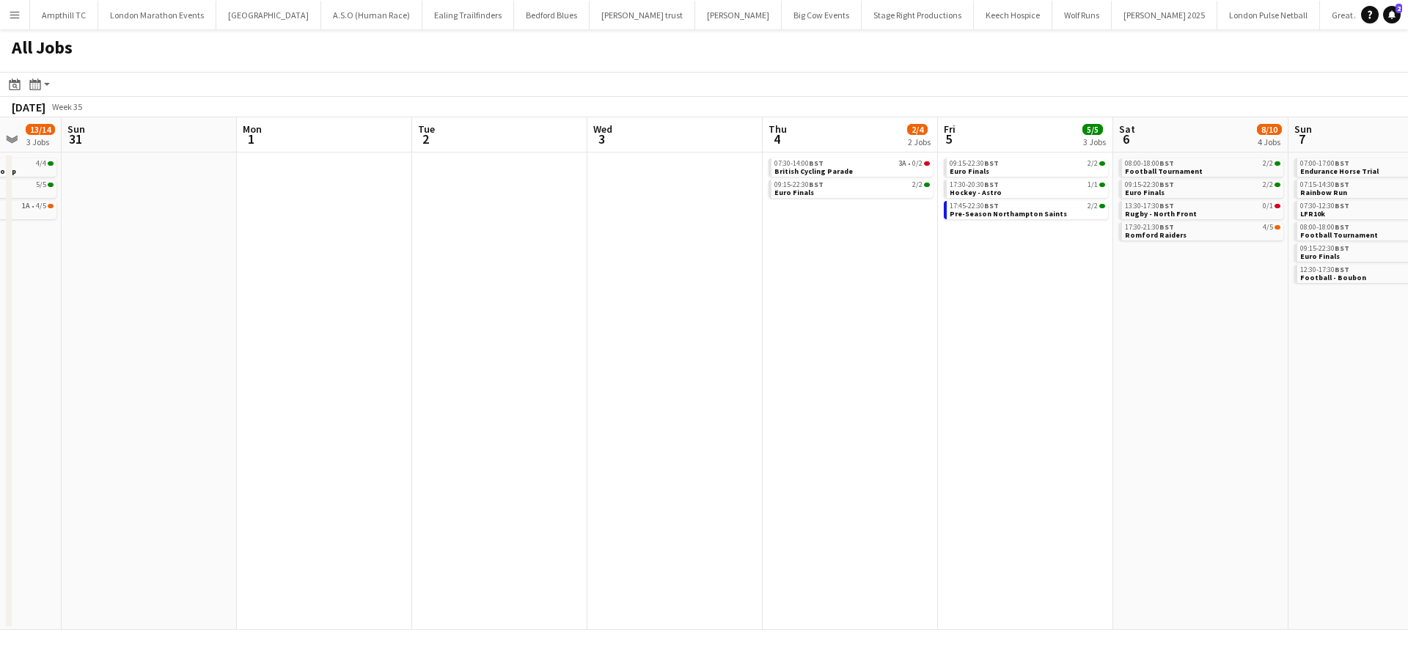
drag, startPoint x: 418, startPoint y: 352, endPoint x: 854, endPoint y: 343, distance: 436.3
click at [851, 344] on app-calendar-viewport "Thu 28 Fri 29 Sat 30 13/14 3 Jobs Sun 31 Mon 1 Tue 2 Wed 3 Thu 4 2/4 2 Jobs Fri…" at bounding box center [704, 373] width 1408 height 512
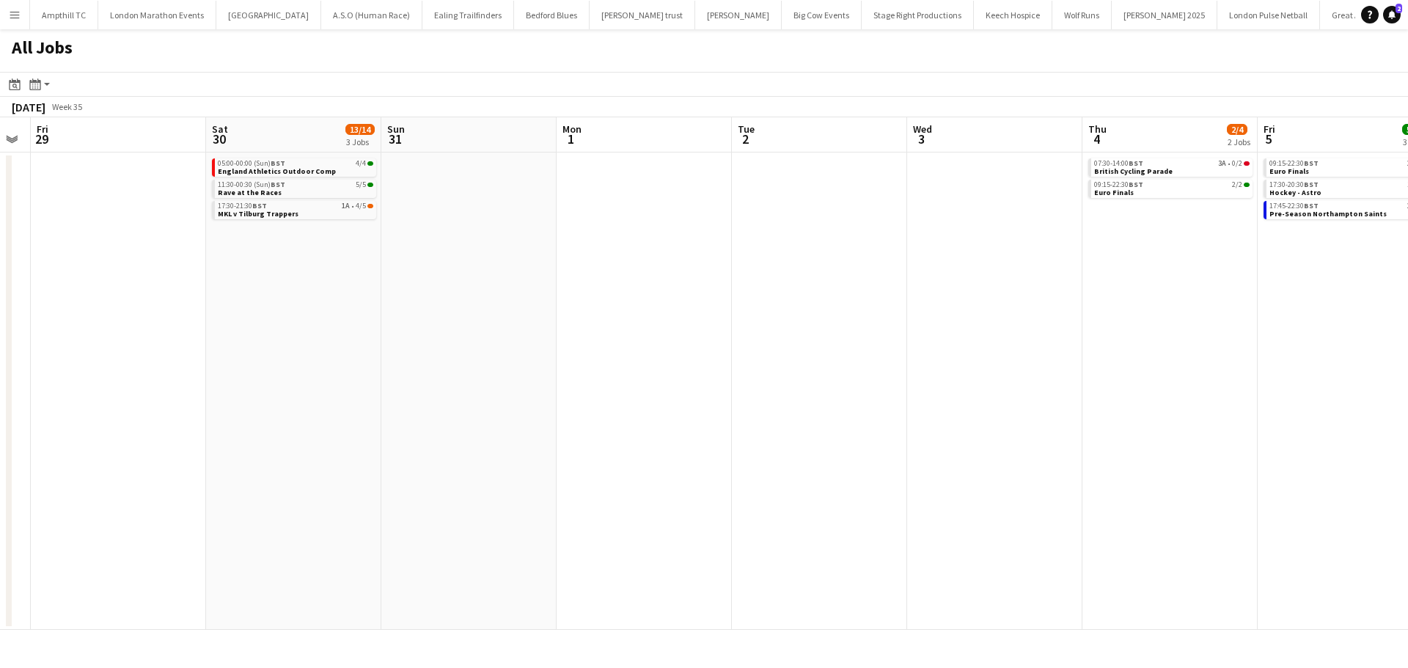
drag, startPoint x: 284, startPoint y: 407, endPoint x: 443, endPoint y: 391, distance: 159.2
click at [443, 408] on app-calendar-viewport "Wed 27 Thu 28 Fri 29 Sat 30 13/14 3 Jobs Sun 31 Mon 1 Tue 2 Wed 3 Thu 4 2/4 2 J…" at bounding box center [704, 373] width 1408 height 512
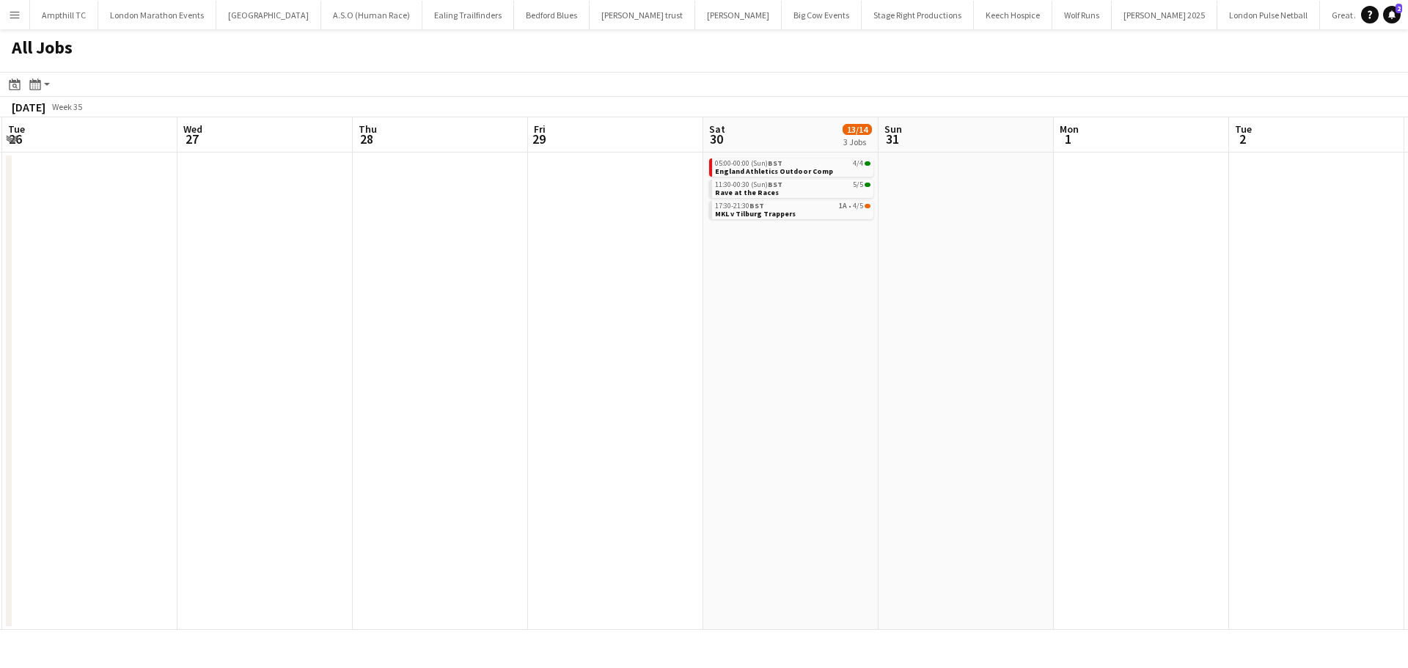
drag, startPoint x: 172, startPoint y: 349, endPoint x: 655, endPoint y: 349, distance: 482.4
click at [655, 349] on app-calendar-viewport "Sun 24 26/27 4 Jobs Mon 25 Tue 26 Wed 27 Thu 28 Fri 29 Sat 30 13/14 3 Jobs Sun …" at bounding box center [704, 373] width 1408 height 512
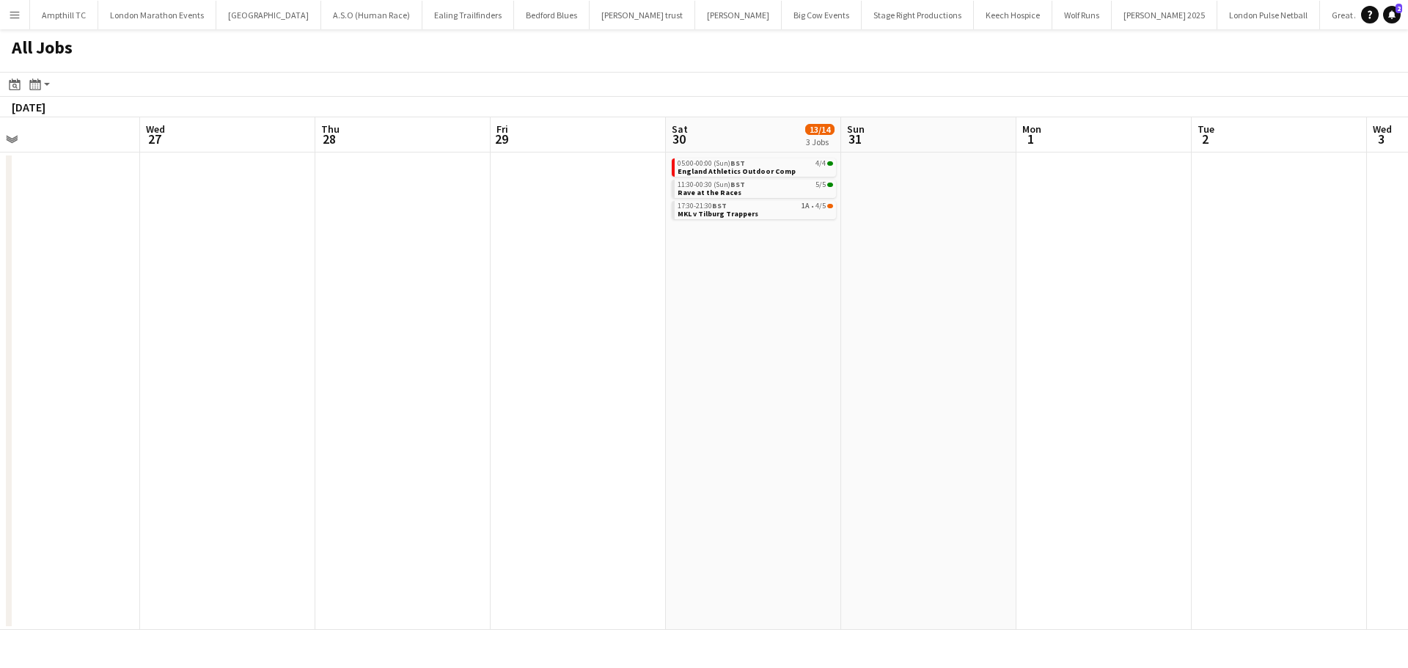
drag, startPoint x: 536, startPoint y: 364, endPoint x: 859, endPoint y: 365, distance: 323.3
click at [860, 364] on app-calendar-viewport "Sun 24 26/27 4 Jobs Mon 25 Tue 26 Wed 27 Thu 28 Fri 29 Sat 30 13/14 3 Jobs Sun …" at bounding box center [704, 373] width 1408 height 512
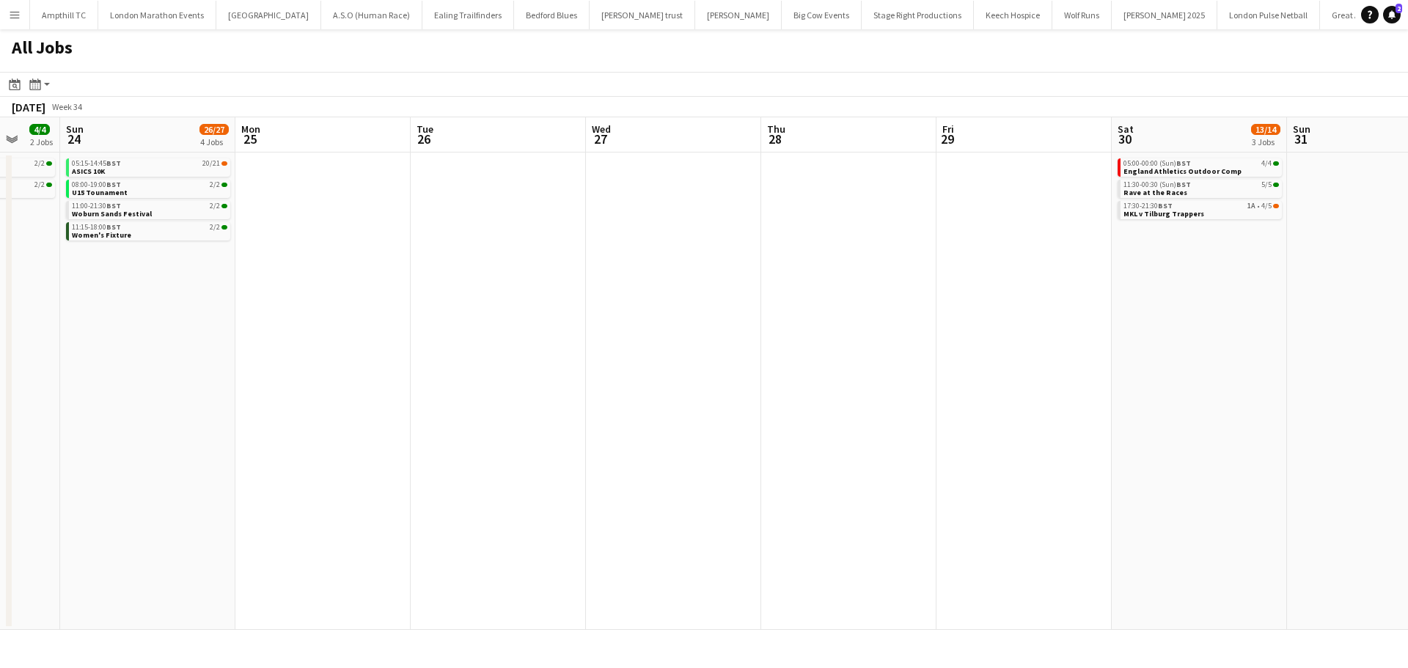
drag, startPoint x: 333, startPoint y: 337, endPoint x: 364, endPoint y: 307, distance: 43.0
click at [440, 337] on app-calendar-viewport "Fri 22 Sat 23 4/4 2 Jobs Sun 24 26/27 4 Jobs Mon 25 Tue 26 Wed 27 Thu 28 Fri 29…" at bounding box center [704, 373] width 1408 height 512
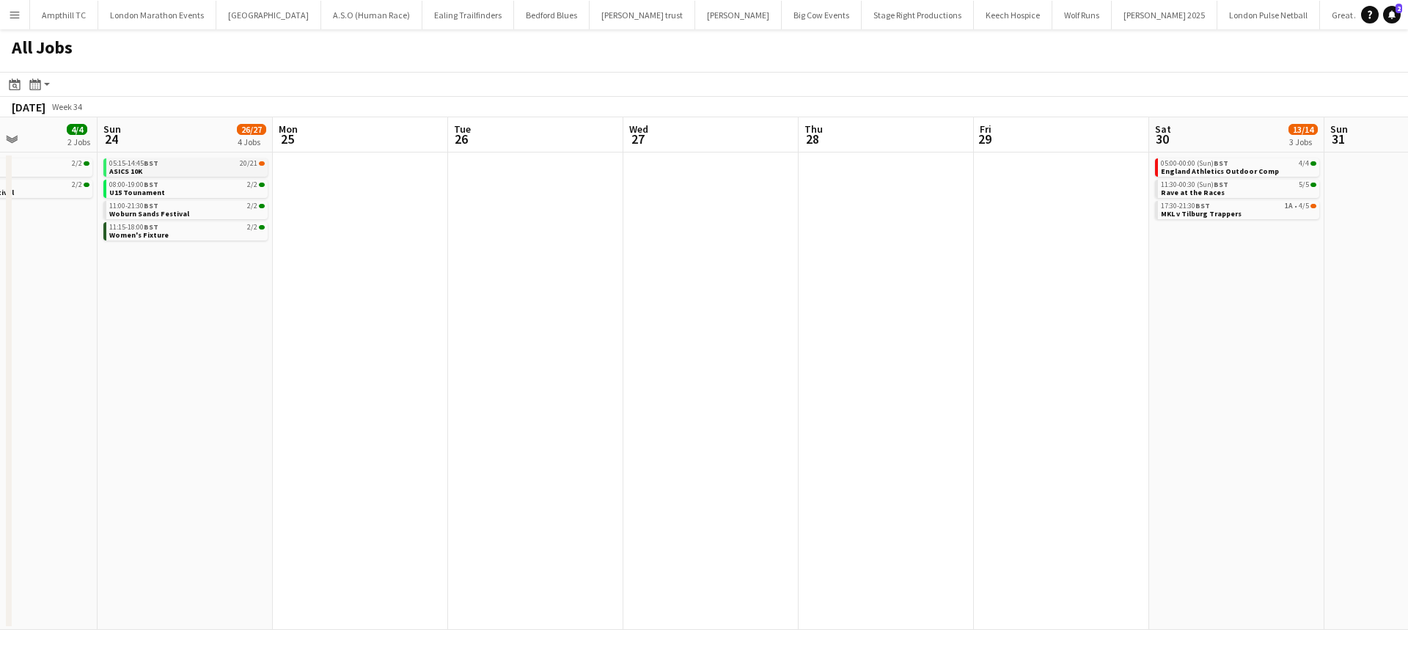
click at [225, 170] on link "05:15-14:45 BST 20/21 ASICS 10K" at bounding box center [186, 166] width 155 height 17
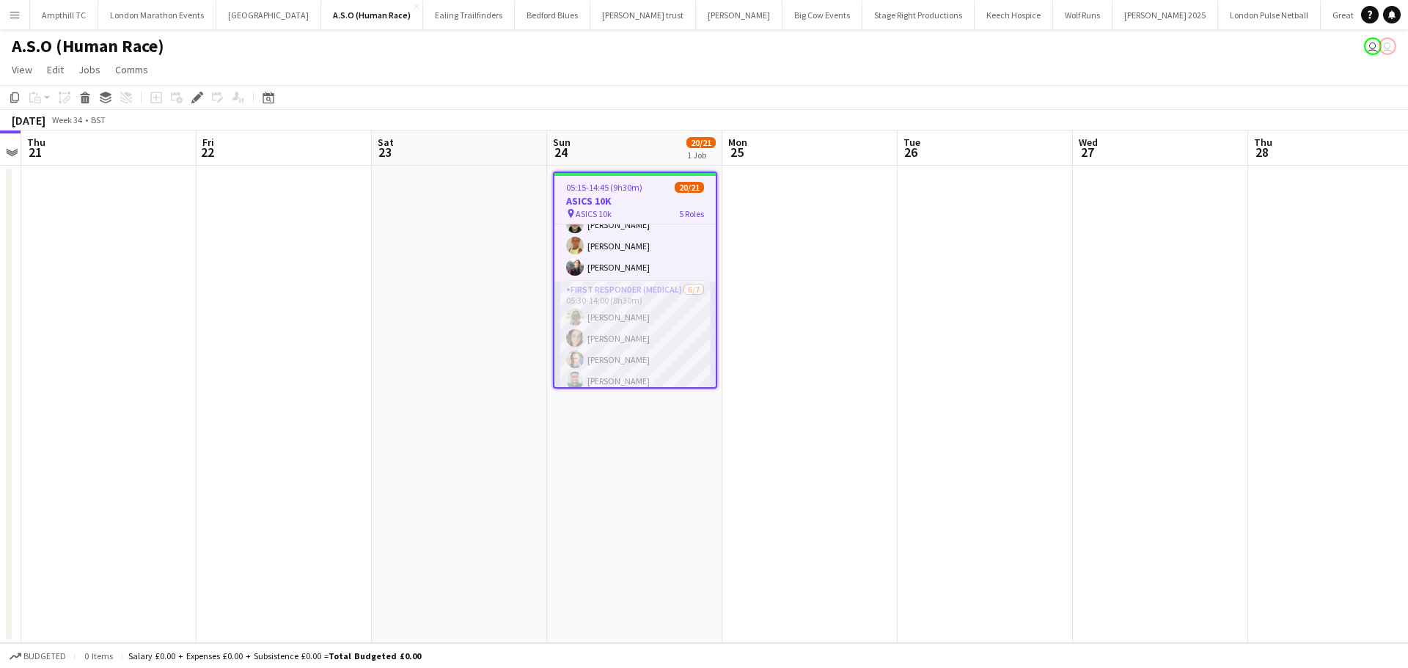
scroll to position [293, 0]
click at [640, 369] on app-card-role "First Responder (Medical) 6/7 05:30-14:00 (8h30m) Lorna Millar Natasha Evans Ke…" at bounding box center [634, 296] width 161 height 177
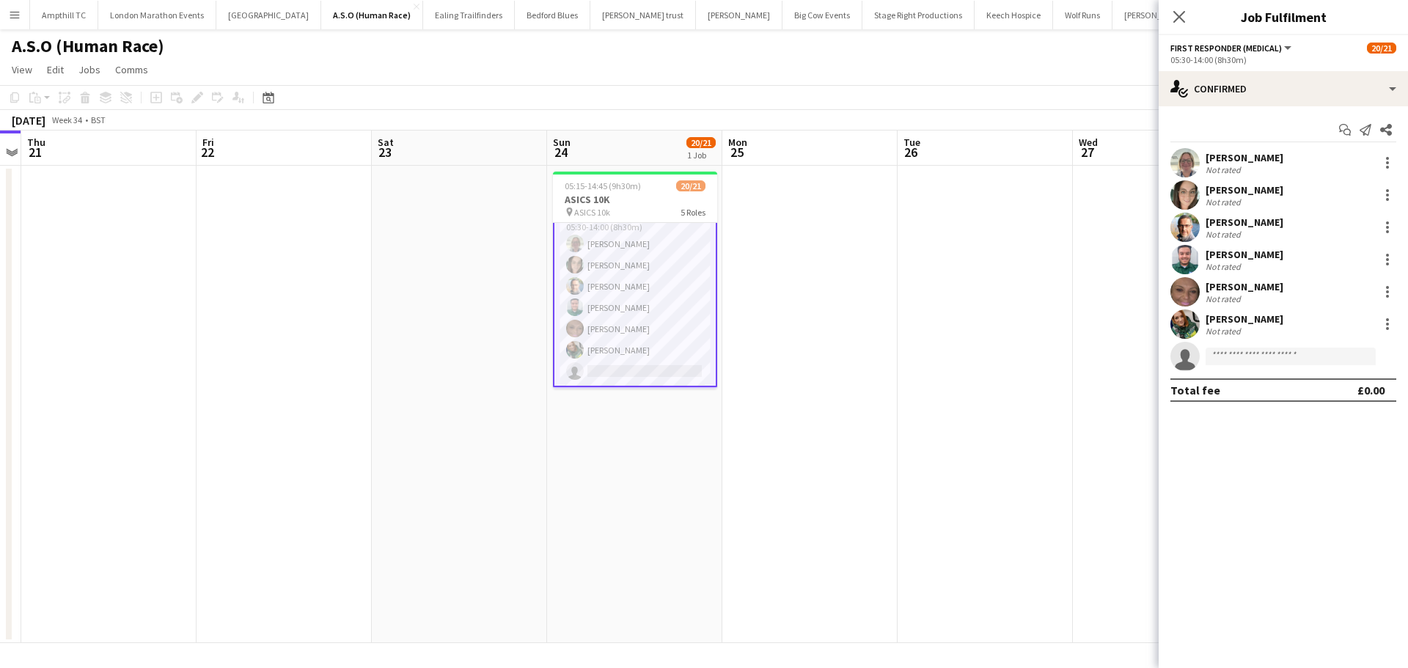
scroll to position [295, 0]
click at [1268, 350] on input at bounding box center [1290, 356] width 170 height 18
type input "*****"
click at [1249, 392] on span "robbie.brown_66@hotmail.com" at bounding box center [1290, 389] width 147 height 12
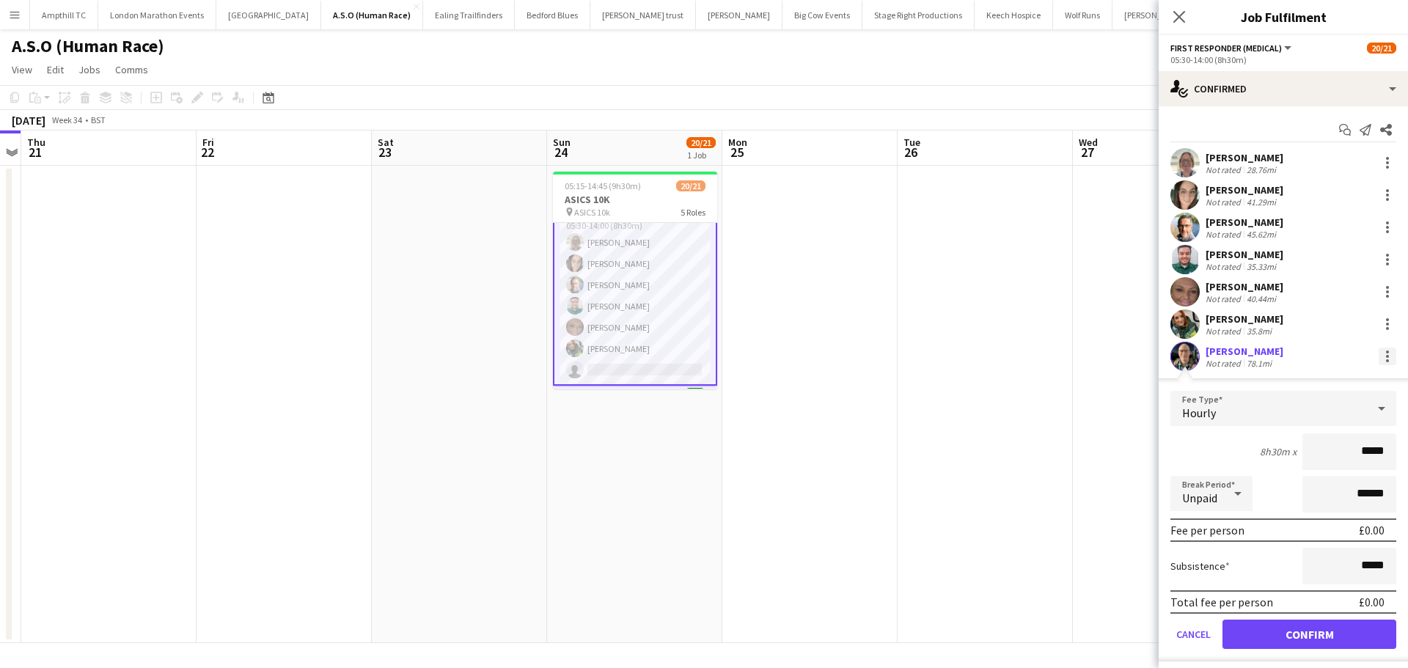
click at [1378, 357] on div at bounding box center [1387, 356] width 18 height 18
click at [1340, 385] on span "Edit fee" at bounding box center [1327, 383] width 91 height 13
drag, startPoint x: 1367, startPoint y: 451, endPoint x: 1328, endPoint y: 458, distance: 40.3
click at [1328, 458] on input "*****" at bounding box center [1349, 451] width 94 height 37
drag, startPoint x: 1378, startPoint y: 449, endPoint x: 1322, endPoint y: 456, distance: 56.2
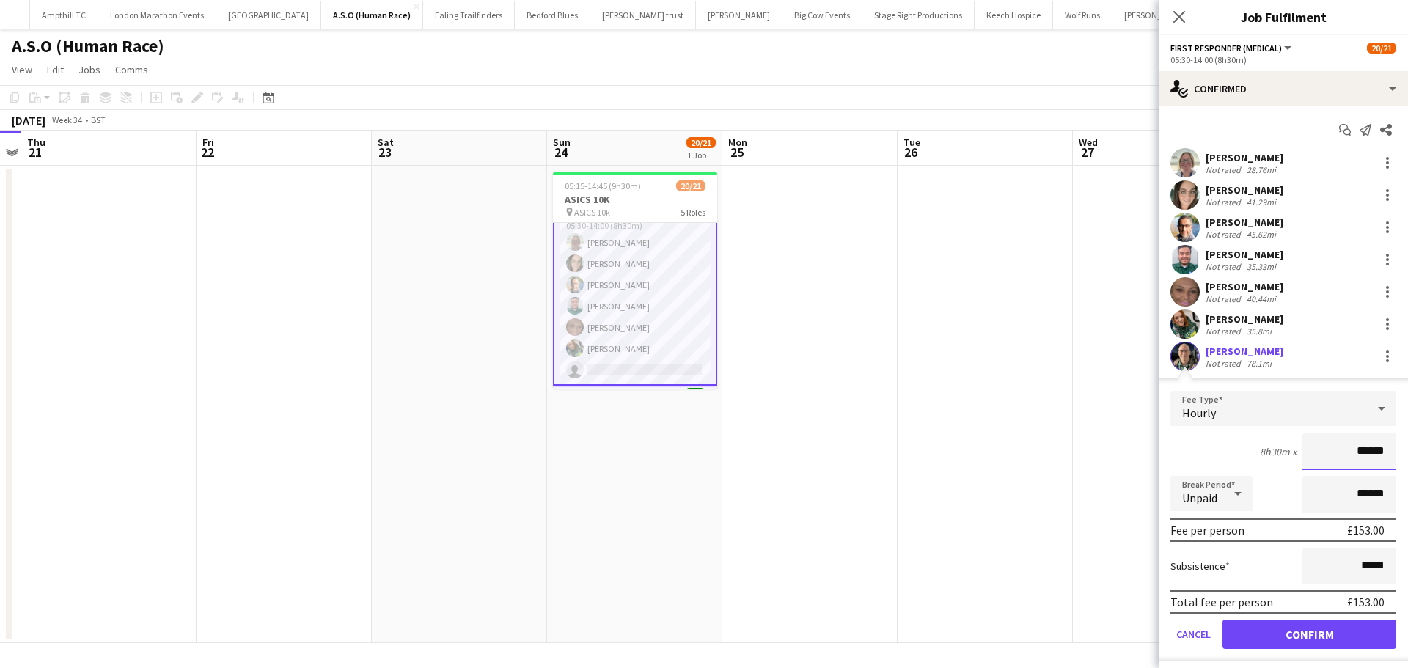
click at [1334, 451] on input "******" at bounding box center [1349, 451] width 94 height 37
type input "**"
click at [1231, 463] on div "8h30m x **" at bounding box center [1283, 451] width 226 height 37
click at [1314, 634] on button "Confirm" at bounding box center [1309, 633] width 174 height 29
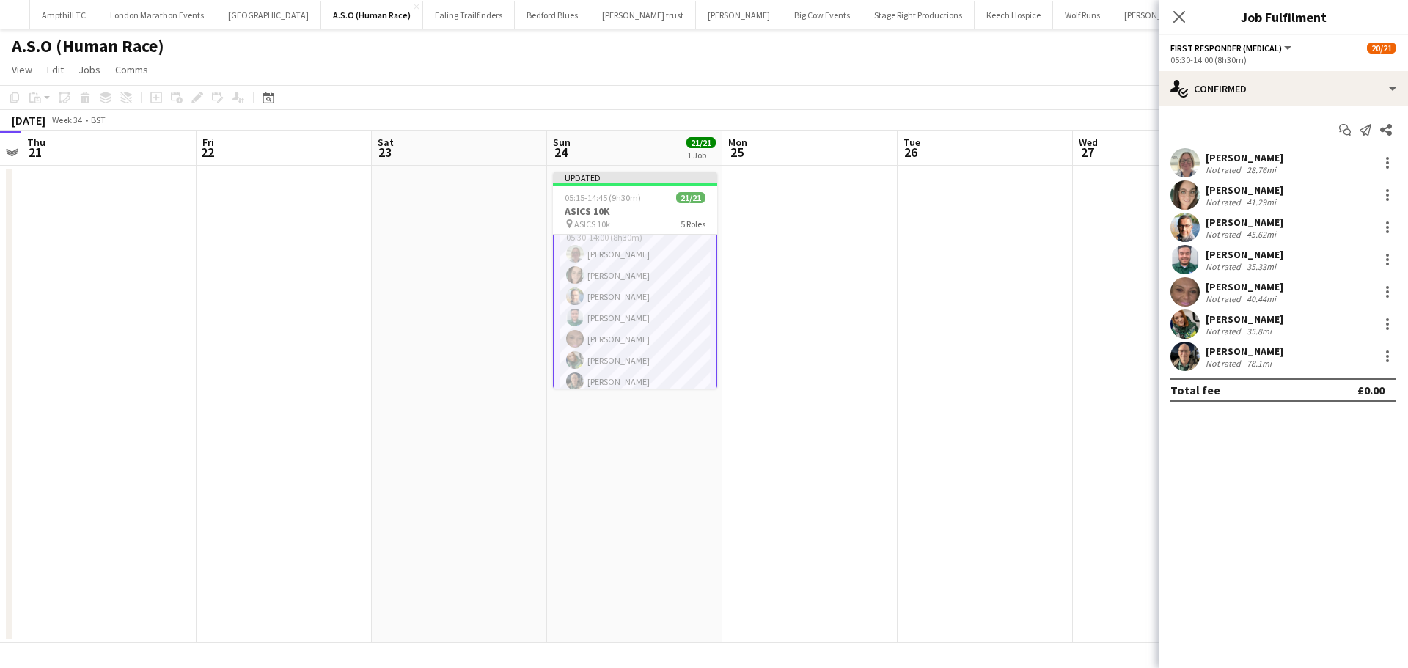
click at [1182, 18] on icon "Close pop-in" at bounding box center [1179, 17] width 12 height 12
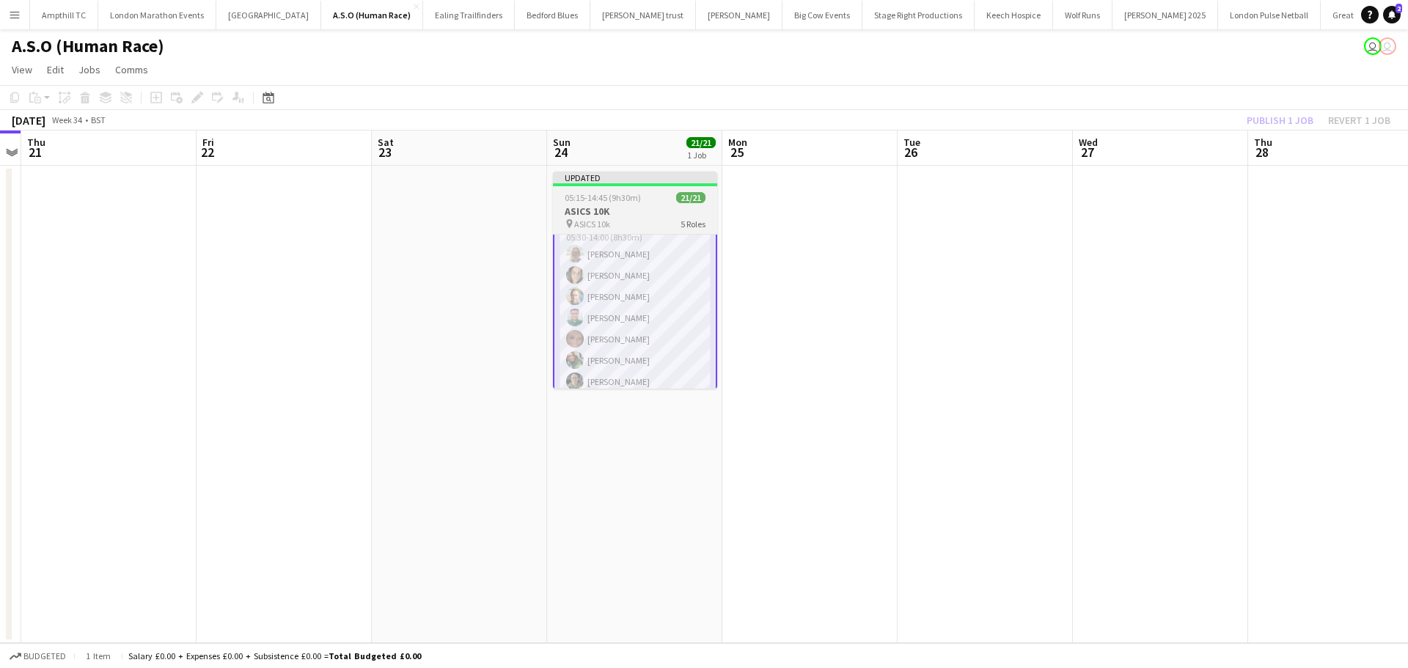
click at [651, 219] on div "pin ASICS 10k 5 Roles" at bounding box center [635, 224] width 164 height 12
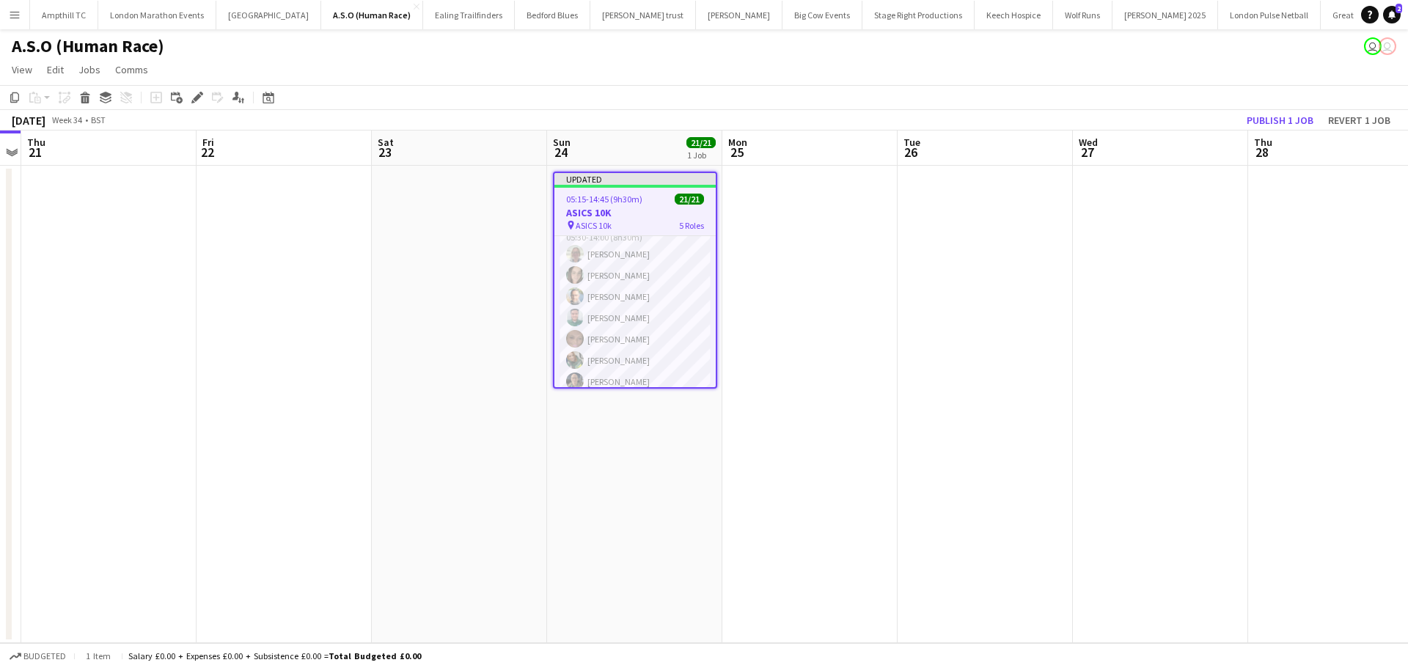
scroll to position [293, 0]
click at [1286, 114] on button "Publish 1 job" at bounding box center [1279, 120] width 78 height 19
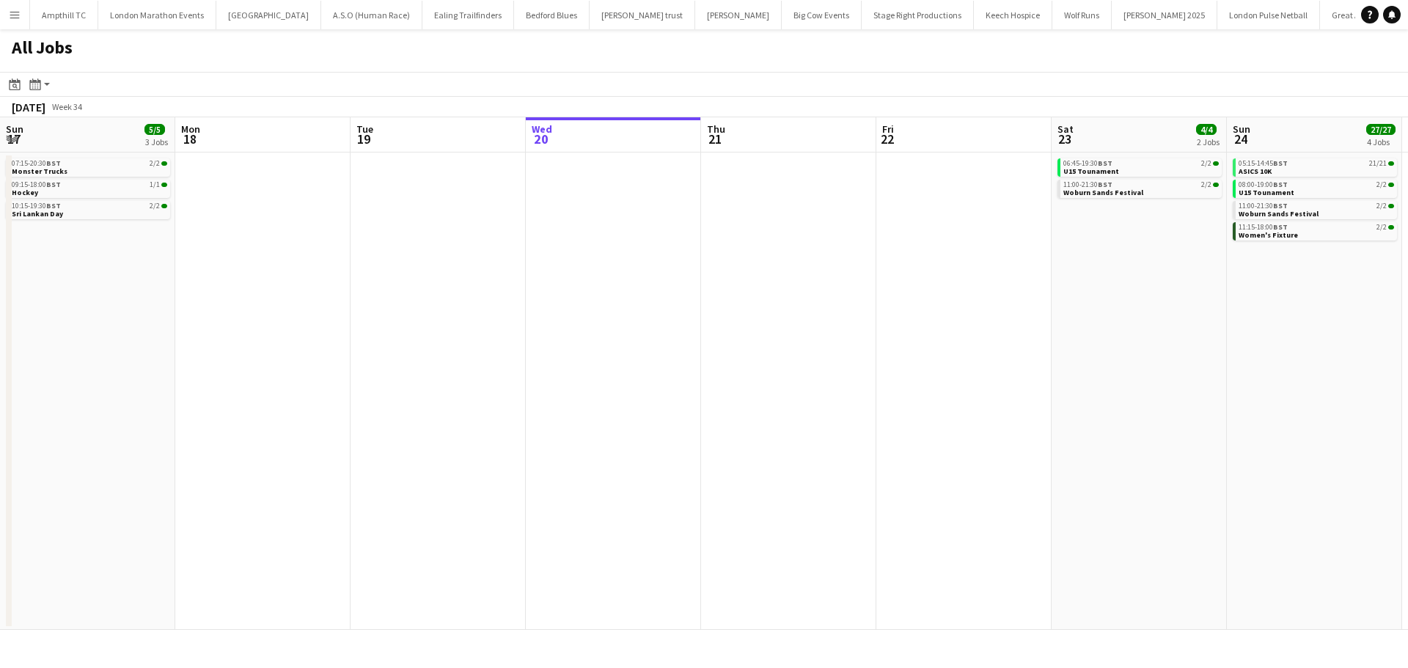
scroll to position [0, 350]
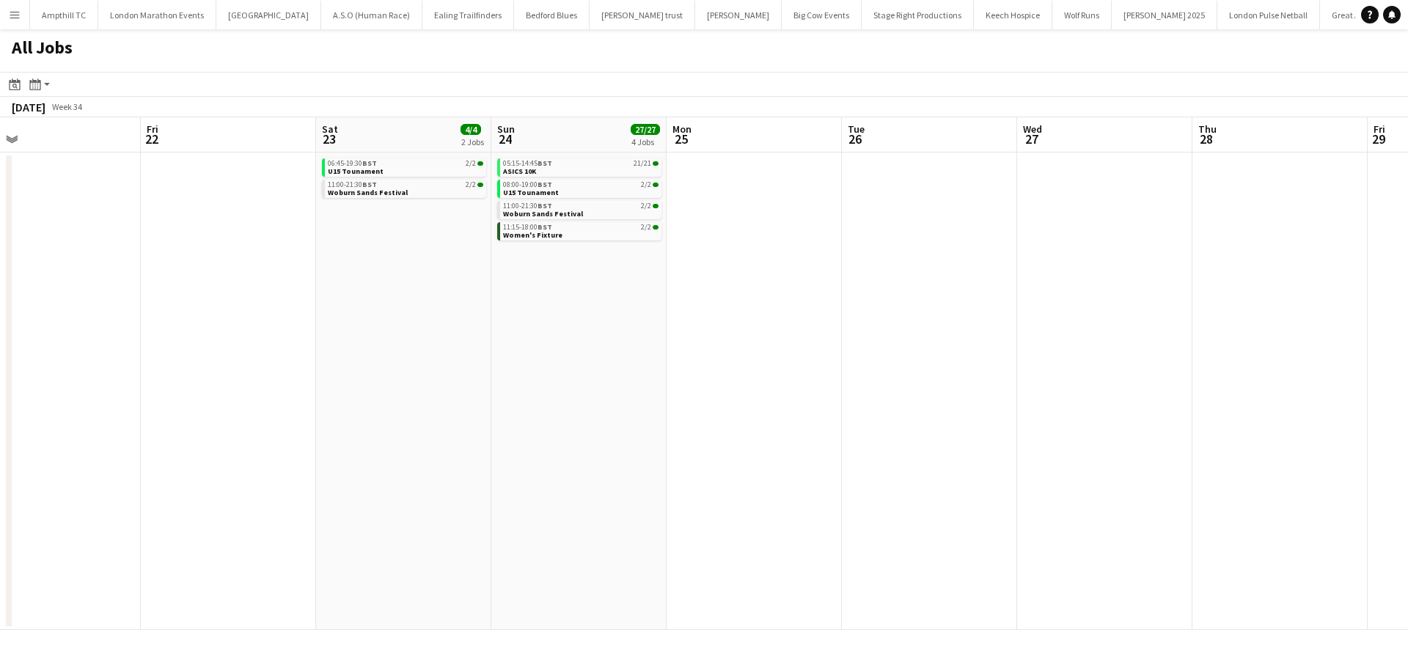
drag, startPoint x: 1059, startPoint y: 297, endPoint x: 675, endPoint y: 336, distance: 385.4
click at [675, 336] on app-calendar-viewport "Sun 17 5/5 3 Jobs Mon 18 Tue 19 Wed 20 Thu 21 Fri 22 Sat 23 4/4 2 Jobs Sun 24 2…" at bounding box center [704, 373] width 1408 height 512
drag, startPoint x: 952, startPoint y: 346, endPoint x: 658, endPoint y: 342, distance: 294.0
click at [543, 347] on app-calendar-viewport "Sun 17 5/5 3 Jobs Mon 18 Tue 19 Wed 20 Thu 21 Fri 22 Sat 23 4/4 2 Jobs Sun 24 2…" at bounding box center [704, 373] width 1408 height 512
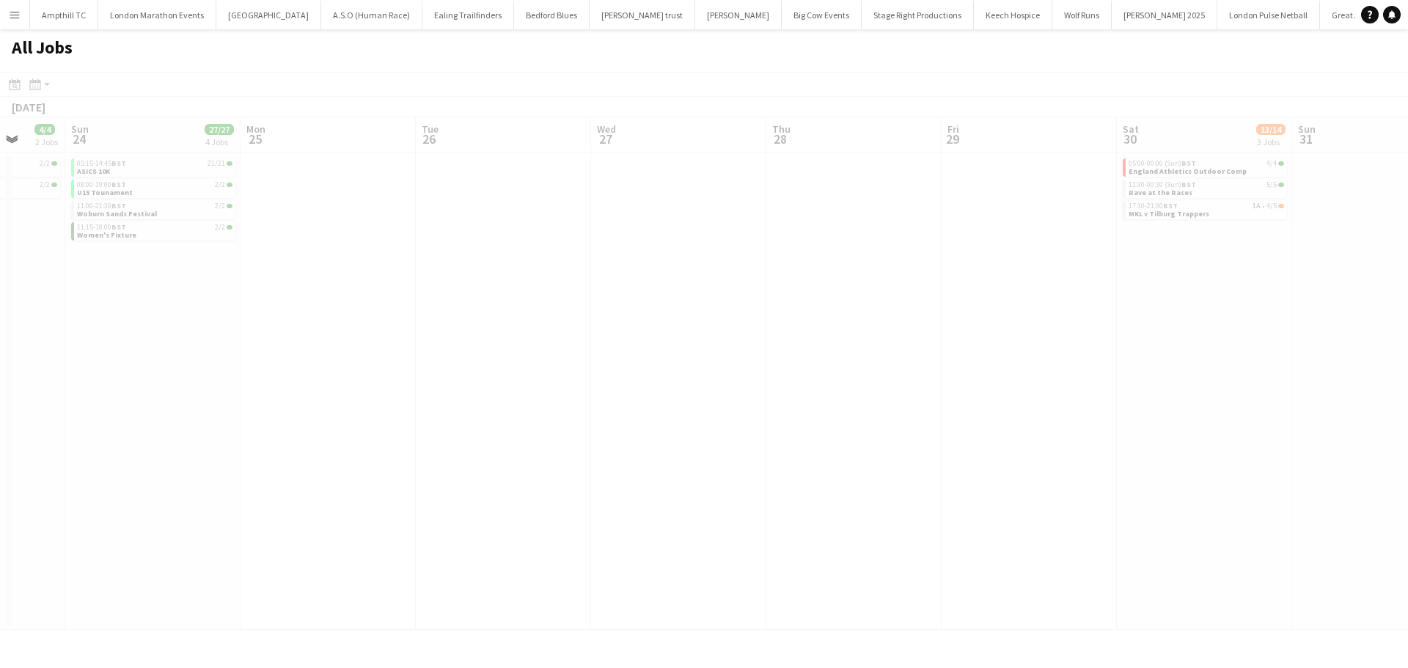
drag, startPoint x: 395, startPoint y: 360, endPoint x: 332, endPoint y: 360, distance: 63.0
click at [340, 360] on app-calendar-viewport "Thu 21 Fri 22 Sat 23 4/4 2 Jobs Sun 24 27/27 4 Jobs Mon 25 Tue 26 Wed 27 Thu 28…" at bounding box center [704, 373] width 1408 height 512
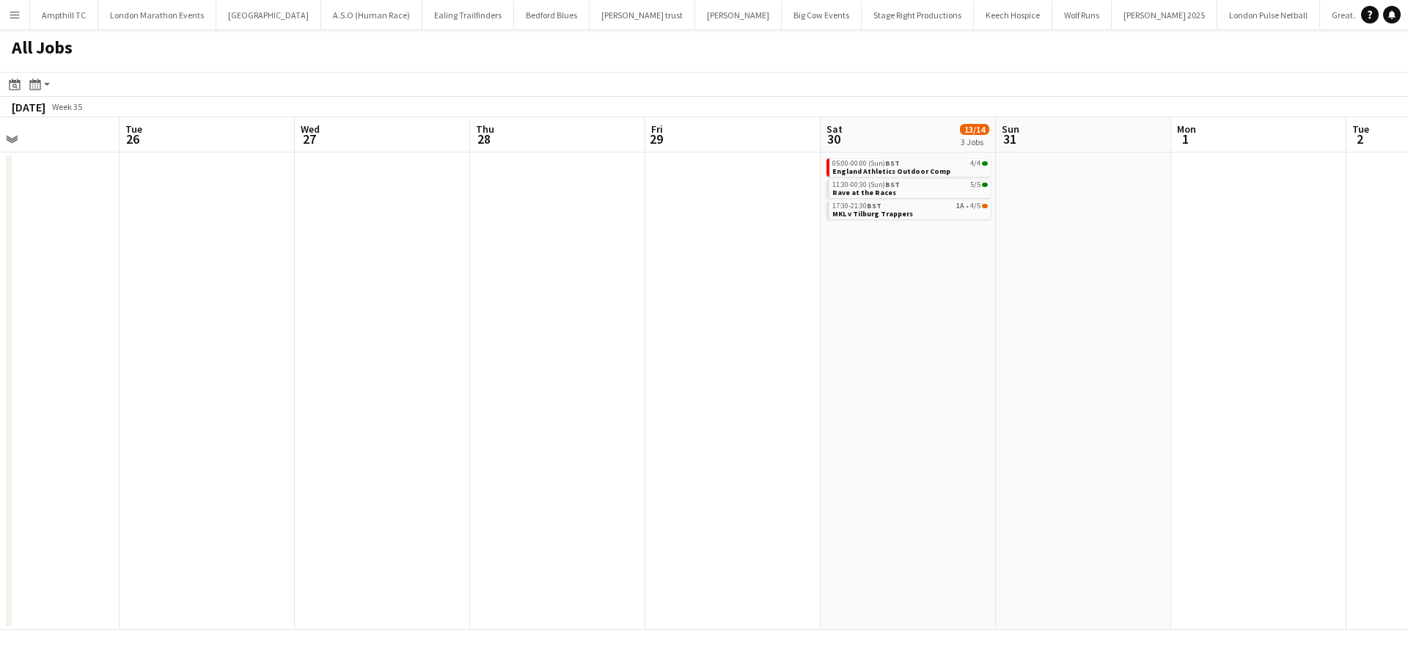
drag, startPoint x: 1018, startPoint y: 309, endPoint x: 461, endPoint y: 378, distance: 560.7
click at [463, 378] on app-calendar-viewport "Sat 23 4/4 2 Jobs Sun 24 27/27 4 Jobs Mon 25 Tue 26 Wed 27 Thu 28 Fri 29 Sat 30…" at bounding box center [704, 373] width 1408 height 512
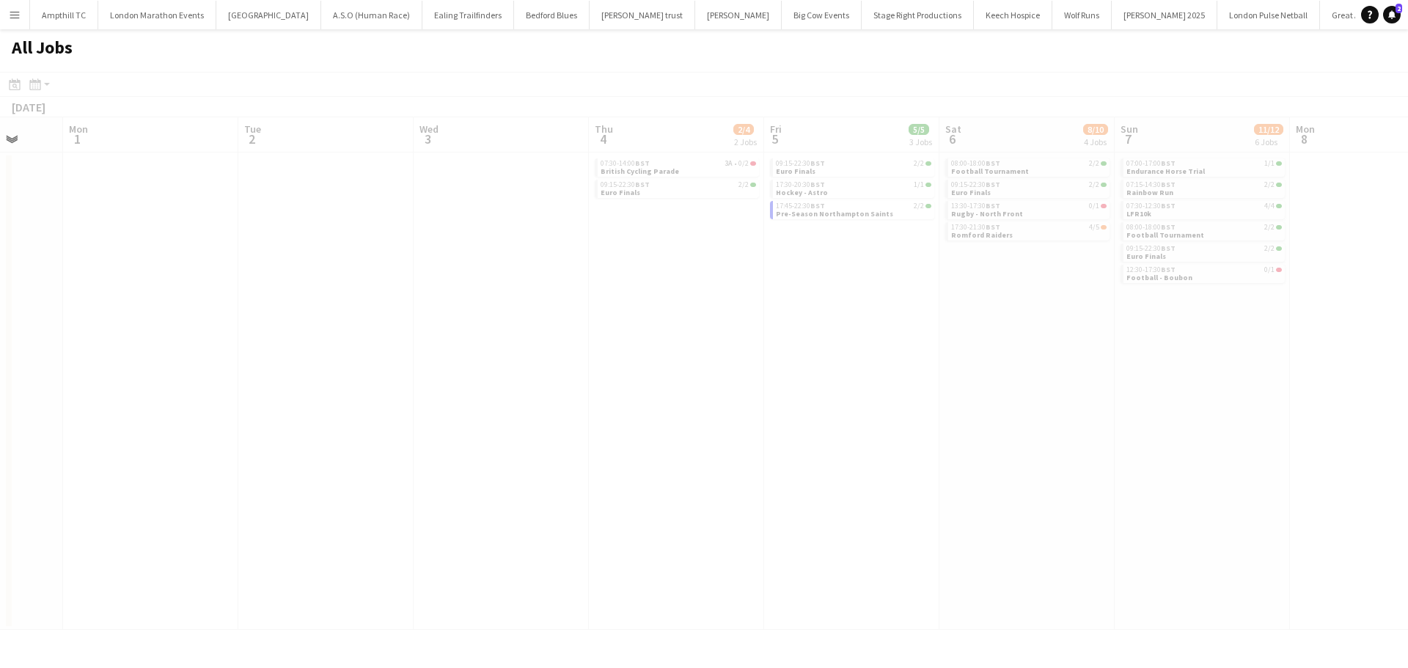
drag, startPoint x: 752, startPoint y: 391, endPoint x: 597, endPoint y: 390, distance: 154.7
click at [597, 391] on app-calendar-viewport "Fri 29 Sat 30 13/14 3 Jobs Sun 31 Mon 1 Tue 2 Wed 3 Thu 4 2/4 2 Jobs Fri 5 5/5 …" at bounding box center [704, 373] width 1408 height 512
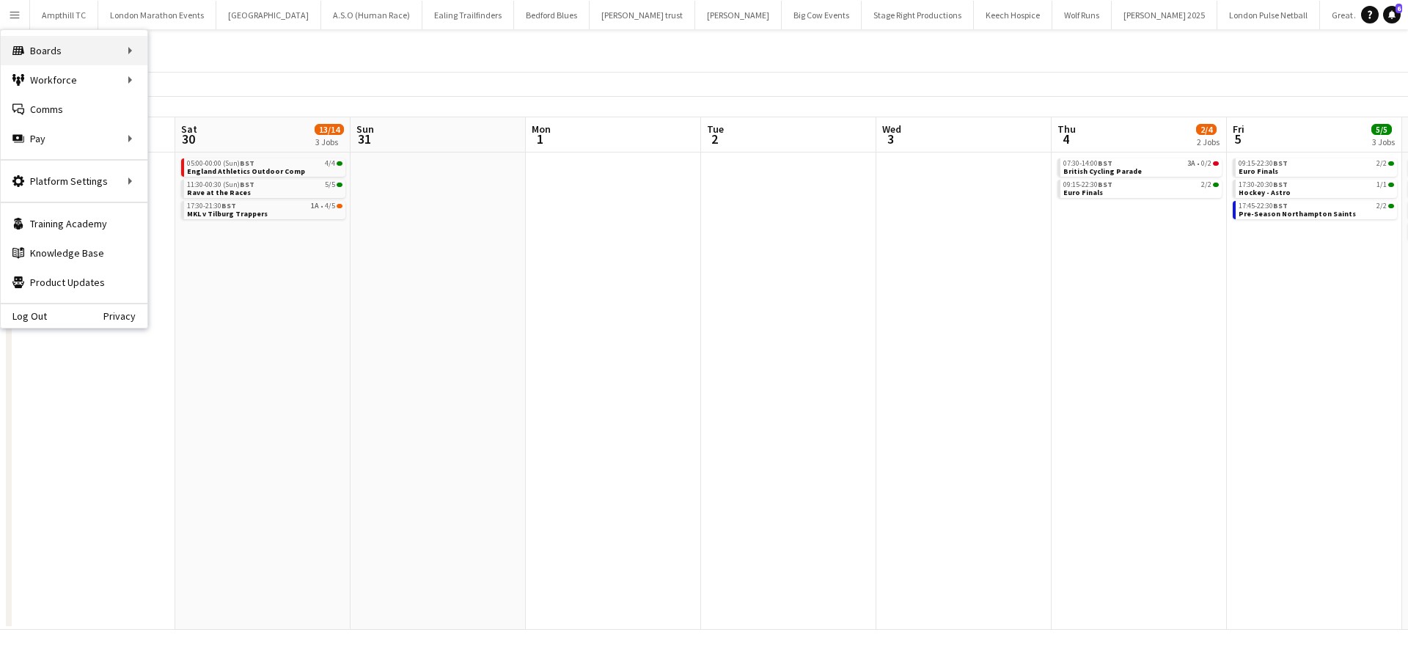
scroll to position [0, 542]
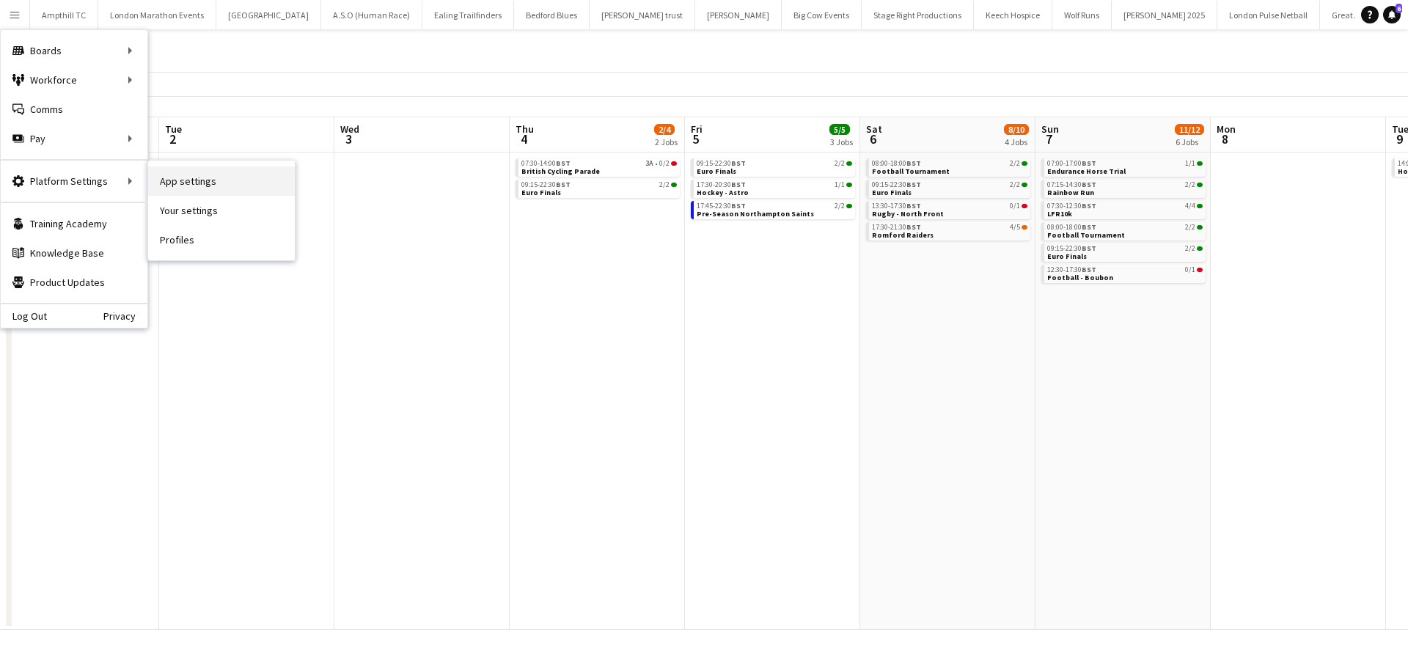
click at [201, 185] on link "App settings" at bounding box center [221, 180] width 147 height 29
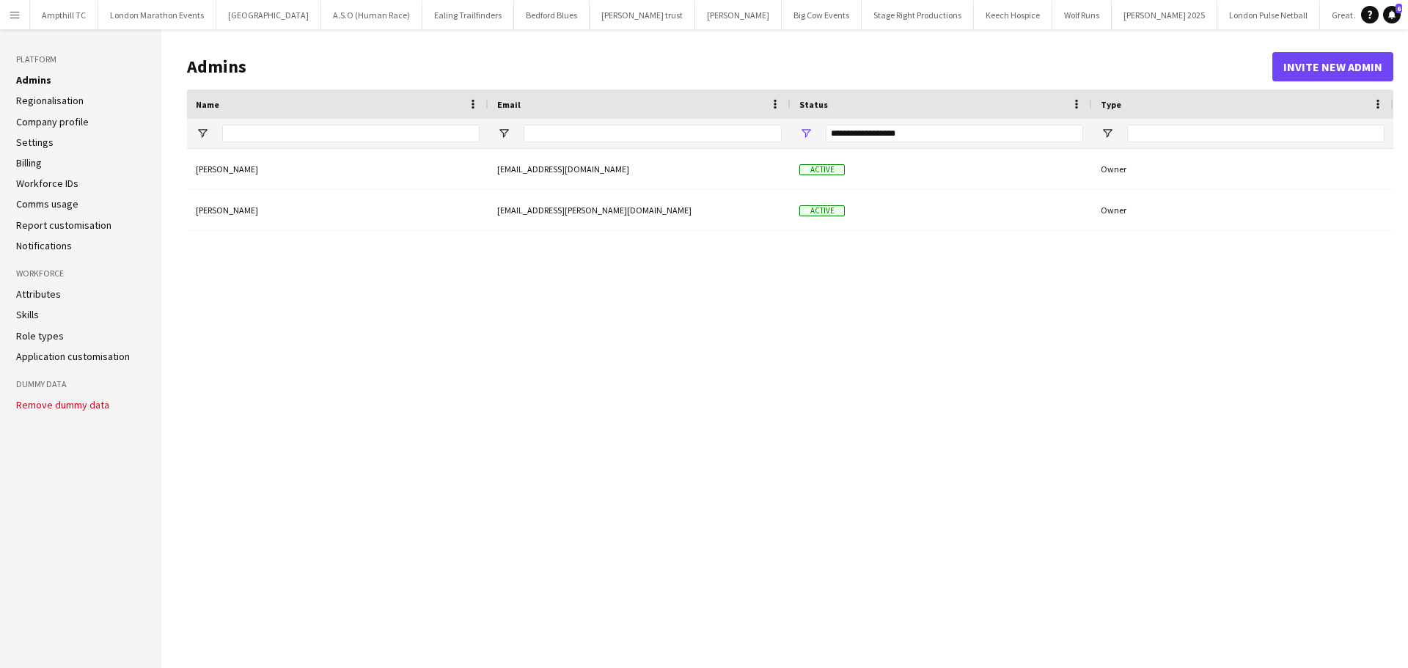
click at [56, 337] on link "Role types" at bounding box center [40, 335] width 48 height 13
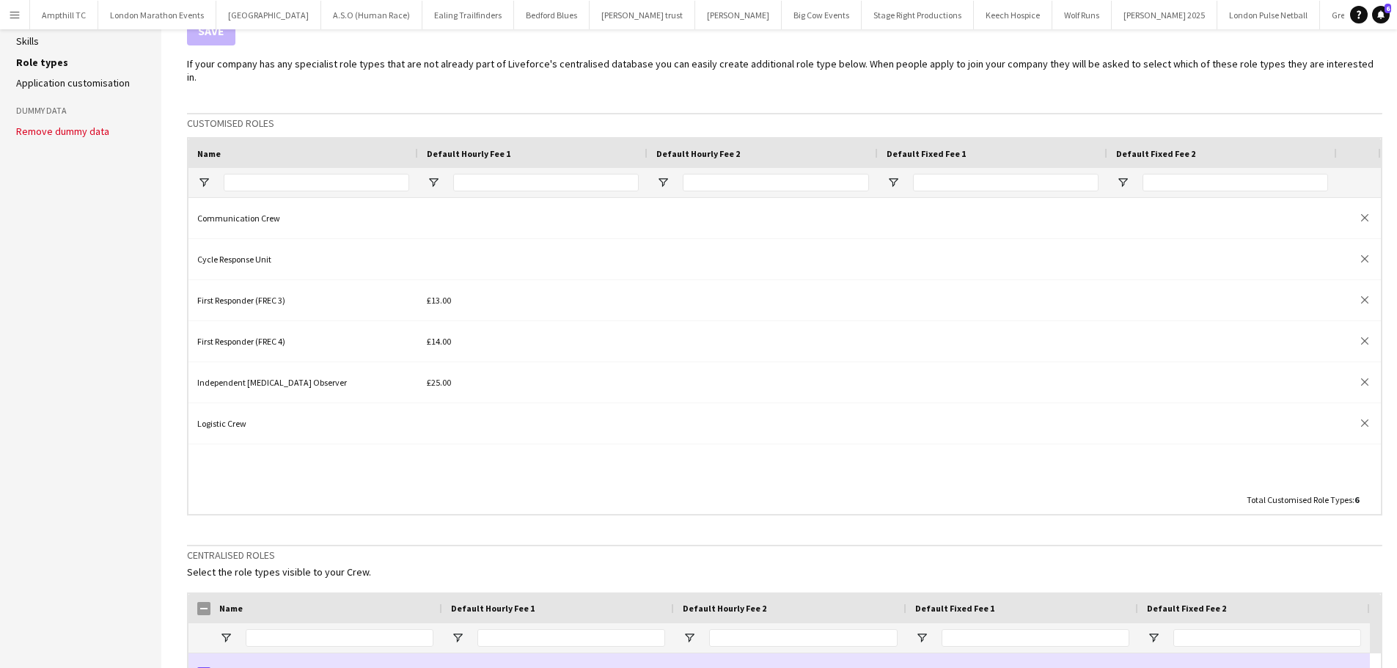
scroll to position [367, 0]
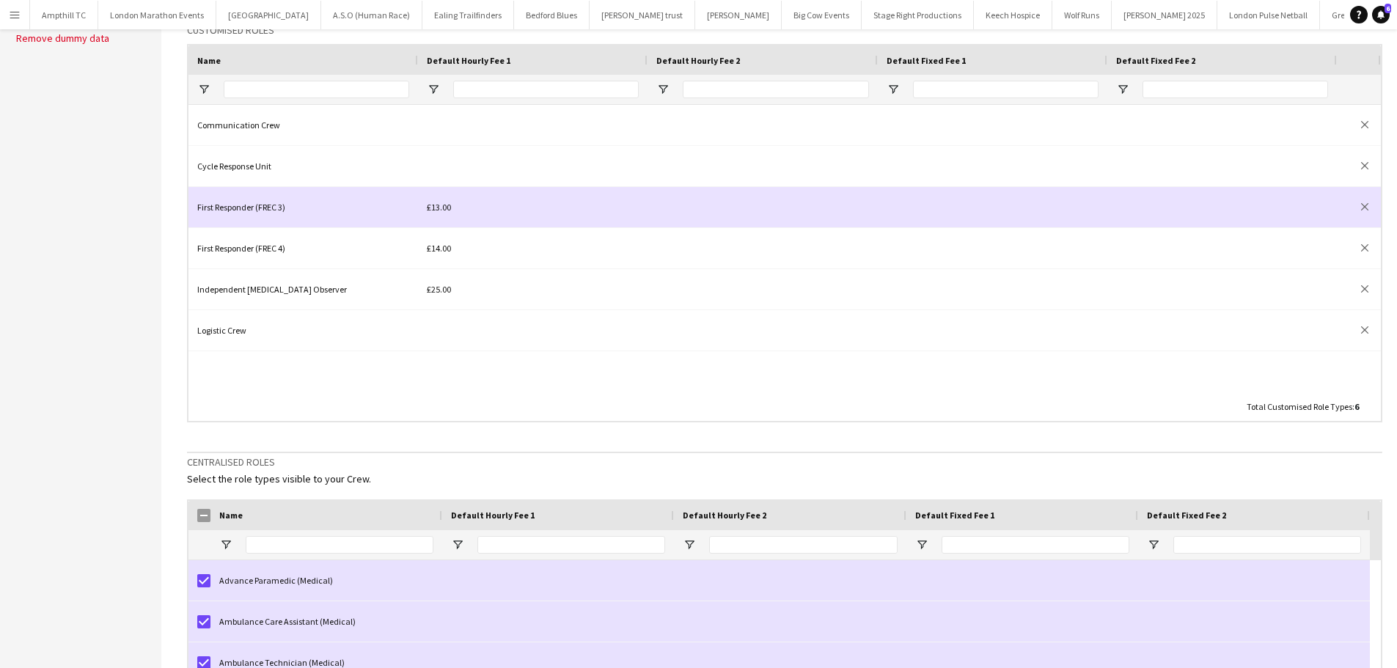
click at [460, 196] on div "£13.00" at bounding box center [532, 207] width 229 height 40
drag, startPoint x: 499, startPoint y: 196, endPoint x: 420, endPoint y: 194, distance: 78.5
click at [420, 194] on div "******" at bounding box center [532, 207] width 229 height 40
type input "**"
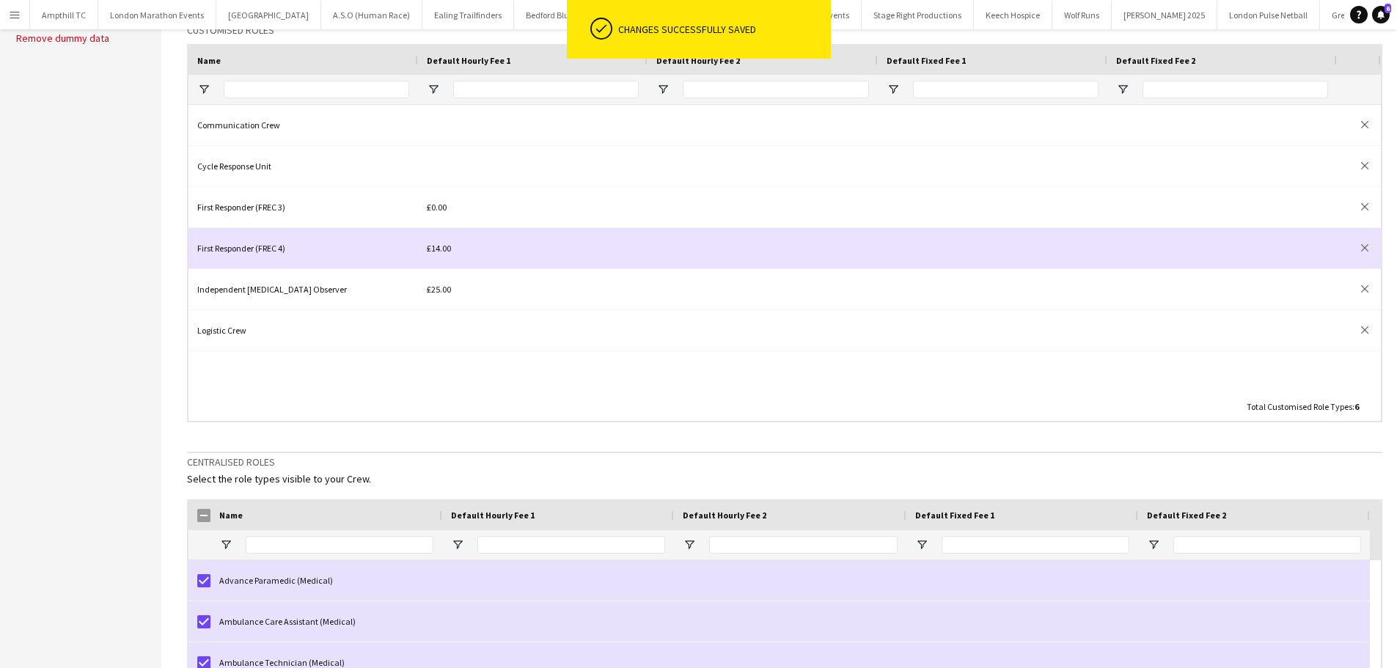
drag, startPoint x: 476, startPoint y: 234, endPoint x: 419, endPoint y: 235, distance: 57.2
click at [419, 235] on div "£14.00" at bounding box center [532, 248] width 229 height 40
drag, startPoint x: 493, startPoint y: 236, endPoint x: 425, endPoint y: 236, distance: 67.4
click at [425, 236] on div "******" at bounding box center [532, 248] width 229 height 40
type input "**"
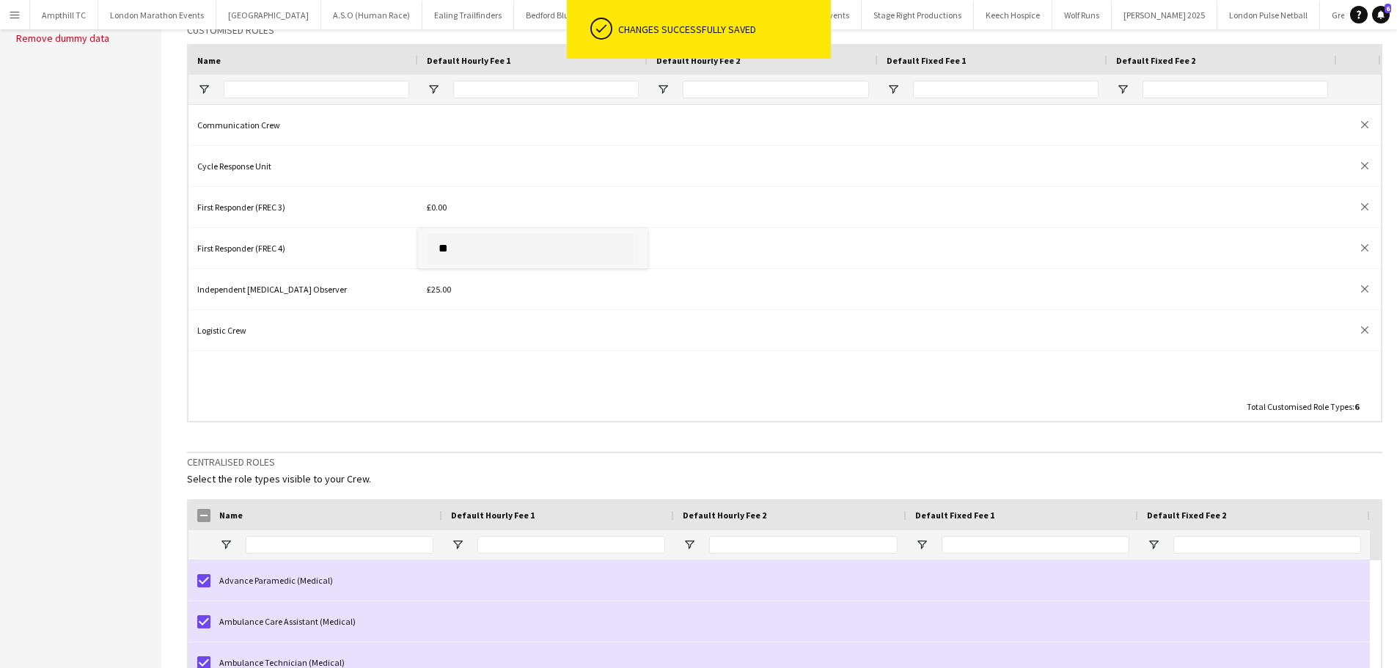
click at [639, 345] on div "Communication Crew close Cycle Response Unit close First Responder (FREC 3) £0.…" at bounding box center [784, 248] width 1192 height 287
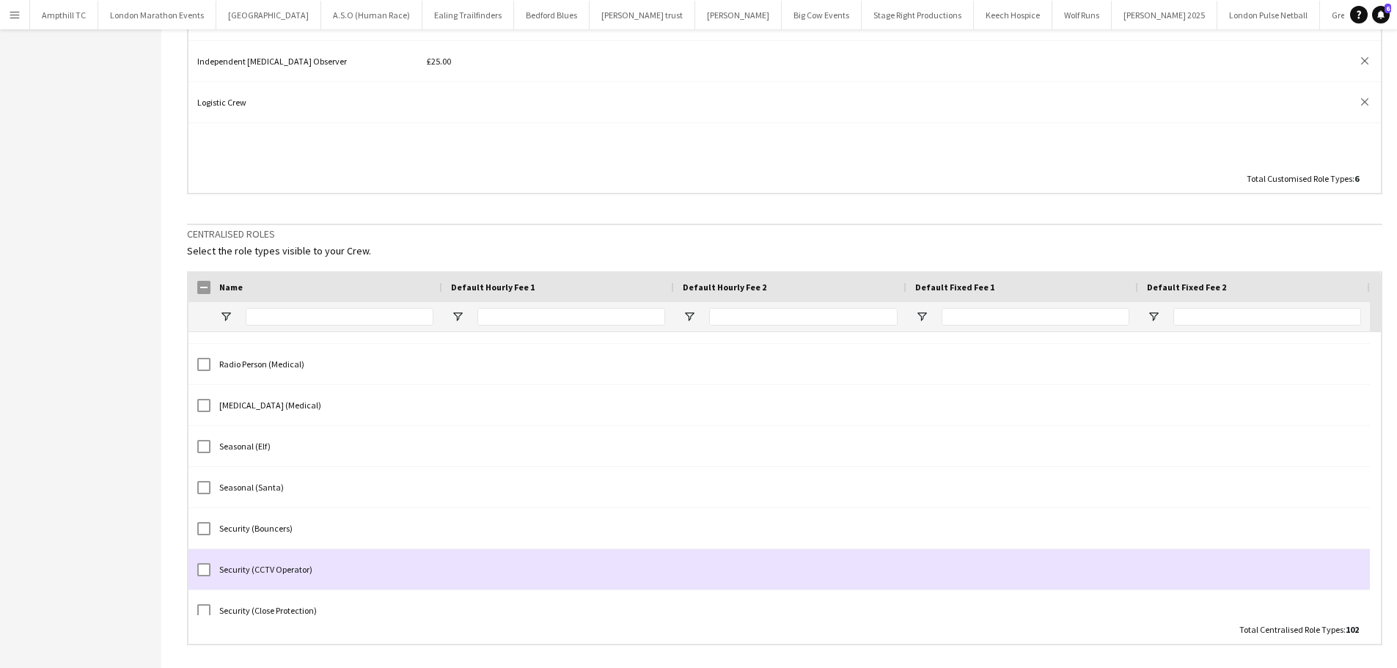
scroll to position [3772, 0]
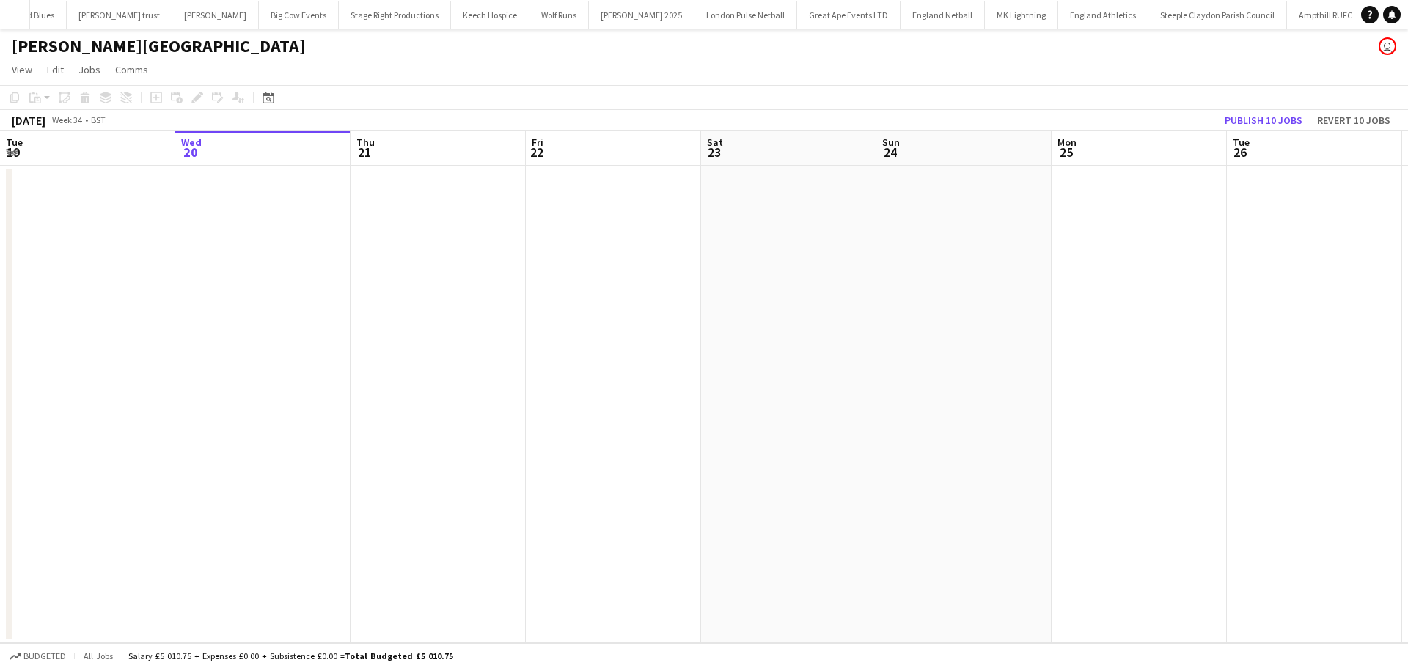
scroll to position [0, 578]
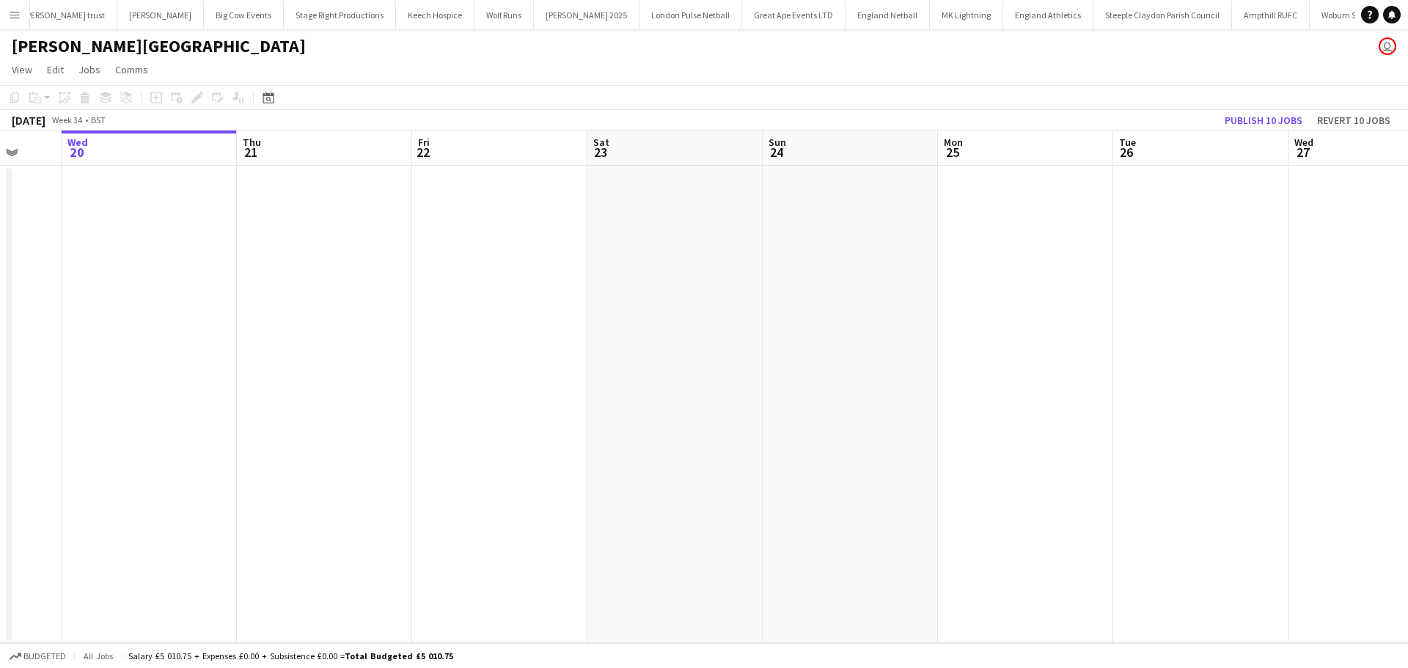
drag, startPoint x: 82, startPoint y: 363, endPoint x: 0, endPoint y: 363, distance: 82.1
click at [0, 363] on app-calendar-viewport "Sun 17 1/1 1 Job Mon 18 Tue 19 Wed 20 Thu 21 Fri 22 Sat 23 Sun 24 Mon 25 Tue 26…" at bounding box center [704, 386] width 1408 height 512
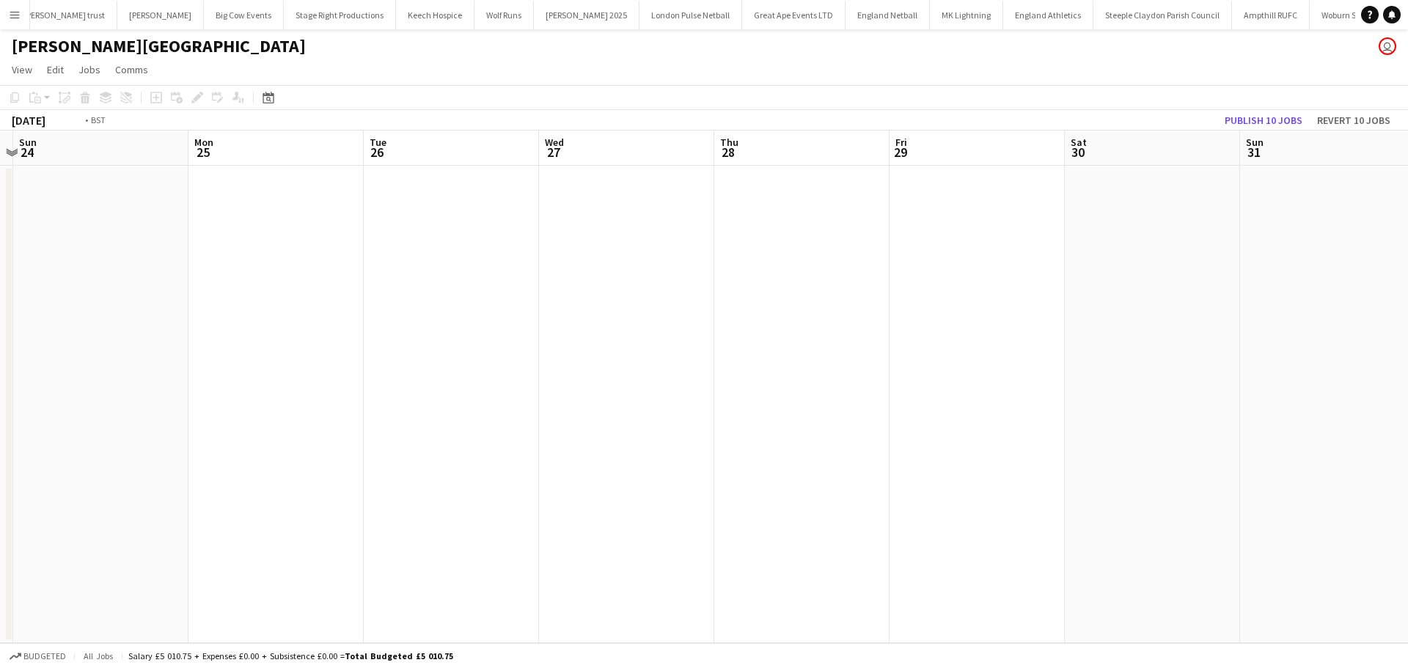
drag, startPoint x: 919, startPoint y: 362, endPoint x: 7, endPoint y: 394, distance: 911.8
click at [7, 394] on div "Wed 20 Thu 21 Fri 22 Sat 23 Sun 24 Mon 25 Tue 26 Wed 27 Thu 28 Fri 29 Sat 30 Su…" at bounding box center [704, 386] width 1408 height 512
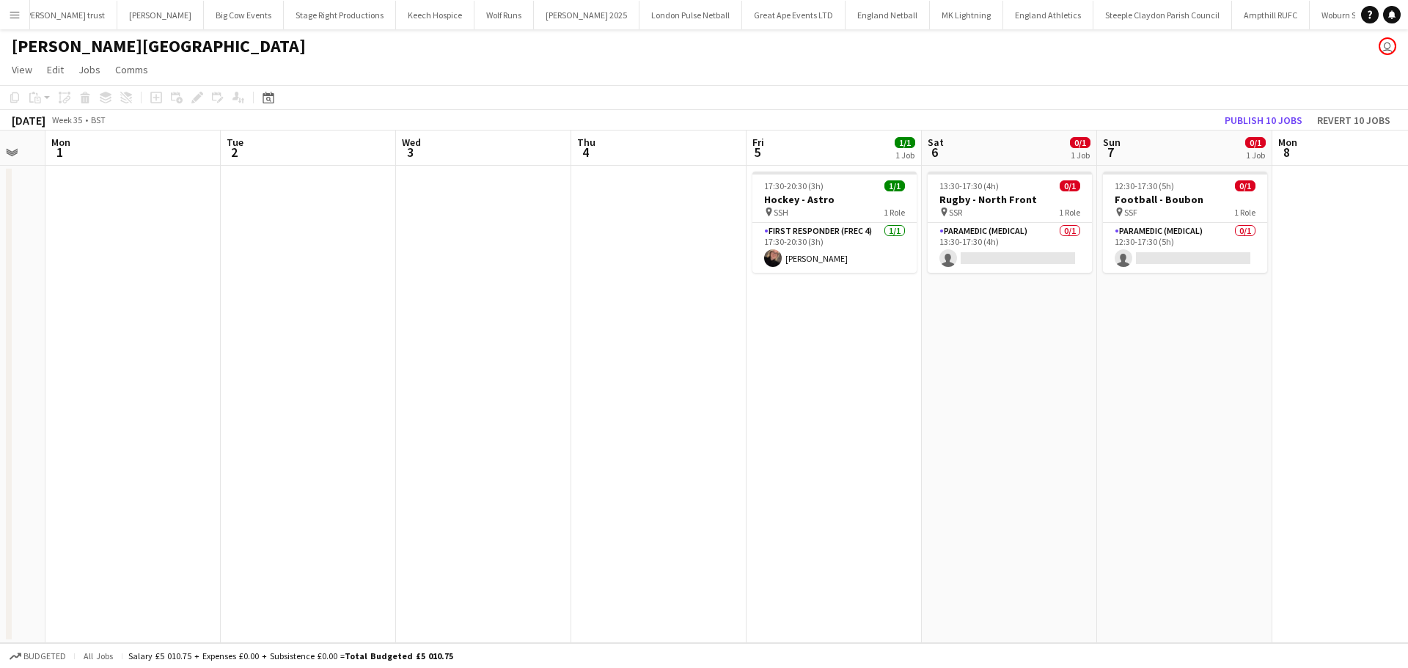
drag, startPoint x: 595, startPoint y: 374, endPoint x: 450, endPoint y: 301, distance: 162.6
click at [312, 377] on app-calendar-viewport "Fri 29 Sat 30 Sun 31 Mon 1 Tue 2 Wed 3 Thu 4 Fri 5 1/1 1 Job Sat 6 0/1 1 Job Su…" at bounding box center [704, 386] width 1408 height 512
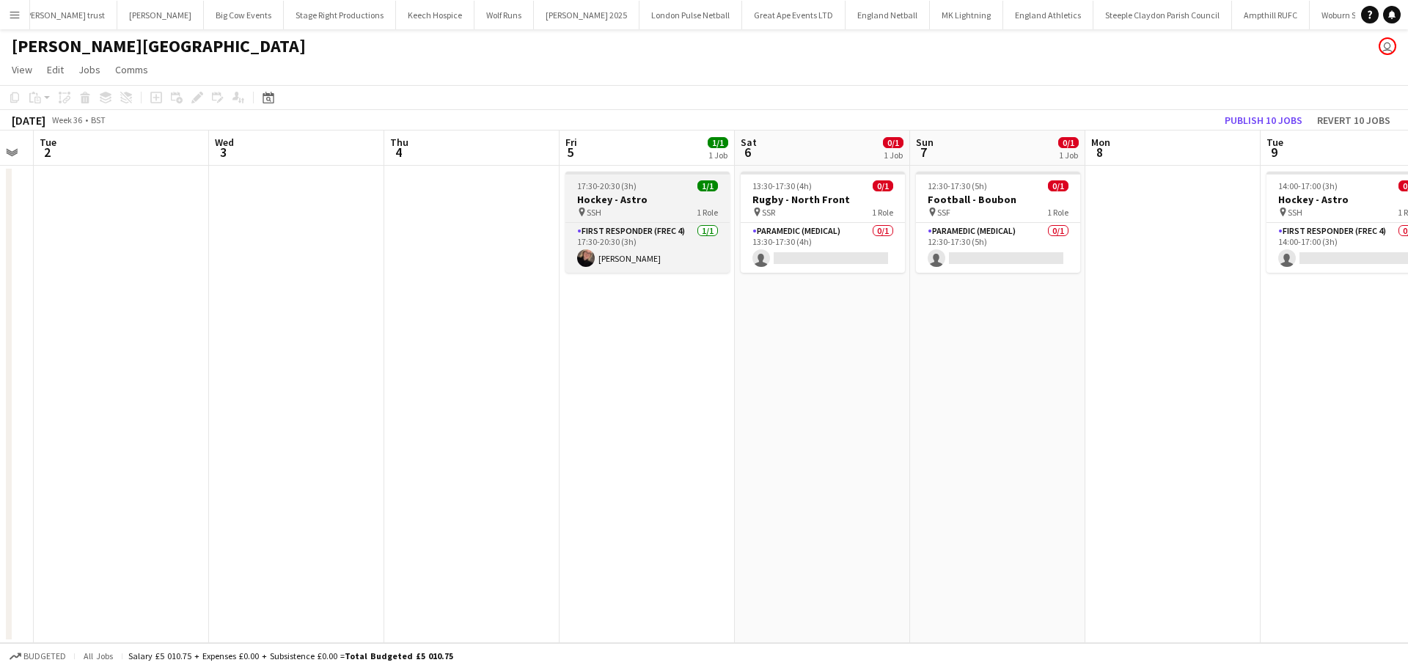
click at [644, 196] on h3 "Hockey - Astro" at bounding box center [647, 199] width 164 height 13
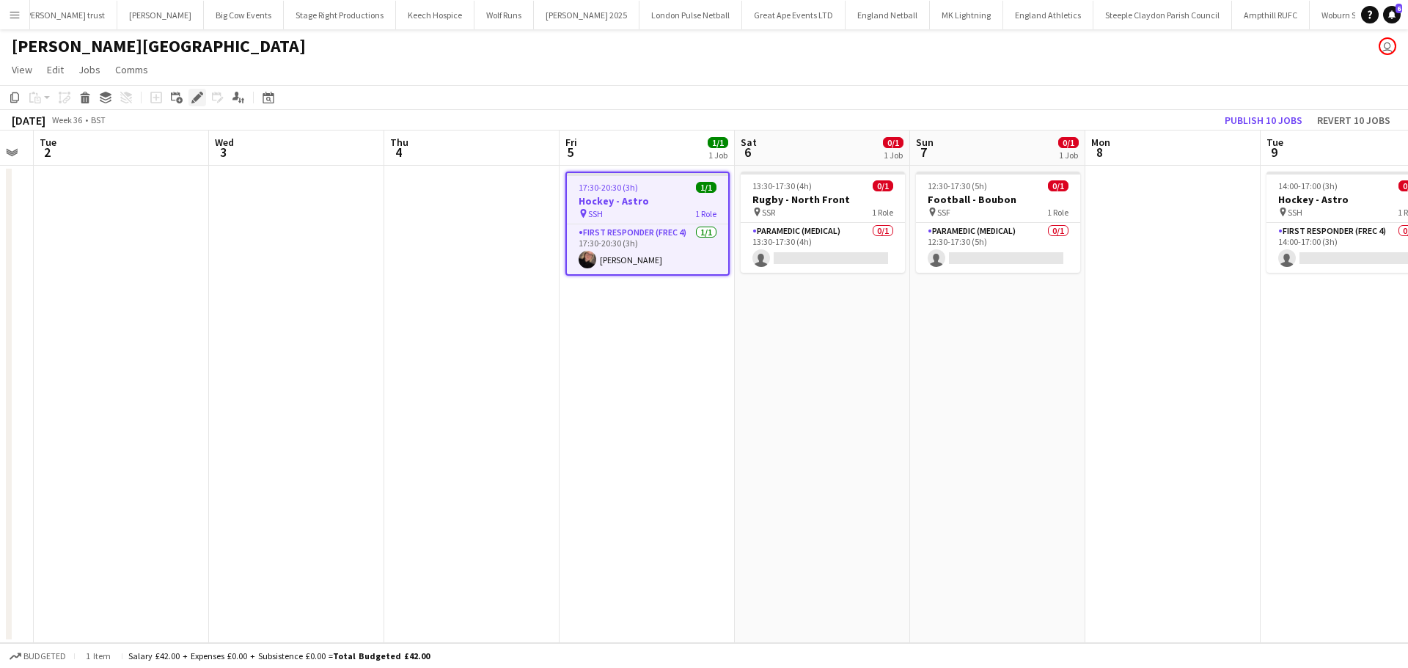
click at [196, 97] on icon at bounding box center [197, 98] width 8 height 8
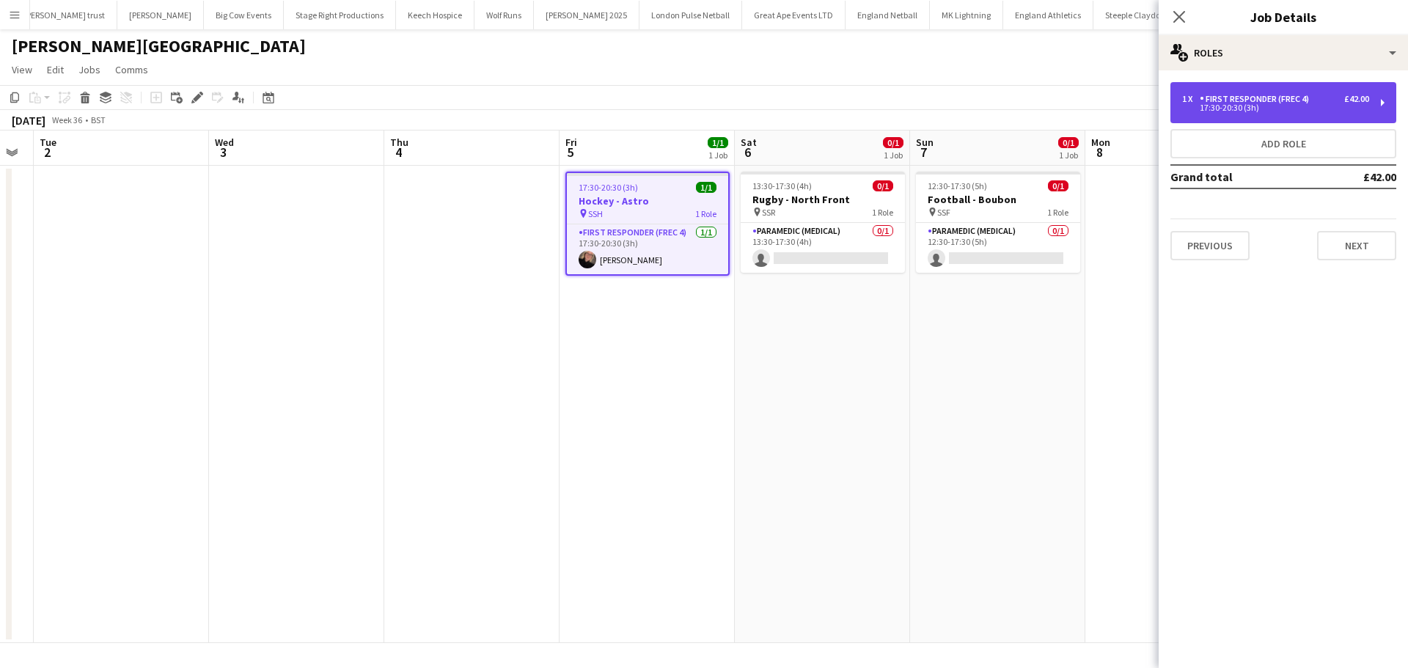
click at [1282, 99] on div "First Responder (FREC 4)" at bounding box center [1256, 99] width 115 height 10
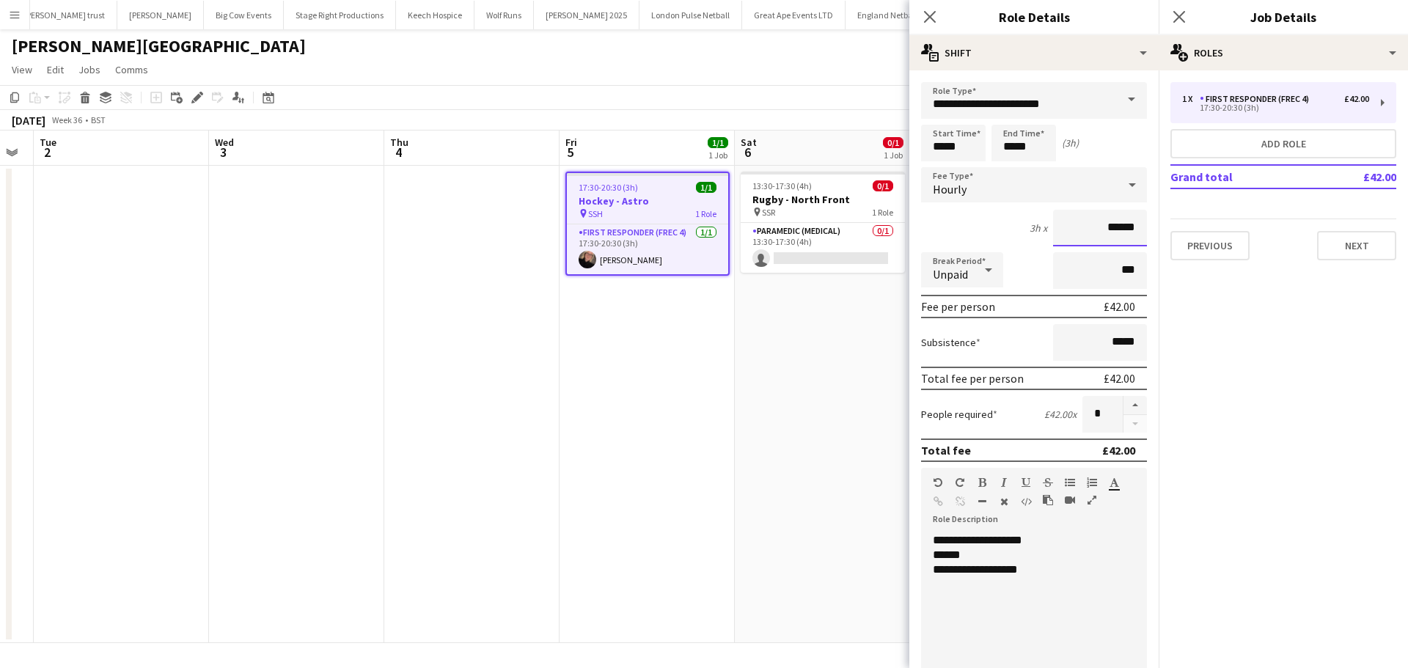
drag, startPoint x: 1127, startPoint y: 229, endPoint x: 1003, endPoint y: 229, distance: 123.9
click at [1003, 229] on div "3h x ******" at bounding box center [1034, 228] width 226 height 37
type input "**"
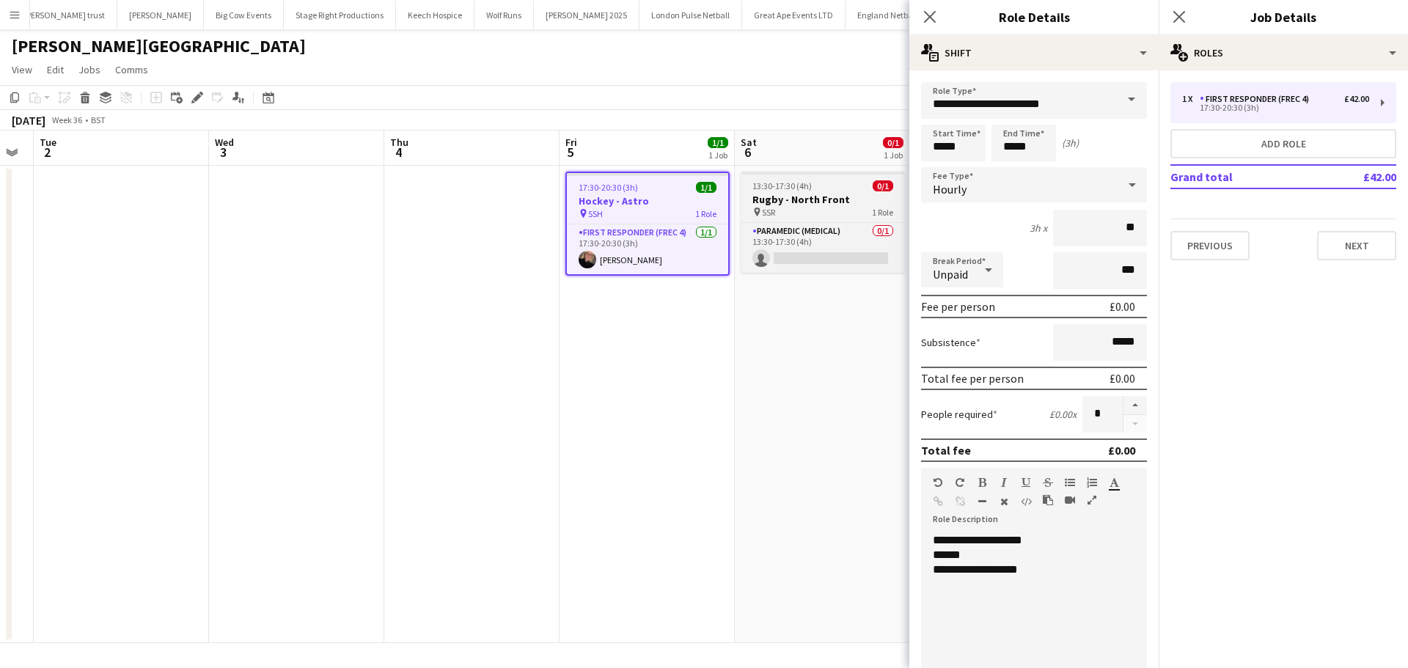
click at [817, 205] on h3 "Rugby - North Front" at bounding box center [822, 199] width 164 height 13
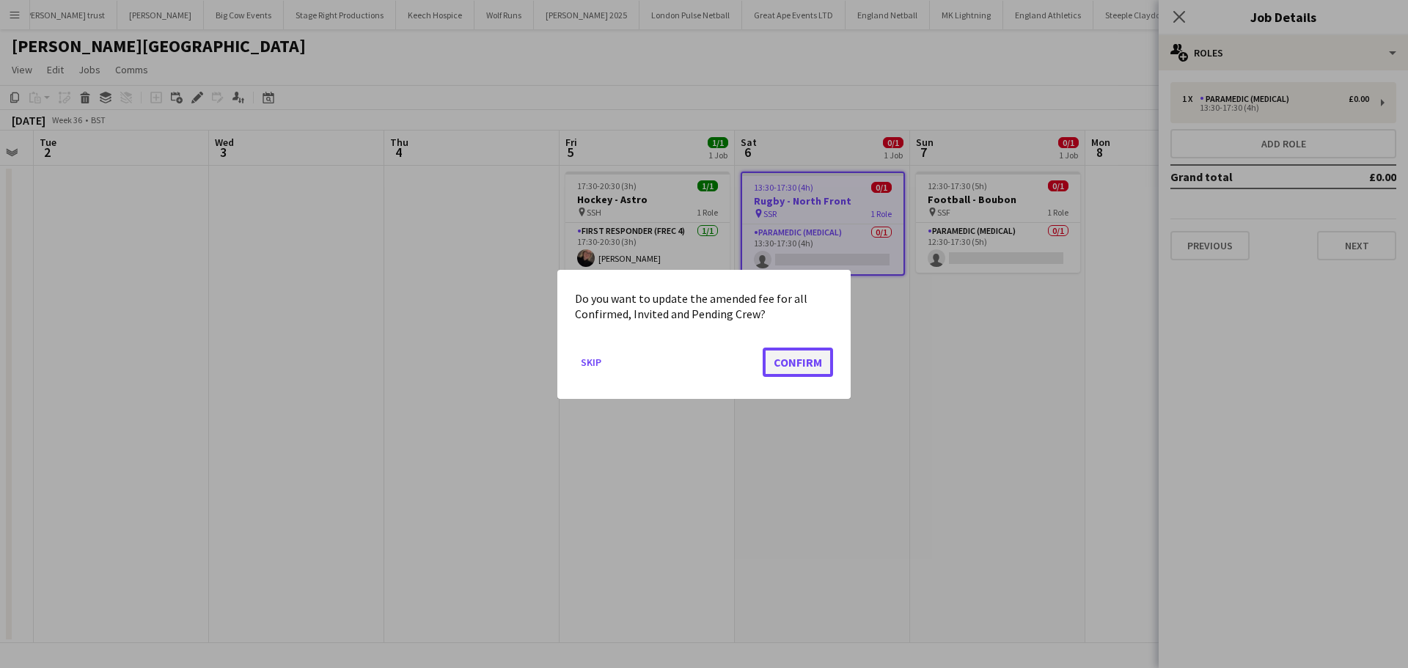
click at [798, 361] on button "Confirm" at bounding box center [797, 361] width 70 height 29
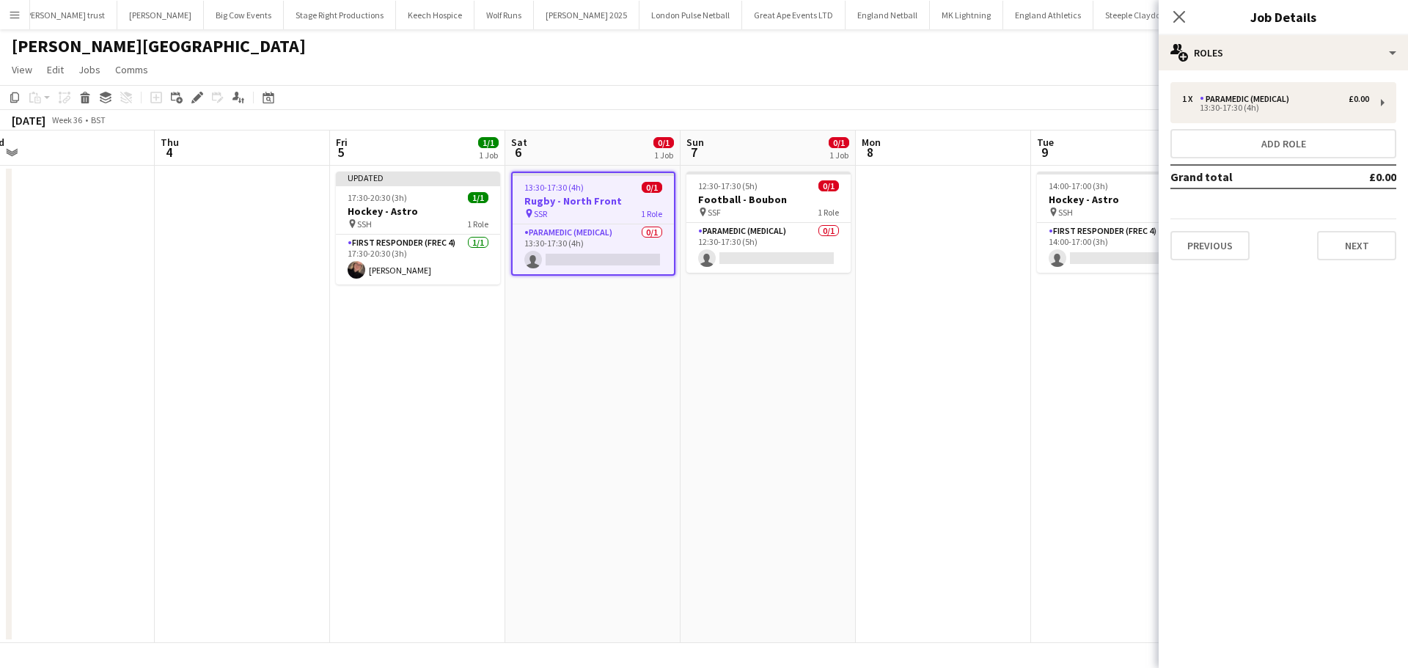
scroll to position [0, 745]
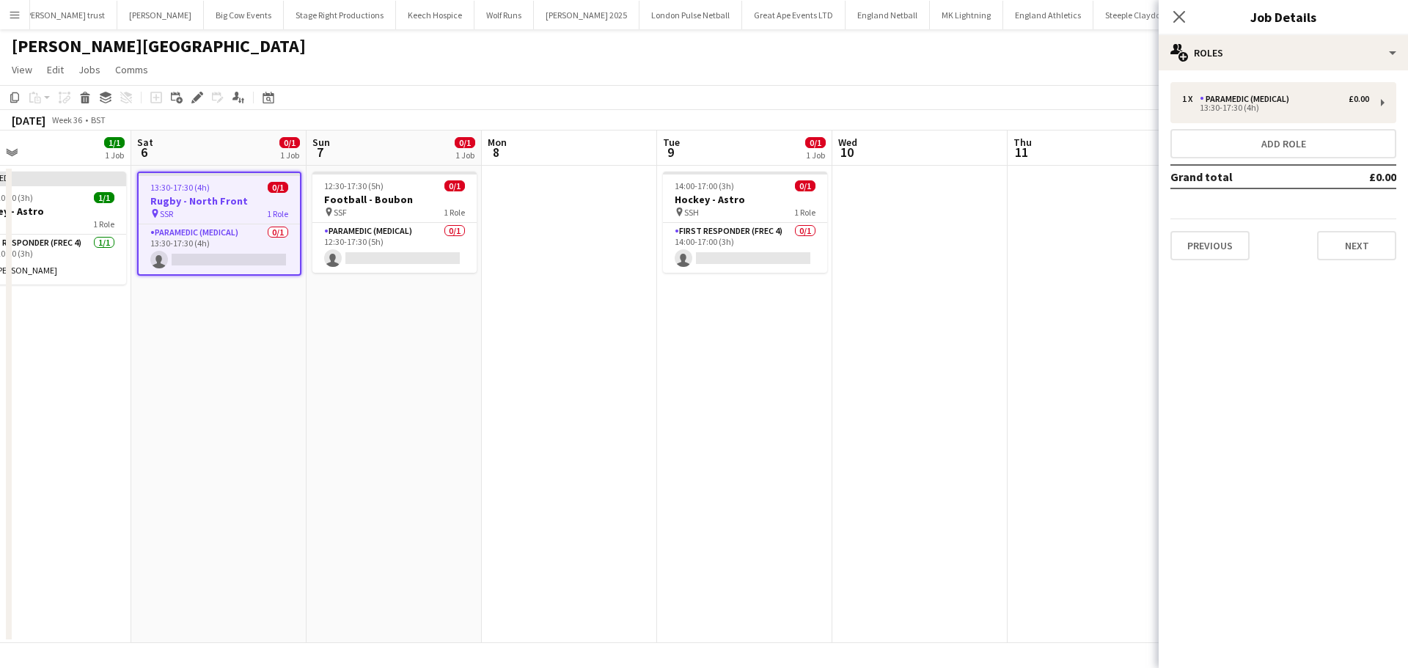
drag, startPoint x: 928, startPoint y: 314, endPoint x: 409, endPoint y: 337, distance: 519.6
click at [409, 337] on app-calendar-viewport "Mon 1 Tue 2 Wed 3 Thu 4 Fri 5 1/1 1 Job Sat 6 0/1 1 Job Sun 7 0/1 1 Job Mon 8 T…" at bounding box center [704, 386] width 1408 height 512
click at [748, 189] on div "14:00-17:00 (3h) 0/1" at bounding box center [745, 185] width 164 height 11
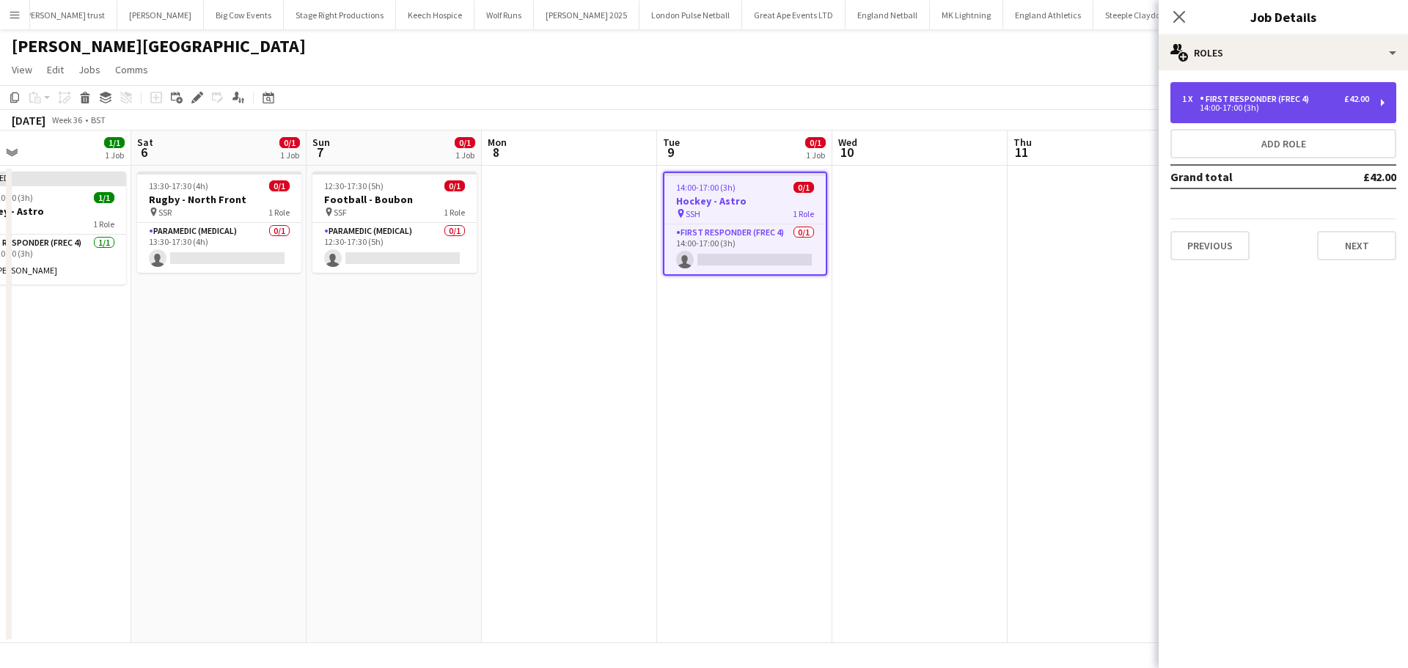
click at [1239, 115] on div "1 x First Responder (FREC 4) £42.00 14:00-17:00 (3h)" at bounding box center [1283, 102] width 226 height 41
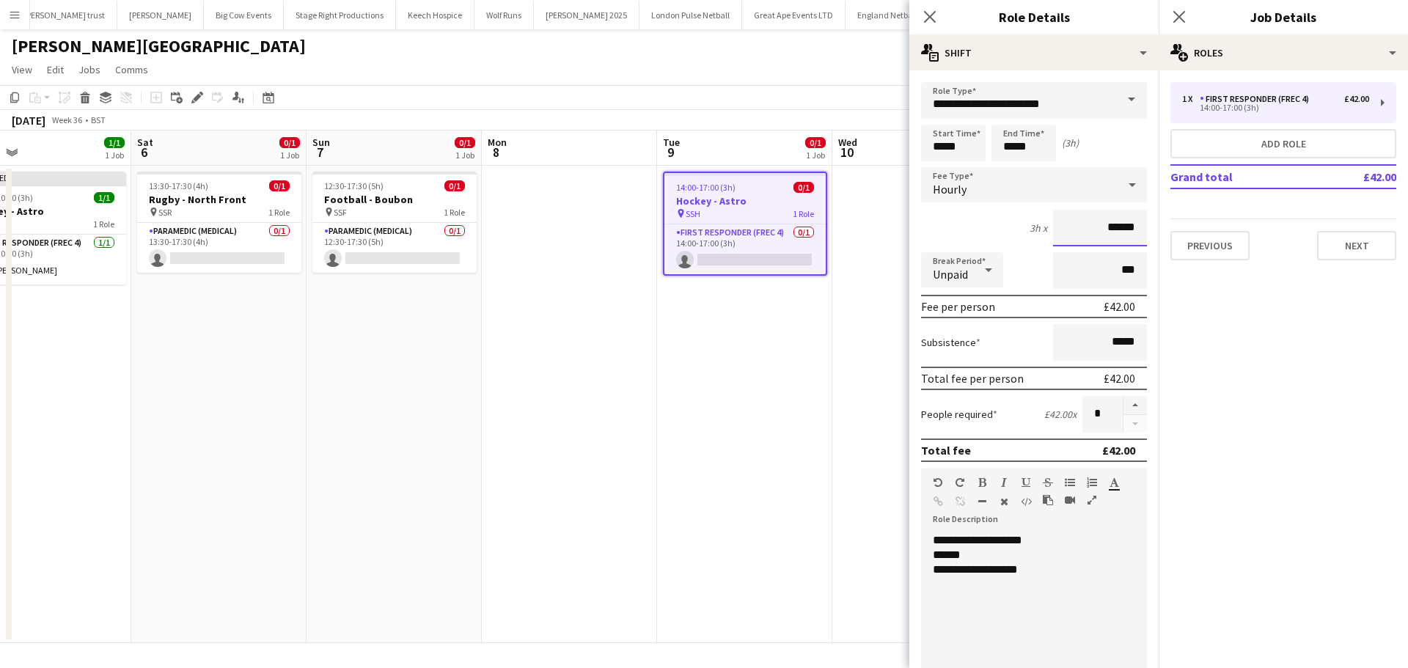
drag, startPoint x: 1122, startPoint y: 228, endPoint x: 1068, endPoint y: 229, distance: 53.5
click at [1069, 229] on input "******" at bounding box center [1100, 228] width 94 height 37
type input "**"
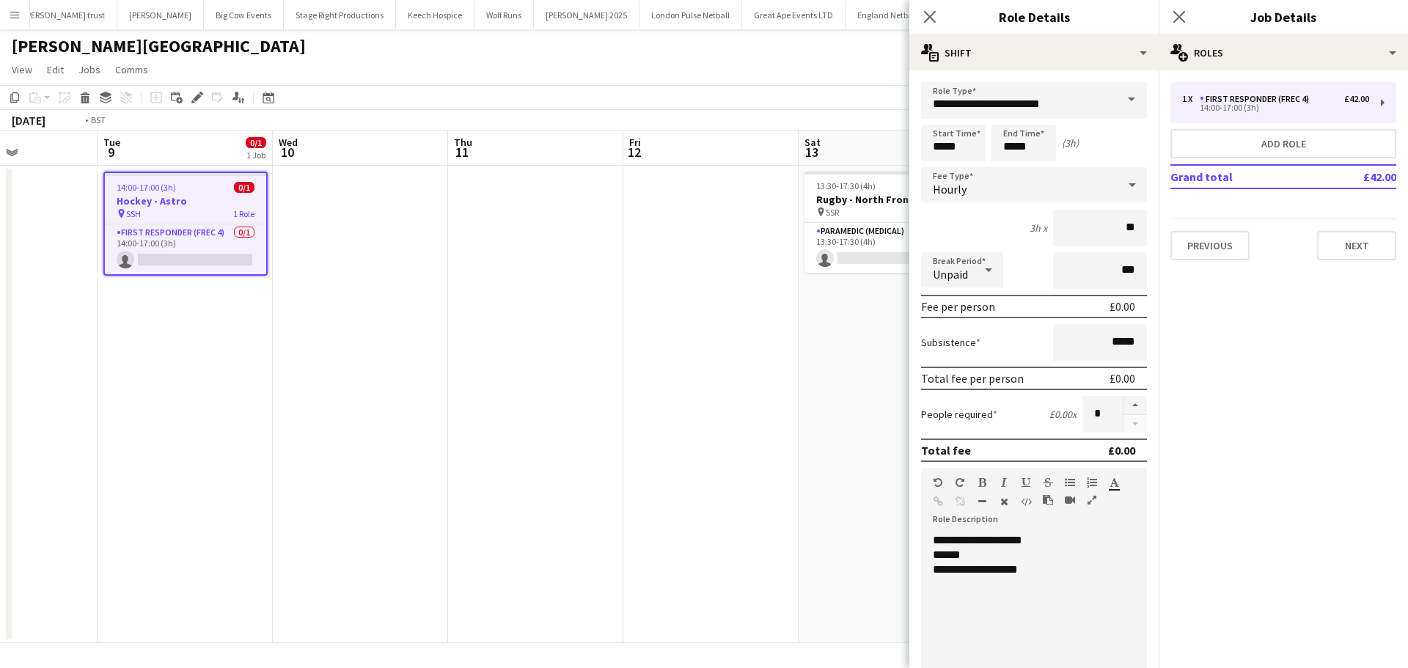
drag, startPoint x: 470, startPoint y: 321, endPoint x: 191, endPoint y: 331, distance: 278.7
click at [172, 336] on app-calendar-viewport "Fri 5 1/1 1 Job Sat 6 0/1 1 Job Sun 7 0/1 1 Job Mon 8 Tue 9 0/1 1 Job Wed 10 Th…" at bounding box center [704, 386] width 1408 height 512
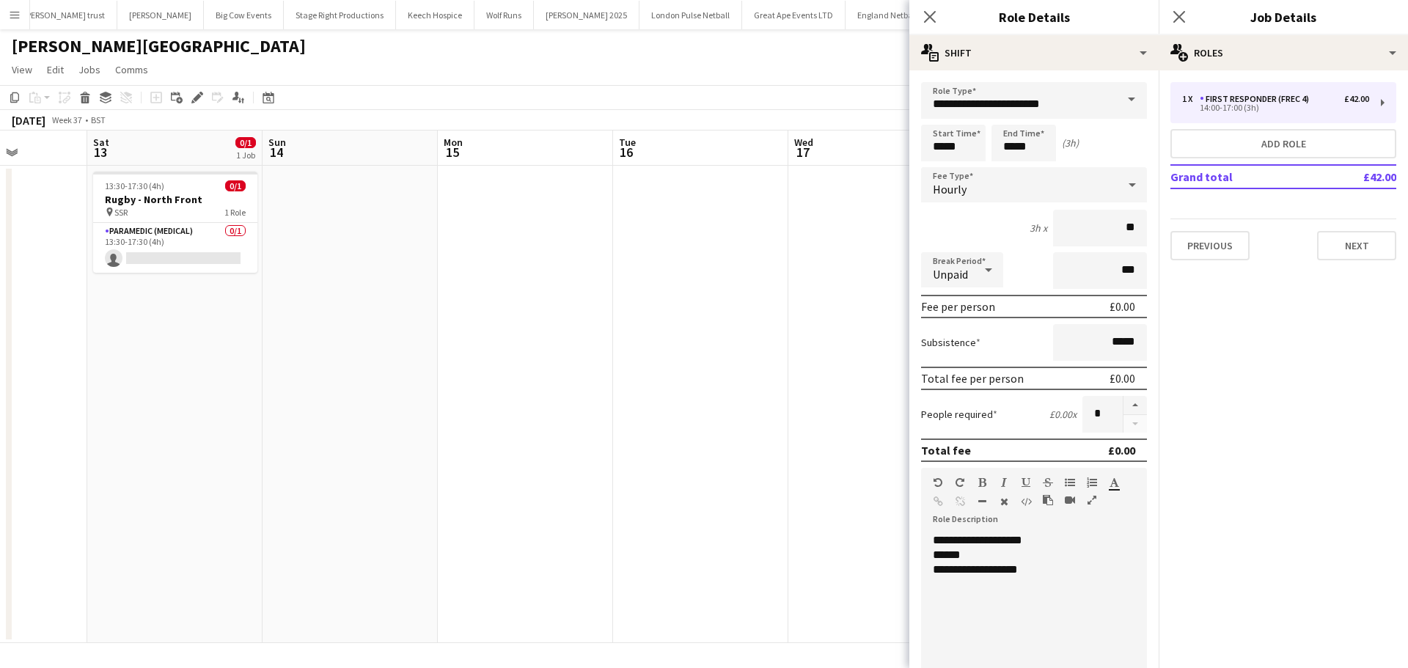
drag, startPoint x: 278, startPoint y: 323, endPoint x: 191, endPoint y: 313, distance: 87.8
click at [162, 323] on app-calendar-viewport "Tue 9 0/1 1 Job Wed 10 Thu 11 Fri 12 Sat 13 0/1 1 Job Sun 14 Mon 15 Tue 16 Wed …" at bounding box center [704, 386] width 1408 height 512
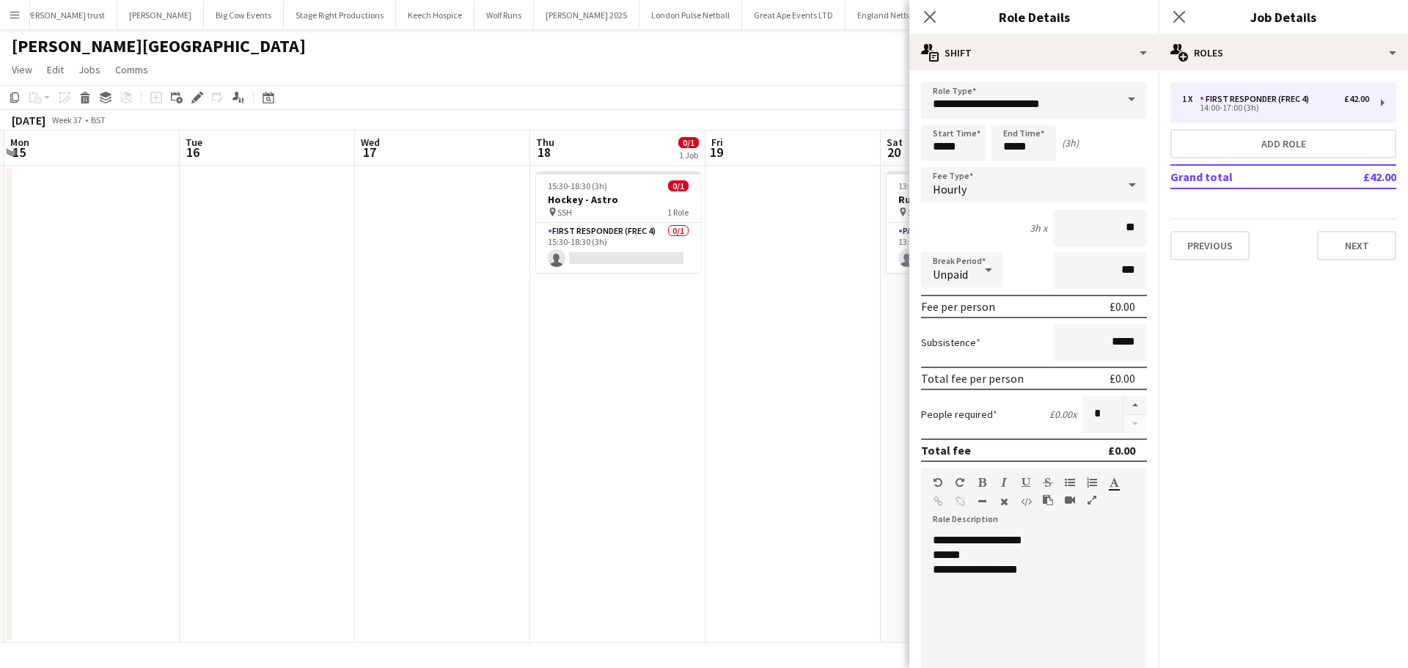
drag, startPoint x: 295, startPoint y: 306, endPoint x: 51, endPoint y: 306, distance: 244.1
click at [23, 306] on app-calendar-viewport "Thu 11 Fri 12 Sat 13 0/1 1 Job Sun 14 Mon 15 Tue 16 Wed 17 Thu 18 0/1 1 Job Fri…" at bounding box center [704, 386] width 1408 height 512
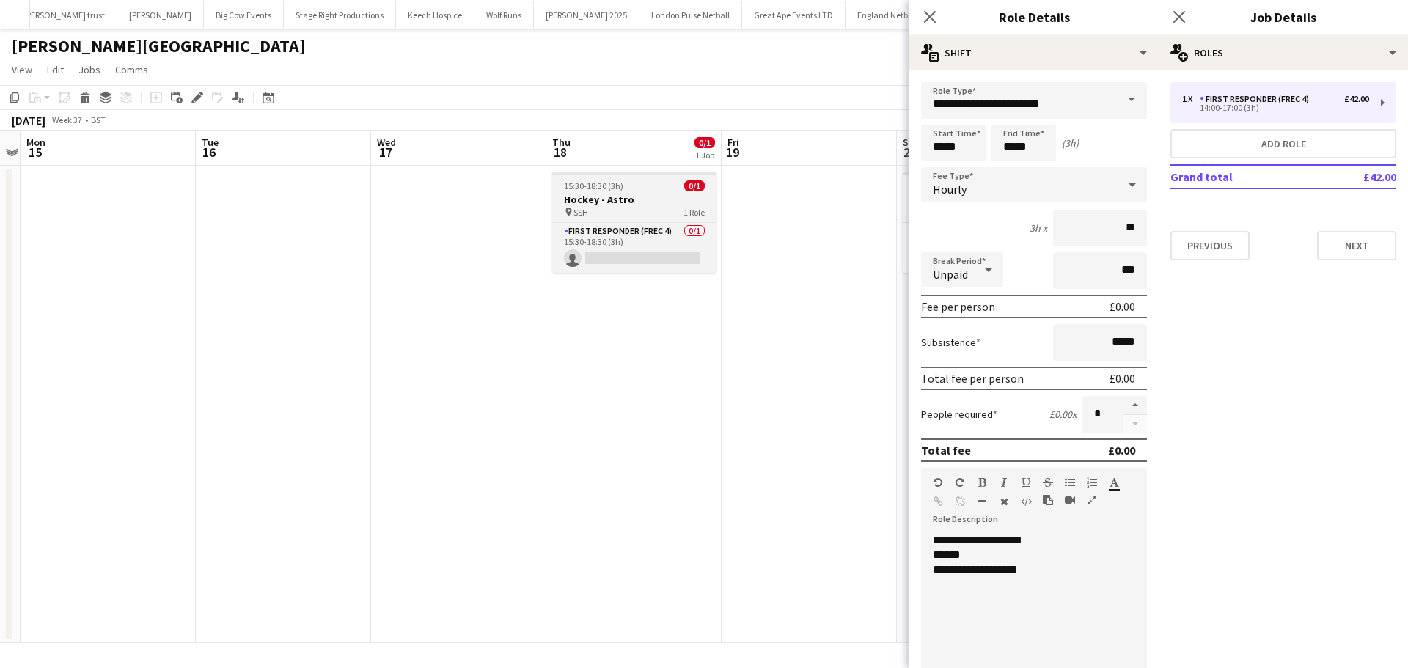
click at [627, 196] on h3 "Hockey - Astro" at bounding box center [634, 199] width 164 height 13
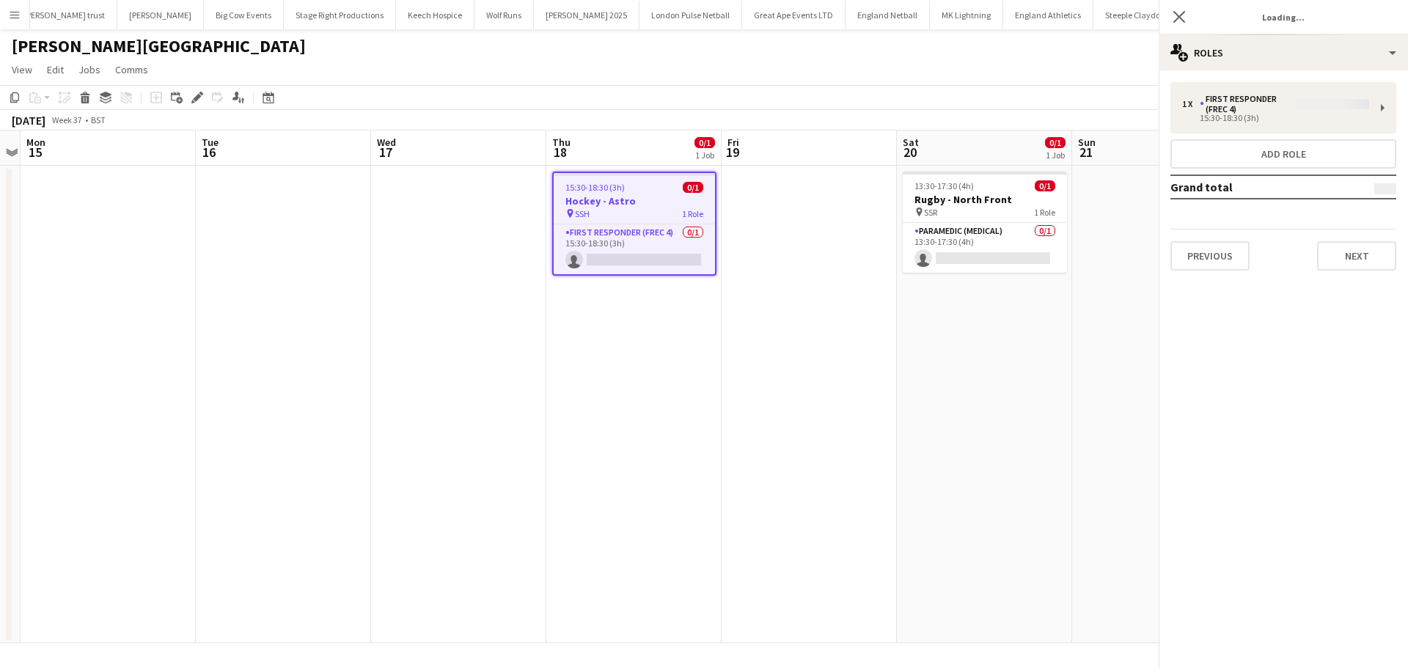
scroll to position [0, 678]
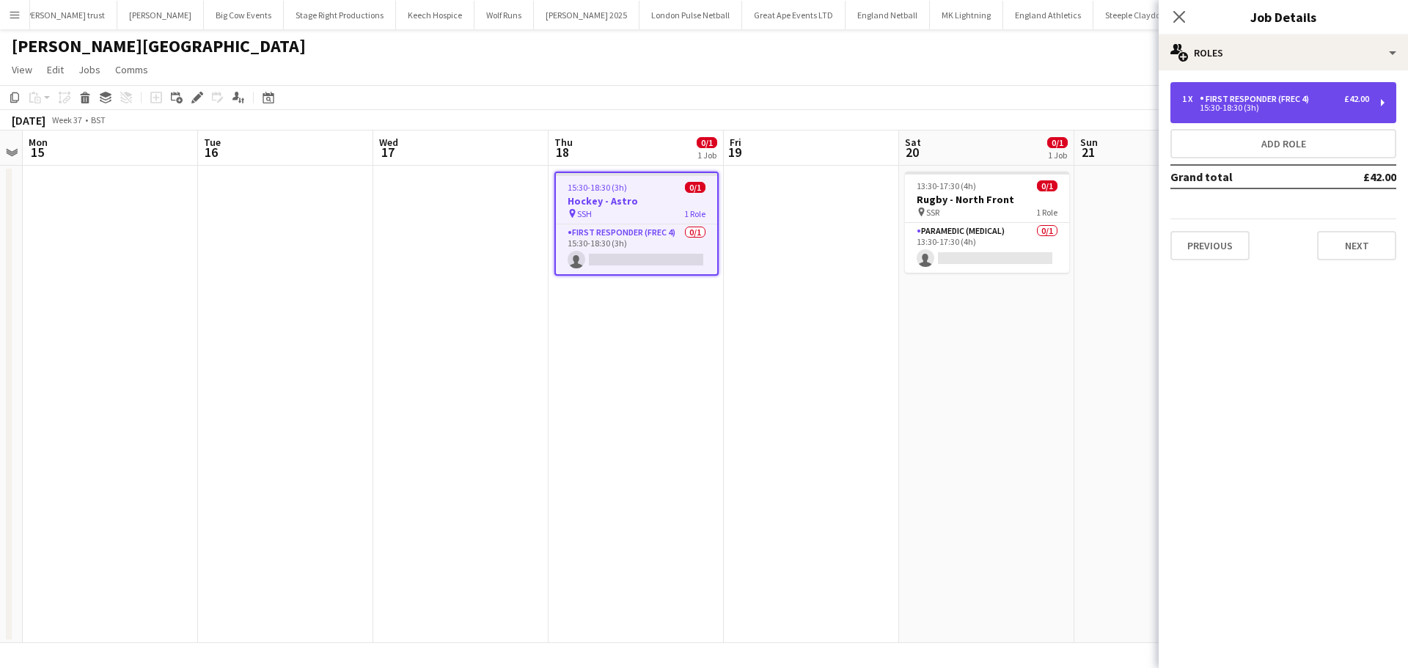
click at [1209, 99] on div "First Responder (FREC 4)" at bounding box center [1256, 99] width 115 height 10
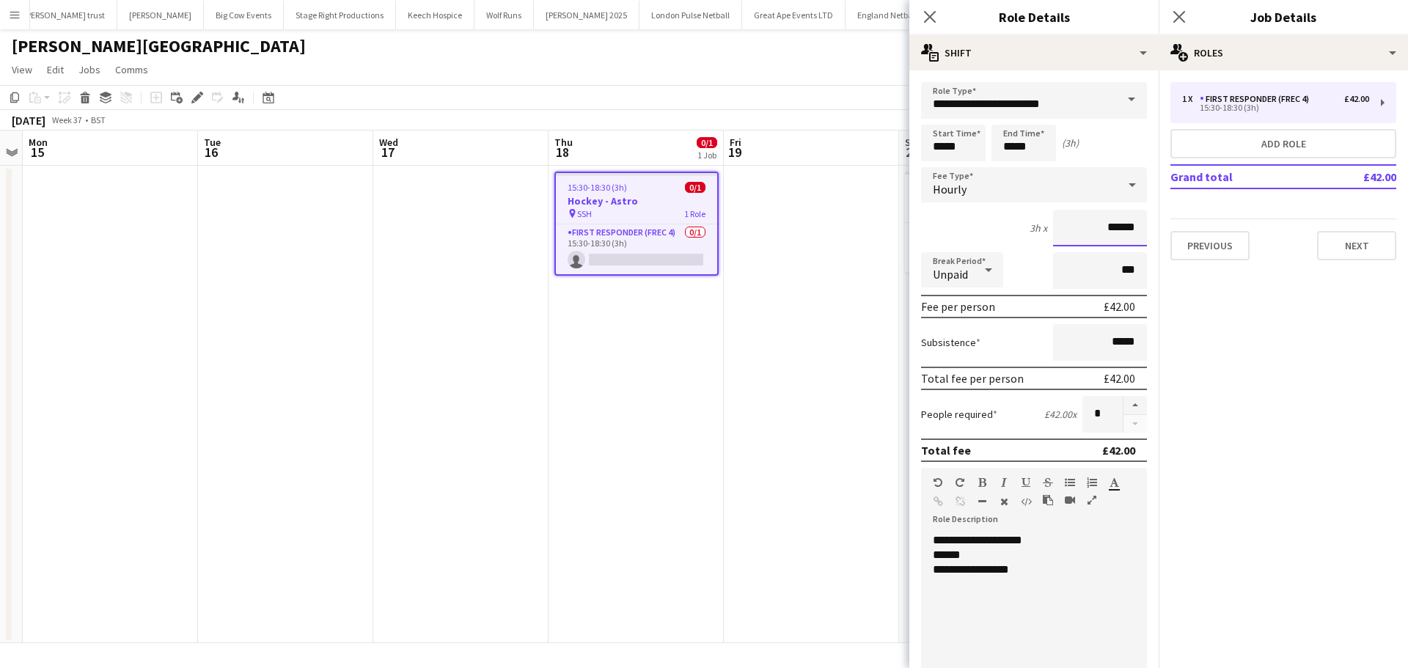
drag, startPoint x: 1131, startPoint y: 224, endPoint x: 1029, endPoint y: 229, distance: 102.0
click at [1040, 227] on div "3h x ******" at bounding box center [1034, 228] width 226 height 37
type input "**"
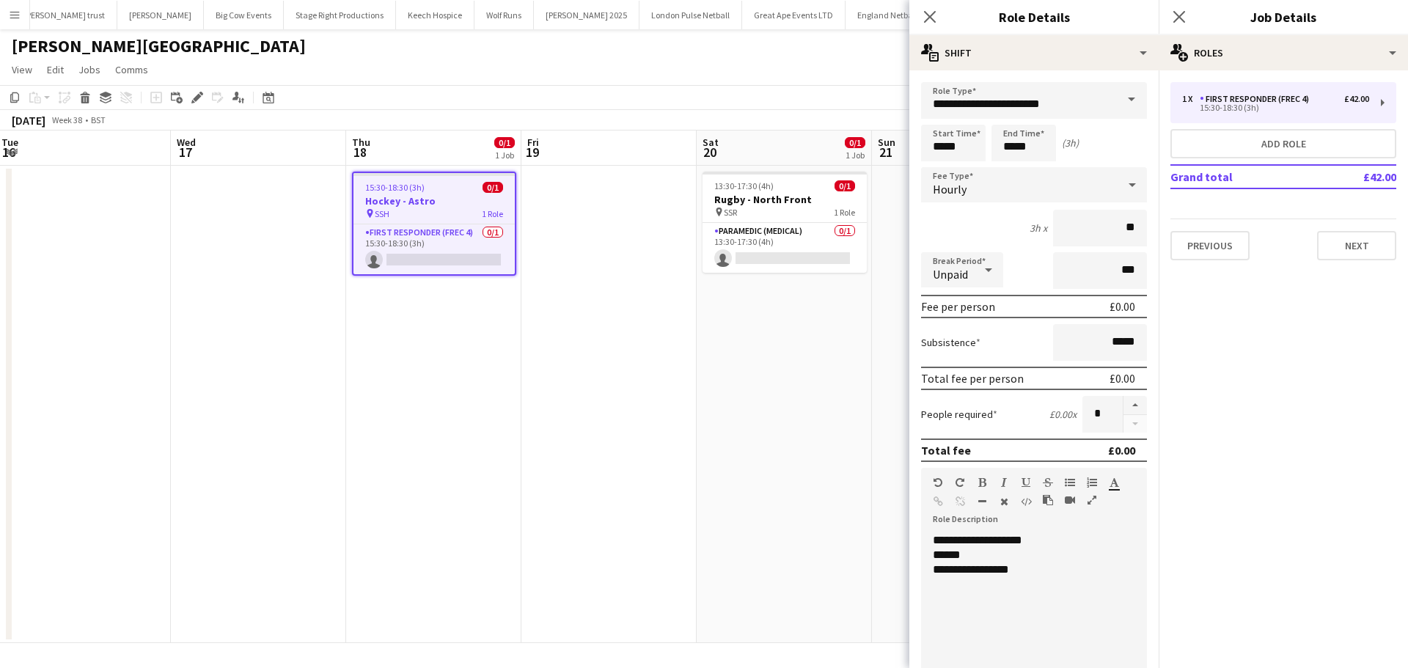
drag, startPoint x: 812, startPoint y: 291, endPoint x: 312, endPoint y: 293, distance: 500.0
click at [327, 293] on app-calendar-viewport "Sun 14 Mon 15 Tue 16 Wed 17 Thu 18 0/1 1 Job Fri 19 Sat 20 0/1 1 Job Sun 21 Mon…" at bounding box center [704, 386] width 1408 height 512
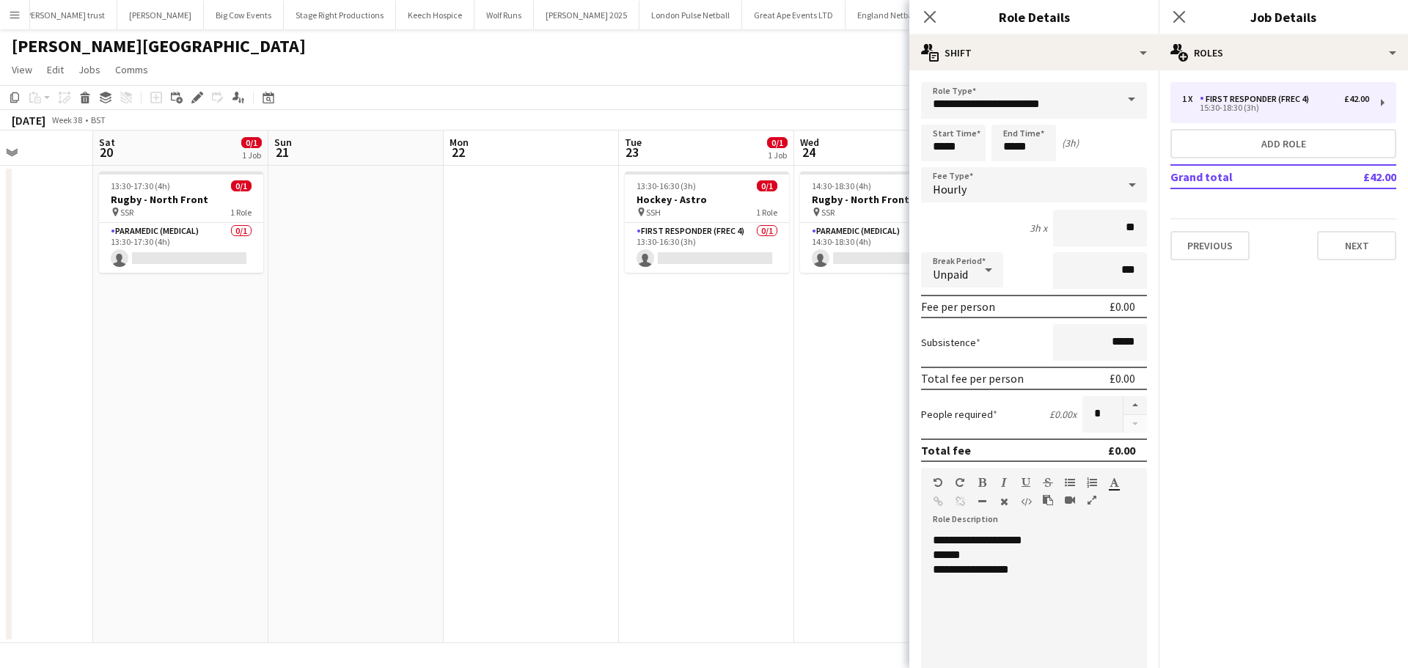
drag, startPoint x: 575, startPoint y: 297, endPoint x: 89, endPoint y: 315, distance: 487.1
click at [89, 315] on app-calendar-viewport "Tue 16 Wed 17 Thu 18 0/1 1 Job Fri 19 Sat 20 0/1 1 Job Sun 21 Mon 22 Tue 23 0/1…" at bounding box center [704, 386] width 1408 height 512
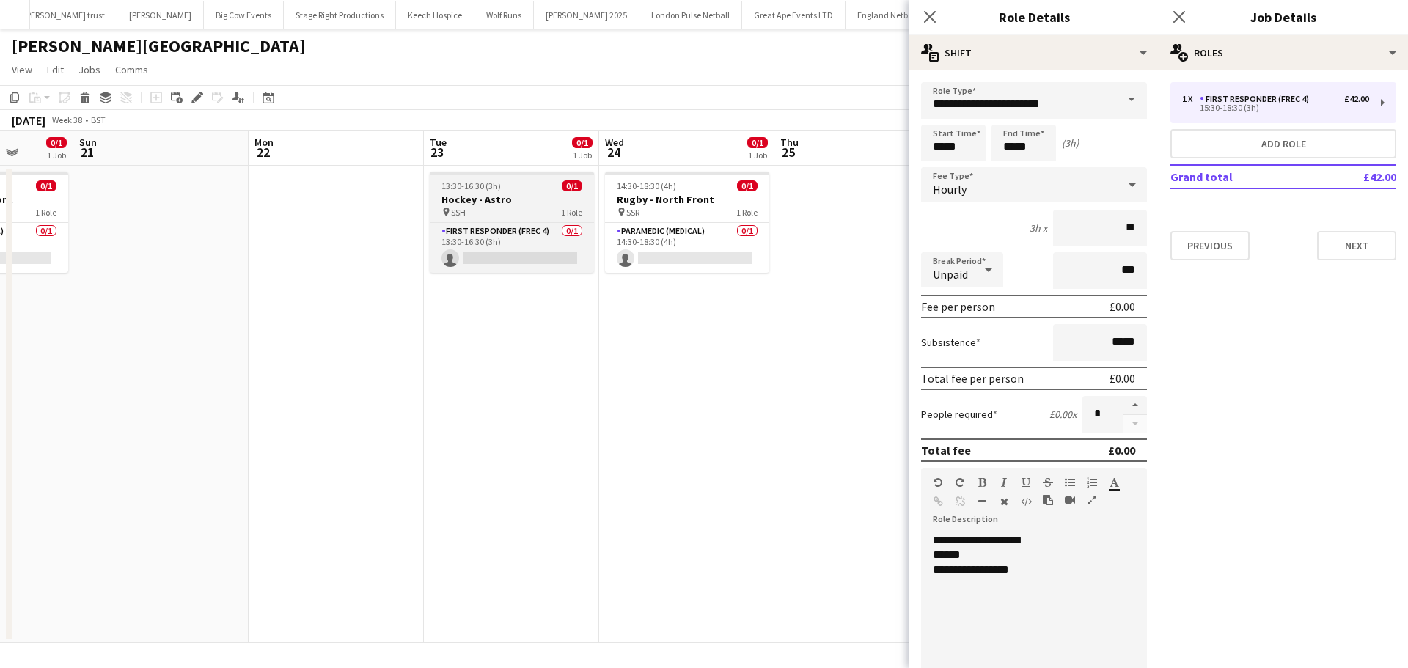
click at [500, 202] on h3 "Hockey - Astro" at bounding box center [512, 199] width 164 height 13
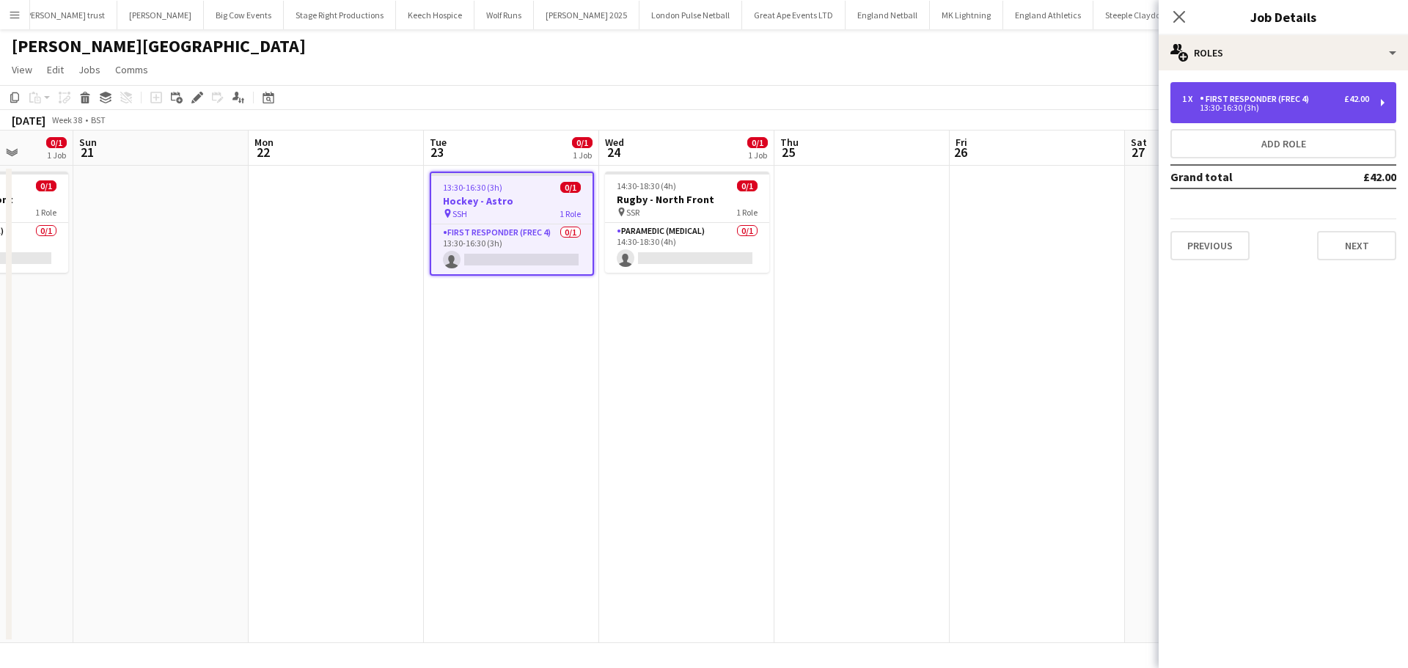
click at [1221, 116] on div "1 x First Responder (FREC 4) £42.00 13:30-16:30 (3h)" at bounding box center [1283, 102] width 226 height 41
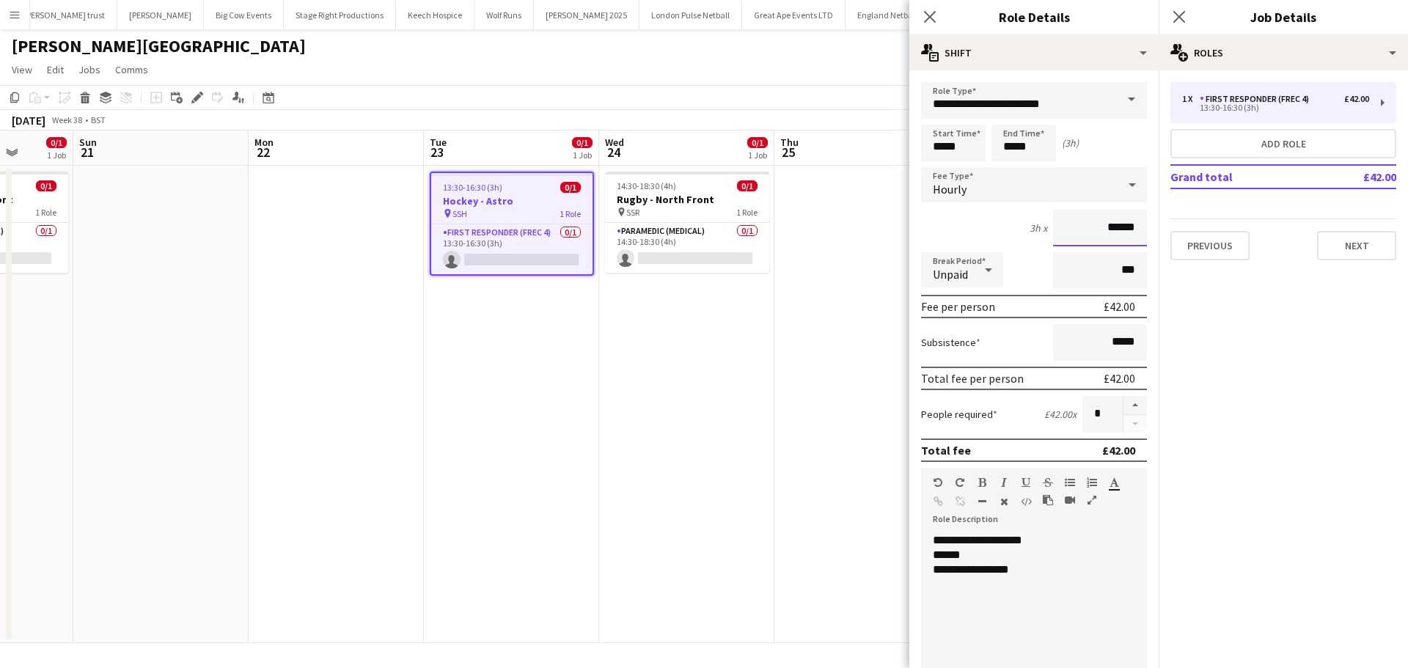
drag, startPoint x: 1128, startPoint y: 232, endPoint x: 963, endPoint y: 237, distance: 164.3
click at [975, 237] on div "3h x ******" at bounding box center [1034, 228] width 226 height 37
type input "**"
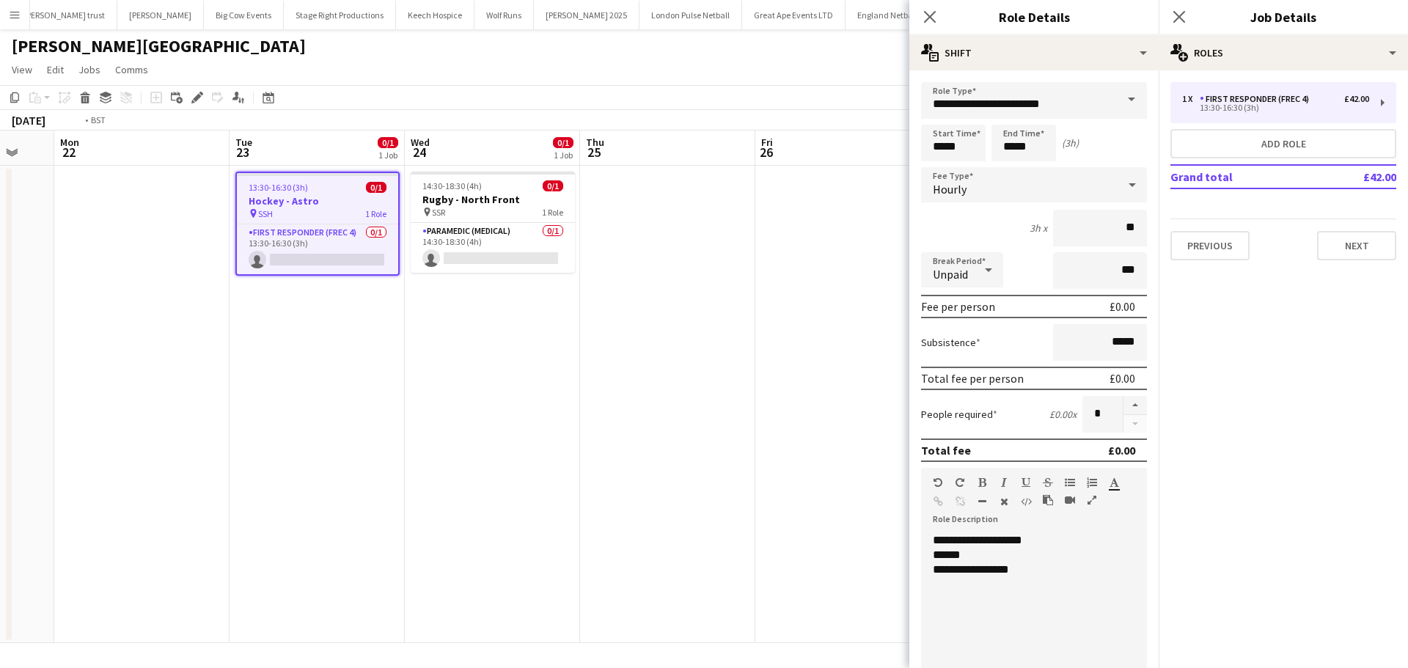
drag, startPoint x: 900, startPoint y: 339, endPoint x: 525, endPoint y: 350, distance: 374.8
click at [536, 351] on app-calendar-viewport "Thu 18 0/1 1 Job Fri 19 Sat 20 0/1 1 Job Sun 21 Mon 22 Tue 23 0/1 1 Job Wed 24 …" at bounding box center [704, 386] width 1408 height 512
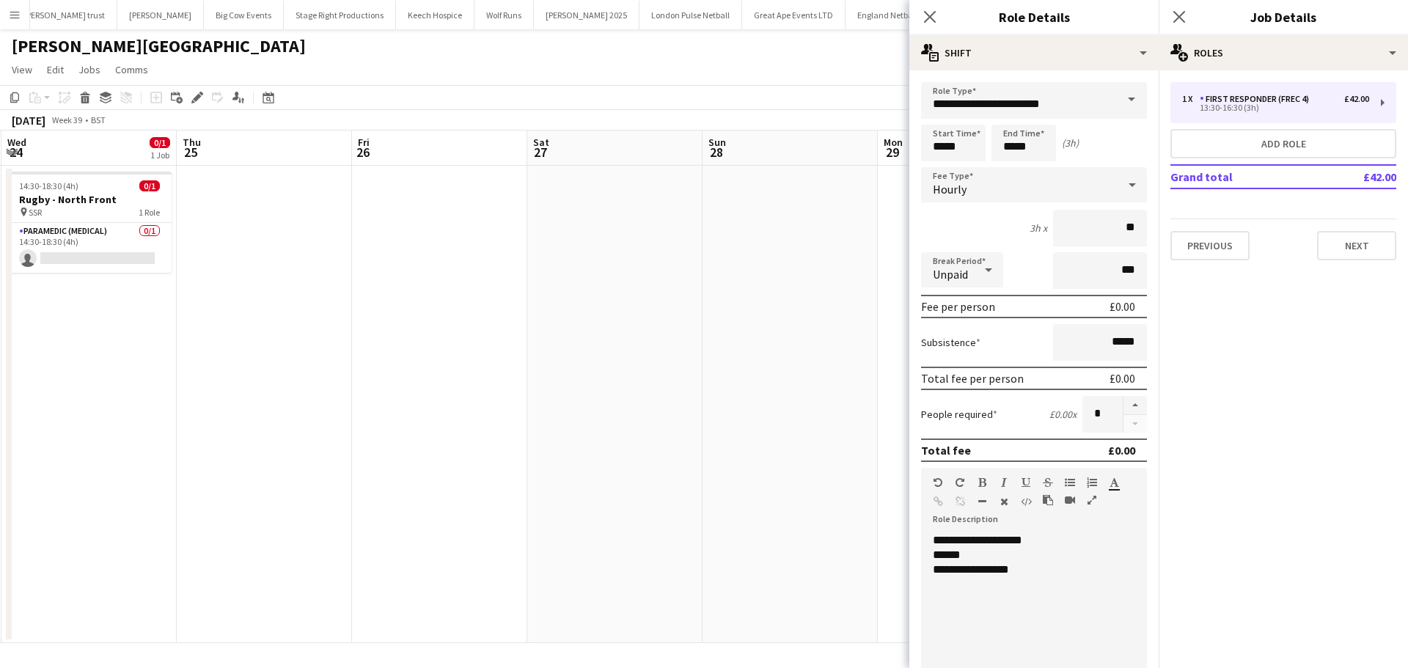
drag, startPoint x: 559, startPoint y: 333, endPoint x: 181, endPoint y: 338, distance: 377.6
click at [172, 340] on app-calendar-viewport "Sat 20 0/1 1 Job Sun 21 Mon 22 Tue 23 0/1 1 Job Wed 24 0/1 1 Job Thu 25 Fri 26 …" at bounding box center [704, 386] width 1408 height 512
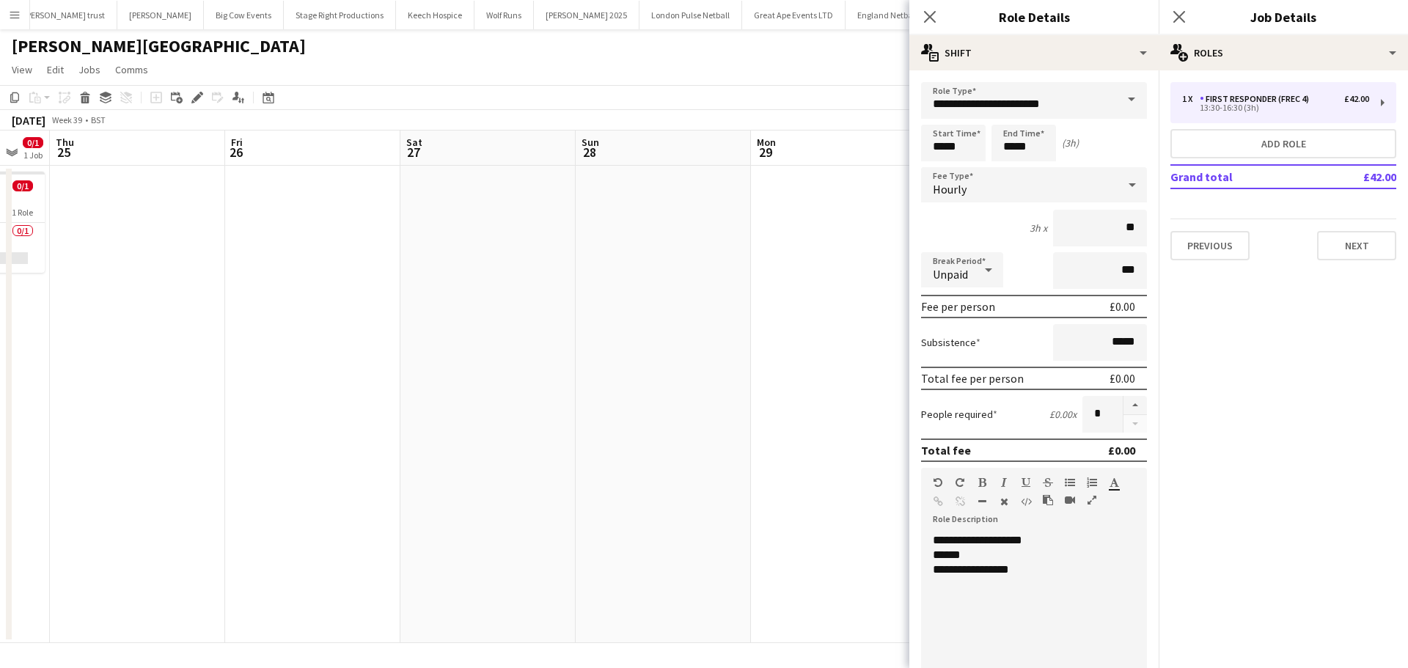
drag, startPoint x: 371, startPoint y: 330, endPoint x: 10, endPoint y: 354, distance: 361.5
click at [10, 354] on div "Mon 22 Tue 23 0/1 1 Job Wed 24 0/1 1 Job Thu 25 Fri 26 Sat 27 Sun 28 Mon 29 Tue…" at bounding box center [704, 386] width 1408 height 512
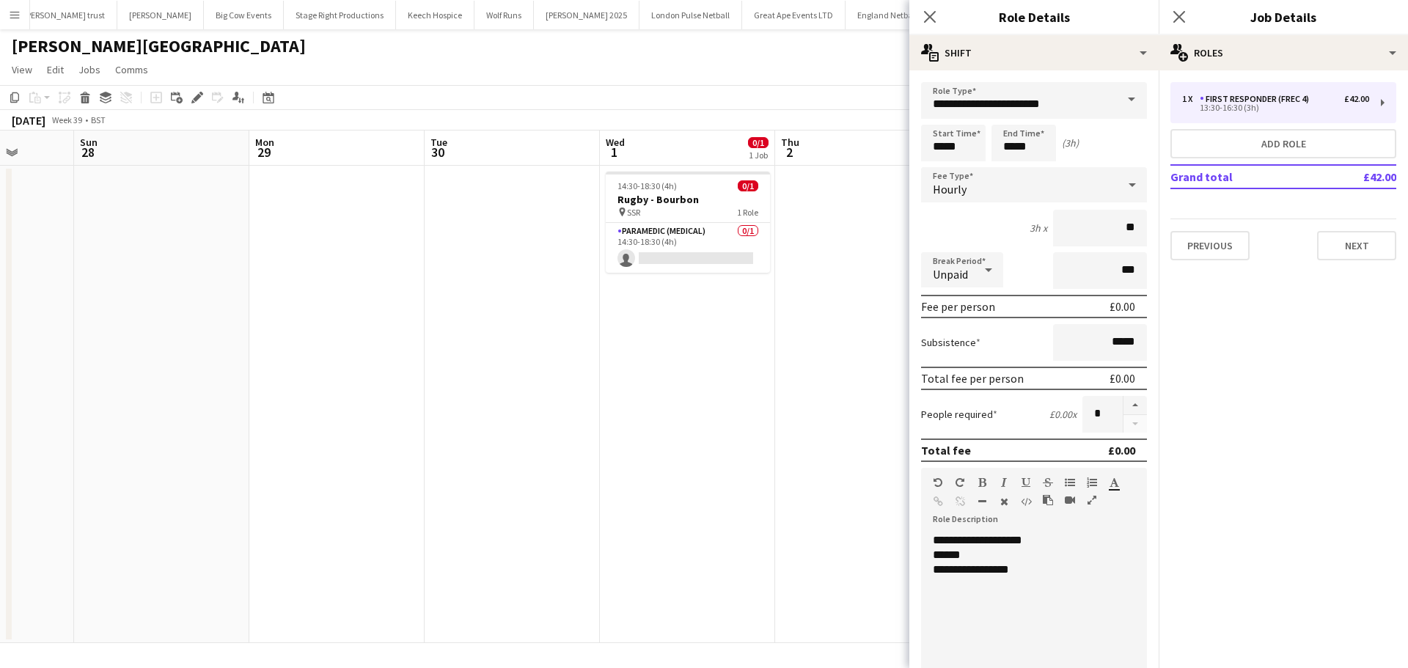
drag, startPoint x: 559, startPoint y: 343, endPoint x: 351, endPoint y: 342, distance: 207.5
click at [365, 343] on app-calendar-viewport "Wed 24 0/1 1 Job Thu 25 Fri 26 Sat 27 Sun 28 Mon 29 Tue 30 Wed 1 0/1 1 Job Thu …" at bounding box center [704, 386] width 1408 height 512
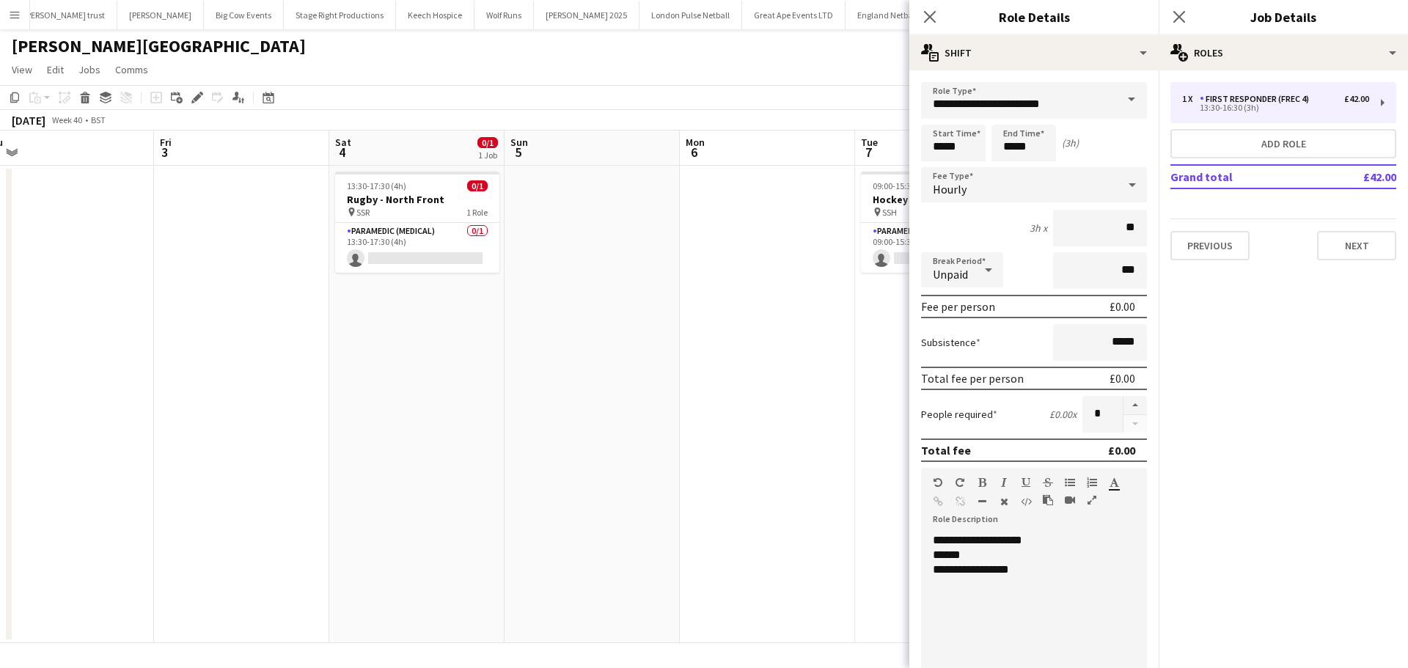
drag, startPoint x: 328, startPoint y: 351, endPoint x: 144, endPoint y: 356, distance: 184.8
click at [136, 356] on app-calendar-viewport "Sun 28 Mon 29 Tue 30 Wed 1 0/1 1 Job Thu 2 Fri 3 Sat 4 0/1 1 Job Sun 5 Mon 6 Tu…" at bounding box center [704, 386] width 1408 height 512
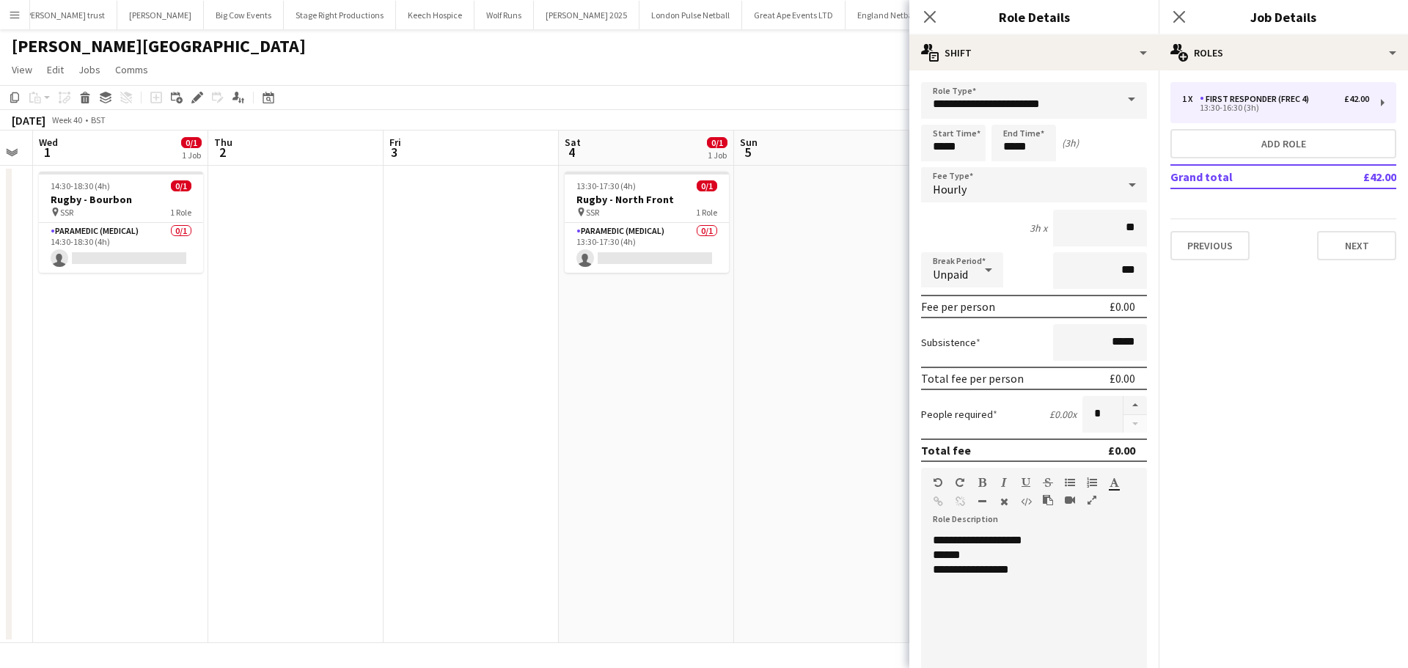
drag, startPoint x: 592, startPoint y: 350, endPoint x: 123, endPoint y: 383, distance: 470.3
click at [125, 383] on app-calendar-viewport "Sun 28 Mon 29 Tue 30 Wed 1 0/1 1 Job Thu 2 Fri 3 Sat 4 0/1 1 Job Sun 5 Mon 6 Tu…" at bounding box center [704, 386] width 1408 height 512
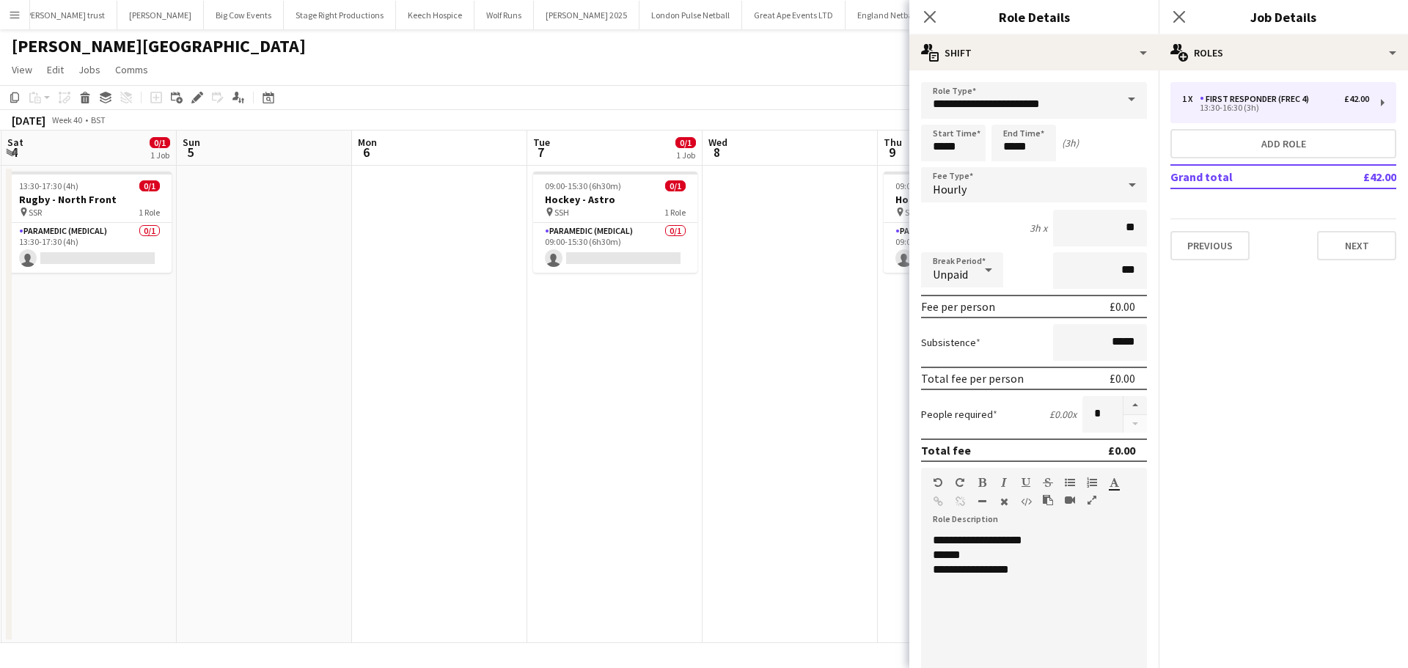
drag, startPoint x: 570, startPoint y: 371, endPoint x: 342, endPoint y: 371, distance: 228.7
click at [361, 371] on app-calendar-viewport "Tue 30 Wed 1 0/1 1 Job Thu 2 Fri 3 Sat 4 0/1 1 Job Sun 5 Mon 6 Tue 7 0/1 1 Job …" at bounding box center [704, 386] width 1408 height 512
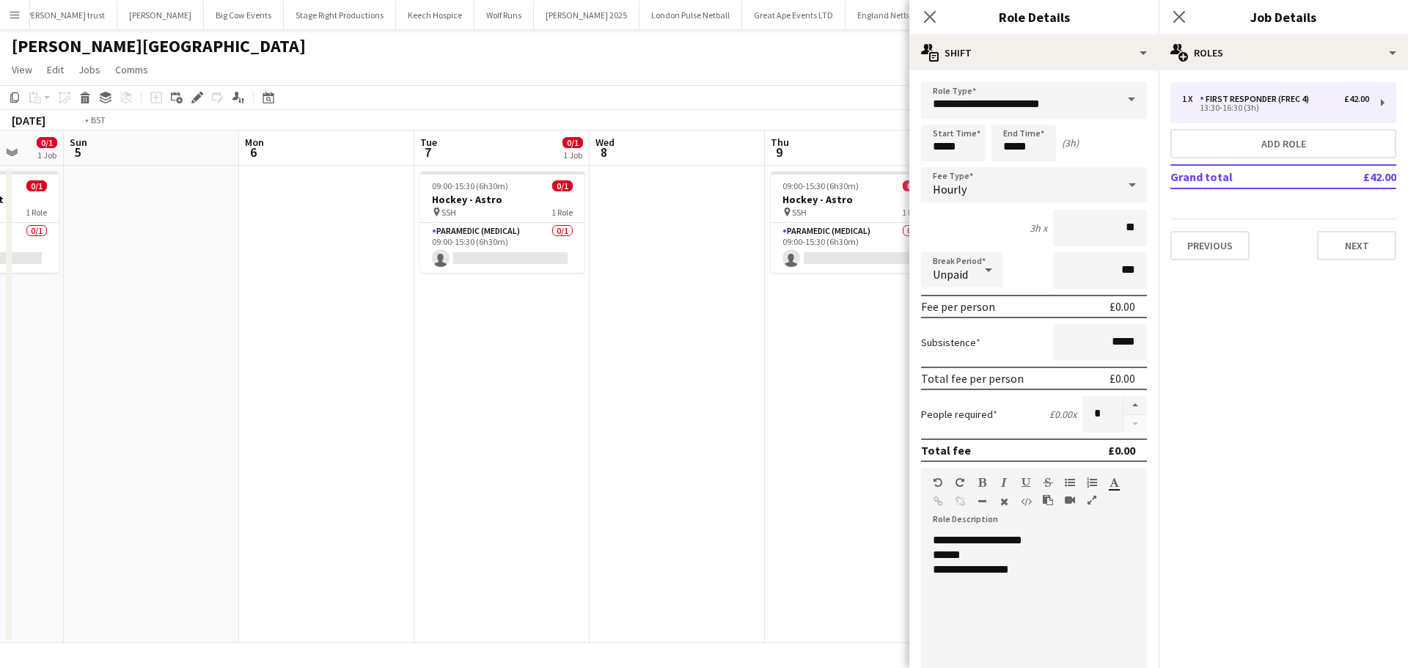
drag, startPoint x: 177, startPoint y: 377, endPoint x: 144, endPoint y: 378, distance: 33.0
click at [147, 378] on app-calendar-viewport "Thu 2 Fri 3 Sat 4 0/1 1 Job Sun 5 Mon 6 Tue 7 0/1 1 Job Wed 8 Thu 9 0/1 1 Job F…" at bounding box center [704, 386] width 1408 height 512
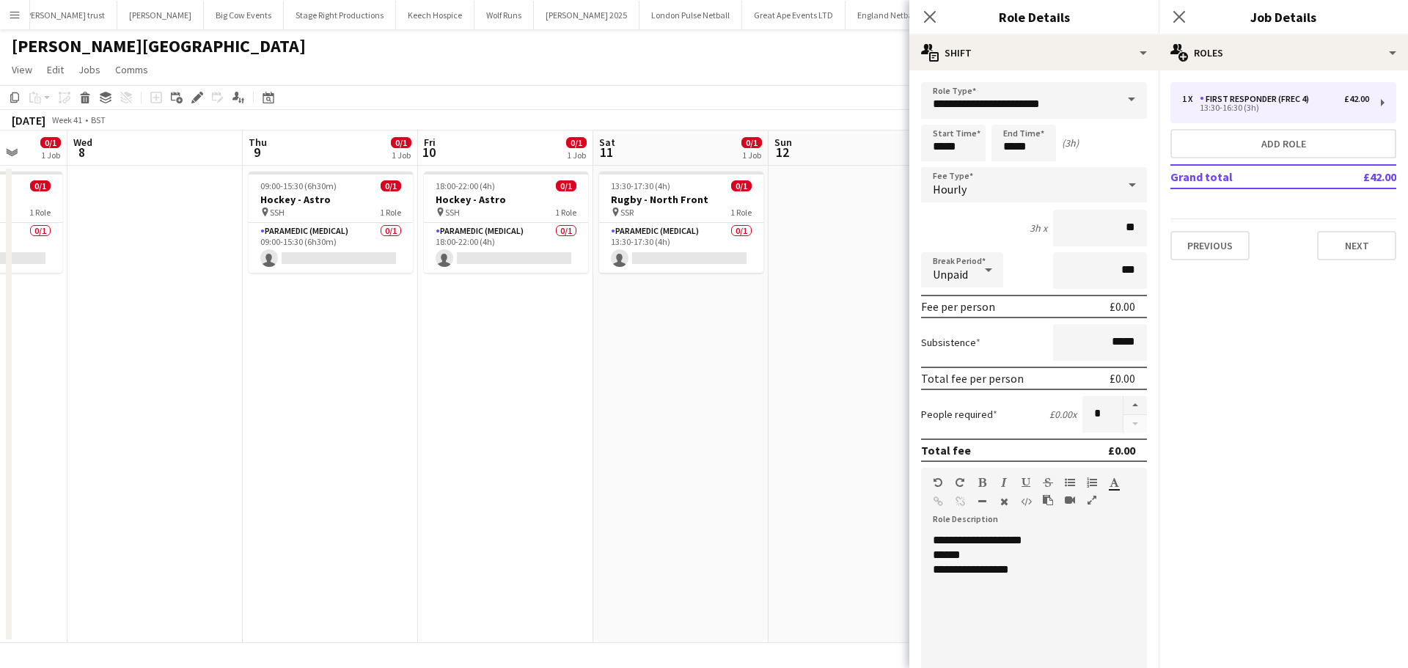
drag, startPoint x: 455, startPoint y: 360, endPoint x: 353, endPoint y: 360, distance: 101.2
click at [365, 360] on app-calendar-viewport "Sat 4 0/1 1 Job Sun 5 Mon 6 Tue 7 0/1 1 Job Wed 8 Thu 9 0/1 1 Job Fri 10 0/1 1 …" at bounding box center [704, 386] width 1408 height 512
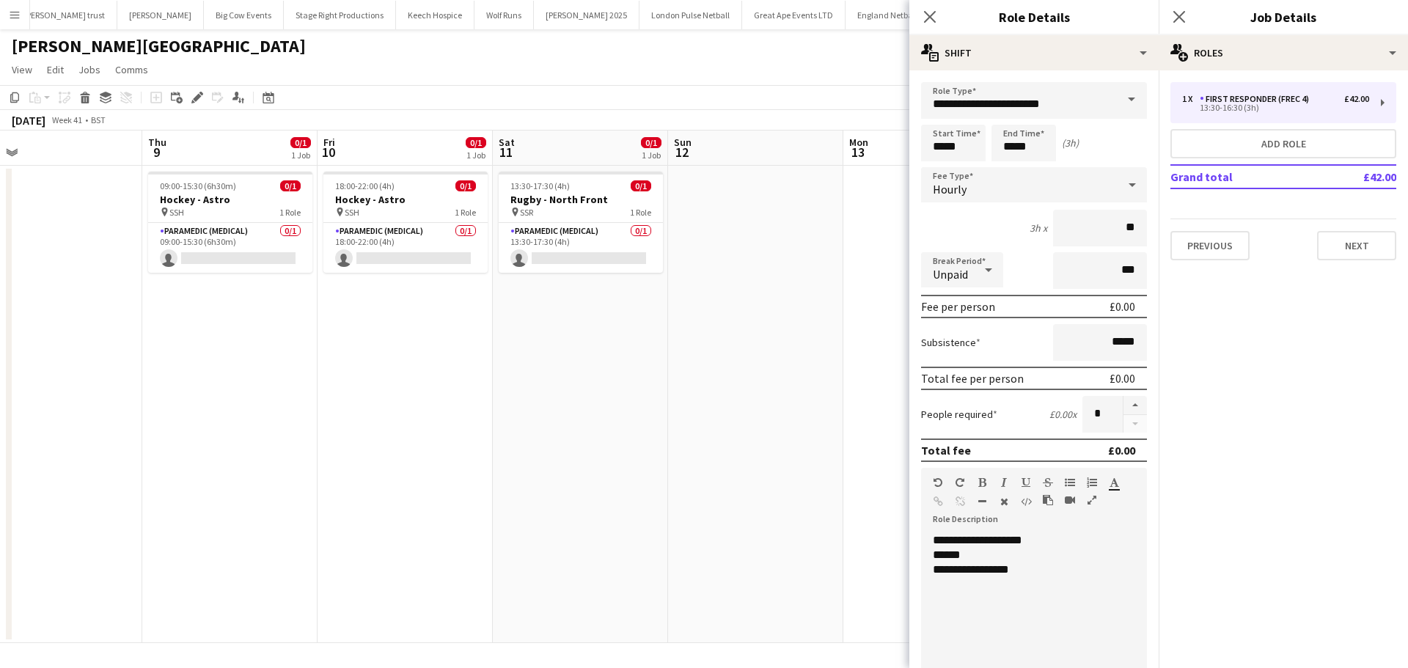
drag, startPoint x: 384, startPoint y: 372, endPoint x: 129, endPoint y: 372, distance: 255.1
click at [130, 372] on app-calendar-viewport "Sat 4 0/1 1 Job Sun 5 Mon 6 Tue 7 0/1 1 Job Wed 8 Thu 9 0/1 1 Job Fri 10 0/1 1 …" at bounding box center [704, 386] width 1408 height 512
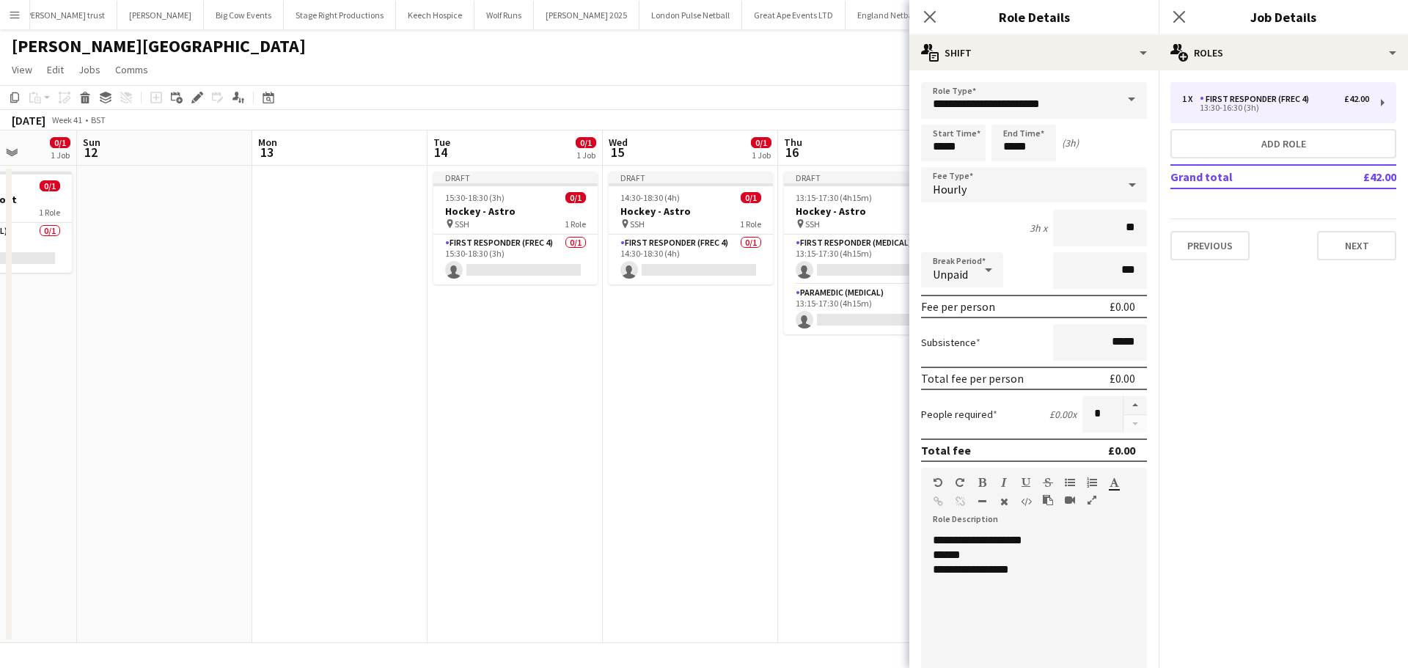
drag, startPoint x: 526, startPoint y: 375, endPoint x: 407, endPoint y: 380, distance: 118.8
click at [408, 380] on app-calendar-viewport "Wed 8 Thu 9 0/1 1 Job Fri 10 0/1 1 Job Sat 11 0/1 1 Job Sun 12 Mon 13 Tue 14 0/…" at bounding box center [704, 386] width 1408 height 512
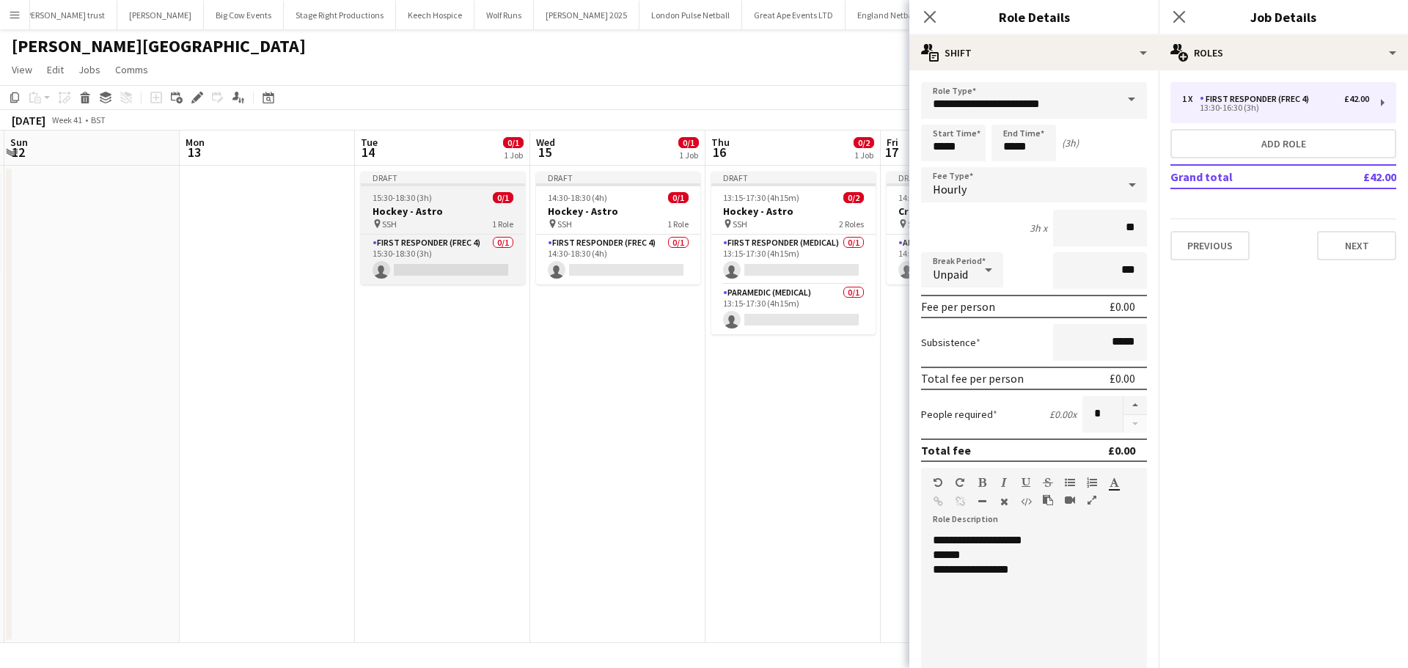
click at [455, 207] on h3 "Hockey - Astro" at bounding box center [443, 211] width 164 height 13
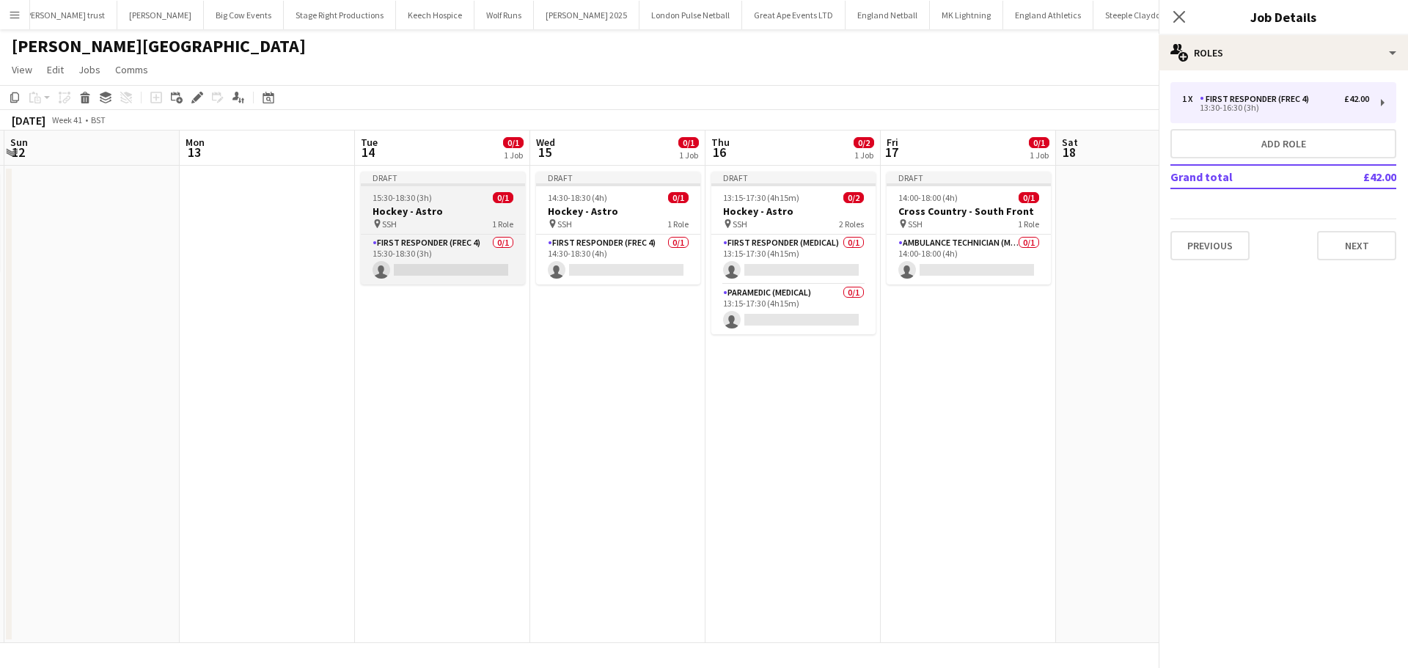
scroll to position [0, 694]
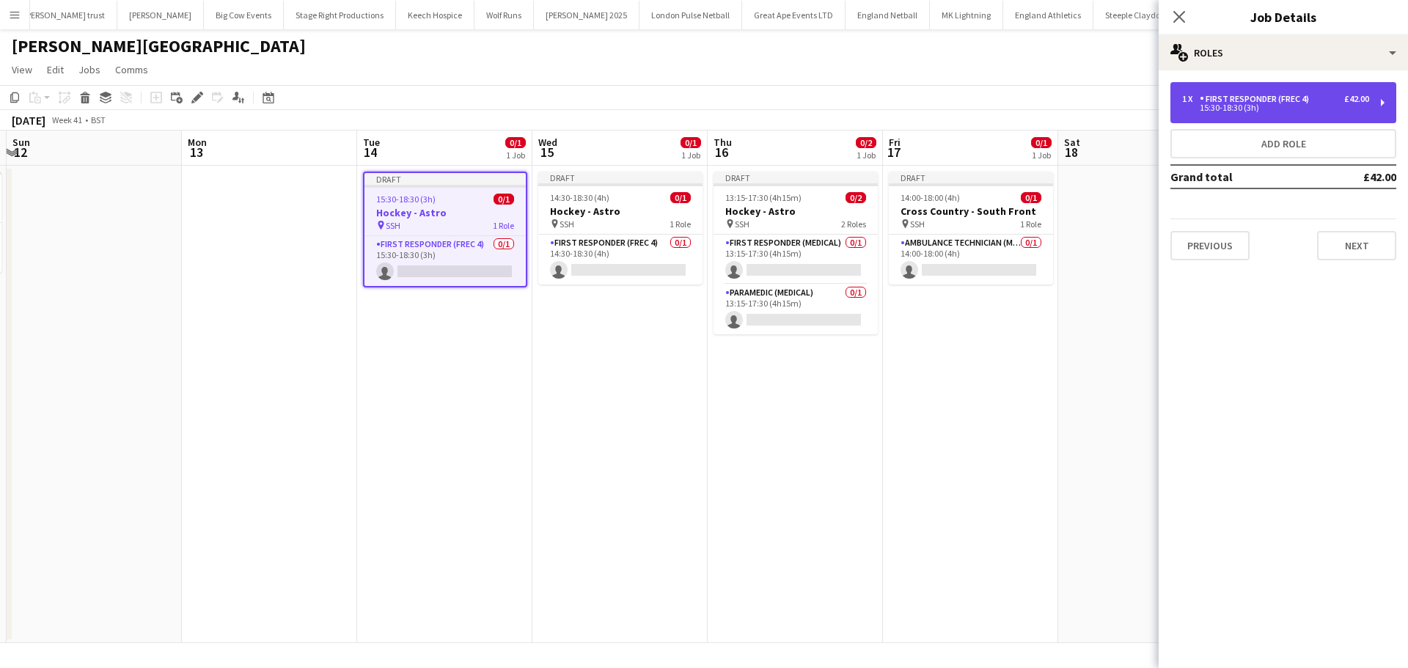
drag, startPoint x: 1304, startPoint y: 115, endPoint x: 1305, endPoint y: 134, distance: 19.1
click at [1304, 114] on div "1 x First Responder (FREC 4) £42.00 15:30-18:30 (3h)" at bounding box center [1283, 102] width 226 height 41
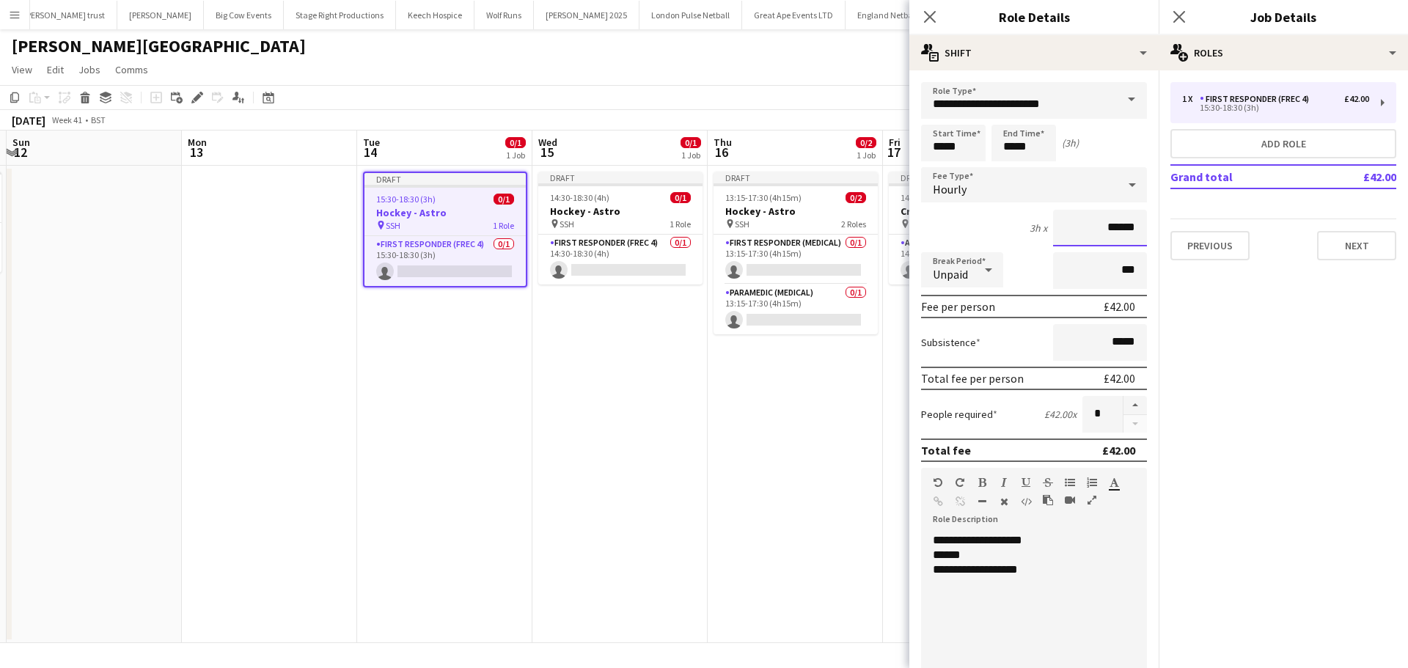
drag, startPoint x: 1128, startPoint y: 229, endPoint x: 1031, endPoint y: 230, distance: 96.8
click at [1034, 229] on div "3h x ******" at bounding box center [1034, 228] width 226 height 37
type input "**"
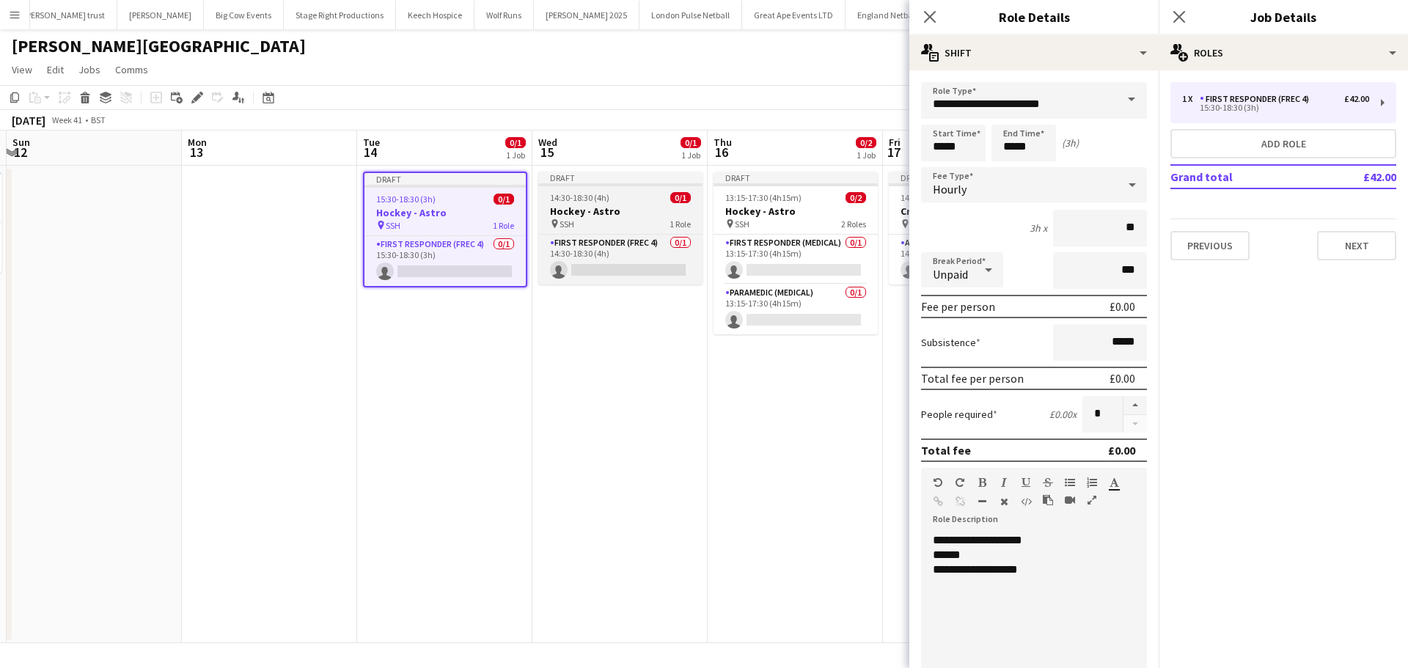
click at [607, 211] on h3 "Hockey - Astro" at bounding box center [620, 211] width 164 height 13
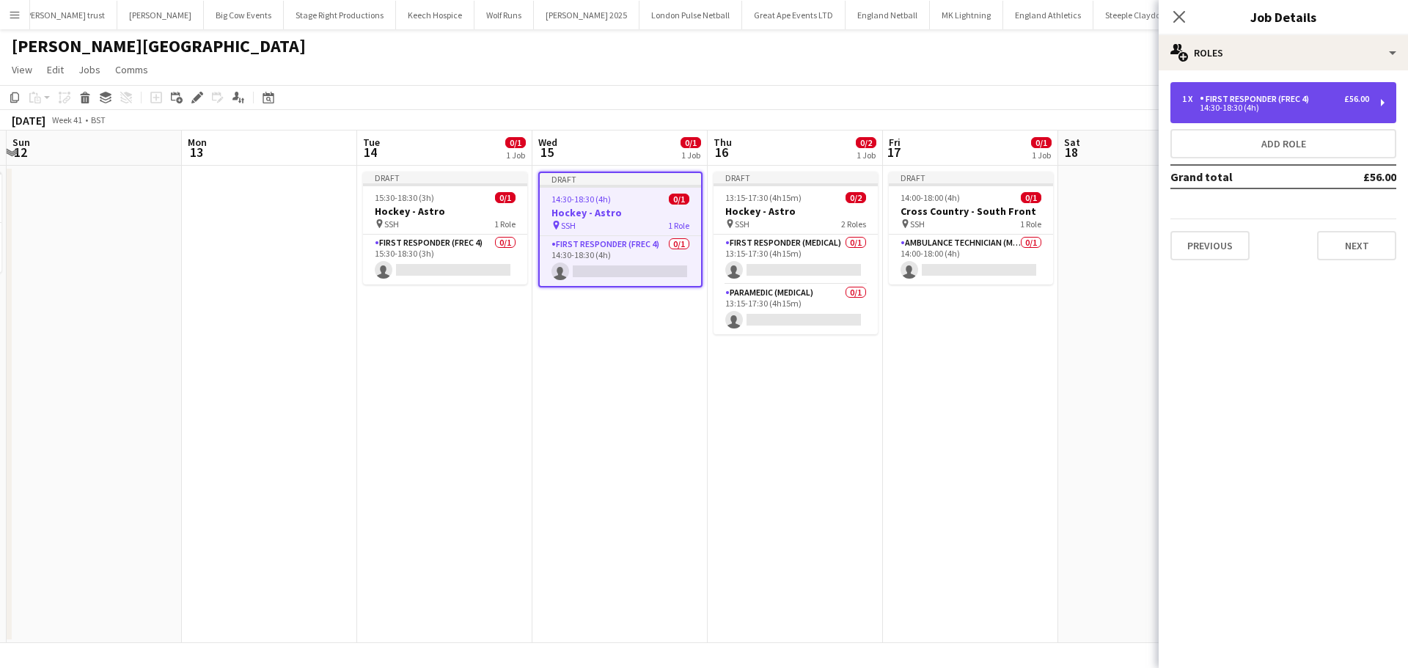
click at [1296, 89] on div "1 x First Responder (FREC 4) £56.00 14:30-18:30 (4h)" at bounding box center [1283, 102] width 226 height 41
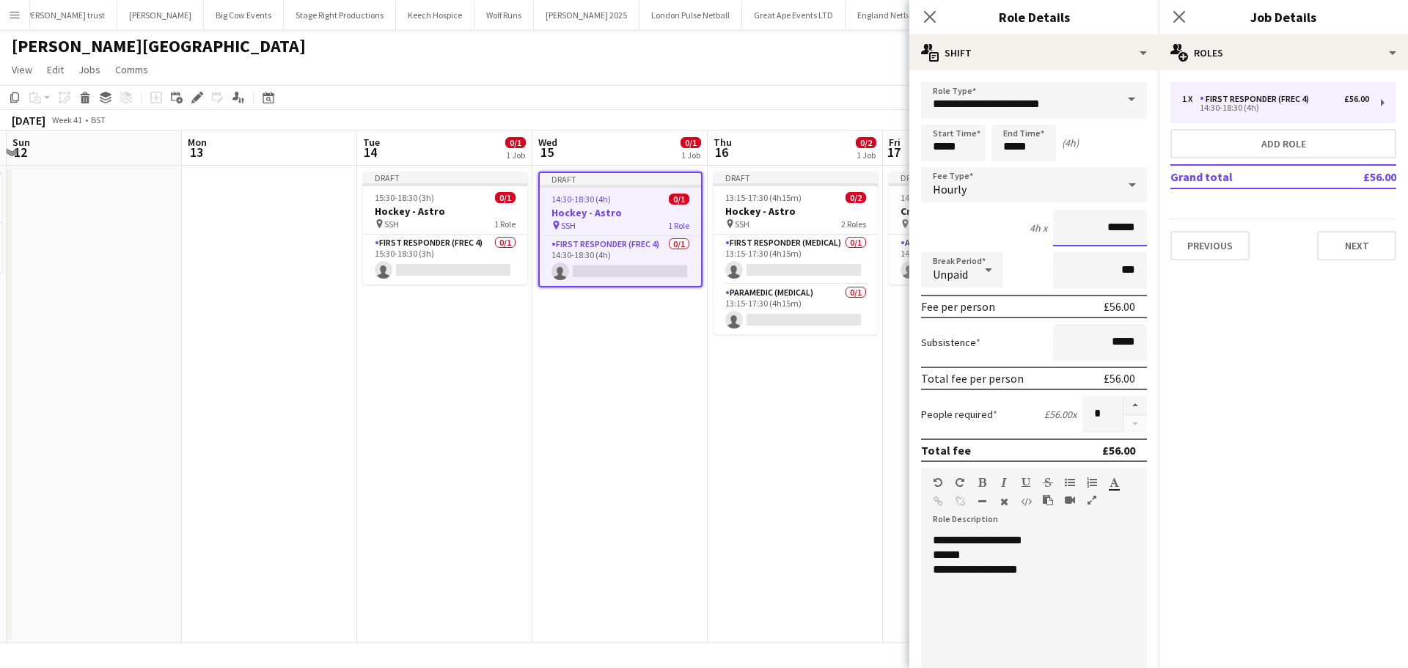
drag, startPoint x: 1122, startPoint y: 227, endPoint x: 1042, endPoint y: 229, distance: 79.2
click at [1053, 229] on input "******" at bounding box center [1100, 228] width 94 height 37
type input "**"
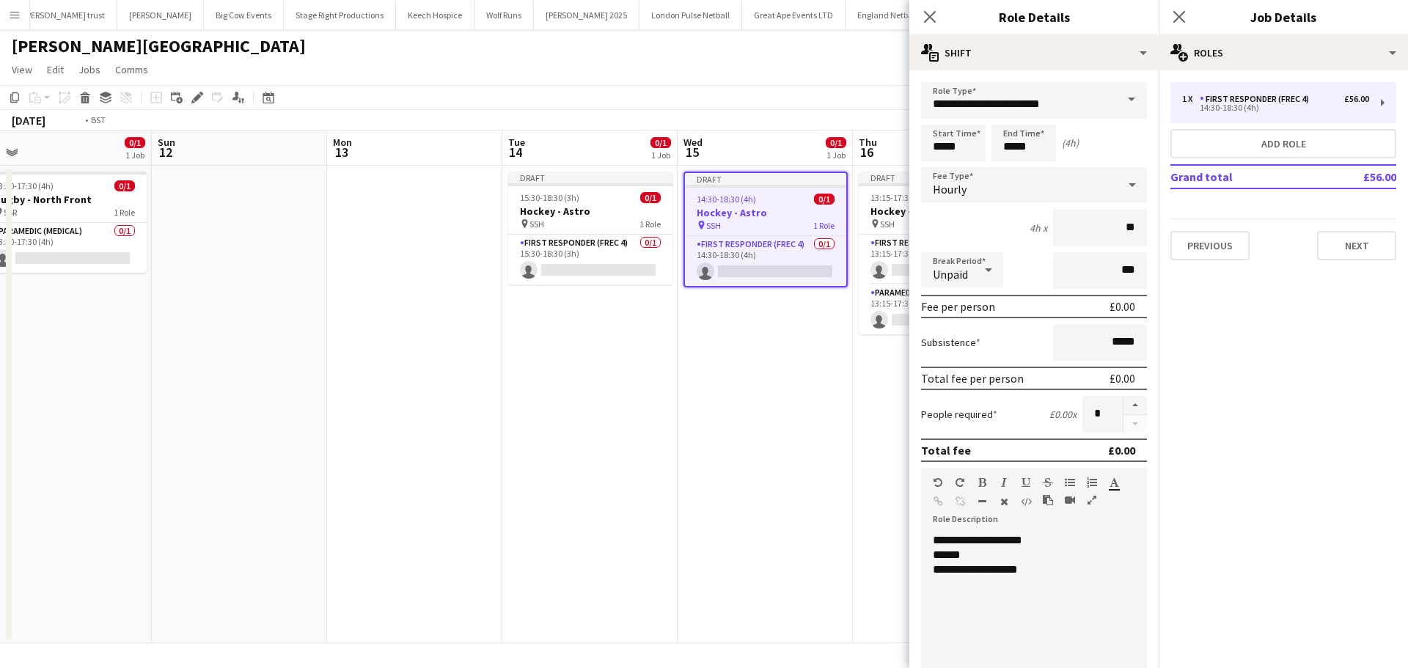
drag, startPoint x: 479, startPoint y: 392, endPoint x: 384, endPoint y: 392, distance: 95.3
click at [386, 392] on app-calendar-viewport "Wed 8 Thu 9 0/1 1 Job Fri 10 0/1 1 Job Sat 11 0/1 1 Job Sun 12 Mon 13 Tue 14 0/…" at bounding box center [704, 386] width 1408 height 512
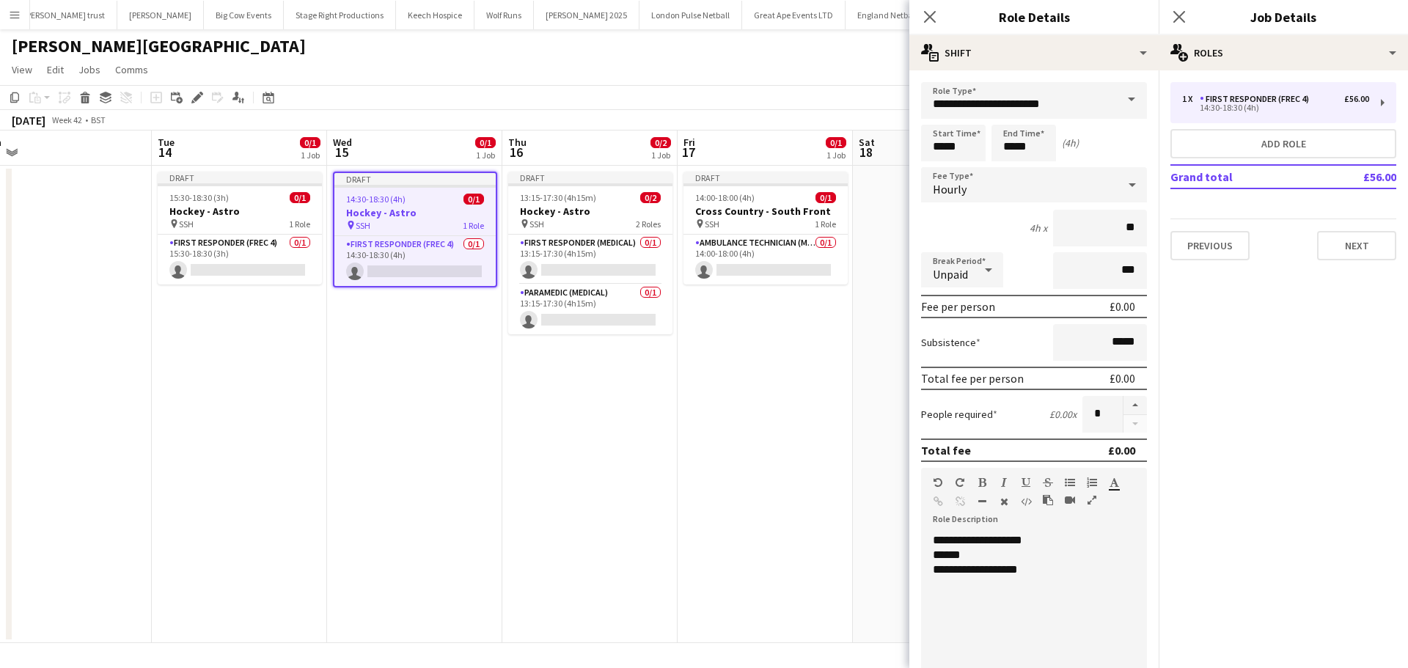
scroll to position [0, 687]
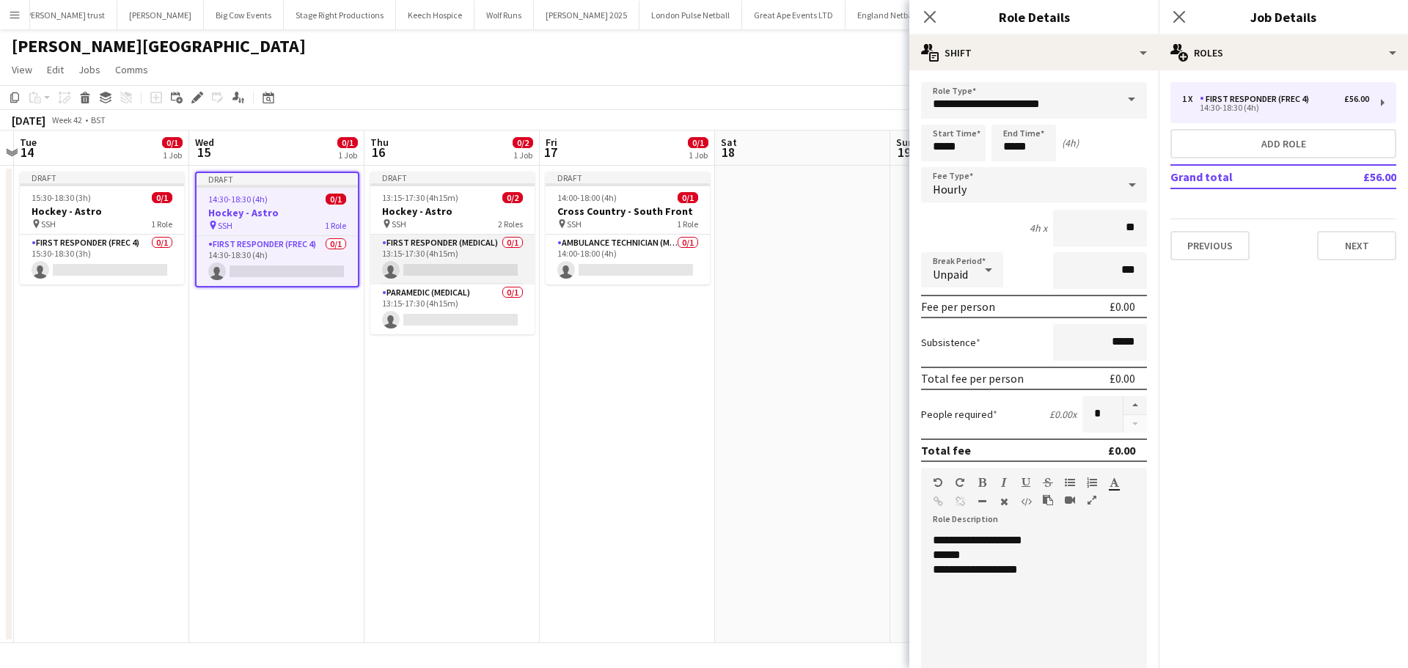
click at [470, 240] on app-card-role "First Responder (Medical) 0/1 13:15-17:30 (4h15m) single-neutral-actions" at bounding box center [452, 260] width 164 height 50
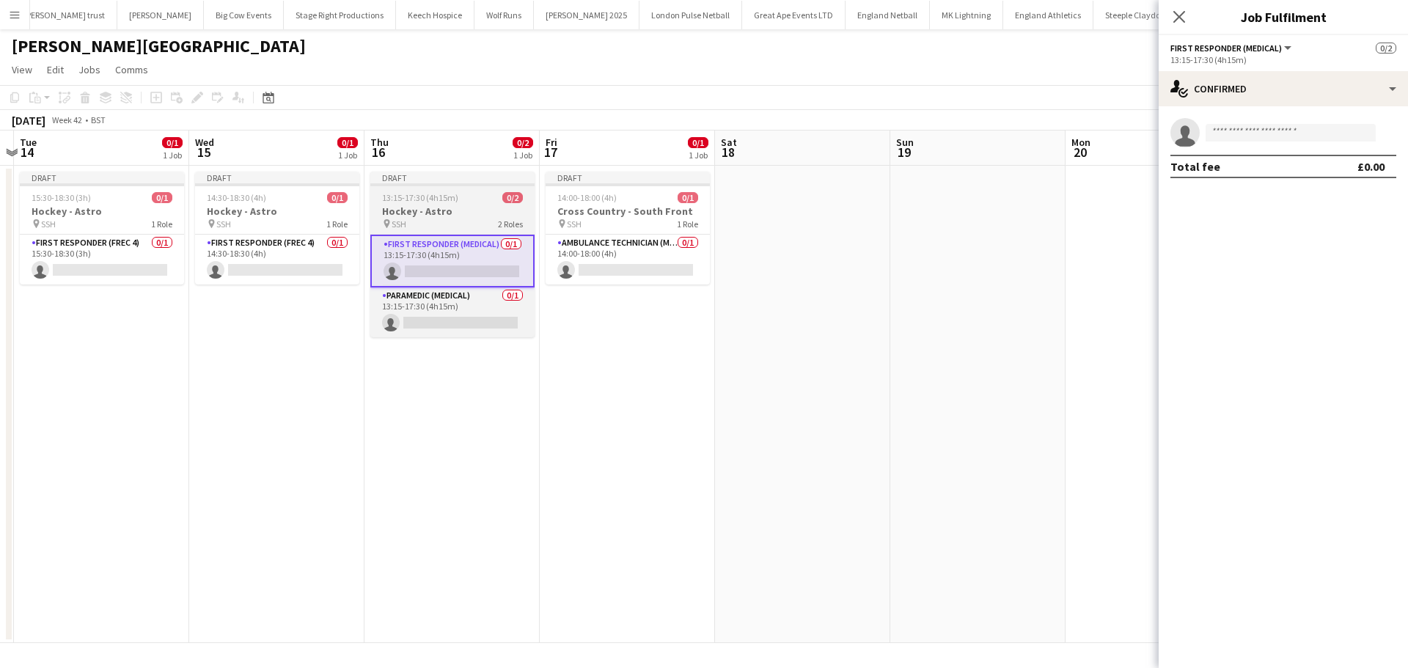
click at [477, 226] on div "pin SSH 2 Roles" at bounding box center [452, 224] width 164 height 12
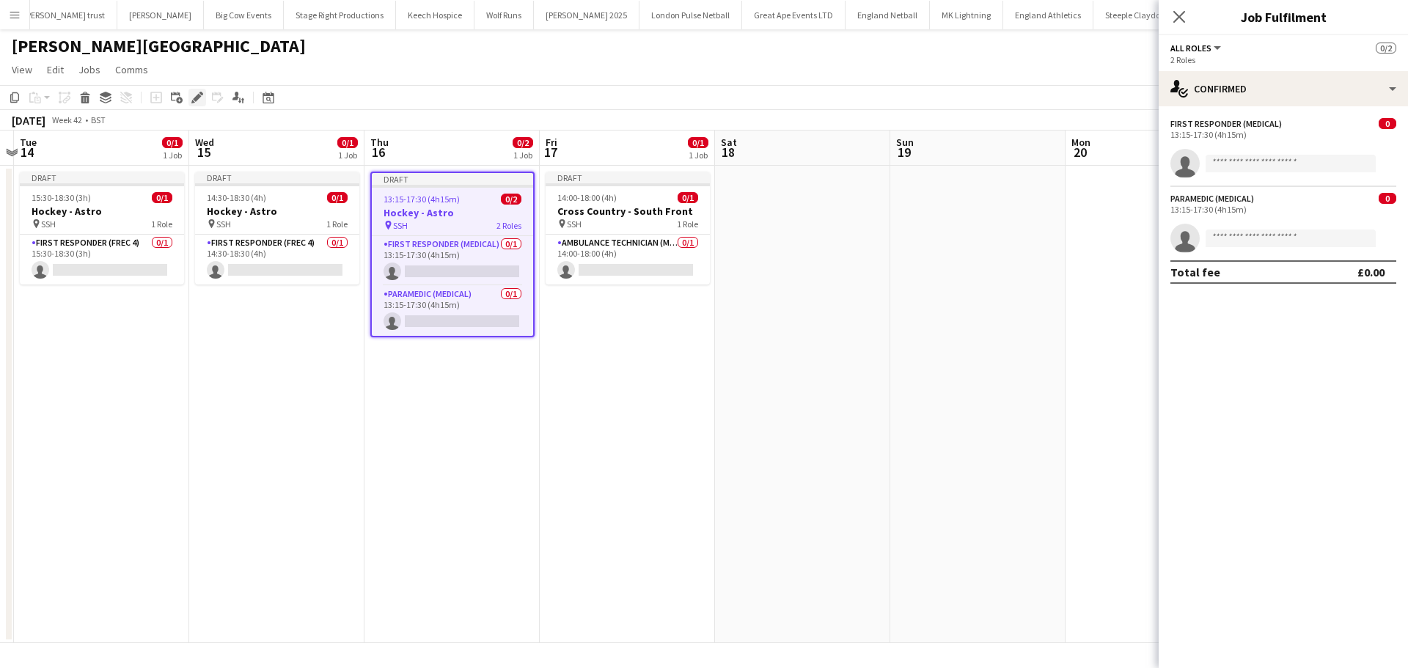
click at [194, 102] on icon at bounding box center [193, 102] width 4 height 4
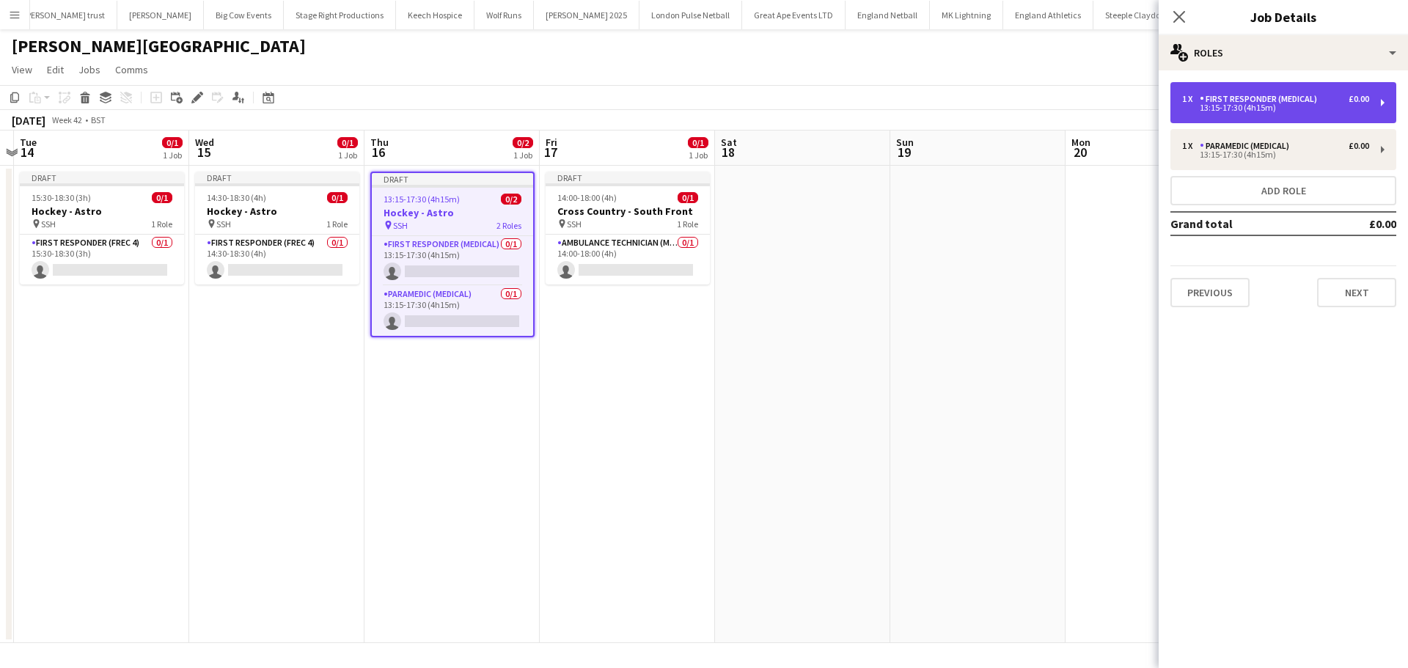
click at [1327, 89] on div "1 x First Responder (Medical) £0.00 13:15-17:30 (4h15m)" at bounding box center [1283, 102] width 226 height 41
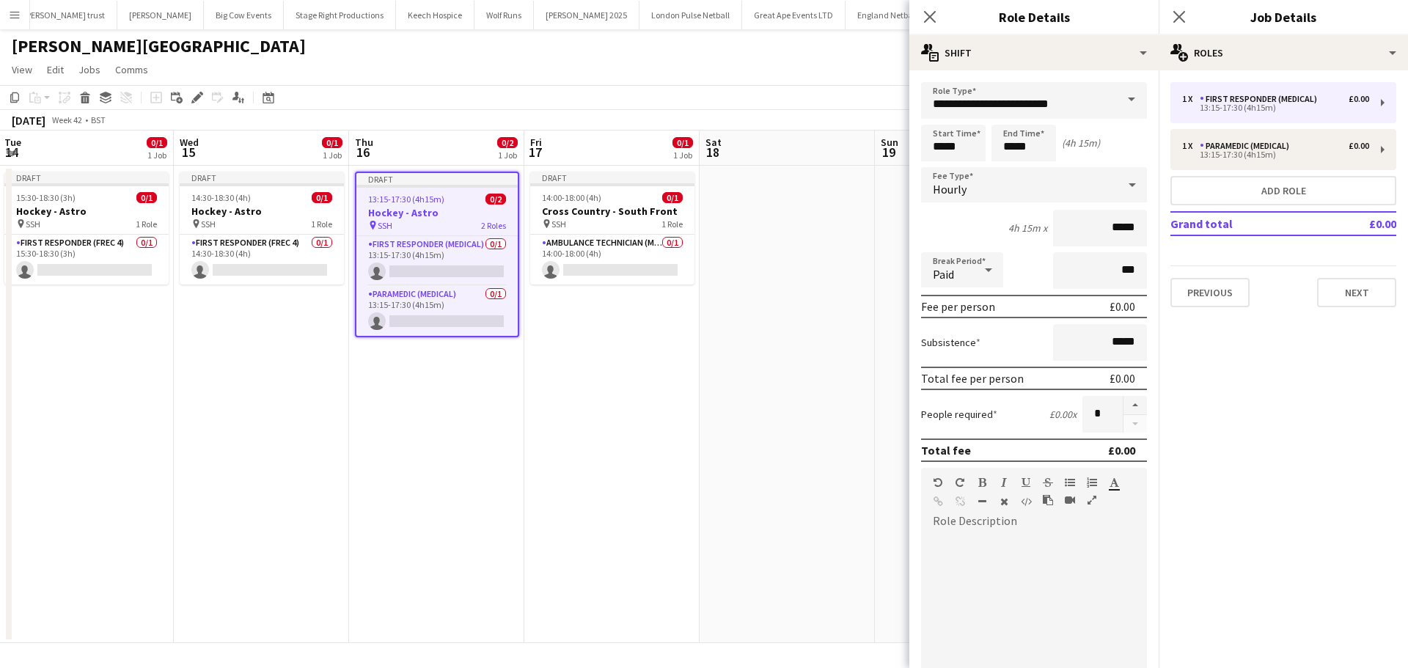
drag, startPoint x: 733, startPoint y: 325, endPoint x: 326, endPoint y: 327, distance: 406.9
click at [326, 326] on app-calendar-viewport "Fri 10 0/1 1 Job Sat 11 0/1 1 Job Sun 12 Mon 13 Tue 14 0/1 1 Job Wed 15 0/1 1 J…" at bounding box center [704, 386] width 1408 height 512
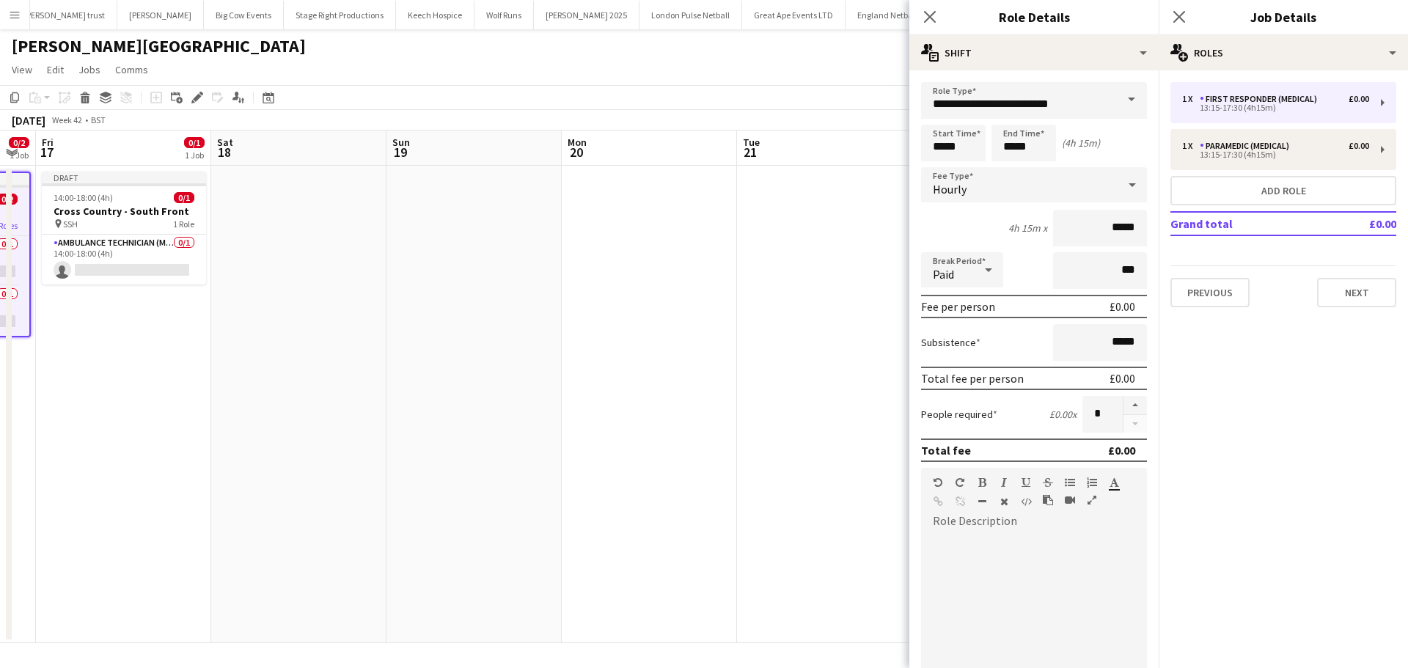
drag, startPoint x: 548, startPoint y: 328, endPoint x: 457, endPoint y: 323, distance: 91.8
click at [192, 331] on app-calendar-viewport "Tue 14 0/1 1 Job Wed 15 0/1 1 Job Thu 16 0/2 1 Job Fri 17 0/1 1 Job Sat 18 Sun …" at bounding box center [704, 386] width 1408 height 512
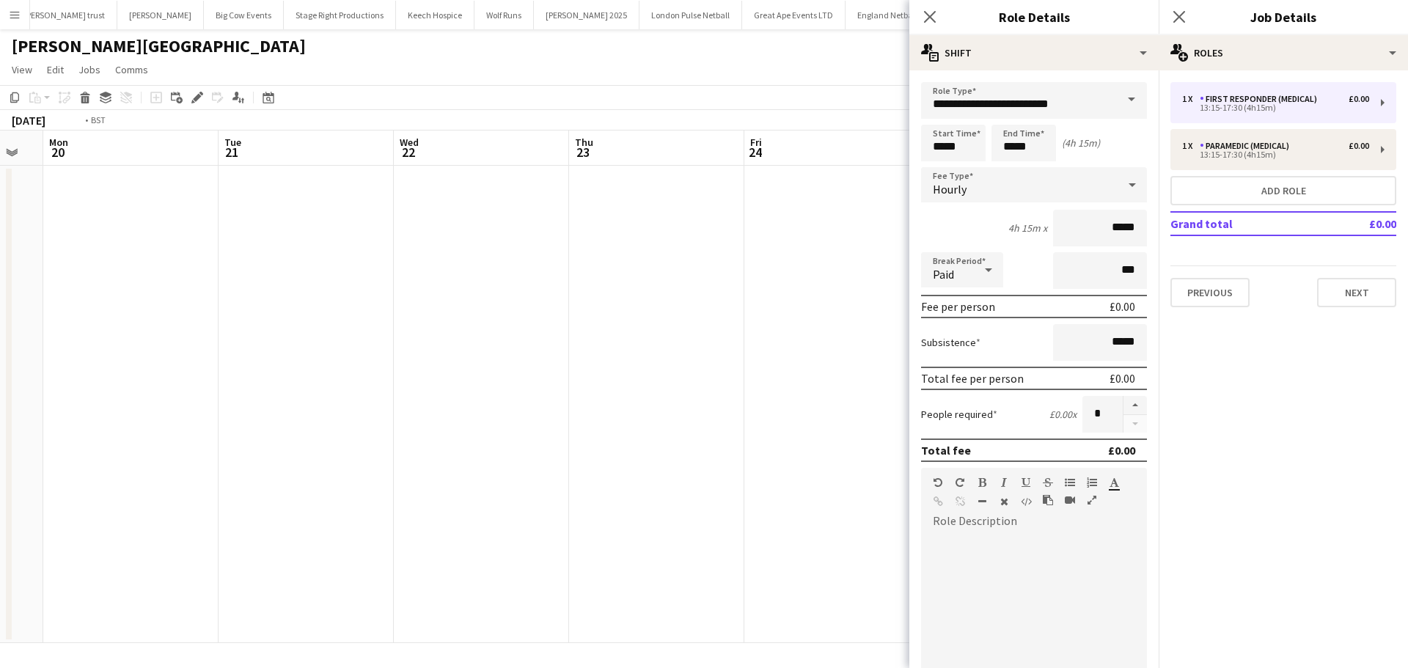
drag
click at [220, 320] on app-calendar-viewport "Thu 16 0/2 1 Job Fri 17 0/1 1 Job Sat 18 Sun 19 Mon 20 Tue 21 Wed 22 Thu 23 Fri…" at bounding box center [704, 386] width 1408 height 512
click at [132, 312] on app-calendar-viewport "Sat 18 Sun 19 Mon 20 Tue 21 Wed 22 Thu 23 Fri 24 Sat 25 Sun 26 Mon 27 Tue 28 We…" at bounding box center [704, 386] width 1408 height 512
click at [130, 302] on app-calendar-viewport "Wed 22 Thu 23 Fri 24 Sat 25 Sun 26 Mon 27 Tue 28 Wed 29 Thu 30 Fri 31 Sat 1 Sun…" at bounding box center [704, 386] width 1408 height 512
click at [140, 342] on app-calendar-viewport "Fri 24 Sat 25 Sun 26 Mon 27 Tue 28 Wed 29 Thu 30 Fri 31 Sat 1 Sun 2 0/1 1 Job M…" at bounding box center [704, 386] width 1408 height 512
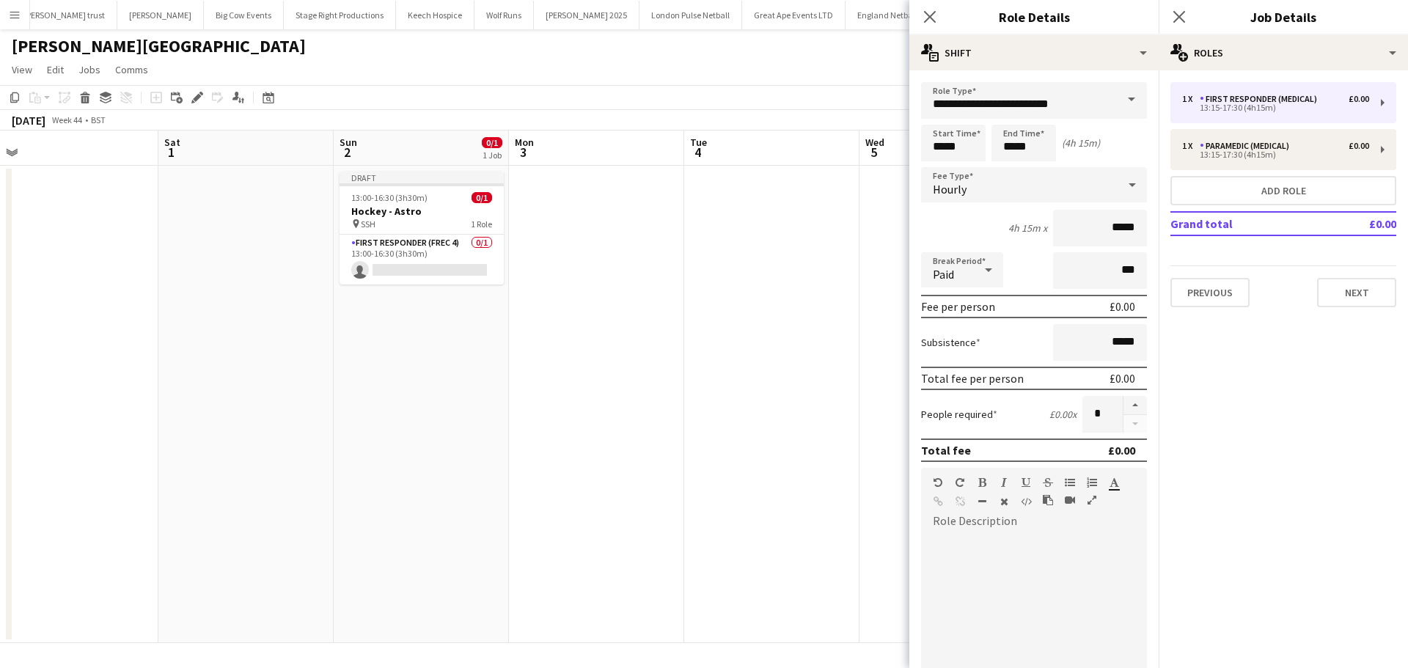
click at [488, 336] on app-calendar-viewport "Tue 28 Wed 29 Thu 30 Fri 31 Sat 1 Sun 2 0/1 1 Job Mon 3 Tue 4 Wed 5 Thu 6 Fri 7…" at bounding box center [704, 386] width 1408 height 512
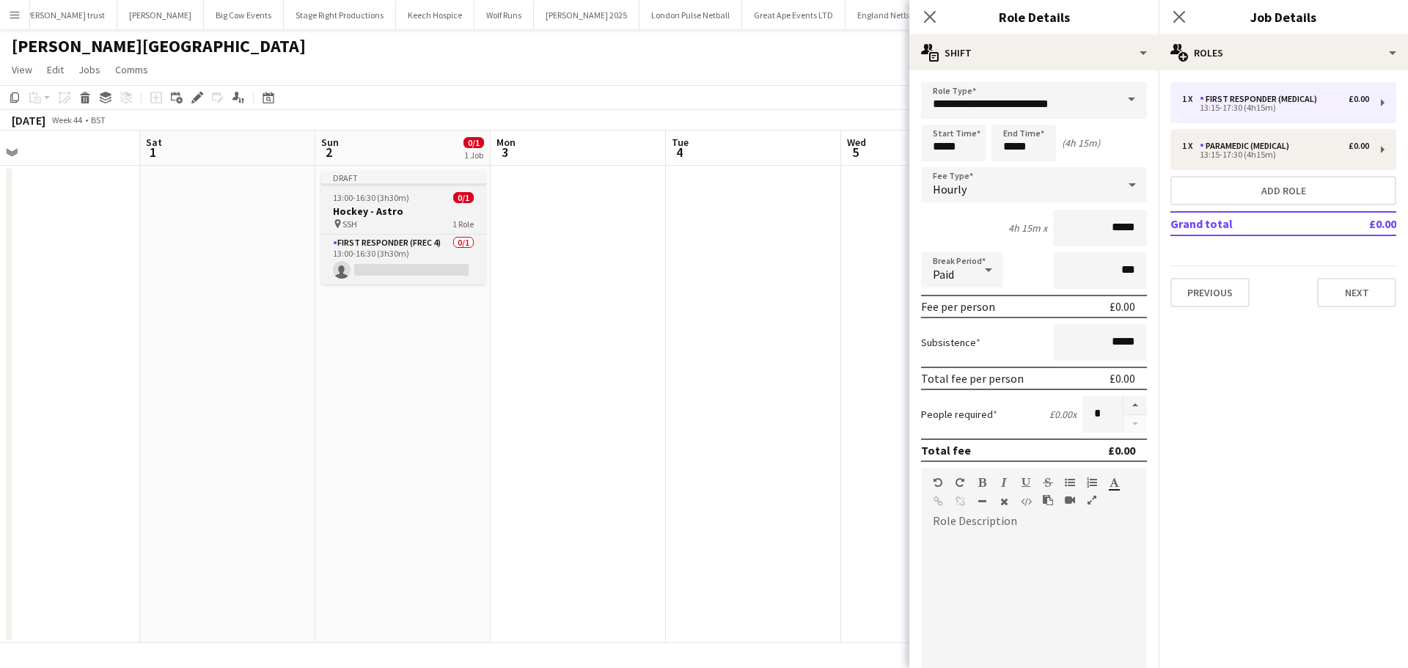
click at [411, 219] on div "pin SSH 1 Role" at bounding box center [403, 224] width 164 height 12
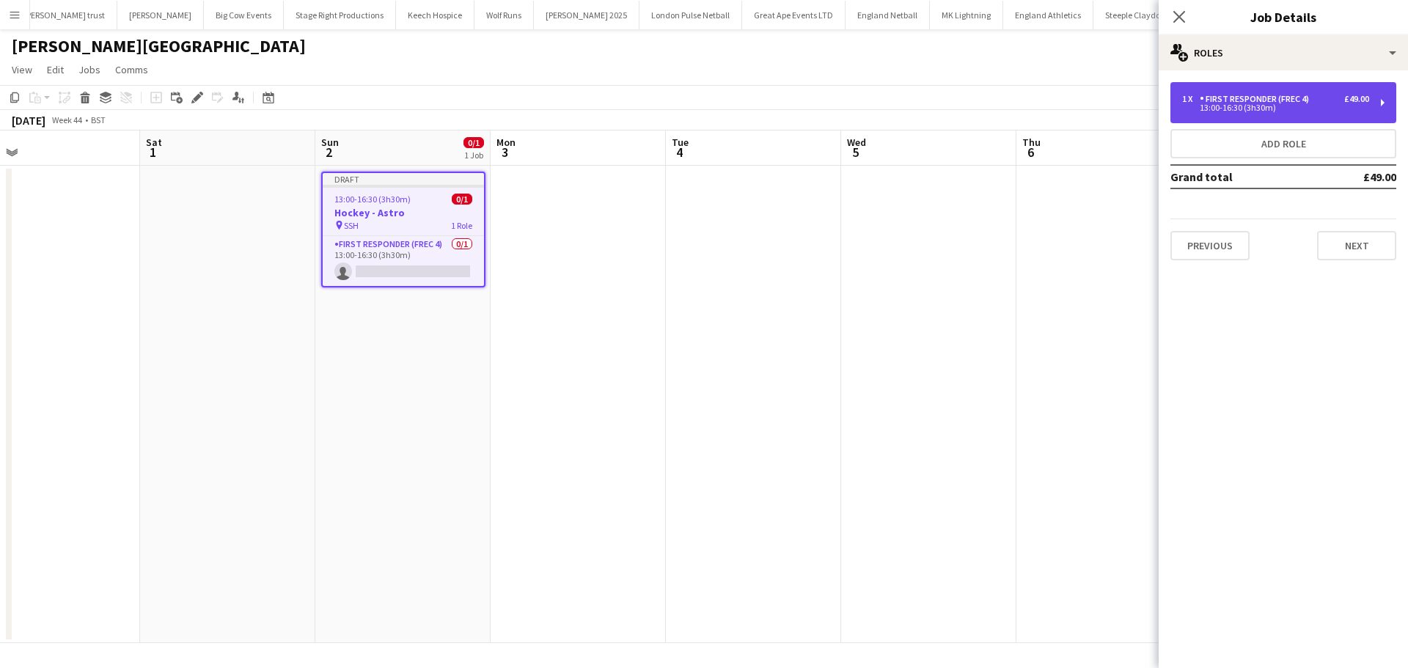
click at [1292, 100] on div "First Responder (FREC 4)" at bounding box center [1256, 99] width 115 height 10
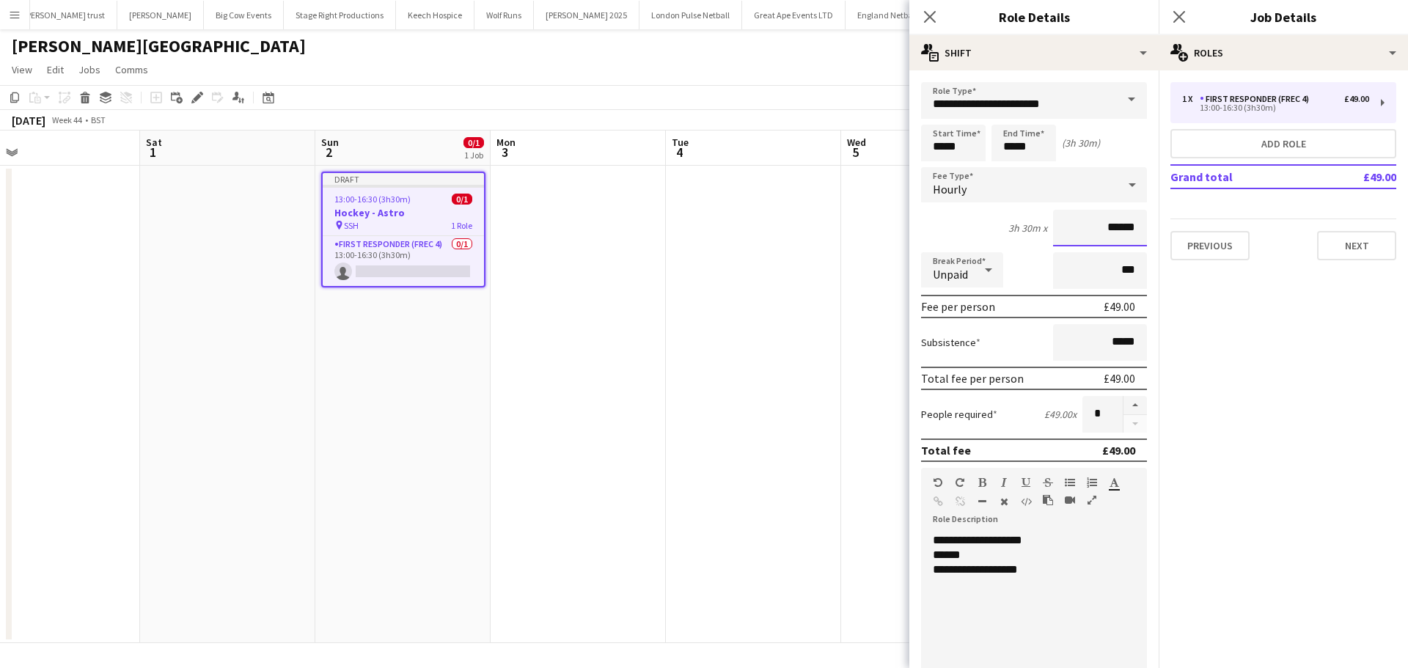
click at [973, 234] on div "3h 30m x ******" at bounding box center [1034, 228] width 226 height 37
type input "**"
click at [129, 326] on app-calendar-viewport "Tue 28 Wed 29 Thu 30 Fri 31 Sat 1 Sun 2 0/1 1 Job Mon 3 Tue 4 Wed 5 Thu 6 Fri 7…" at bounding box center [704, 386] width 1408 height 512
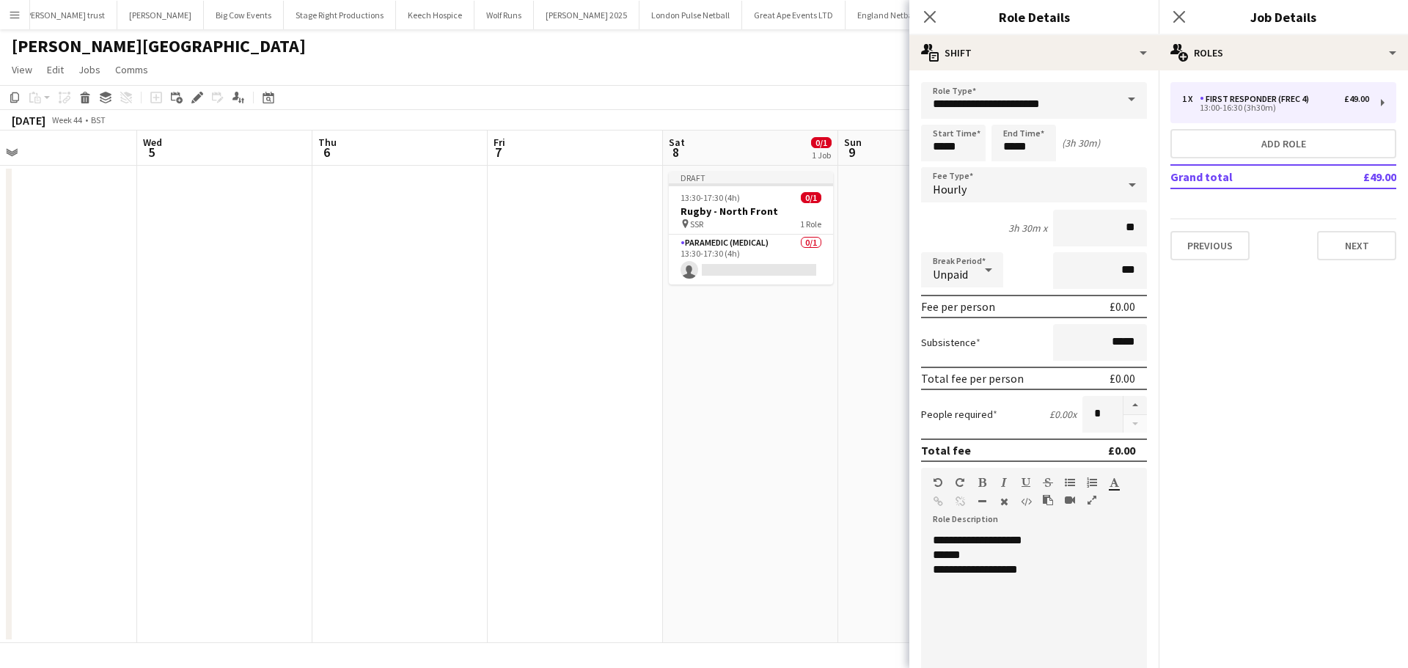
click at [110, 304] on app-calendar-viewport "Sat 1 Sun 2 0/1 1 Job Mon 3 Tue 4 Wed 5 Thu 6 Fri 7 Sat 8 0/1 1 Job Sun 9 Mon 1…" at bounding box center [704, 386] width 1408 height 512
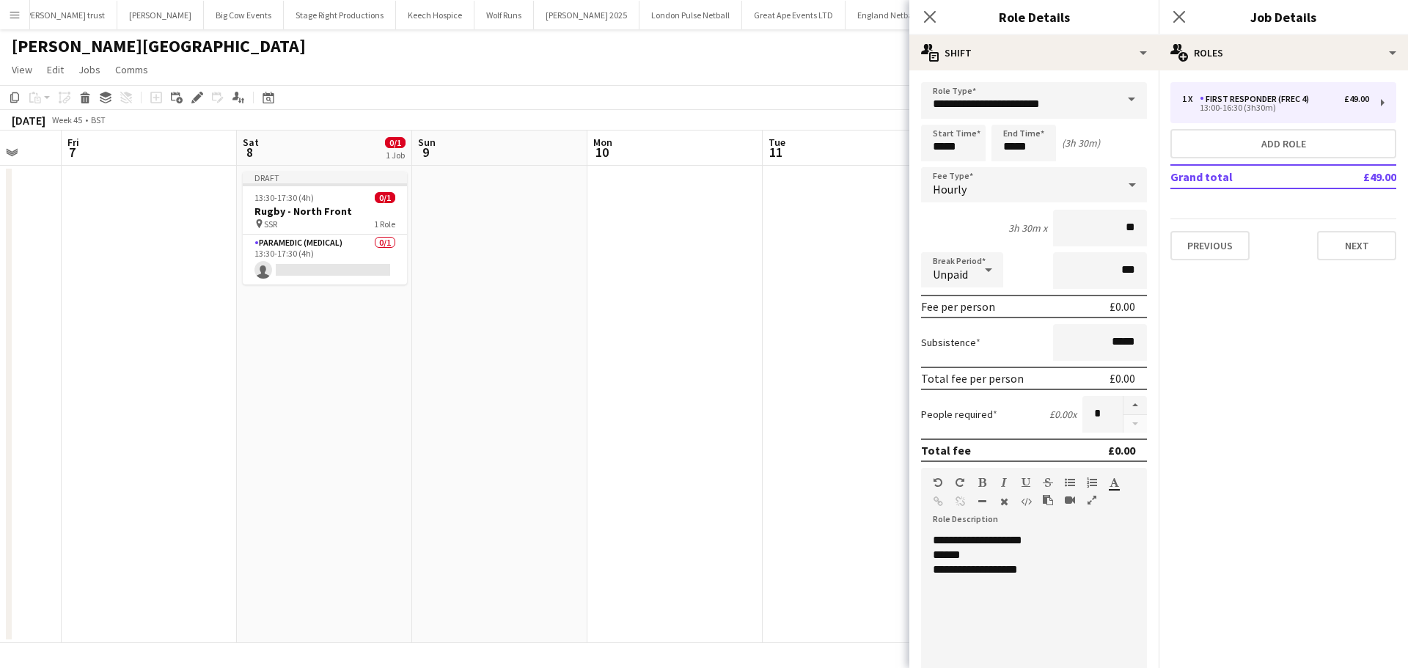
click at [194, 282] on app-calendar-viewport "Mon 3 Tue 4 Wed 5 Thu 6 Fri 7 Sat 8 0/1 1 Job Sun 9 Mon 10 Tue 11 Wed 12 Thu 13…" at bounding box center [704, 386] width 1408 height 512
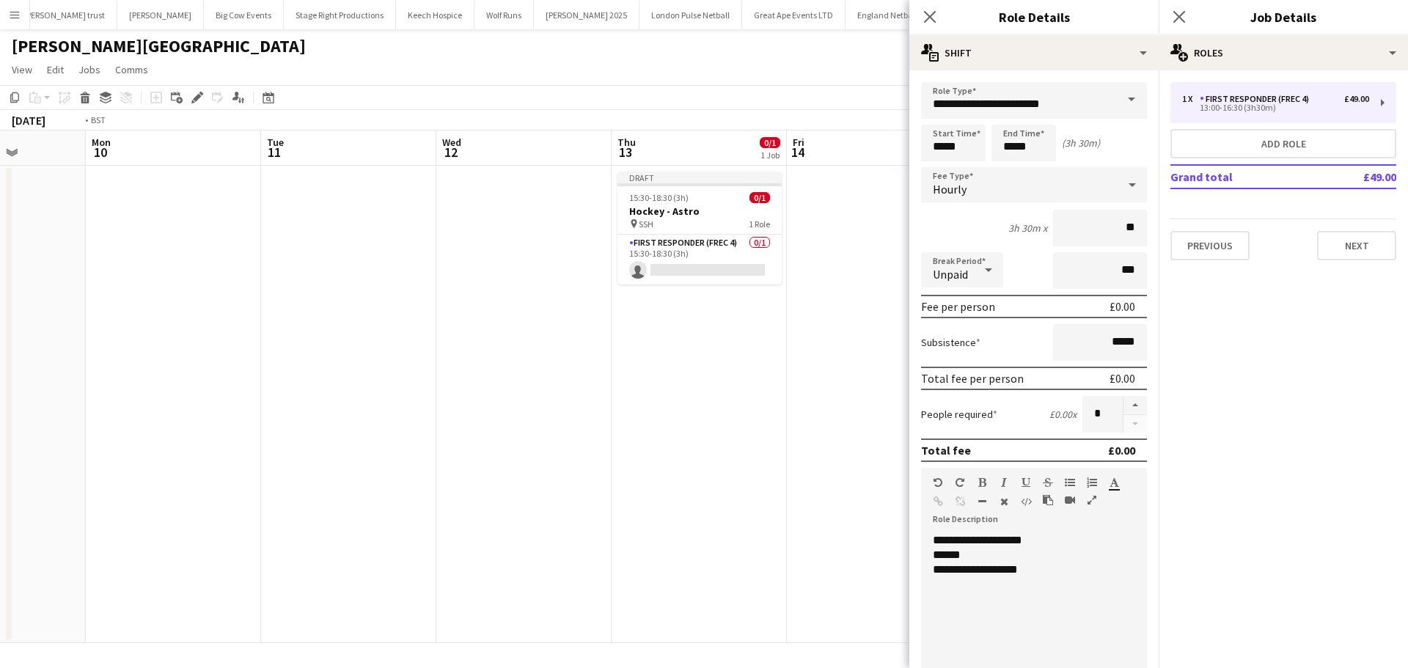
click at [202, 297] on app-calendar-viewport "Fri 7 Sat 8 0/1 1 Job Sun 9 Mon 10 Tue 11 Wed 12 Thu 13 0/1 1 Job Fri 14 Sat 15…" at bounding box center [704, 386] width 1408 height 512
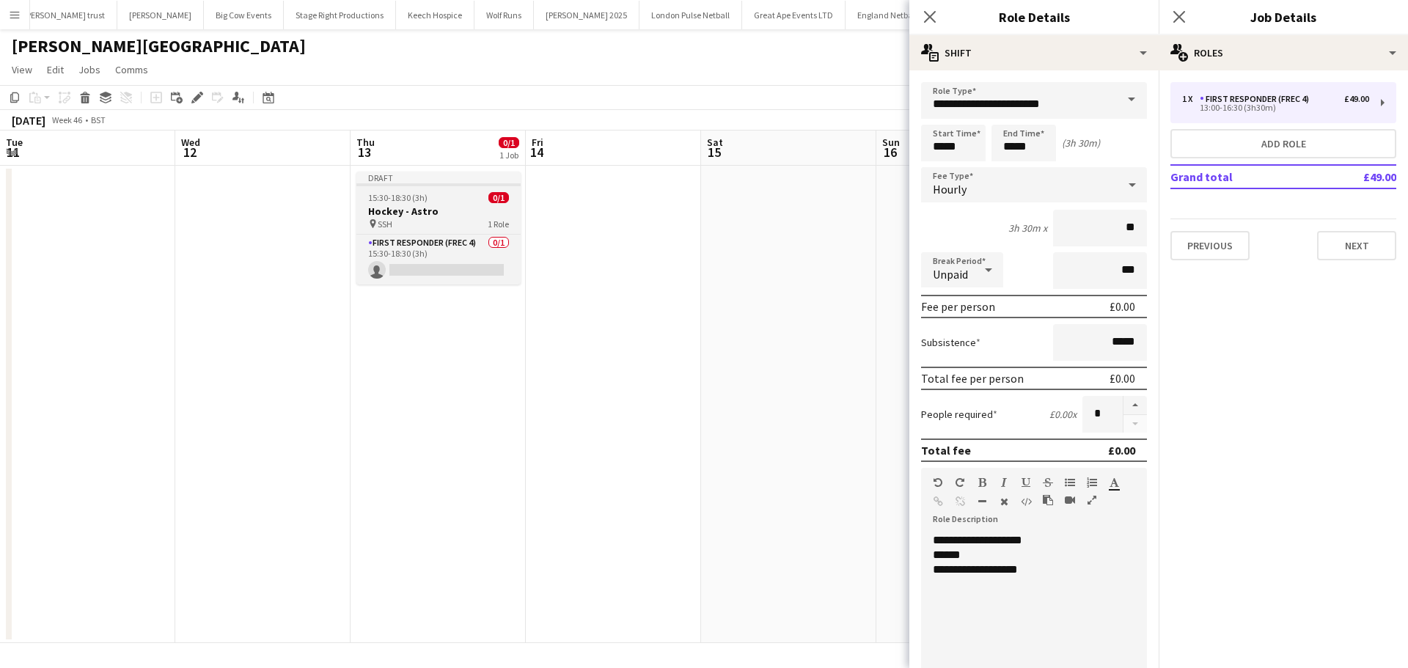
click at [453, 212] on h3 "Hockey - Astro" at bounding box center [438, 211] width 164 height 13
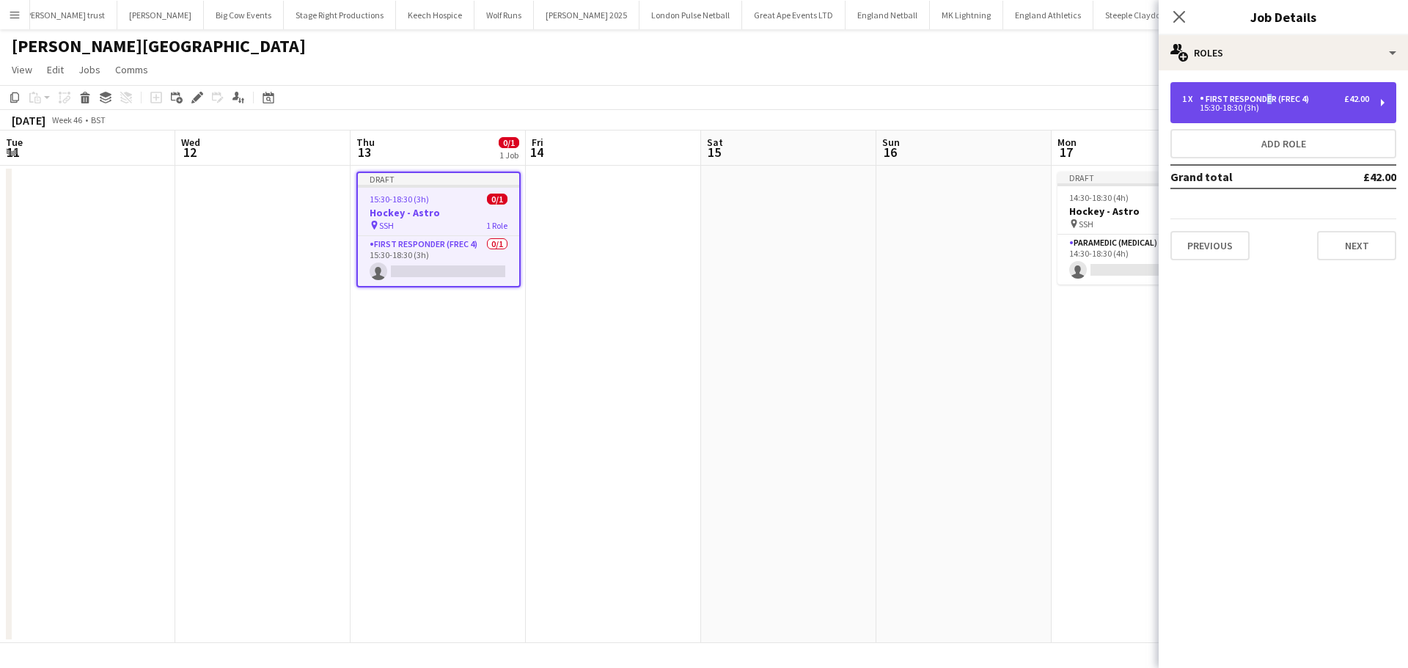
click at [1264, 96] on div "First Responder (FREC 4)" at bounding box center [1256, 99] width 115 height 10
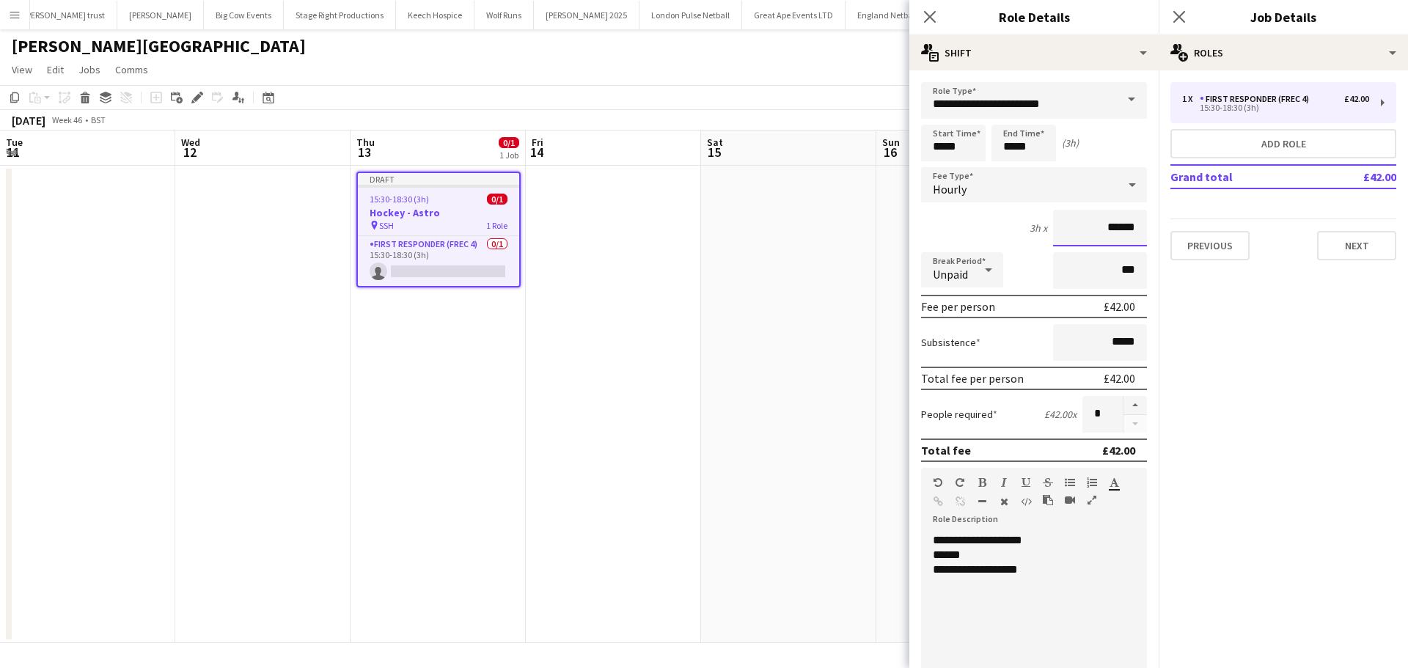
click at [993, 227] on div "3h x ******" at bounding box center [1034, 228] width 226 height 37
type input "**"
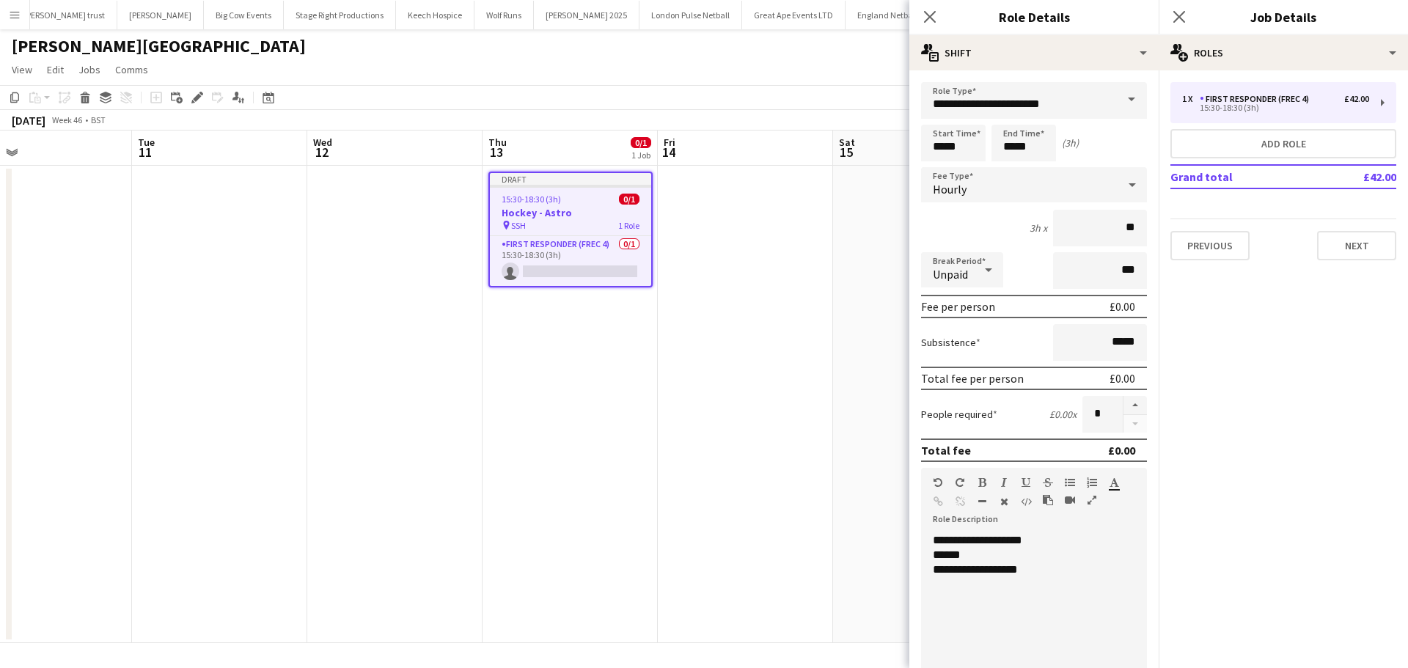
click at [241, 320] on app-calendar-viewport "Fri 7 Sat 8 0/1 1 Job Sun 9 Mon 10 Tue 11 Wed 12 Thu 13 0/1 1 Job Fri 14 Sat 15…" at bounding box center [704, 386] width 1408 height 512
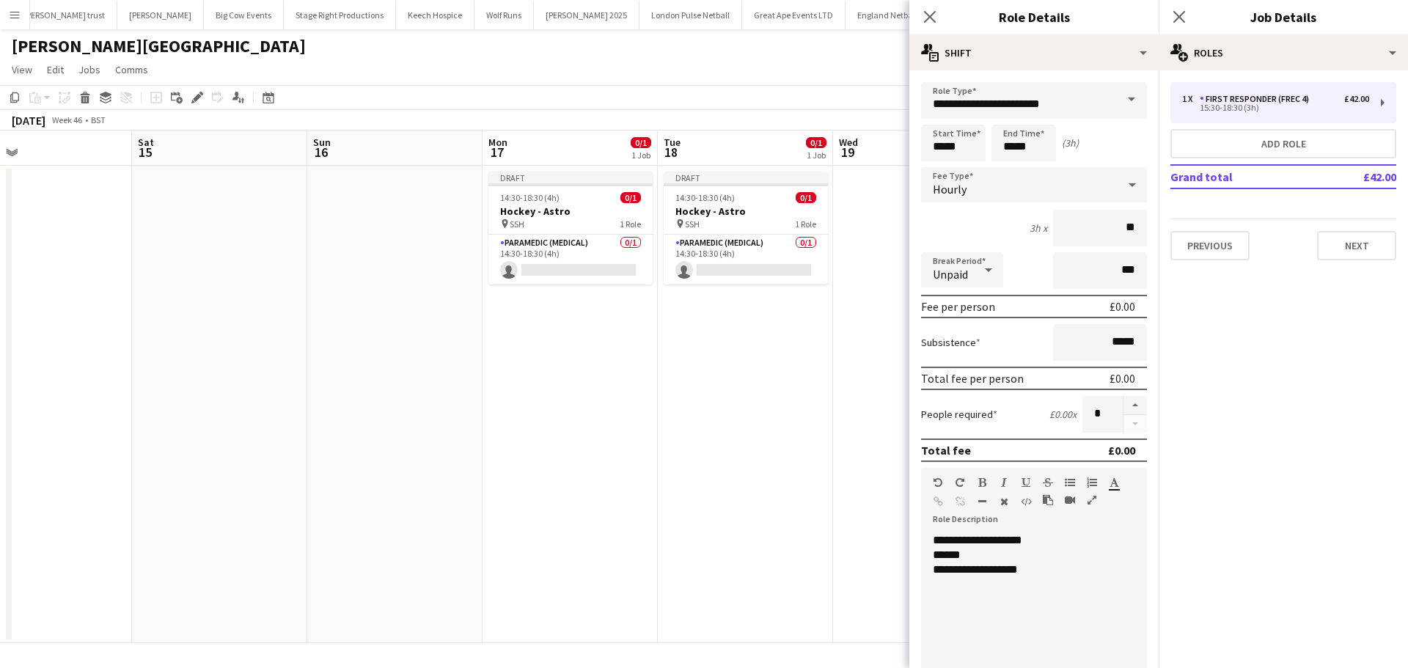
scroll to position [0, 485]
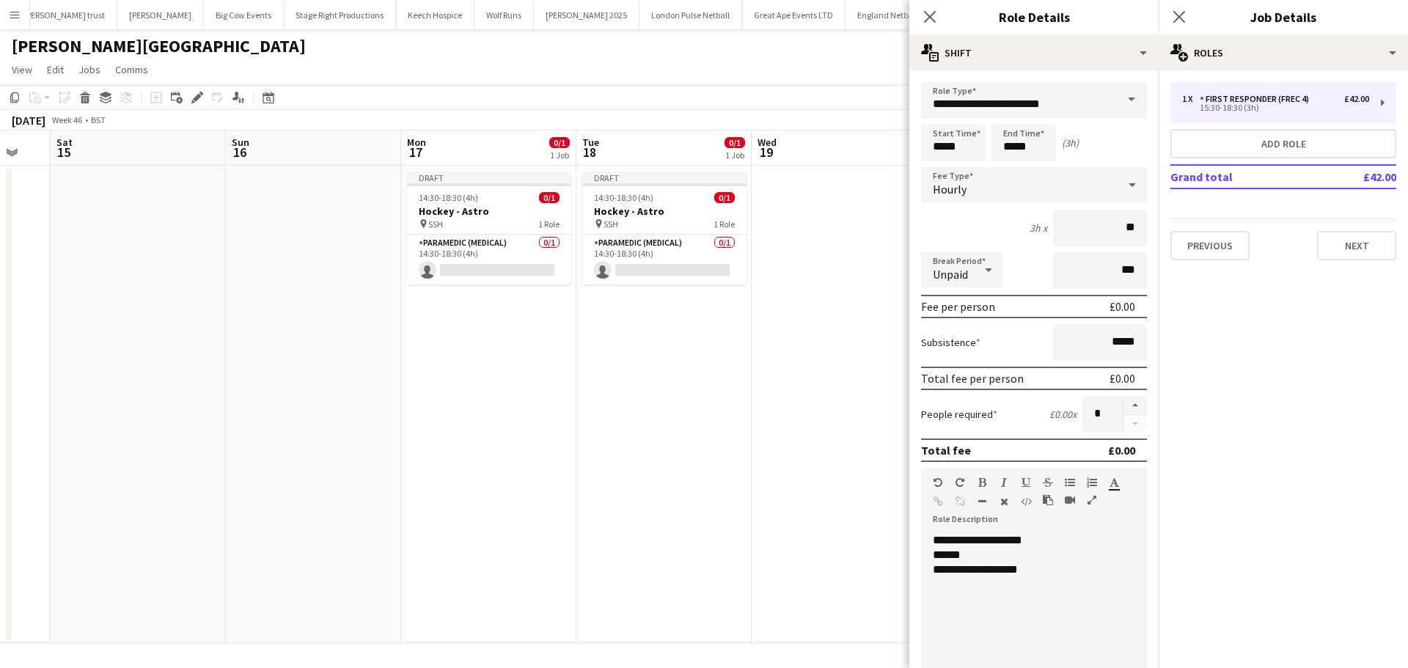
click at [369, 301] on app-calendar-viewport "Tue 11 Wed 12 Thu 13 0/1 1 Job Fri 14 Sat 15 Sun 16 Mon 17 0/1 1 Job Tue 18 0/1…" at bounding box center [704, 386] width 1408 height 512
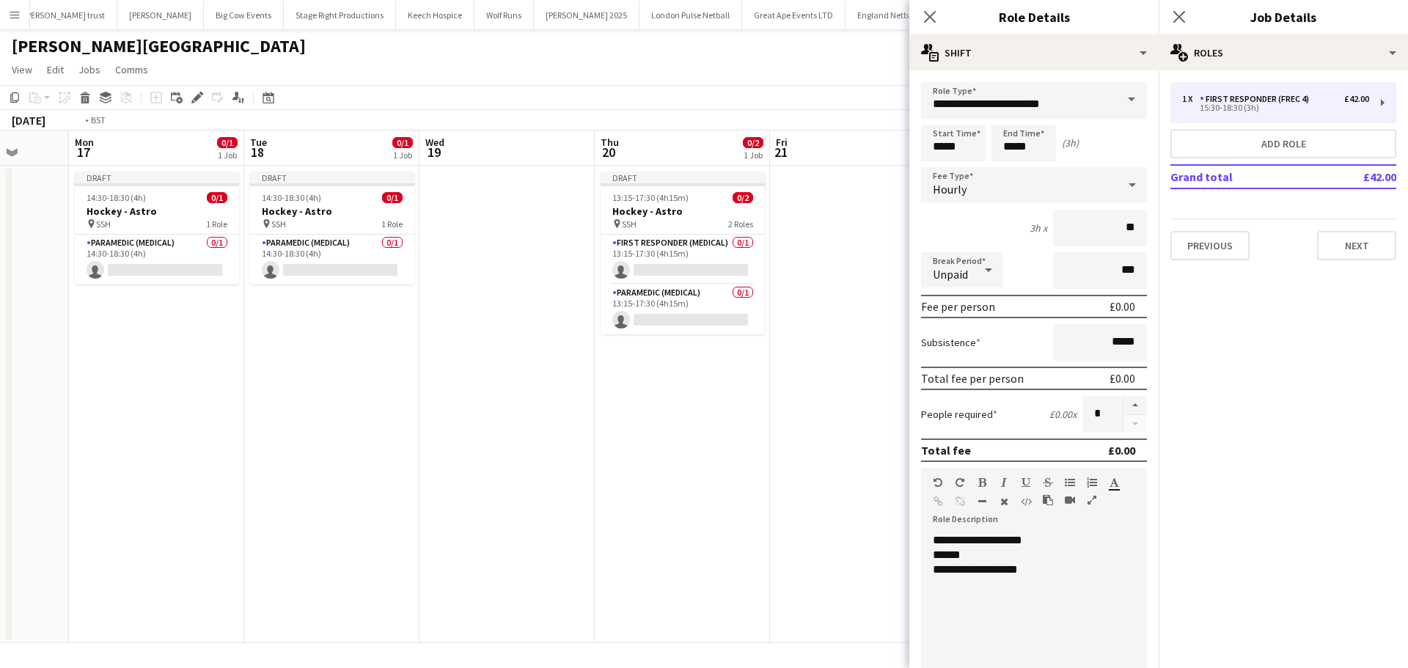
click at [405, 347] on app-calendar-viewport "Thu 13 0/1 1 Job Fri 14 Sat 15 Sun 16 Mon 17 0/1 1 Job Tue 18 0/1 1 Job Wed 19 …" at bounding box center [704, 386] width 1408 height 512
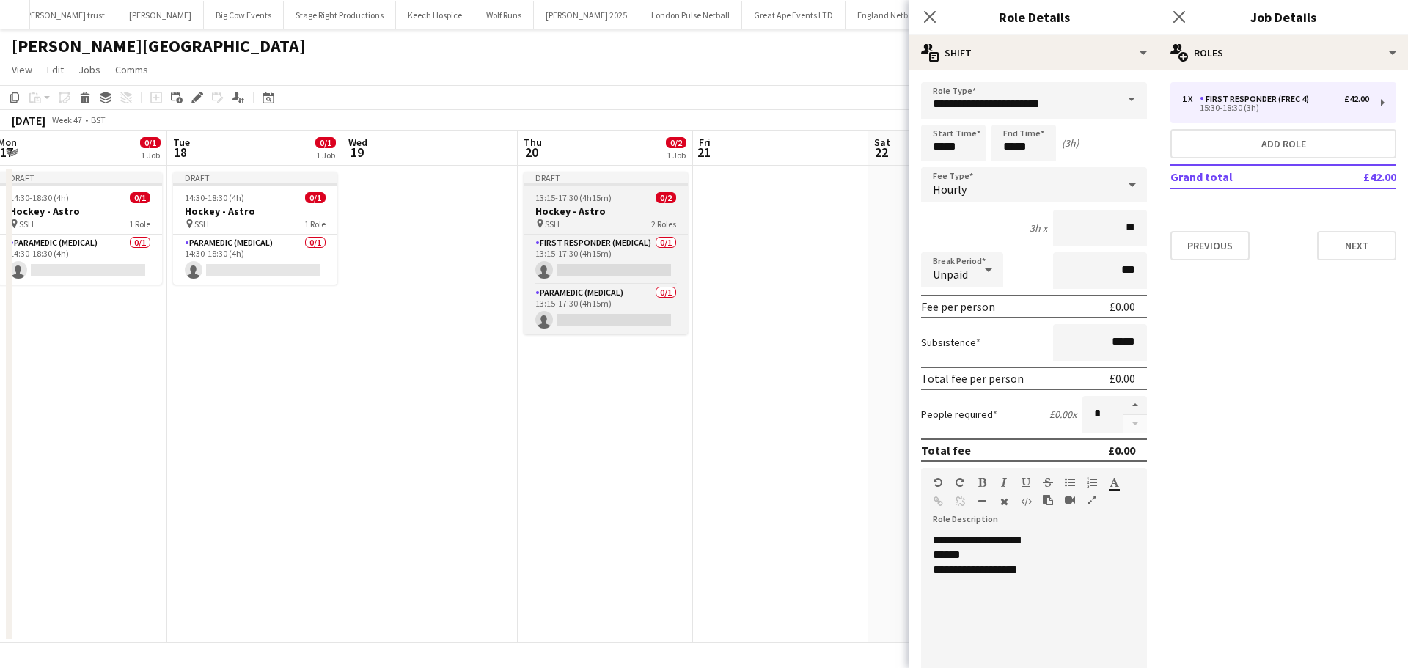
click at [581, 198] on span "13:15-17:30 (4h15m)" at bounding box center [573, 197] width 76 height 11
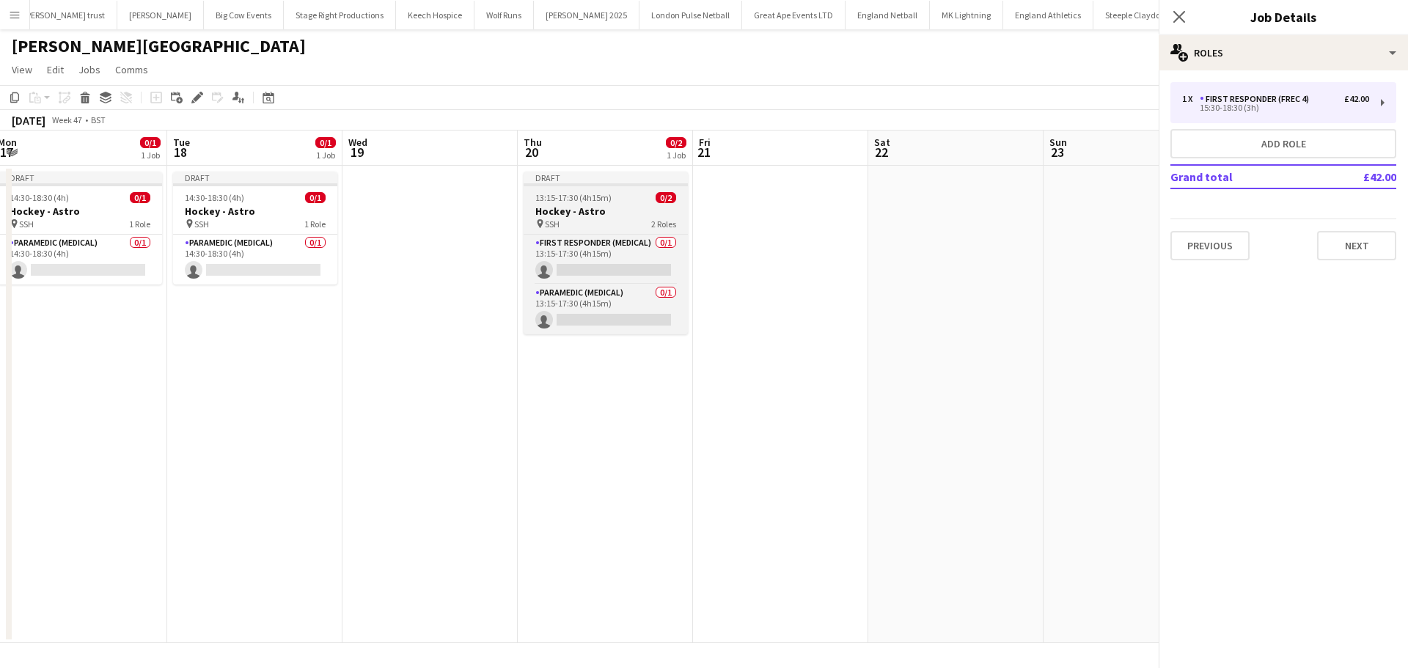
scroll to position [0, 707]
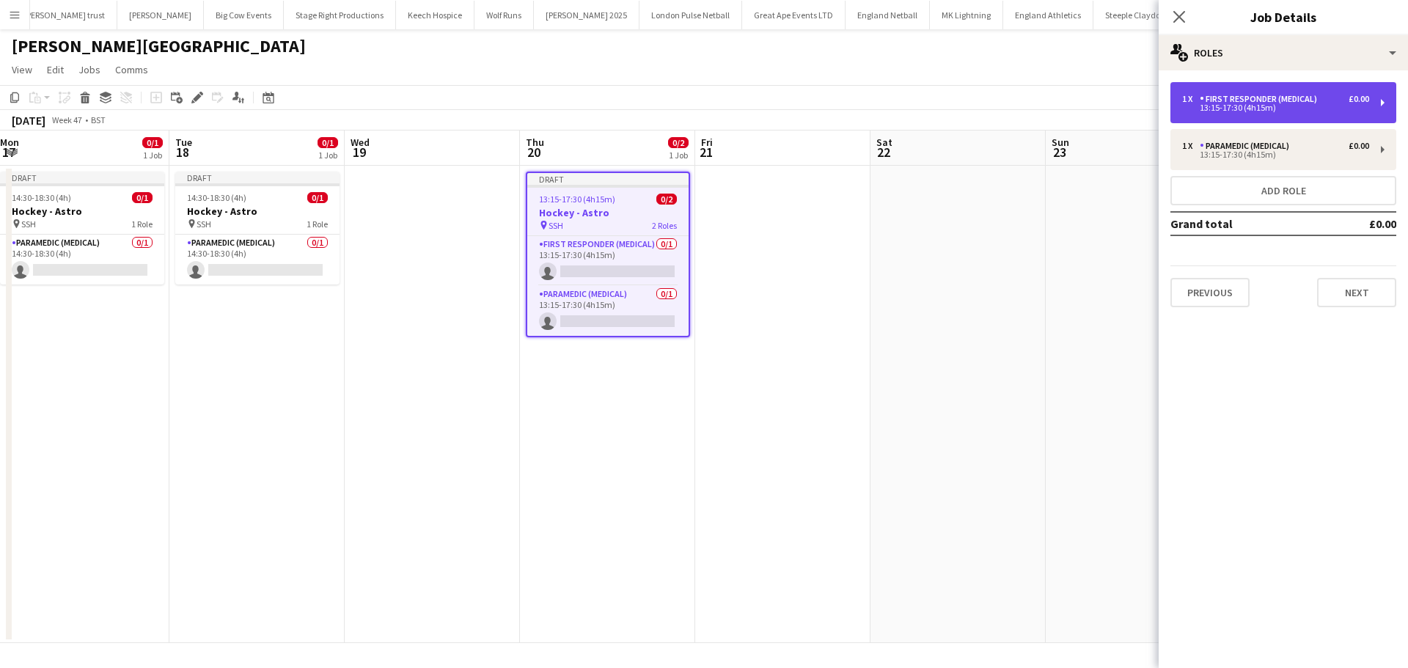
click at [1236, 97] on div "First Responder (Medical)" at bounding box center [1260, 99] width 123 height 10
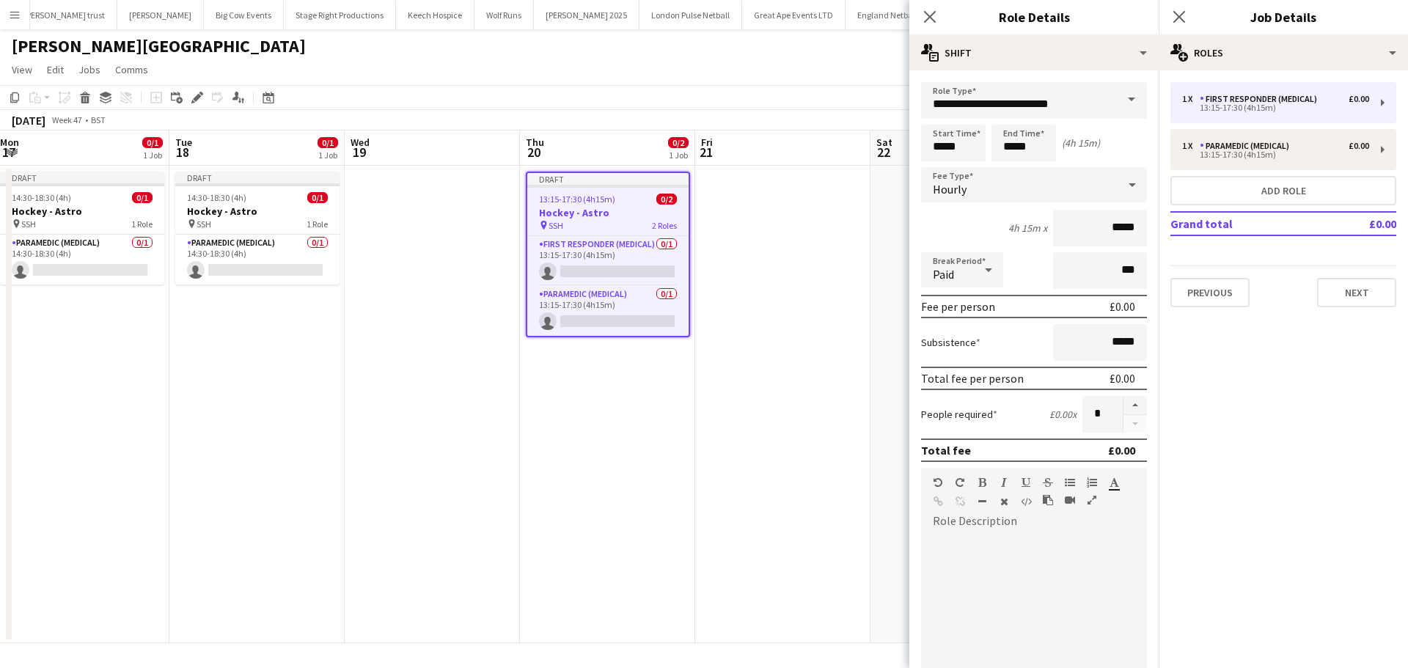
click at [751, 361] on app-date-cell at bounding box center [782, 404] width 175 height 477
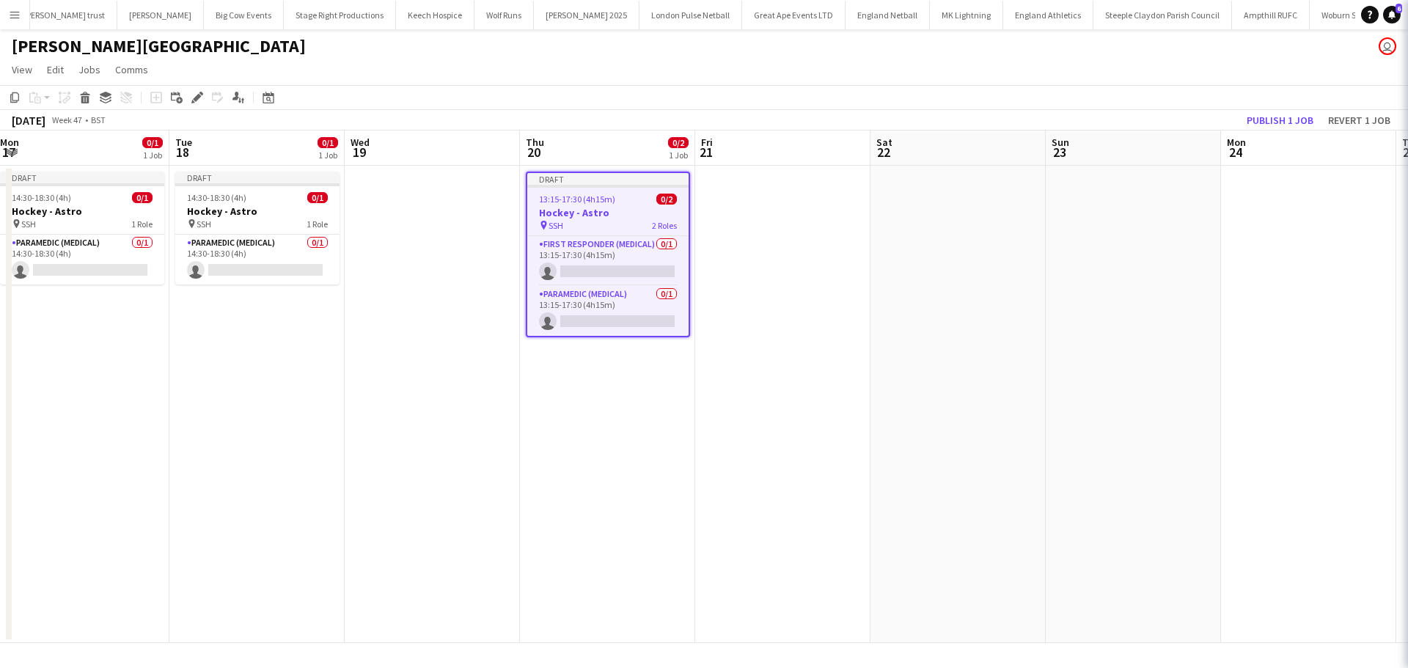
scroll to position [0, 705]
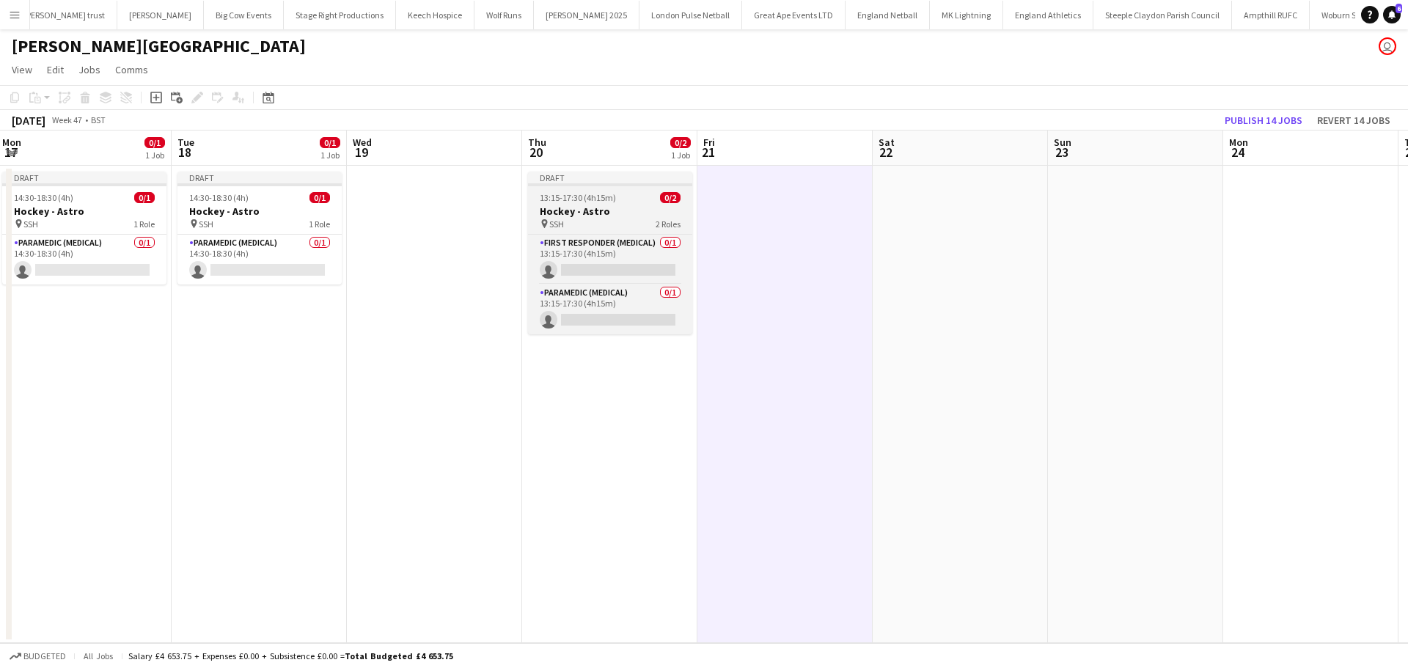
click at [585, 222] on div "pin SSH 2 Roles" at bounding box center [610, 224] width 164 height 12
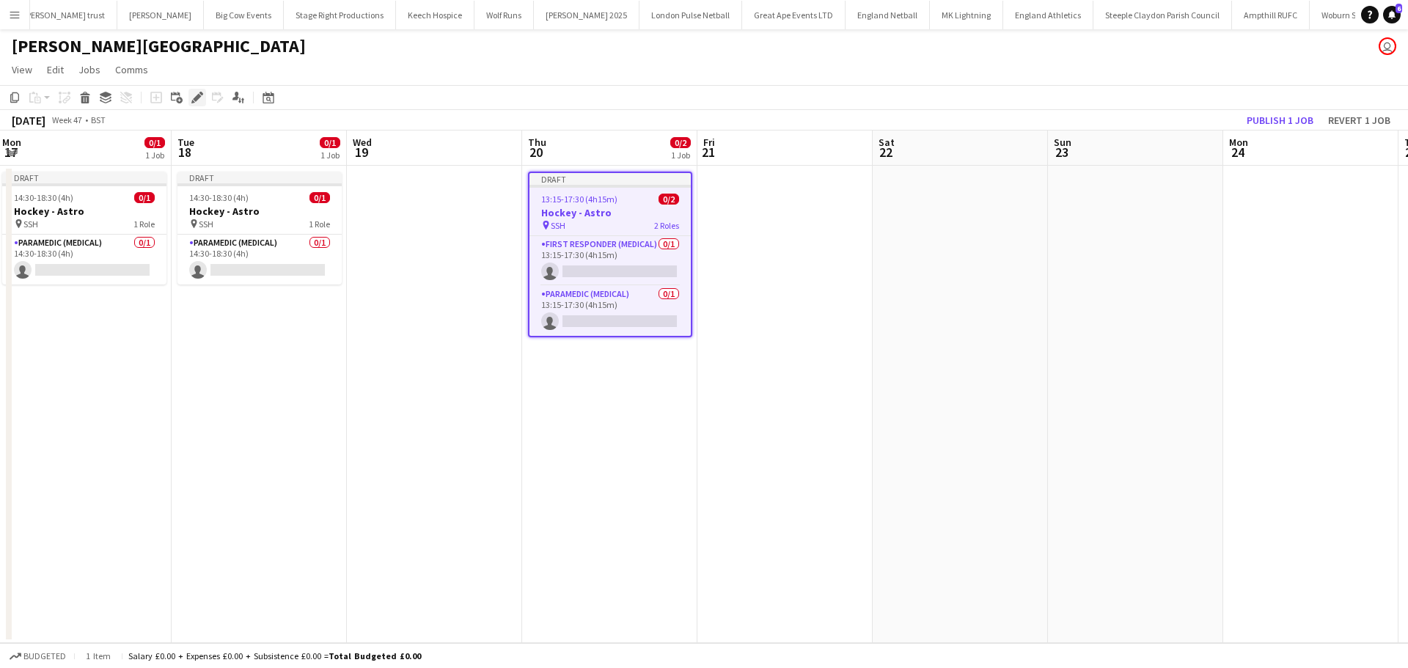
click at [191, 98] on div "Edit" at bounding box center [197, 98] width 18 height 18
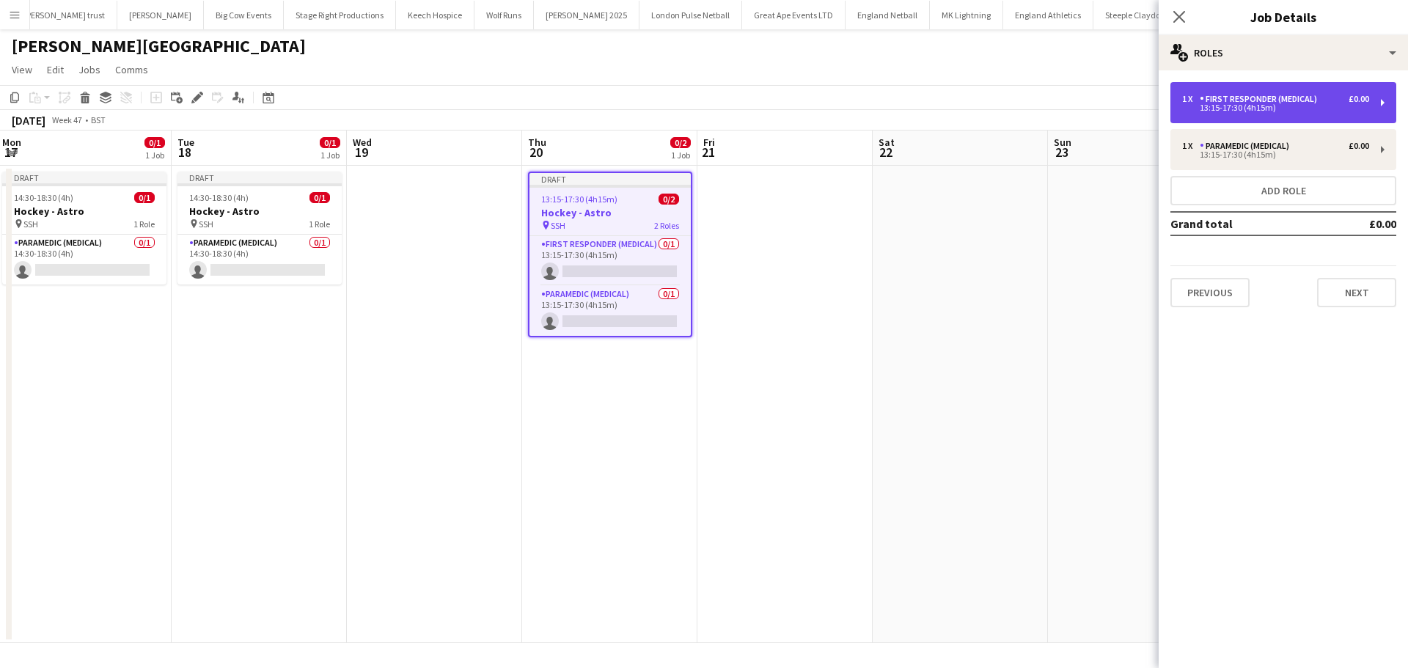
click at [1251, 99] on div "First Responder (Medical)" at bounding box center [1260, 99] width 123 height 10
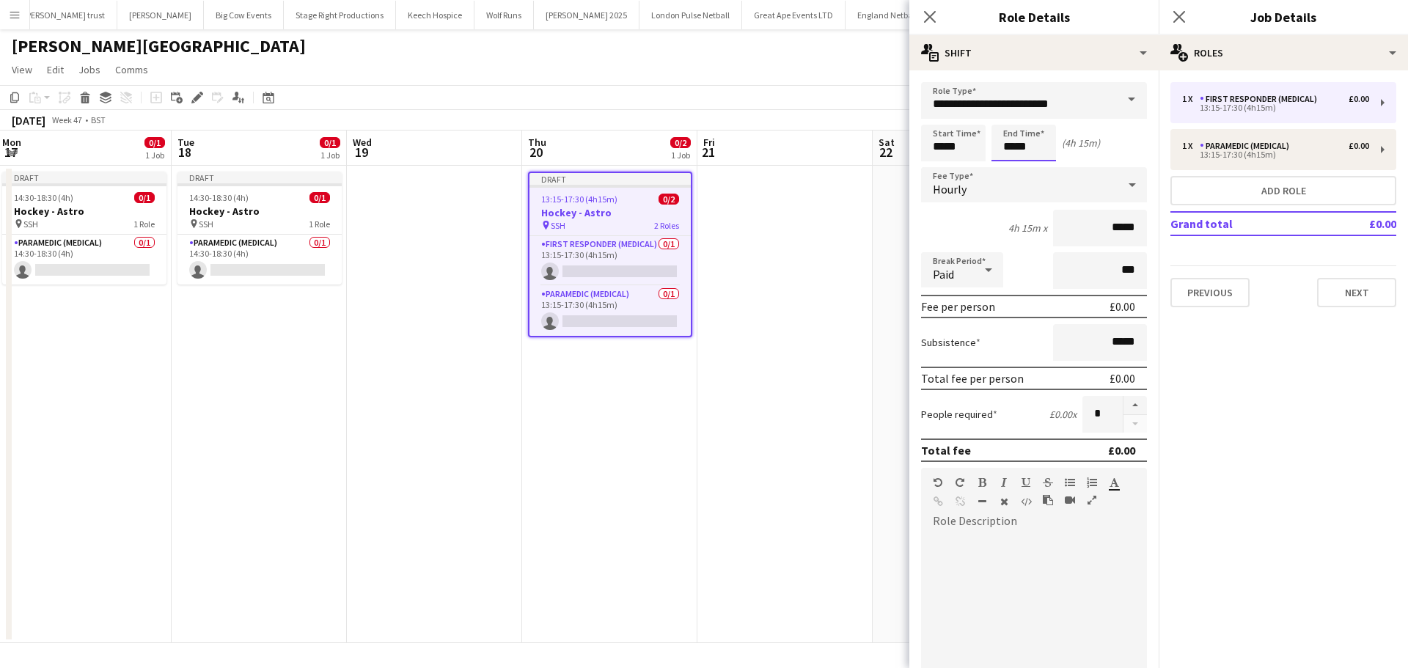
click at [1026, 154] on input "*****" at bounding box center [1023, 143] width 65 height 37
type input "*****"
click at [1004, 116] on div at bounding box center [1008, 117] width 29 height 15
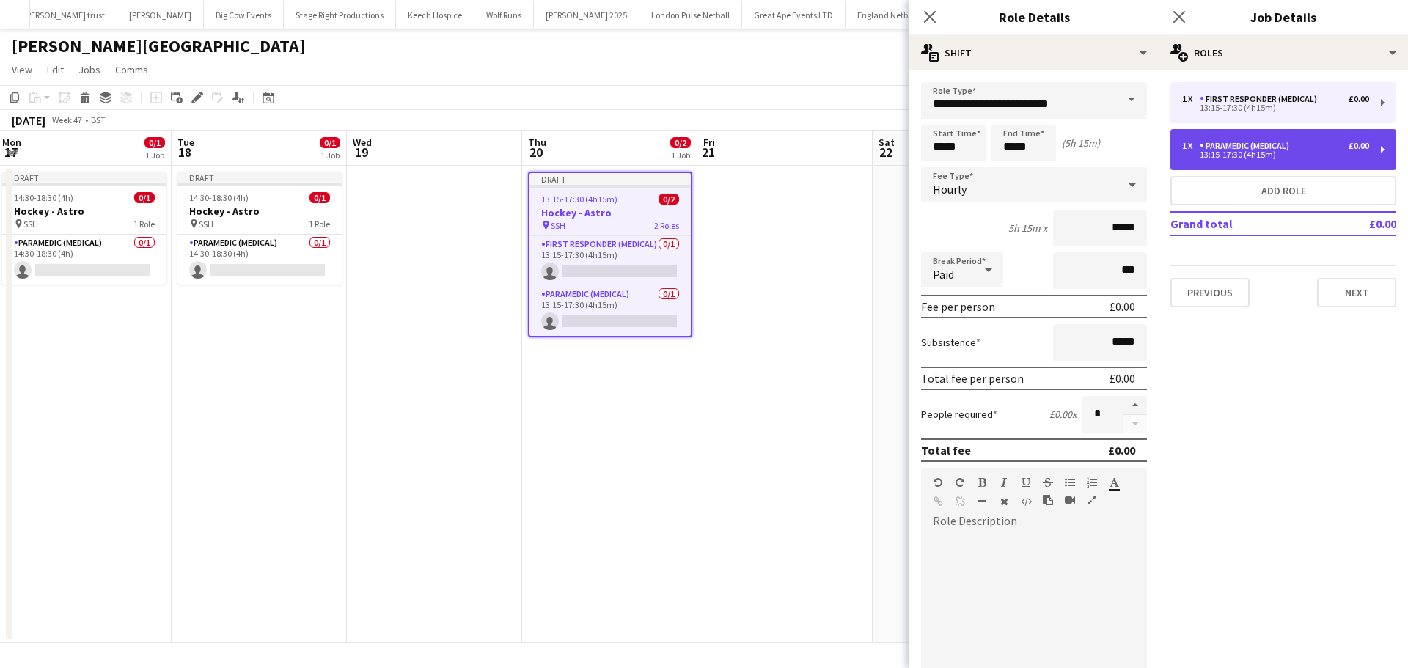
click at [1208, 162] on div "1 x Paramedic (Medical) £0.00 13:15-17:30 (4h15m)" at bounding box center [1283, 149] width 226 height 41
type input "**********"
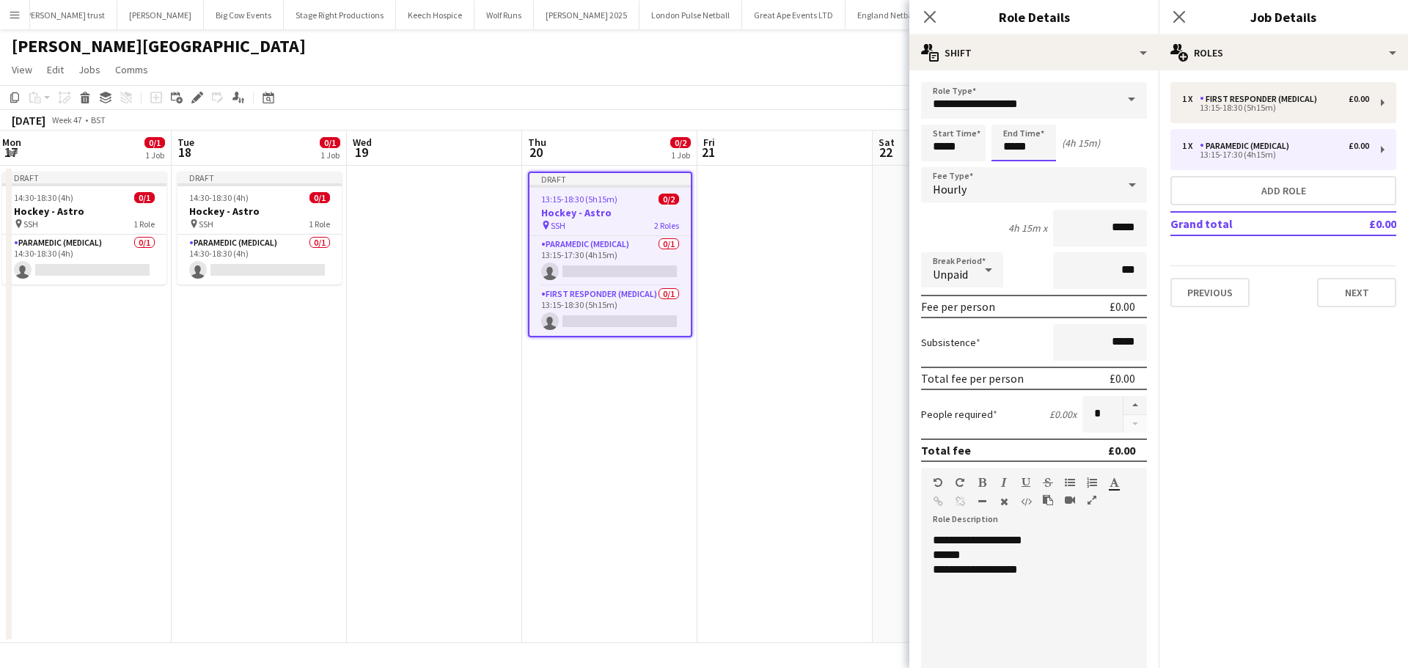
click at [1015, 136] on input "*****" at bounding box center [1023, 143] width 65 height 37
type input "*****"
click at [1012, 120] on div at bounding box center [1008, 117] width 29 height 15
click at [1183, 14] on icon at bounding box center [1179, 17] width 14 height 14
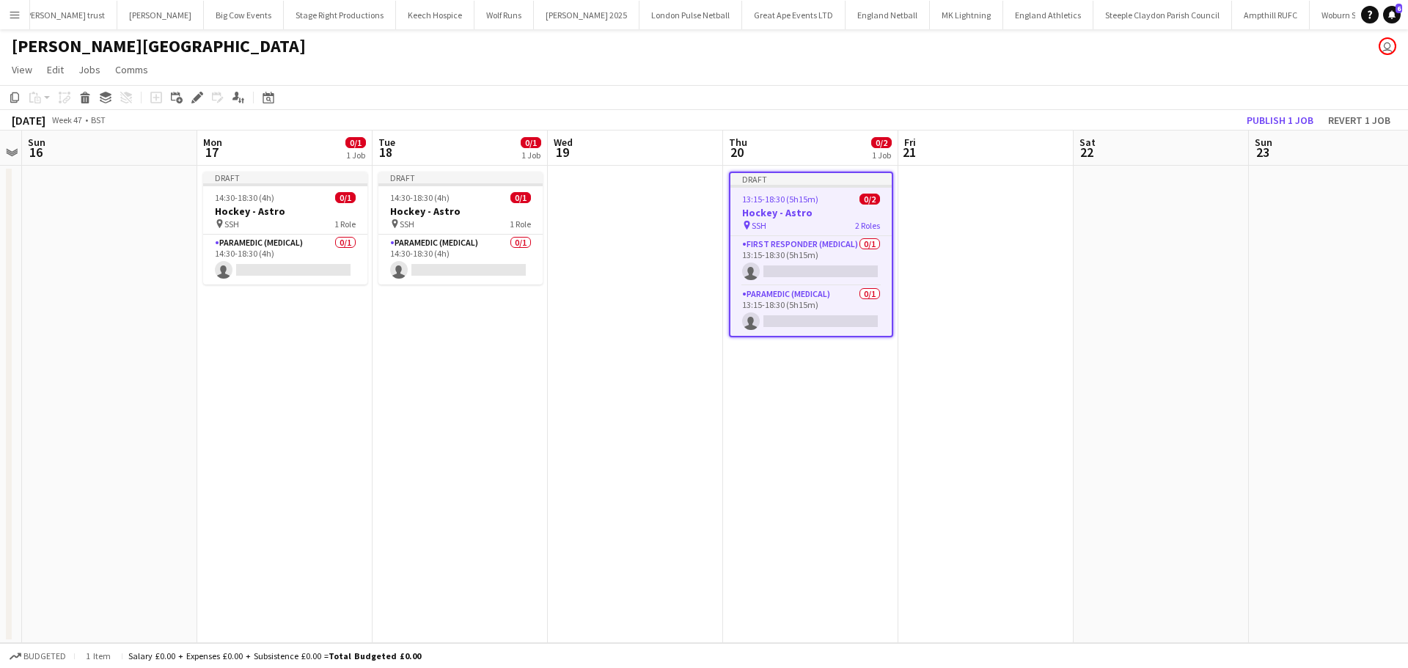
scroll to position [0, 575]
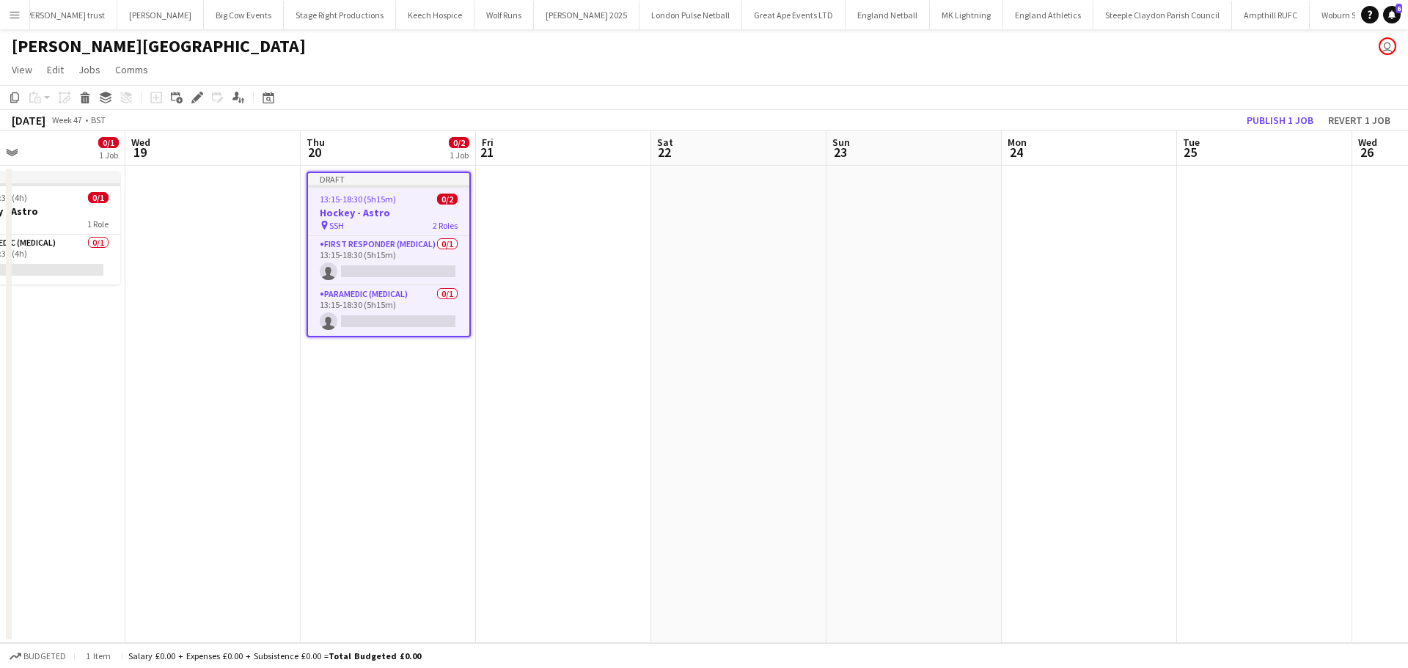
drag, startPoint x: 1185, startPoint y: 255, endPoint x: 964, endPoint y: 264, distance: 221.6
click at [964, 264] on app-calendar-viewport "Sat 15 Sun 16 Mon 17 0/1 1 Job Tue 18 0/1 1 Job Wed 19 Thu 20 0/2 1 Job Fri 21 …" at bounding box center [704, 386] width 1408 height 512
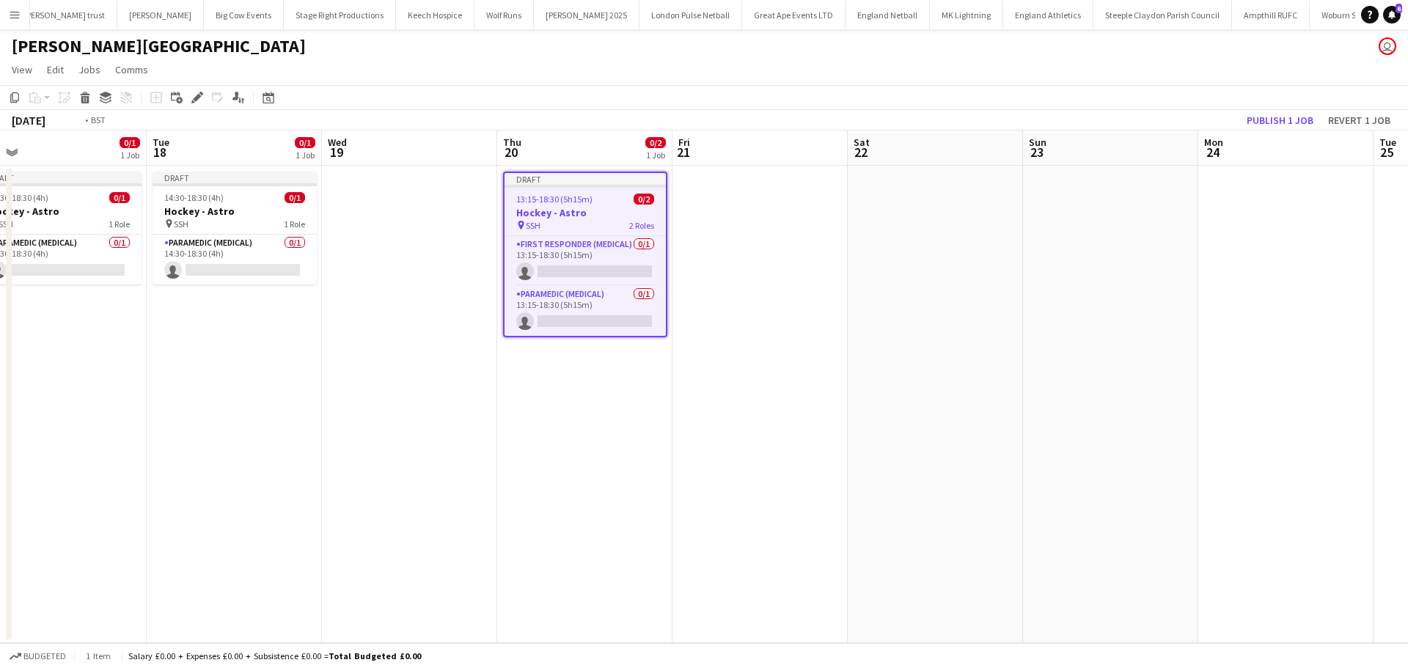
drag, startPoint x: 535, startPoint y: 326, endPoint x: 1073, endPoint y: 326, distance: 538.1
click at [1075, 326] on app-calendar-viewport "Sat 15 Sun 16 Mon 17 0/1 1 Job Tue 18 0/1 1 Job Wed 19 Thu 20 0/2 1 Job Fri 21 …" at bounding box center [704, 386] width 1408 height 512
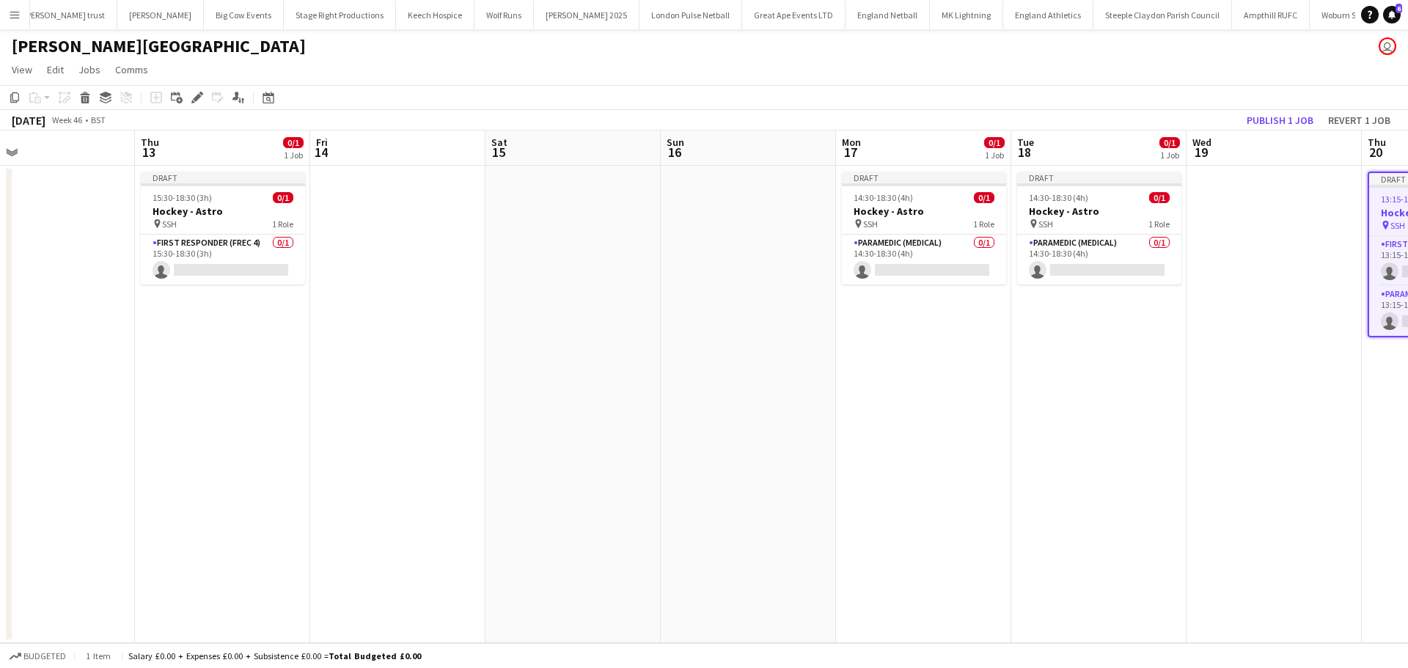
scroll to position [0, 361]
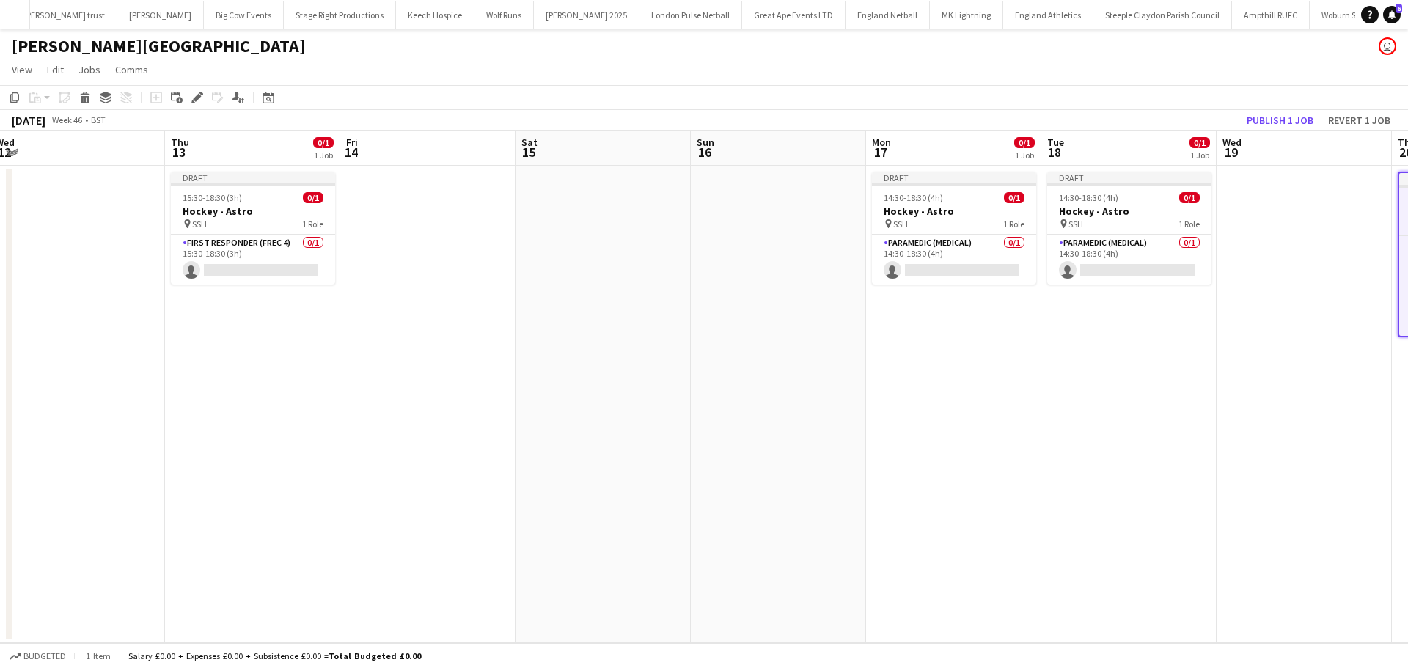
drag, startPoint x: 287, startPoint y: 306, endPoint x: 760, endPoint y: 306, distance: 472.1
click at [761, 306] on app-calendar-viewport "Mon 10 Tue 11 Wed 12 Thu 13 0/1 1 Job Fri 14 Sat 15 Sun 16 Mon 17 0/1 1 Job Tue…" at bounding box center [704, 386] width 1408 height 512
click at [242, 226] on div "pin SSH 1 Role" at bounding box center [253, 224] width 164 height 12
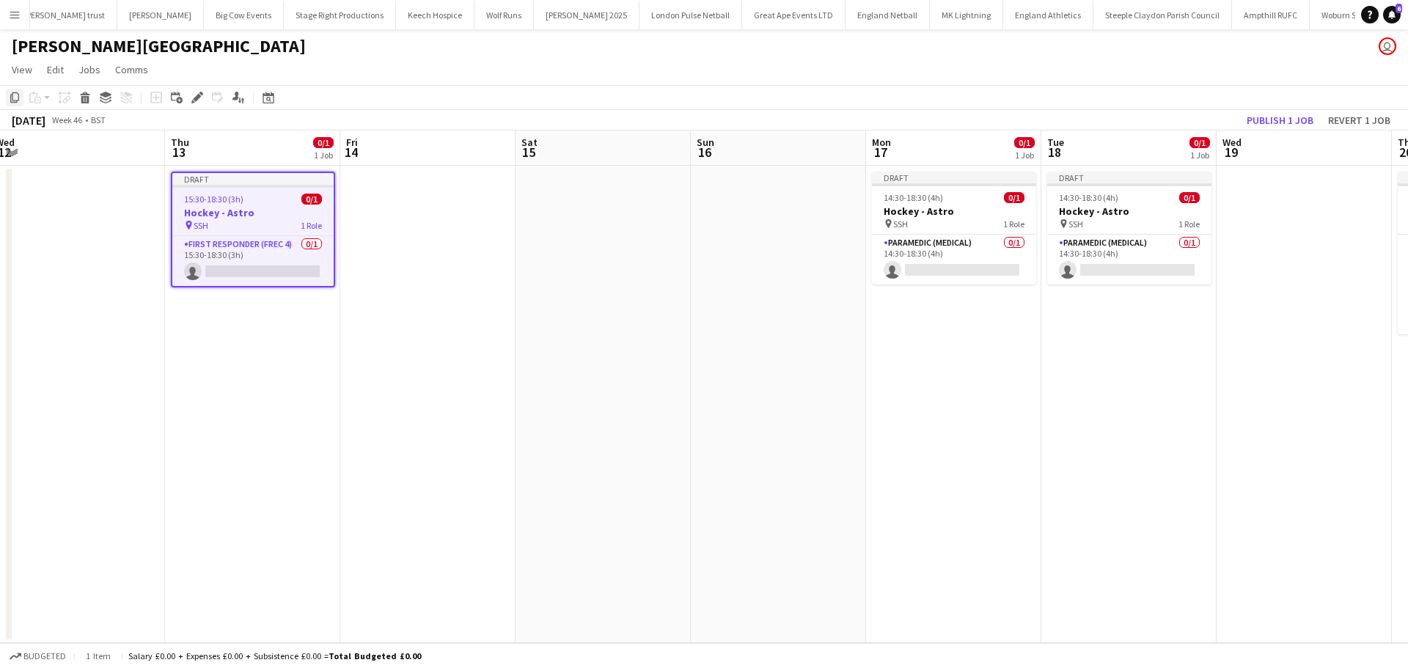
click at [9, 98] on icon "Copy" at bounding box center [15, 98] width 12 height 12
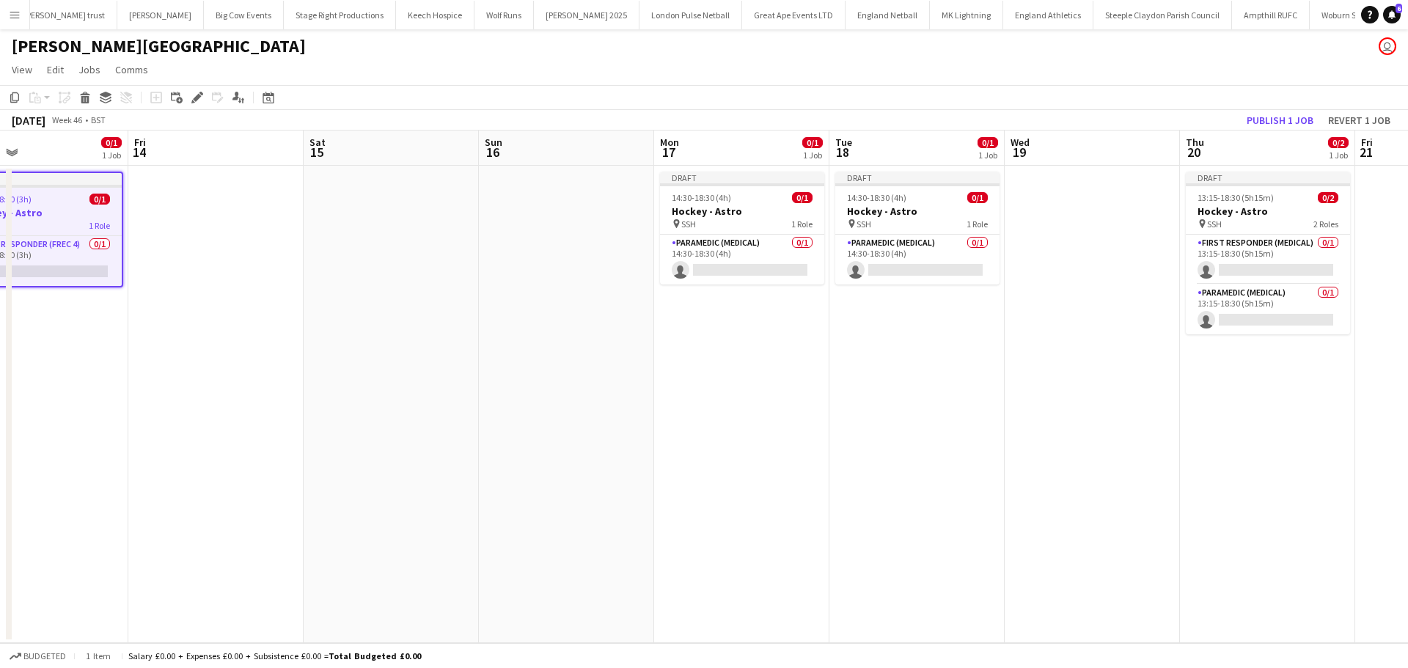
drag, startPoint x: 611, startPoint y: 273, endPoint x: 189, endPoint y: 312, distance: 423.3
click at [189, 312] on app-calendar-viewport "Mon 10 Tue 11 Wed 12 Thu 13 0/1 1 Job Fri 14 Sat 15 Sun 16 Mon 17 0/1 1 Job Tue…" at bounding box center [704, 386] width 1408 height 512
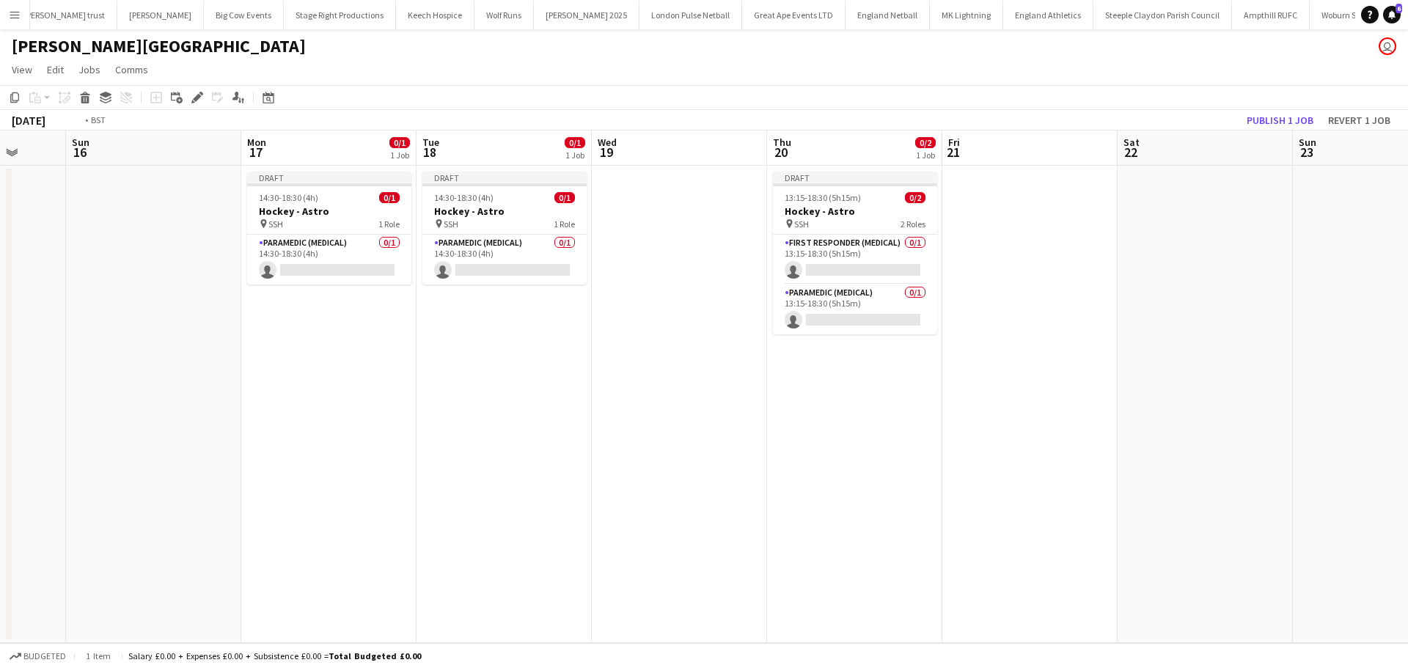
drag, startPoint x: 727, startPoint y: 327, endPoint x: 387, endPoint y: 315, distance: 339.6
click at [135, 332] on app-calendar-viewport "Wed 12 Thu 13 0/1 1 Job Fri 14 Sat 15 Sun 16 Mon 17 0/1 1 Job Tue 18 0/1 1 Job …" at bounding box center [704, 386] width 1408 height 512
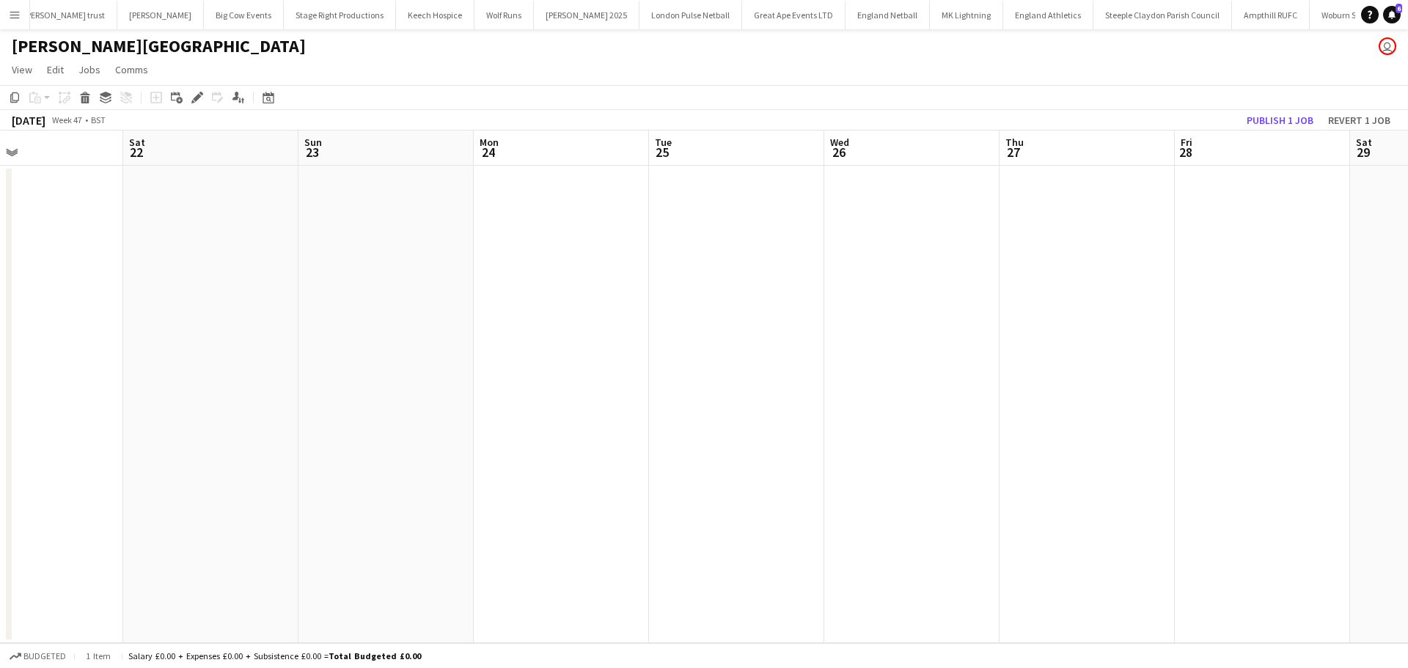
drag, startPoint x: 918, startPoint y: 314, endPoint x: 598, endPoint y: 314, distance: 319.6
click at [599, 314] on app-calendar-viewport "Tue 18 0/1 1 Job Wed 19 Thu 20 0/2 1 Job Fri 21 Sat 22 Sun 23 Mon 24 Tue 25 Wed…" at bounding box center [704, 386] width 1408 height 512
drag, startPoint x: 755, startPoint y: 221, endPoint x: 696, endPoint y: 218, distance: 59.5
click at [754, 219] on app-date-cell at bounding box center [734, 404] width 175 height 477
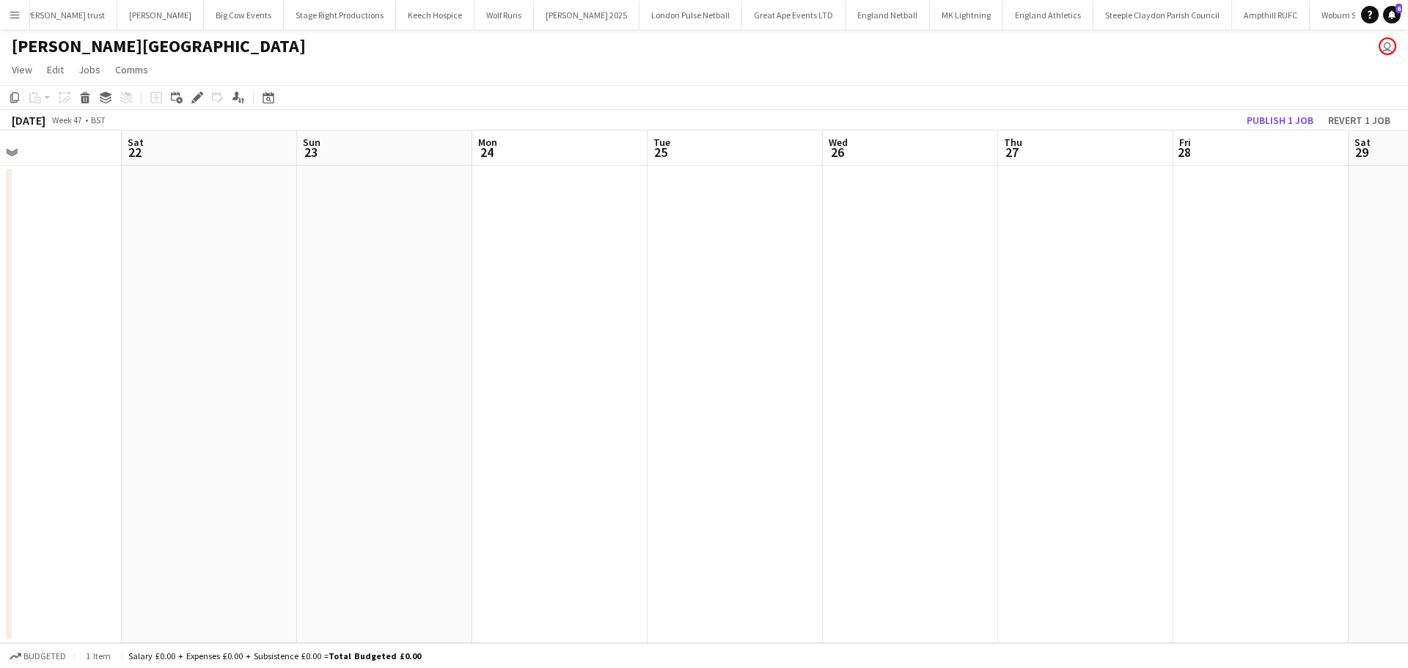
scroll to position [0, 580]
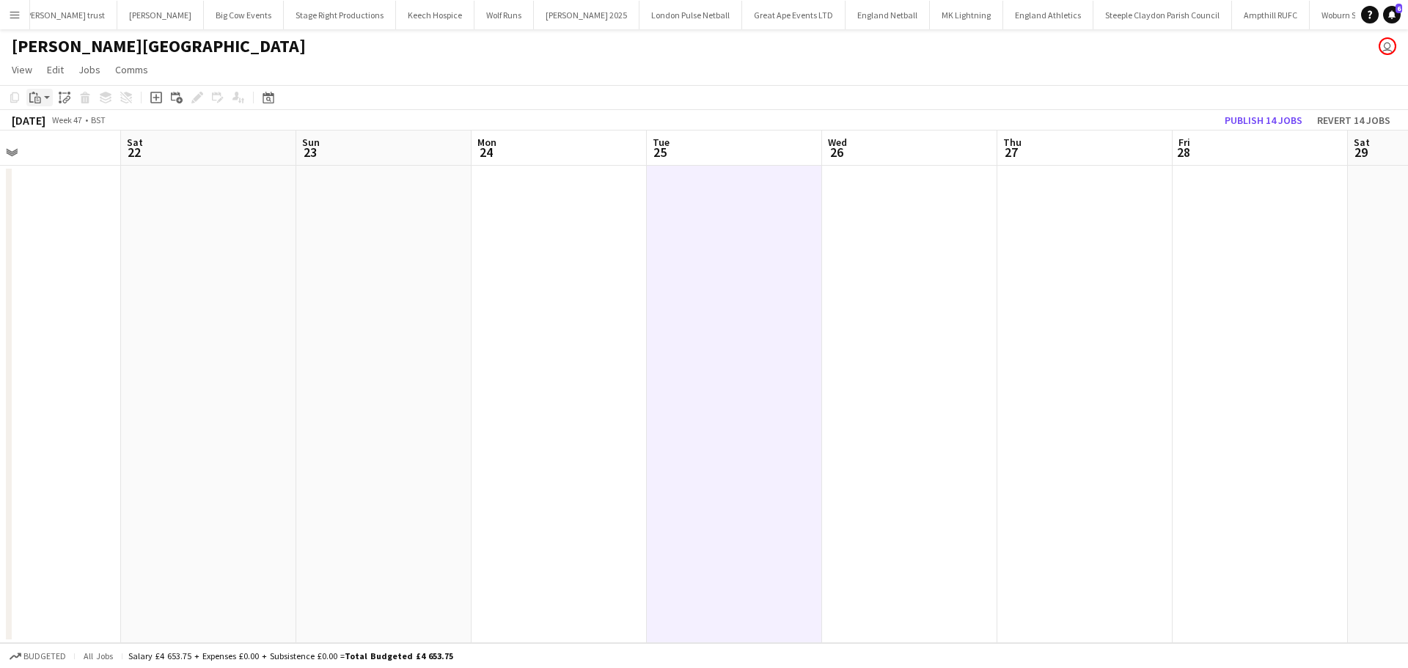
click at [39, 91] on div "Paste" at bounding box center [35, 98] width 18 height 18
click at [68, 128] on link "Paste Ctrl+V" at bounding box center [108, 125] width 138 height 13
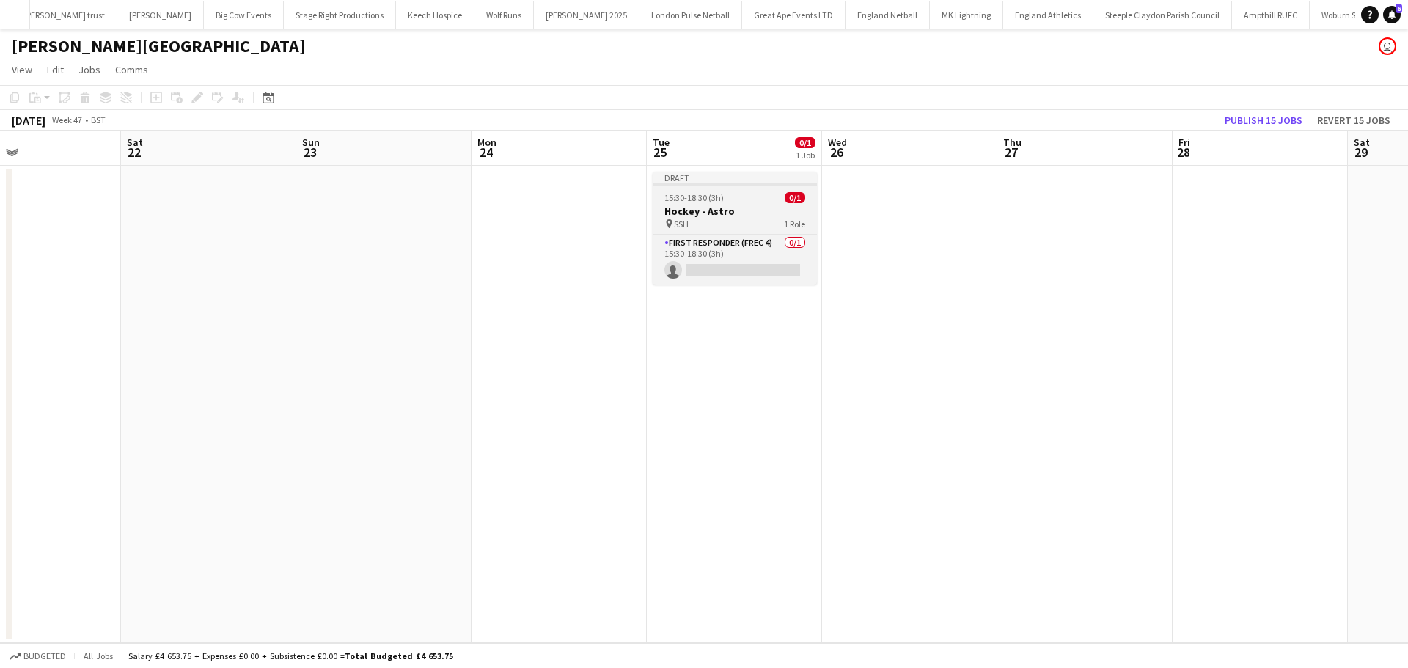
click at [696, 203] on app-job-card "Draft 15:30-18:30 (3h) 0/1 Hockey - Astro pin SSH 1 Role First Responder (FREC …" at bounding box center [734, 228] width 164 height 113
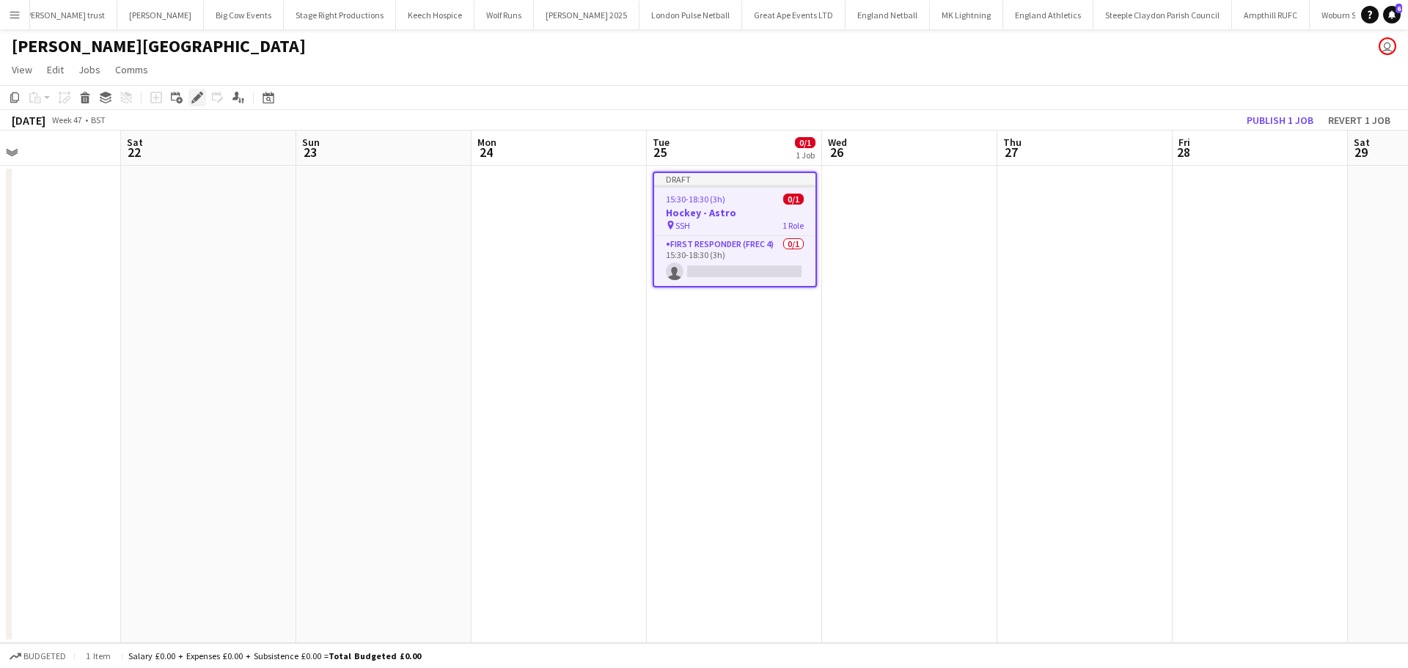
click at [196, 101] on icon "Edit" at bounding box center [197, 98] width 12 height 12
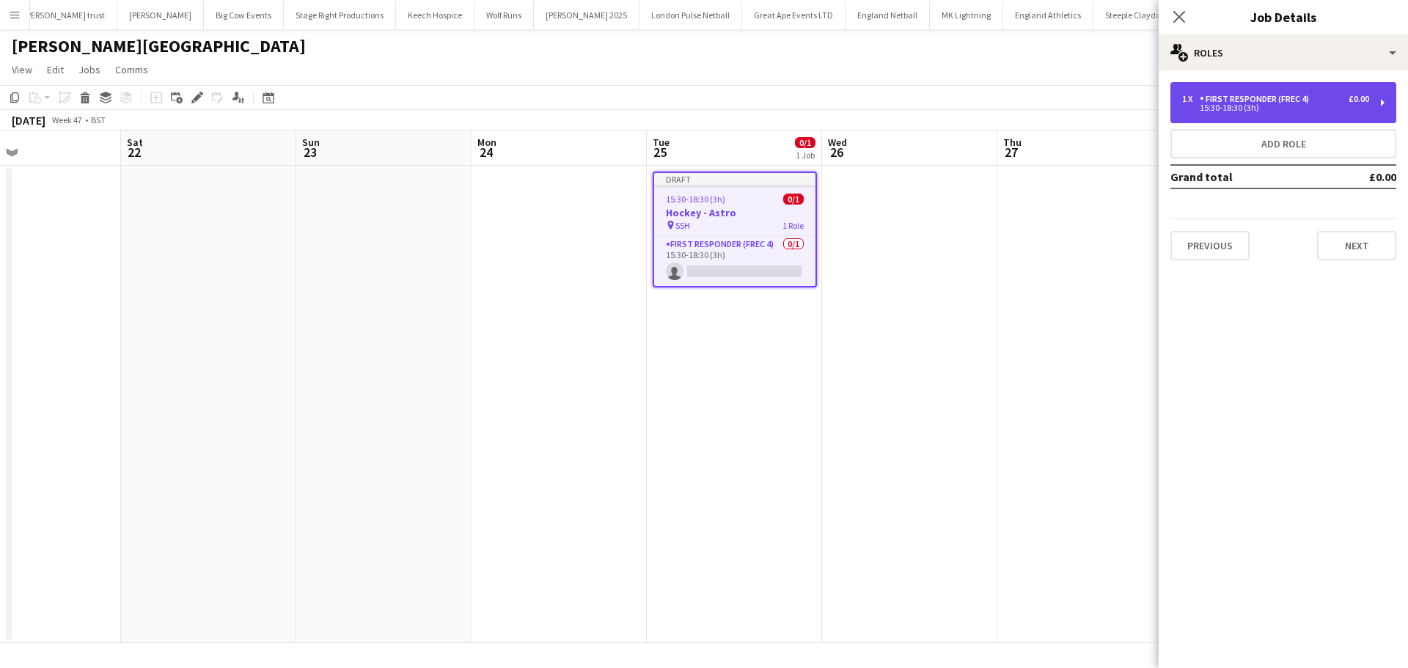
click at [1261, 105] on div "15:30-18:30 (3h)" at bounding box center [1275, 107] width 187 height 7
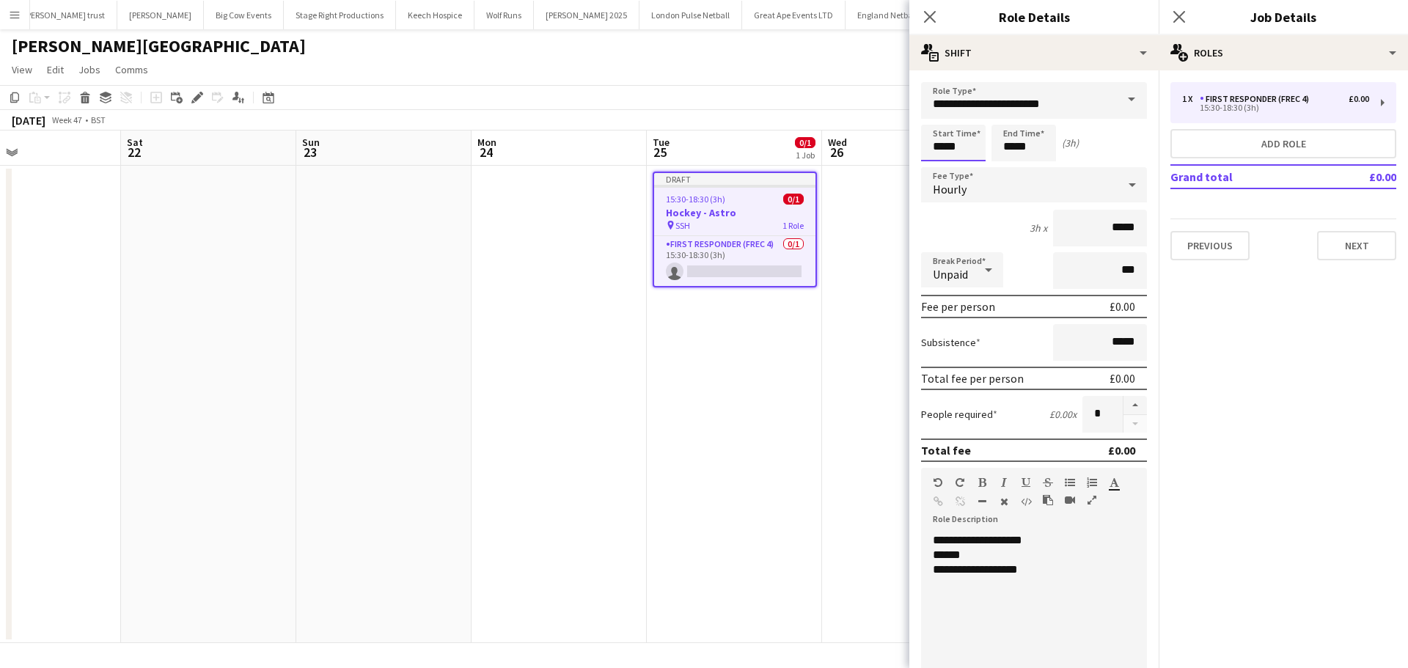
click at [975, 143] on input "*****" at bounding box center [953, 143] width 65 height 37
type input "*****"
click at [941, 165] on div at bounding box center [938, 168] width 29 height 15
click at [1034, 148] on input "*****" at bounding box center [1023, 143] width 65 height 37
type input "*****"
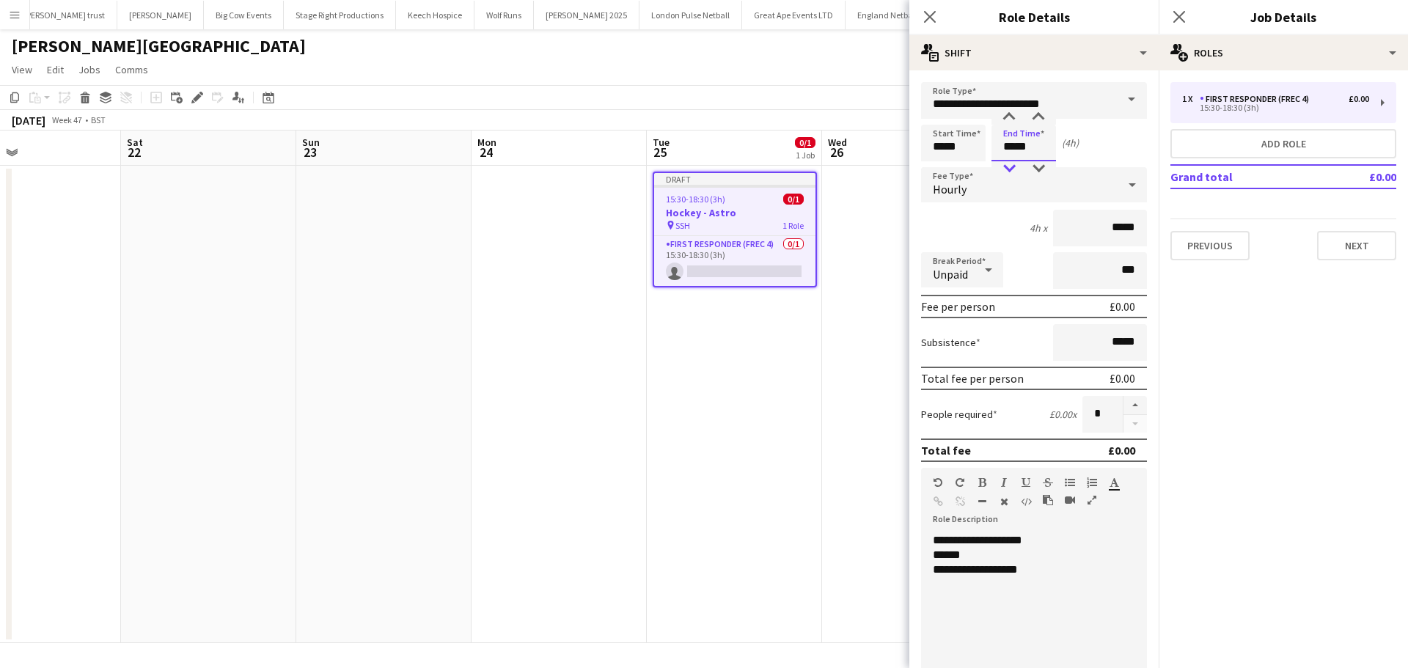
click at [1008, 166] on div at bounding box center [1008, 168] width 29 height 15
click at [979, 567] on div "**********" at bounding box center [1028, 569] width 191 height 15
click at [1175, 18] on icon "Close pop-in" at bounding box center [1179, 17] width 14 height 14
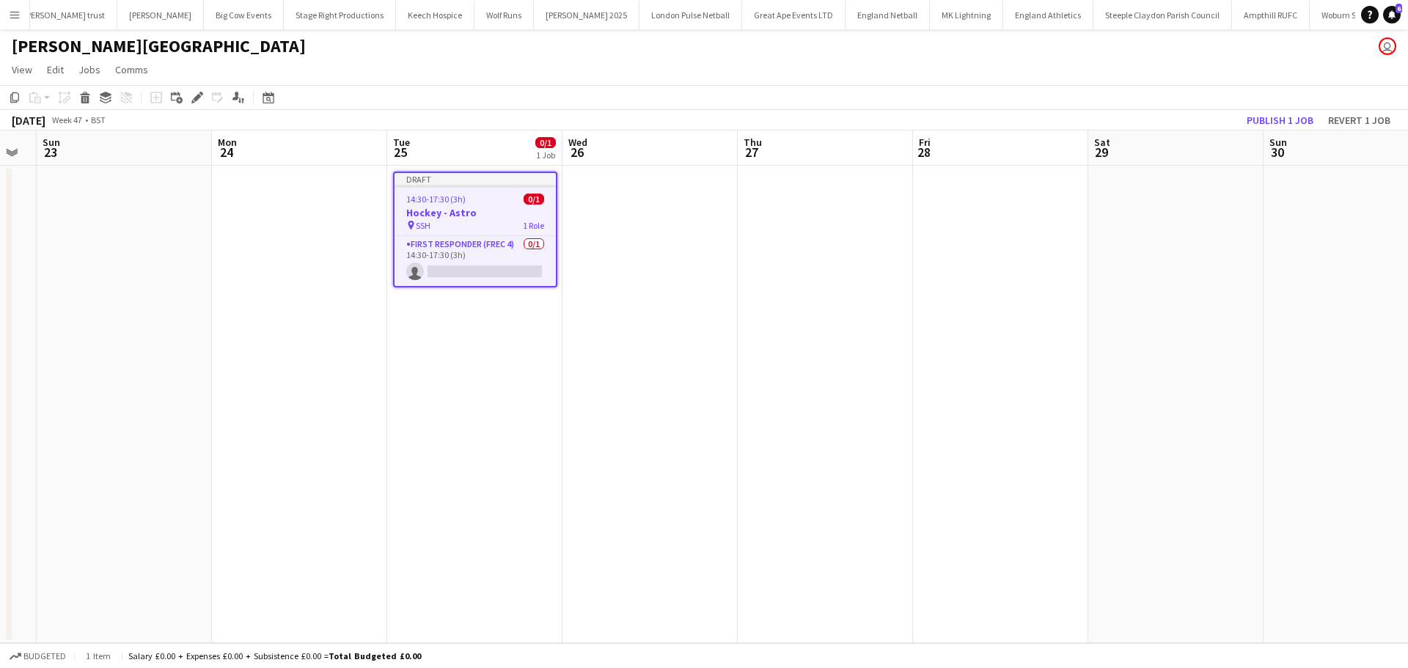
drag, startPoint x: 1174, startPoint y: 341, endPoint x: 688, endPoint y: 341, distance: 486.8
click at [690, 341] on app-calendar-viewport "Thu 20 0/2 1 Job Fri 21 Sat 22 Sun 23 Mon 24 Tue 25 0/1 1 Job Wed 26 Thu 27 Fri…" at bounding box center [704, 386] width 1408 height 512
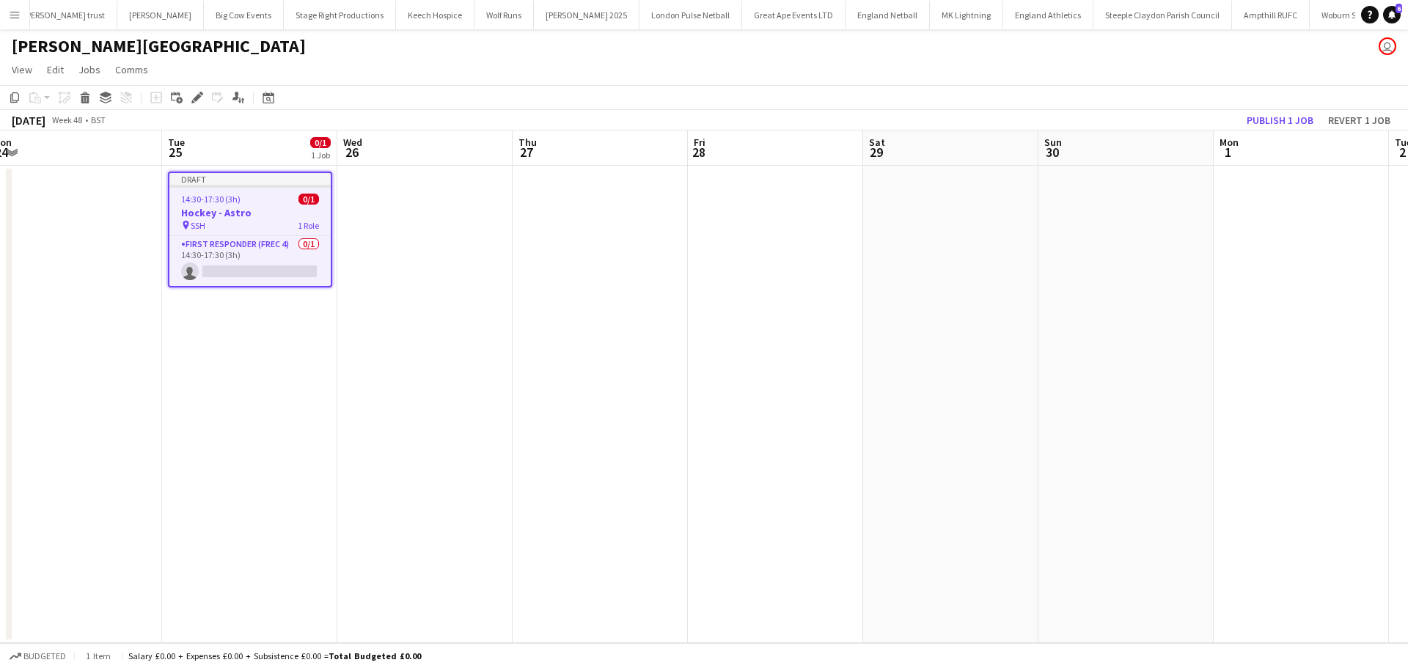
click at [259, 213] on h3 "Hockey - Astro" at bounding box center [249, 212] width 161 height 13
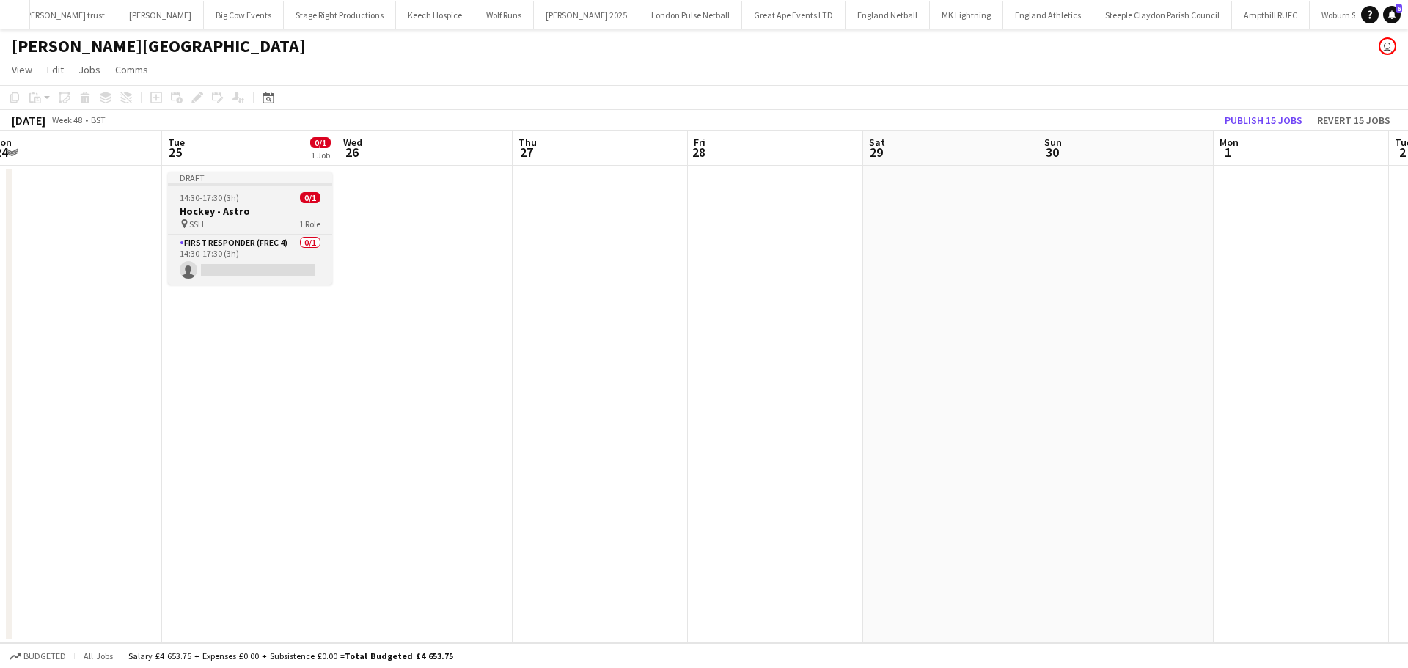
click at [187, 191] on app-job-card "Draft 14:30-17:30 (3h) 0/1 Hockey - Astro pin SSH 1 Role First Responder (FREC …" at bounding box center [250, 228] width 164 height 113
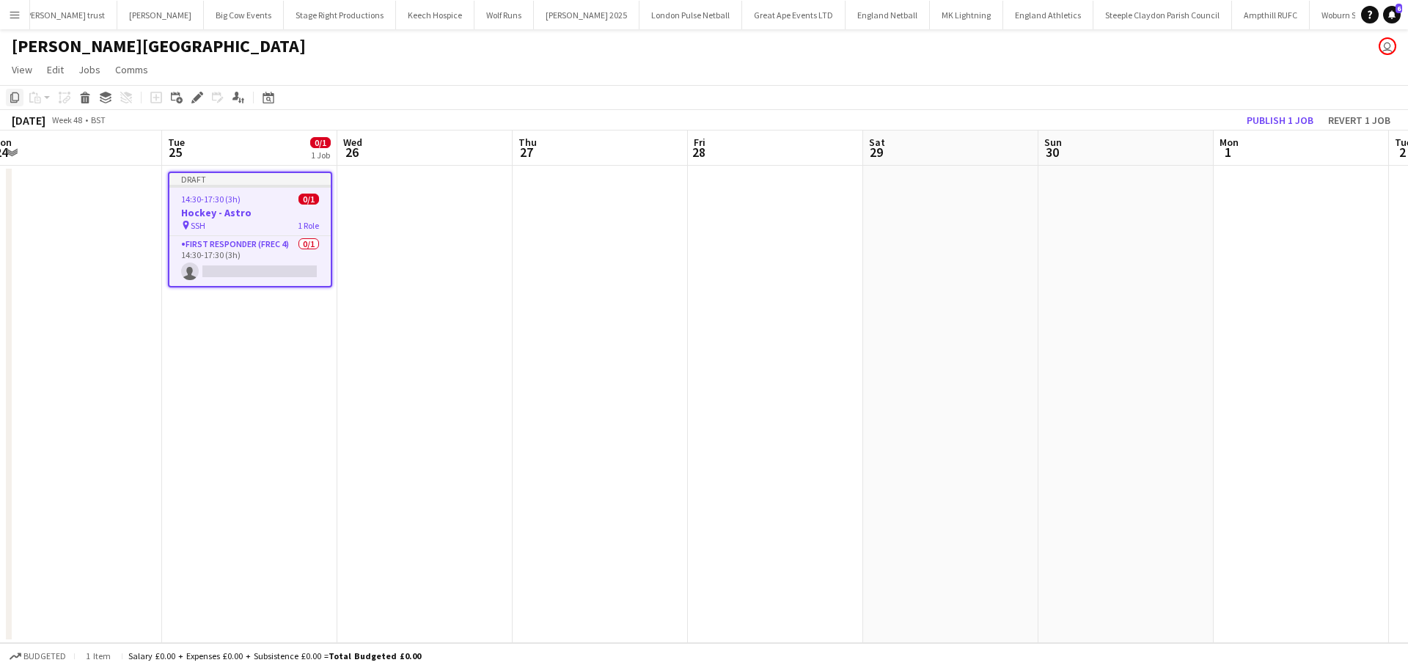
click at [15, 100] on icon at bounding box center [14, 97] width 9 height 10
click at [636, 197] on app-date-cell at bounding box center [599, 404] width 175 height 477
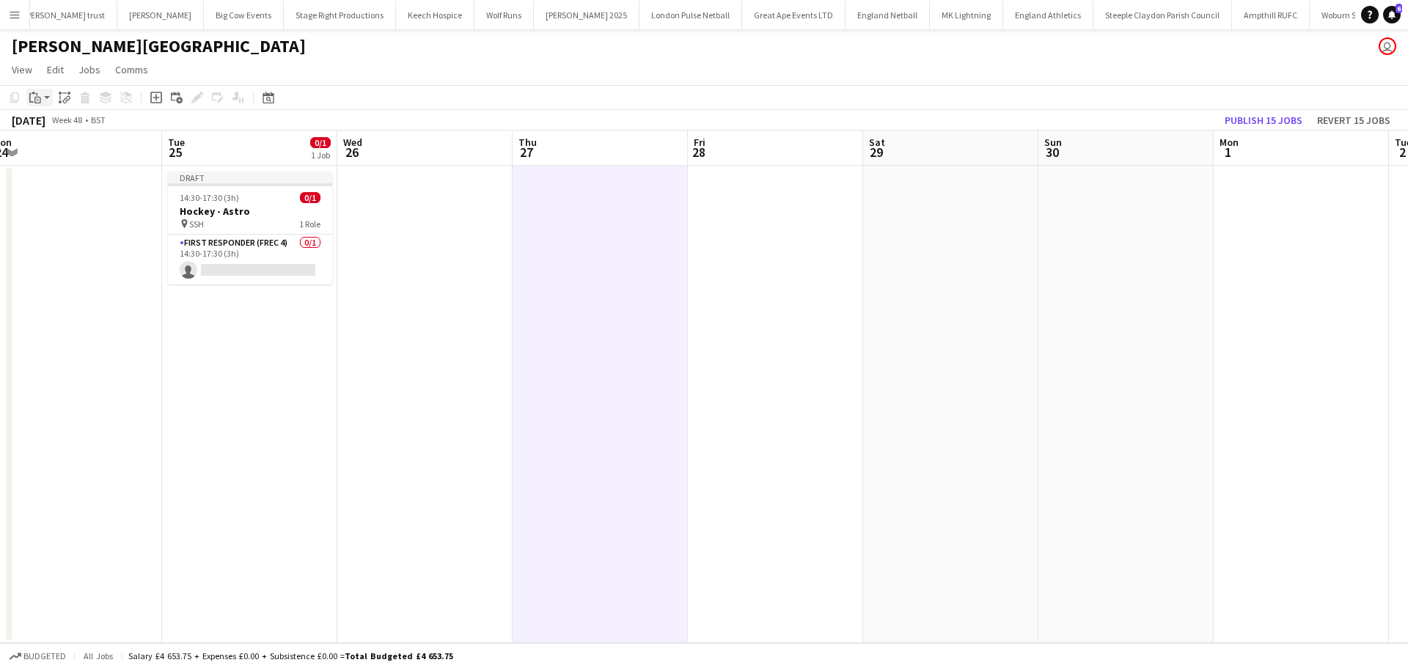
click at [41, 99] on div "Paste" at bounding box center [35, 98] width 18 height 18
click at [51, 121] on link "Paste Ctrl+V" at bounding box center [108, 125] width 138 height 13
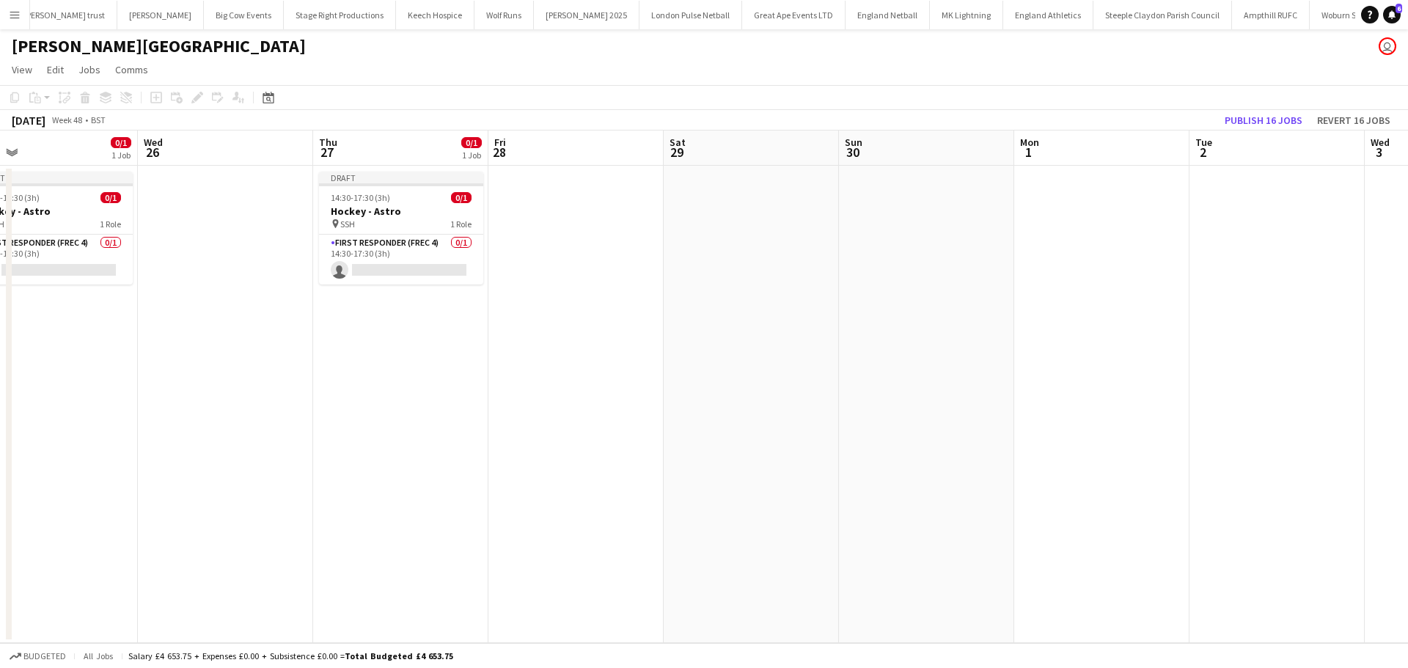
scroll to position [0, 583]
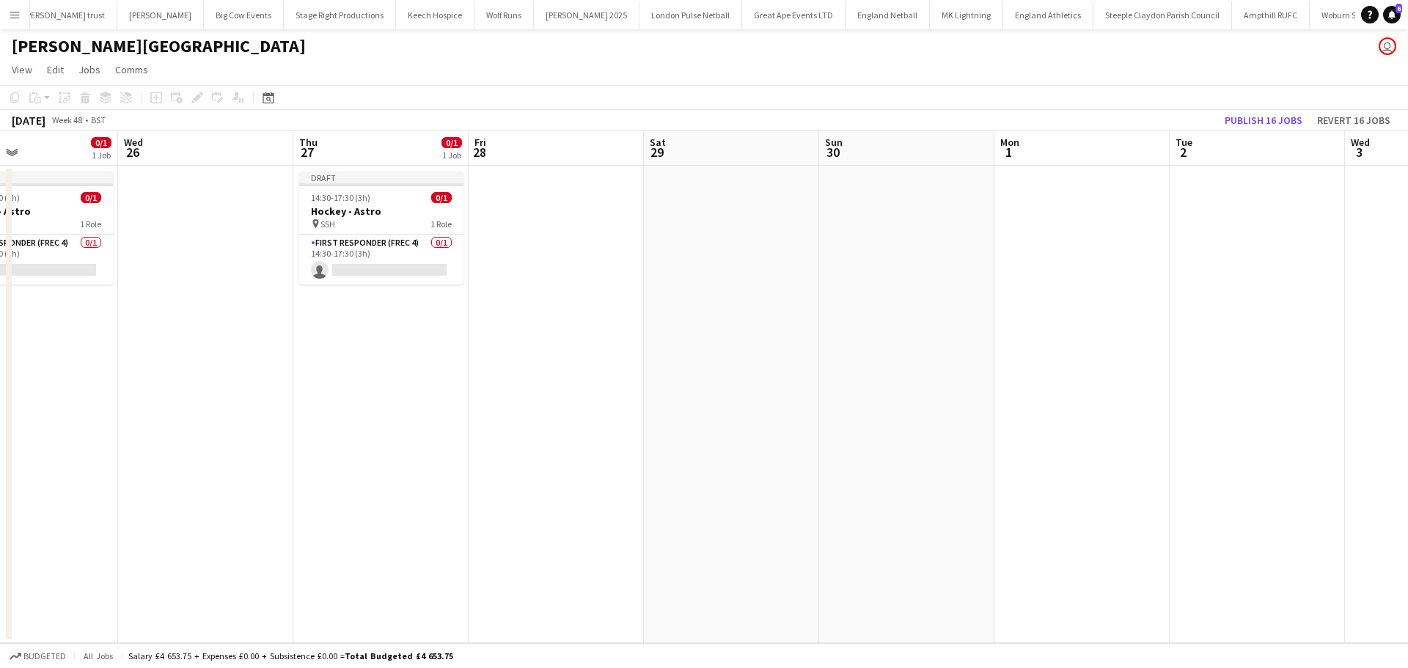
drag, startPoint x: 773, startPoint y: 227, endPoint x: 554, endPoint y: 238, distance: 219.5
click at [554, 238] on app-calendar-viewport "Sat 22 Sun 23 Mon 24 Tue 25 0/1 1 Job Wed 26 Thu 27 0/1 1 Job Fri 28 Sat 29 Sun…" at bounding box center [704, 386] width 1408 height 512
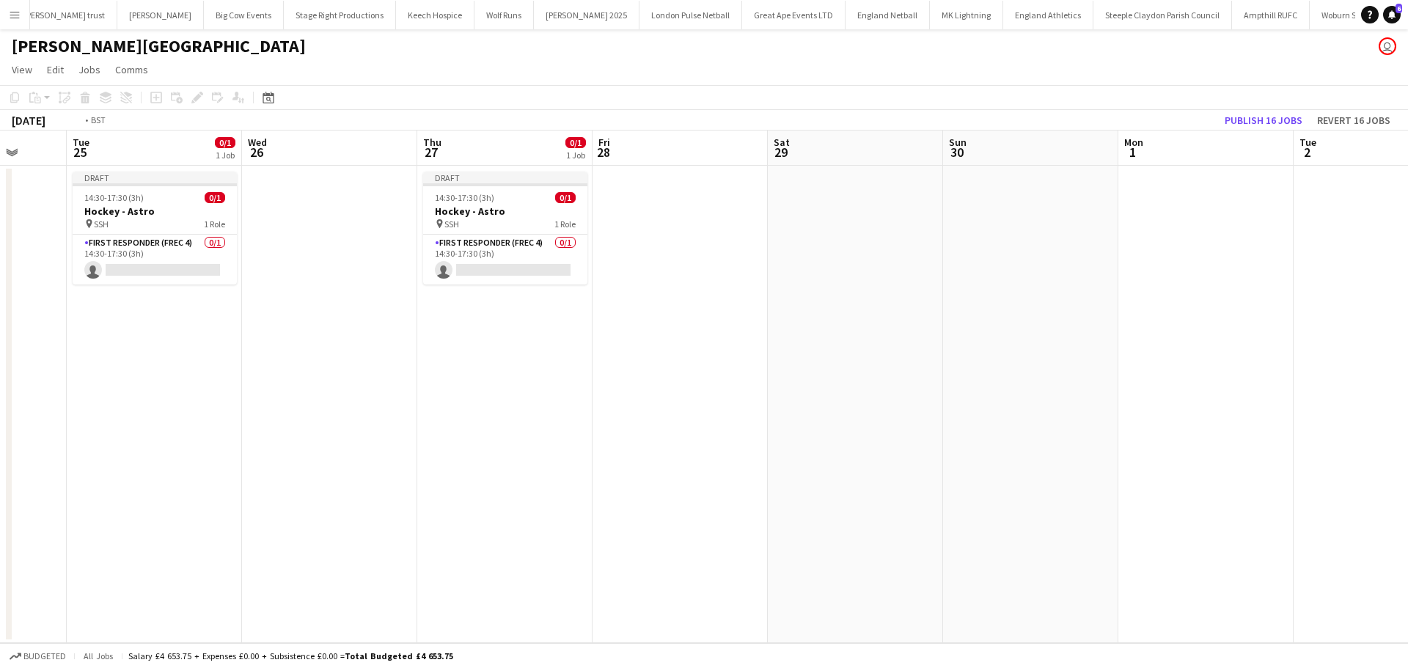
drag, startPoint x: 321, startPoint y: 342, endPoint x: 910, endPoint y: 342, distance: 588.7
click at [908, 342] on app-calendar-viewport "Sat 22 Sun 23 Mon 24 Tue 25 0/1 1 Job Wed 26 Thu 27 0/1 1 Job Fri 28 Sat 29 Sun…" at bounding box center [704, 386] width 1408 height 512
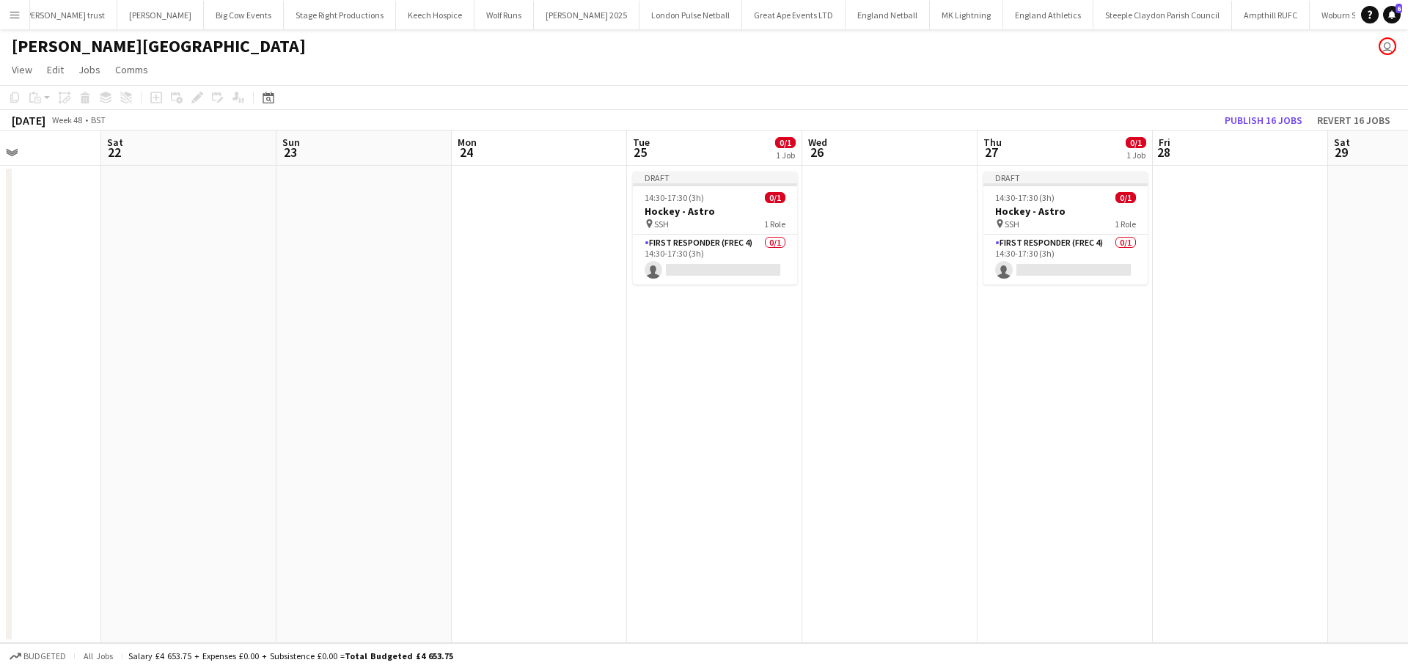
drag, startPoint x: 365, startPoint y: 363, endPoint x: 664, endPoint y: 348, distance: 299.5
click at [853, 348] on app-calendar-viewport "Wed 19 Thu 20 0/2 1 Job Fri 21 Sat 22 Sun 23 Mon 24 Tue 25 0/1 1 Job Wed 26 Thu…" at bounding box center [704, 386] width 1408 height 512
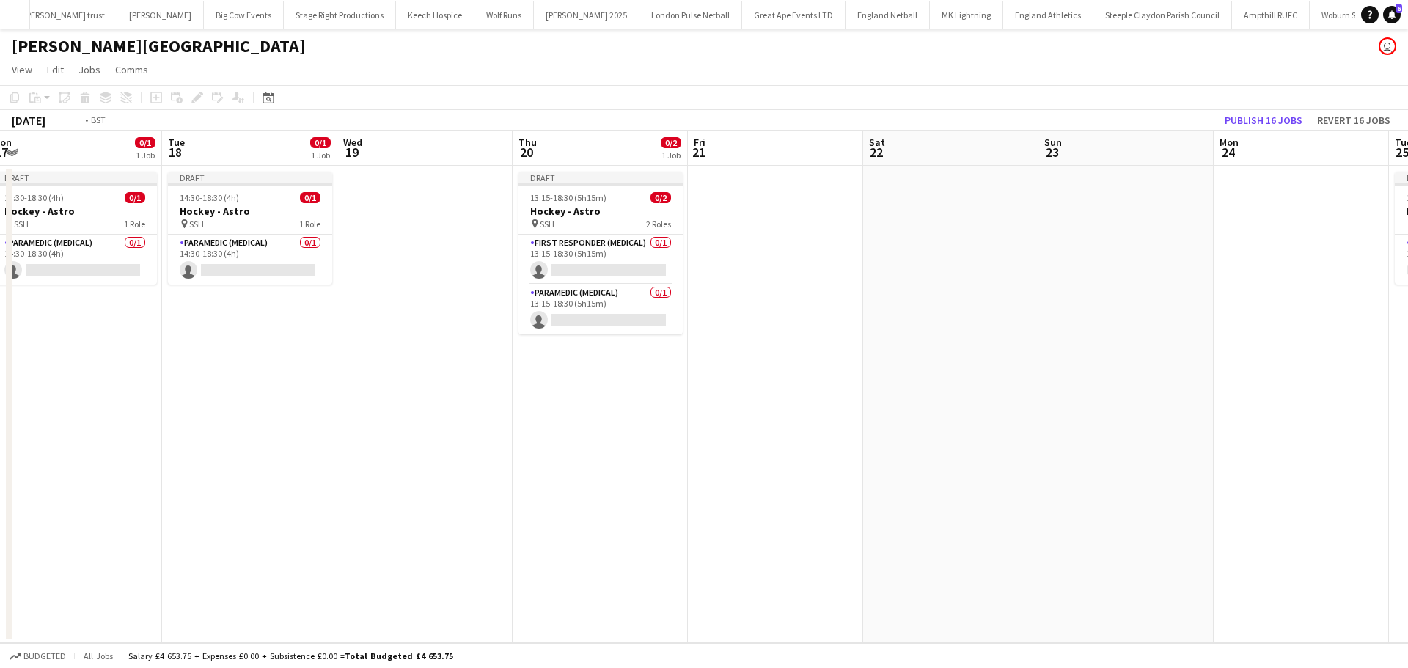
drag, startPoint x: 400, startPoint y: 337, endPoint x: 818, endPoint y: 342, distance: 417.9
click at [837, 342] on app-calendar-viewport "Sat 15 Sun 16 Mon 17 0/1 1 Job Tue 18 0/1 1 Job Wed 19 Thu 20 0/2 1 Job Fri 21 …" at bounding box center [704, 386] width 1408 height 512
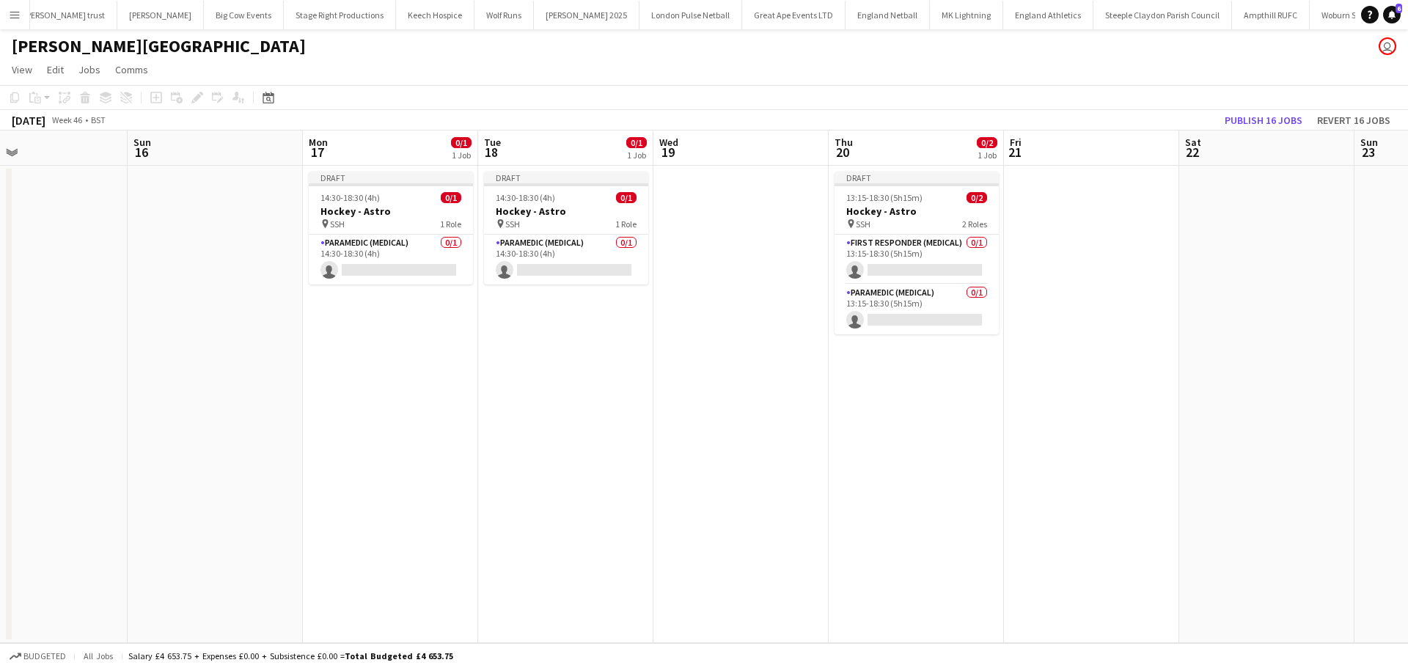
drag, startPoint x: 375, startPoint y: 337, endPoint x: 1167, endPoint y: 338, distance: 792.5
click at [1167, 338] on app-calendar-viewport "Thu 13 0/1 1 Job Fri 14 Sat 15 Sun 16 Mon 17 0/1 1 Job Tue 18 0/1 1 Job Wed 19 …" at bounding box center [704, 386] width 1408 height 512
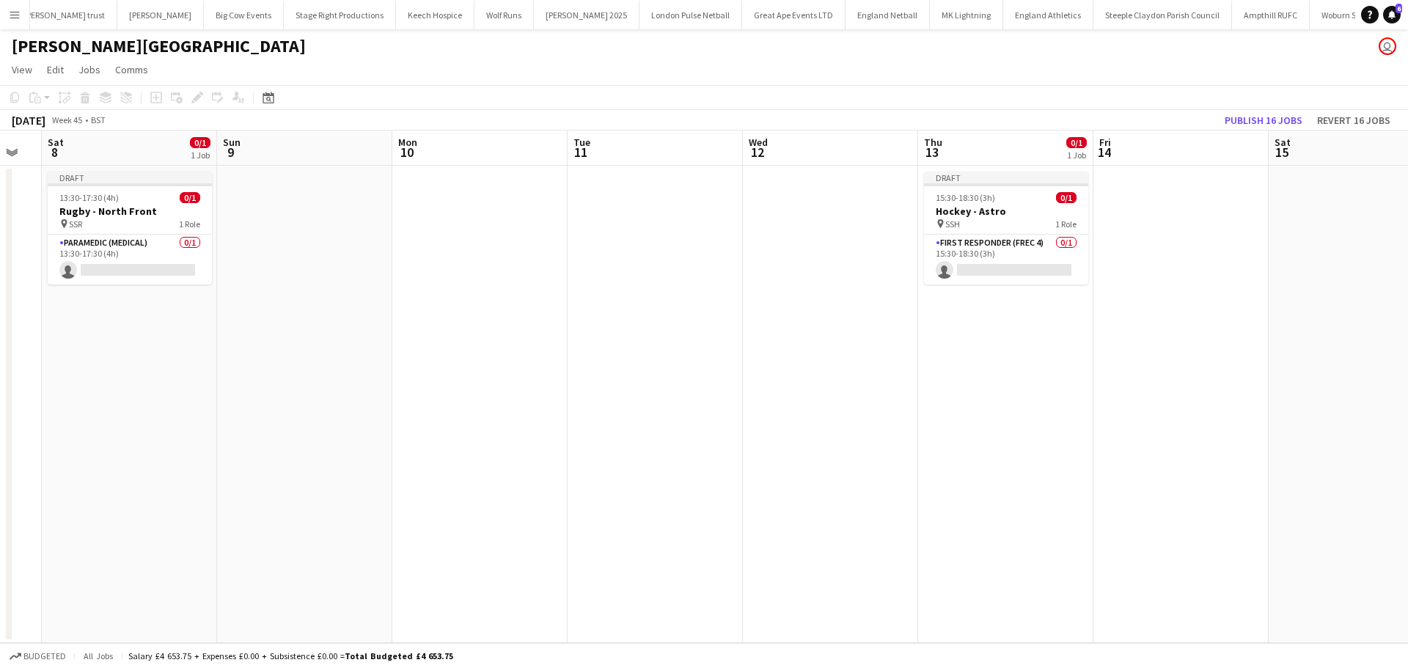
drag, startPoint x: 731, startPoint y: 347, endPoint x: 915, endPoint y: 352, distance: 184.1
click at [1008, 351] on app-calendar-viewport "Wed 5 Thu 6 Fri 7 Sat 8 0/1 1 Job Sun 9 Mon 10 Tue 11 Wed 12 Thu 13 0/1 1 Job F…" at bounding box center [704, 386] width 1408 height 512
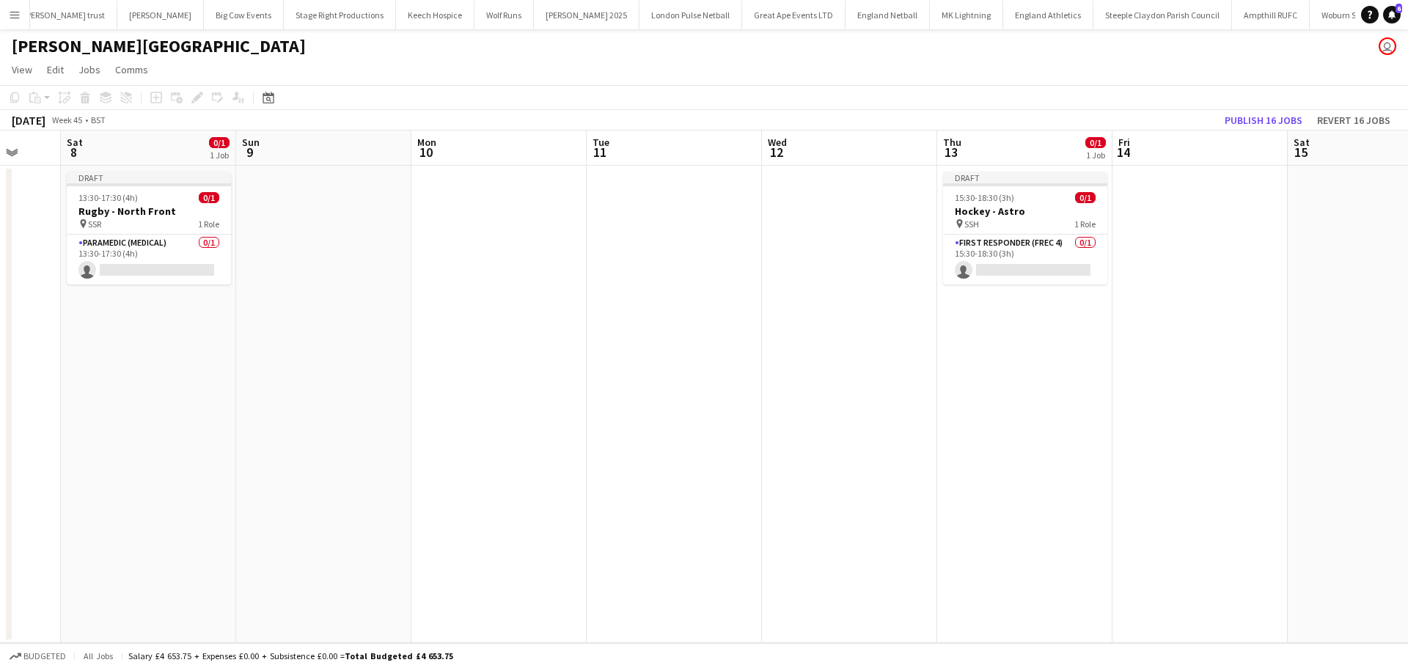
drag, startPoint x: 543, startPoint y: 334, endPoint x: 1067, endPoint y: 336, distance: 523.4
click at [1087, 336] on app-calendar-viewport "Wed 5 Thu 6 Fri 7 Sat 8 0/1 1 Job Sun 9 Mon 10 Tue 11 Wed 12 Thu 13 0/1 1 Job F…" at bounding box center [704, 386] width 1408 height 512
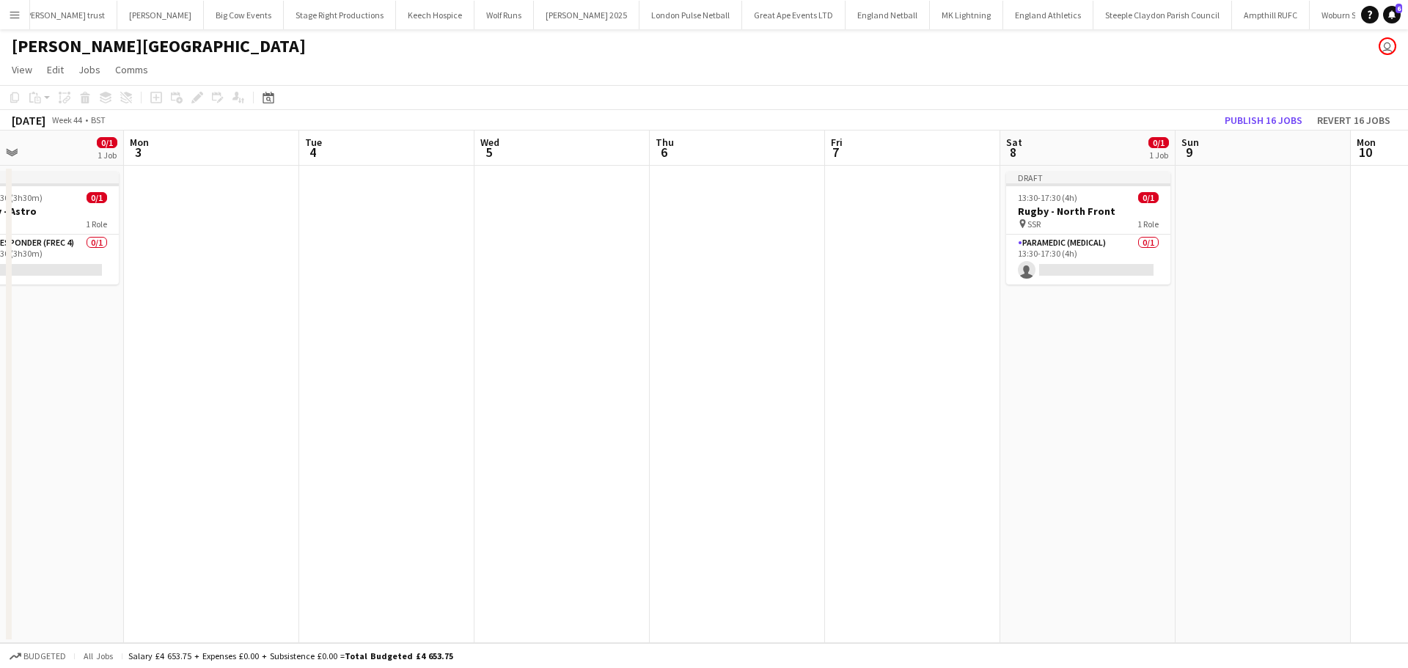
drag, startPoint x: 637, startPoint y: 322, endPoint x: 933, endPoint y: 327, distance: 295.5
click at [1111, 327] on app-calendar-viewport "Fri 31 Sat 1 Sun 2 0/1 1 Job Mon 3 Tue 4 Wed 5 Thu 6 Fri 7 Sat 8 0/1 1 Job Sun …" at bounding box center [704, 386] width 1408 height 512
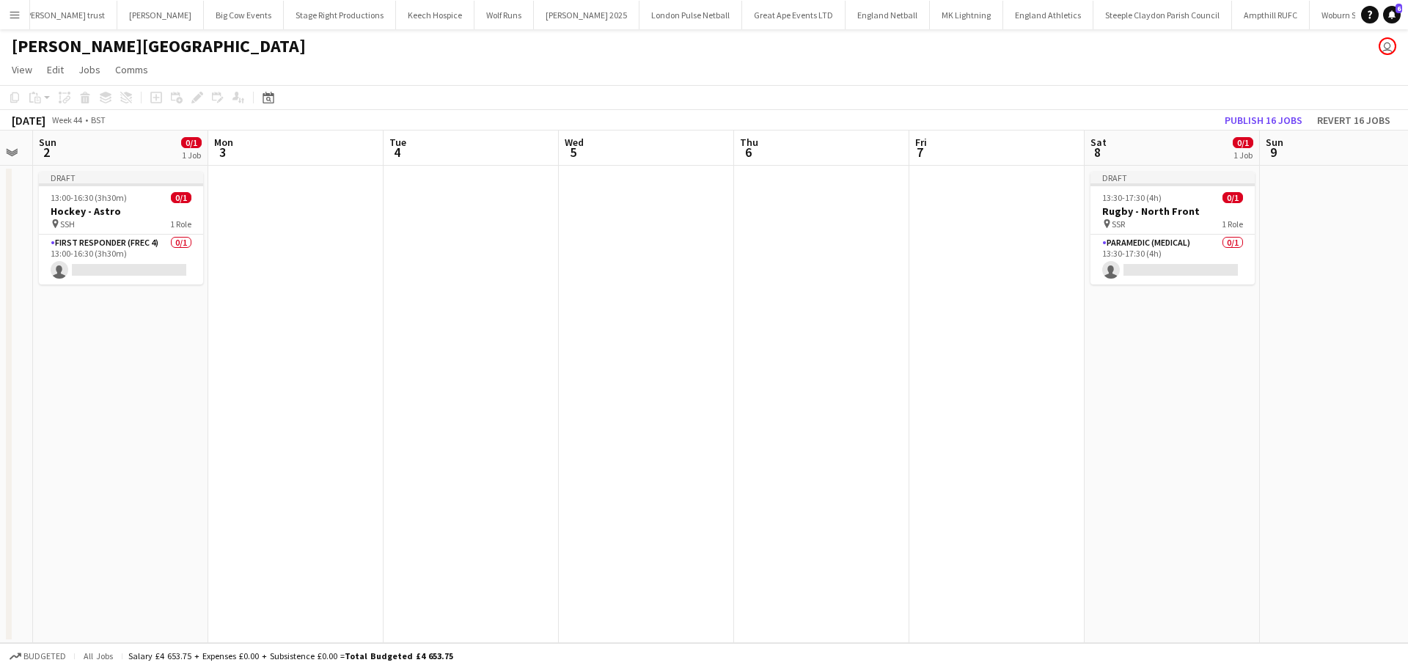
drag, startPoint x: 712, startPoint y: 323, endPoint x: 554, endPoint y: 310, distance: 158.2
click at [507, 323] on app-calendar-viewport "Wed 29 Thu 30 Fri 31 Sat 1 Sun 2 0/1 1 Job Mon 3 Tue 4 Wed 5 Thu 6 Fri 7 Sat 8 …" at bounding box center [704, 386] width 1408 height 512
click at [1161, 210] on h3 "Rugby - North Front" at bounding box center [1171, 211] width 164 height 13
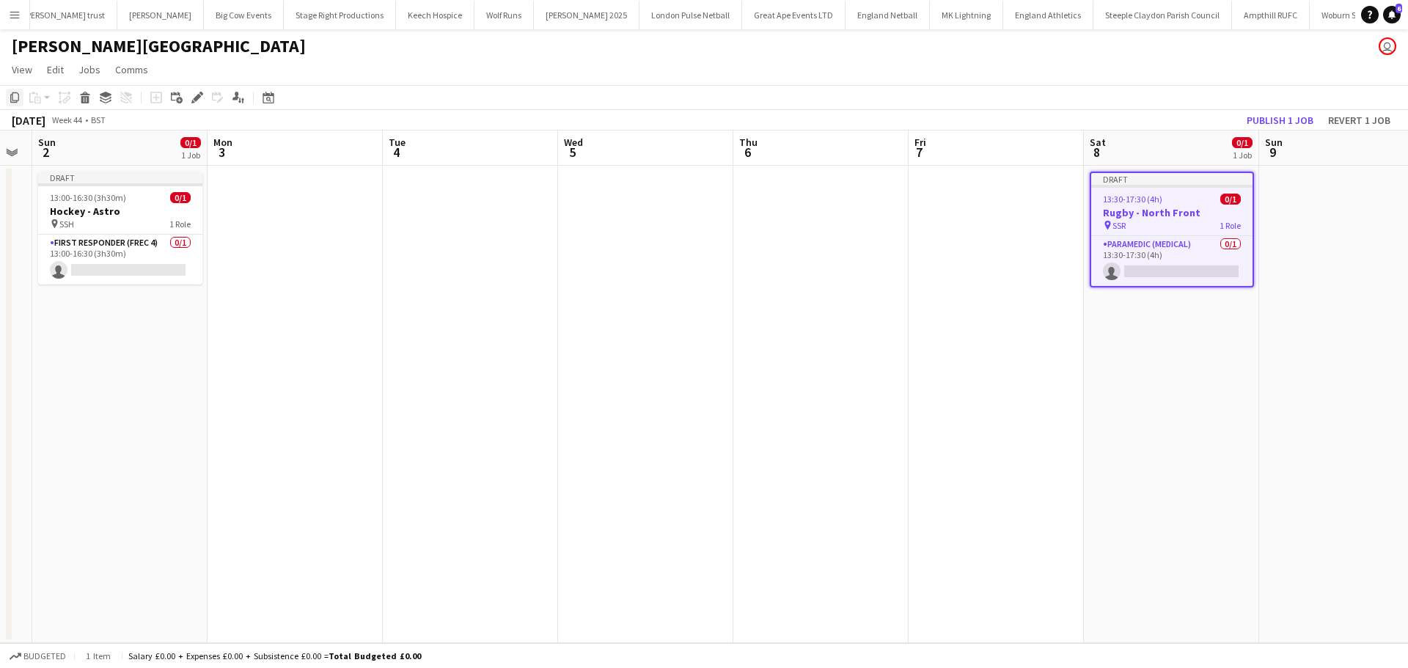
click at [15, 100] on icon "Copy" at bounding box center [15, 98] width 12 height 12
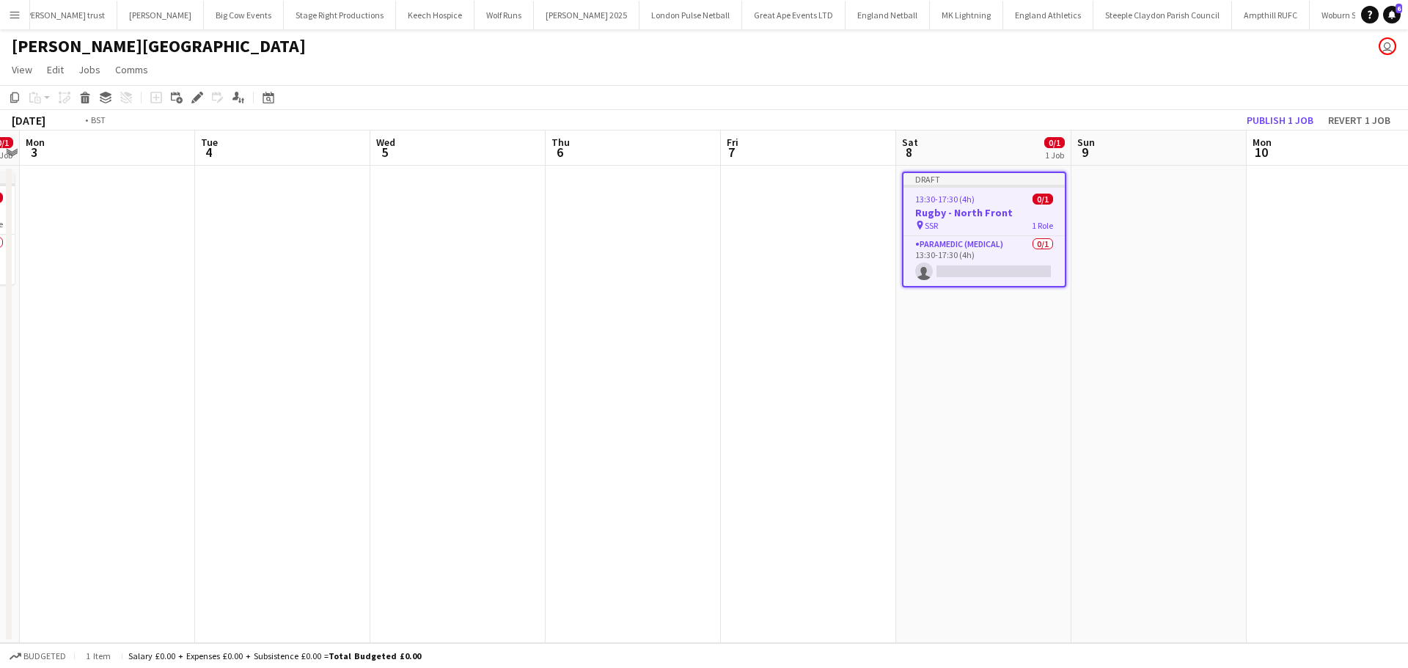
drag, startPoint x: 1032, startPoint y: 323, endPoint x: 419, endPoint y: 323, distance: 612.9
click at [78, 323] on app-calendar-viewport "Fri 31 Sat 1 Sun 2 0/1 1 Job Mon 3 Tue 4 Wed 5 Thu 6 Fri 7 Sat 8 0/1 1 Job Sun …" at bounding box center [704, 386] width 1408 height 512
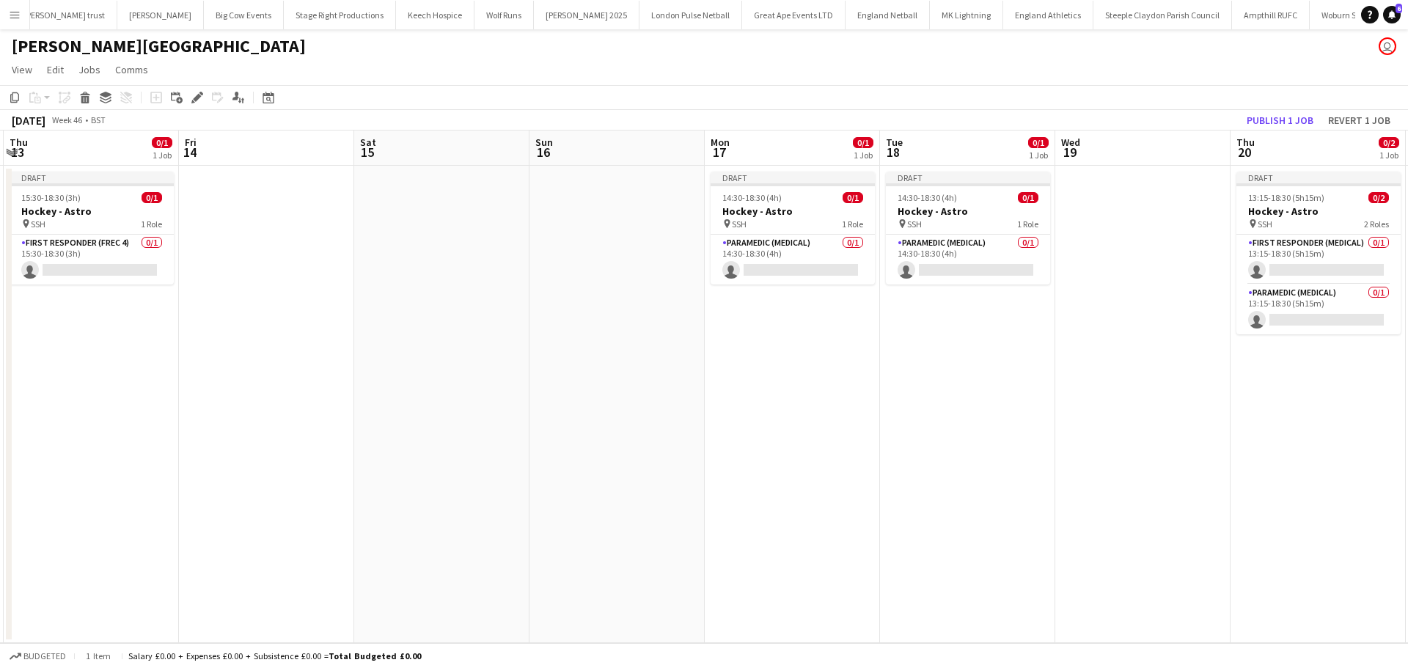
drag, startPoint x: 1023, startPoint y: 320, endPoint x: 18, endPoint y: 316, distance: 1005.1
click at [29, 316] on app-calendar-viewport "Sun 9 Mon 10 Tue 11 Wed 12 Thu 13 0/1 1 Job Fri 14 Sat 15 Sun 16 Mon 17 0/1 1 J…" at bounding box center [704, 386] width 1408 height 512
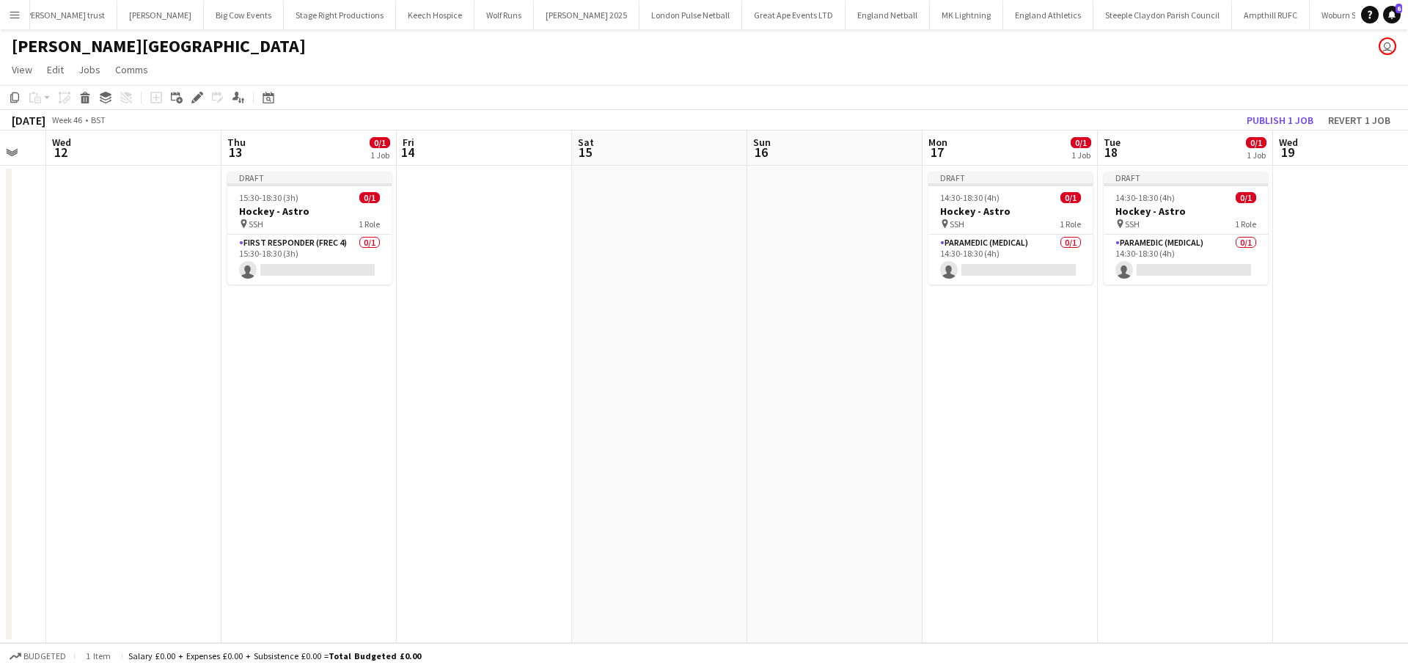
drag, startPoint x: 711, startPoint y: 334, endPoint x: 100, endPoint y: 334, distance: 611.4
click at [94, 334] on app-calendar-viewport "Sun 9 Mon 10 Tue 11 Wed 12 Thu 13 0/1 1 Job Fri 14 Sat 15 Sun 16 Mon 17 0/1 1 J…" at bounding box center [704, 386] width 1408 height 512
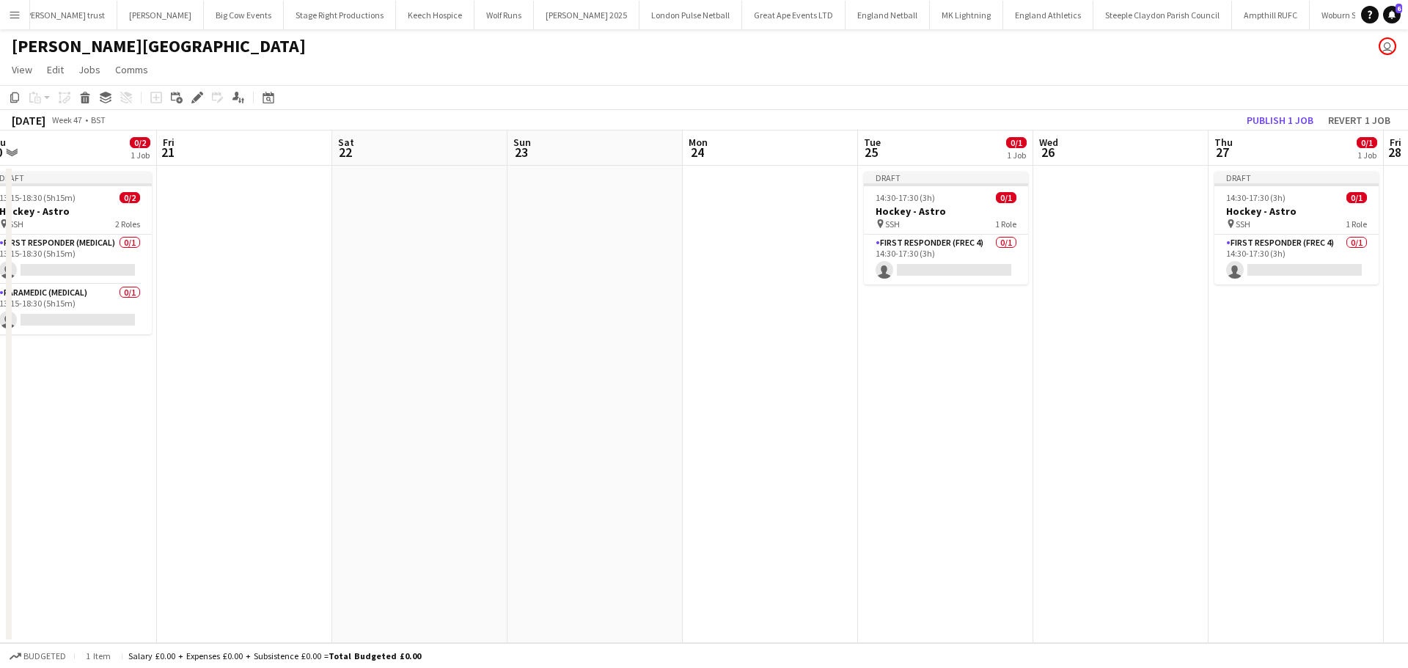
drag, startPoint x: 1115, startPoint y: 331, endPoint x: 732, endPoint y: 326, distance: 382.7
click at [464, 331] on app-calendar-viewport "Sun 16 Mon 17 0/1 1 Job Tue 18 0/1 1 Job Wed 19 Thu 20 0/2 1 Job Fri 21 Sat 22 …" at bounding box center [704, 386] width 1408 height 512
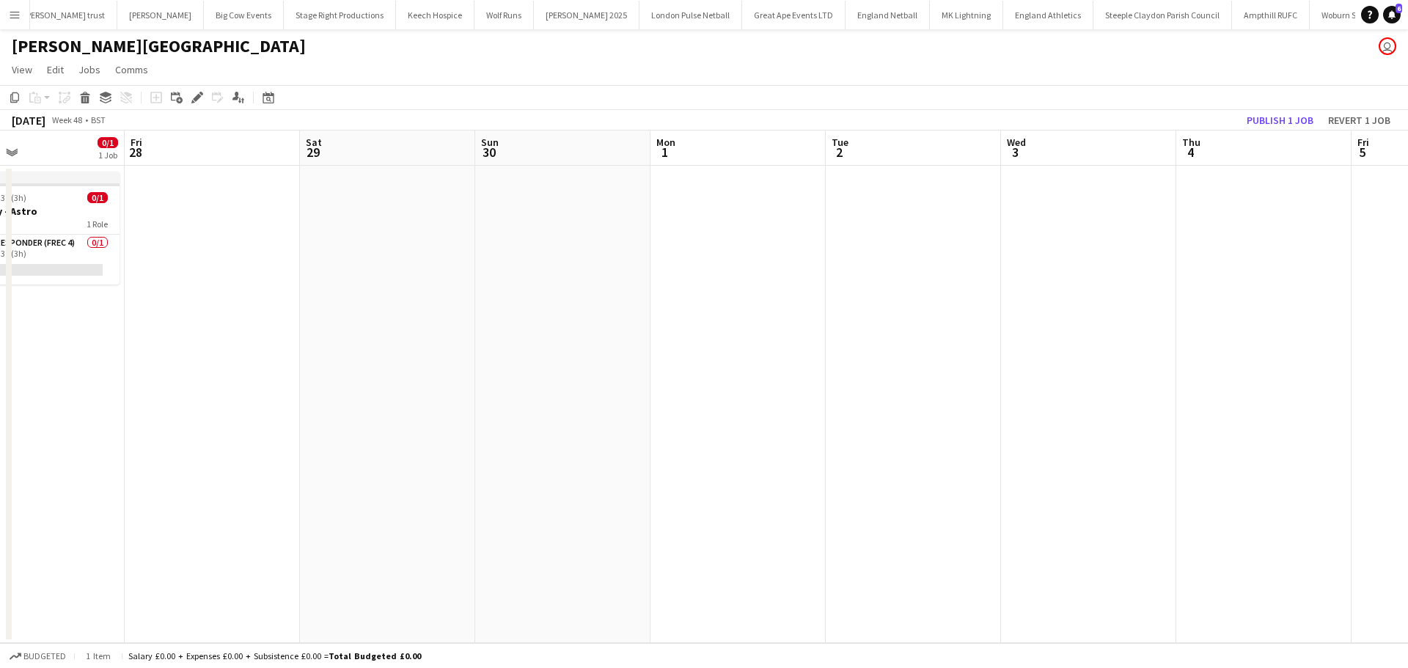
drag, startPoint x: 1134, startPoint y: 340, endPoint x: 657, endPoint y: 340, distance: 477.3
click at [521, 353] on app-calendar-viewport "Sun 23 Mon 24 Tue 25 0/1 1 Job Wed 26 Thu 27 0/1 1 Job Fri 28 Sat 29 Sun 30 Mon…" at bounding box center [704, 386] width 1408 height 512
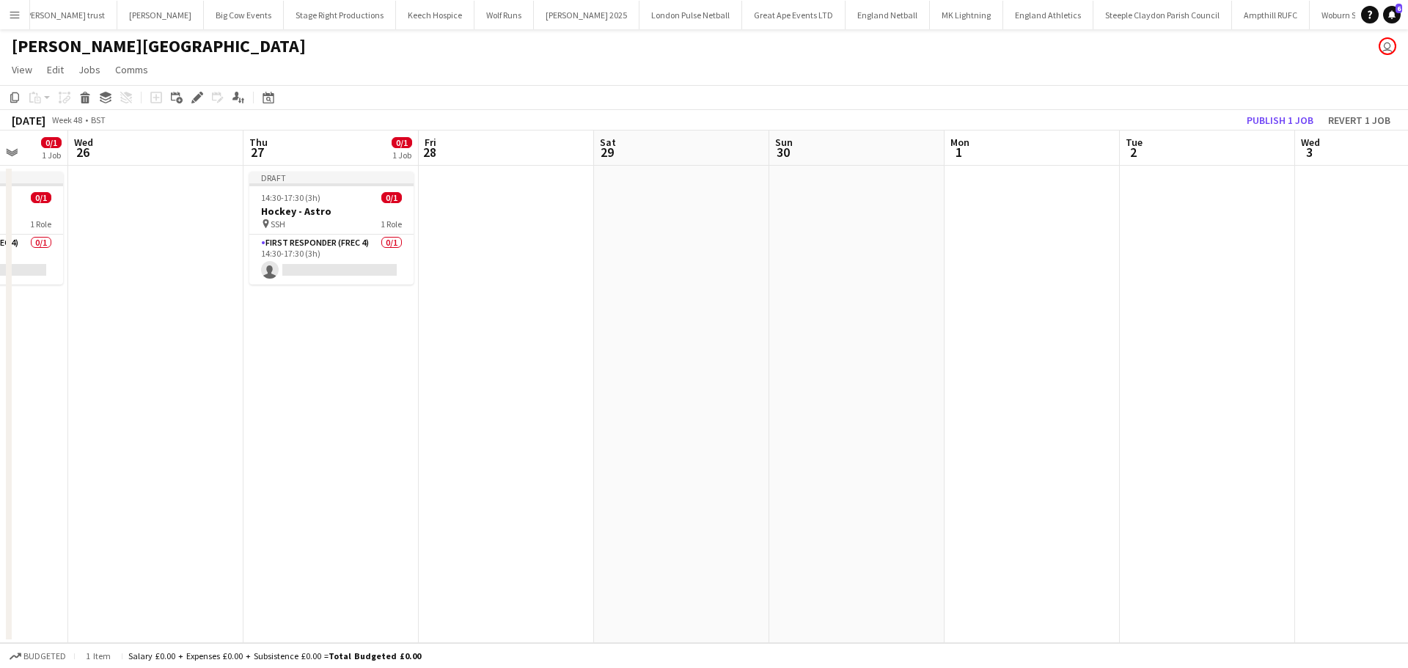
click at [681, 210] on app-date-cell at bounding box center [681, 404] width 175 height 477
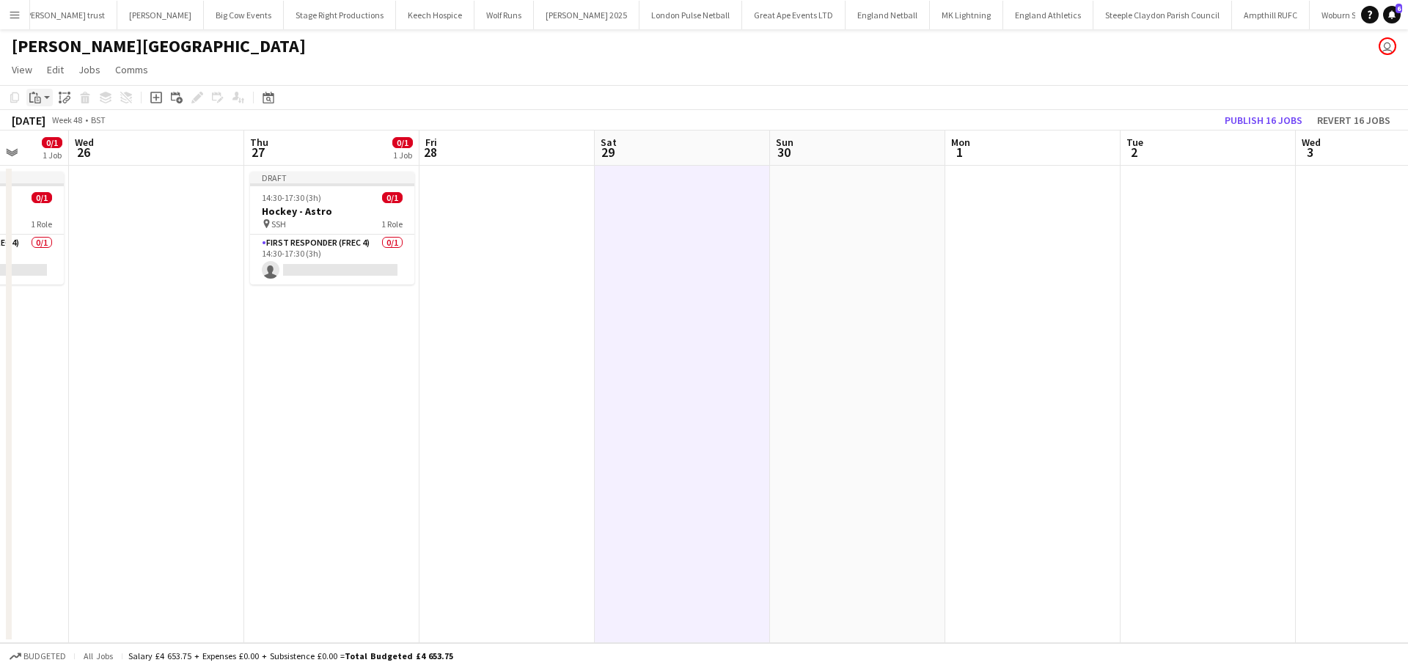
click at [43, 94] on div "Paste" at bounding box center [35, 98] width 18 height 18
click at [62, 124] on link "Paste Ctrl+V" at bounding box center [108, 125] width 138 height 13
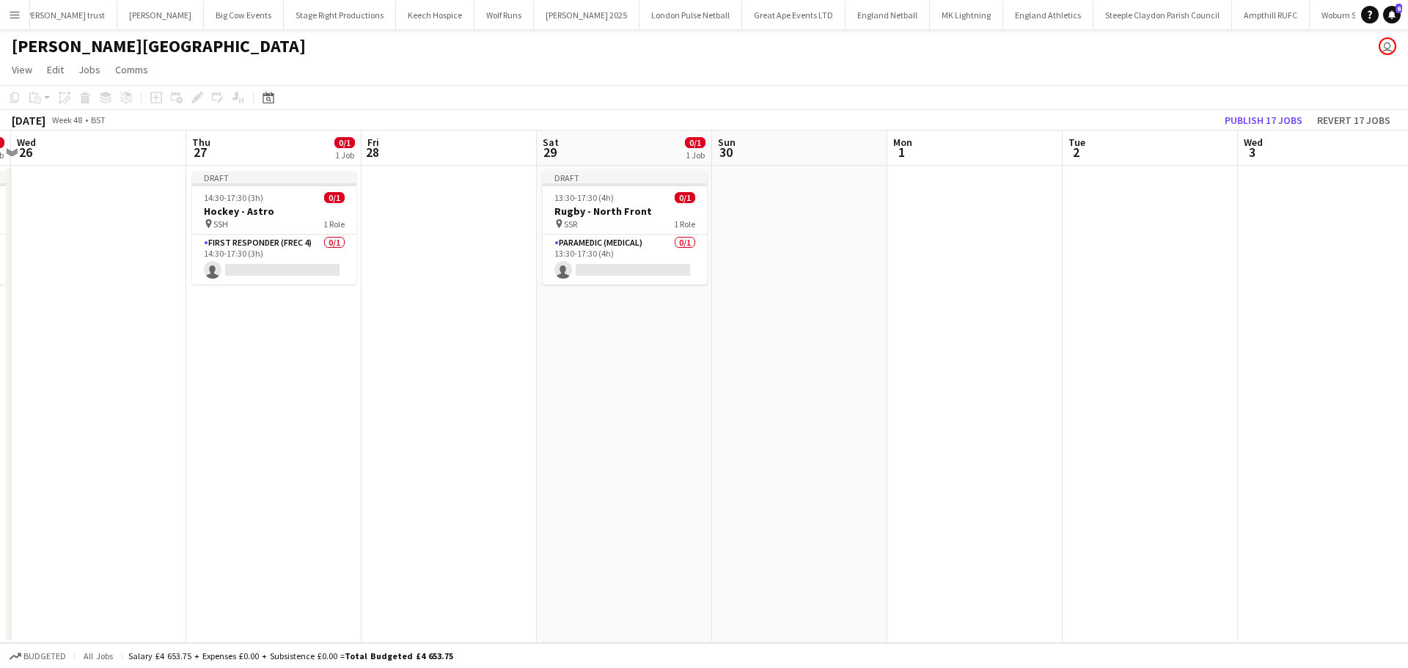
scroll to position [0, 535]
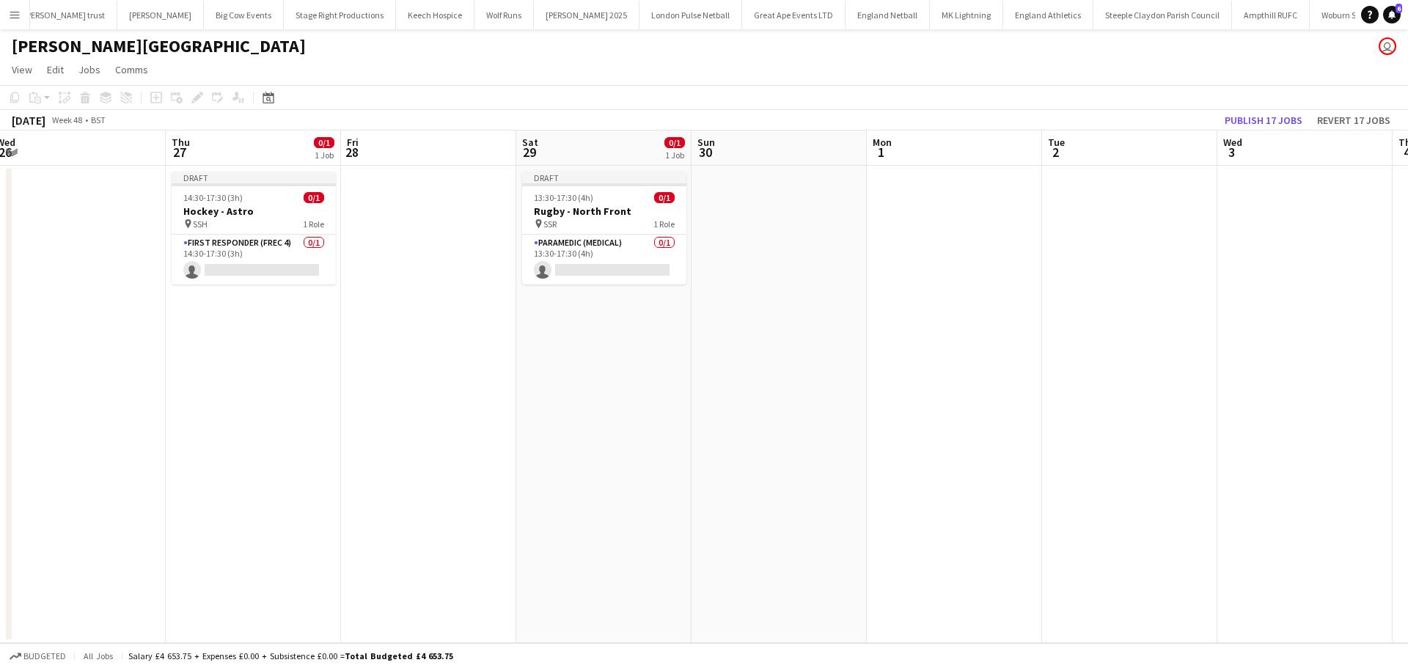
drag, startPoint x: 903, startPoint y: 287, endPoint x: 825, endPoint y: 301, distance: 79.5
click at [825, 301] on app-calendar-viewport "Sun 23 Mon 24 Tue 25 0/1 1 Job Wed 26 Thu 27 0/1 1 Job Fri 28 Sat 29 0/1 1 Job …" at bounding box center [704, 386] width 1408 height 512
click at [242, 213] on h3 "Hockey - Astro" at bounding box center [254, 211] width 164 height 13
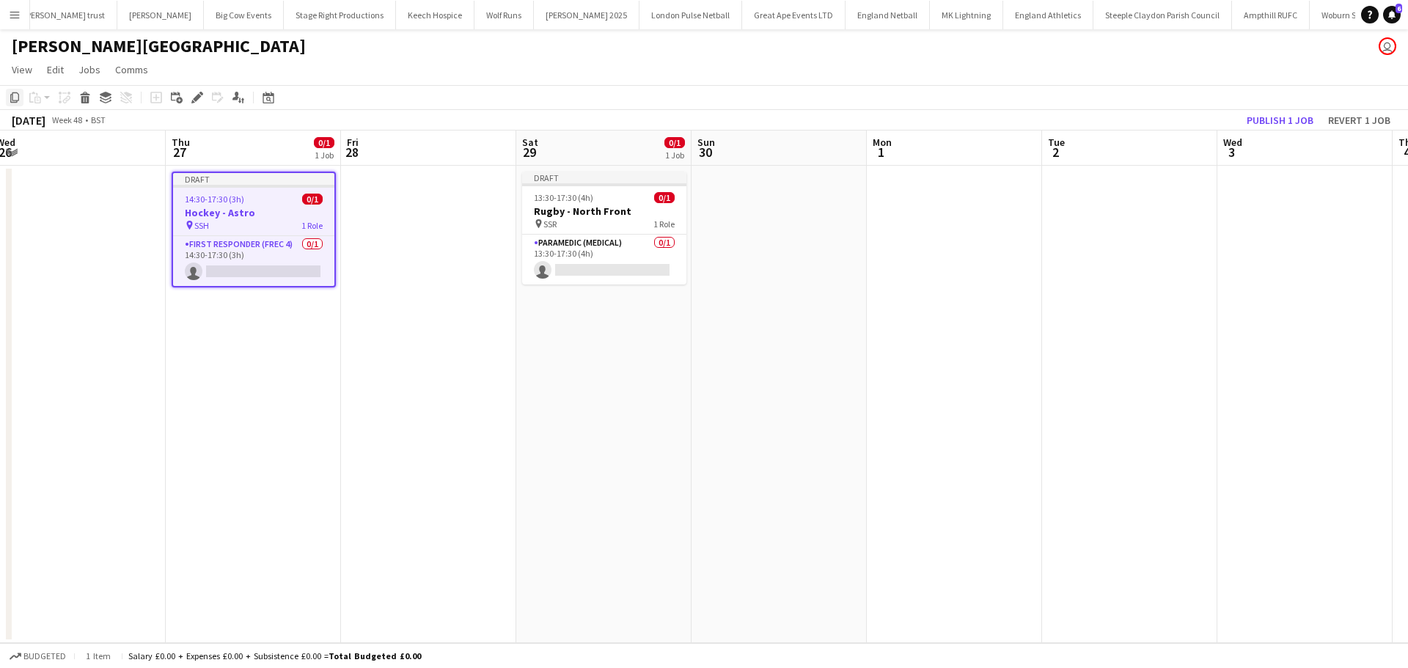
click at [17, 100] on icon "Copy" at bounding box center [15, 98] width 12 height 12
click at [1150, 213] on app-date-cell at bounding box center [1129, 404] width 175 height 477
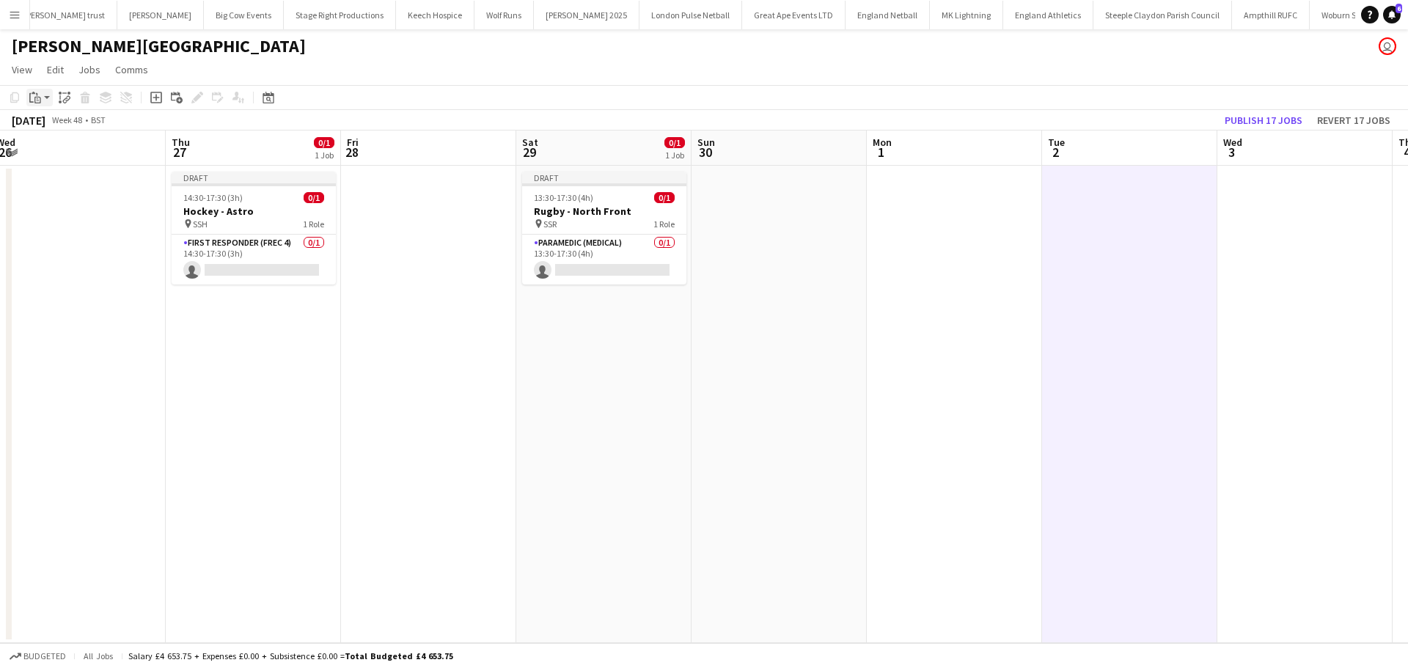
click at [41, 100] on div "Paste" at bounding box center [35, 98] width 18 height 18
click at [48, 125] on link "Paste Ctrl+V" at bounding box center [108, 125] width 138 height 13
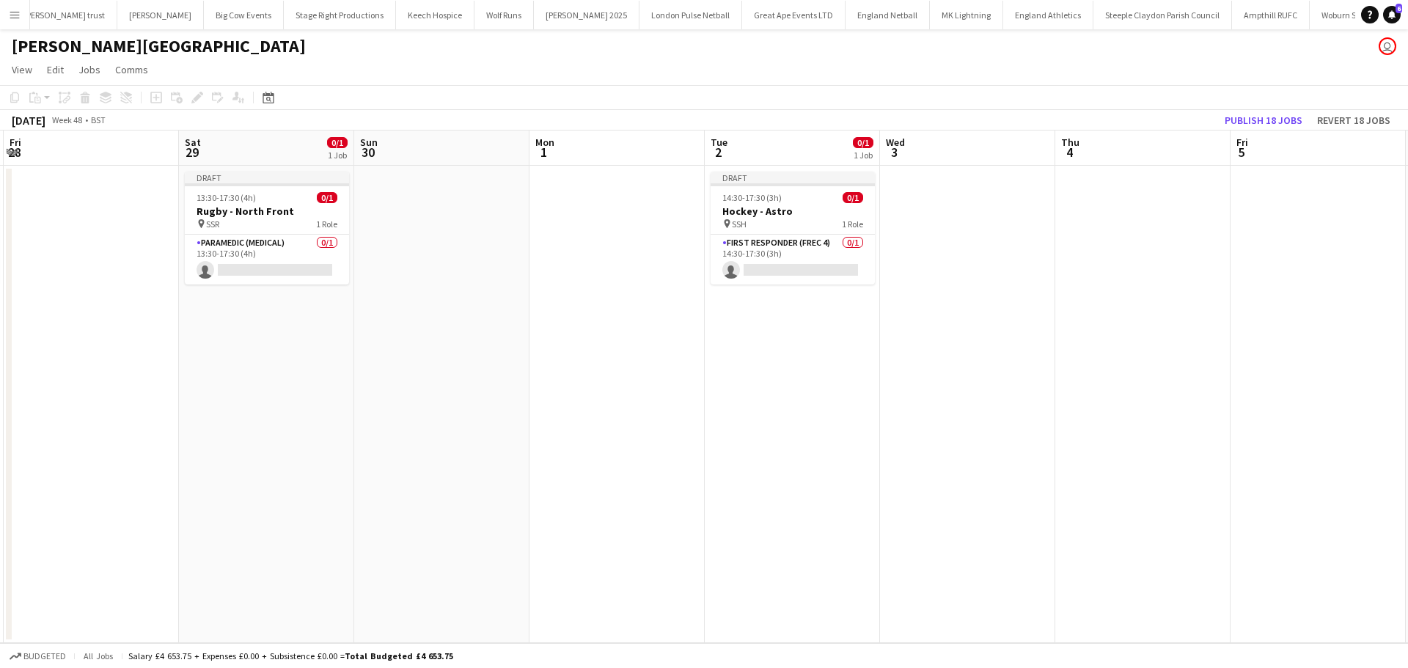
drag, startPoint x: 1150, startPoint y: 350, endPoint x: 809, endPoint y: 349, distance: 340.9
click at [812, 350] on app-calendar-viewport "Tue 25 0/1 1 Job Wed 26 Thu 27 0/1 1 Job Fri 28 Sat 29 0/1 1 Job Sun 30 Mon 1 T…" at bounding box center [704, 386] width 1408 height 512
click at [950, 189] on app-date-cell at bounding box center [966, 404] width 175 height 477
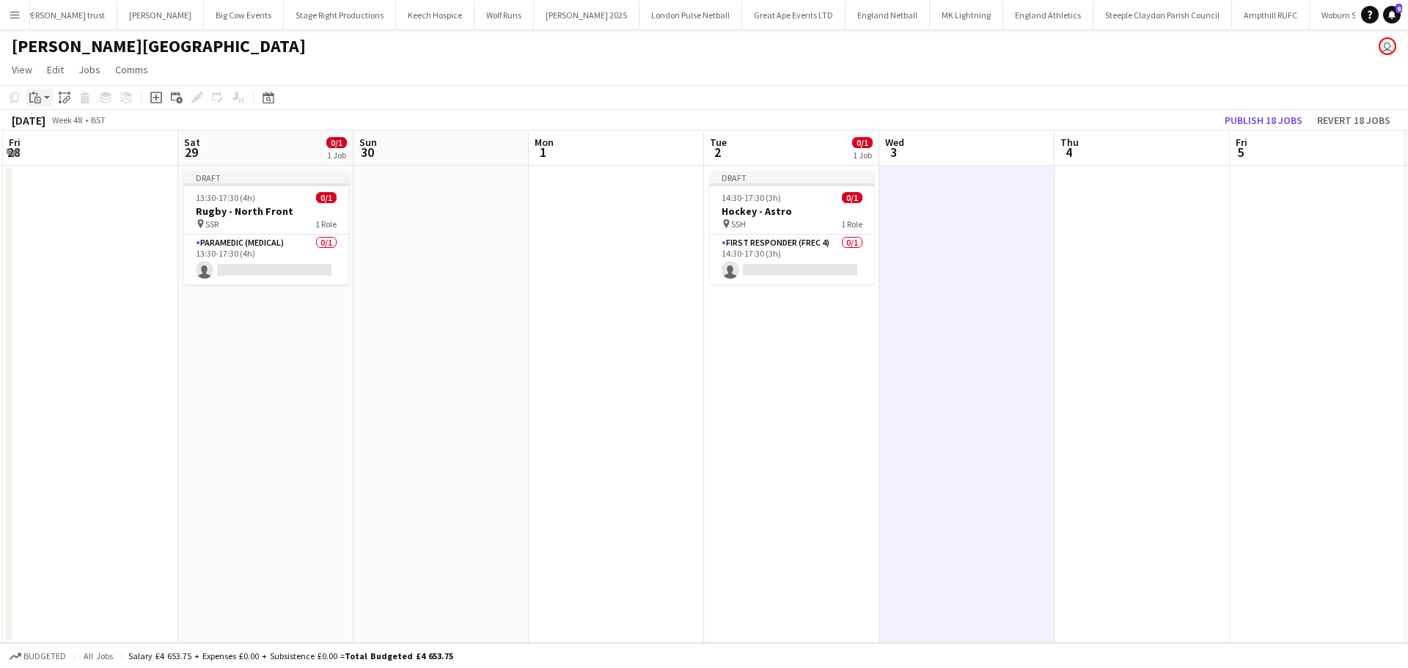
click at [48, 99] on app-action-btn "Paste" at bounding box center [39, 98] width 26 height 18
click at [54, 128] on link "Paste Ctrl+V" at bounding box center [108, 125] width 138 height 13
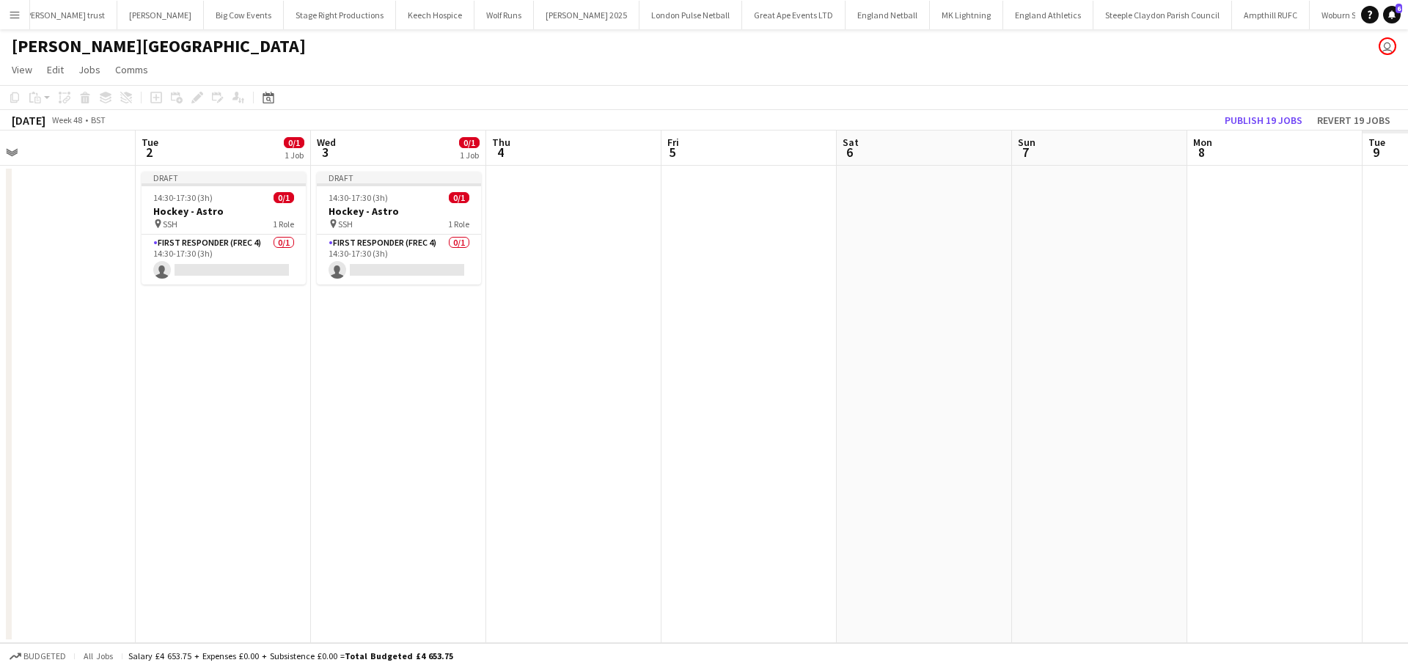
scroll to position [0, 524]
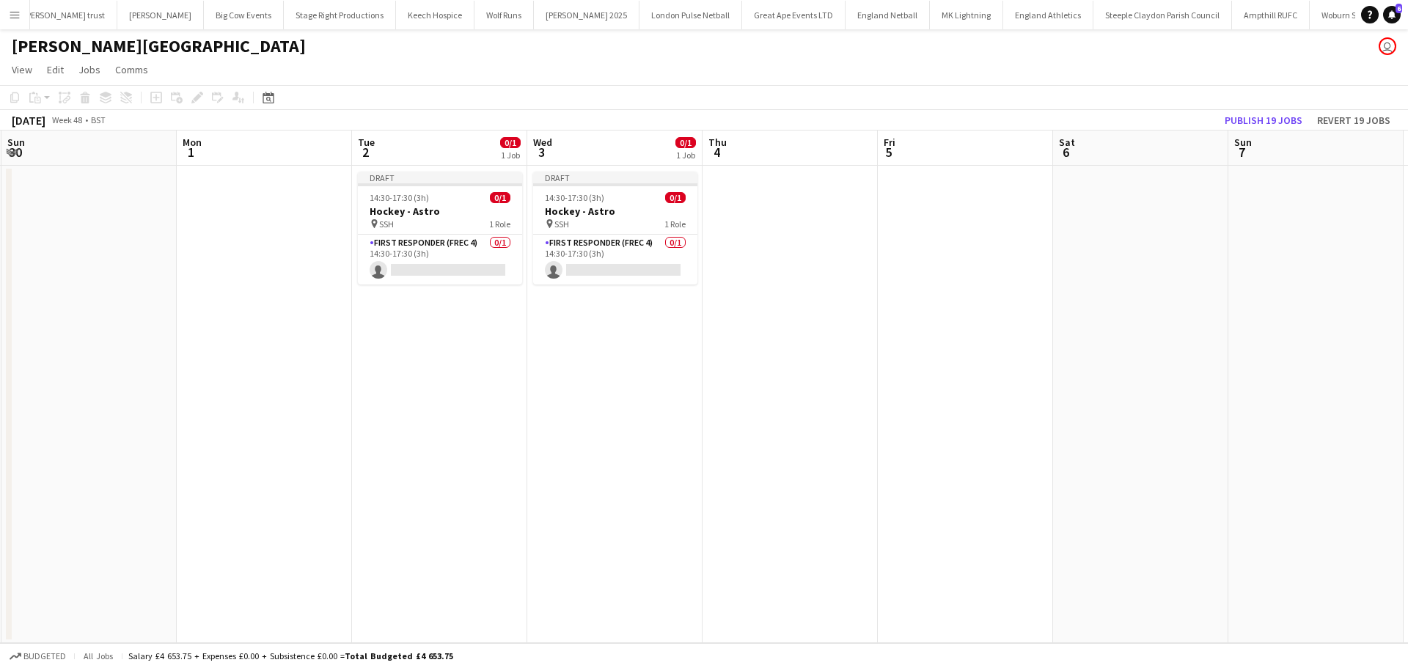
drag, startPoint x: 1007, startPoint y: 332, endPoint x: 655, endPoint y: 332, distance: 351.9
click at [655, 332] on app-calendar-viewport "Thu 27 0/1 1 Job Fri 28 Sat 29 0/1 1 Job Sun 30 Mon 1 Tue 2 0/1 1 Job Wed 3 0/1…" at bounding box center [704, 386] width 1408 height 512
click at [772, 211] on app-date-cell at bounding box center [789, 404] width 175 height 477
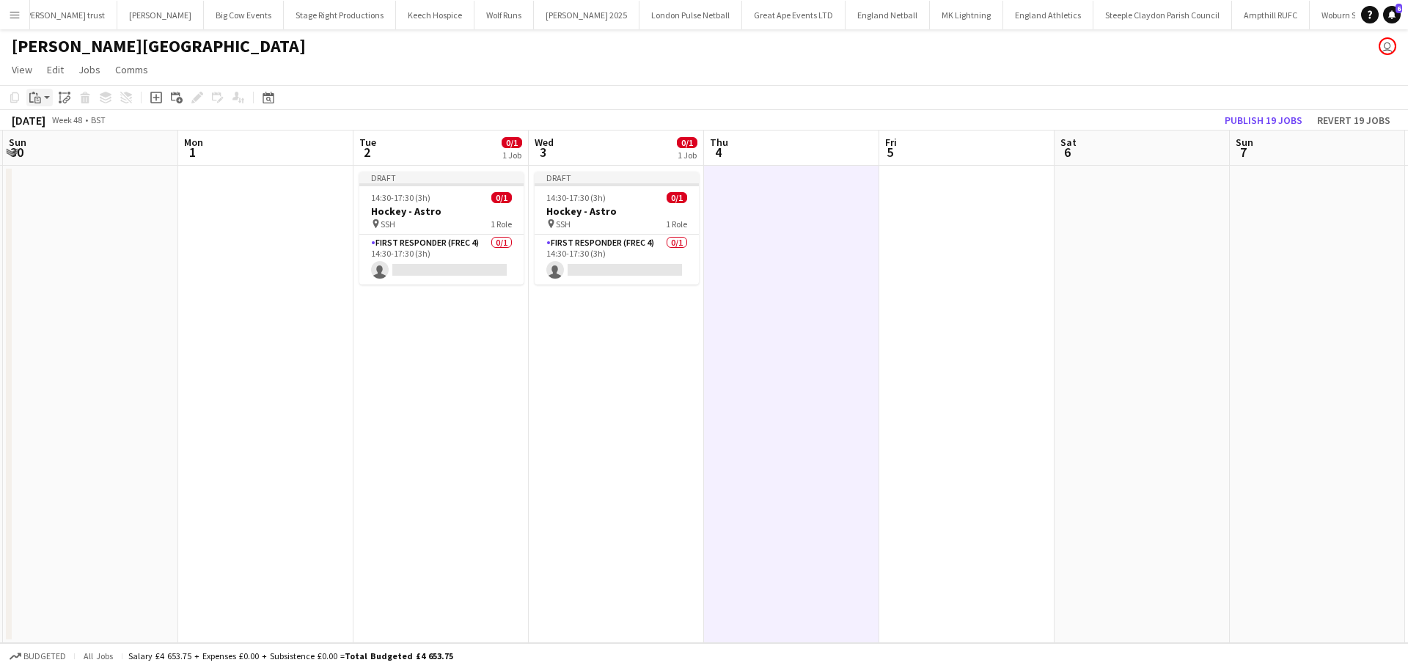
click at [36, 100] on icon "Paste" at bounding box center [35, 98] width 12 height 12
click at [86, 129] on link "Paste Ctrl+V" at bounding box center [108, 125] width 138 height 13
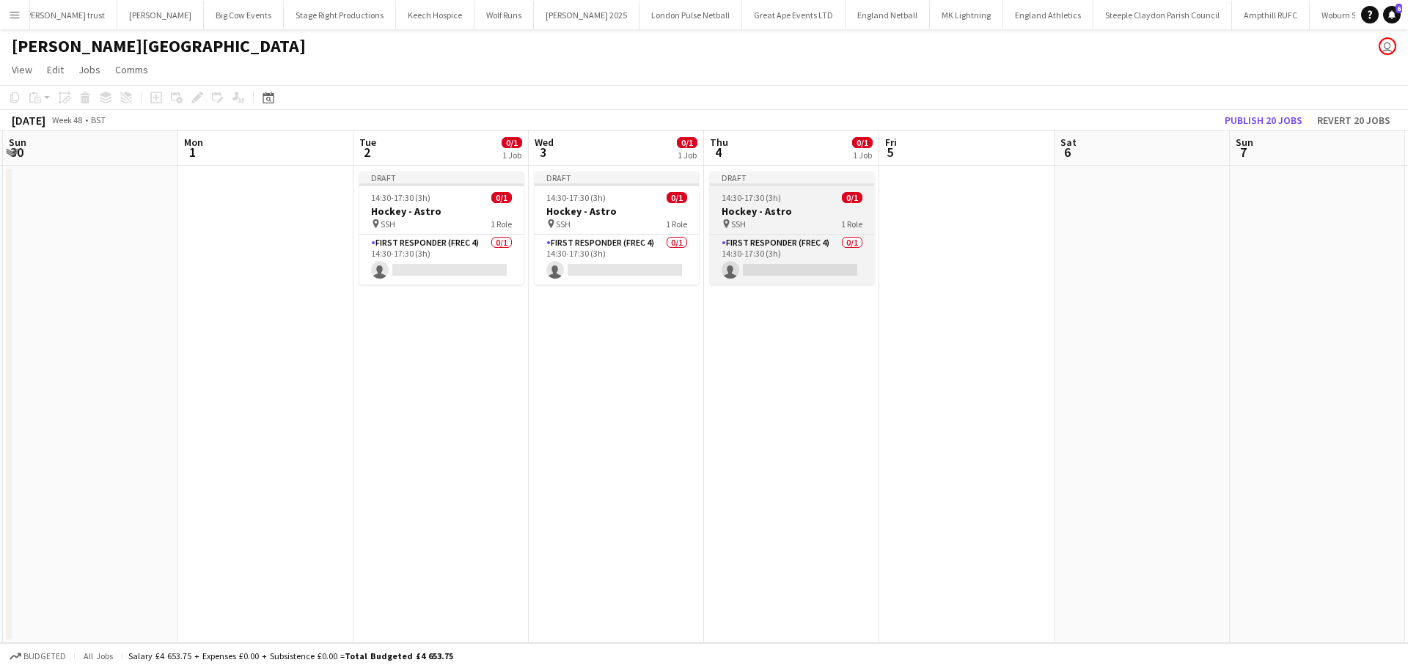
click at [801, 200] on div "14:30-17:30 (3h) 0/1" at bounding box center [792, 197] width 164 height 11
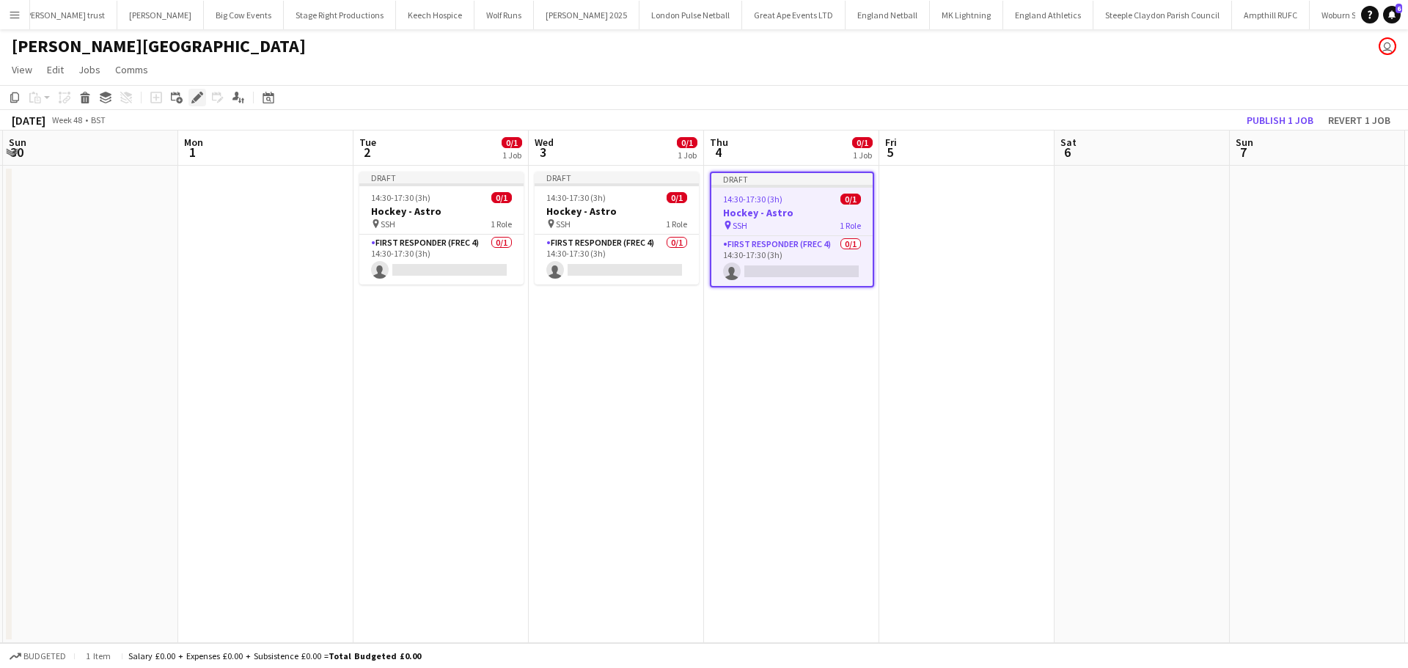
click at [197, 98] on icon at bounding box center [197, 98] width 8 height 8
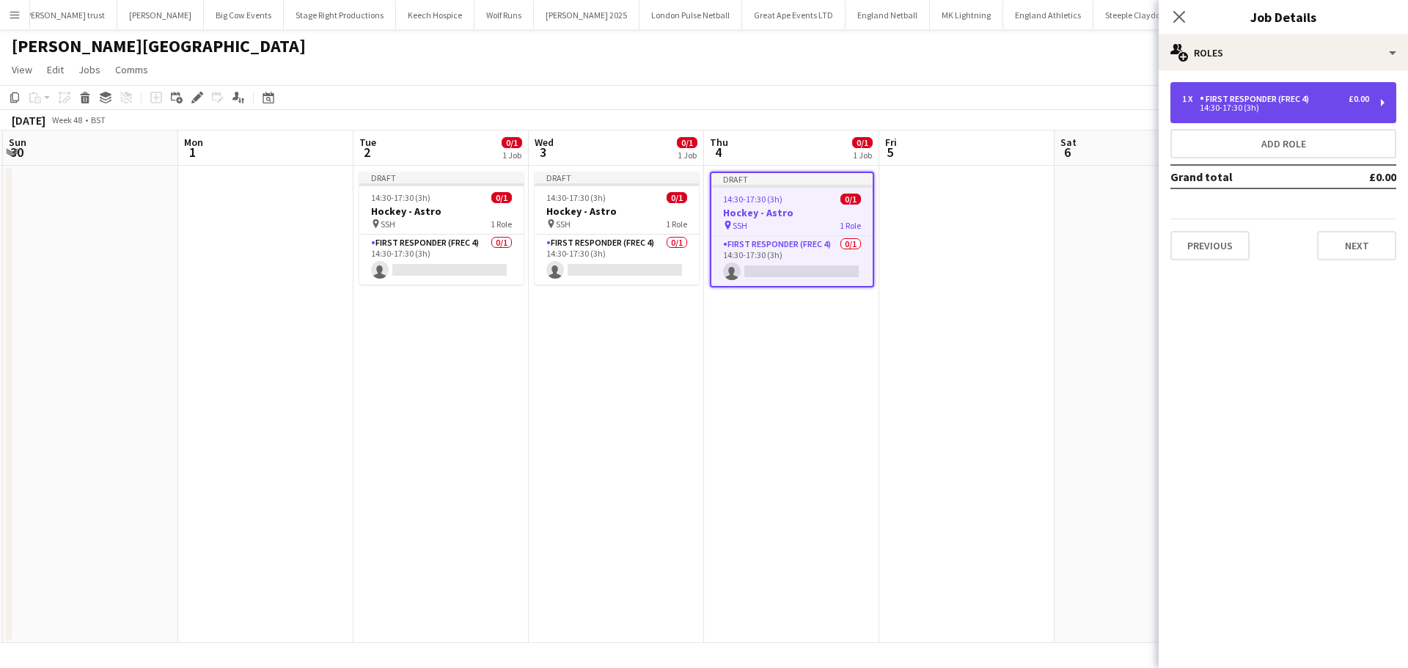
click at [1254, 108] on div "14:30-17:30 (3h)" at bounding box center [1275, 107] width 187 height 7
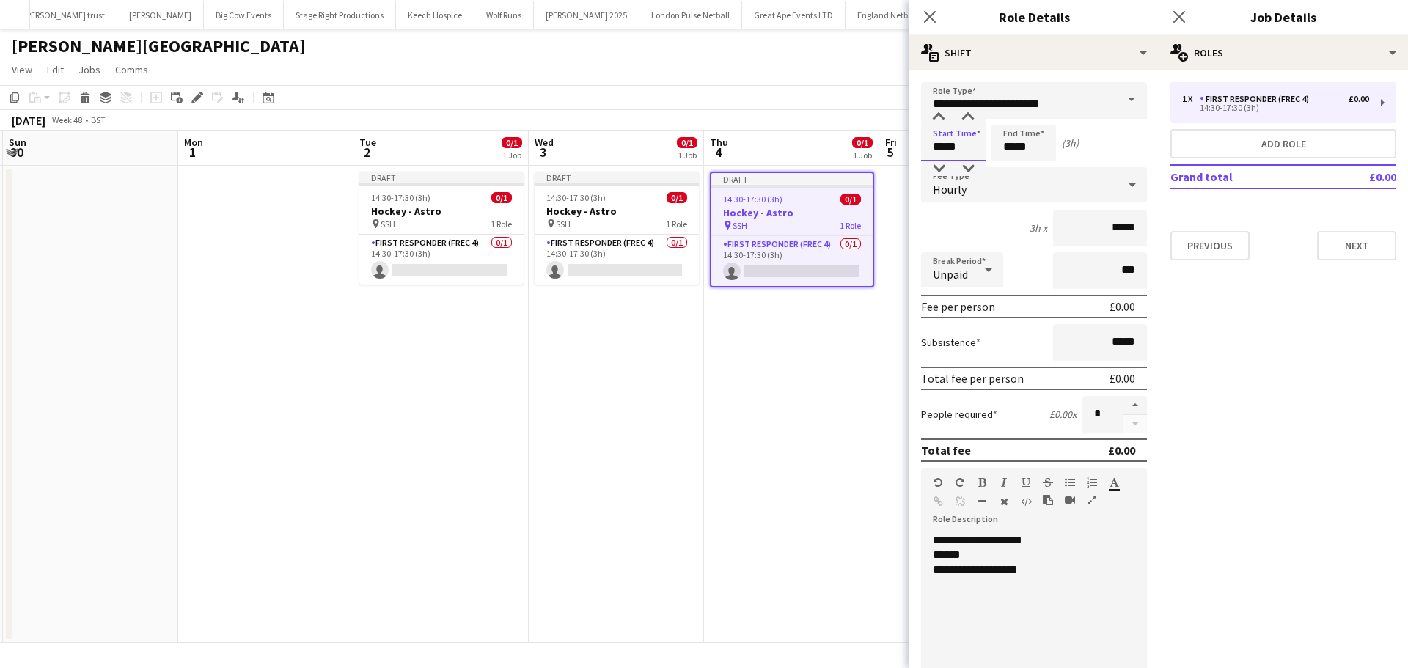
click at [965, 151] on input "*****" at bounding box center [953, 143] width 65 height 37
type input "*****"
click at [938, 114] on div at bounding box center [938, 117] width 29 height 15
click at [1027, 142] on input "*****" at bounding box center [1023, 143] width 65 height 37
type input "*****"
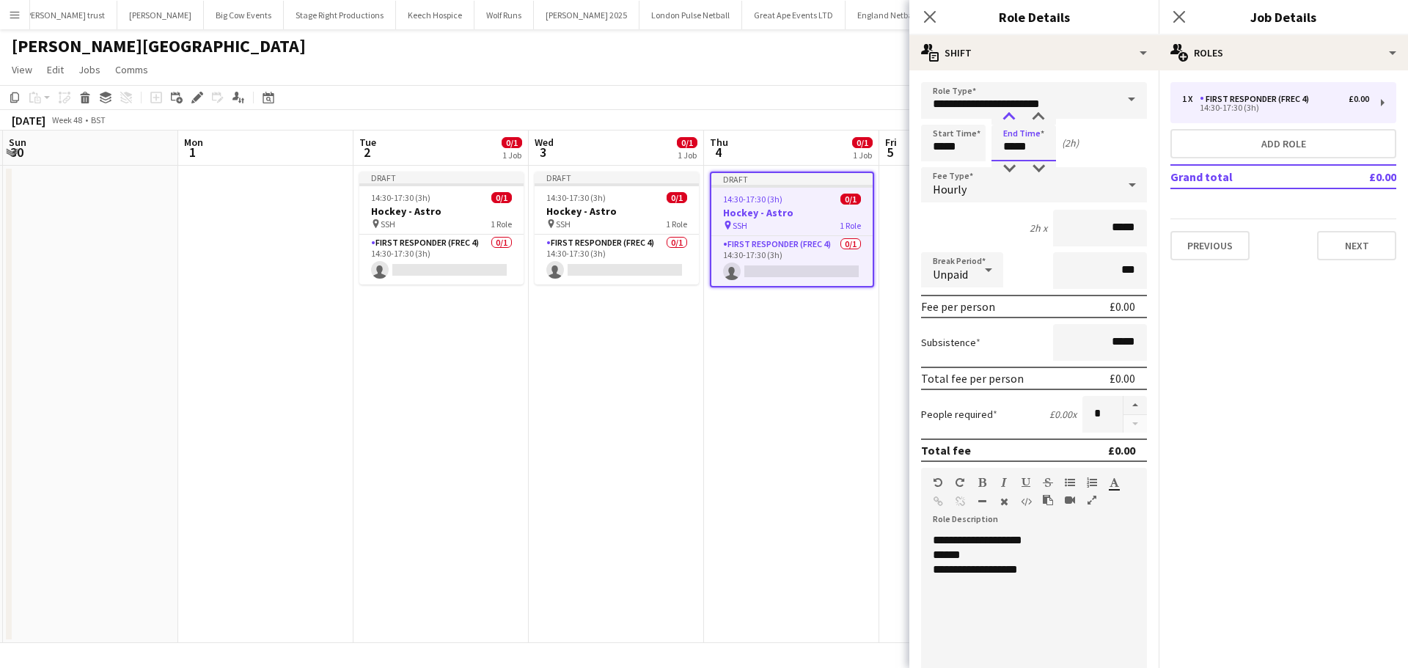
click at [1002, 114] on div at bounding box center [1008, 117] width 29 height 15
click at [981, 573] on div "**********" at bounding box center [1028, 569] width 191 height 15
click at [1177, 15] on icon at bounding box center [1179, 17] width 14 height 14
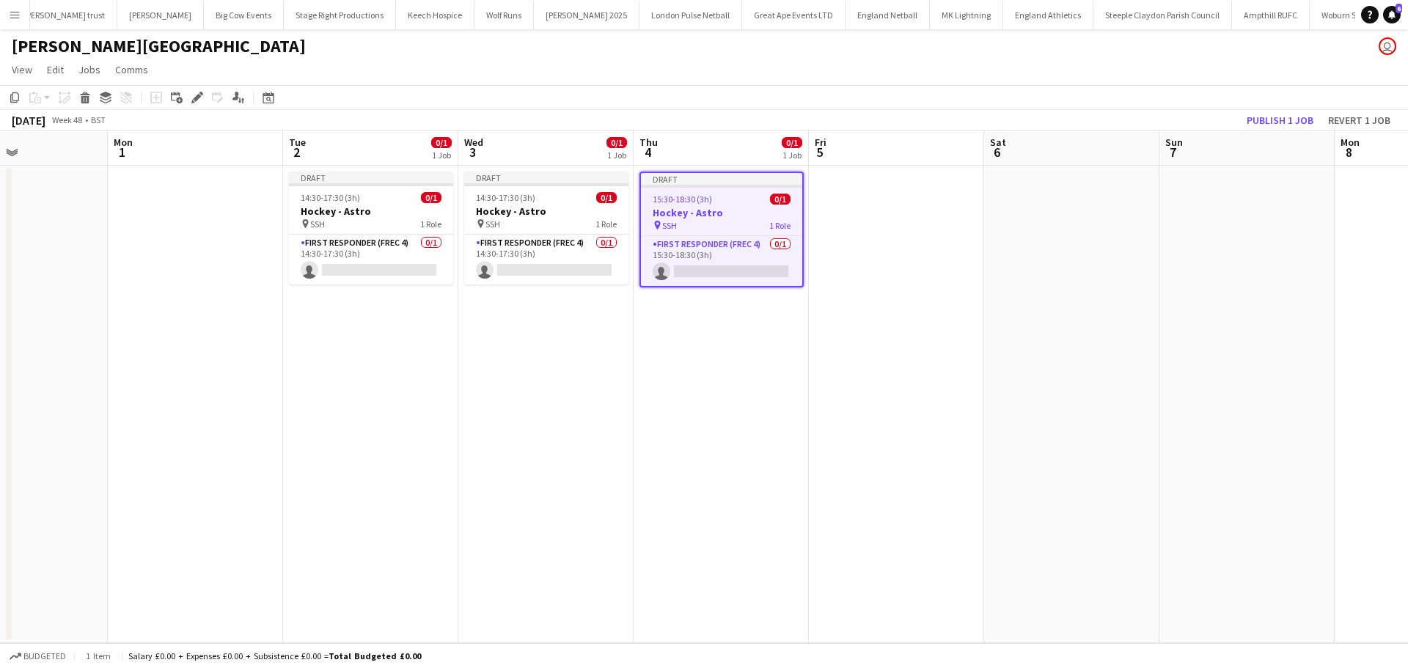
scroll to position [0, 699]
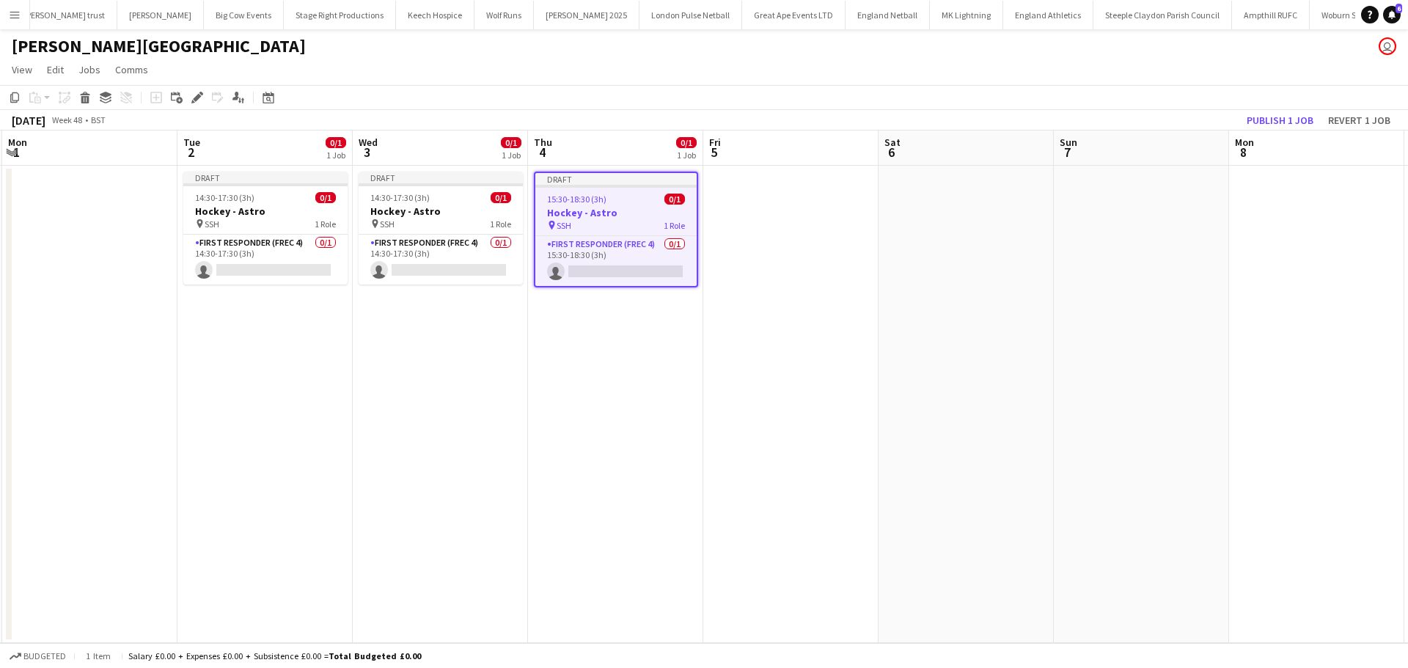
drag, startPoint x: 986, startPoint y: 356, endPoint x: 810, endPoint y: 372, distance: 176.7
click at [810, 372] on app-calendar-viewport "Thu 27 0/1 1 Job Fri 28 Sat 29 0/1 1 Job Sun 30 Mon 1 Tue 2 0/1 1 Job Wed 3 0/1…" at bounding box center [704, 386] width 1408 height 512
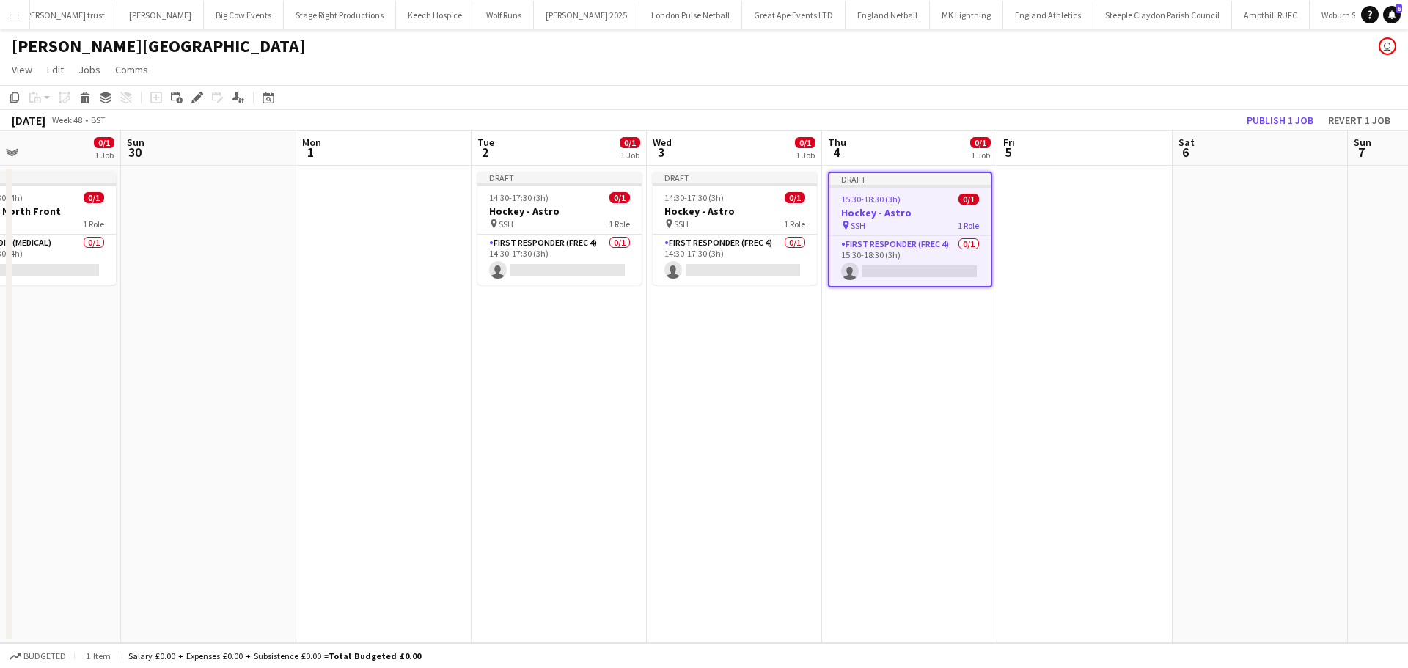
drag, startPoint x: 740, startPoint y: 305, endPoint x: 837, endPoint y: 315, distance: 97.3
click at [883, 305] on app-calendar-viewport "Thu 27 0/1 1 Job Fri 28 Sat 29 0/1 1 Job Sun 30 Mon 1 Tue 2 0/1 1 Job Wed 3 0/1…" at bounding box center [704, 386] width 1408 height 512
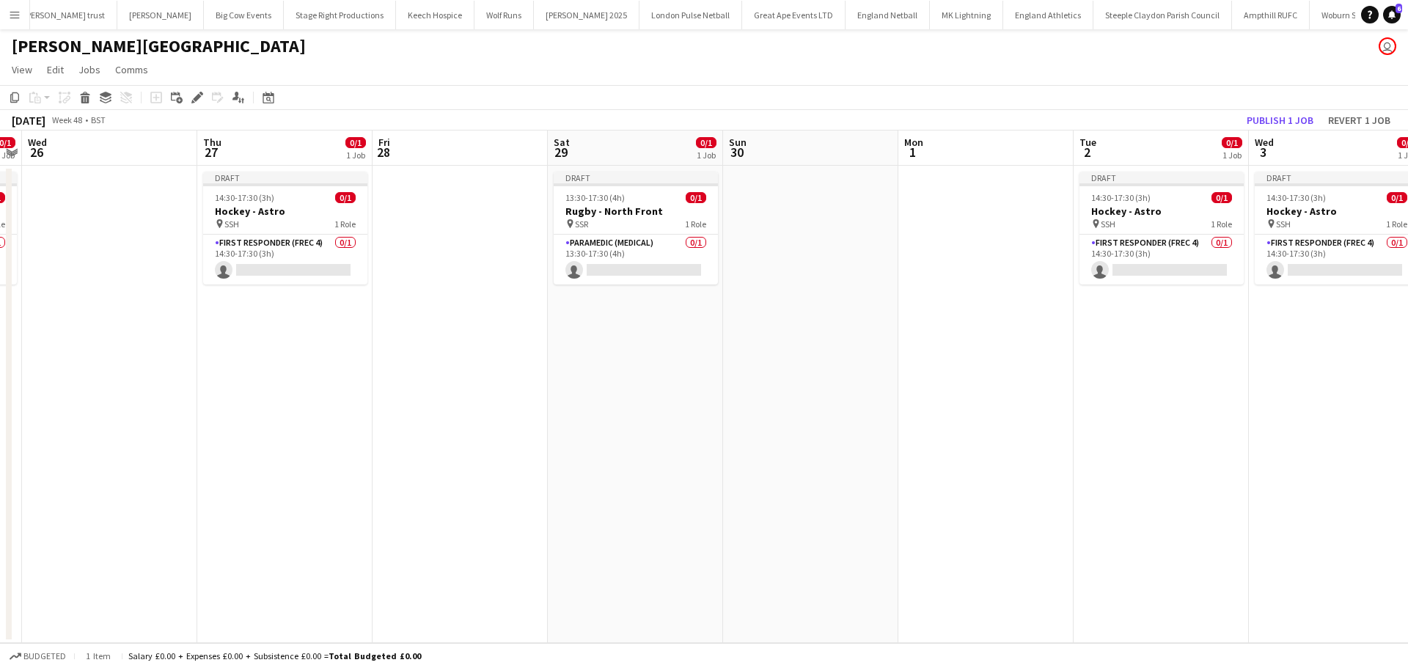
scroll to position [0, 347]
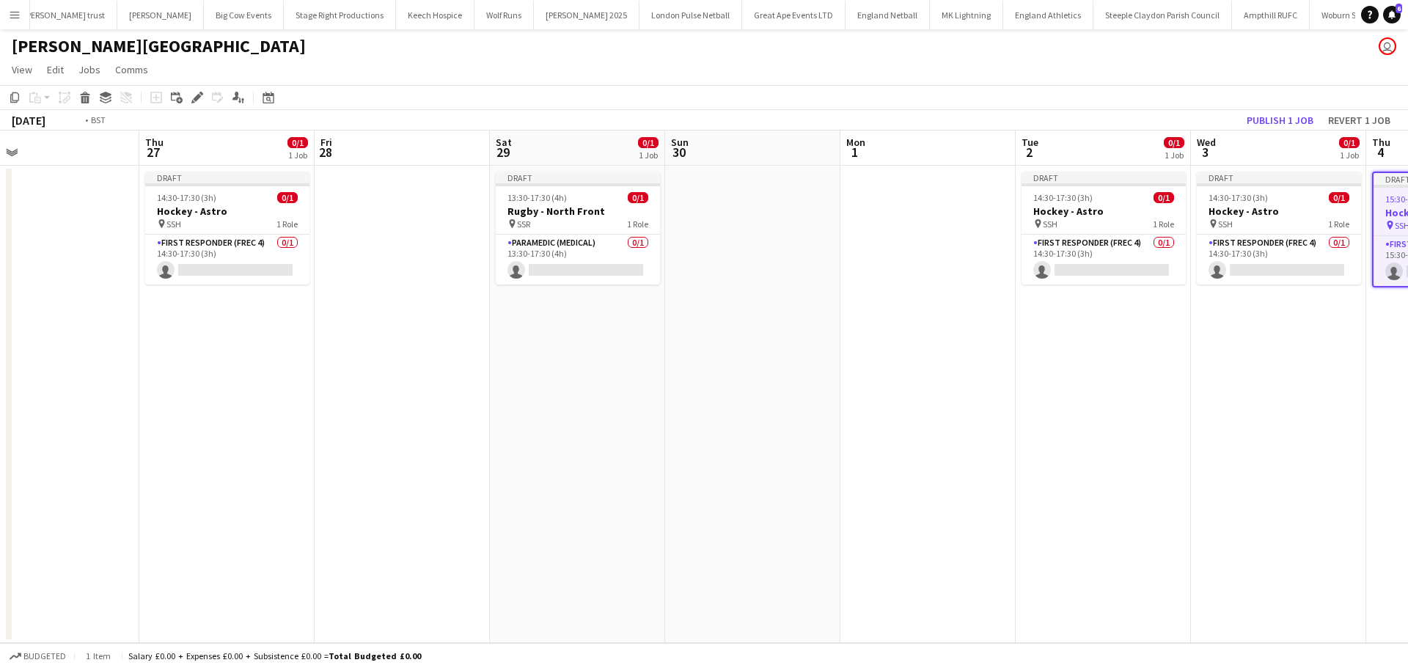
drag, startPoint x: 294, startPoint y: 322, endPoint x: 933, endPoint y: 322, distance: 638.5
click at [935, 322] on app-calendar-viewport "Mon 24 Tue 25 0/1 1 Job Wed 26 Thu 27 0/1 1 Job Fri 28 Sat 29 0/1 1 Job Sun 30 …" at bounding box center [704, 386] width 1408 height 512
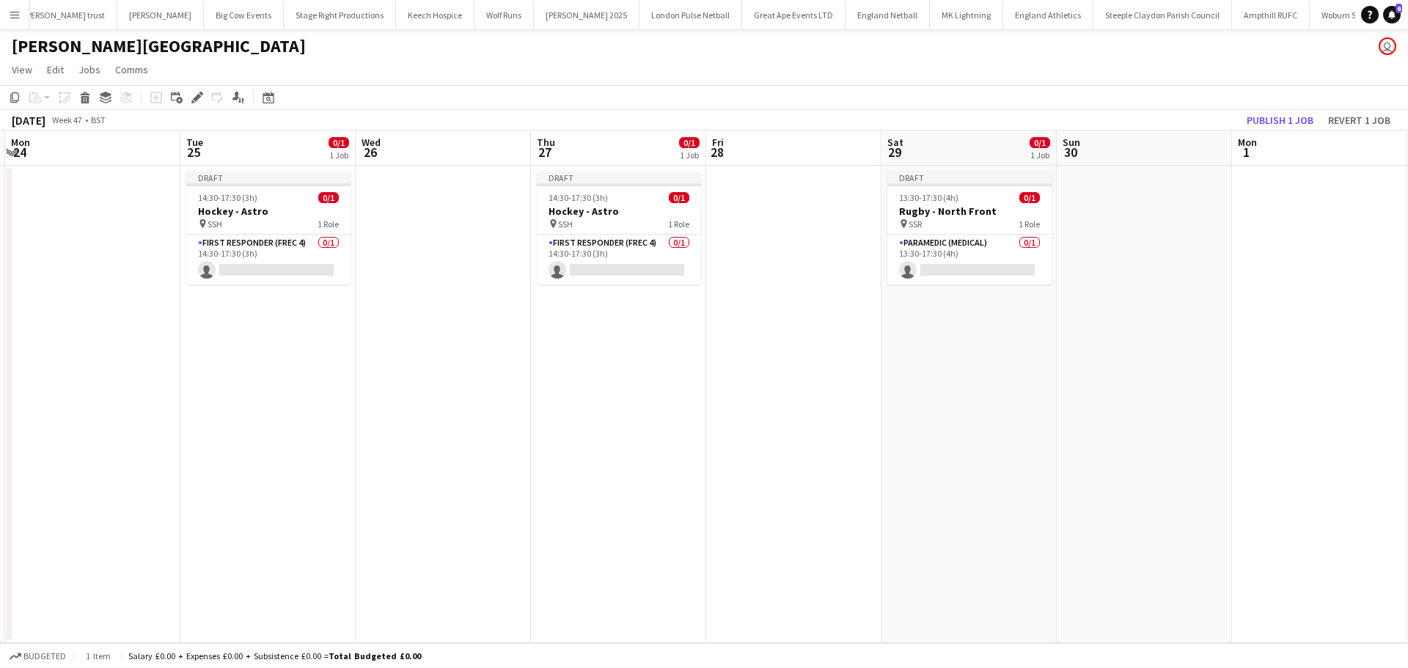
drag, startPoint x: 1248, startPoint y: 321, endPoint x: 1322, endPoint y: 321, distance: 74.0
click at [1321, 321] on app-calendar-viewport "Fri 21 Sat 22 Sun 23 Mon 24 Tue 25 0/1 1 Job Wed 26 Thu 27 0/1 1 Job Fri 28 Sat…" at bounding box center [704, 386] width 1408 height 512
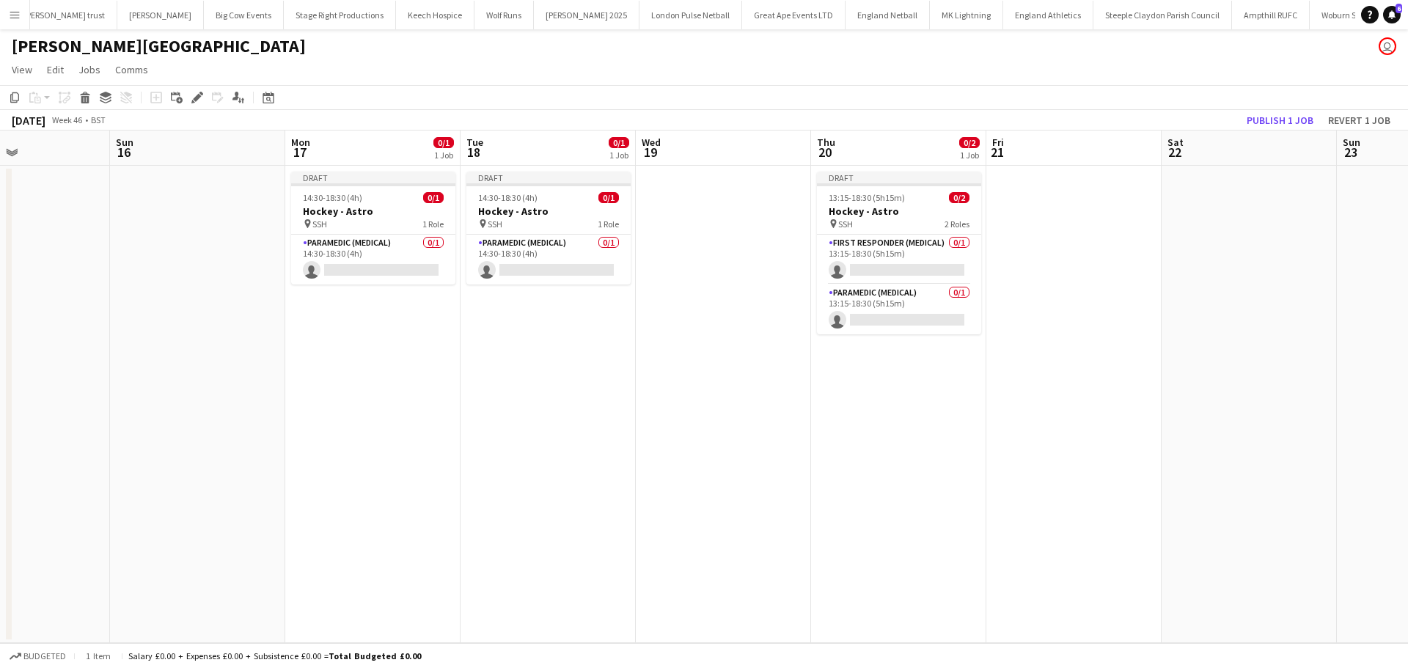
scroll to position [0, 383]
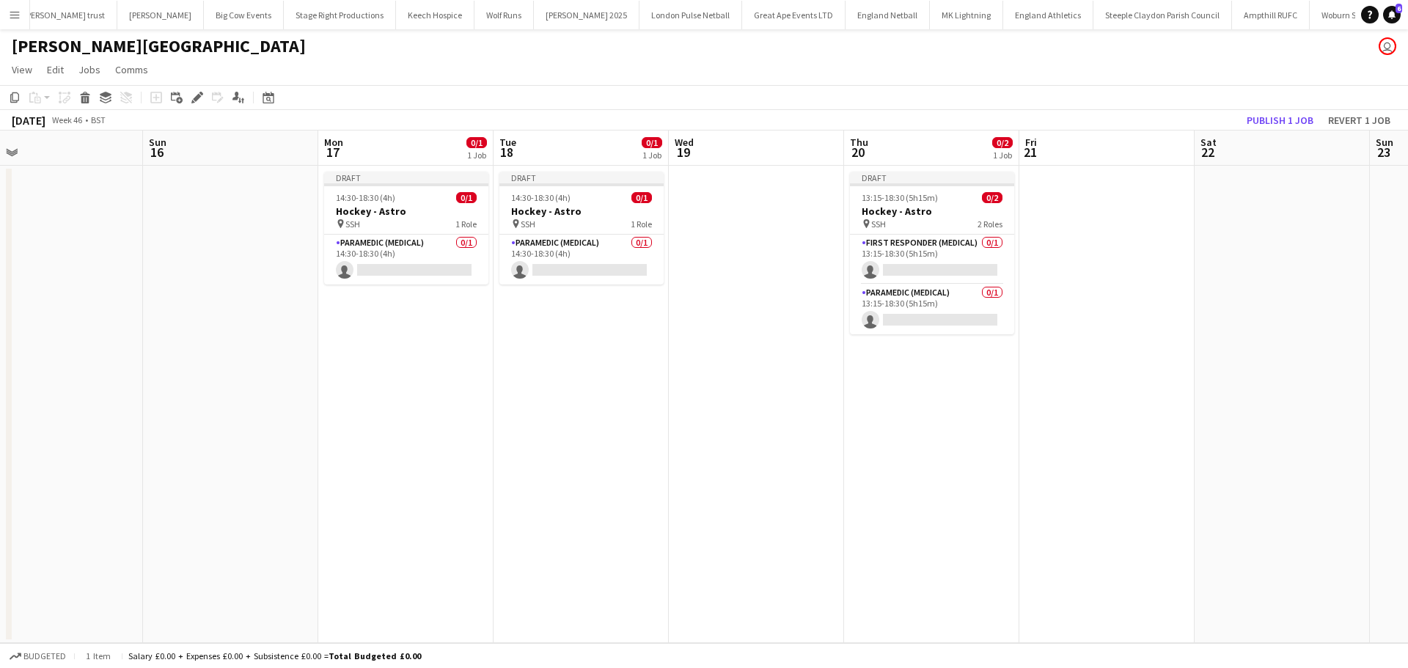
drag, startPoint x: 303, startPoint y: 328, endPoint x: 677, endPoint y: 328, distance: 373.9
click at [677, 328] on app-calendar-viewport "Thu 13 0/1 1 Job Fri 14 Sat 15 Sun 16 Mon 17 0/1 1 Job Tue 18 0/1 1 Job Wed 19 …" at bounding box center [704, 386] width 1408 height 512
click at [420, 207] on h3 "Hockey - Astro" at bounding box center [406, 211] width 164 height 13
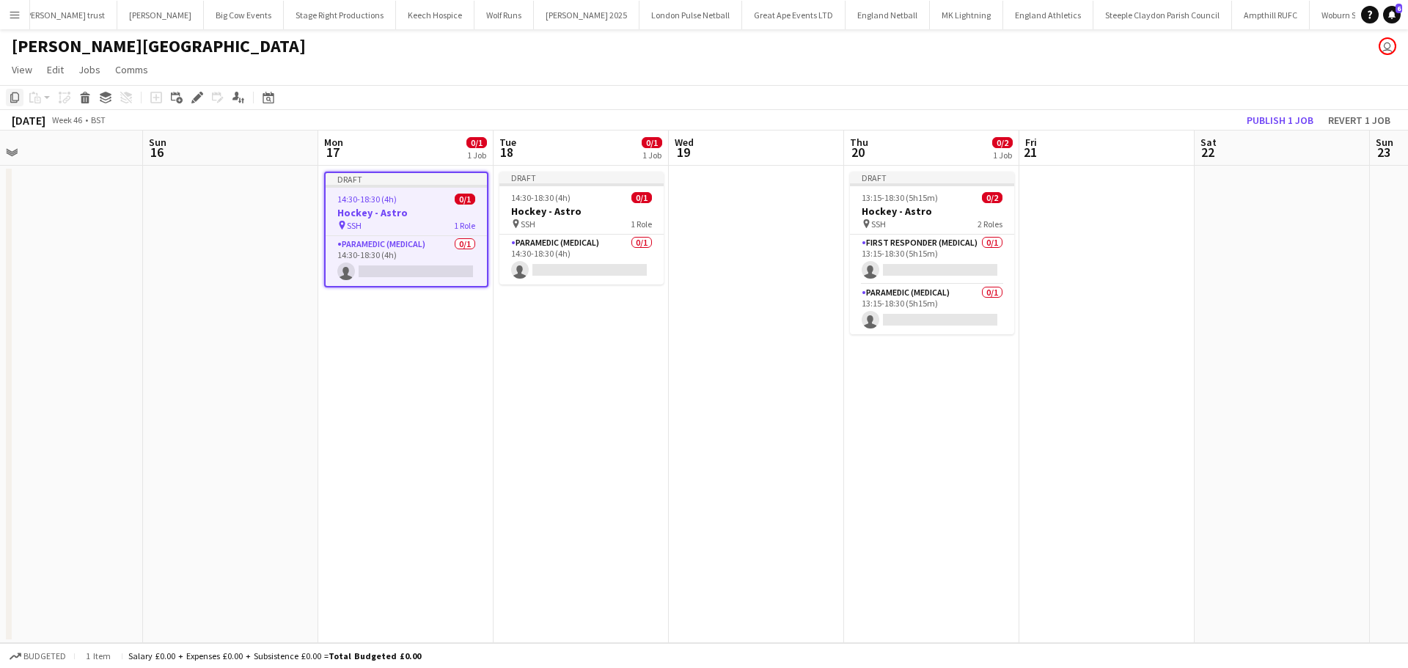
click at [12, 99] on icon at bounding box center [14, 97] width 9 height 10
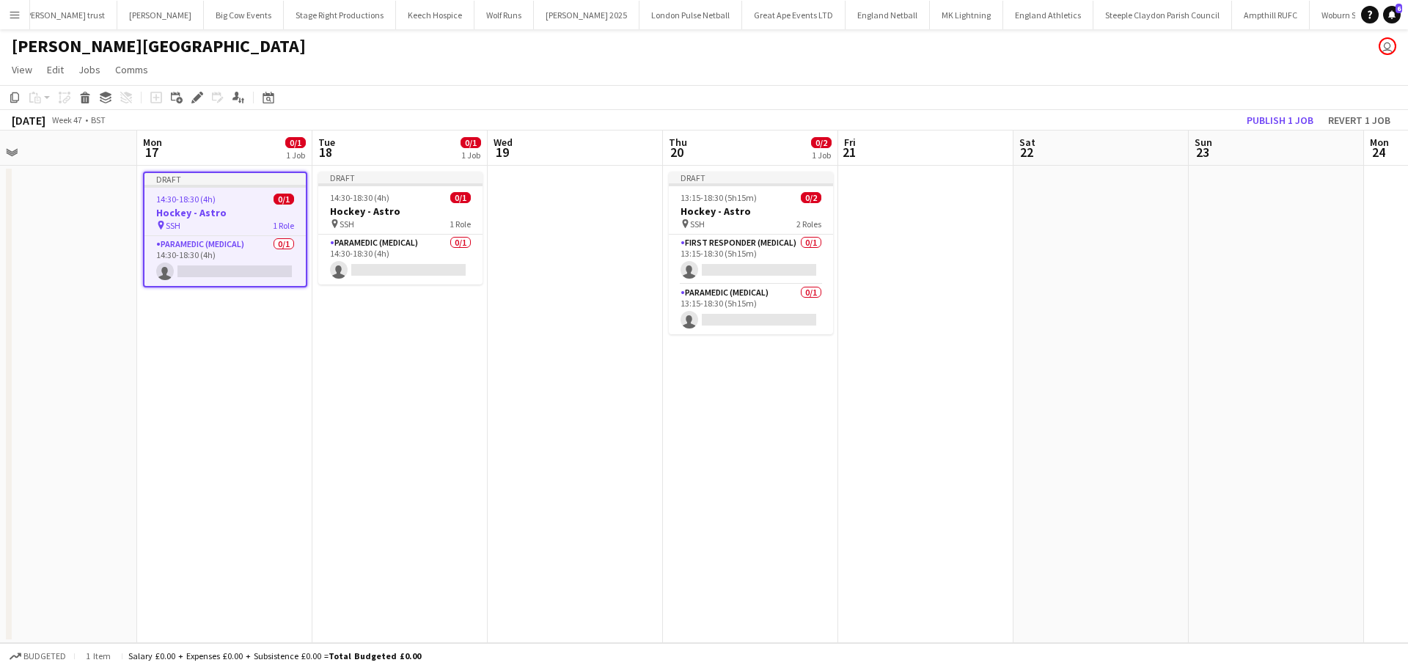
drag, startPoint x: 656, startPoint y: 408, endPoint x: 123, endPoint y: 401, distance: 533.0
click at [177, 404] on app-calendar-viewport "Thu 13 0/1 1 Job Fri 14 Sat 15 Sun 16 Mon 17 0/1 1 Job Tue 18 0/1 1 Job Wed 19 …" at bounding box center [704, 386] width 1408 height 512
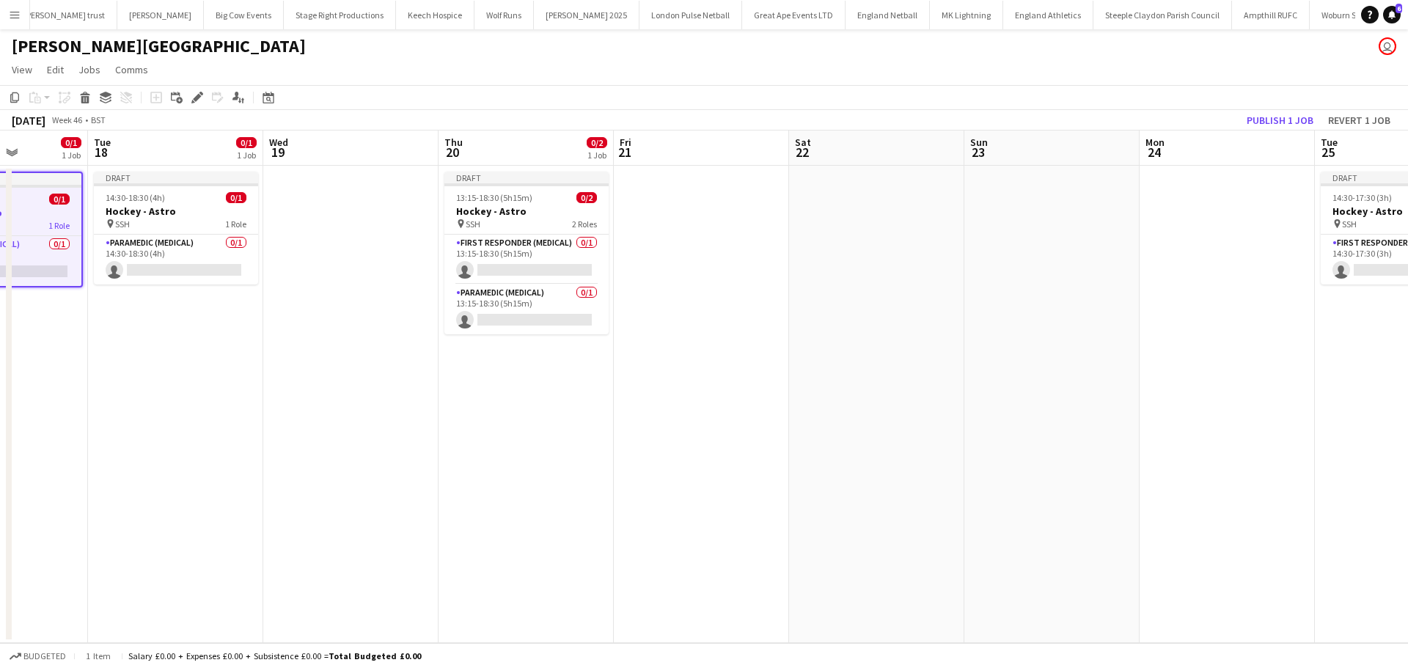
drag, startPoint x: 737, startPoint y: 400, endPoint x: 34, endPoint y: 407, distance: 702.4
click at [34, 407] on app-calendar-viewport "Sat 15 Sun 16 Mon 17 0/1 1 Job Tue 18 0/1 1 Job Wed 19 Thu 20 0/2 1 Job Fri 21 …" at bounding box center [704, 386] width 1408 height 512
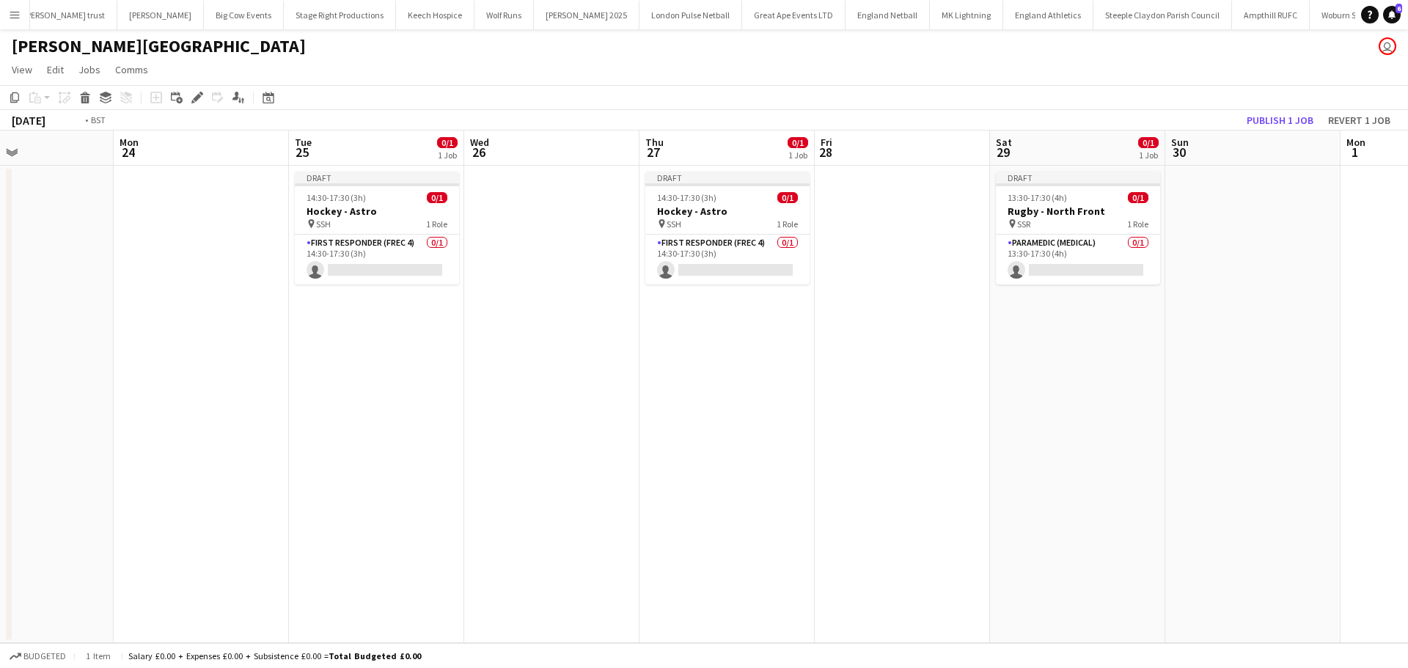
drag, startPoint x: 732, startPoint y: 392, endPoint x: 477, endPoint y: 380, distance: 256.1
click at [422, 391] on app-calendar-viewport "Thu 20 0/2 1 Job Fri 21 Sat 22 Sun 23 Mon 24 Tue 25 0/1 1 Job Wed 26 Thu 27 0/1…" at bounding box center [704, 386] width 1408 height 512
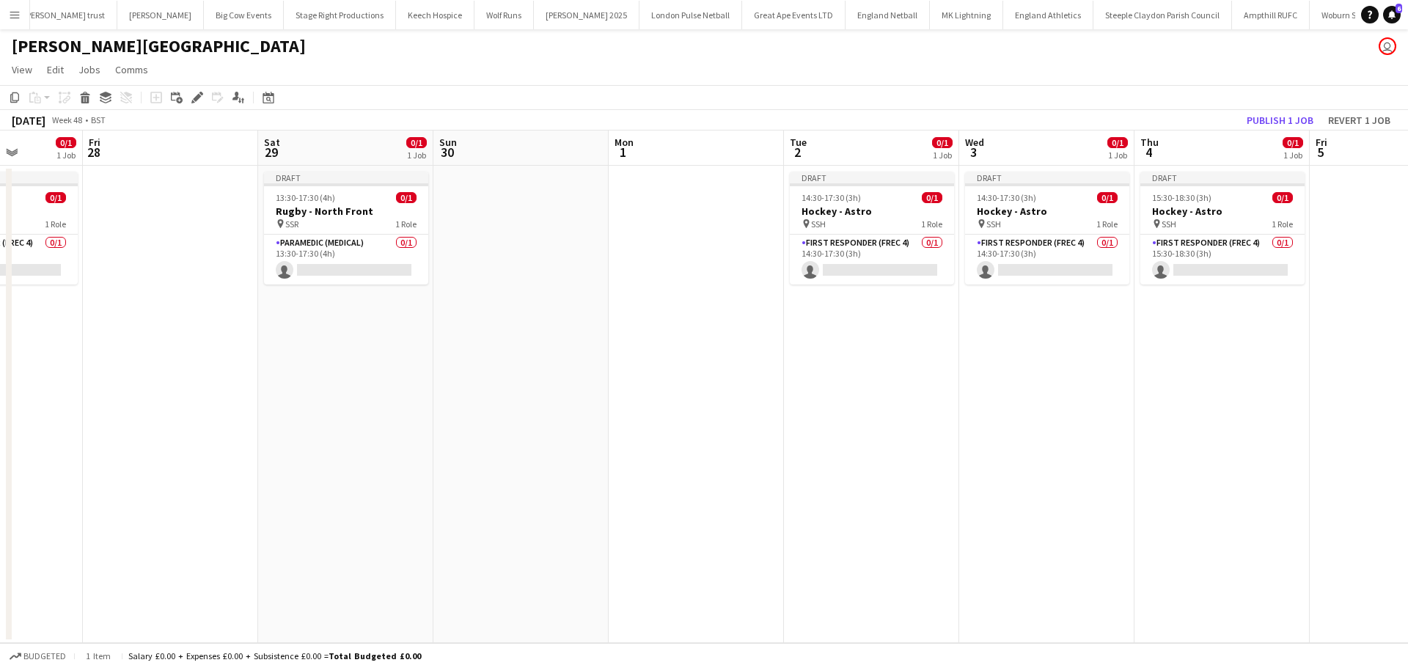
drag, startPoint x: 1070, startPoint y: 373, endPoint x: 819, endPoint y: 384, distance: 251.7
click at [463, 389] on app-calendar-viewport "Mon 24 Tue 25 0/1 1 Job Wed 26 Thu 27 0/1 1 Job Fri 28 Sat 29 0/1 1 Job Sun 30 …" at bounding box center [704, 386] width 1408 height 512
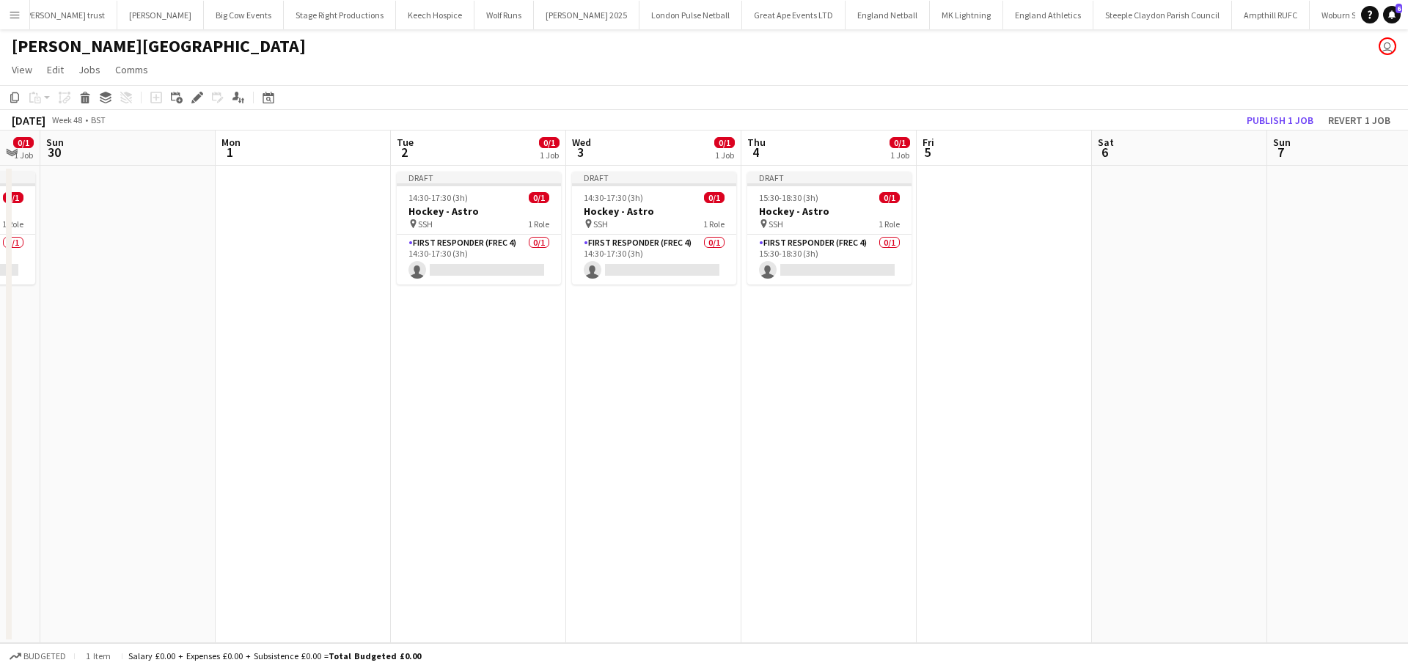
click at [1177, 218] on app-date-cell at bounding box center [1179, 404] width 175 height 477
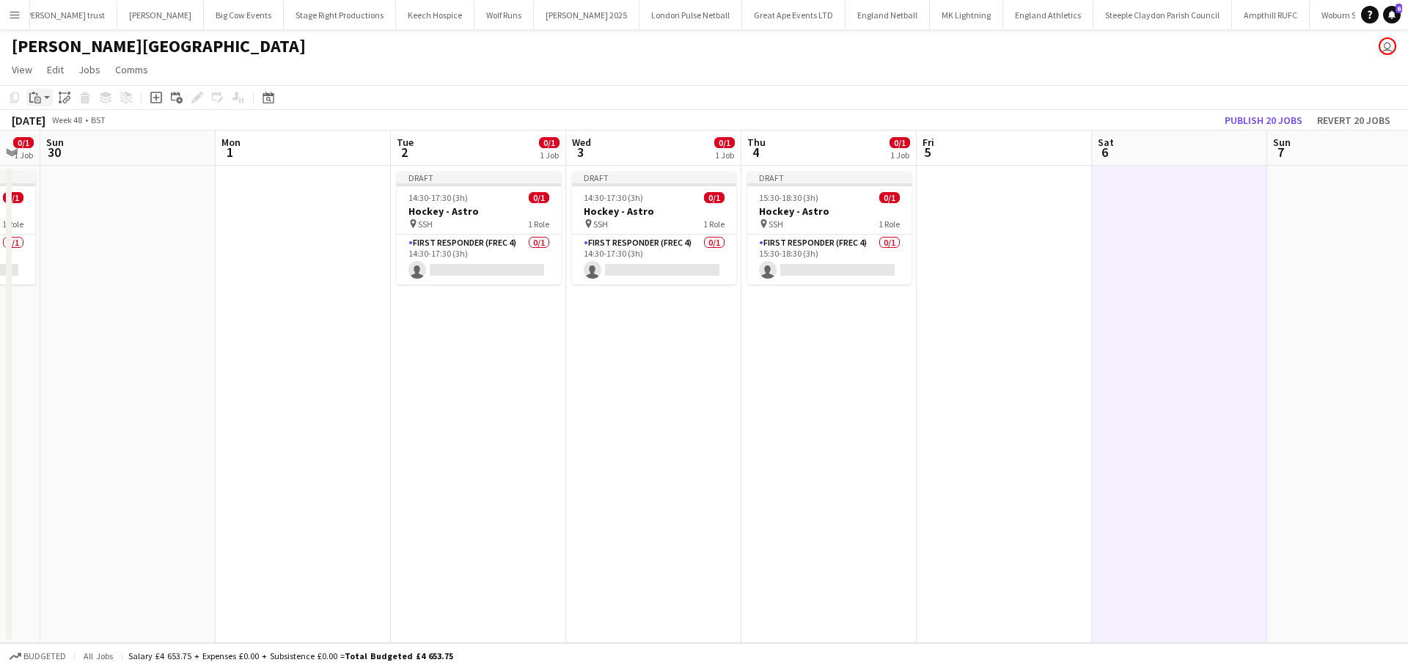
click at [37, 103] on icon at bounding box center [37, 100] width 7 height 7
click at [51, 122] on link "Paste Ctrl+V" at bounding box center [108, 125] width 138 height 13
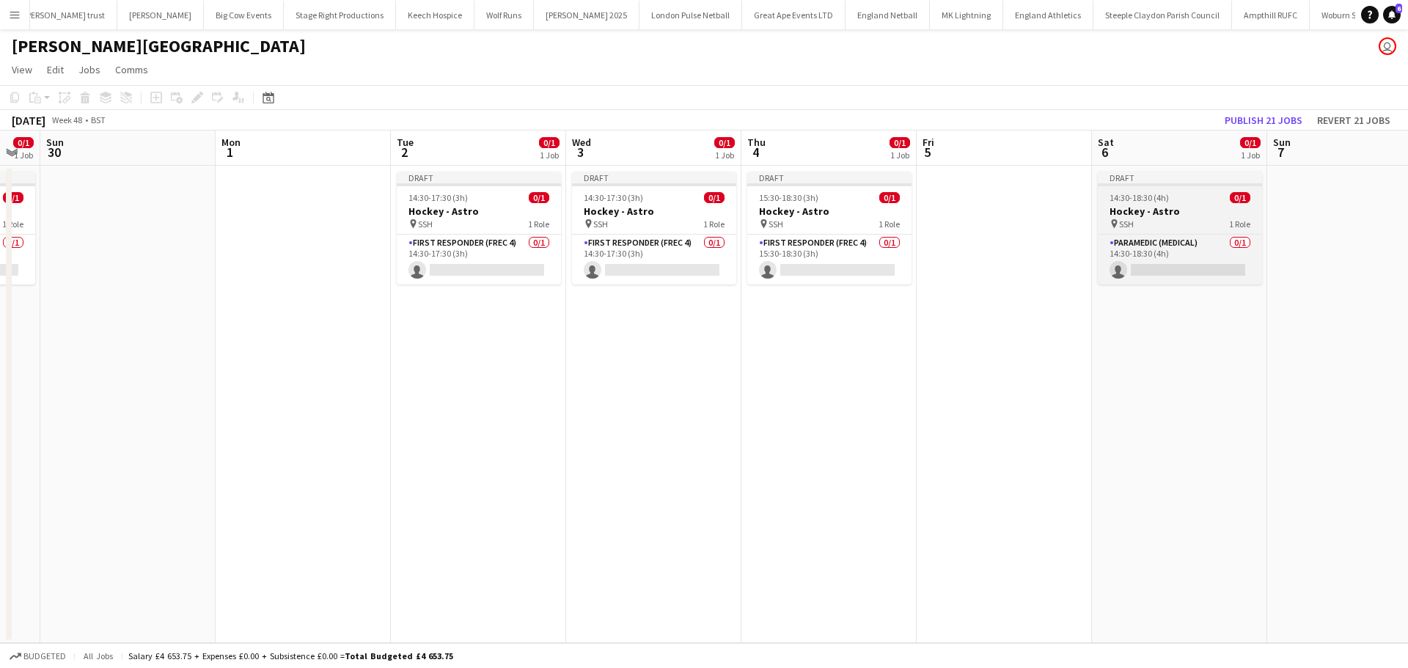
click at [1145, 213] on h3 "Hockey - Astro" at bounding box center [1179, 211] width 164 height 13
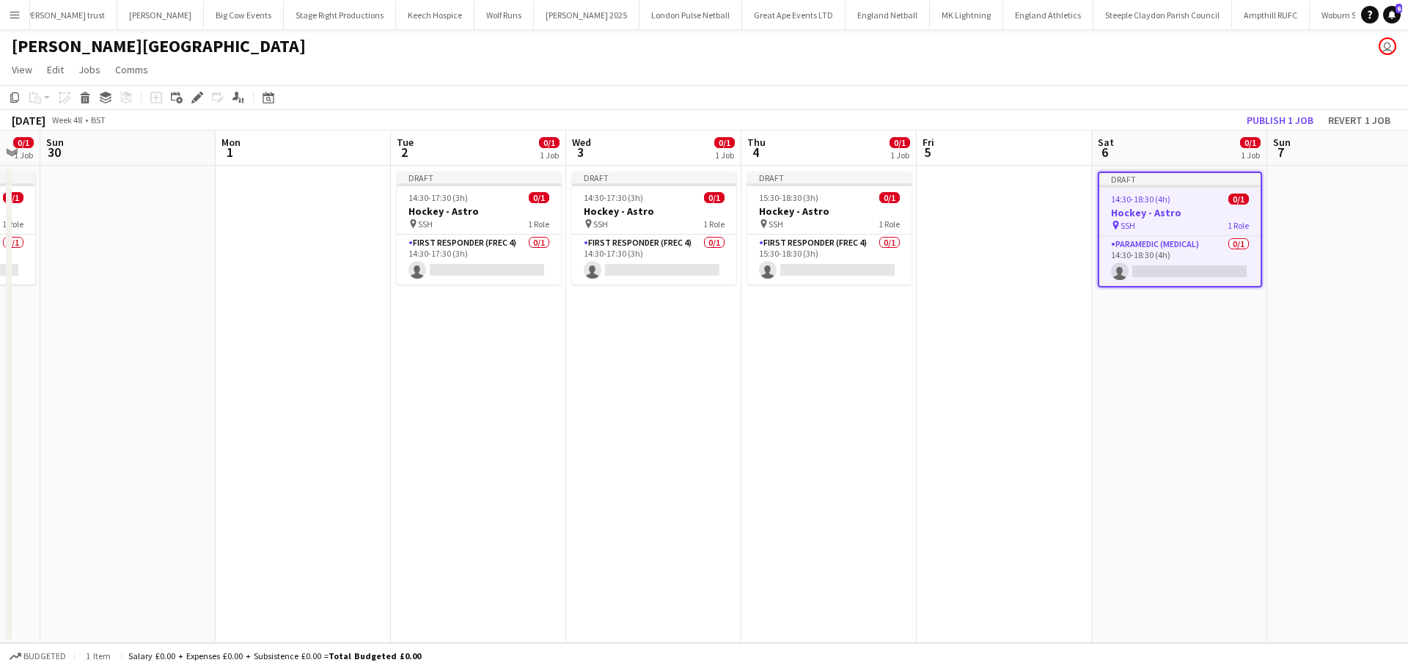
scroll to position [0, 486]
click at [194, 101] on icon "Edit" at bounding box center [197, 98] width 12 height 12
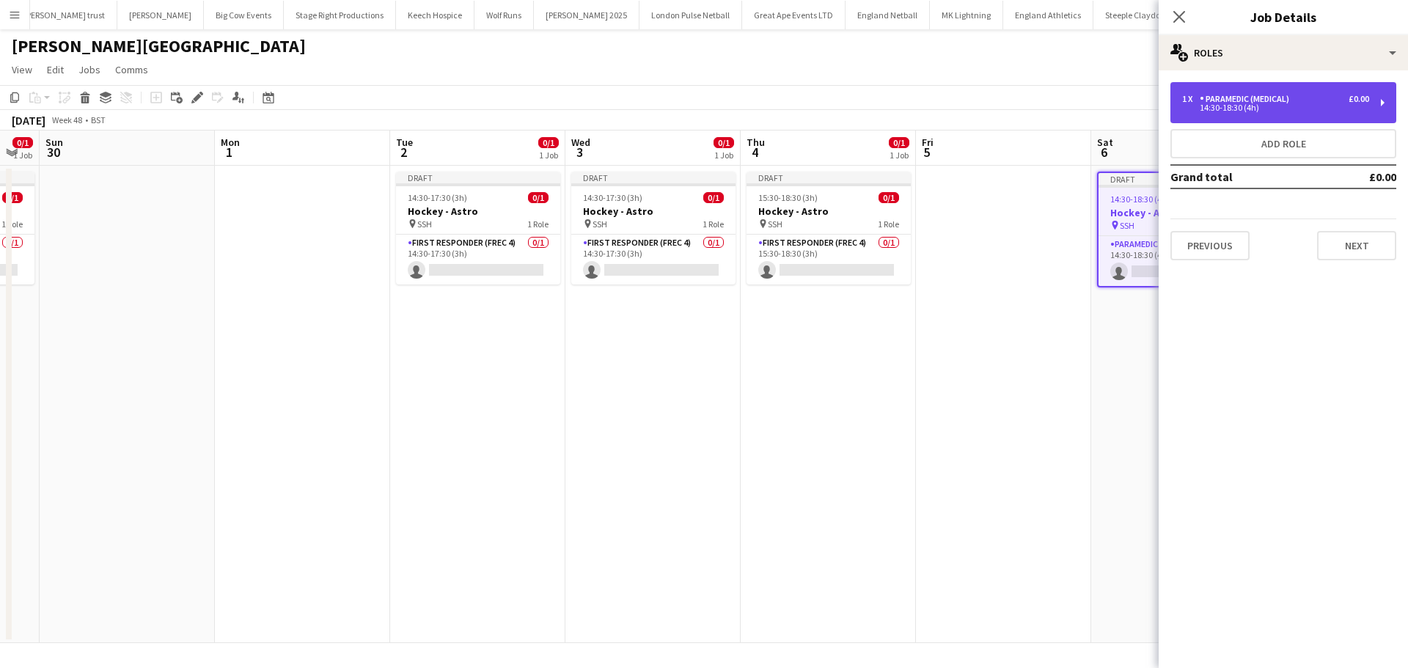
click at [1251, 104] on div "14:30-18:30 (4h)" at bounding box center [1275, 107] width 187 height 7
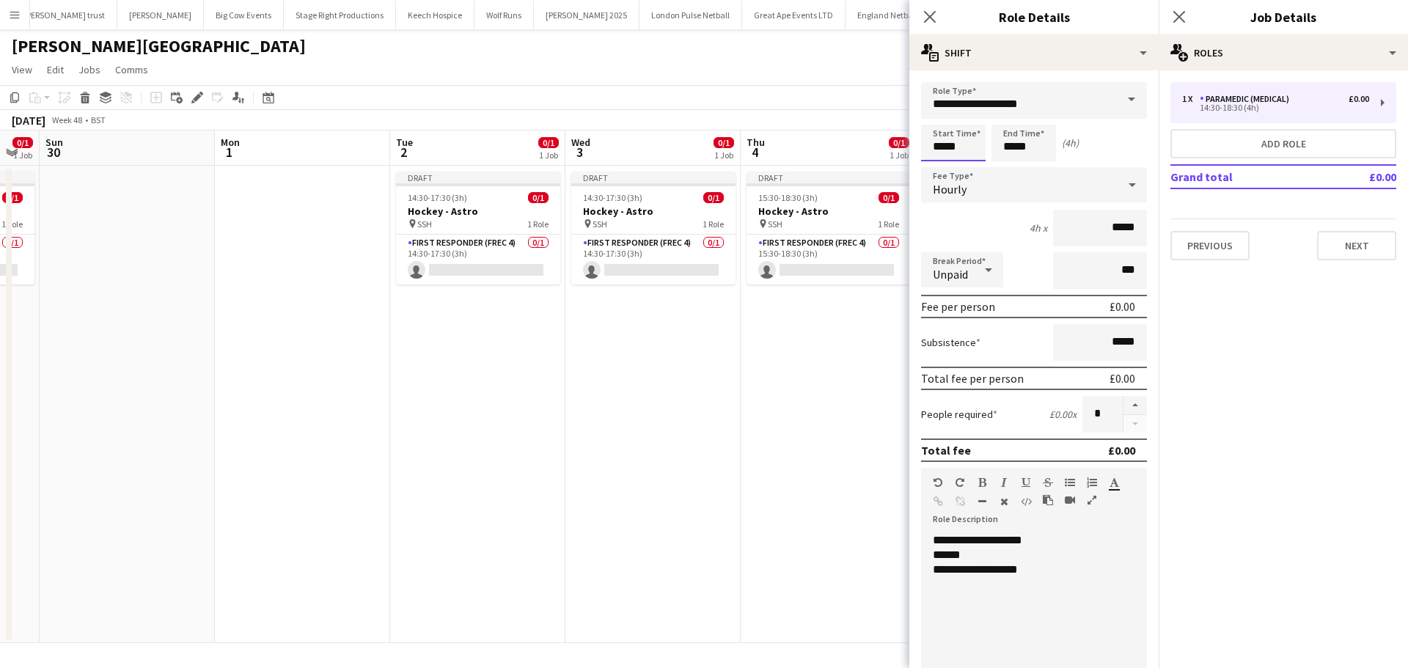
click at [951, 145] on input "*****" at bounding box center [953, 143] width 65 height 37
click at [938, 170] on div at bounding box center [938, 168] width 29 height 15
click at [969, 123] on div at bounding box center [967, 117] width 29 height 15
type input "*****"
click at [969, 123] on div at bounding box center [967, 117] width 29 height 15
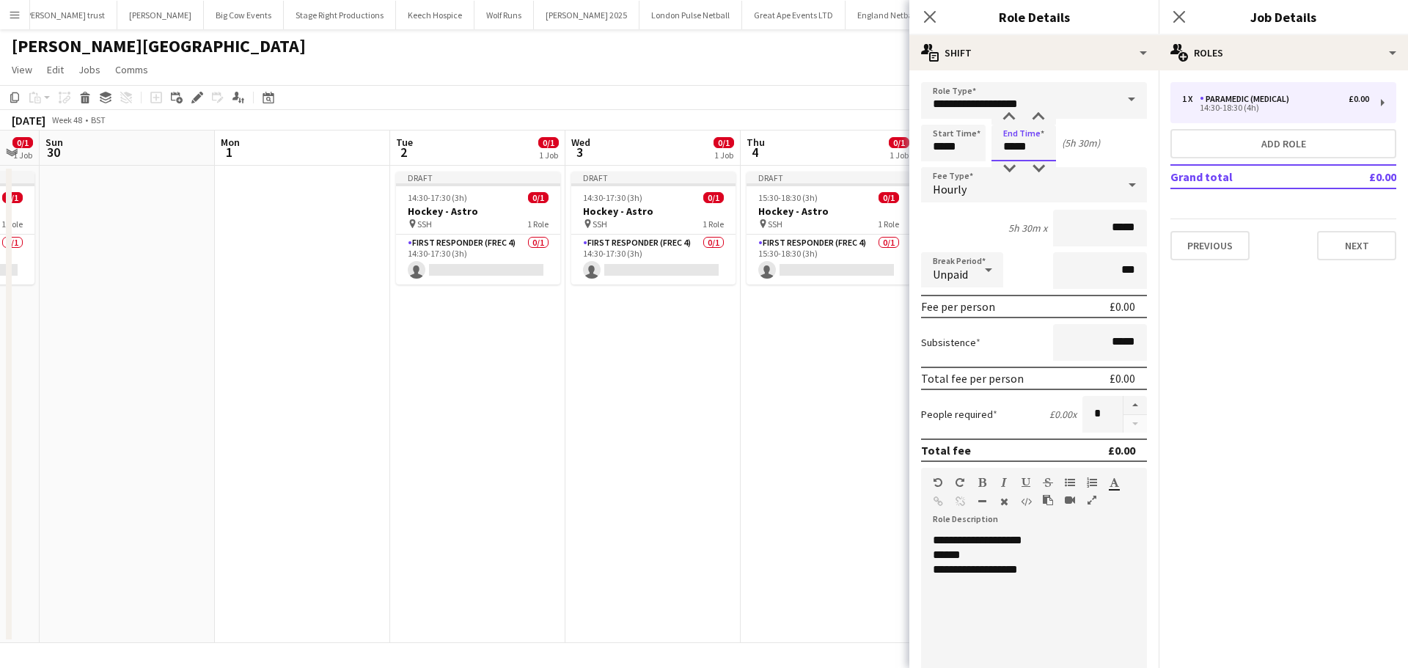
click at [1030, 154] on input "*****" at bounding box center [1023, 143] width 65 height 37
click at [1038, 169] on div at bounding box center [1037, 168] width 29 height 15
type input "*****"
click at [1039, 169] on div at bounding box center [1037, 168] width 29 height 15
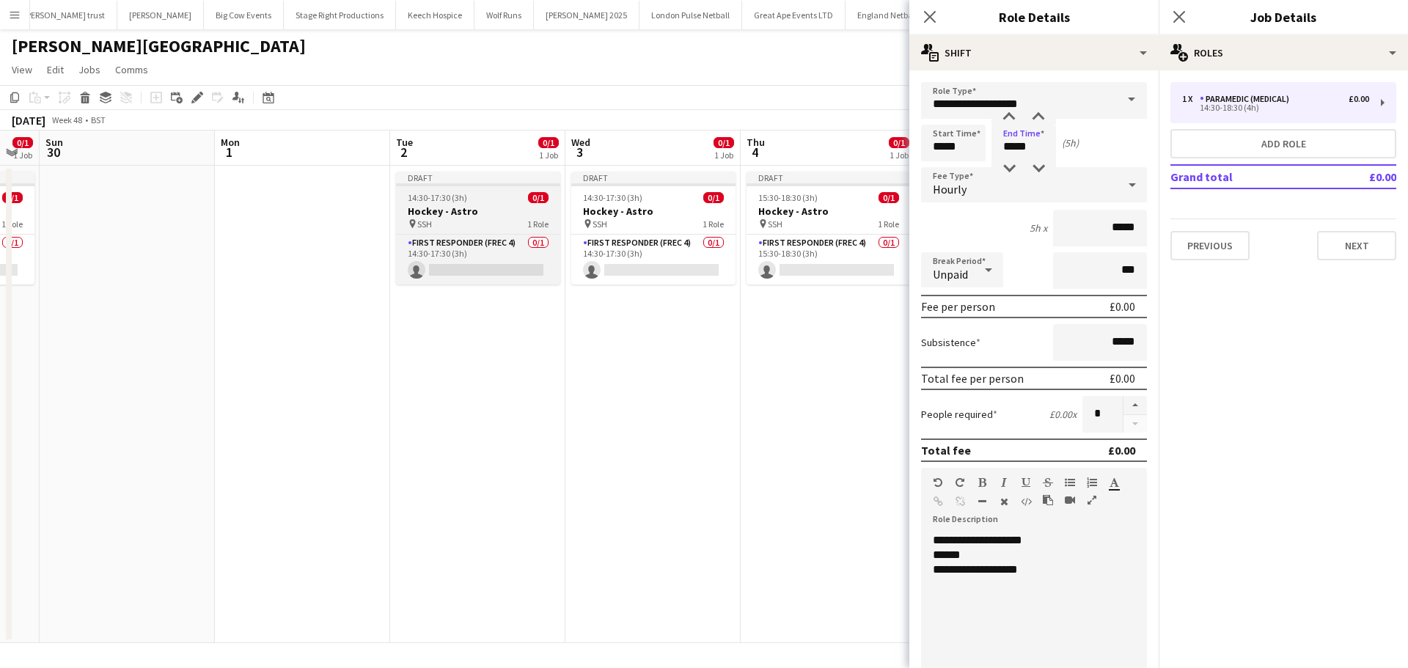
click at [473, 212] on h3 "Hockey - Astro" at bounding box center [478, 211] width 164 height 13
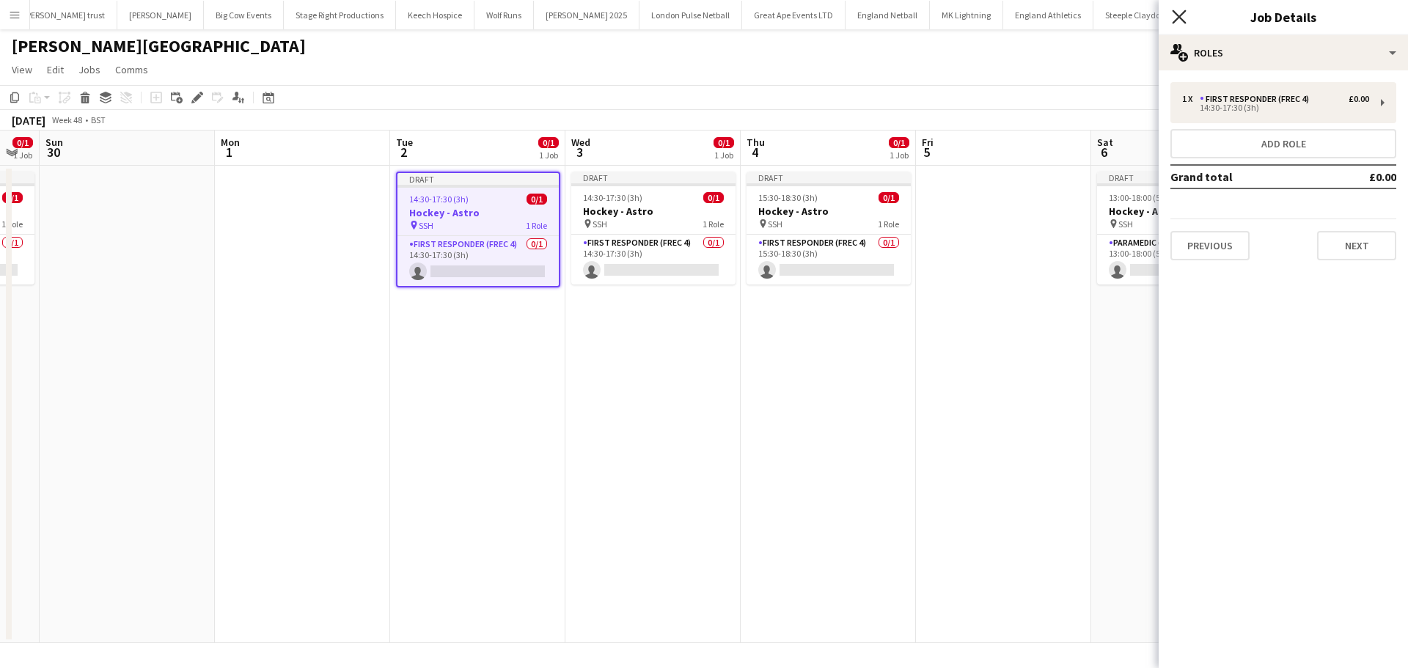
click at [1185, 15] on icon "Close pop-in" at bounding box center [1179, 17] width 14 height 14
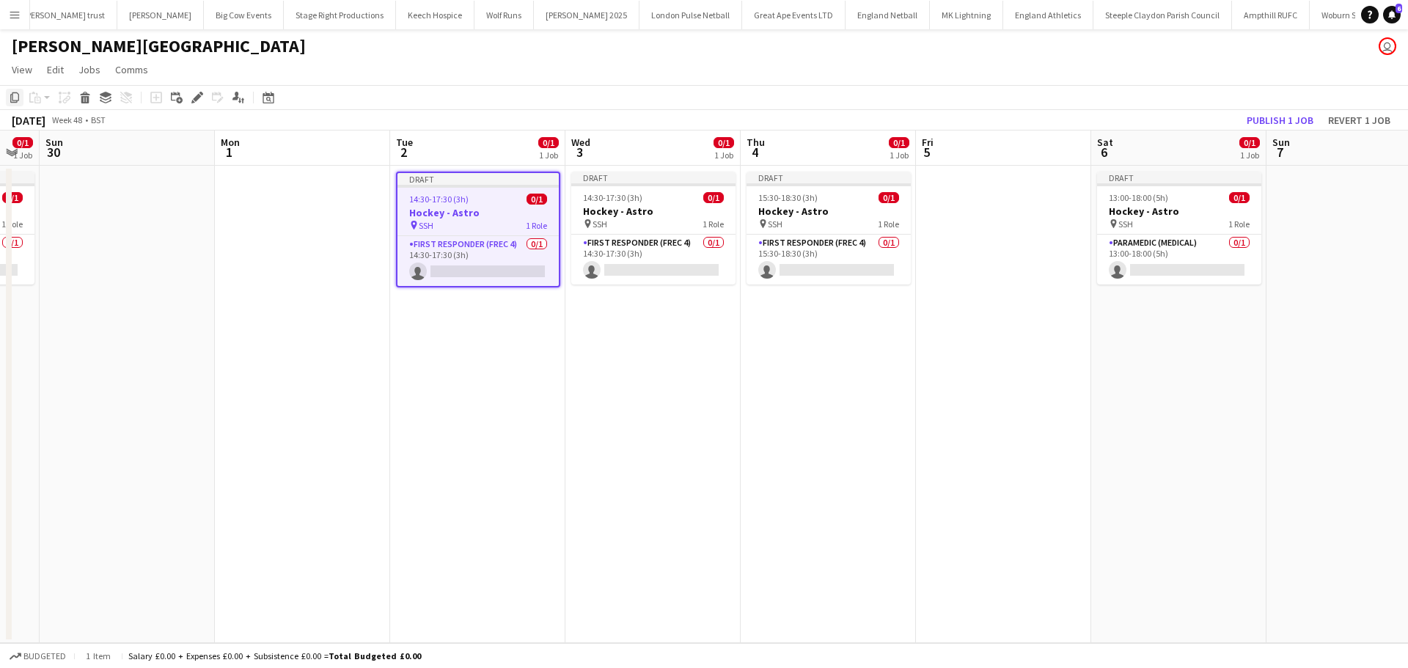
click at [10, 99] on icon "Copy" at bounding box center [15, 98] width 12 height 12
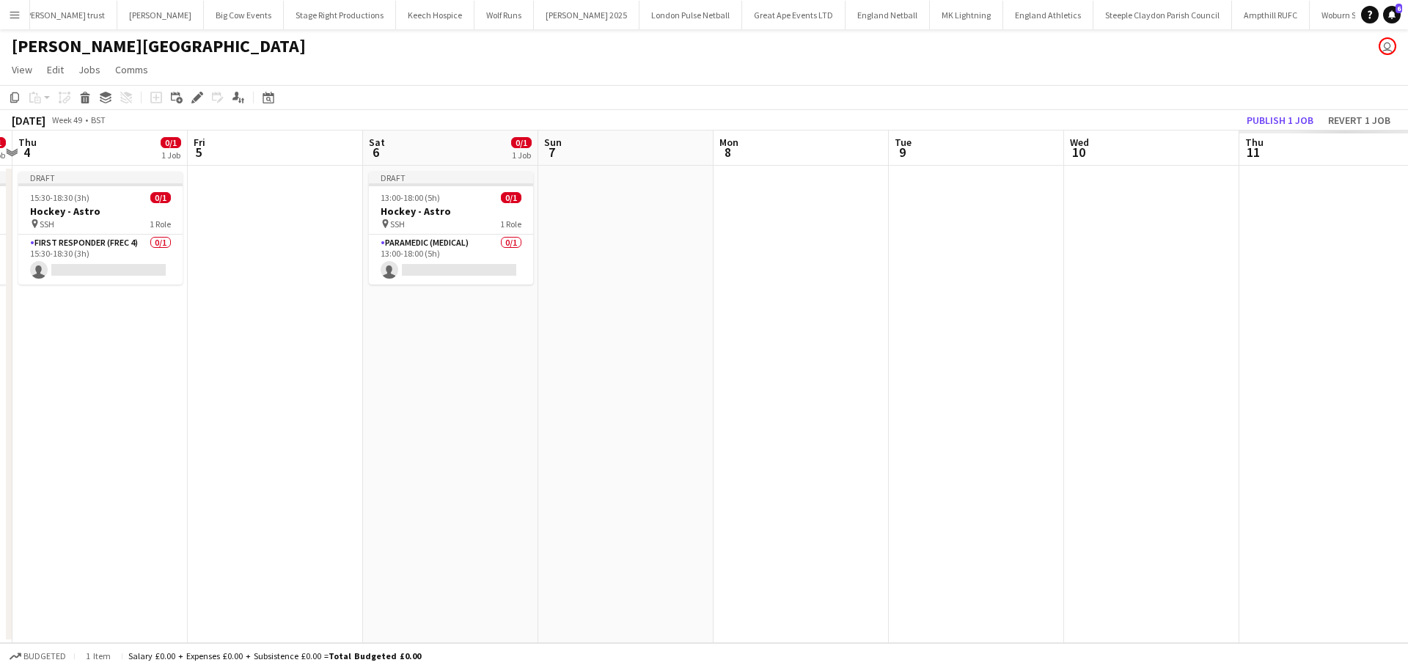
drag, startPoint x: 1004, startPoint y: 363, endPoint x: 262, endPoint y: 361, distance: 742.6
click at [254, 363] on app-calendar-viewport "Sun 30 Mon 1 Tue 2 0/1 1 Job Wed 3 0/1 1 Job Thu 4 0/1 1 Job Fri 5 Sat 6 0/1 1 …" at bounding box center [704, 386] width 1408 height 512
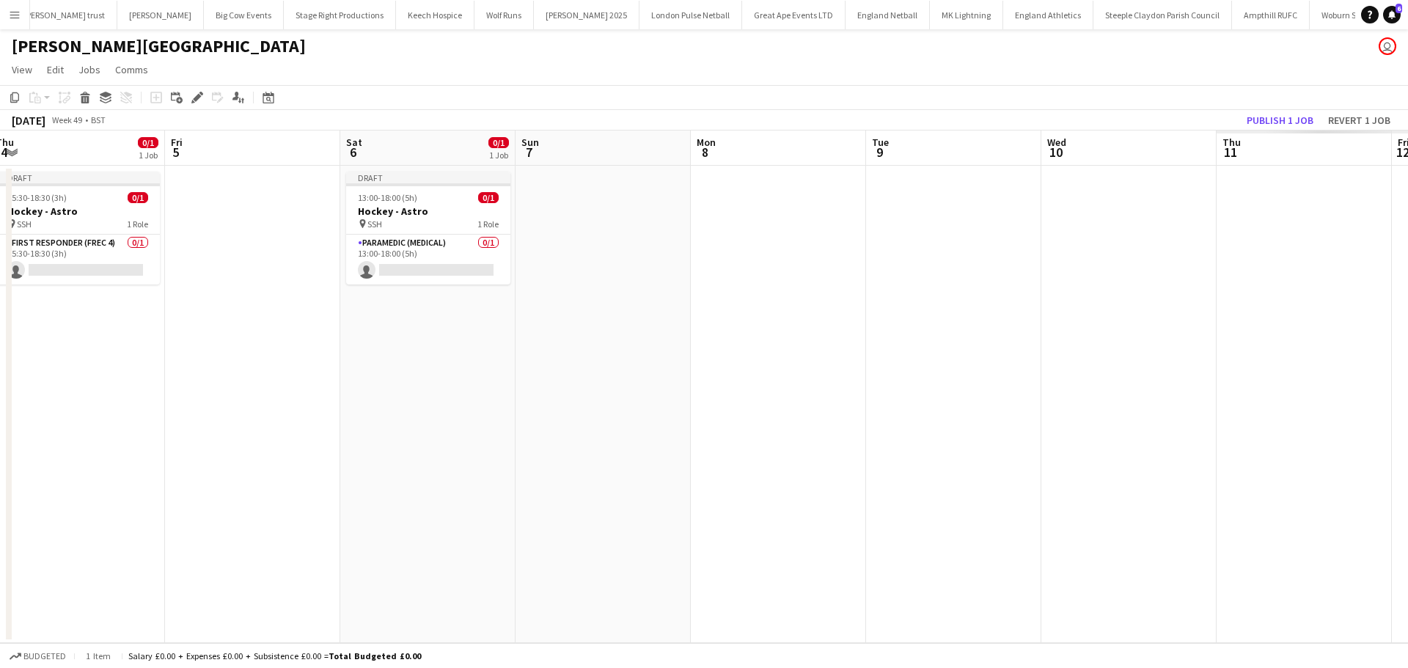
click at [916, 160] on app-board-header-date "Tue 9" at bounding box center [953, 147] width 175 height 35
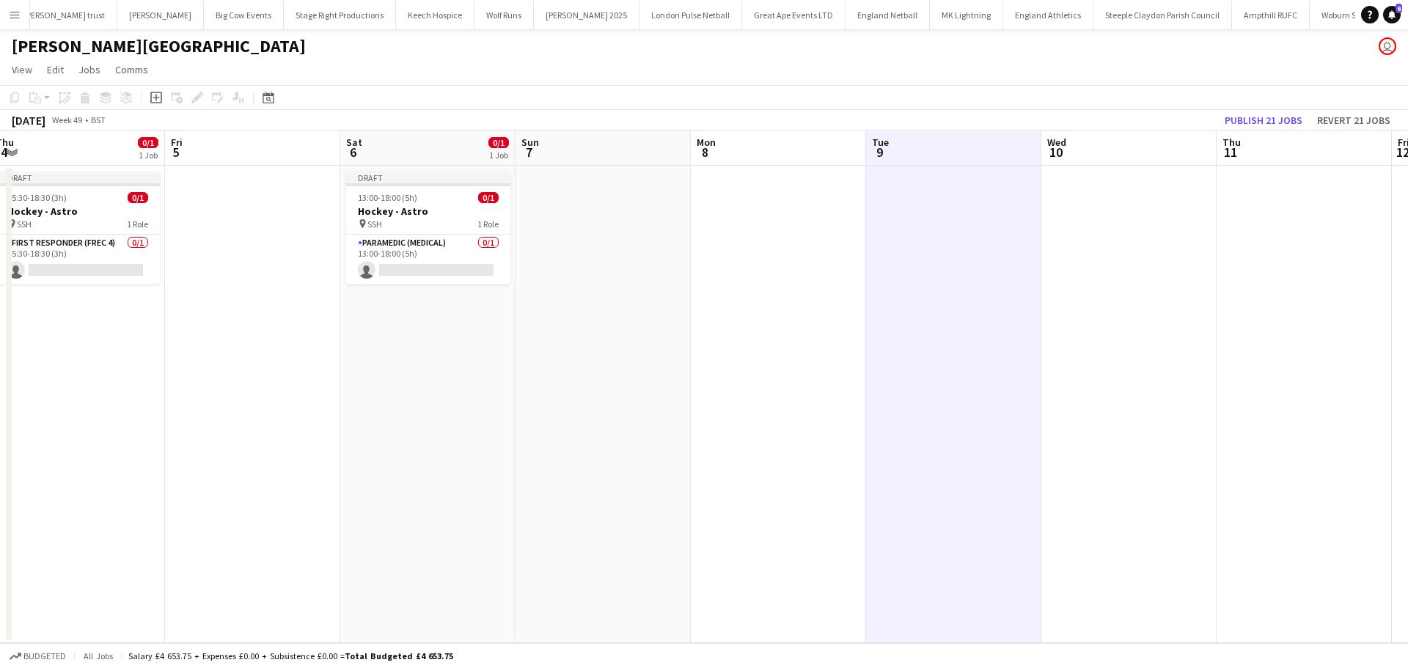
click at [924, 183] on app-date-cell at bounding box center [953, 404] width 175 height 477
click at [37, 102] on icon "Paste" at bounding box center [35, 98] width 12 height 12
click at [56, 117] on div "Paste Ctrl+V Paste with crew Ctrl+Shift+V" at bounding box center [107, 137] width 163 height 63
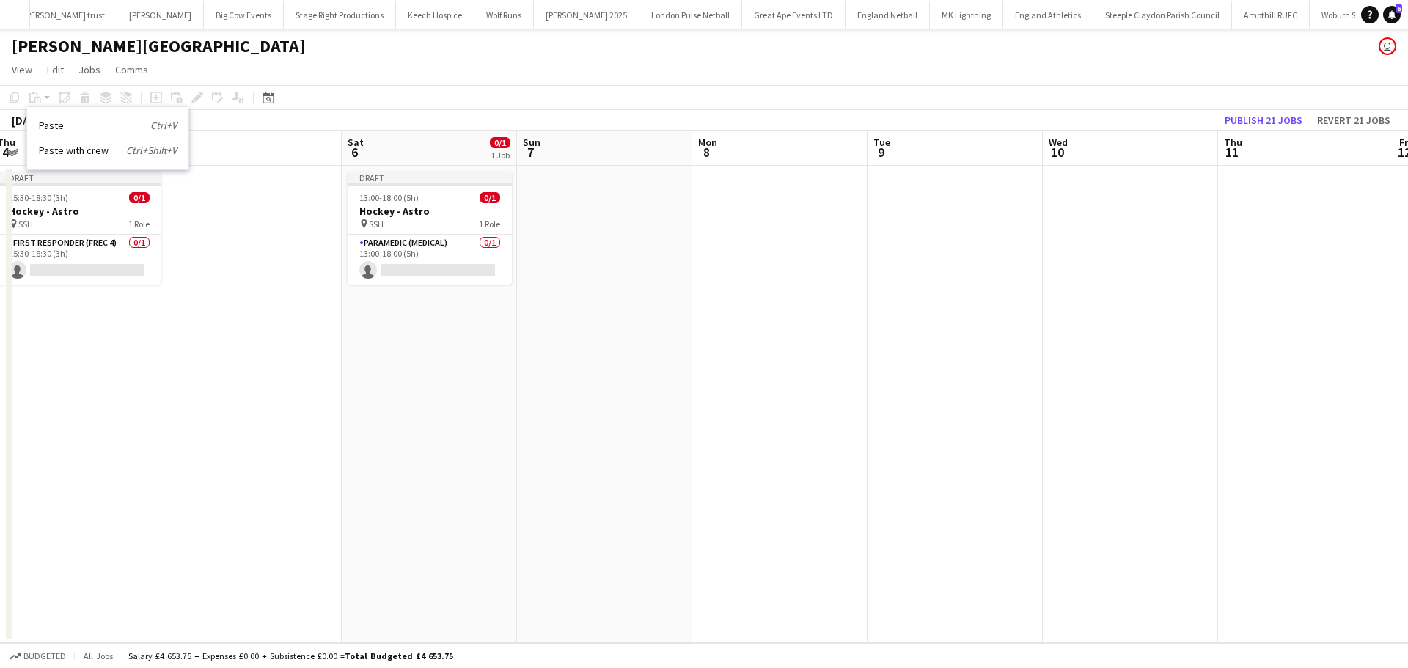
click at [946, 199] on app-date-cell at bounding box center [954, 404] width 175 height 477
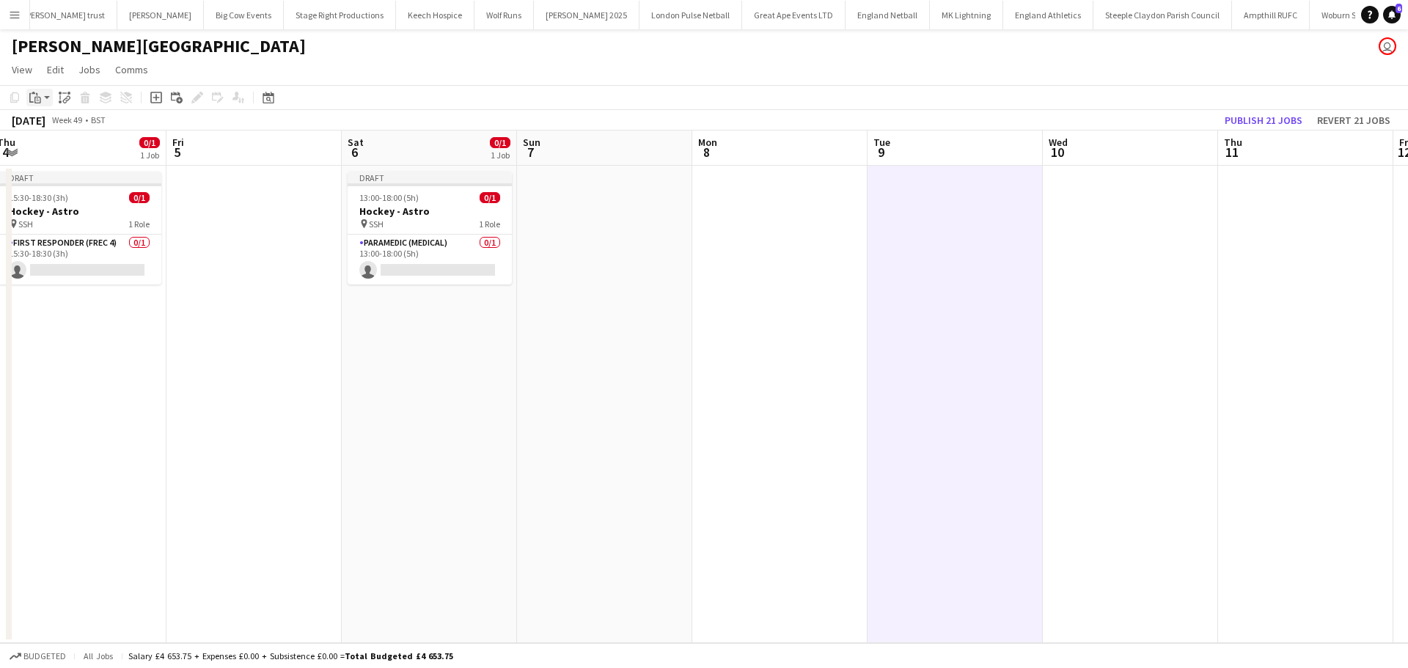
click at [44, 97] on app-action-btn "Paste" at bounding box center [39, 98] width 26 height 18
click at [44, 125] on link "Paste Ctrl+V" at bounding box center [108, 125] width 138 height 13
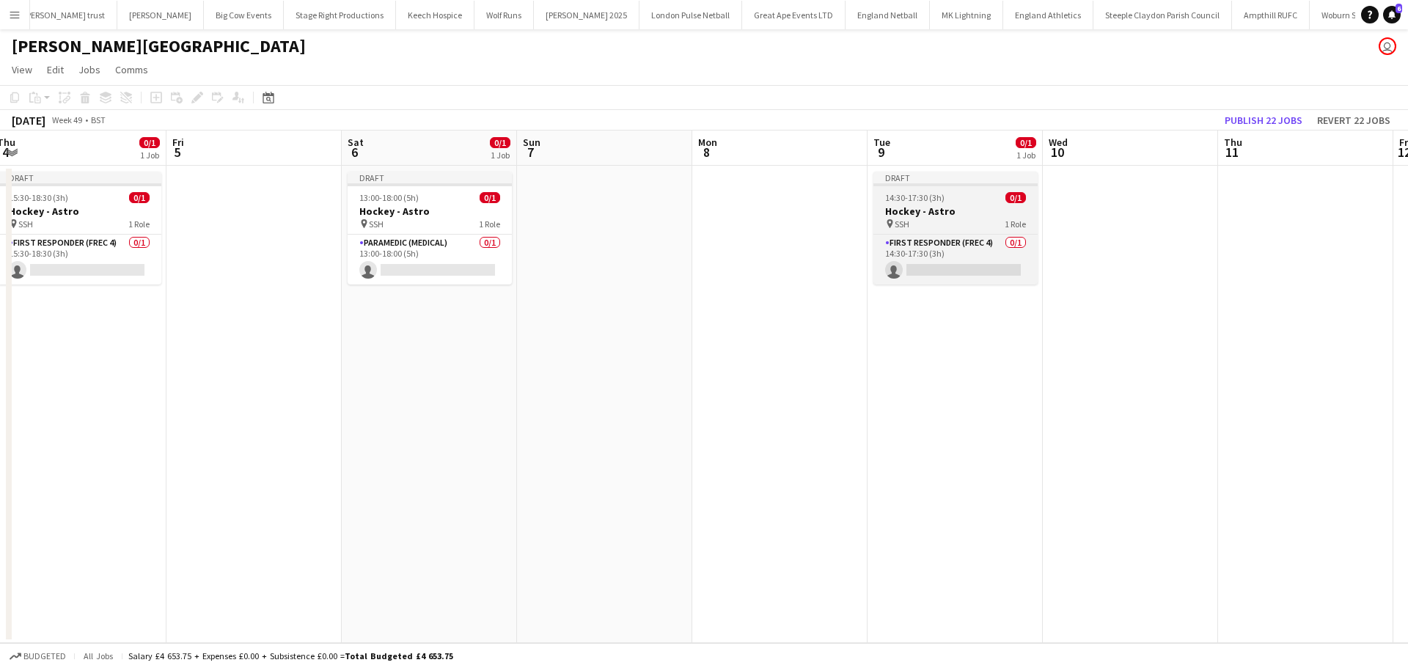
click at [927, 208] on h3 "Hockey - Astro" at bounding box center [955, 211] width 164 height 13
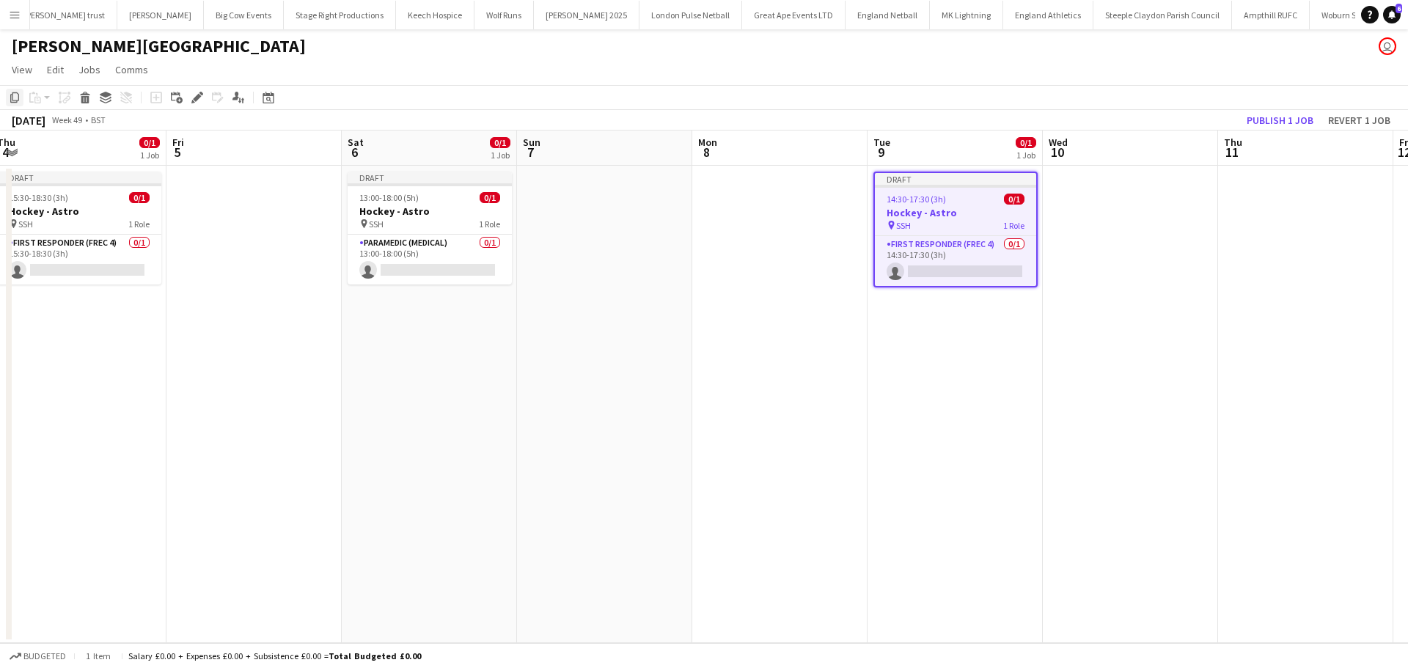
click at [9, 106] on div "Copy" at bounding box center [15, 98] width 18 height 18
click at [198, 103] on icon "Edit" at bounding box center [197, 98] width 12 height 12
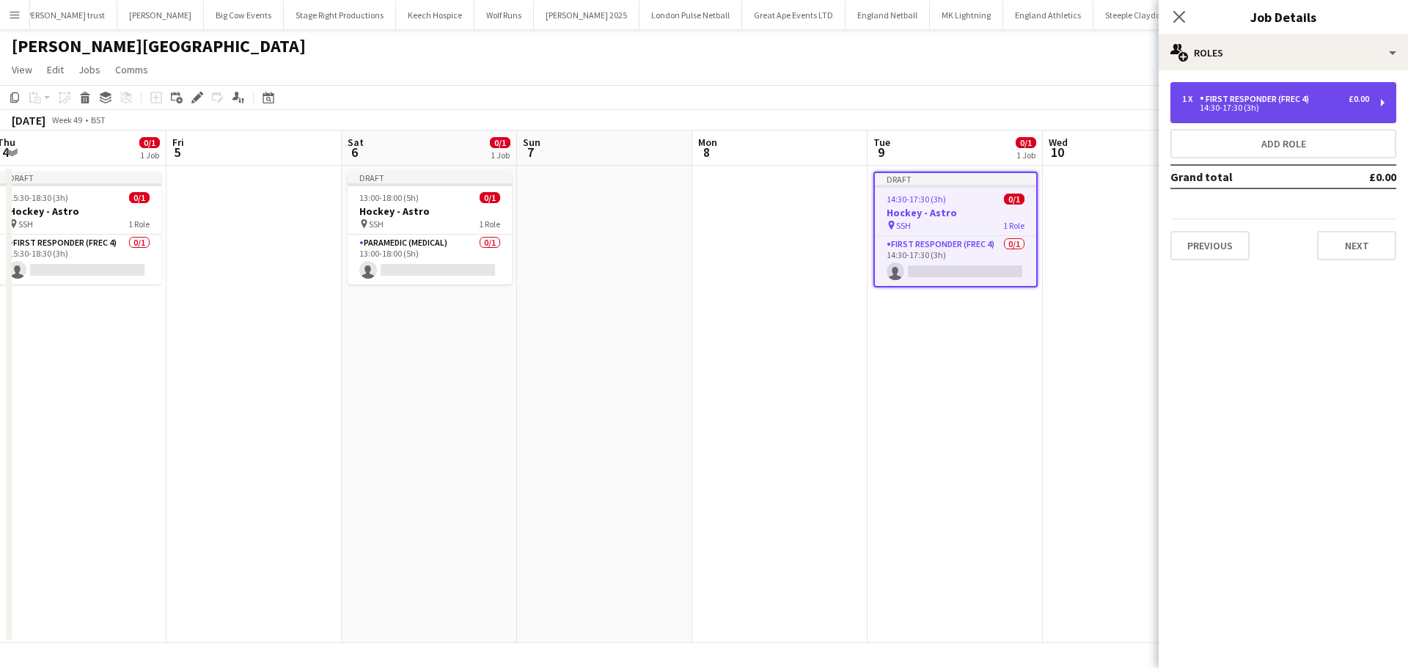
click at [1273, 86] on div "1 x First Responder (FREC 4) £0.00 14:30-17:30 (3h)" at bounding box center [1283, 102] width 226 height 41
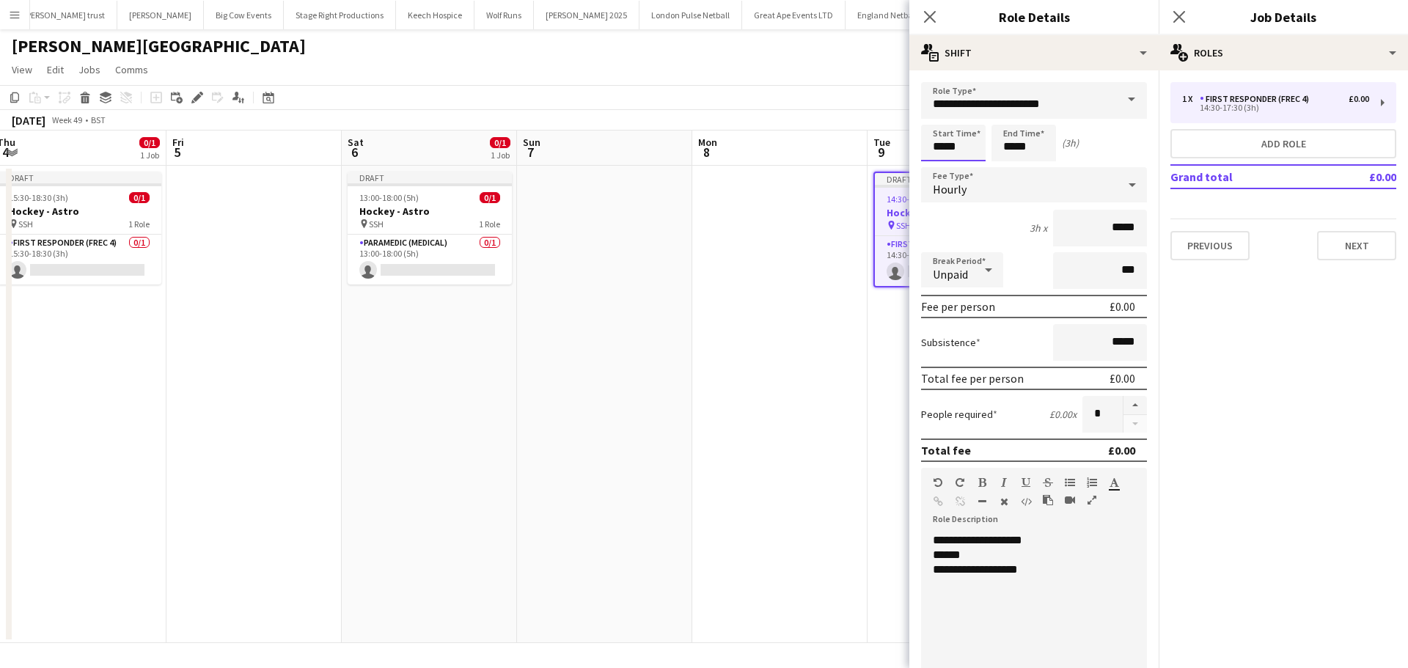
click at [977, 144] on input "*****" at bounding box center [953, 143] width 65 height 37
type input "*****"
click at [944, 119] on div at bounding box center [938, 117] width 29 height 15
click at [1044, 141] on input "*****" at bounding box center [1023, 143] width 65 height 37
type input "*****"
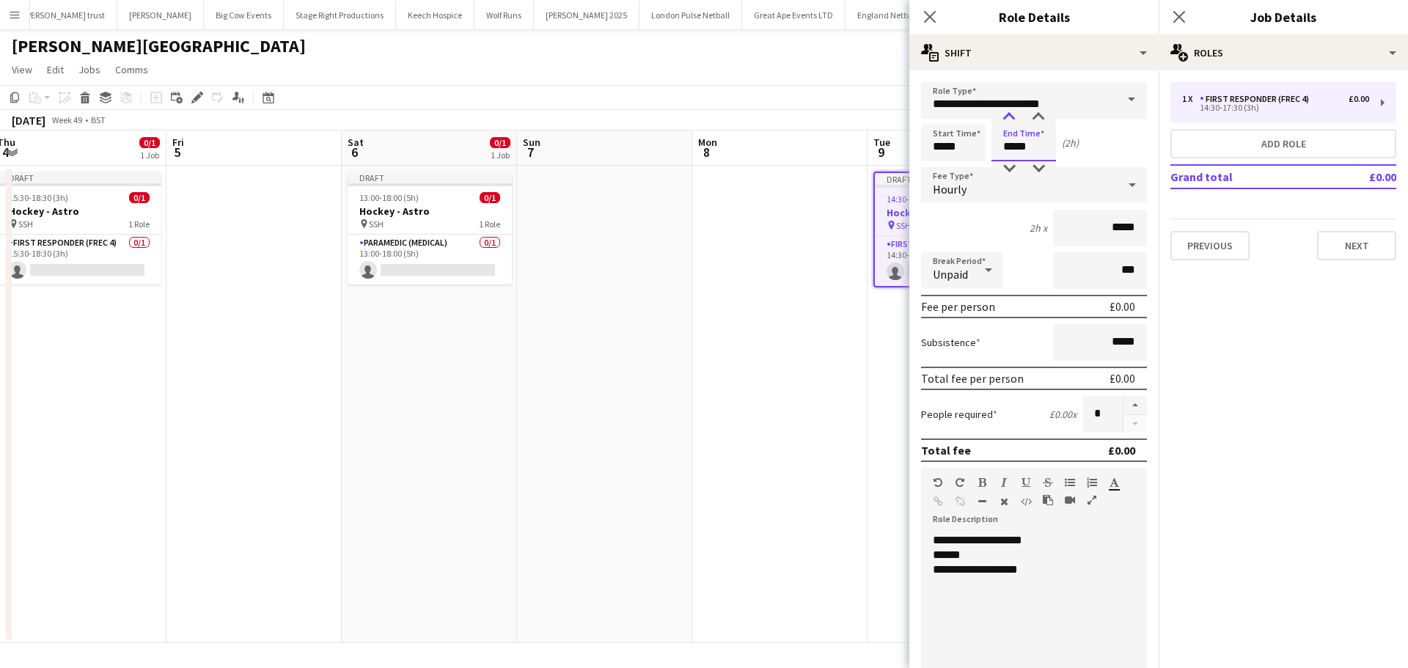
click at [1007, 114] on div at bounding box center [1008, 117] width 29 height 15
click at [1176, 14] on icon at bounding box center [1179, 17] width 14 height 14
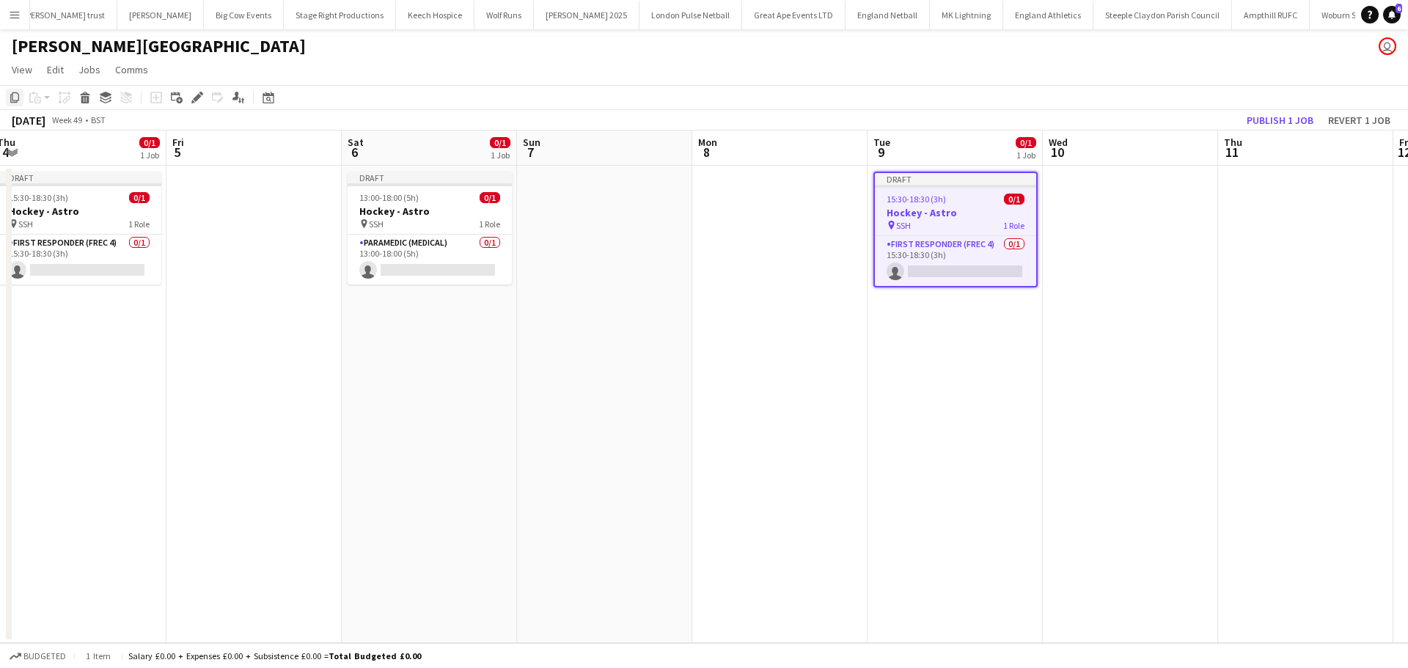
click at [19, 98] on icon at bounding box center [14, 97] width 9 height 10
click at [1108, 184] on app-date-cell at bounding box center [1129, 404] width 175 height 477
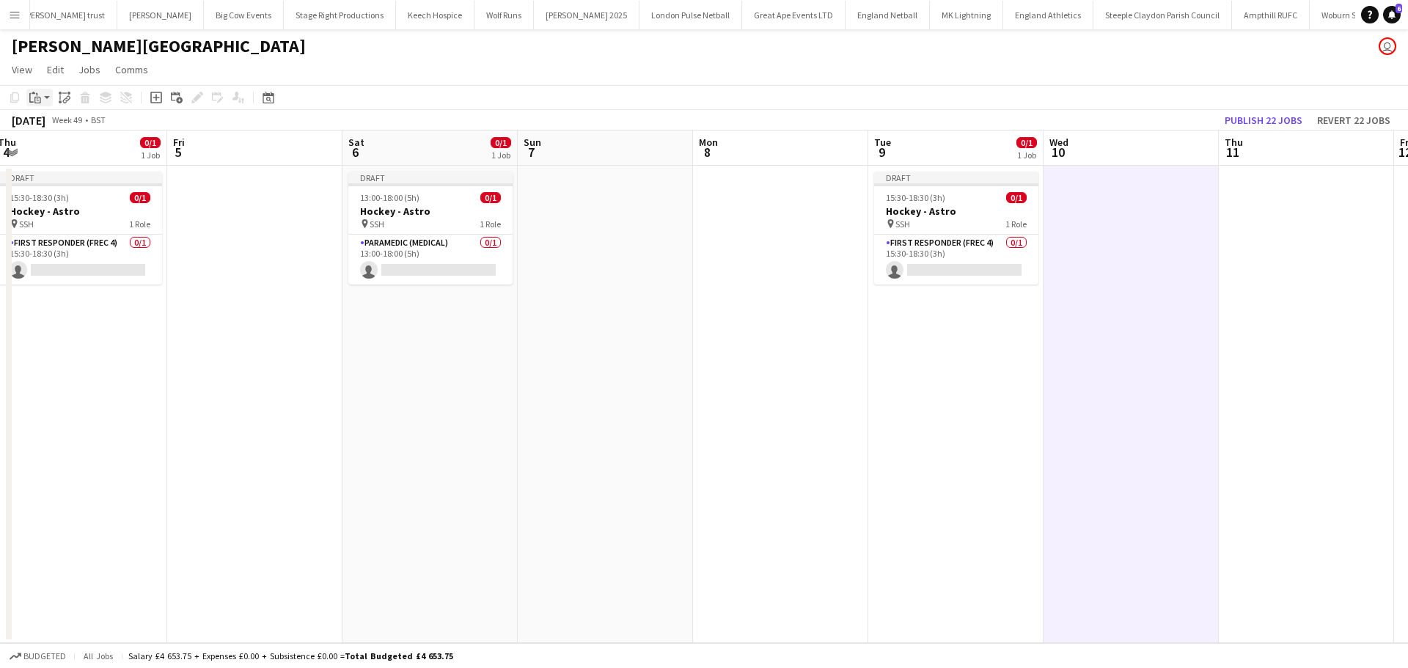
click at [42, 103] on div "Paste" at bounding box center [35, 98] width 18 height 18
click at [56, 124] on link "Paste Ctrl+V" at bounding box center [108, 125] width 138 height 13
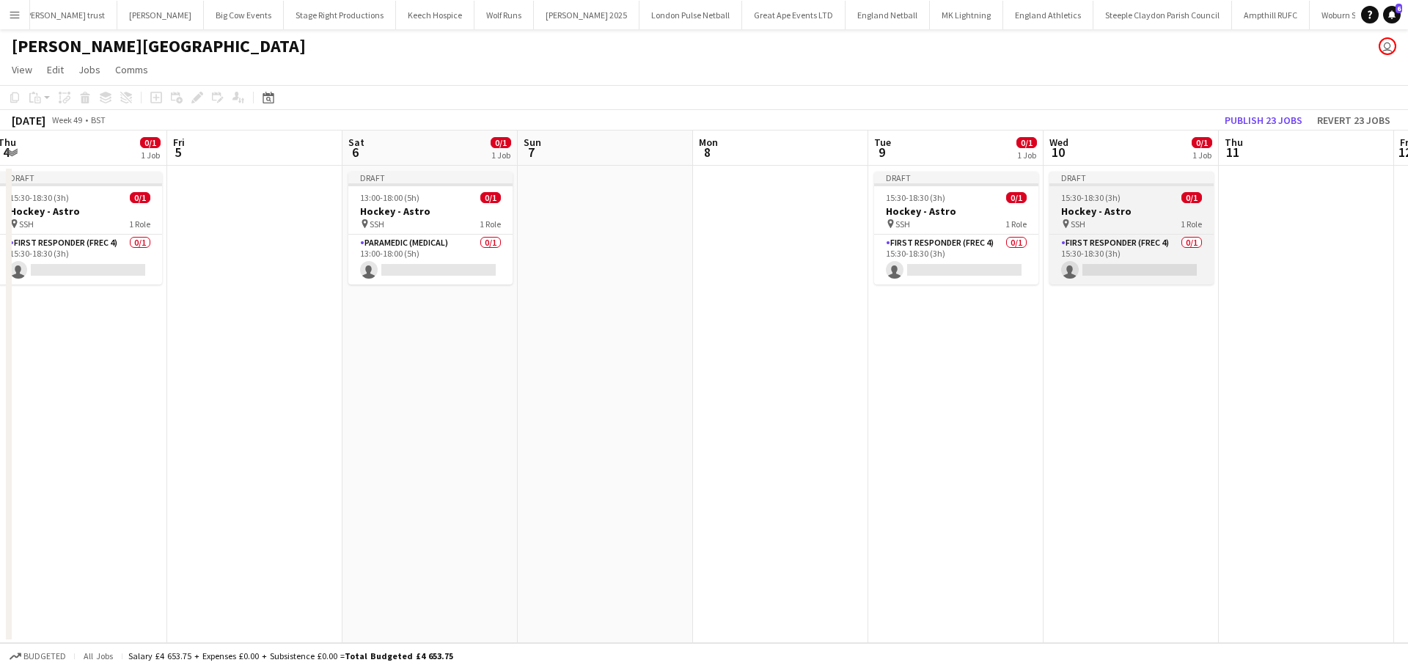
click at [1115, 207] on h3 "Hockey - Astro" at bounding box center [1131, 211] width 164 height 13
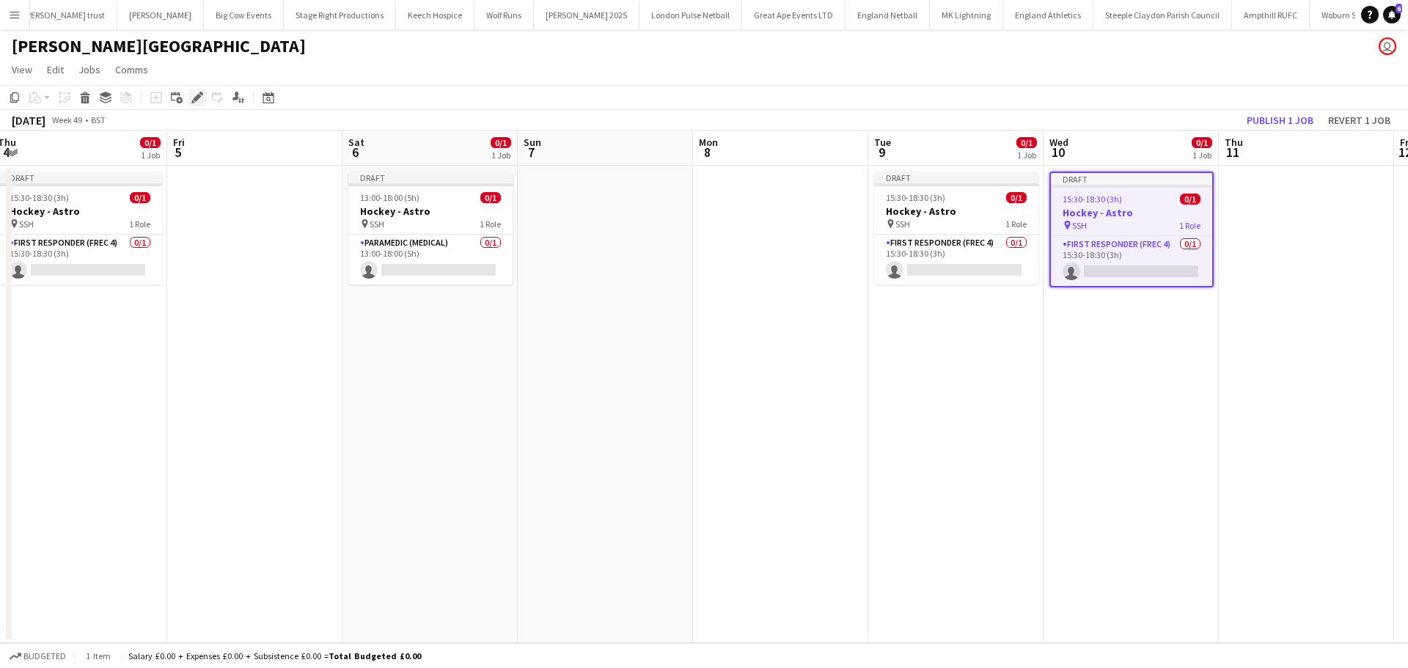
click at [203, 100] on div "Edit" at bounding box center [197, 98] width 18 height 18
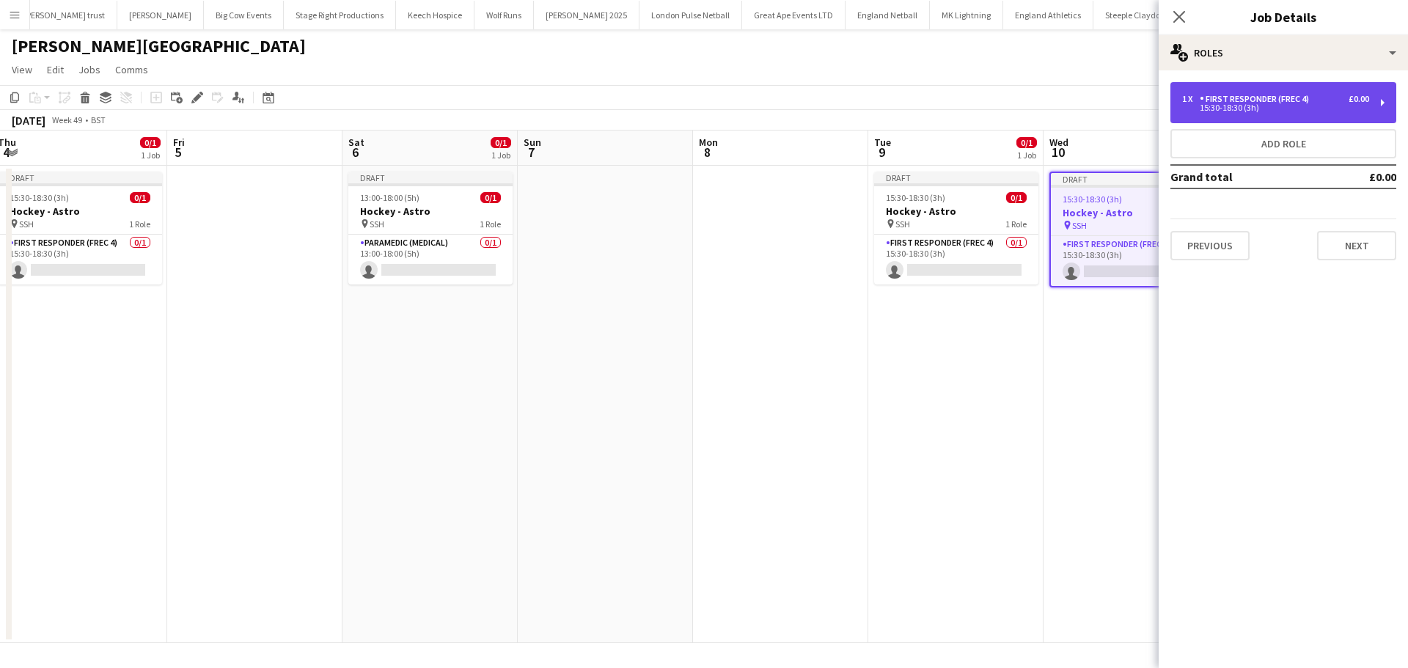
click at [1244, 108] on div "15:30-18:30 (3h)" at bounding box center [1275, 107] width 187 height 7
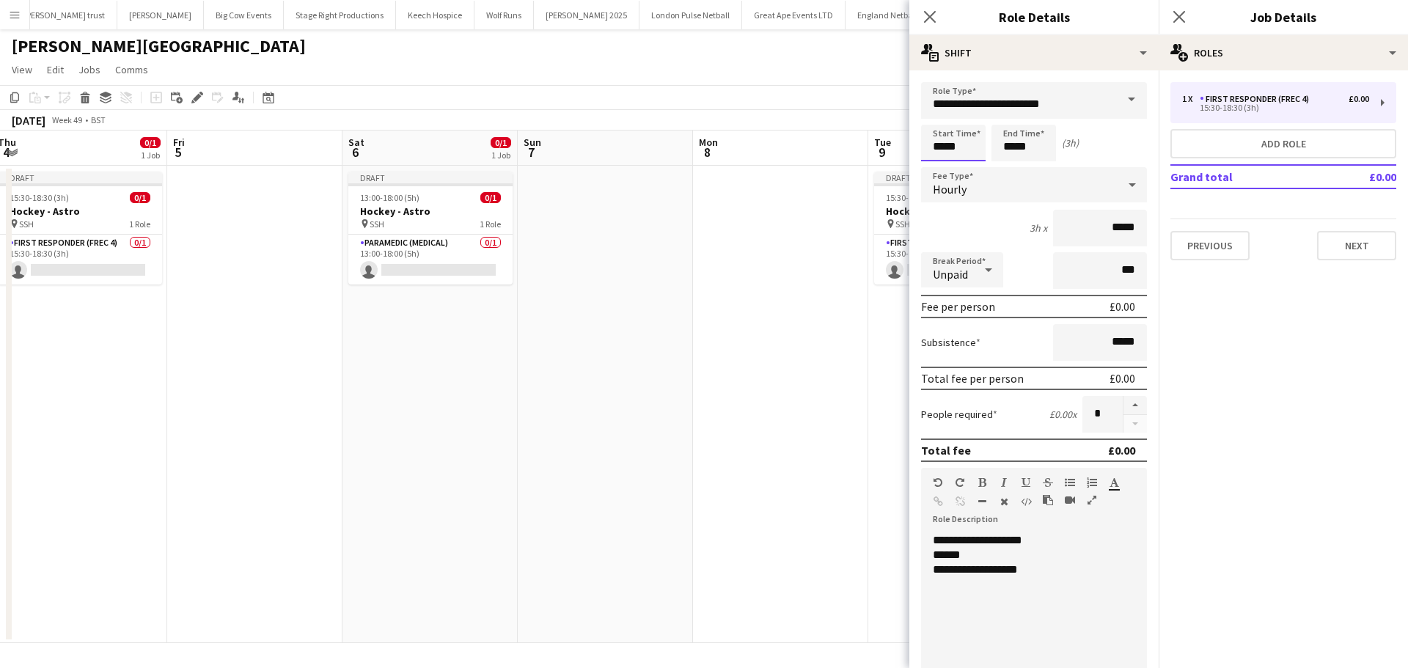
click at [970, 154] on input "*****" at bounding box center [953, 143] width 65 height 37
type input "*****"
click at [944, 165] on div at bounding box center [938, 168] width 29 height 15
click at [1180, 20] on icon "Close pop-in" at bounding box center [1179, 17] width 14 height 14
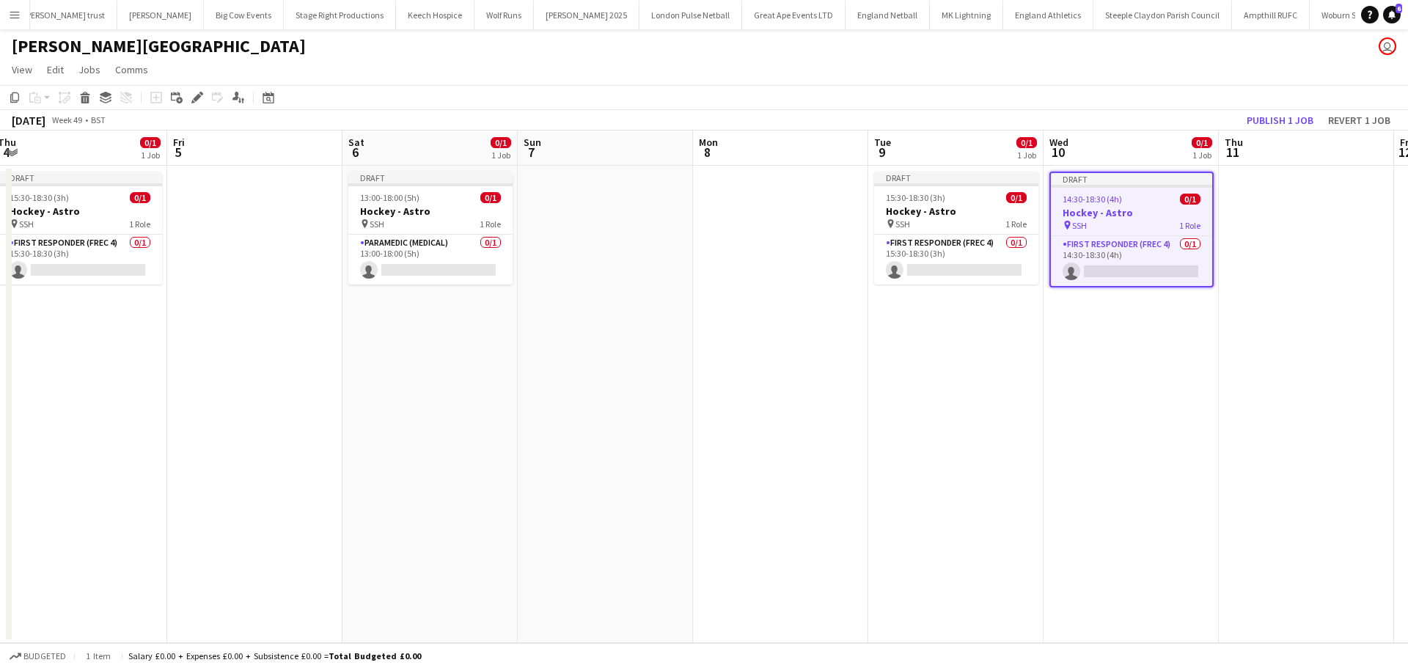
click at [1009, 309] on app-date-cell "Draft 15:30-18:30 (3h) 0/1 Hockey - Astro pin SSH 1 Role First Responder (FREC …" at bounding box center [955, 404] width 175 height 477
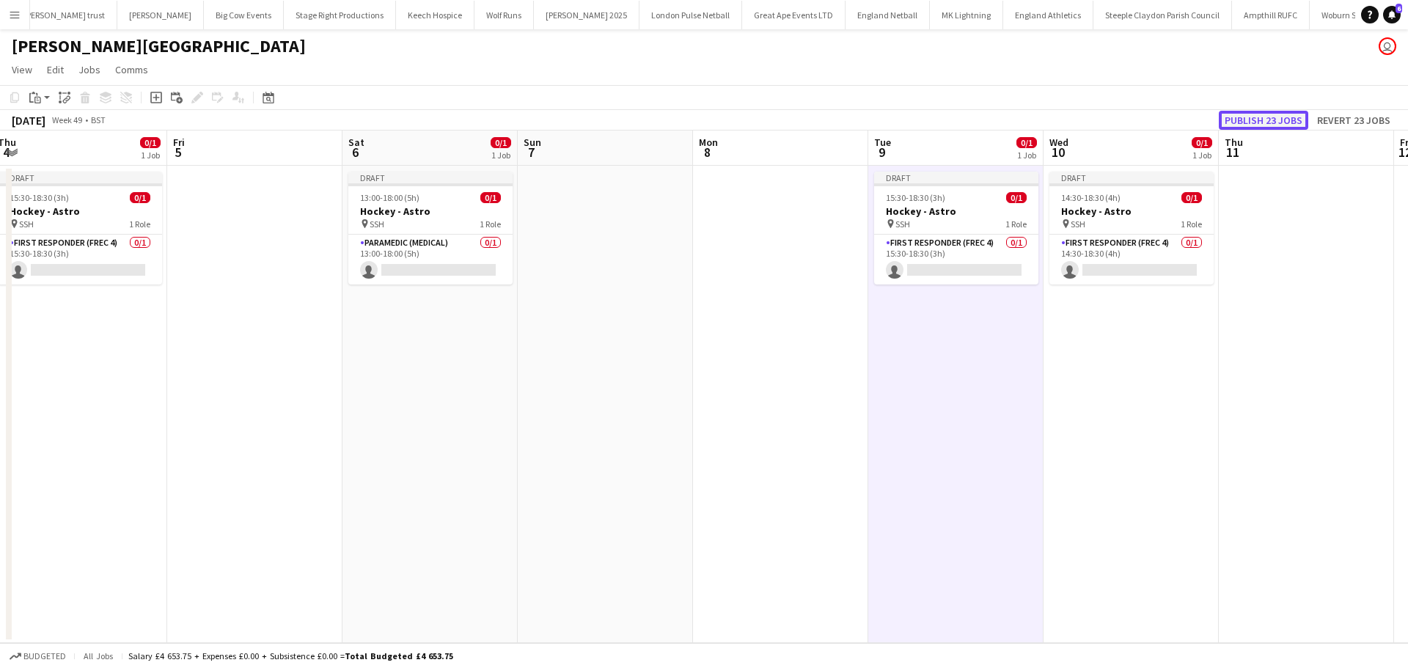
click at [1251, 117] on button "Publish 23 jobs" at bounding box center [1262, 120] width 89 height 19
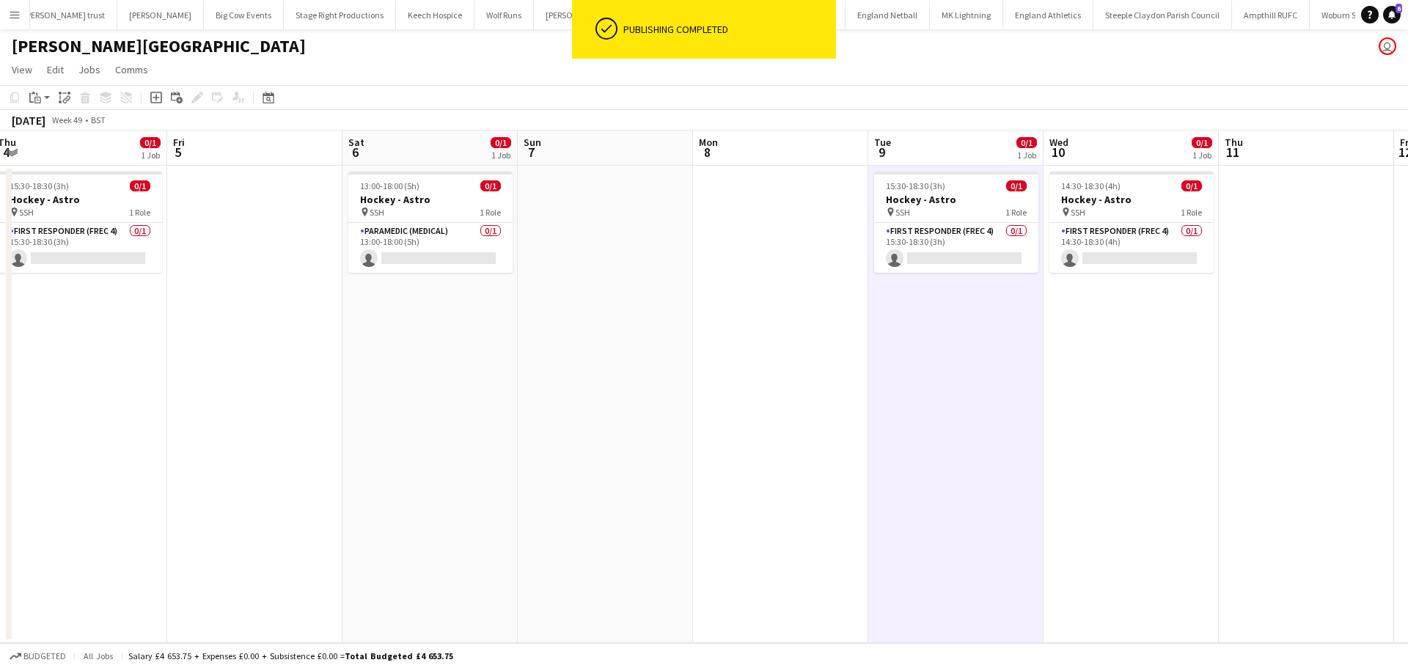
click at [16, 16] on app-icon "Menu" at bounding box center [15, 15] width 12 height 12
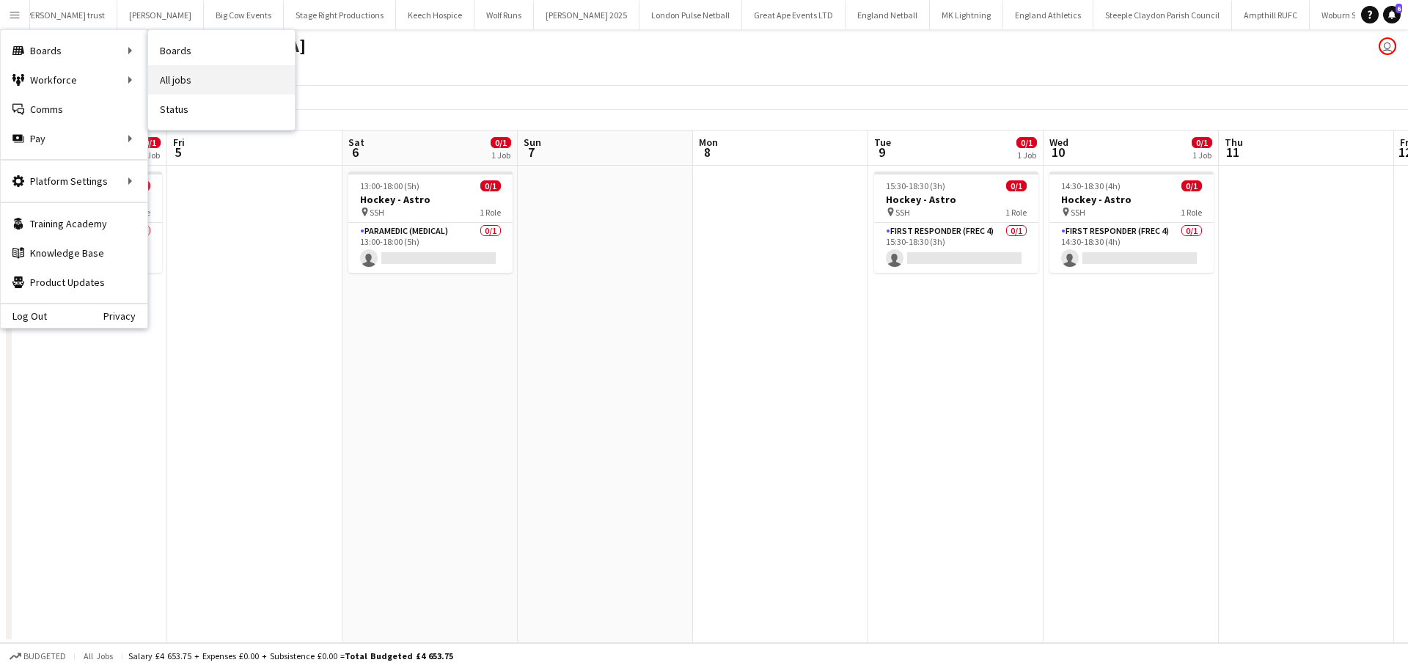
click at [188, 78] on link "All jobs" at bounding box center [221, 79] width 147 height 29
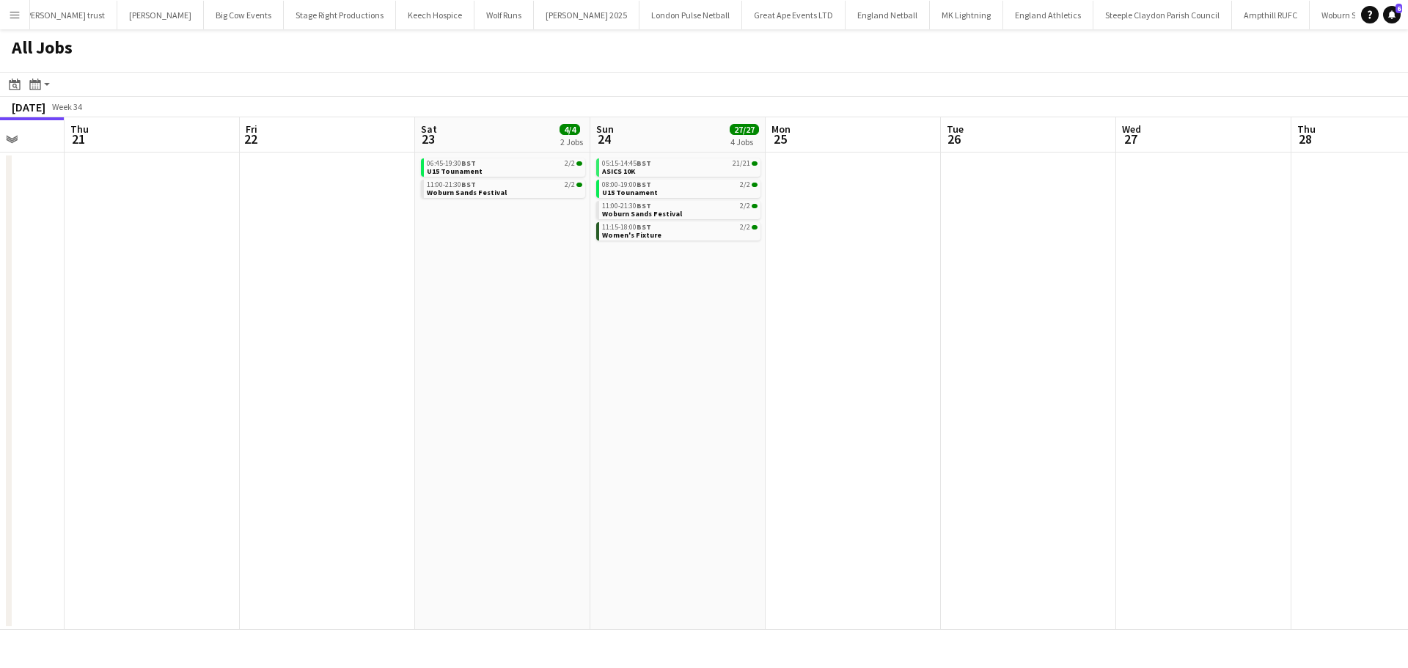
drag, startPoint x: 1115, startPoint y: 284, endPoint x: 631, endPoint y: 284, distance: 483.9
click at [631, 284] on app-calendar-viewport "Sun 17 5/5 3 Jobs Mon 18 Tue 19 Wed 20 Thu 21 Fri 22 Sat 23 4/4 2 Jobs Sun 24 2…" at bounding box center [704, 373] width 1408 height 512
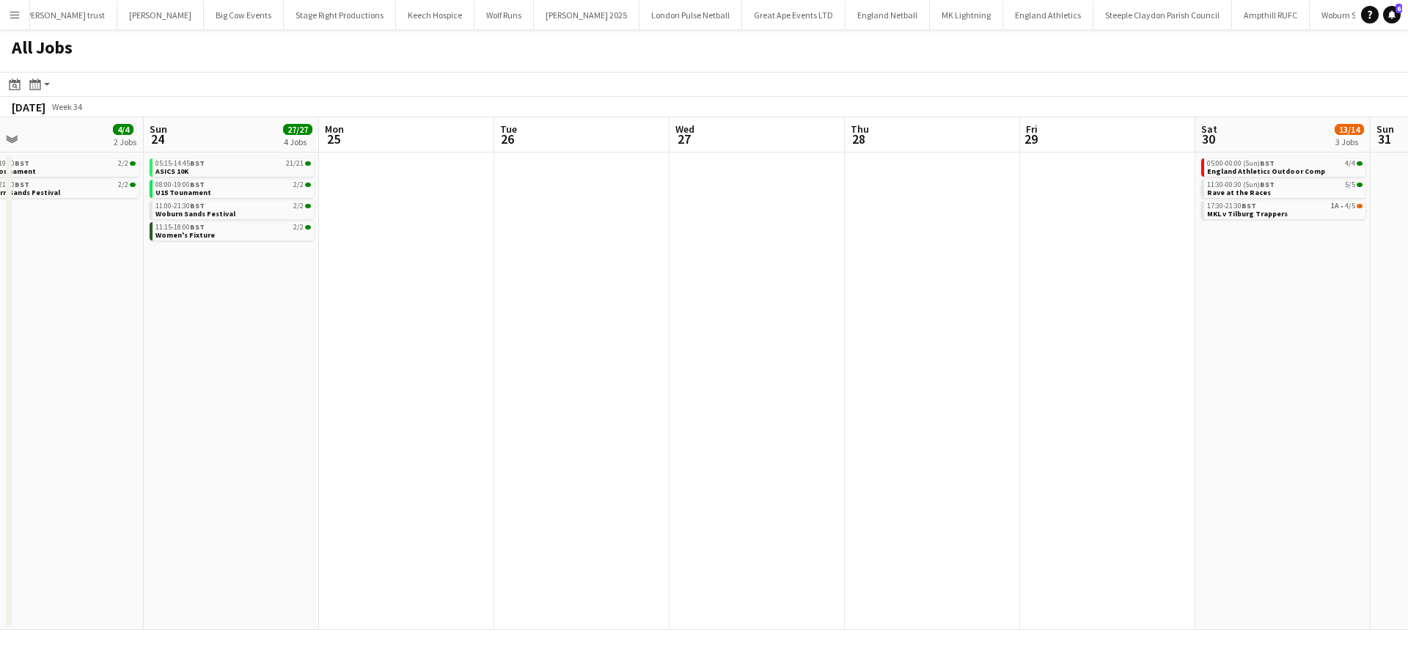
click at [342, 291] on app-all-jobs "All Jobs Date picker AUG 2025 AUG 2025 Monday M Tuesday T Wednesday W Thursday …" at bounding box center [704, 329] width 1408 height 600
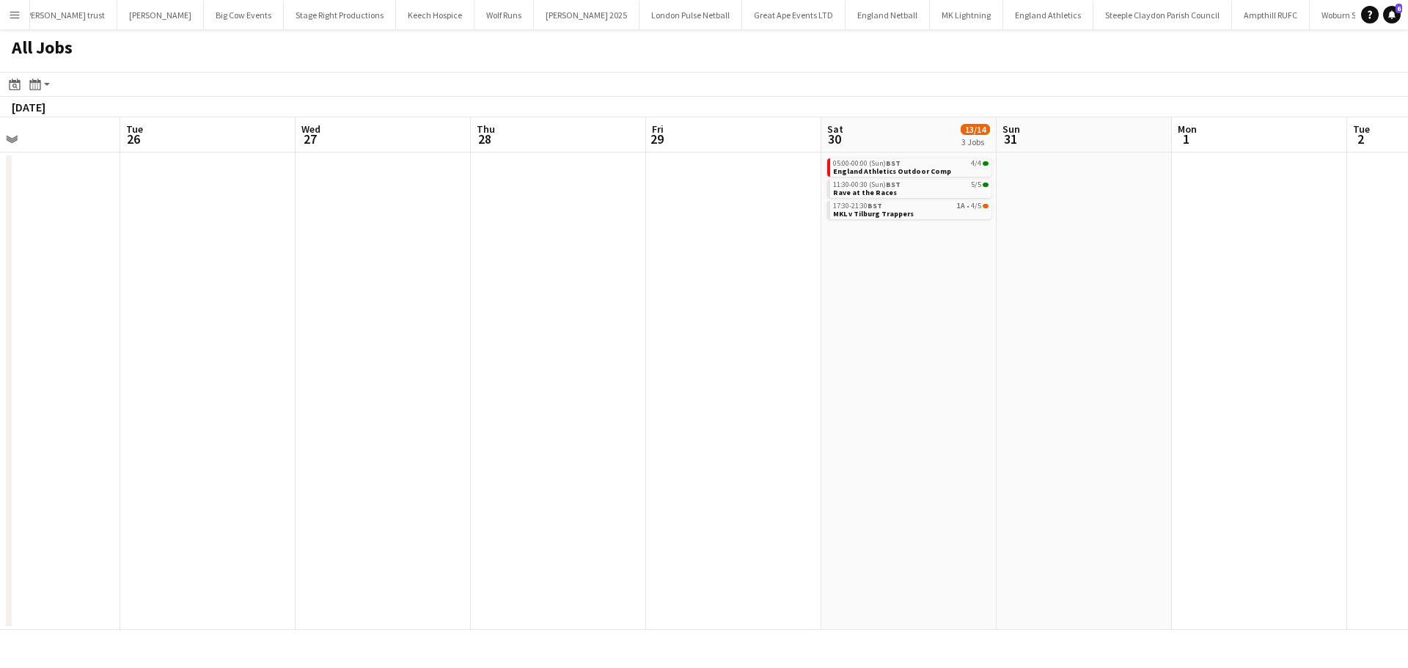
drag, startPoint x: 969, startPoint y: 304, endPoint x: 390, endPoint y: 306, distance: 579.2
click at [406, 306] on app-calendar-viewport "Fri 22 Sat 23 4/4 2 Jobs Sun 24 27/27 4 Jobs Mon 25 Tue 26 Wed 27 Thu 28 Fri 29…" at bounding box center [704, 373] width 1408 height 512
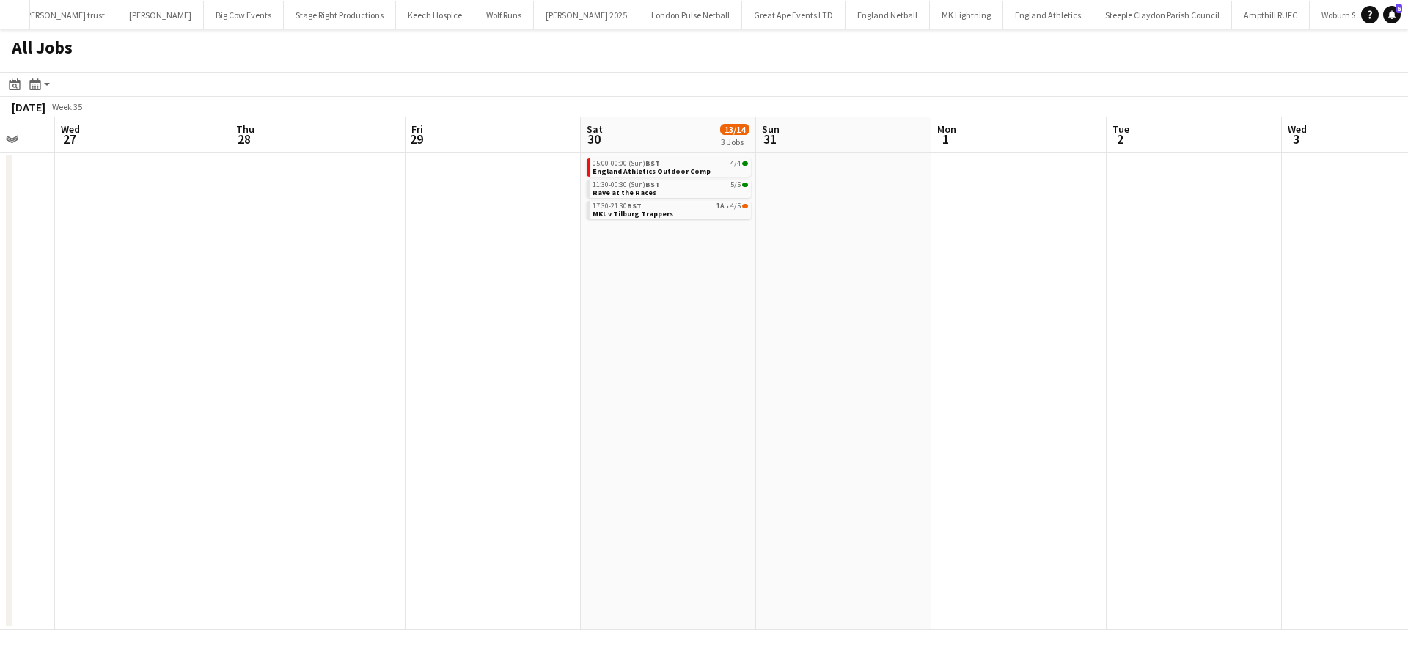
click at [599, 293] on app-all-jobs "All Jobs Date picker AUG 2025 AUG 2025 Monday M Tuesday T Wednesday W Thursday …" at bounding box center [704, 329] width 1408 height 600
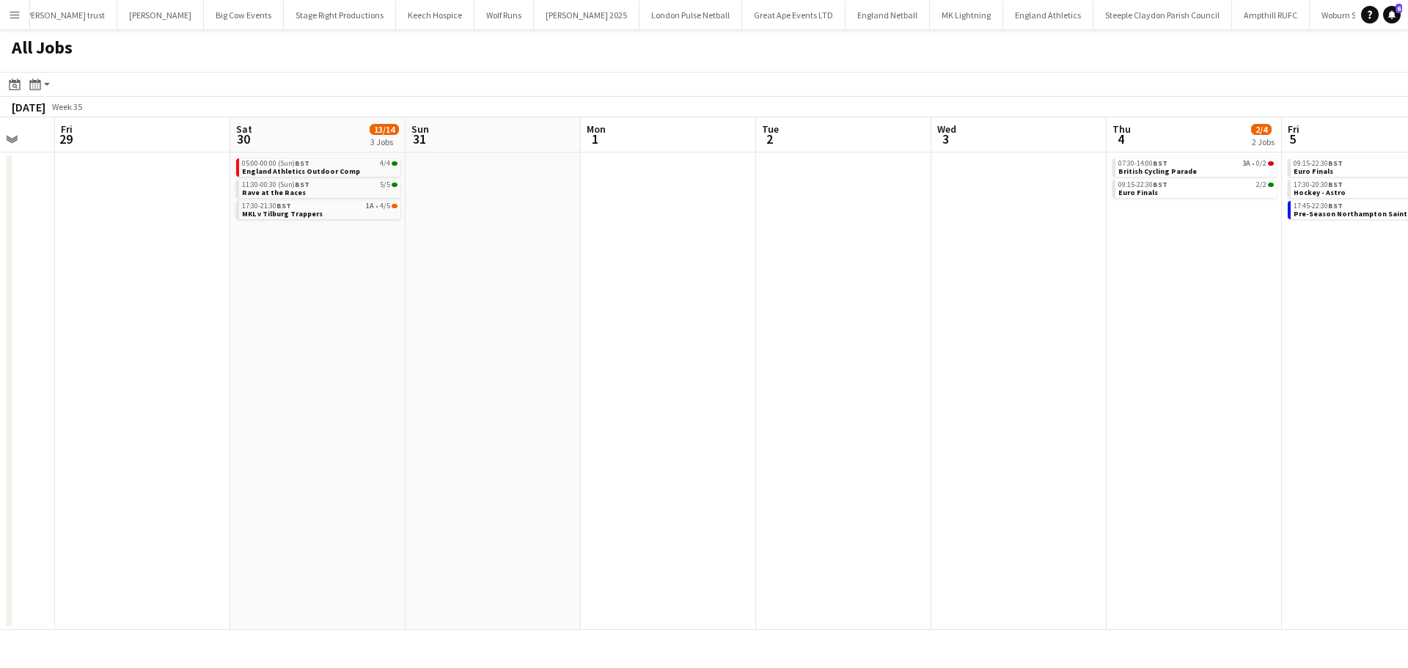
scroll to position [0, 465]
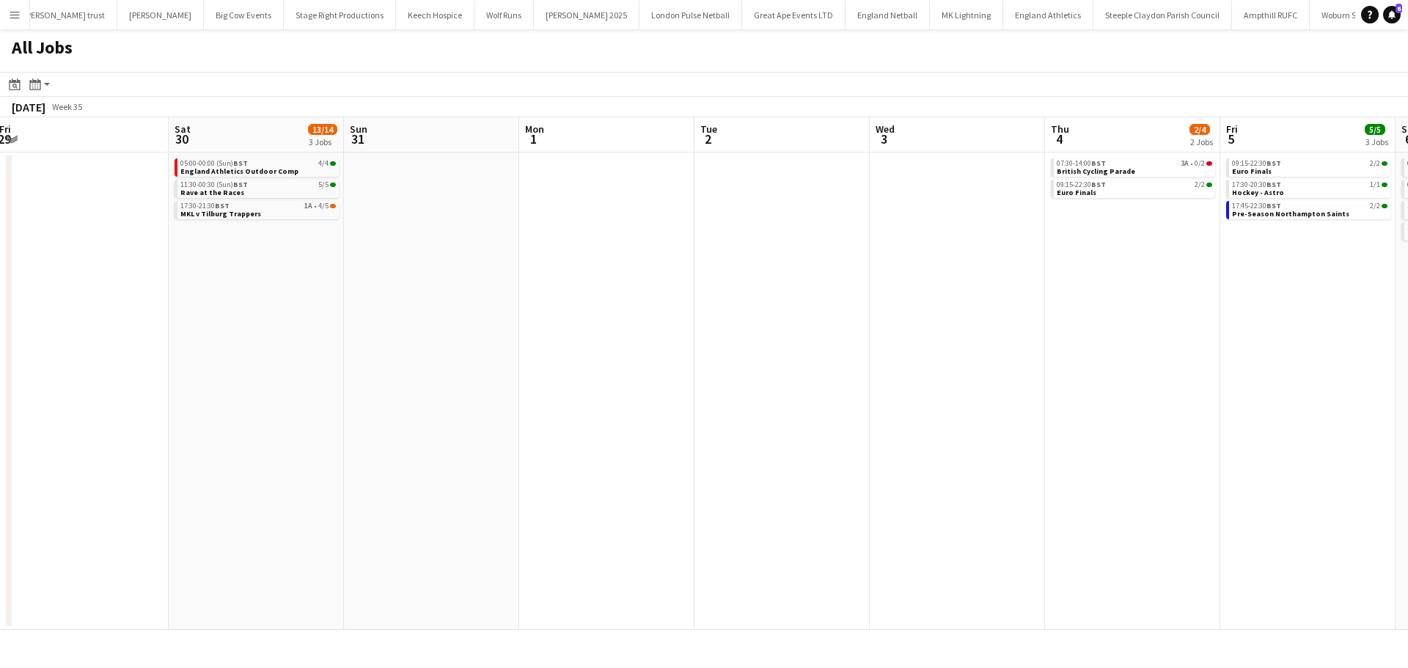
drag, startPoint x: 996, startPoint y: 287, endPoint x: 614, endPoint y: 287, distance: 382.0
click at [665, 287] on app-calendar-viewport "Tue 26 Wed 27 Thu 28 Fri 29 Sat 30 13/14 3 Jobs Sun 31 Mon 1 Tue 2 Wed 3 Thu 4 …" at bounding box center [704, 373] width 1408 height 512
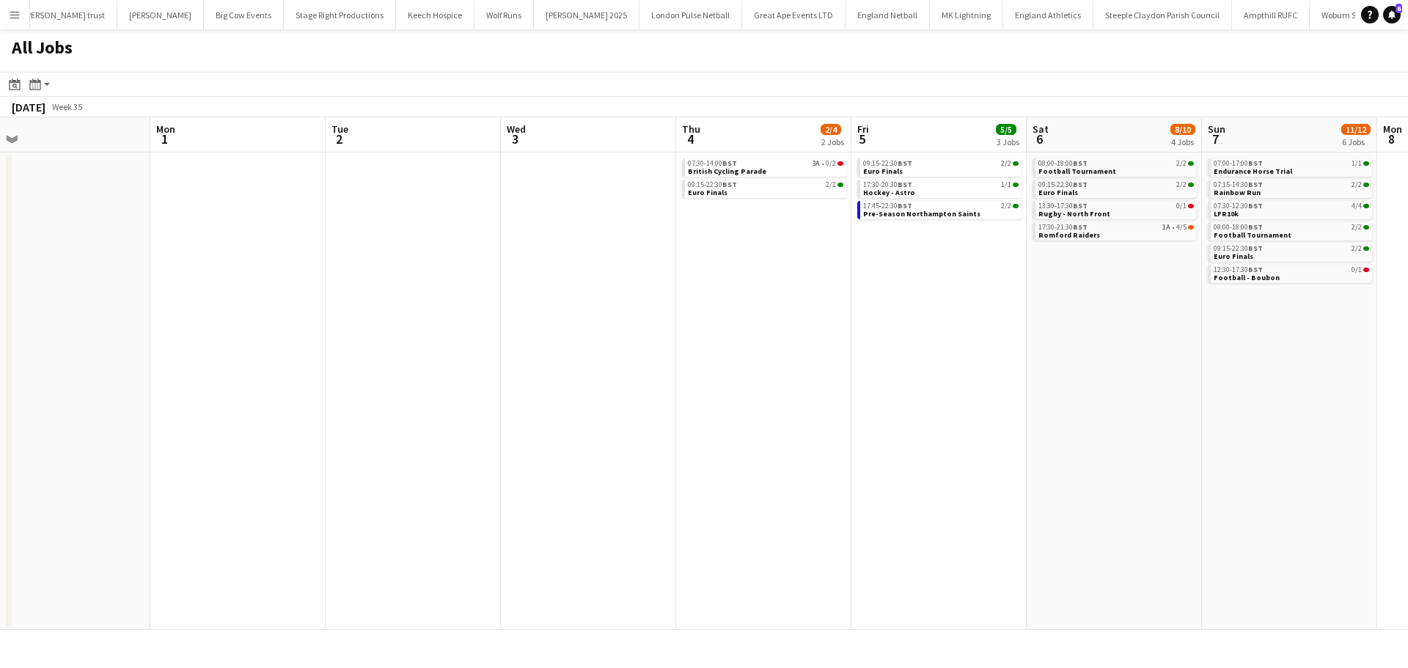
scroll to position [0, 555]
drag, startPoint x: 1117, startPoint y: 282, endPoint x: 1027, endPoint y: 282, distance: 90.2
click at [1027, 282] on app-calendar-viewport "Thu 28 Fri 29 Sat 30 13/14 3 Jobs Sun 31 Mon 1 Tue 2 Wed 3 Thu 4 2/4 2 Jobs Fri…" at bounding box center [704, 373] width 1408 height 512
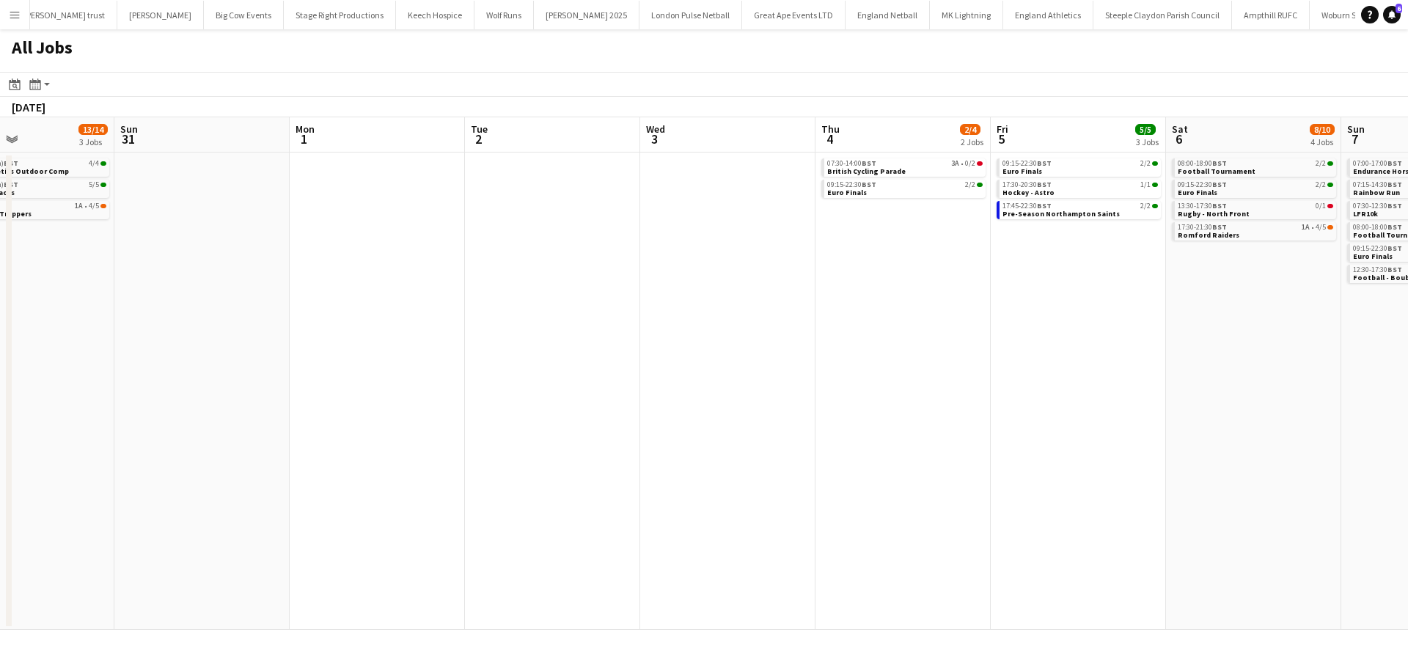
drag, startPoint x: 1115, startPoint y: 279, endPoint x: 945, endPoint y: 279, distance: 170.1
click at [911, 279] on app-calendar-viewport "Thu 28 Fri 29 Sat 30 13/14 3 Jobs Sun 31 Mon 1 Tue 2 Wed 3 Thu 4 2/4 2 Jobs Fri…" at bounding box center [704, 373] width 1408 height 512
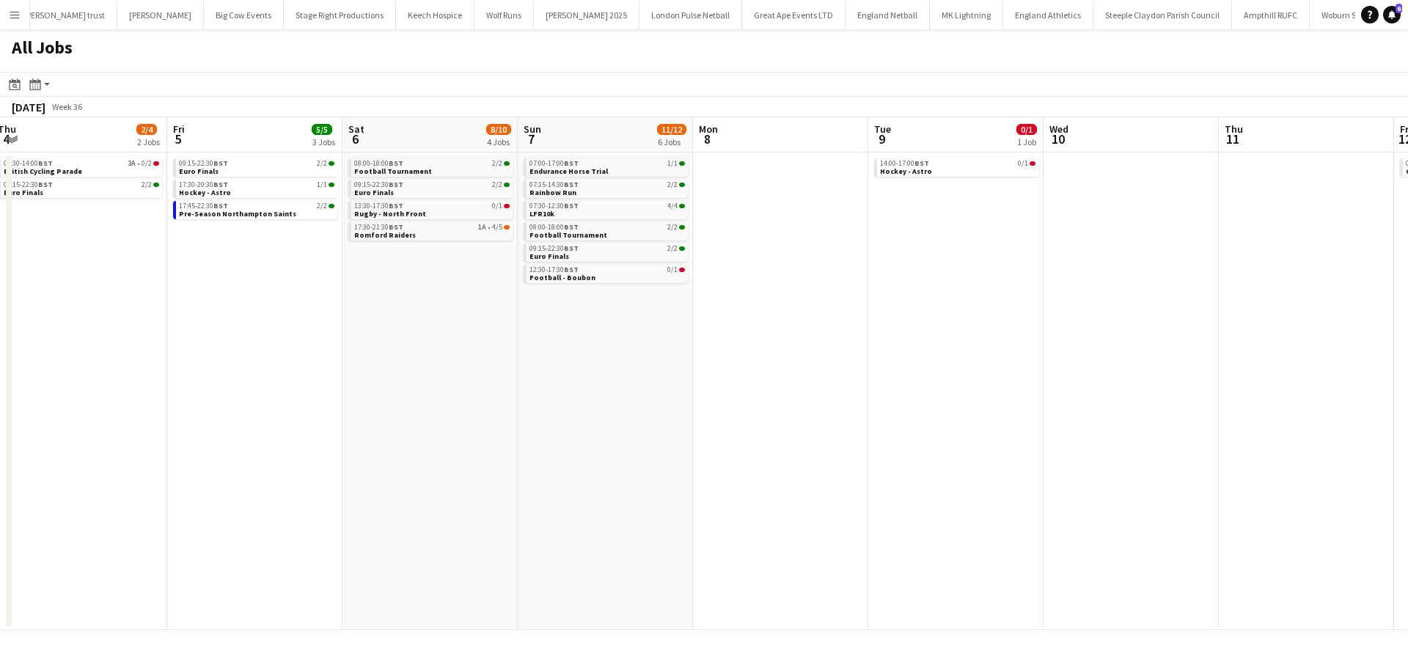
drag, startPoint x: 1217, startPoint y: 323, endPoint x: 798, endPoint y: 318, distance: 419.4
click at [736, 323] on app-calendar-viewport "Mon 1 Tue 2 Wed 3 Thu 4 2/4 2 Jobs Fri 5 5/5 3 Jobs Sat 6 8/10 4 Jobs Sun 7 11/…" at bounding box center [704, 373] width 1408 height 512
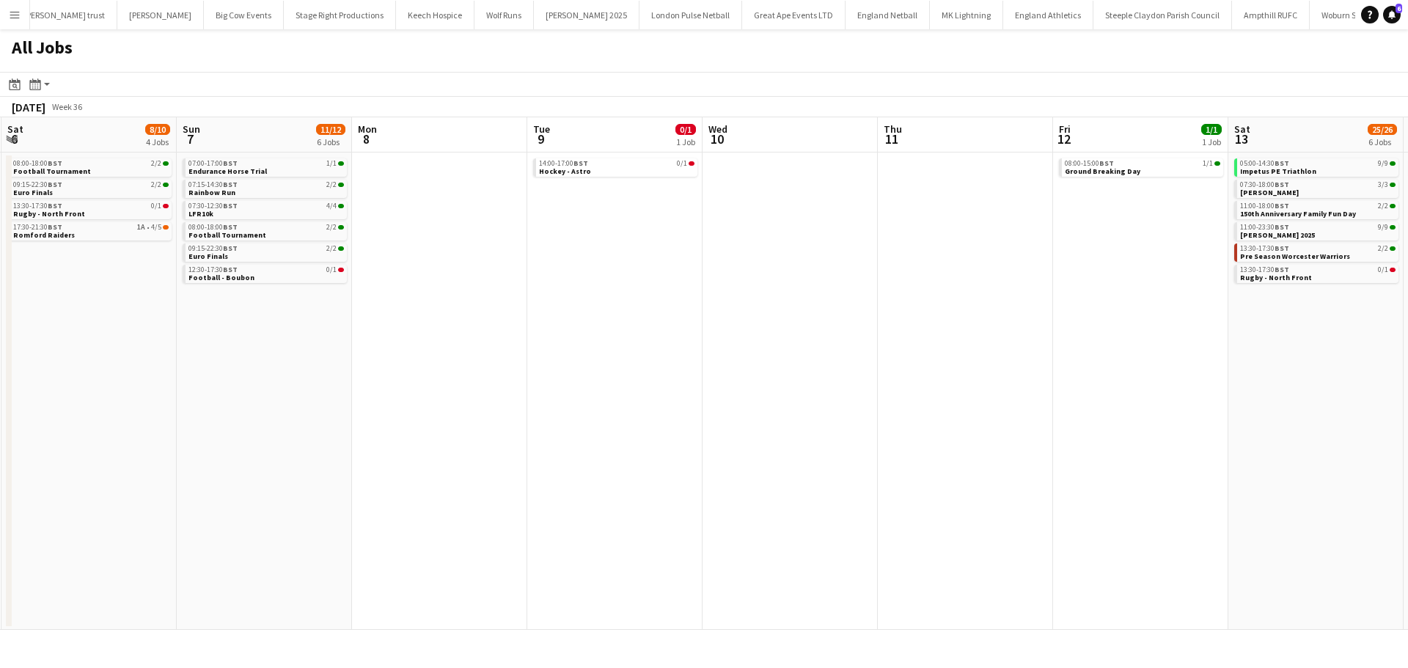
drag, startPoint x: 1094, startPoint y: 318, endPoint x: 755, endPoint y: 318, distance: 338.7
click at [755, 318] on app-calendar-viewport "Wed 3 Thu 4 2/4 2 Jobs Fri 5 5/5 3 Jobs Sat 6 8/10 4 Jobs Sun 7 11/12 6 Jobs Mo…" at bounding box center [704, 373] width 1408 height 512
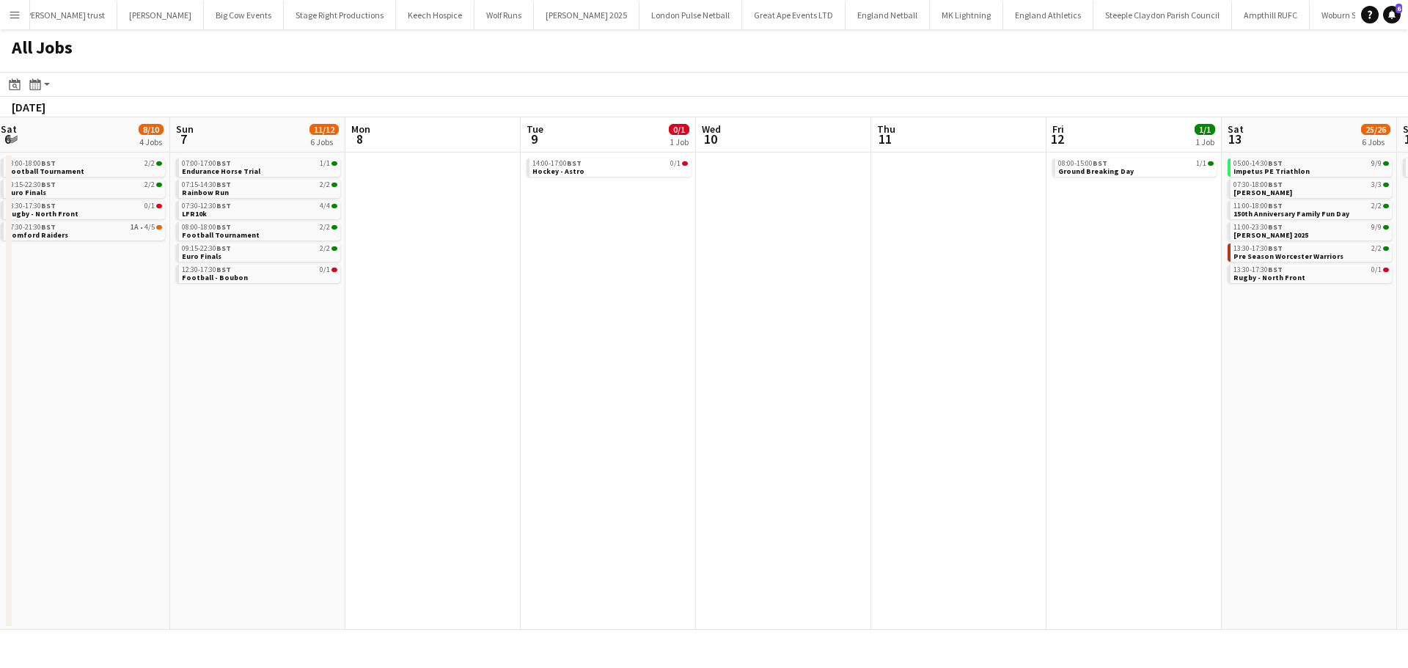
drag, startPoint x: 1062, startPoint y: 315, endPoint x: 721, endPoint y: 315, distance: 340.2
click at [718, 315] on app-calendar-viewport "Wed 3 Thu 4 2/4 2 Jobs Fri 5 5/5 3 Jobs Sat 6 8/10 4 Jobs Sun 7 11/12 6 Jobs Mo…" at bounding box center [704, 373] width 1408 height 512
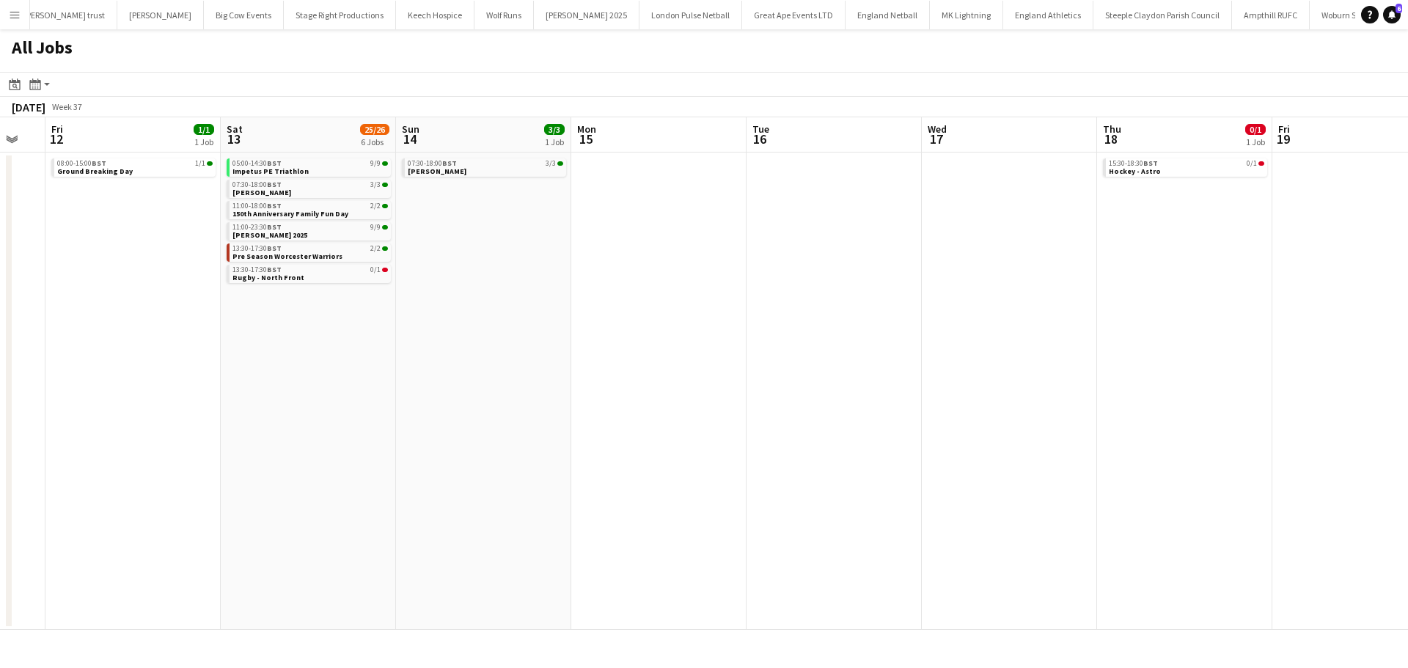
drag, startPoint x: 1064, startPoint y: 323, endPoint x: 817, endPoint y: 311, distance: 247.4
click at [488, 315] on app-calendar-viewport "Tue 9 0/1 1 Job Wed 10 Thu 11 Fri 12 1/1 1 Job Sat 13 25/26 6 Jobs Sun 14 3/3 1…" at bounding box center [704, 373] width 1408 height 512
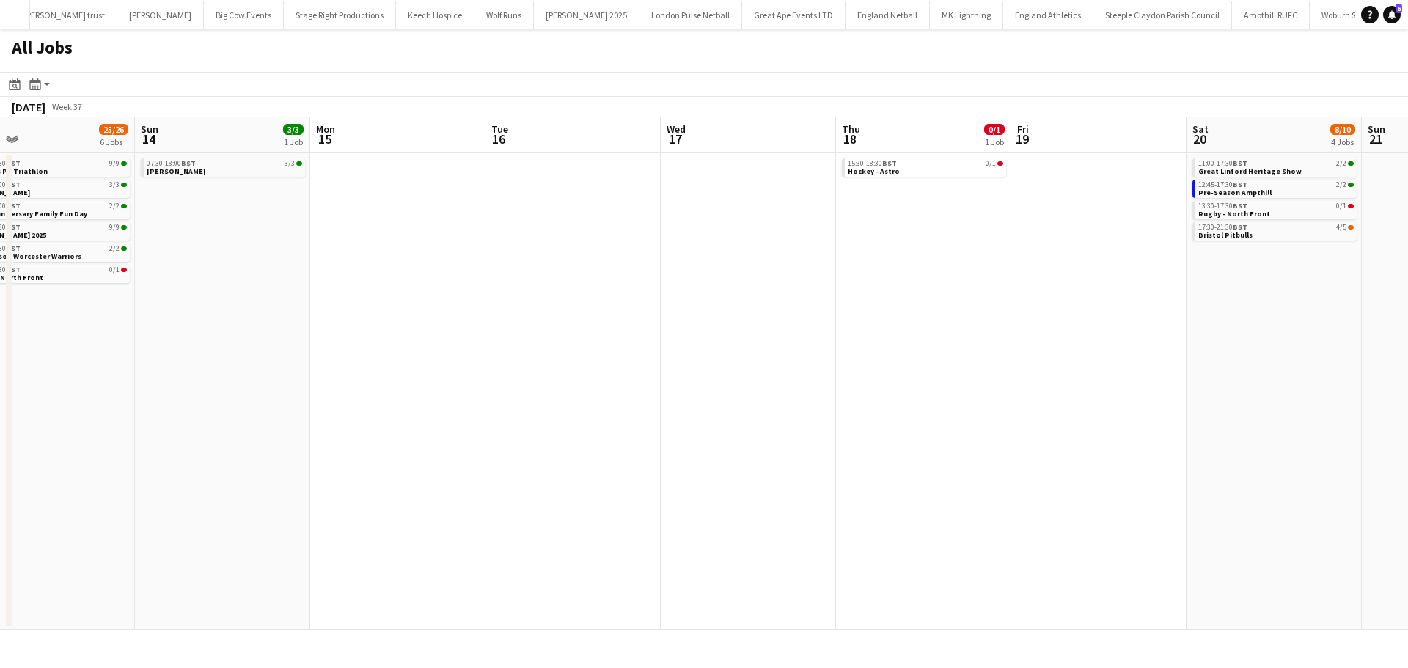
click at [562, 312] on app-all-jobs "All Jobs Date picker AUG 2025 AUG 2025 Monday M Tuesday T Wednesday W Thursday …" at bounding box center [704, 329] width 1408 height 600
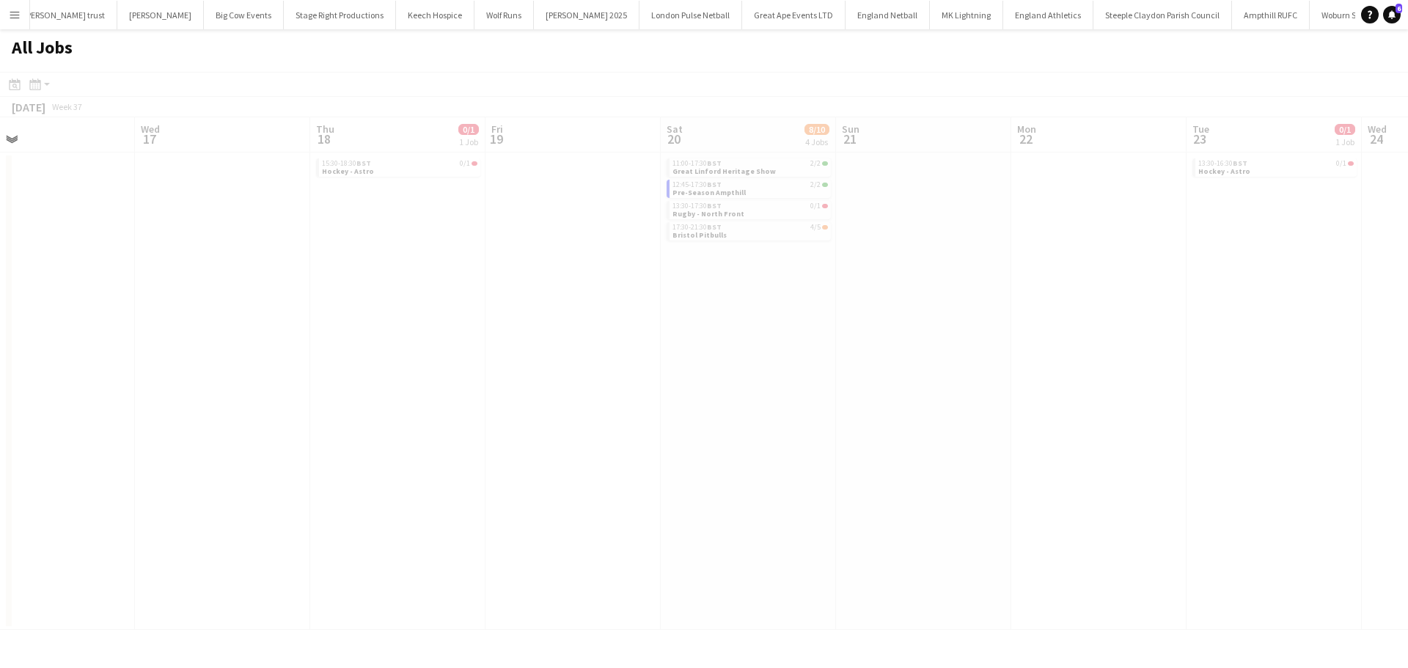
scroll to position [0, 378]
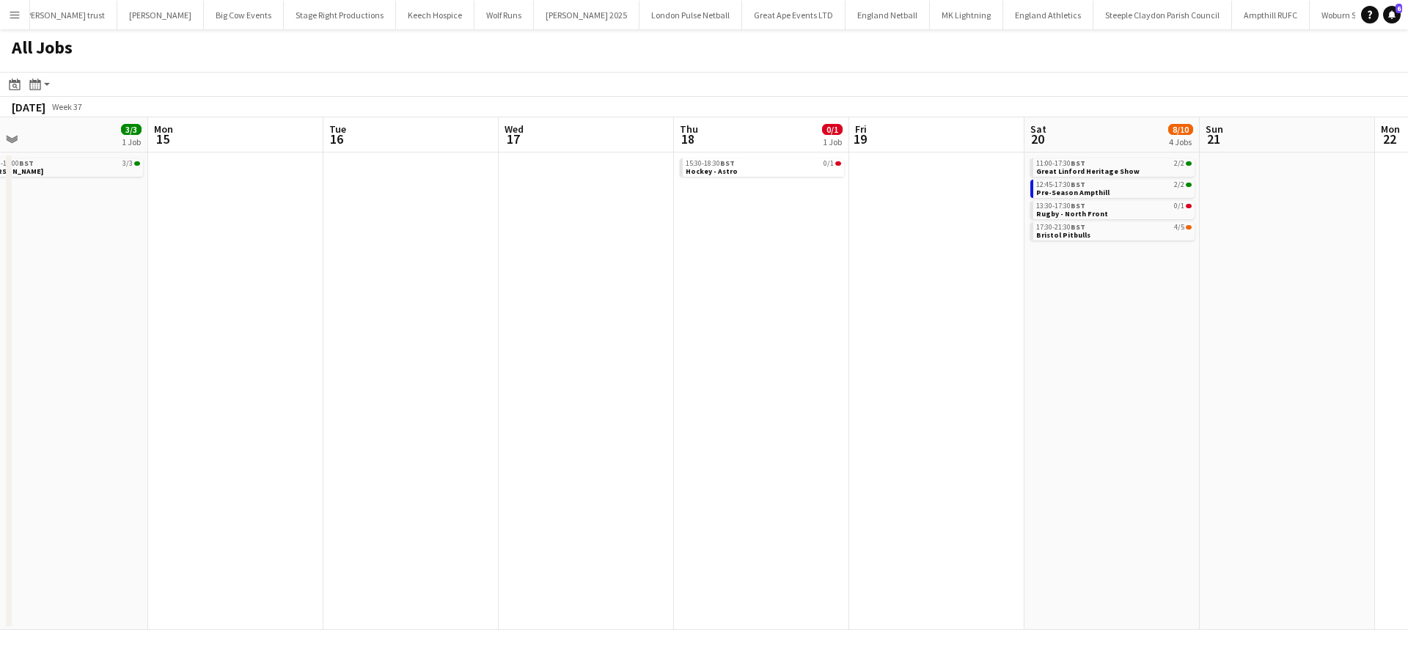
click at [1077, 320] on app-date-cell "11:00-17:30 BST 2/2 Great Linford Heritage Show 12:45-17:30 BST 2/2 Pre-Season …" at bounding box center [1111, 390] width 175 height 477
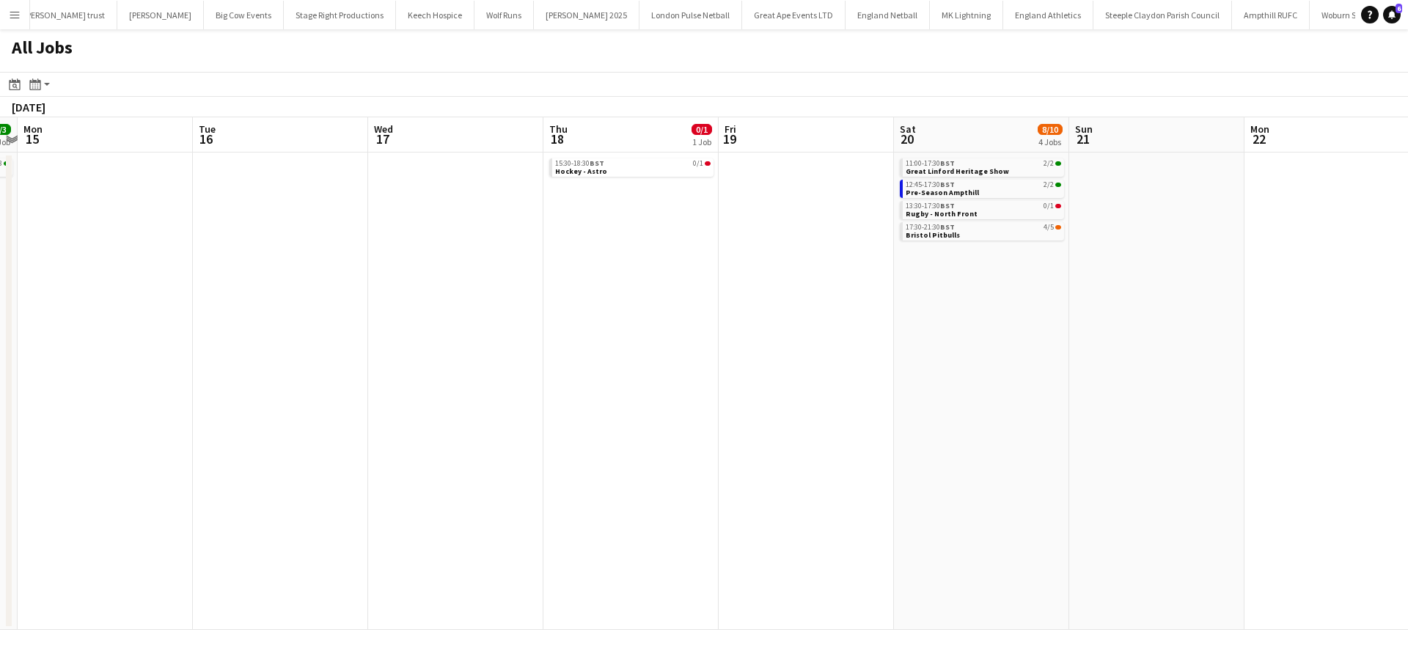
drag, startPoint x: 1077, startPoint y: 320, endPoint x: 747, endPoint y: 315, distance: 330.0
click at [692, 321] on app-calendar-viewport "Fri 12 1/1 1 Job Sat 13 25/26 6 Jobs Sun 14 3/3 1 Job Mon 15 Tue 16 Wed 17 Thu …" at bounding box center [704, 373] width 1408 height 512
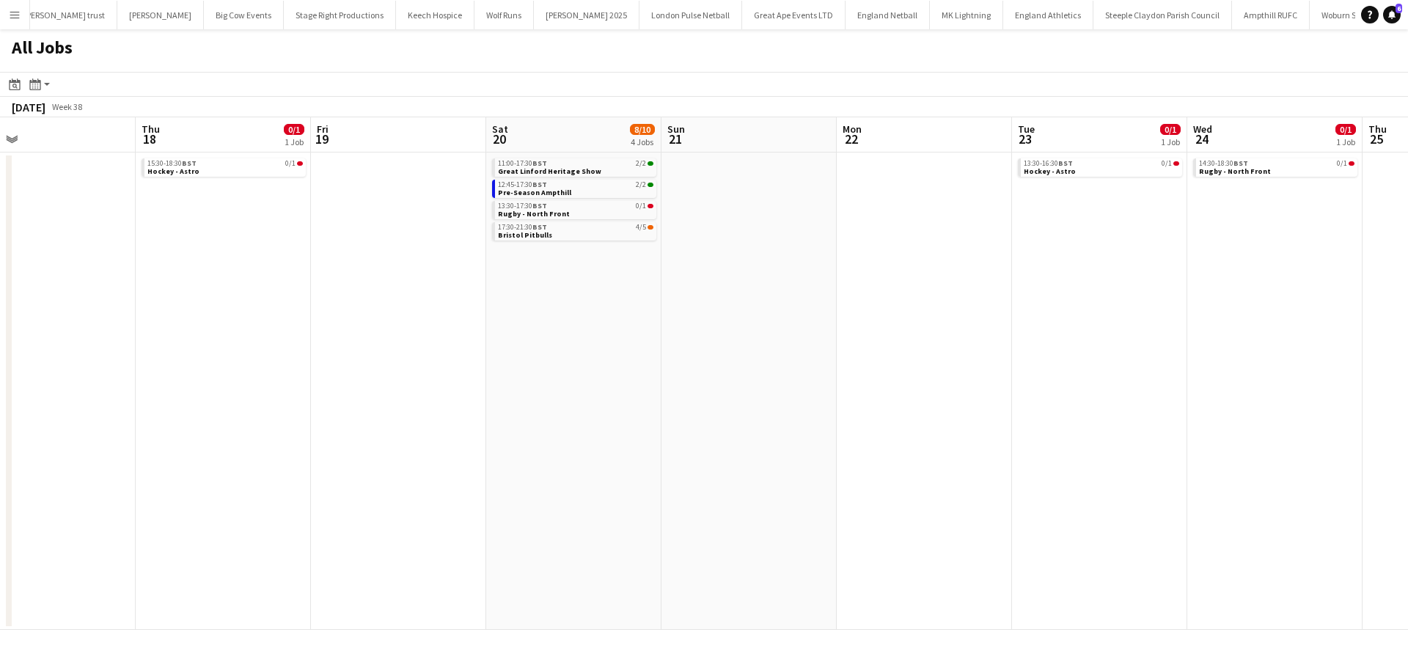
drag, startPoint x: 1065, startPoint y: 321, endPoint x: 727, endPoint y: 321, distance: 338.7
click at [727, 321] on app-calendar-viewport "Sun 14 3/3 1 Job Mon 15 Tue 16 Wed 17 Thu 18 0/1 1 Job Fri 19 Sat 20 8/10 4 Job…" at bounding box center [704, 373] width 1408 height 512
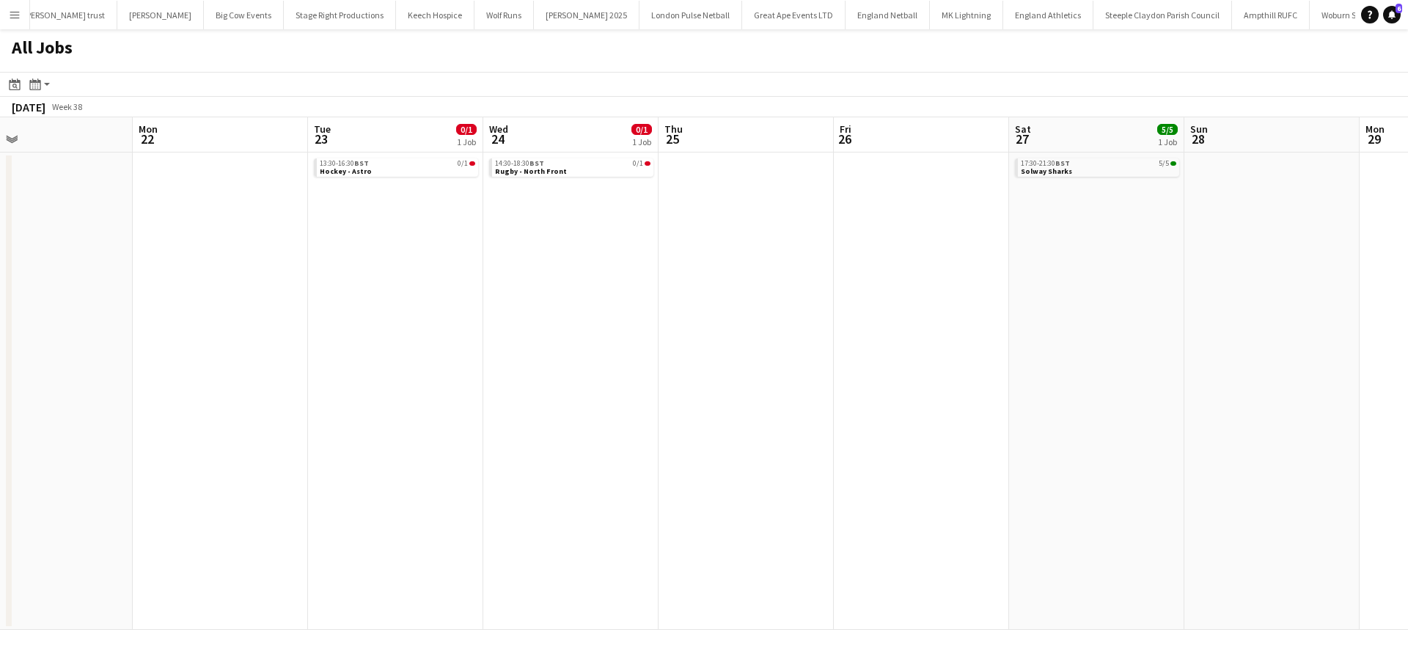
drag, startPoint x: 1008, startPoint y: 304, endPoint x: 581, endPoint y: 293, distance: 427.5
click at [581, 293] on app-calendar-viewport "Fri 19 Sat 20 8/10 4 Jobs Sun 21 Mon 22 Tue 23 0/1 1 Job Wed 24 0/1 1 Job Thu 2…" at bounding box center [704, 373] width 1408 height 512
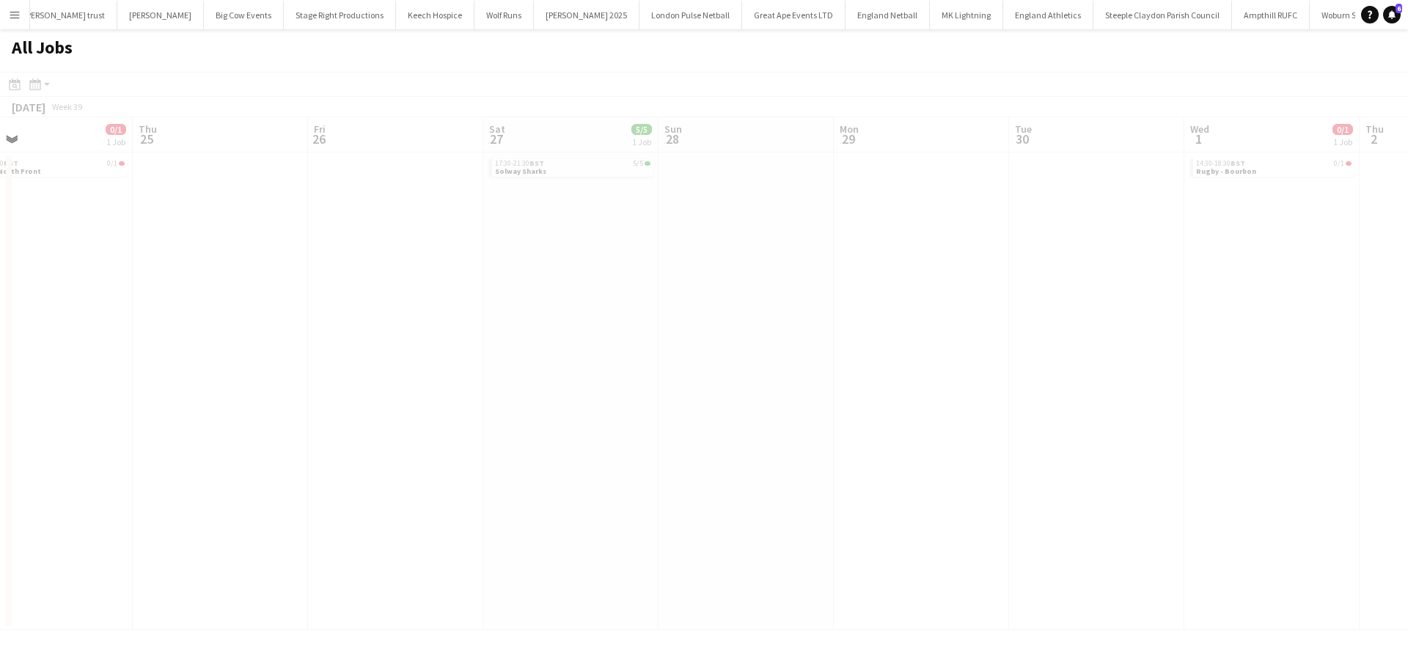
drag, startPoint x: 994, startPoint y: 295, endPoint x: 757, endPoint y: 298, distance: 236.8
click at [597, 298] on app-all-jobs "All Jobs Date picker AUG 2025 AUG 2025 Monday M Tuesday T Wednesday W Thursday …" at bounding box center [704, 329] width 1408 height 600
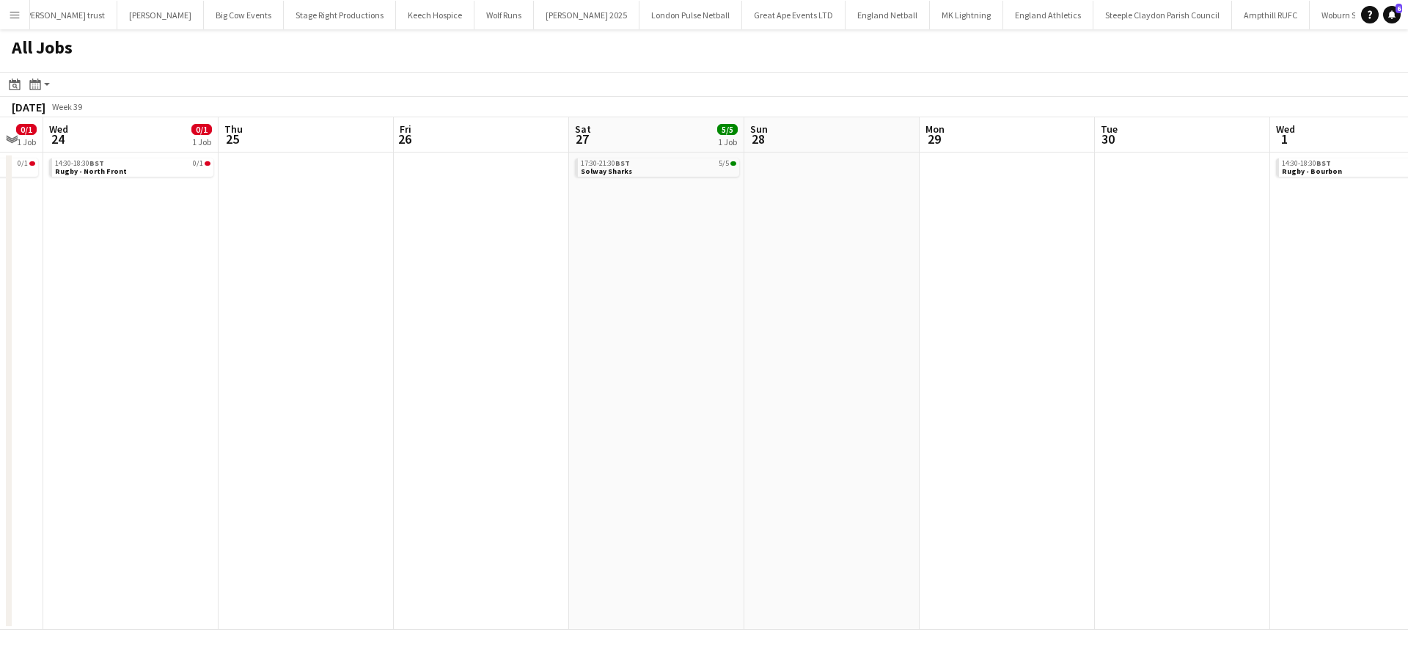
drag, startPoint x: 594, startPoint y: 306, endPoint x: 551, endPoint y: 306, distance: 43.3
click at [557, 306] on app-calendar-viewport "Sun 21 Mon 22 Tue 23 0/1 1 Job Wed 24 0/1 1 Job Thu 25 Fri 26 Sat 27 5/5 1 Job …" at bounding box center [704, 373] width 1408 height 512
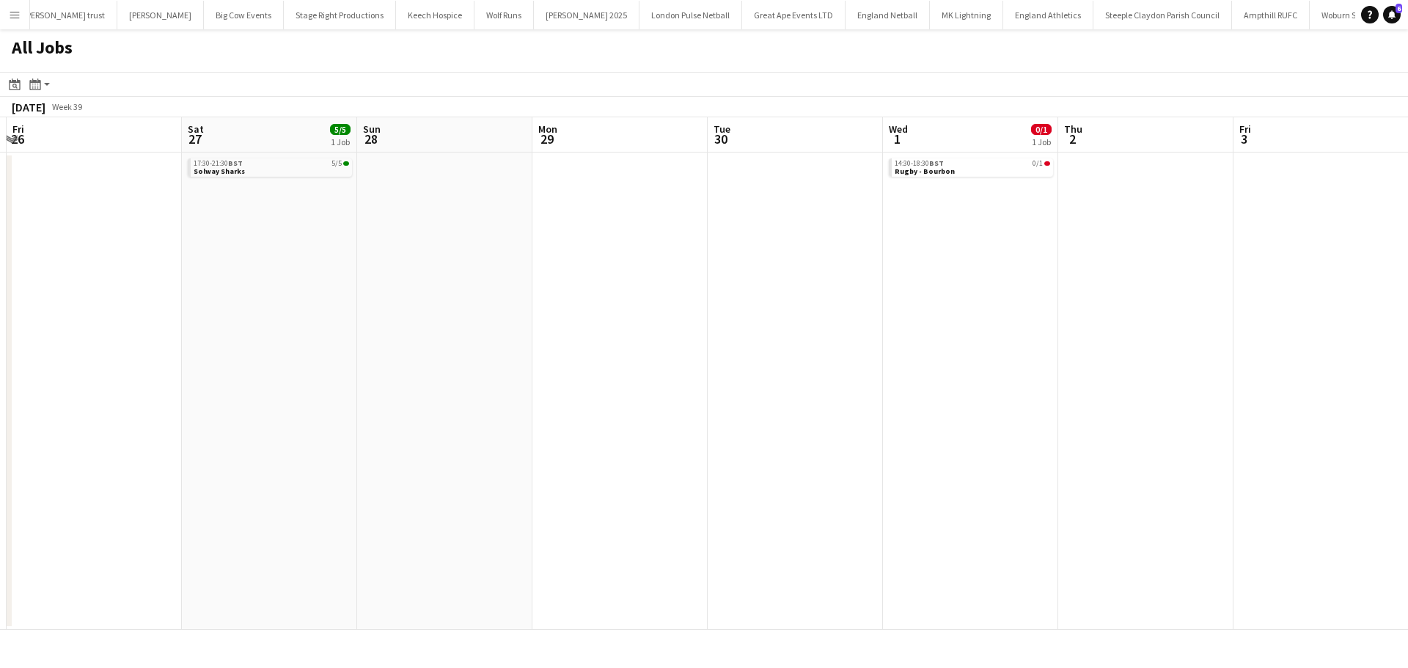
drag, startPoint x: 836, startPoint y: 321, endPoint x: 632, endPoint y: 321, distance: 203.8
click at [643, 321] on app-calendar-viewport "Tue 23 0/1 1 Job Wed 24 0/1 1 Job Thu 25 Fri 26 Sat 27 5/5 1 Job Sun 28 Mon 29 …" at bounding box center [704, 373] width 1408 height 512
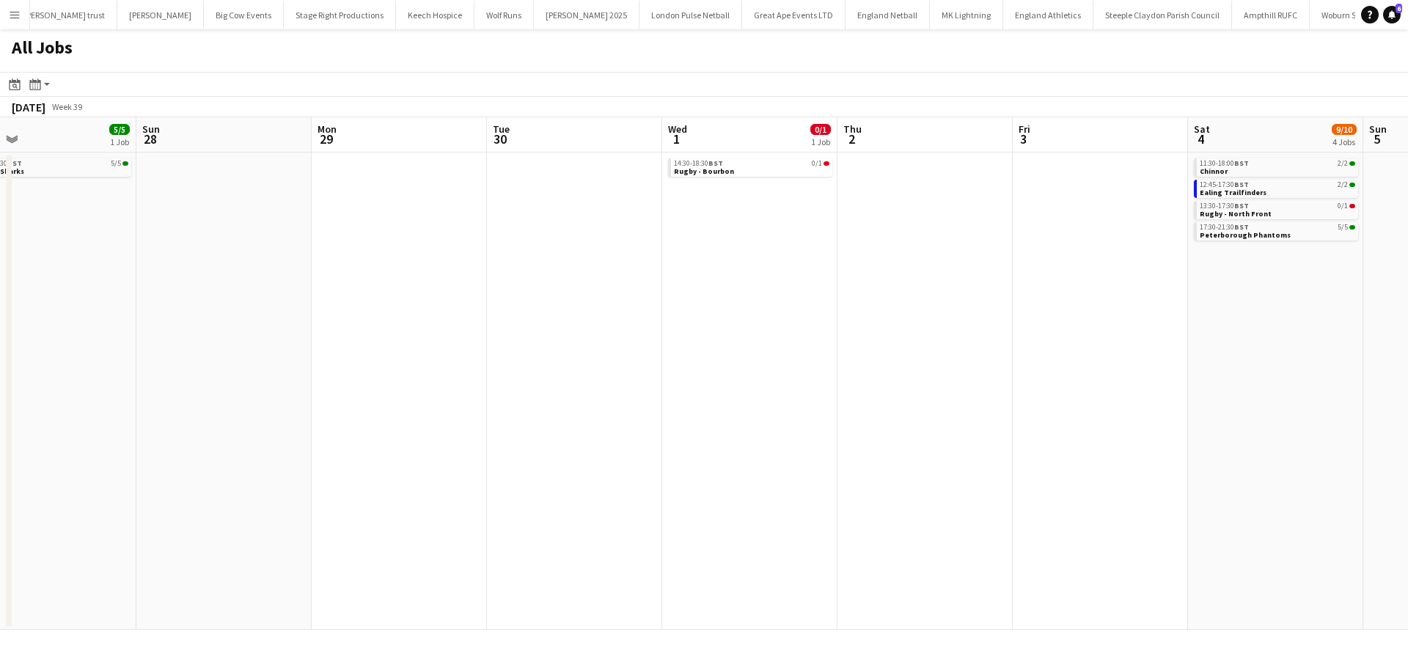
click at [686, 334] on app-calendar-viewport "Tue 23 0/1 1 Job Wed 24 0/1 1 Job Thu 25 Fri 26 Sat 27 5/5 1 Job Sun 28 Mon 29 …" at bounding box center [704, 373] width 1408 height 512
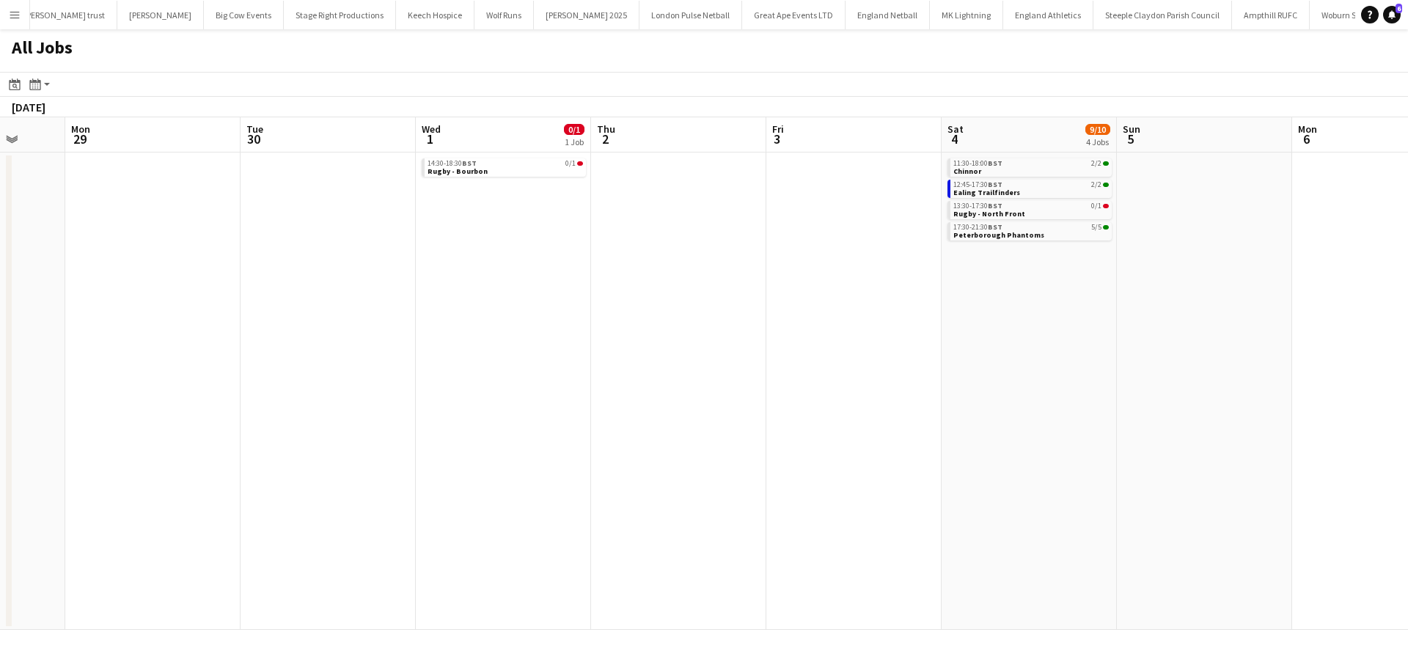
drag, startPoint x: 1029, startPoint y: 355, endPoint x: 762, endPoint y: 345, distance: 267.0
click at [693, 350] on app-calendar-viewport "Thu 25 Fri 26 Sat 27 5/5 1 Job Sun 28 Mon 29 Tue 30 Wed 1 0/1 1 Job Thu 2 Fri 3…" at bounding box center [704, 373] width 1408 height 512
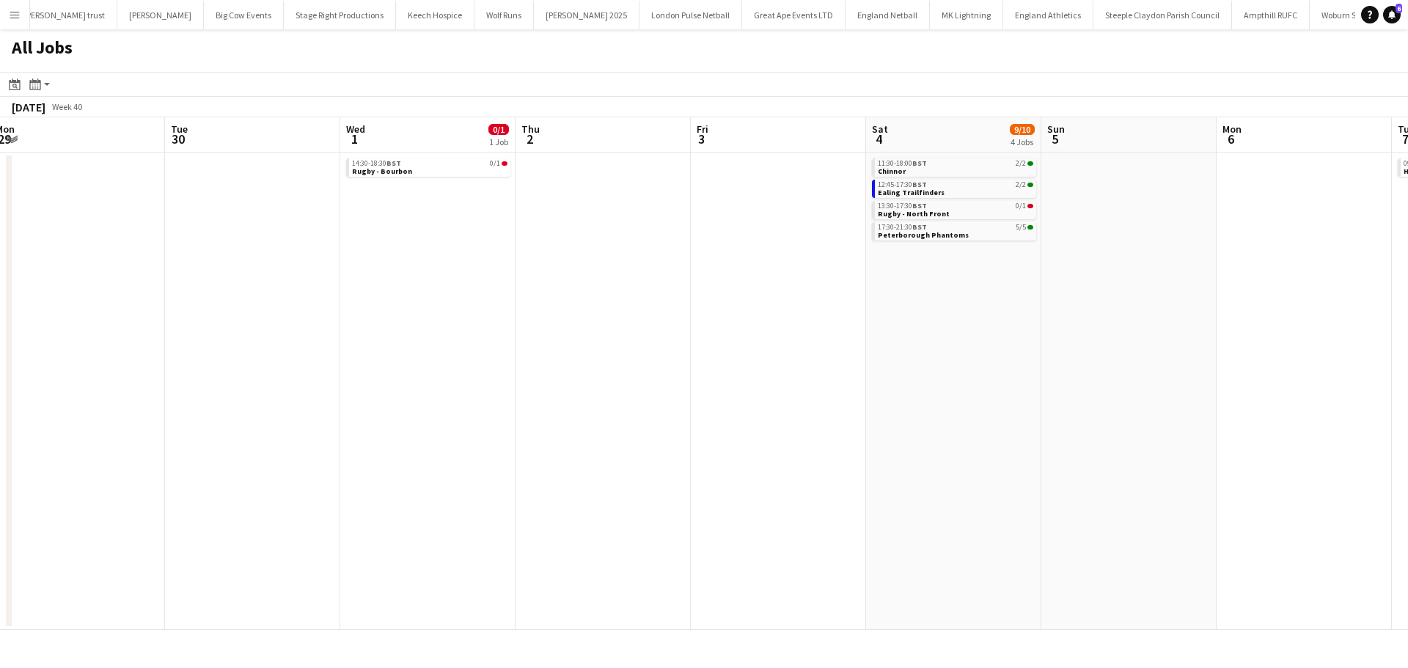
drag, startPoint x: 1010, startPoint y: 361, endPoint x: 631, endPoint y: 344, distance: 379.4
click at [606, 351] on app-calendar-viewport "Sat 27 5/5 1 Job Sun 28 Mon 29 Tue 30 Wed 1 0/1 1 Job Thu 2 Fri 3 Sat 4 9/10 4 …" at bounding box center [704, 373] width 1408 height 512
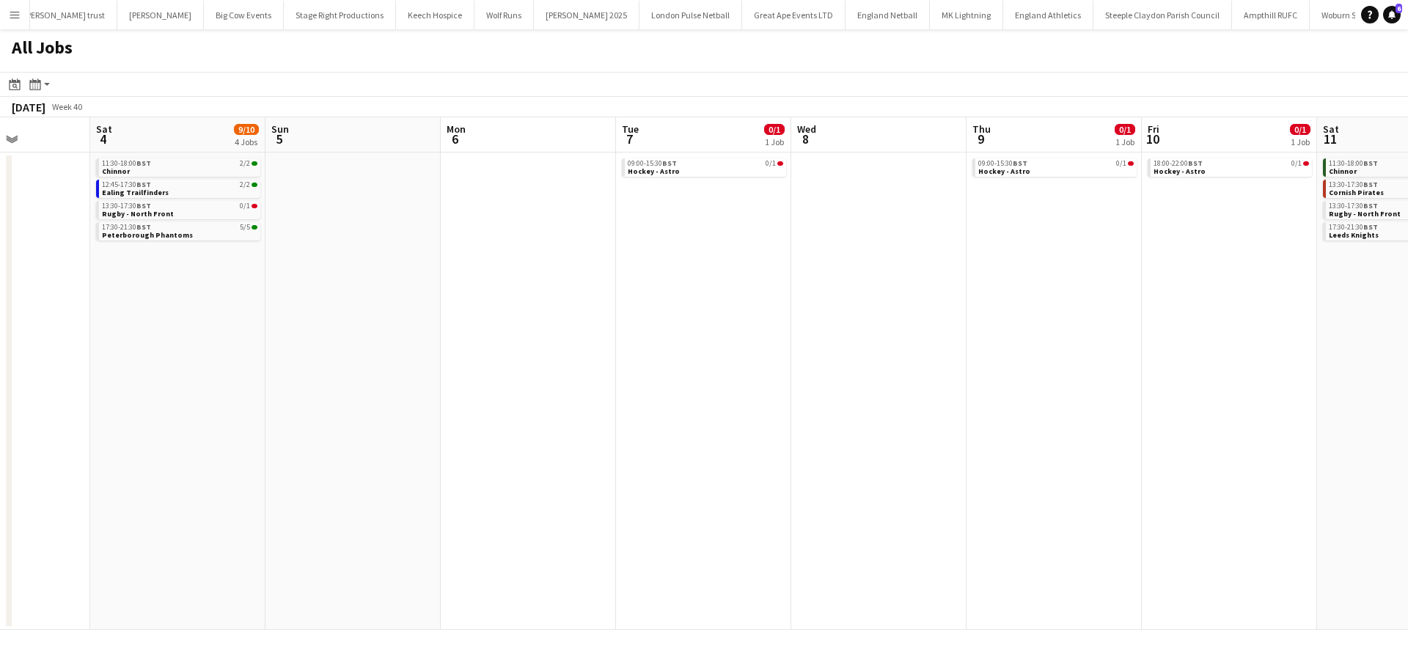
scroll to position [0, 633]
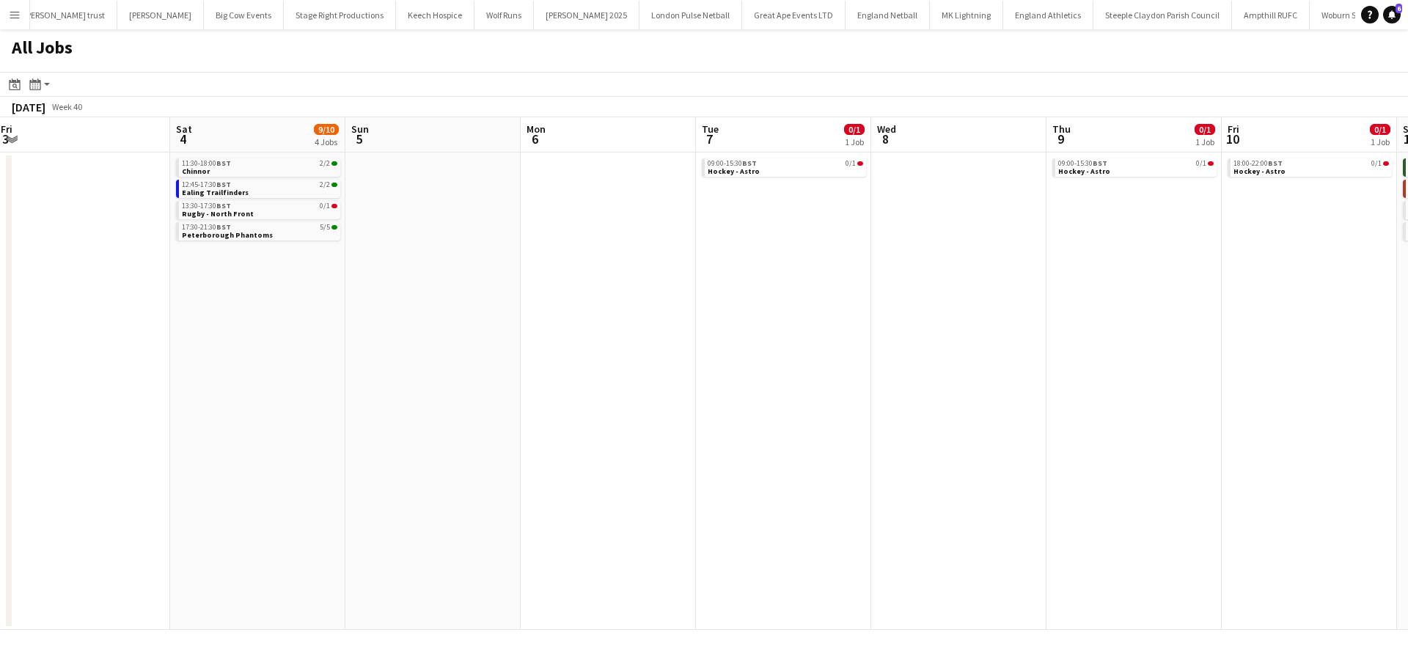
drag, startPoint x: 840, startPoint y: 345, endPoint x: 484, endPoint y: 345, distance: 356.3
click at [486, 345] on app-calendar-viewport "Tue 30 Wed 1 0/1 1 Job Thu 2 Fri 3 Sat 4 9/10 4 Jobs Sun 5 Mon 6 Tue 7 0/1 1 Jo…" at bounding box center [704, 373] width 1408 height 512
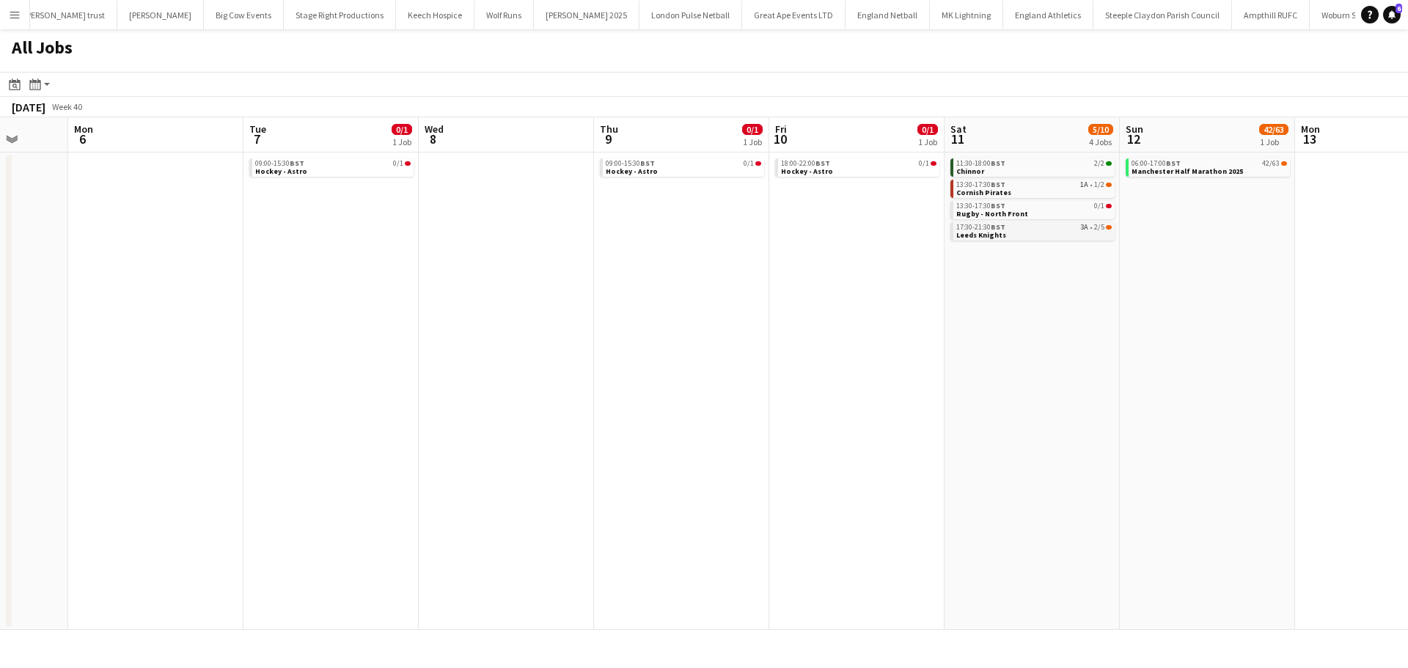
click at [1064, 237] on link "17:30-21:30 BST 3A • 2/5 Leeds Knights" at bounding box center [1033, 230] width 155 height 17
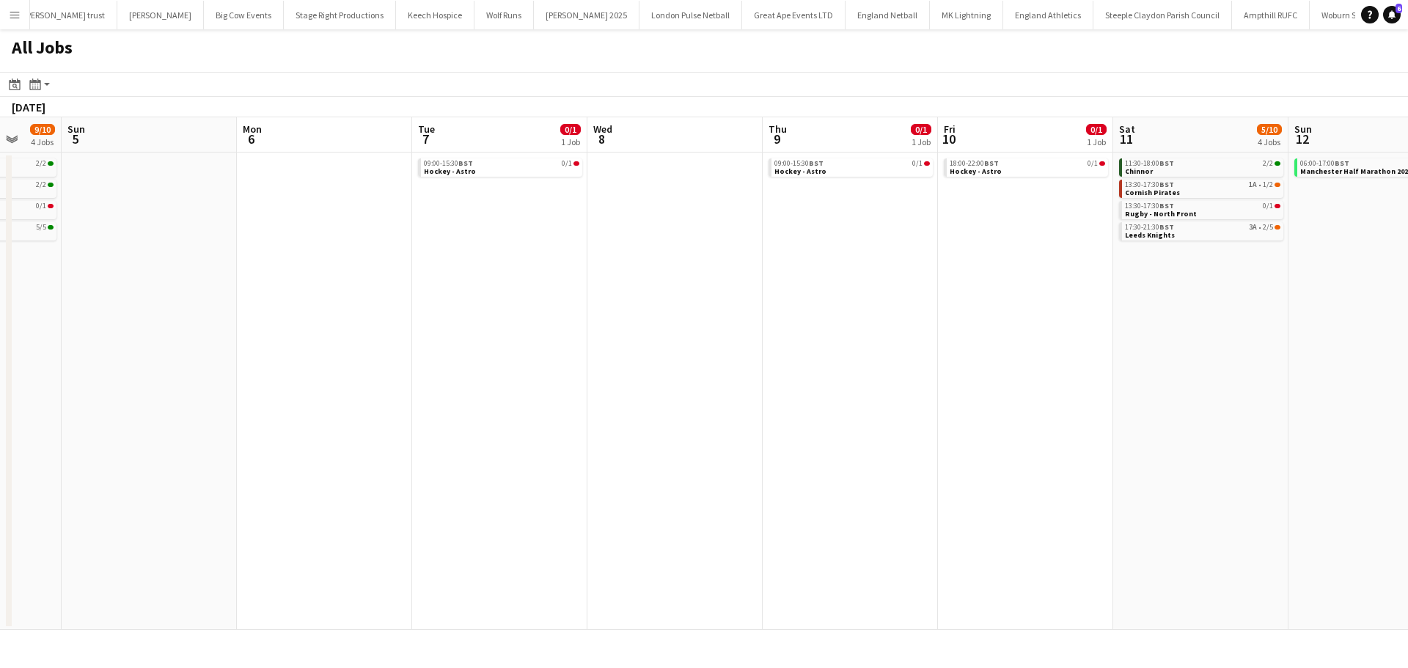
drag, startPoint x: 1078, startPoint y: 354, endPoint x: 896, endPoint y: 397, distance: 186.9
click at [630, 407] on app-calendar-viewport "Thu 2 Fri 3 Sat 4 9/10 4 Jobs Sun 5 Mon 6 Tue 7 0/1 1 Job Wed 8 Thu 9 0/1 1 Job…" at bounding box center [704, 373] width 1408 height 512
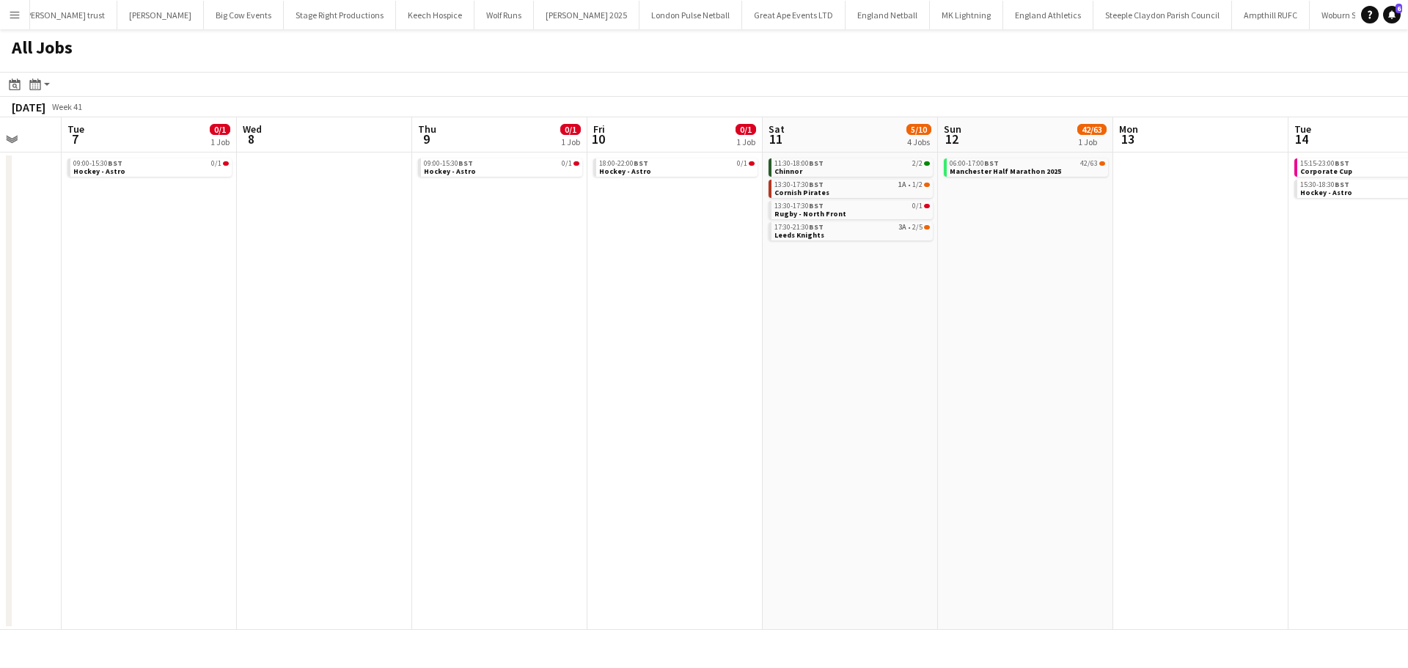
drag, startPoint x: 1069, startPoint y: 331, endPoint x: 700, endPoint y: 344, distance: 369.0
click at [695, 344] on app-calendar-viewport "Sat 4 9/10 4 Jobs Sun 5 Mon 6 Tue 7 0/1 1 Job Wed 8 Thu 9 0/1 1 Job Fri 10 0/1 …" at bounding box center [704, 373] width 1408 height 512
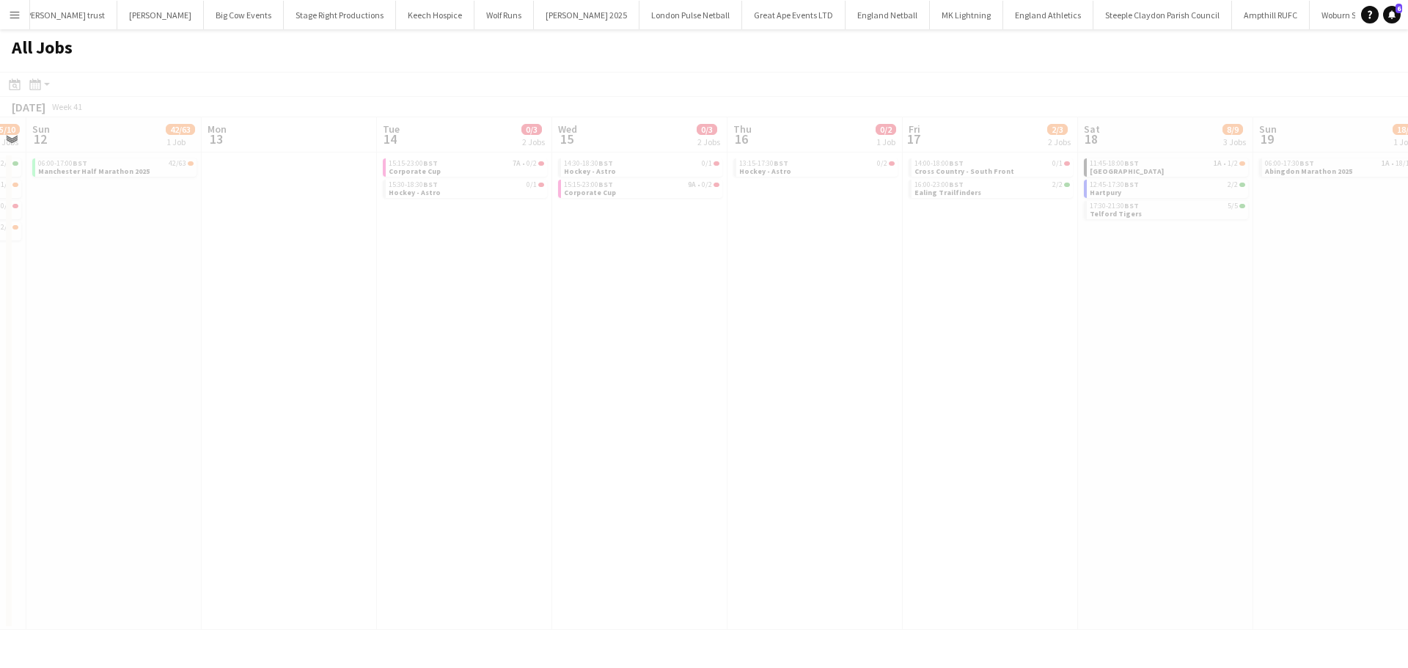
drag, startPoint x: 1025, startPoint y: 376, endPoint x: 663, endPoint y: 375, distance: 362.2
click at [663, 375] on app-calendar-viewport "Thu 9 0/1 1 Job Fri 10 0/1 1 Job Sat 11 5/10 4 Jobs Sun 12 42/63 1 Job Mon 13 T…" at bounding box center [704, 373] width 1408 height 512
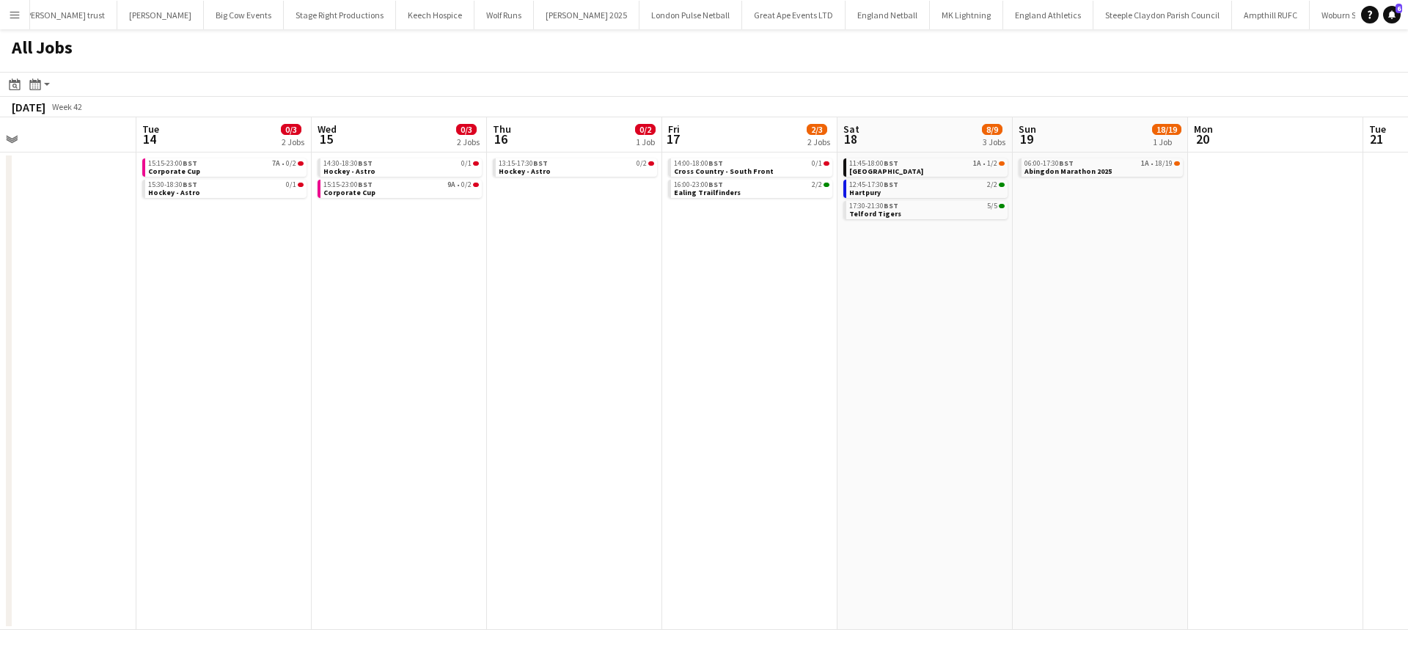
scroll to position [0, 742]
drag, startPoint x: 991, startPoint y: 347, endPoint x: 750, endPoint y: 347, distance: 241.2
click at [750, 347] on app-calendar-viewport "Thu 9 0/1 1 Job Fri 10 0/1 1 Job Sat 11 5/10 4 Jobs Sun 12 42/63 1 Job Mon 13 T…" at bounding box center [704, 373] width 1408 height 512
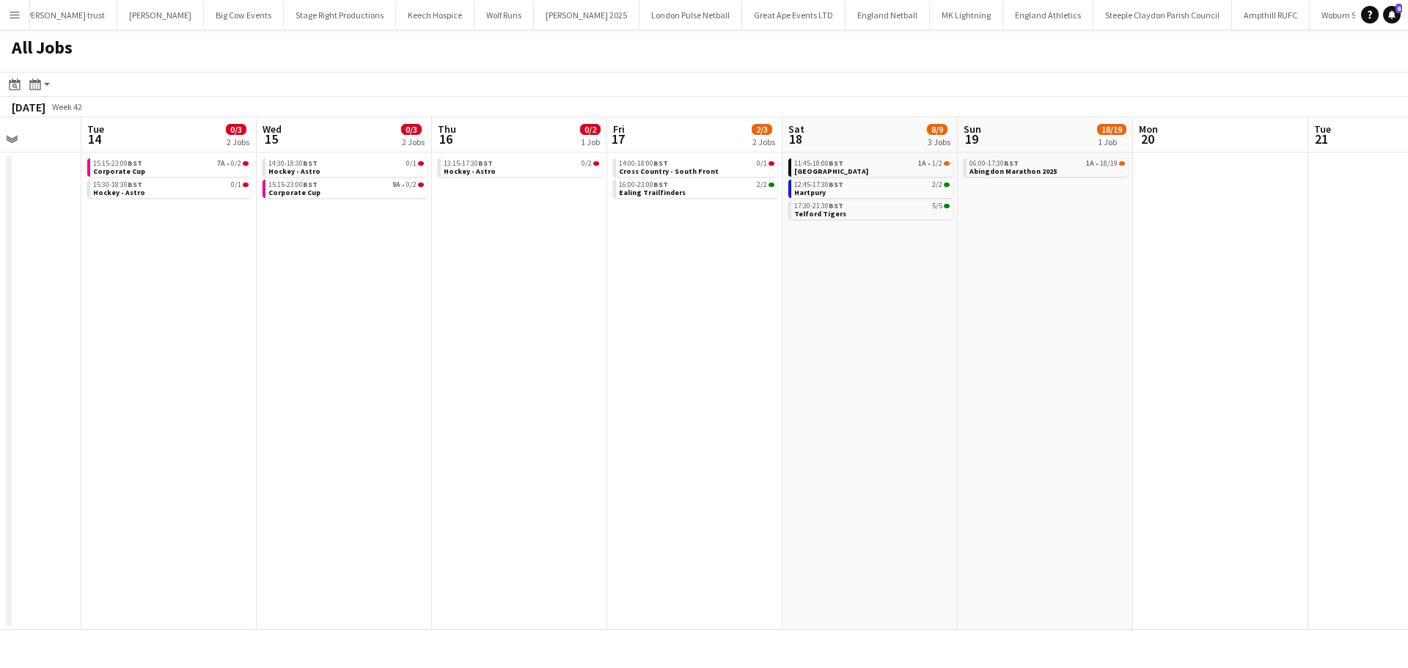
scroll to position [0, 641]
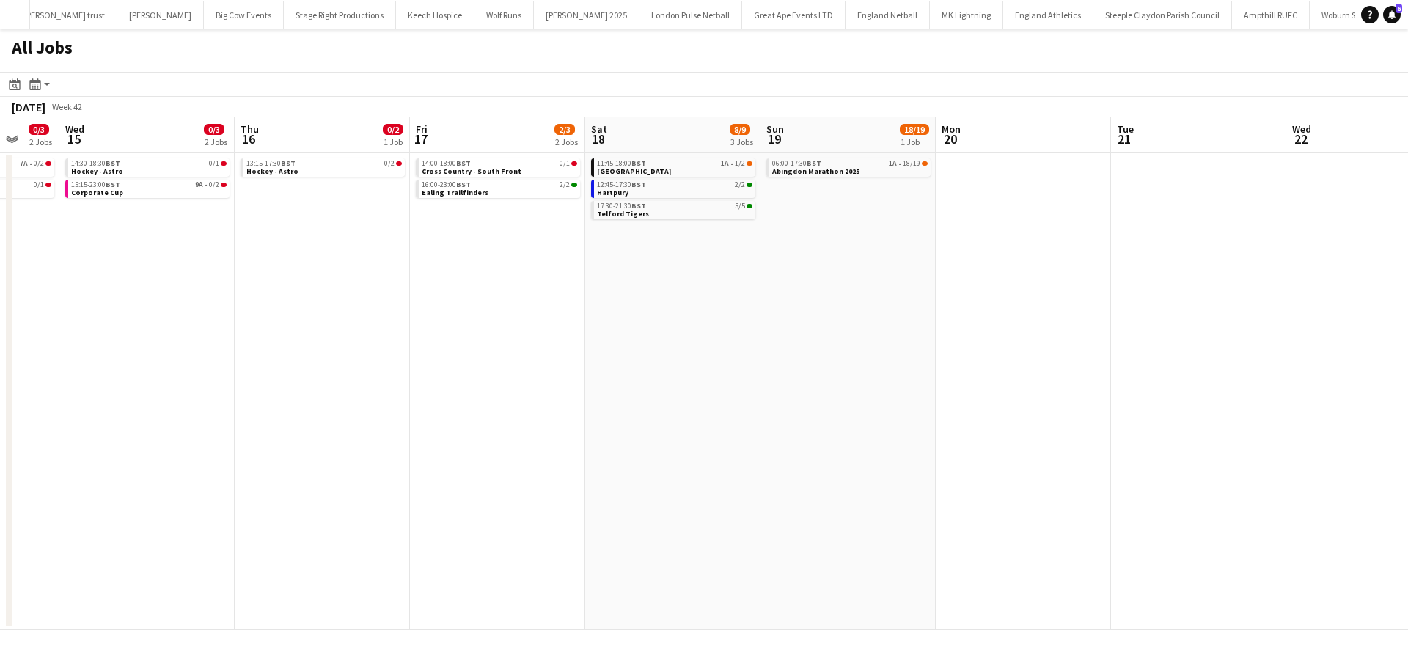
drag, startPoint x: 901, startPoint y: 325, endPoint x: 651, endPoint y: 336, distance: 250.2
click at [651, 336] on app-calendar-viewport "Sat 11 5/10 4 Jobs Sun 12 42/63 1 Job Mon 13 Tue 14 0/3 2 Jobs Wed 15 0/3 2 Job…" at bounding box center [704, 373] width 1408 height 512
click at [727, 165] on span "1A" at bounding box center [725, 163] width 8 height 7
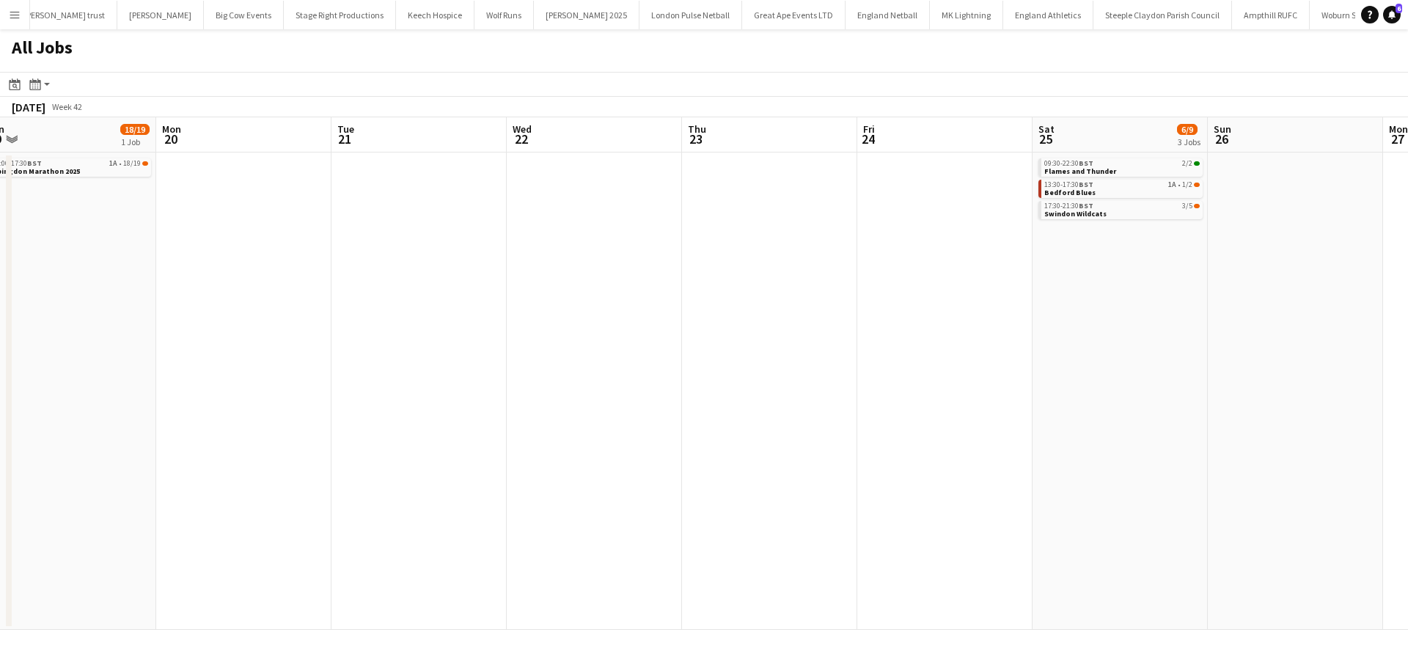
scroll to position [0, 721]
drag, startPoint x: 1048, startPoint y: 332, endPoint x: 268, endPoint y: 345, distance: 780.9
click at [268, 345] on app-calendar-viewport "Wed 15 0/3 2 Jobs Thu 16 0/2 1 Job Fri 17 2/3 2 Jobs Sat 18 8/9 3 Jobs Sun 19 1…" at bounding box center [704, 373] width 1408 height 512
click at [114, 163] on span "1A" at bounding box center [112, 163] width 8 height 7
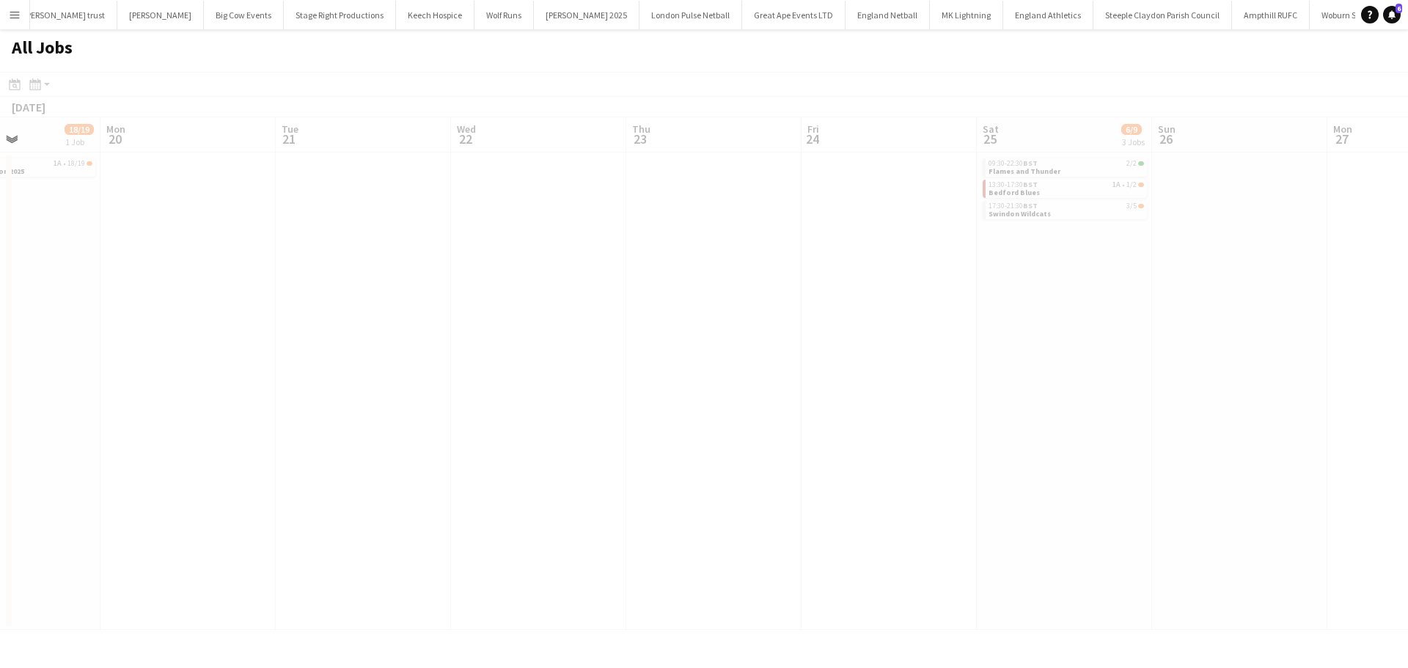
scroll to position [0, 414]
drag, startPoint x: 1040, startPoint y: 386, endPoint x: 704, endPoint y: 389, distance: 336.5
click at [701, 396] on app-calendar-viewport "Fri 17 2/3 2 Jobs Sat 18 8/9 3 Jobs Sun 19 18/19 1 Job Mon 20 Tue 21 Wed 22 Thu…" at bounding box center [704, 373] width 1408 height 512
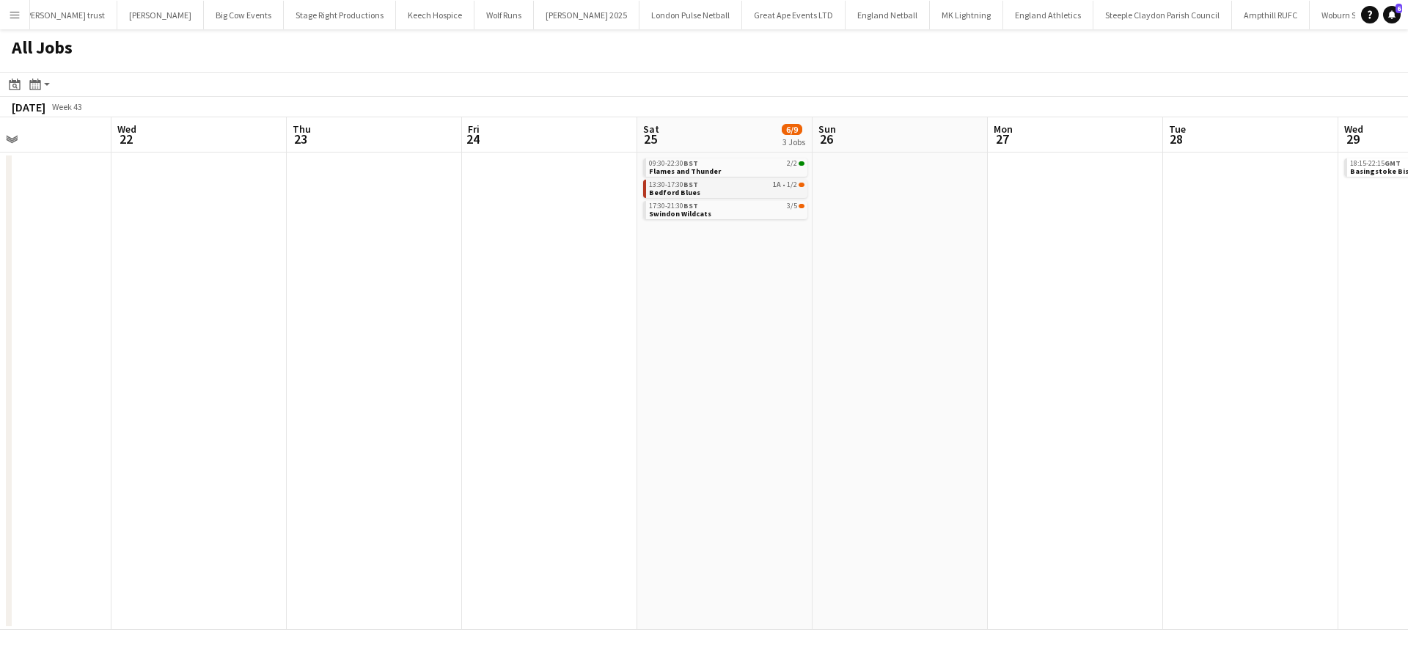
click at [785, 185] on div "13:30-17:30 BST 1A • 1/2" at bounding box center [726, 184] width 155 height 7
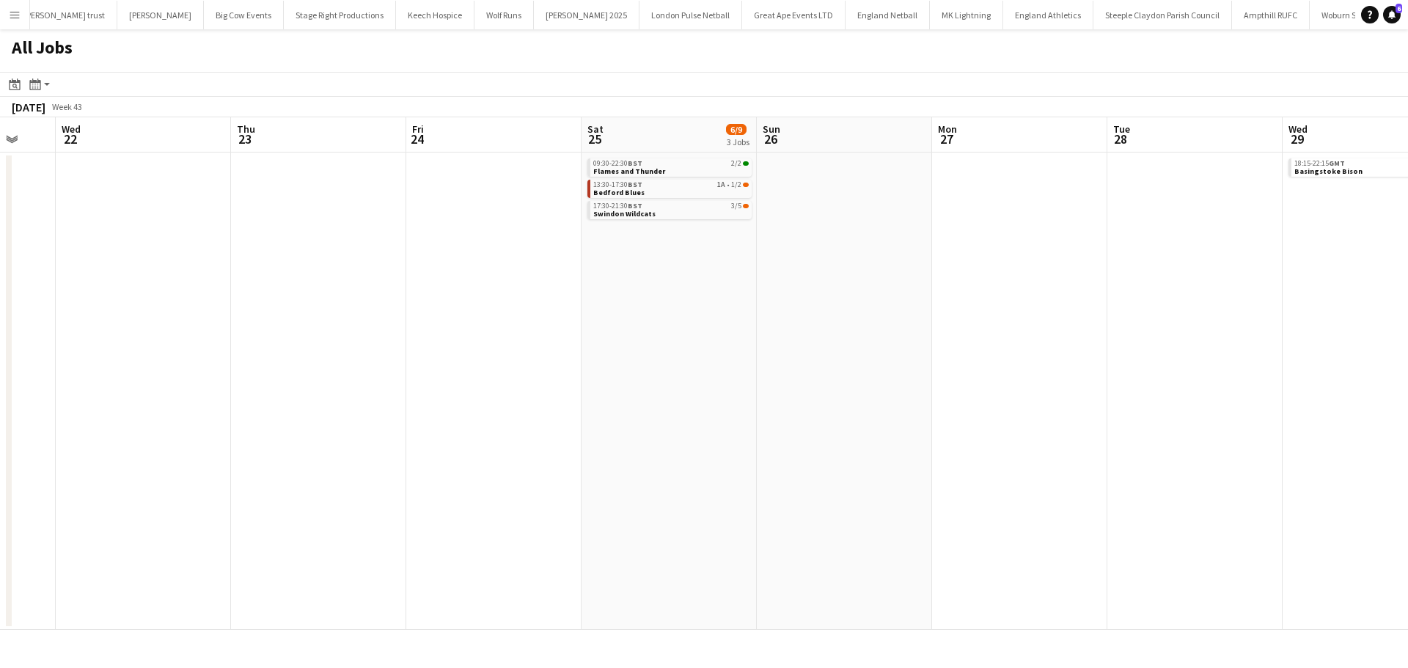
drag, startPoint x: 931, startPoint y: 373, endPoint x: 471, endPoint y: 376, distance: 460.4
click at [361, 380] on app-calendar-viewport "Sun 19 18/19 1 Job Mon 20 Tue 21 Wed 22 Thu 23 Fri 24 Sat 25 6/9 3 Jobs Sun 26 …" at bounding box center [704, 373] width 1408 height 512
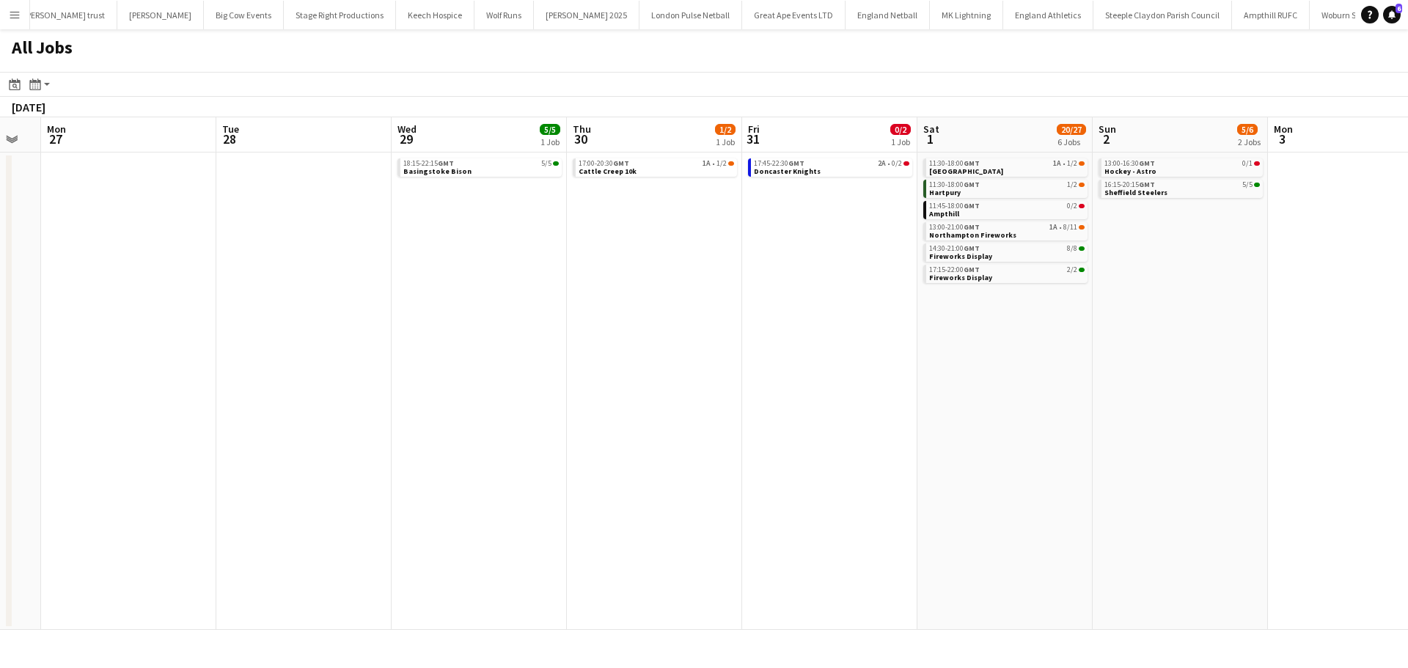
click at [500, 383] on app-all-jobs "All Jobs Date picker AUG 2025 AUG 2025 Monday M Tuesday T Wednesday W Thursday …" at bounding box center [704, 329] width 1408 height 600
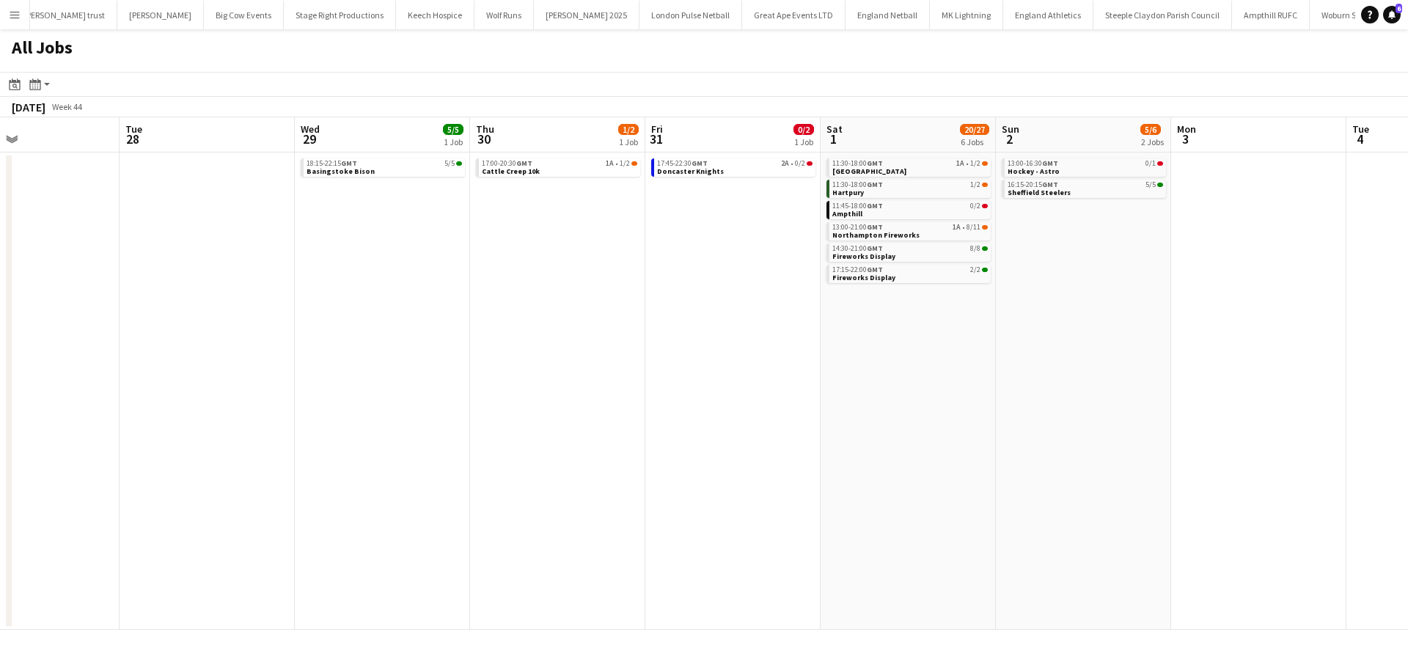
scroll to position [0, 590]
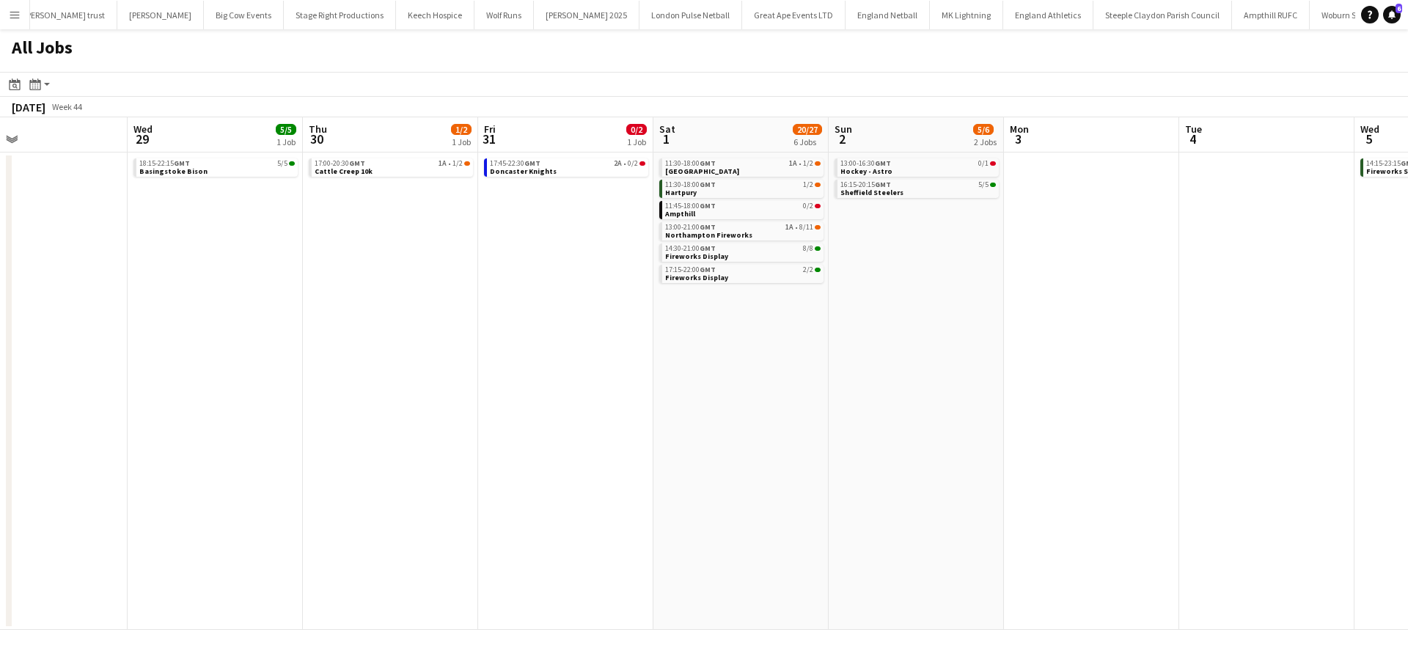
drag, startPoint x: 684, startPoint y: 295, endPoint x: 536, endPoint y: 301, distance: 148.2
click at [540, 301] on app-calendar-viewport "Sat 25 6/9 3 Jobs Sun 26 Mon 27 Tue 28 Wed 29 5/5 1 Job Thu 30 1/2 1 Job Fri 31…" at bounding box center [704, 373] width 1408 height 512
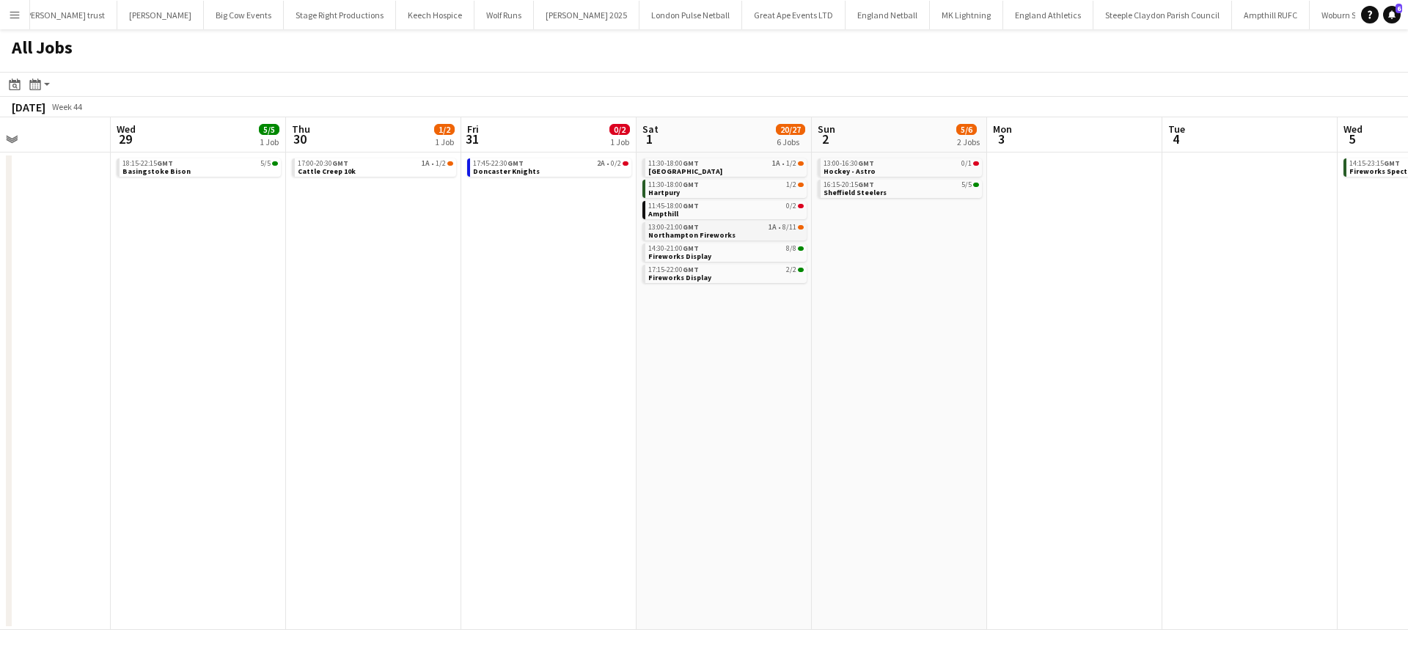
click at [784, 230] on span "8/11" at bounding box center [789, 227] width 14 height 7
click at [559, 168] on link "17:45-22:30 GMT 2A • 0/2 Doncaster Knights" at bounding box center [550, 166] width 155 height 17
click at [778, 165] on span "1A" at bounding box center [777, 163] width 8 height 7
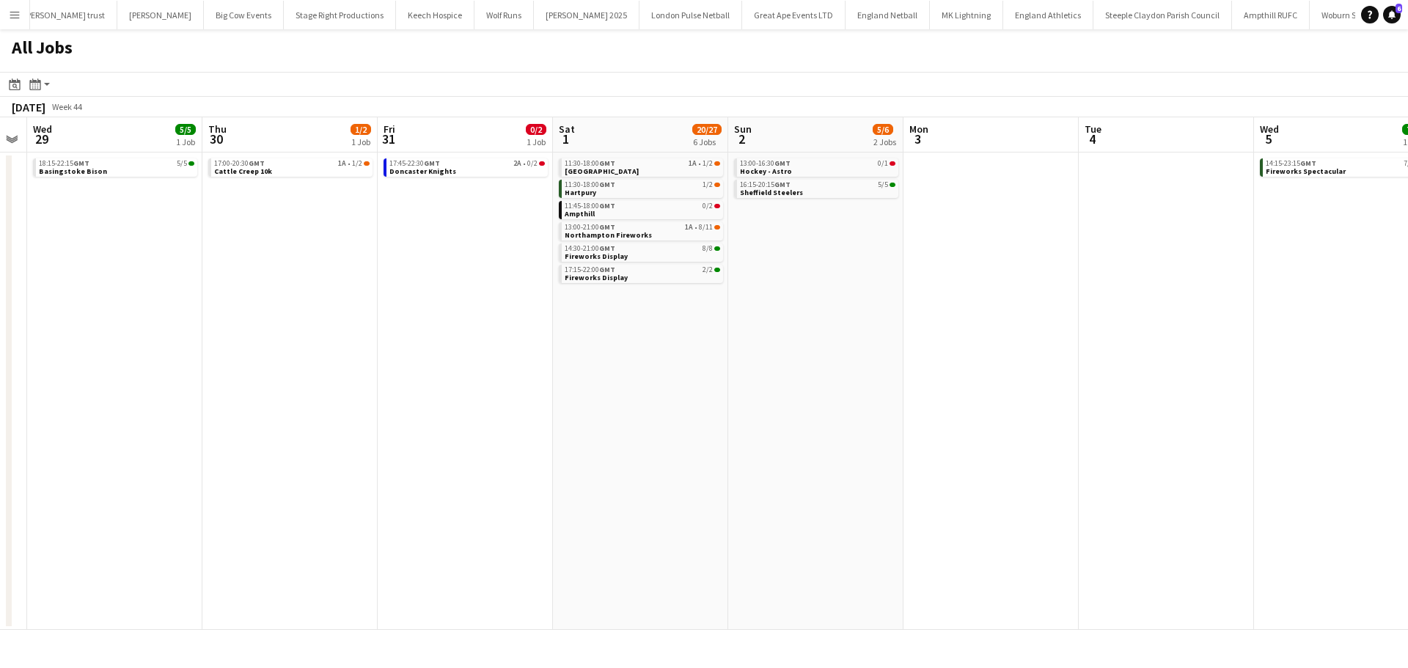
drag, startPoint x: 989, startPoint y: 321, endPoint x: 537, endPoint y: 328, distance: 452.4
click at [540, 328] on app-calendar-viewport "Sat 25 6/9 3 Jobs Sun 26 Mon 27 Tue 28 Wed 29 5/5 1 Job Thu 30 1/2 1 Job Fri 31…" at bounding box center [704, 373] width 1408 height 512
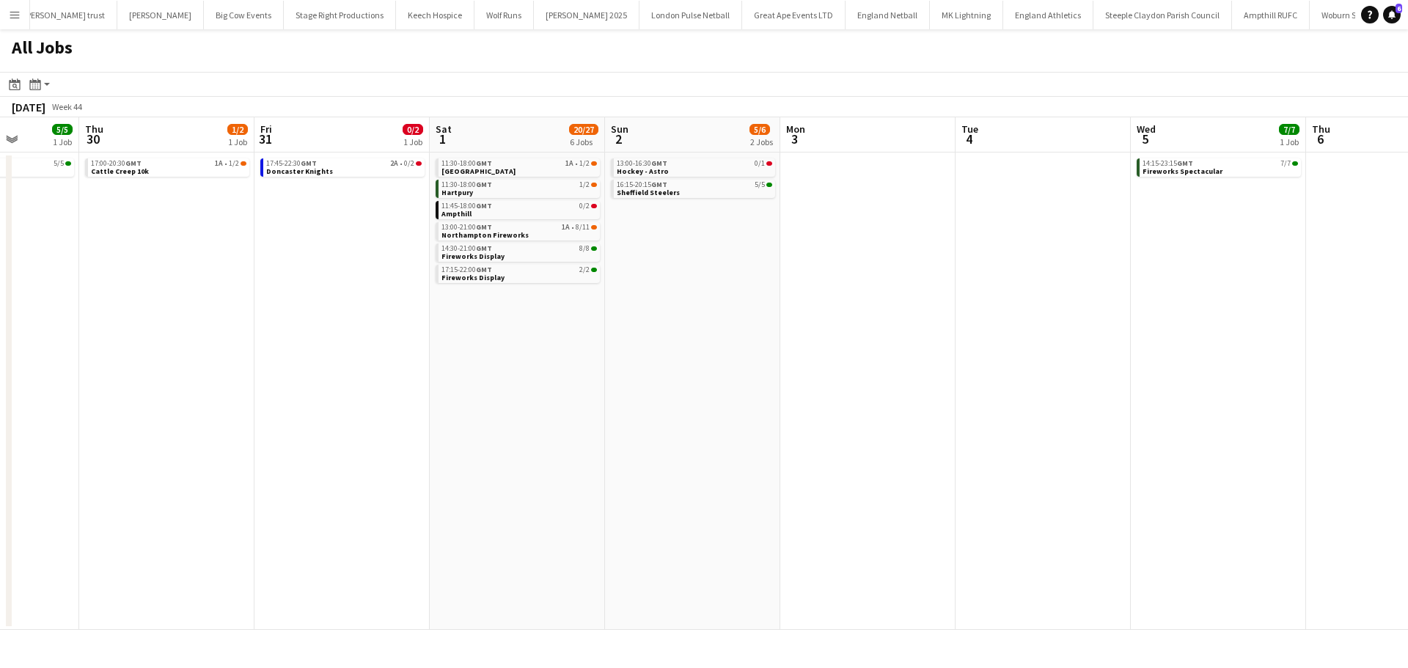
drag, startPoint x: 814, startPoint y: 323, endPoint x: 405, endPoint y: 323, distance: 409.1
click at [412, 323] on app-calendar-viewport "Mon 27 Tue 28 Wed 29 5/5 1 Job Thu 30 1/2 1 Job Fri 31 0/2 1 Job Sat 1 20/27 6 …" at bounding box center [704, 373] width 1408 height 512
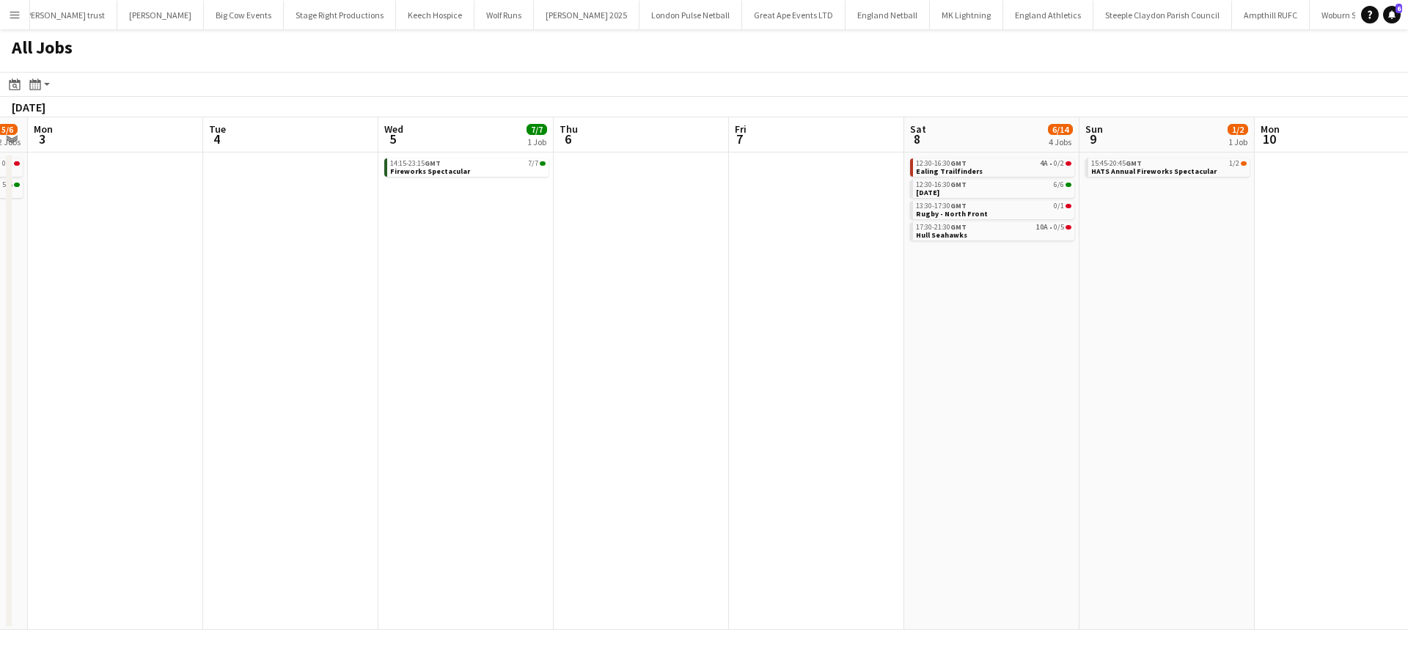
scroll to position [0, 562]
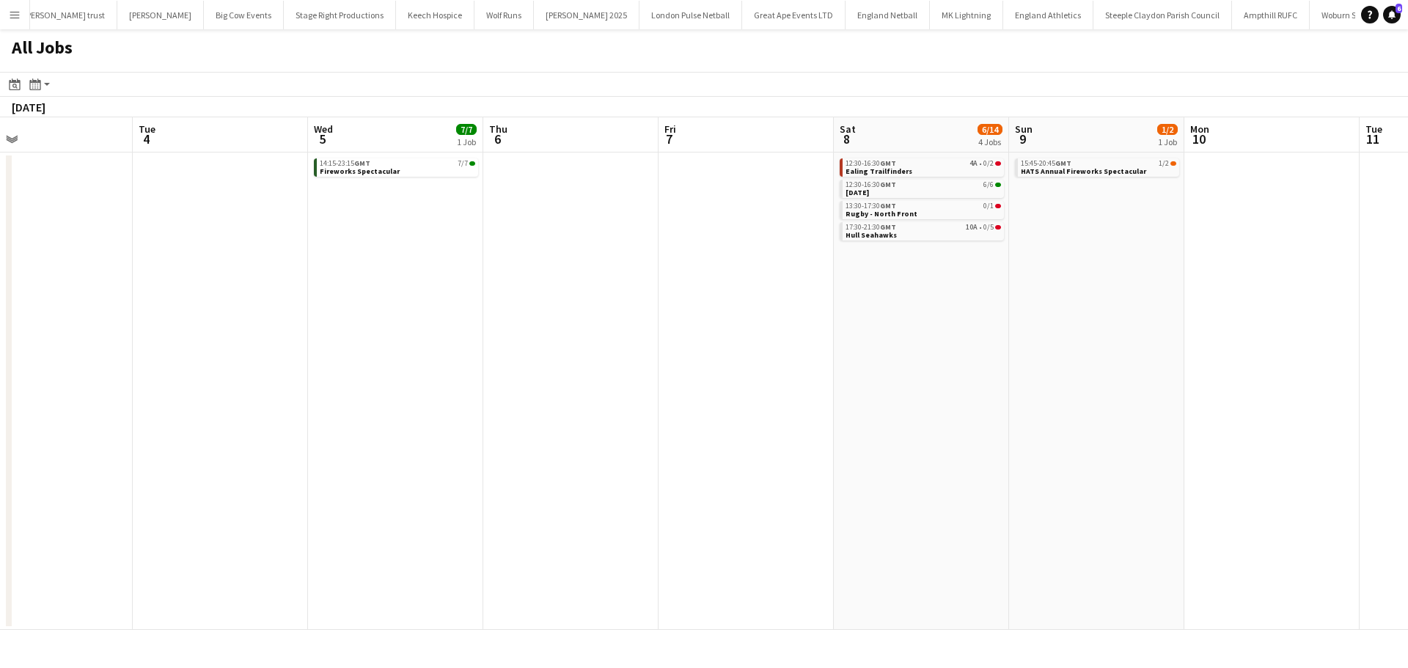
drag, startPoint x: 1010, startPoint y: 312, endPoint x: 637, endPoint y: 312, distance: 373.2
click at [637, 312] on app-calendar-viewport "Fri 31 0/2 1 Job Sat 1 20/27 6 Jobs Sun 2 5/6 2 Jobs Mon 3 Tue 4 Wed 5 7/7 1 Jo…" at bounding box center [704, 373] width 1408 height 512
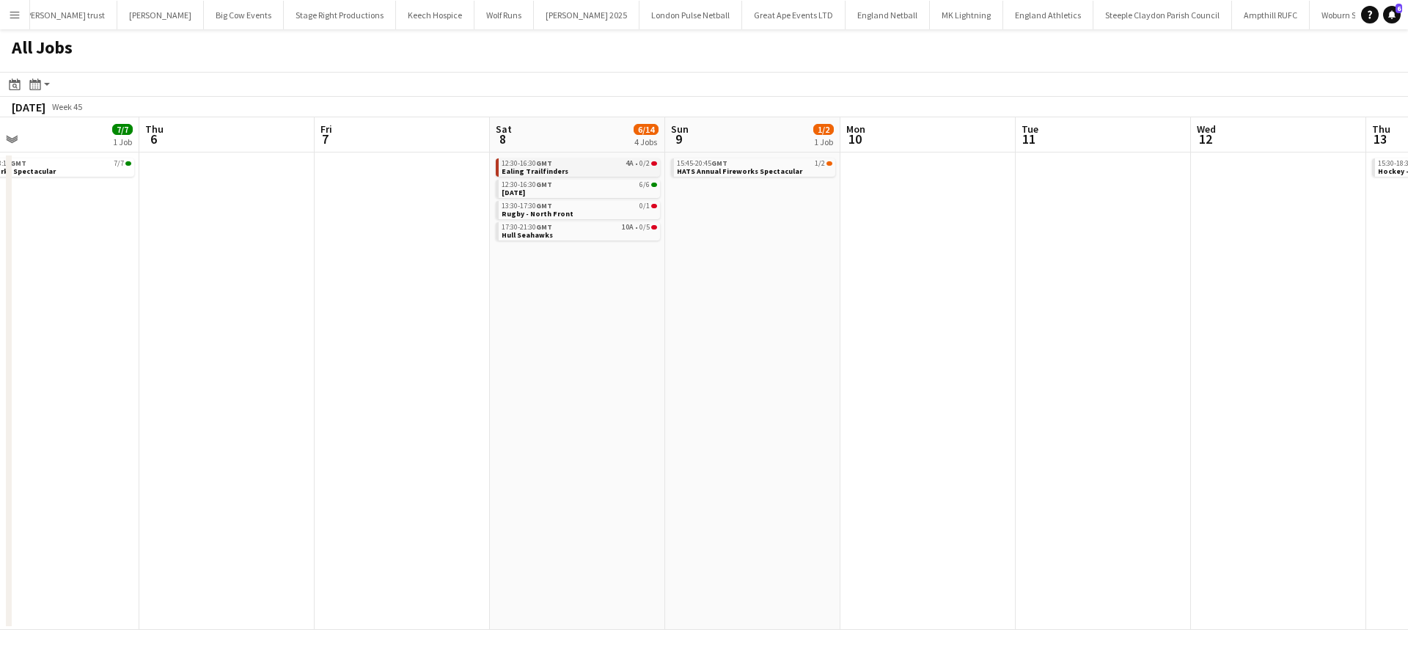
click at [606, 167] on link "12:30-16:30 GMT 4A • 0/2 Ealing Trailfinders" at bounding box center [578, 166] width 155 height 17
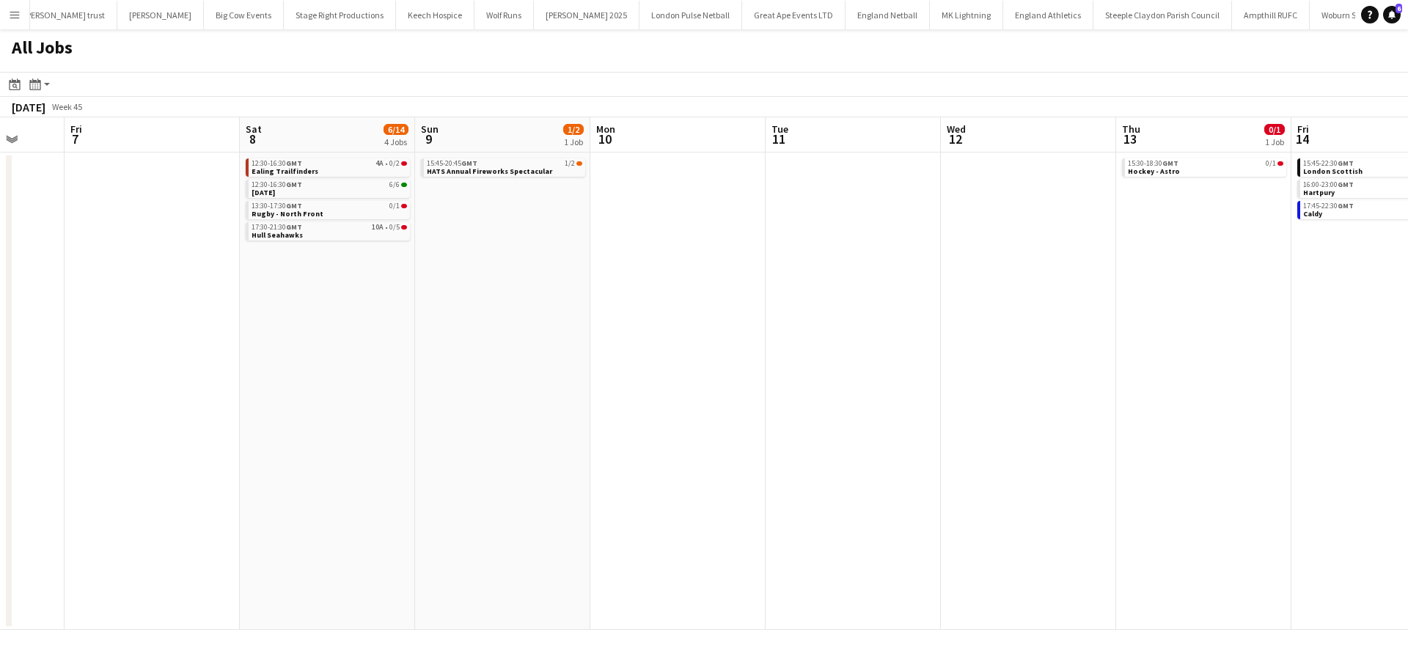
drag, startPoint x: 1117, startPoint y: 335, endPoint x: 489, endPoint y: 335, distance: 627.5
click at [489, 335] on app-calendar-viewport "Tue 4 Wed 5 7/7 1 Job Thu 6 Fri 7 Sat 8 6/14 4 Jobs Sun 9 1/2 1 Job Mon 10 Tue …" at bounding box center [704, 373] width 1408 height 512
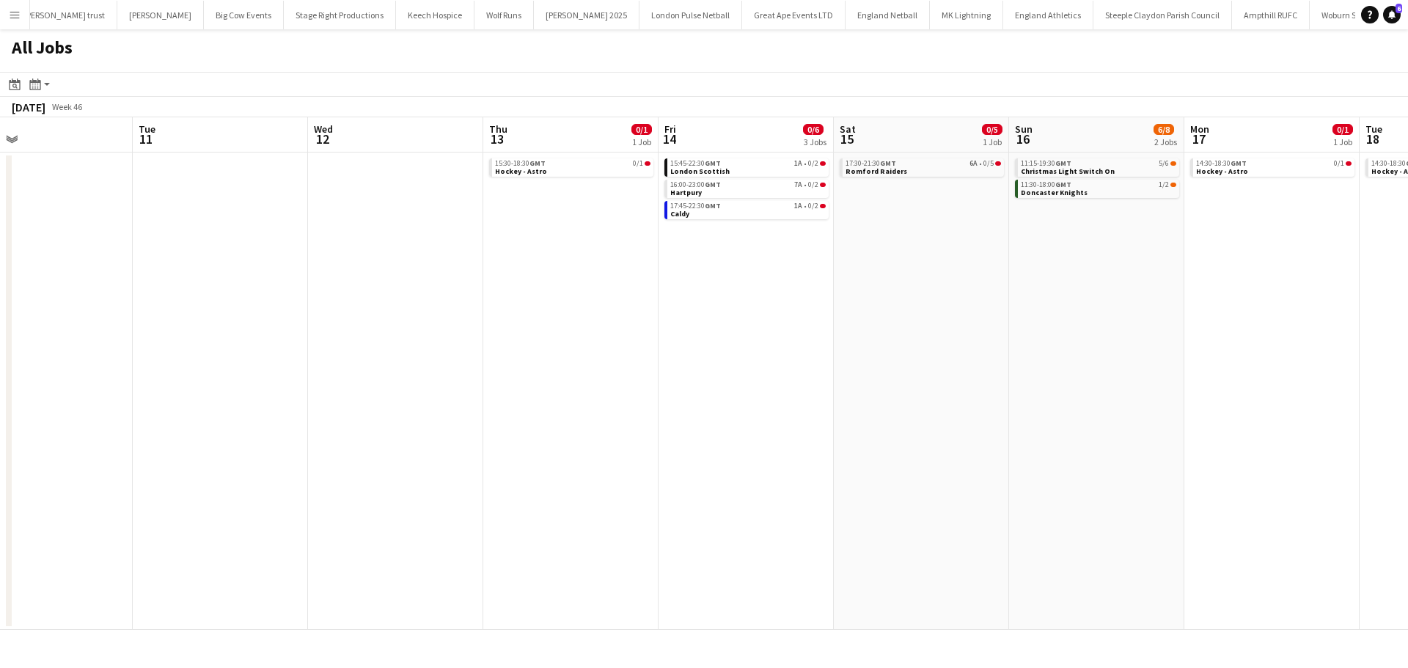
drag, startPoint x: 941, startPoint y: 331, endPoint x: 683, endPoint y: 330, distance: 258.1
click at [683, 330] on app-calendar-viewport "Thu 6 Fri 7 Sat 8 6/14 4 Jobs Sun 9 1/2 1 Job Mon 10 Tue 11 Wed 12 Thu 13 0/1 1…" at bounding box center [704, 373] width 1408 height 512
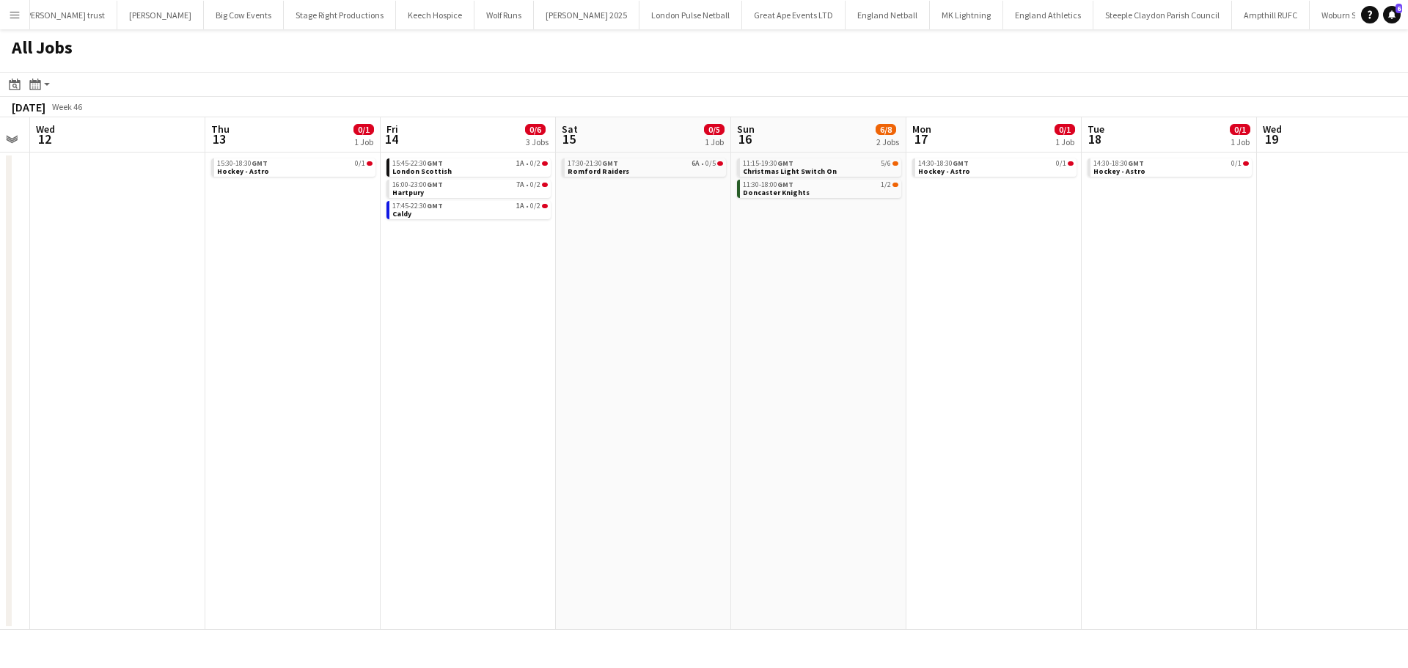
drag, startPoint x: 935, startPoint y: 299, endPoint x: 659, endPoint y: 306, distance: 276.5
click at [659, 306] on app-calendar-viewport "Sat 8 6/14 4 Jobs Sun 9 1/2 1 Job Mon 10 Tue 11 Wed 12 Thu 13 0/1 1 Job Fri 14 …" at bounding box center [704, 373] width 1408 height 512
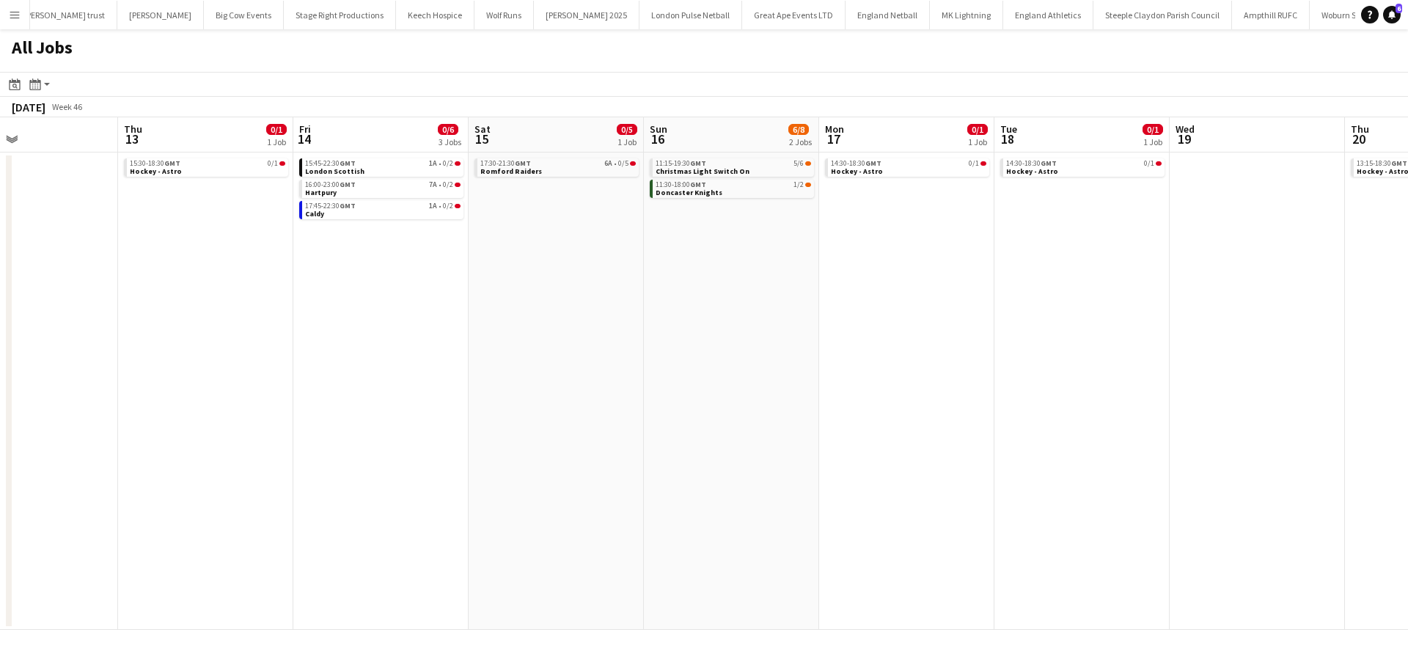
drag, startPoint x: 1015, startPoint y: 311, endPoint x: 615, endPoint y: 302, distance: 399.6
click at [322, 311] on app-calendar-viewport "Mon 10 Tue 11 Wed 12 Thu 13 0/1 1 Job Fri 14 0/6 3 Jobs Sat 15 0/5 1 Job Sun 16…" at bounding box center [704, 373] width 1408 height 512
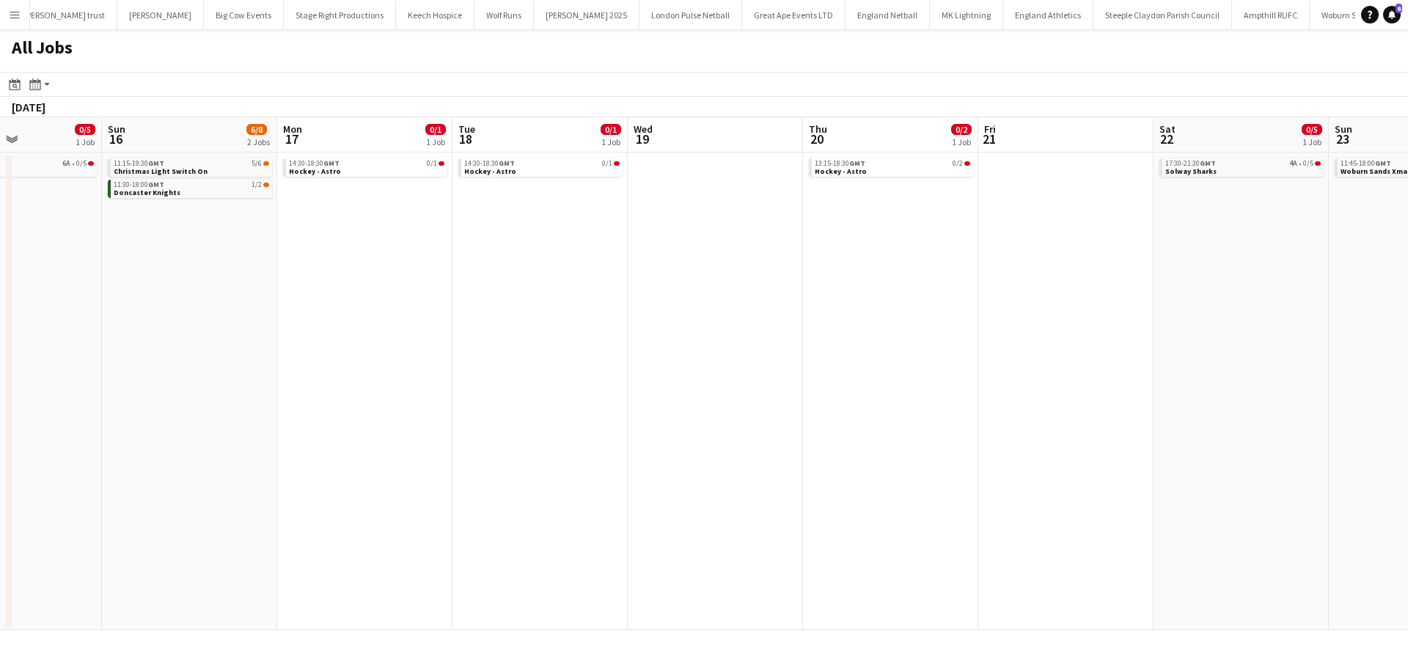
drag, startPoint x: 1076, startPoint y: 304, endPoint x: 542, endPoint y: 328, distance: 535.0
click at [548, 328] on app-calendar-viewport "Thu 13 0/1 1 Job Fri 14 0/6 3 Jobs Sat 15 0/5 1 Job Sun 16 6/8 2 Jobs Mon 17 0/…" at bounding box center [704, 373] width 1408 height 512
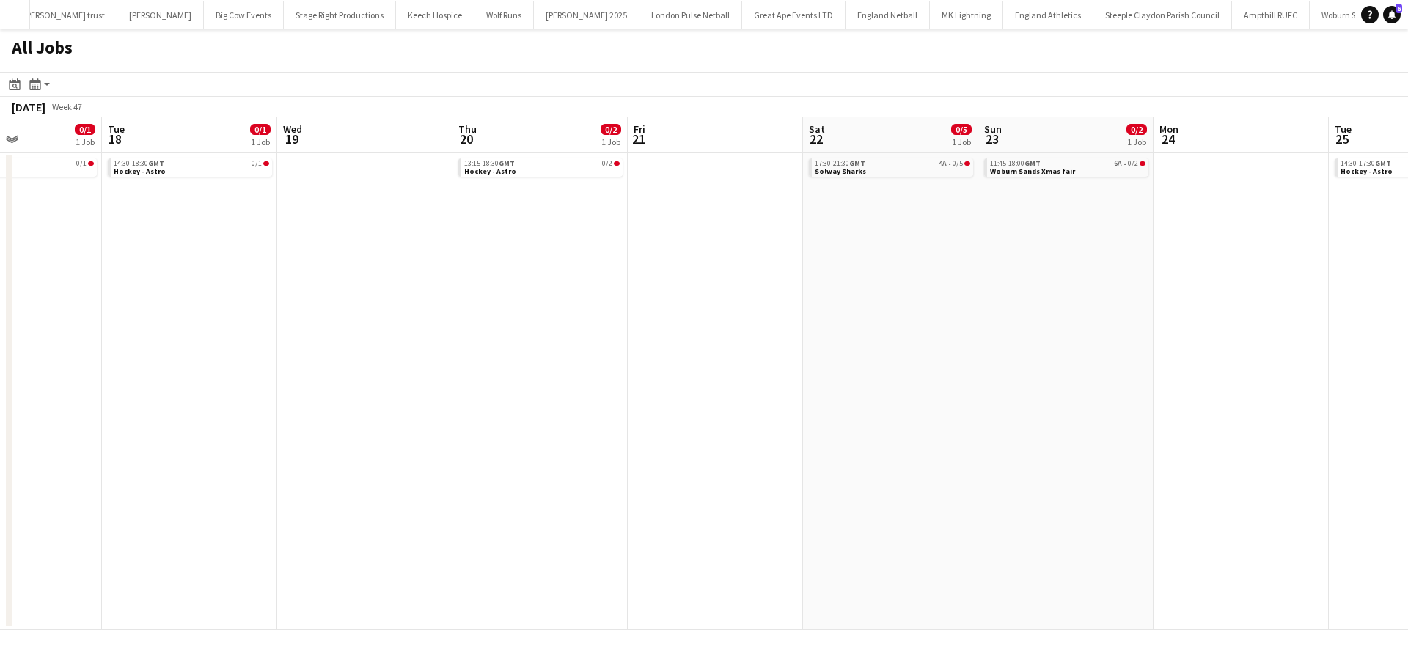
scroll to position [0, 666]
click at [68, 309] on app-all-jobs "All Jobs Date picker AUG 2025 AUG 2025 Monday M Tuesday T Wednesday W Thursday …" at bounding box center [704, 329] width 1408 height 600
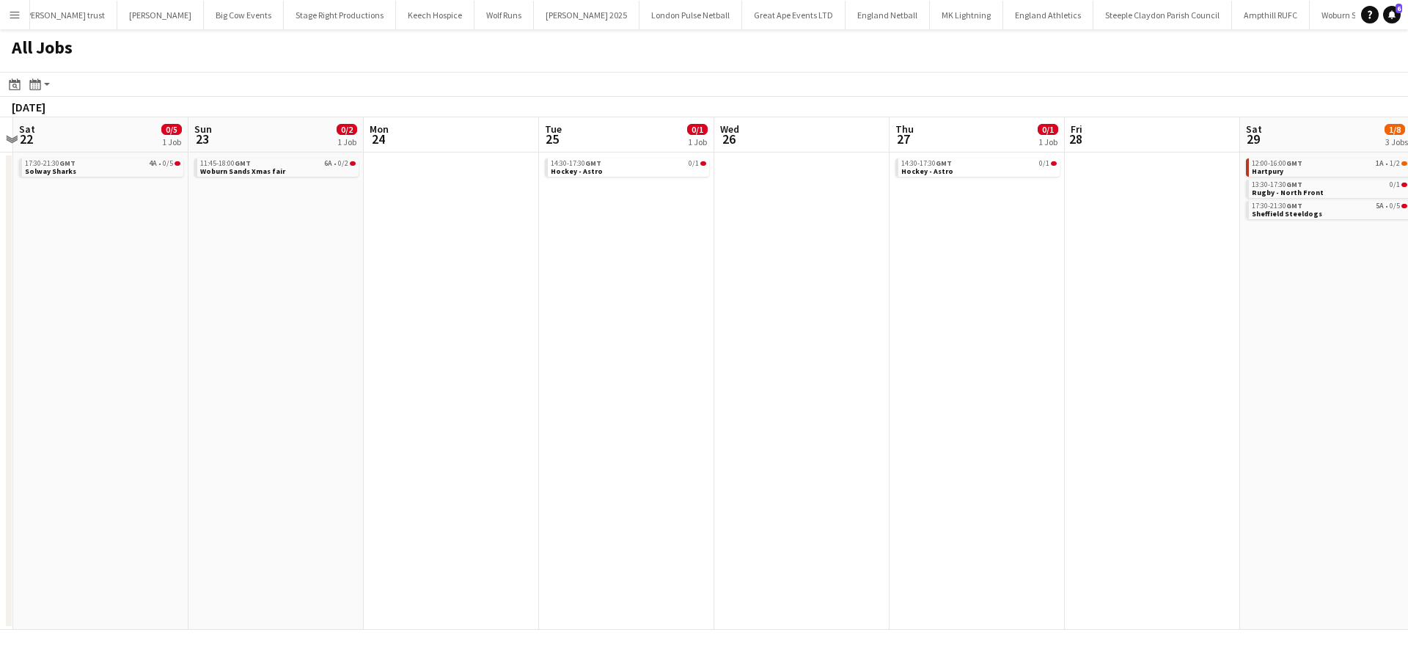
click at [422, 314] on app-all-jobs "All Jobs Date picker AUG 2025 AUG 2025 Monday M Tuesday T Wednesday W Thursday …" at bounding box center [704, 329] width 1408 height 600
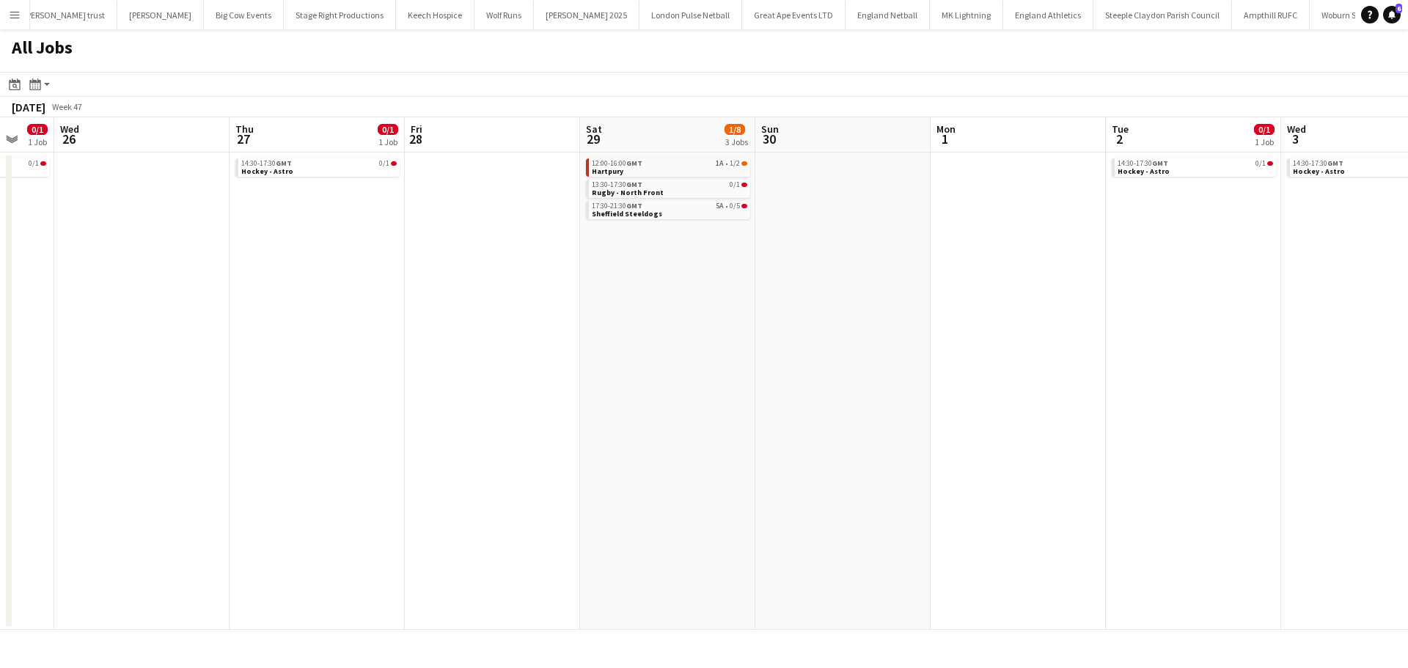
click at [349, 299] on app-all-jobs "All Jobs Date picker AUG 2025 AUG 2025 Monday M Tuesday T Wednesday W Thursday …" at bounding box center [704, 329] width 1408 height 600
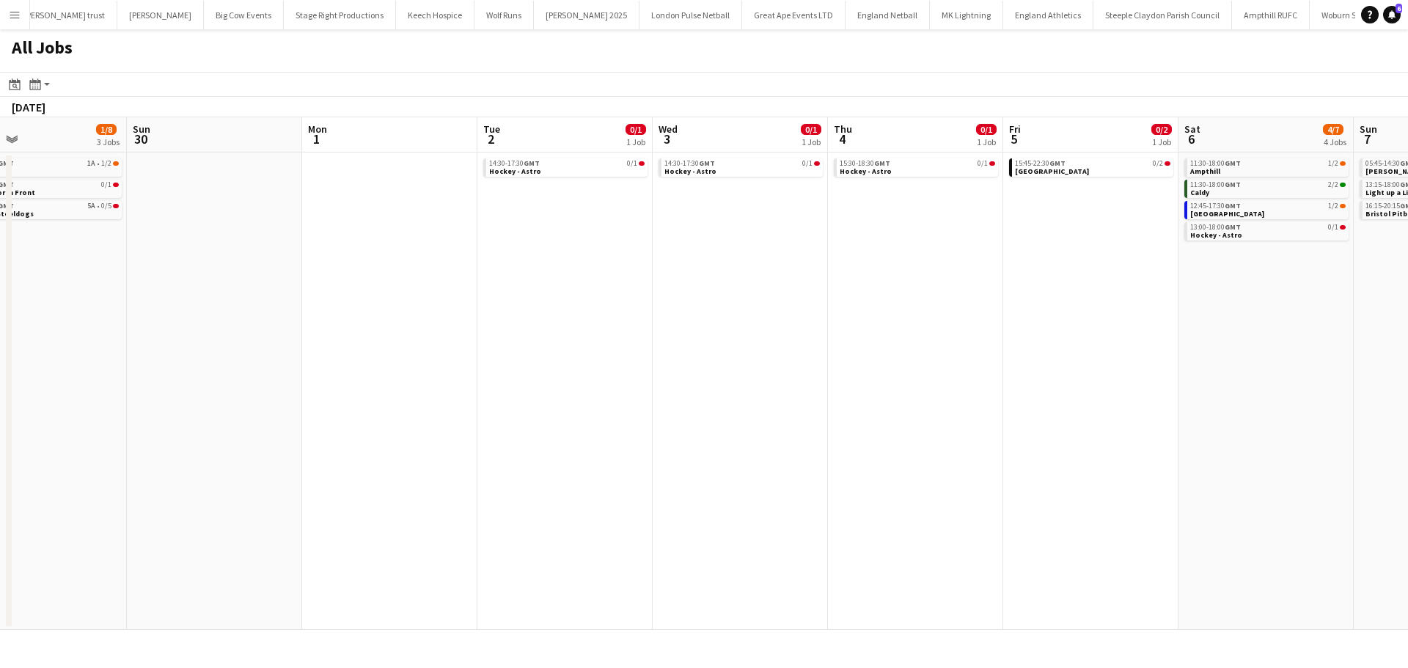
drag, startPoint x: 914, startPoint y: 294, endPoint x: 443, endPoint y: 297, distance: 471.4
click at [444, 298] on app-calendar-viewport "Thu 27 0/1 1 Job Fri 28 Sat 29 1/8 3 Jobs Sun 30 Mon 1 Tue 2 0/1 1 Job Wed 3 0/…" at bounding box center [704, 373] width 1408 height 512
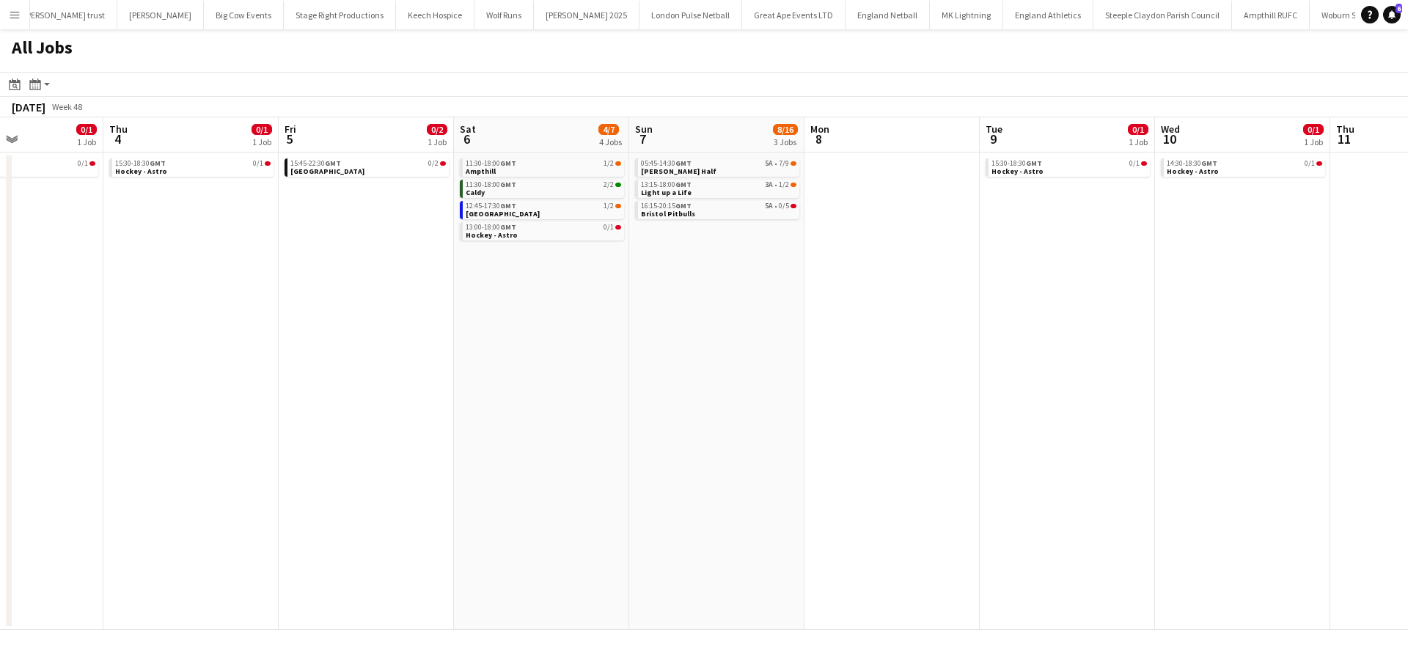
click at [515, 304] on app-all-jobs "All Jobs Date picker AUG 2025 AUG 2025 Monday M Tuesday T Wednesday W Thursday …" at bounding box center [704, 329] width 1408 height 600
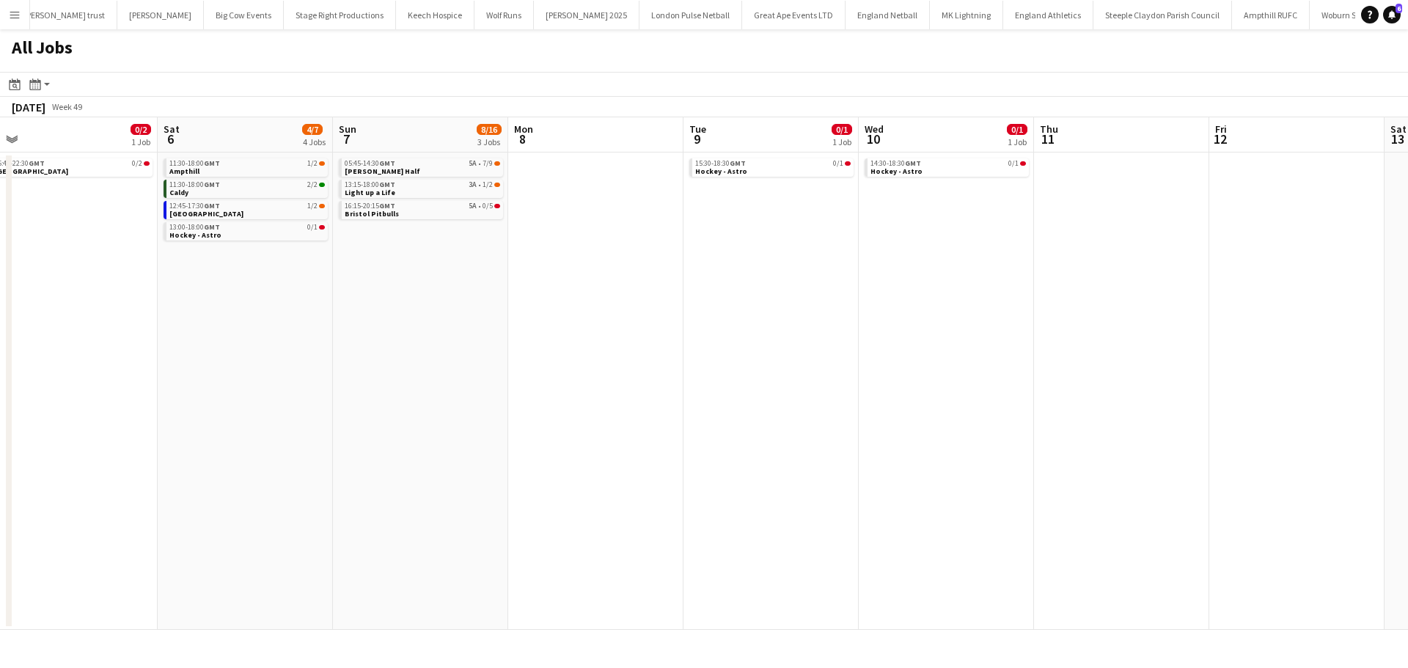
drag, startPoint x: 1003, startPoint y: 315, endPoint x: 673, endPoint y: 324, distance: 330.0
click at [586, 336] on app-calendar-viewport "Tue 2 0/1 1 Job Wed 3 0/1 1 Job Thu 4 0/1 1 Job Fri 5 0/2 1 Job Sat 6 4/7 4 Job…" at bounding box center [704, 373] width 1408 height 512
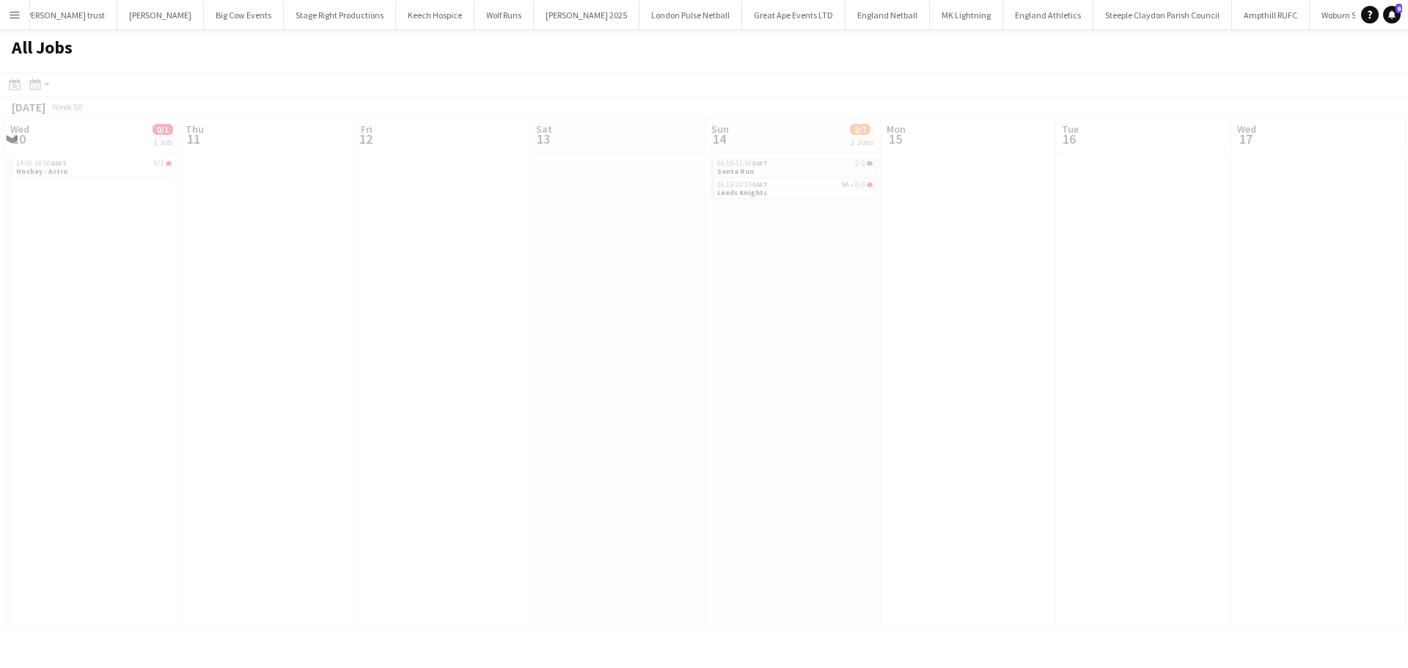
drag, startPoint x: 1073, startPoint y: 334, endPoint x: 570, endPoint y: 364, distance: 503.9
click at [570, 364] on app-calendar-viewport "Sat 6 4/7 4 Jobs Sun 7 8/16 3 Jobs Mon 8 Tue 9 0/1 1 Job Wed 10 0/1 1 Job Thu 1…" at bounding box center [704, 373] width 1408 height 512
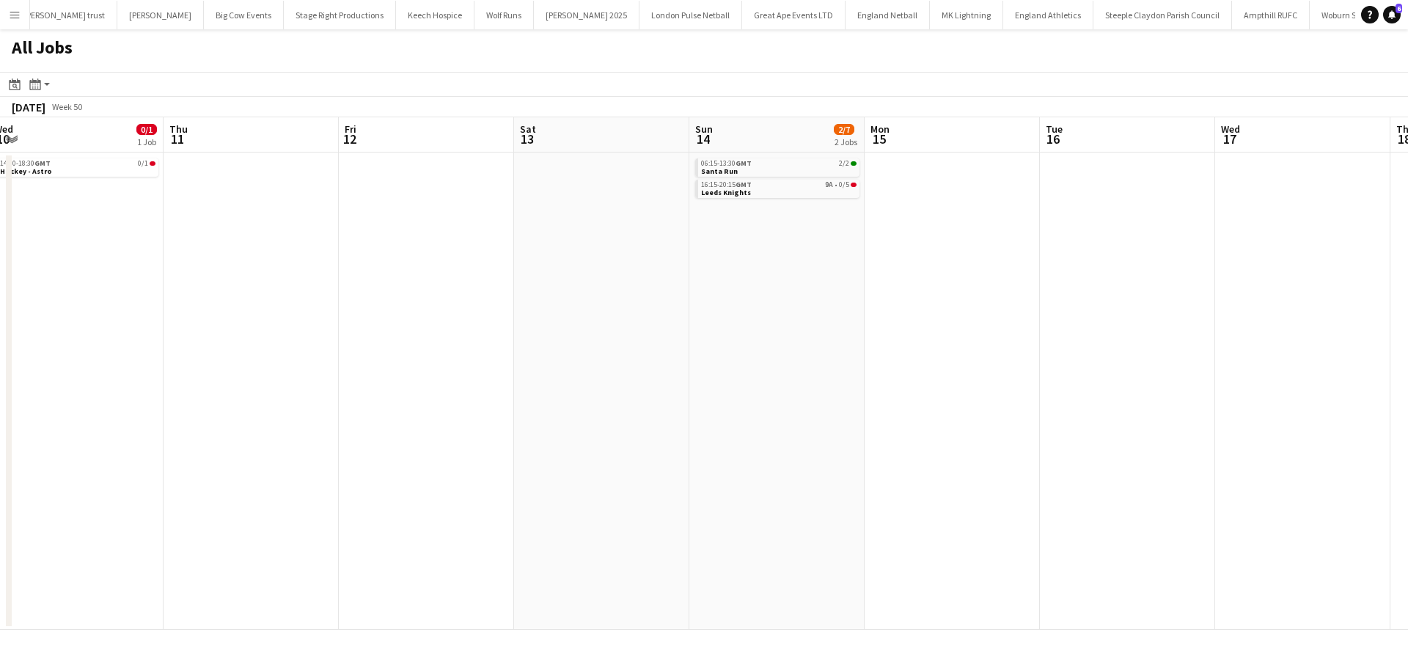
click at [525, 376] on app-all-jobs "All Jobs Date picker AUG 2025 AUG 2025 Monday M Tuesday T Wednesday W Thursday …" at bounding box center [704, 329] width 1408 height 600
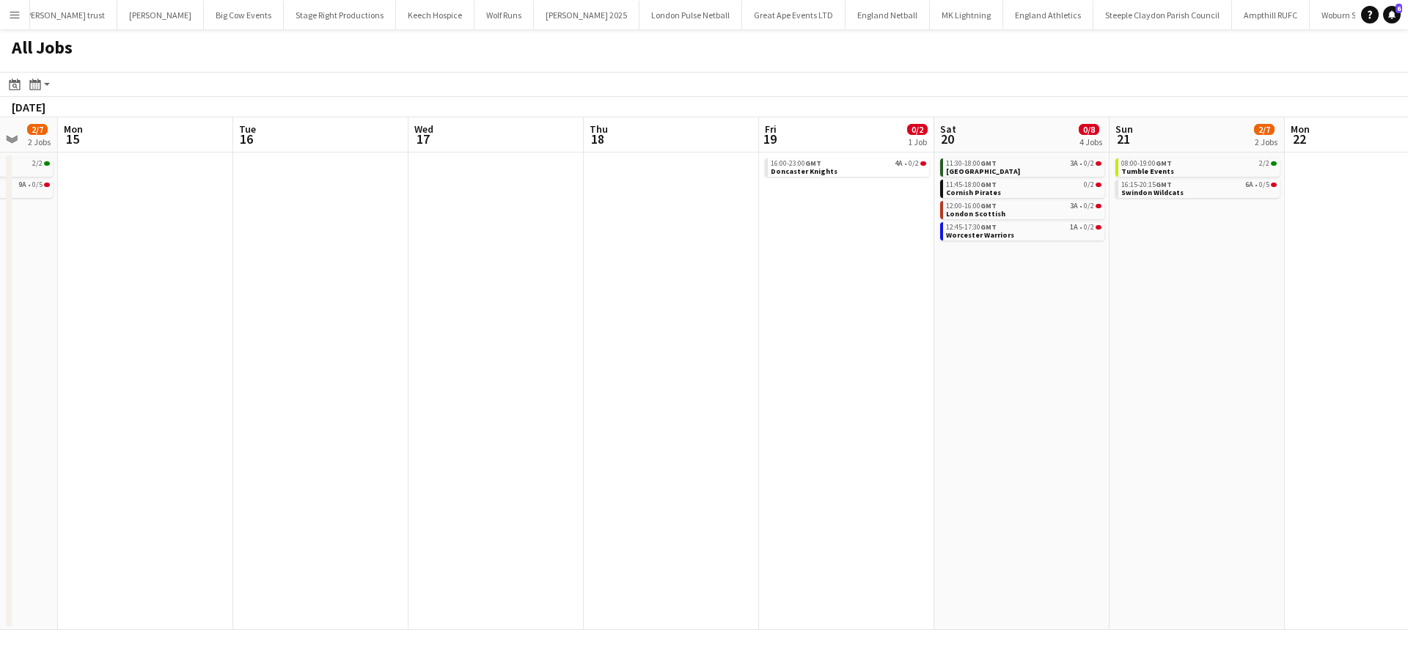
drag, startPoint x: 943, startPoint y: 346, endPoint x: 812, endPoint y: 293, distance: 141.7
click at [389, 396] on app-calendar-viewport "Thu 11 Fri 12 Sat 13 Sun 14 2/7 2 Jobs Mon 15 Tue 16 Wed 17 Thu 18 Fri 19 0/2 1…" at bounding box center [704, 373] width 1408 height 512
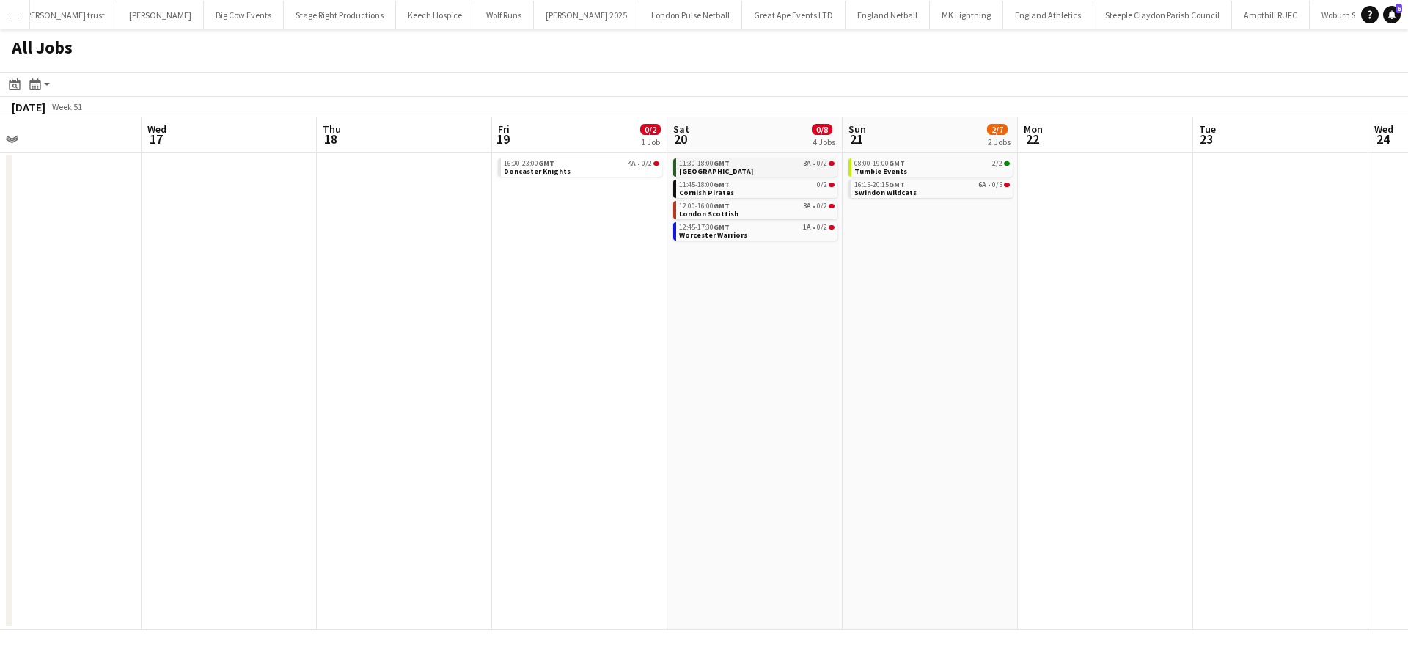
click at [785, 166] on div "11:30-18:00 GMT 3A • 0/2" at bounding box center [756, 163] width 155 height 7
click at [793, 229] on div "12:45-17:30 GMT 1A • 0/2" at bounding box center [756, 227] width 155 height 7
click at [792, 211] on link "12:00-16:00 GMT 3A • 0/2 London Scottish" at bounding box center [756, 209] width 155 height 17
click at [746, 165] on div "11:30-18:00 GMT 3A • 0/2" at bounding box center [757, 163] width 155 height 7
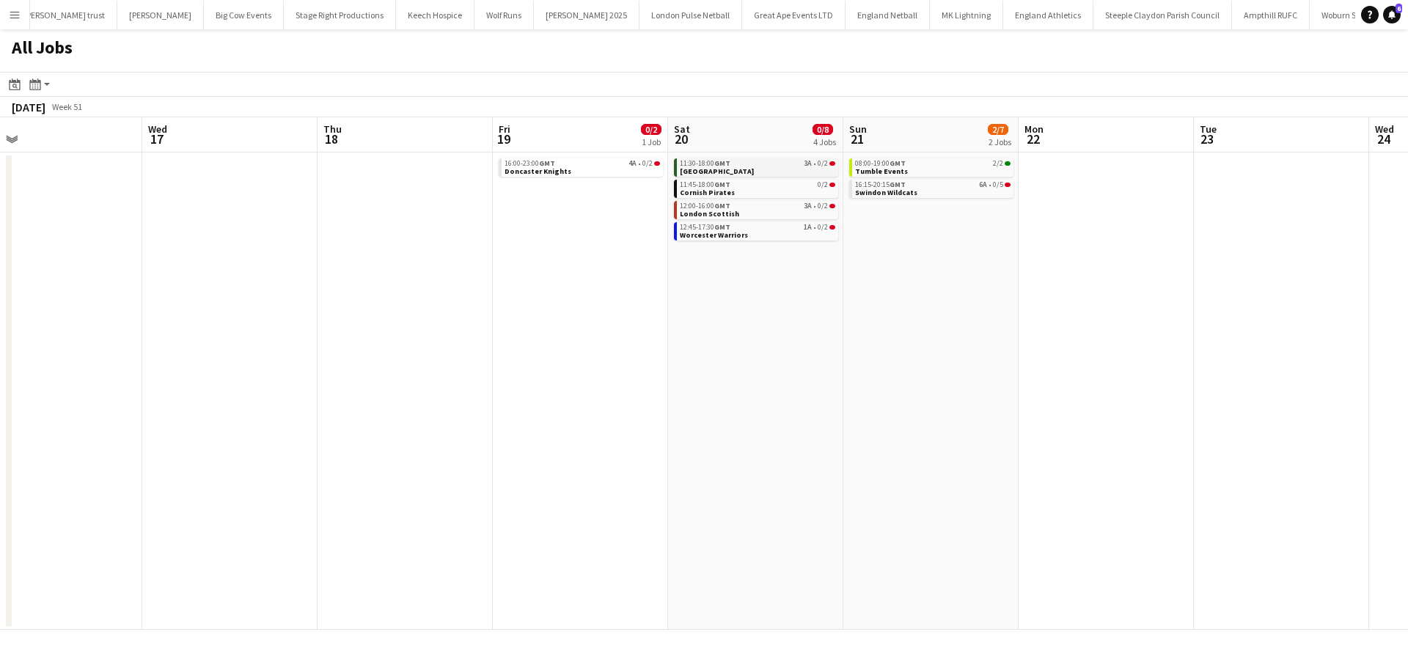
scroll to position [0, 558]
click at [795, 230] on div "12:45-17:30 GMT 1A • 0/2" at bounding box center [757, 227] width 155 height 7
click at [596, 170] on link "16:00-23:00 GMT 4A • 0/2 Doncaster Knights" at bounding box center [582, 166] width 155 height 17
click at [783, 185] on div "11:45-18:00 GMT 0/2" at bounding box center [757, 184] width 155 height 7
click at [607, 357] on app-all-jobs "All Jobs Date picker AUG 2025 AUG 2025 Monday M Tuesday T Wednesday W Thursday …" at bounding box center [704, 329] width 1408 height 600
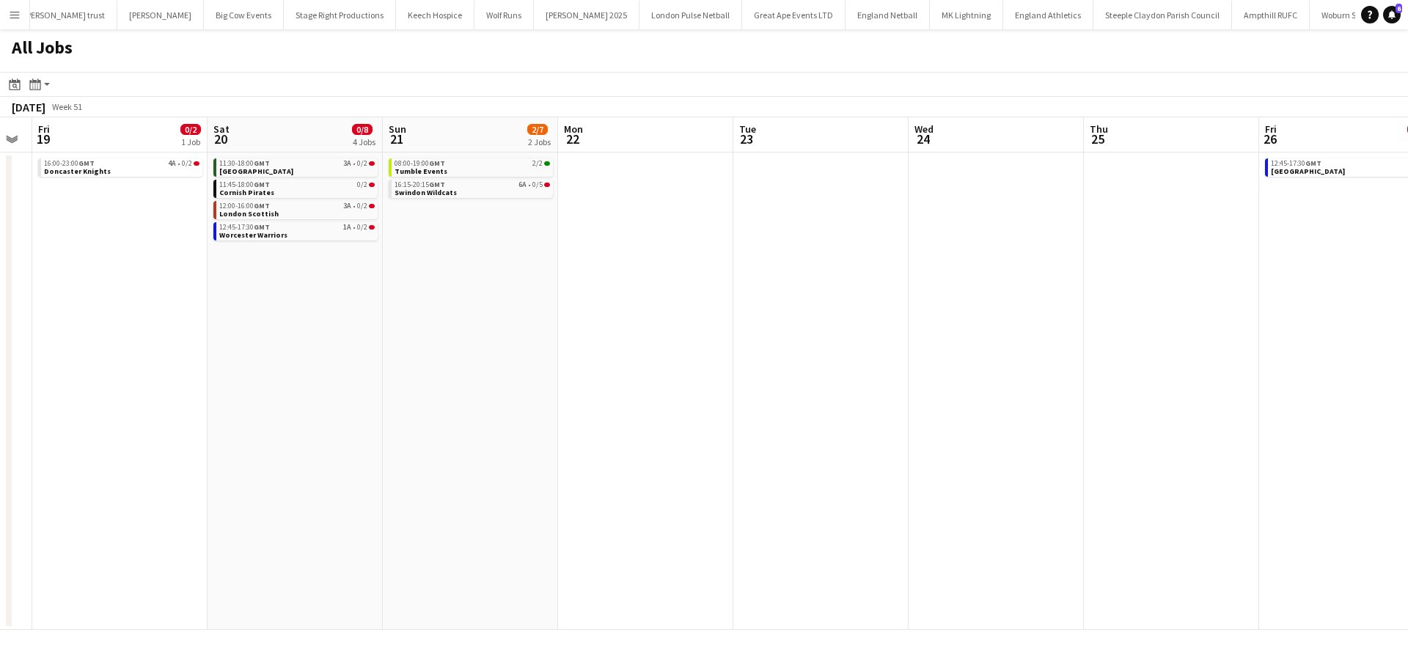
drag, startPoint x: 1002, startPoint y: 348, endPoint x: 442, endPoint y: 354, distance: 560.1
click at [444, 358] on app-calendar-viewport "Mon 15 Tue 16 Wed 17 Thu 18 Fri 19 0/2 1 Job Sat 20 0/8 4 Jobs Sun 21 2/7 2 Job…" at bounding box center [704, 373] width 1408 height 512
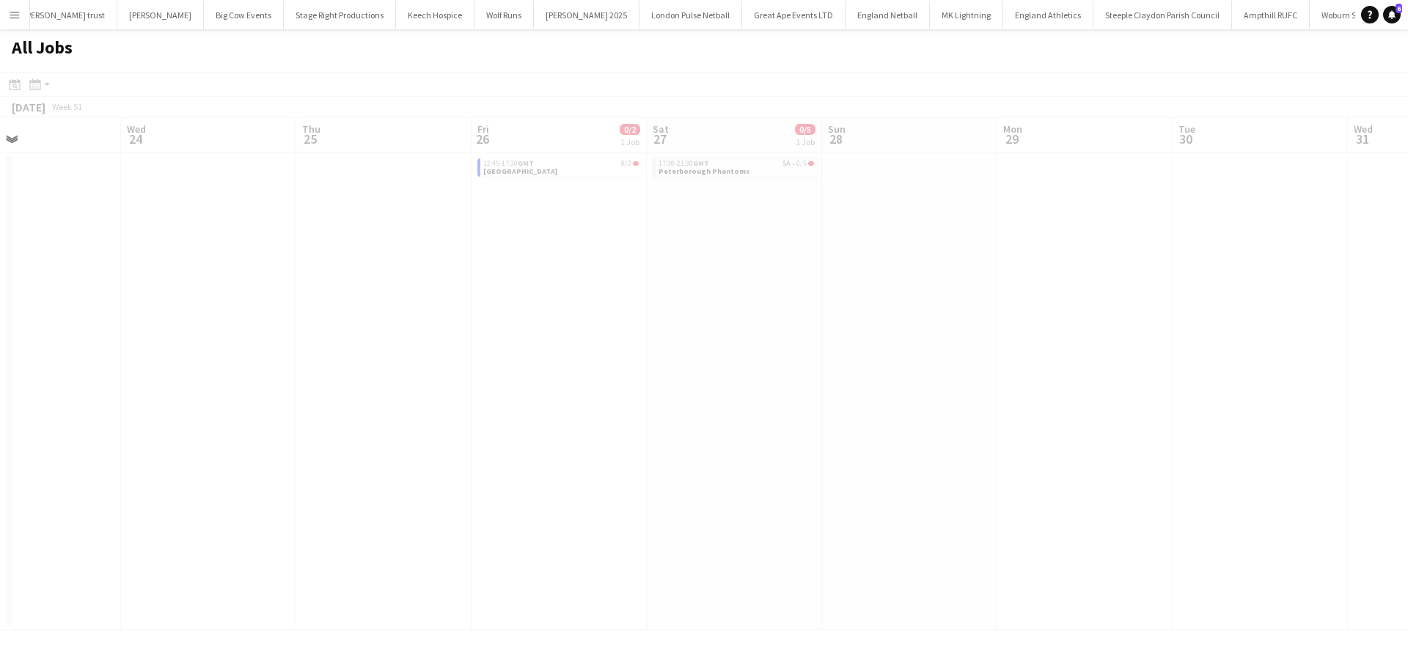
scroll to position [0, 405]
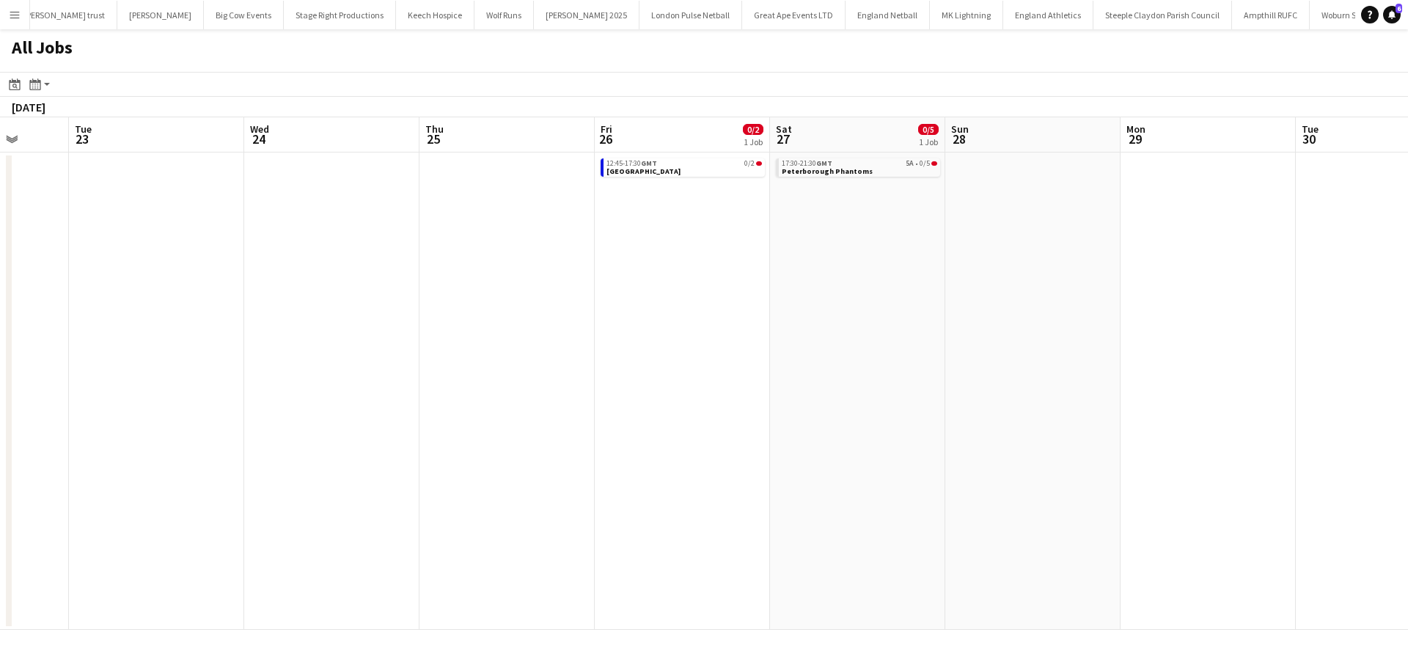
drag, startPoint x: 1108, startPoint y: 277, endPoint x: 713, endPoint y: 272, distance: 395.2
click at [569, 272] on app-calendar-viewport "Fri 19 0/2 1 Job Sat 20 0/8 4 Jobs Sun 21 2/7 2 Jobs Mon 22 Tue 23 Wed 24 Thu 2…" at bounding box center [704, 373] width 1408 height 512
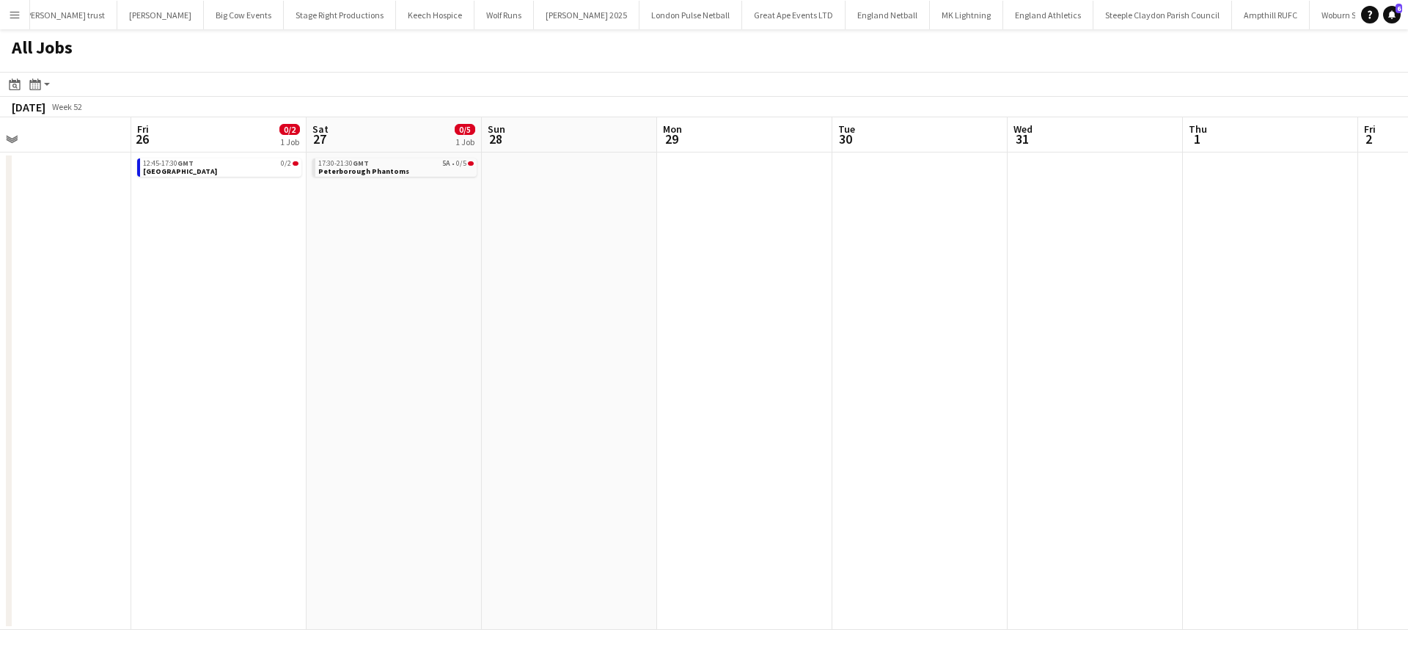
drag, startPoint x: 1045, startPoint y: 278, endPoint x: 783, endPoint y: 279, distance: 262.5
click at [613, 288] on app-calendar-viewport "Sun 21 2/7 2 Jobs Mon 22 Tue 23 Wed 24 Thu 25 Fri 26 0/2 1 Job Sat 27 0/5 1 Job…" at bounding box center [704, 373] width 1408 height 512
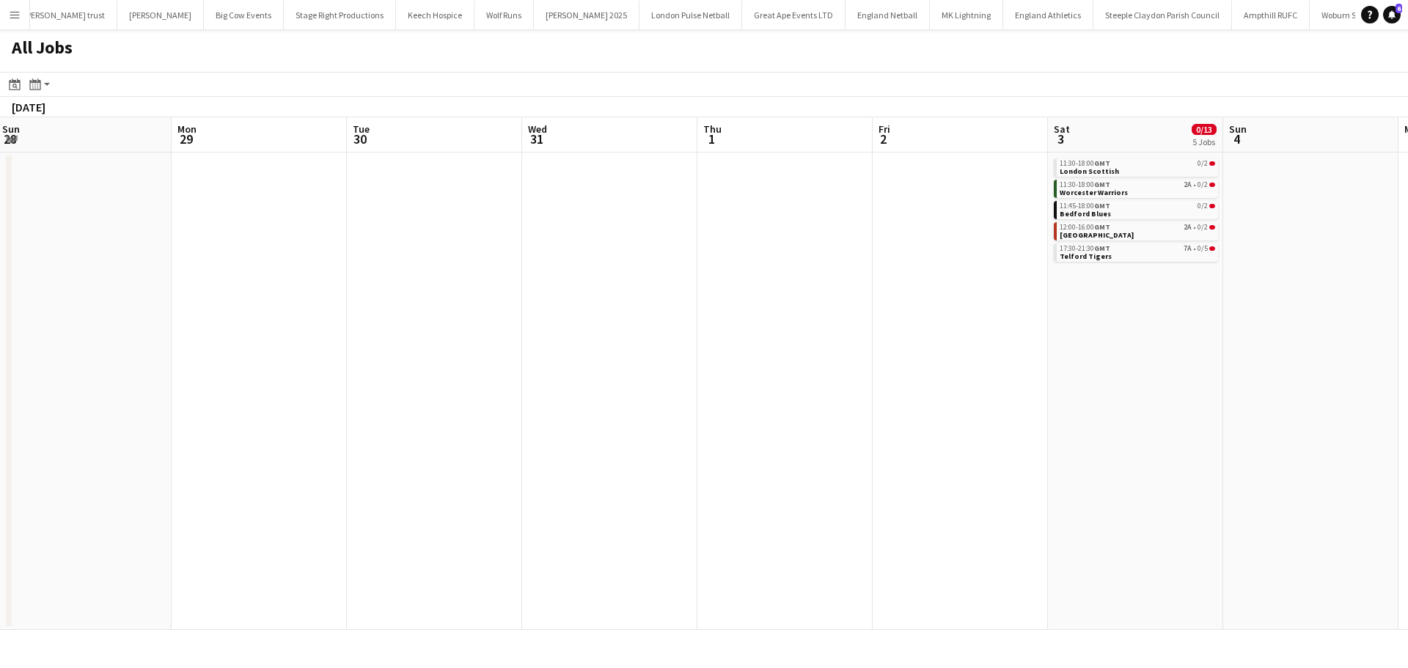
click at [744, 293] on app-all-jobs "All Jobs Date picker AUG 2025 AUG 2025 Monday M Tuesday T Wednesday W Thursday …" at bounding box center [704, 329] width 1408 height 600
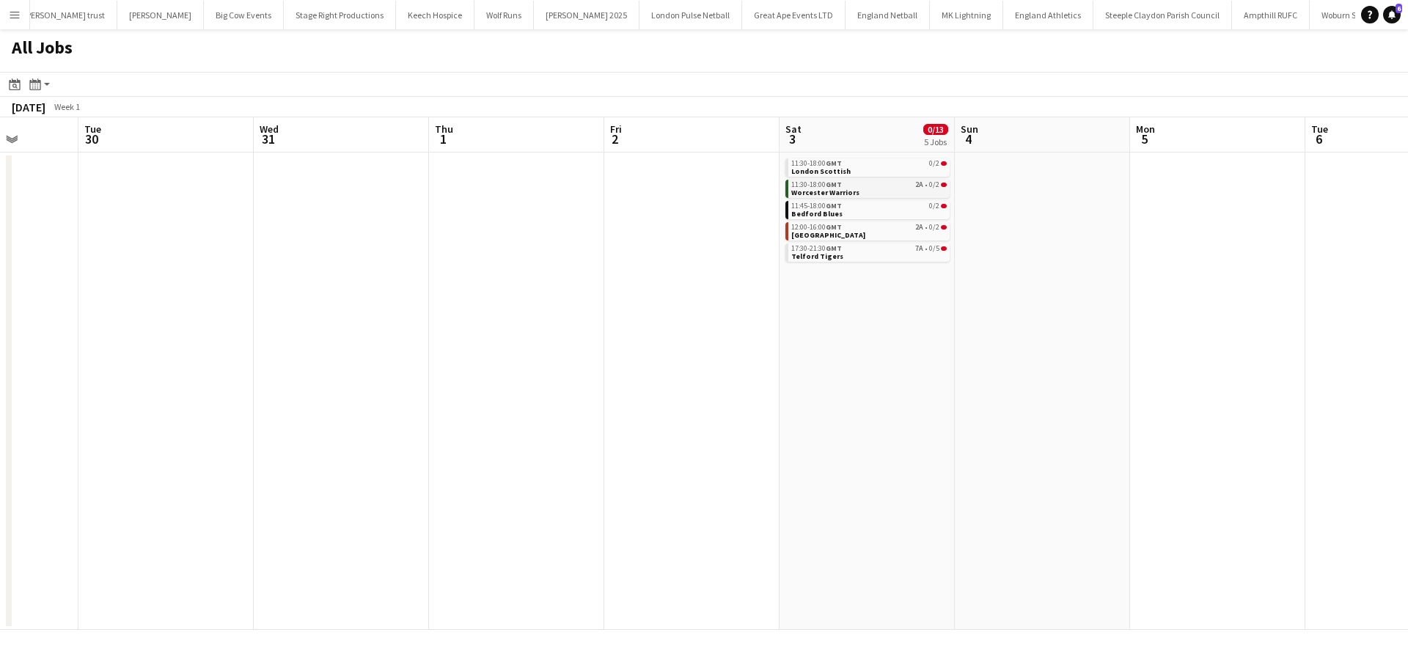
click at [907, 189] on link "11:30-18:00 GMT 2A • 0/2 Worcester Warriors" at bounding box center [868, 188] width 155 height 17
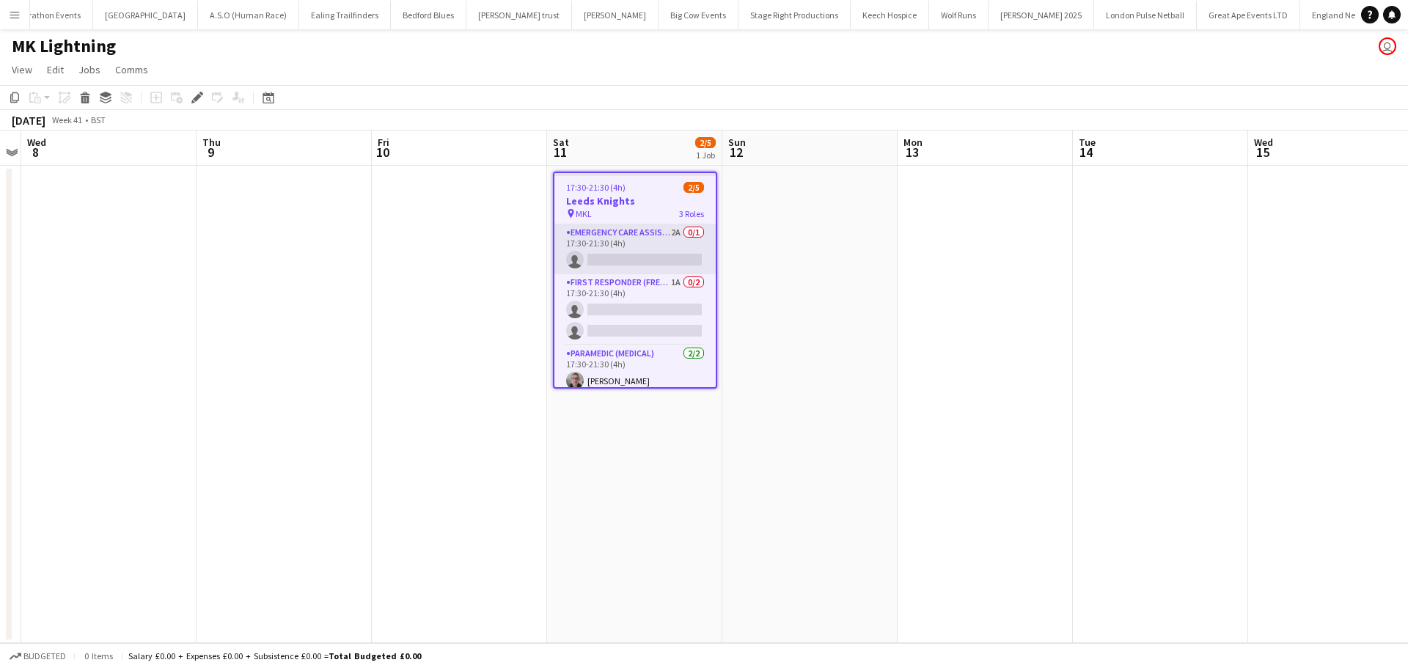
click at [644, 246] on app-card-role "Emergency Care Assistant (Medical) 2A 0/1 17:30-21:30 (4h) single-neutral-actio…" at bounding box center [634, 249] width 161 height 50
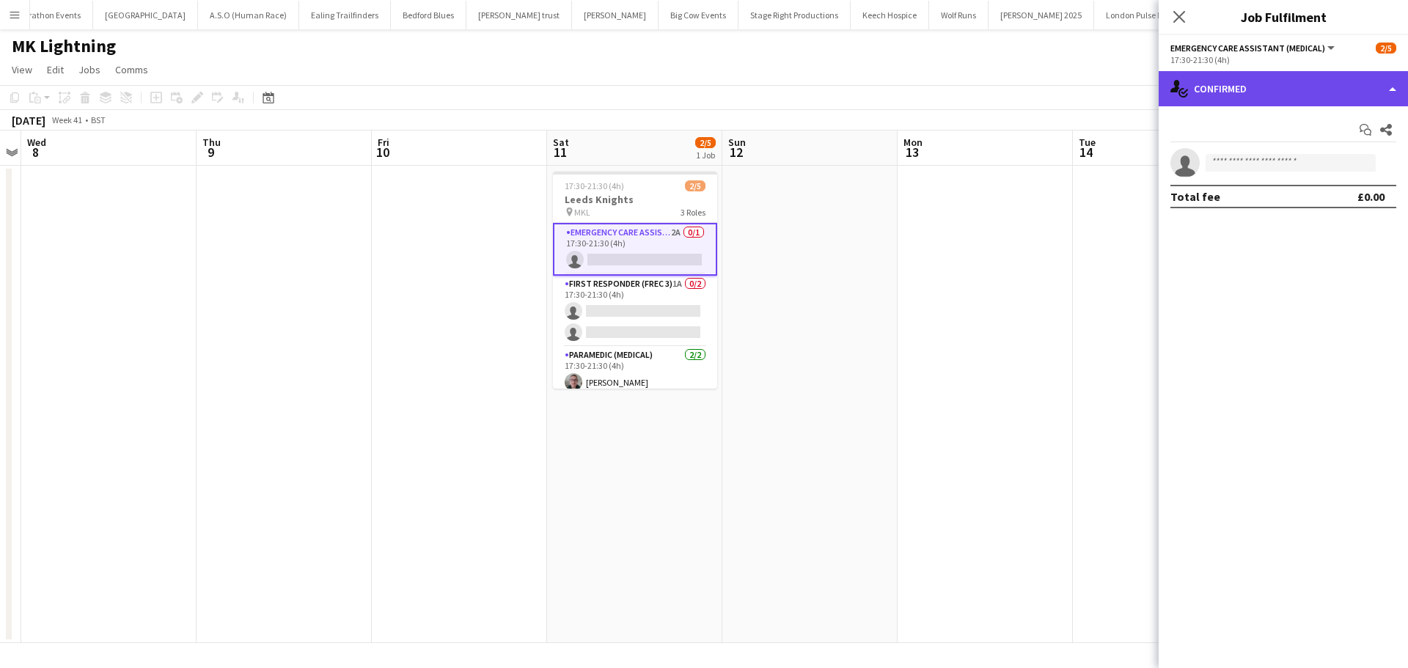
click at [1263, 86] on div "single-neutral-actions-check-2 Confirmed" at bounding box center [1282, 88] width 249 height 35
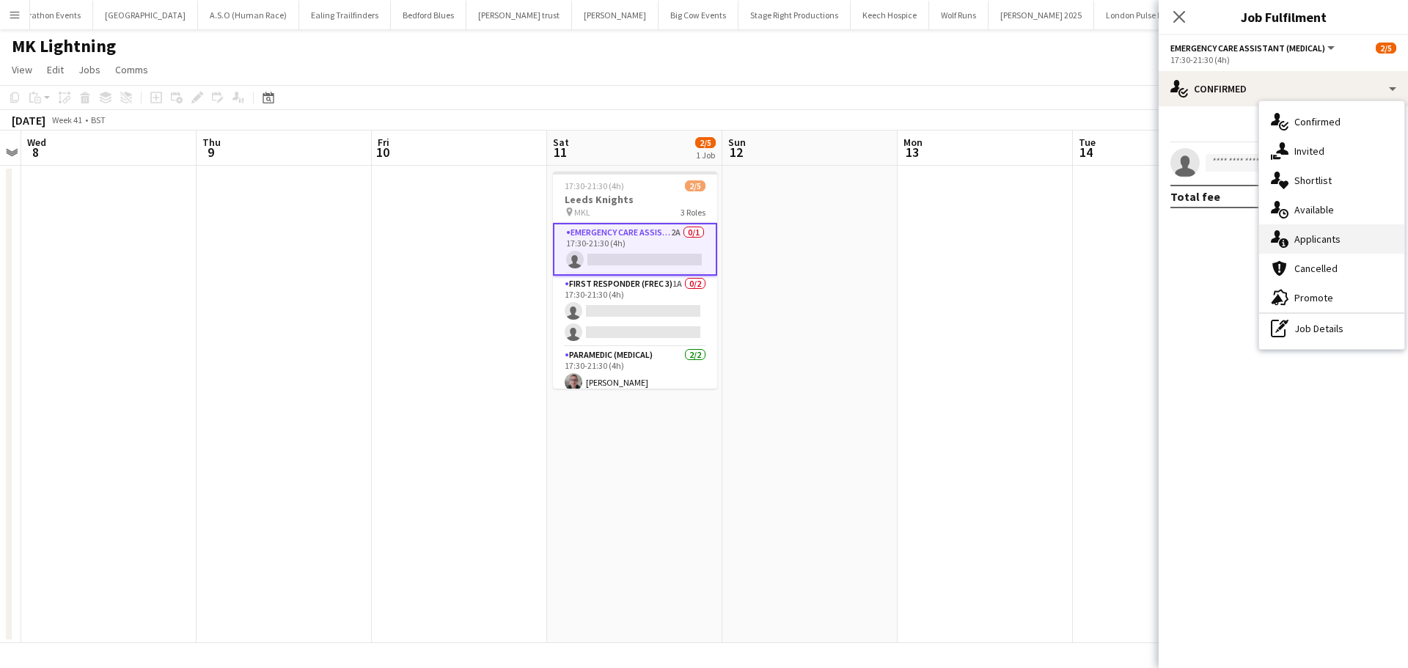
click at [1327, 237] on div "single-neutral-actions-information Applicants" at bounding box center [1331, 238] width 145 height 29
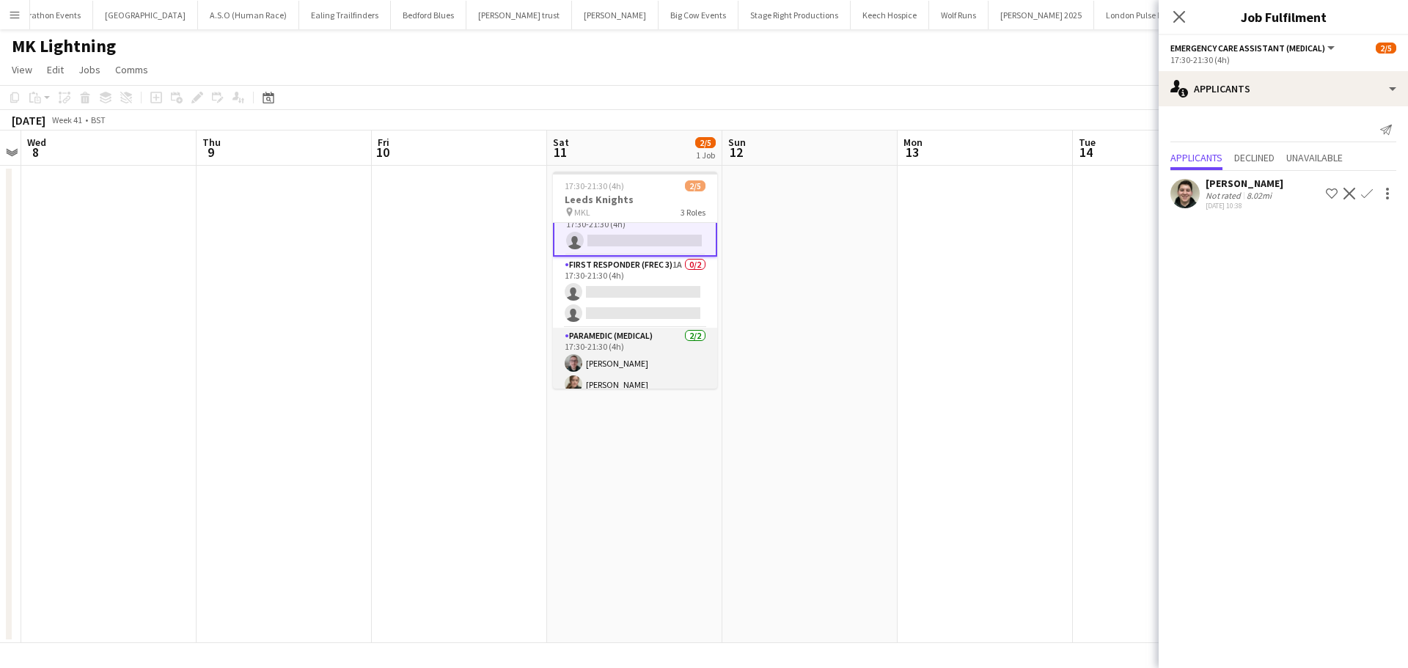
scroll to position [29, 0]
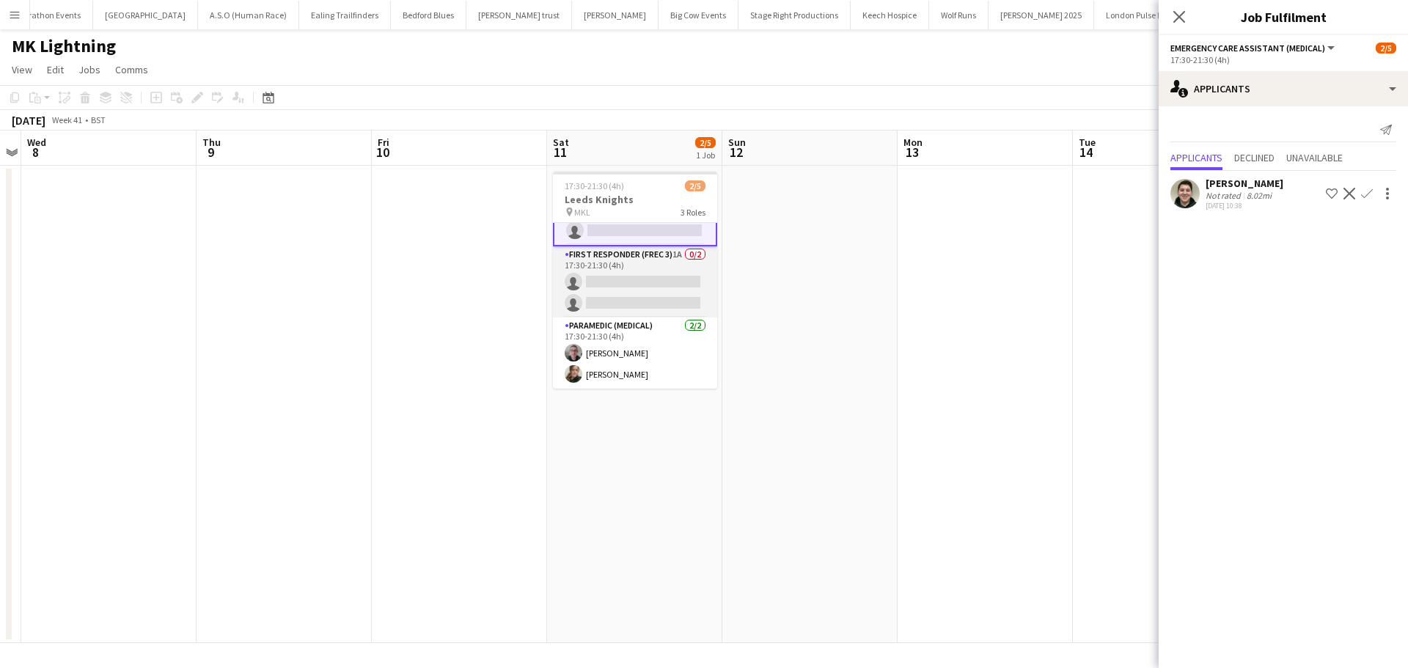
click at [642, 283] on app-card-role "First Responder (FREC 3) 1A 0/2 17:30-21:30 (4h) single-neutral-actions single-…" at bounding box center [635, 281] width 164 height 71
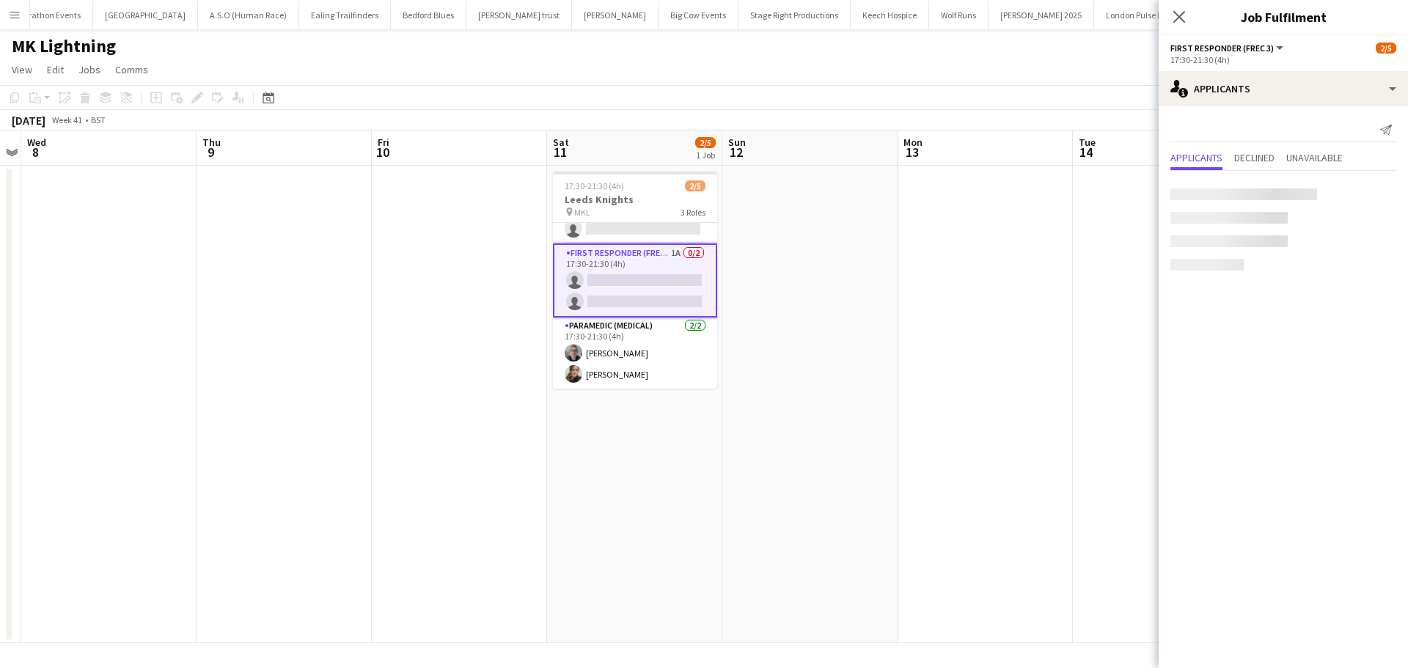
scroll to position [28, 0]
click at [1173, 19] on icon "Close pop-in" at bounding box center [1179, 17] width 14 height 14
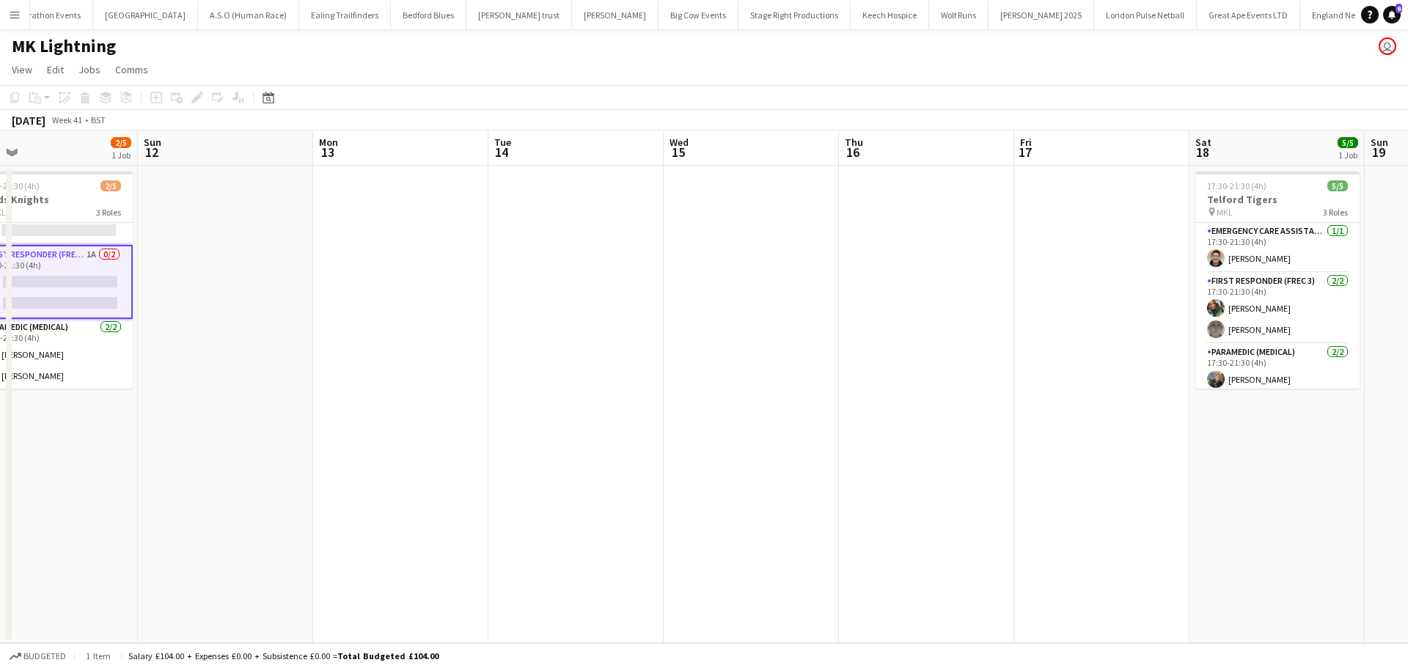
drag, startPoint x: 955, startPoint y: 295, endPoint x: 380, endPoint y: 302, distance: 574.8
click at [369, 302] on app-calendar-viewport "Tue 7 Wed 8 Thu 9 Fri 10 Sat 11 2/5 1 Job Sun 12 Mon 13 Tue 14 Wed 15 Thu 16 Fr…" at bounding box center [704, 386] width 1408 height 512
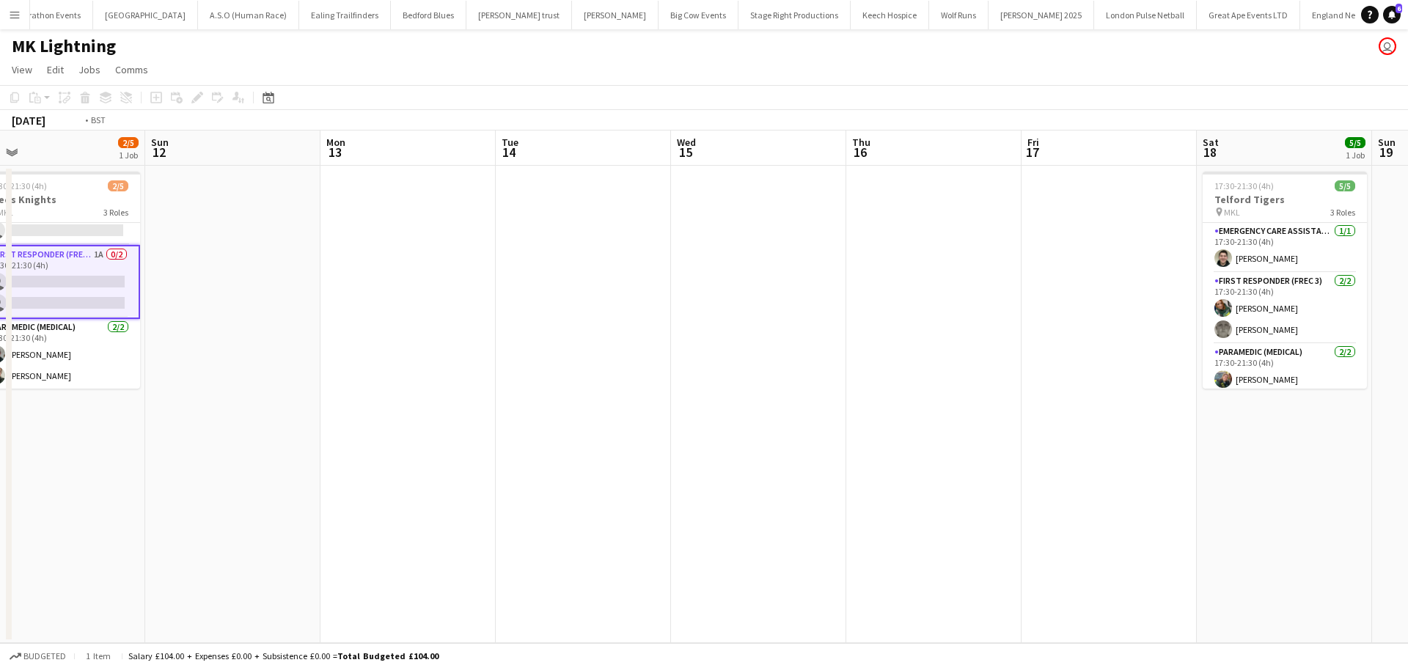
drag, startPoint x: 758, startPoint y: 320, endPoint x: 375, endPoint y: 320, distance: 382.7
click at [378, 320] on app-calendar-viewport "Tue 7 Wed 8 Thu 9 Fri 10 Sat 11 2/5 1 Job Sun 12 Mon 13 Tue 14 Wed 15 Thu 16 Fr…" at bounding box center [704, 386] width 1408 height 512
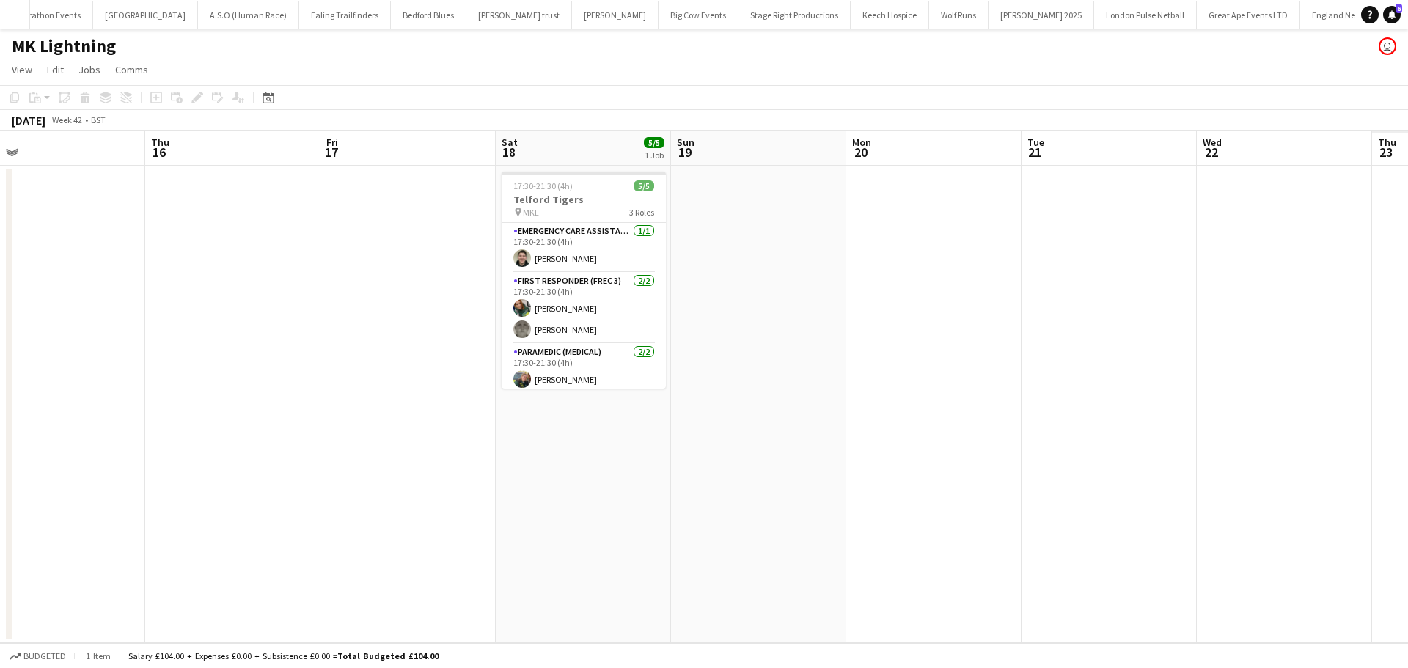
scroll to position [0, 477]
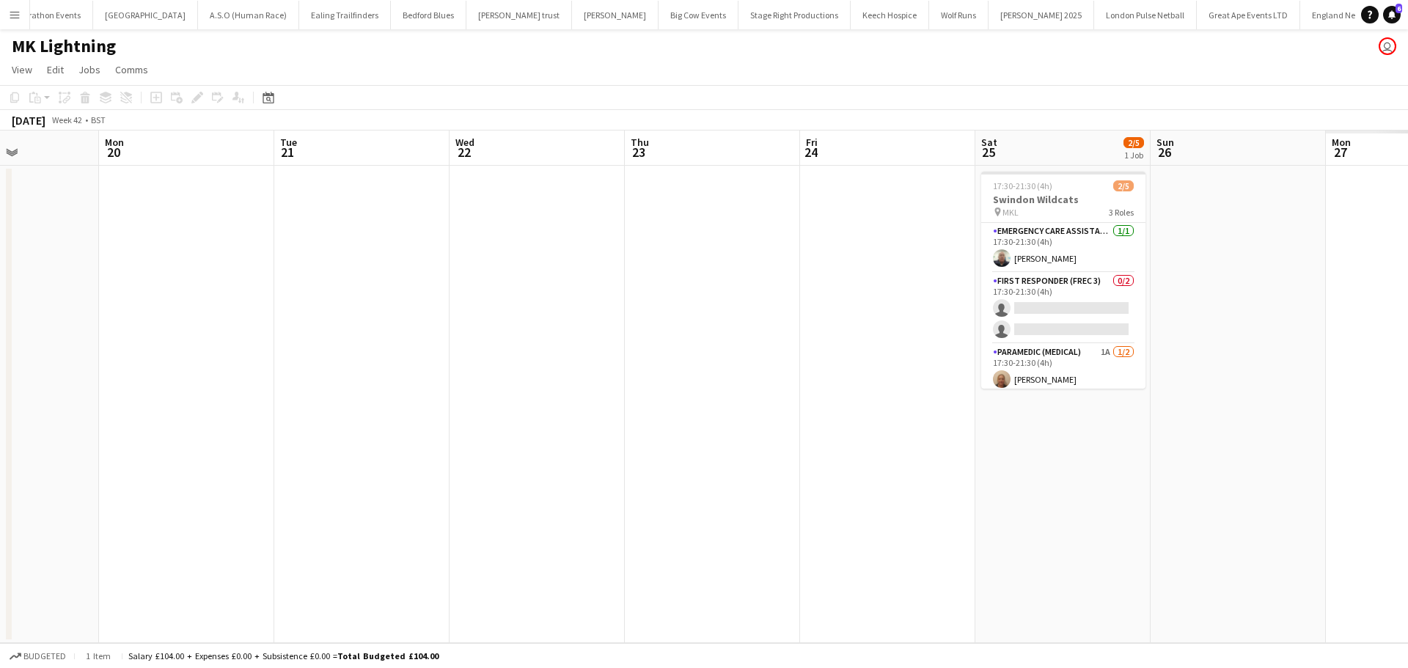
drag, startPoint x: 1049, startPoint y: 345, endPoint x: 396, endPoint y: 339, distance: 653.2
click at [316, 345] on app-calendar-viewport "Wed 15 Thu 16 Fri 17 Sat 18 5/5 1 Job Sun 19 Mon 20 Tue 21 Wed 22 Thu 23 Fri 24…" at bounding box center [704, 386] width 1408 height 512
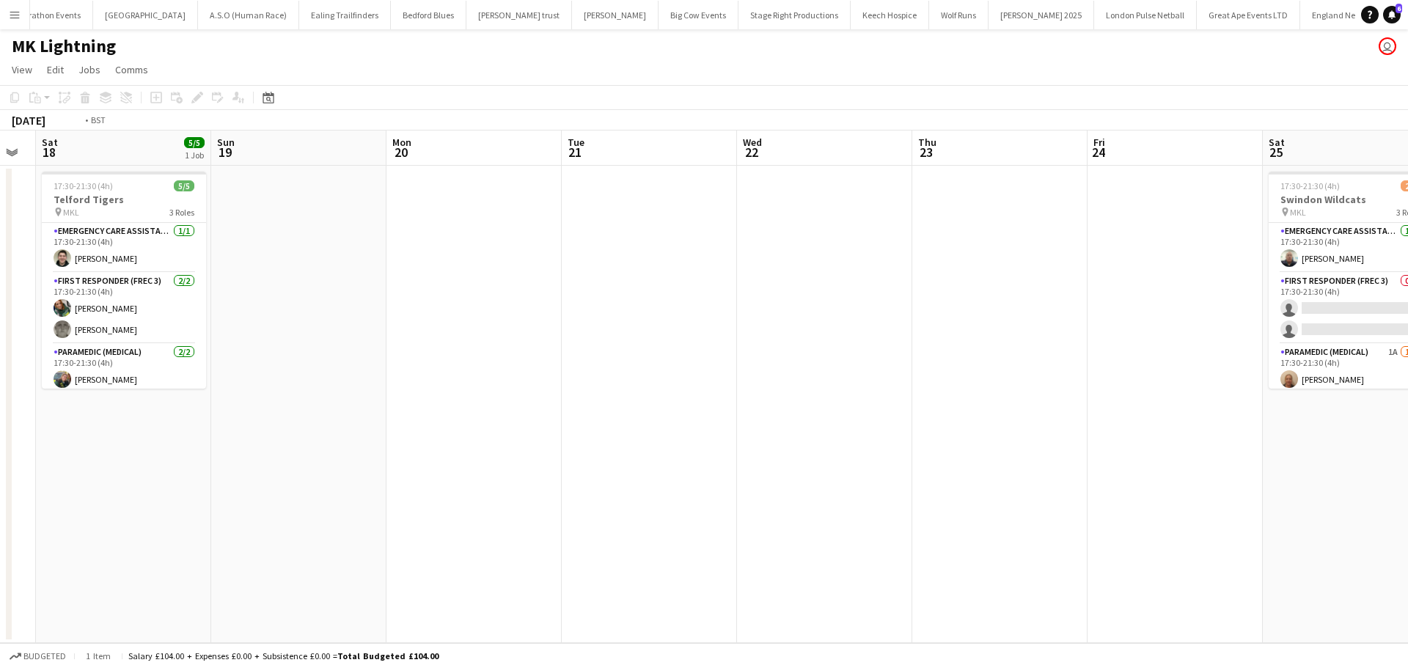
drag, startPoint x: 773, startPoint y: 342, endPoint x: 383, endPoint y: 344, distance: 390.8
click at [389, 344] on app-calendar-viewport "Wed 15 Thu 16 Fri 17 Sat 18 5/5 1 Job Sun 19 Mon 20 Tue 21 Wed 22 Thu 23 Fri 24…" at bounding box center [704, 386] width 1408 height 512
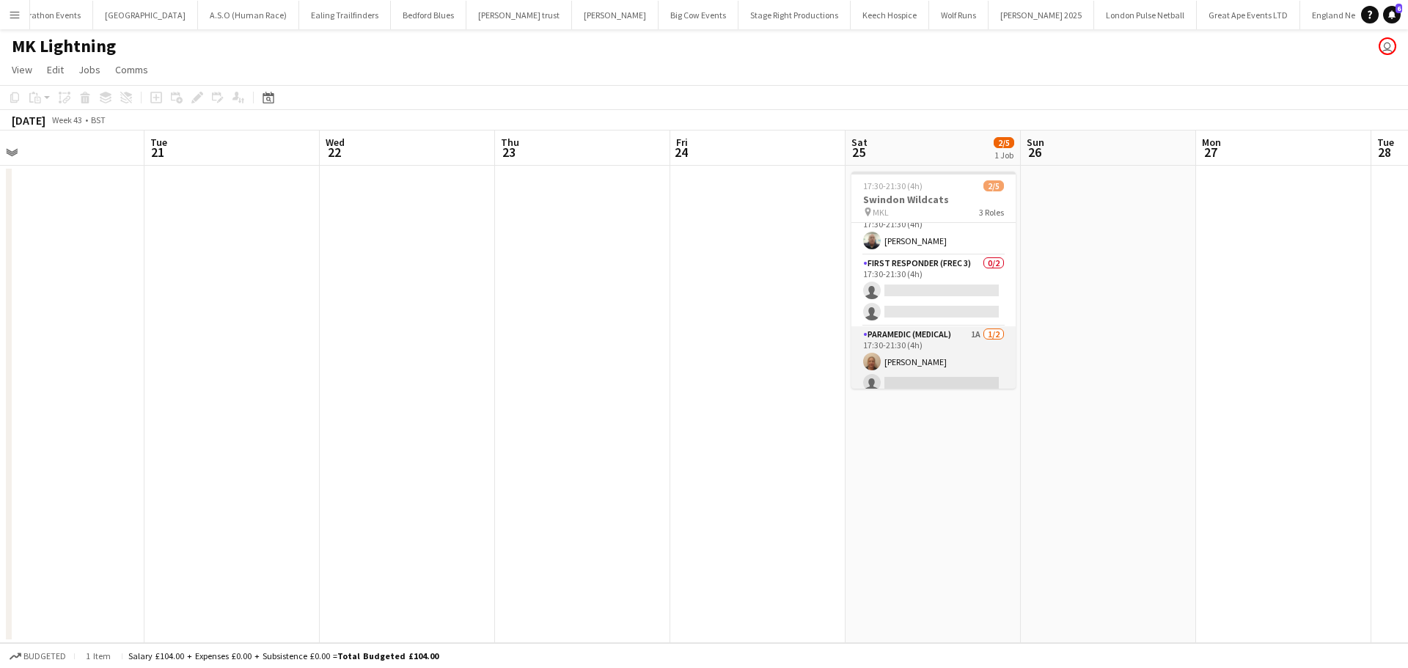
scroll to position [26, 0]
click at [924, 328] on app-card-role "Paramedic (Medical) 1A [DATE] 17:30-21:30 (4h) [PERSON_NAME] single-neutral-act…" at bounding box center [933, 352] width 164 height 71
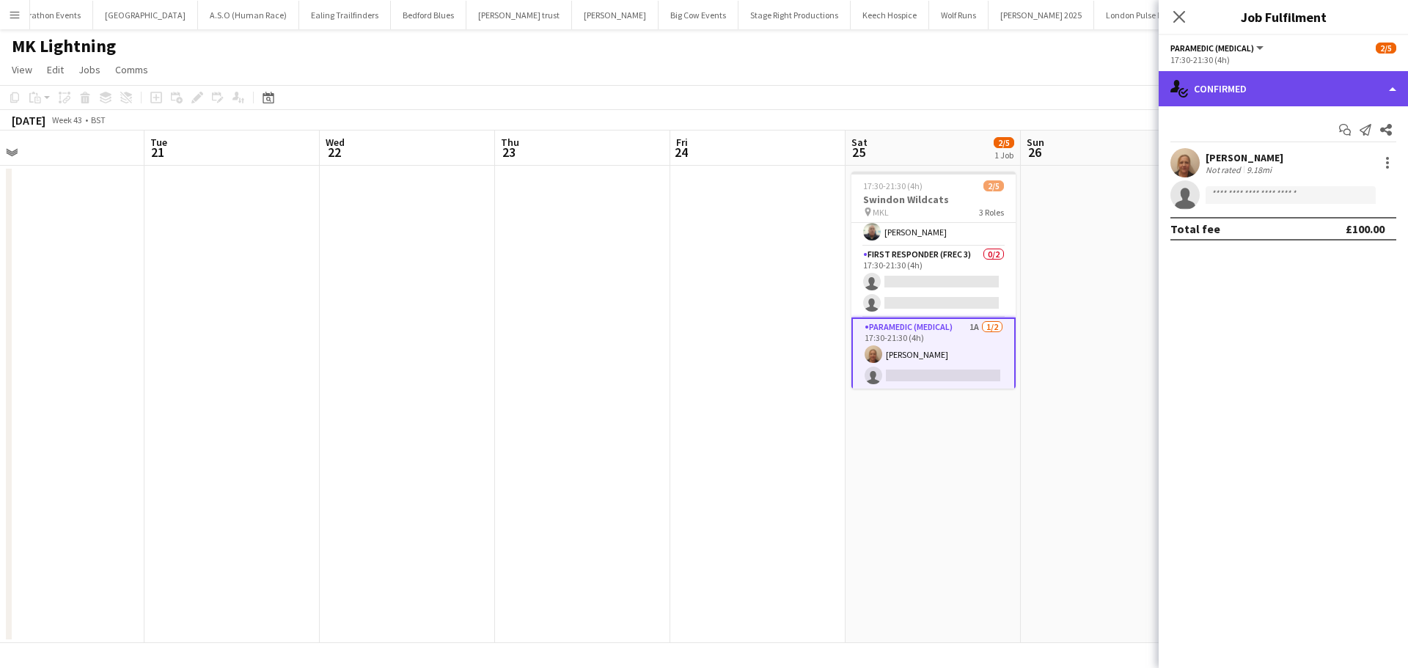
click at [1261, 100] on div "single-neutral-actions-check-2 Confirmed" at bounding box center [1282, 88] width 249 height 35
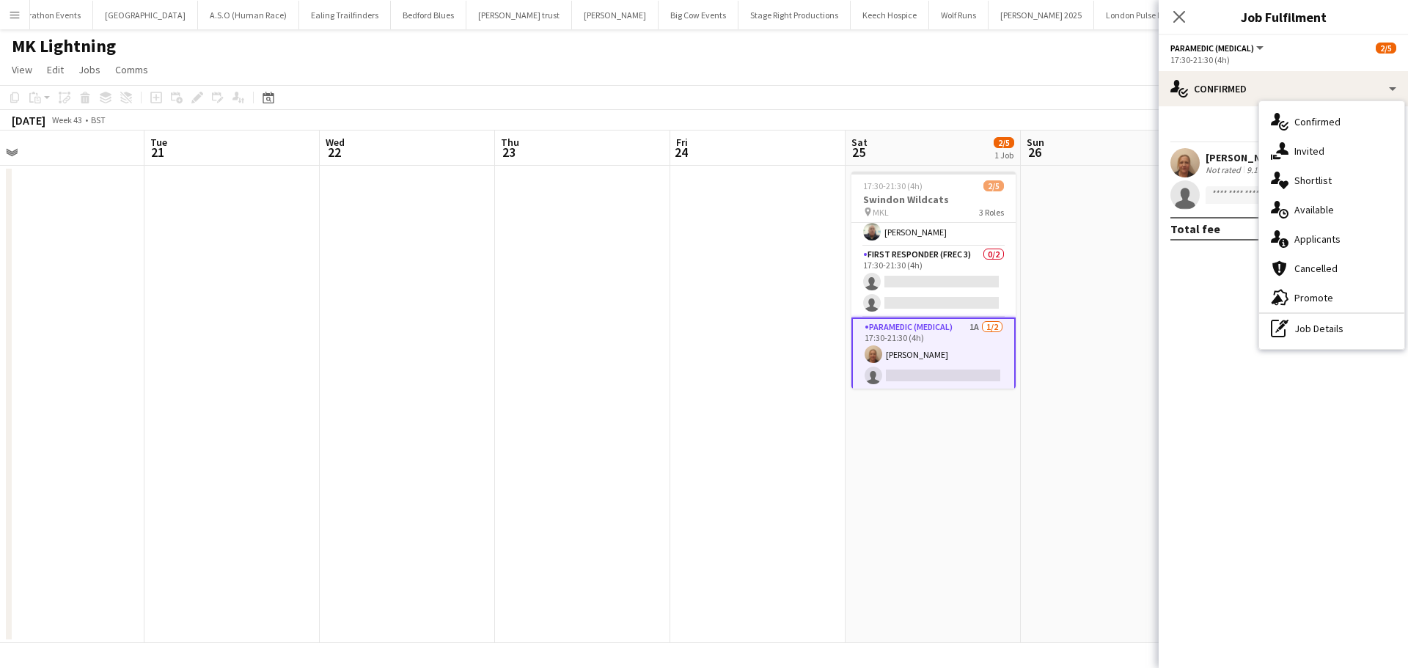
click at [1322, 235] on div "single-neutral-actions-information Applicants" at bounding box center [1331, 238] width 145 height 29
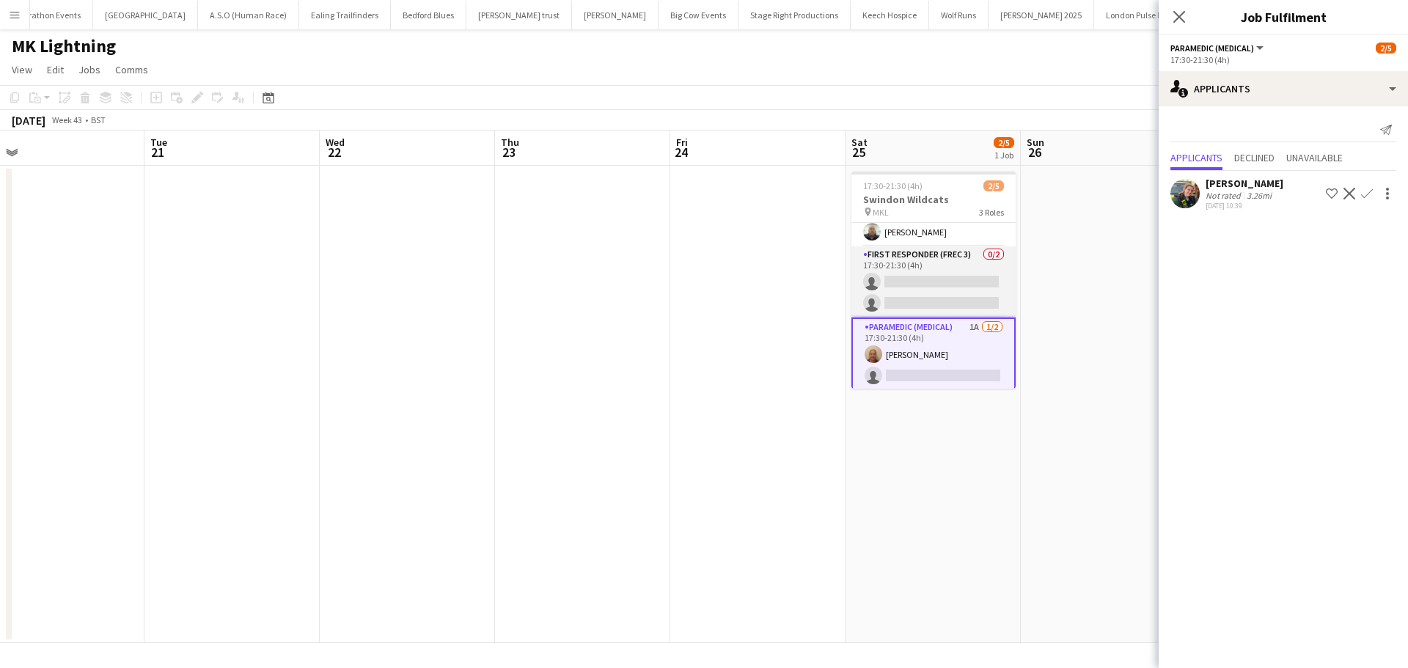
scroll to position [0, 0]
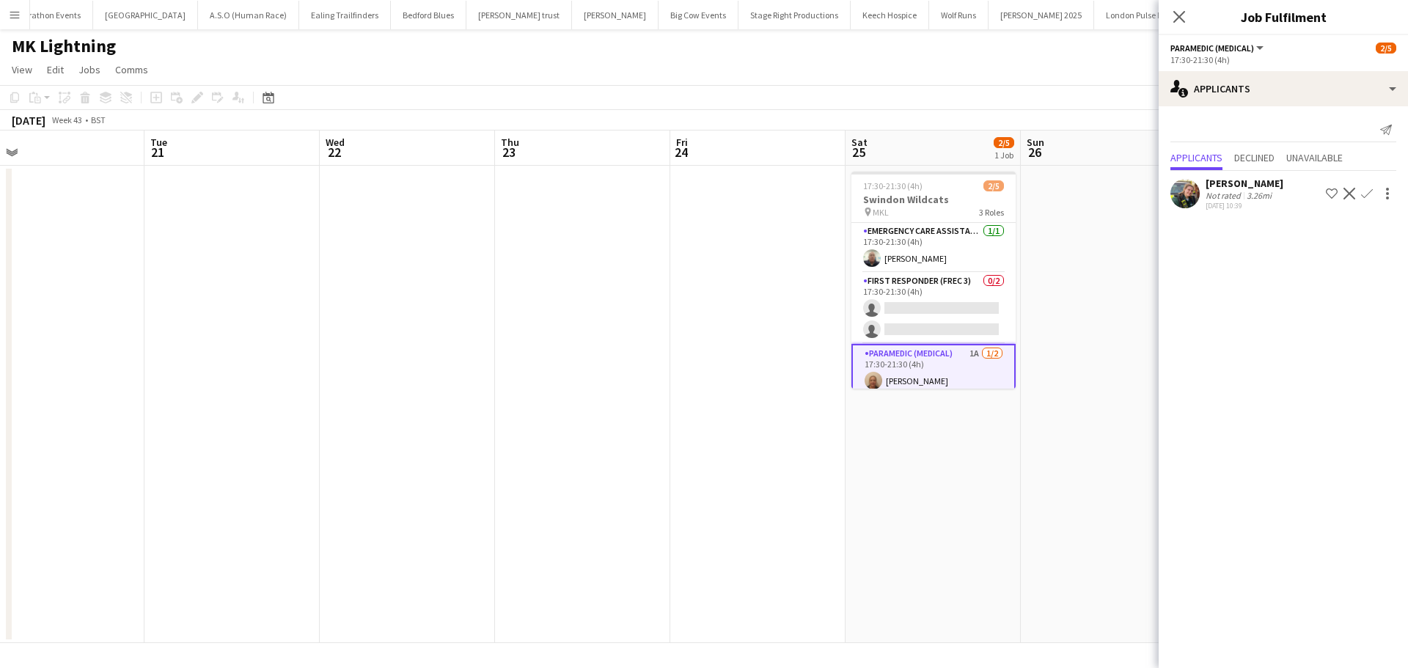
click at [1368, 195] on app-icon "Confirm" at bounding box center [1367, 194] width 12 height 12
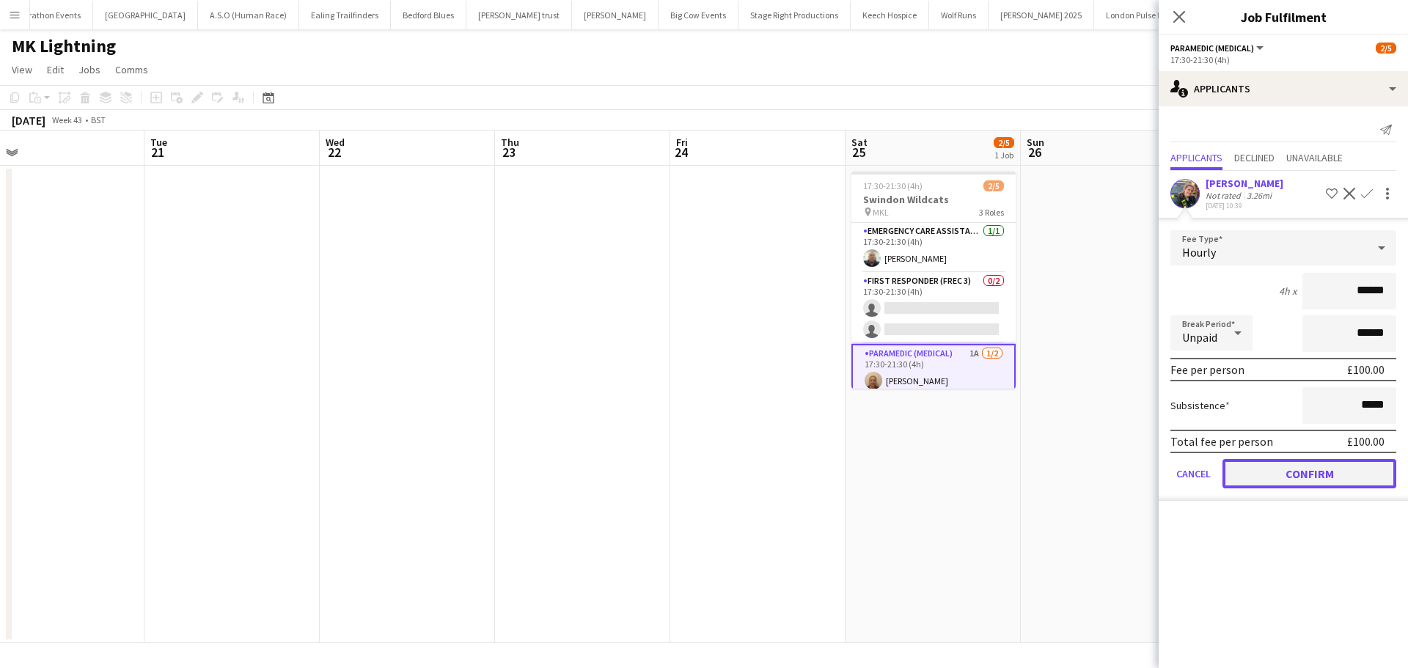
click at [1284, 479] on button "Confirm" at bounding box center [1309, 473] width 174 height 29
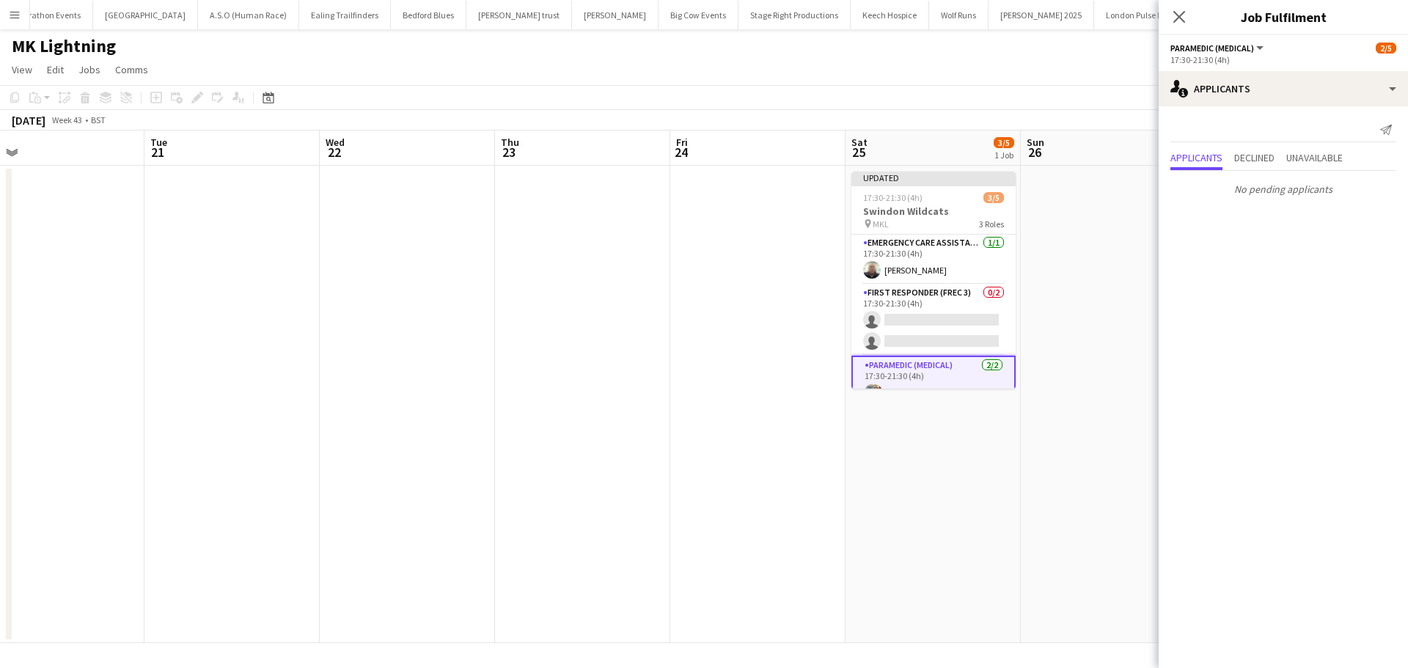
click at [1178, 14] on icon "Close pop-in" at bounding box center [1179, 17] width 12 height 12
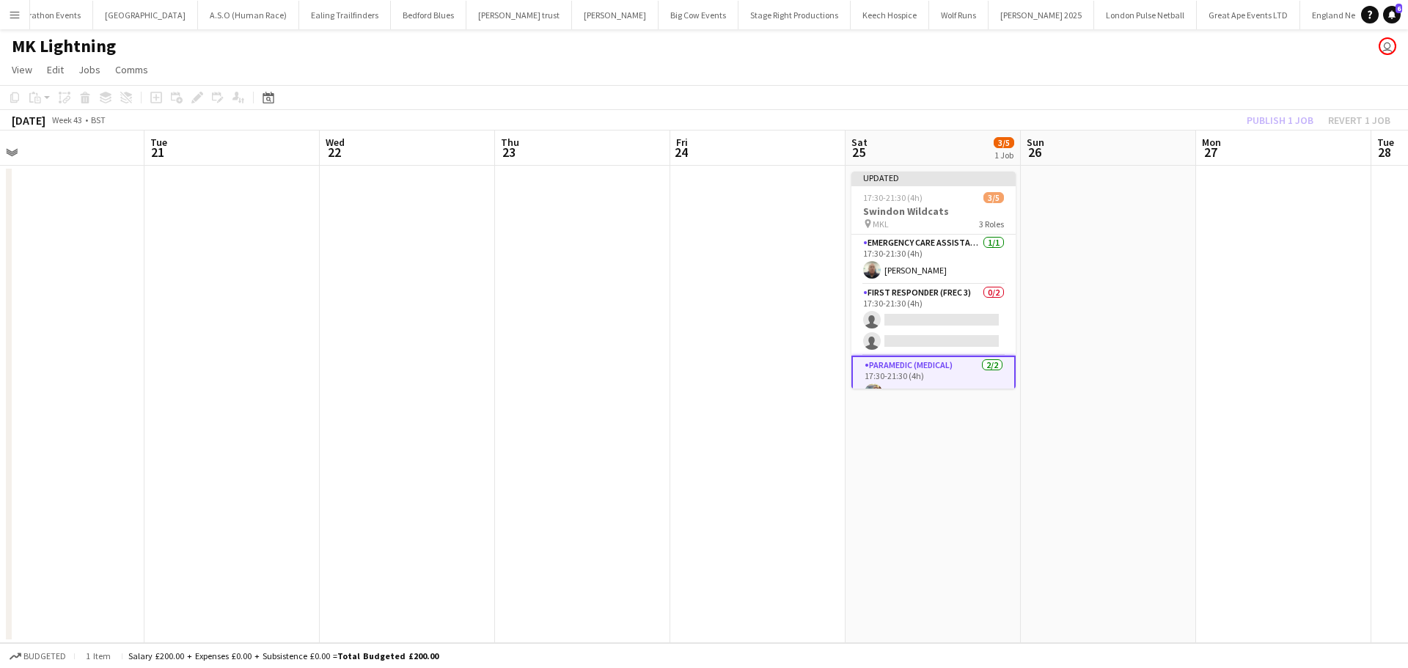
click at [1232, 218] on app-date-cell at bounding box center [1283, 404] width 175 height 477
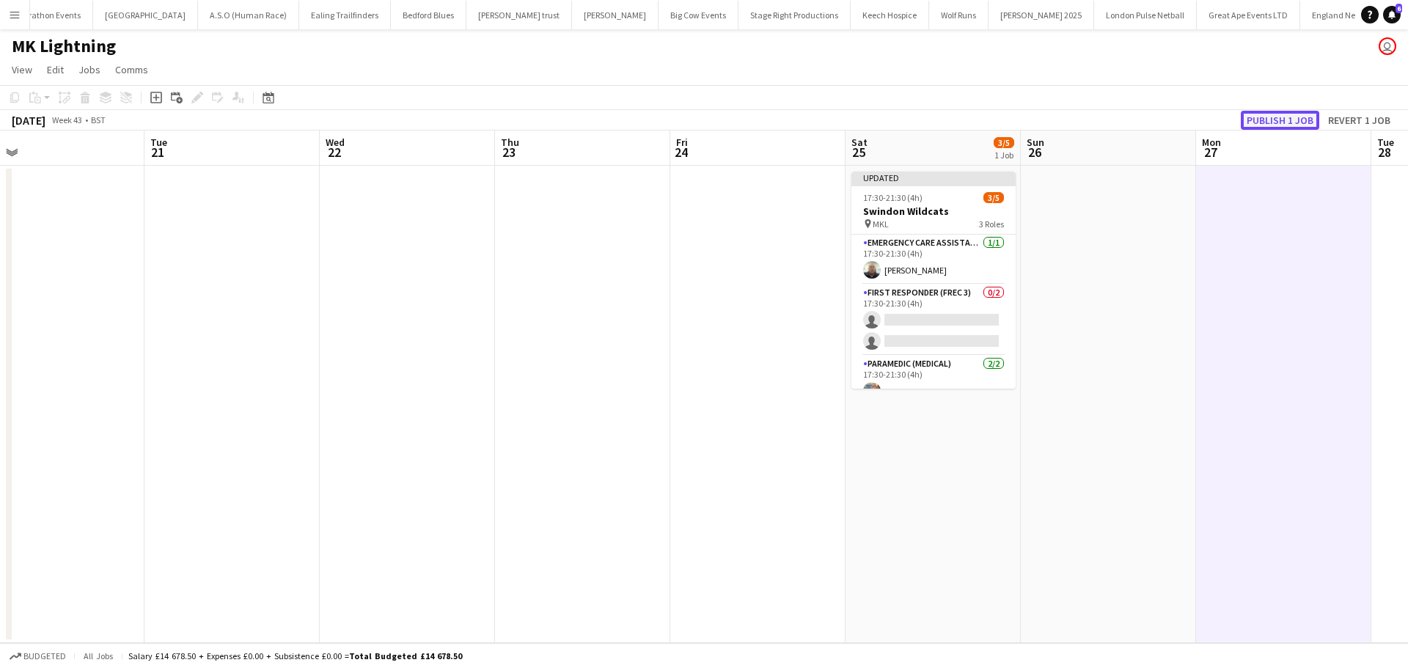
click at [1273, 125] on button "Publish 1 job" at bounding box center [1279, 120] width 78 height 19
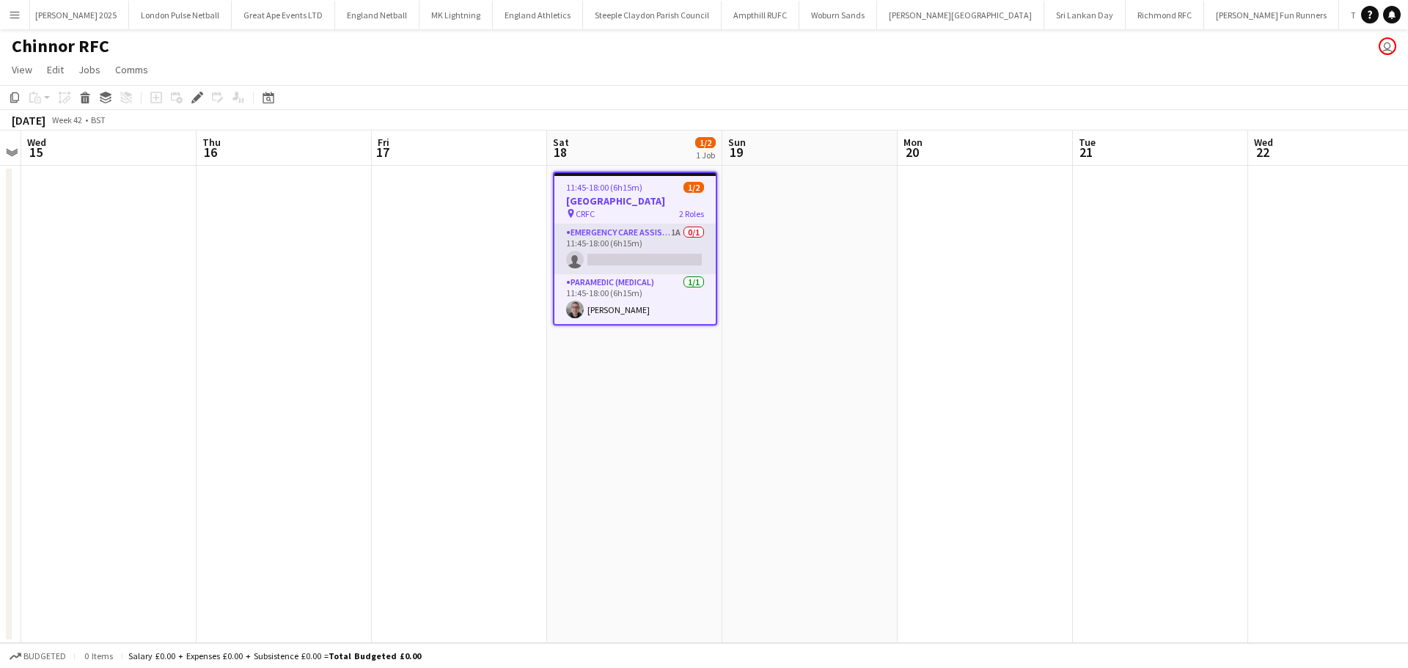
scroll to position [0, 1310]
drag, startPoint x: 655, startPoint y: 237, endPoint x: 914, endPoint y: 213, distance: 260.6
click at [655, 236] on app-card-role "Emergency Care Assistant (Medical) 1A 0/1 11:45-18:00 (6h15m) single-neutral-ac…" at bounding box center [634, 249] width 161 height 50
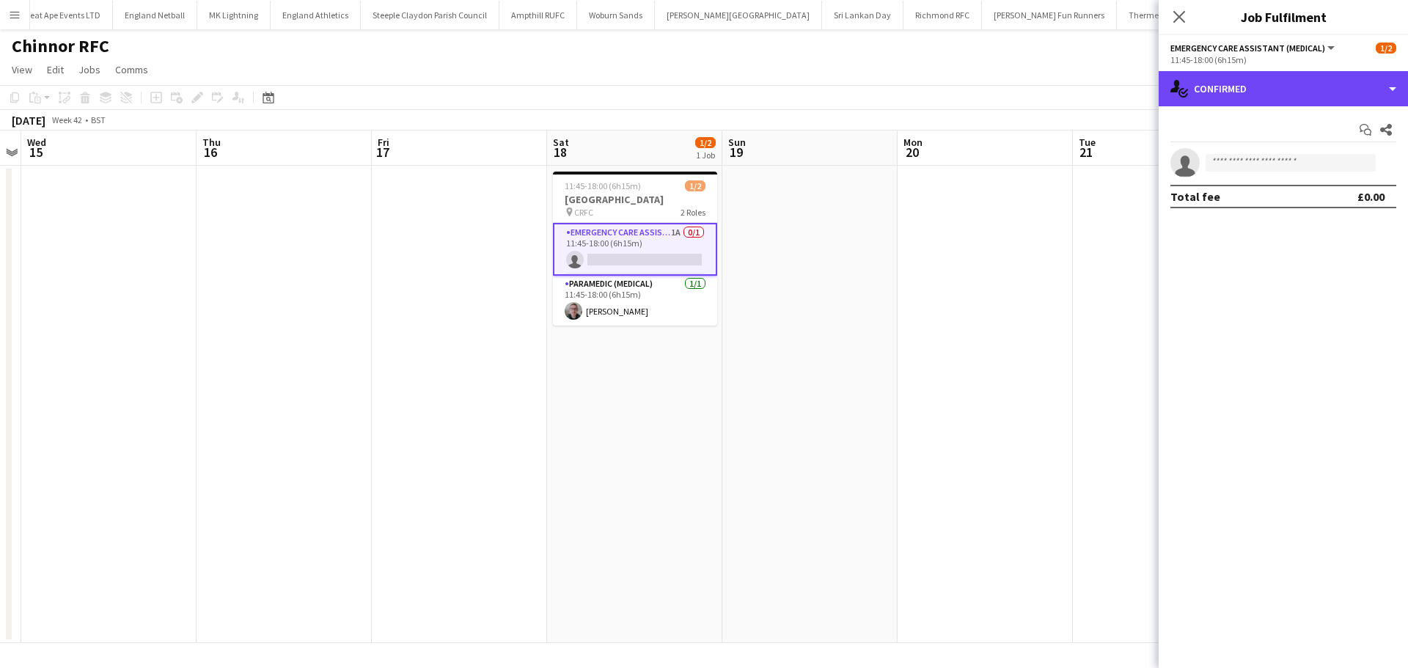
click at [1261, 95] on div "single-neutral-actions-check-2 Confirmed" at bounding box center [1282, 88] width 249 height 35
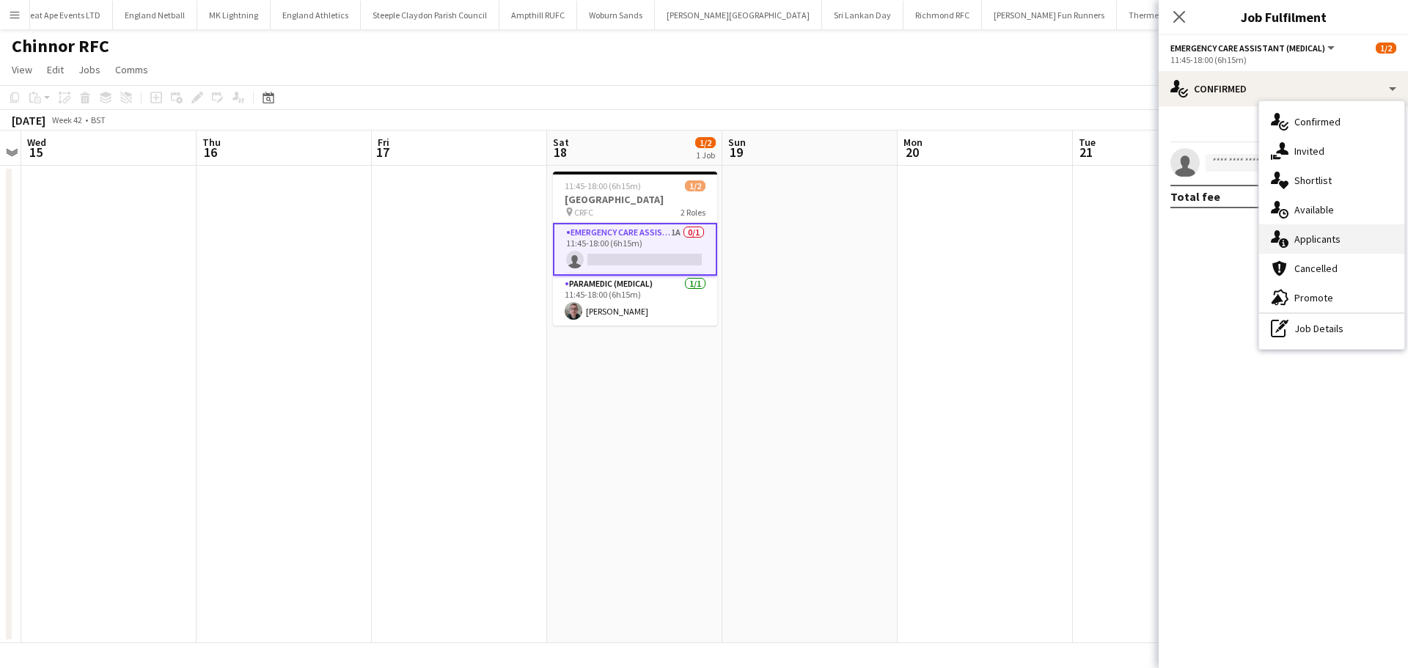
click at [1330, 235] on div "single-neutral-actions-information Applicants" at bounding box center [1331, 238] width 145 height 29
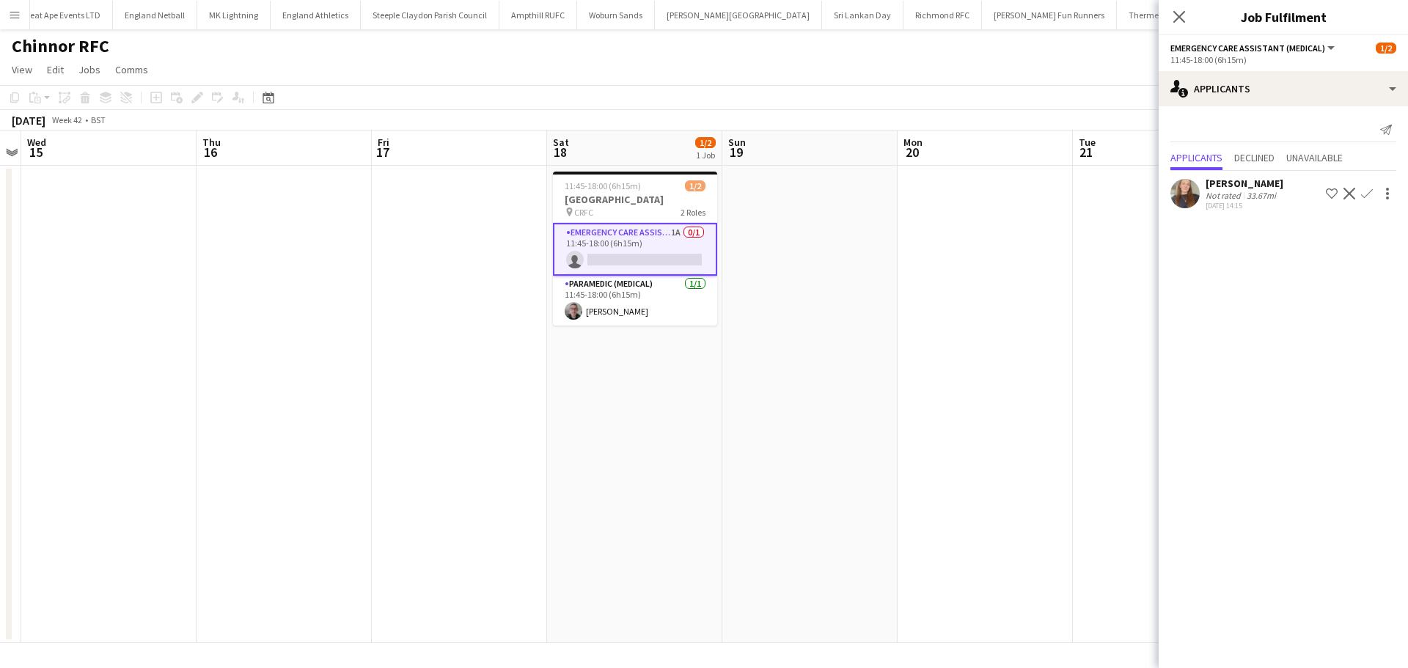
click at [1364, 194] on app-icon "Confirm" at bounding box center [1367, 194] width 12 height 12
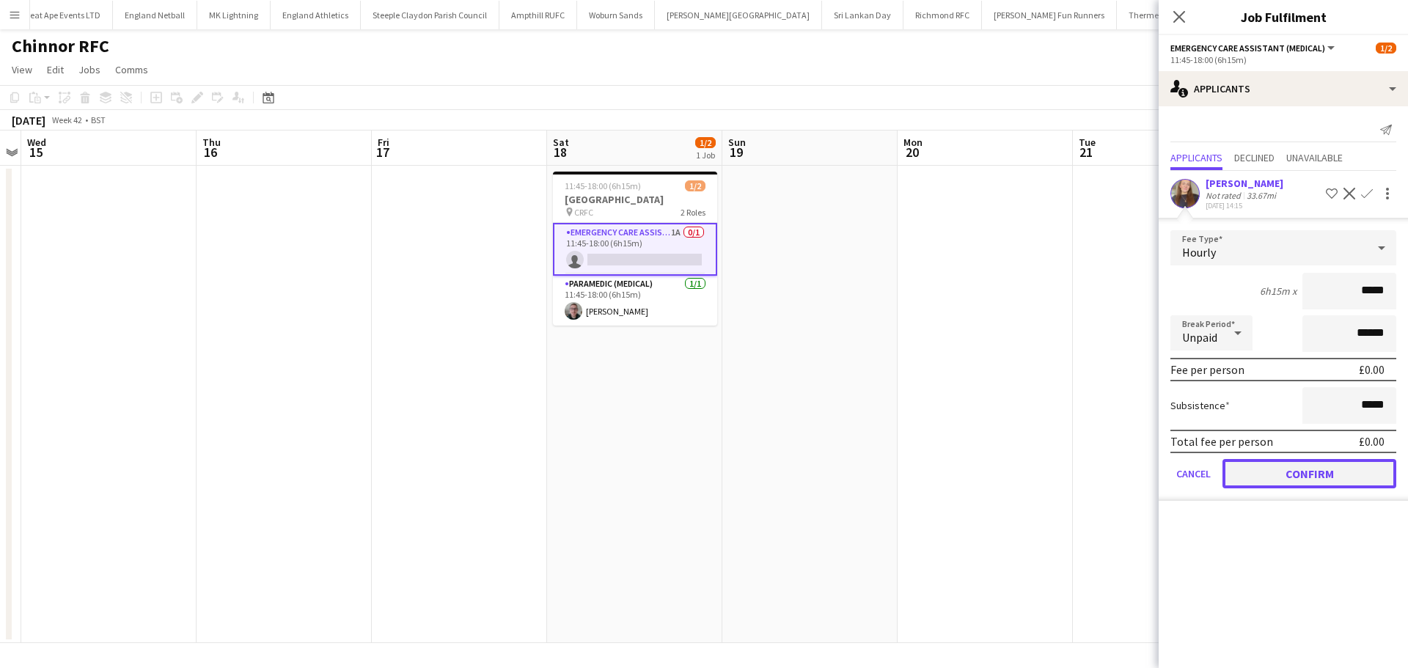
click at [1295, 466] on button "Confirm" at bounding box center [1309, 473] width 174 height 29
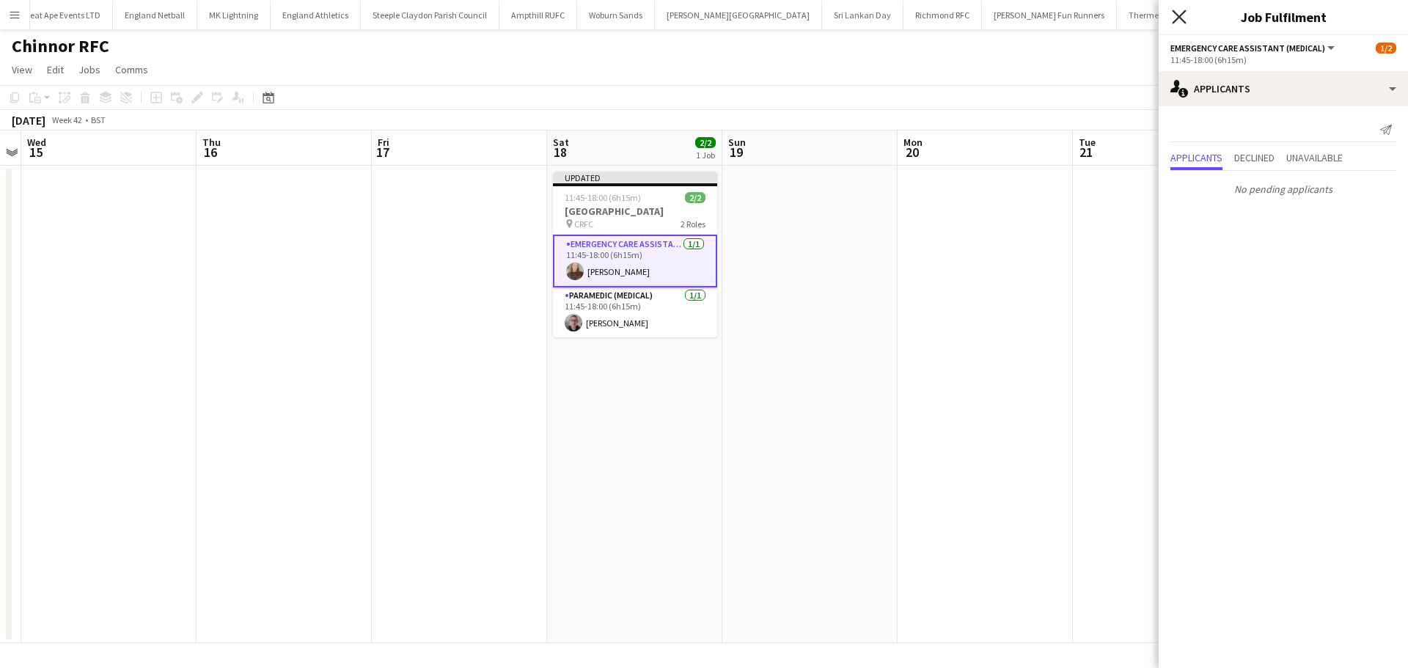
click at [1184, 12] on icon at bounding box center [1179, 17] width 14 height 14
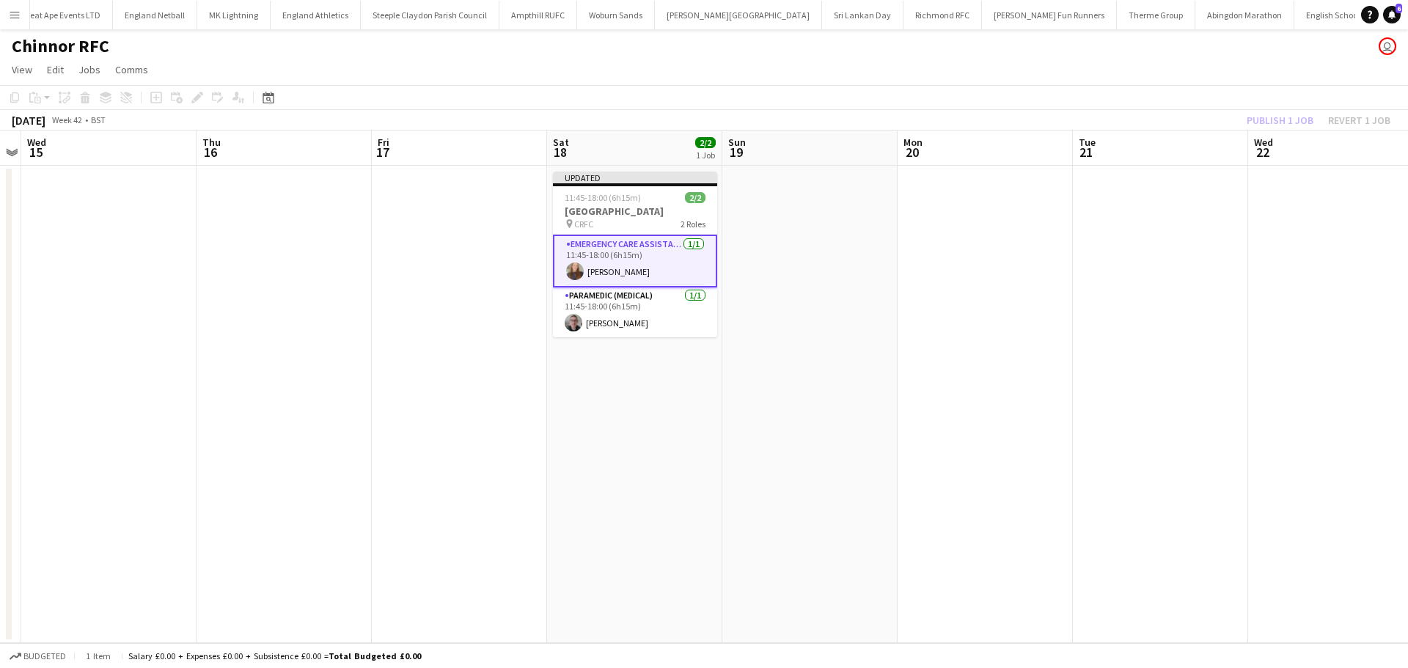
click at [765, 298] on app-date-cell at bounding box center [809, 404] width 175 height 477
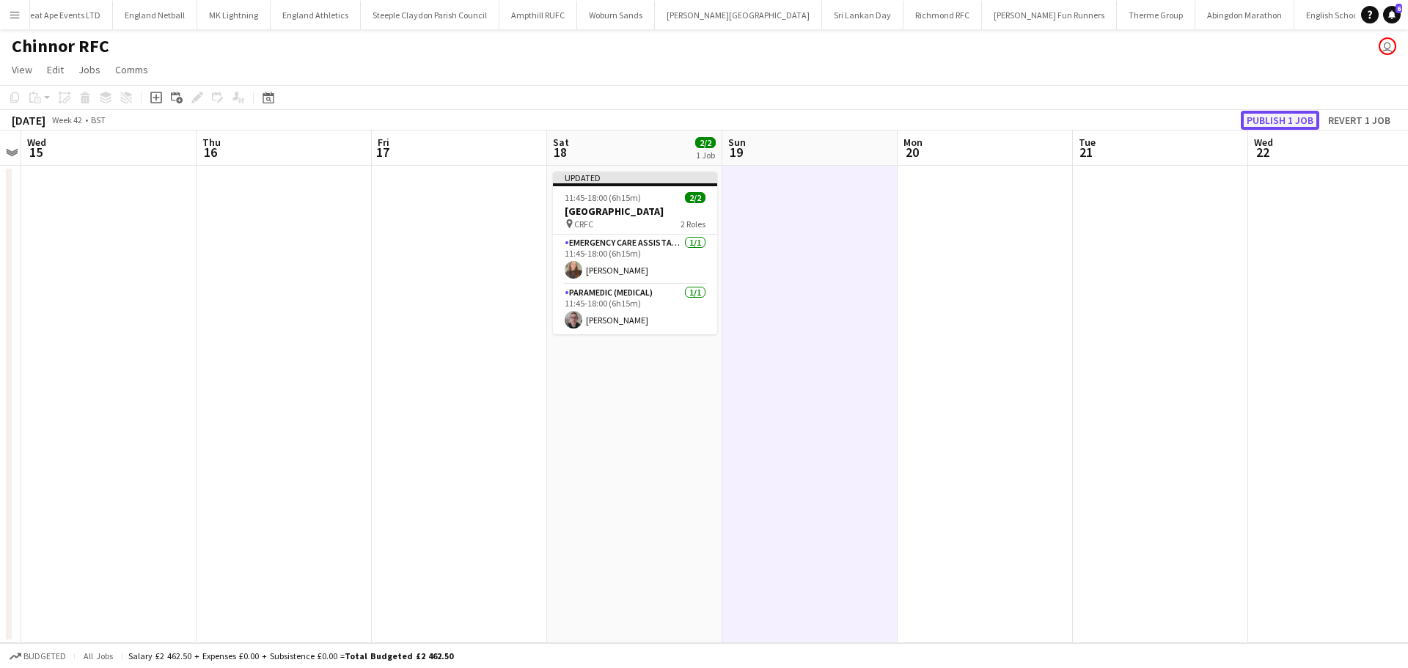
click at [1264, 121] on button "Publish 1 job" at bounding box center [1279, 120] width 78 height 19
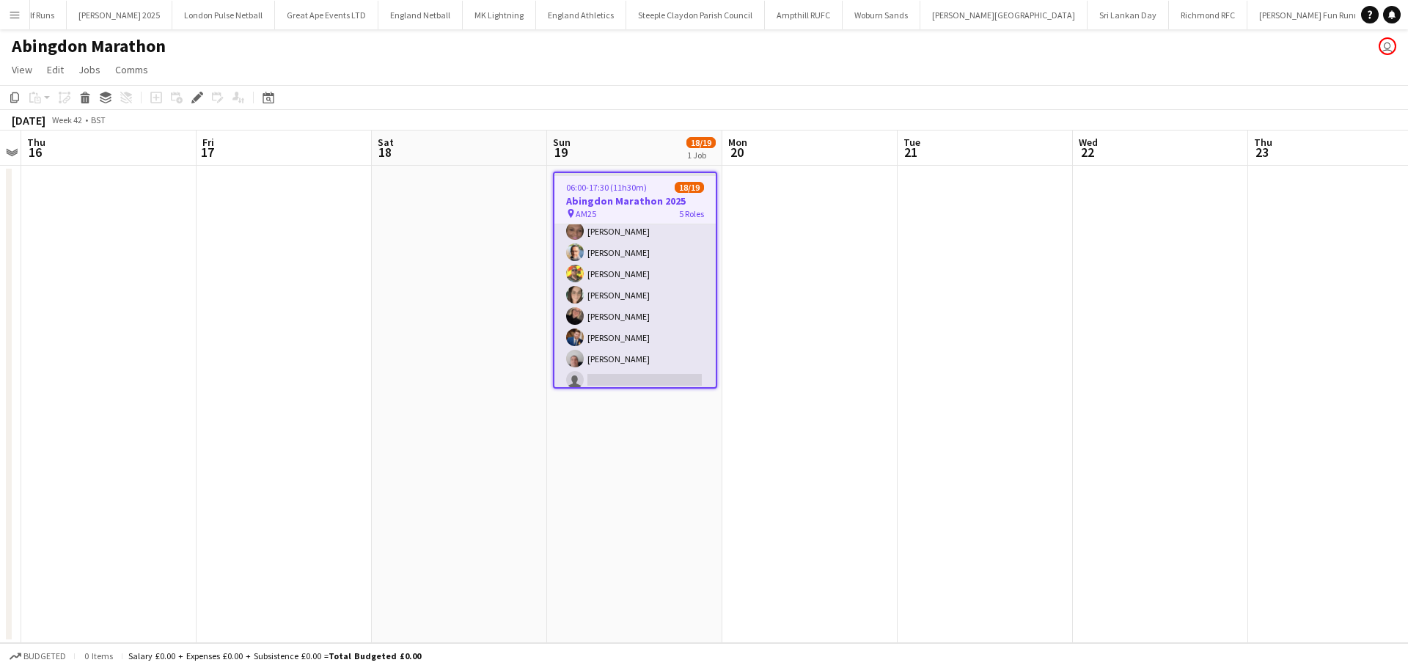
scroll to position [220, 0]
click at [644, 370] on app-card-role "First Responder (Medical) 1A [DATE] 06:00-17:30 (11h30m) [PERSON_NAME] [PERSON_…" at bounding box center [634, 278] width 161 height 220
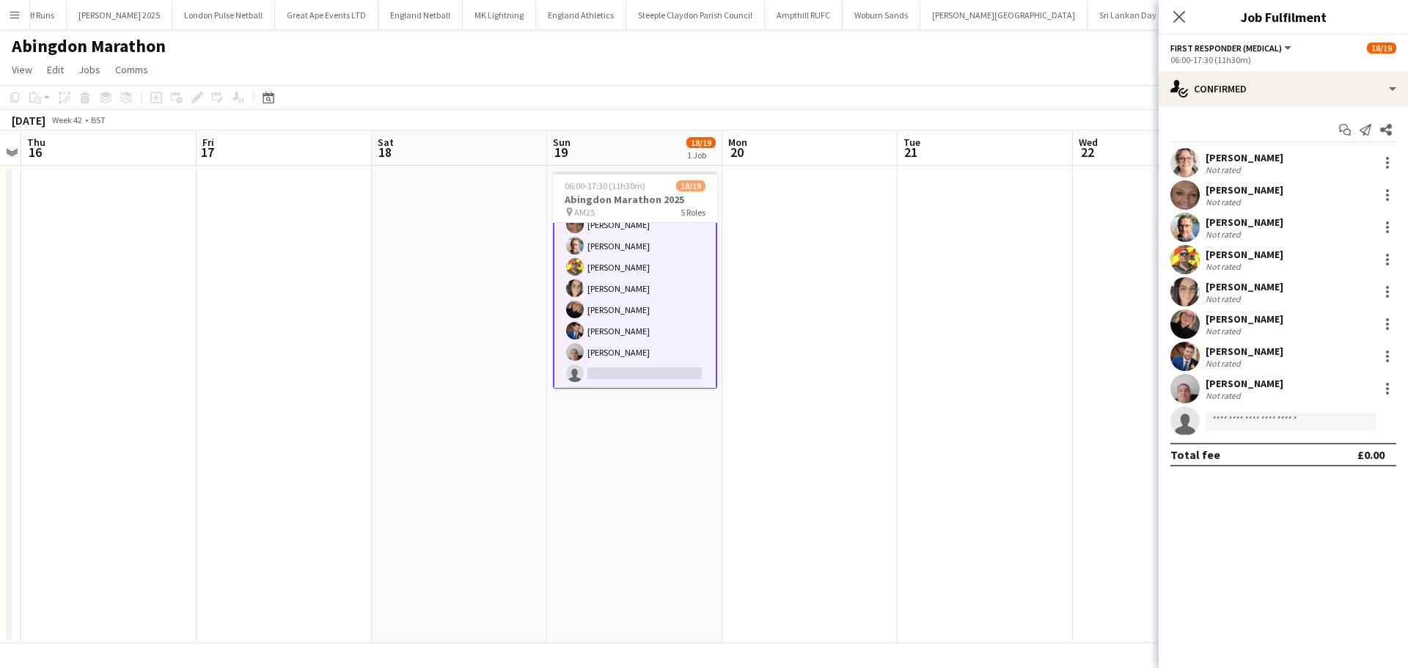
scroll to position [221, 0]
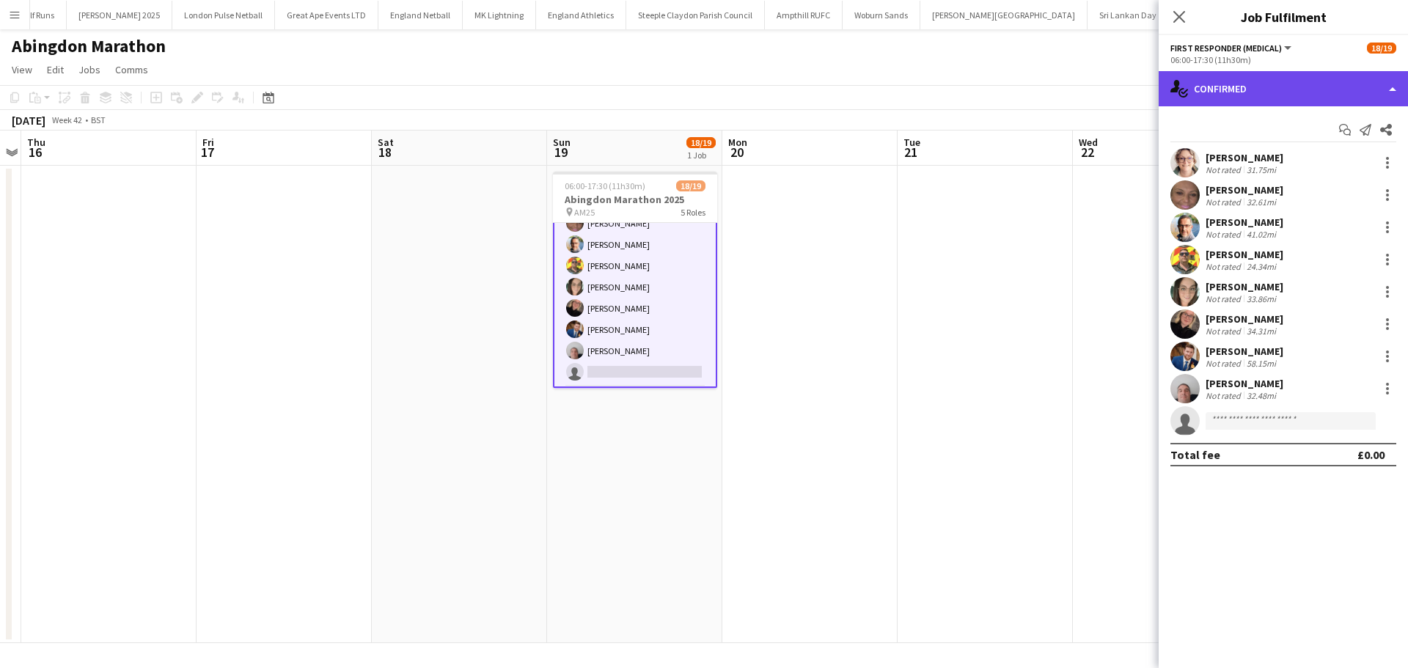
click at [1346, 87] on div "single-neutral-actions-check-2 Confirmed" at bounding box center [1282, 88] width 249 height 35
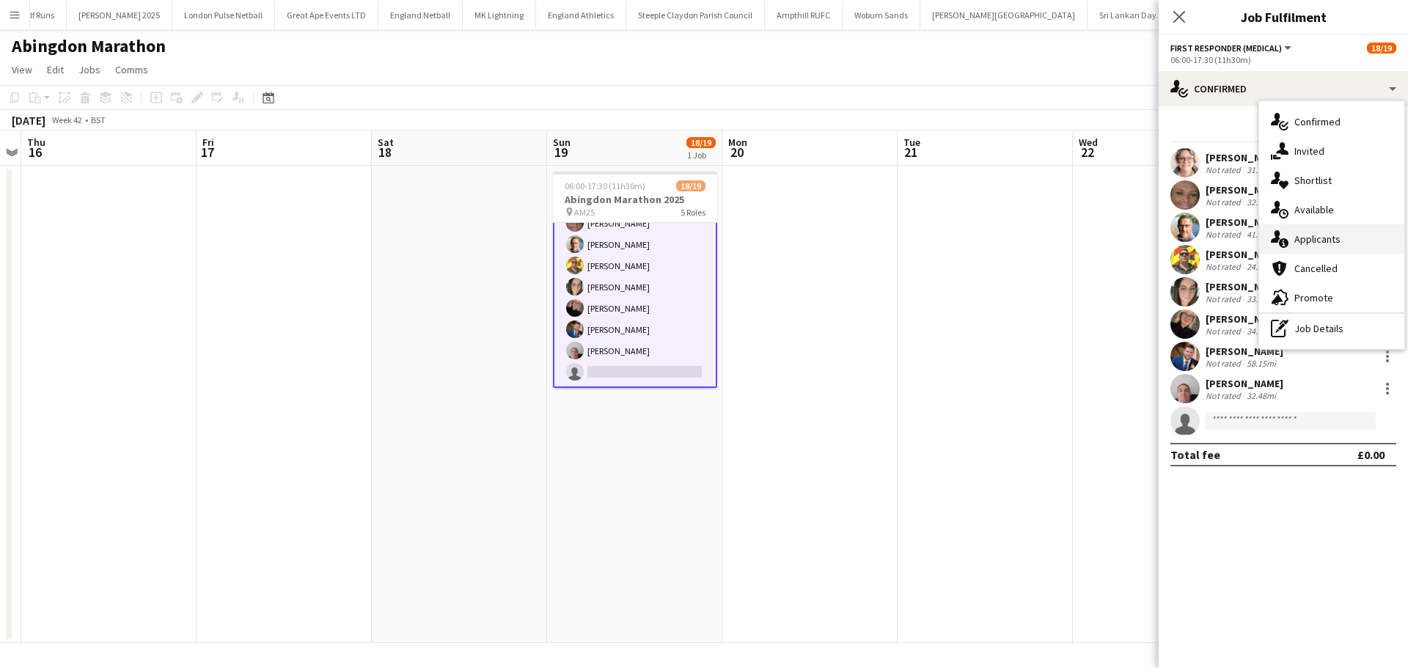
click at [1340, 240] on div "single-neutral-actions-information Applicants" at bounding box center [1331, 238] width 145 height 29
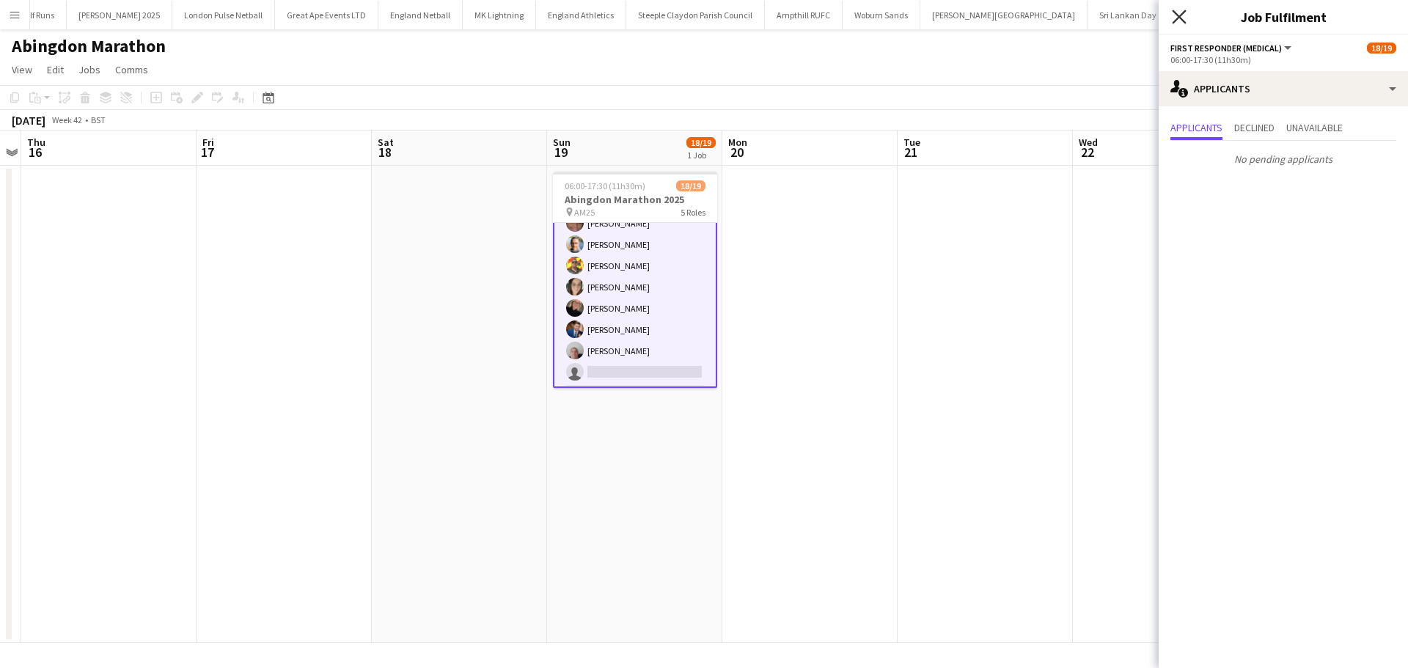
click at [1180, 20] on icon "Close pop-in" at bounding box center [1179, 17] width 14 height 14
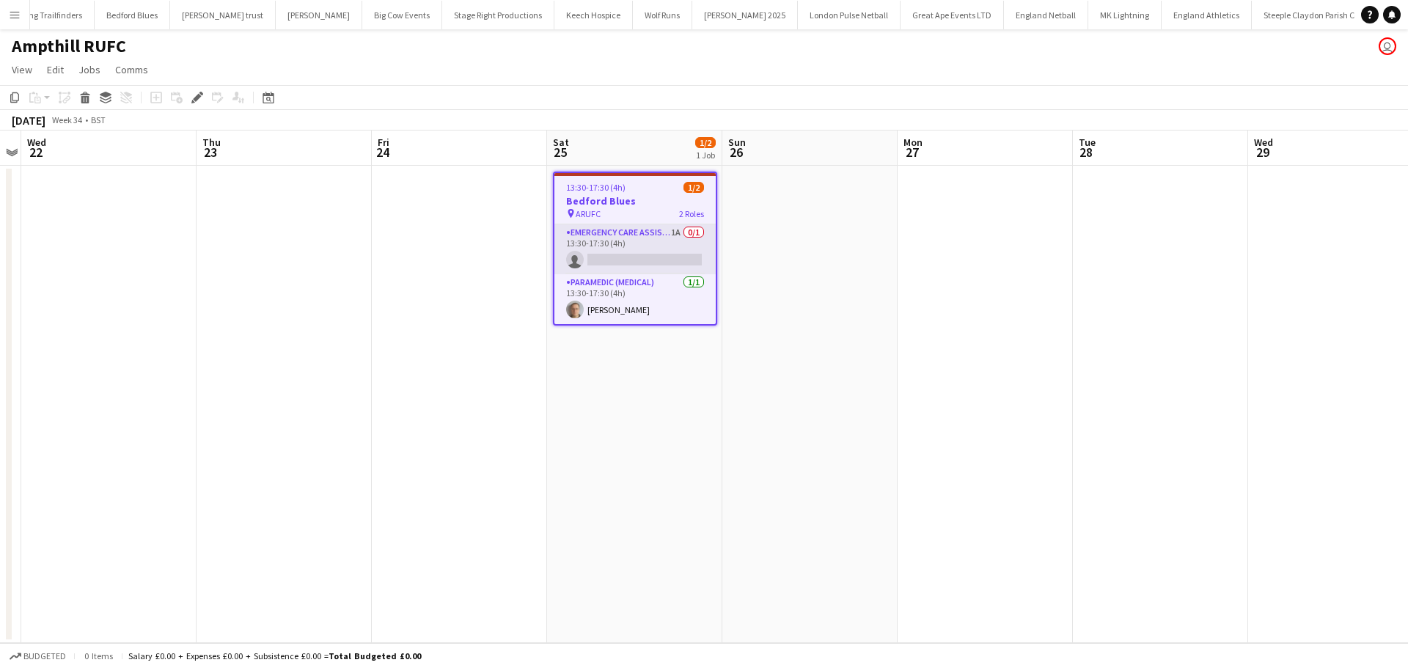
scroll to position [0, 426]
click at [662, 245] on app-card-role "Emergency Care Assistant (Medical) 1A 0/1 13:30-17:30 (4h) single-neutral-actio…" at bounding box center [634, 249] width 161 height 50
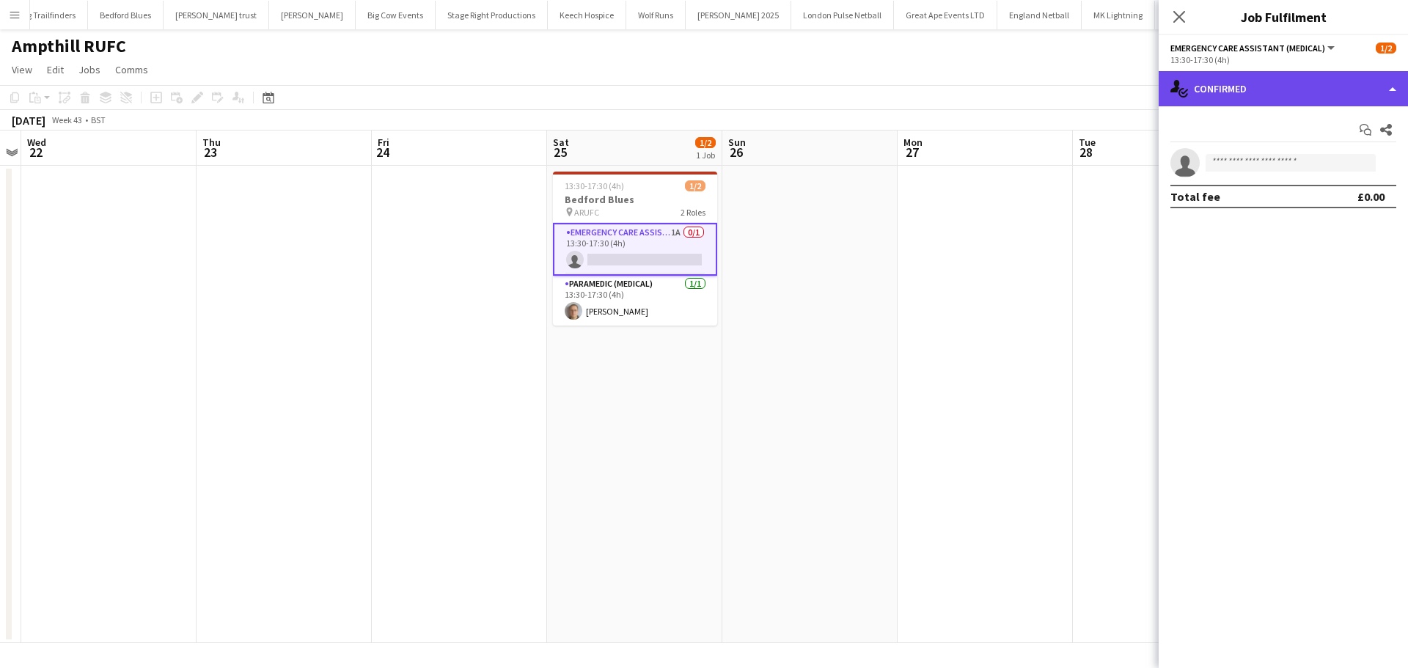
click at [1246, 83] on div "single-neutral-actions-check-2 Confirmed" at bounding box center [1282, 88] width 249 height 35
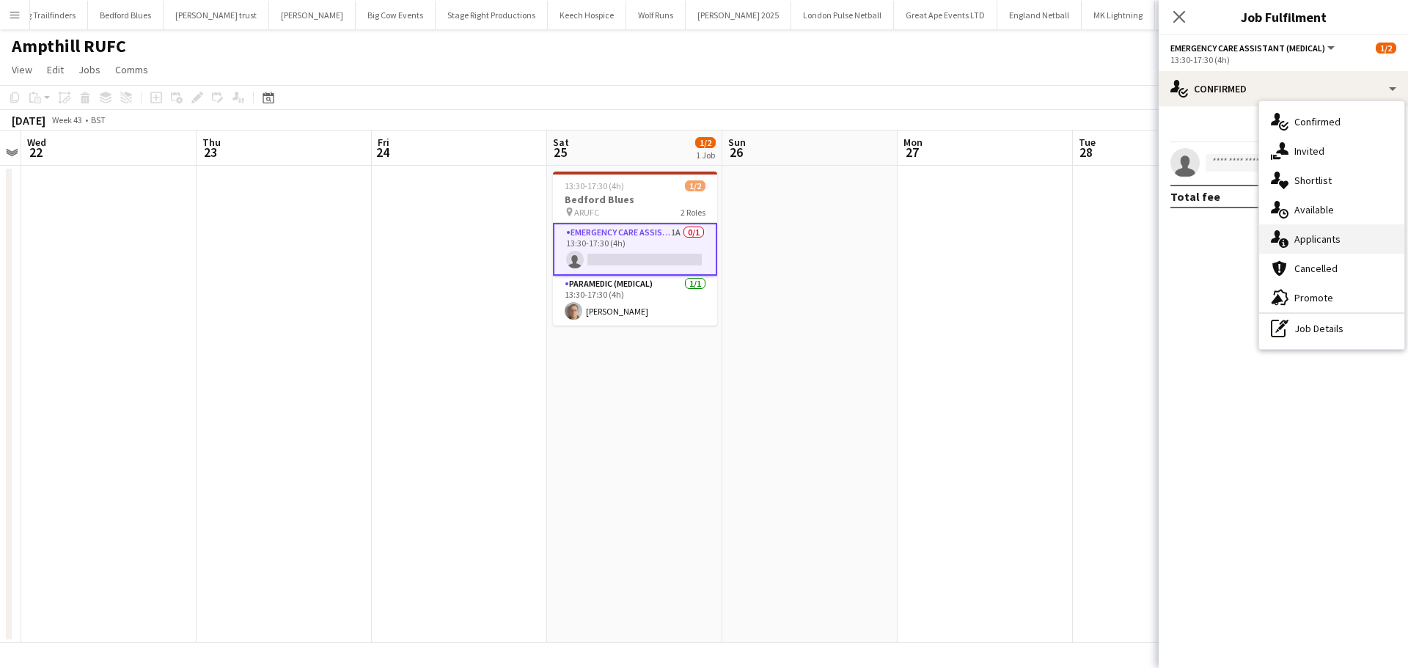
click at [1314, 248] on div "single-neutral-actions-information Applicants" at bounding box center [1331, 238] width 145 height 29
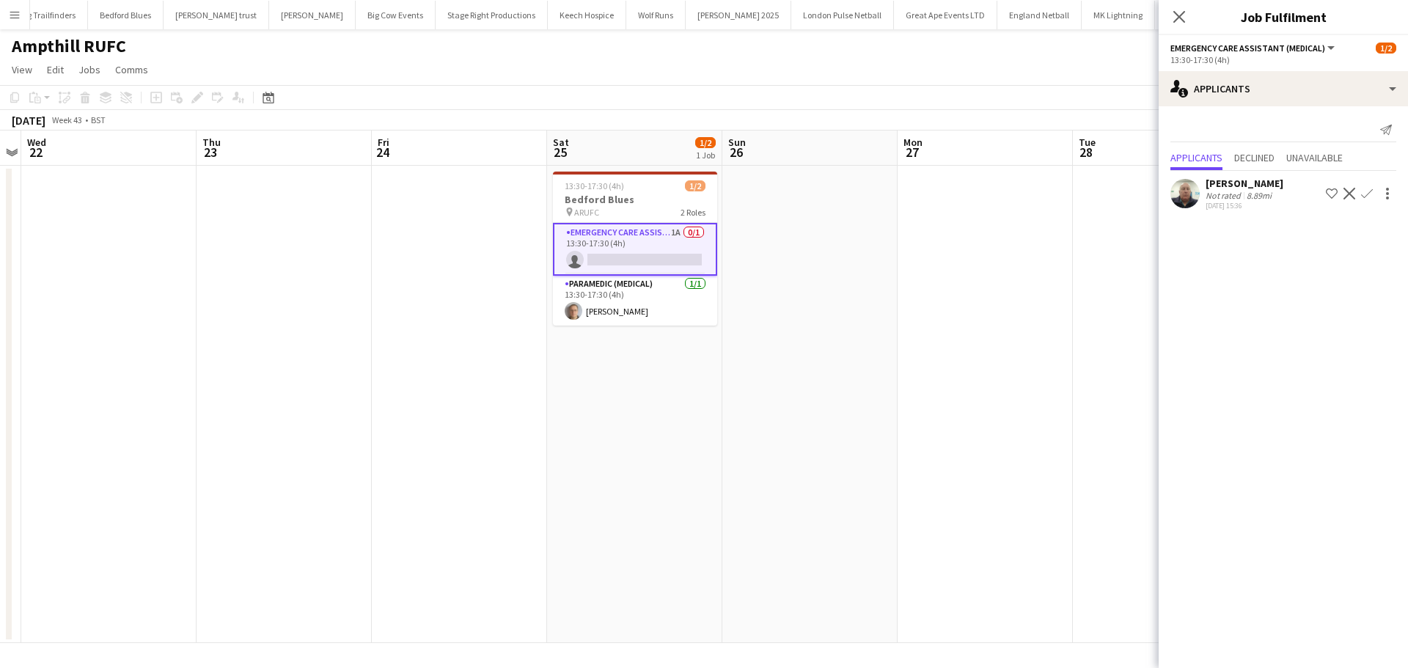
click at [1363, 191] on app-icon "Confirm" at bounding box center [1367, 194] width 12 height 12
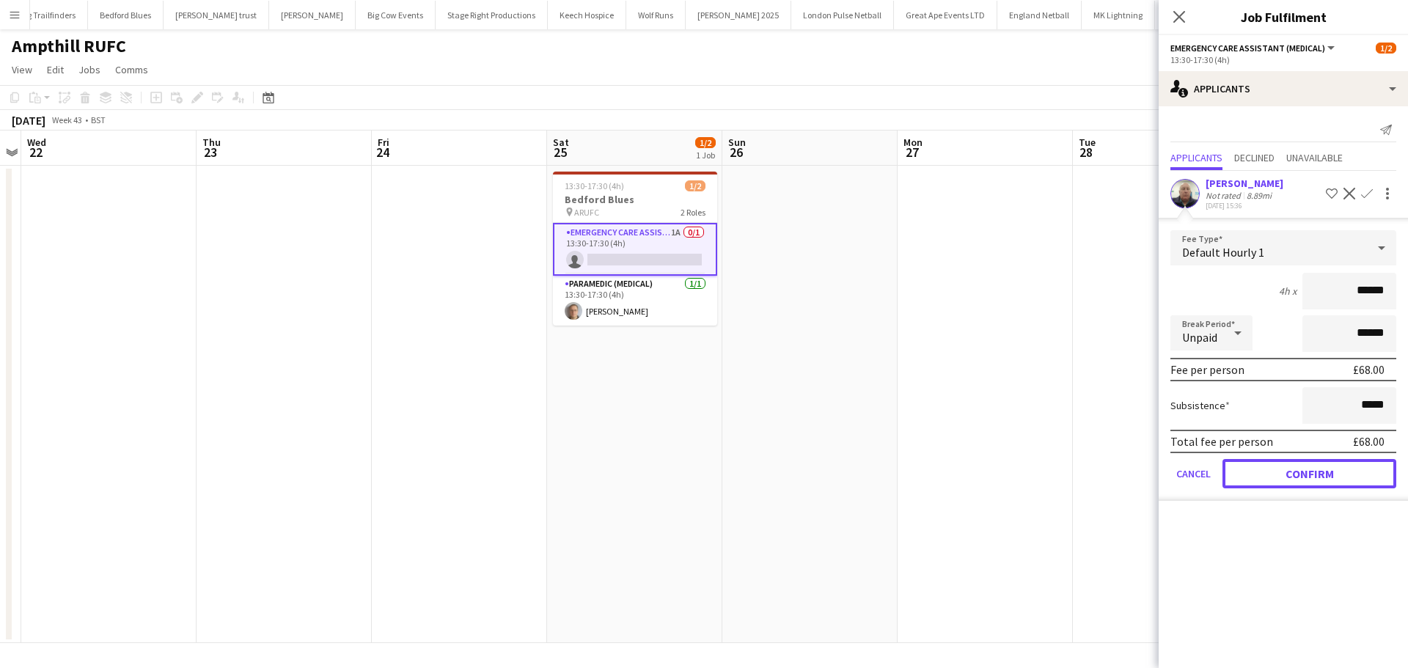
click at [1289, 474] on button "Confirm" at bounding box center [1309, 473] width 174 height 29
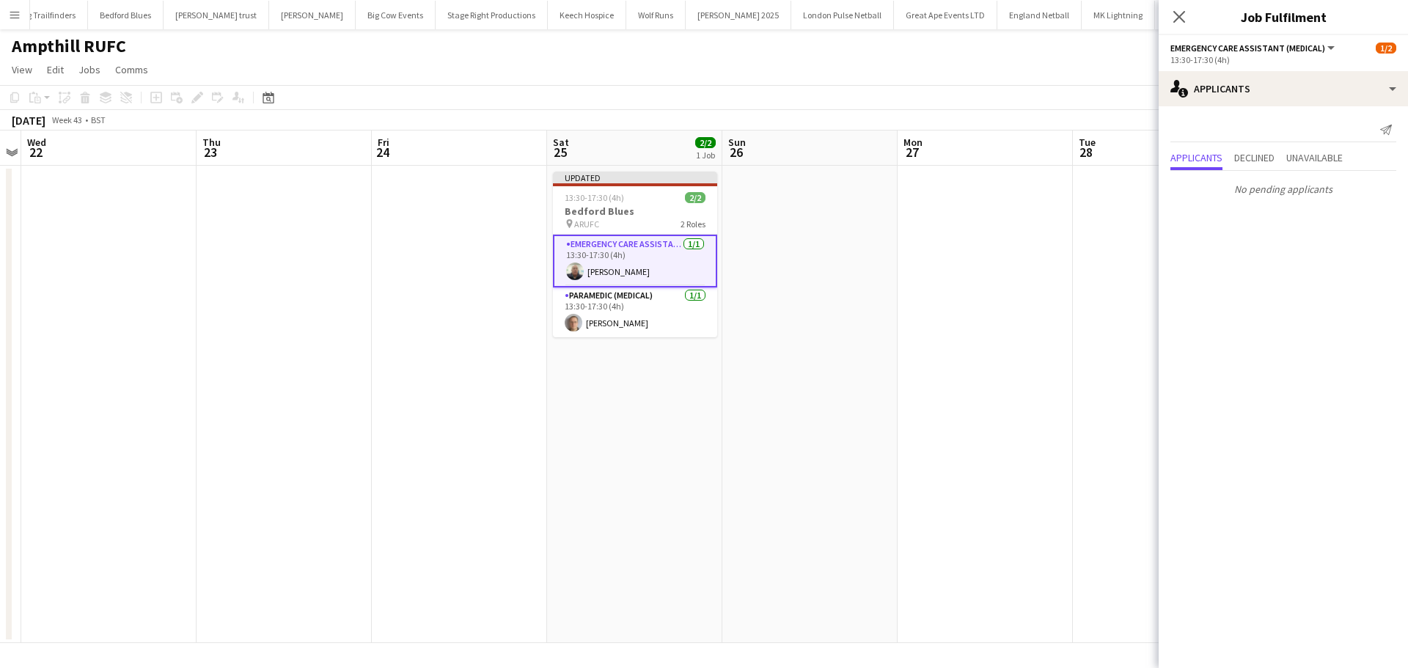
drag, startPoint x: 1177, startPoint y: 20, endPoint x: 1141, endPoint y: 57, distance: 52.4
click at [1177, 18] on icon "Close pop-in" at bounding box center [1179, 17] width 12 height 12
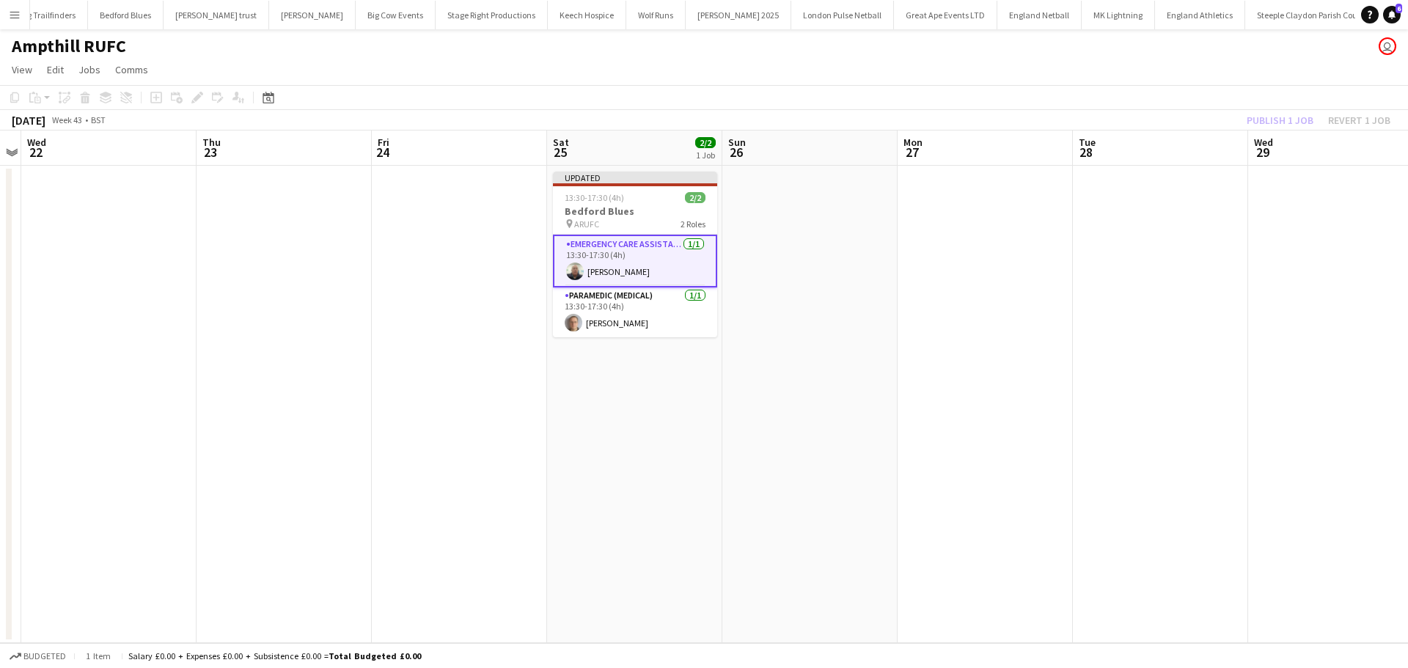
click at [867, 213] on app-date-cell at bounding box center [809, 404] width 175 height 477
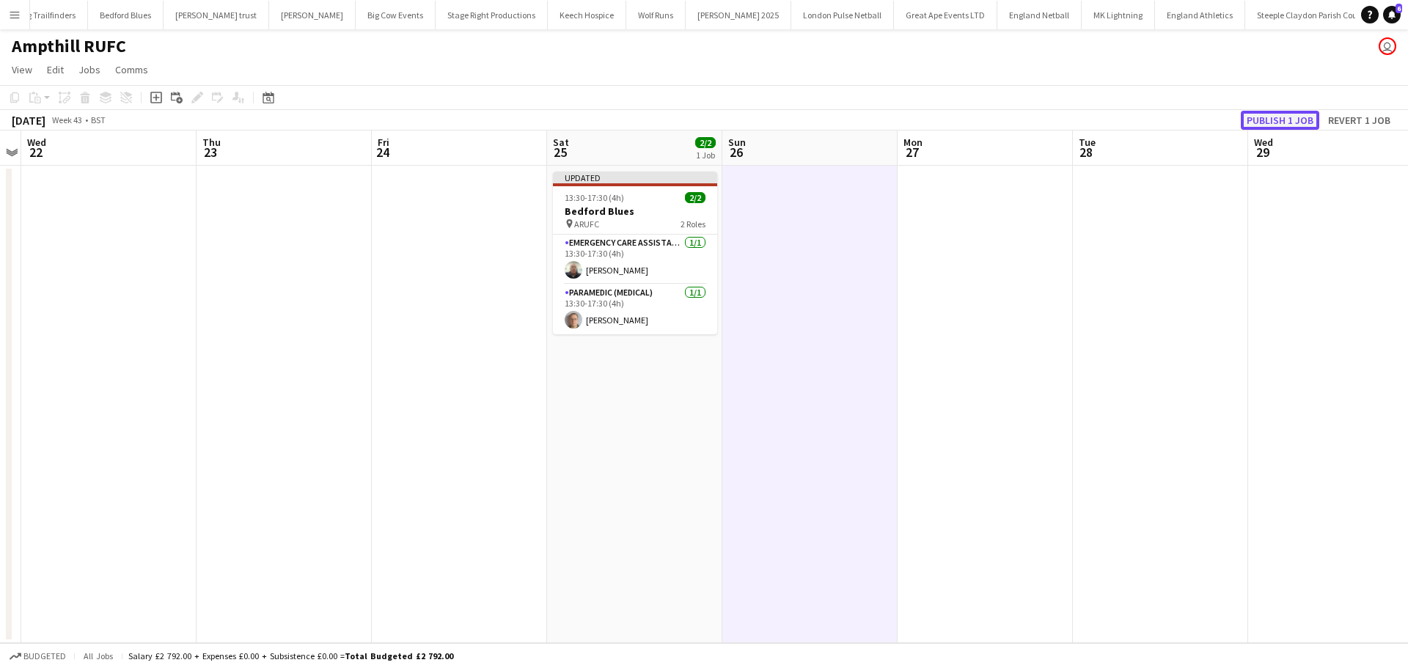
click at [1260, 120] on button "Publish 1 job" at bounding box center [1279, 120] width 78 height 19
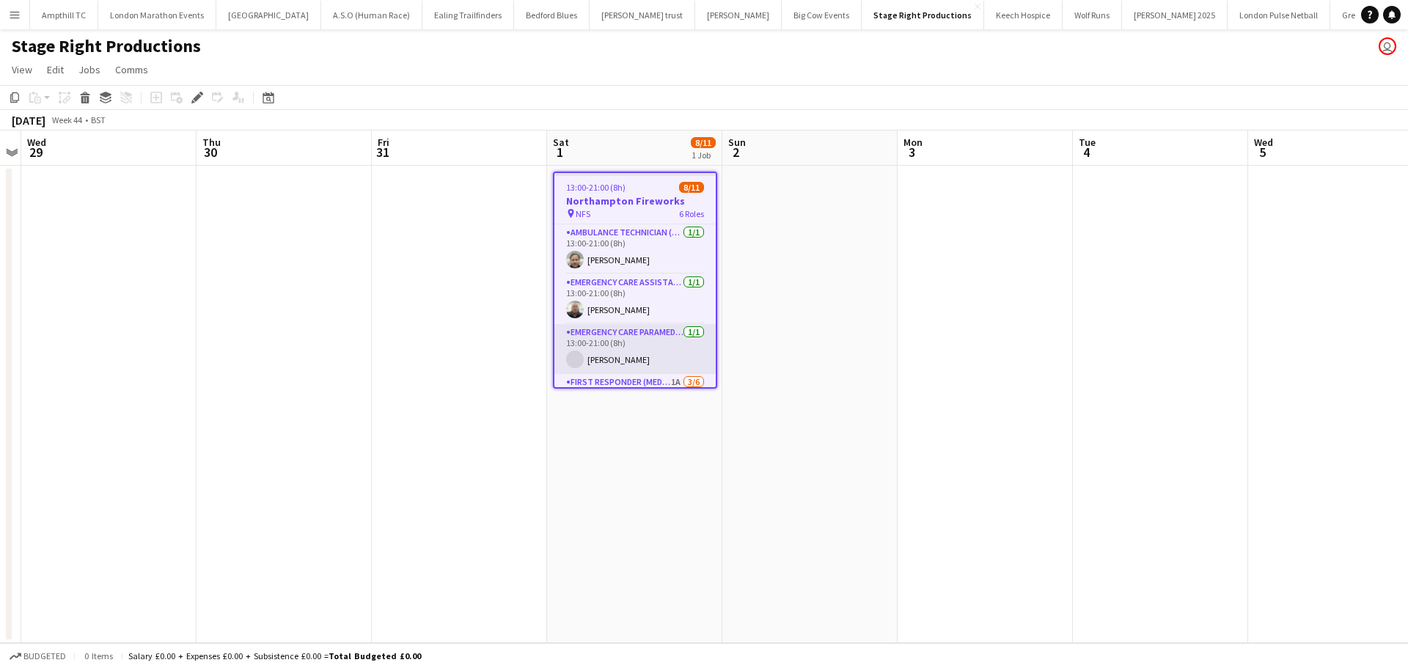
scroll to position [147, 0]
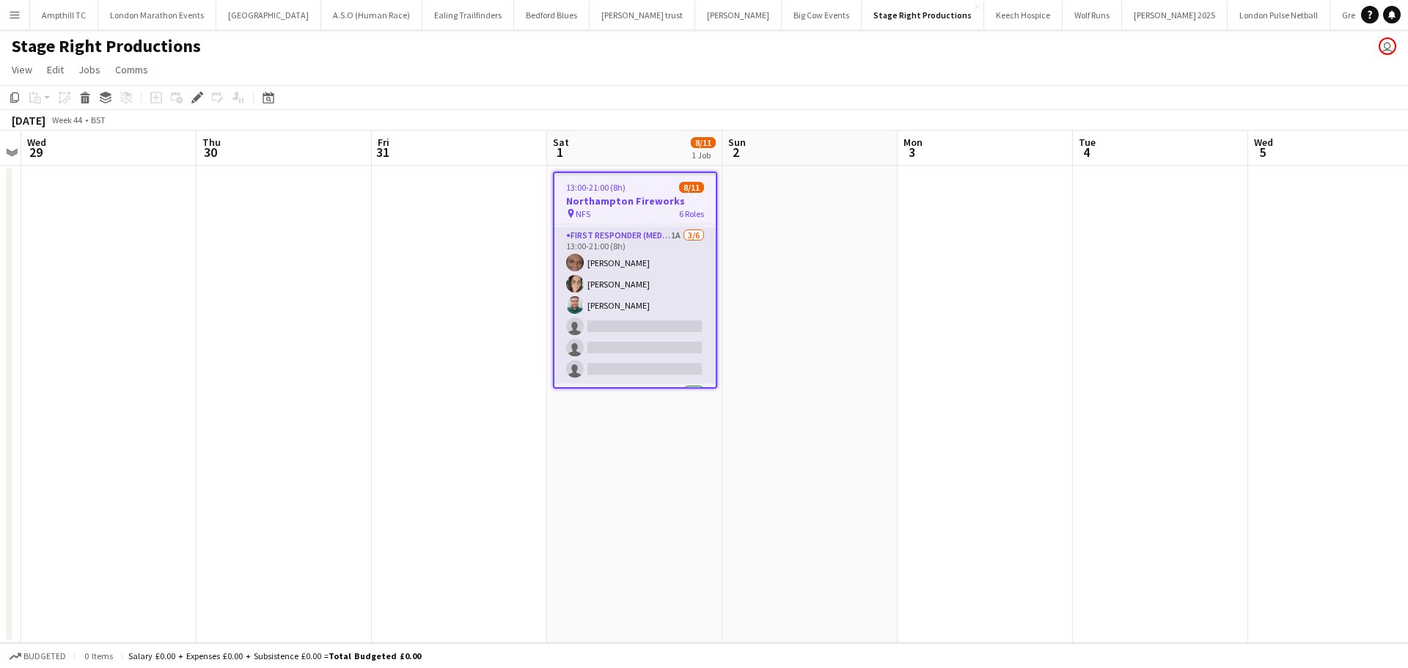
drag, startPoint x: 626, startPoint y: 326, endPoint x: 640, endPoint y: 322, distance: 14.6
click at [627, 326] on app-card-role "First Responder (Medical) 1A [DATE] 13:00-21:00 (8h) [PERSON_NAME] [PERSON_NAME…" at bounding box center [634, 305] width 161 height 156
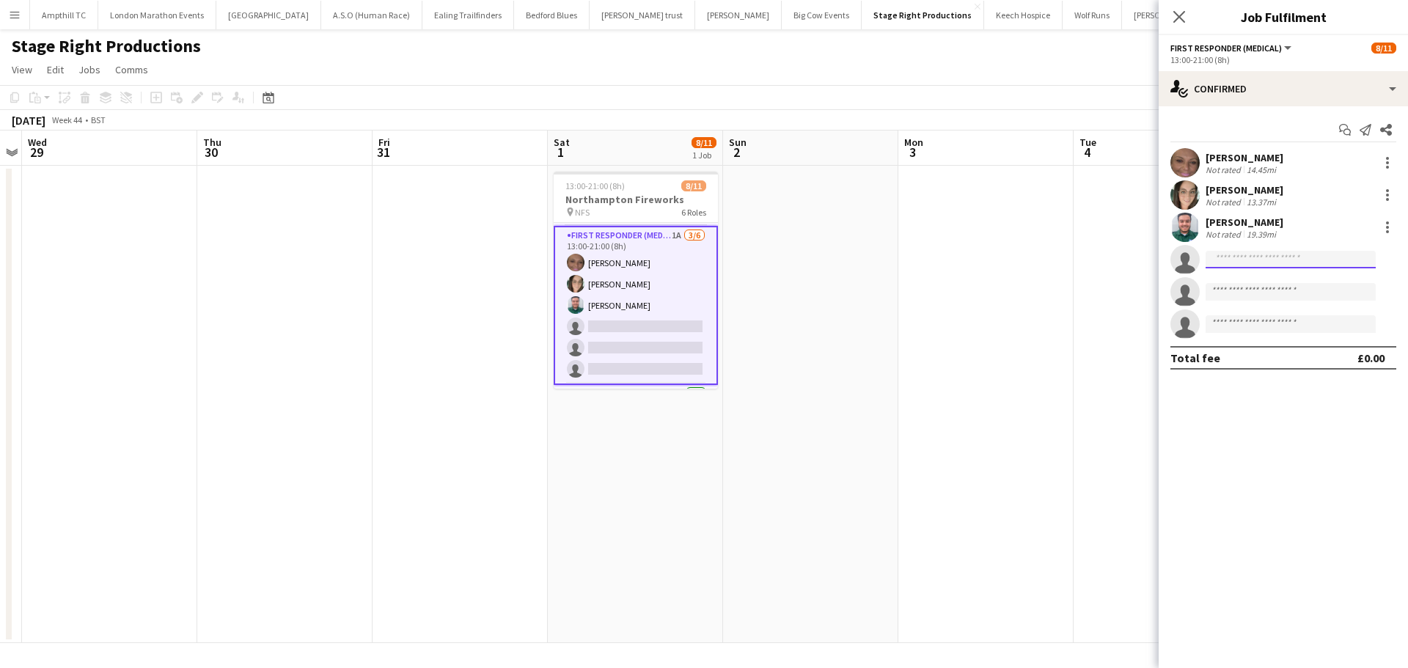
click at [1289, 266] on input at bounding box center [1290, 260] width 170 height 18
type input "****"
click at [1289, 276] on span "[PERSON_NAME] Active" at bounding box center [1290, 280] width 147 height 12
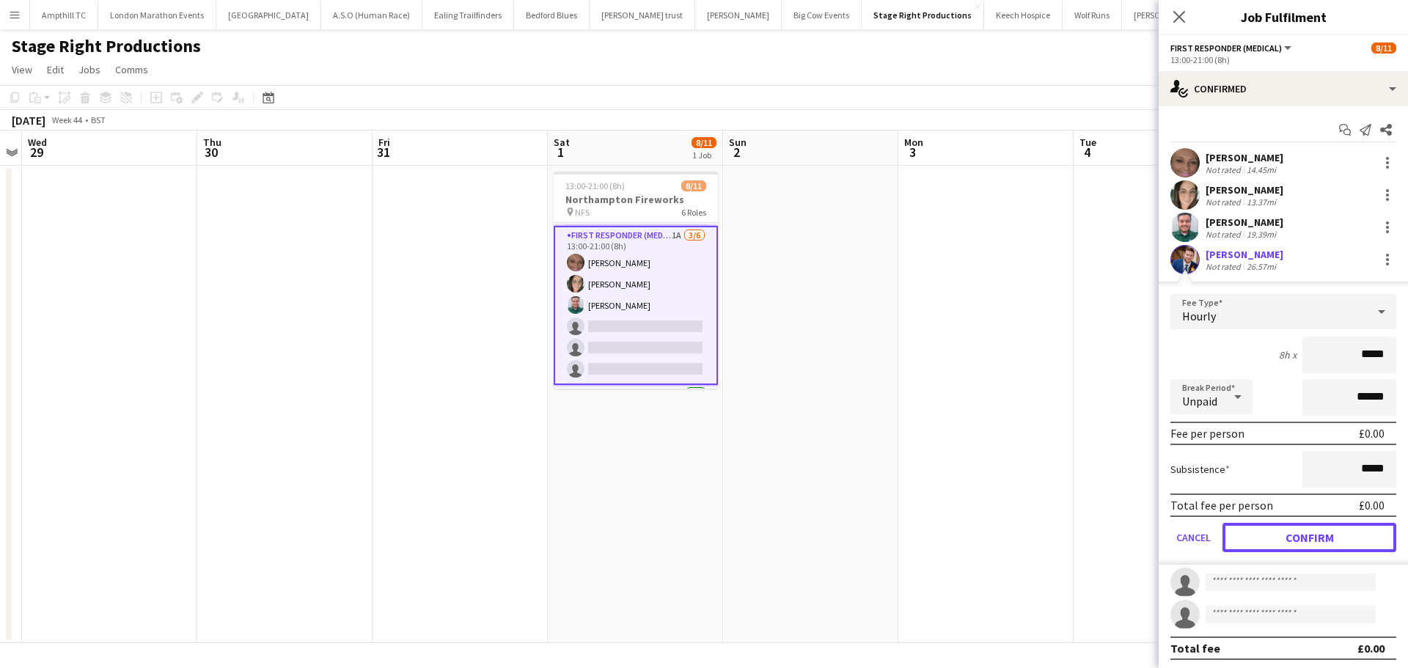
click at [1307, 537] on button "Confirm" at bounding box center [1309, 537] width 174 height 29
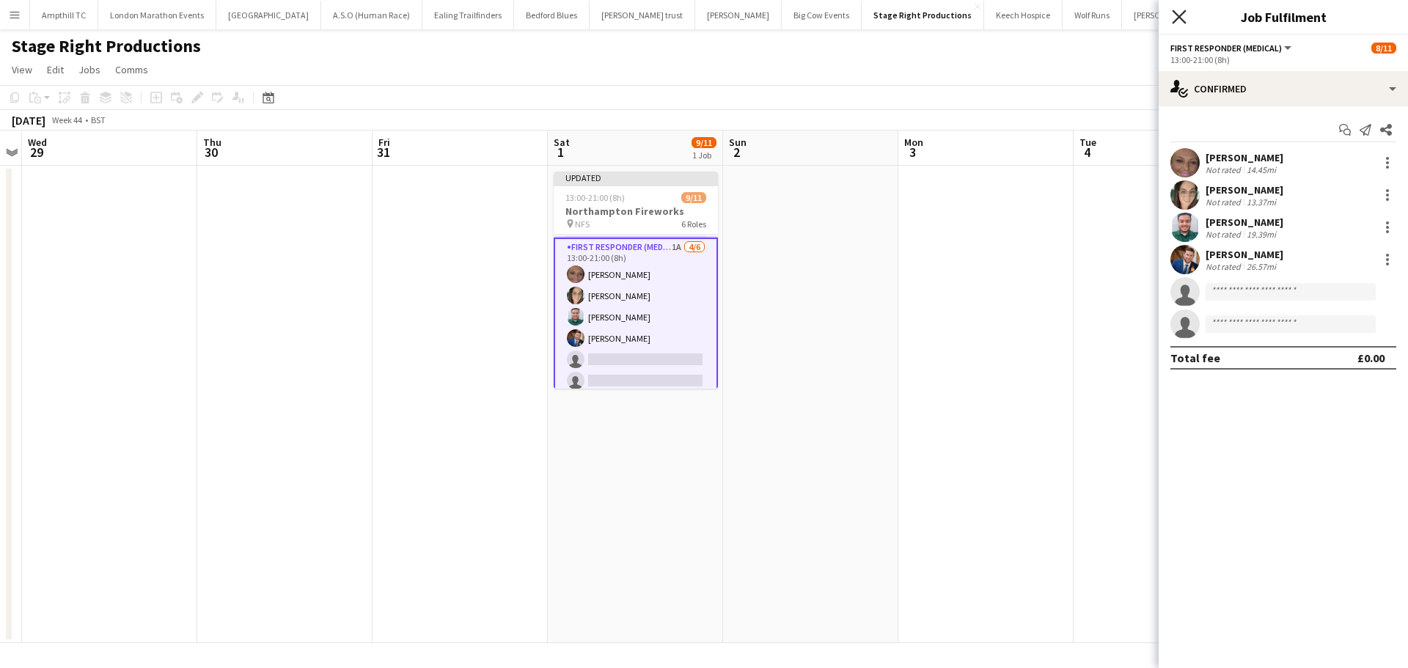
click at [1182, 10] on icon "Close pop-in" at bounding box center [1179, 17] width 14 height 14
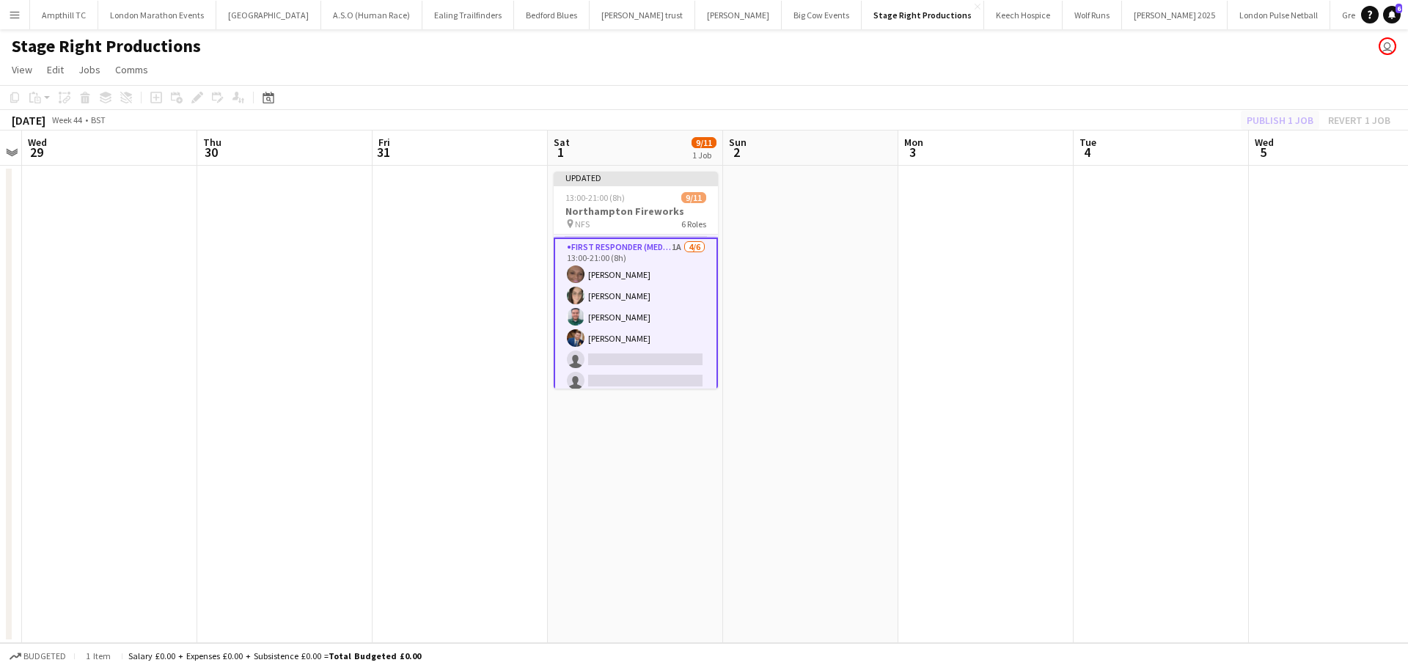
click at [1238, 125] on div "Publish 1 job Revert 1 job" at bounding box center [1318, 120] width 179 height 19
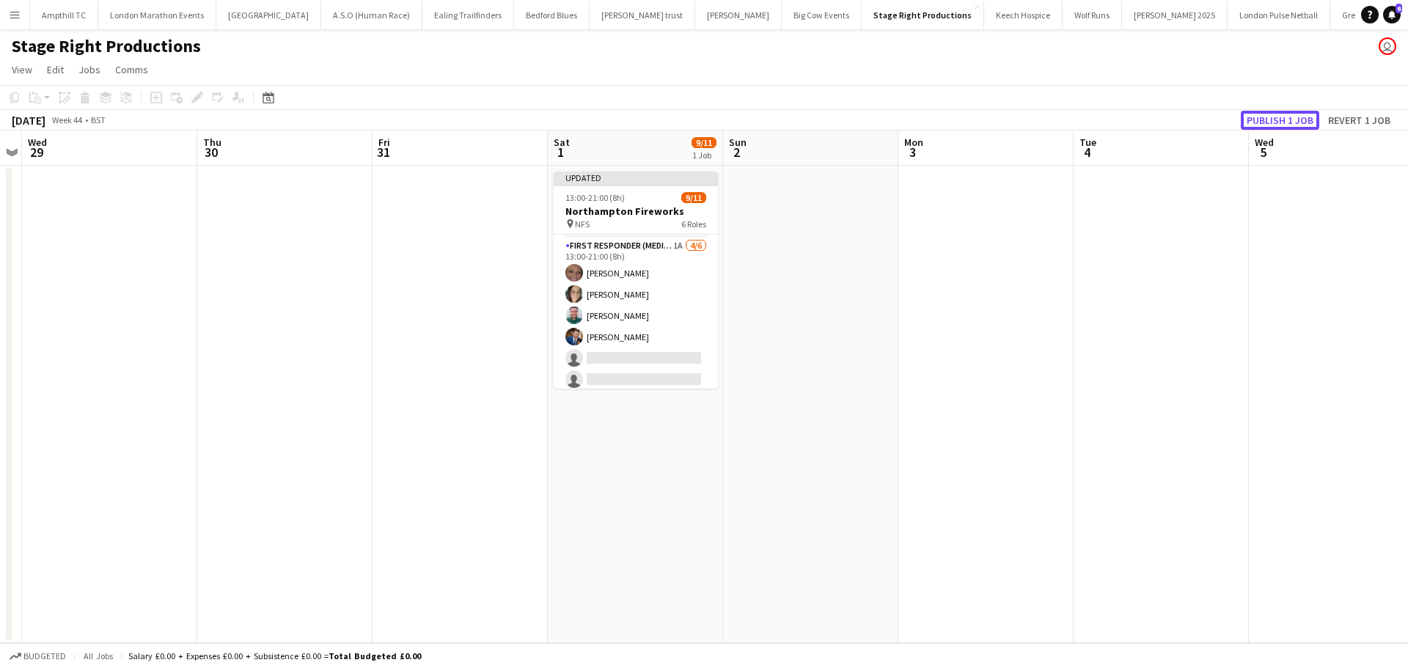
drag, startPoint x: 1262, startPoint y: 120, endPoint x: 1236, endPoint y: 136, distance: 30.9
click at [1264, 120] on button "Publish 1 job" at bounding box center [1279, 120] width 78 height 19
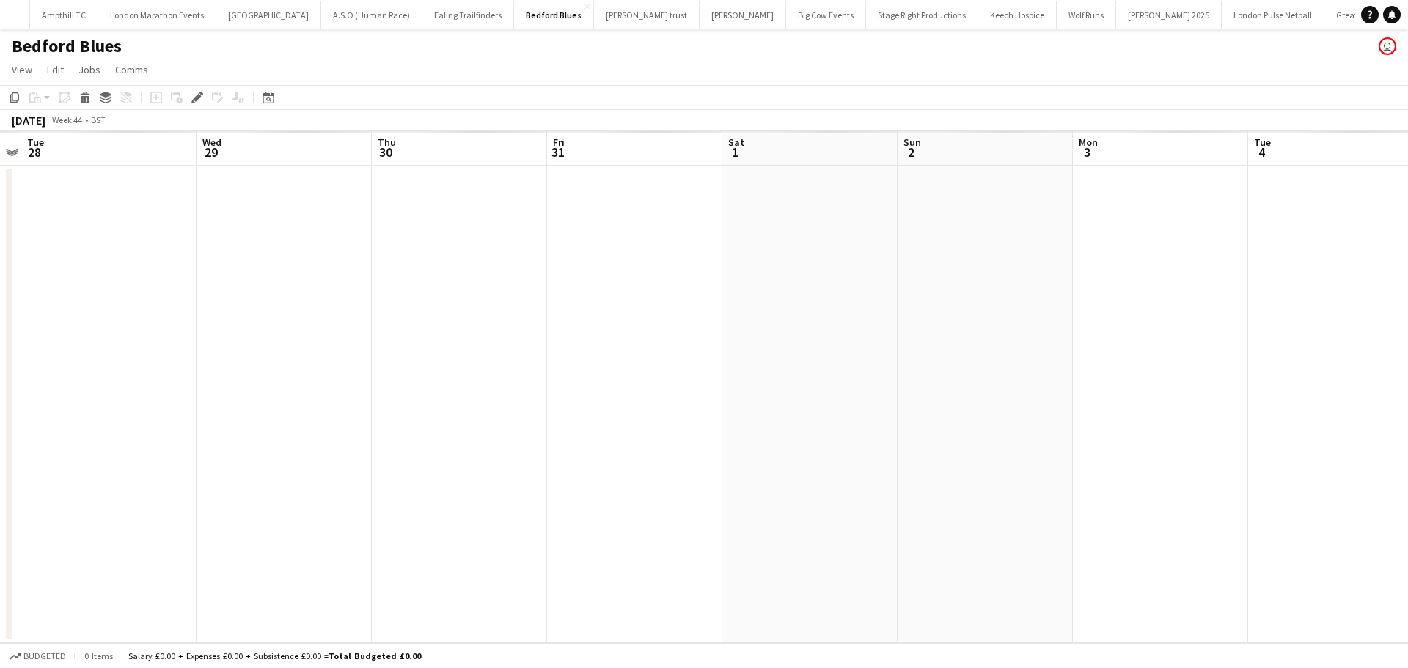
scroll to position [0, 504]
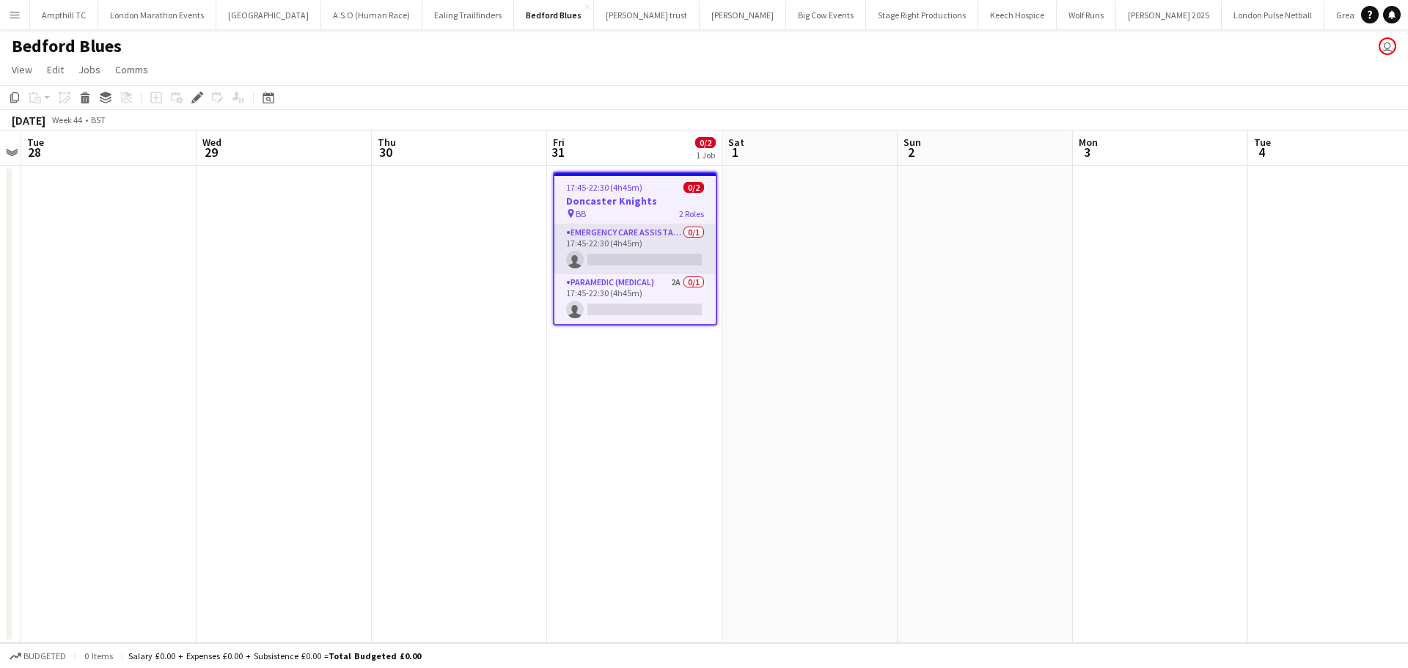
click at [656, 273] on app-card-role "Emergency Care Assistant (Medical) 0/1 17:45-22:30 (4h45m) single-neutral-actio…" at bounding box center [634, 249] width 161 height 50
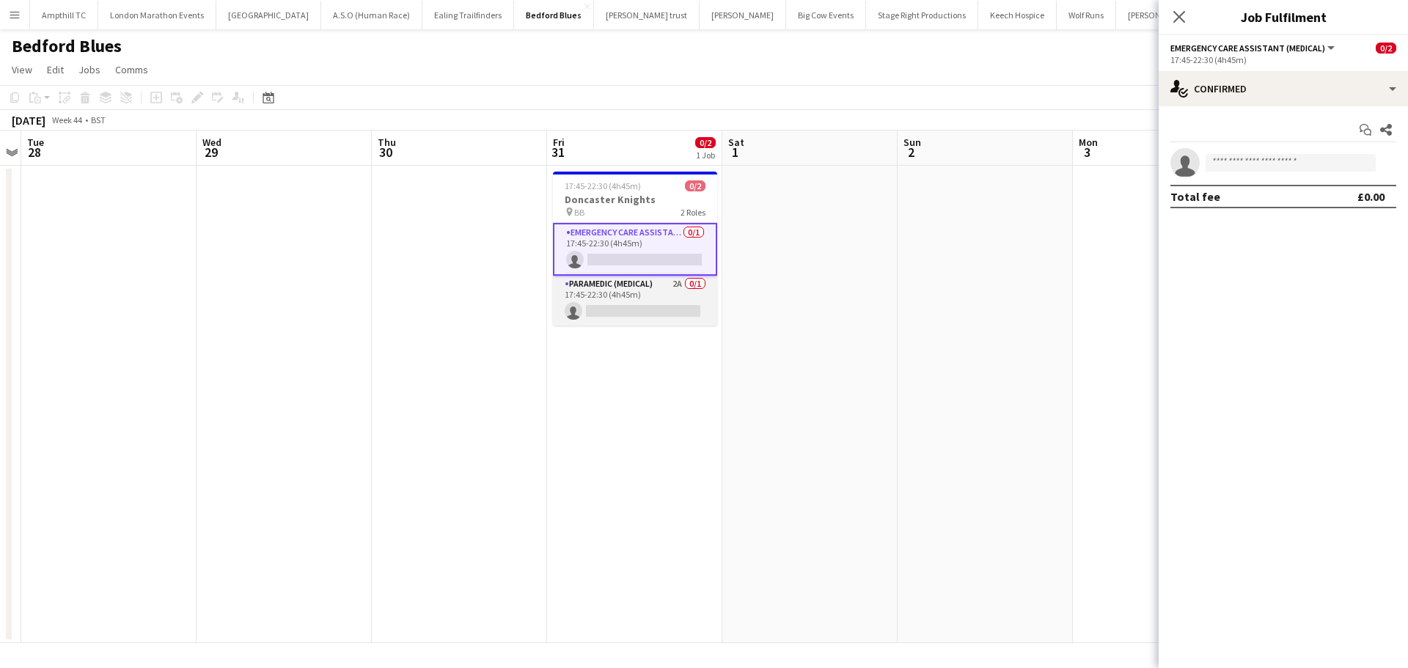
click at [683, 295] on app-card-role "Paramedic (Medical) 2A 0/1 17:45-22:30 (4h45m) single-neutral-actions" at bounding box center [635, 301] width 164 height 50
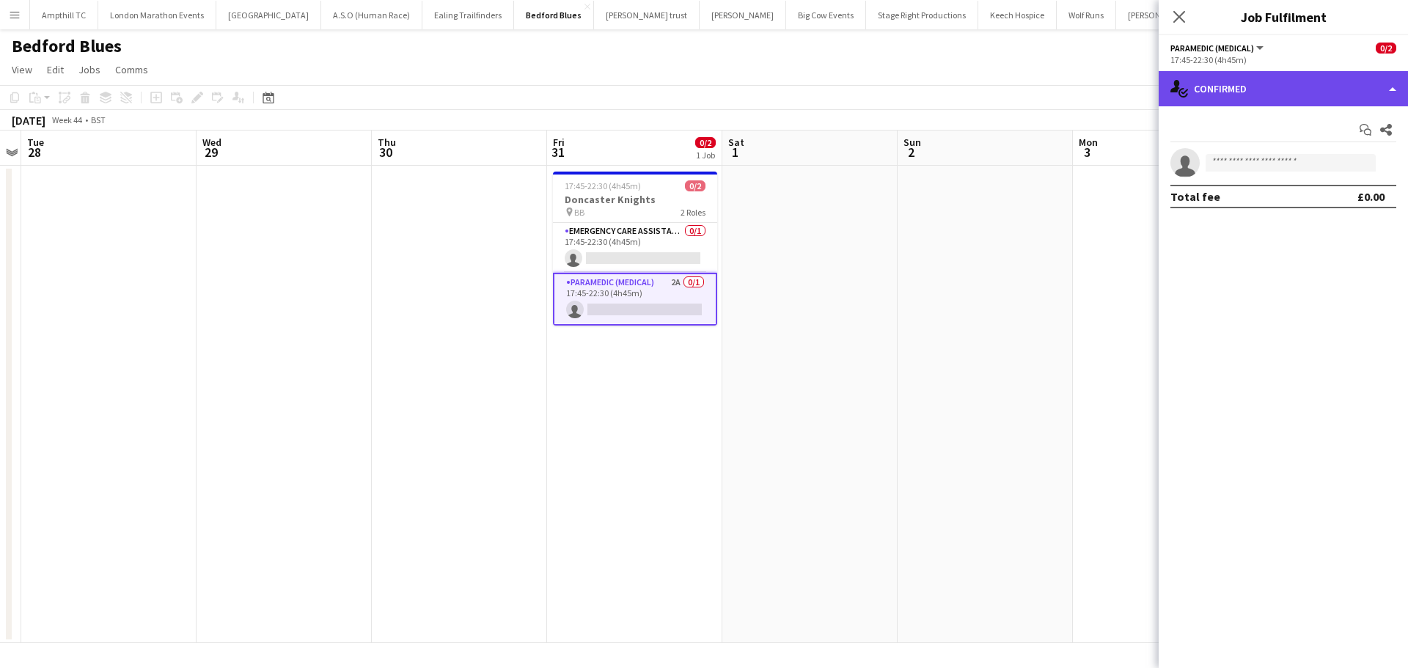
click at [1353, 93] on div "single-neutral-actions-check-2 Confirmed" at bounding box center [1282, 88] width 249 height 35
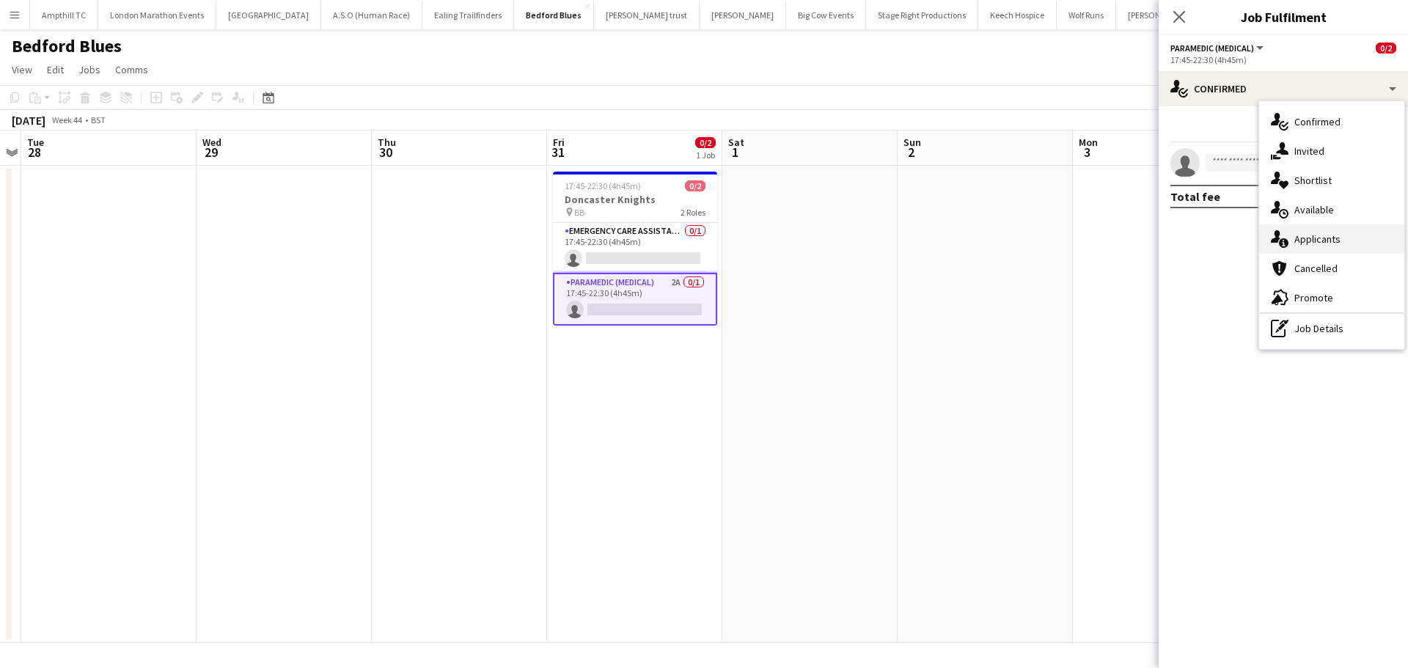
click at [1328, 237] on div "single-neutral-actions-information Applicants" at bounding box center [1331, 238] width 145 height 29
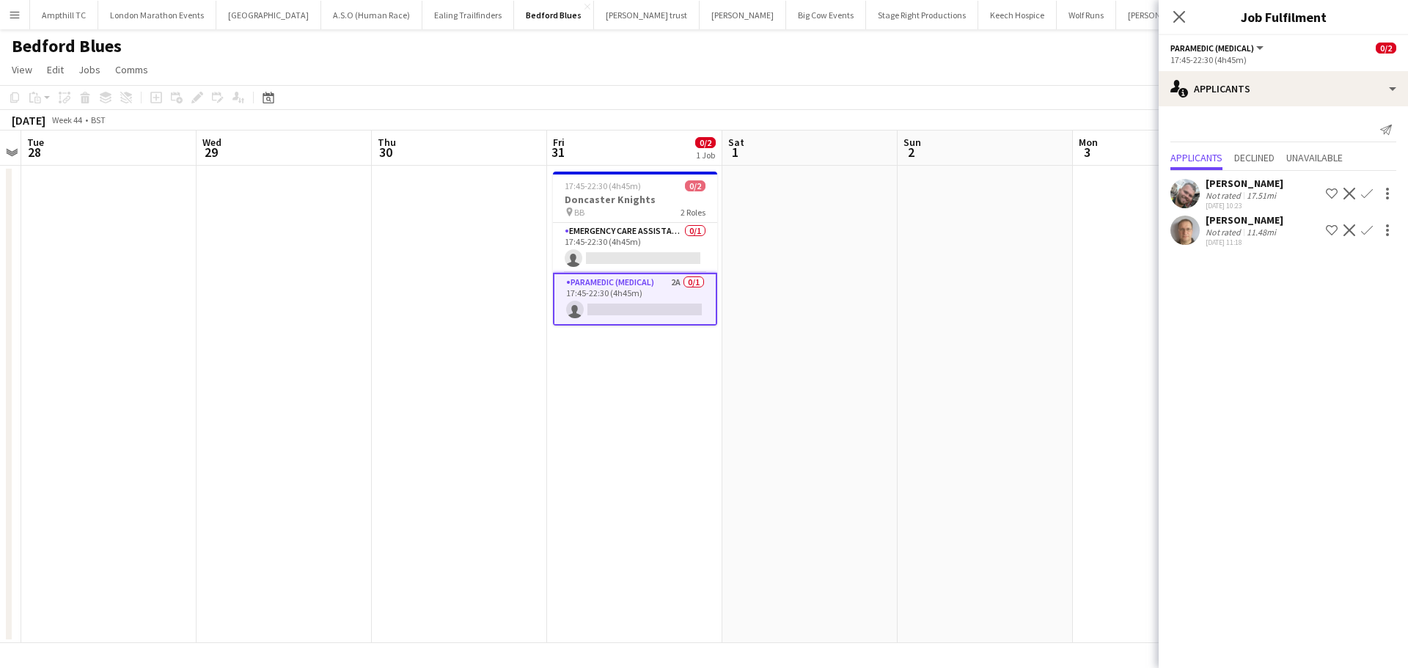
click at [1372, 230] on button "Confirm" at bounding box center [1367, 230] width 18 height 18
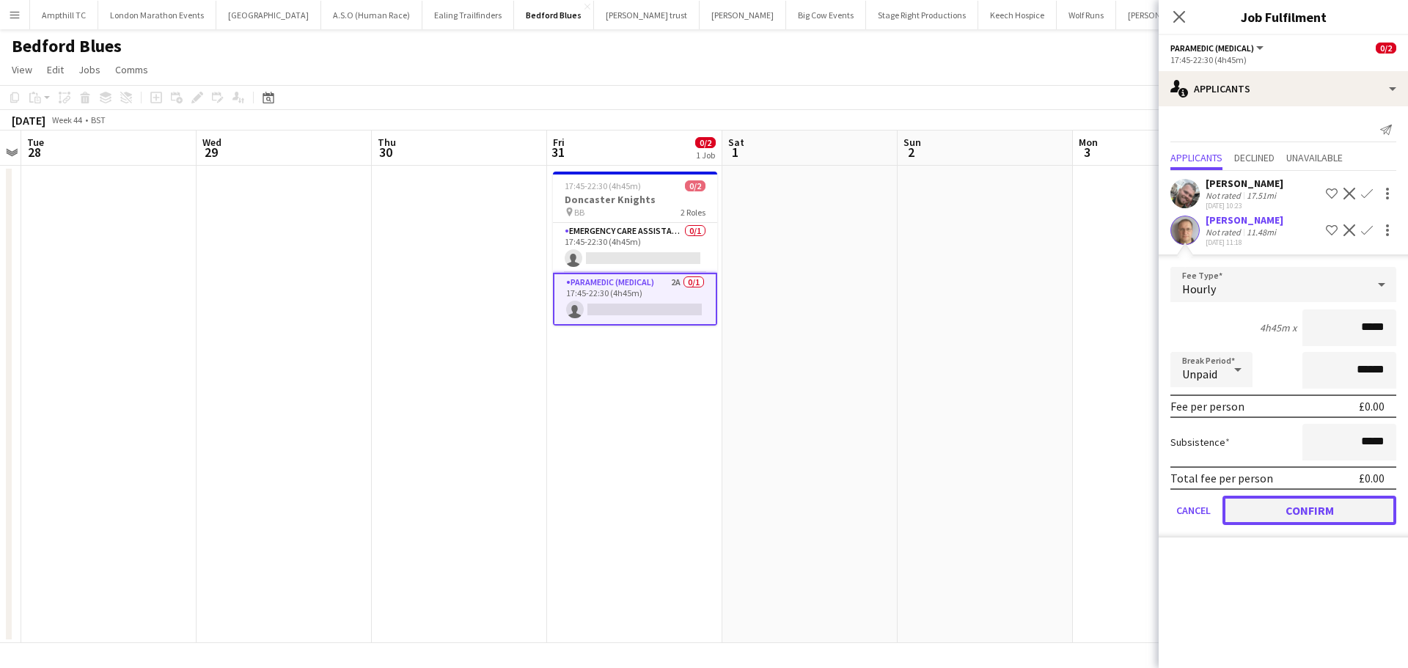
click at [1298, 521] on button "Confirm" at bounding box center [1309, 510] width 174 height 29
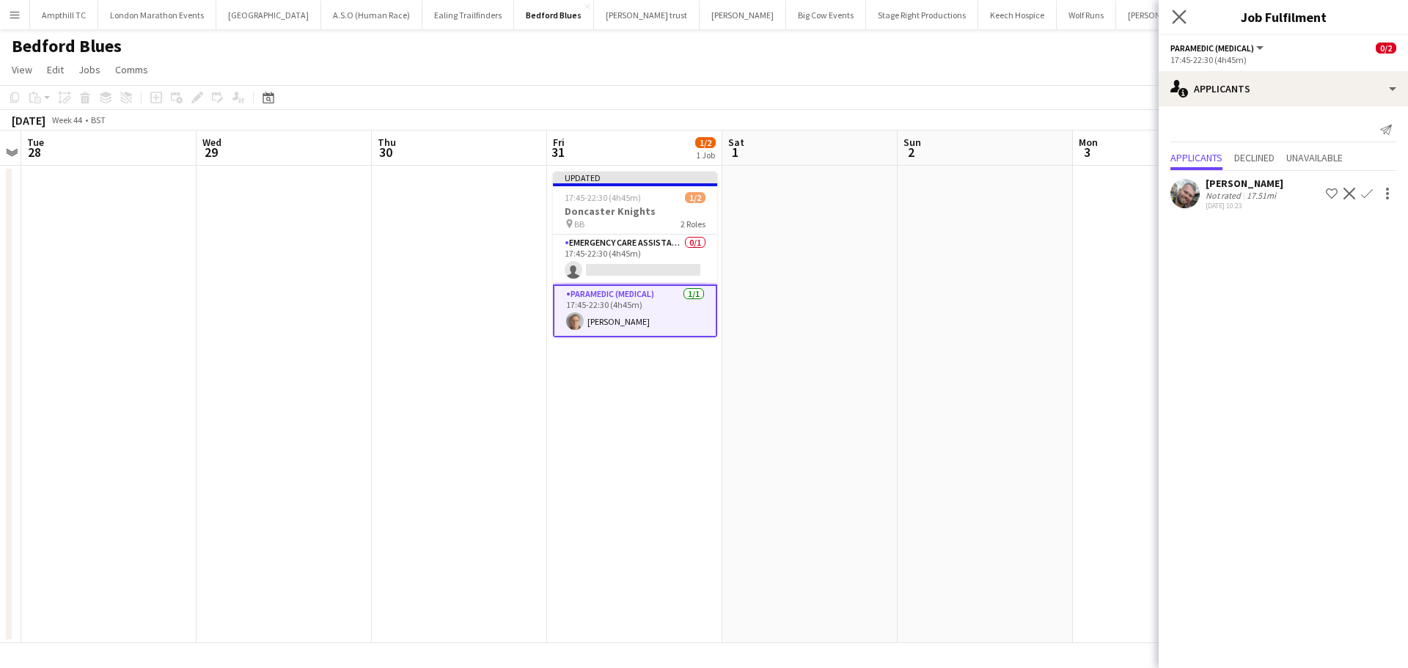
click at [1181, 9] on app-icon "Close pop-in" at bounding box center [1179, 17] width 21 height 21
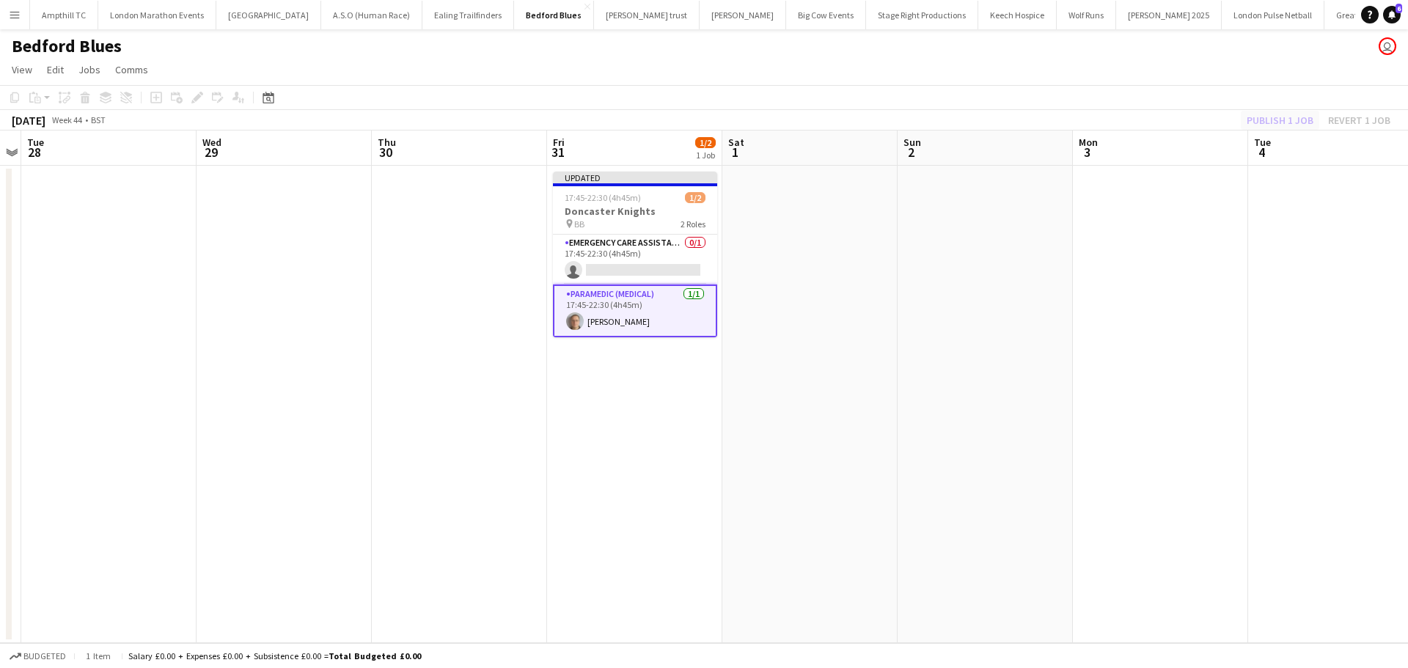
click at [1287, 115] on div "Publish 1 job Revert 1 job" at bounding box center [1318, 120] width 179 height 19
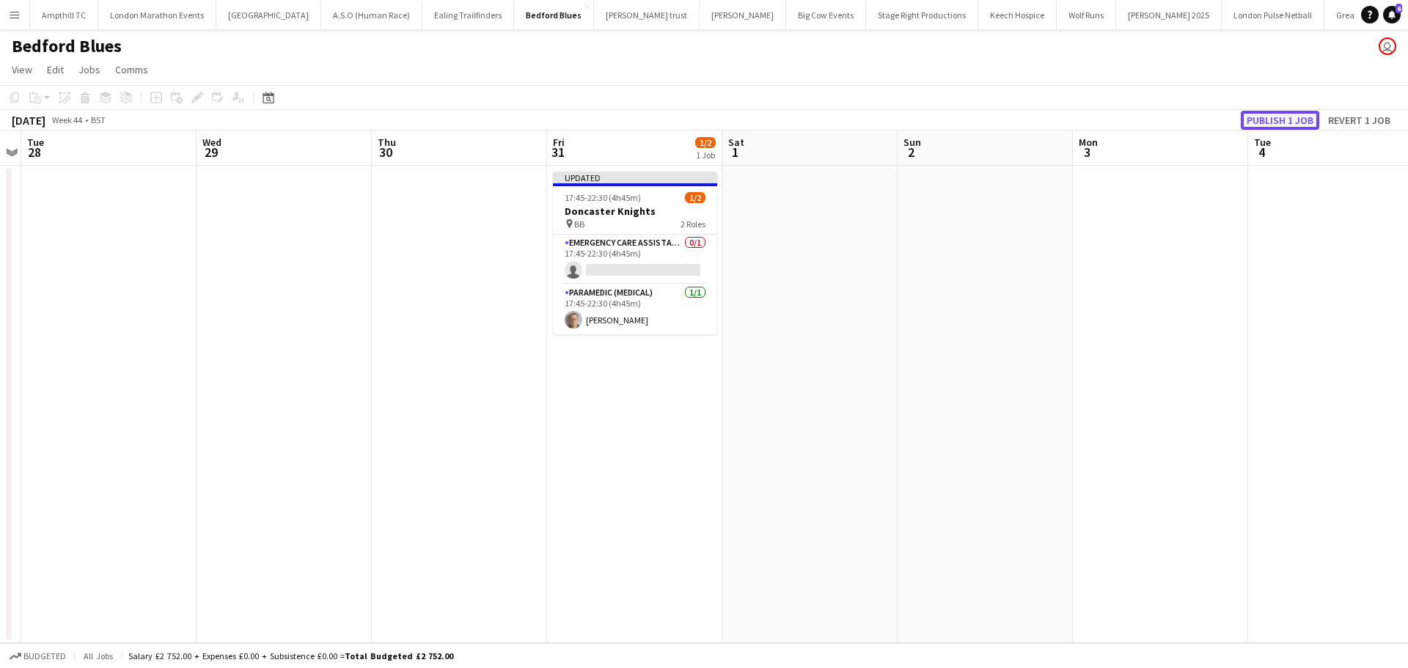
click at [1289, 116] on button "Publish 1 job" at bounding box center [1279, 120] width 78 height 19
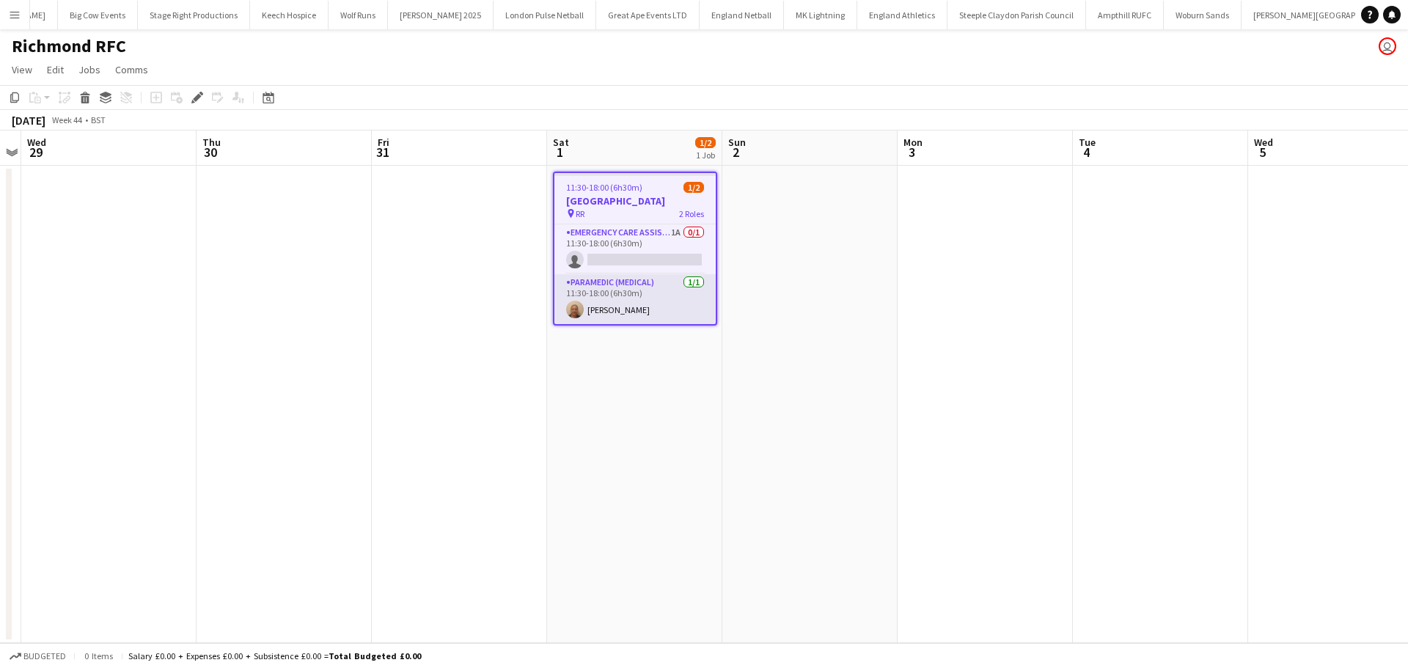
scroll to position [0, 734]
click at [652, 232] on app-card-role "Emergency Care Assistant (Medical) 1A 0/1 11:30-18:00 (6h30m) single-neutral-ac…" at bounding box center [634, 249] width 161 height 50
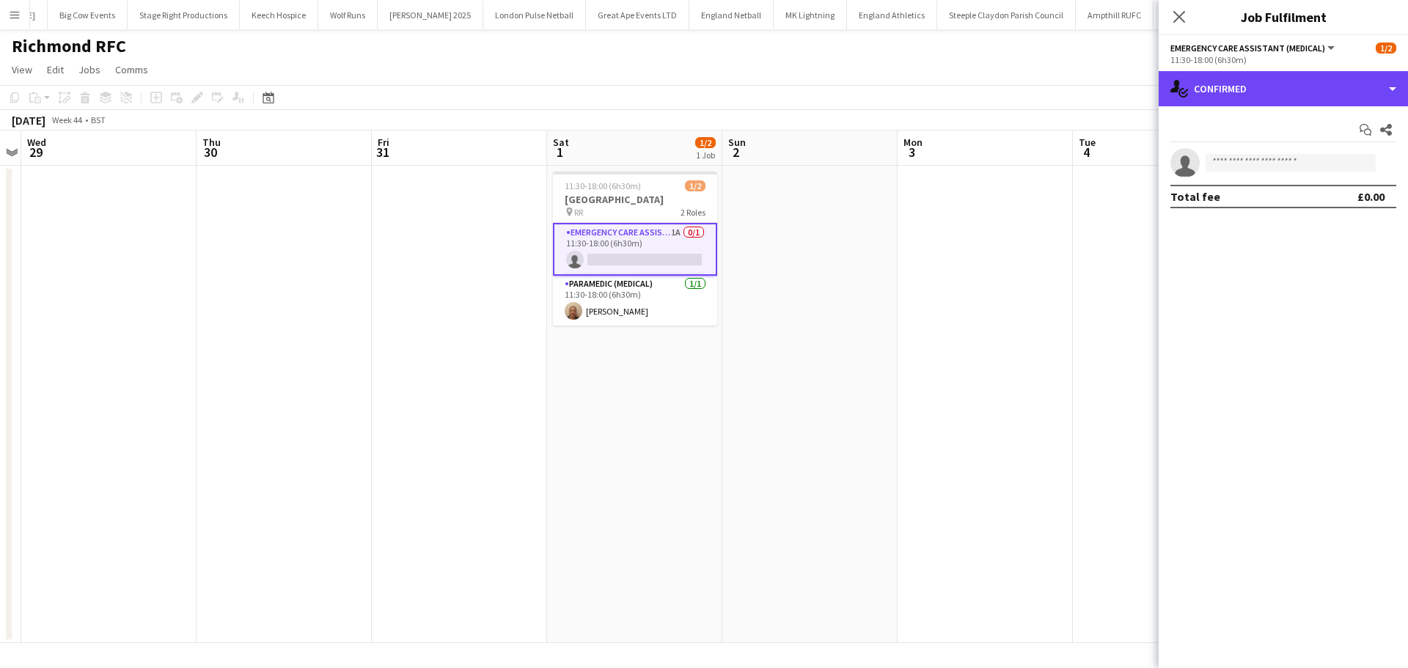
drag, startPoint x: 1216, startPoint y: 101, endPoint x: 1224, endPoint y: 109, distance: 10.4
click at [1218, 100] on div "single-neutral-actions-check-2 Confirmed" at bounding box center [1282, 88] width 249 height 35
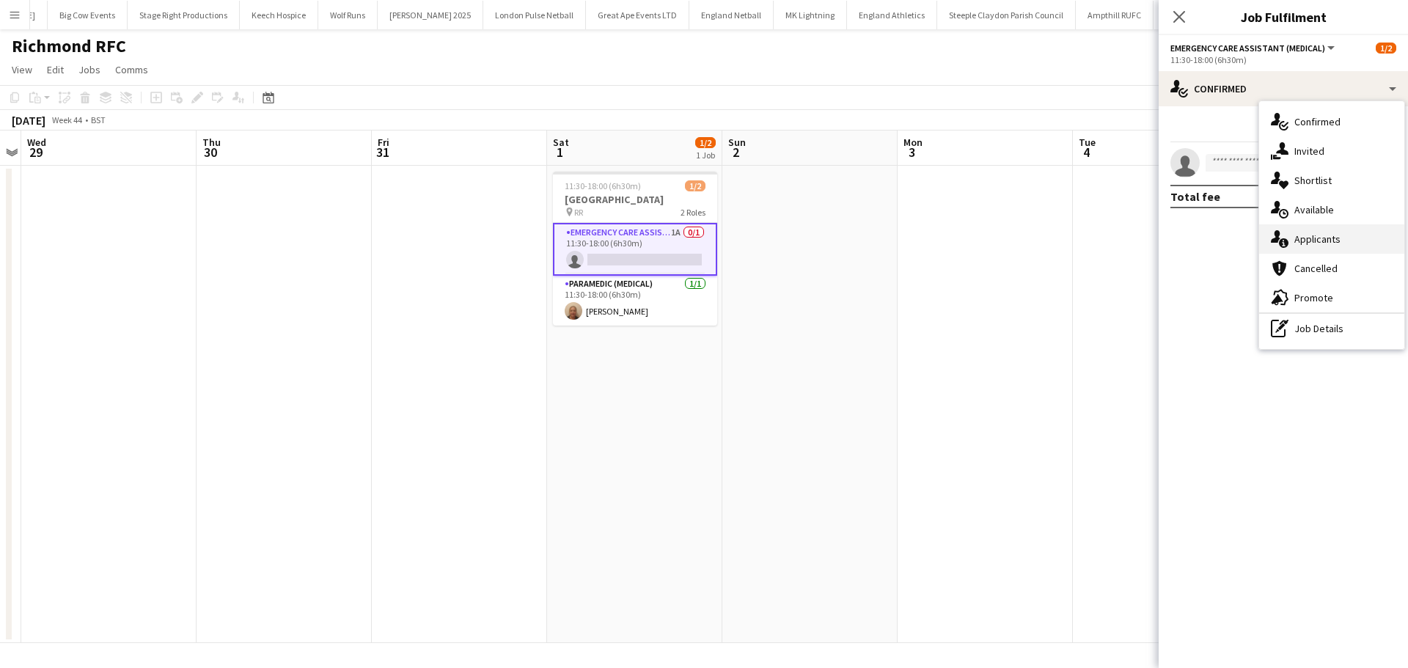
click at [1326, 235] on div "single-neutral-actions-information Applicants" at bounding box center [1331, 238] width 145 height 29
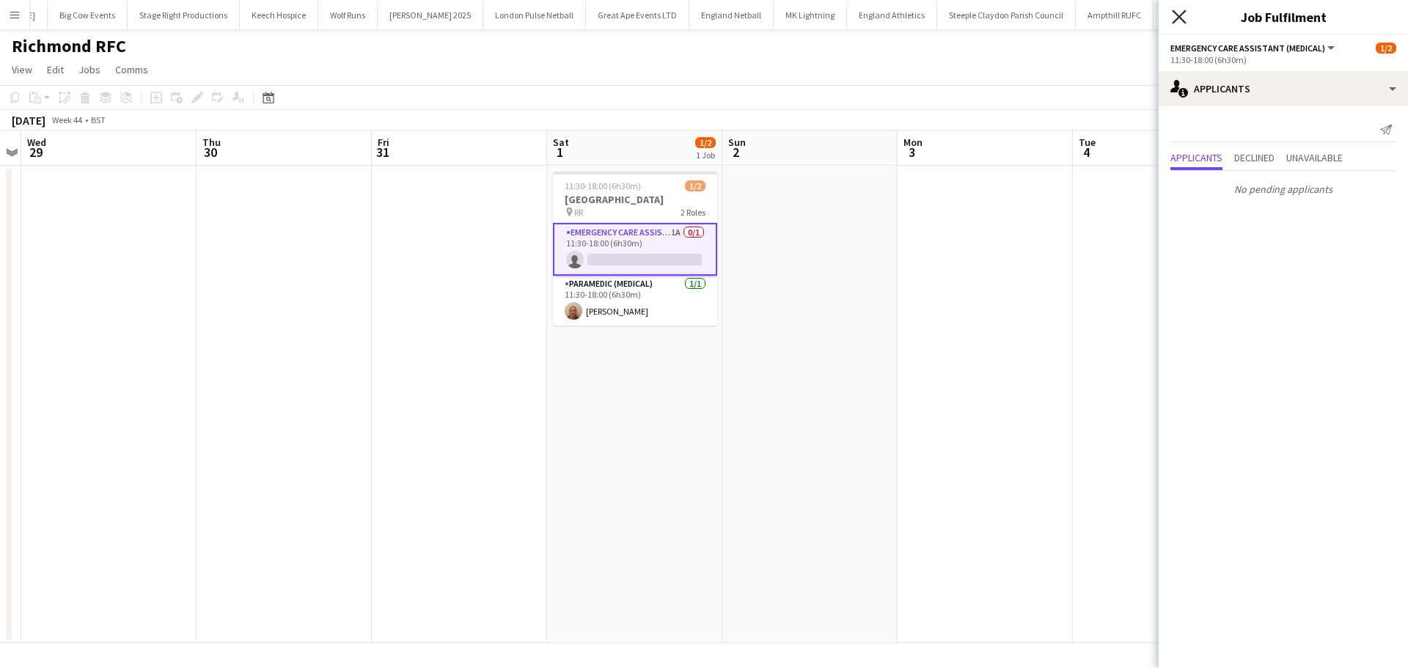
click at [1176, 10] on icon "Close pop-in" at bounding box center [1179, 17] width 14 height 14
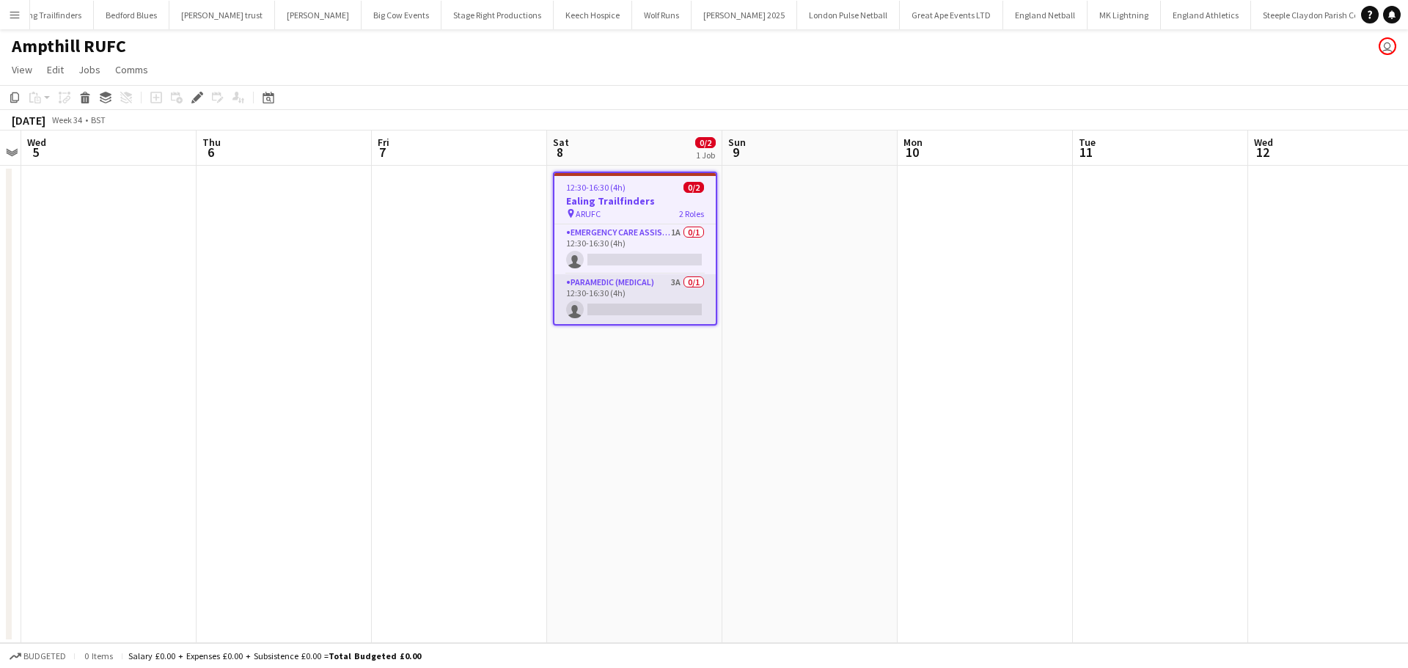
scroll to position [0, 426]
click at [650, 282] on app-card-role "Paramedic (Medical) 3A 0/1 12:30-16:30 (4h) single-neutral-actions" at bounding box center [634, 299] width 161 height 50
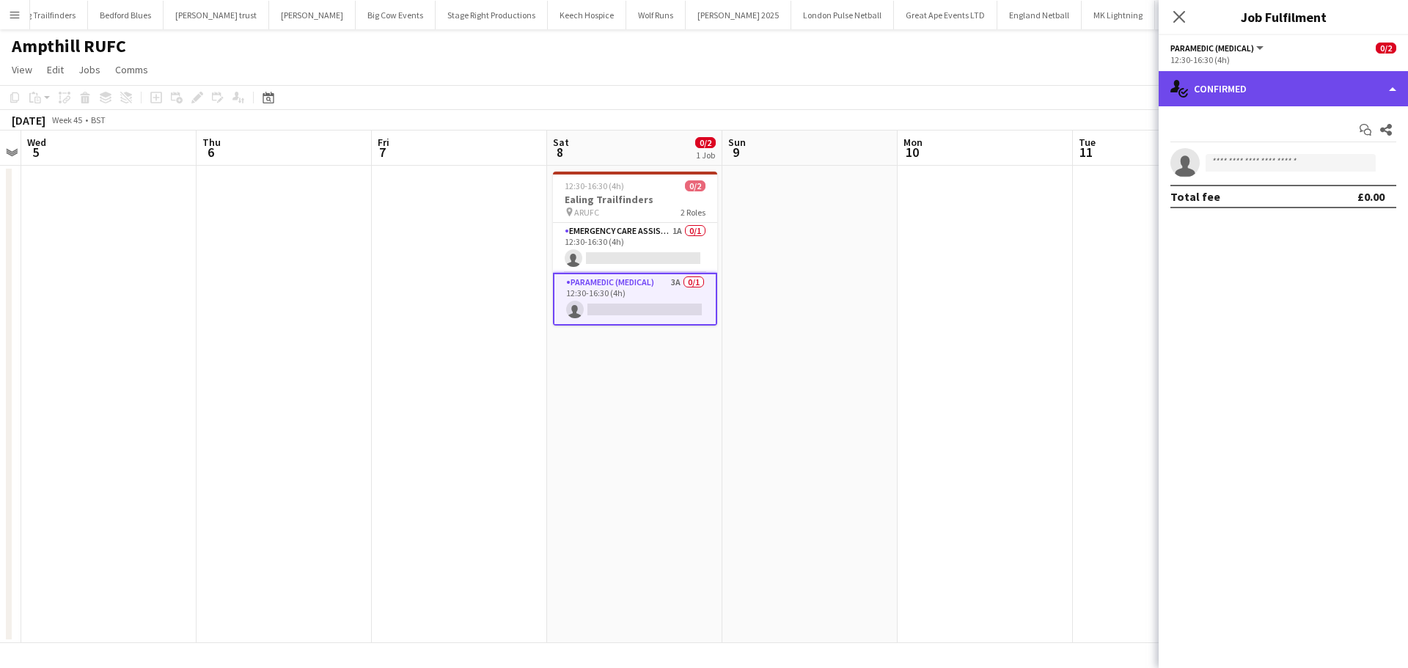
click at [1281, 98] on div "single-neutral-actions-check-2 Confirmed" at bounding box center [1282, 88] width 249 height 35
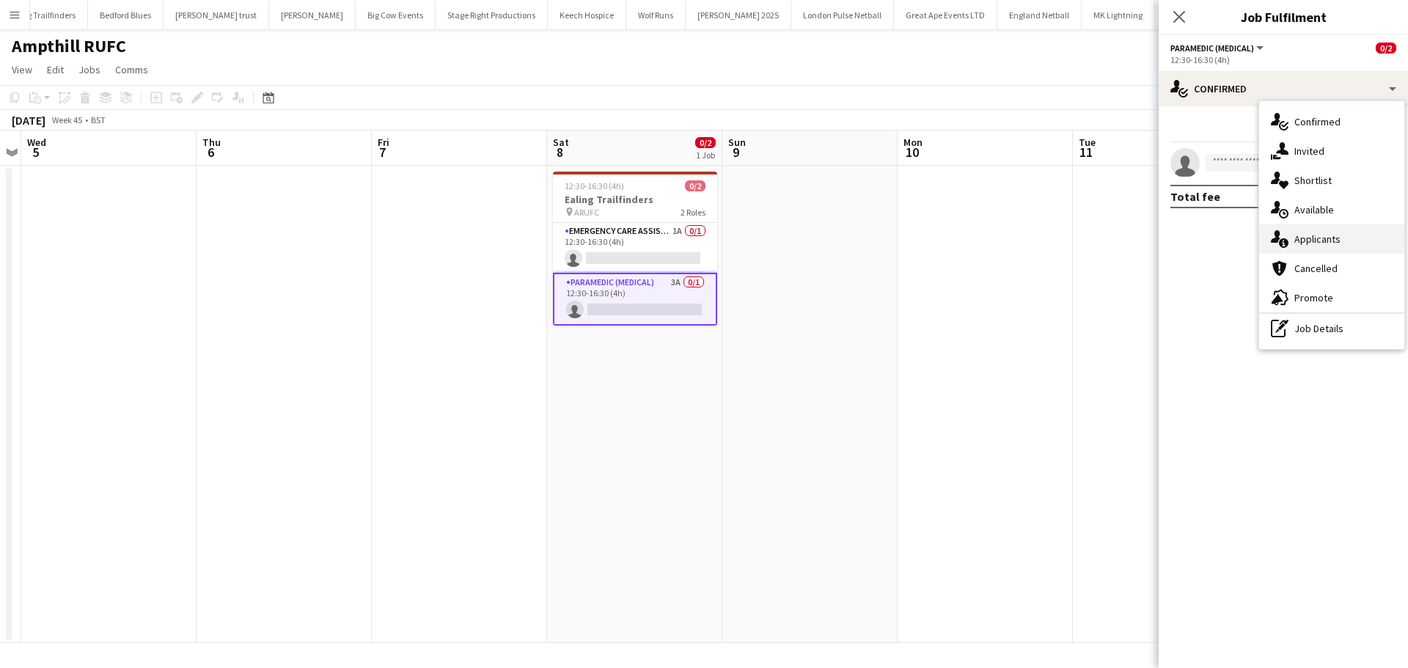
click at [1327, 240] on div "single-neutral-actions-information Applicants" at bounding box center [1331, 238] width 145 height 29
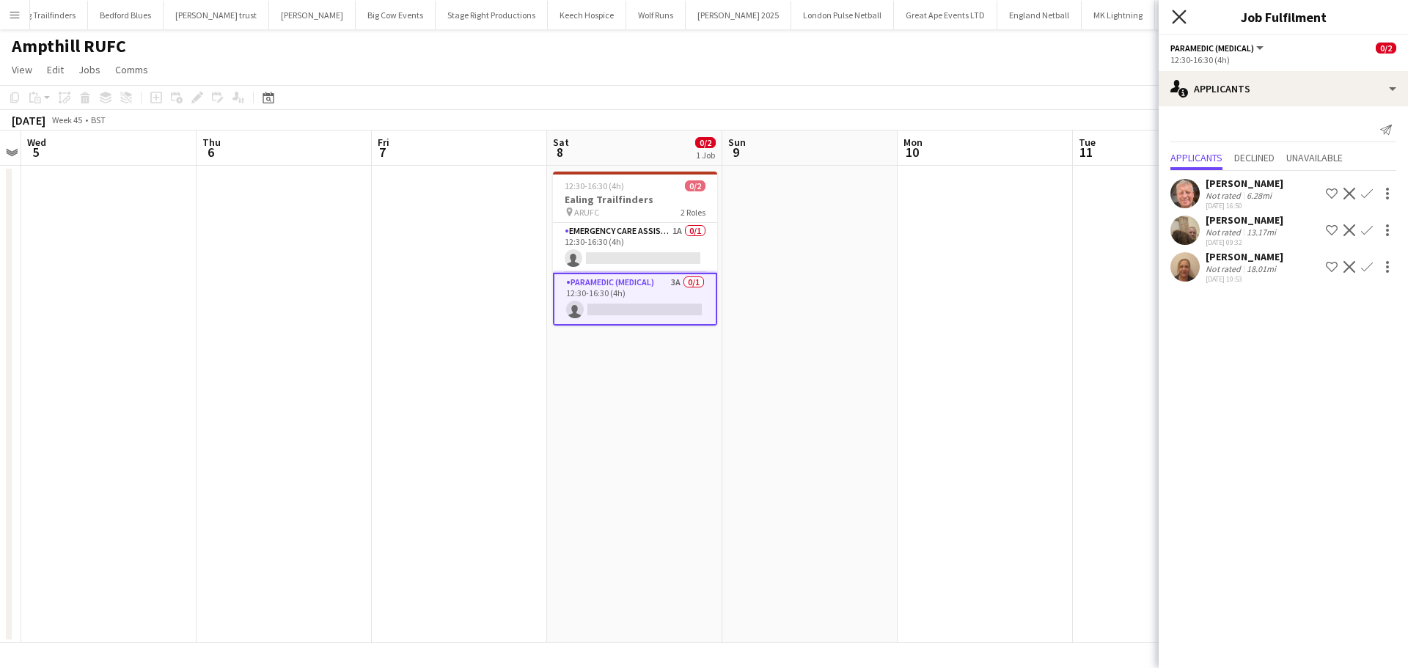
click at [1180, 15] on icon at bounding box center [1179, 17] width 14 height 14
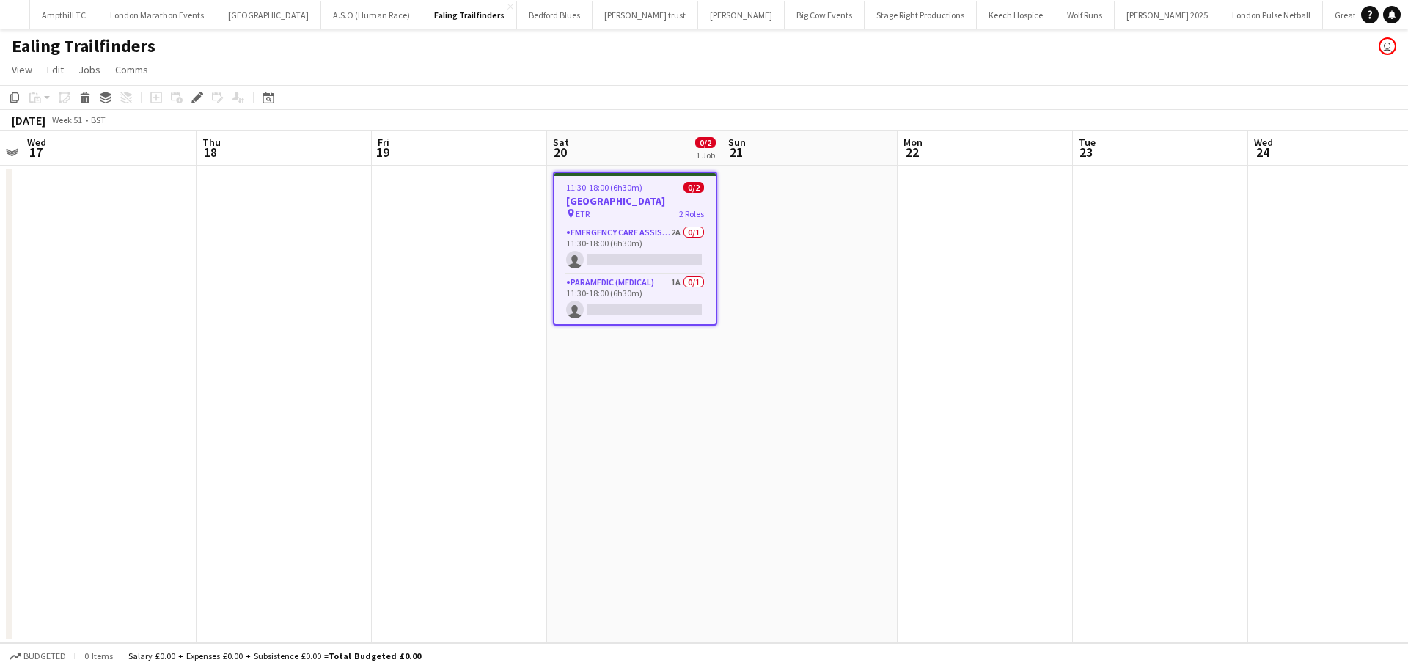
drag, startPoint x: 652, startPoint y: 280, endPoint x: 803, endPoint y: 259, distance: 153.2
click at [650, 280] on app-card-role "Paramedic (Medical) 1A 0/1 11:30-18:00 (6h30m) single-neutral-actions" at bounding box center [634, 299] width 161 height 50
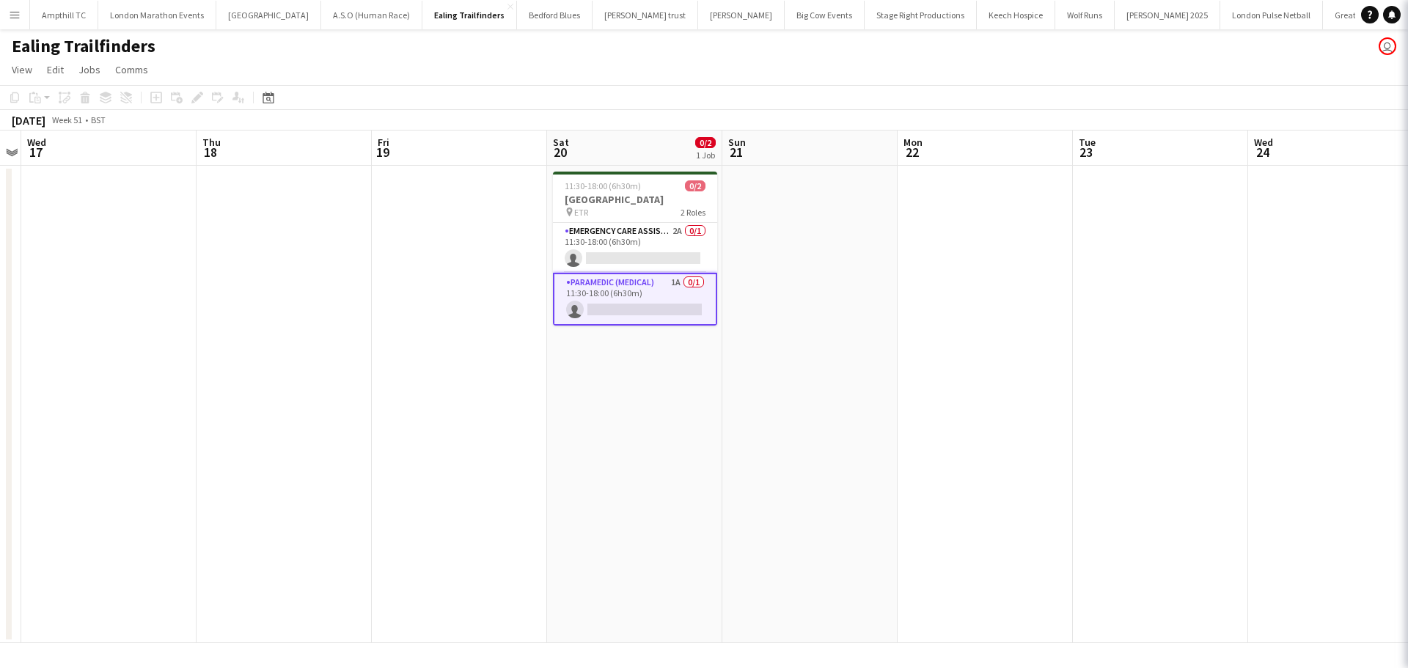
scroll to position [0, 507]
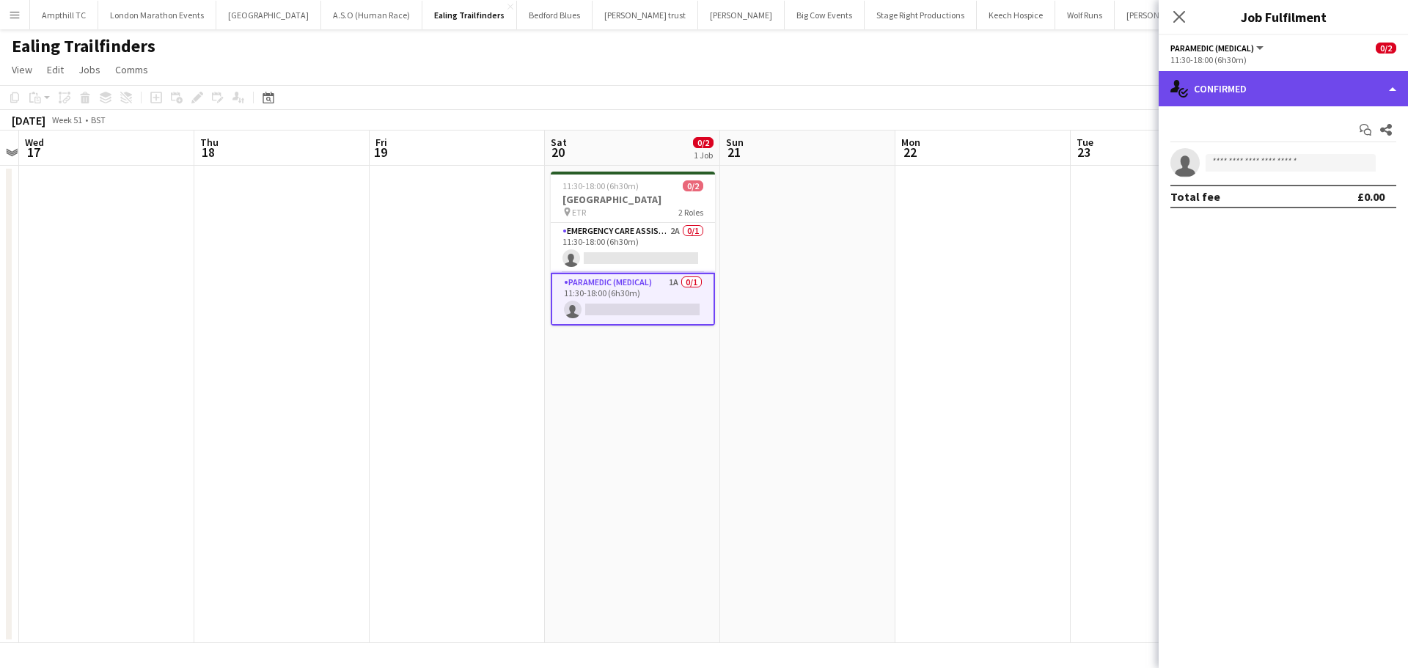
click at [1325, 92] on div "single-neutral-actions-check-2 Confirmed" at bounding box center [1282, 88] width 249 height 35
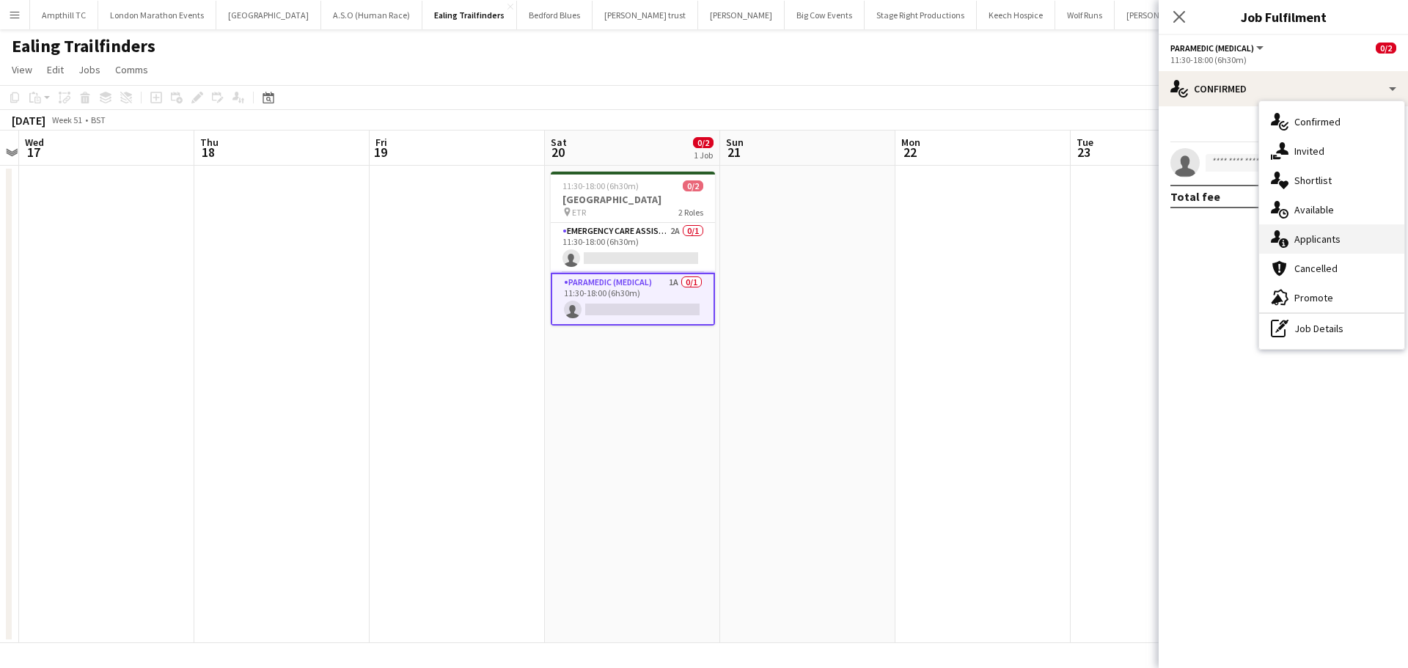
click at [1342, 238] on div "single-neutral-actions-information Applicants" at bounding box center [1331, 238] width 145 height 29
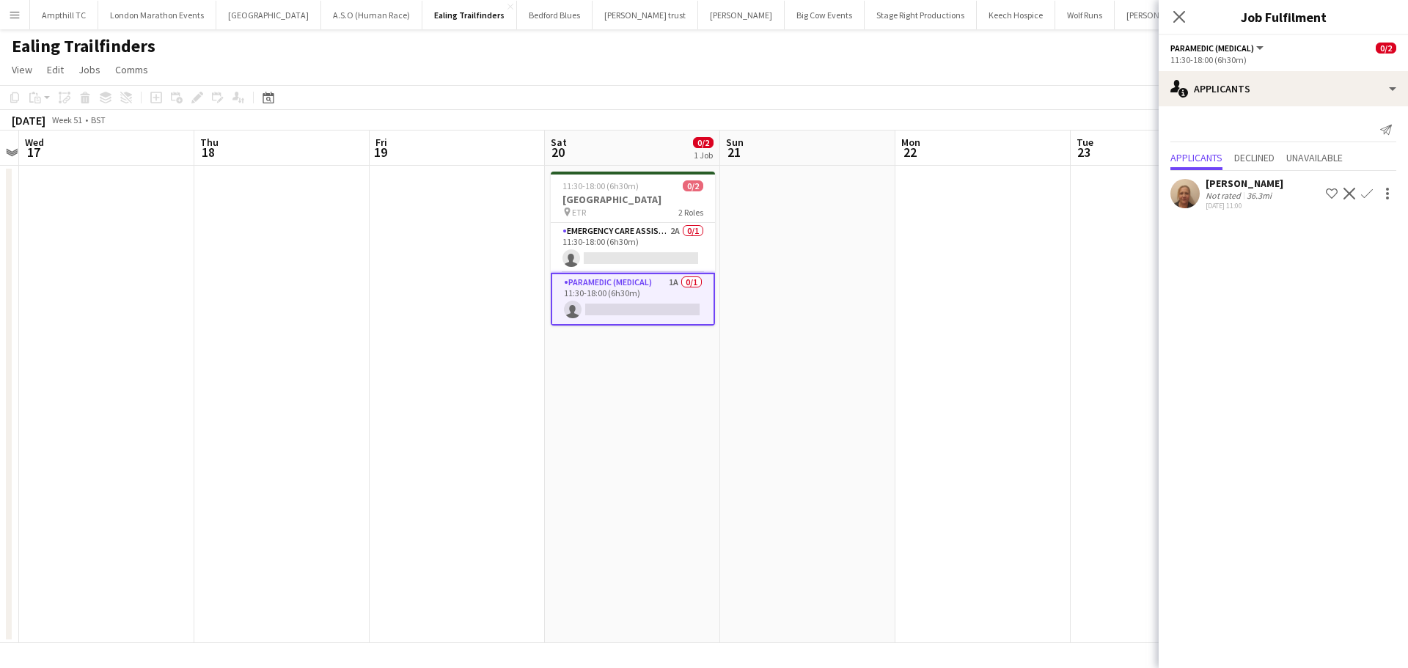
click at [1367, 196] on app-icon "Confirm" at bounding box center [1367, 194] width 12 height 12
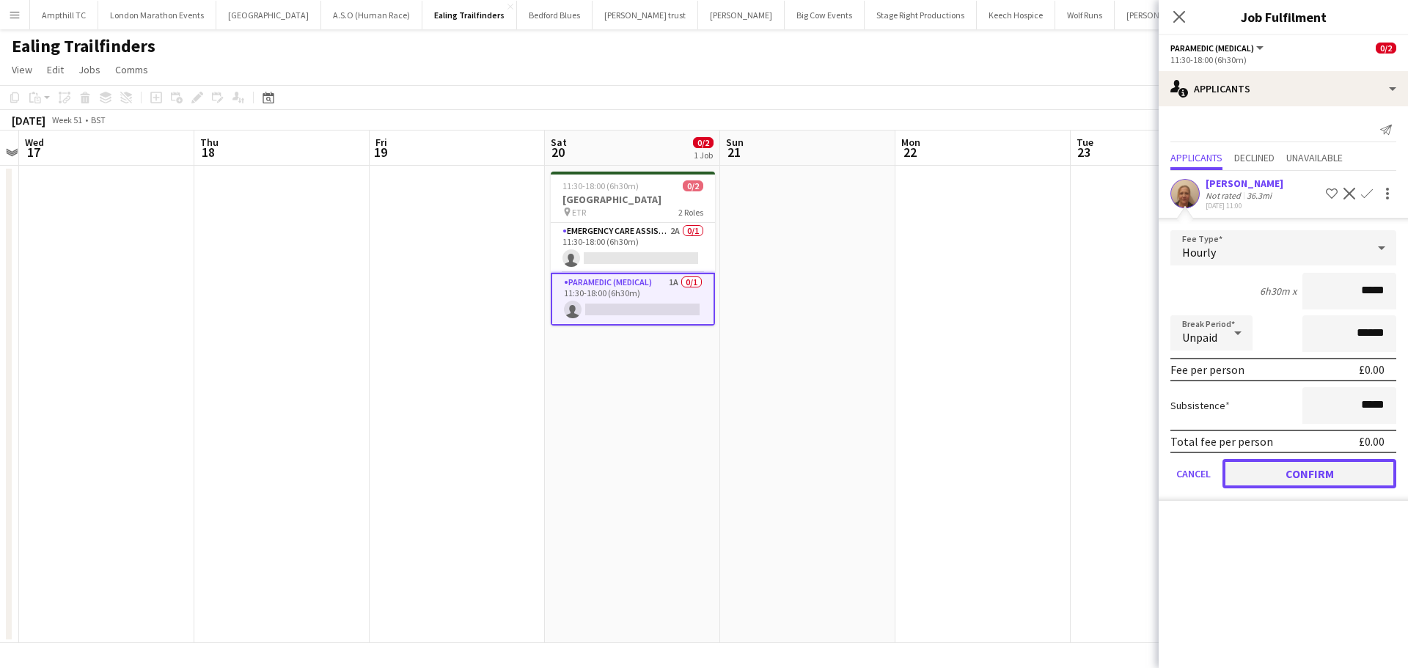
click at [1273, 474] on button "Confirm" at bounding box center [1309, 473] width 174 height 29
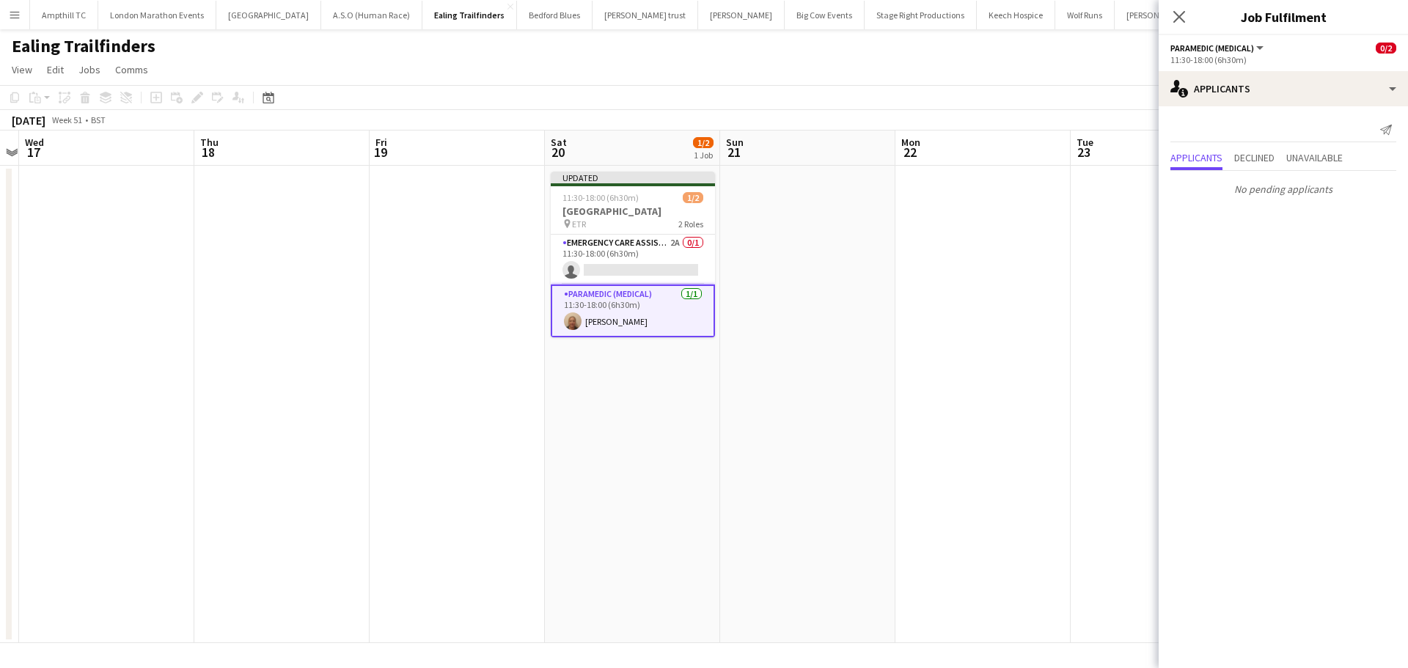
click at [1174, 15] on icon "Close pop-in" at bounding box center [1179, 17] width 12 height 12
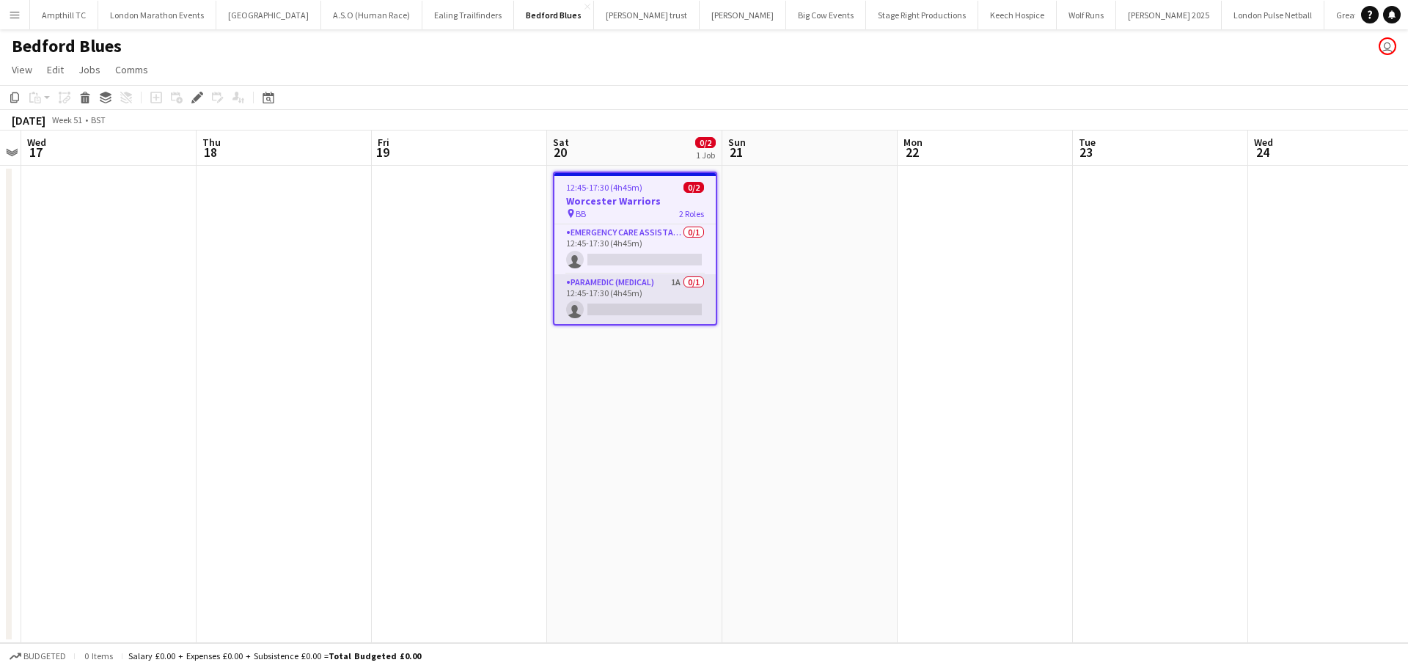
scroll to position [0, 505]
click at [651, 295] on app-card-role "Paramedic (Medical) 1A 0/1 12:45-17:30 (4h45m) single-neutral-actions" at bounding box center [633, 299] width 161 height 50
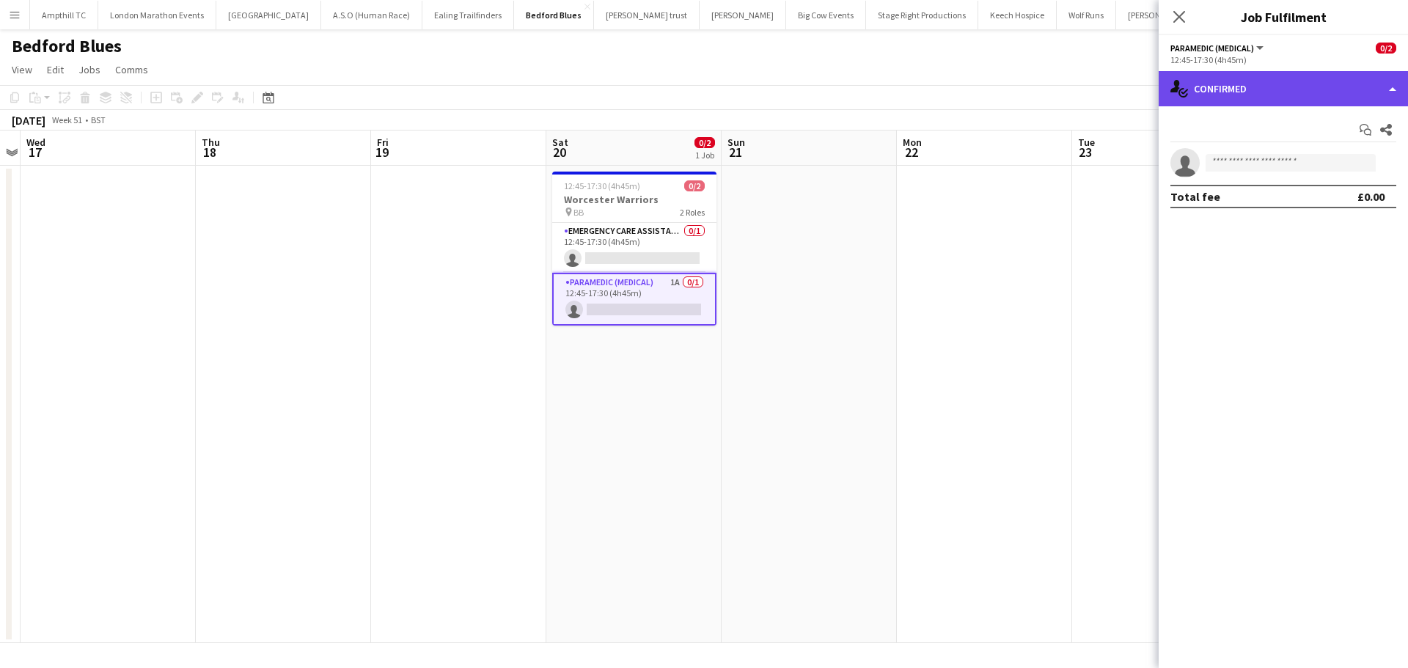
click at [1339, 96] on div "single-neutral-actions-check-2 Confirmed" at bounding box center [1282, 88] width 249 height 35
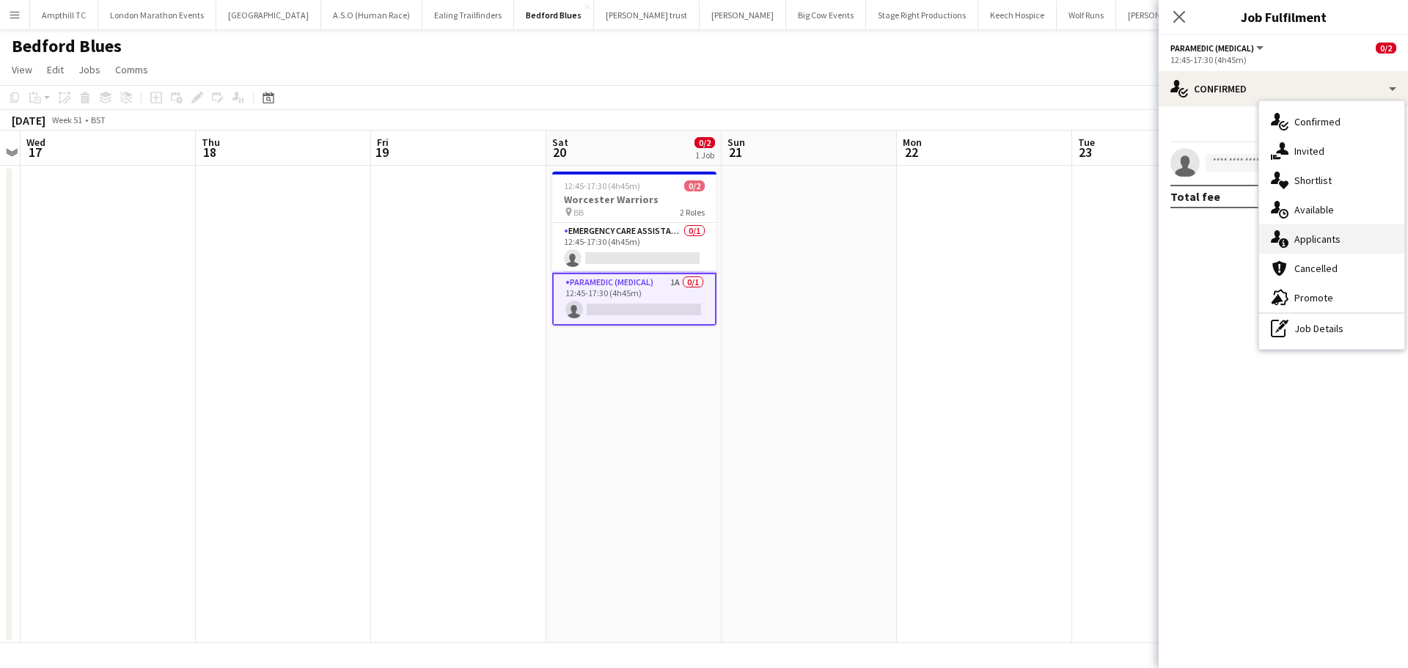
click at [1321, 238] on div "single-neutral-actions-information Applicants" at bounding box center [1331, 238] width 145 height 29
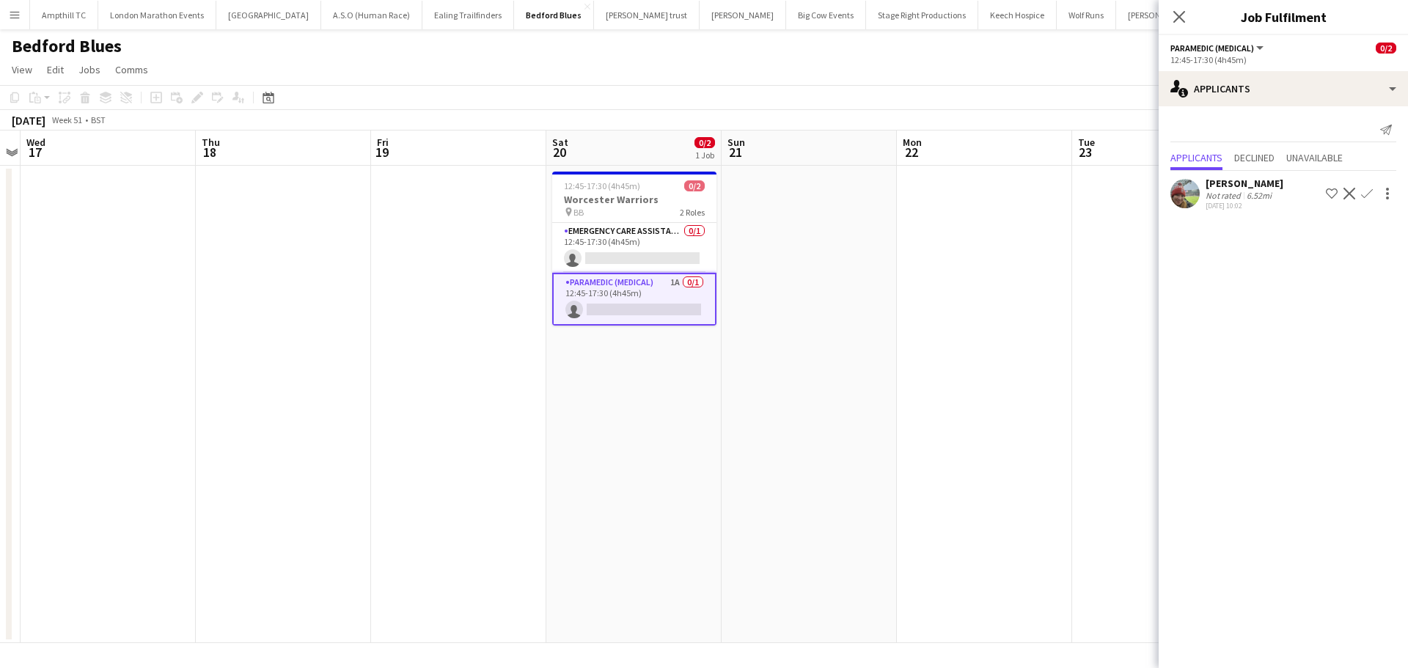
click at [1362, 194] on app-icon "Confirm" at bounding box center [1367, 194] width 12 height 12
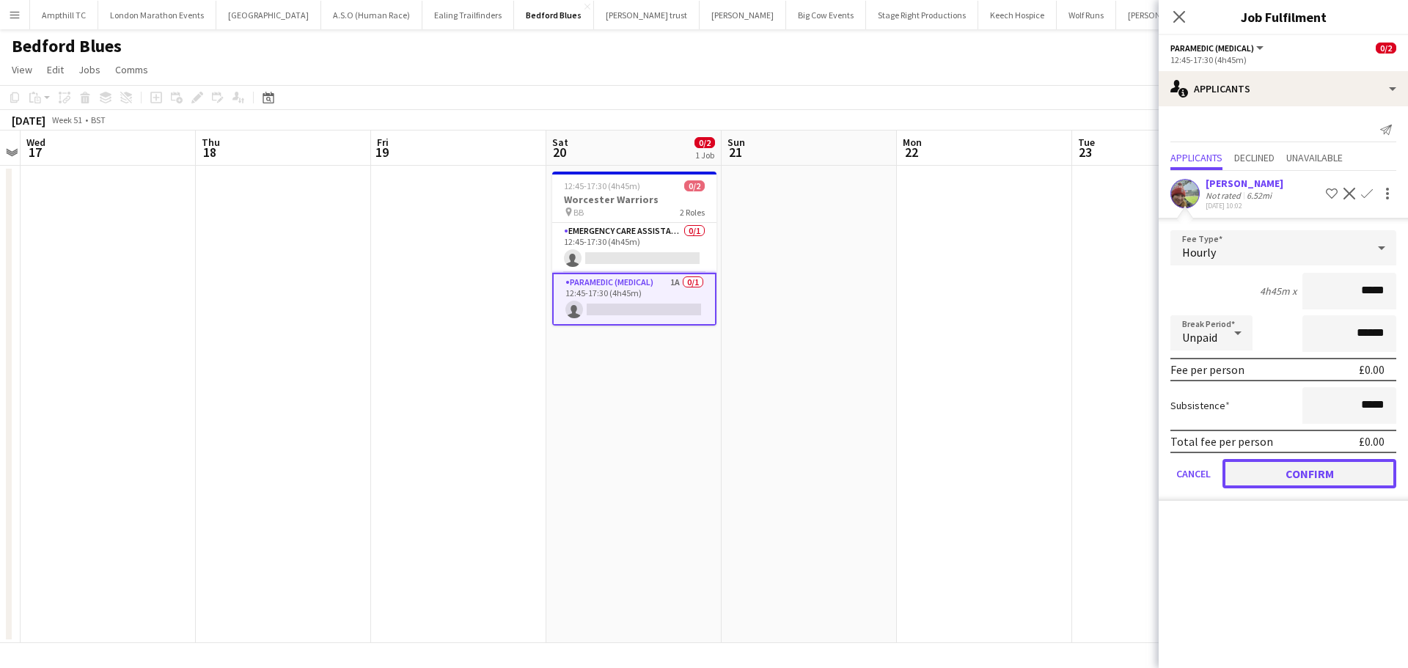
click at [1291, 466] on button "Confirm" at bounding box center [1309, 473] width 174 height 29
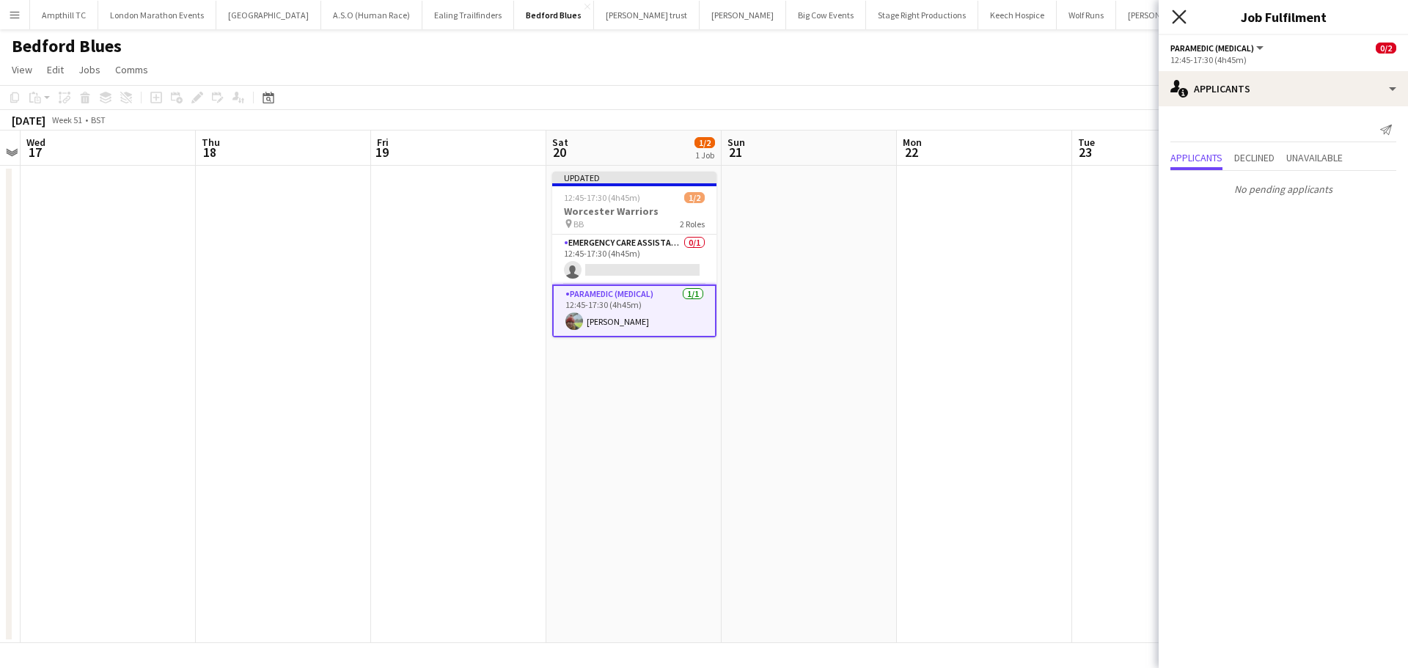
click at [1174, 18] on icon "Close pop-in" at bounding box center [1179, 17] width 14 height 14
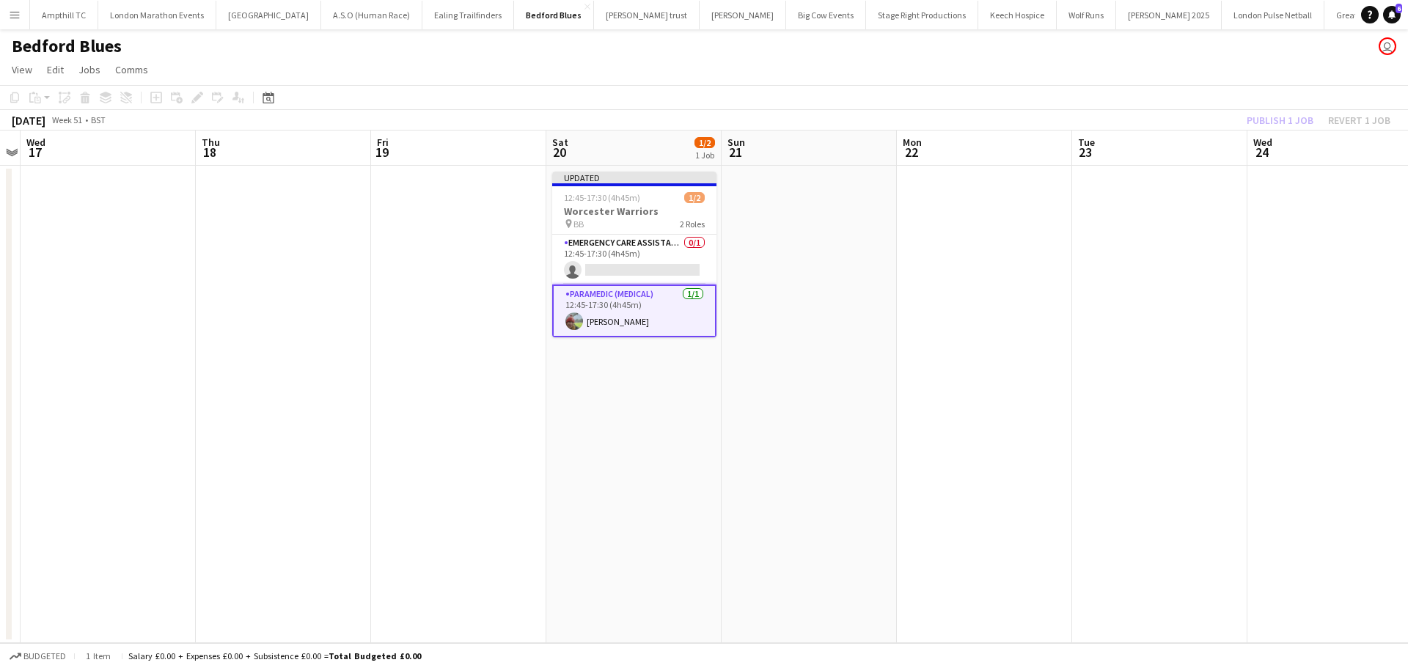
click at [1302, 115] on div "Publish 1 job Revert 1 job" at bounding box center [1318, 120] width 179 height 19
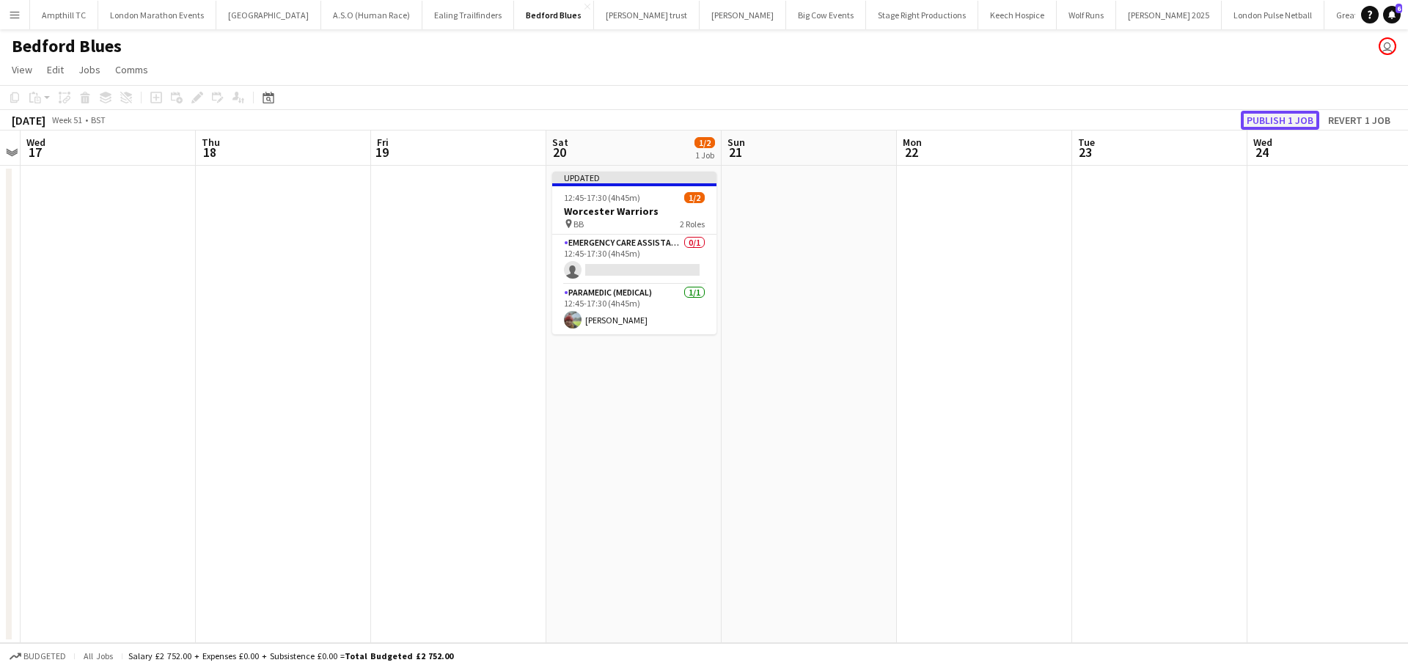
click at [1301, 115] on button "Publish 1 job" at bounding box center [1279, 120] width 78 height 19
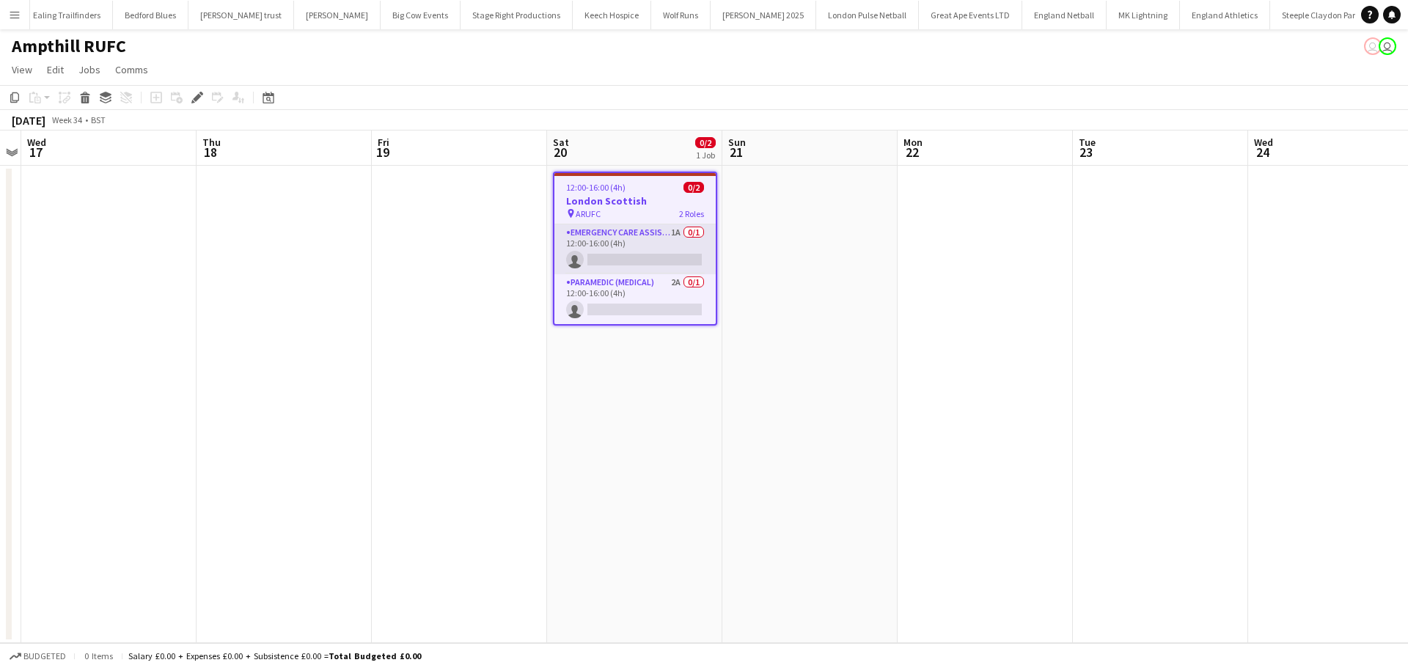
scroll to position [0, 426]
drag, startPoint x: 674, startPoint y: 289, endPoint x: 723, endPoint y: 286, distance: 49.2
click at [674, 290] on app-card-role "Paramedic (Medical) 2A 0/1 12:00-16:00 (4h) single-neutral-actions" at bounding box center [634, 299] width 161 height 50
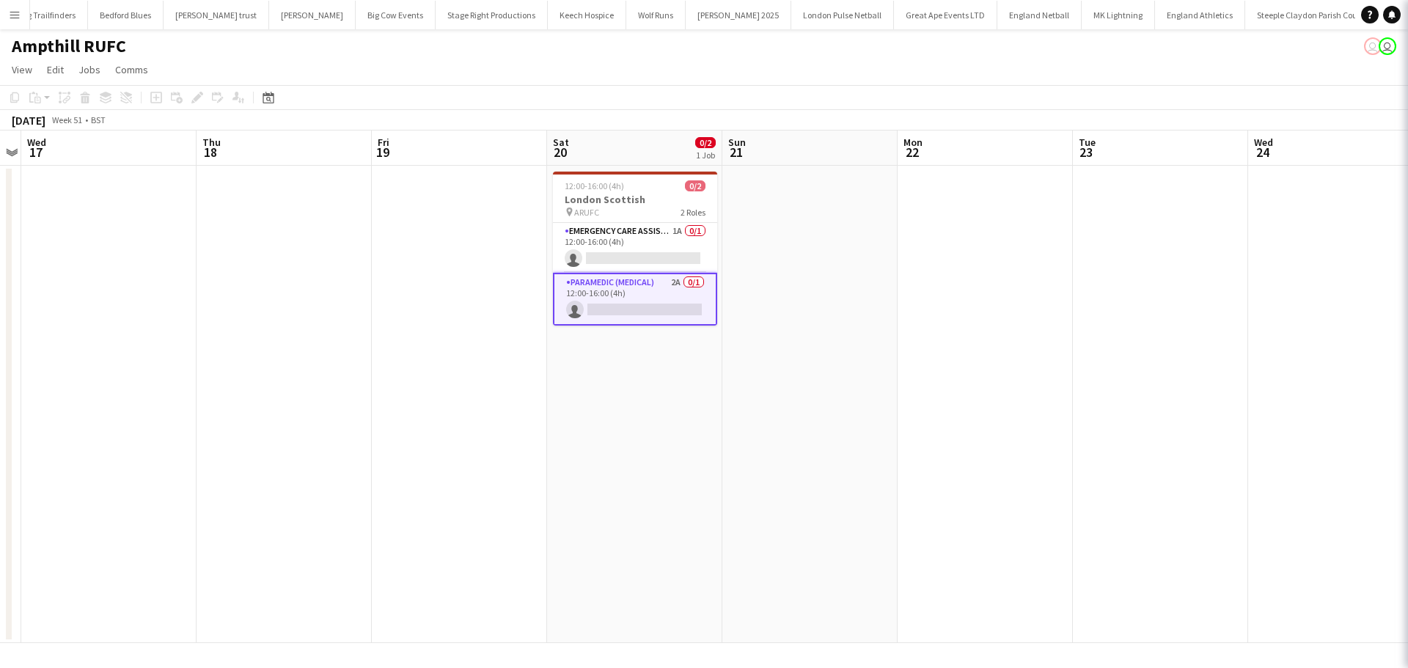
scroll to position [0, 504]
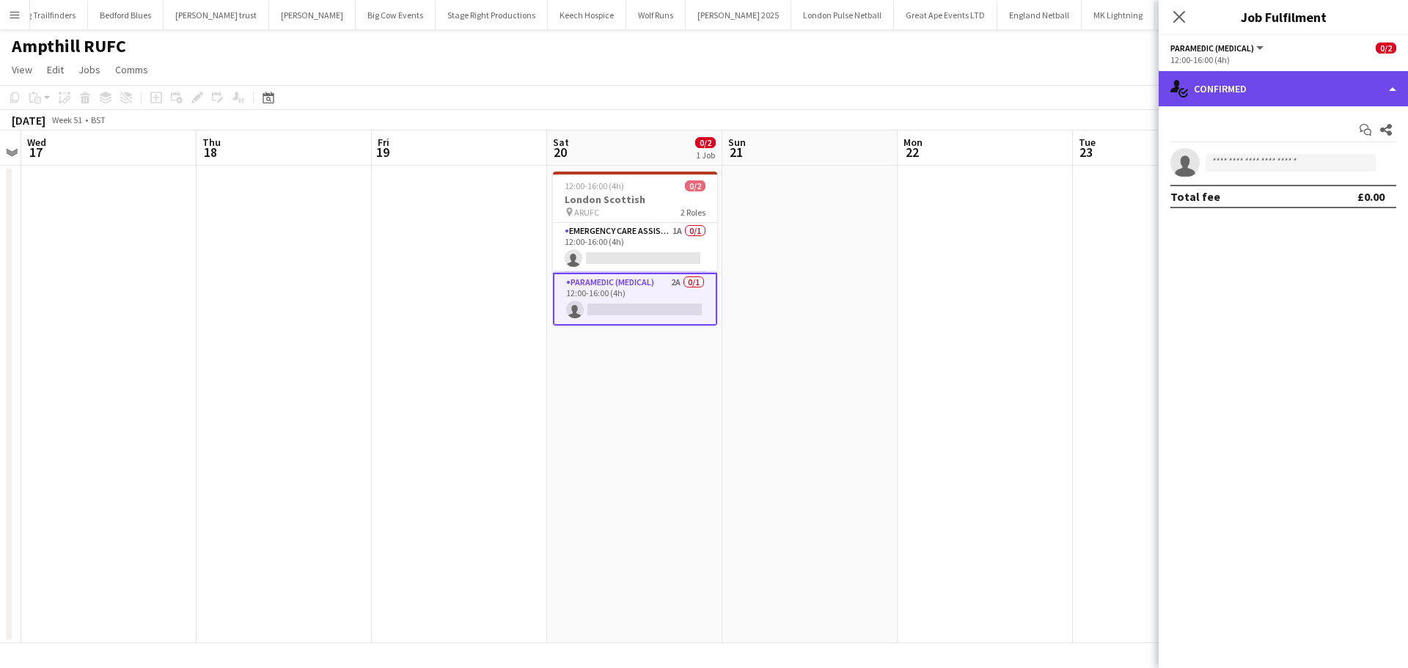
click at [1290, 84] on div "single-neutral-actions-check-2 Confirmed" at bounding box center [1282, 88] width 249 height 35
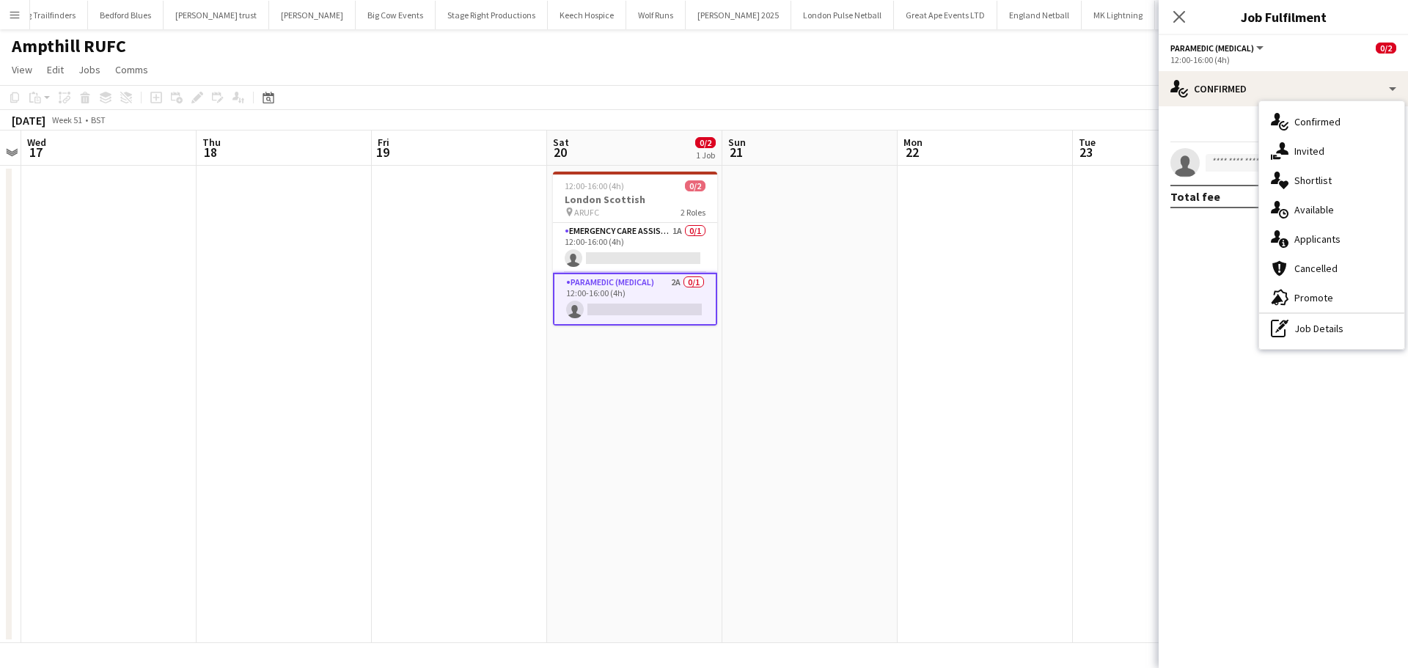
click at [1305, 232] on div "single-neutral-actions-information Applicants" at bounding box center [1331, 238] width 145 height 29
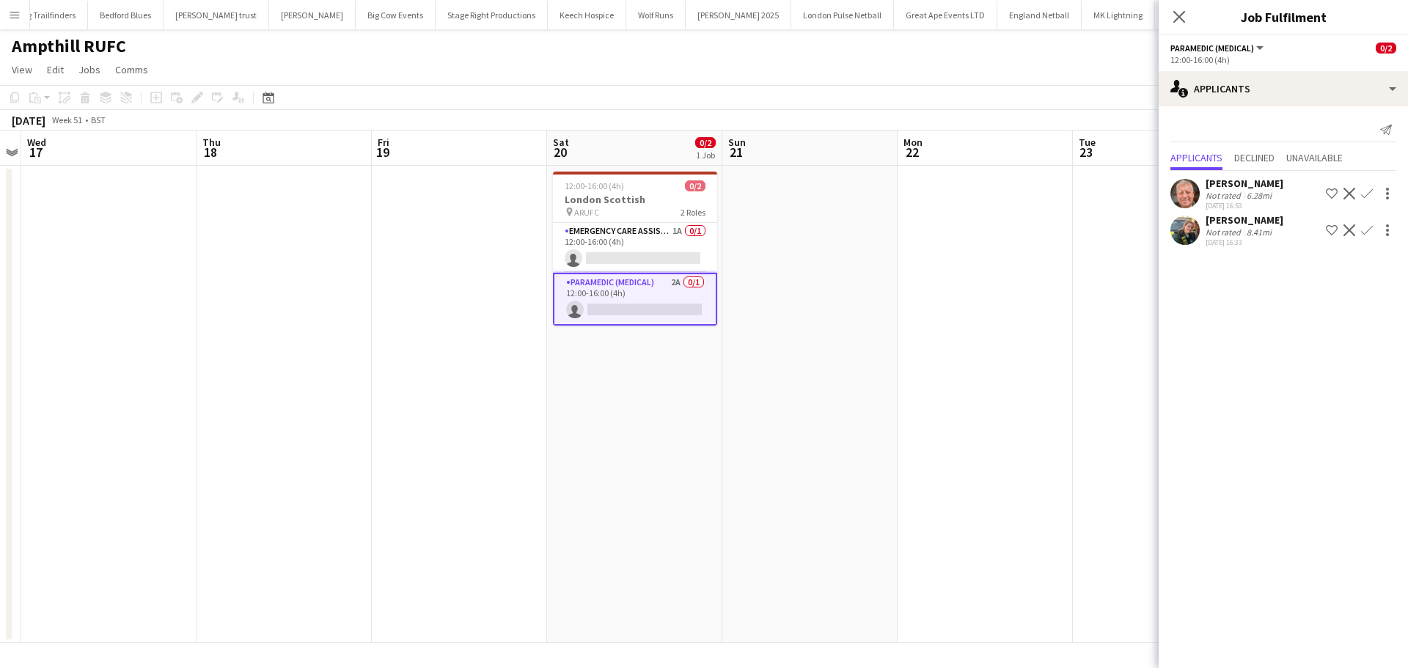
click at [1371, 193] on app-icon "Confirm" at bounding box center [1367, 194] width 12 height 12
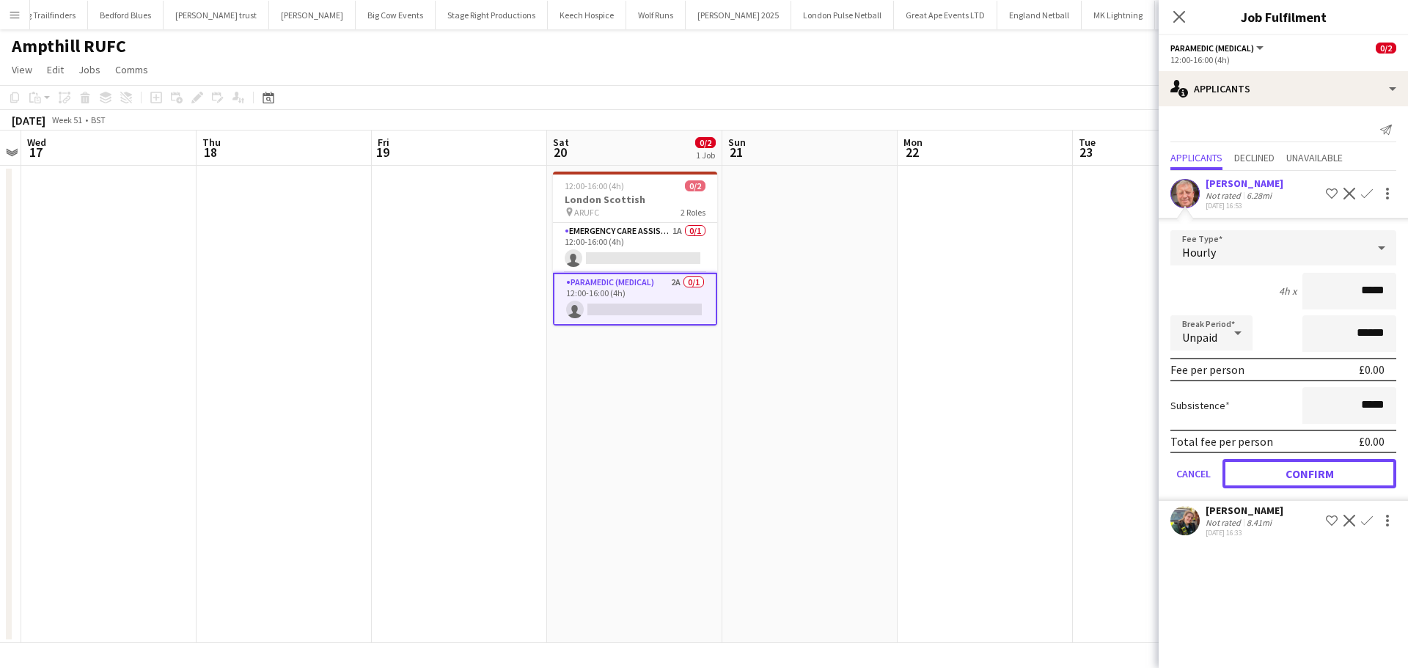
click at [1282, 474] on button "Confirm" at bounding box center [1309, 473] width 174 height 29
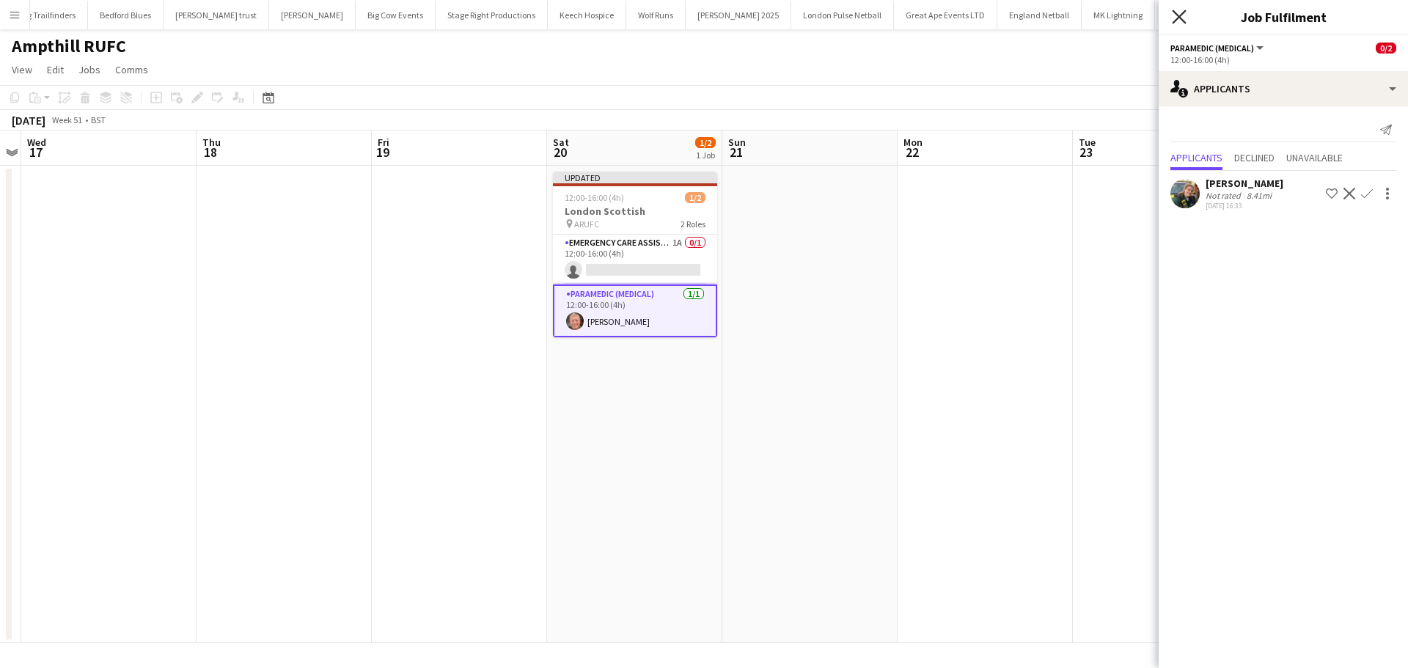
click at [1177, 15] on icon at bounding box center [1179, 17] width 14 height 14
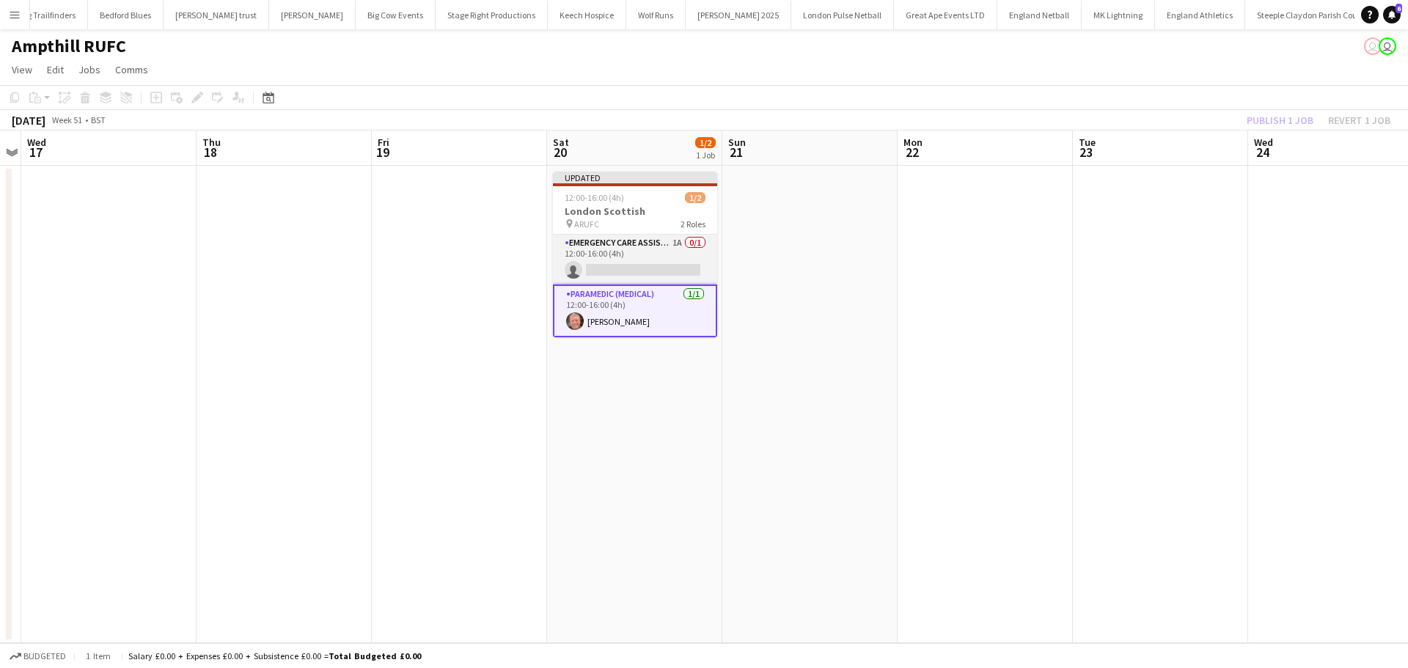
click at [650, 250] on app-card-role "Emergency Care Assistant (Medical) 1A 0/1 12:00-16:00 (4h) single-neutral-actio…" at bounding box center [635, 260] width 164 height 50
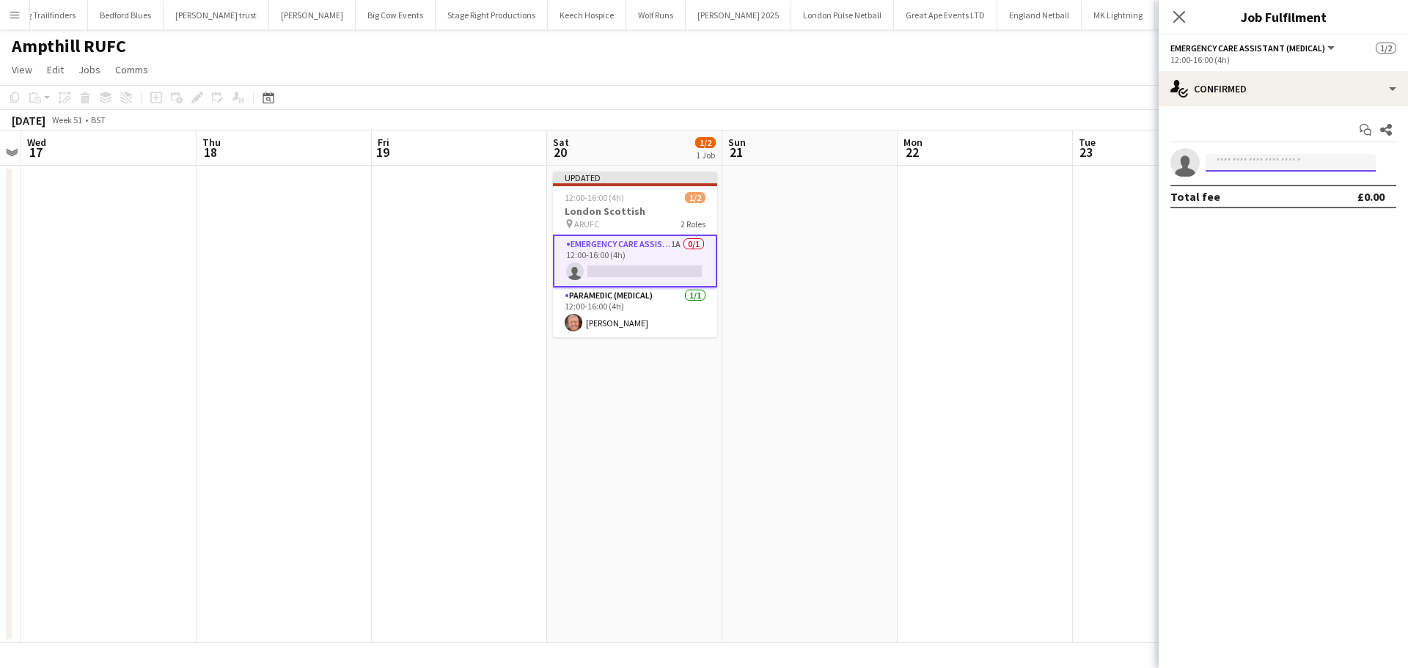
click at [1287, 164] on input at bounding box center [1290, 163] width 170 height 18
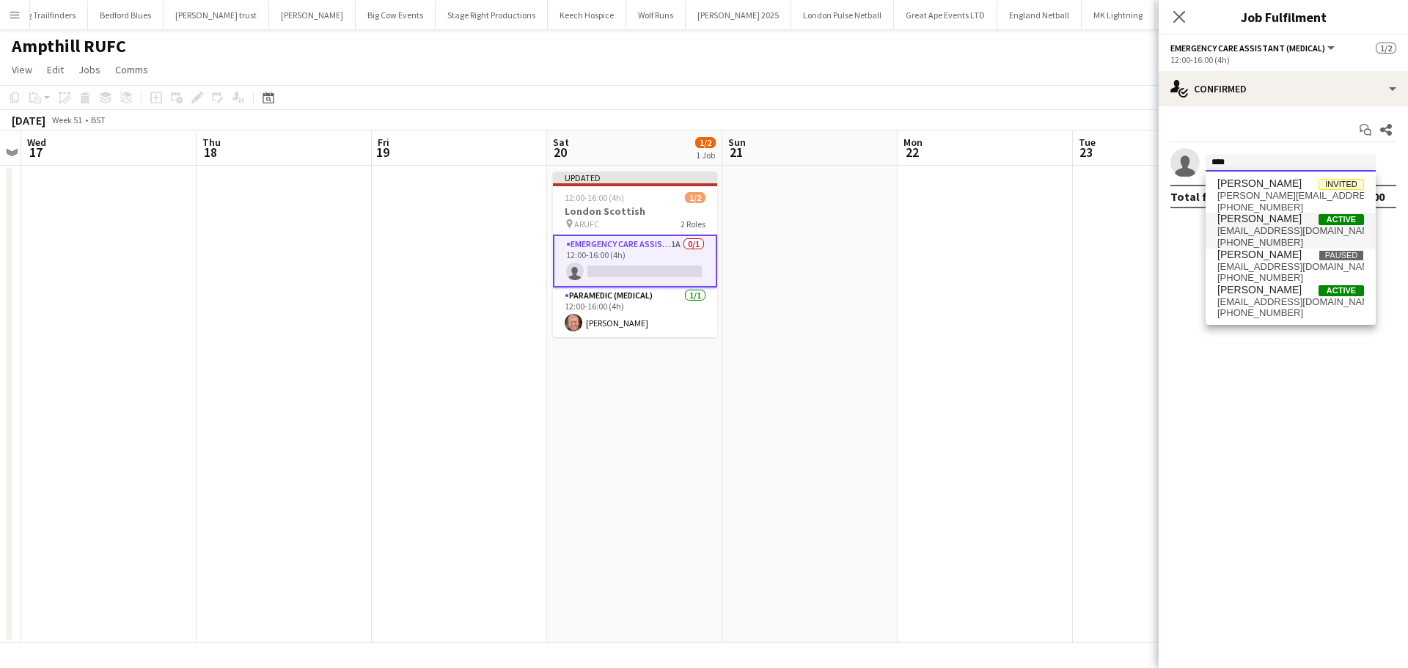
type input "****"
click at [1287, 219] on span "[PERSON_NAME] Active" at bounding box center [1290, 219] width 147 height 12
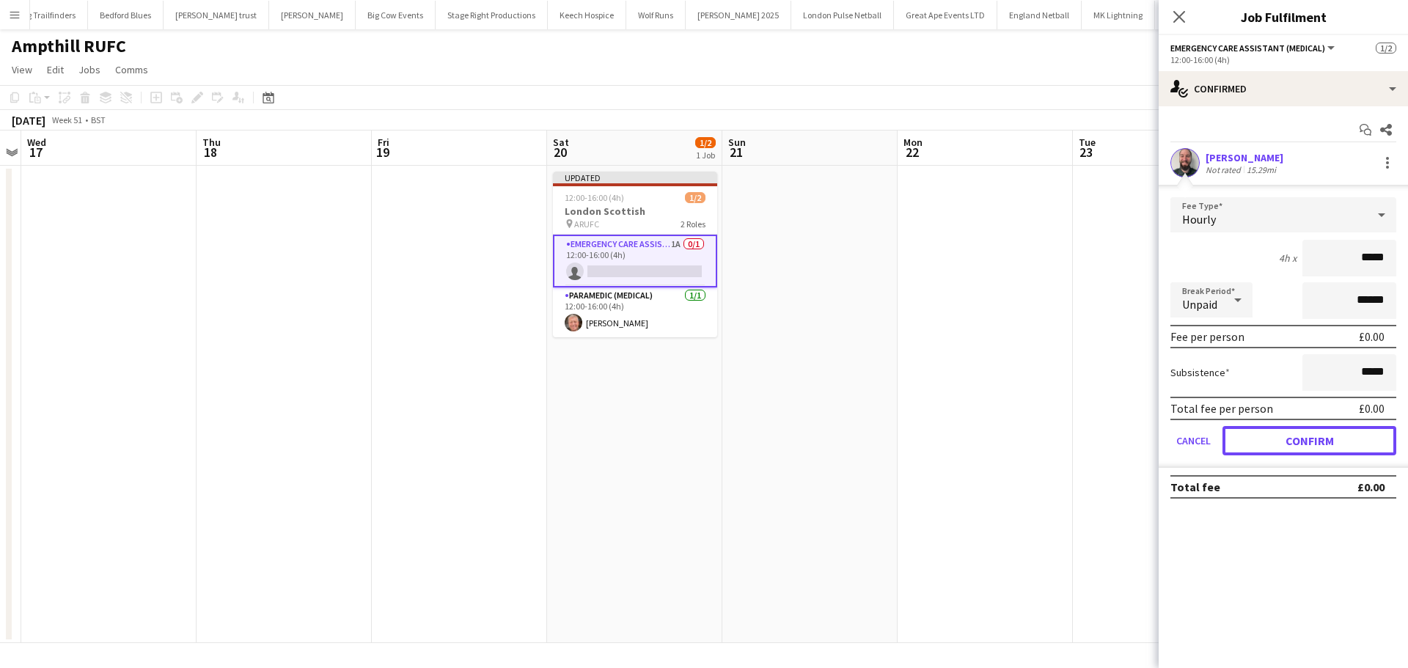
drag, startPoint x: 1265, startPoint y: 433, endPoint x: 1251, endPoint y: 418, distance: 21.3
click at [1265, 434] on button "Confirm" at bounding box center [1309, 440] width 174 height 29
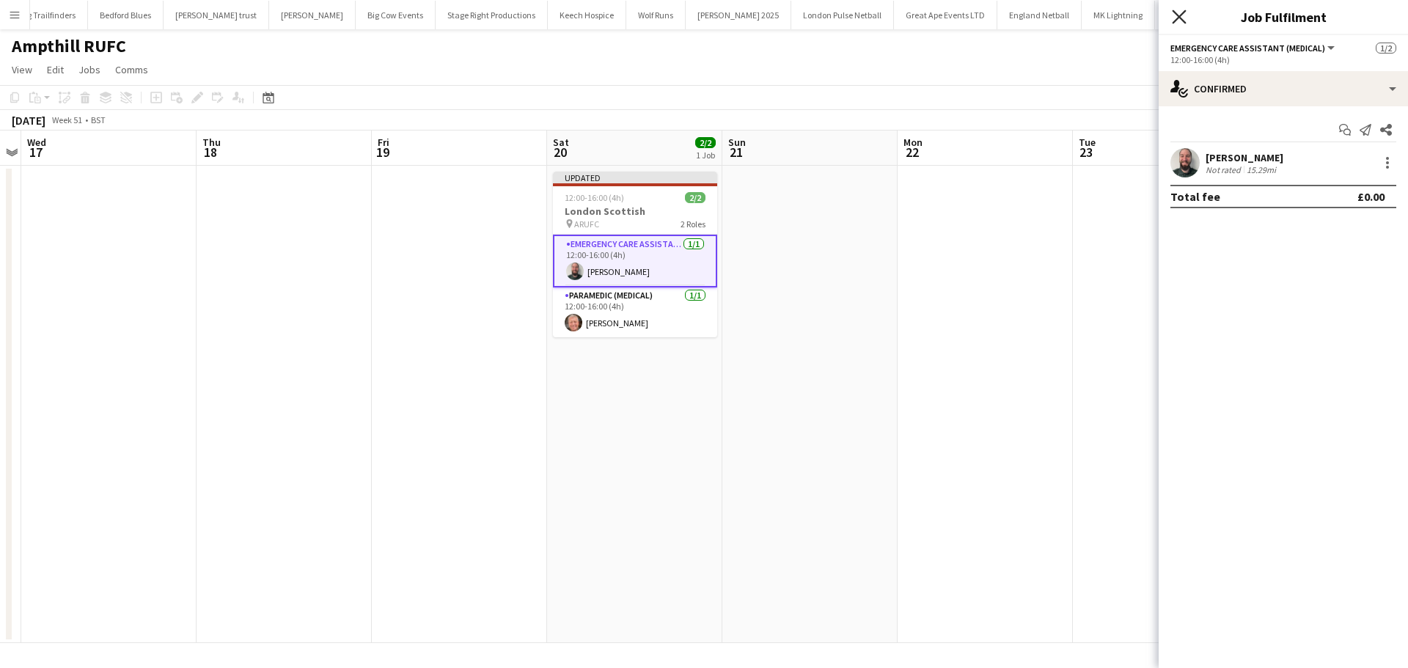
click at [1178, 23] on icon "Close pop-in" at bounding box center [1179, 17] width 14 height 14
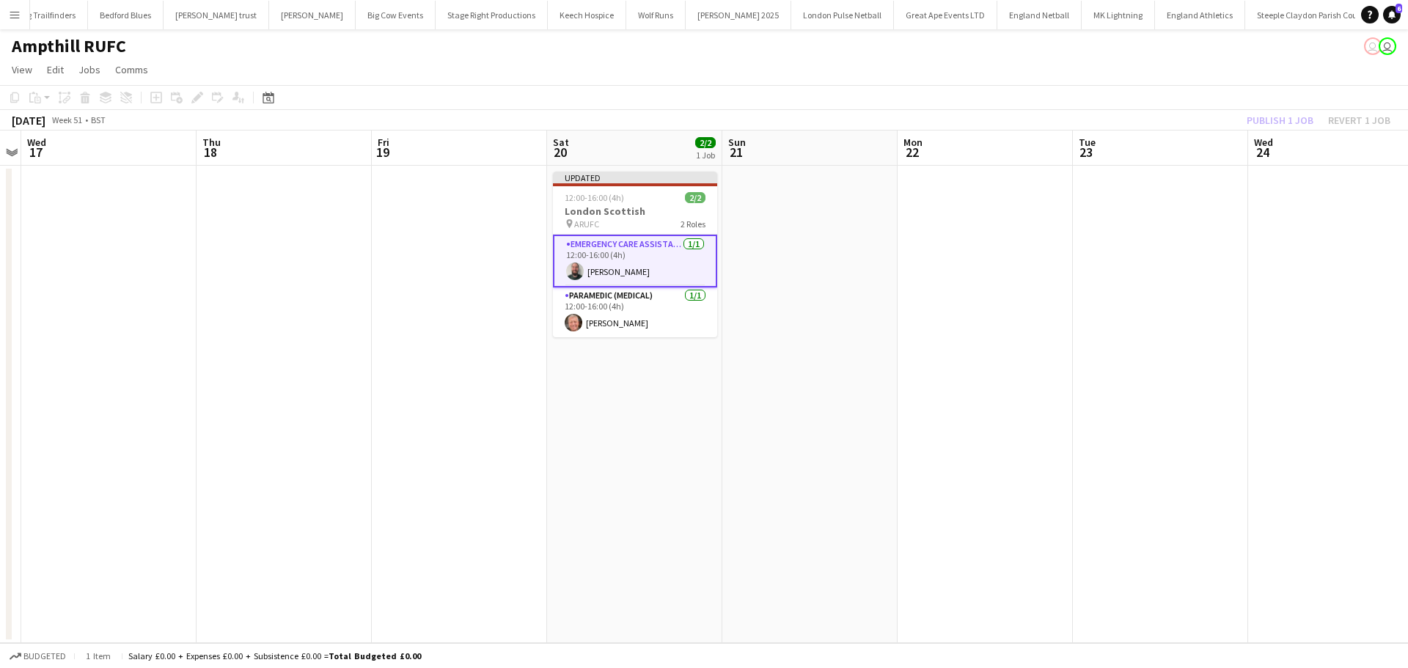
click at [1258, 122] on div "Publish 1 job Revert 1 job" at bounding box center [1318, 120] width 179 height 19
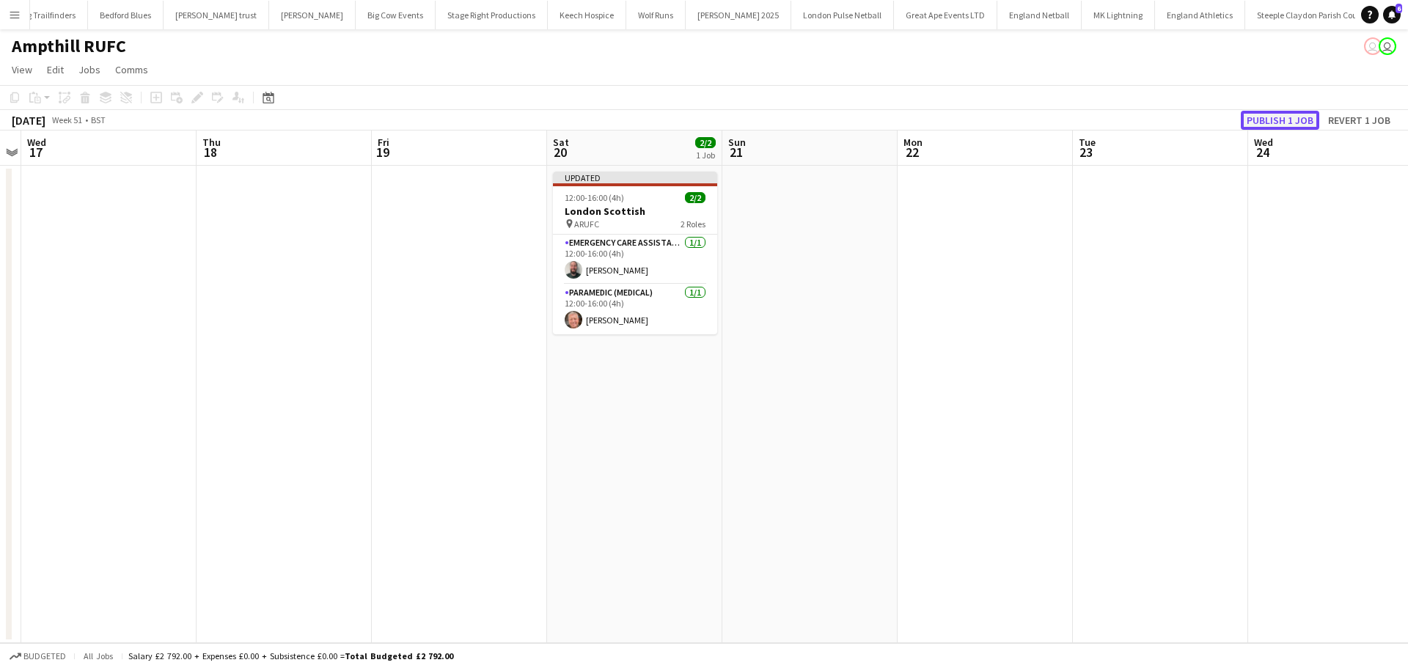
click at [1266, 117] on button "Publish 1 job" at bounding box center [1279, 120] width 78 height 19
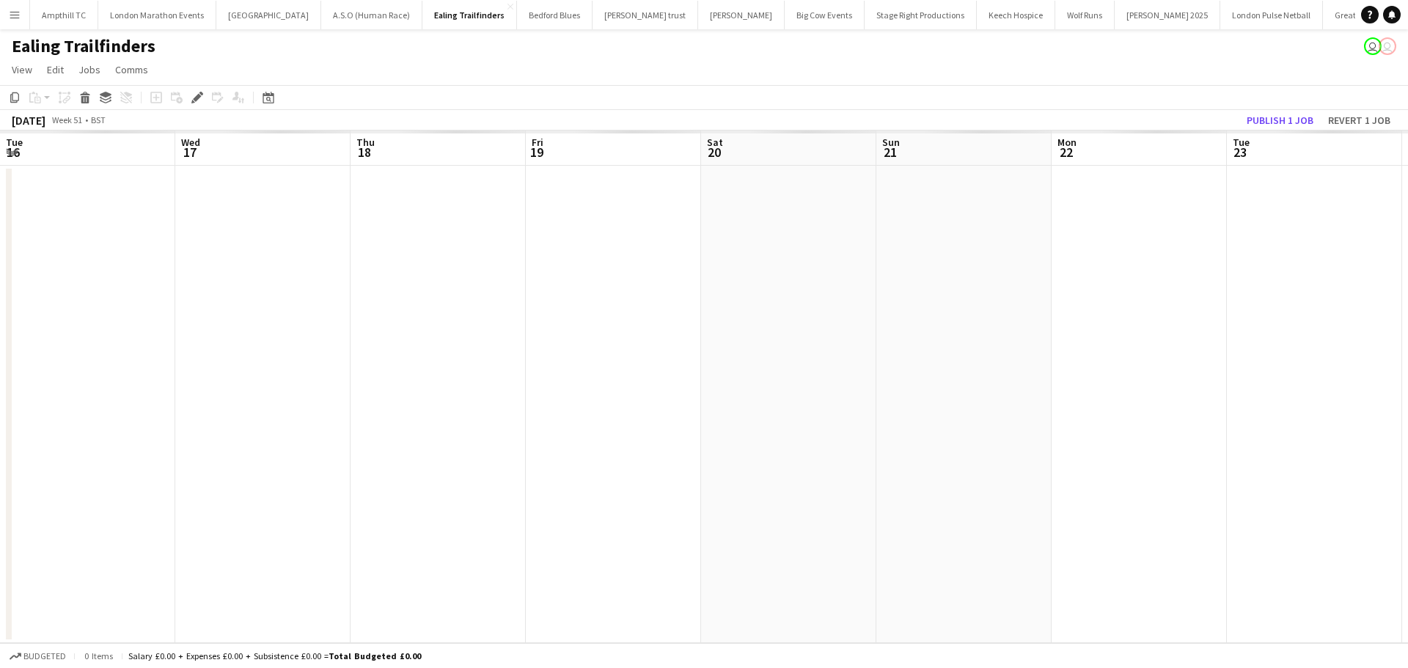
scroll to position [0, 504]
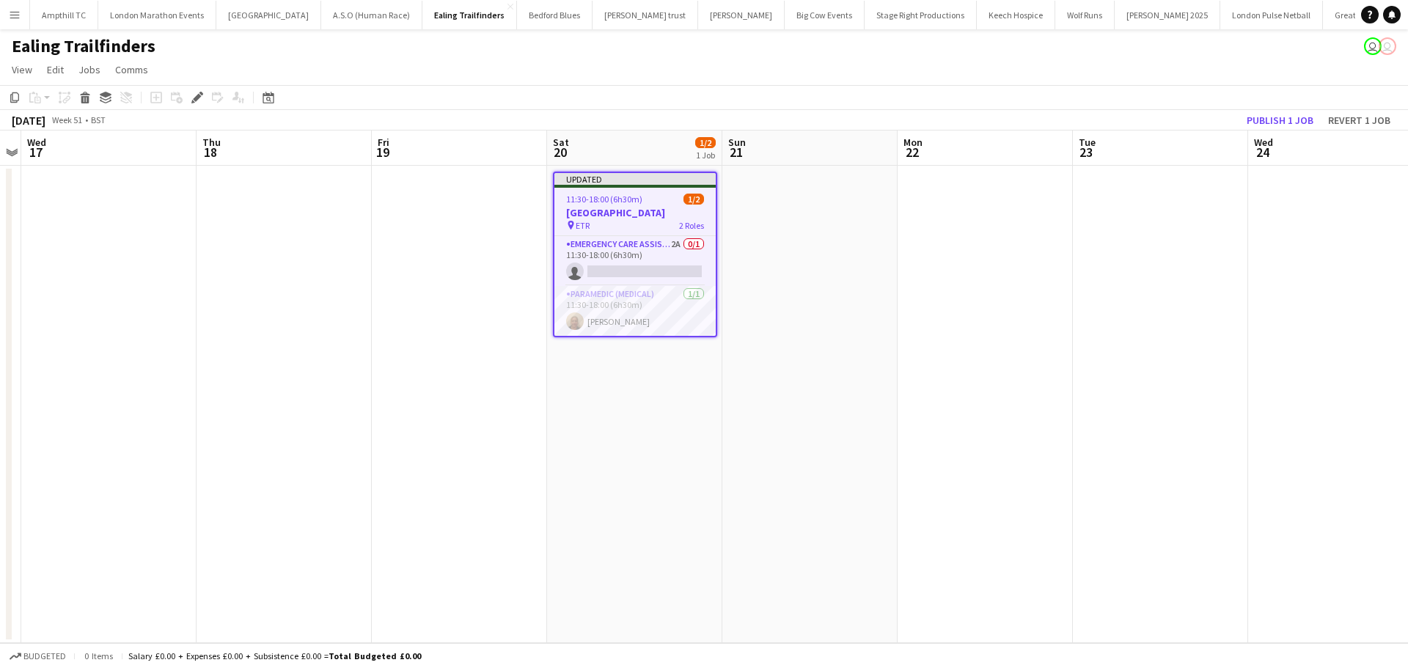
drag, startPoint x: 634, startPoint y: 244, endPoint x: 830, endPoint y: 202, distance: 200.2
click at [634, 245] on app-card-role "Emergency Care Assistant (Medical) 2A 0/1 11:30-18:00 (6h30m) single-neutral-ac…" at bounding box center [634, 261] width 161 height 50
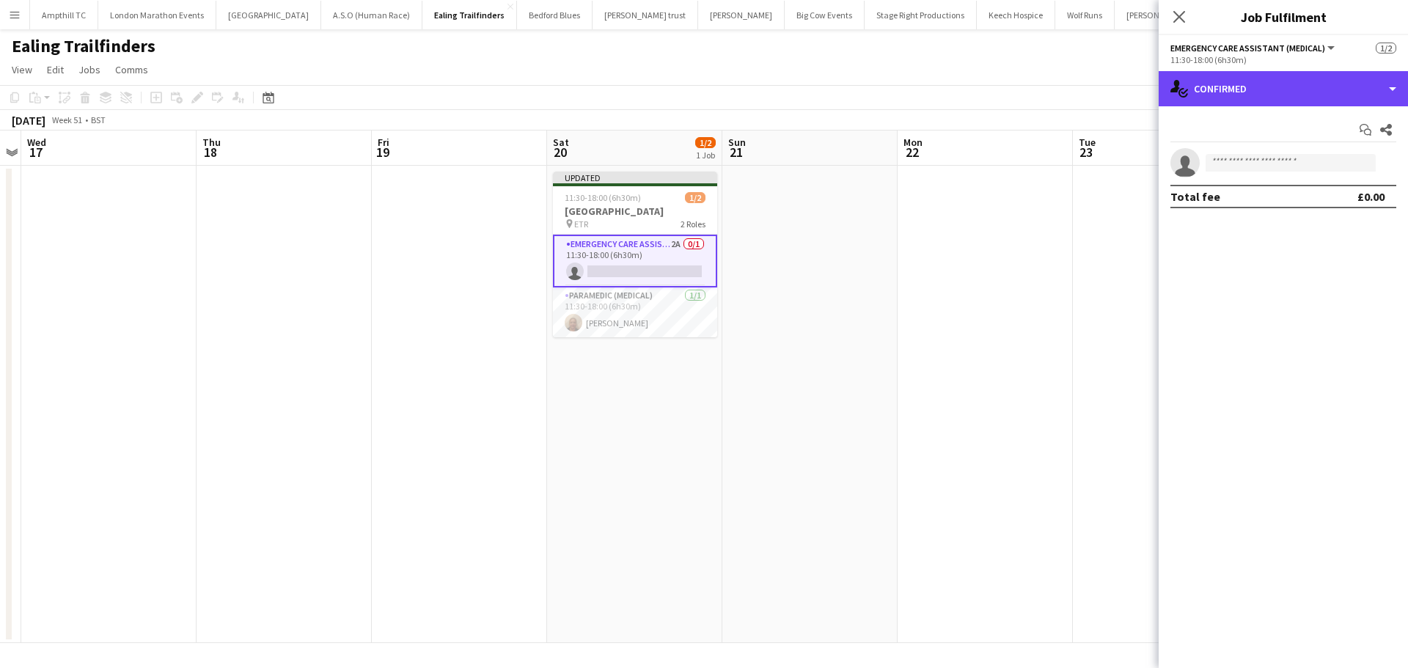
click at [1270, 104] on div "single-neutral-actions-check-2 Confirmed" at bounding box center [1282, 88] width 249 height 35
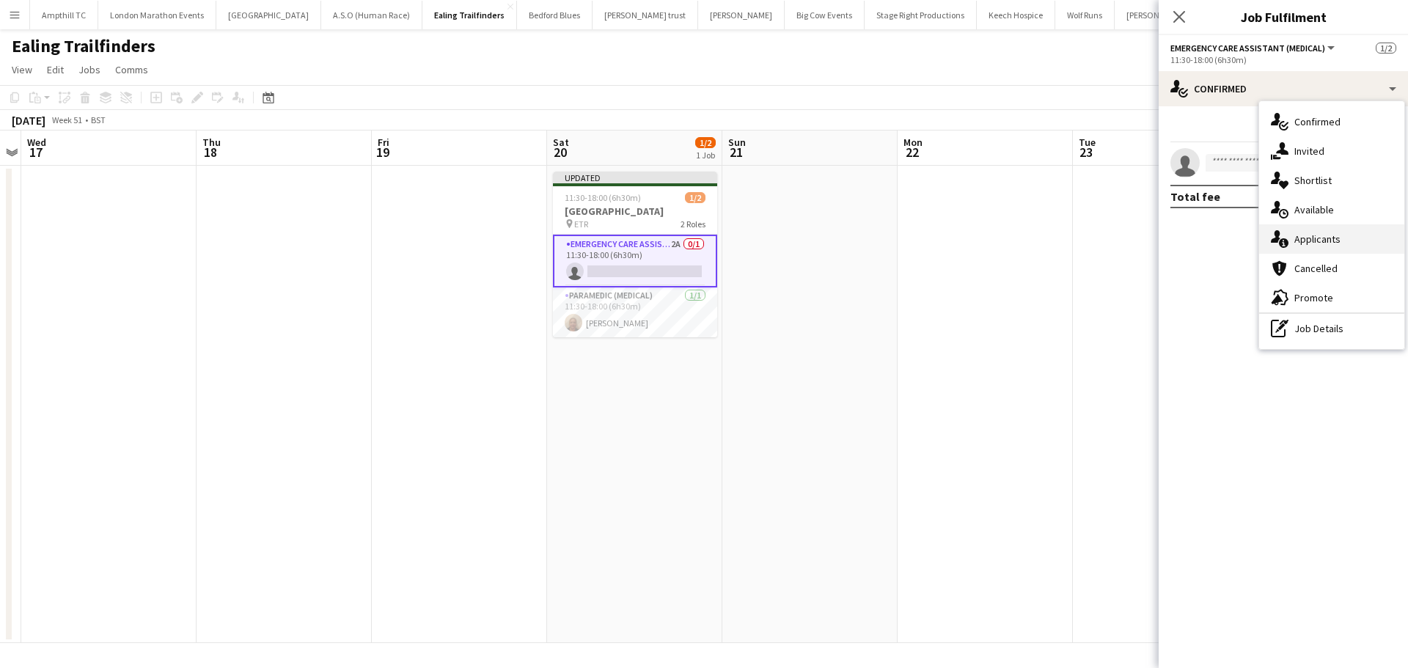
click at [1322, 239] on div "single-neutral-actions-information Applicants" at bounding box center [1331, 238] width 145 height 29
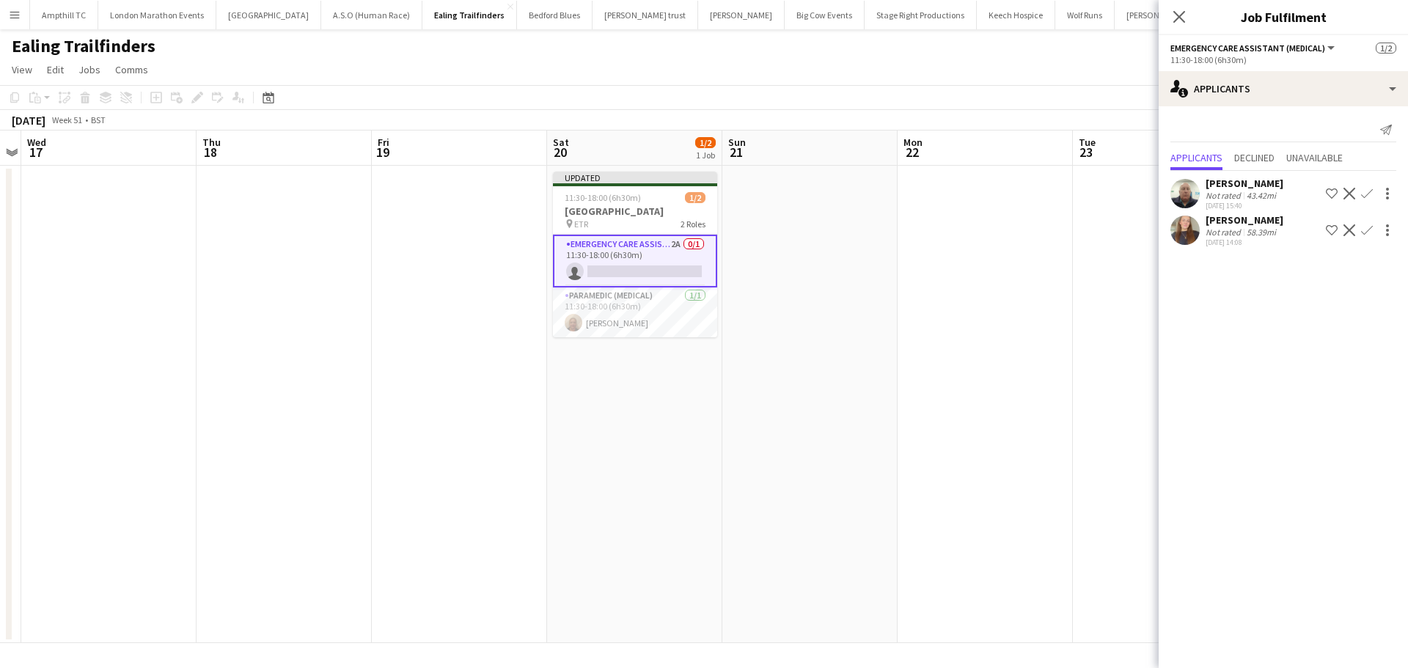
click at [1354, 193] on app-icon "Decline" at bounding box center [1349, 194] width 12 height 12
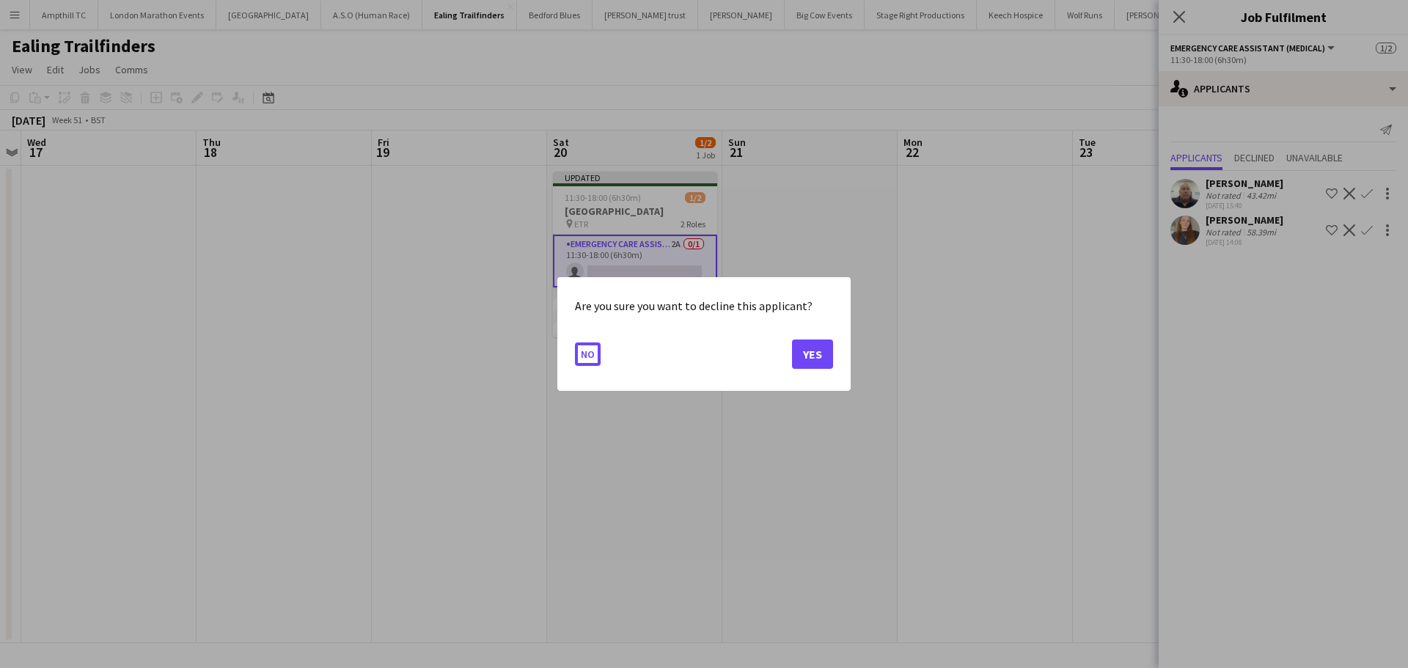
drag, startPoint x: 577, startPoint y: 353, endPoint x: 636, endPoint y: 338, distance: 60.5
click at [578, 353] on button "No" at bounding box center [588, 353] width 26 height 23
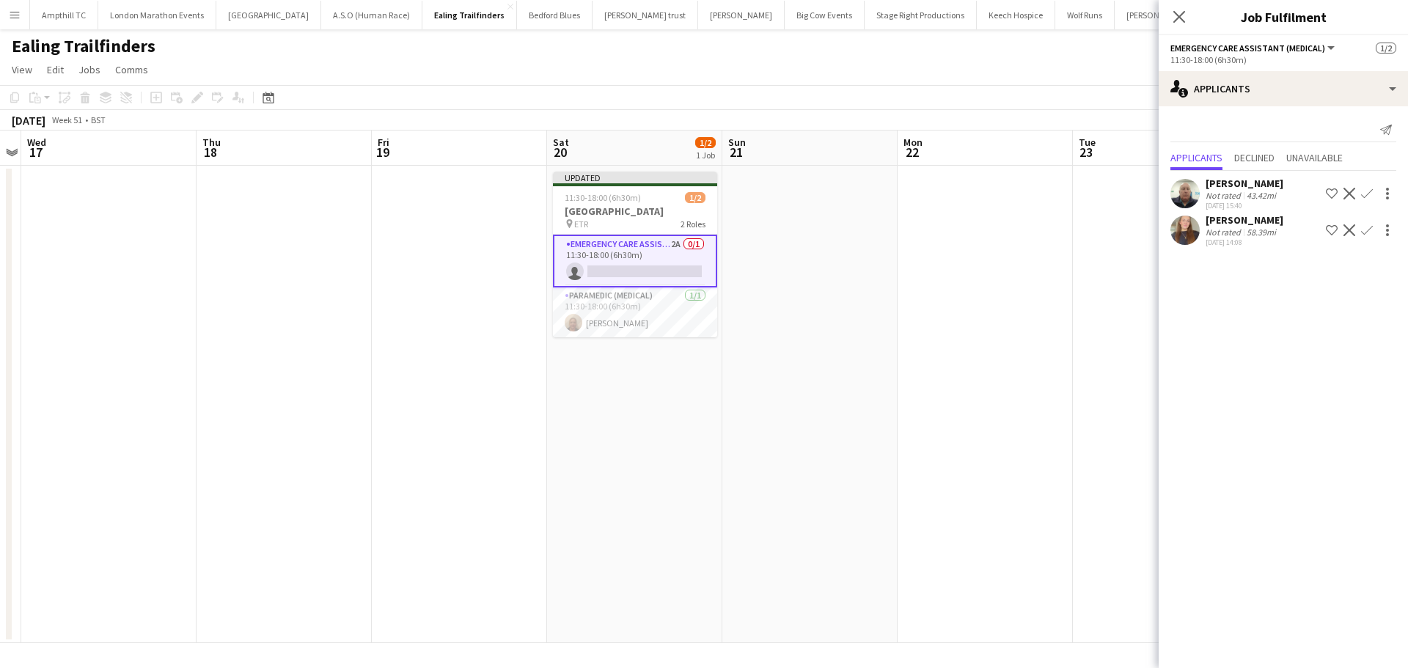
drag, startPoint x: 1362, startPoint y: 193, endPoint x: 1374, endPoint y: 207, distance: 18.2
click at [1364, 192] on app-icon "Confirm" at bounding box center [1367, 194] width 12 height 12
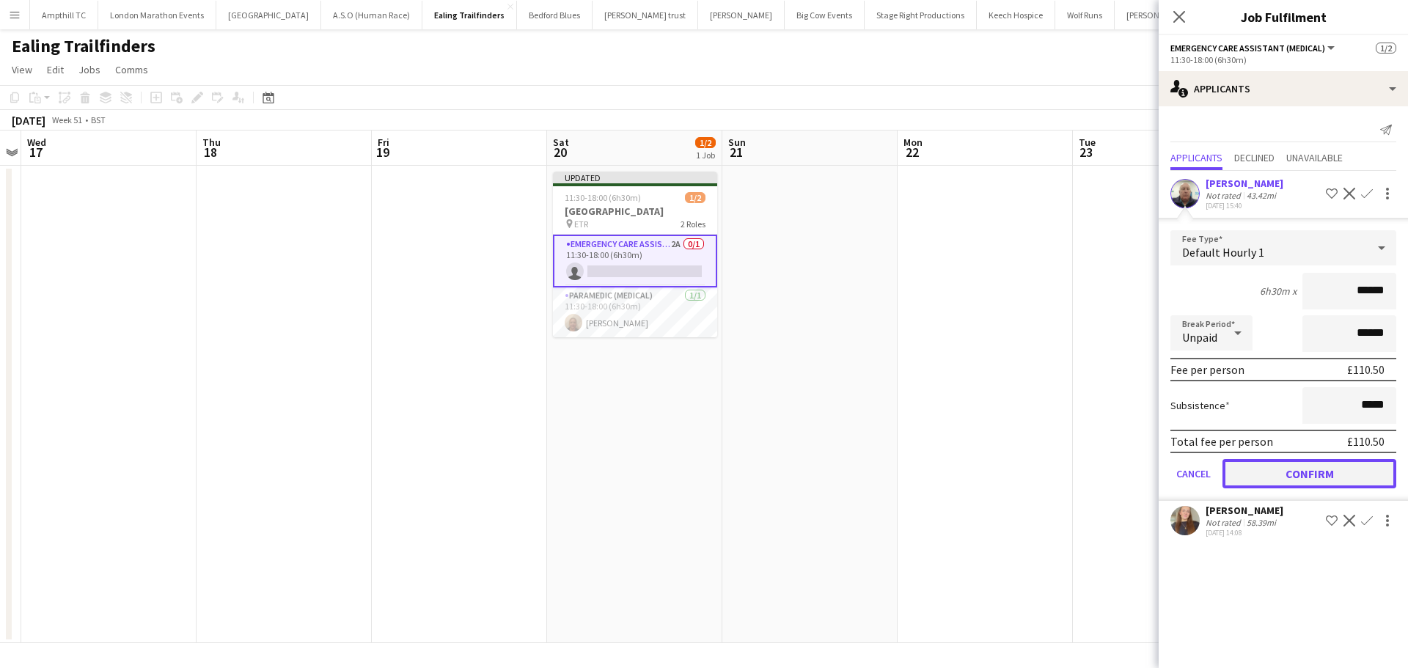
click at [1295, 472] on button "Confirm" at bounding box center [1309, 473] width 174 height 29
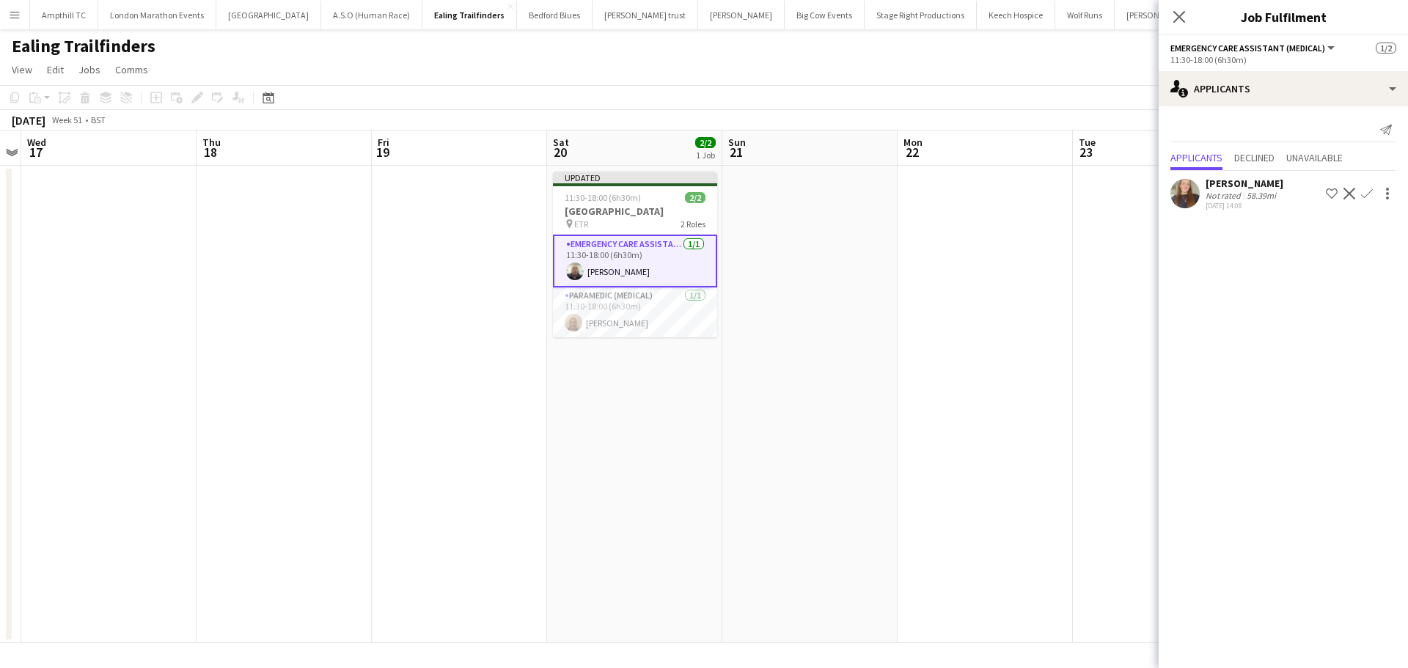
drag, startPoint x: 1177, startPoint y: 10, endPoint x: 1249, endPoint y: 85, distance: 104.2
click at [1177, 11] on icon "Close pop-in" at bounding box center [1179, 17] width 12 height 12
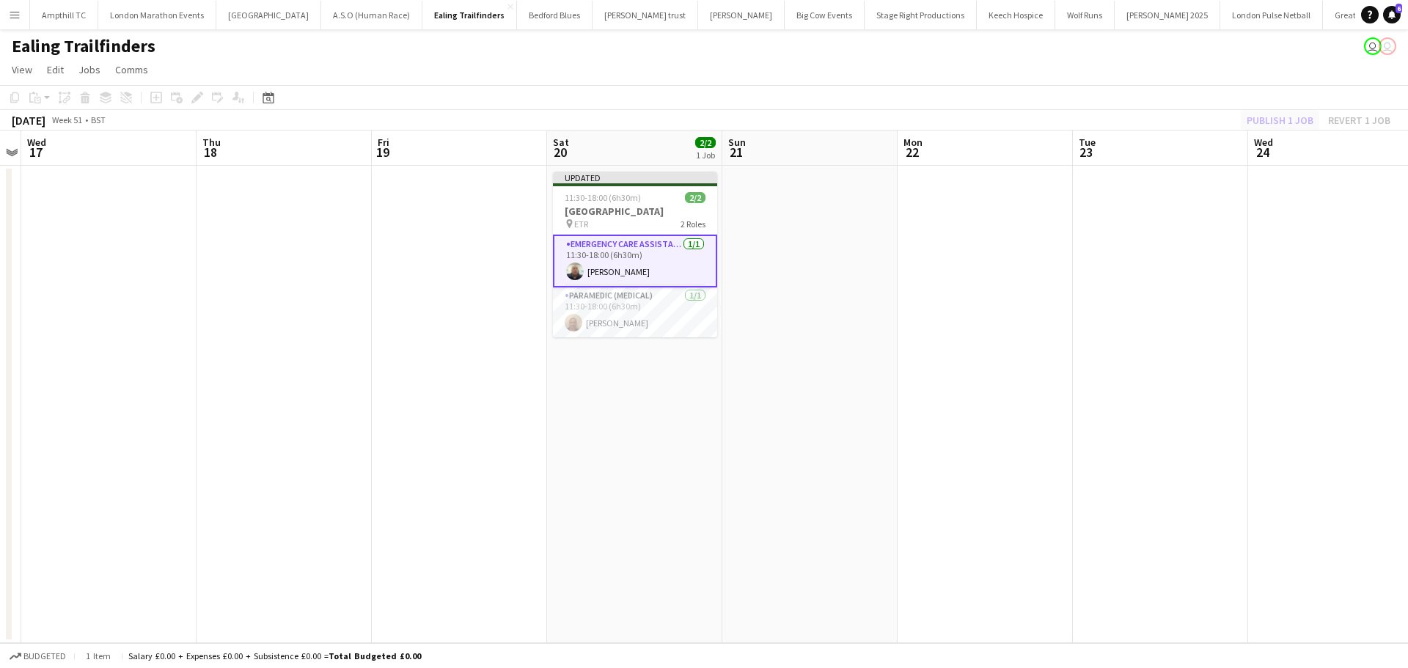
click at [1279, 125] on div "Publish 1 job Revert 1 job" at bounding box center [1318, 120] width 179 height 19
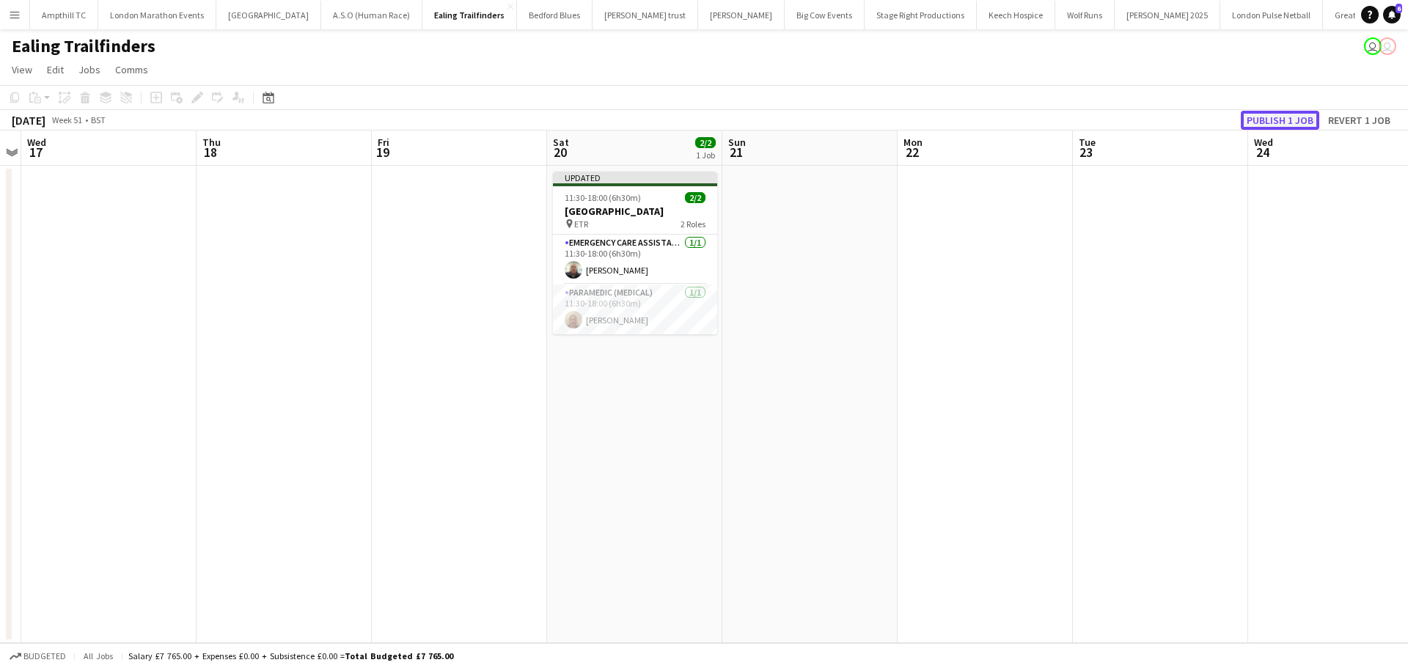
click at [1281, 123] on button "Publish 1 job" at bounding box center [1279, 120] width 78 height 19
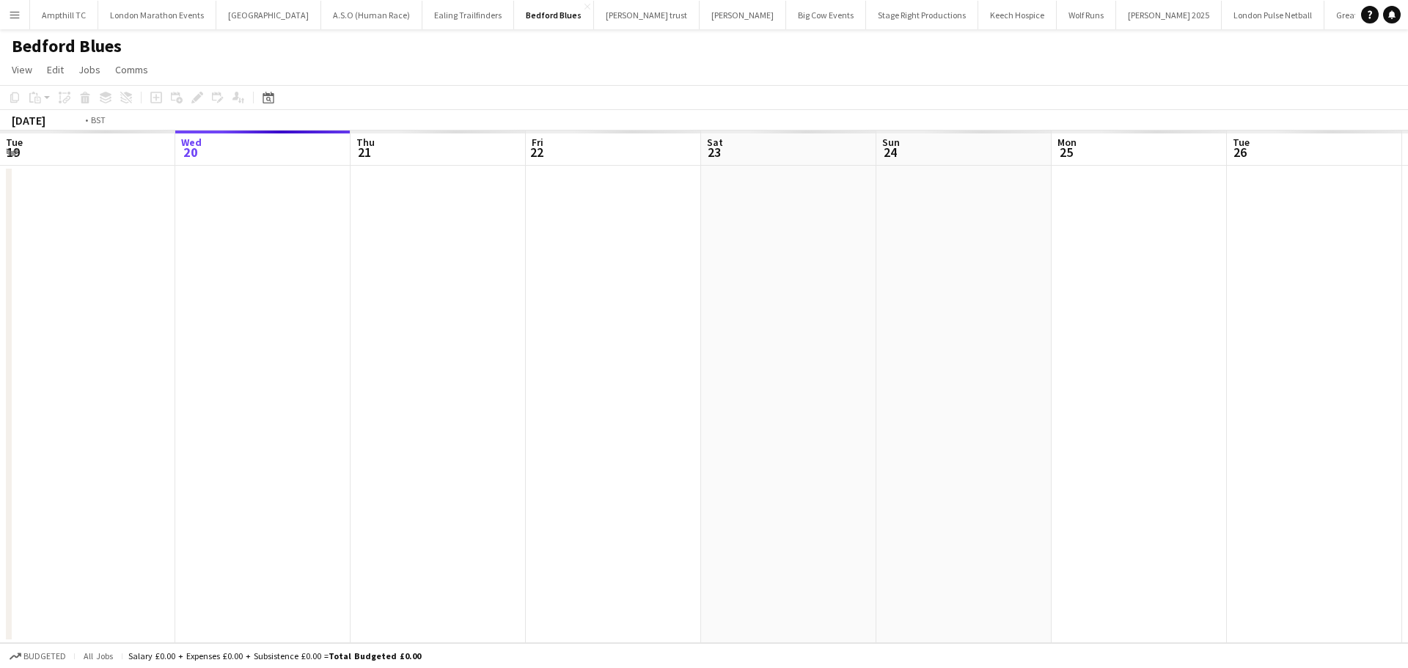
scroll to position [0, 504]
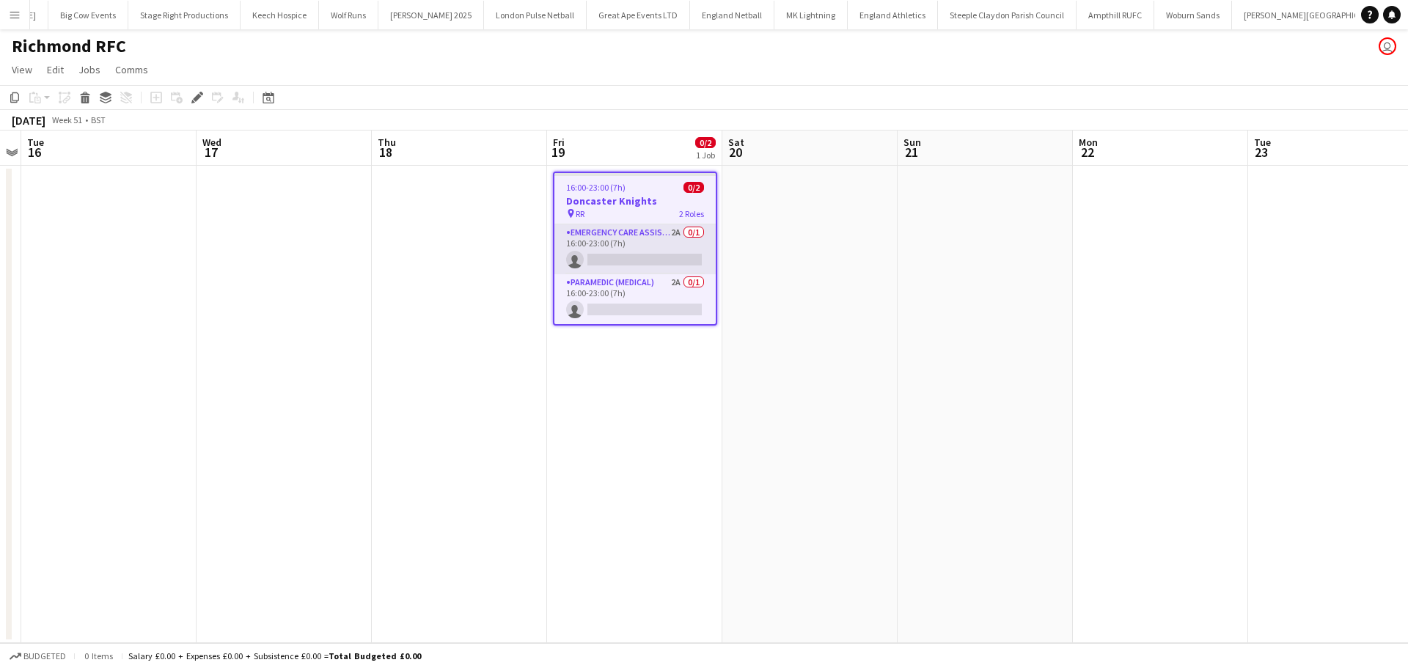
scroll to position [0, 734]
click at [658, 284] on app-card-role "Paramedic (Medical) 2A 0/1 16:00-23:00 (7h) single-neutral-actions" at bounding box center [634, 299] width 161 height 50
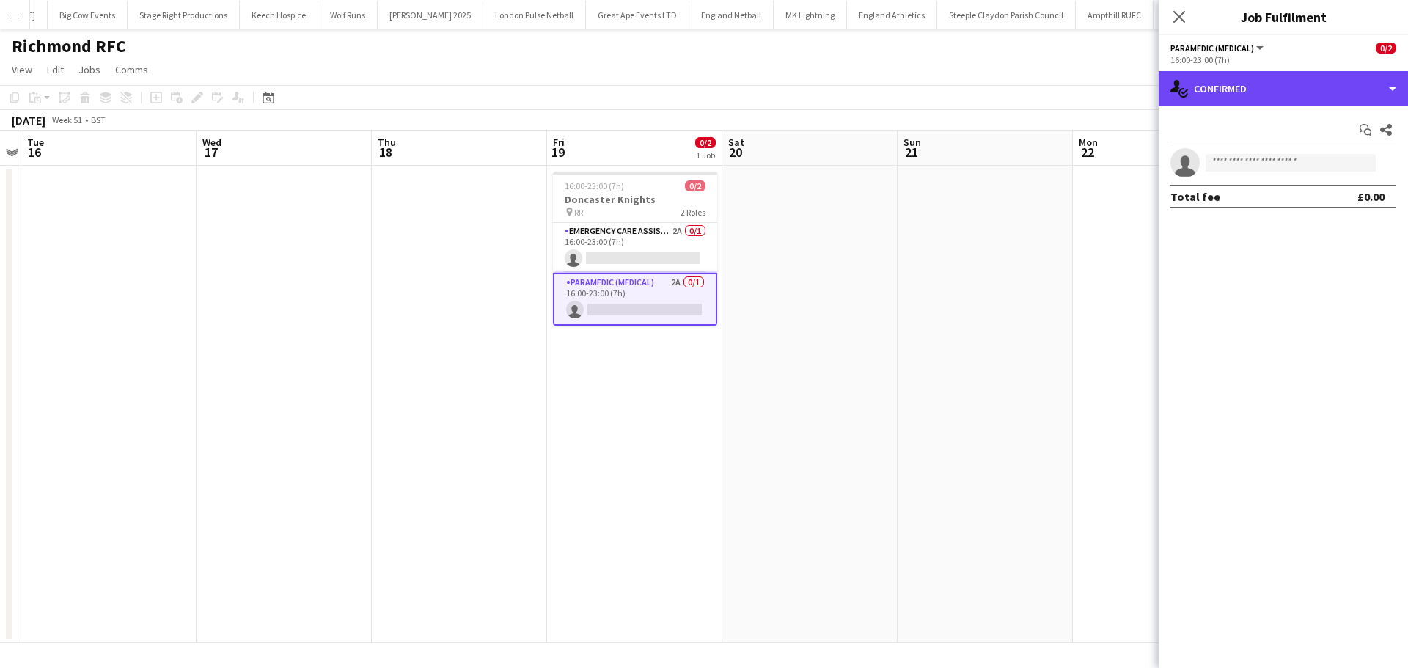
drag, startPoint x: 1219, startPoint y: 81, endPoint x: 1270, endPoint y: 127, distance: 68.5
click at [1220, 81] on div "single-neutral-actions-check-2 Confirmed" at bounding box center [1282, 88] width 249 height 35
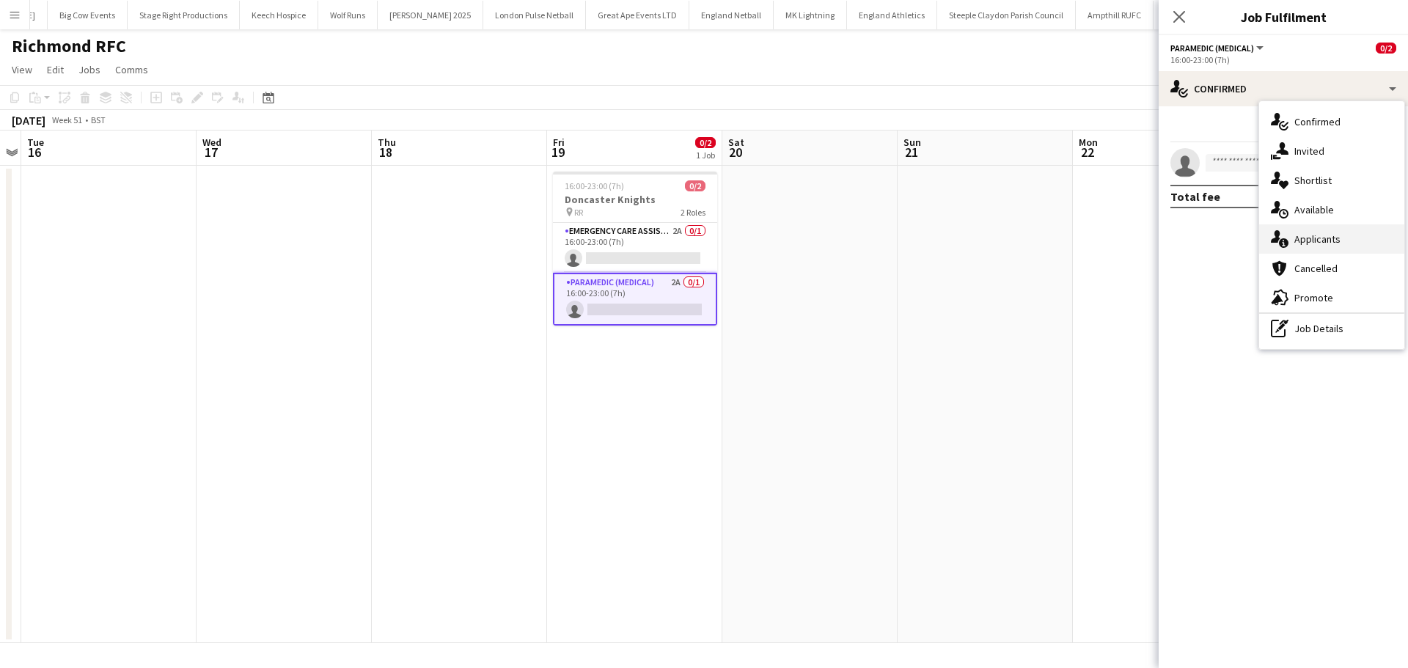
click at [1317, 246] on div "single-neutral-actions-information Applicants" at bounding box center [1331, 238] width 145 height 29
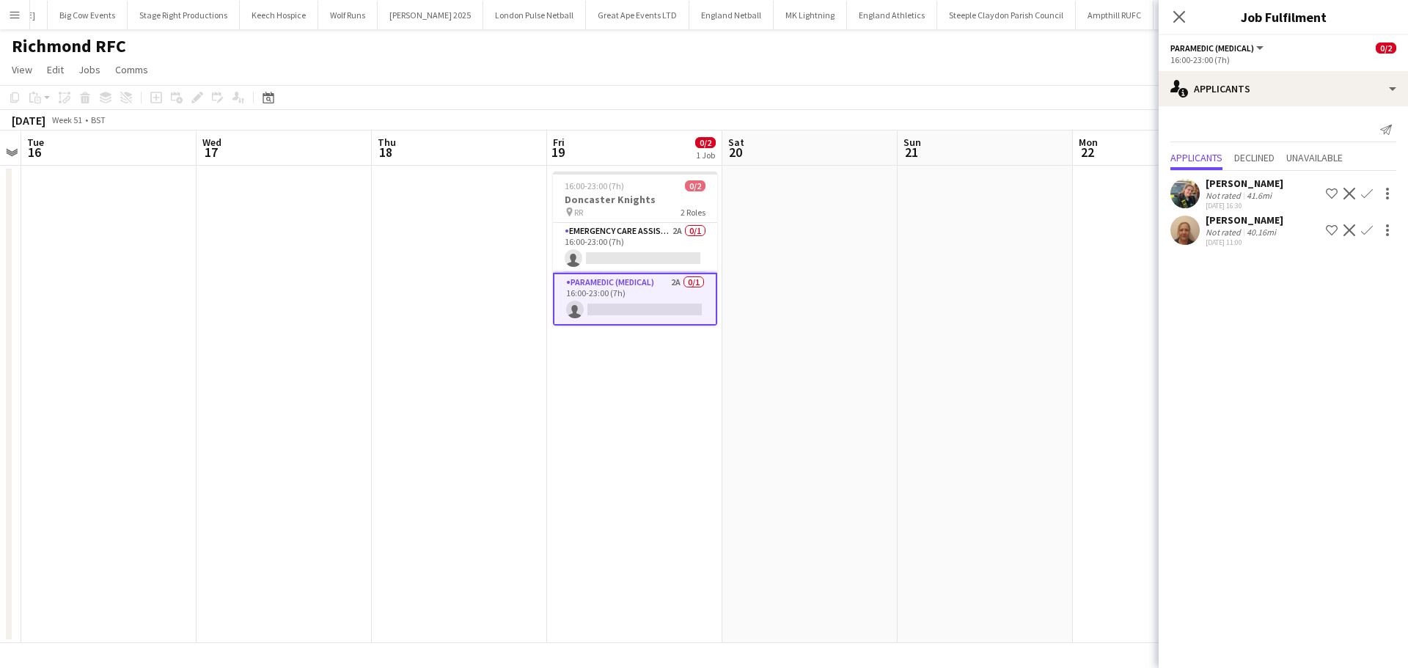
click at [1367, 232] on app-icon "Confirm" at bounding box center [1367, 230] width 12 height 12
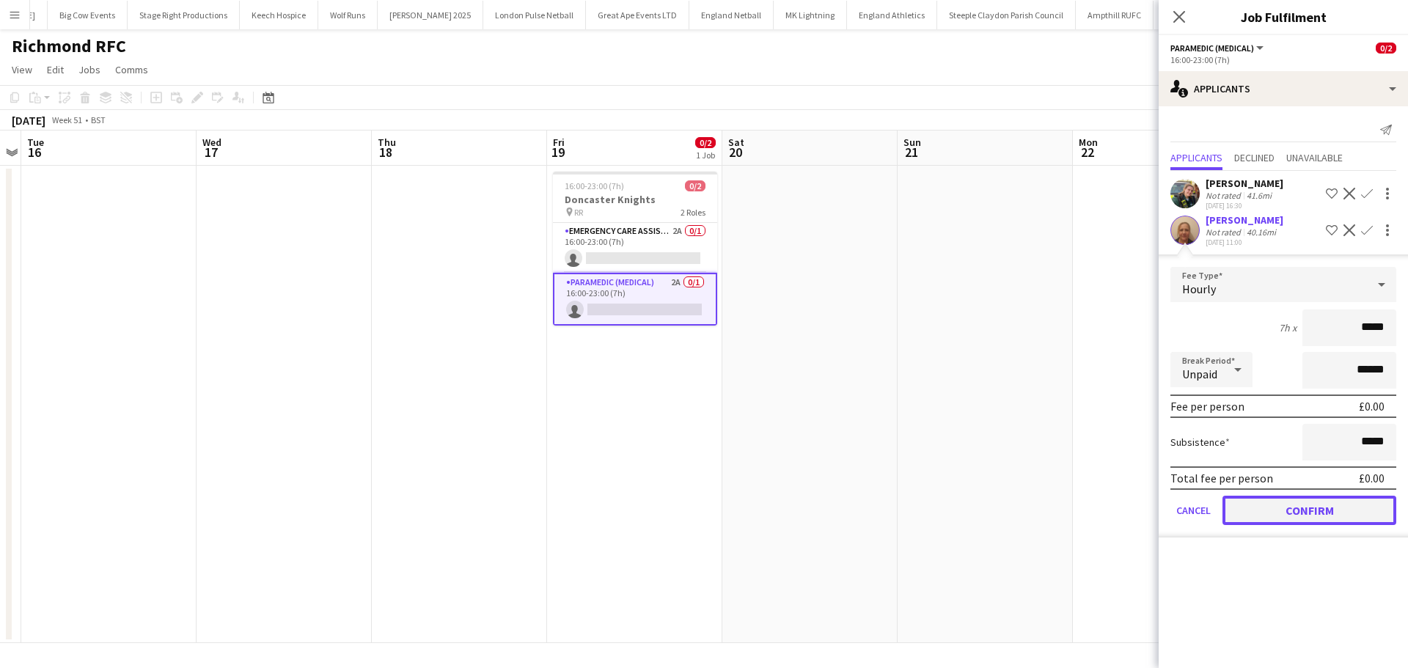
drag, startPoint x: 1251, startPoint y: 501, endPoint x: 1230, endPoint y: 499, distance: 20.6
click at [1251, 500] on button "Confirm" at bounding box center [1309, 510] width 174 height 29
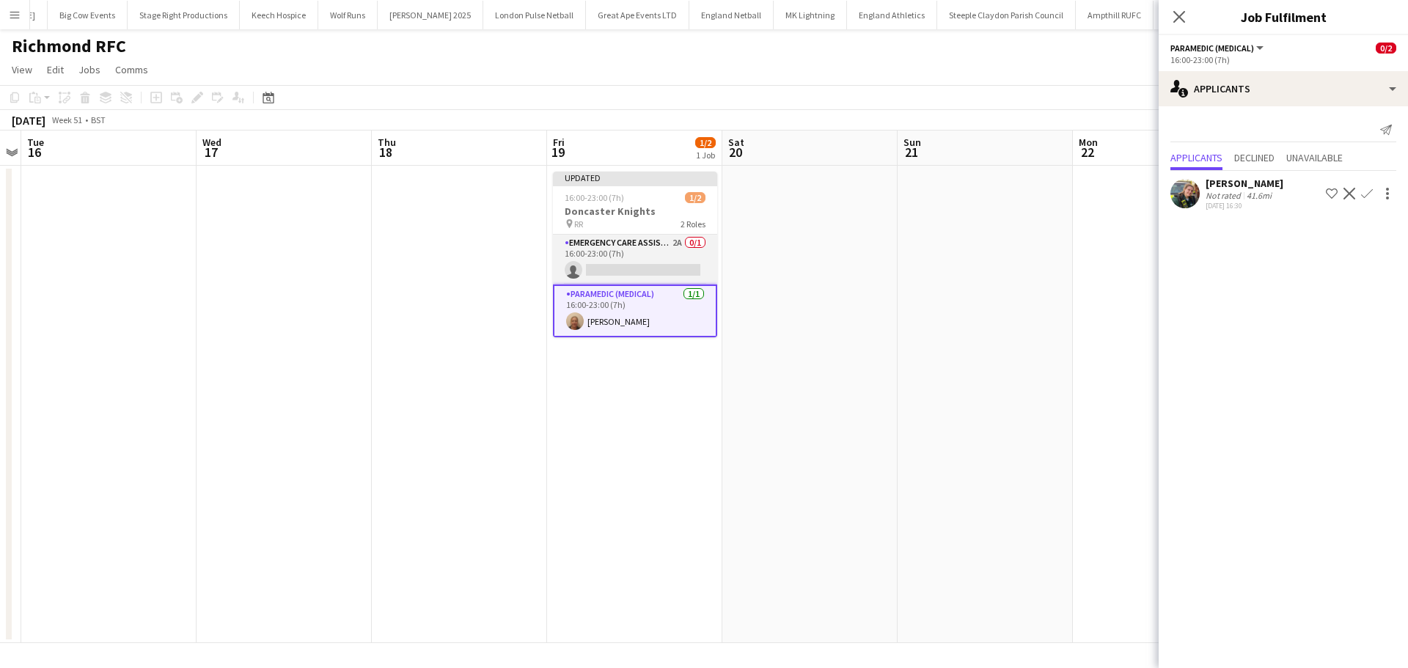
click at [632, 248] on app-card-role "Emergency Care Assistant (Medical) 2A 0/1 16:00-23:00 (7h) single-neutral-actio…" at bounding box center [635, 260] width 164 height 50
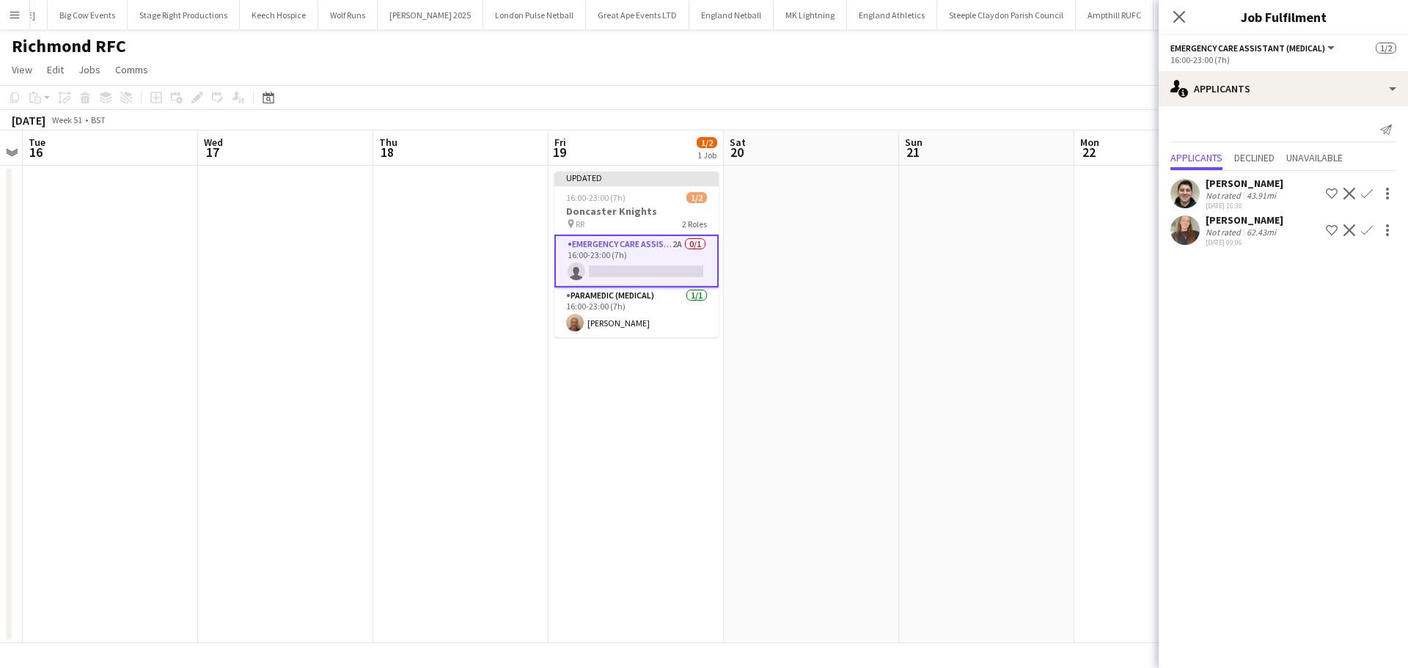
click at [1366, 227] on app-icon "Confirm" at bounding box center [1367, 230] width 12 height 12
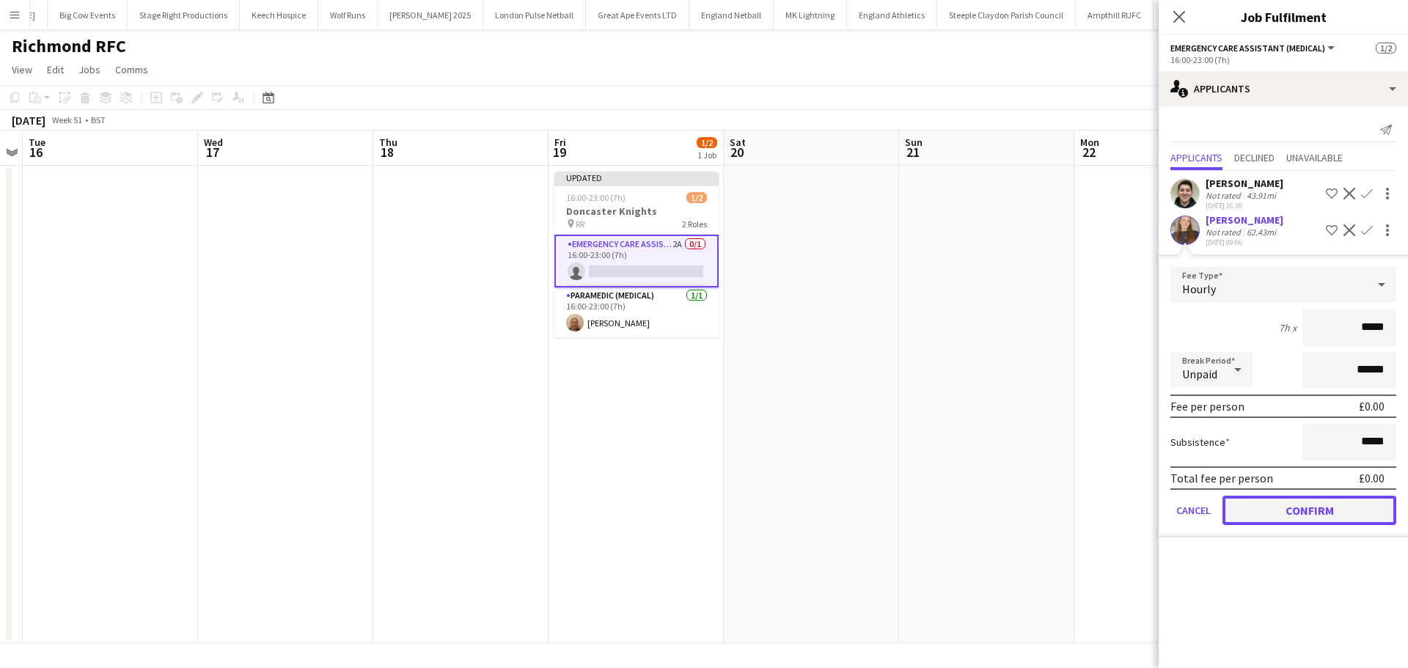
click at [1263, 507] on button "Confirm" at bounding box center [1309, 510] width 174 height 29
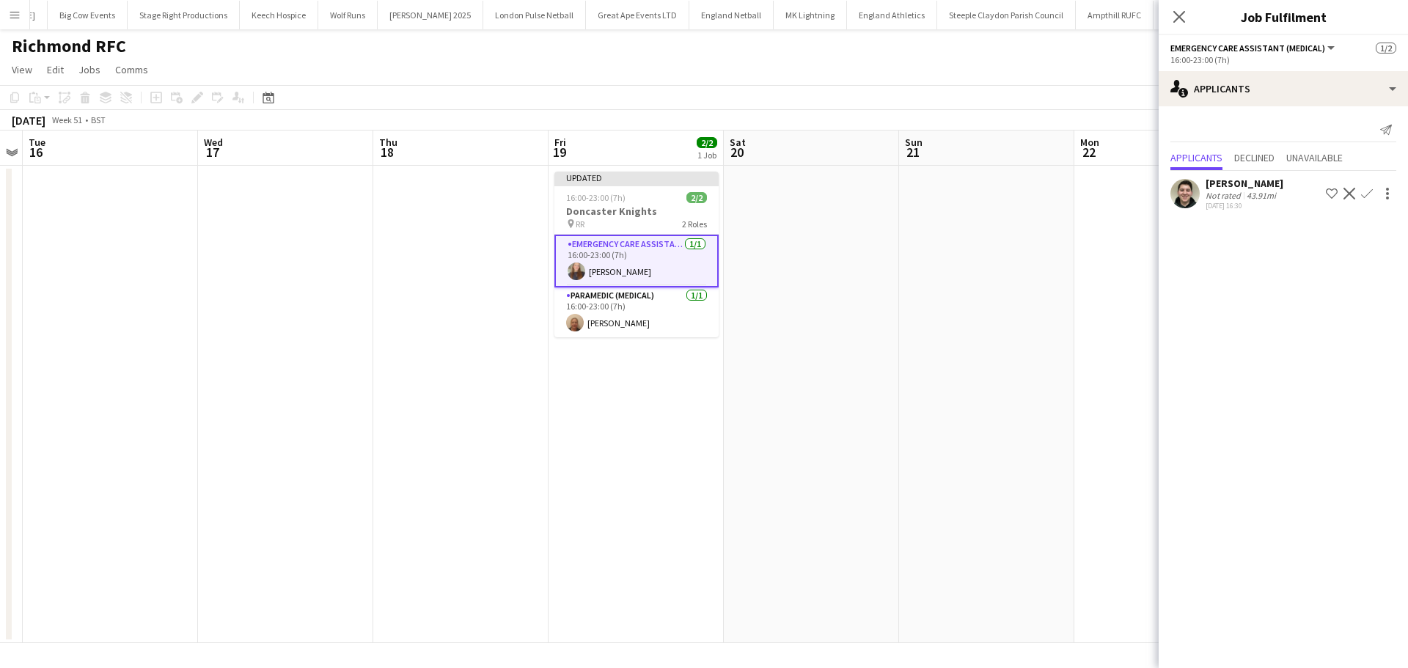
click at [1177, 14] on icon at bounding box center [1179, 17] width 12 height 12
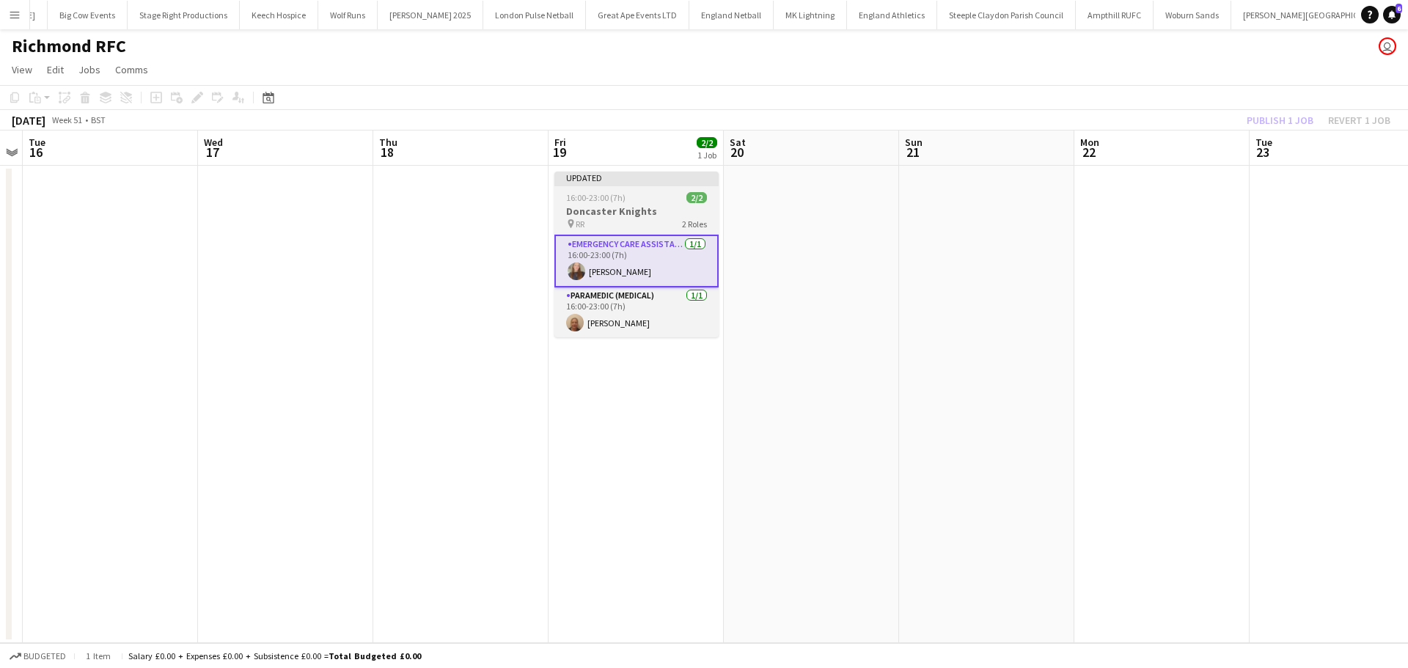
drag, startPoint x: 660, startPoint y: 205, endPoint x: 673, endPoint y: 204, distance: 13.3
click at [659, 204] on app-job-card "Updated 16:00-23:00 (7h) 2/2 Doncaster Knights pin RR 2 Roles Emergency Care As…" at bounding box center [636, 255] width 164 height 166
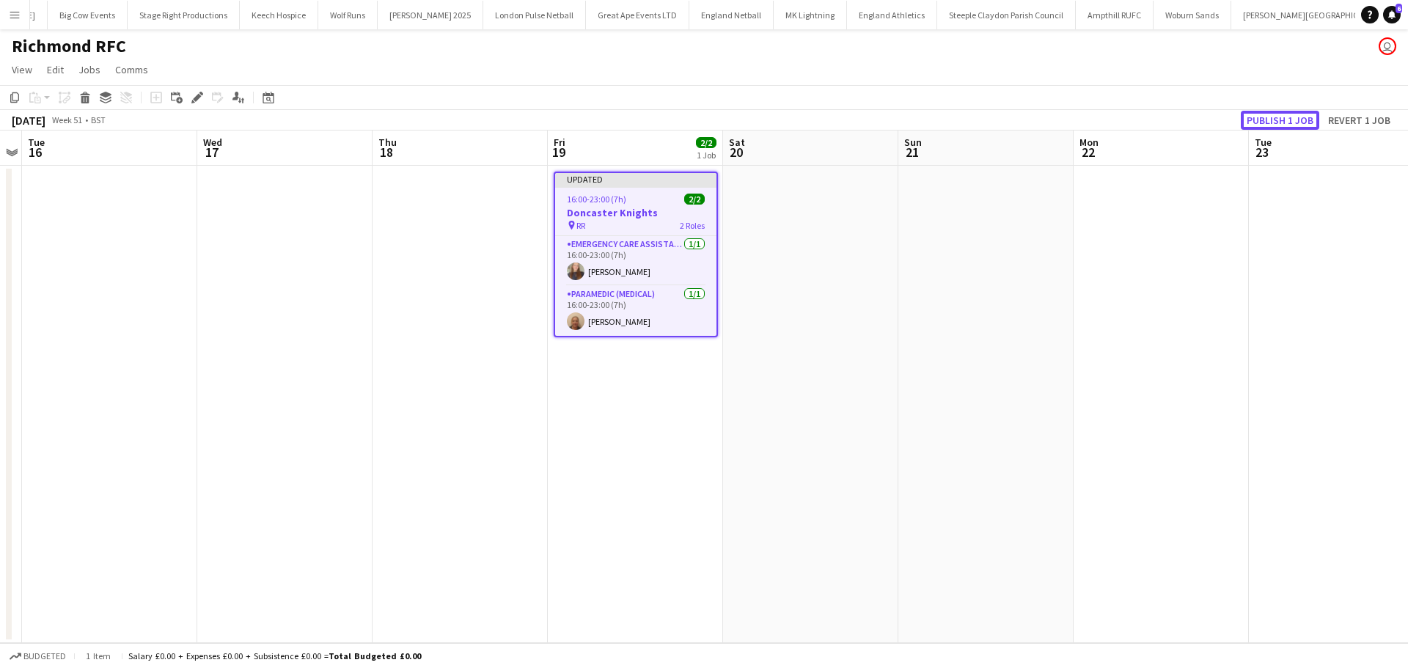
click at [1271, 121] on button "Publish 1 job" at bounding box center [1279, 120] width 78 height 19
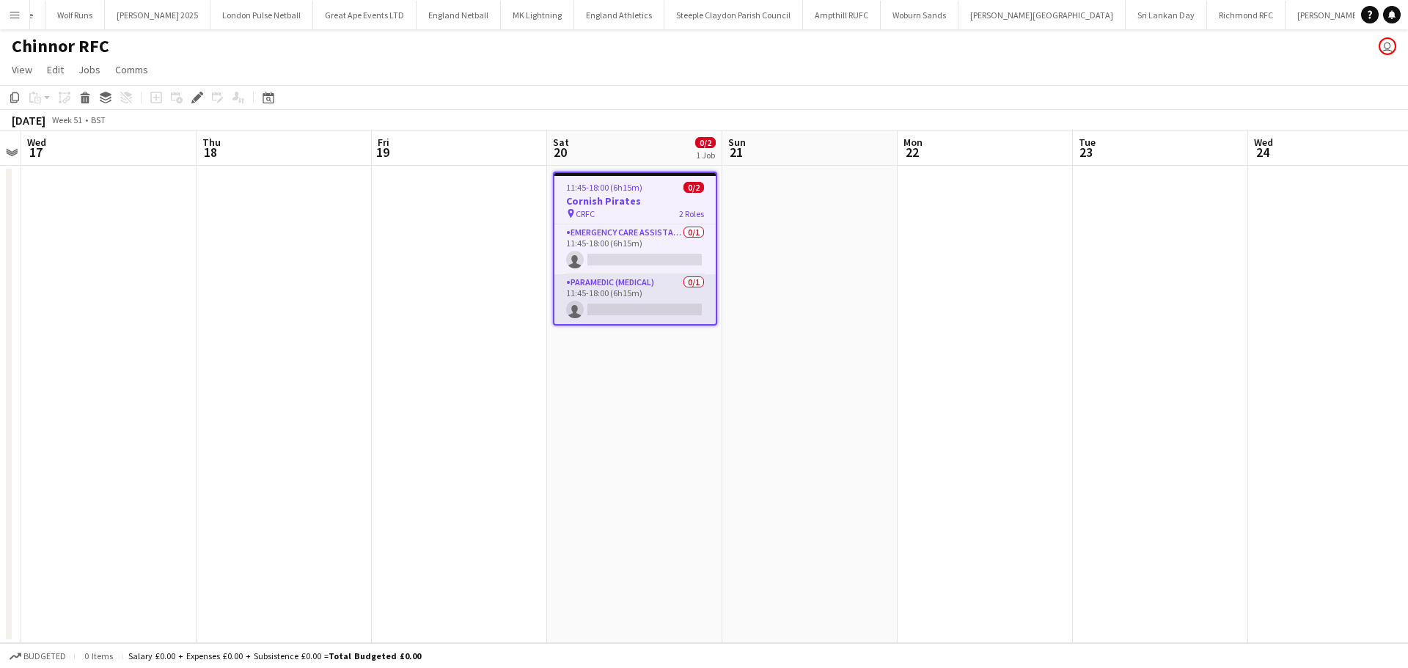
scroll to position [0, 1310]
click at [625, 312] on app-card-role "Paramedic (Medical) 0/1 11:45-18:00 (6h15m) single-neutral-actions" at bounding box center [634, 299] width 161 height 50
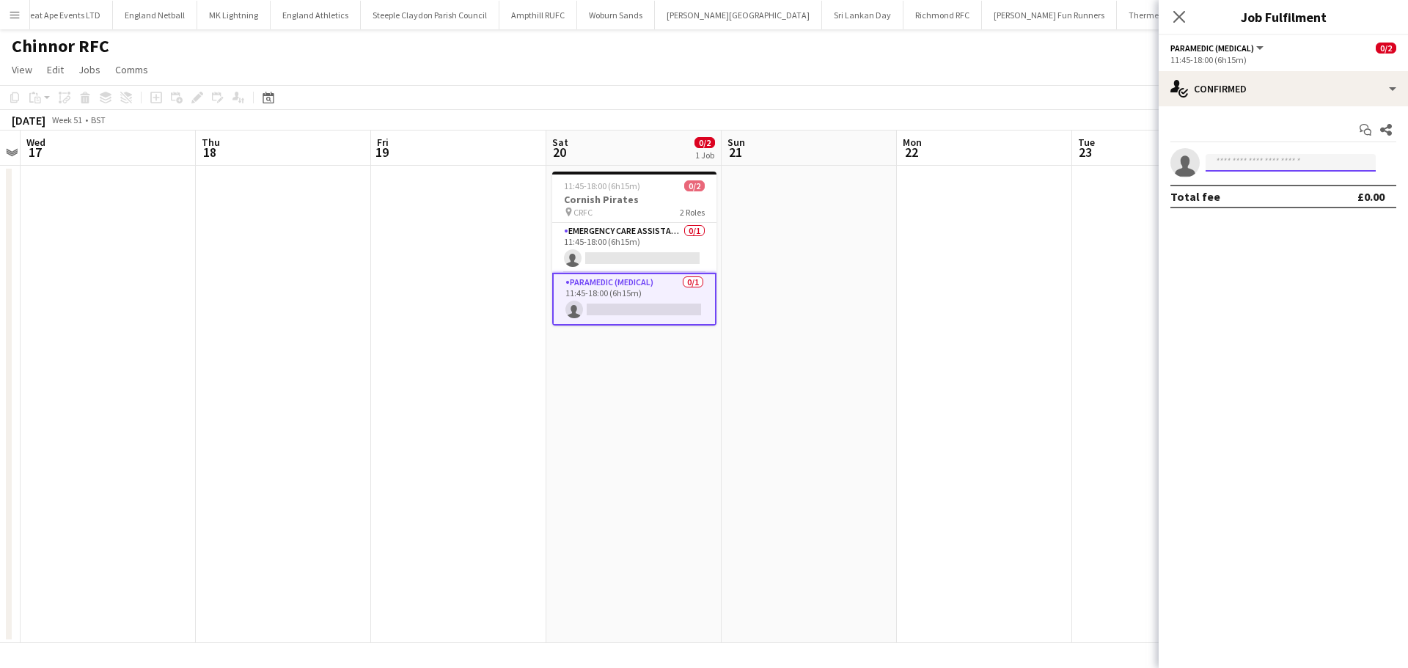
click at [1235, 160] on input at bounding box center [1290, 163] width 170 height 18
type input "***"
click at [1244, 183] on span "[PERSON_NAME]" at bounding box center [1259, 183] width 84 height 12
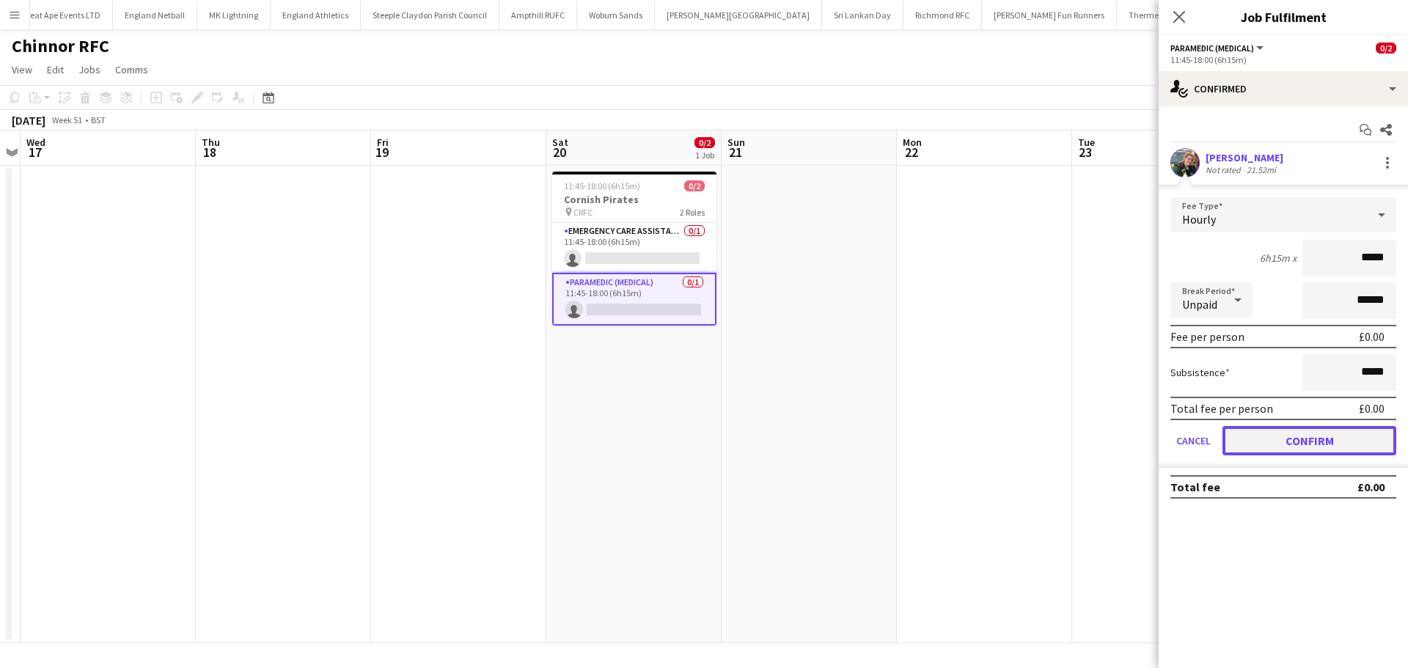
click at [1231, 436] on button "Confirm" at bounding box center [1309, 440] width 174 height 29
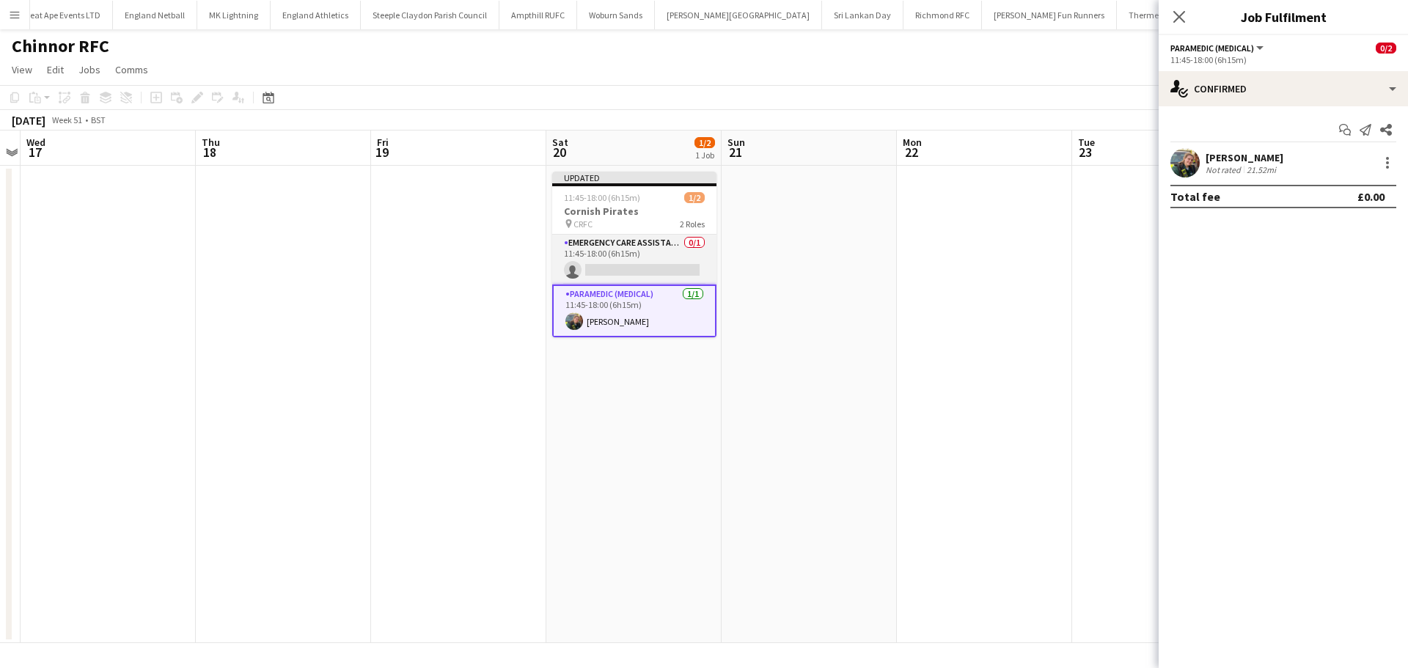
click at [643, 267] on app-card-role "Emergency Care Assistant (Medical) 0/1 11:45-18:00 (6h15m) single-neutral-actio…" at bounding box center [634, 260] width 164 height 50
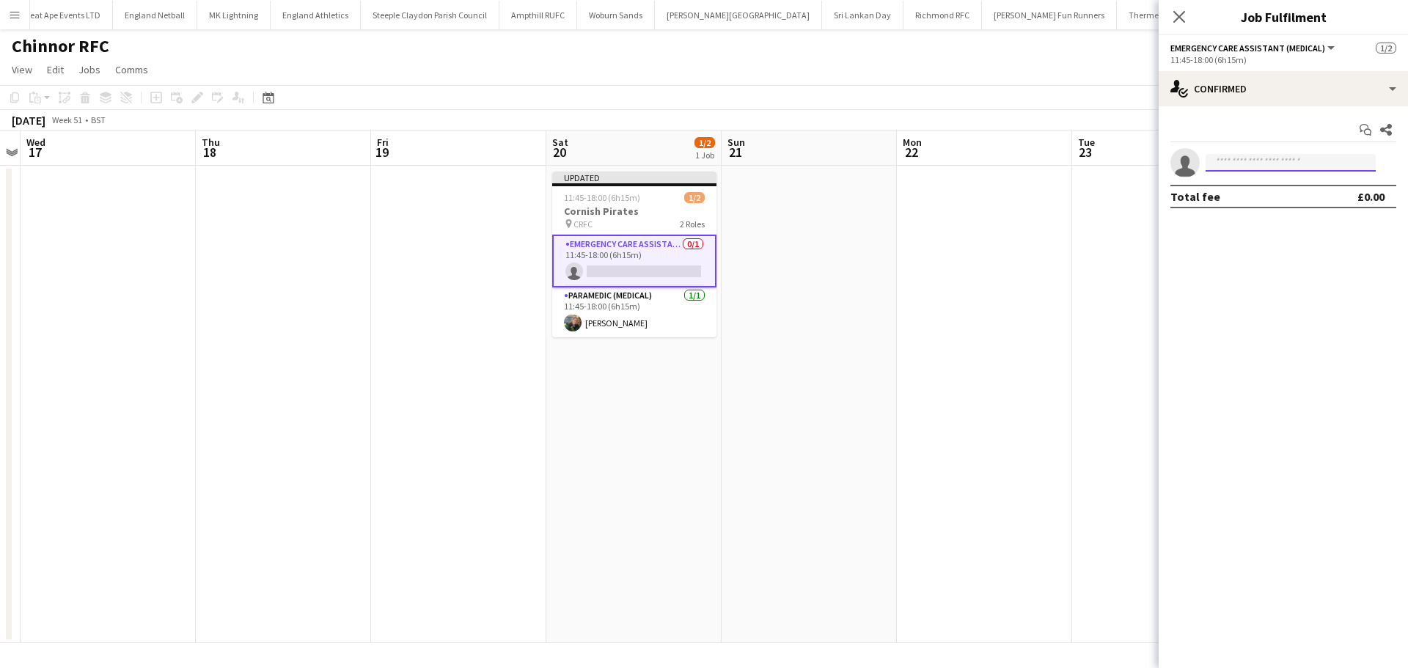
click at [1227, 169] on input at bounding box center [1290, 163] width 170 height 18
type input "****"
click at [1229, 178] on span "Alex Hogben" at bounding box center [1259, 183] width 84 height 12
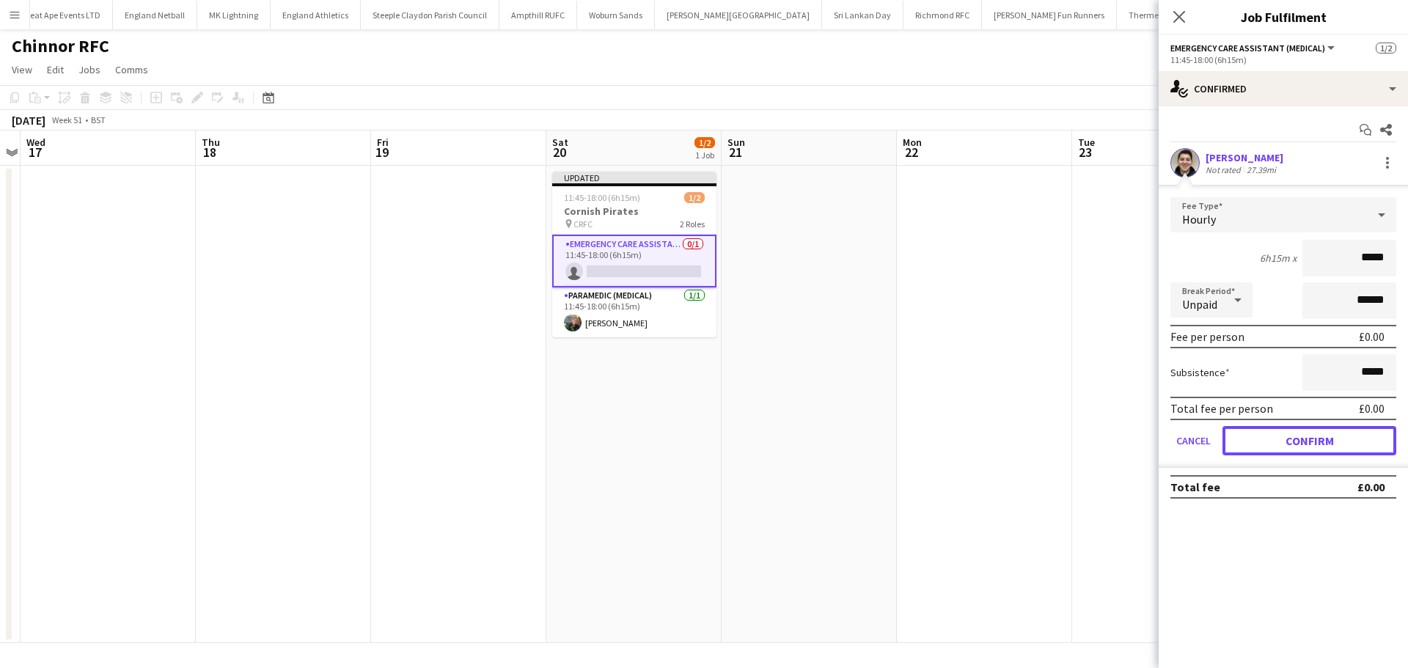
drag, startPoint x: 1270, startPoint y: 441, endPoint x: 1243, endPoint y: 308, distance: 136.2
click at [1270, 441] on button "Confirm" at bounding box center [1309, 440] width 174 height 29
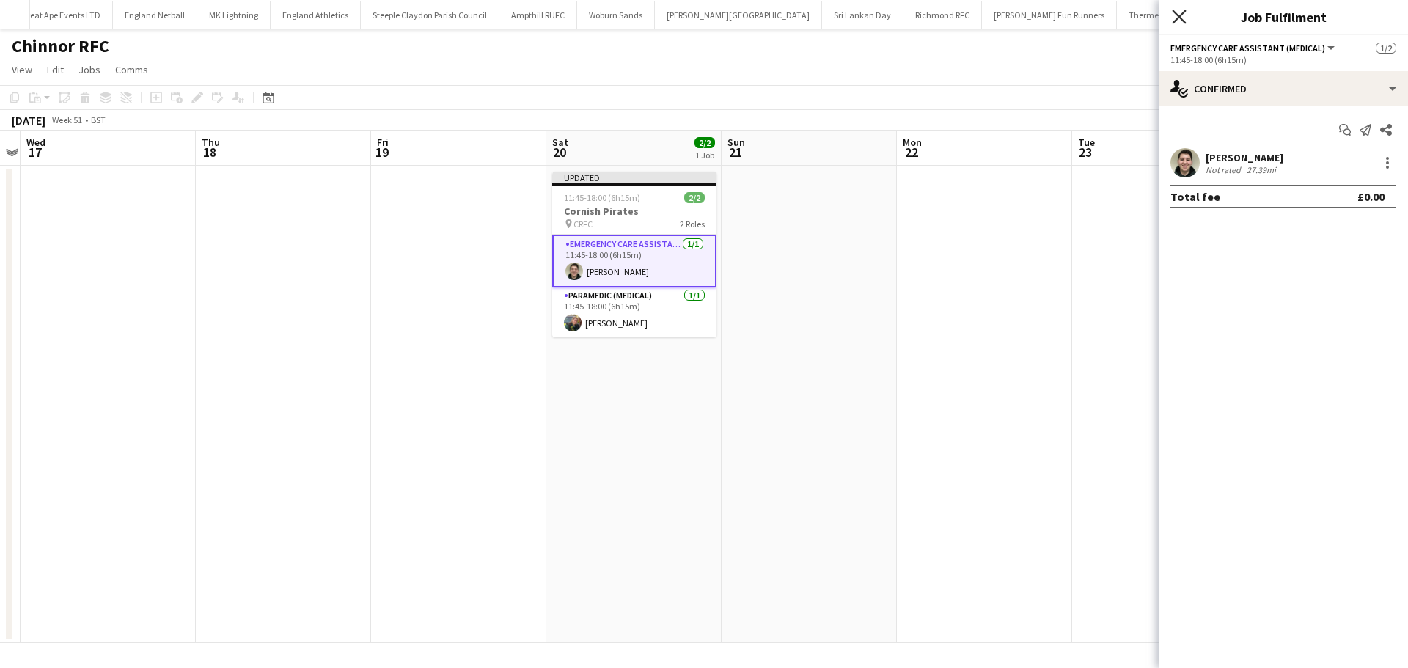
click at [1178, 15] on icon "Close pop-in" at bounding box center [1179, 17] width 14 height 14
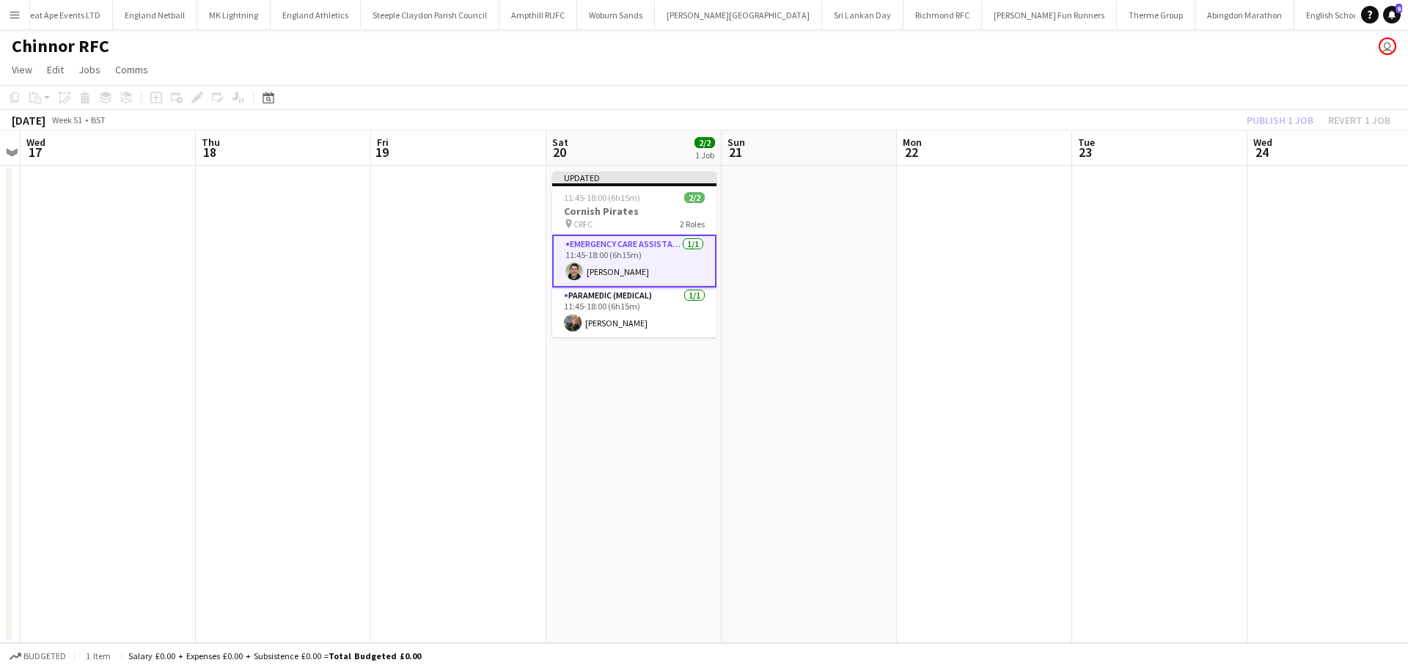
click at [1252, 117] on div "Publish 1 job Revert 1 job" at bounding box center [1318, 120] width 179 height 19
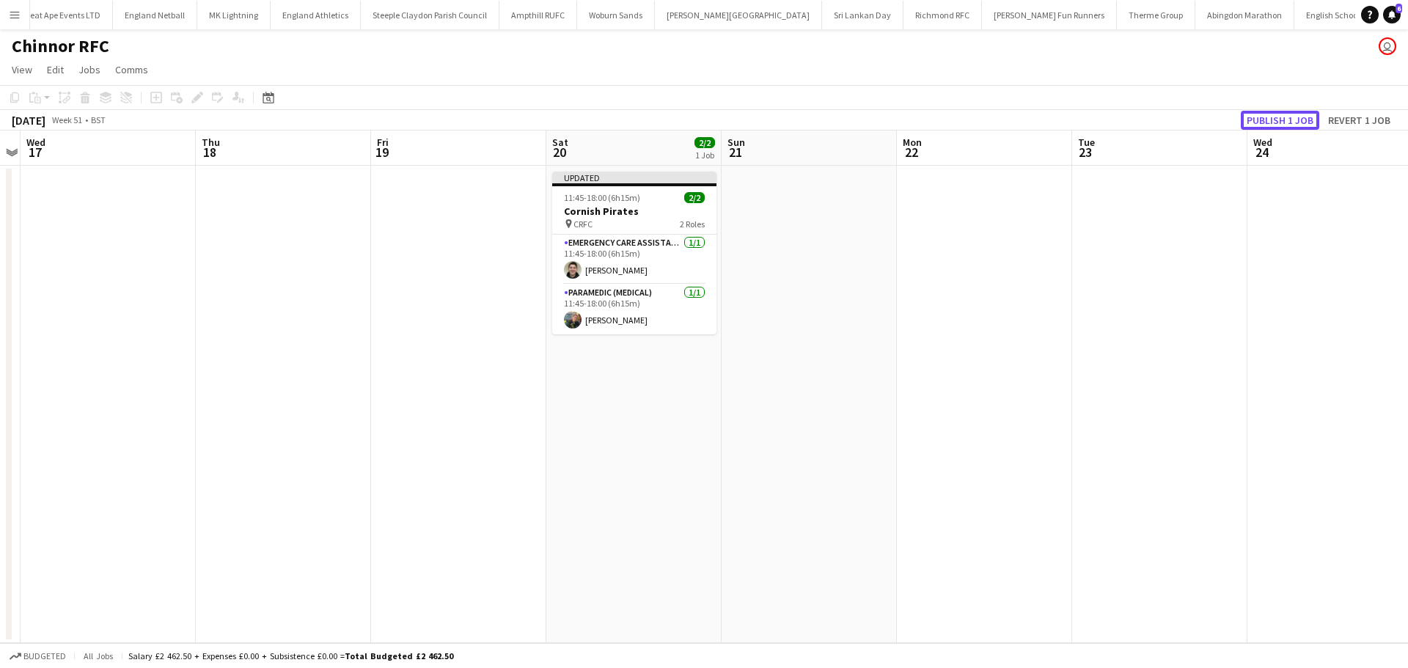
click at [1252, 117] on button "Publish 1 job" at bounding box center [1279, 120] width 78 height 19
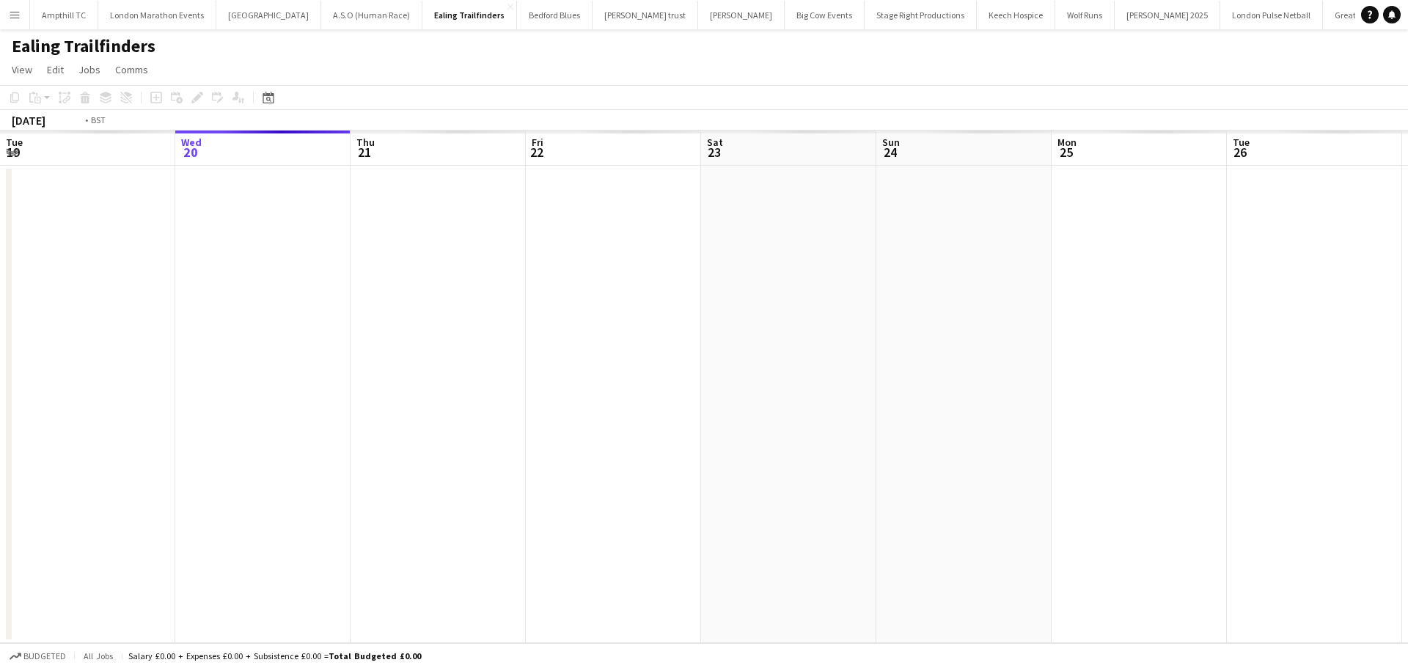
scroll to position [0, 504]
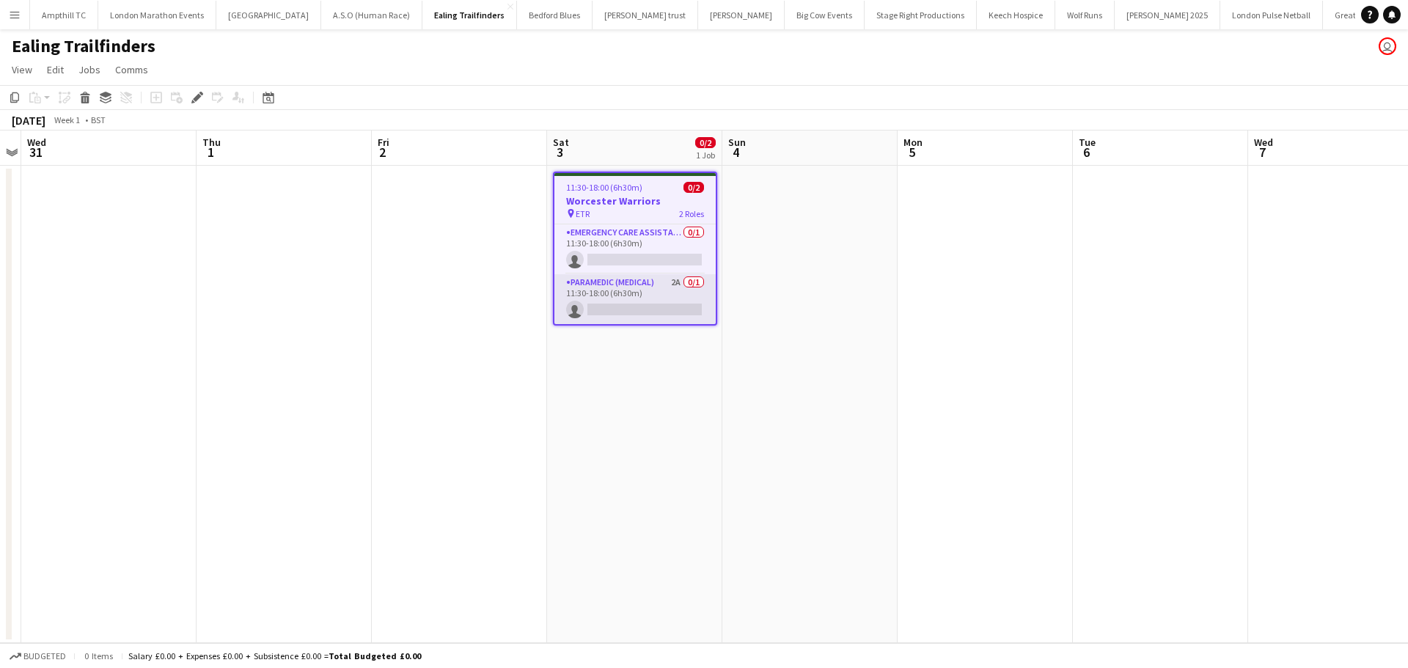
click at [647, 306] on app-card-role "Paramedic (Medical) 2A 0/1 11:30-18:00 (6h30m) single-neutral-actions" at bounding box center [634, 299] width 161 height 50
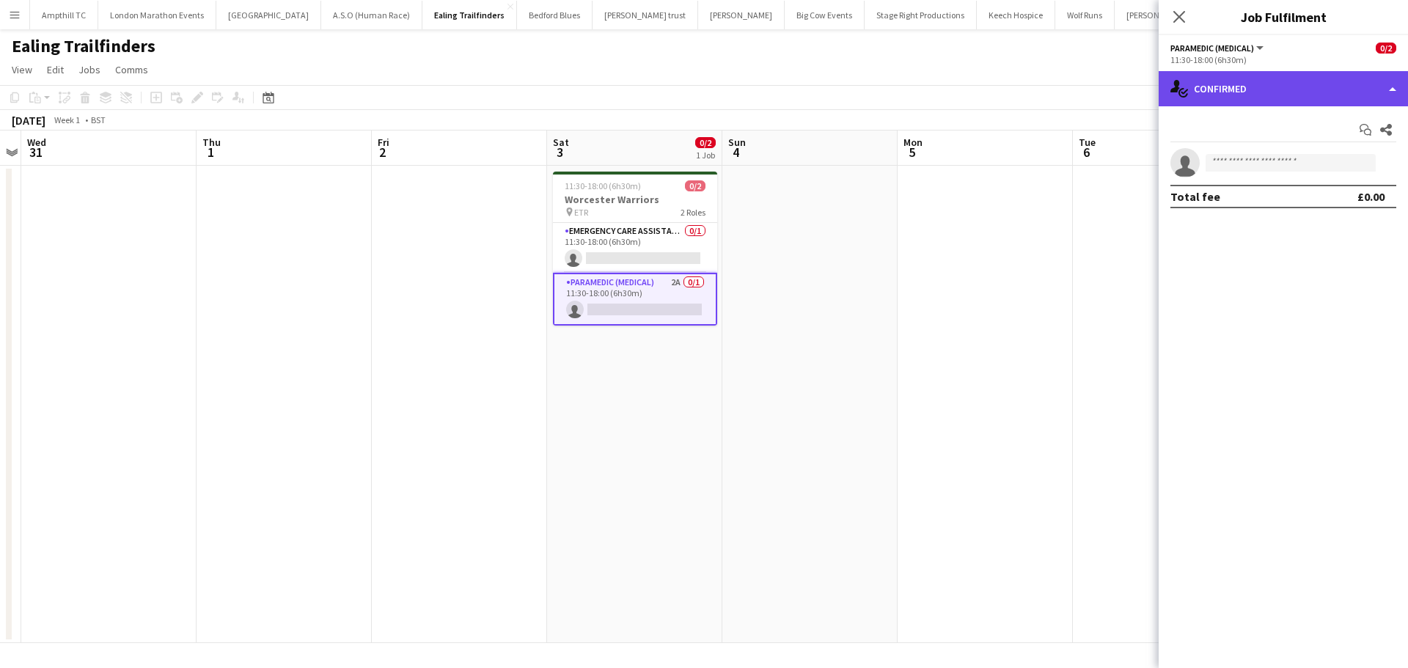
click at [1306, 98] on div "single-neutral-actions-check-2 Confirmed" at bounding box center [1282, 88] width 249 height 35
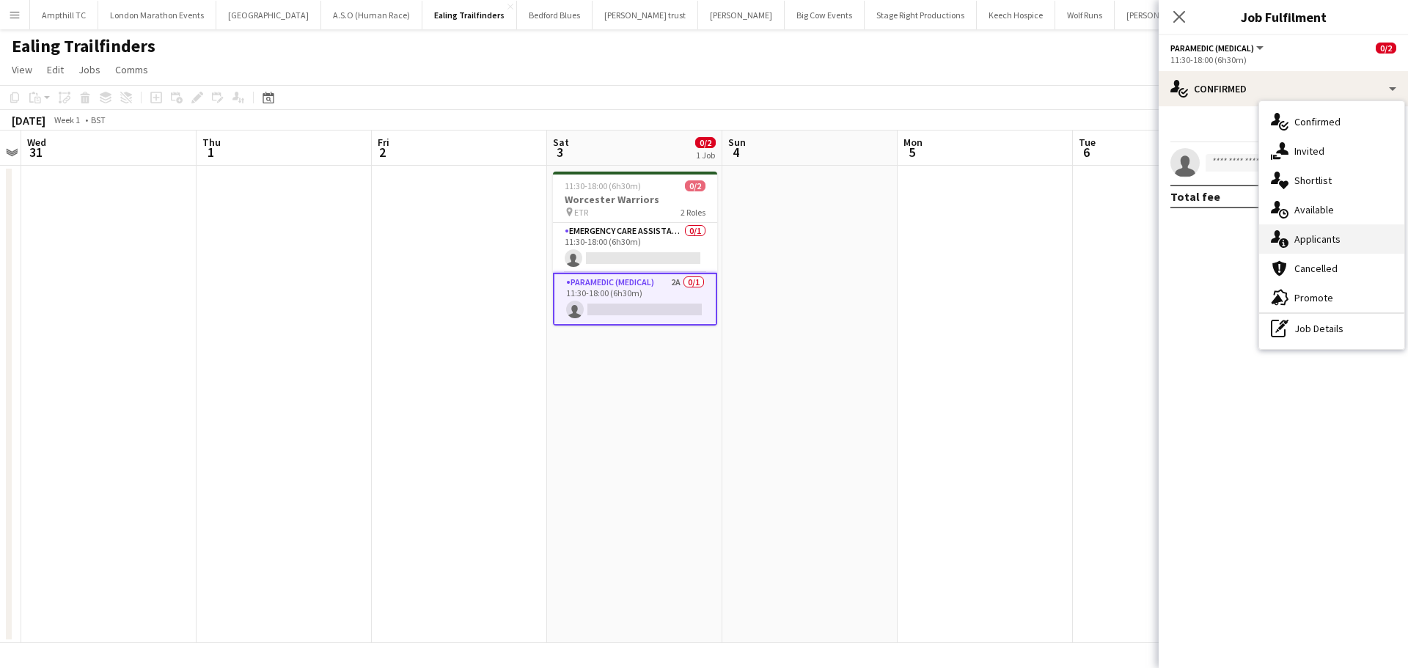
click at [1317, 238] on div "single-neutral-actions-information Applicants" at bounding box center [1331, 238] width 145 height 29
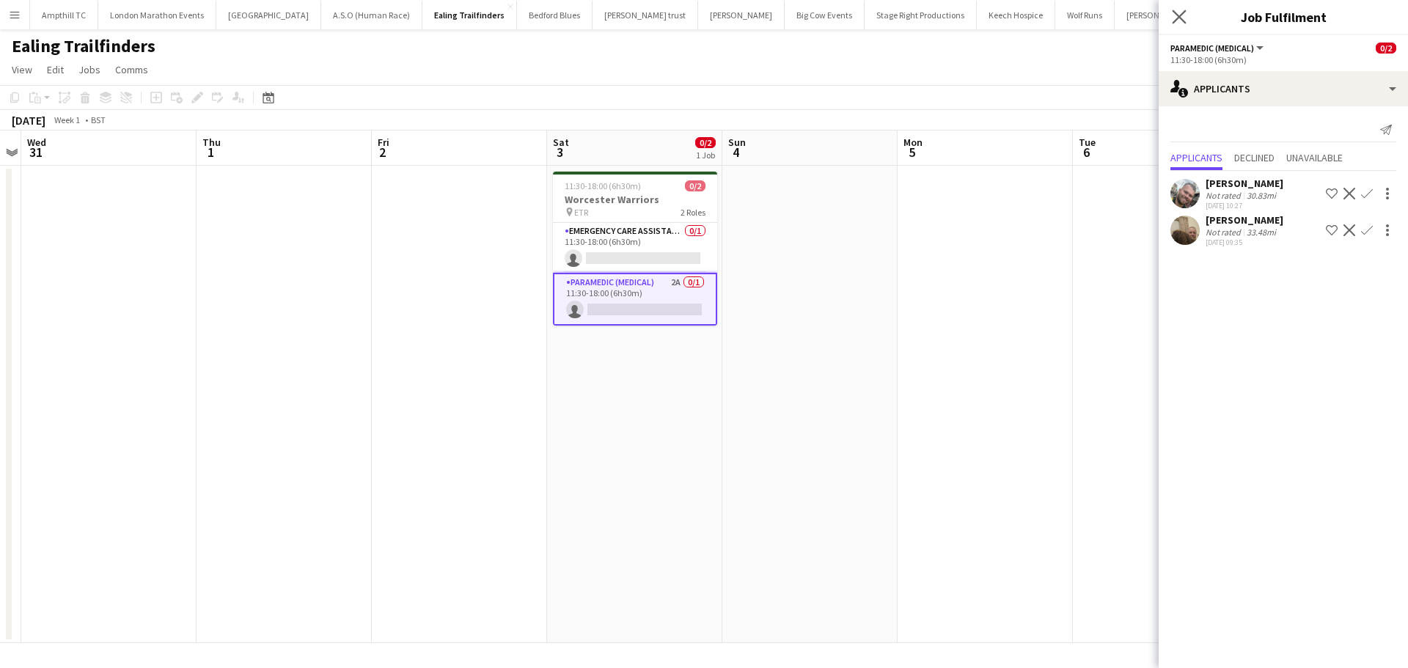
click at [1186, 18] on app-icon "Close pop-in" at bounding box center [1179, 17] width 21 height 21
